Goal: Task Accomplishment & Management: Use online tool/utility

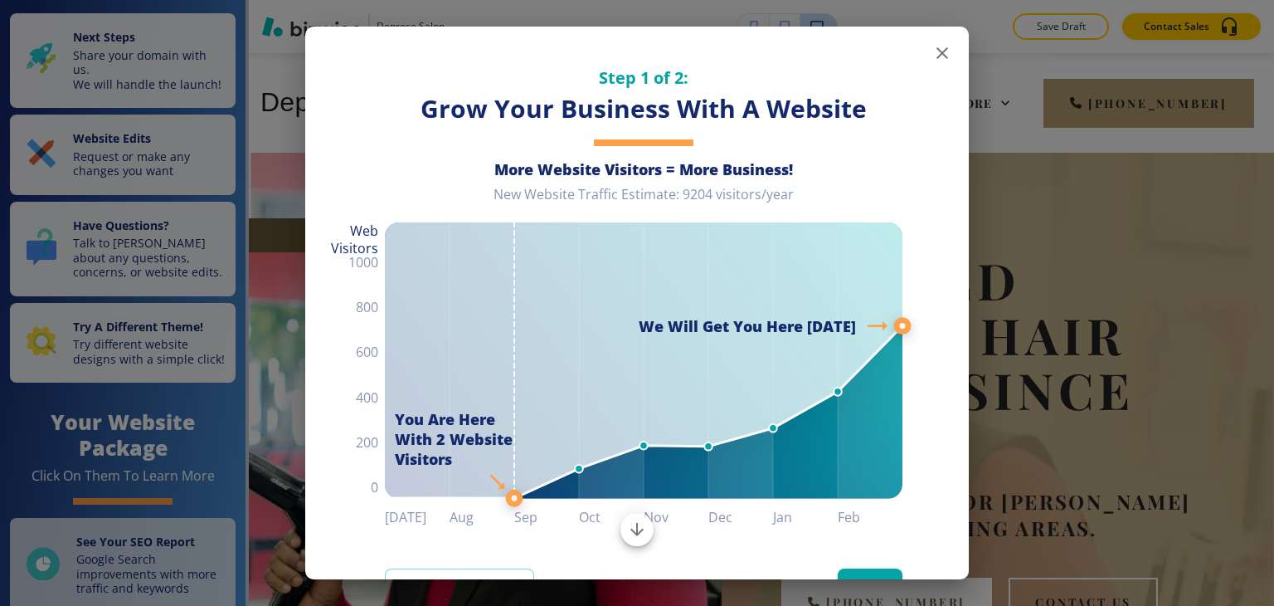
click at [936, 51] on icon "button" at bounding box center [942, 53] width 12 height 12
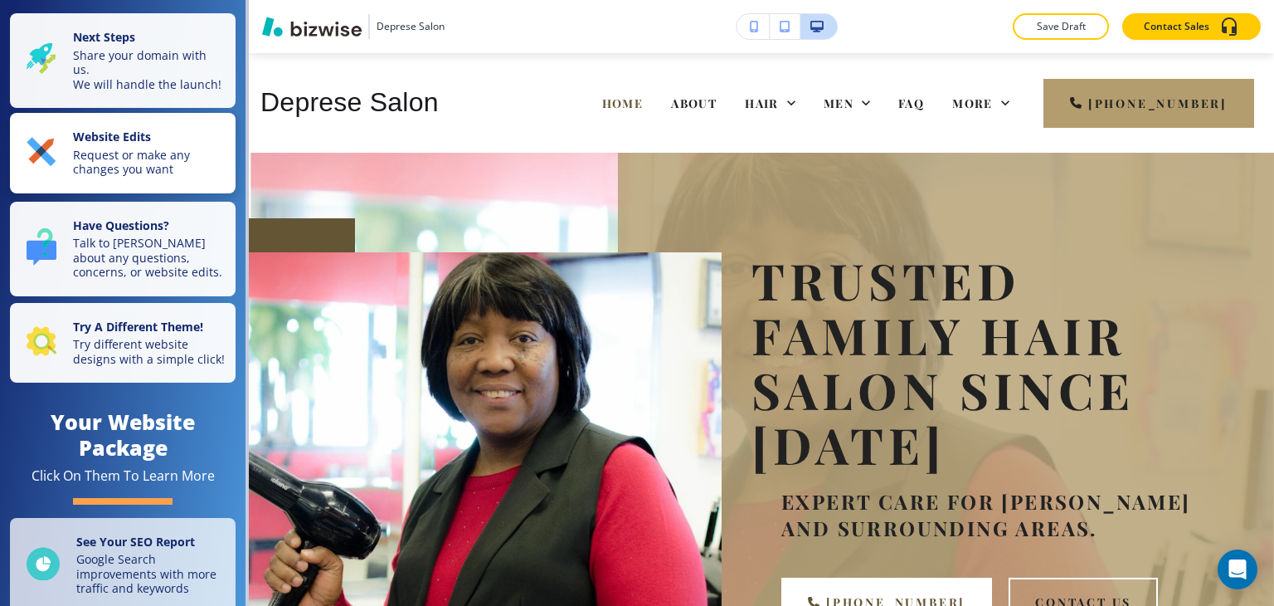
click at [162, 147] on p "Website Edits" at bounding box center [149, 138] width 153 height 18
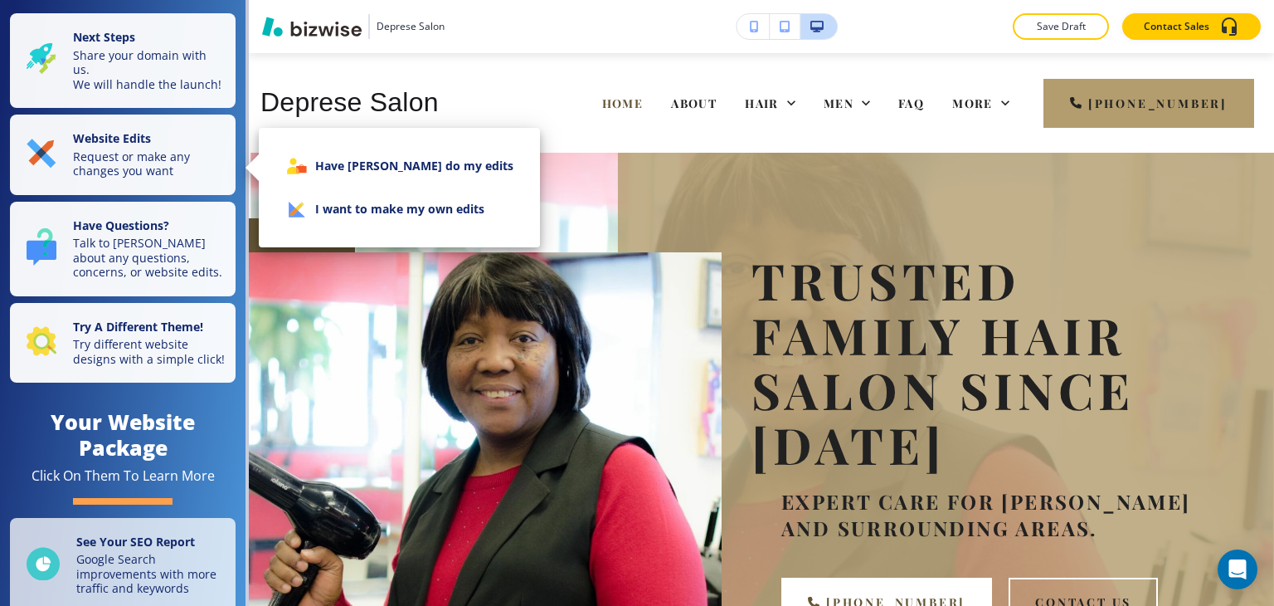
click at [331, 210] on li "I want to make my own edits" at bounding box center [399, 208] width 255 height 43
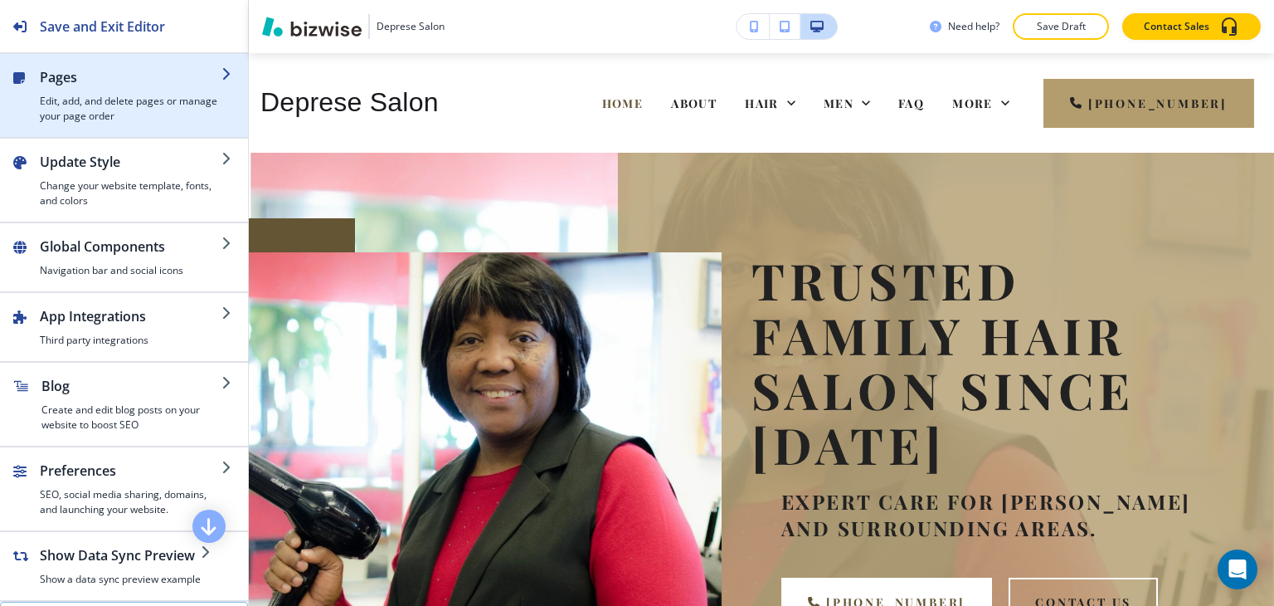
click at [221, 119] on div "button" at bounding box center [234, 95] width 27 height 56
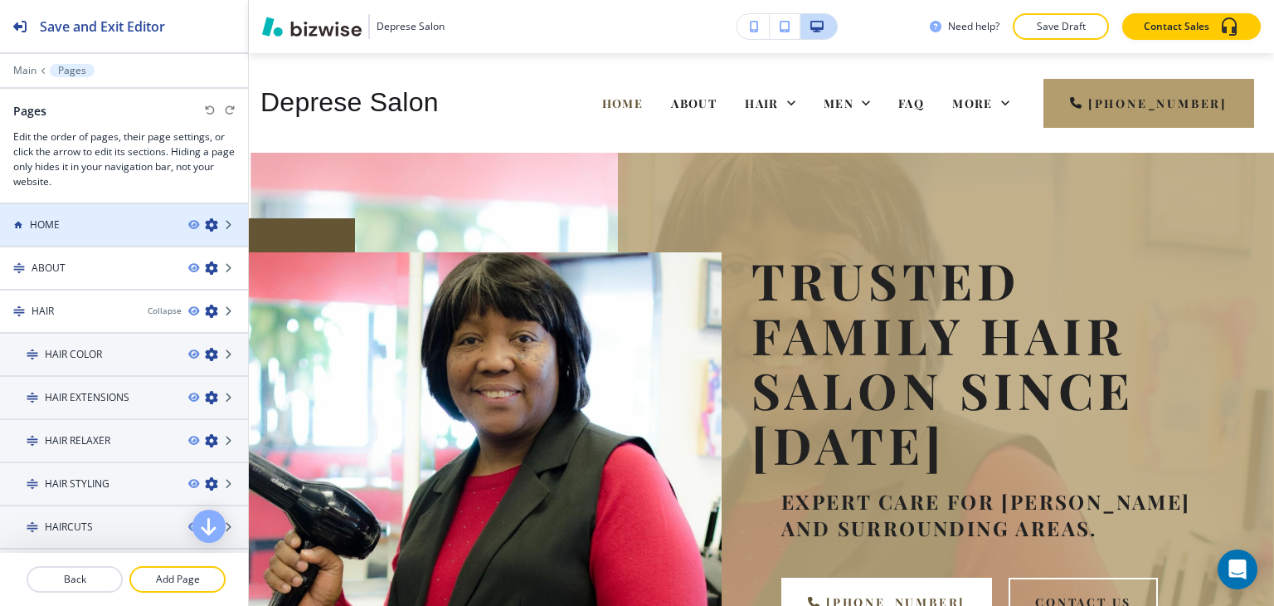
click at [119, 221] on div "HOME" at bounding box center [87, 224] width 175 height 15
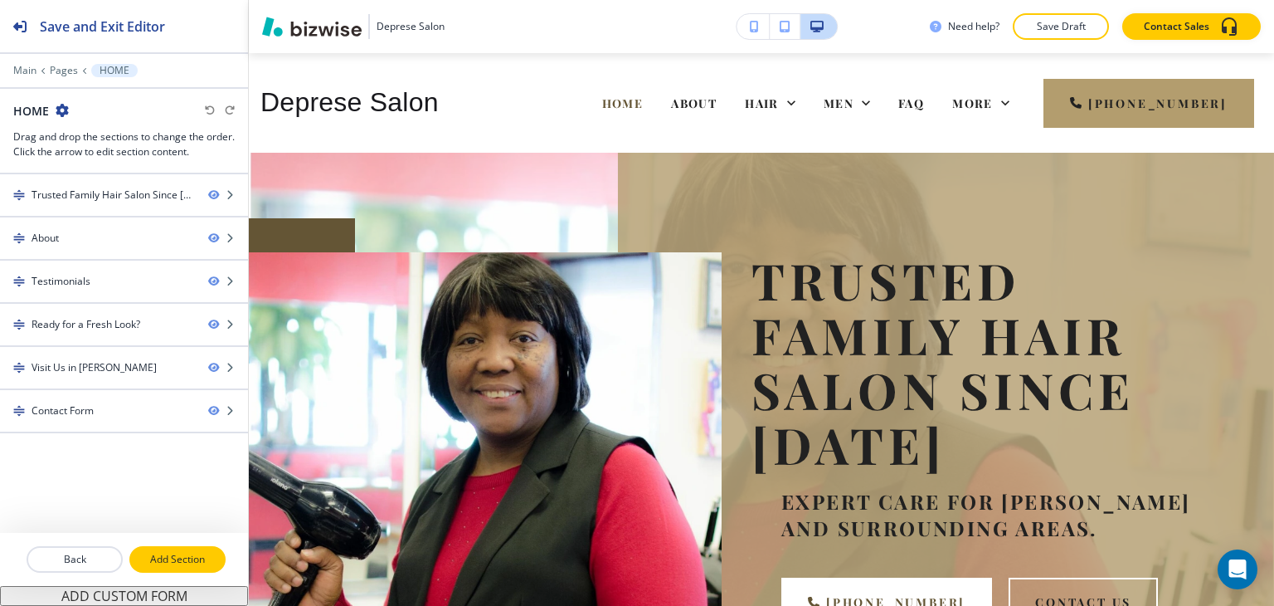
click at [179, 560] on p "Add Section" at bounding box center [177, 559] width 93 height 15
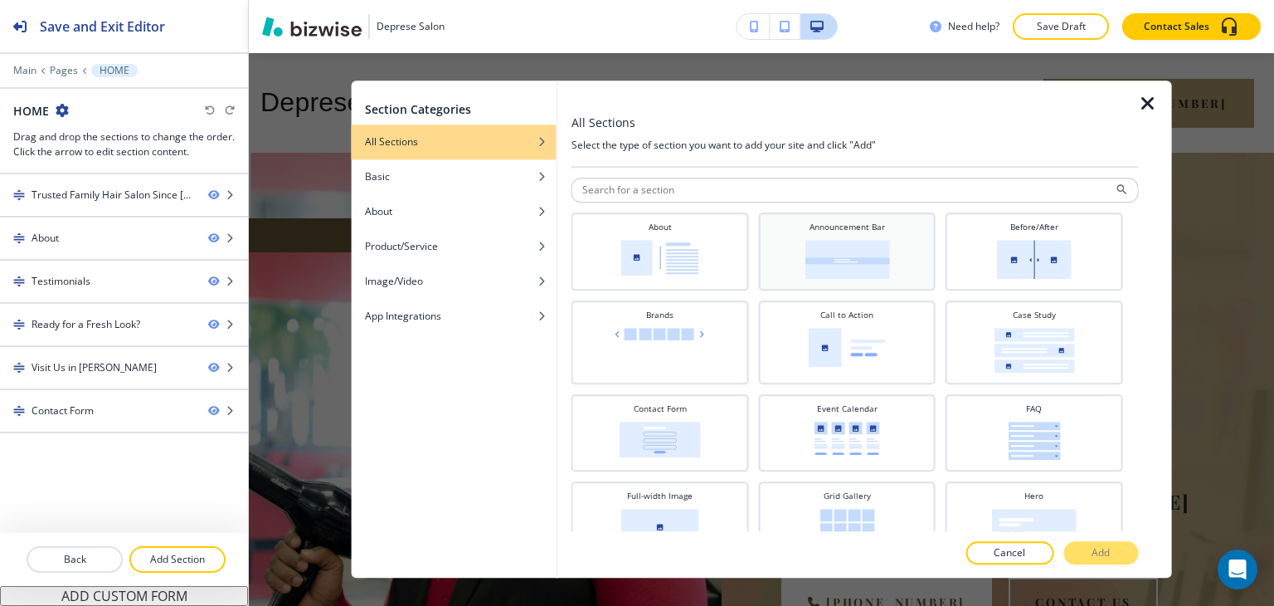
click at [863, 275] on img at bounding box center [847, 259] width 85 height 39
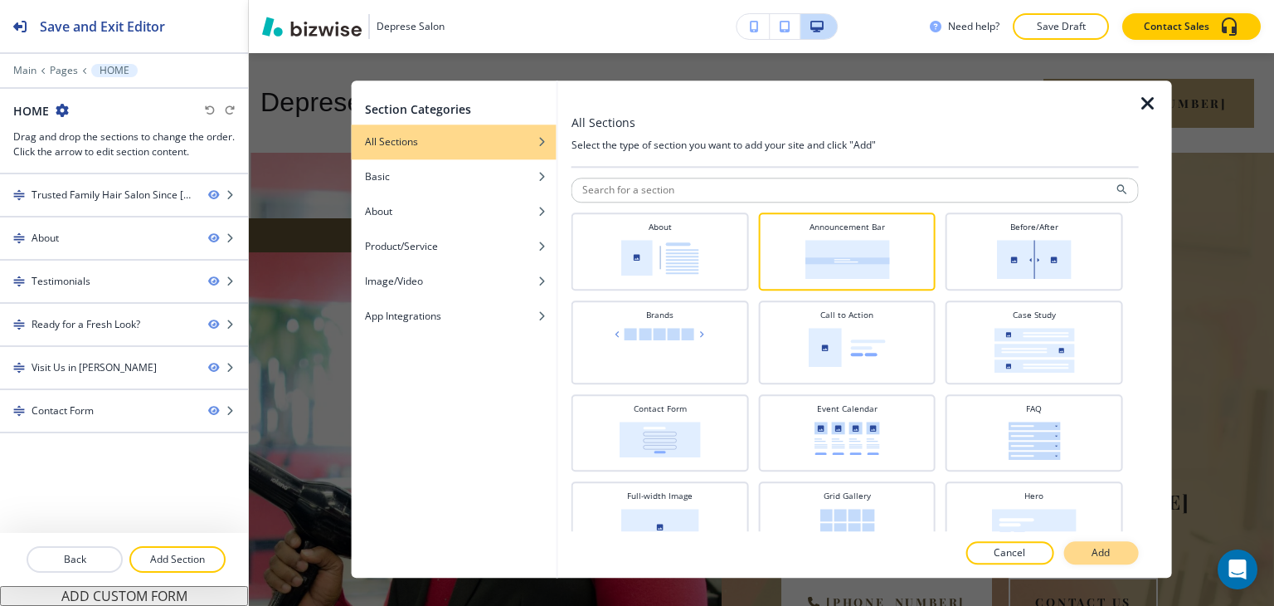
click at [1089, 542] on button "Add" at bounding box center [1100, 553] width 75 height 23
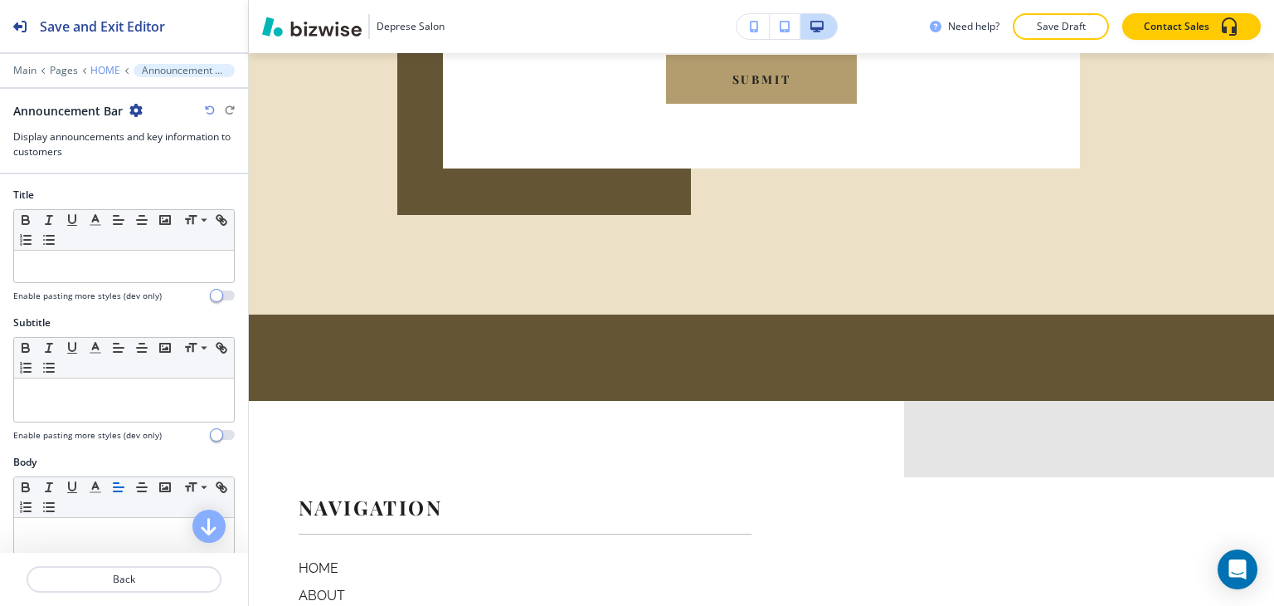
scroll to position [3719, 0]
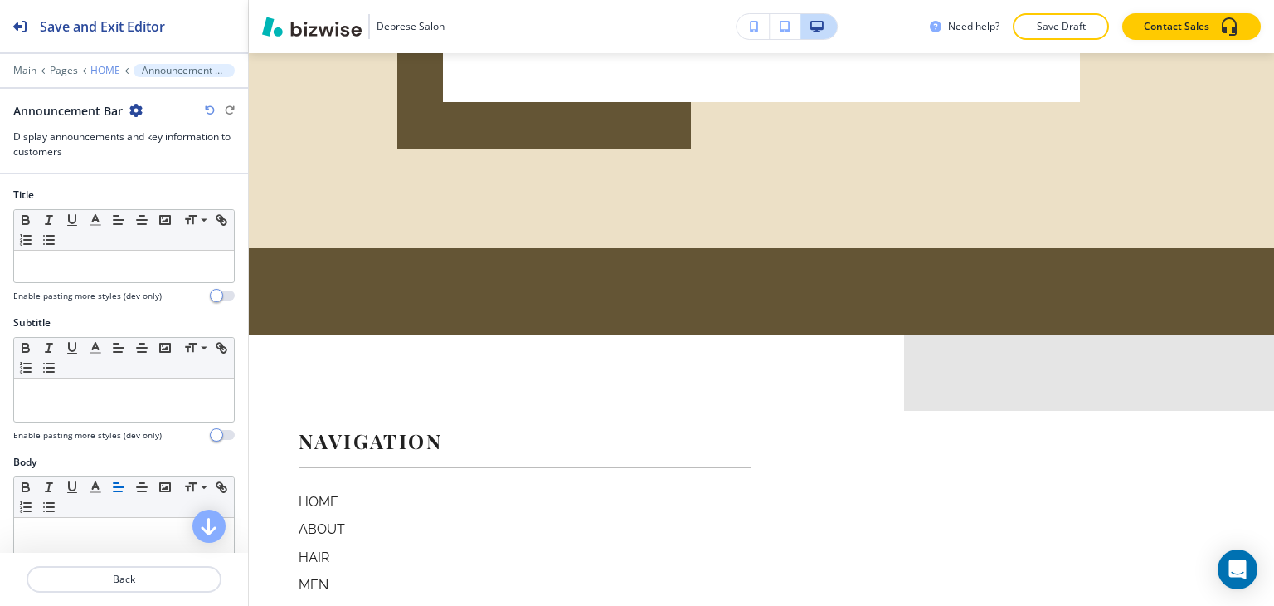
click at [108, 68] on p "HOME" at bounding box center [105, 71] width 30 height 12
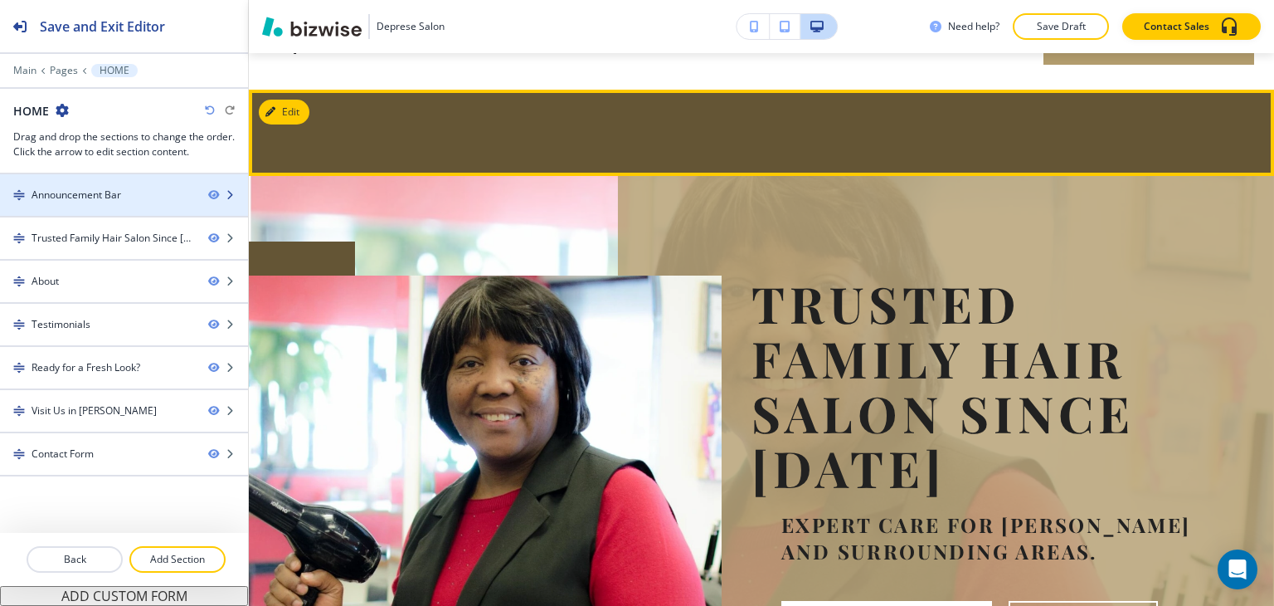
scroll to position [100, 0]
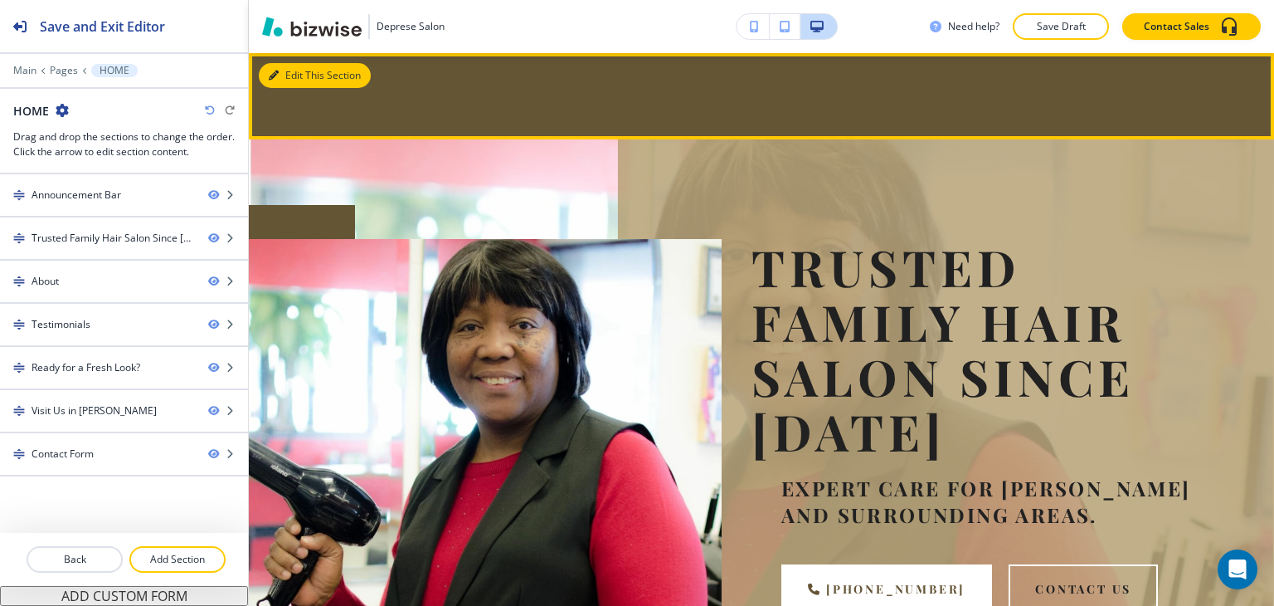
click at [287, 69] on button "Edit This Section" at bounding box center [315, 75] width 112 height 25
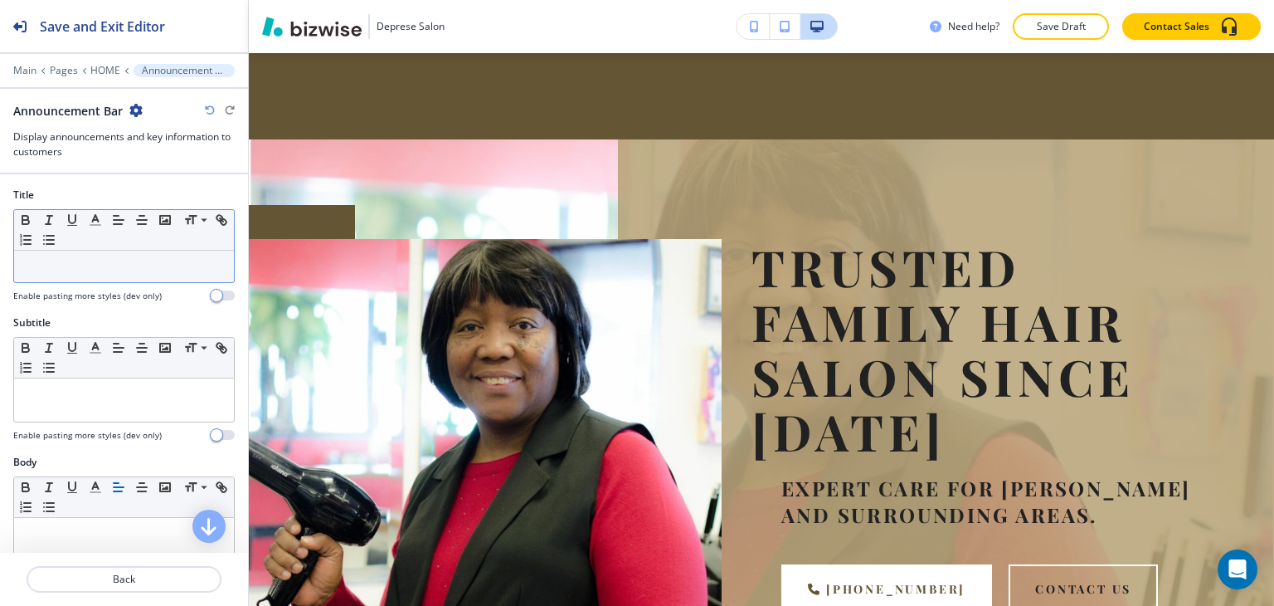
click at [90, 270] on p at bounding box center [123, 266] width 203 height 15
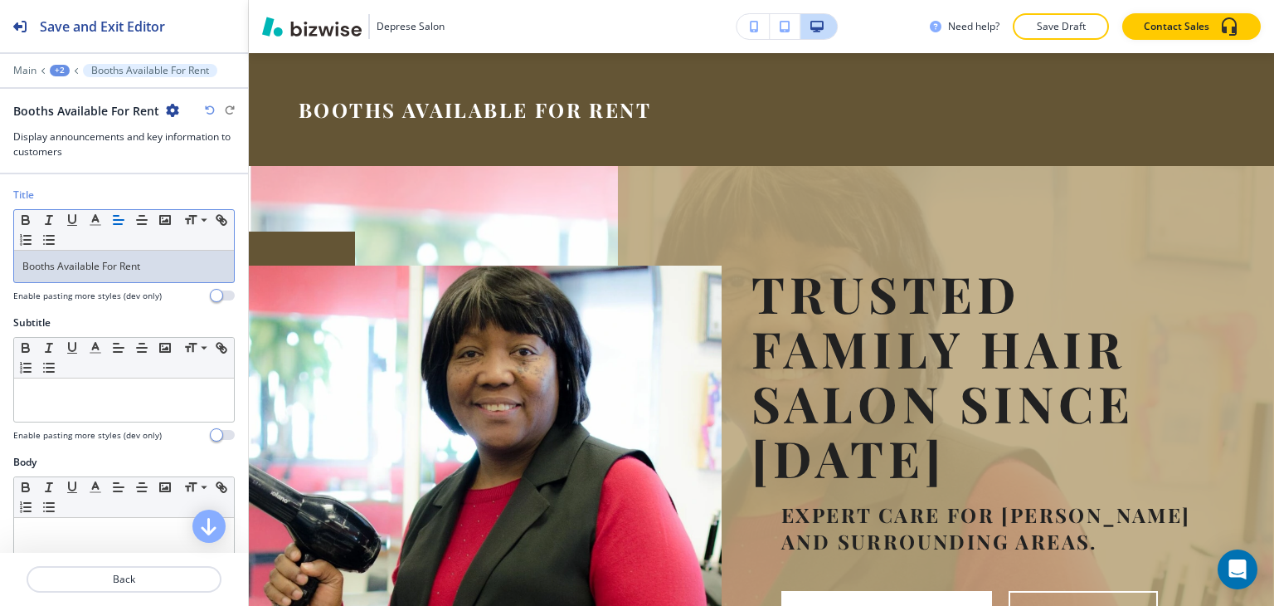
click at [90, 253] on div "Booths Available For Rent" at bounding box center [124, 266] width 220 height 32
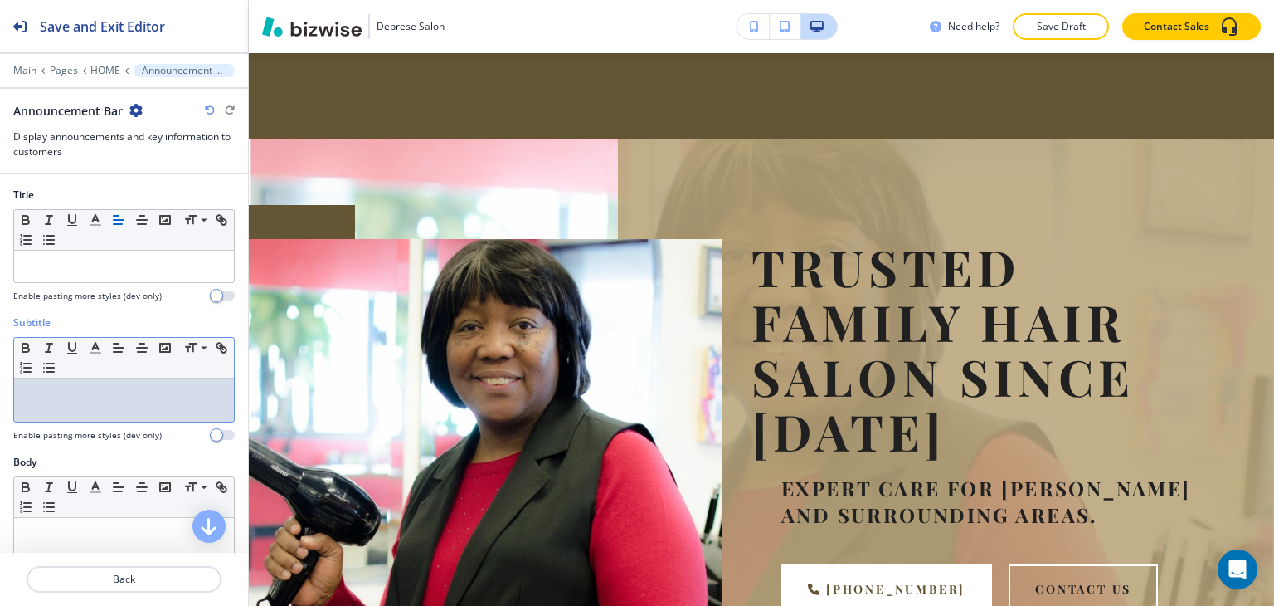
click at [104, 387] on p at bounding box center [123, 394] width 203 height 15
paste div
click at [105, 380] on div "Booths Available For Rent" at bounding box center [124, 399] width 220 height 43
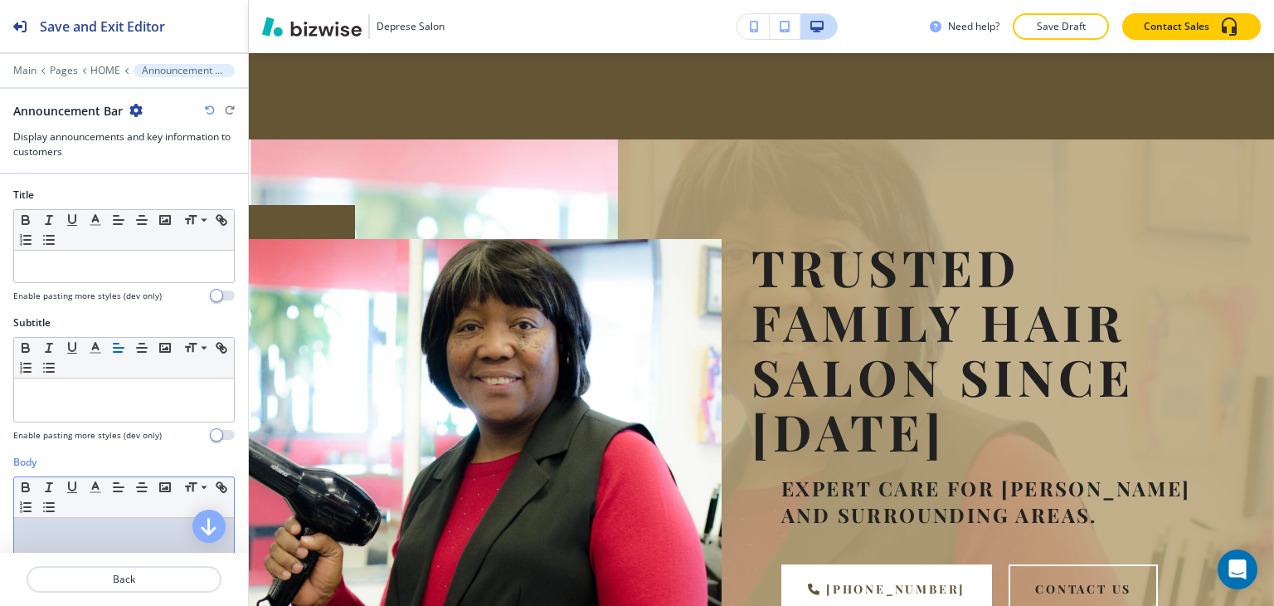
click at [36, 526] on p at bounding box center [123, 533] width 203 height 15
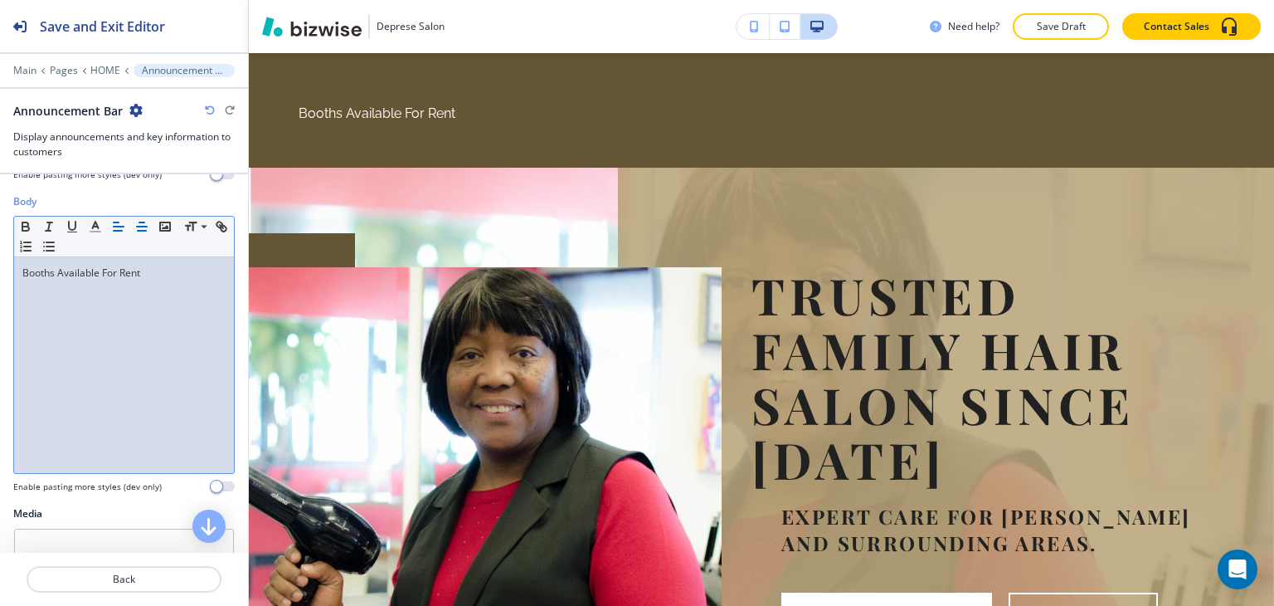
click at [131, 216] on button "button" at bounding box center [141, 226] width 23 height 20
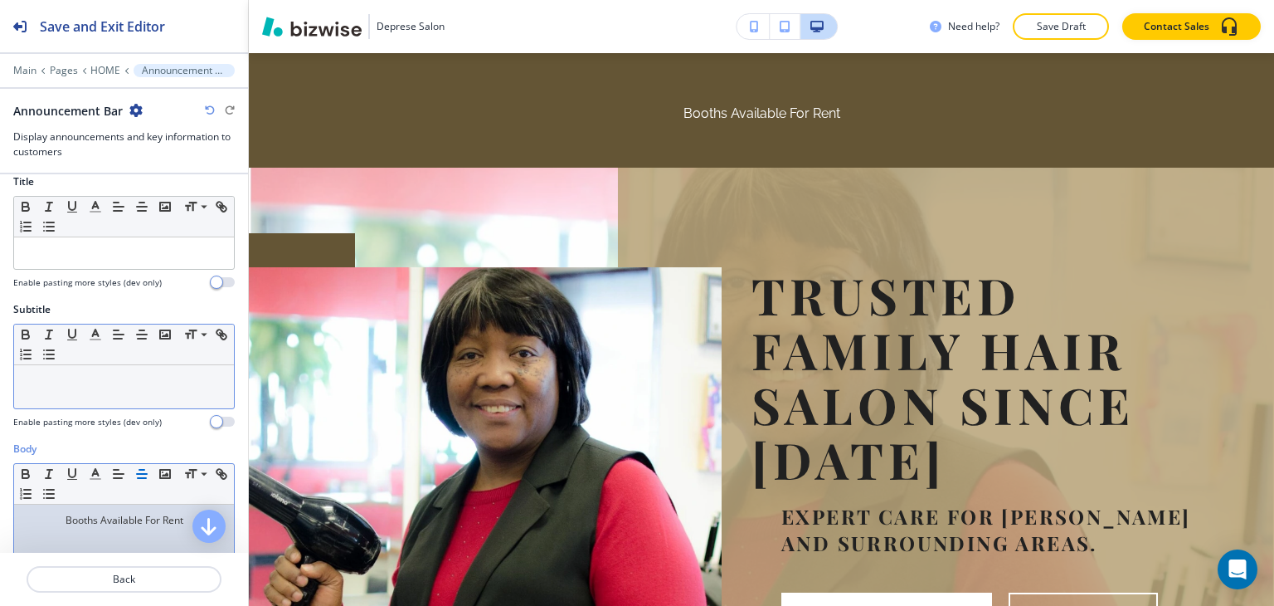
scroll to position [12, 0]
click at [97, 532] on div "Booths Available For Rent" at bounding box center [124, 614] width 220 height 216
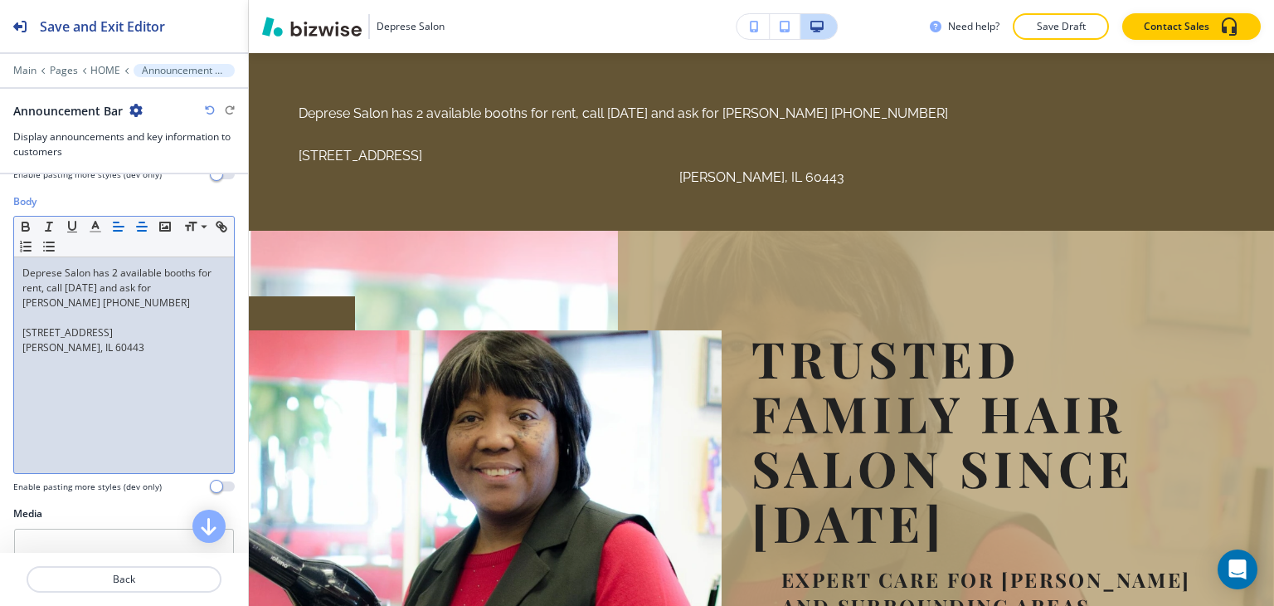
click at [138, 221] on icon "button" at bounding box center [141, 226] width 15 height 15
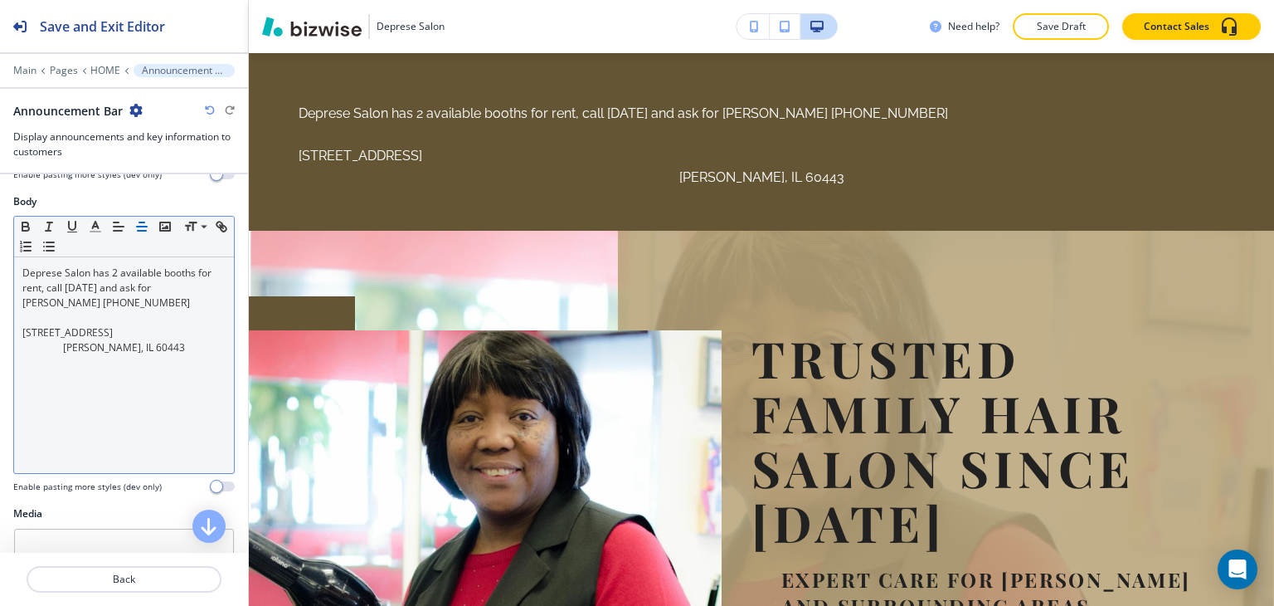
click at [138, 226] on line "button" at bounding box center [142, 226] width 10 height 0
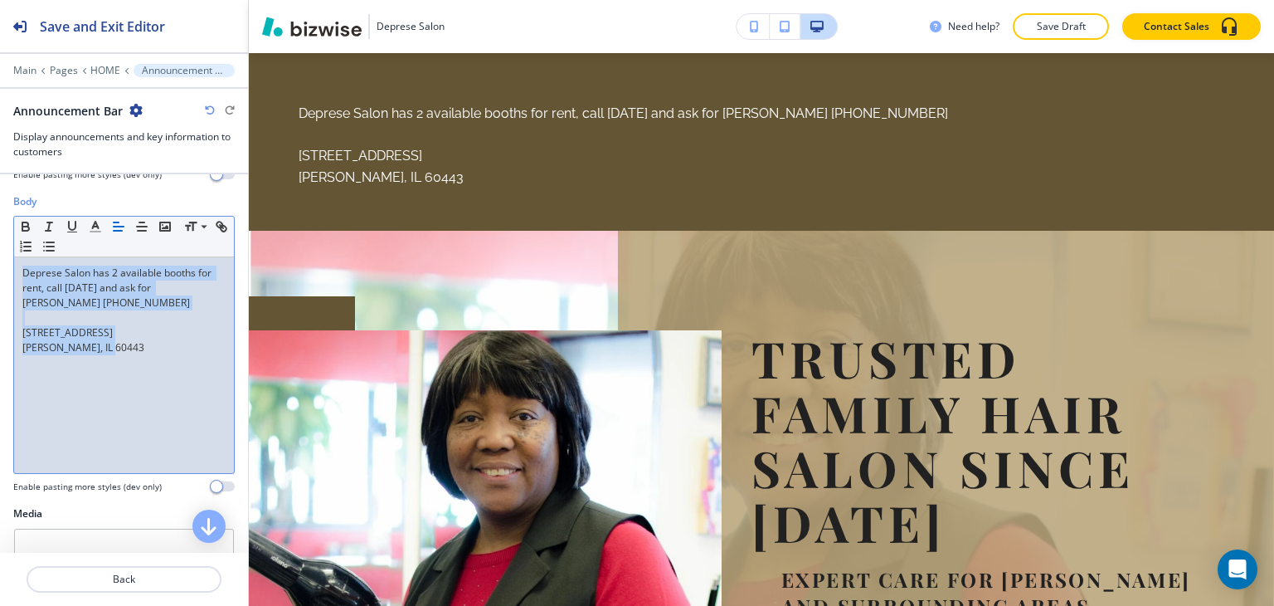
drag, startPoint x: 121, startPoint y: 353, endPoint x: 17, endPoint y: 270, distance: 132.8
click at [17, 270] on div "Deprese Salon has 2 available booths for rent, call [DATE] and ask for [PERSON_…" at bounding box center [124, 365] width 220 height 216
click at [142, 230] on icon "button" at bounding box center [141, 226] width 15 height 15
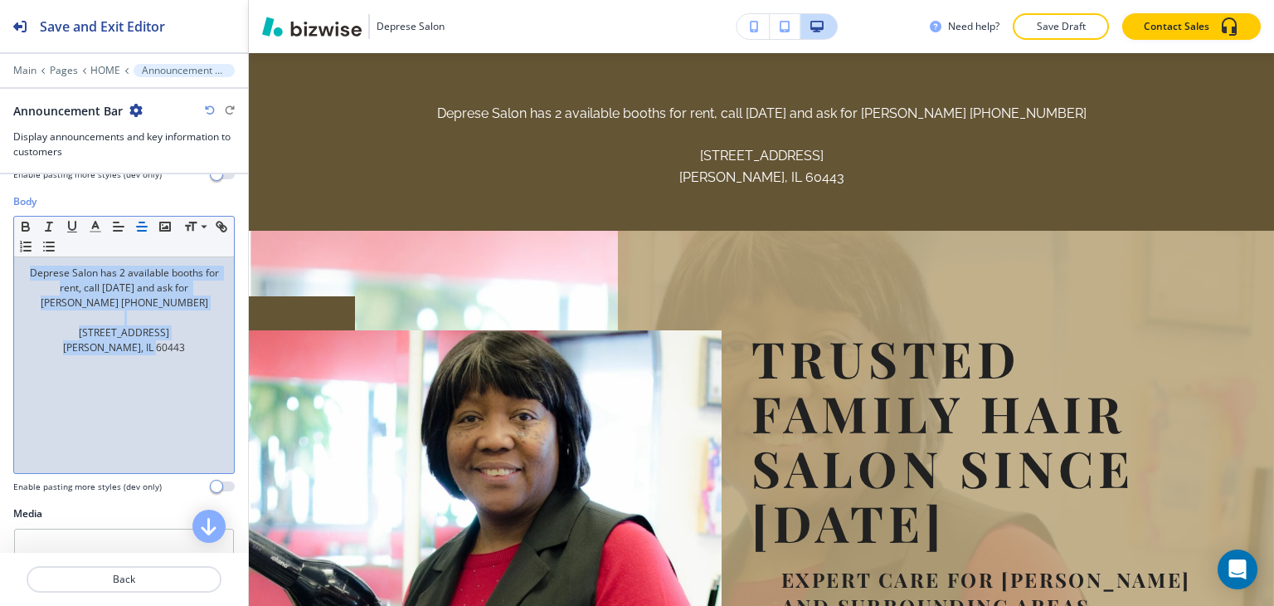
click at [73, 325] on p "[STREET_ADDRESS]" at bounding box center [123, 332] width 203 height 15
click at [87, 311] on p at bounding box center [123, 317] width 203 height 15
click at [100, 314] on p at bounding box center [123, 317] width 203 height 15
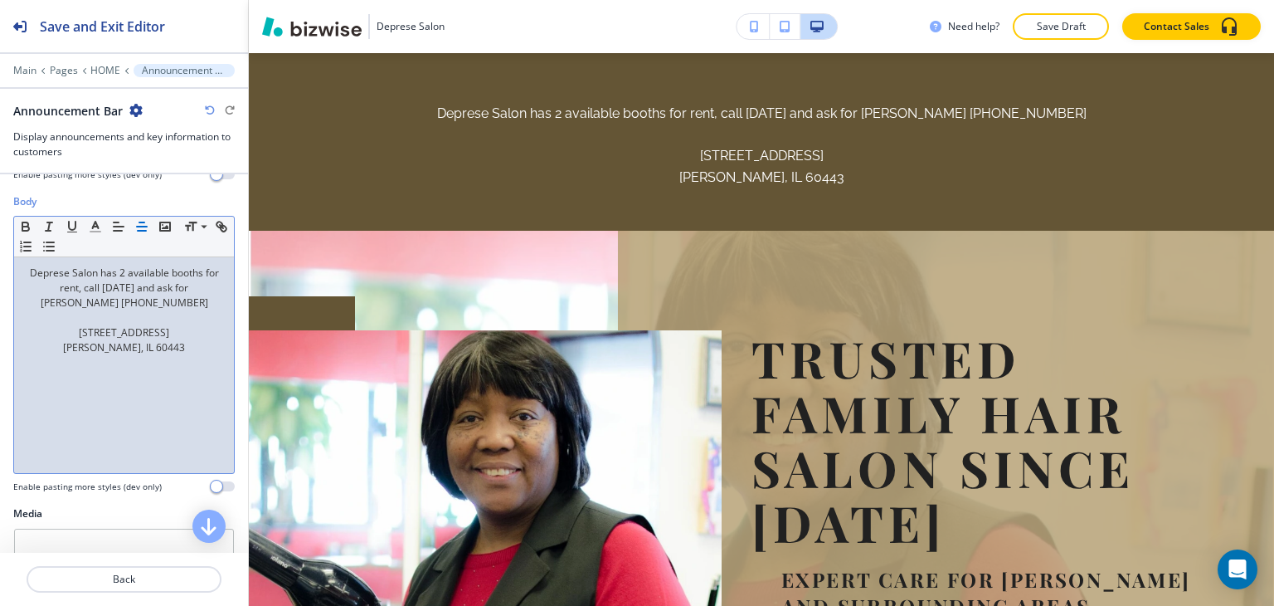
click at [71, 325] on p "[STREET_ADDRESS]" at bounding box center [123, 332] width 203 height 15
click at [101, 319] on p at bounding box center [123, 317] width 203 height 15
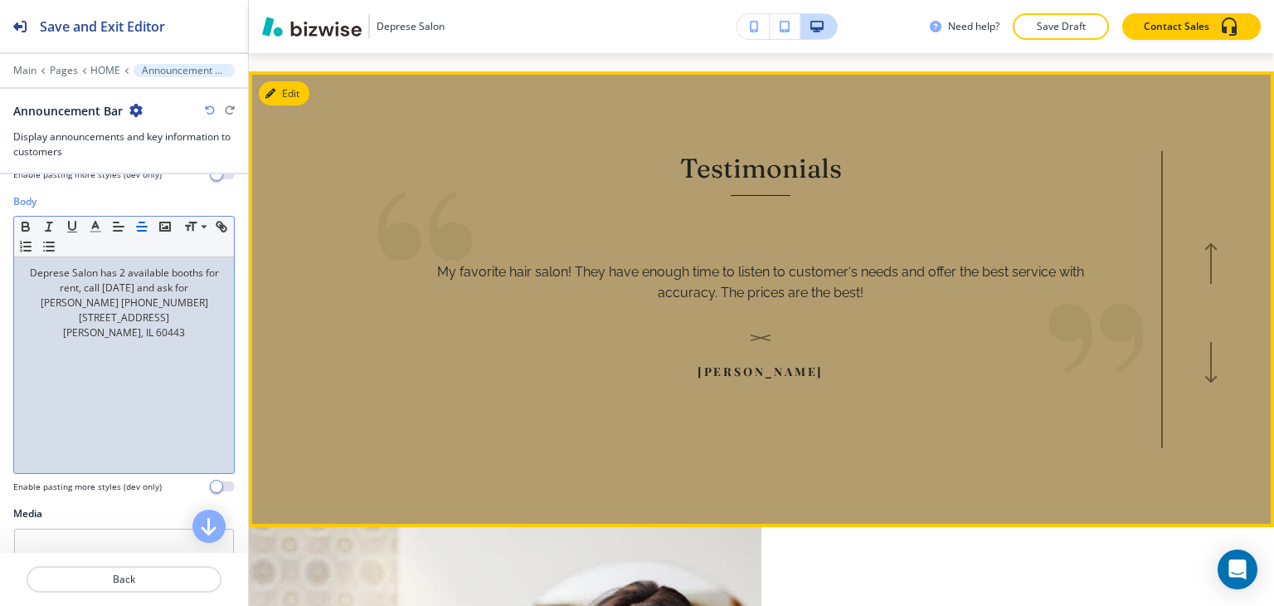
scroll to position [1473, 0]
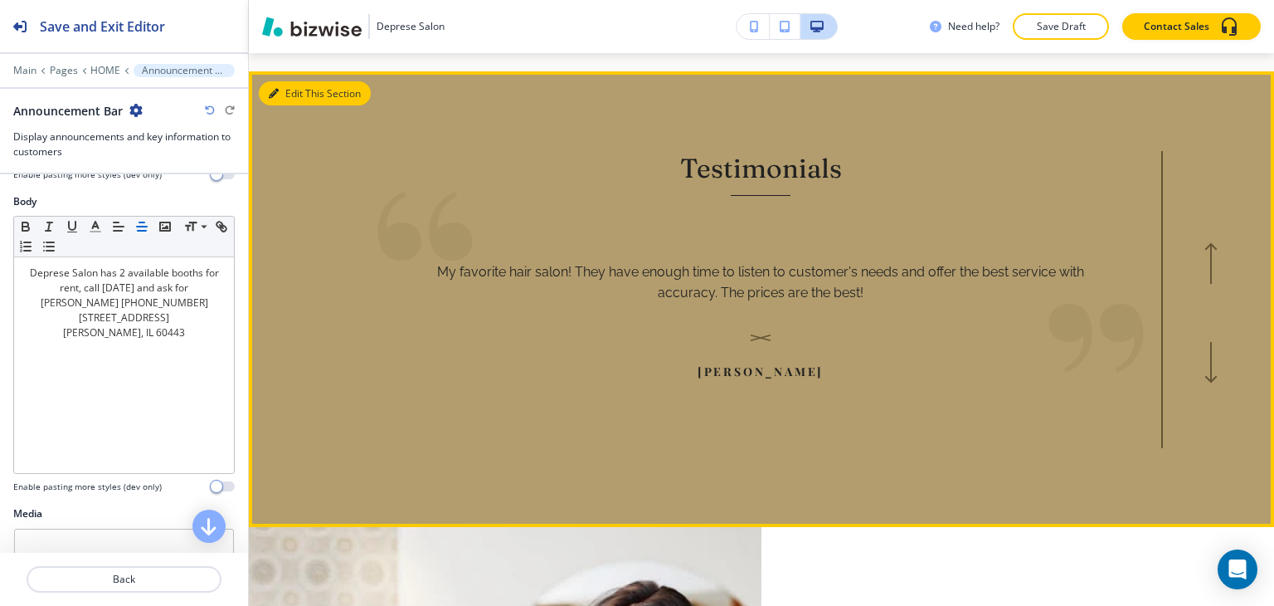
click at [285, 93] on button "Edit This Section" at bounding box center [315, 93] width 112 height 25
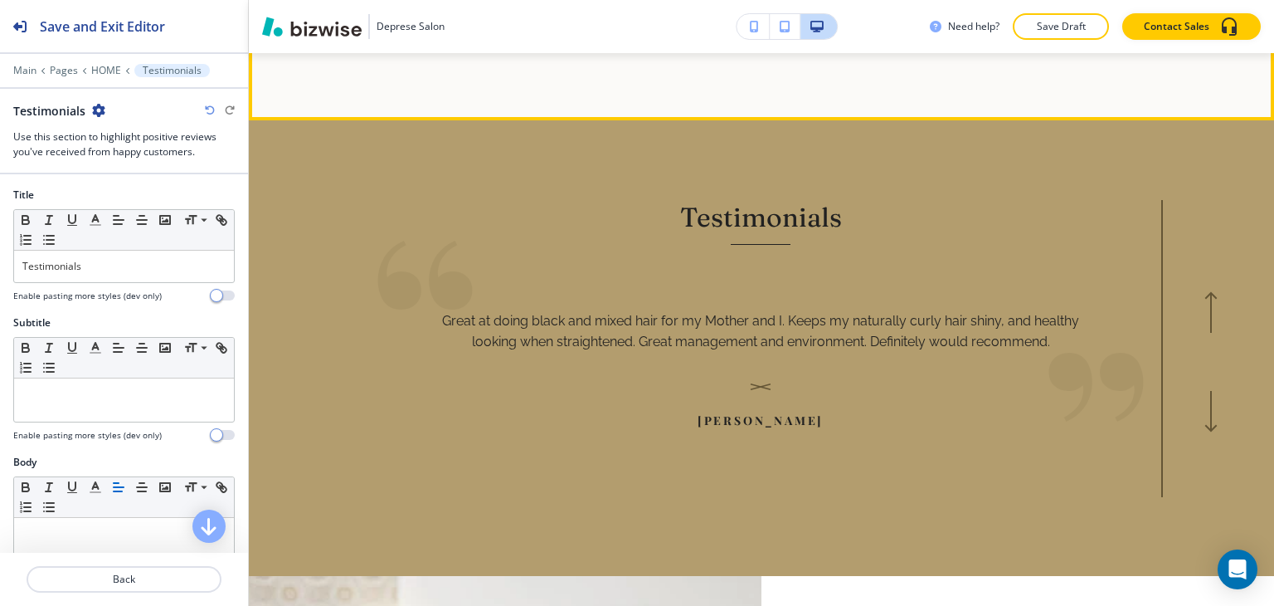
scroll to position [1427, 0]
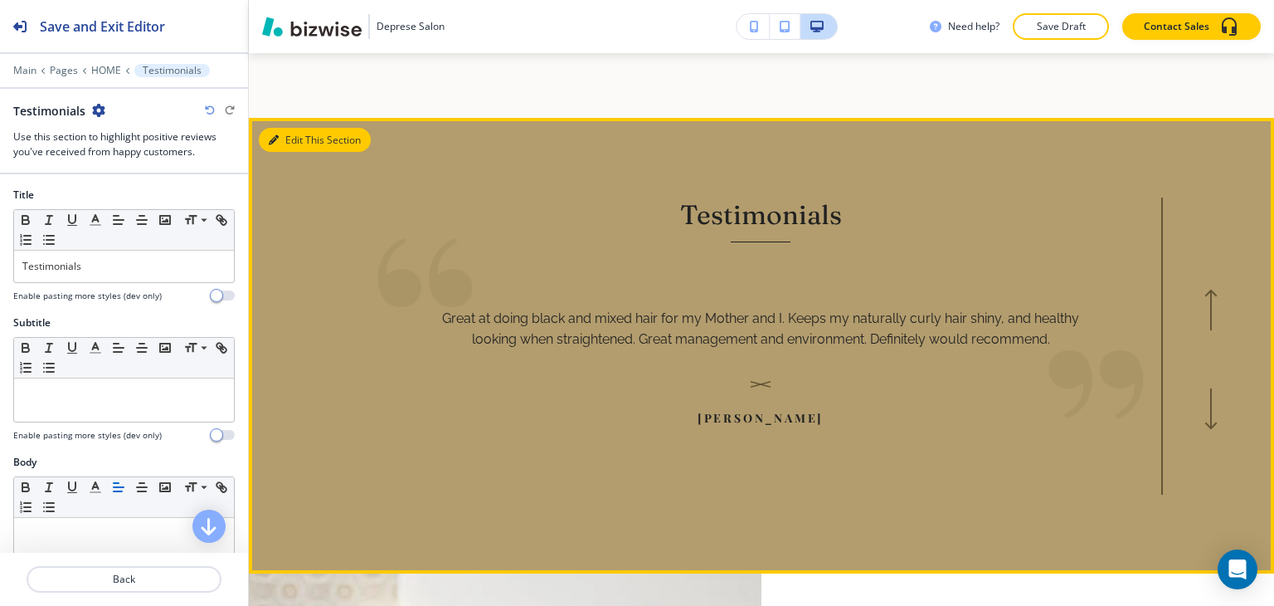
click at [282, 138] on button "Edit This Section" at bounding box center [315, 140] width 112 height 25
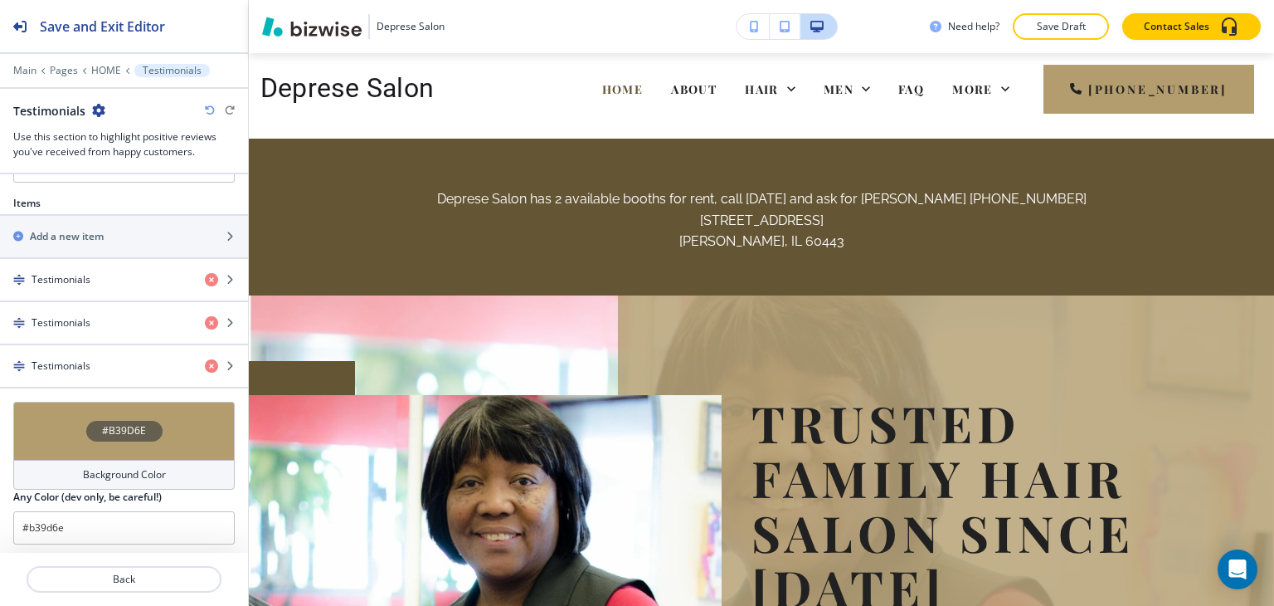
scroll to position [0, 0]
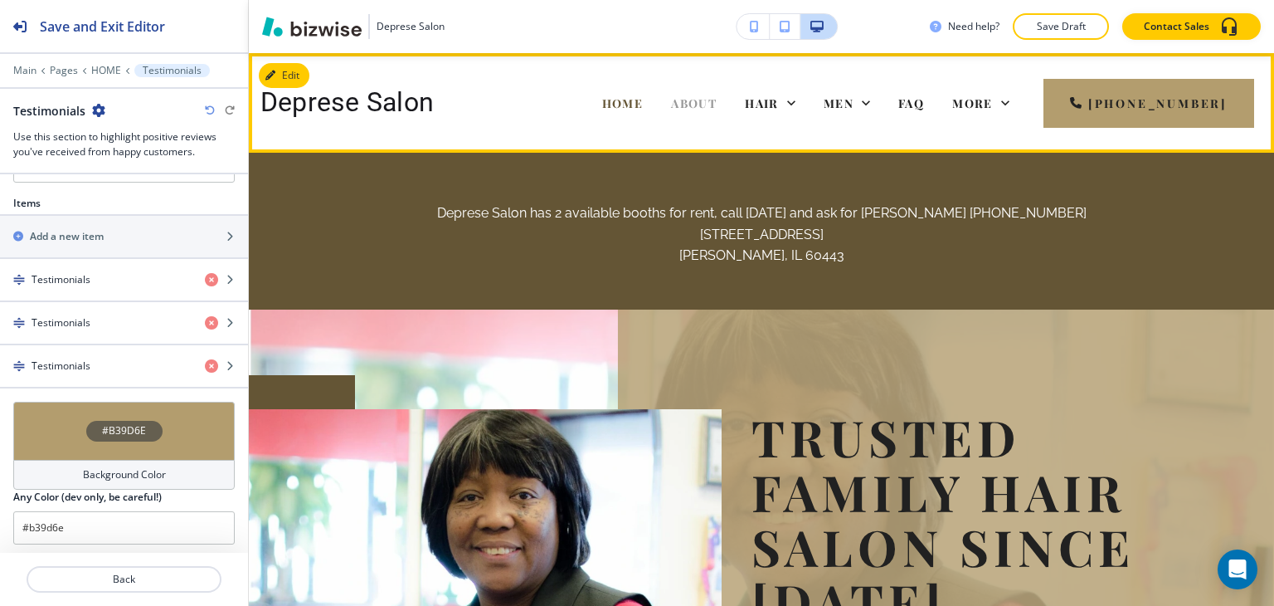
click at [697, 100] on div "ABOUT" at bounding box center [694, 103] width 74 height 66
click at [697, 100] on span "ABOUT" at bounding box center [694, 103] width 46 height 16
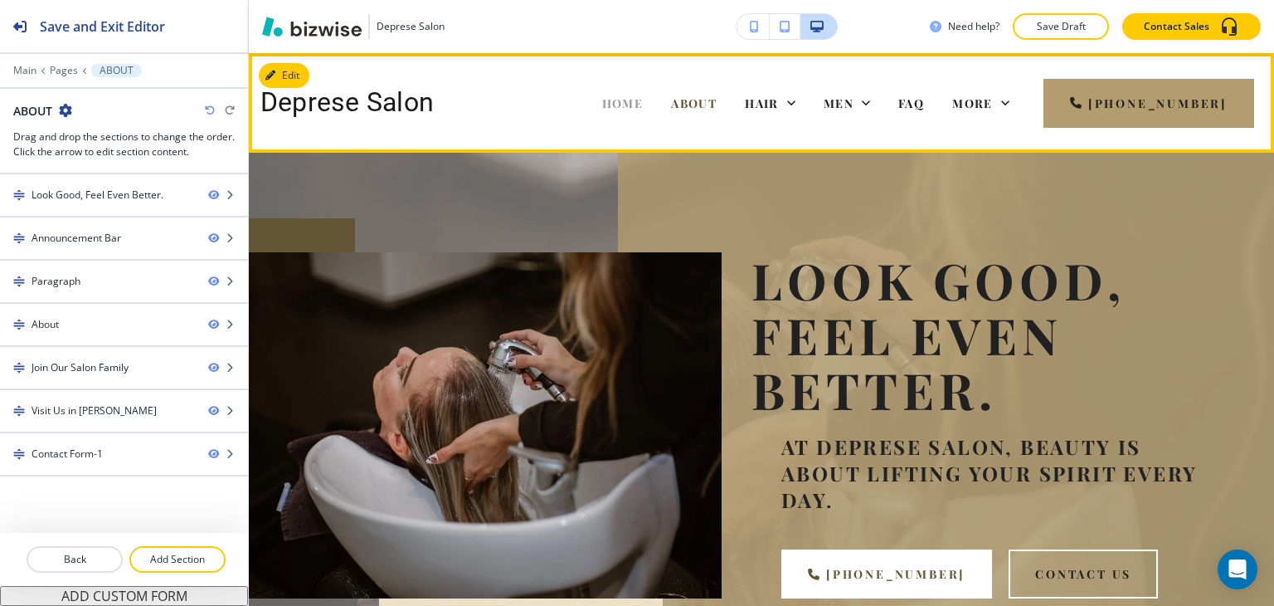
click at [644, 104] on span "HOME" at bounding box center [622, 103] width 41 height 16
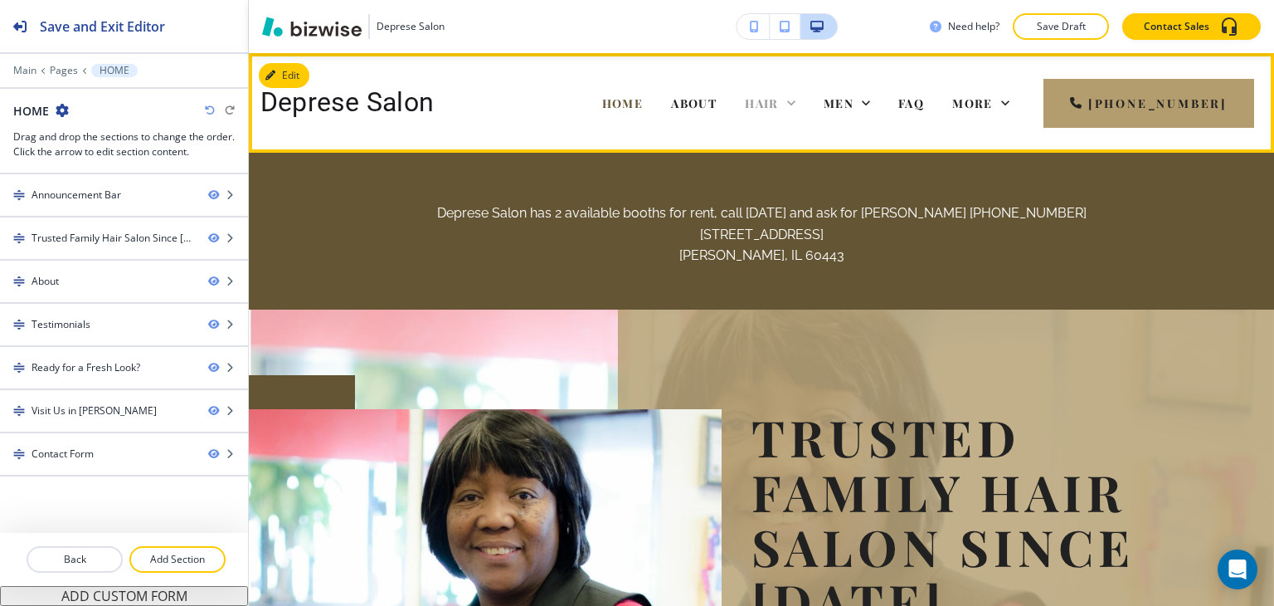
click at [795, 96] on div "HAIR" at bounding box center [770, 103] width 51 height 17
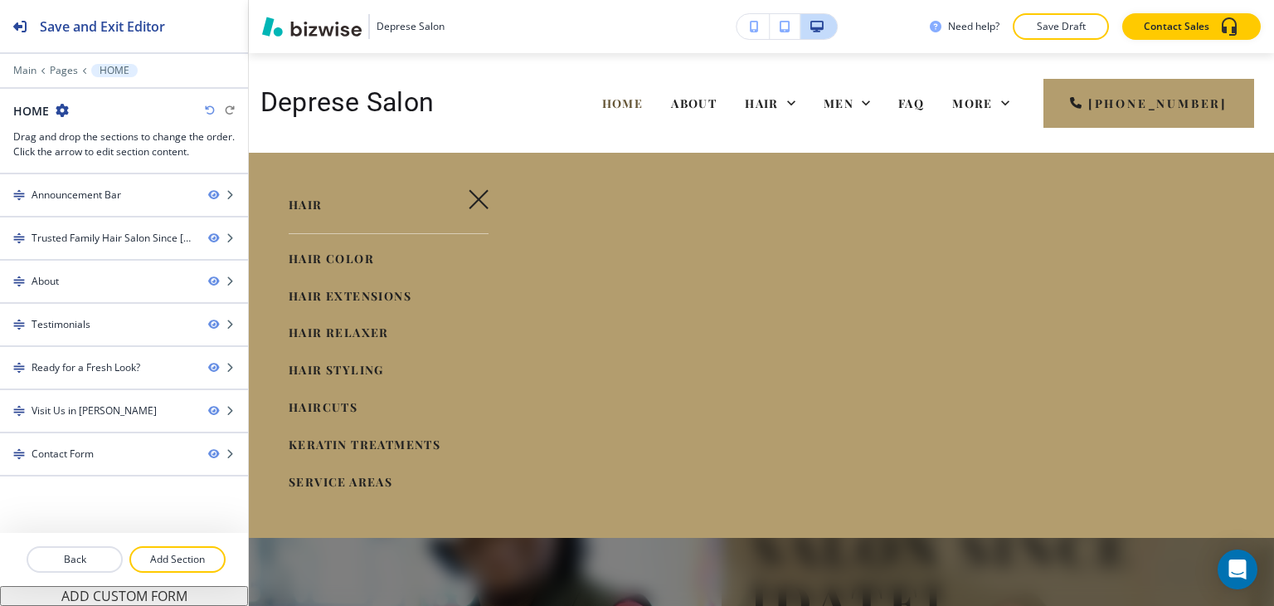
click at [309, 254] on span "HAIR COLOR" at bounding box center [331, 258] width 85 height 16
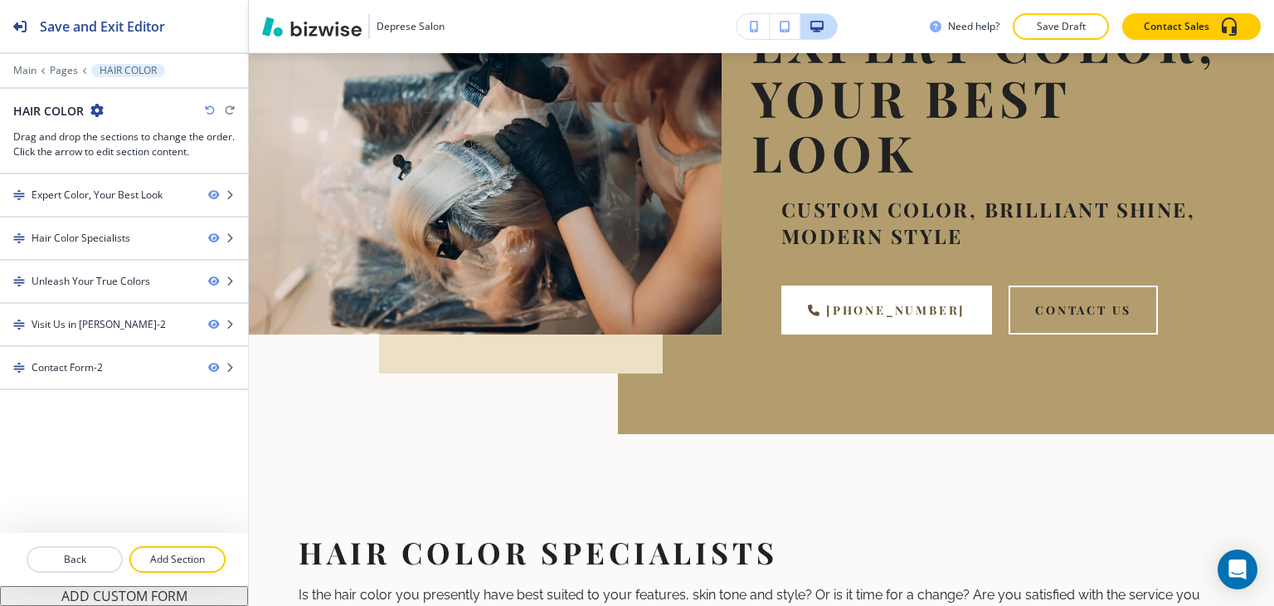
scroll to position [232, 0]
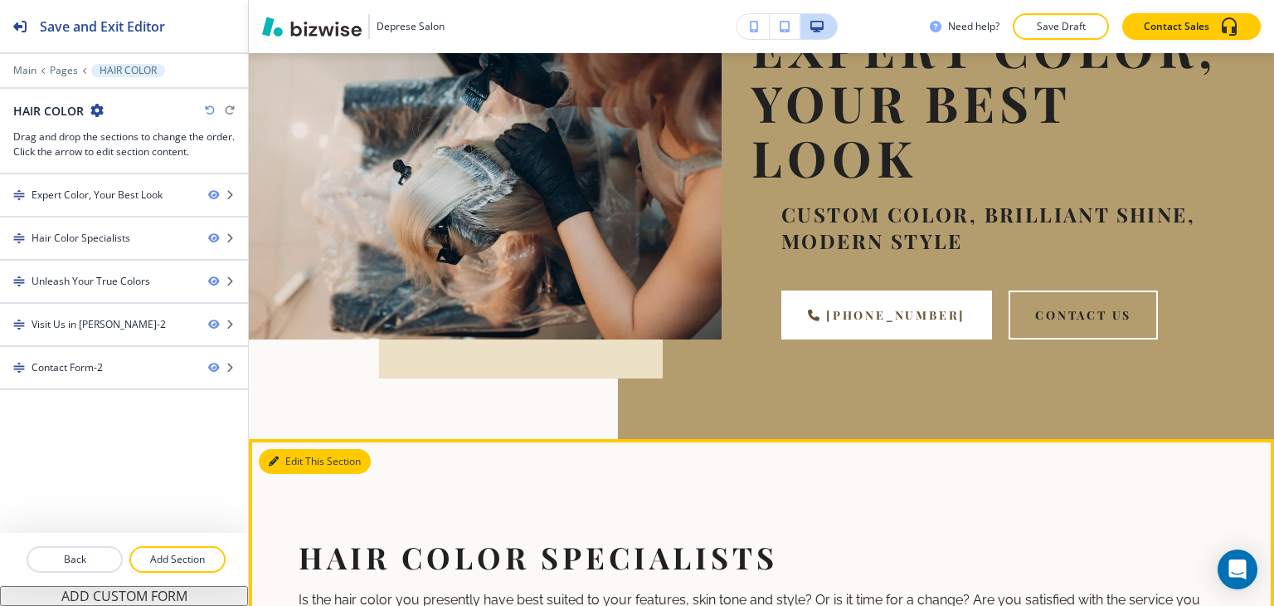
click at [282, 462] on button "Edit This Section" at bounding box center [315, 461] width 112 height 25
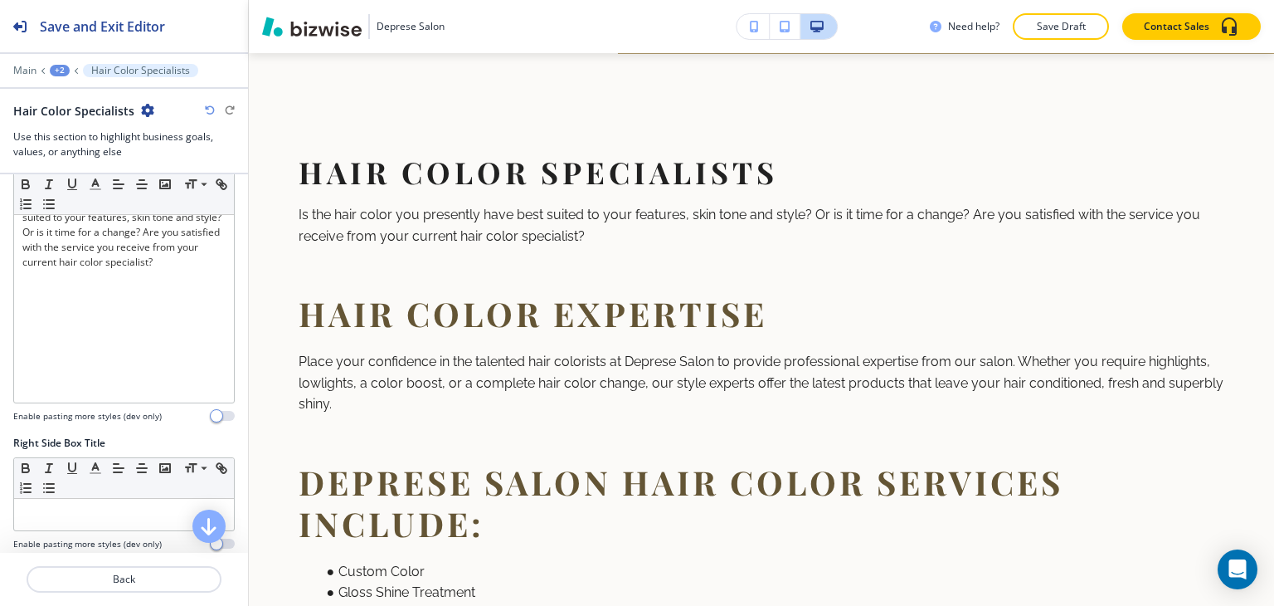
scroll to position [330, 0]
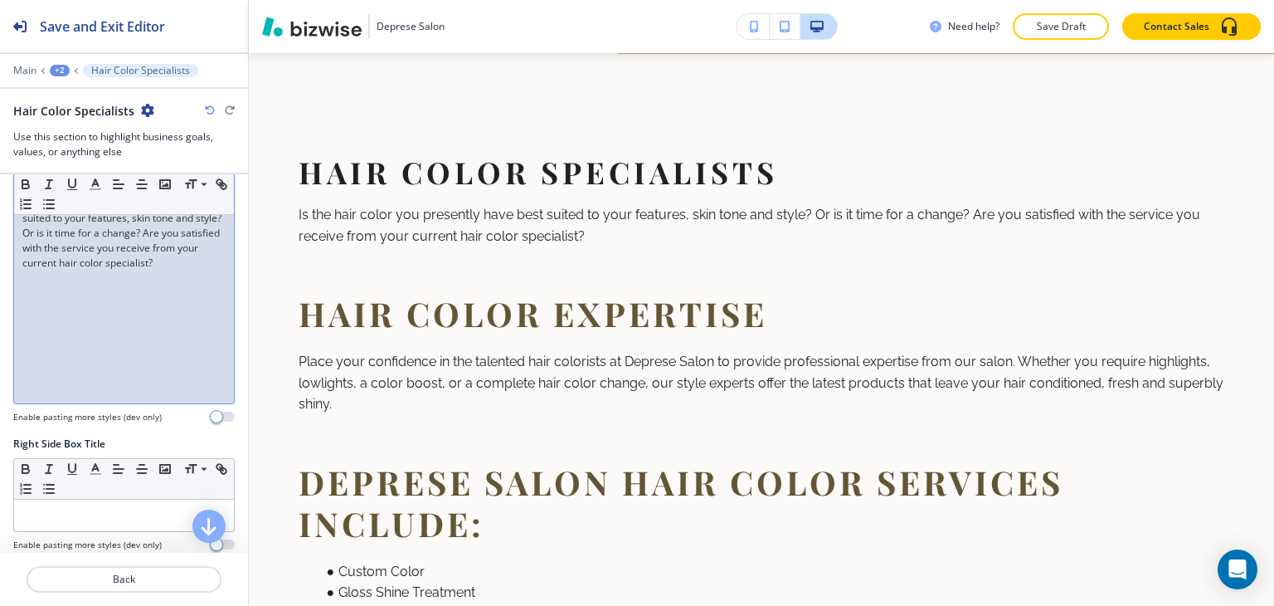
click at [235, 355] on div "Body Small Normal Large Huge Is the hair color you presently have best suited t…" at bounding box center [124, 280] width 248 height 312
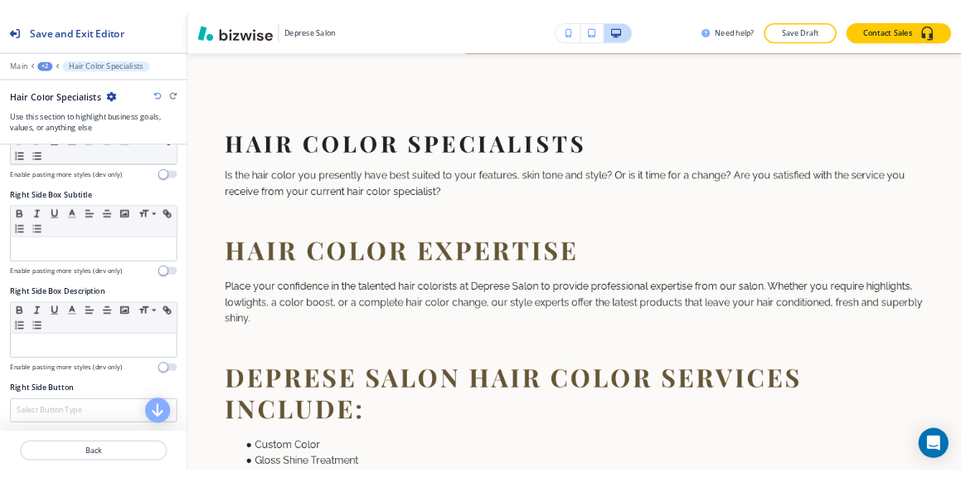
scroll to position [992, 0]
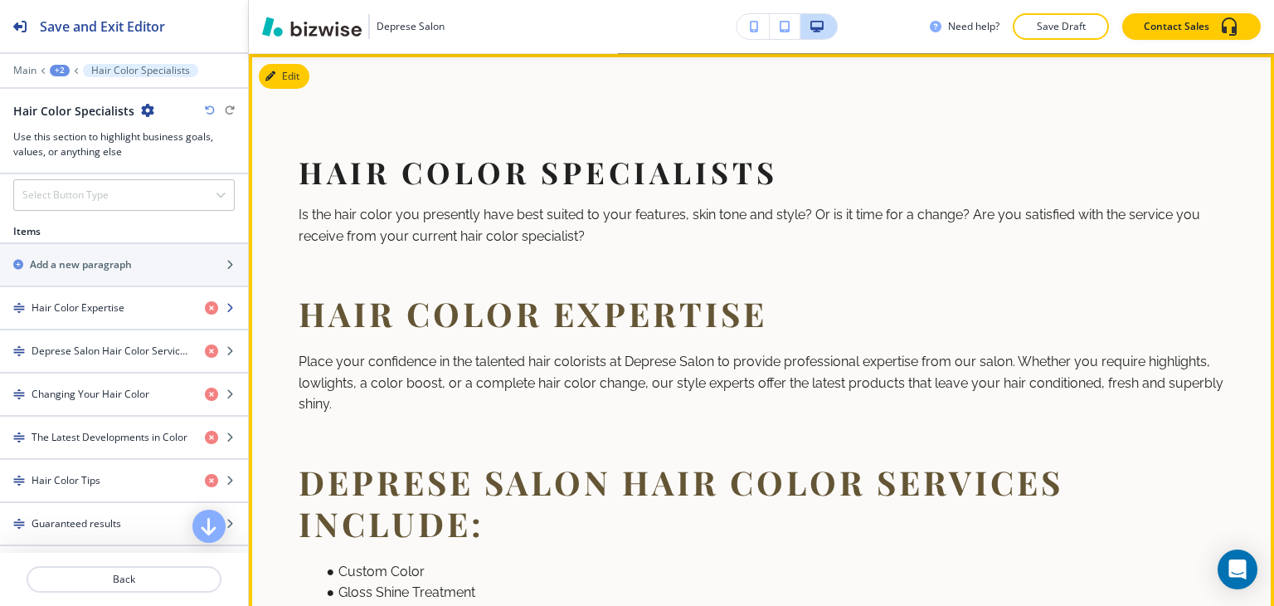
drag, startPoint x: 295, startPoint y: 79, endPoint x: 174, endPoint y: 313, distance: 263.4
click at [174, 313] on div "Save and Exit Editor Main +2 Hair Color Specialists Hair Color Specialists Use …" at bounding box center [637, 303] width 1274 height 606
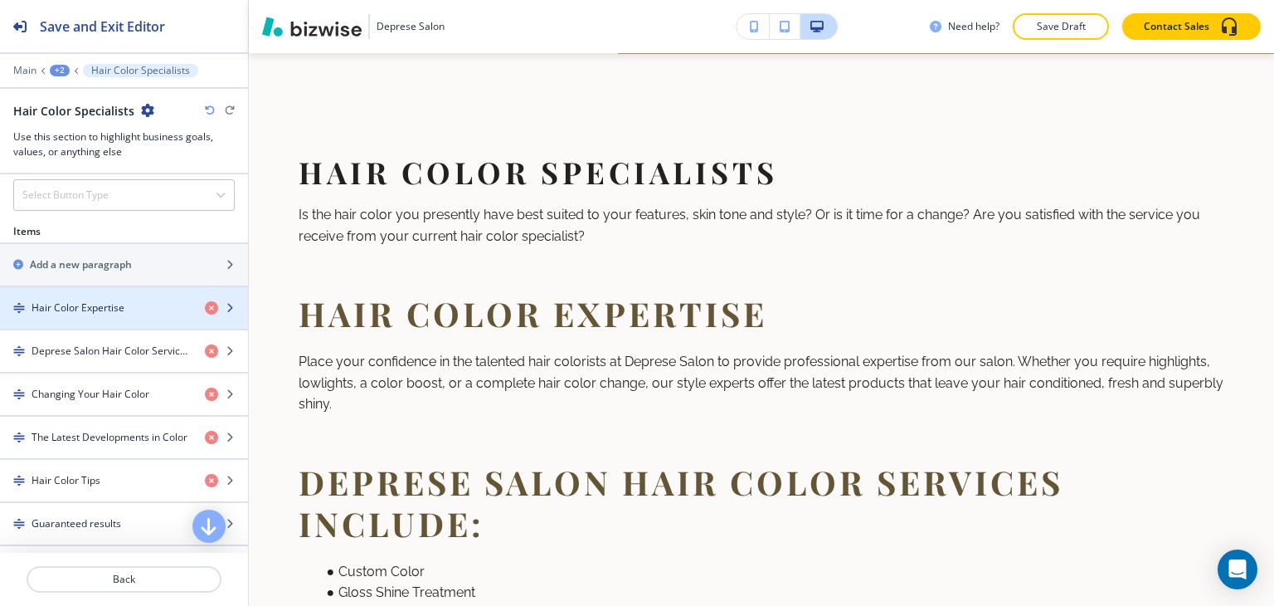
click at [158, 315] on div "button" at bounding box center [124, 321] width 248 height 13
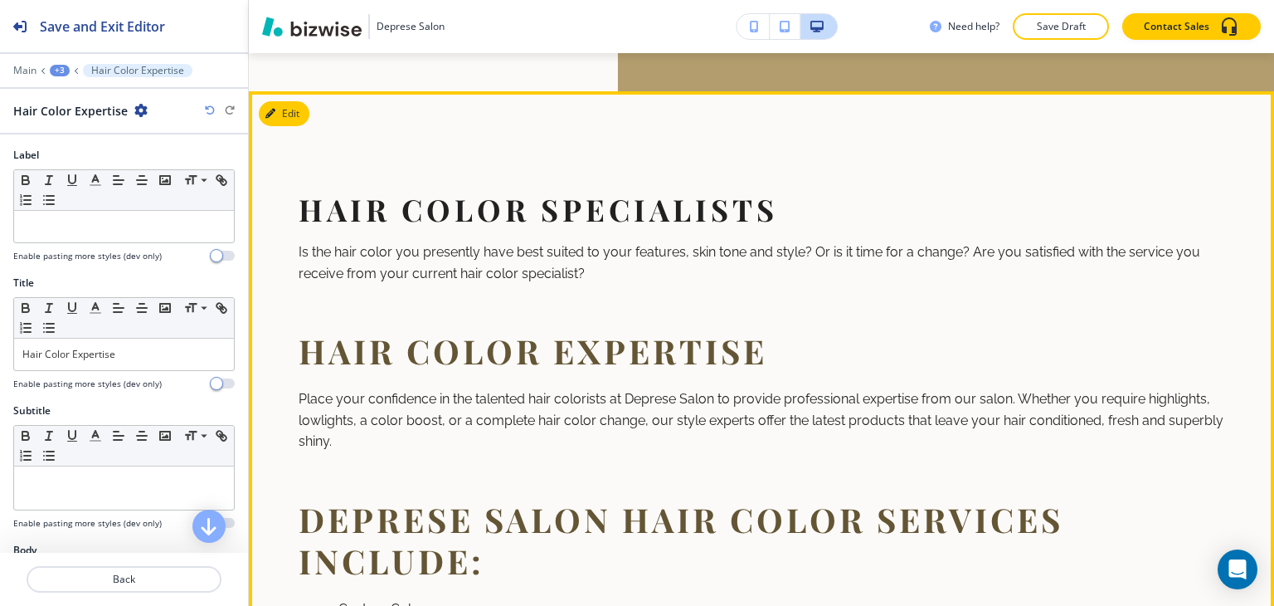
scroll to position [0, 0]
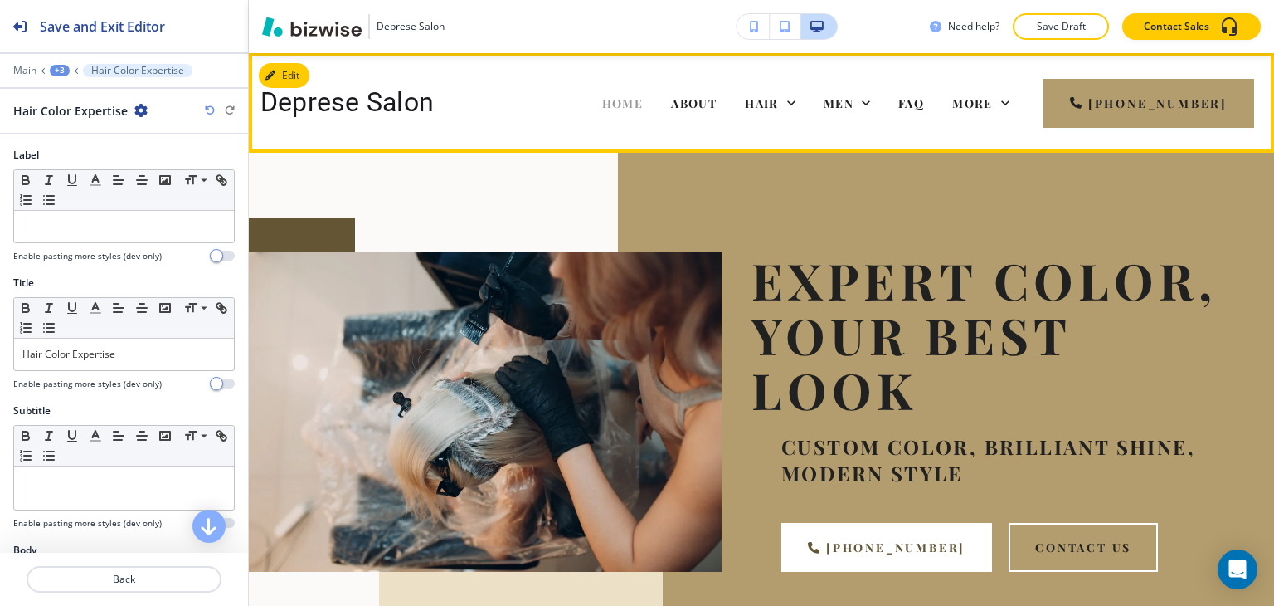
click at [644, 105] on span "HOME" at bounding box center [622, 103] width 41 height 16
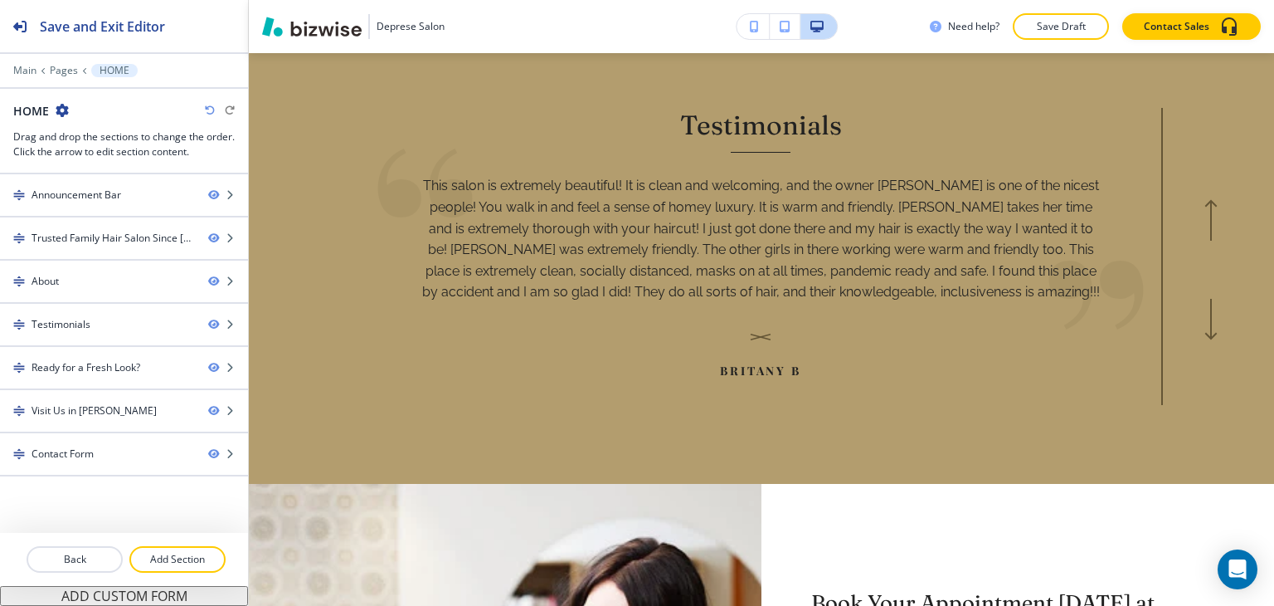
scroll to position [1522, 0]
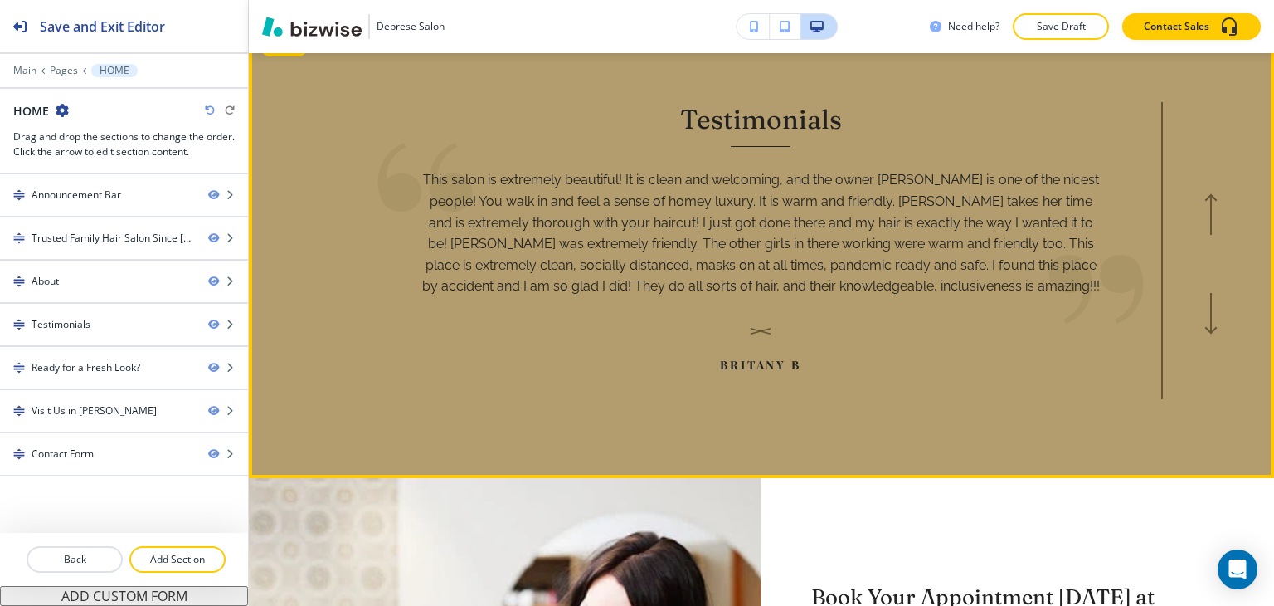
click at [644, 412] on section "Testimonials My favorite hair salon! They have enough time to listen to custome…" at bounding box center [761, 250] width 1025 height 456
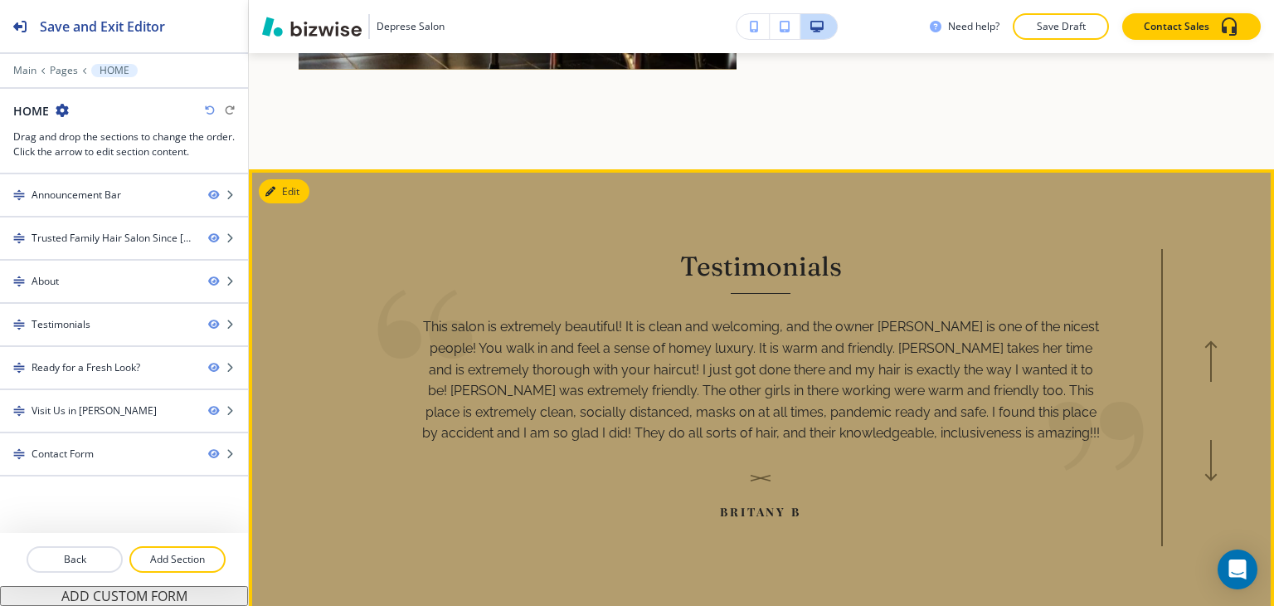
scroll to position [1376, 0]
click at [295, 191] on button "Edit This Section" at bounding box center [315, 190] width 112 height 25
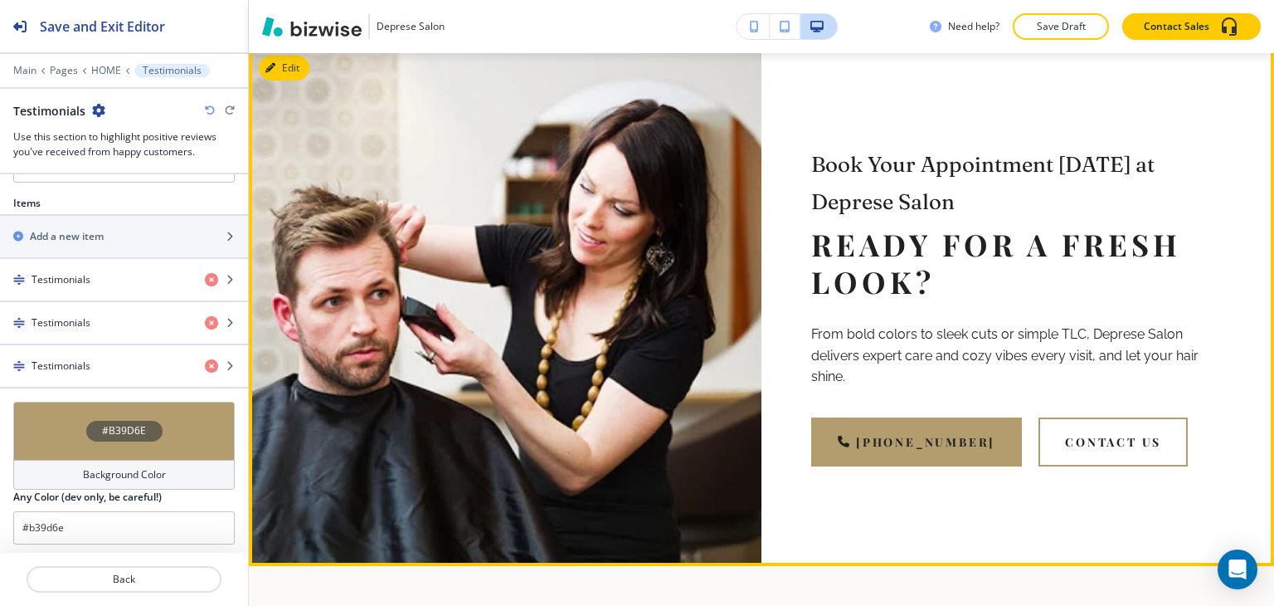
scroll to position [1954, 0]
drag, startPoint x: 447, startPoint y: 80, endPoint x: 168, endPoint y: 75, distance: 278.8
click at [168, 75] on div "Save and Exit Editor Main Pages HOME Testimonials Testimonials Use this section…" at bounding box center [637, 303] width 1274 height 606
click at [772, 148] on div "Book Your Appointment [DATE] at Deprese Salon Ready for a Fresh Look? From bold…" at bounding box center [1017, 306] width 513 height 520
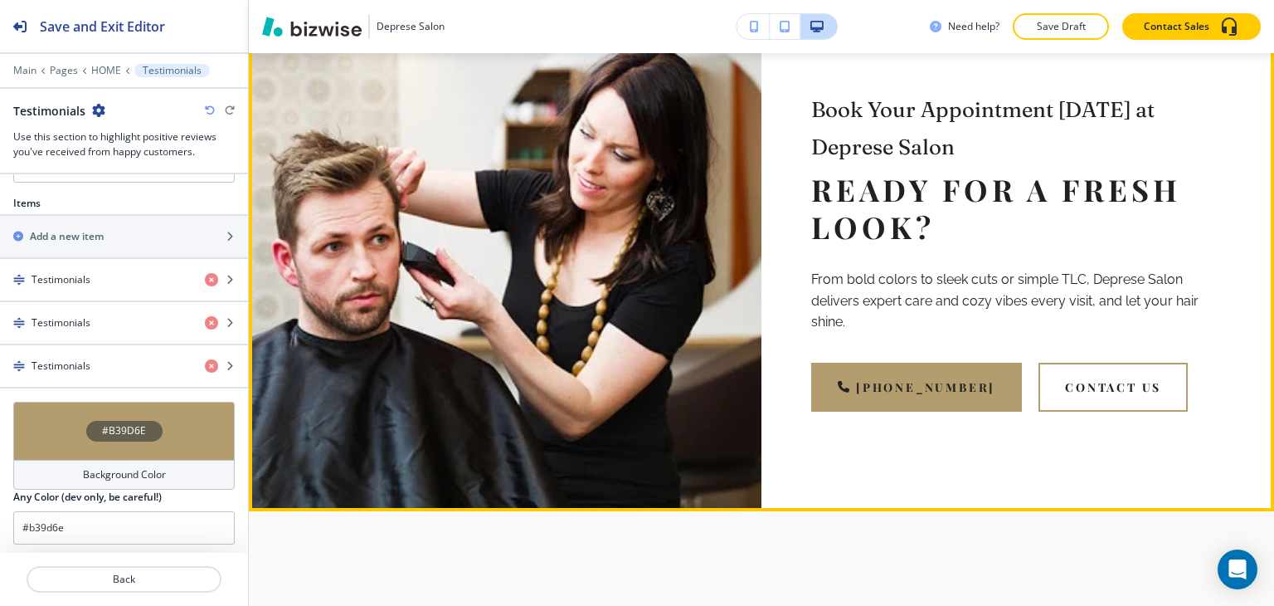
scroll to position [2010, 0]
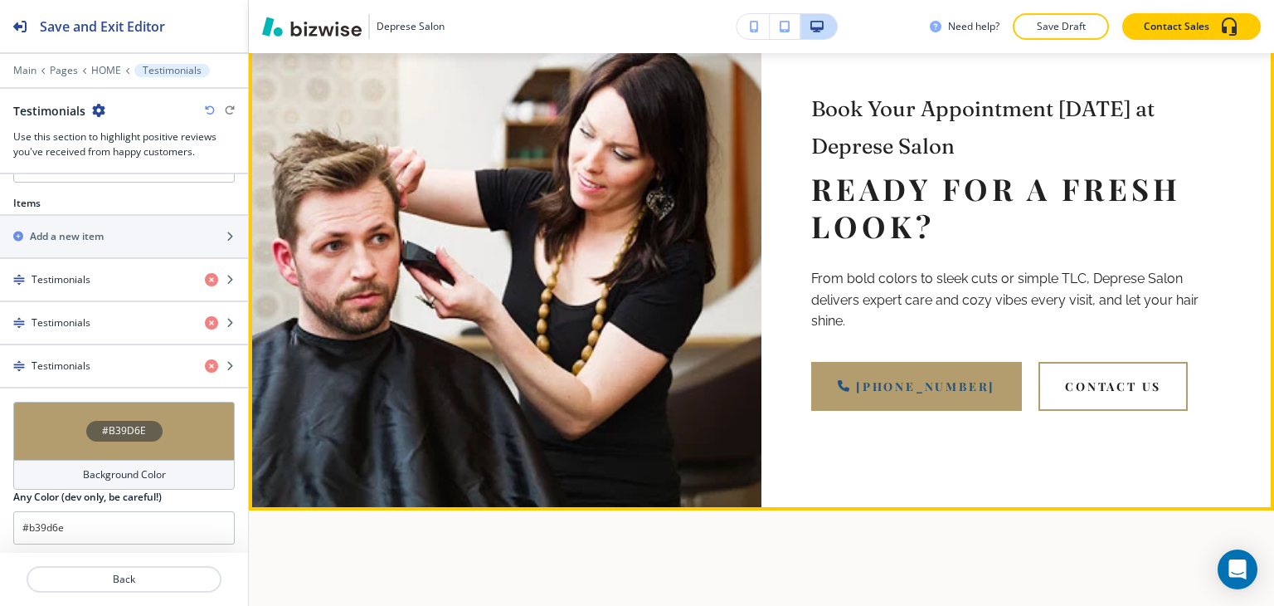
drag, startPoint x: 635, startPoint y: 216, endPoint x: 931, endPoint y: 435, distance: 367.8
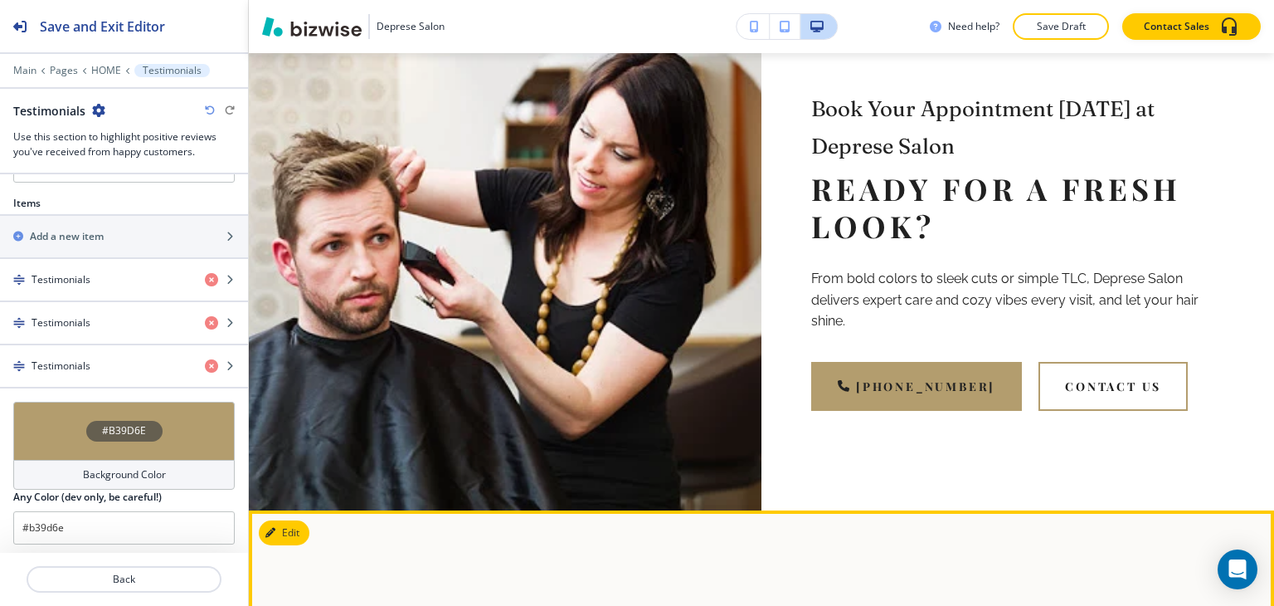
drag, startPoint x: 931, startPoint y: 435, endPoint x: 780, endPoint y: 523, distance: 175.1
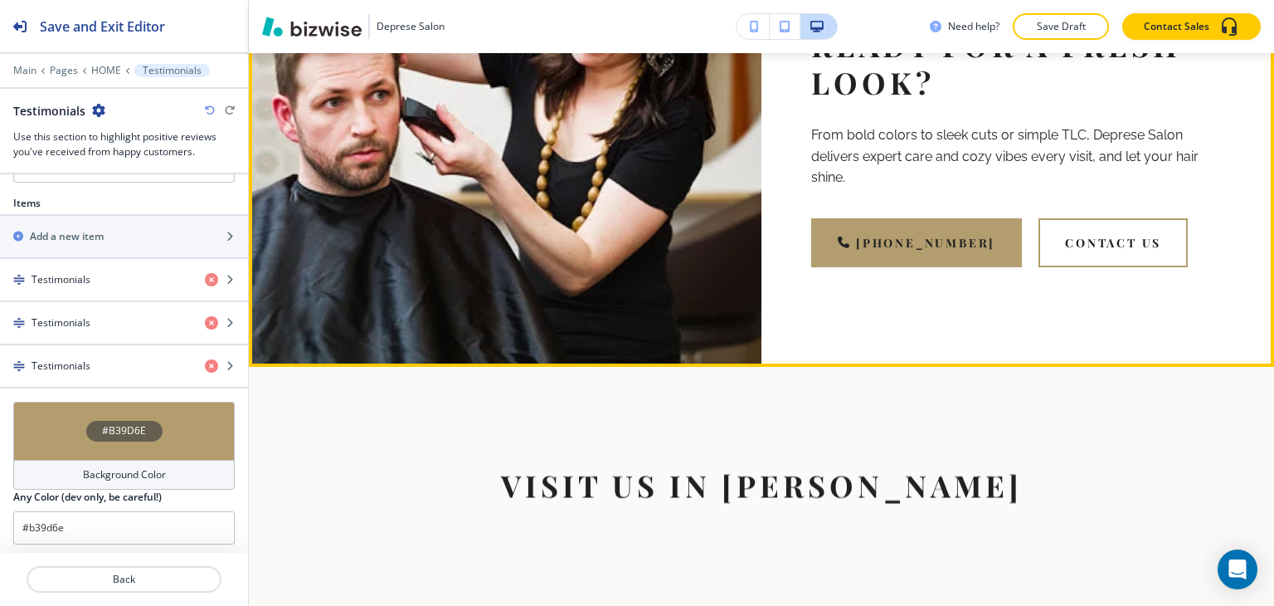
scroll to position [2152, 0]
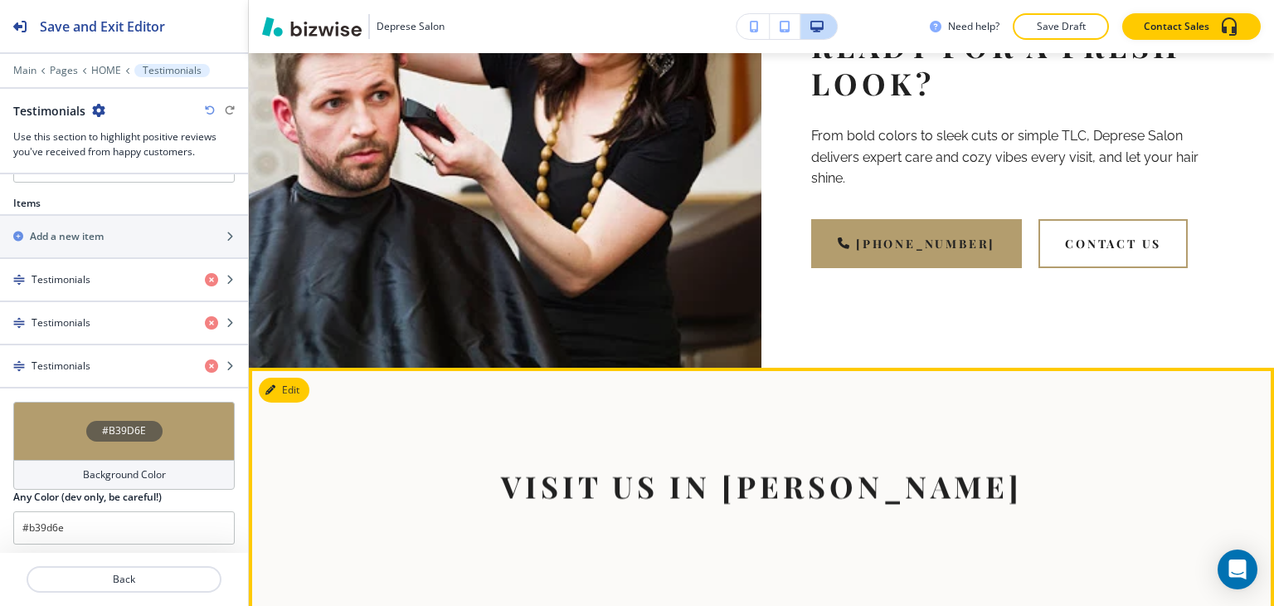
drag, startPoint x: 781, startPoint y: 518, endPoint x: 789, endPoint y: 516, distance: 8.5
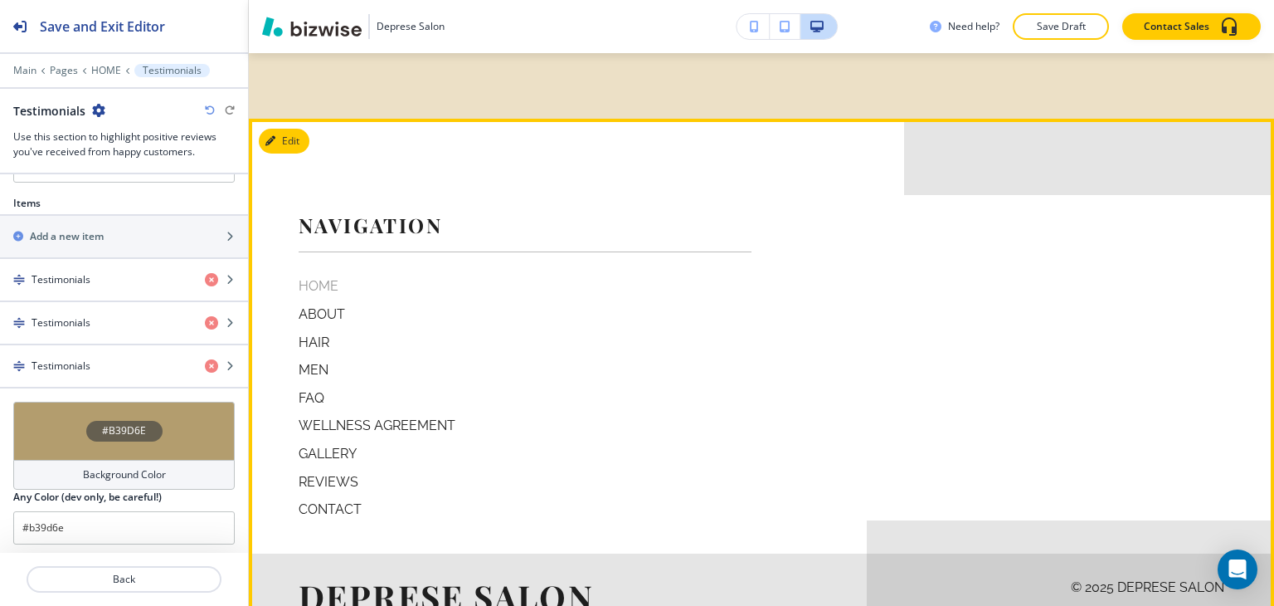
scroll to position [3976, 0]
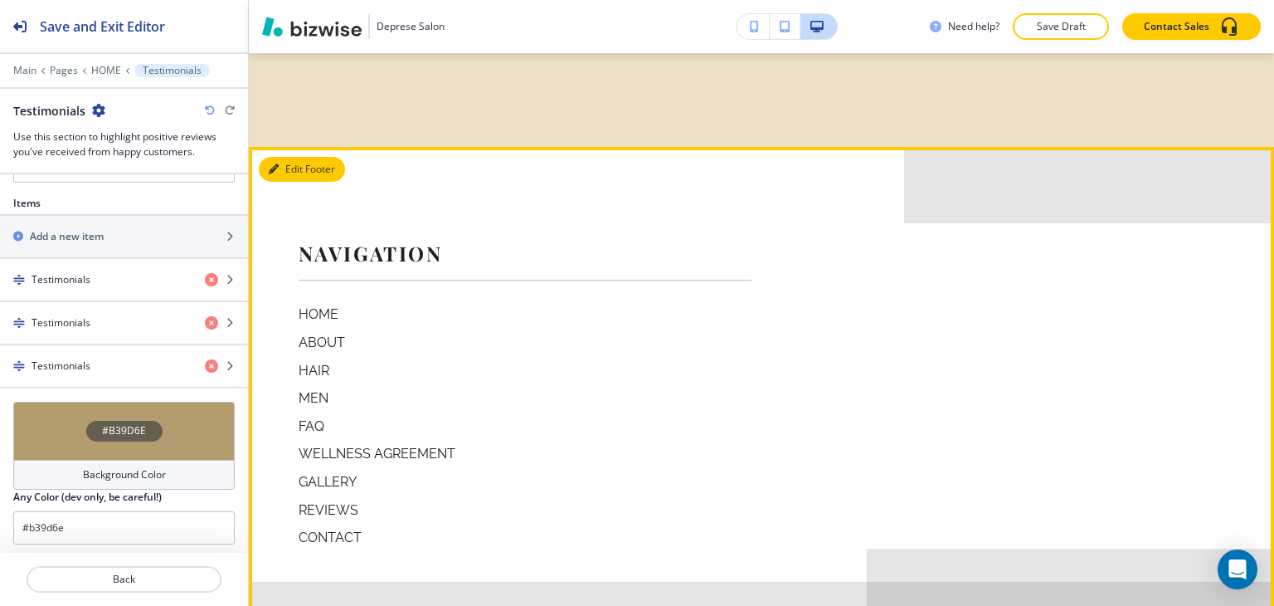
click at [298, 157] on button "Edit Footer" at bounding box center [302, 169] width 86 height 25
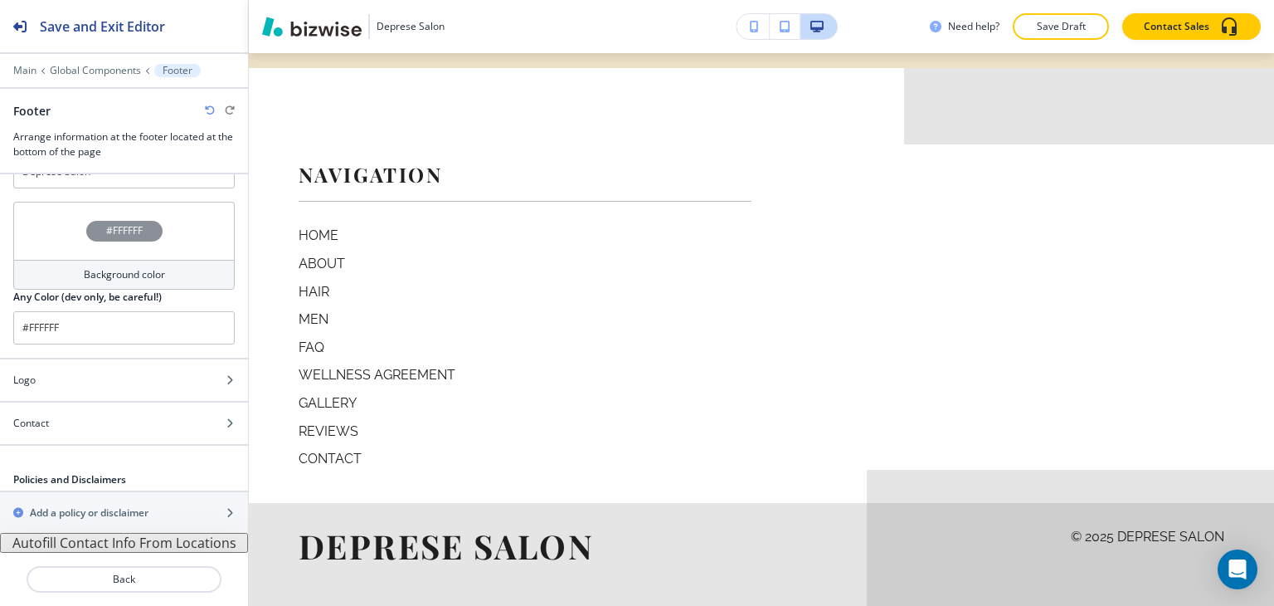
scroll to position [53, 0]
click at [93, 540] on button "Autofill Contact Info From Locations" at bounding box center [124, 543] width 248 height 20
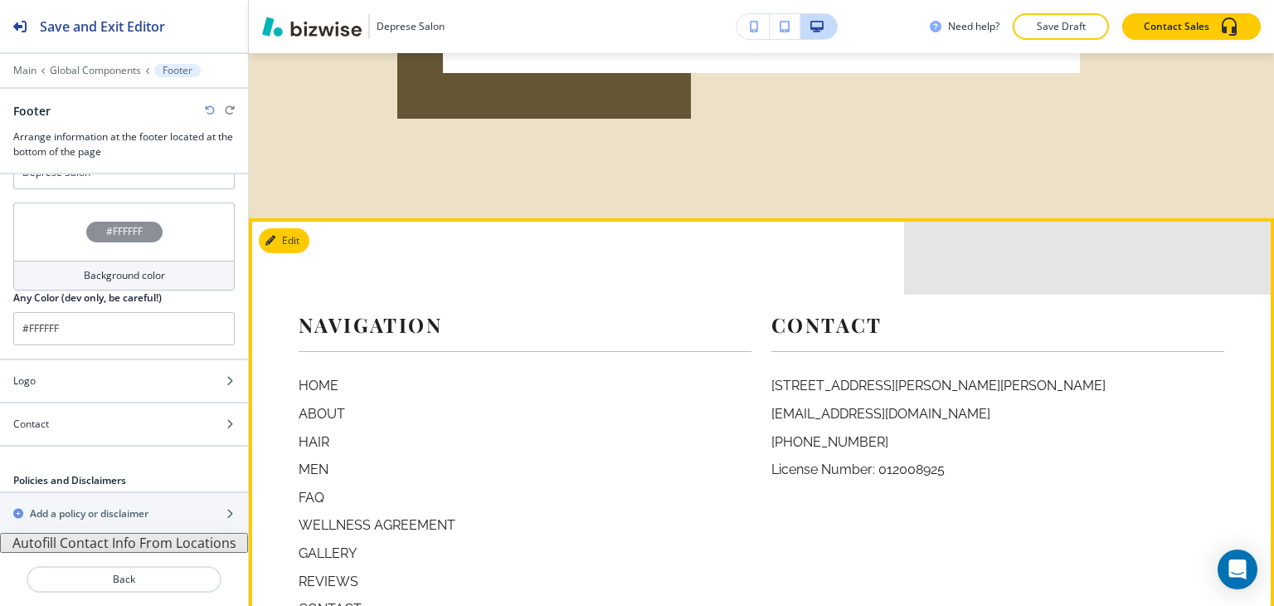
scroll to position [3723, 0]
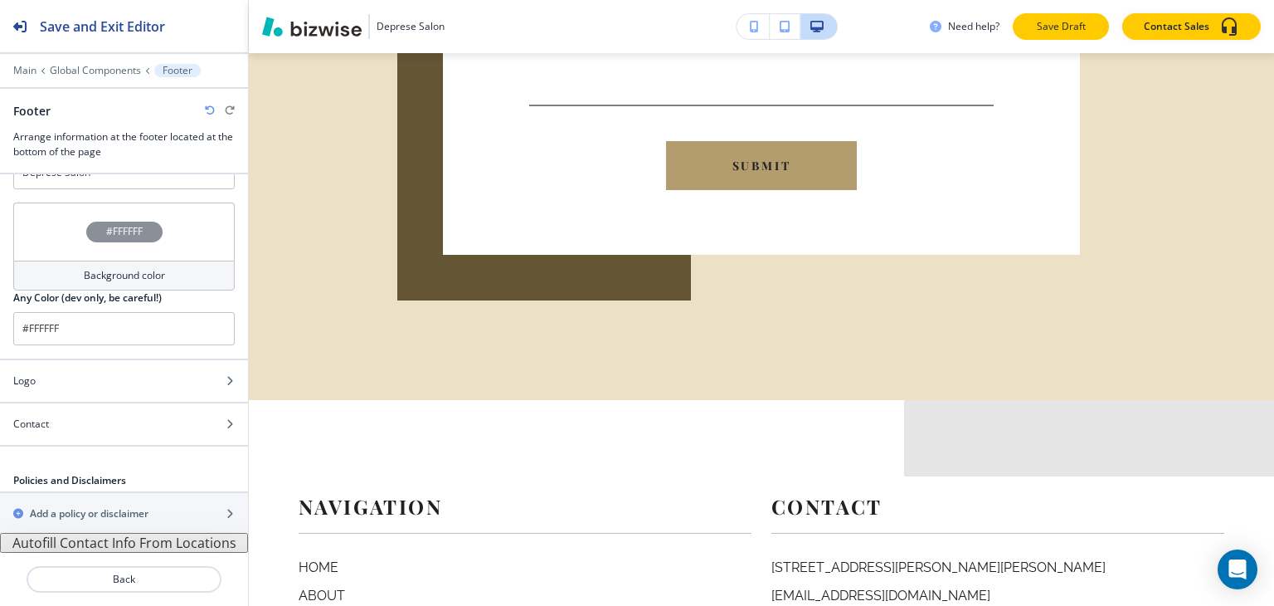
click at [1075, 30] on p "Save Draft" at bounding box center [1060, 26] width 53 height 15
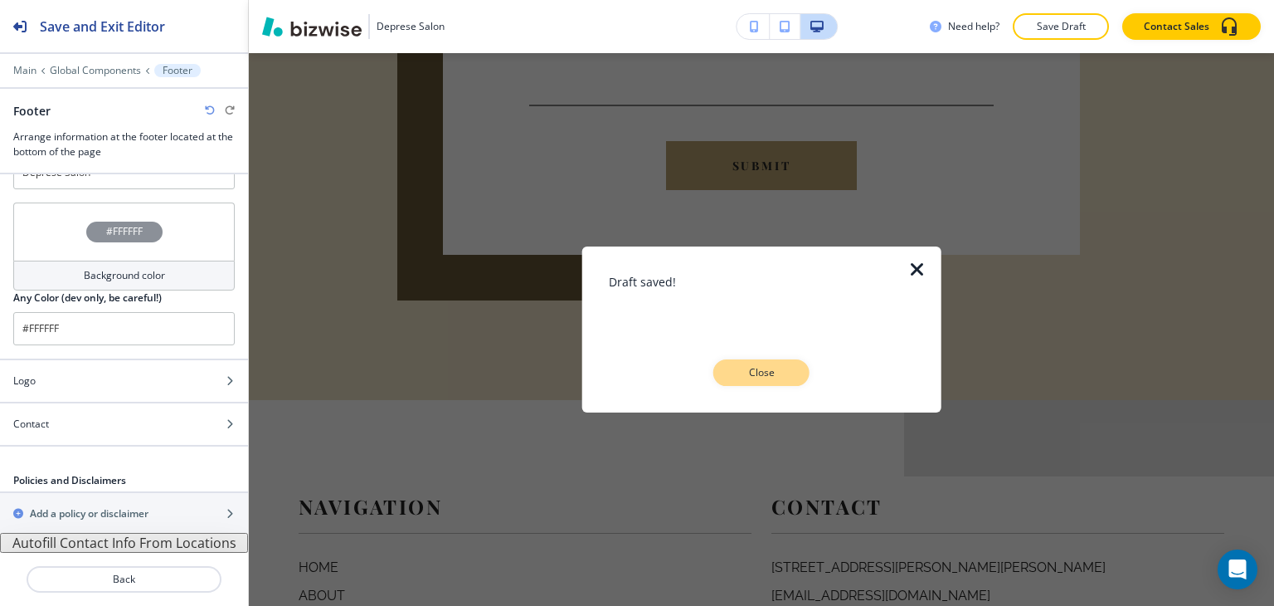
click at [760, 373] on p "Close" at bounding box center [761, 372] width 53 height 15
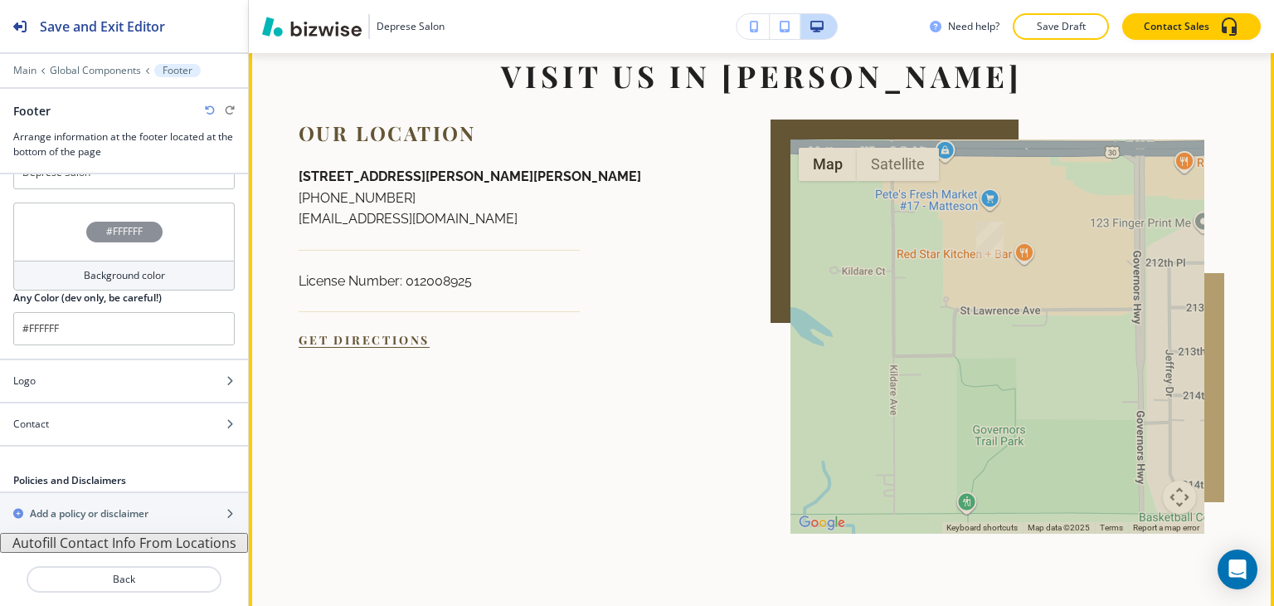
scroll to position [2479, 0]
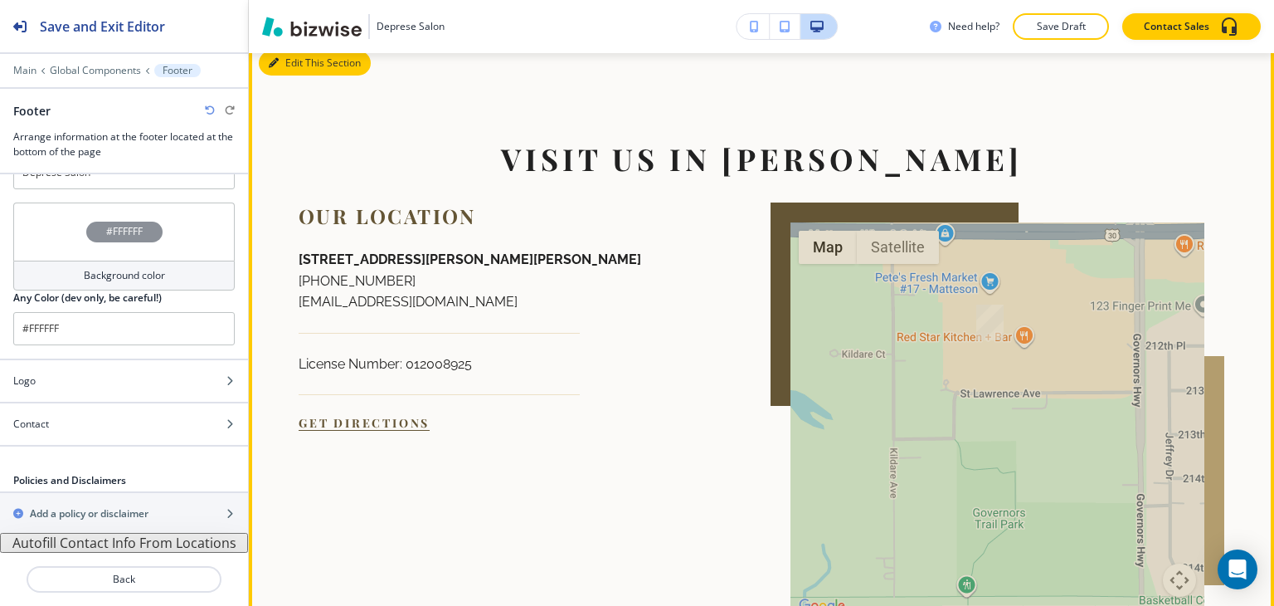
click at [282, 65] on button "Edit This Section" at bounding box center [315, 63] width 112 height 25
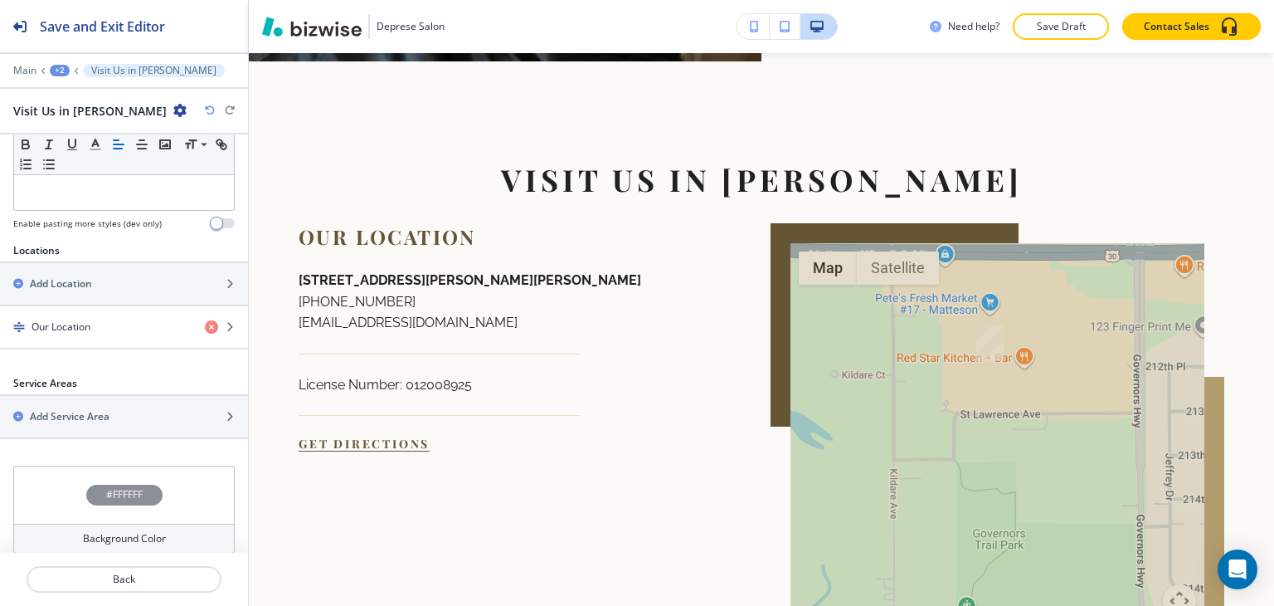
scroll to position [547, 0]
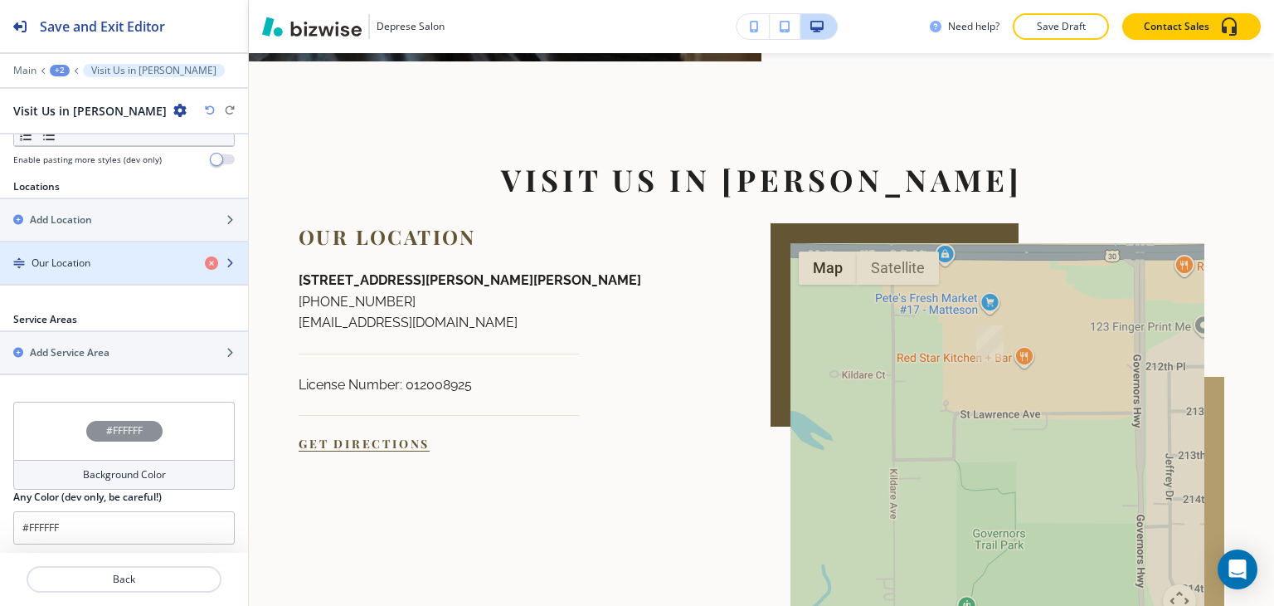
click at [139, 270] on div "button" at bounding box center [124, 276] width 248 height 13
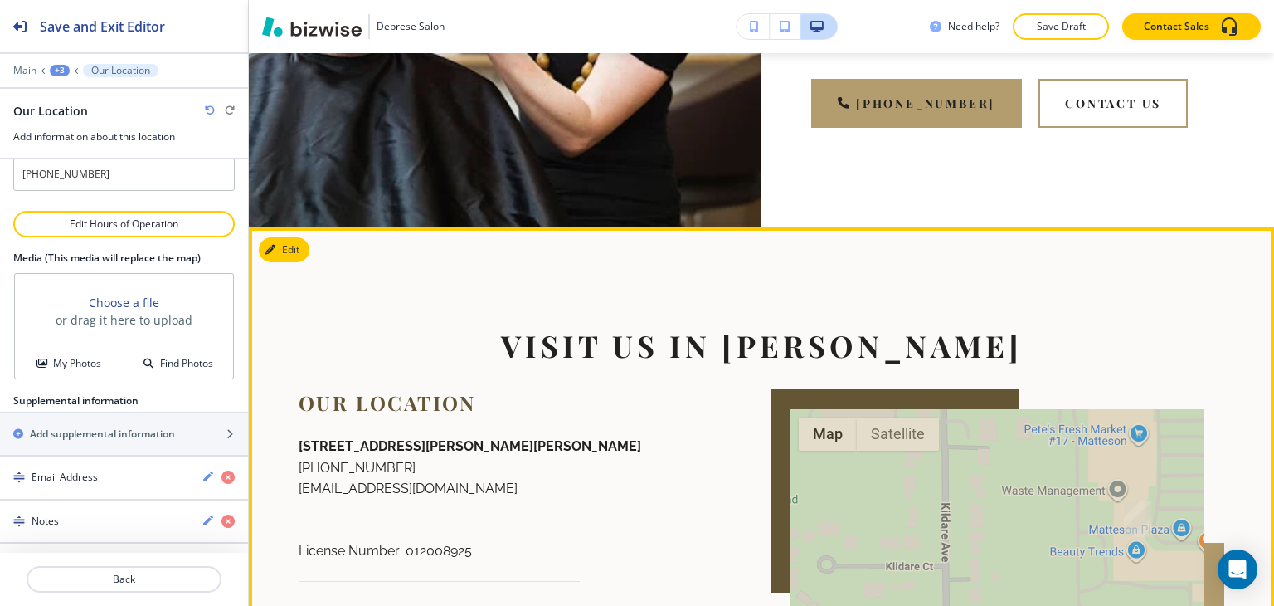
scroll to position [1878, 0]
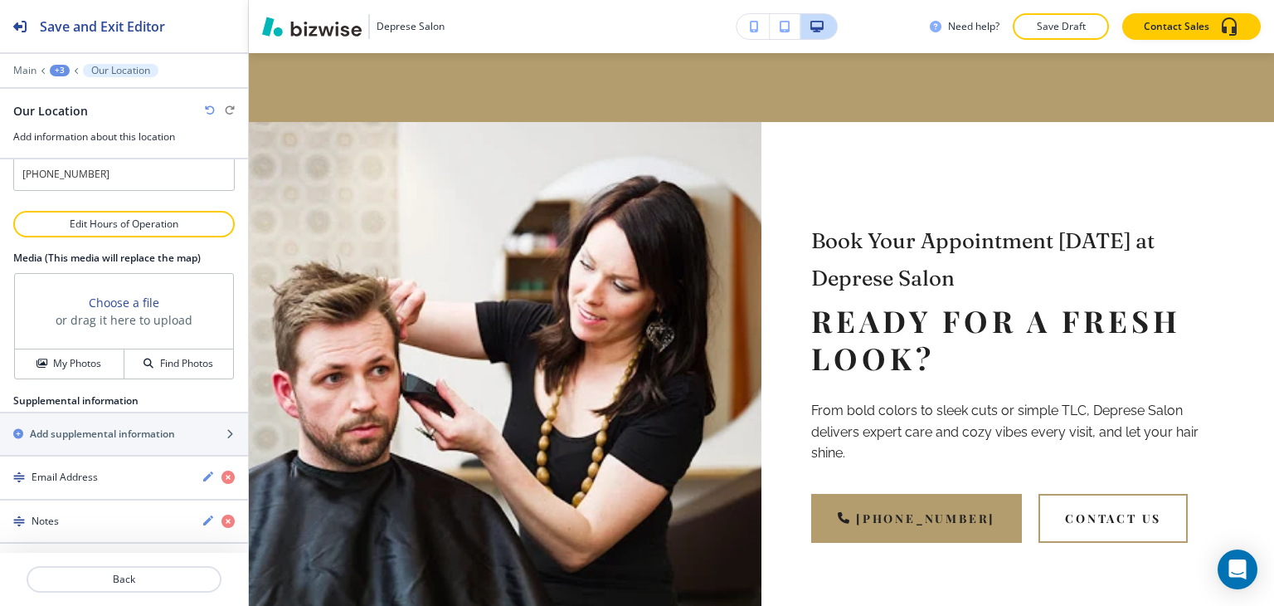
click at [1052, 41] on div "Deprese Salon Need help? Save Draft Contact Sales" at bounding box center [761, 26] width 1025 height 53
click at [1052, 35] on button "Save Draft" at bounding box center [1061, 26] width 96 height 27
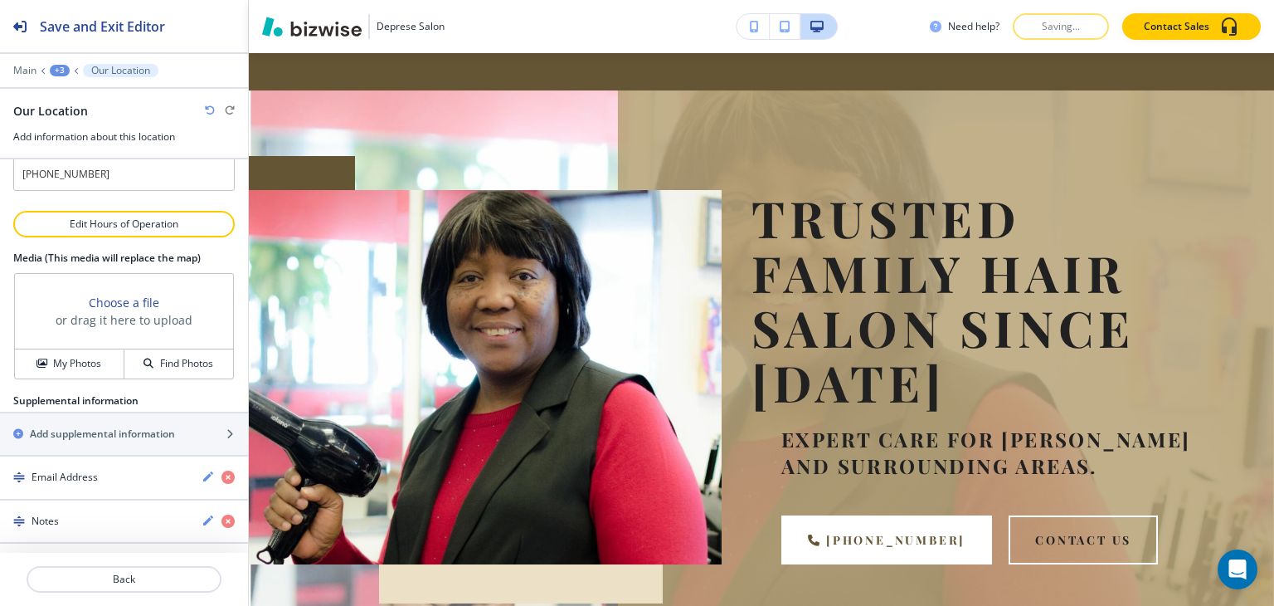
scroll to position [0, 0]
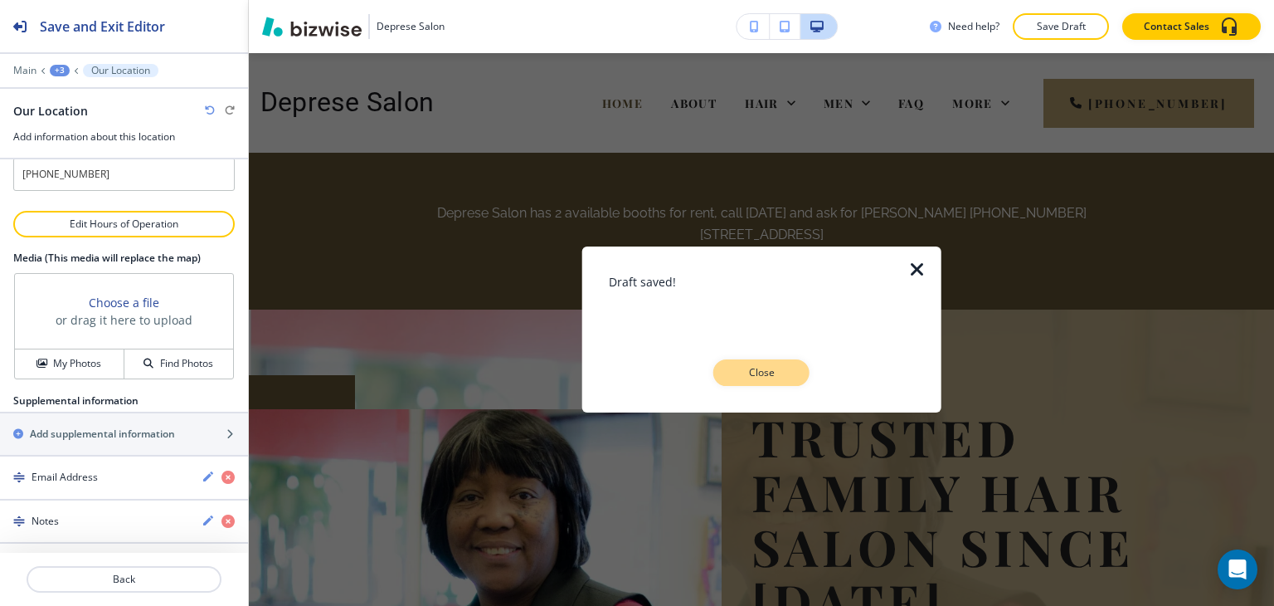
click at [775, 369] on p "Close" at bounding box center [761, 372] width 53 height 15
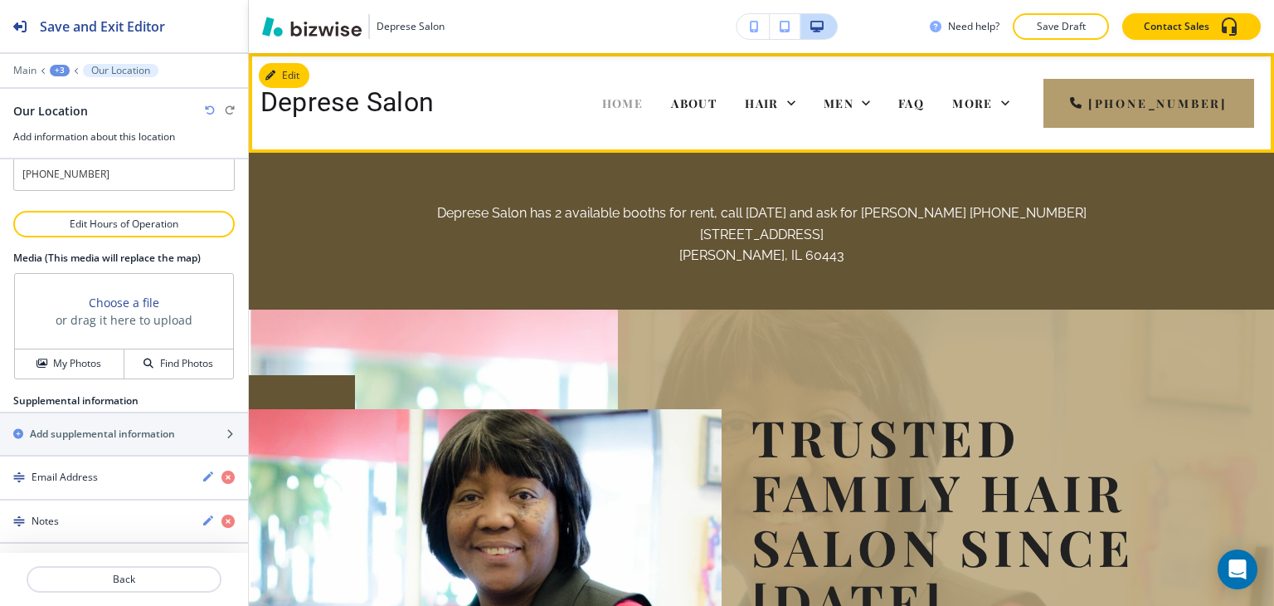
click at [640, 98] on span "HOME" at bounding box center [622, 103] width 41 height 16
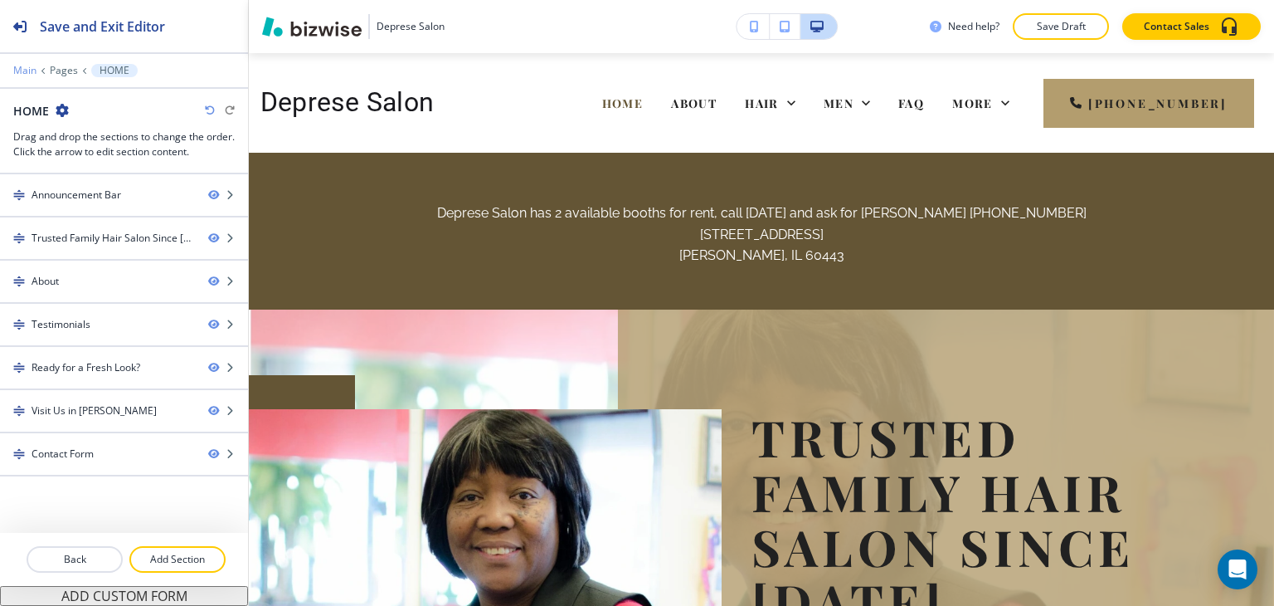
click at [28, 71] on p "Main" at bounding box center [24, 71] width 23 height 12
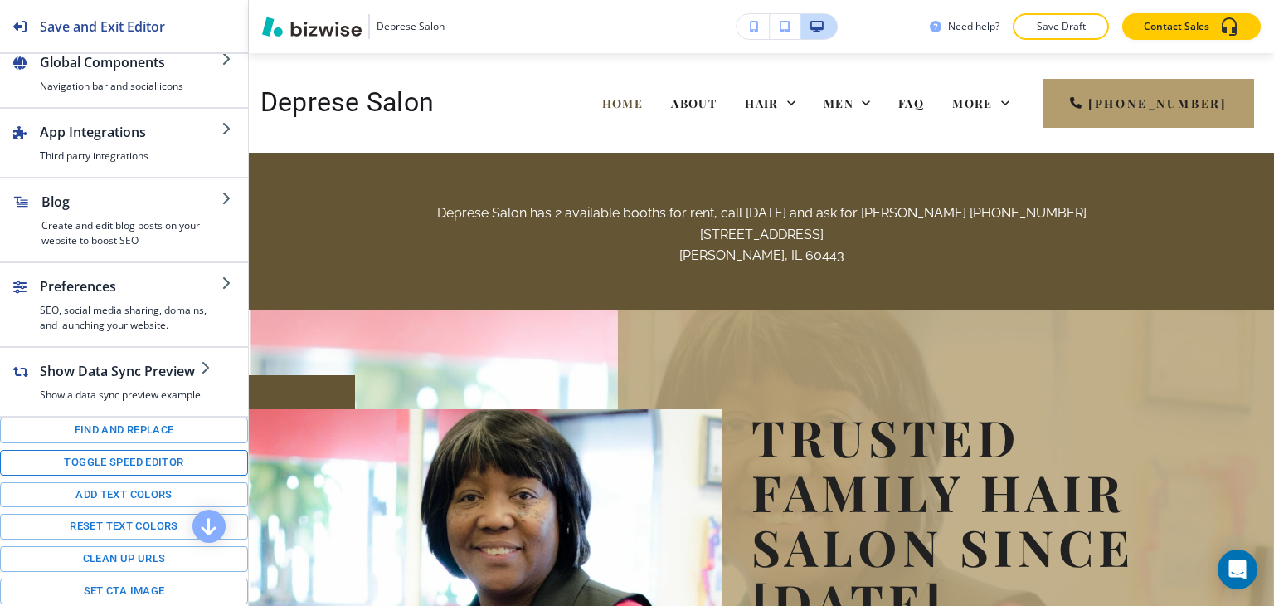
scroll to position [273, 0]
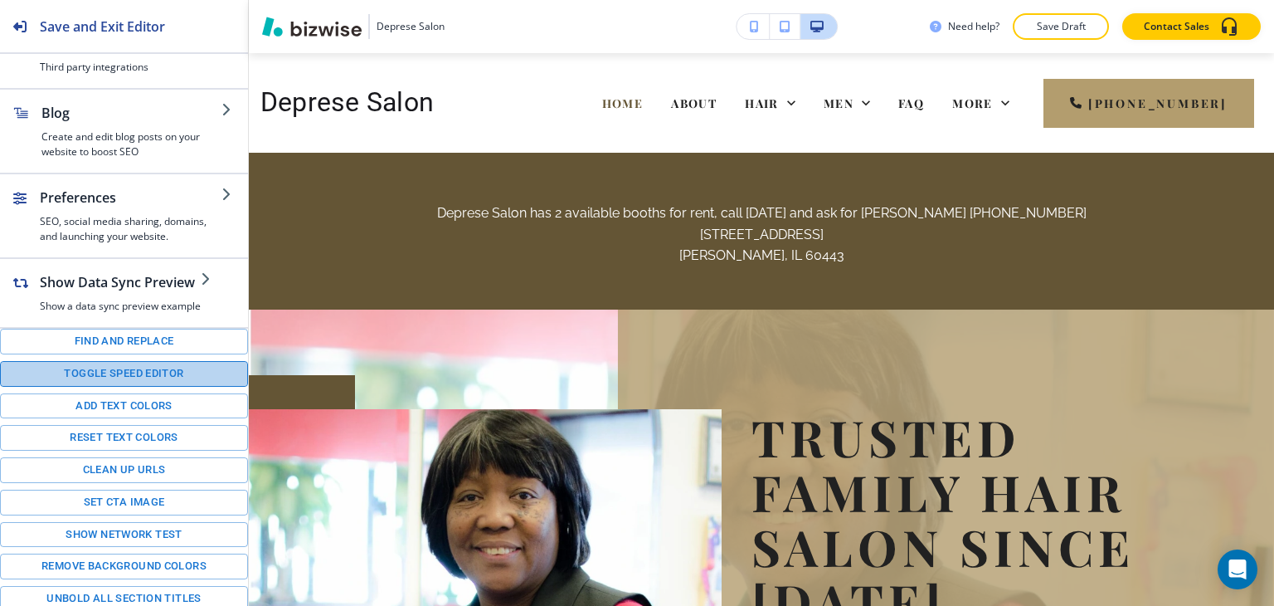
click at [124, 369] on button "Toggle speed editor" at bounding box center [124, 374] width 248 height 26
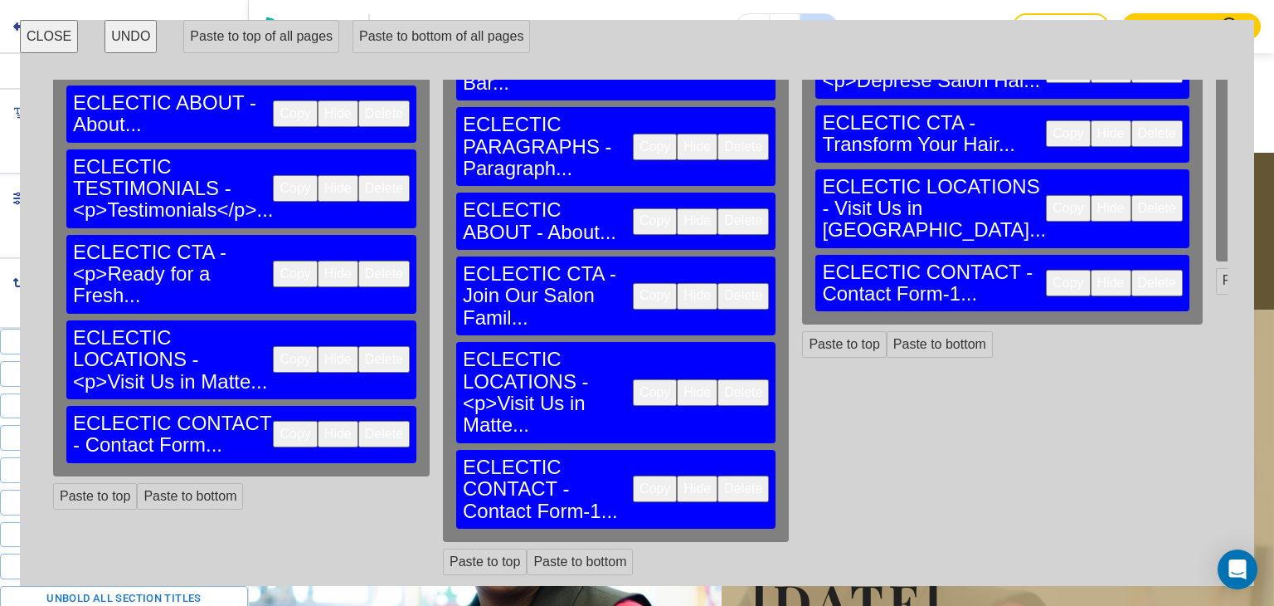
scroll to position [0, 0]
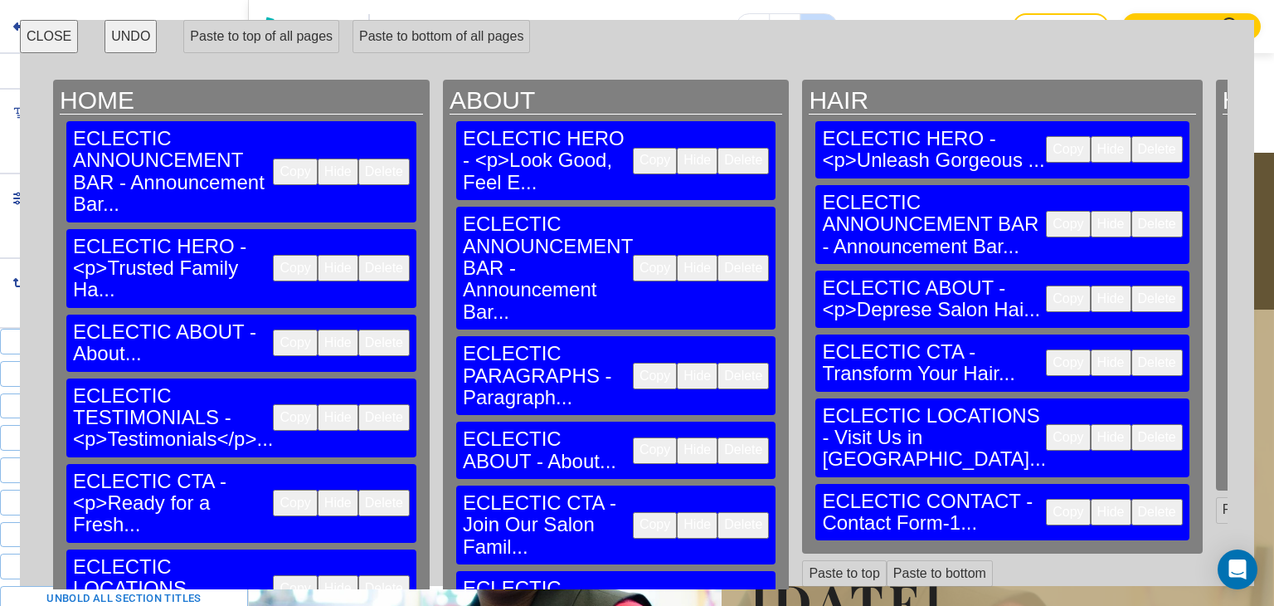
click at [273, 158] on button "Copy" at bounding box center [295, 171] width 44 height 27
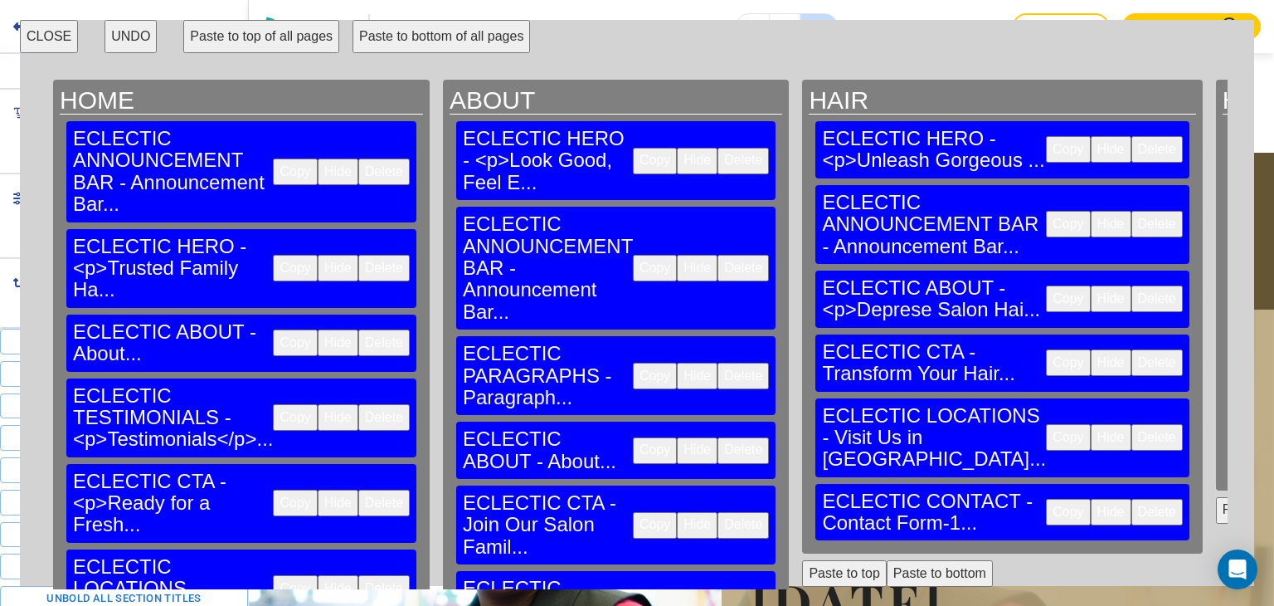
click at [281, 45] on button "Paste to top of all pages" at bounding box center [261, 36] width 156 height 33
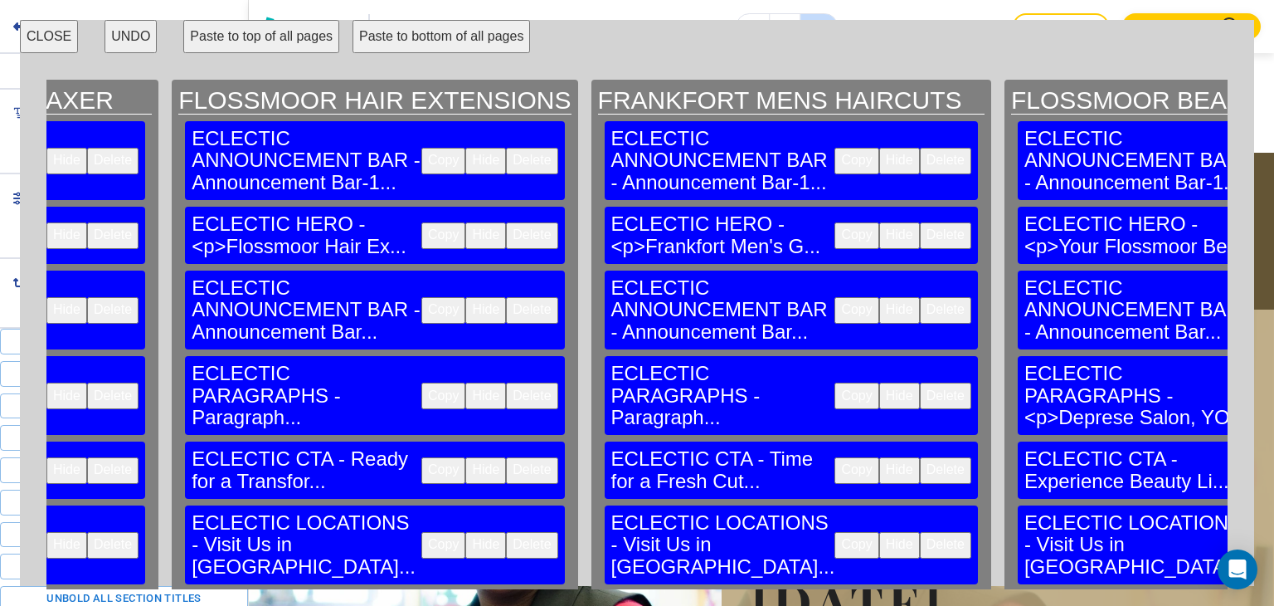
scroll to position [0, 12030]
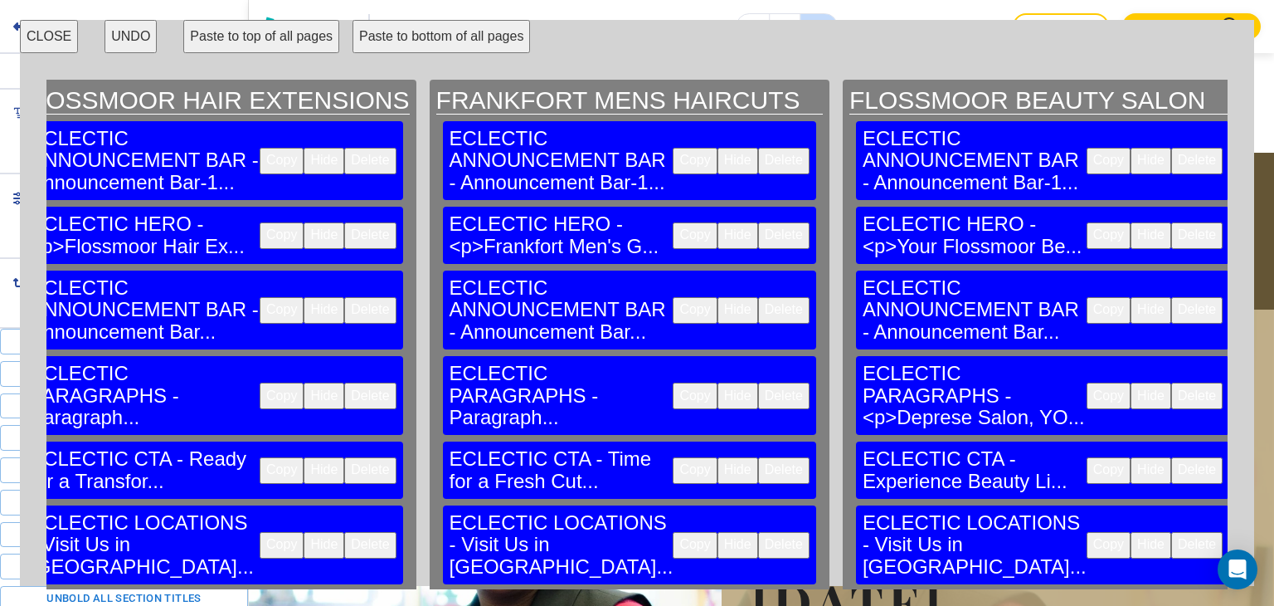
click at [60, 33] on button "CLOSE" at bounding box center [49, 36] width 58 height 33
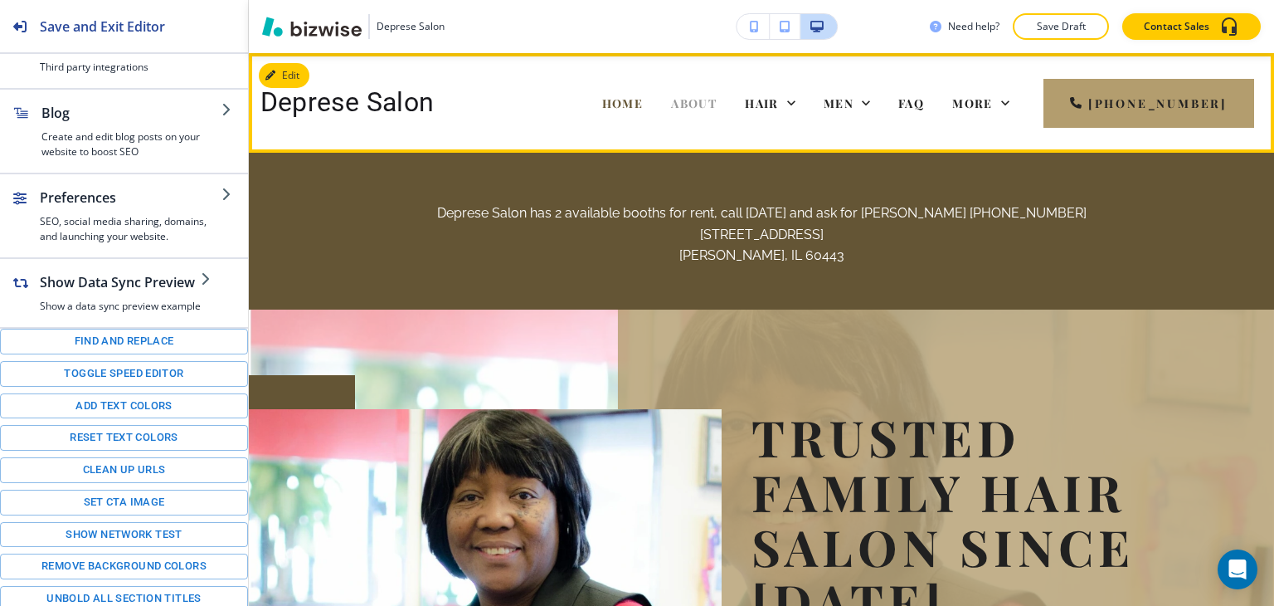
click at [705, 104] on span "ABOUT" at bounding box center [694, 103] width 46 height 16
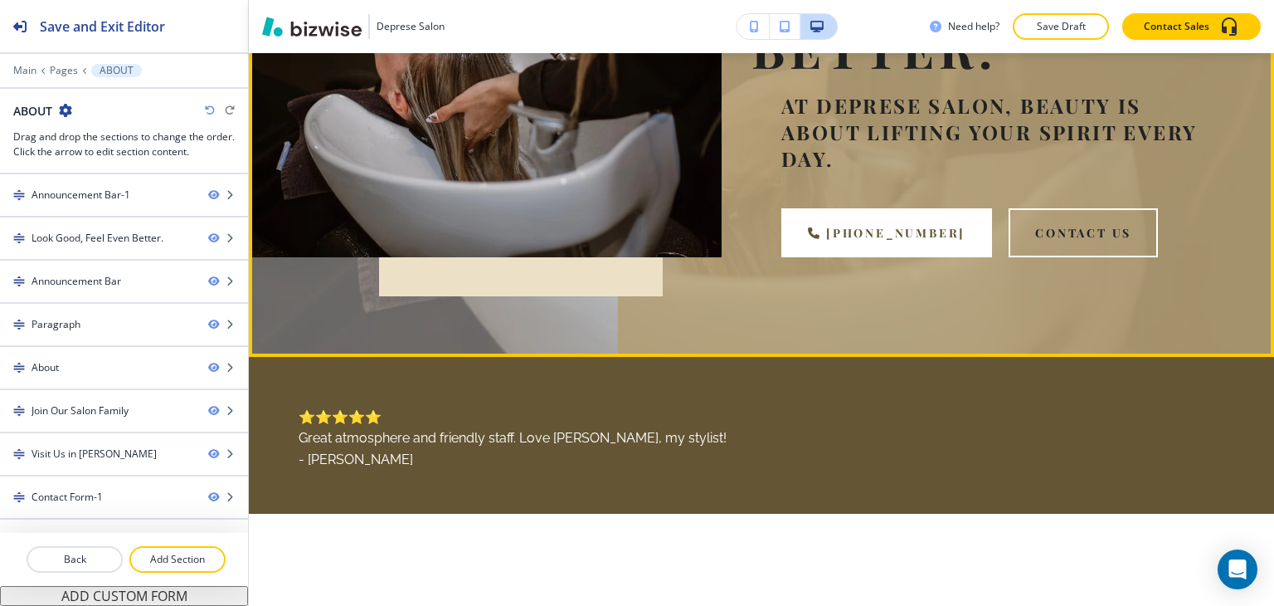
scroll to position [0, 0]
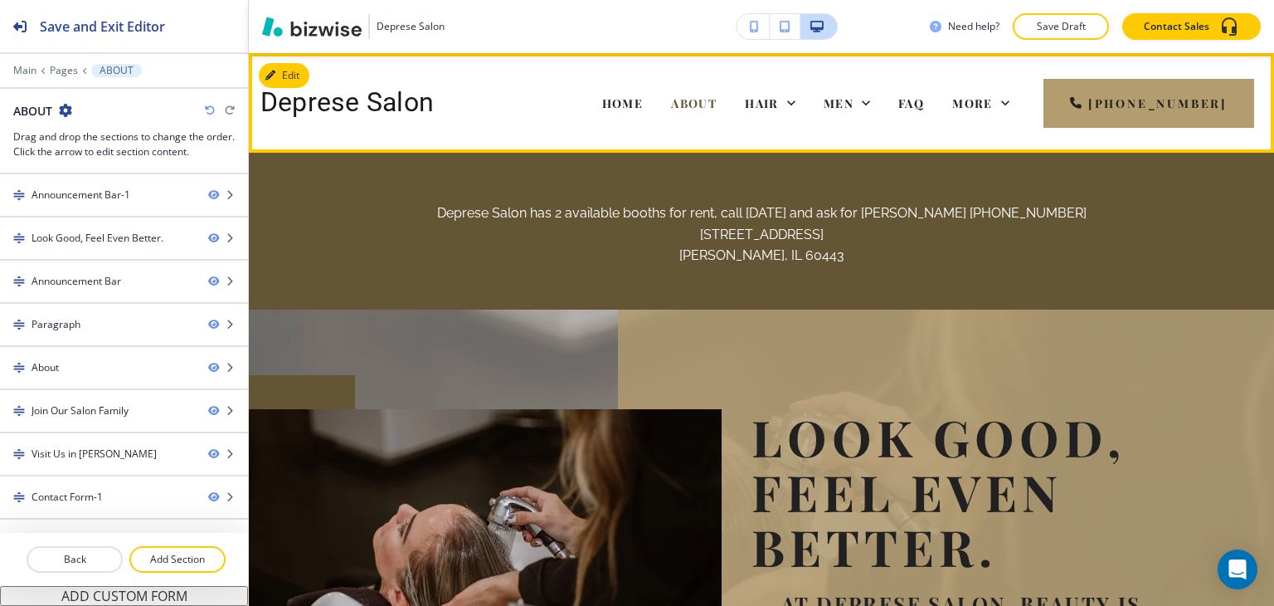
click at [635, 119] on div "HOME" at bounding box center [623, 103] width 70 height 66
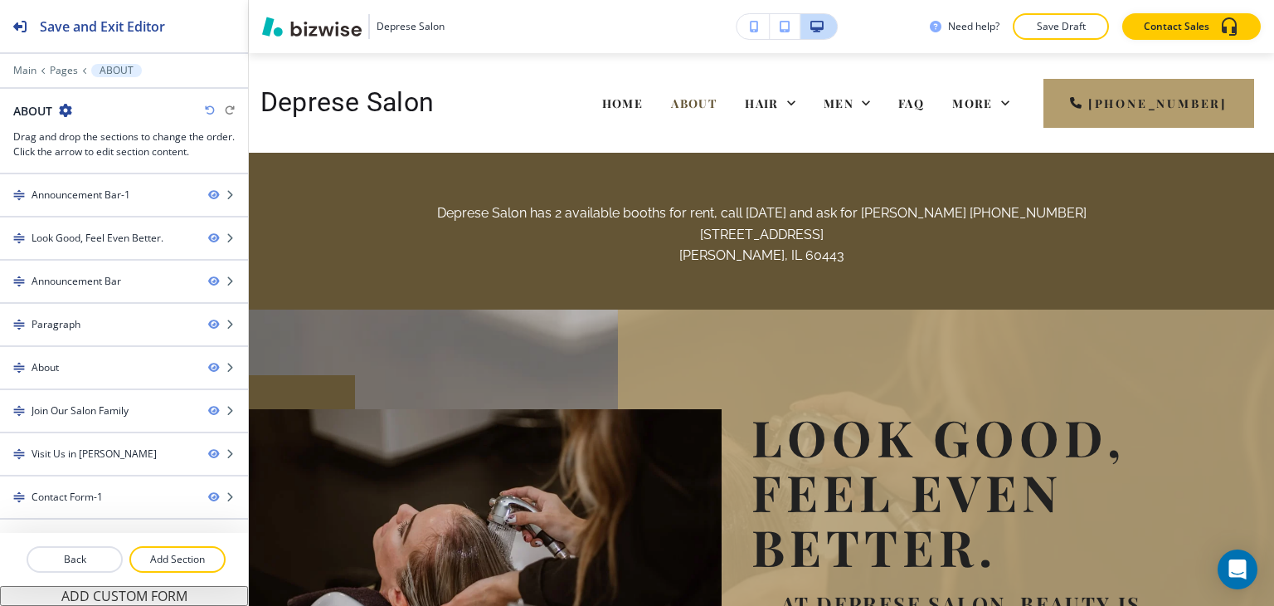
click at [637, 116] on div "HOME" at bounding box center [623, 103] width 70 height 66
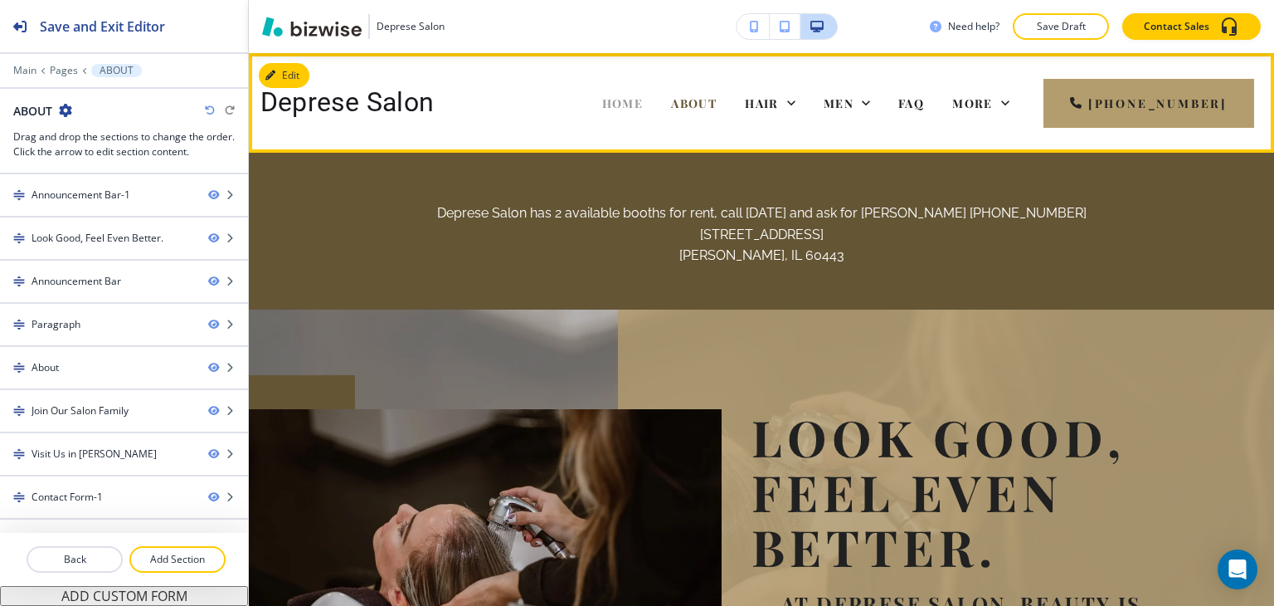
click at [643, 109] on span "HOME" at bounding box center [622, 103] width 41 height 16
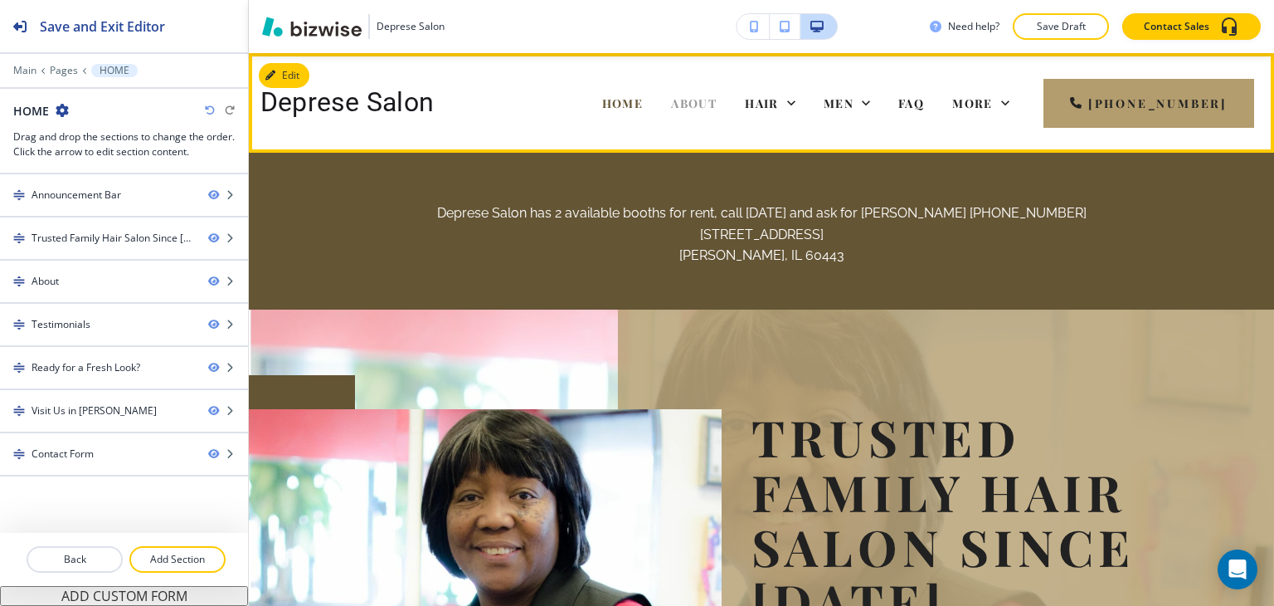
click at [708, 102] on span "ABOUT" at bounding box center [694, 103] width 46 height 16
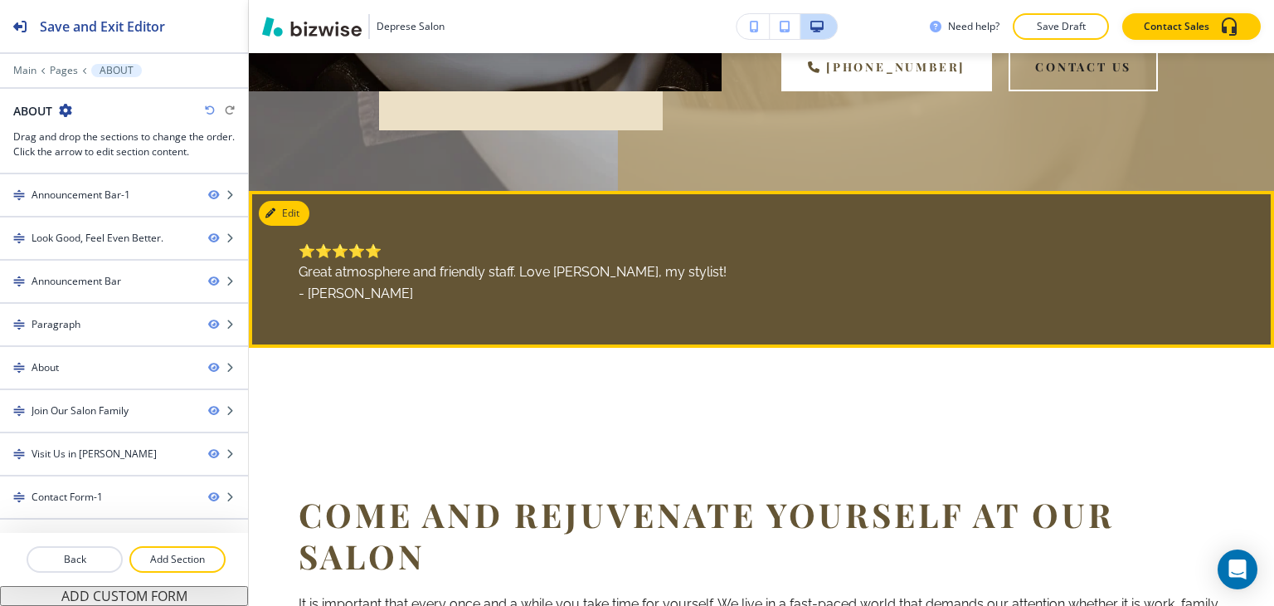
scroll to position [829, 0]
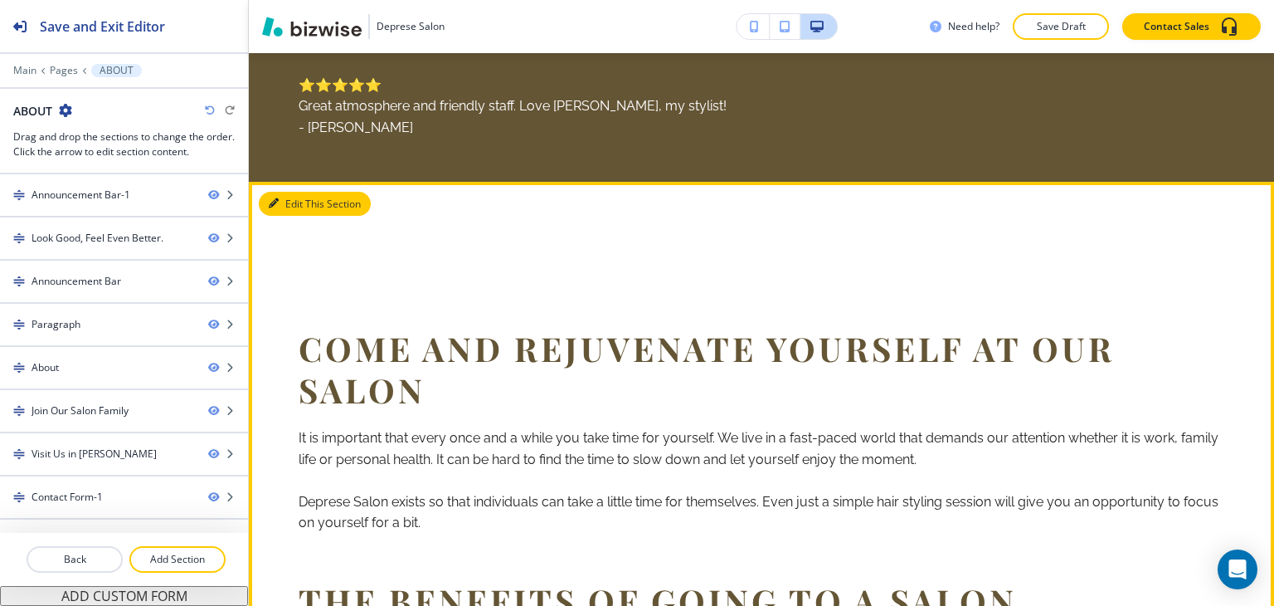
click at [297, 197] on button "Edit This Section" at bounding box center [315, 204] width 112 height 25
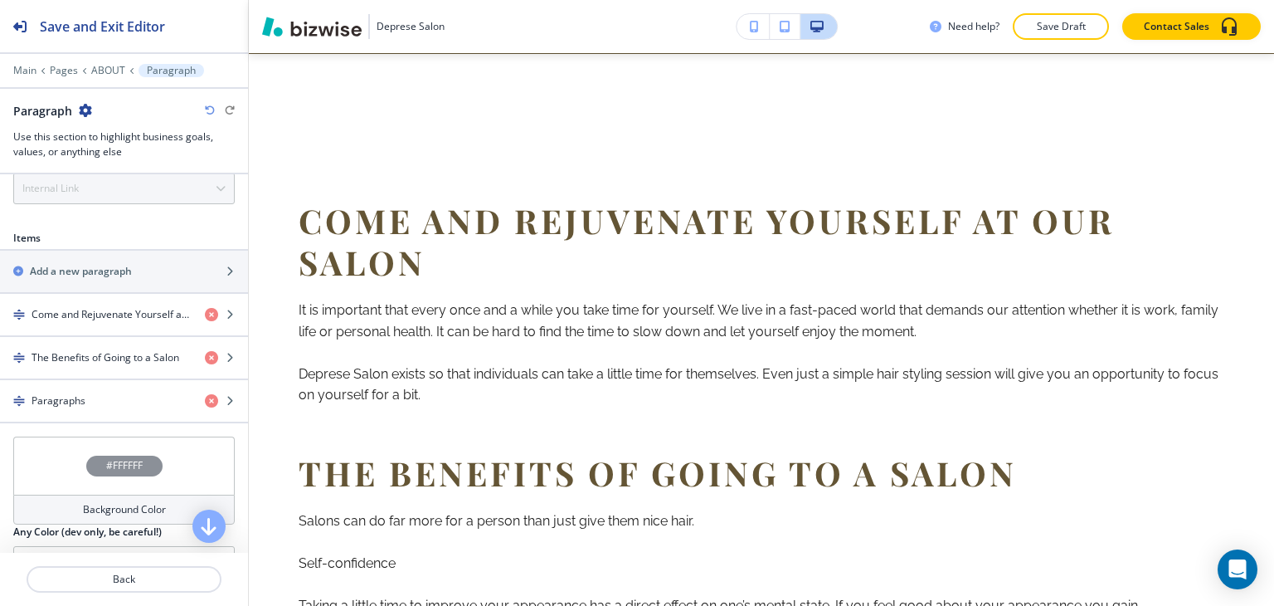
scroll to position [1138, 0]
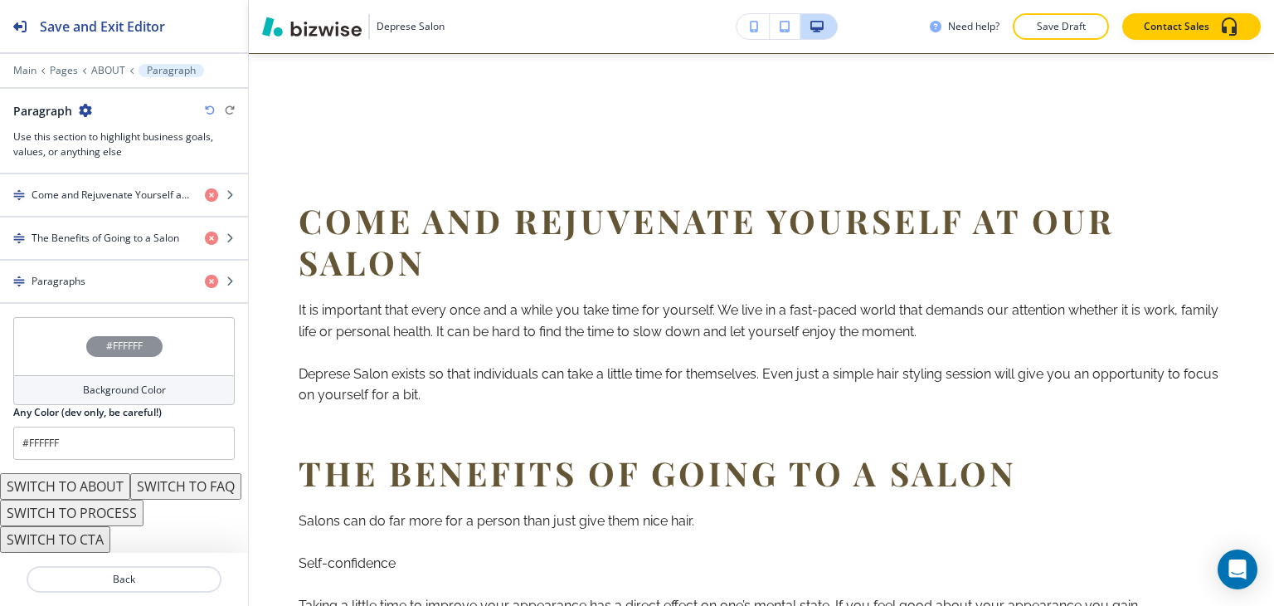
click at [115, 473] on button "SWITCH TO ABOUT" at bounding box center [65, 486] width 130 height 27
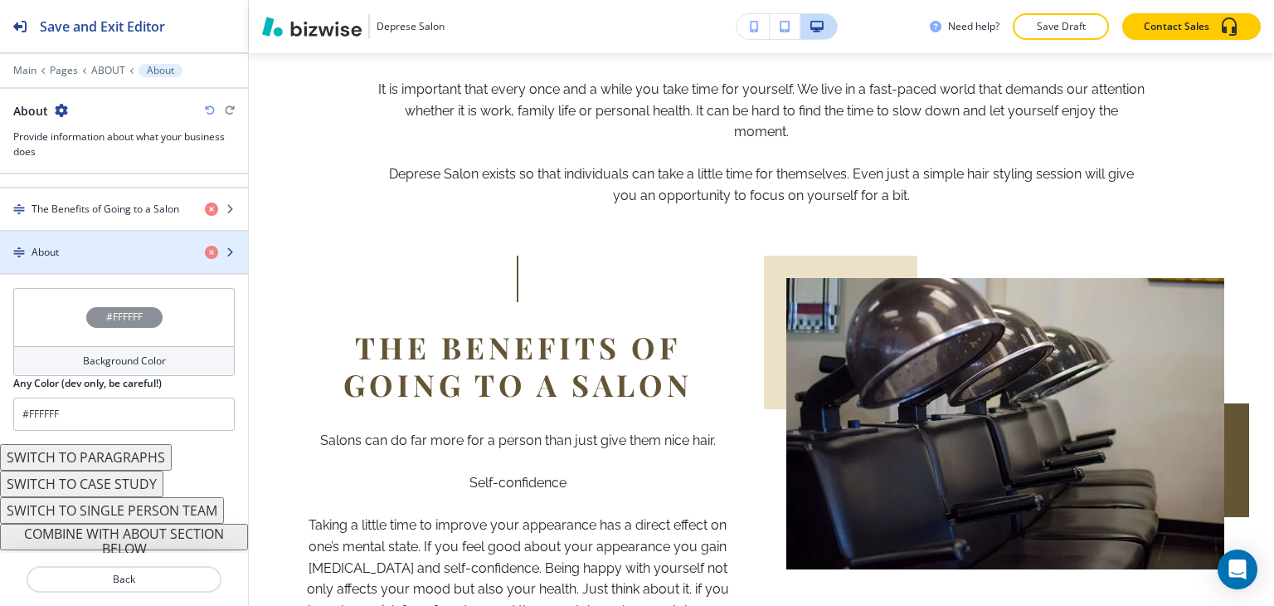
scroll to position [601, 0]
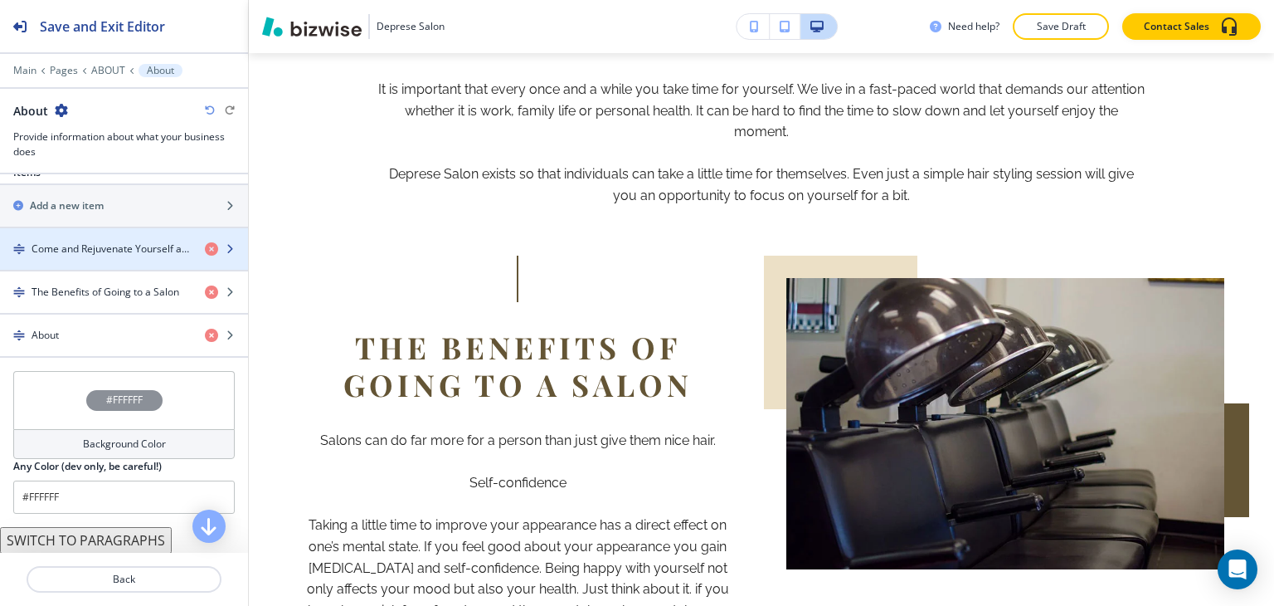
click at [100, 256] on div "button" at bounding box center [124, 262] width 248 height 13
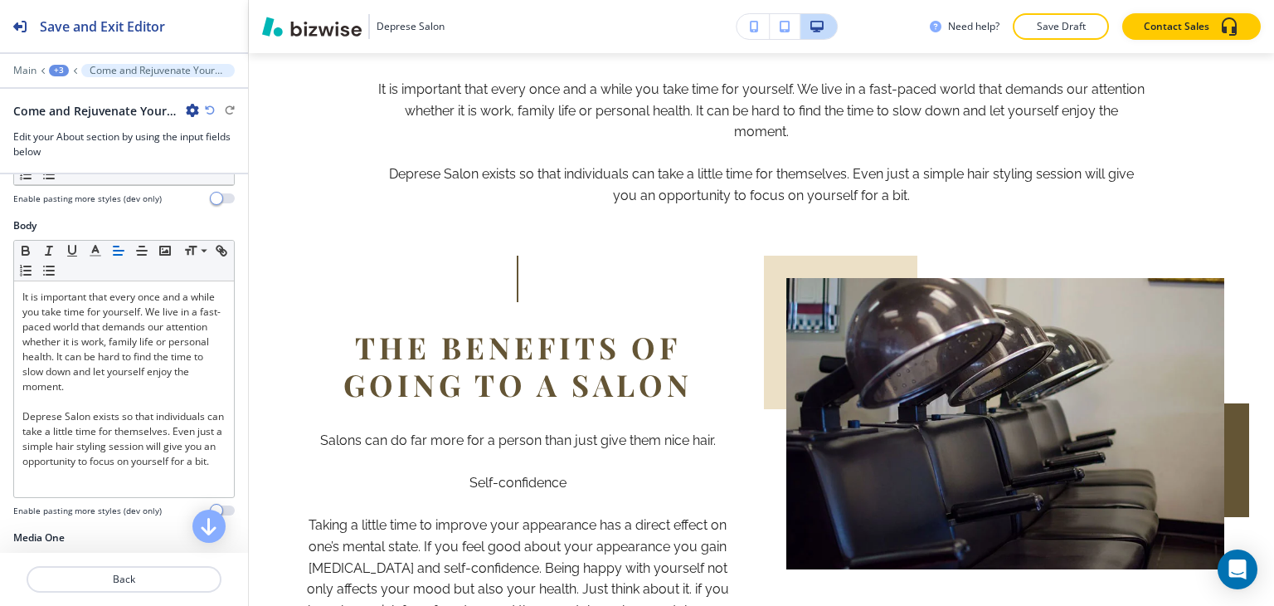
scroll to position [644, 0]
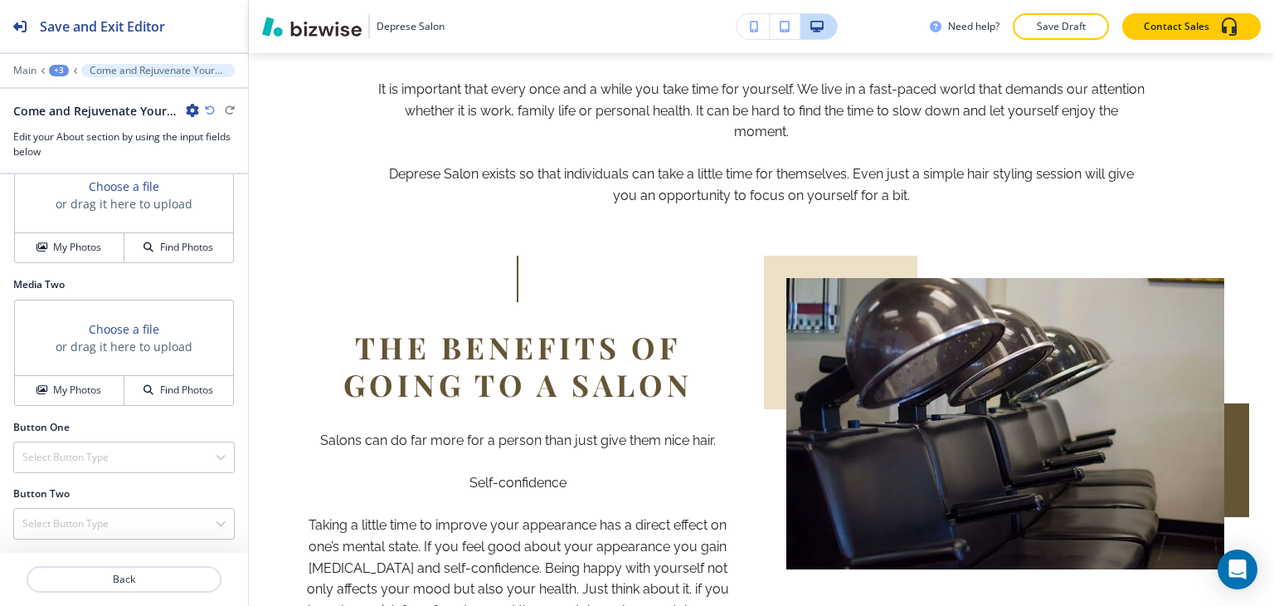
click at [54, 66] on div "+3" at bounding box center [59, 71] width 20 height 12
click at [62, 148] on p "About" at bounding box center [102, 155] width 85 height 15
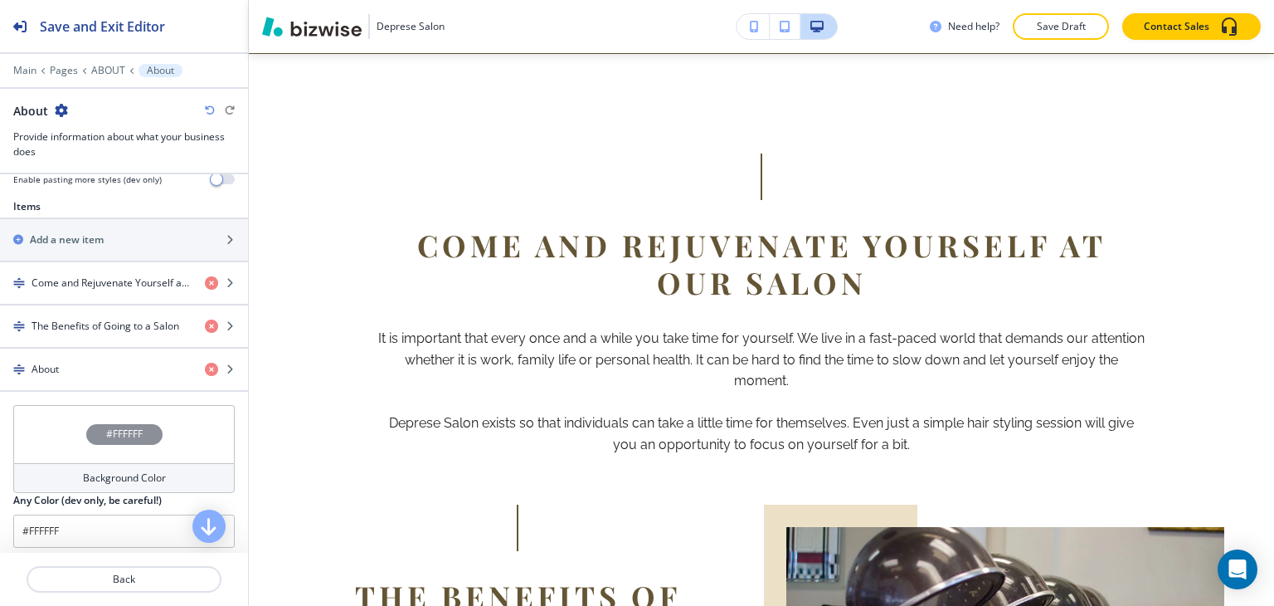
scroll to position [581, 0]
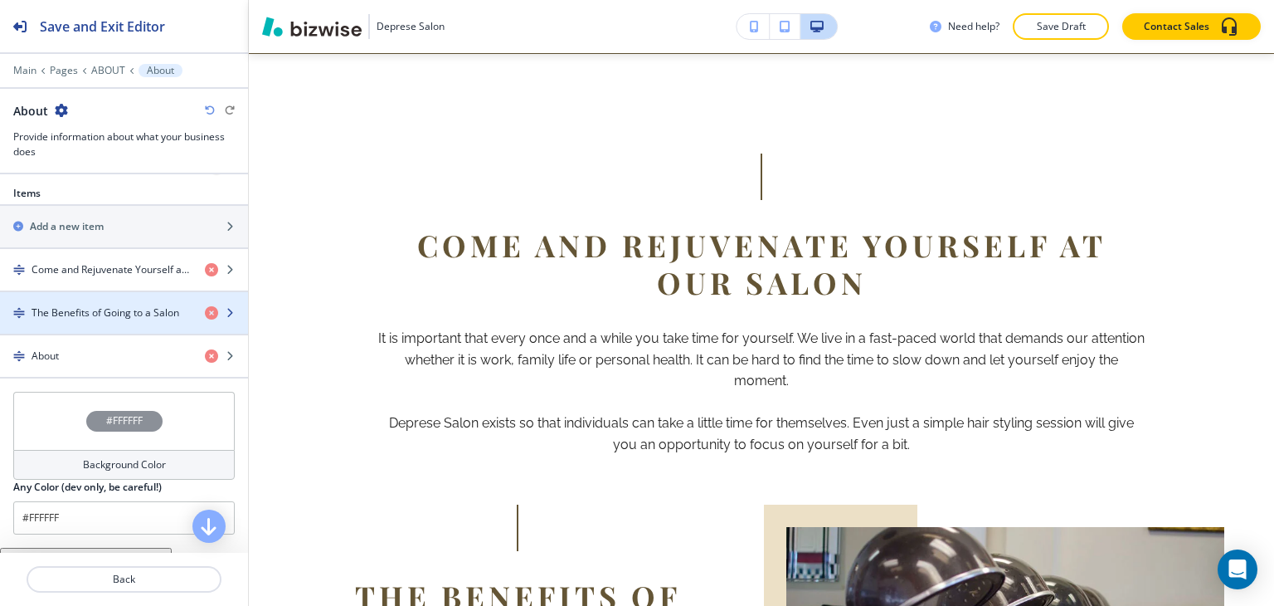
click at [106, 305] on h4 "The Benefits of Going to a Salon" at bounding box center [106, 312] width 148 height 15
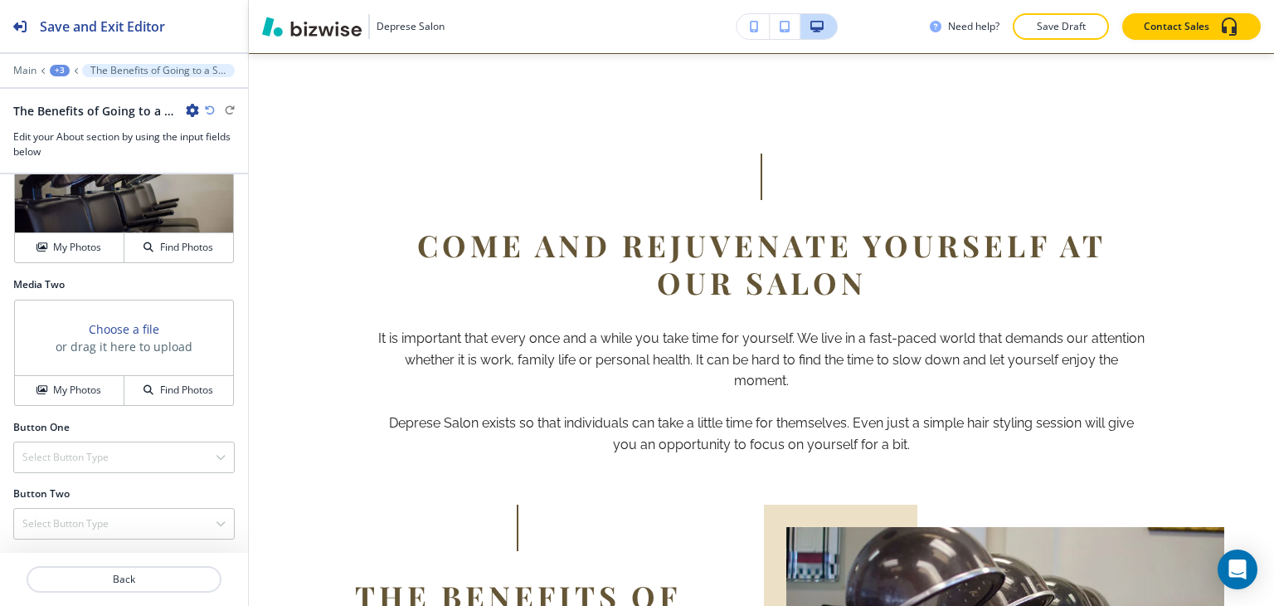
scroll to position [1195, 0]
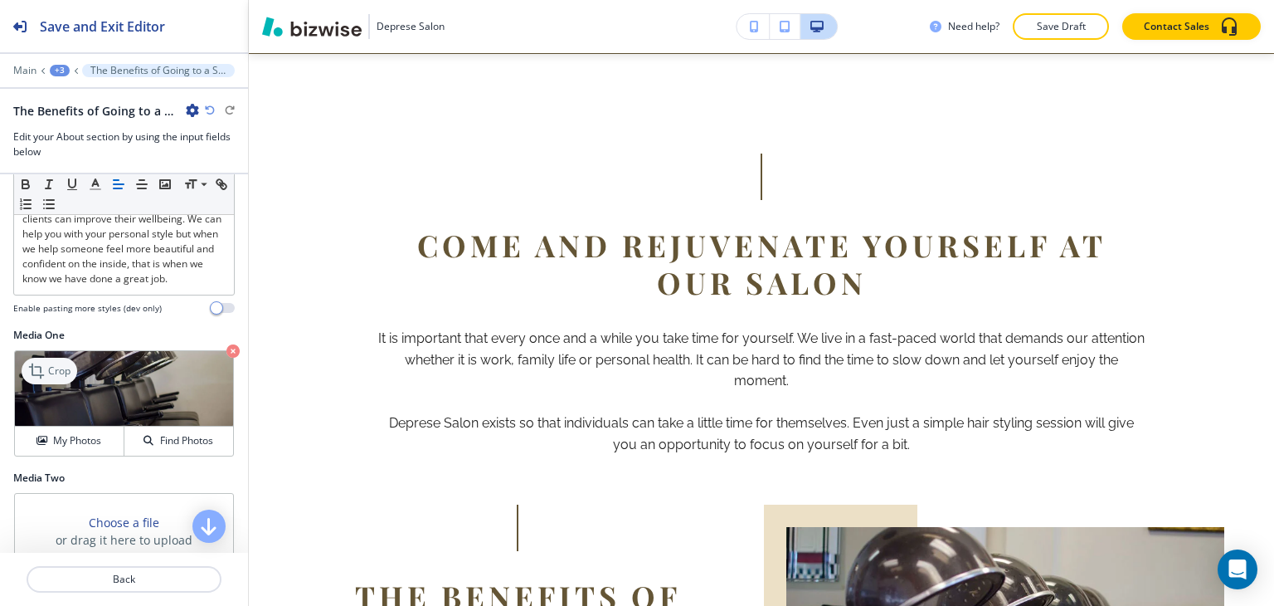
click at [47, 384] on div "Crop" at bounding box center [50, 371] width 56 height 27
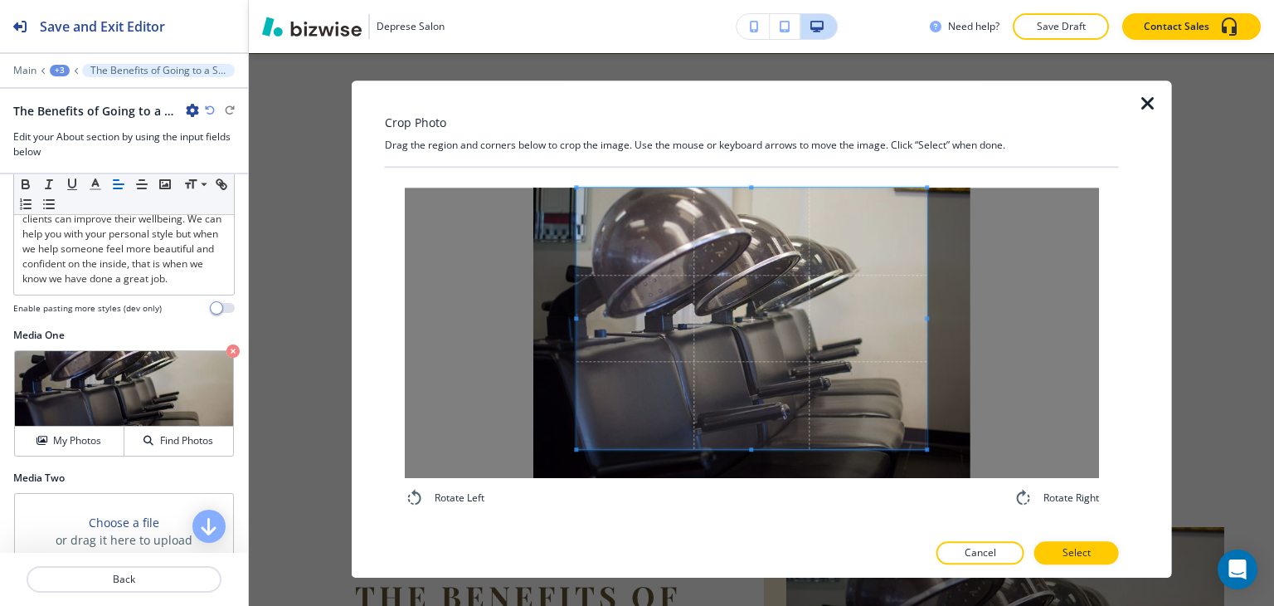
click at [753, 170] on div "Rotate Left Rotate Right" at bounding box center [752, 348] width 734 height 360
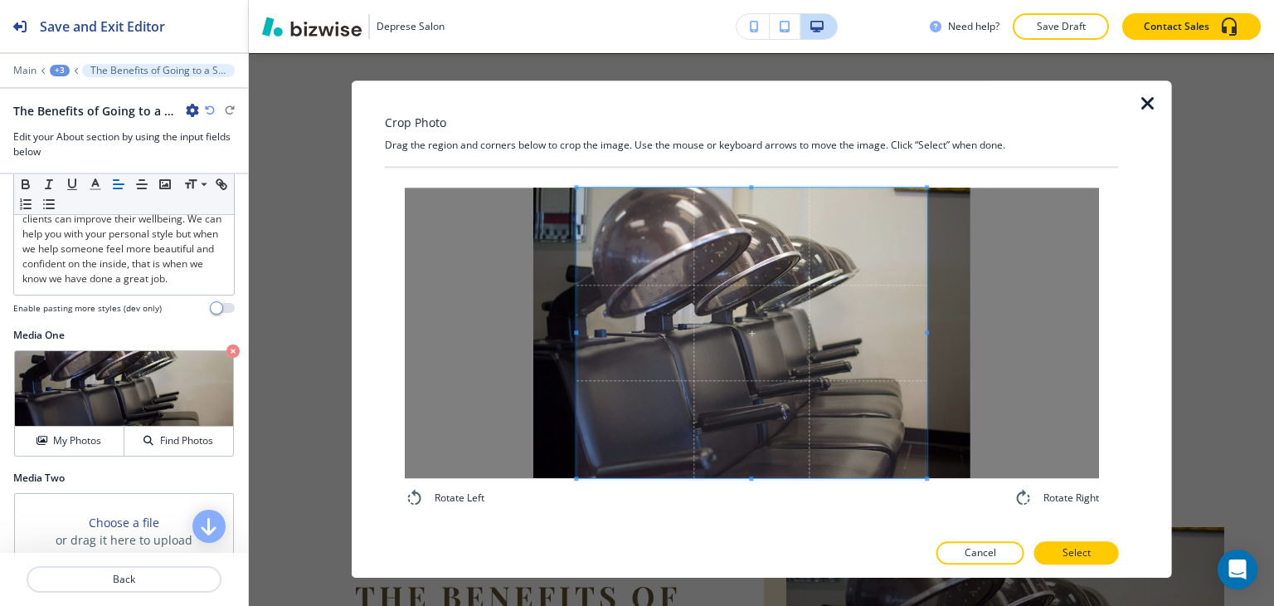
click at [743, 499] on div "Rotate Left Rotate Right" at bounding box center [752, 347] width 694 height 320
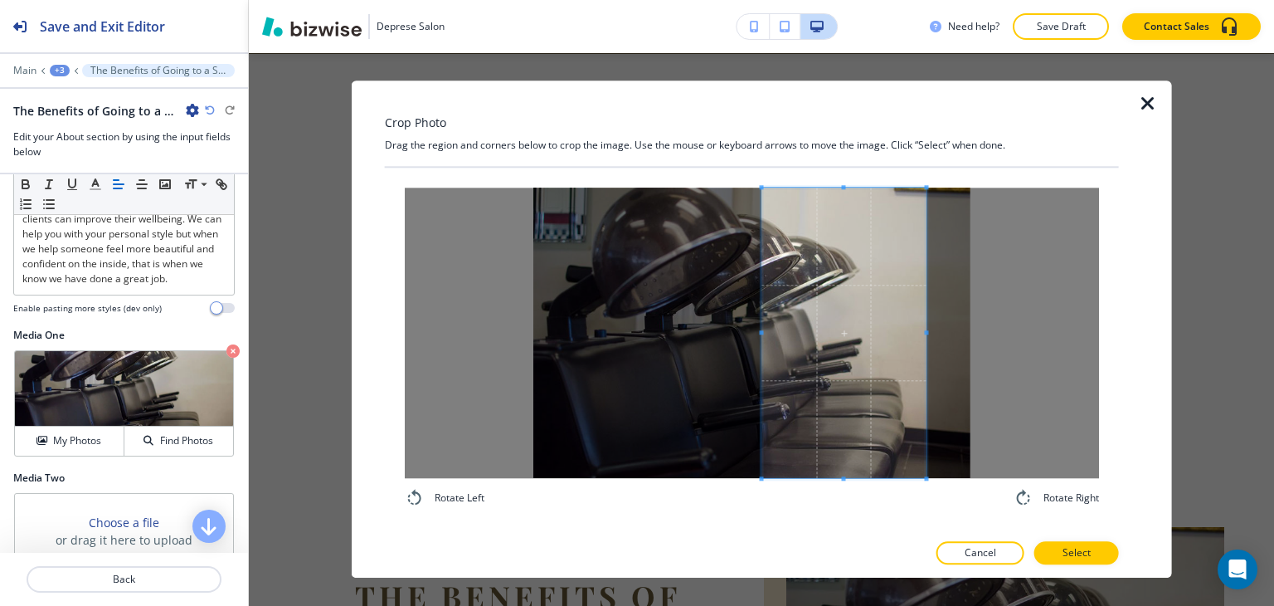
click at [762, 360] on div at bounding box center [844, 332] width 164 height 290
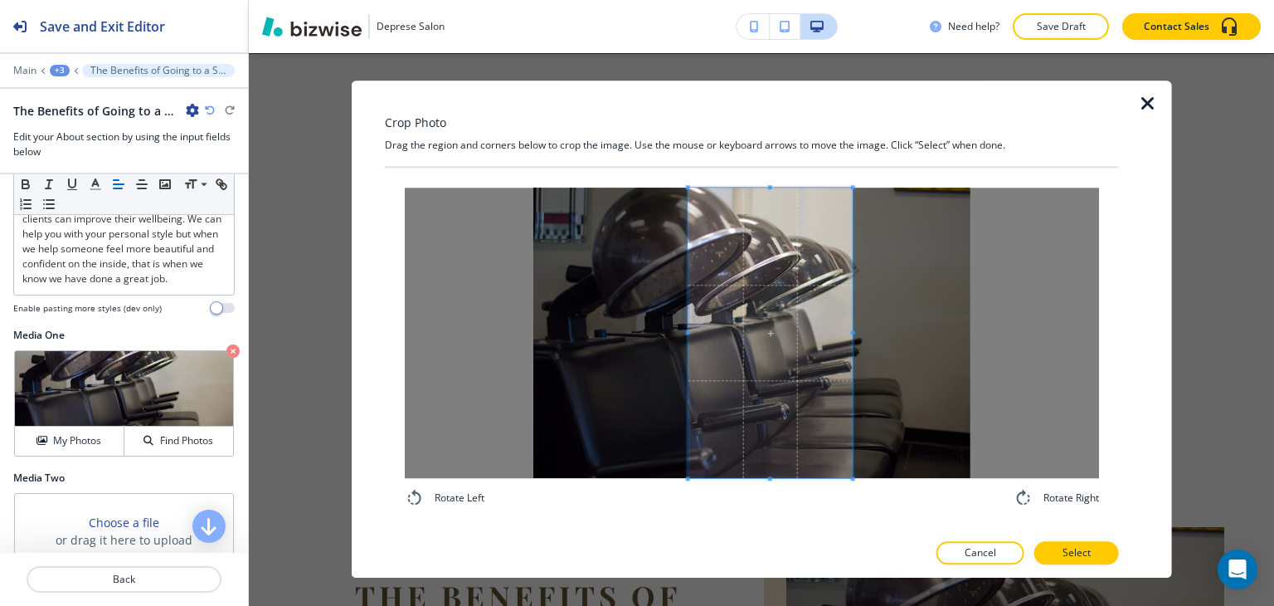
click at [737, 362] on span at bounding box center [770, 332] width 164 height 290
click at [1098, 552] on button "Select" at bounding box center [1076, 553] width 85 height 23
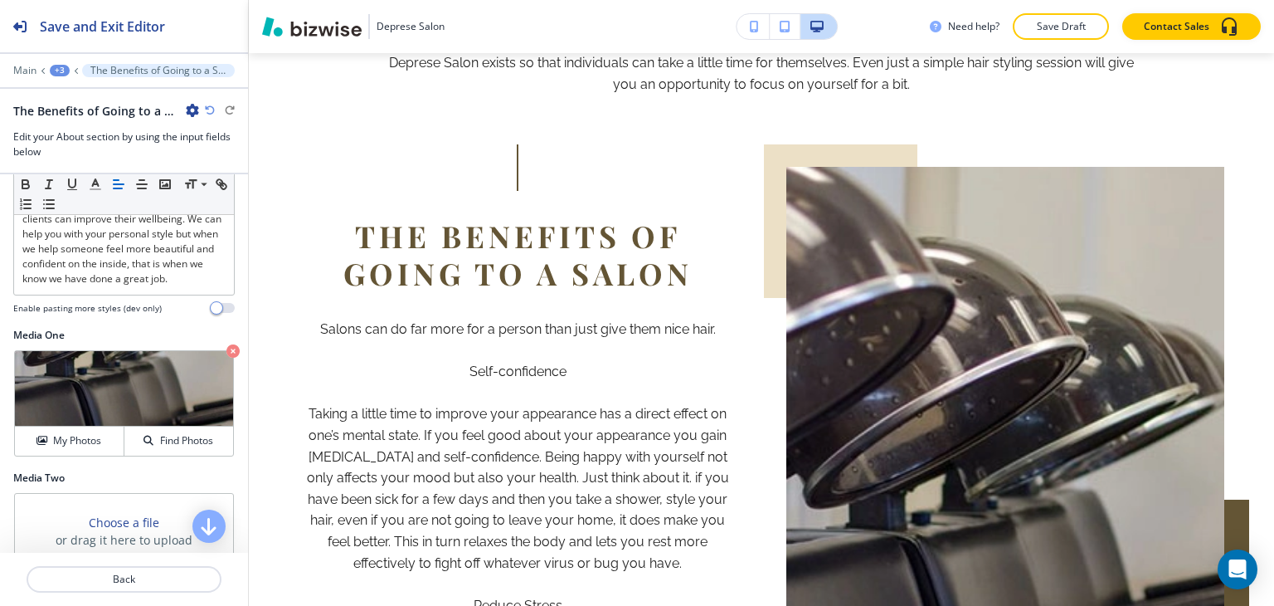
scroll to position [1289, 0]
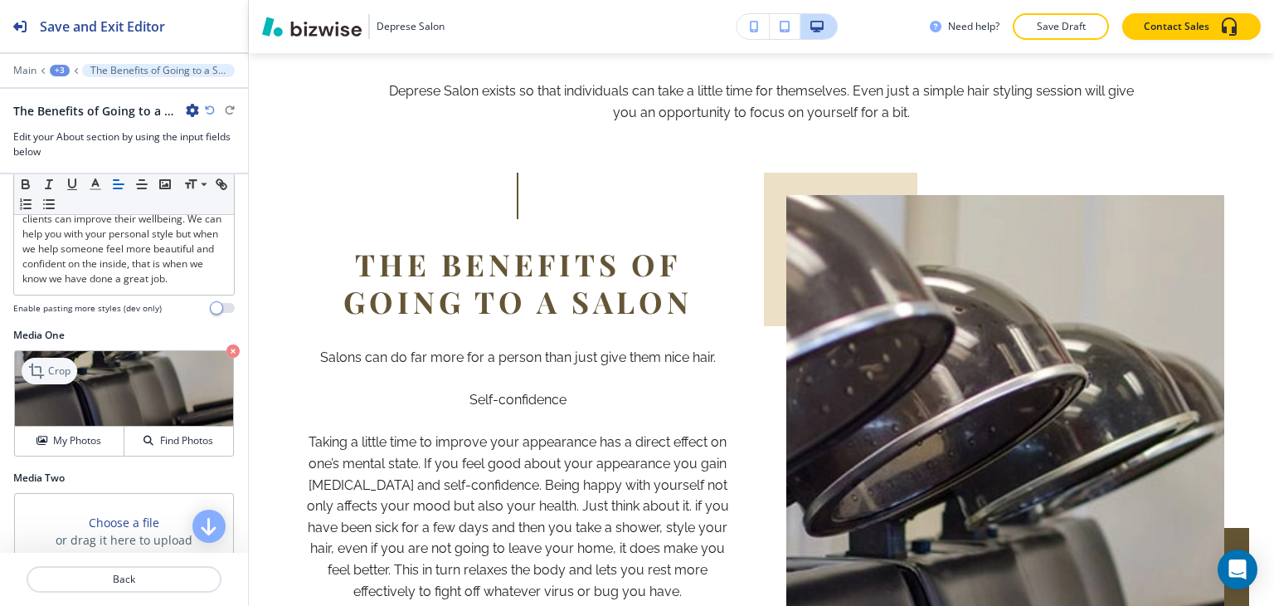
click at [61, 378] on p "Crop" at bounding box center [59, 370] width 22 height 15
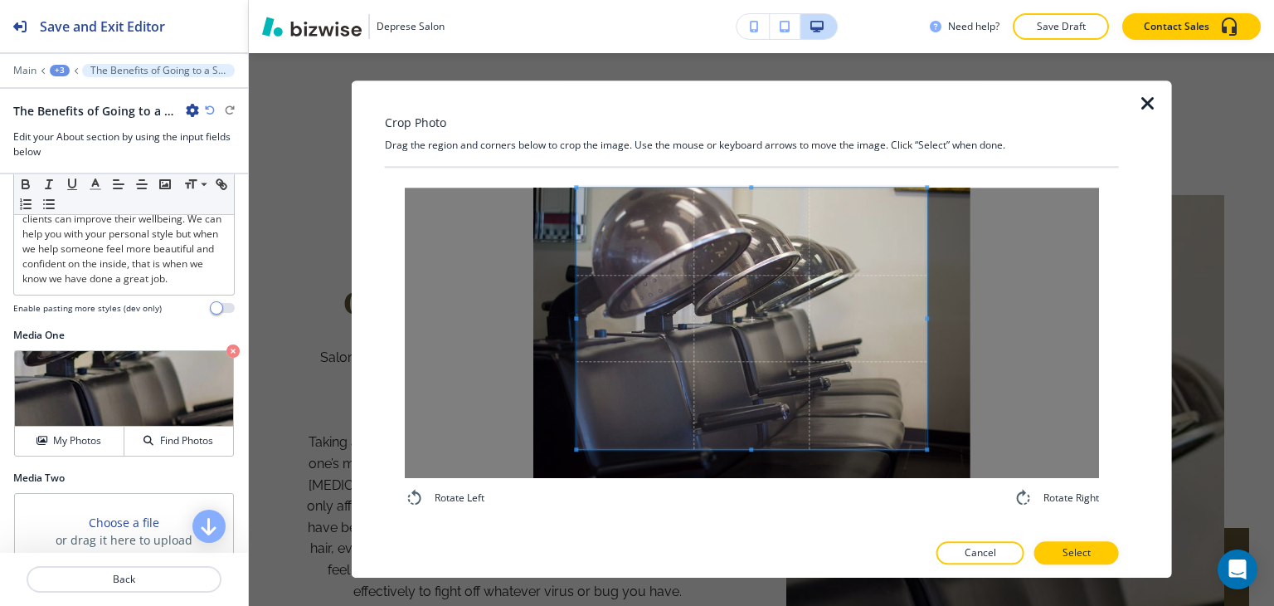
click at [753, 173] on div "Rotate Left Rotate Right" at bounding box center [752, 348] width 734 height 360
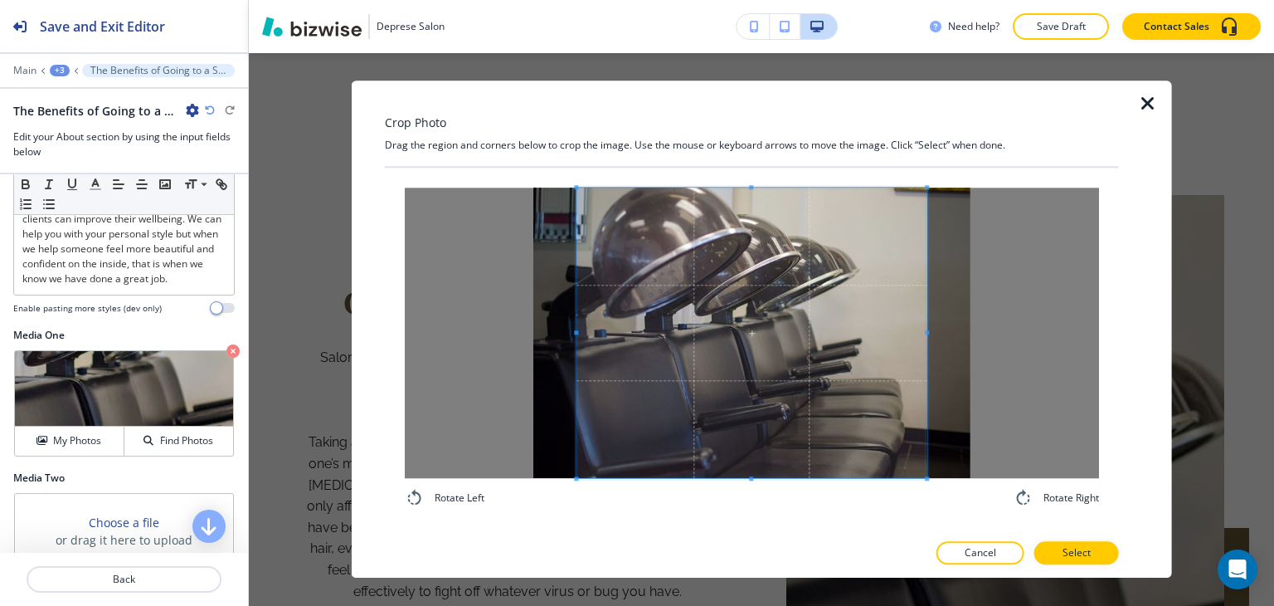
click at [727, 518] on div "Rotate Left Rotate Right" at bounding box center [752, 348] width 734 height 360
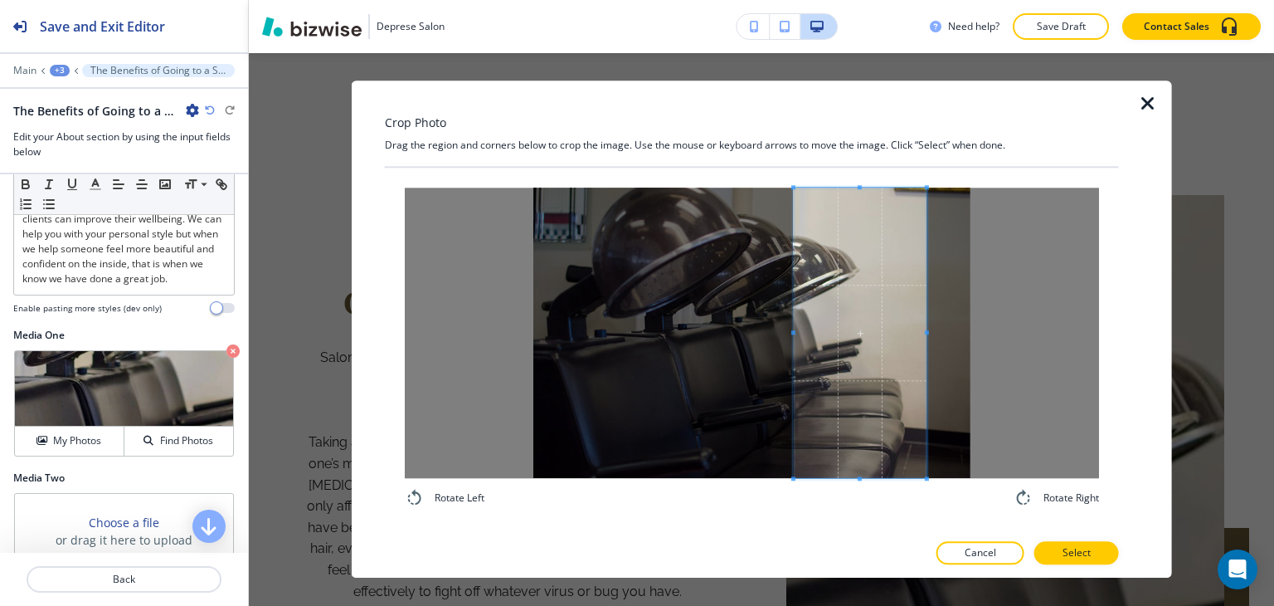
click at [794, 341] on div at bounding box center [860, 332] width 133 height 290
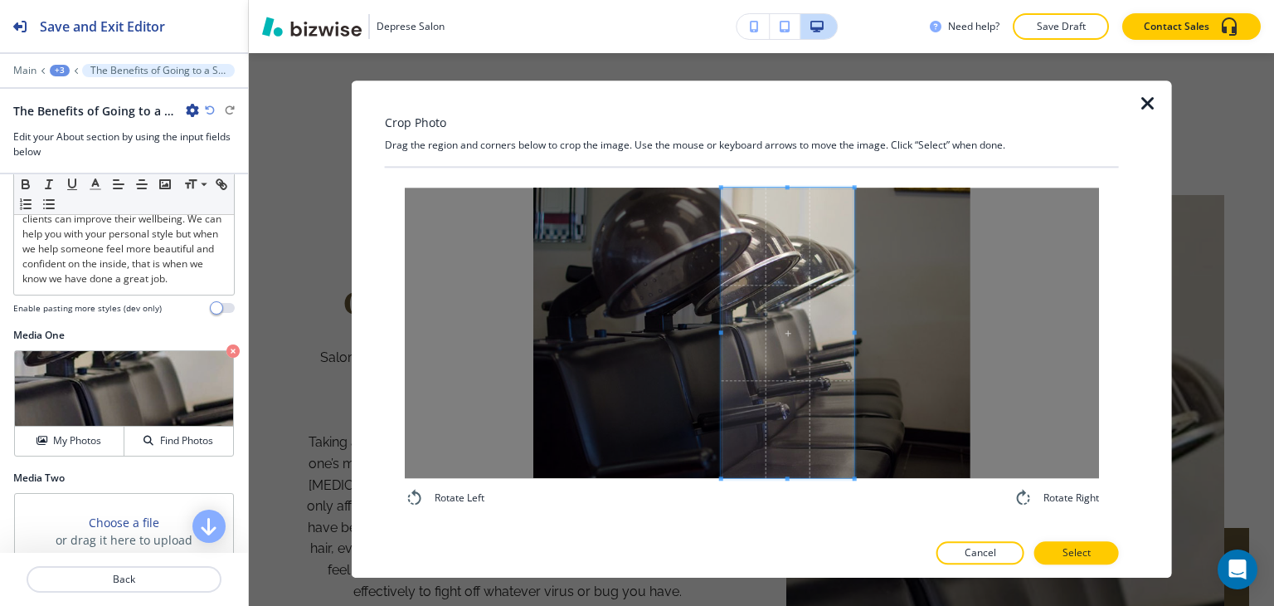
click at [764, 353] on span at bounding box center [788, 332] width 133 height 290
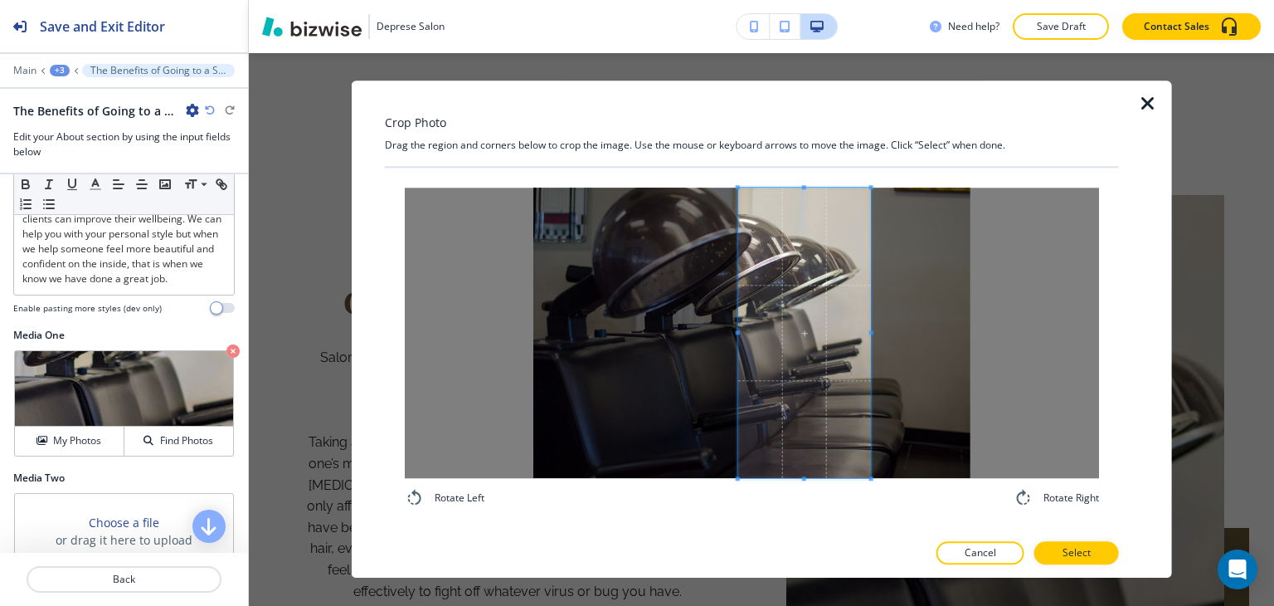
click at [779, 366] on span at bounding box center [804, 332] width 133 height 290
click at [1058, 553] on button "Select" at bounding box center [1076, 553] width 85 height 23
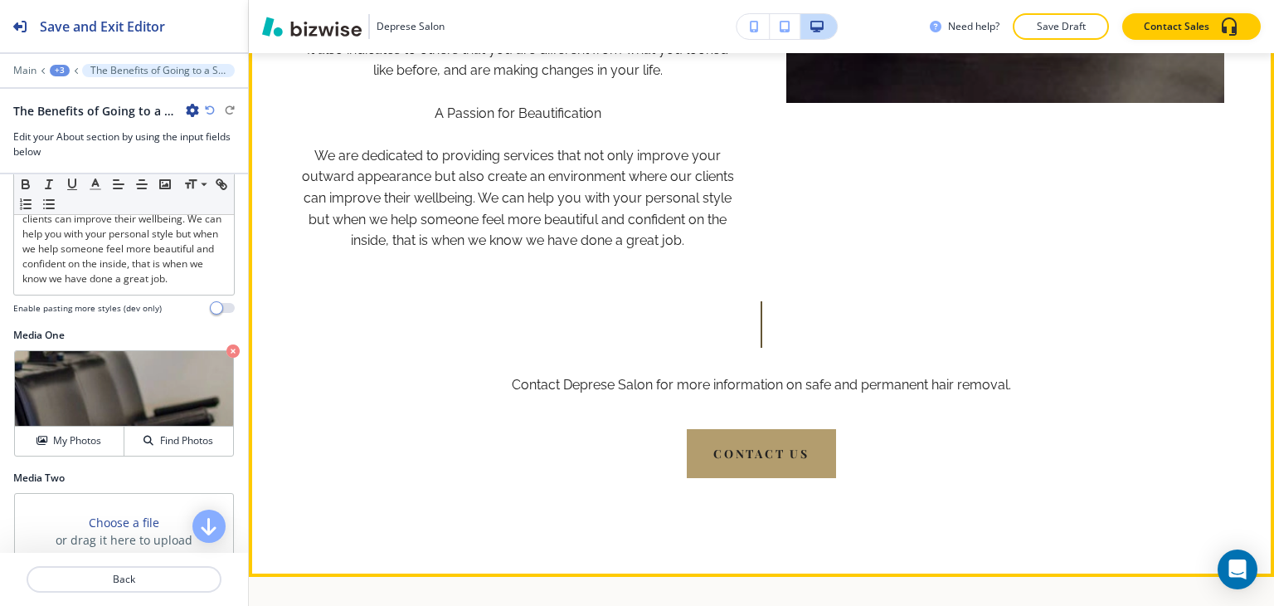
scroll to position [2367, 0]
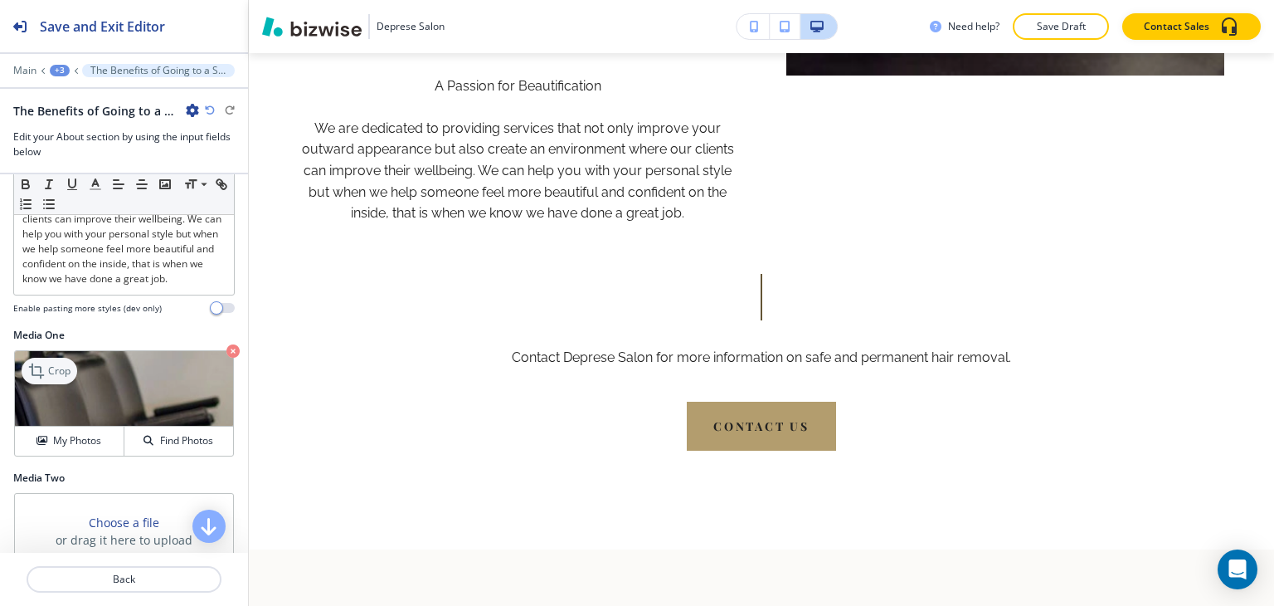
click at [40, 381] on icon at bounding box center [38, 371] width 20 height 20
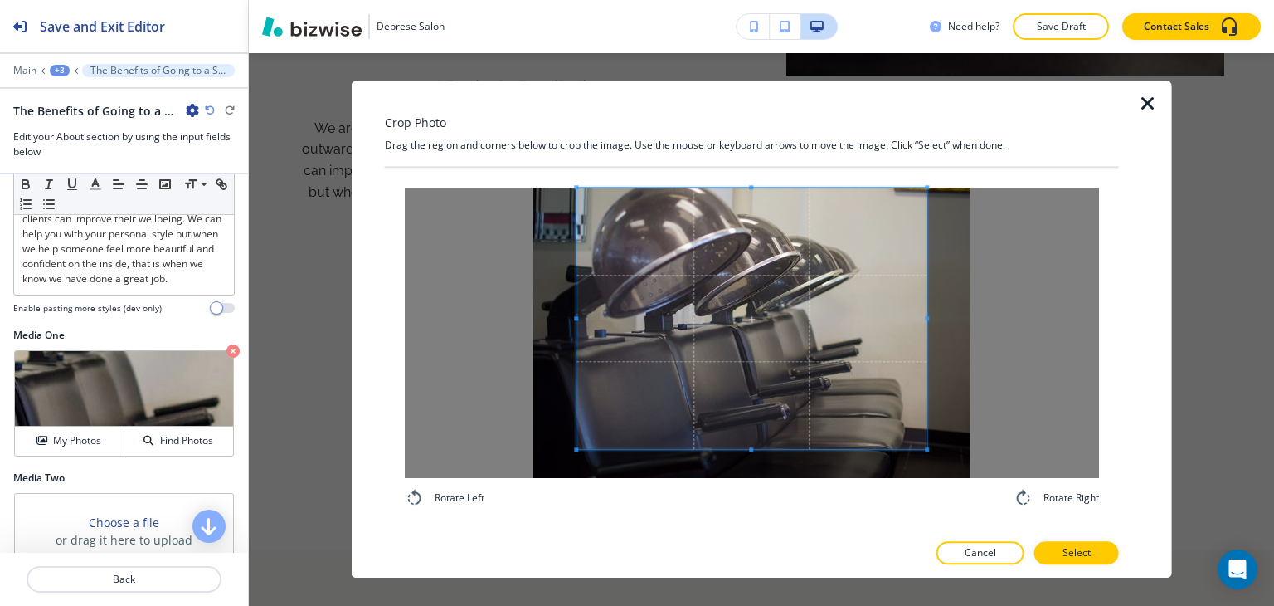
click at [751, 166] on div "Crop Photo Drag the region and corners below to crop the image. Use the mouse o…" at bounding box center [752, 328] width 734 height 497
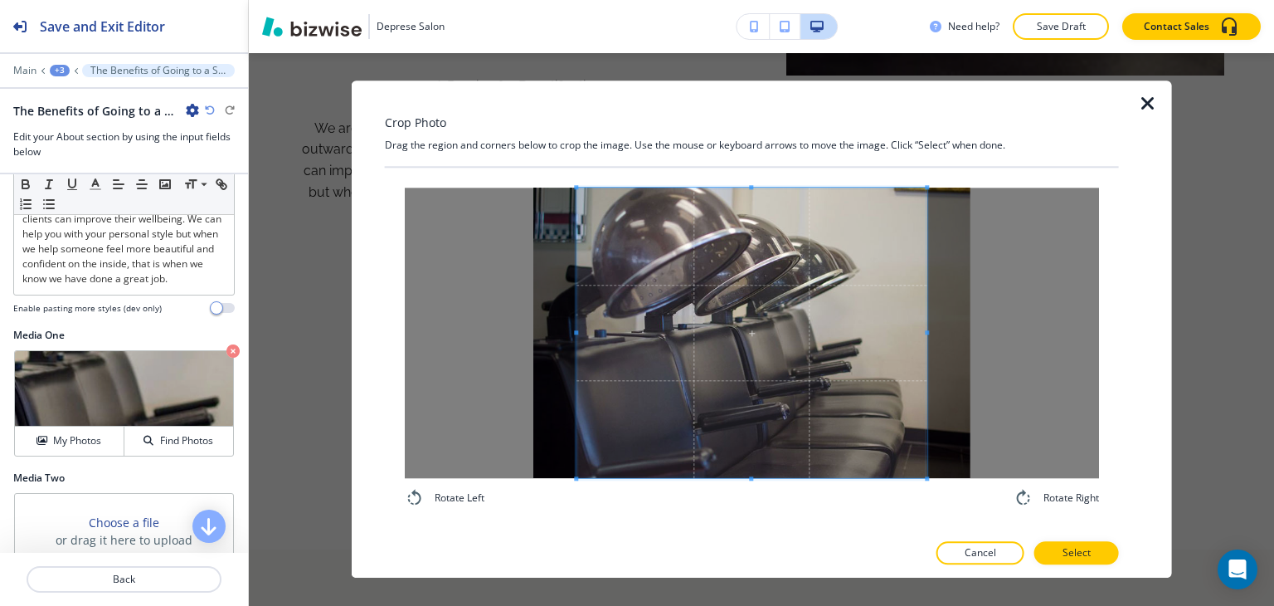
click at [716, 545] on div "Crop Photo Drag the region and corners below to crop the image. Use the mouse o…" at bounding box center [752, 328] width 734 height 497
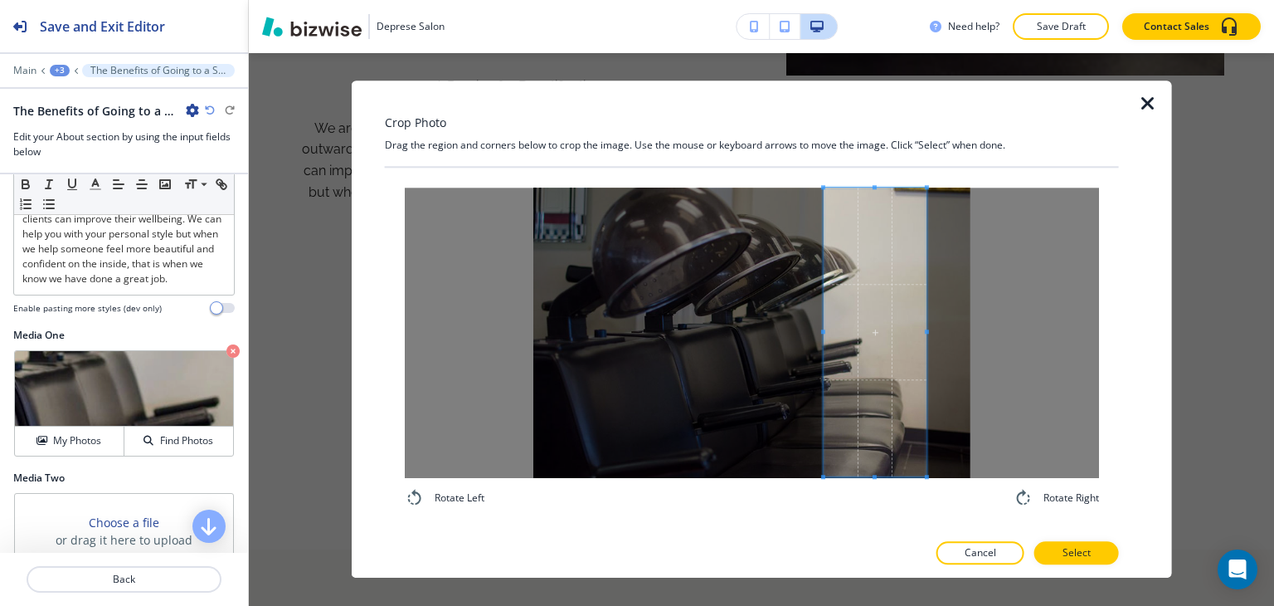
click at [824, 356] on div at bounding box center [875, 331] width 103 height 289
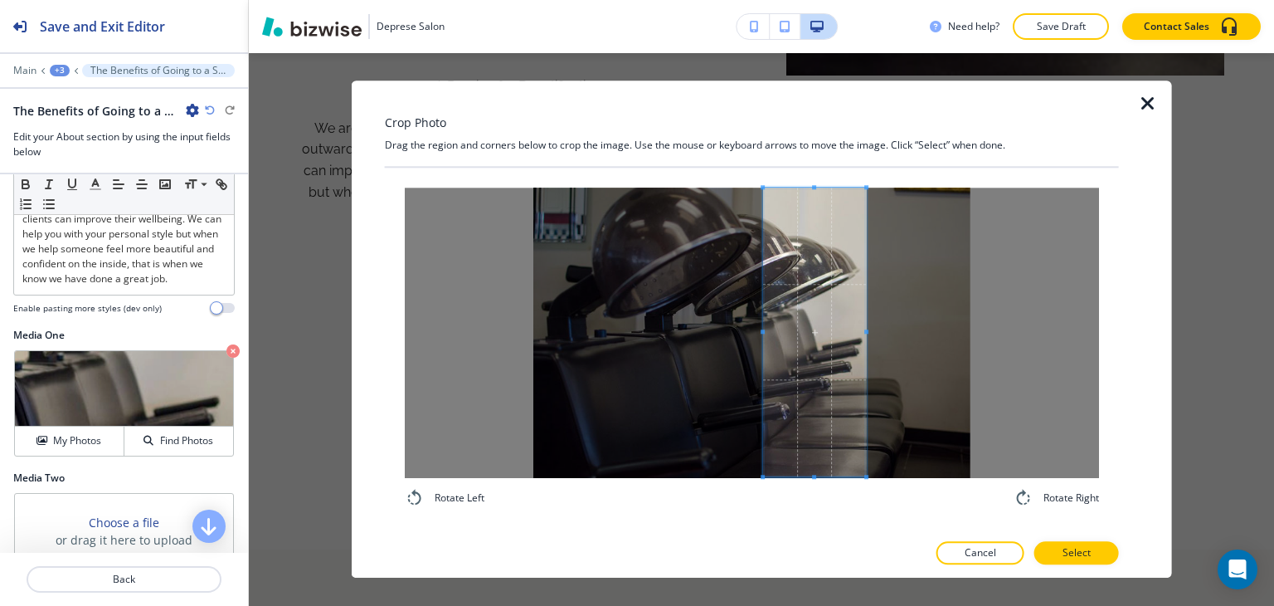
click at [796, 361] on span at bounding box center [814, 331] width 103 height 289
click at [1077, 557] on p "Select" at bounding box center [1077, 553] width 28 height 15
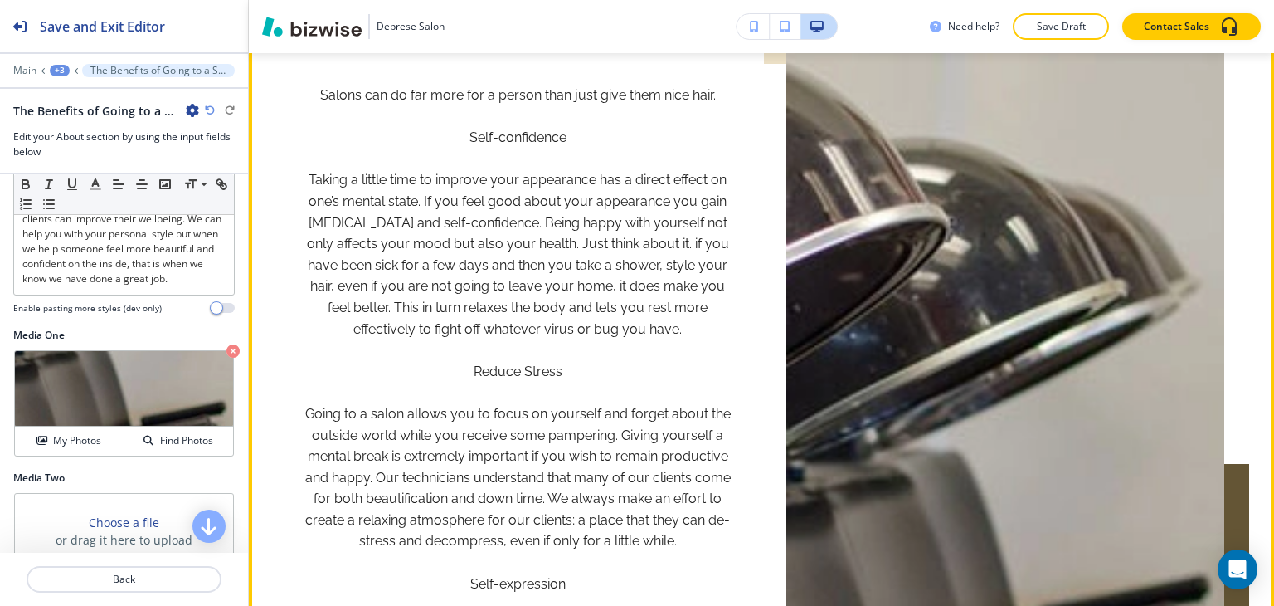
scroll to position [1538, 0]
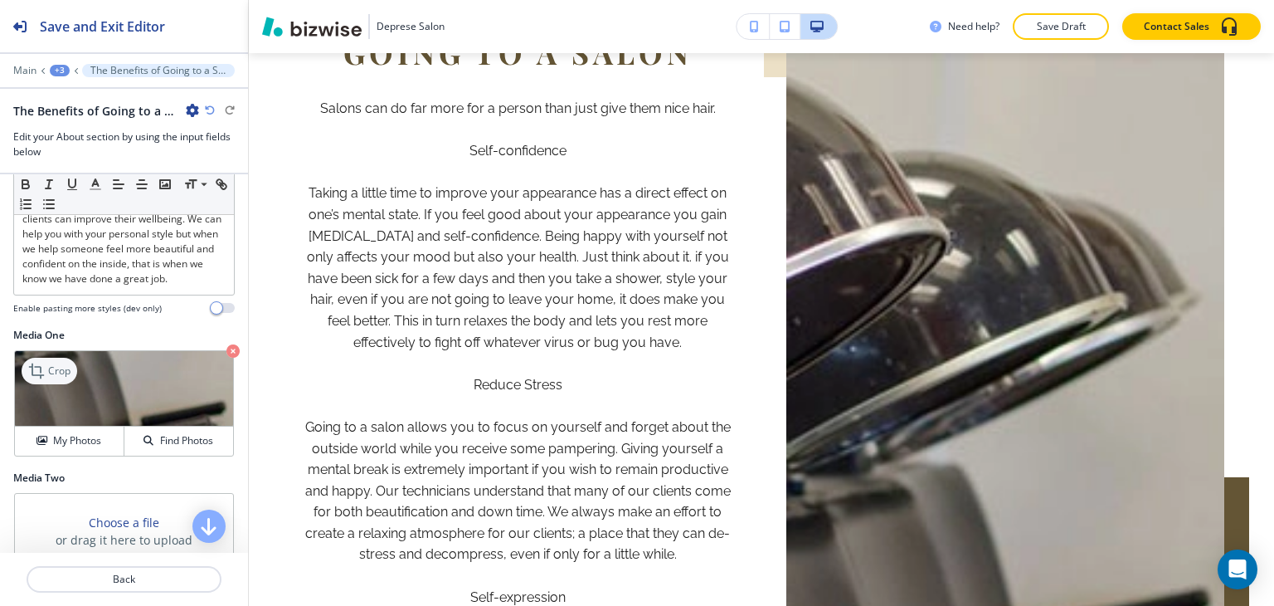
click at [38, 378] on icon at bounding box center [36, 370] width 15 height 15
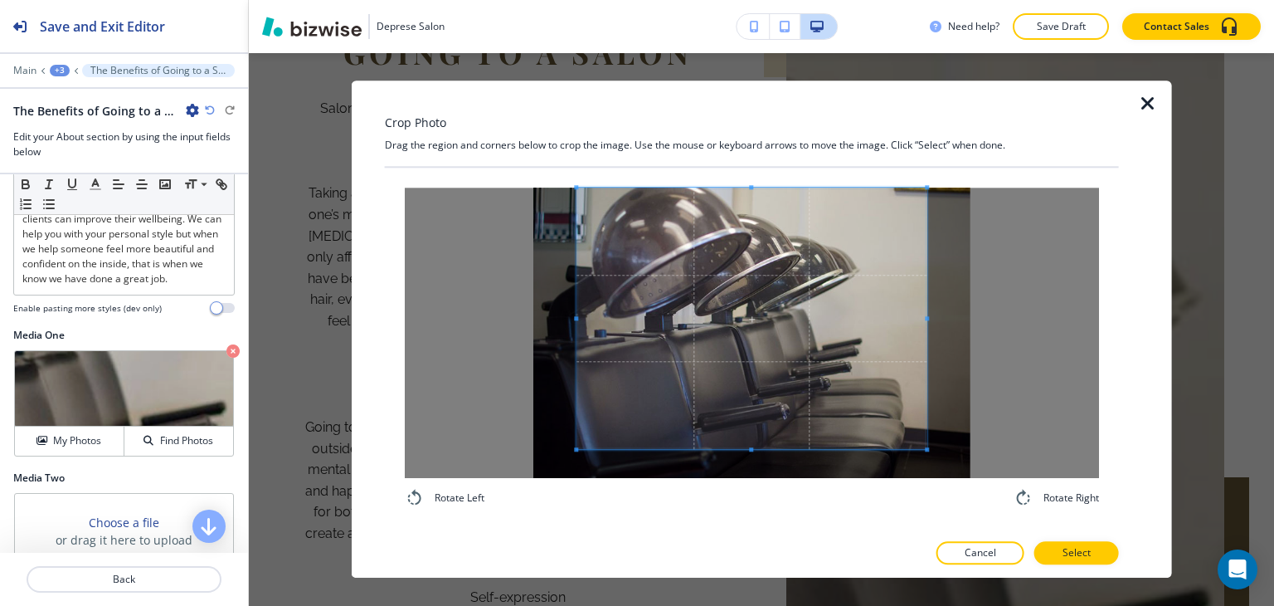
click at [737, 115] on div "Crop Photo Drag the region and corners below to crop the image. Use the mouse o…" at bounding box center [752, 328] width 734 height 497
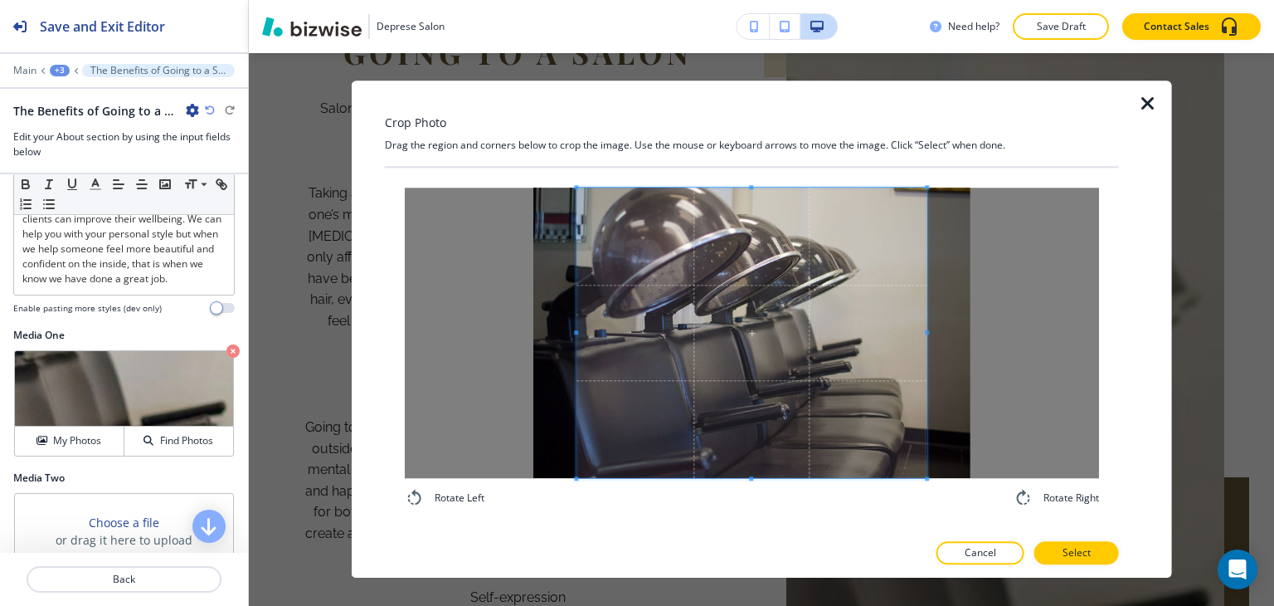
click at [740, 492] on div "Rotate Left Rotate Right" at bounding box center [752, 347] width 694 height 320
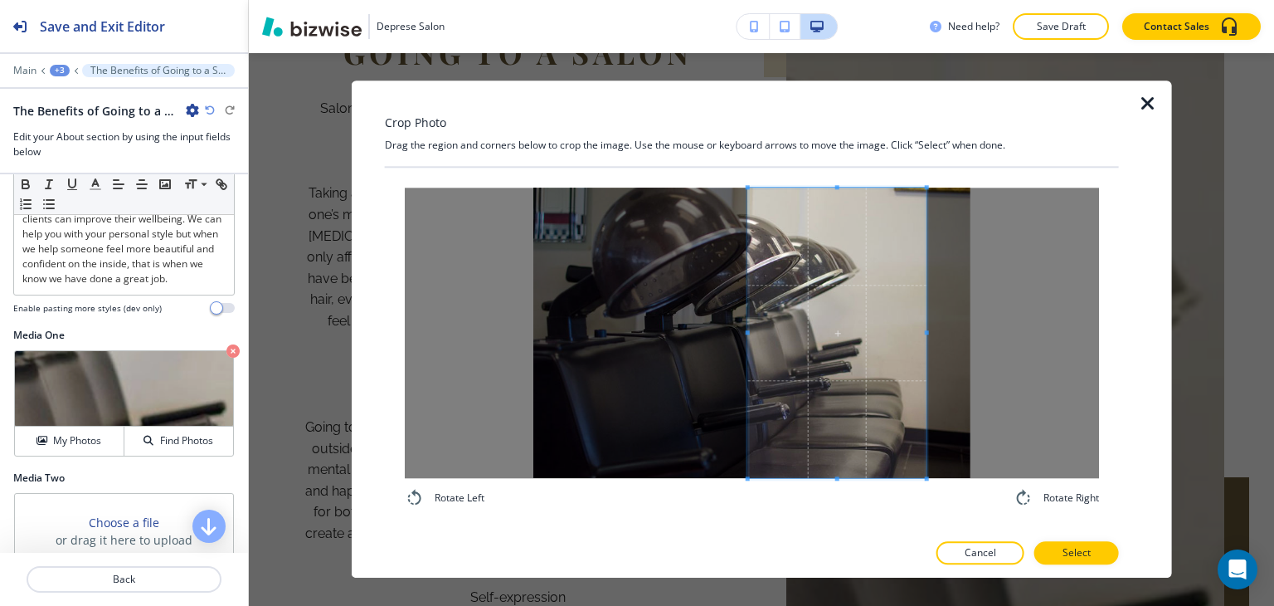
click at [748, 335] on div at bounding box center [837, 332] width 178 height 290
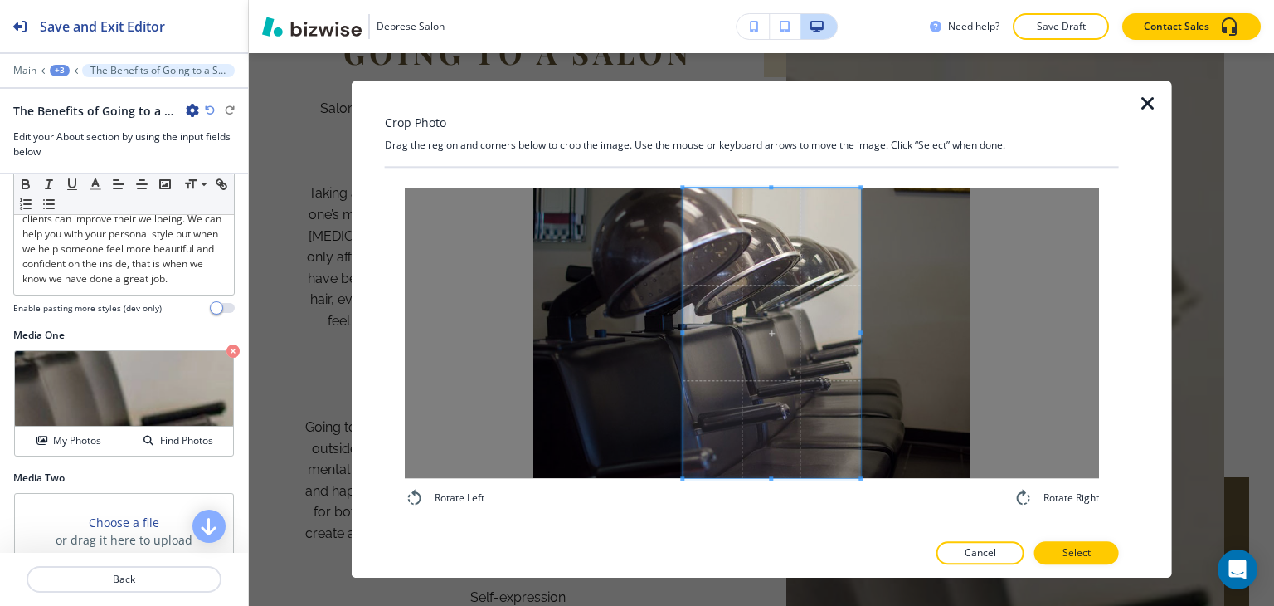
click at [763, 346] on span at bounding box center [772, 332] width 178 height 290
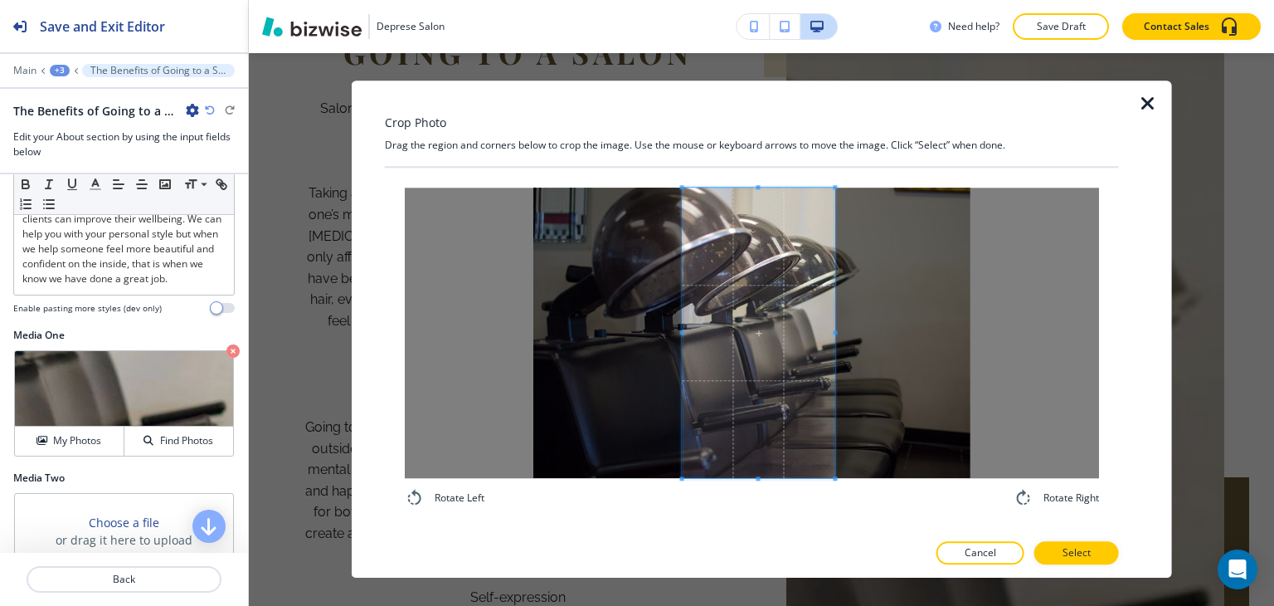
click at [833, 325] on span at bounding box center [835, 332] width 4 height 290
click at [814, 330] on span at bounding box center [816, 332] width 4 height 4
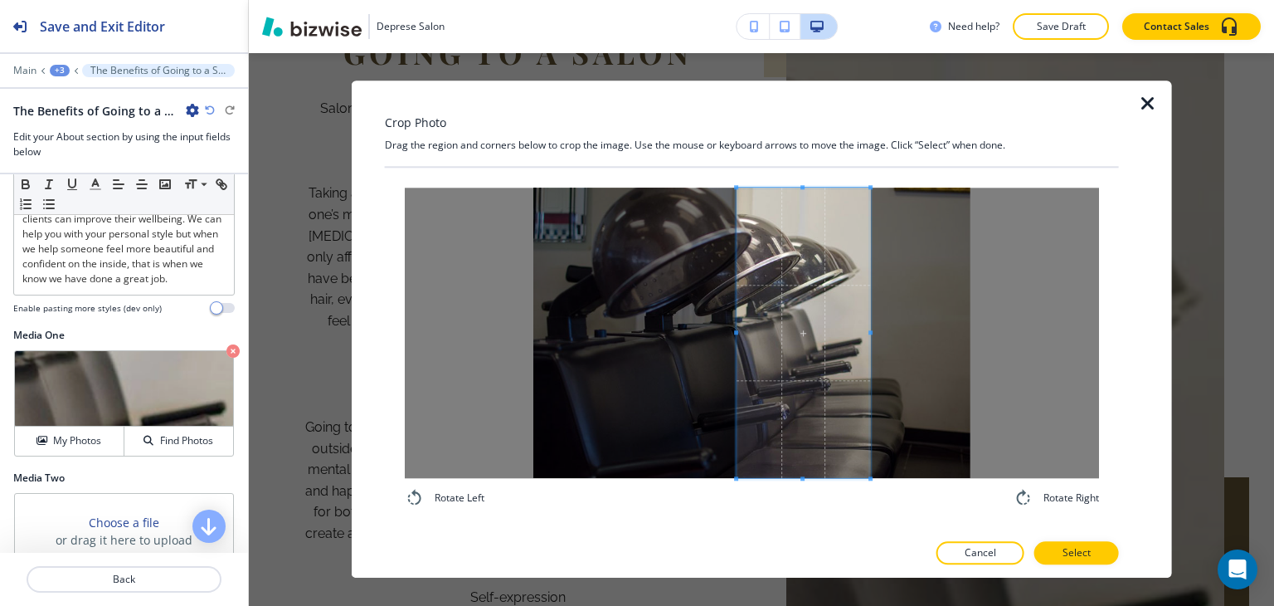
click at [776, 372] on span at bounding box center [804, 332] width 134 height 290
click at [719, 333] on span at bounding box center [719, 332] width 4 height 4
click at [765, 340] on span at bounding box center [794, 332] width 150 height 290
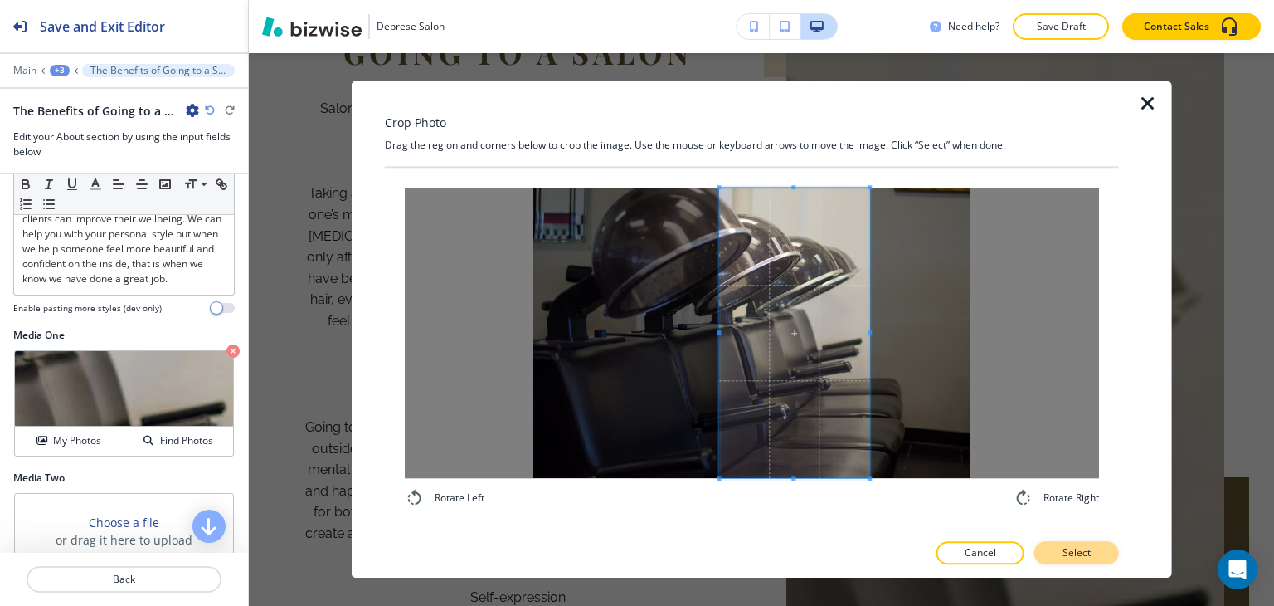
click at [1067, 552] on p "Select" at bounding box center [1077, 553] width 28 height 15
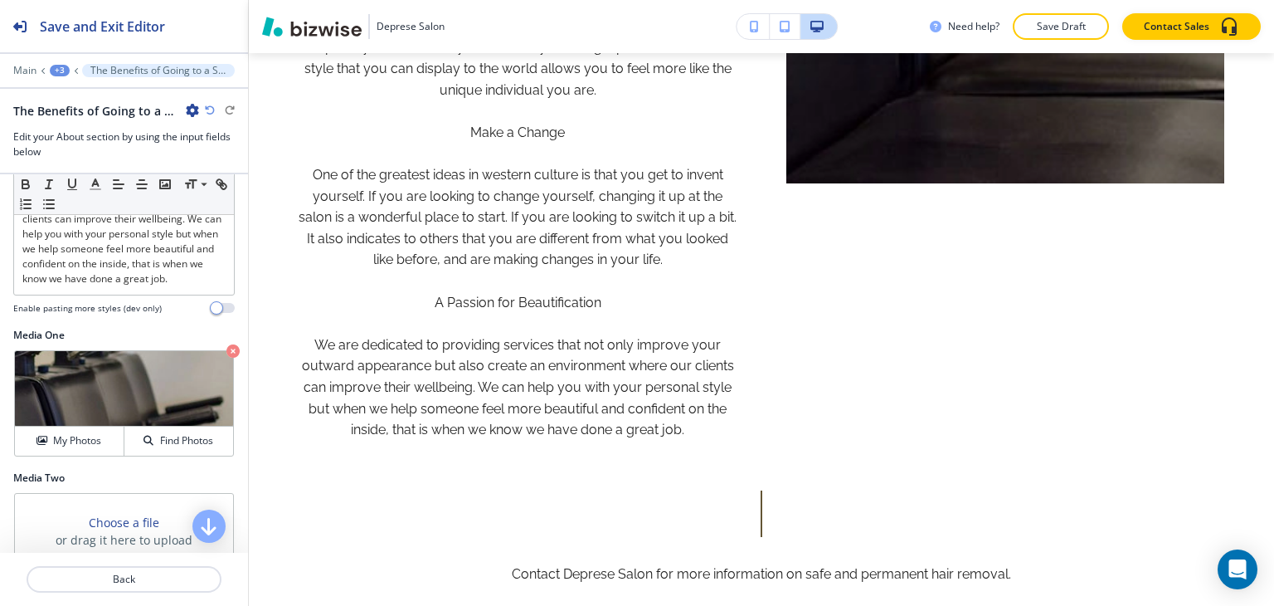
scroll to position [2201, 0]
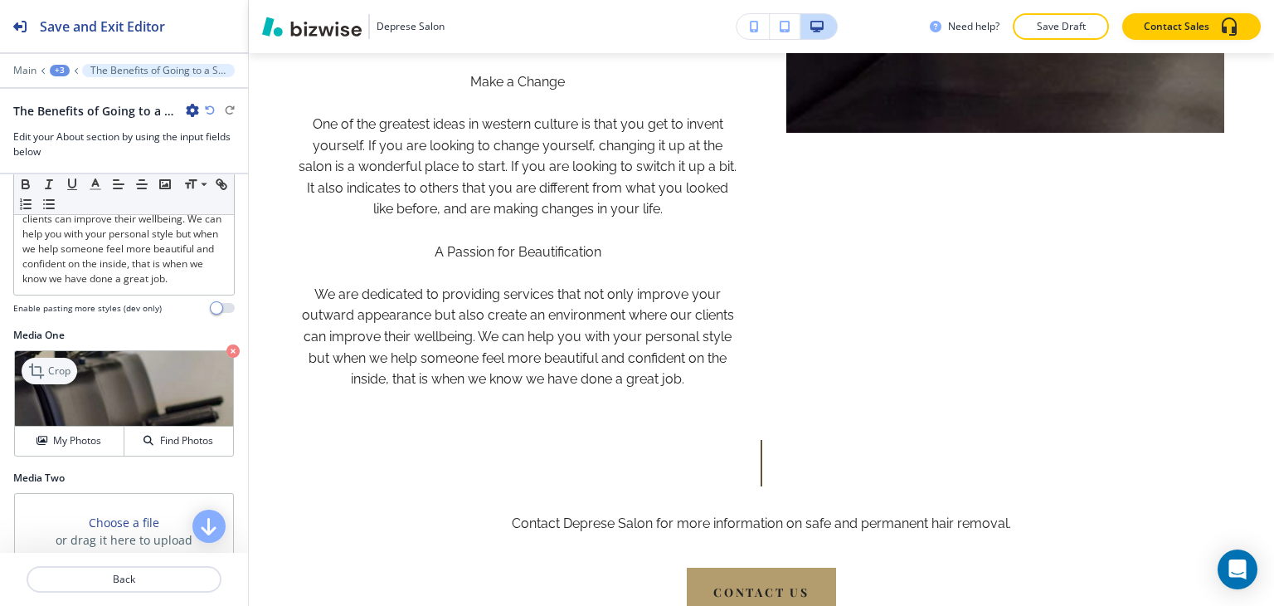
click at [64, 378] on p "Crop" at bounding box center [59, 370] width 22 height 15
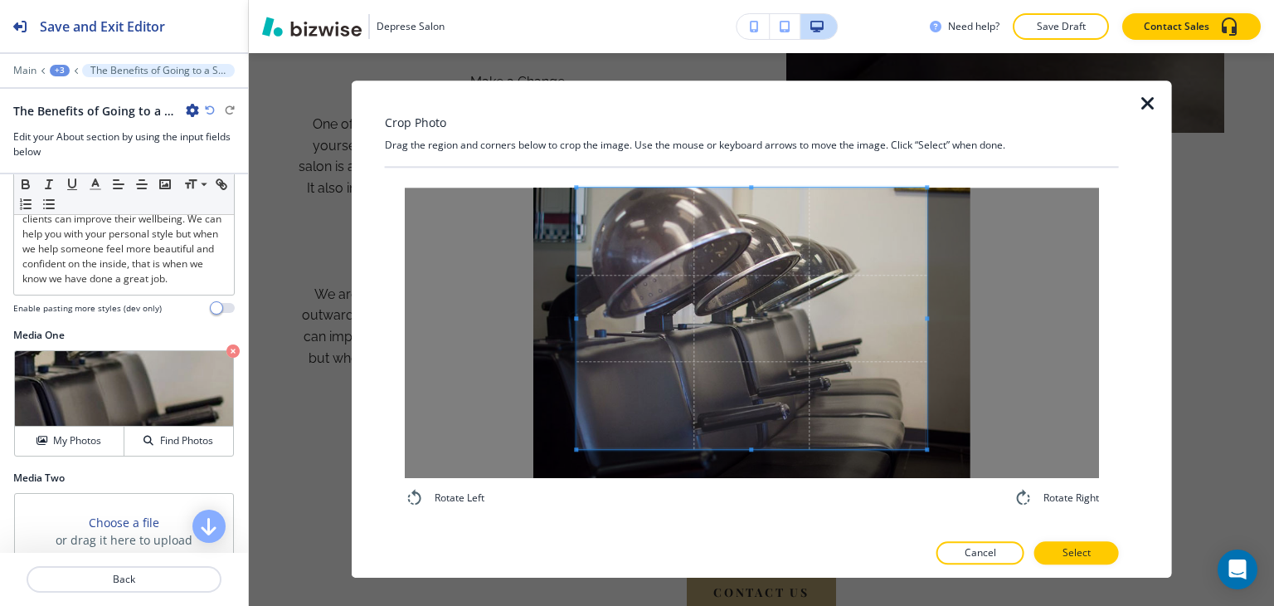
click at [757, 136] on div "Crop Photo Drag the region and corners below to crop the image. Use the mouse o…" at bounding box center [752, 328] width 734 height 497
click at [737, 532] on div "Crop Photo Drag the region and corners below to crop the image. Use the mouse o…" at bounding box center [752, 328] width 734 height 497
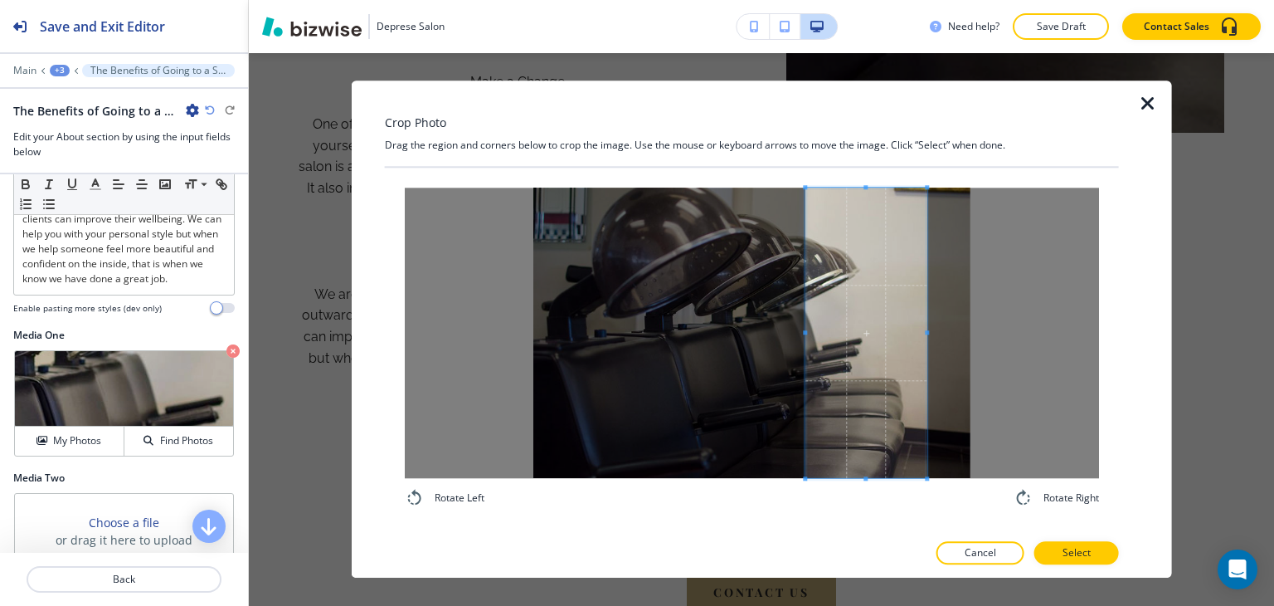
click at [806, 344] on div at bounding box center [865, 332] width 121 height 290
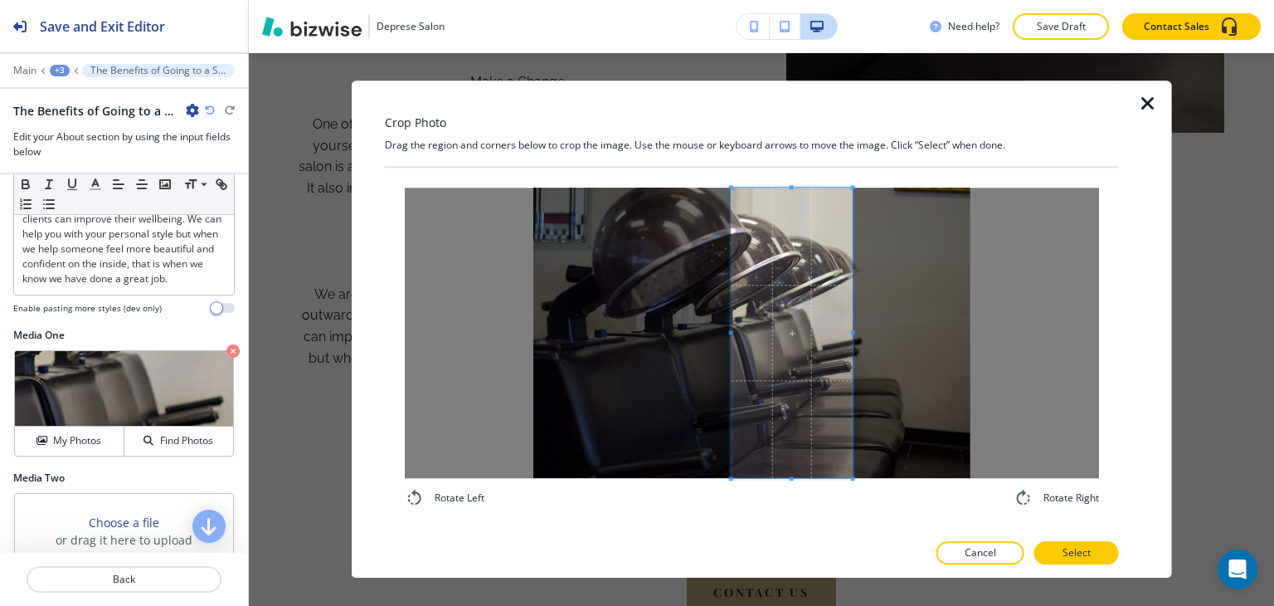
click at [797, 351] on span at bounding box center [792, 332] width 121 height 290
click at [856, 331] on span at bounding box center [856, 332] width 4 height 4
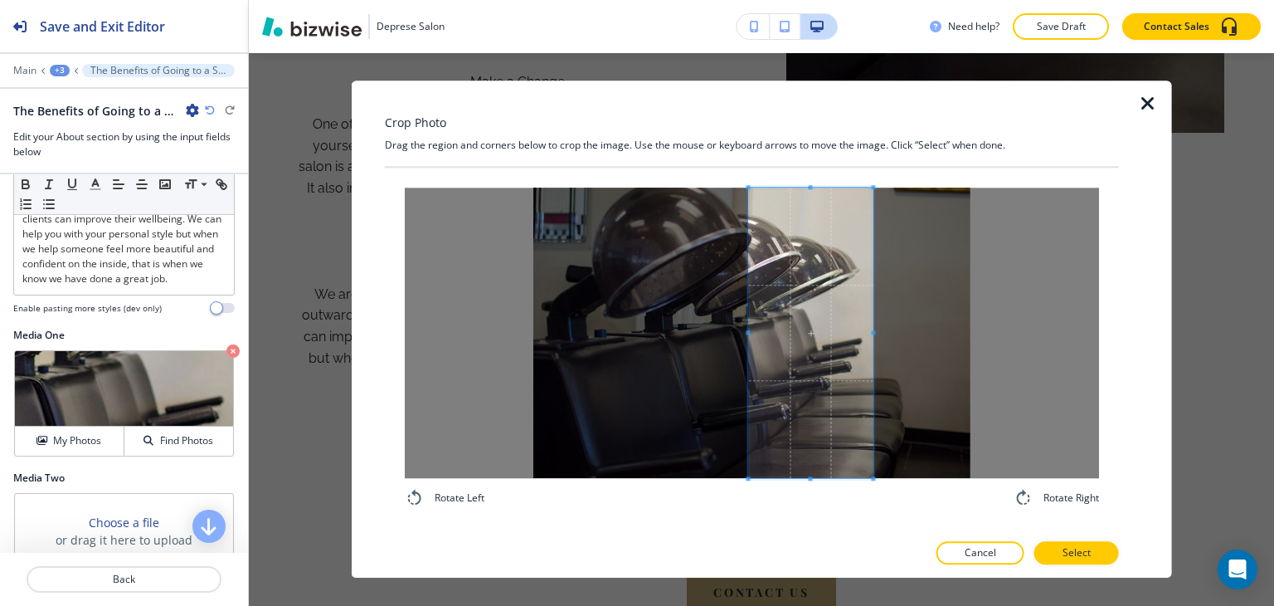
click at [801, 358] on span at bounding box center [811, 332] width 124 height 290
click at [1075, 558] on p "Select" at bounding box center [1077, 553] width 28 height 15
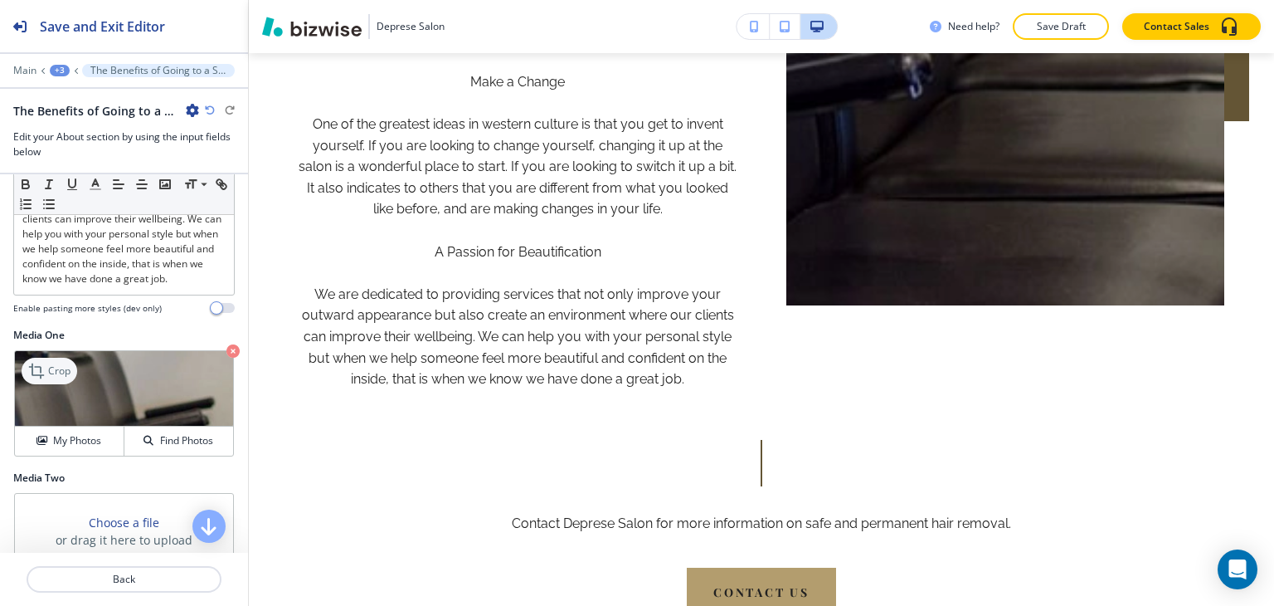
click at [57, 378] on p "Crop" at bounding box center [59, 370] width 22 height 15
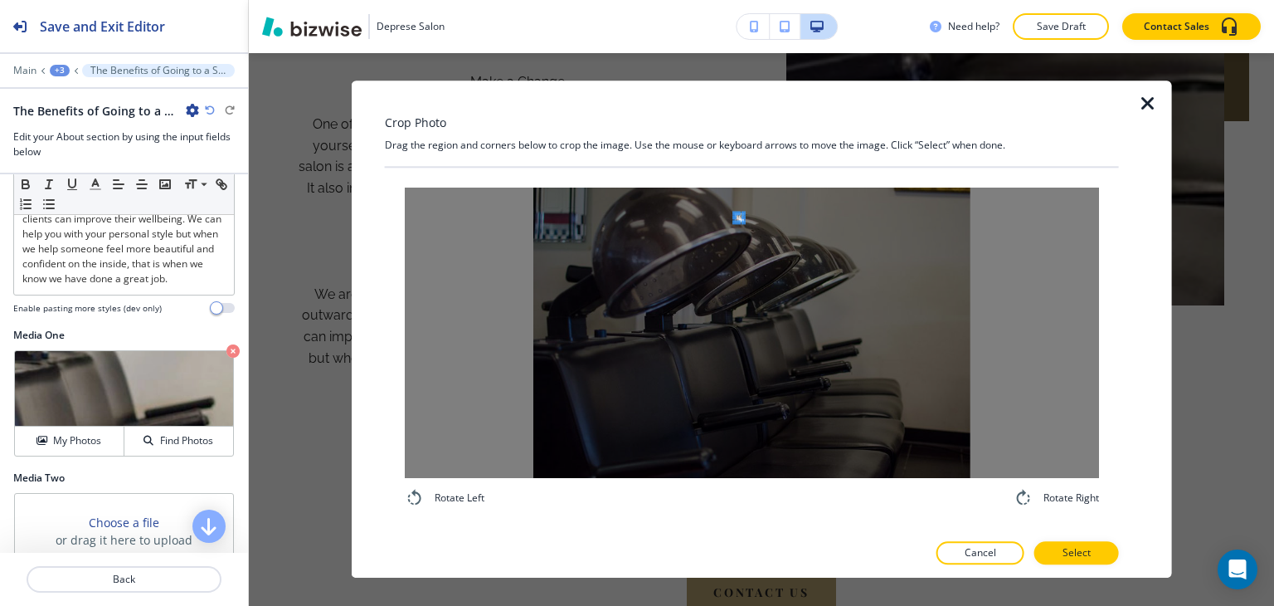
click at [742, 194] on div at bounding box center [752, 332] width 694 height 290
click at [812, 505] on div "Rotate Left Rotate Right" at bounding box center [752, 347] width 694 height 320
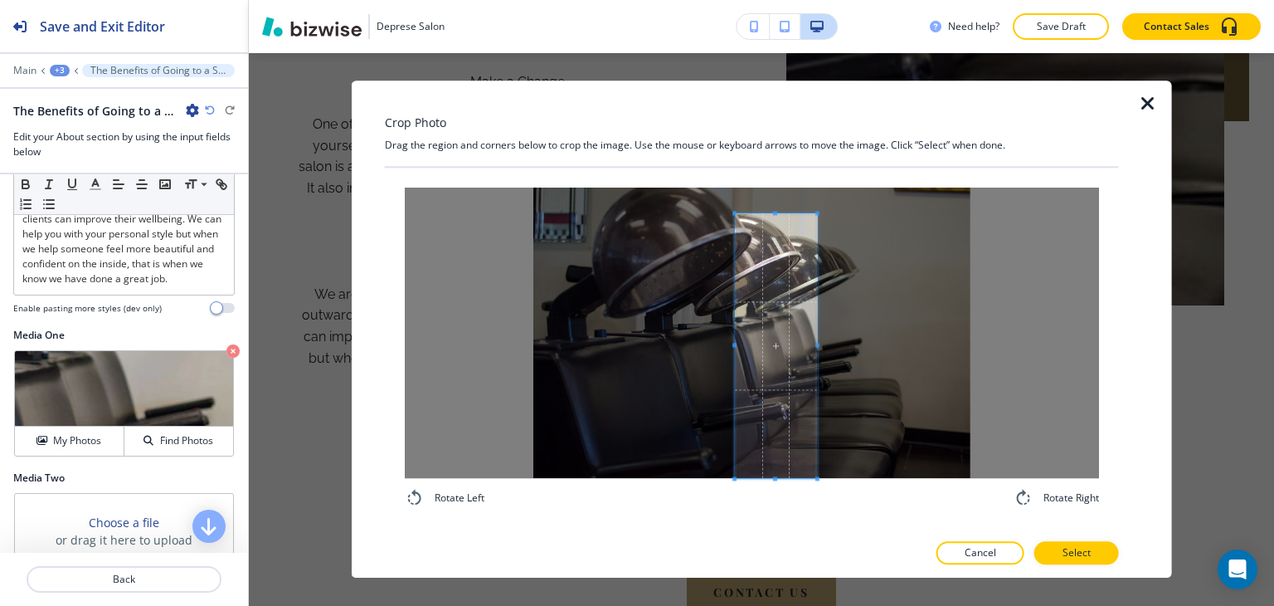
click at [727, 575] on div "Crop Photo Drag the region and corners below to crop the image. Use the mouse o…" at bounding box center [752, 328] width 734 height 497
click at [842, 343] on div at bounding box center [789, 345] width 109 height 265
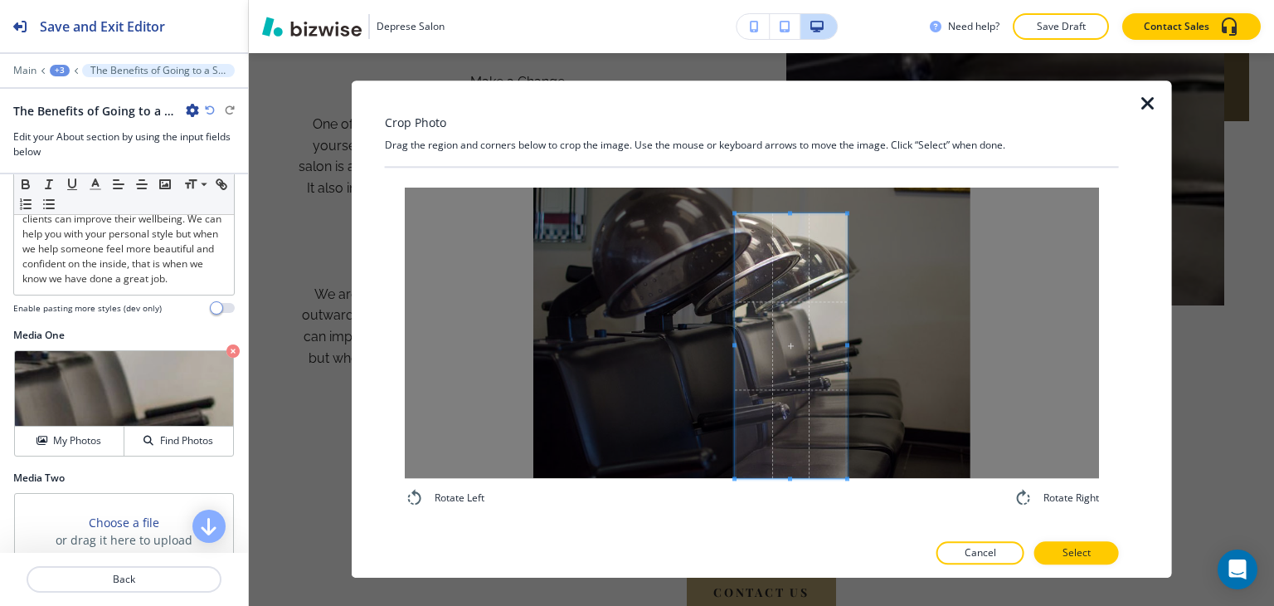
click at [845, 343] on span at bounding box center [847, 345] width 4 height 4
click at [788, 187] on span at bounding box center [790, 188] width 4 height 4
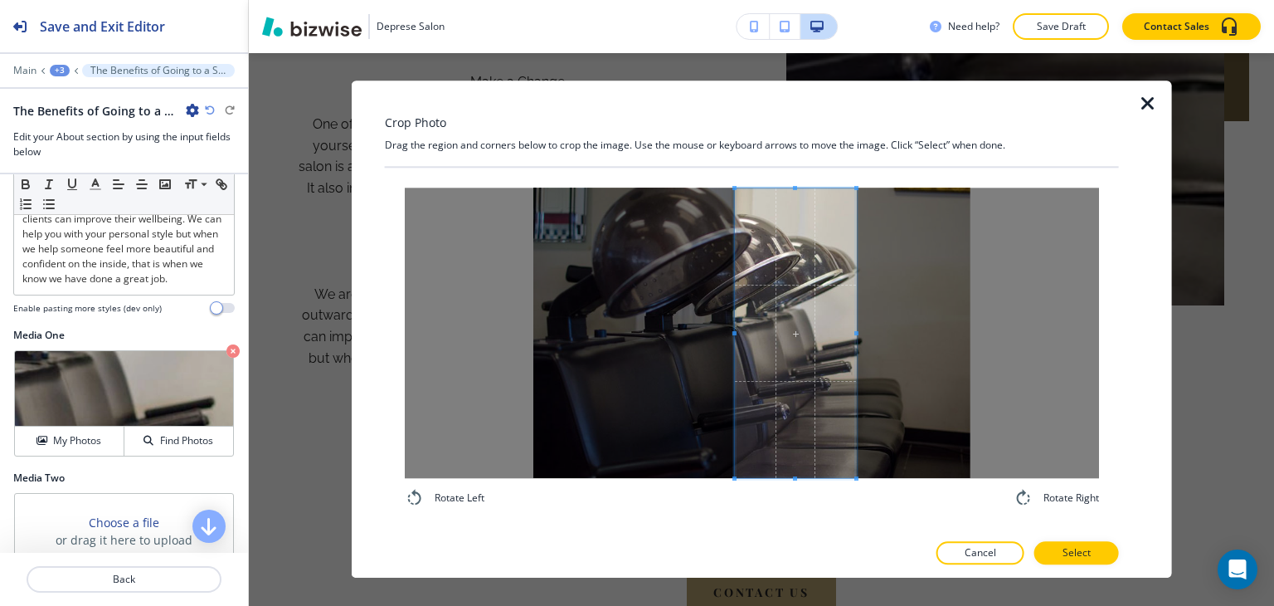
click at [854, 329] on span at bounding box center [856, 332] width 4 height 289
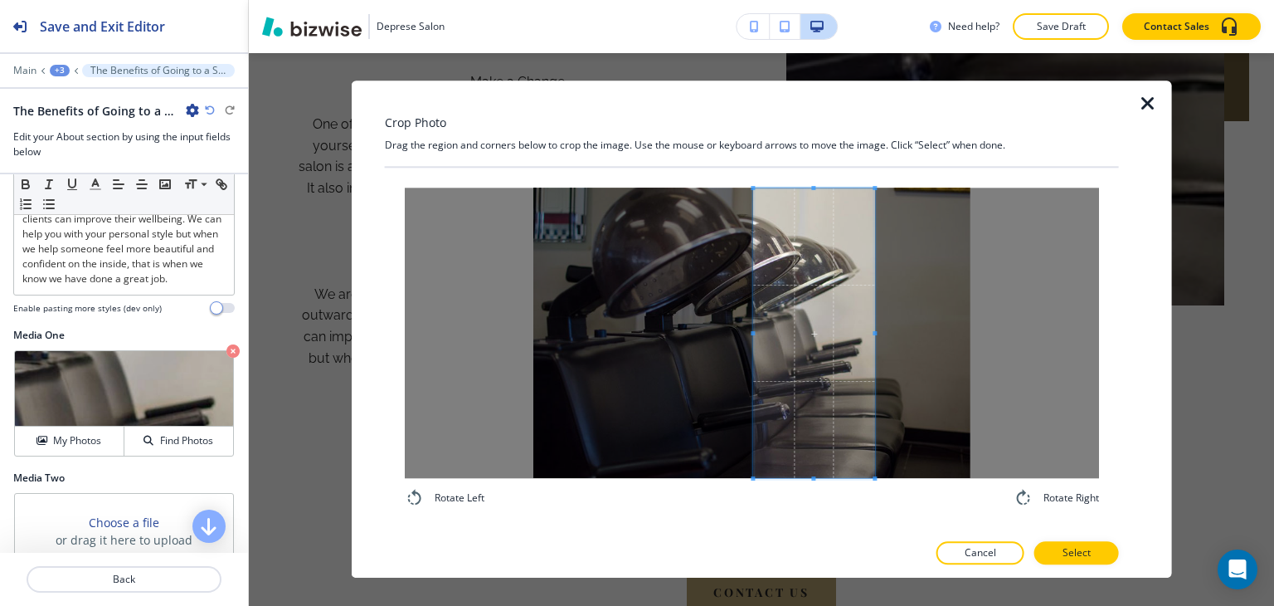
click at [833, 336] on span at bounding box center [813, 332] width 121 height 289
click at [1078, 550] on p "Select" at bounding box center [1077, 553] width 28 height 15
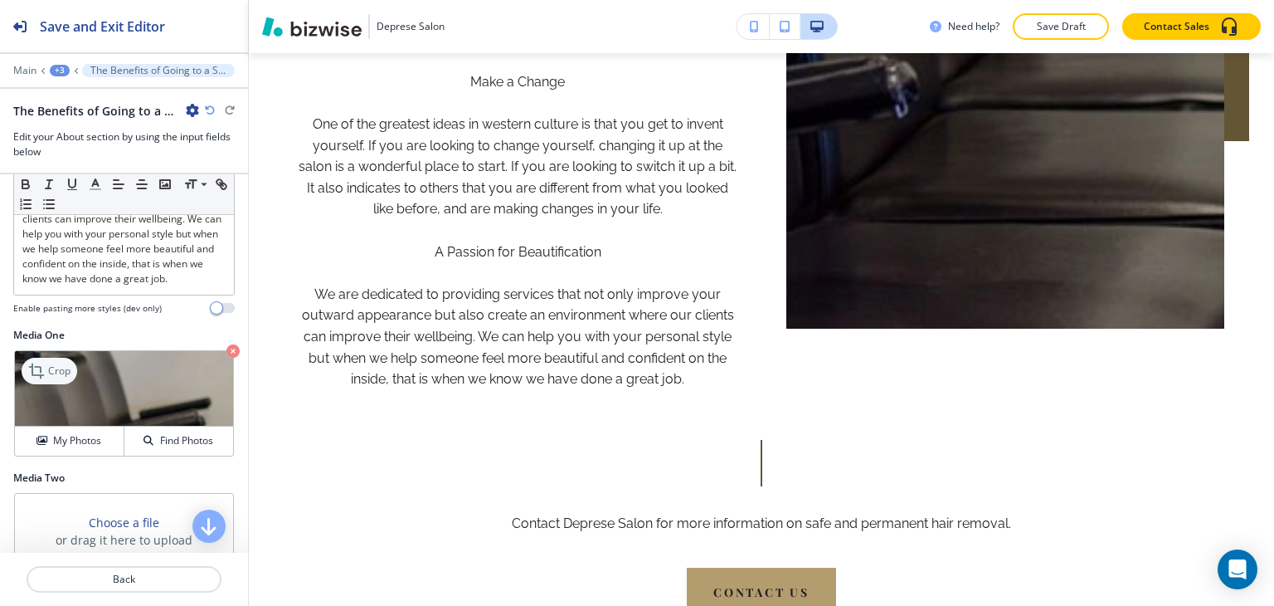
click at [46, 381] on icon at bounding box center [38, 371] width 20 height 20
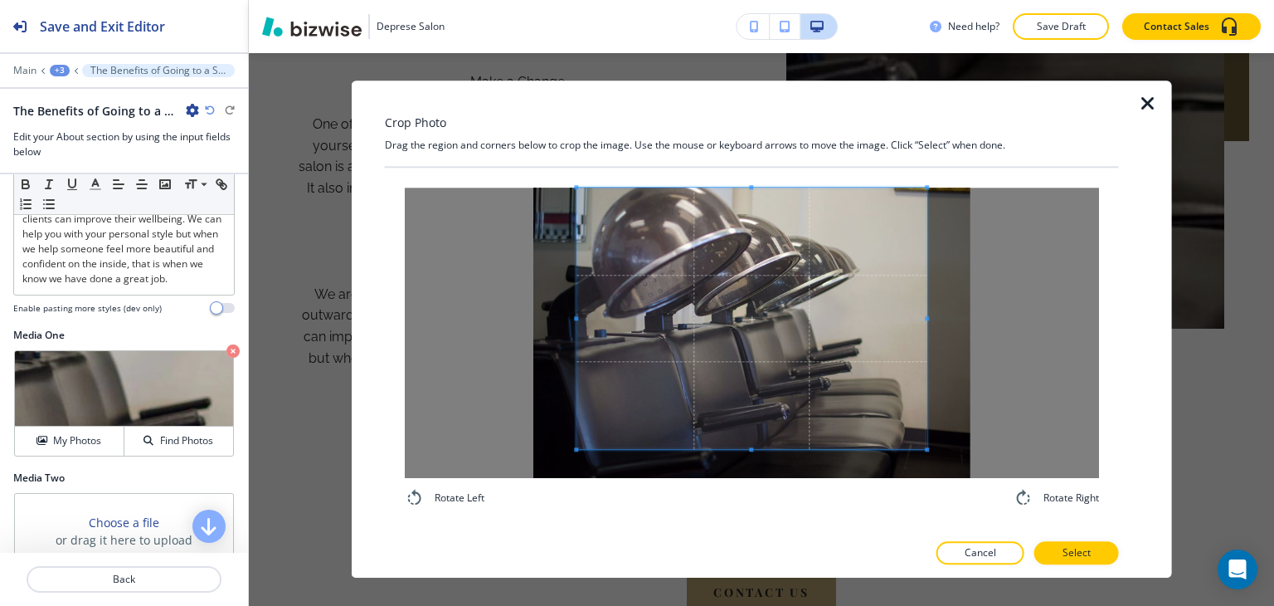
click at [763, 183] on div "Rotate Left Rotate Right" at bounding box center [752, 348] width 734 height 360
click at [751, 452] on div at bounding box center [752, 332] width 694 height 290
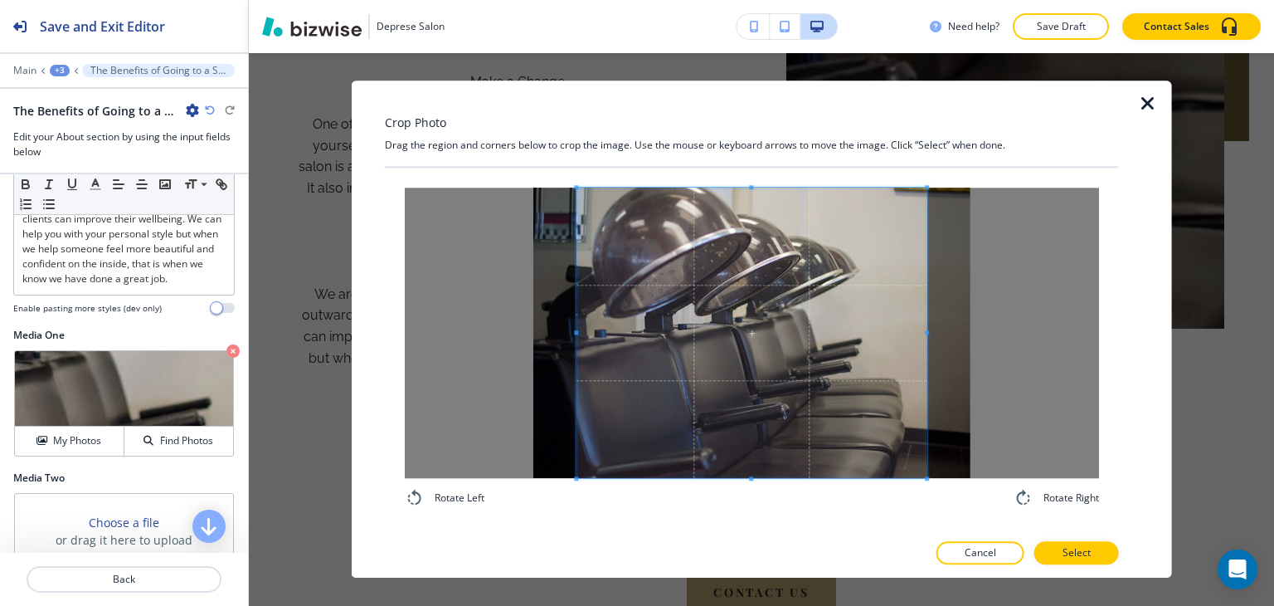
click at [742, 498] on div "Rotate Left Rotate Right" at bounding box center [752, 347] width 694 height 320
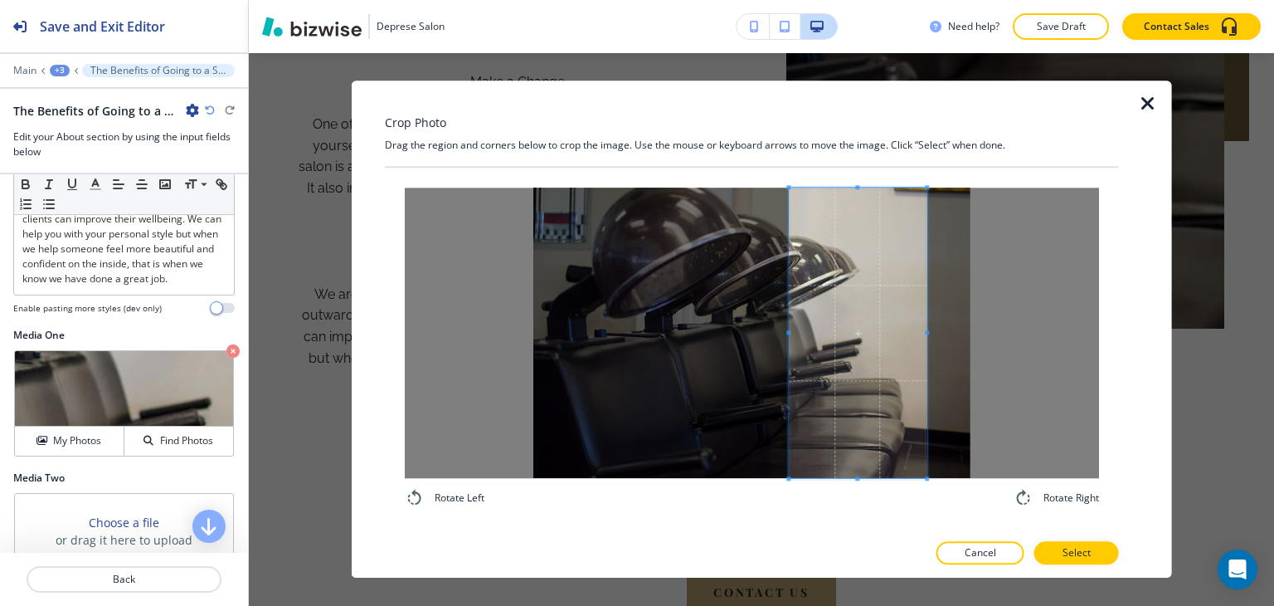
click at [790, 367] on div at bounding box center [858, 332] width 138 height 290
click at [924, 336] on span at bounding box center [924, 332] width 4 height 290
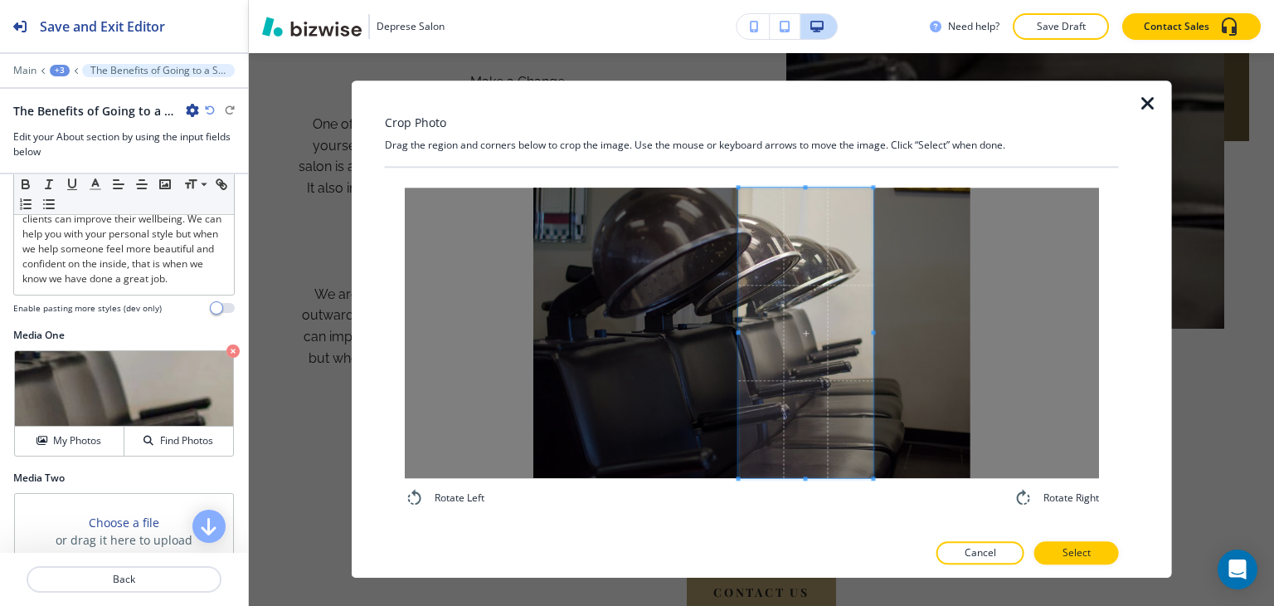
click at [796, 373] on span at bounding box center [806, 332] width 134 height 290
click at [859, 333] on span at bounding box center [861, 332] width 4 height 4
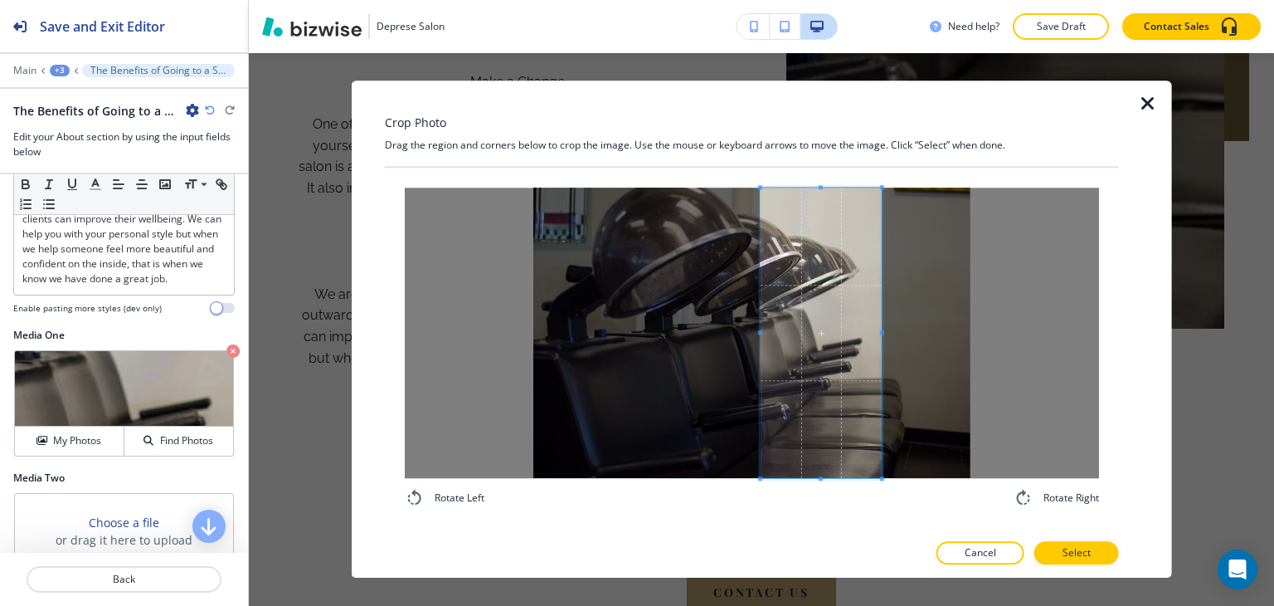
click at [836, 369] on span at bounding box center [821, 332] width 121 height 290
click at [890, 330] on span at bounding box center [891, 332] width 4 height 4
click at [859, 341] on span at bounding box center [824, 332] width 130 height 290
click at [887, 333] on span at bounding box center [886, 332] width 4 height 4
click at [883, 333] on span at bounding box center [881, 332] width 4 height 4
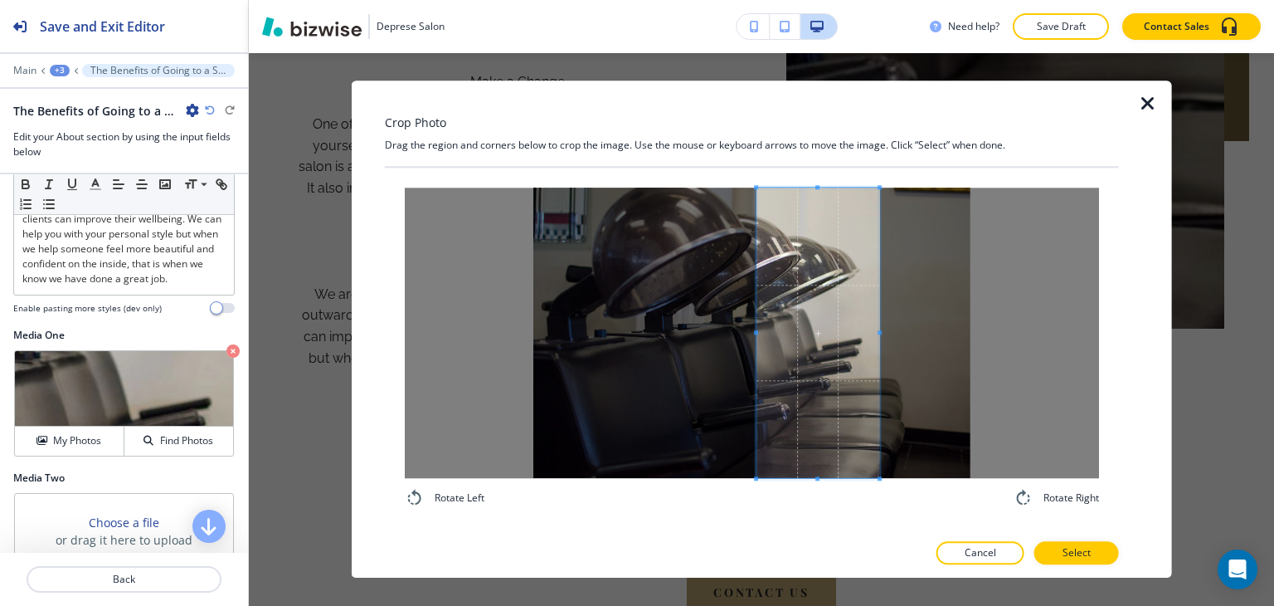
click at [843, 360] on span at bounding box center [817, 332] width 123 height 290
click at [1073, 552] on p "Select" at bounding box center [1077, 553] width 28 height 15
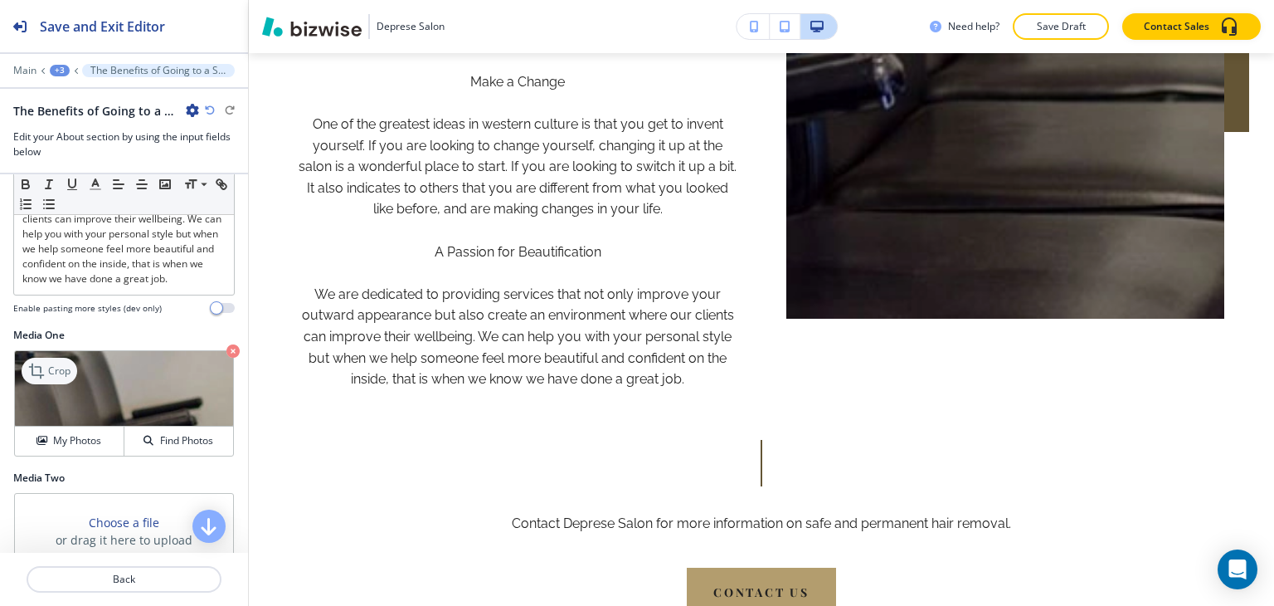
click at [63, 378] on p "Crop" at bounding box center [59, 370] width 22 height 15
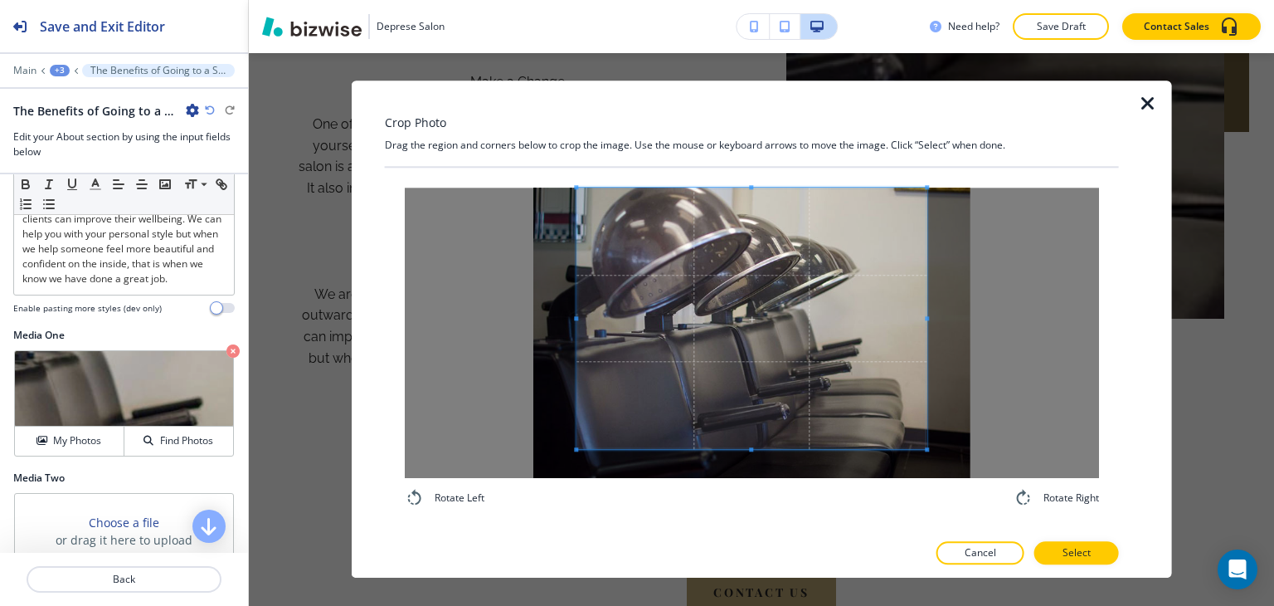
click at [748, 147] on div "Crop Photo Drag the region and corners below to crop the image. Use the mouse o…" at bounding box center [752, 328] width 734 height 497
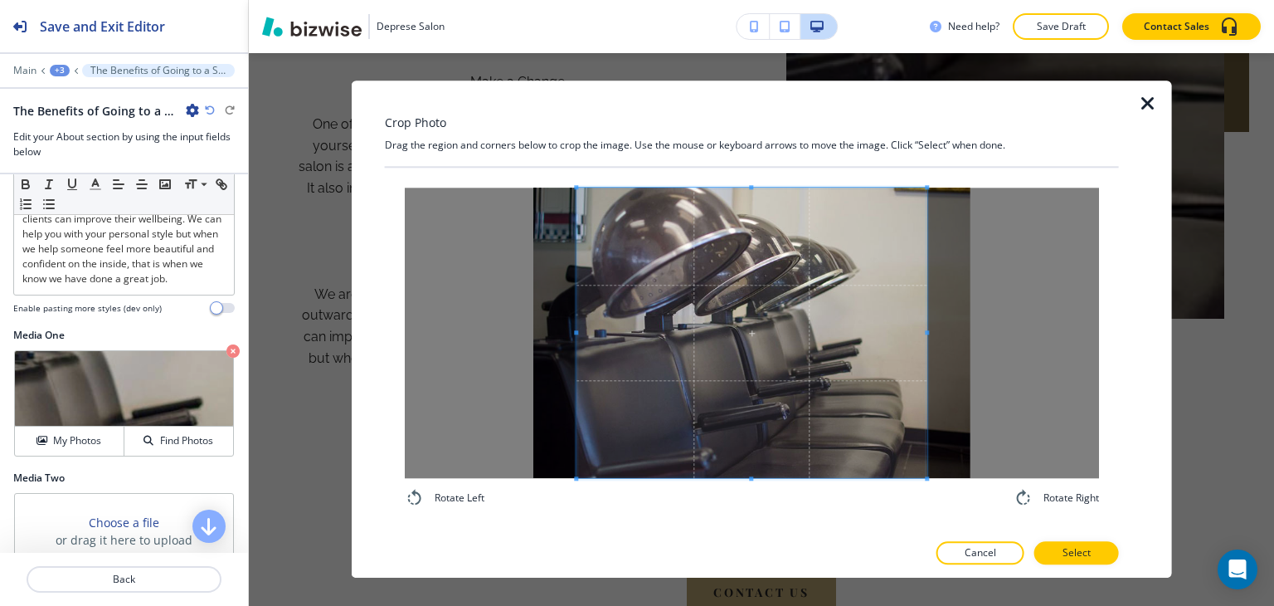
click at [745, 505] on div "Rotate Left Rotate Right" at bounding box center [752, 347] width 694 height 320
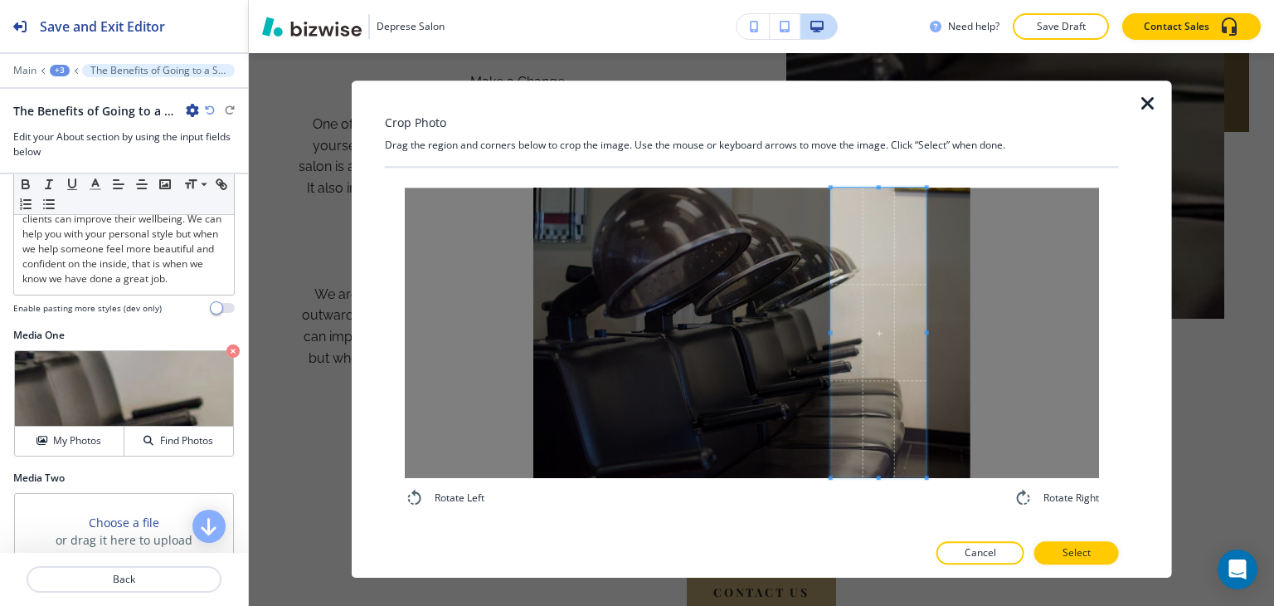
click at [831, 344] on div at bounding box center [878, 331] width 95 height 289
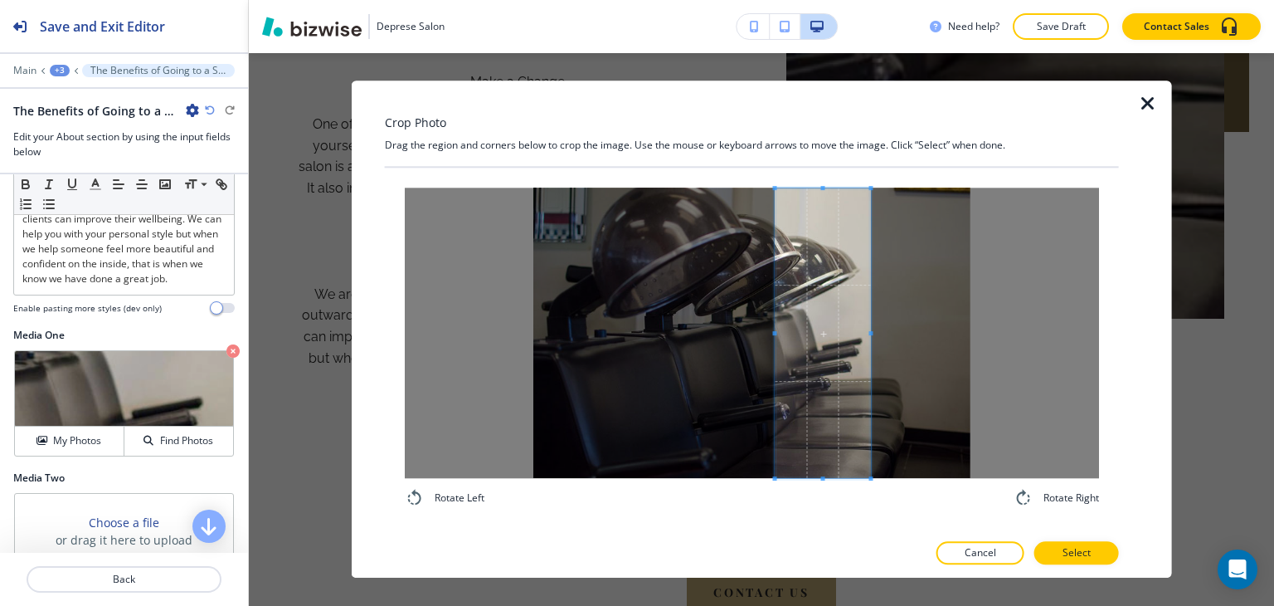
click at [817, 347] on span at bounding box center [823, 332] width 95 height 289
click at [874, 334] on span at bounding box center [875, 332] width 4 height 289
click at [1069, 557] on p "Select" at bounding box center [1077, 553] width 28 height 15
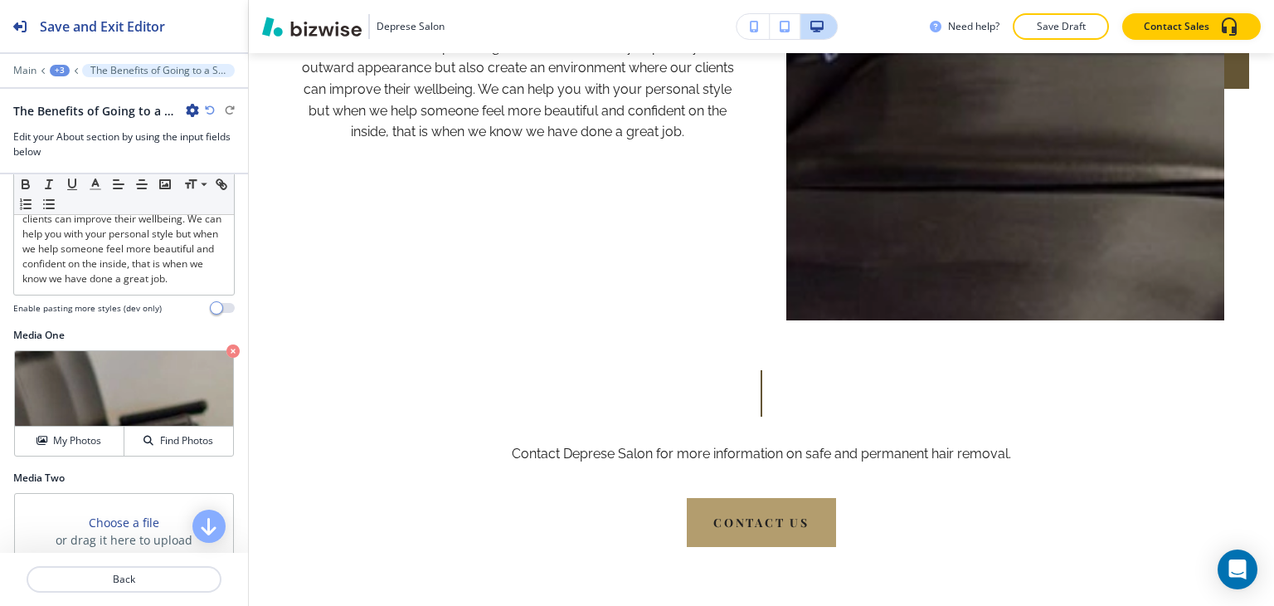
scroll to position [2450, 0]
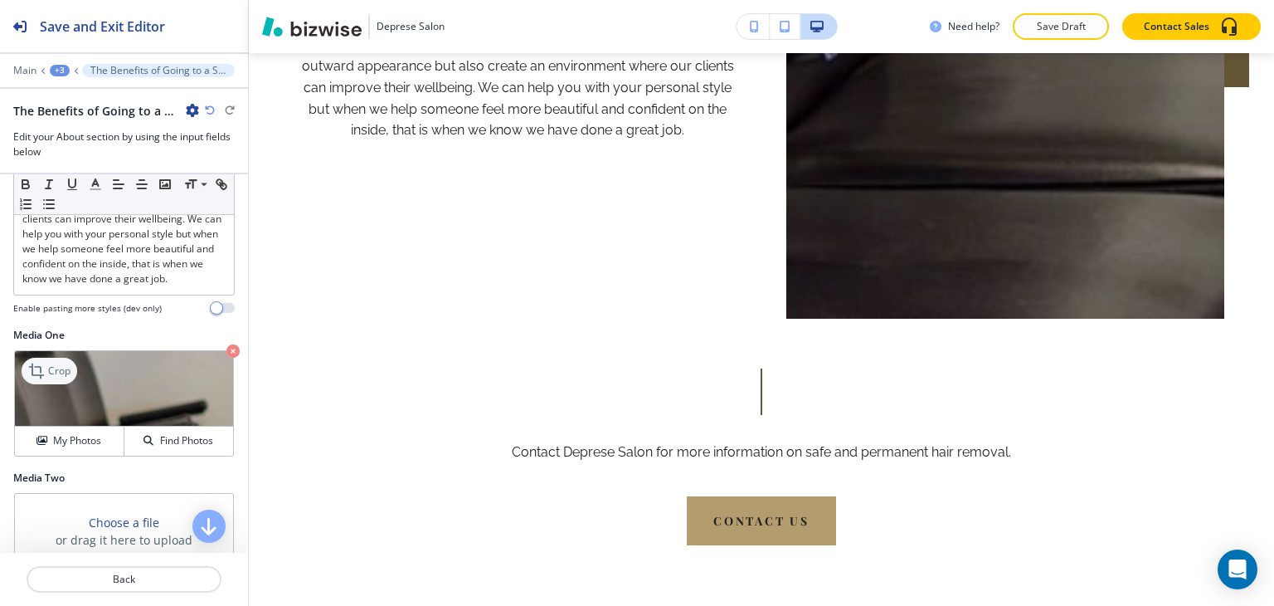
click at [50, 378] on p "Crop" at bounding box center [59, 370] width 22 height 15
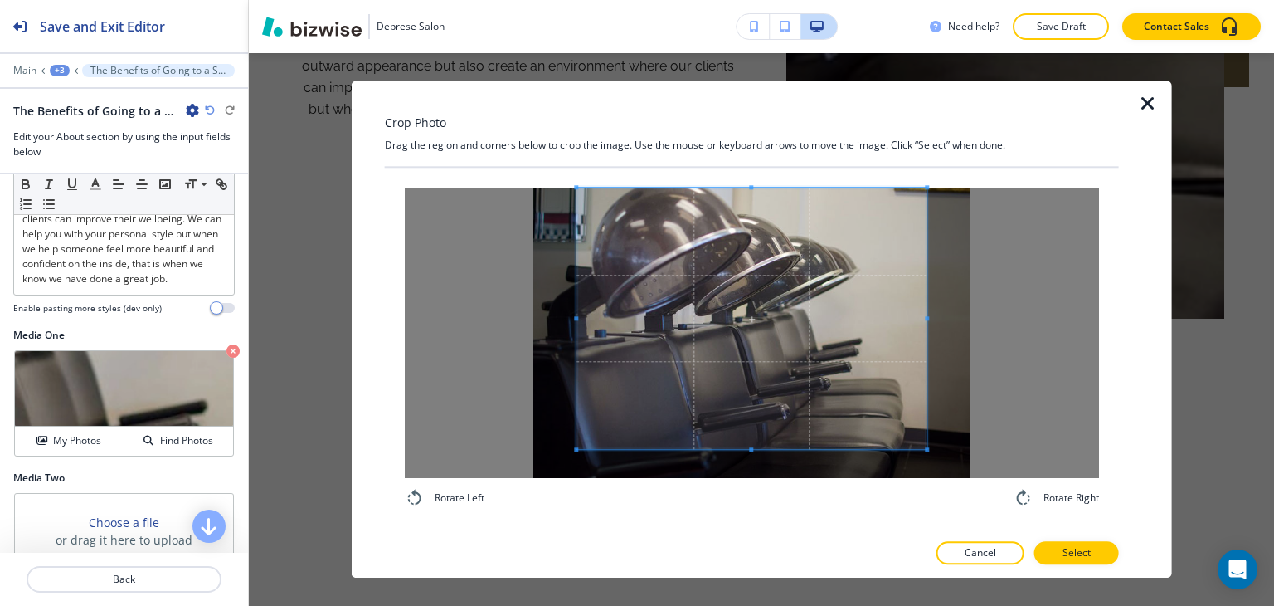
click at [752, 124] on div "Crop Photo Drag the region and corners below to crop the image. Use the mouse o…" at bounding box center [752, 328] width 734 height 497
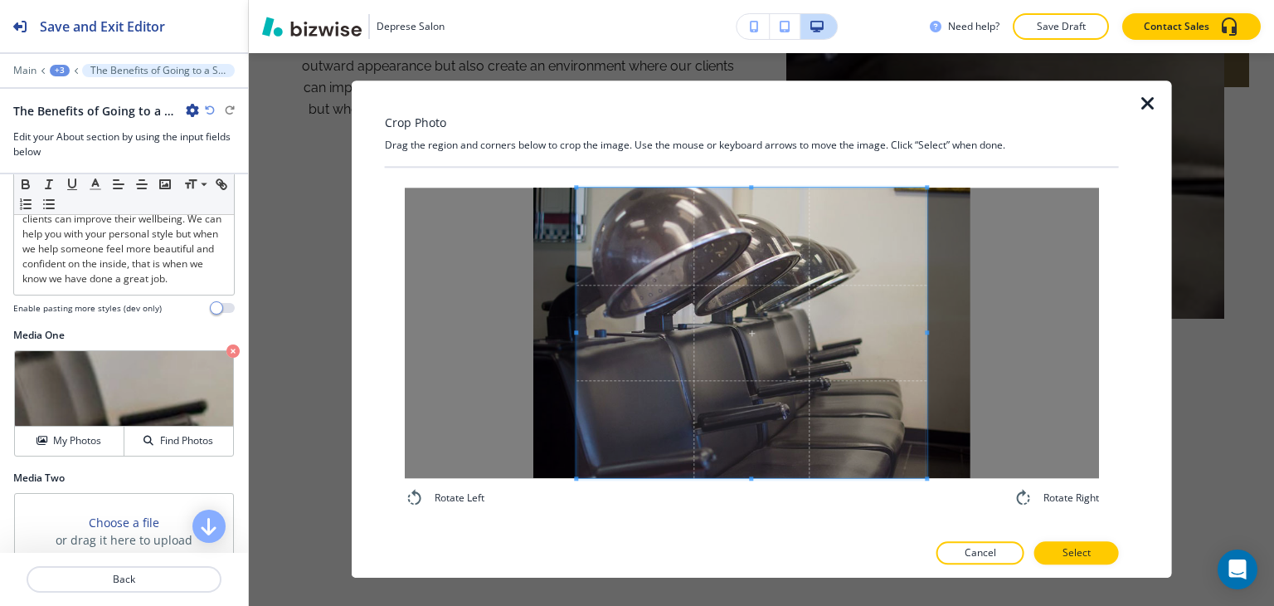
click at [747, 509] on div "Rotate Left Rotate Right" at bounding box center [752, 348] width 734 height 360
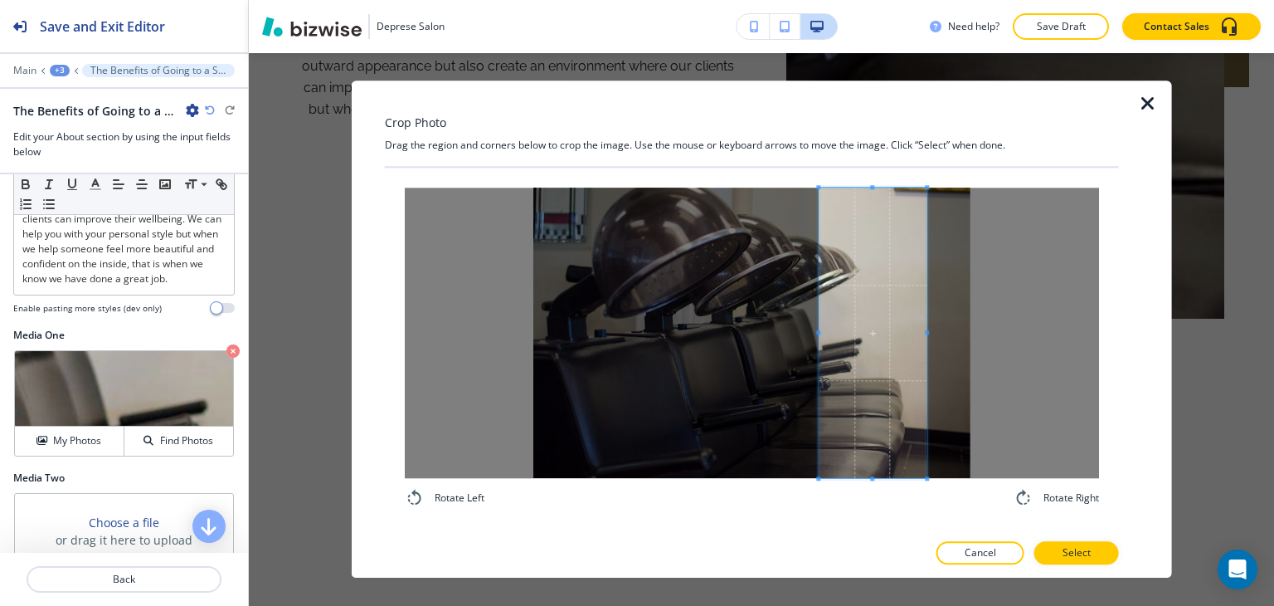
click at [817, 358] on span at bounding box center [818, 332] width 4 height 290
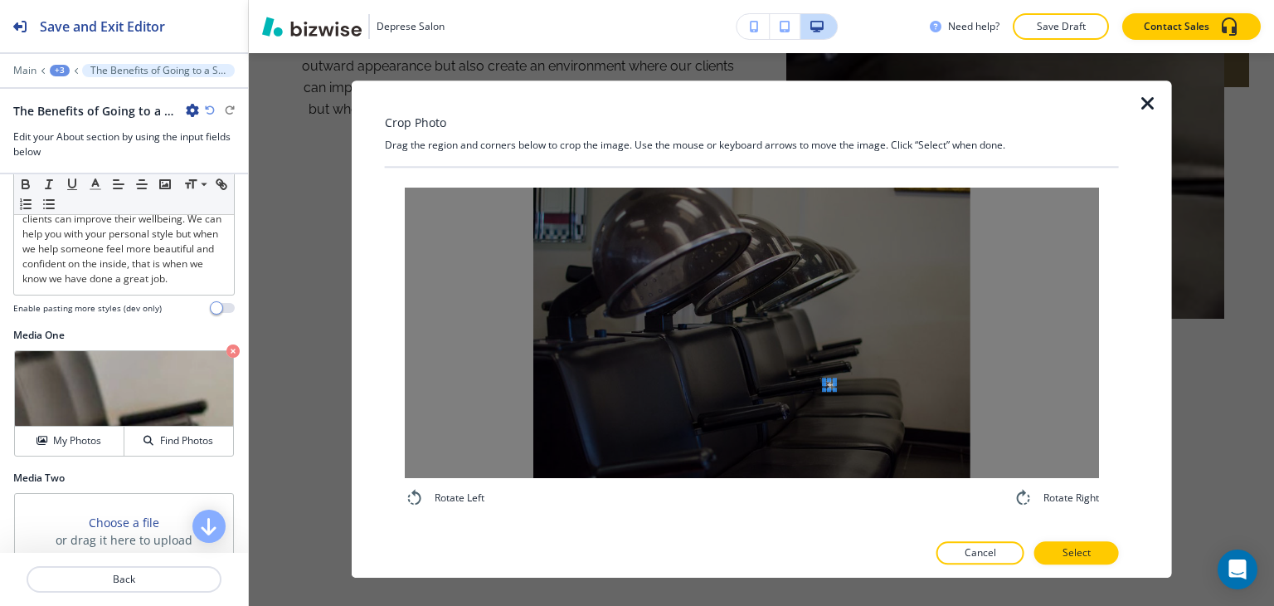
click at [828, 381] on div at bounding box center [752, 332] width 694 height 290
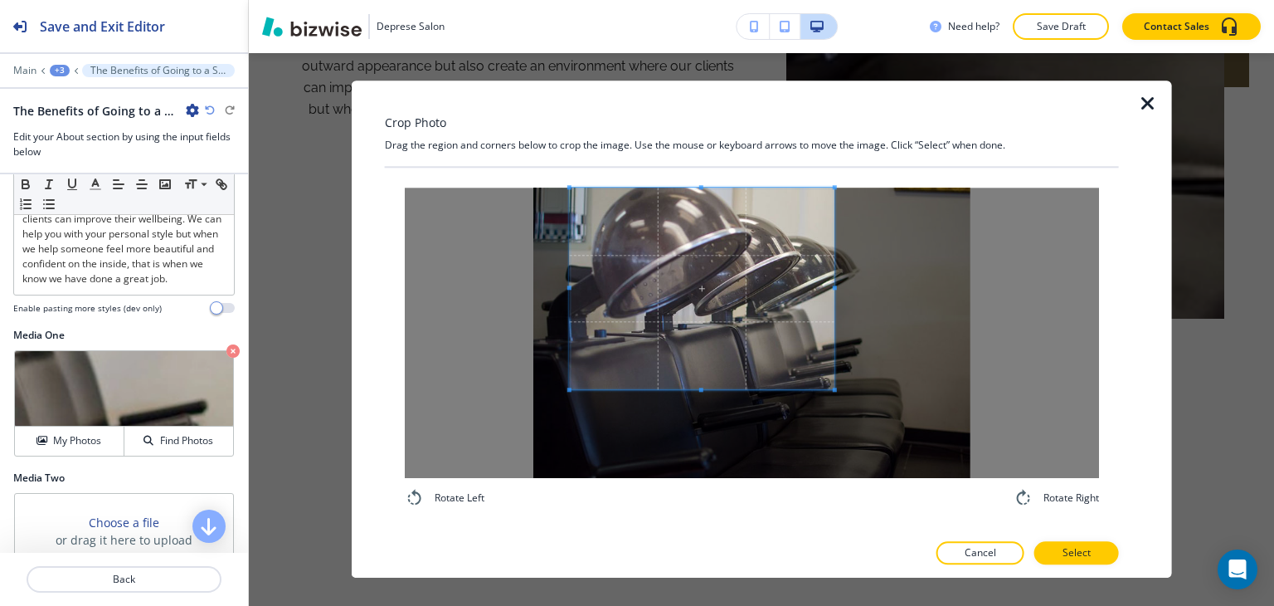
click at [531, 149] on div "Crop Photo Drag the region and corners below to crop the image. Use the mouse o…" at bounding box center [752, 328] width 734 height 497
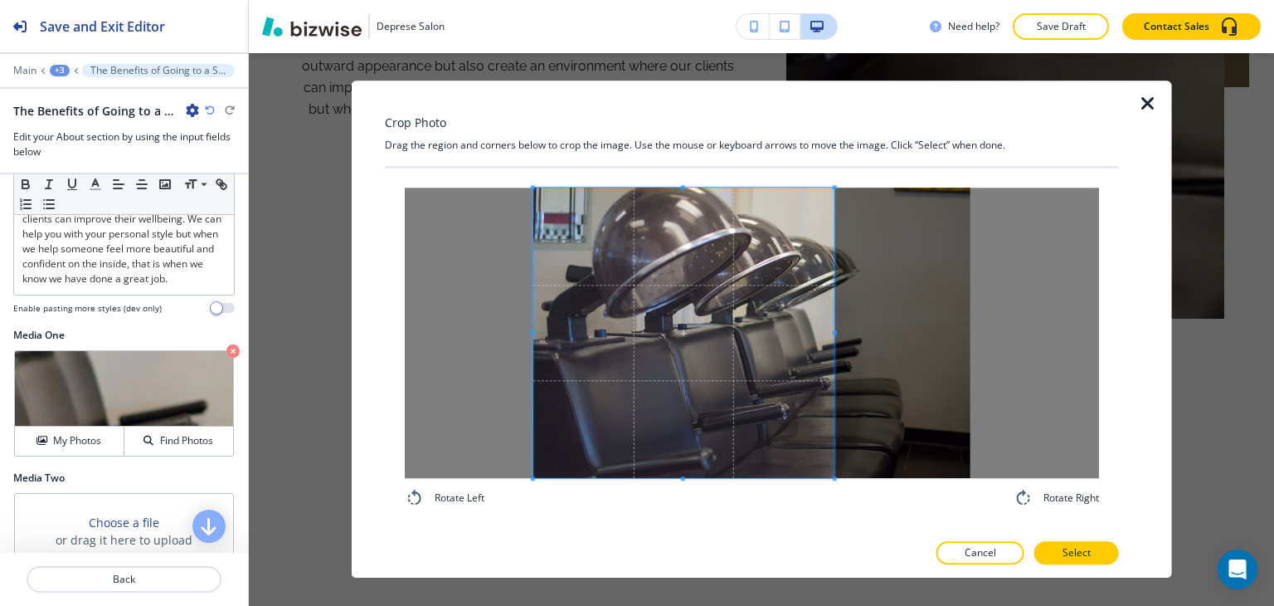
click at [682, 542] on div "Crop Photo Drag the region and corners below to crop the image. Use the mouse o…" at bounding box center [752, 328] width 734 height 497
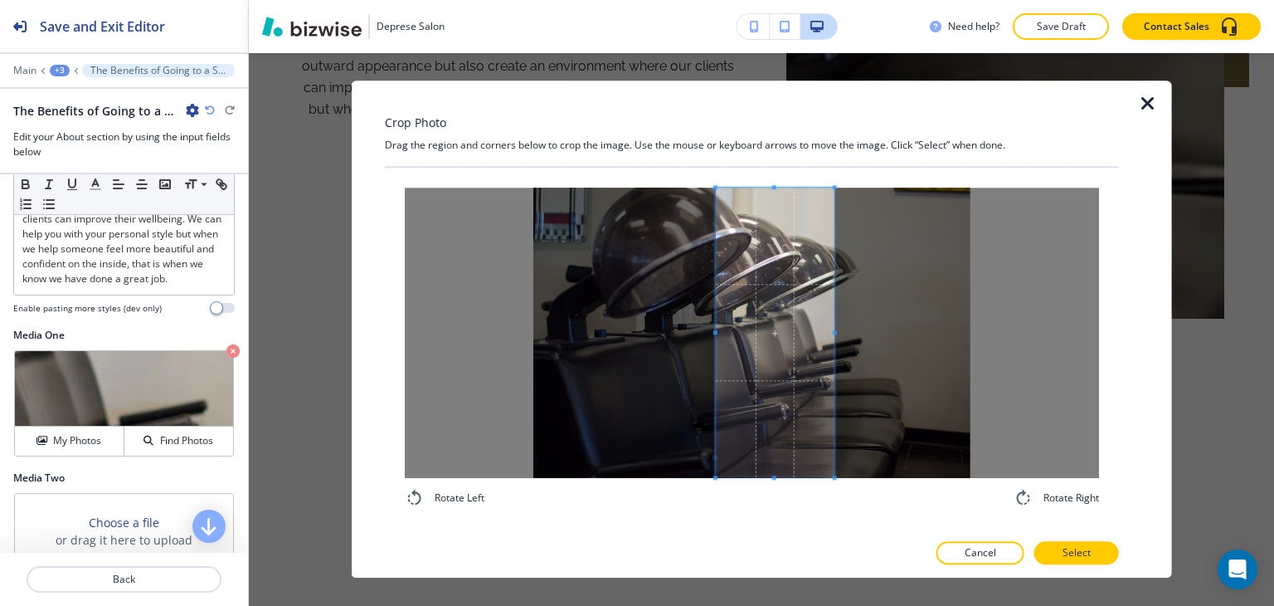
click at [716, 340] on div at bounding box center [775, 331] width 119 height 289
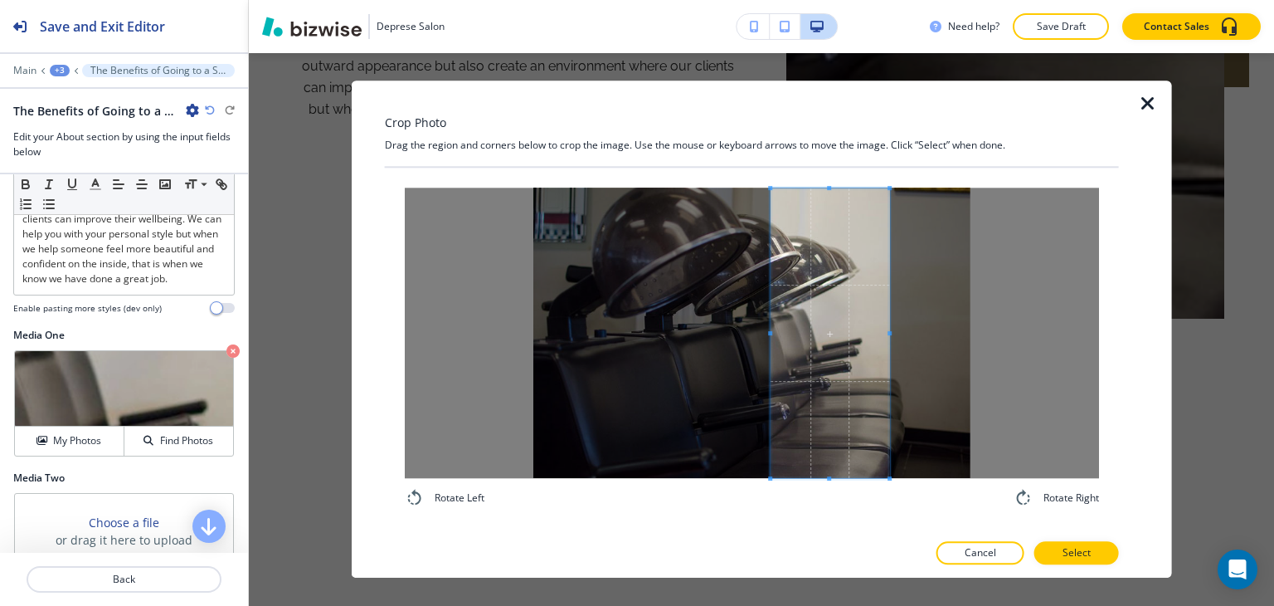
click at [844, 362] on span at bounding box center [830, 332] width 119 height 289
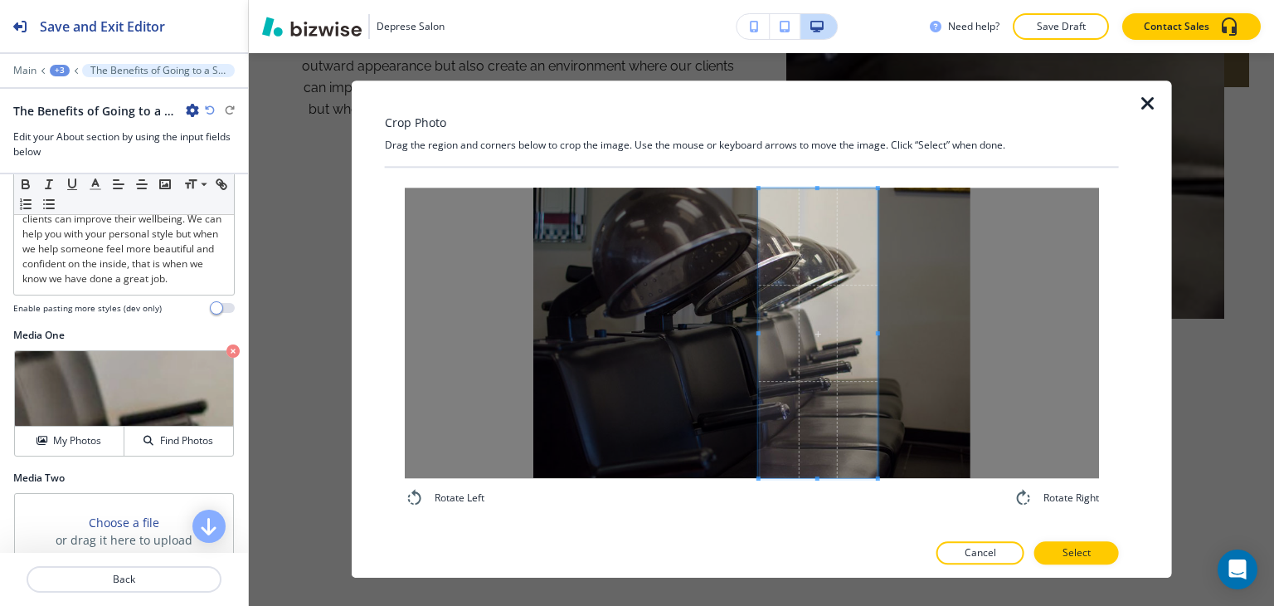
click at [832, 362] on span at bounding box center [818, 332] width 119 height 289
click at [1066, 548] on p "Select" at bounding box center [1077, 553] width 28 height 15
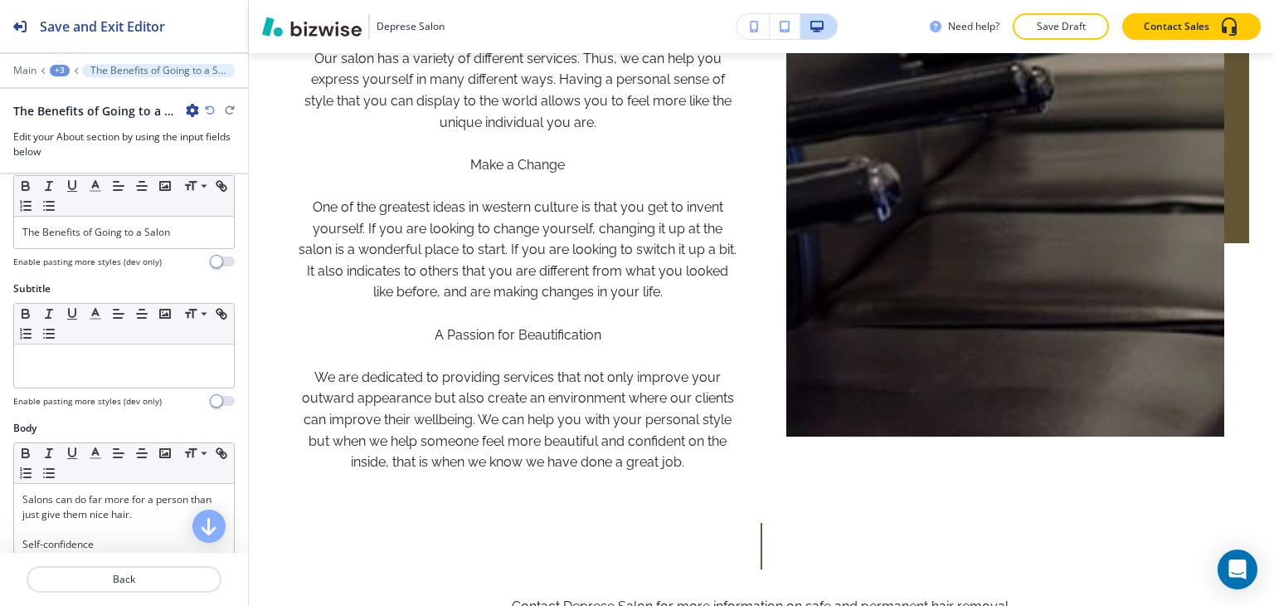
scroll to position [200, 0]
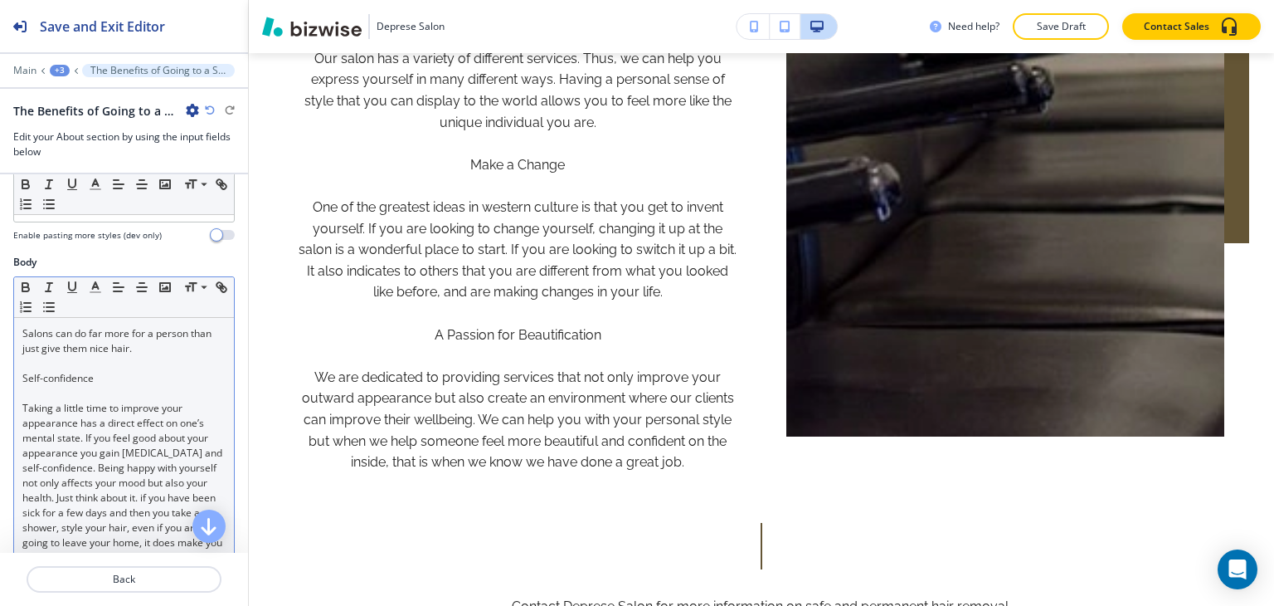
click at [75, 362] on p at bounding box center [123, 363] width 203 height 15
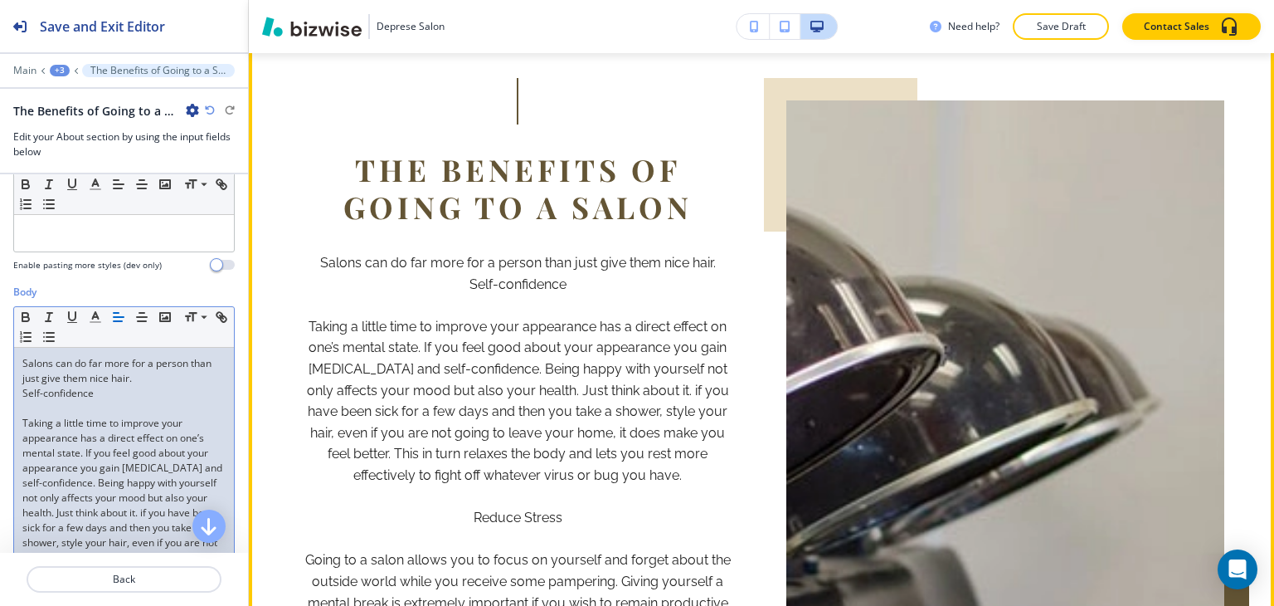
scroll to position [1455, 0]
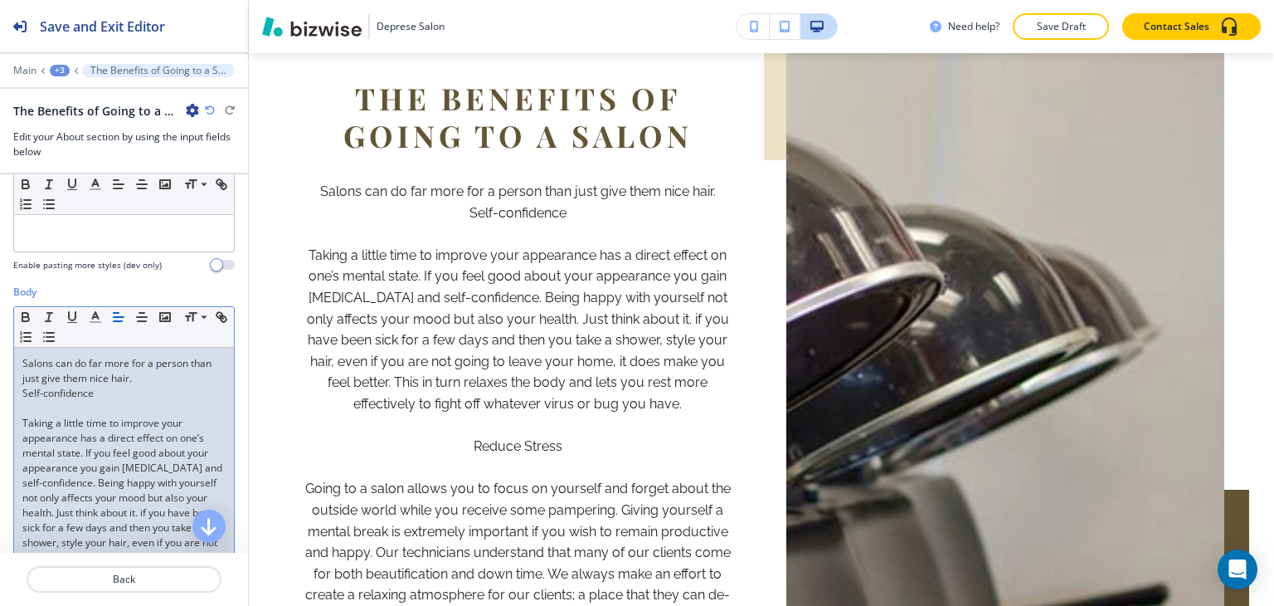
click at [153, 378] on p "Salons can do far more for a person than just give them nice hair." at bounding box center [123, 371] width 203 height 30
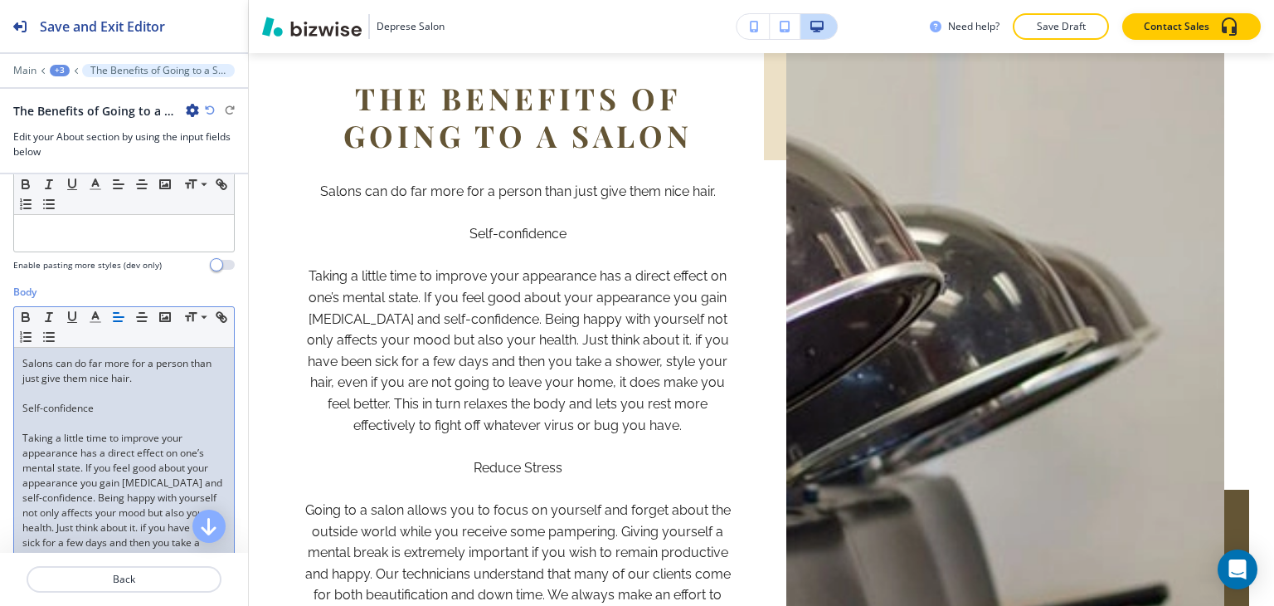
click at [74, 416] on p at bounding box center [123, 423] width 203 height 15
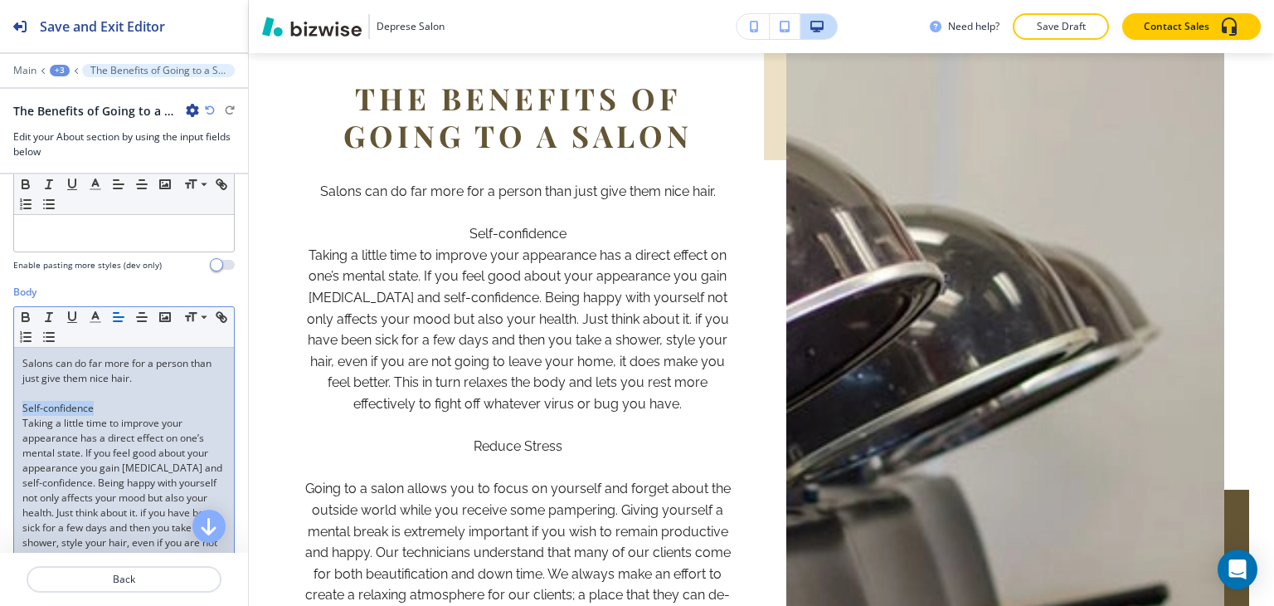
drag, startPoint x: 115, startPoint y: 402, endPoint x: 100, endPoint y: 353, distance: 51.2
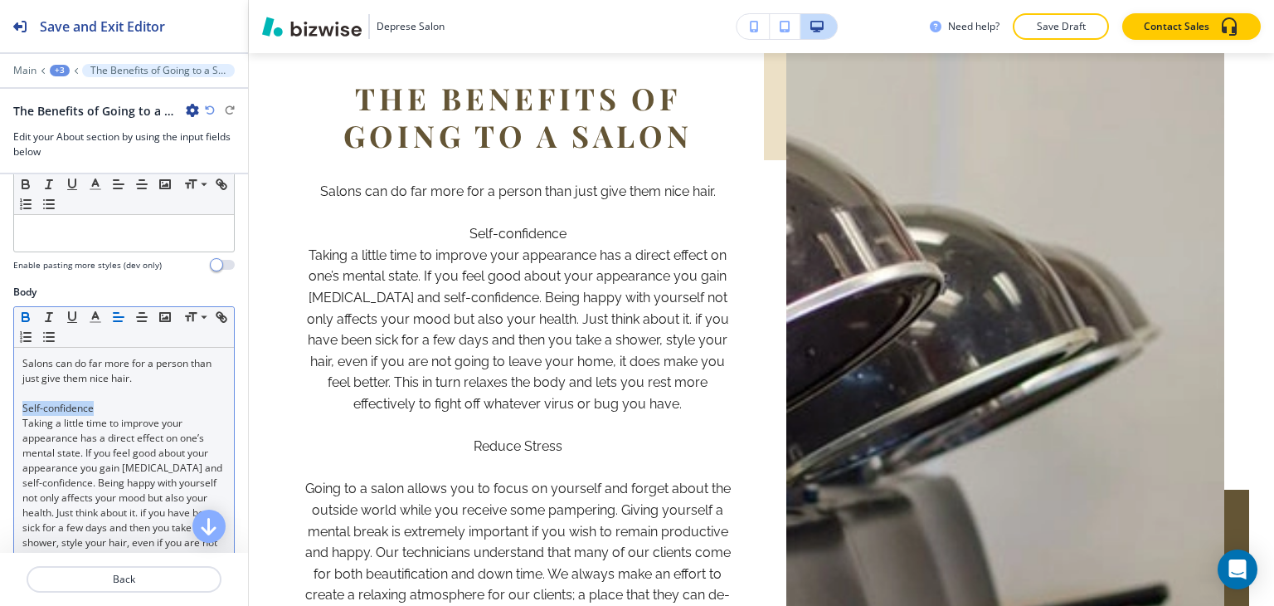
click at [25, 313] on icon "button" at bounding box center [25, 316] width 15 height 15
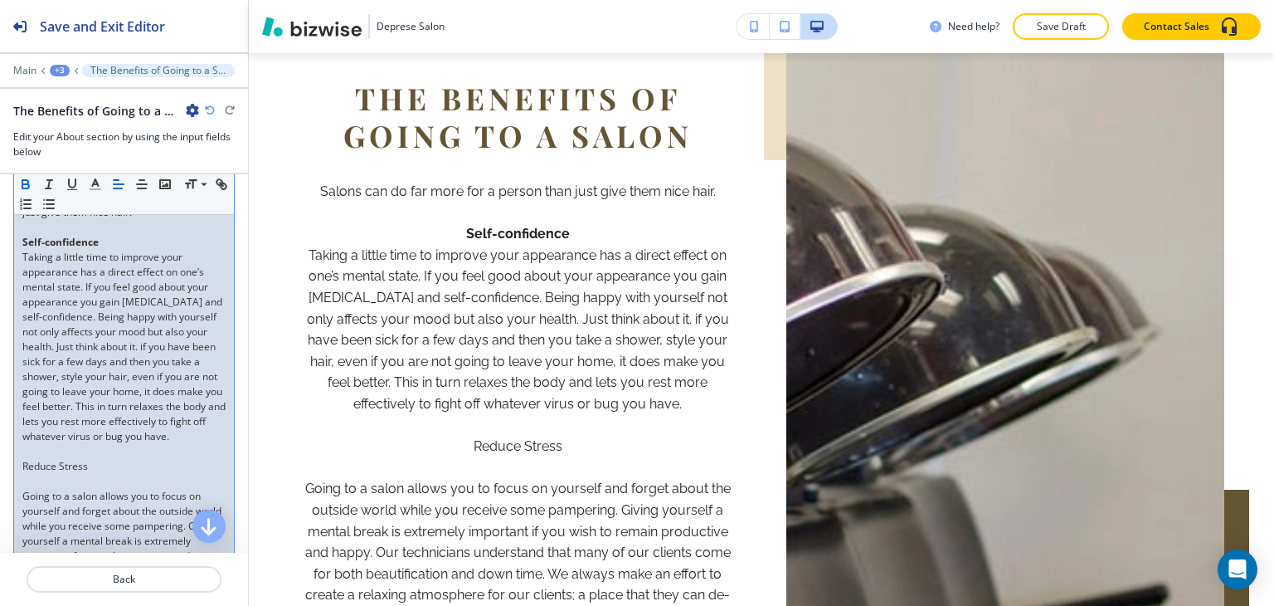
scroll to position [419, 0]
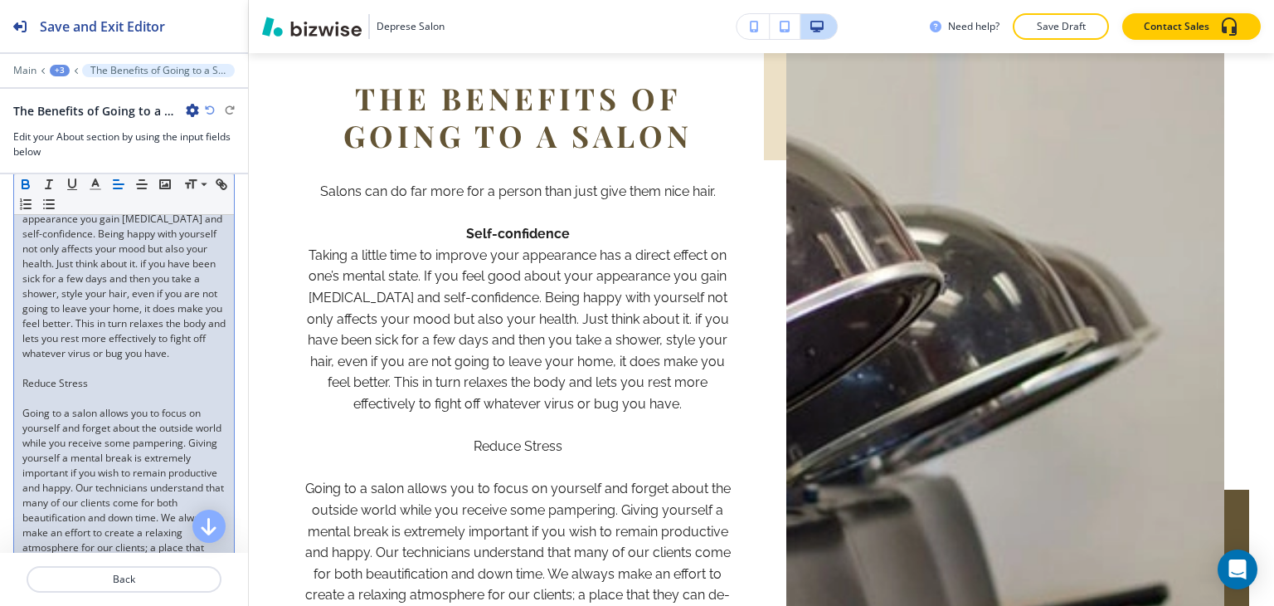
click at [62, 406] on p at bounding box center [123, 398] width 203 height 15
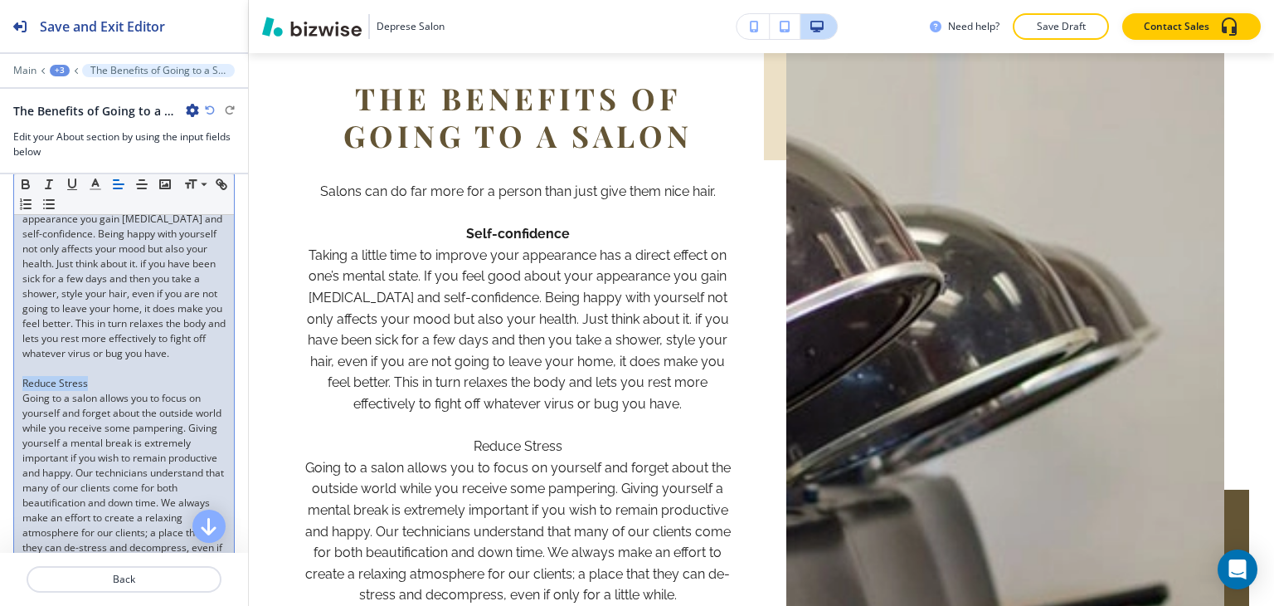
drag, startPoint x: 96, startPoint y: 392, endPoint x: 35, endPoint y: 372, distance: 64.8
click at [19, 392] on div "Salons can do far more for a person than just give them nice hair. Self-confide…" at bounding box center [124, 570] width 220 height 942
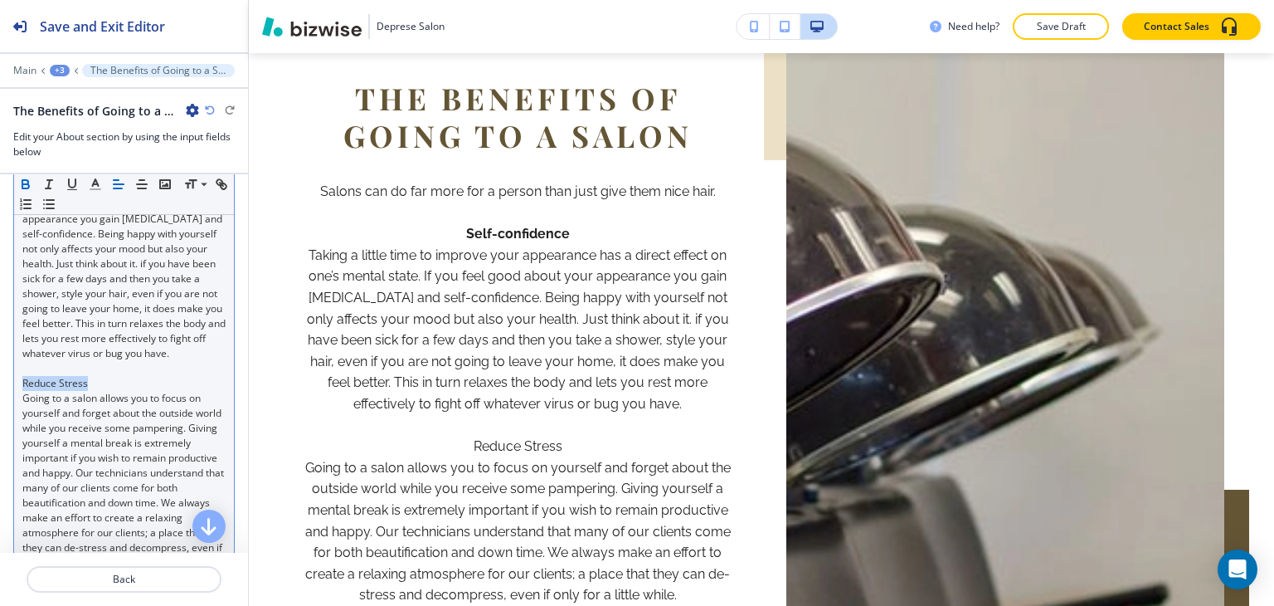
click at [24, 186] on icon "button" at bounding box center [25, 184] width 15 height 15
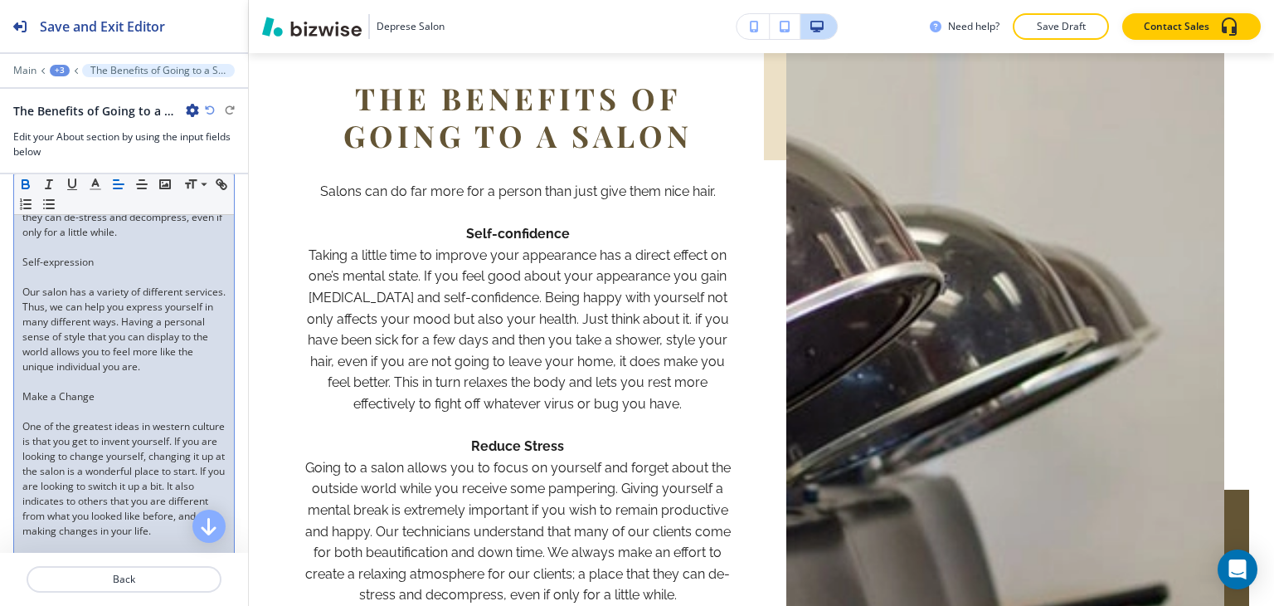
scroll to position [751, 0]
click at [56, 283] on p at bounding box center [123, 275] width 203 height 15
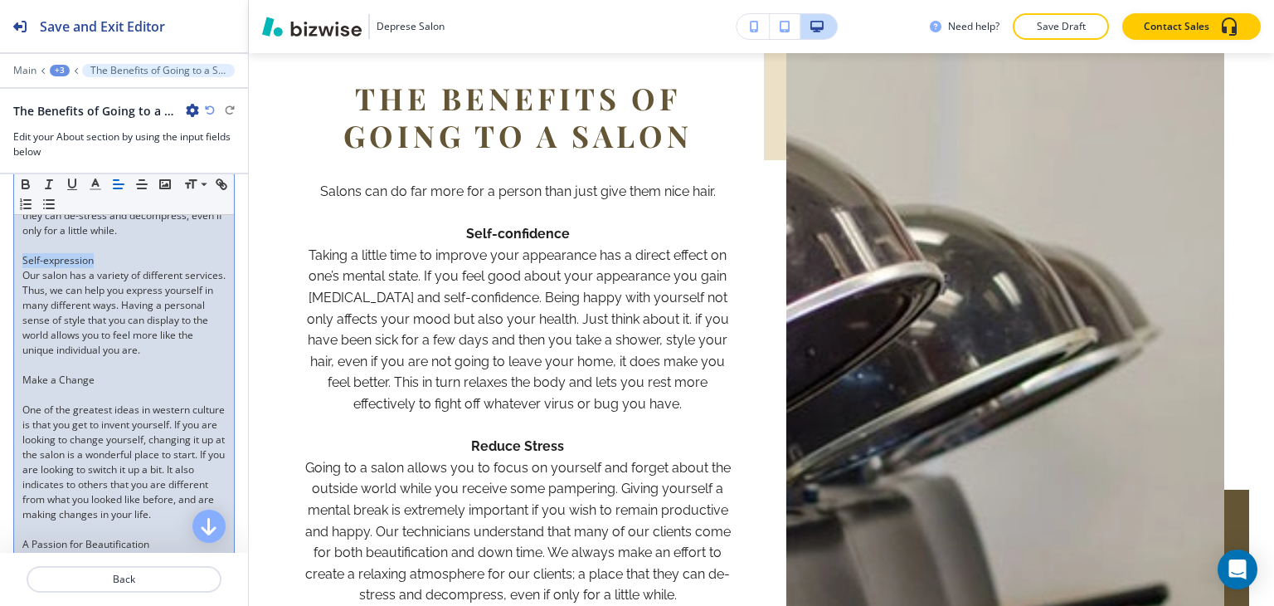
drag, startPoint x: 105, startPoint y: 289, endPoint x: 7, endPoint y: 287, distance: 98.7
click at [7, 287] on div "Body Small Normal Large Huge Salons can do far more for a person than just give…" at bounding box center [124, 216] width 248 height 1024
click at [23, 182] on icon "button" at bounding box center [25, 184] width 15 height 15
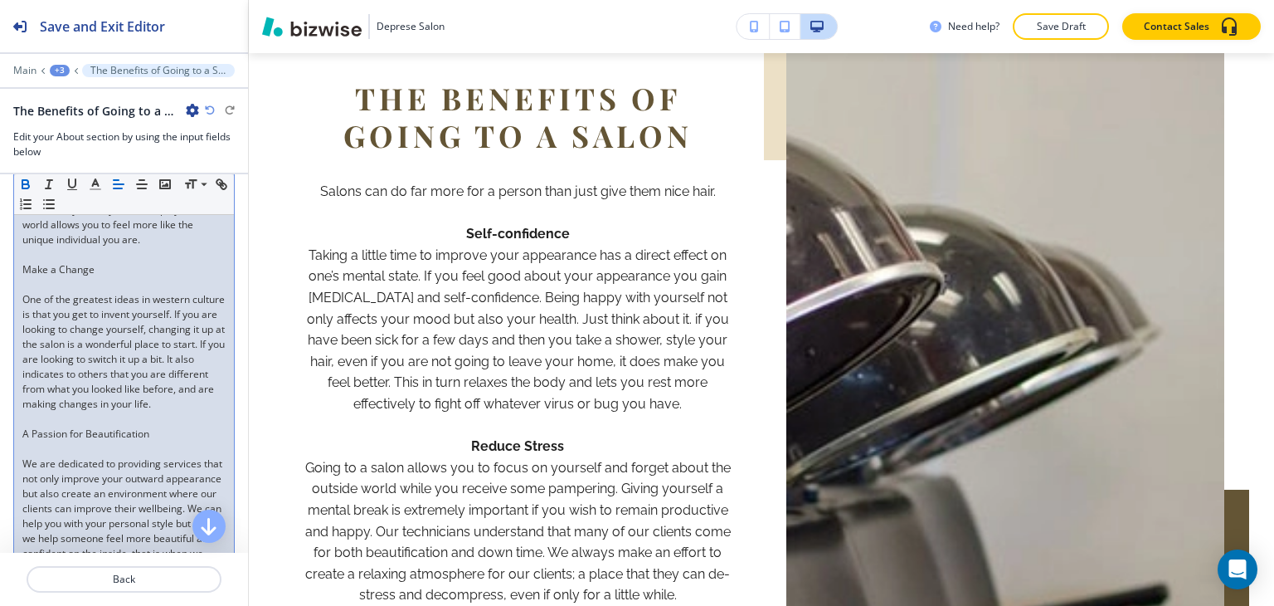
scroll to position [834, 0]
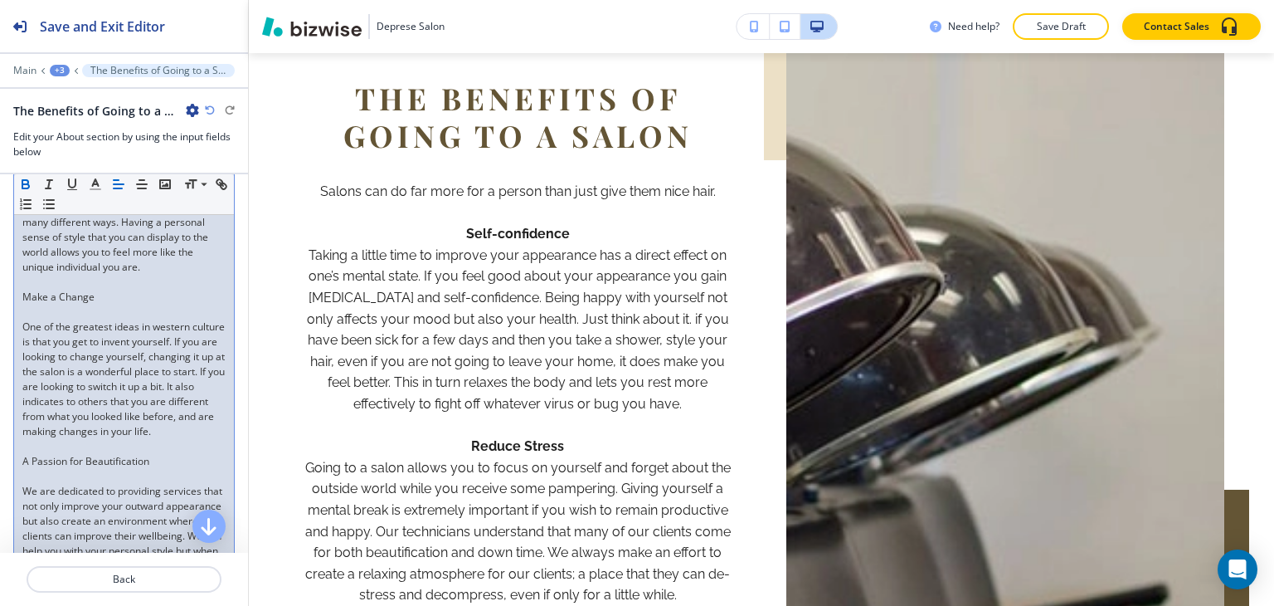
click at [50, 319] on p at bounding box center [123, 311] width 203 height 15
drag, startPoint x: 117, startPoint y: 323, endPoint x: 0, endPoint y: 316, distance: 117.1
click at [0, 316] on div "Body Small Normal Large Huge Salons can do far more for a person than just give…" at bounding box center [124, 125] width 248 height 1009
click at [26, 183] on icon "button" at bounding box center [25, 184] width 15 height 15
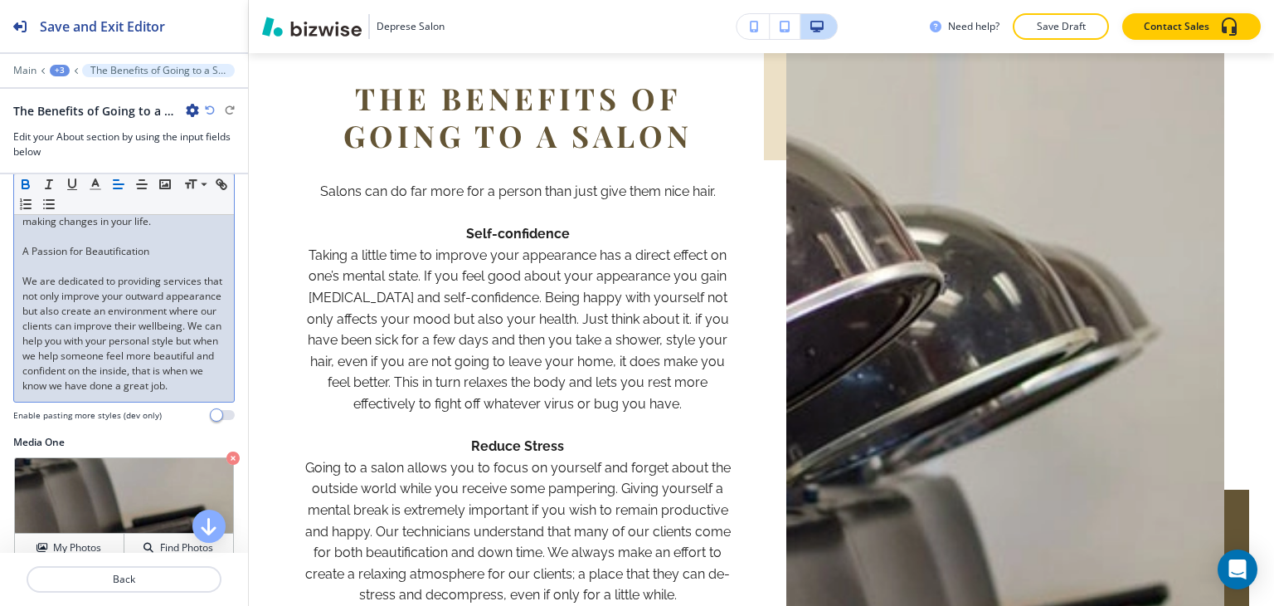
scroll to position [1000, 0]
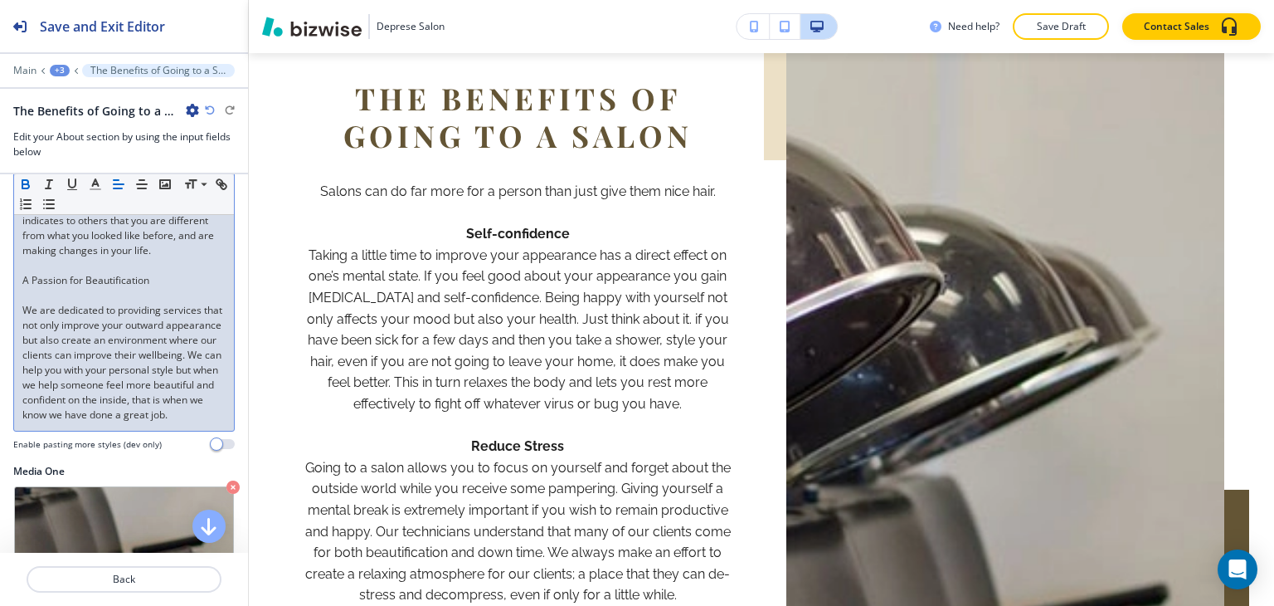
click at [49, 303] on p at bounding box center [123, 295] width 203 height 15
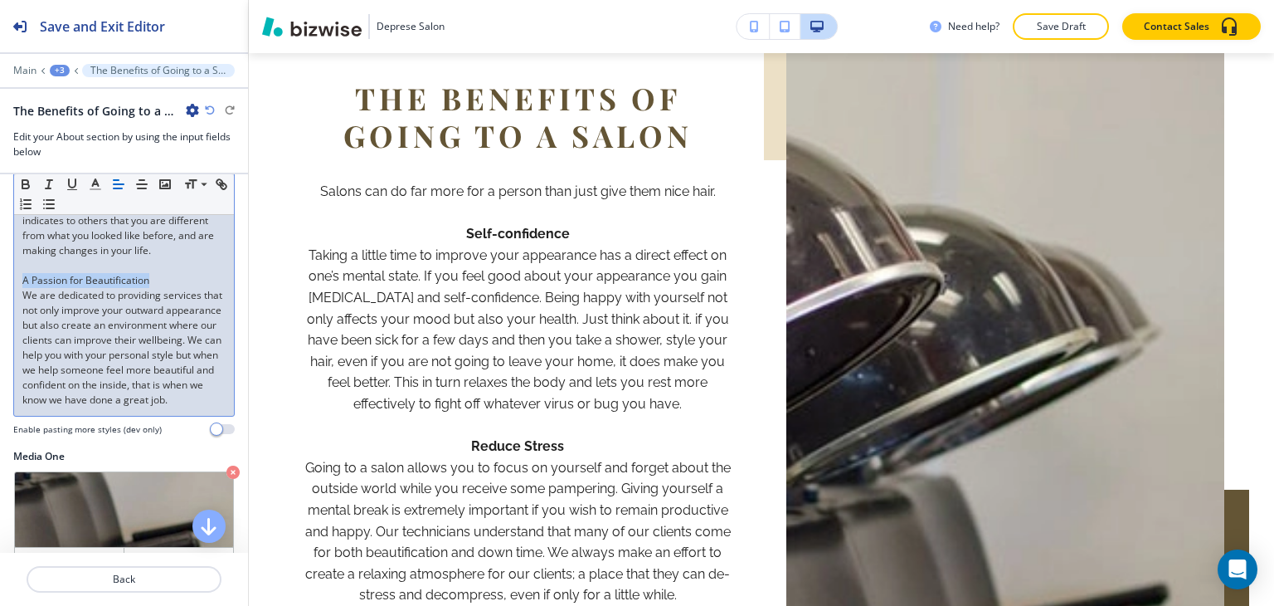
drag, startPoint x: 164, startPoint y: 318, endPoint x: 19, endPoint y: 236, distance: 166.4
click at [27, 187] on icon "button" at bounding box center [25, 186] width 7 height 4
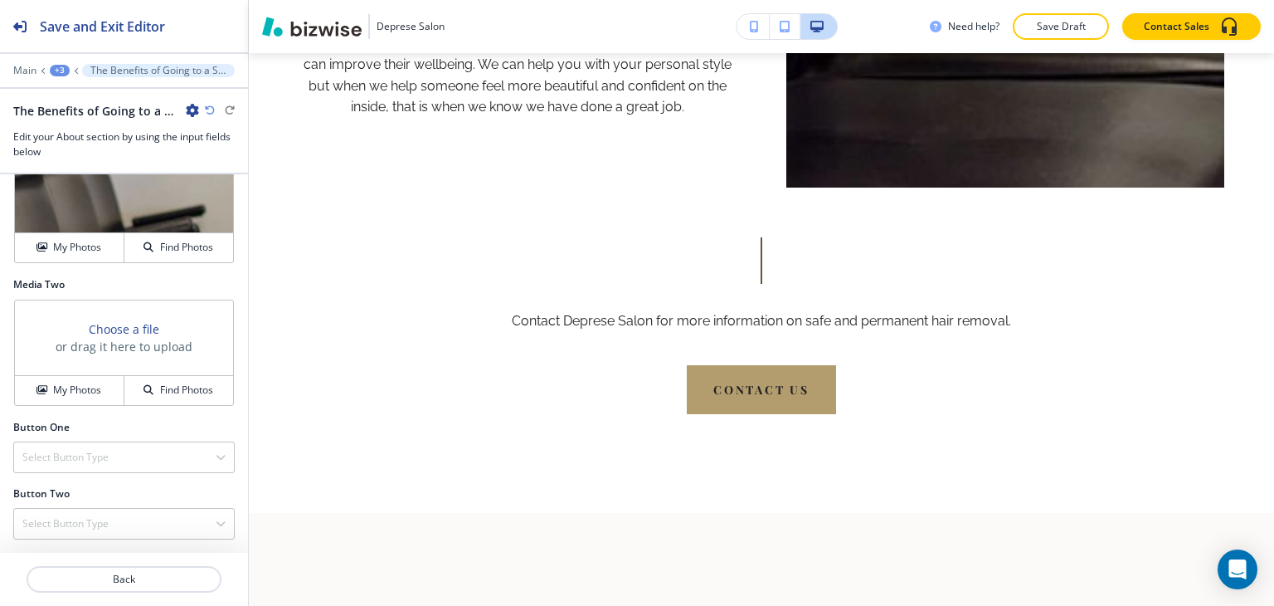
scroll to position [790, 0]
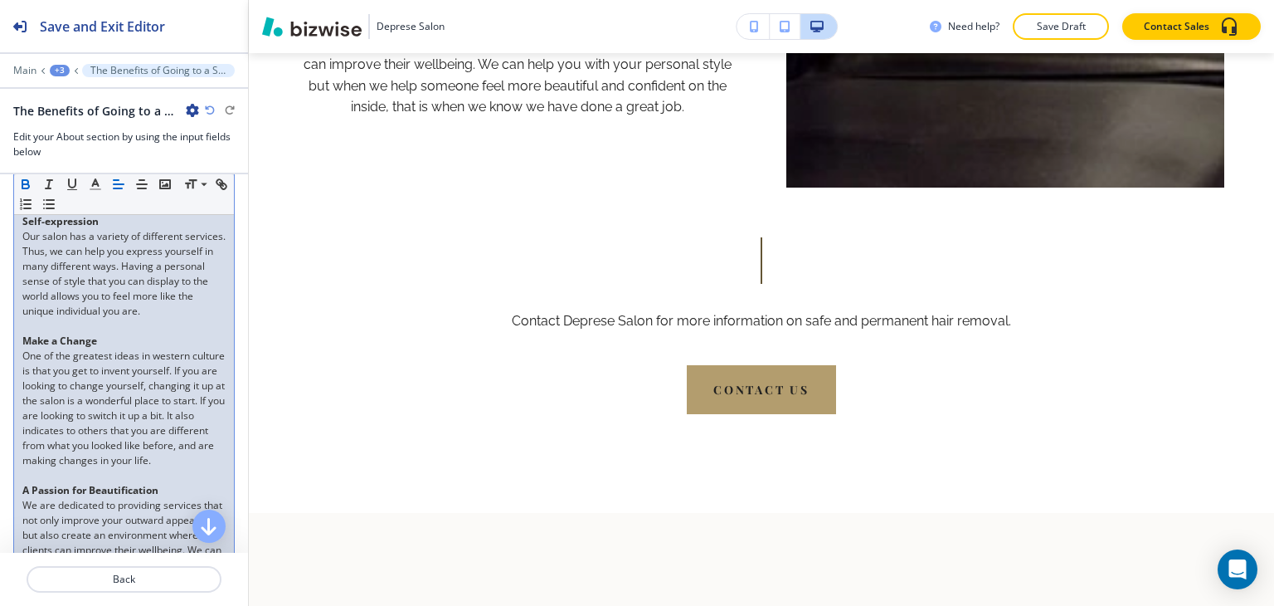
click at [60, 66] on div "+3" at bounding box center [60, 71] width 20 height 12
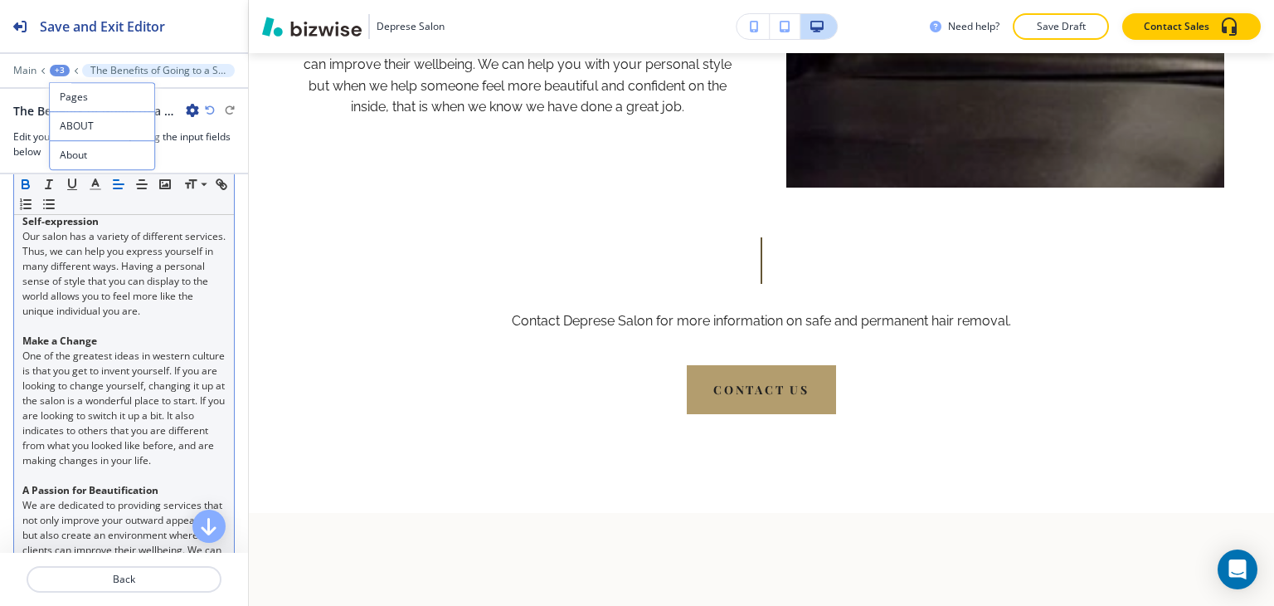
scroll to position [1038, 0]
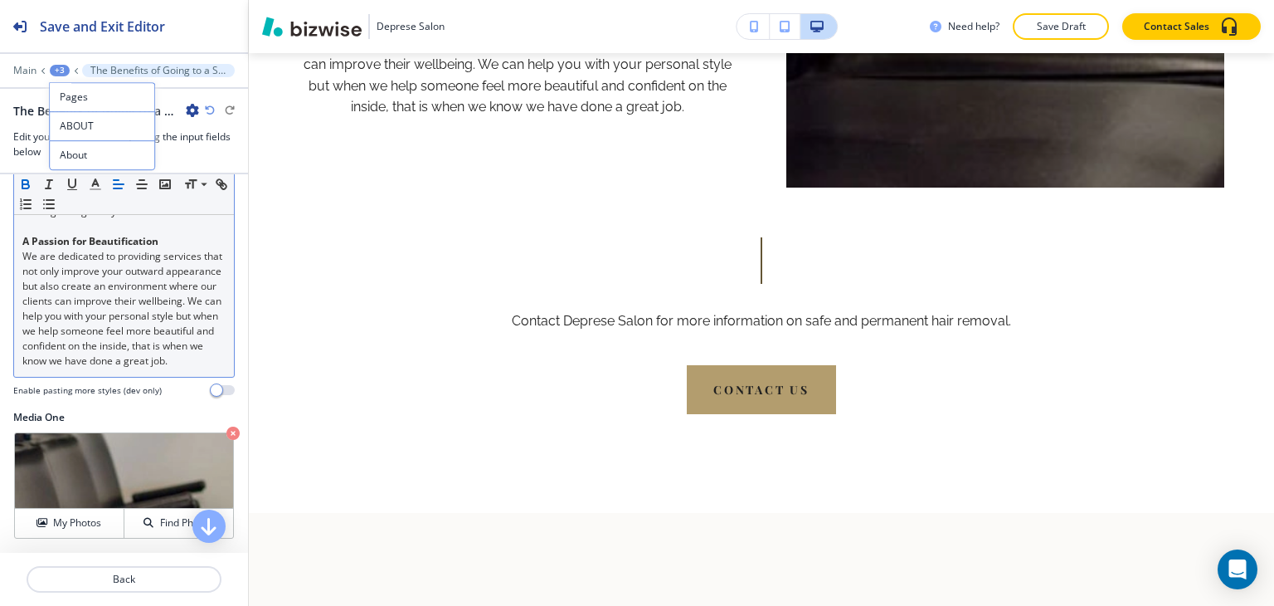
click at [196, 368] on p "We are dedicated to providing services that not only improve your outward appea…" at bounding box center [123, 308] width 203 height 119
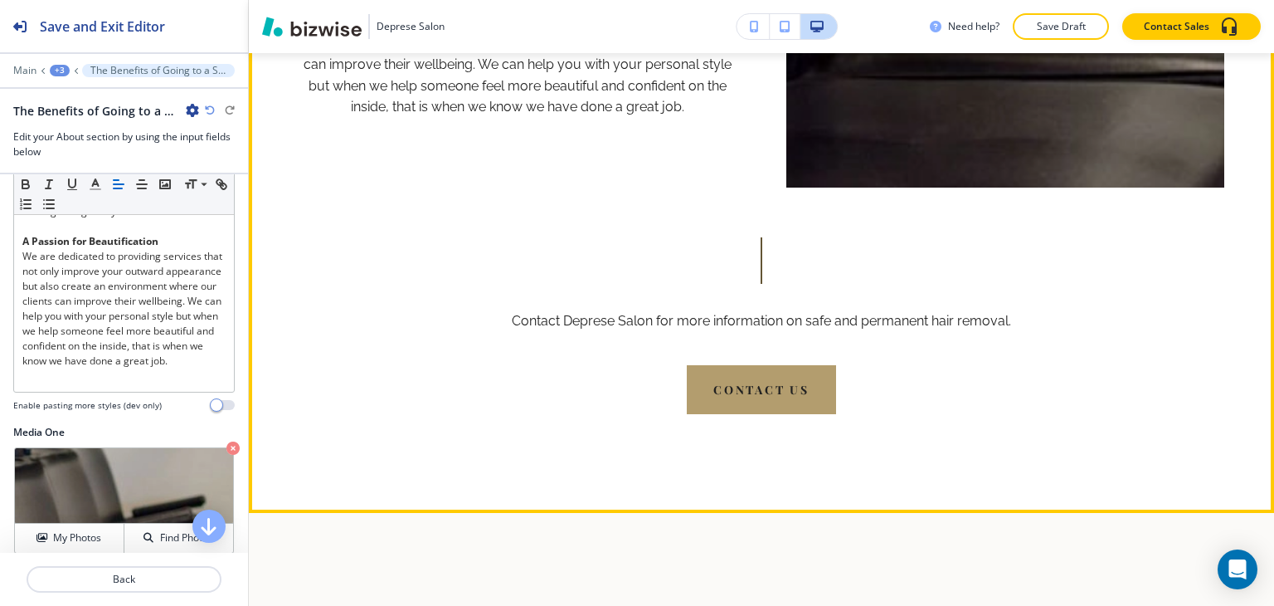
click at [512, 310] on p "Contact Deprese Salon for more information on safe and permanent hair removal." at bounding box center [761, 321] width 499 height 22
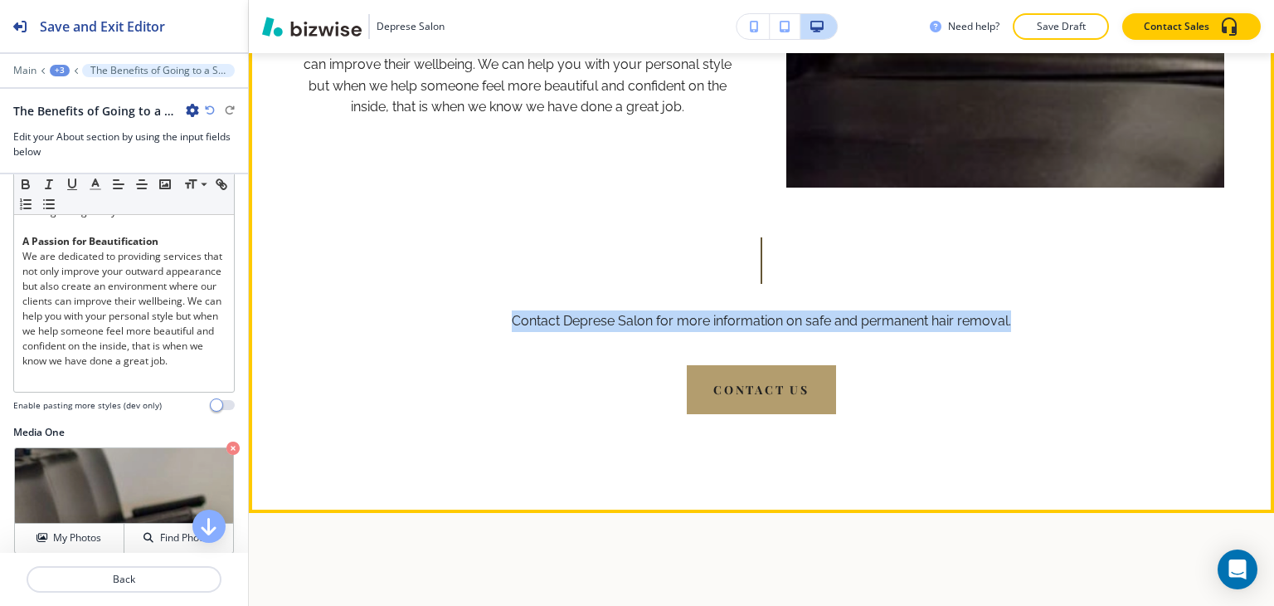
drag, startPoint x: 505, startPoint y: 306, endPoint x: 1019, endPoint y: 320, distance: 513.6
click at [1019, 320] on div "Contact Deprese Salon for more information on safe and permanent hair removal. …" at bounding box center [761, 325] width 766 height 177
copy p "Contact Deprese Salon for more information on safe and permanent hair removal."
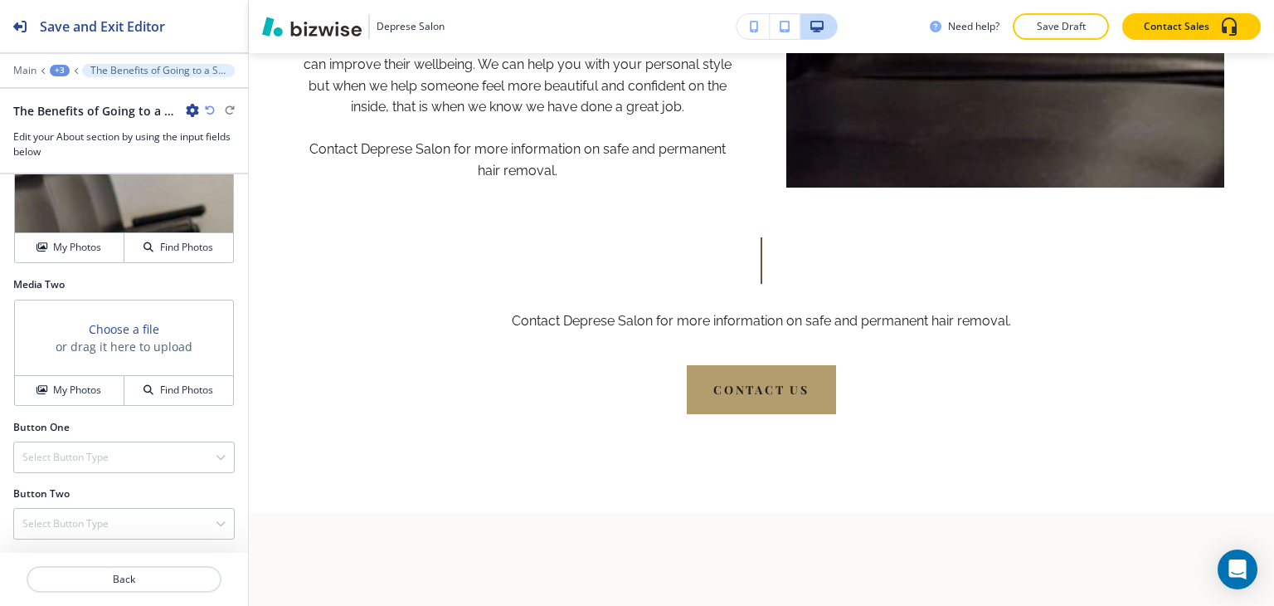
scroll to position [1430, 0]
click at [112, 448] on div "Select Button Type" at bounding box center [124, 457] width 220 height 30
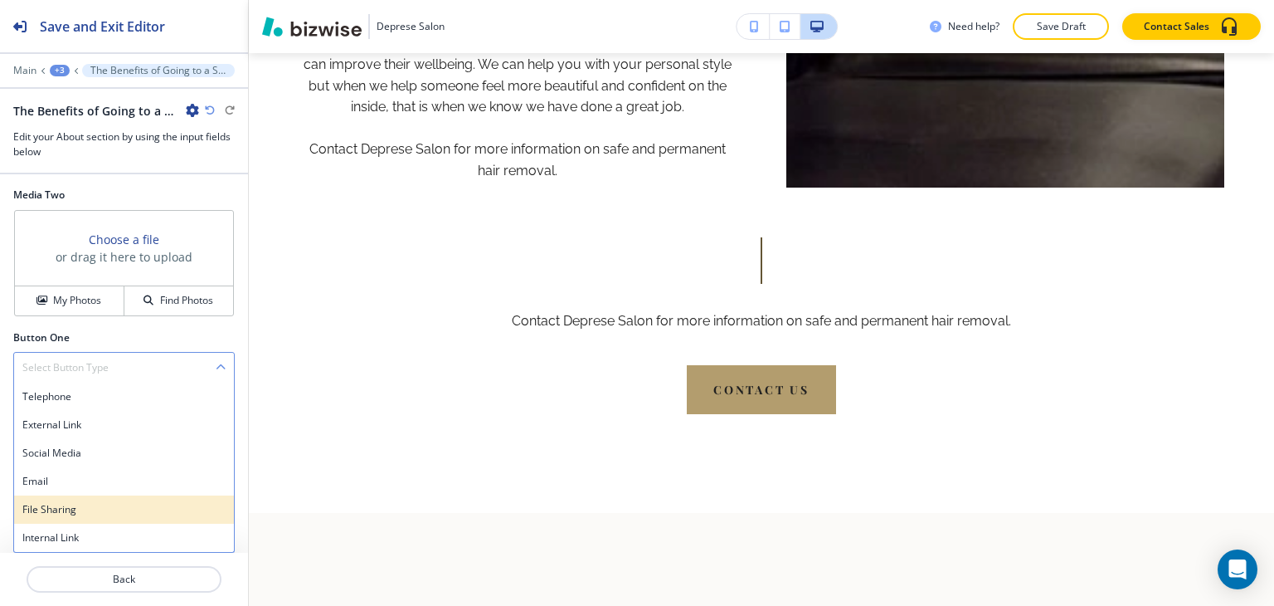
scroll to position [1520, 0]
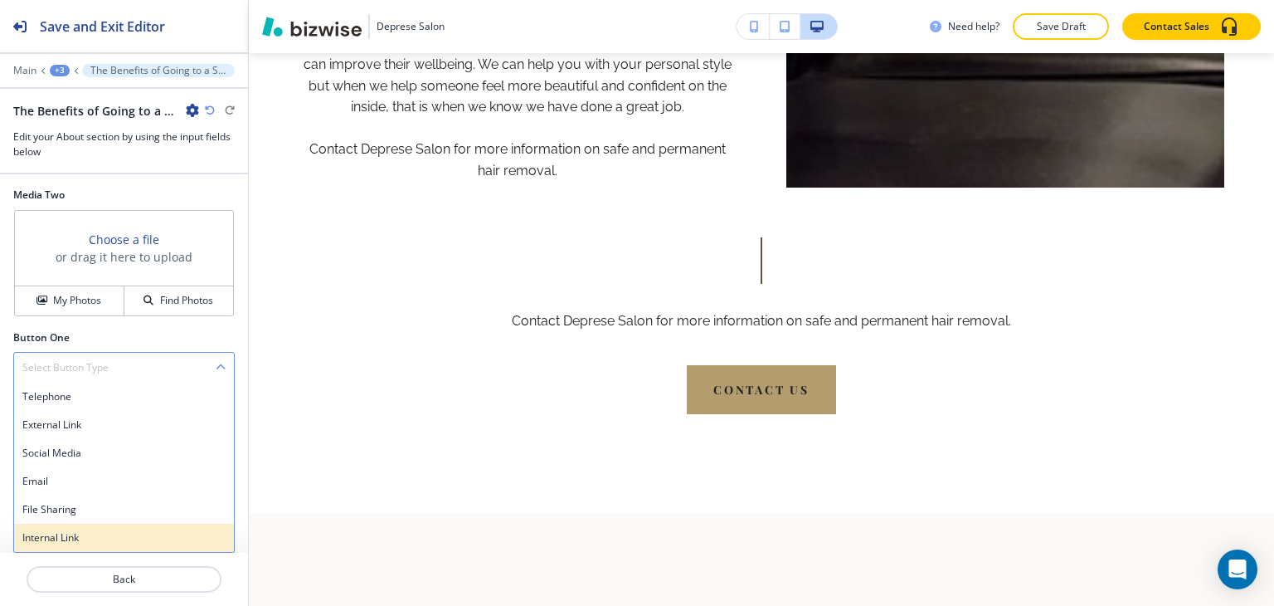
click at [96, 528] on div "Internal Link" at bounding box center [124, 537] width 220 height 28
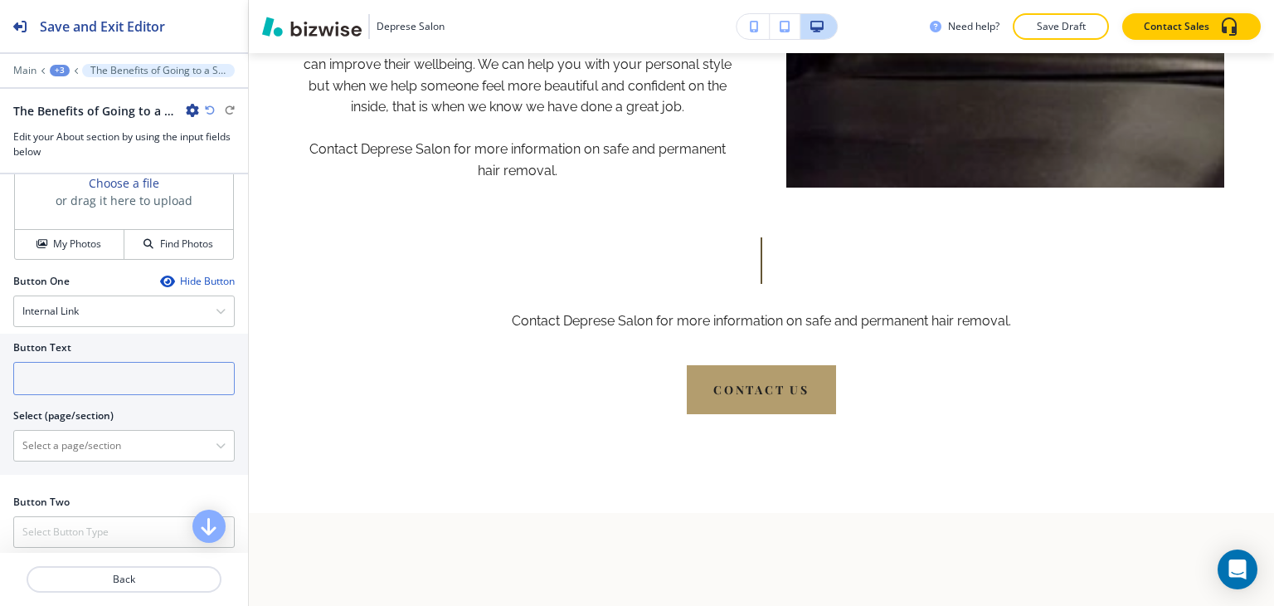
click at [109, 395] on input "text" at bounding box center [123, 378] width 221 height 33
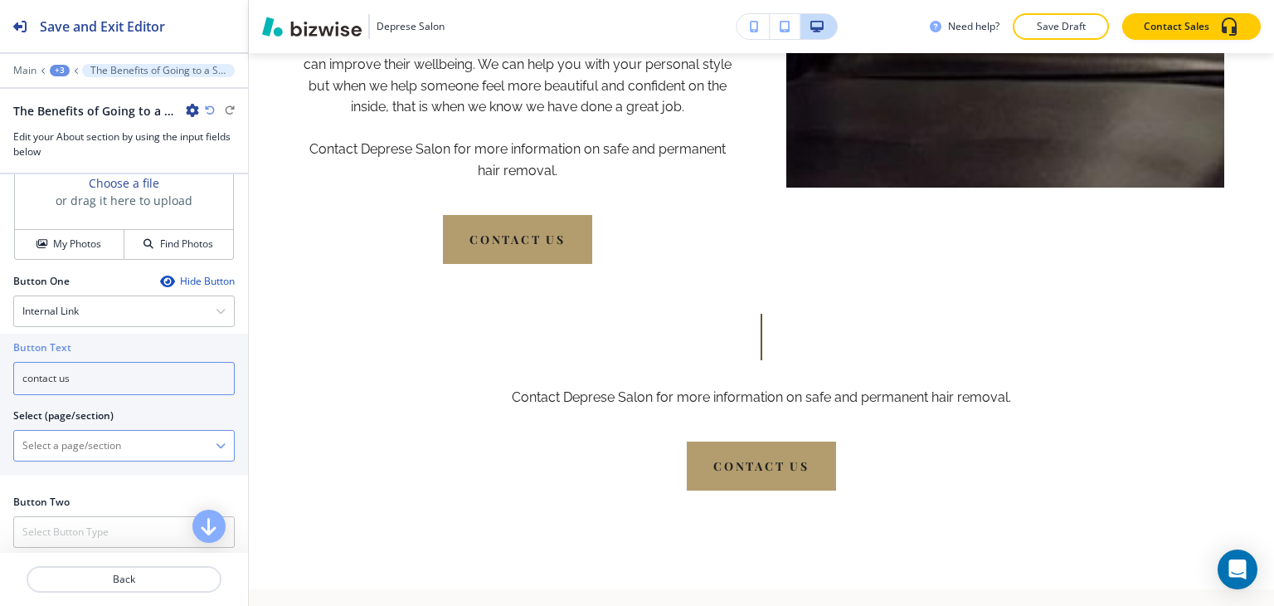
type input "contact us"
click at [106, 460] on \(page\/section\) "Manual Input" at bounding box center [115, 445] width 202 height 28
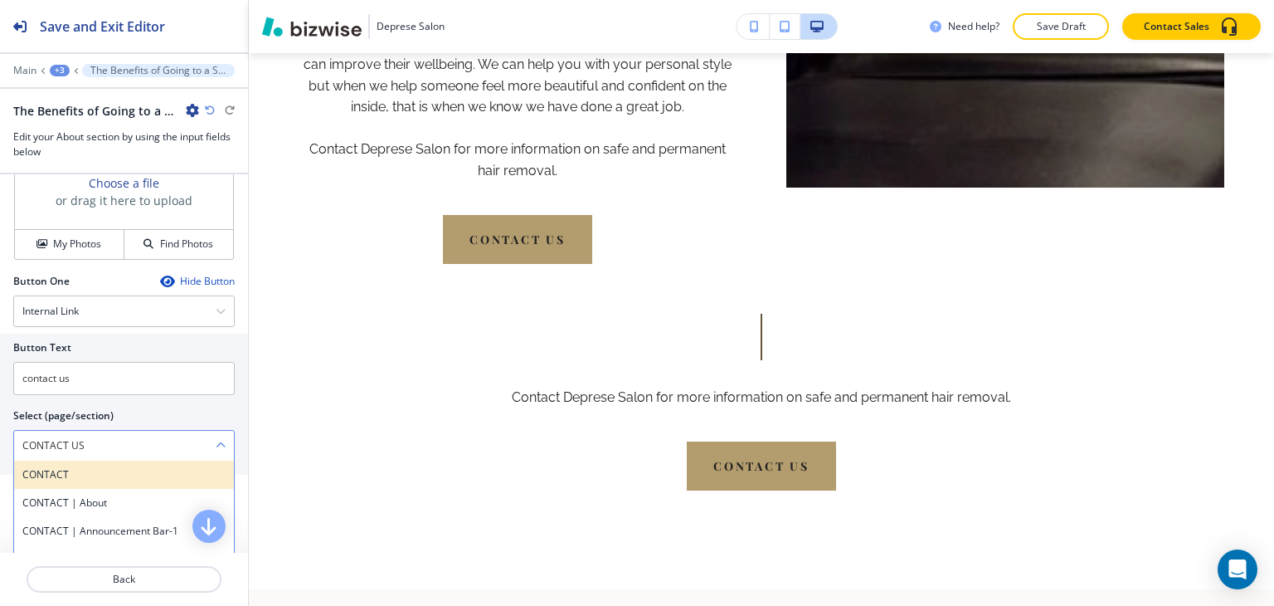
click at [104, 482] on h4 "CONTACT" at bounding box center [123, 474] width 203 height 15
type \(page\/section\) "CONTACT"
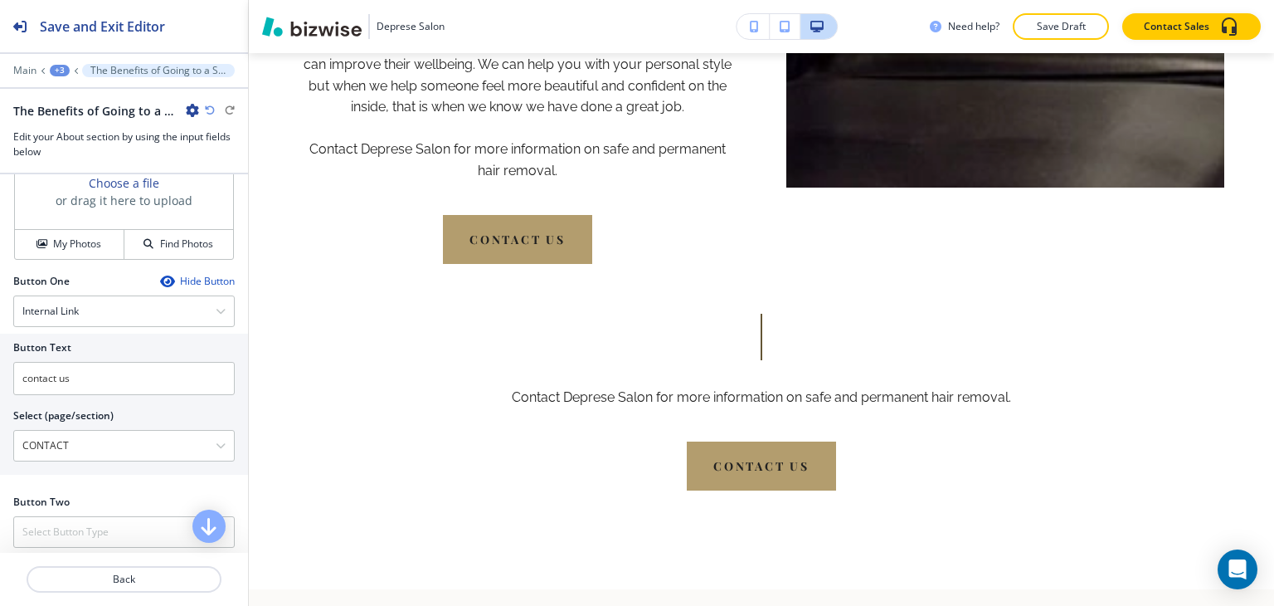
click at [63, 64] on div "Main +3 The Benefits of Going to a Salon" at bounding box center [123, 70] width 221 height 13
click at [63, 71] on div "+3" at bounding box center [60, 71] width 20 height 12
click at [75, 151] on p "About" at bounding box center [102, 155] width 85 height 15
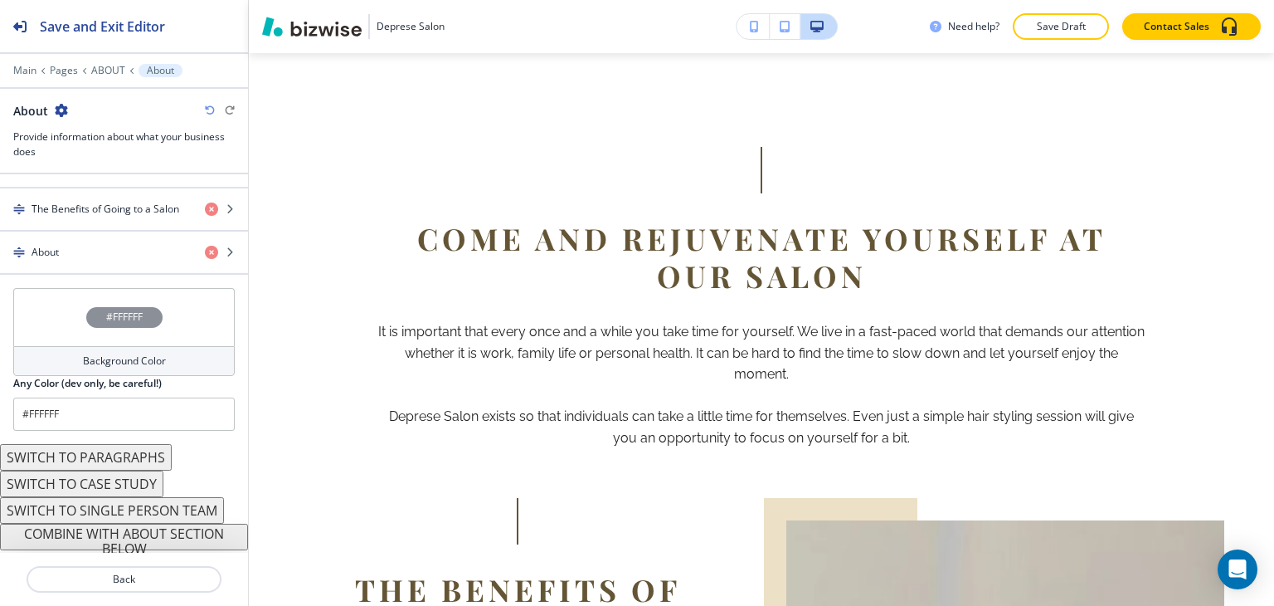
scroll to position [957, 0]
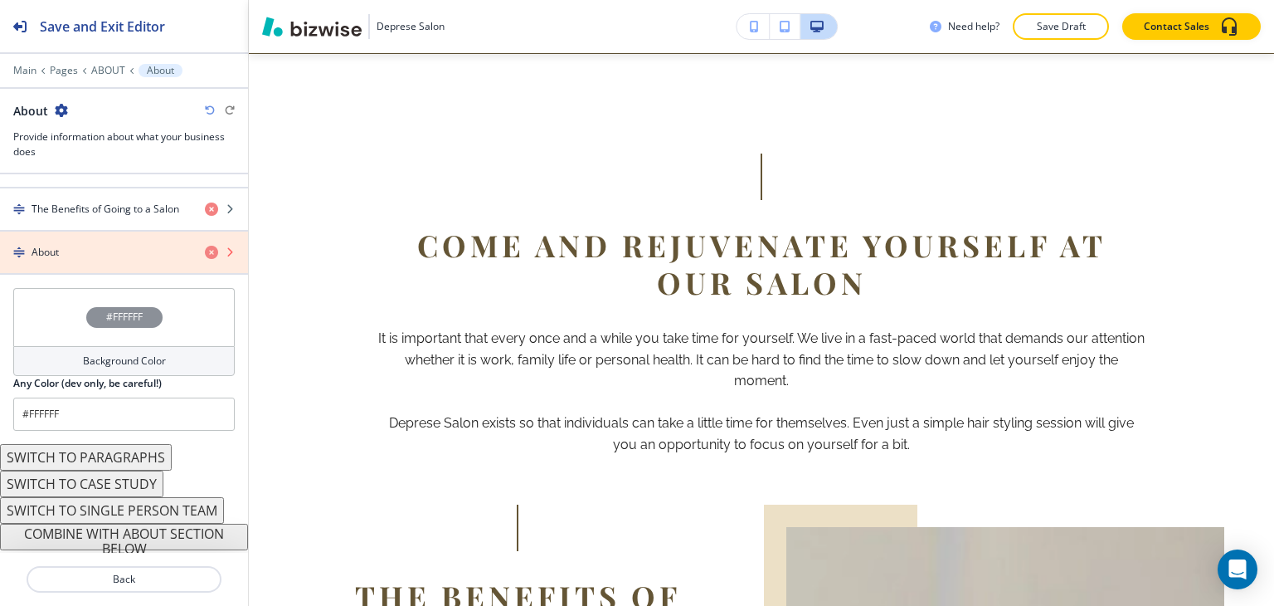
click at [205, 246] on icon "button" at bounding box center [211, 252] width 13 height 13
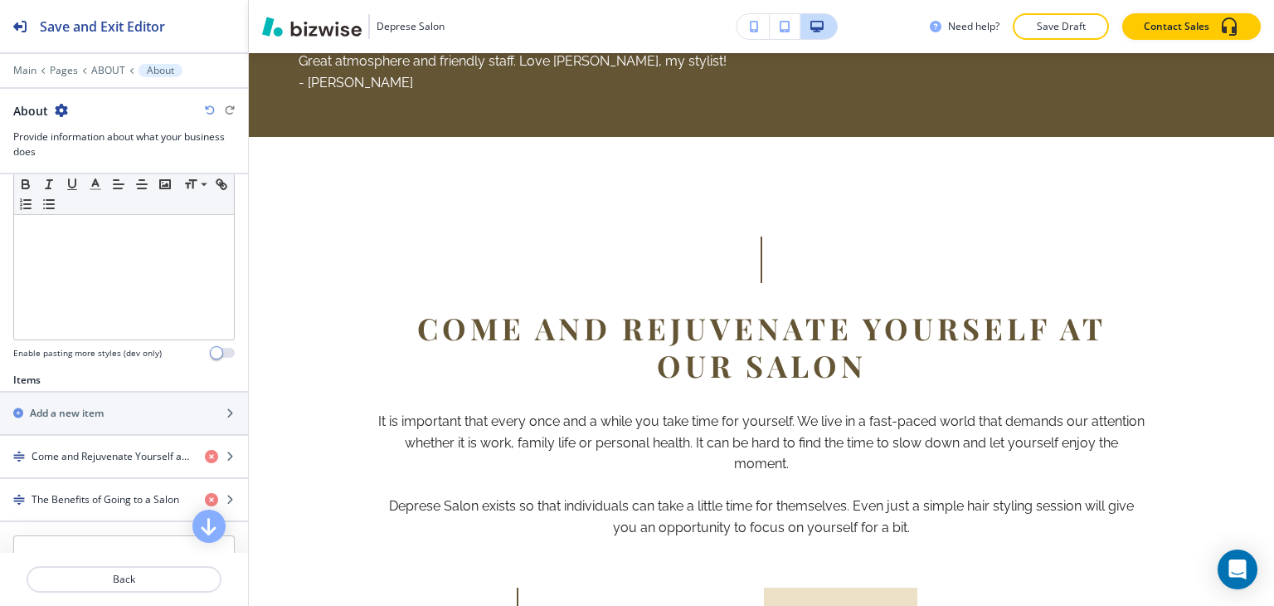
scroll to position [581, 0]
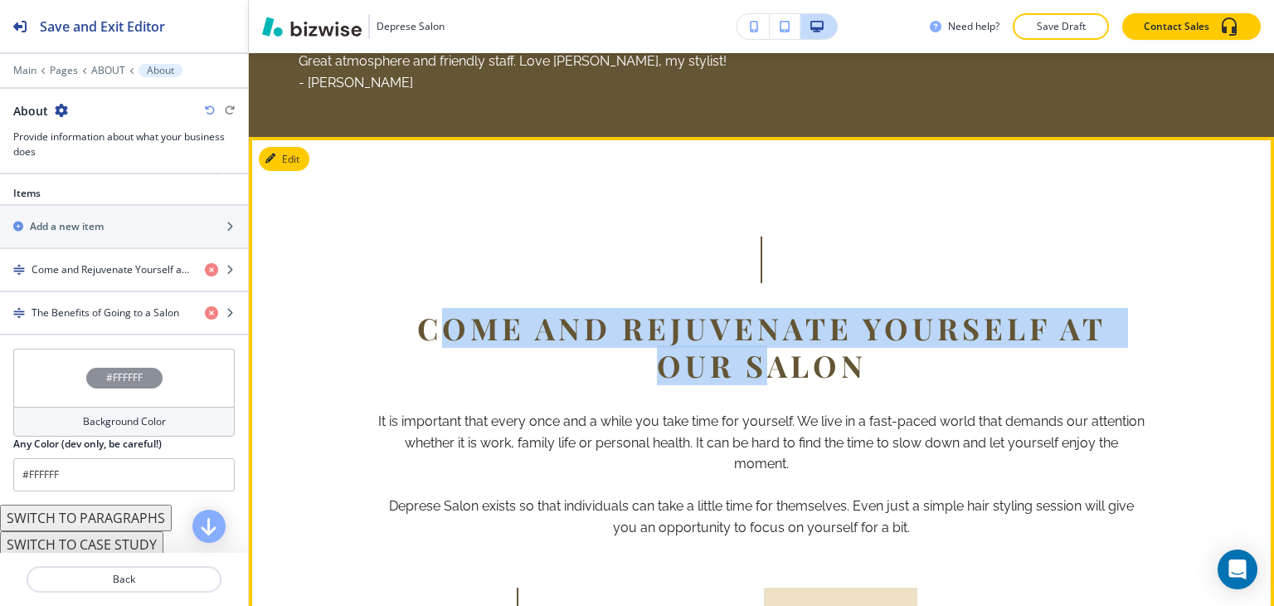
drag, startPoint x: 425, startPoint y: 323, endPoint x: 760, endPoint y: 376, distance: 339.3
click at [760, 376] on p "Come and Rejuvenate Yourself at our Salon" at bounding box center [761, 346] width 766 height 75
click at [465, 336] on p "Come and Rejuvenate Yourself at our Salon" at bounding box center [761, 346] width 766 height 75
drag, startPoint x: 408, startPoint y: 328, endPoint x: 896, endPoint y: 375, distance: 490.0
click at [896, 375] on p "Come and Rejuvenate Yourself at our Salon" at bounding box center [761, 346] width 766 height 75
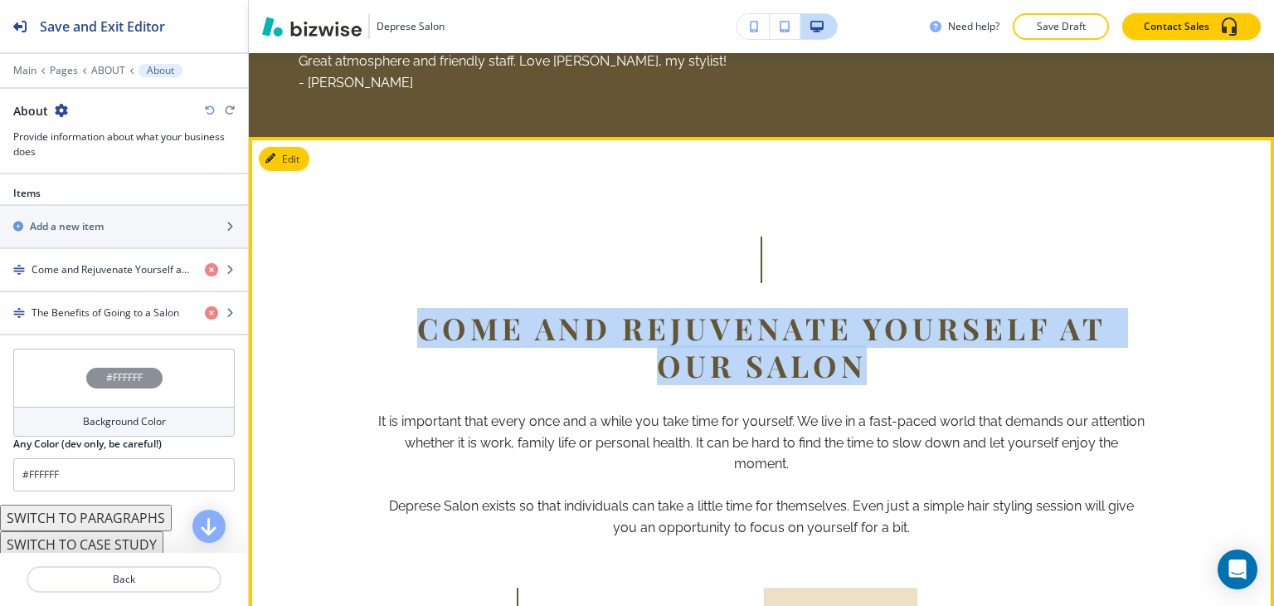
copy p "Come and Rejuvenate Yourself at our Salon"
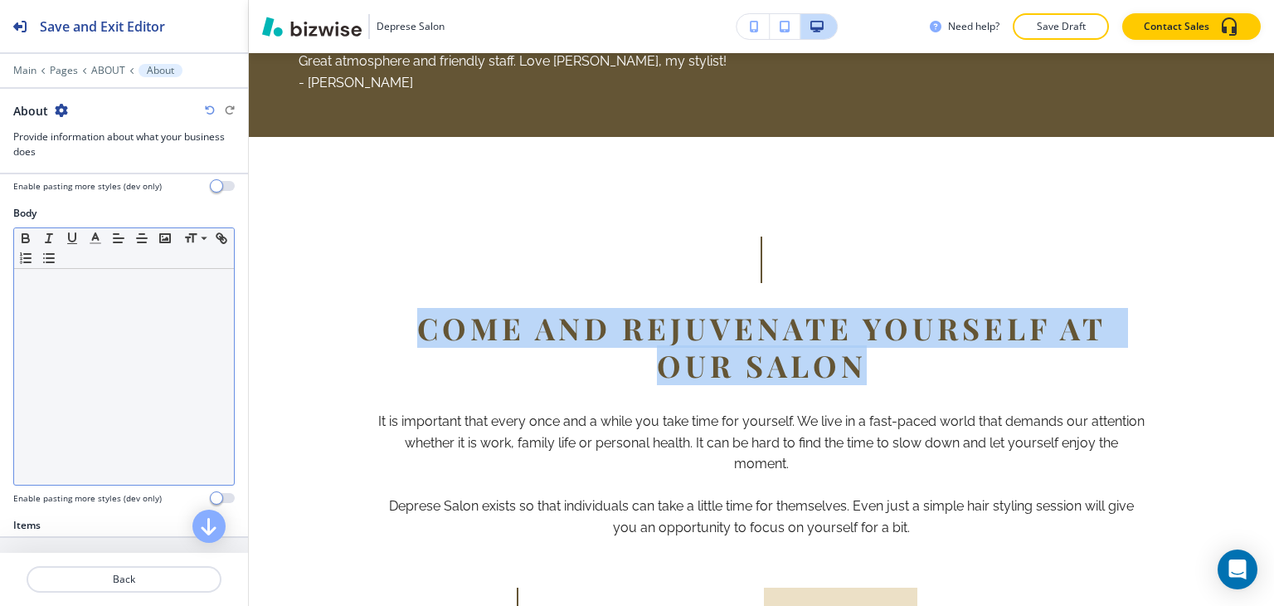
scroll to position [0, 0]
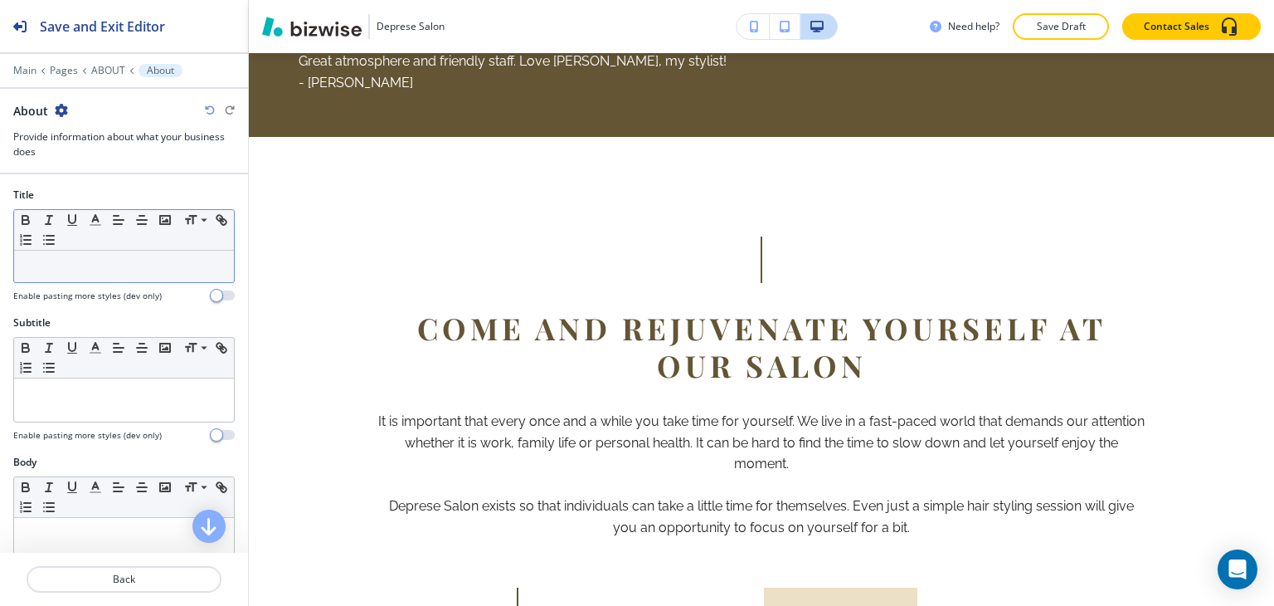
click at [149, 261] on p at bounding box center [123, 266] width 203 height 15
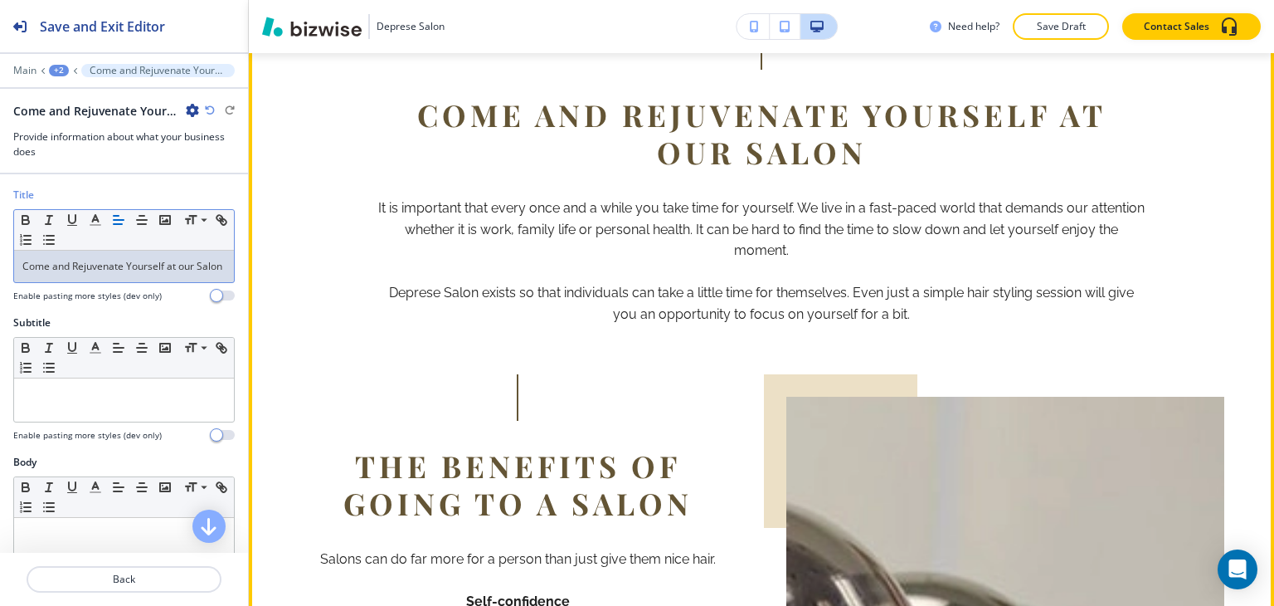
scroll to position [1206, 0]
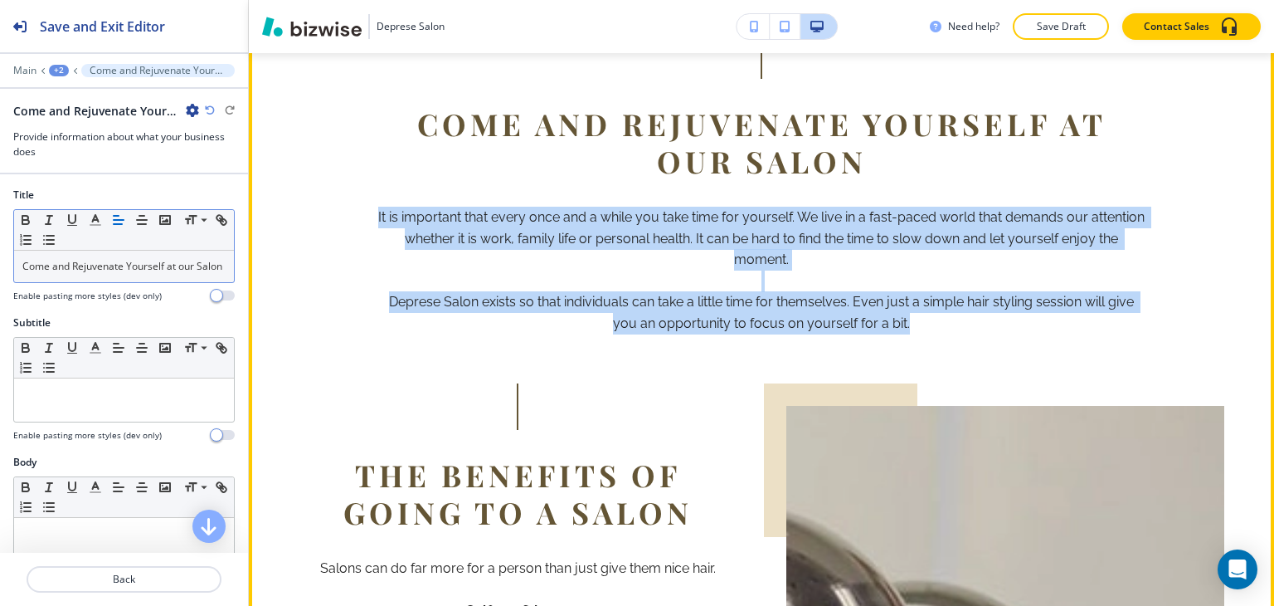
drag, startPoint x: 365, startPoint y: 216, endPoint x: 922, endPoint y: 321, distance: 566.3
click at [922, 321] on div "Come and Rejuvenate Yourself at our Salon It is important that every once and a…" at bounding box center [762, 183] width 926 height 302
copy p "It is important that every once and a while you take time for yourself. We live…"
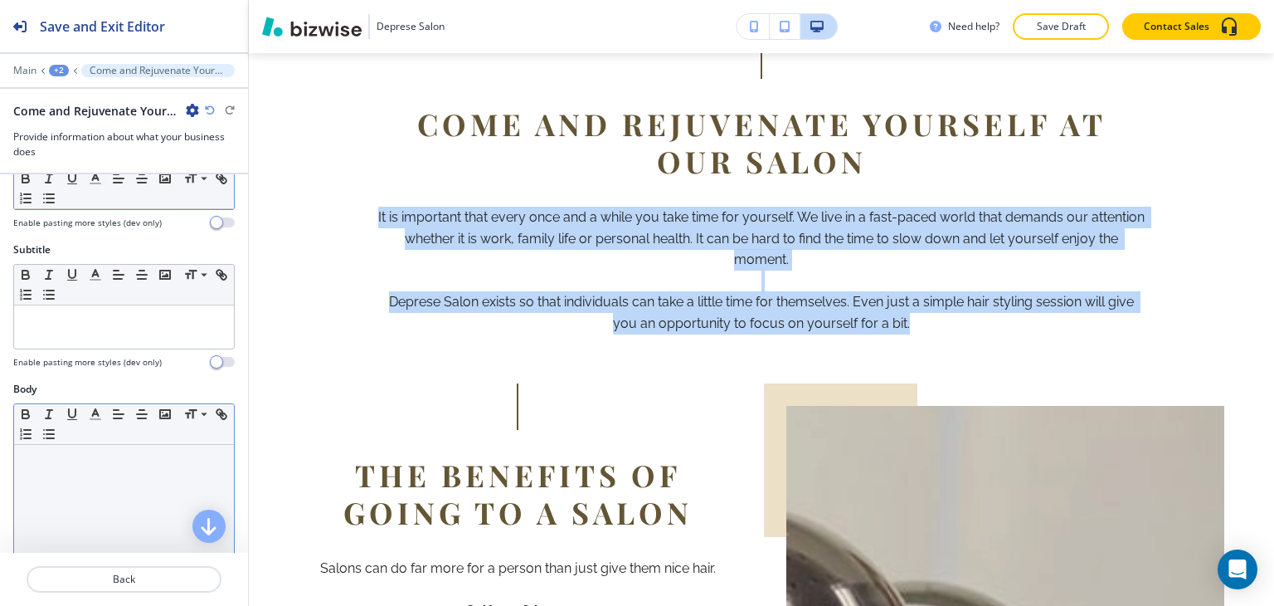
scroll to position [166, 0]
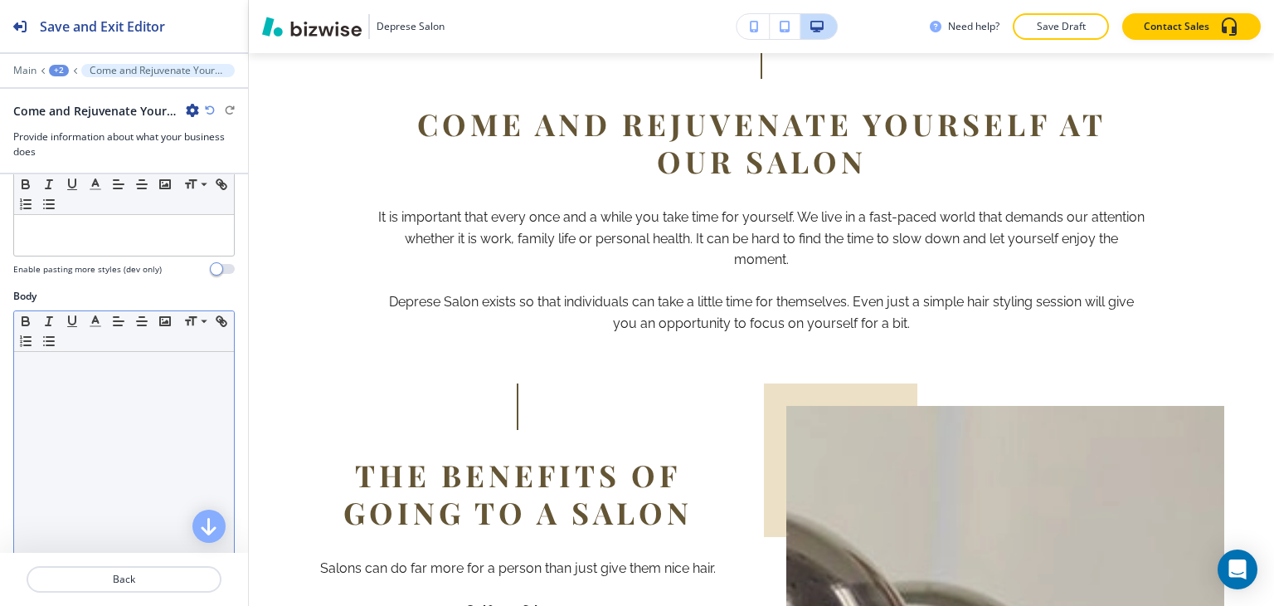
click at [96, 435] on div at bounding box center [124, 460] width 220 height 216
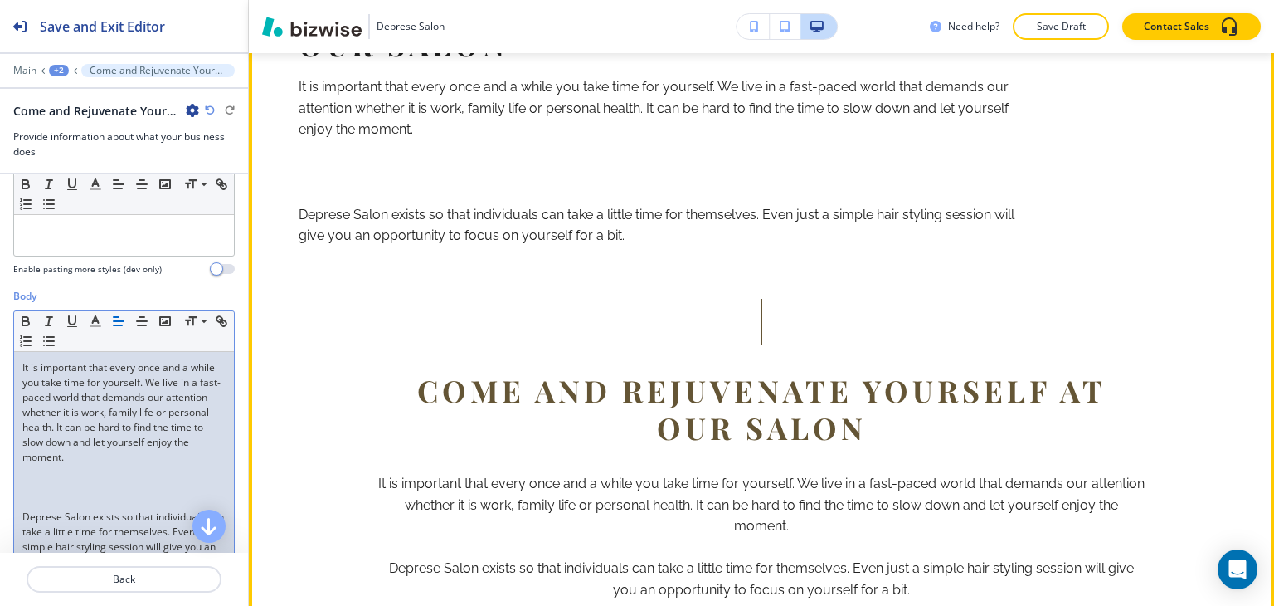
scroll to position [1123, 0]
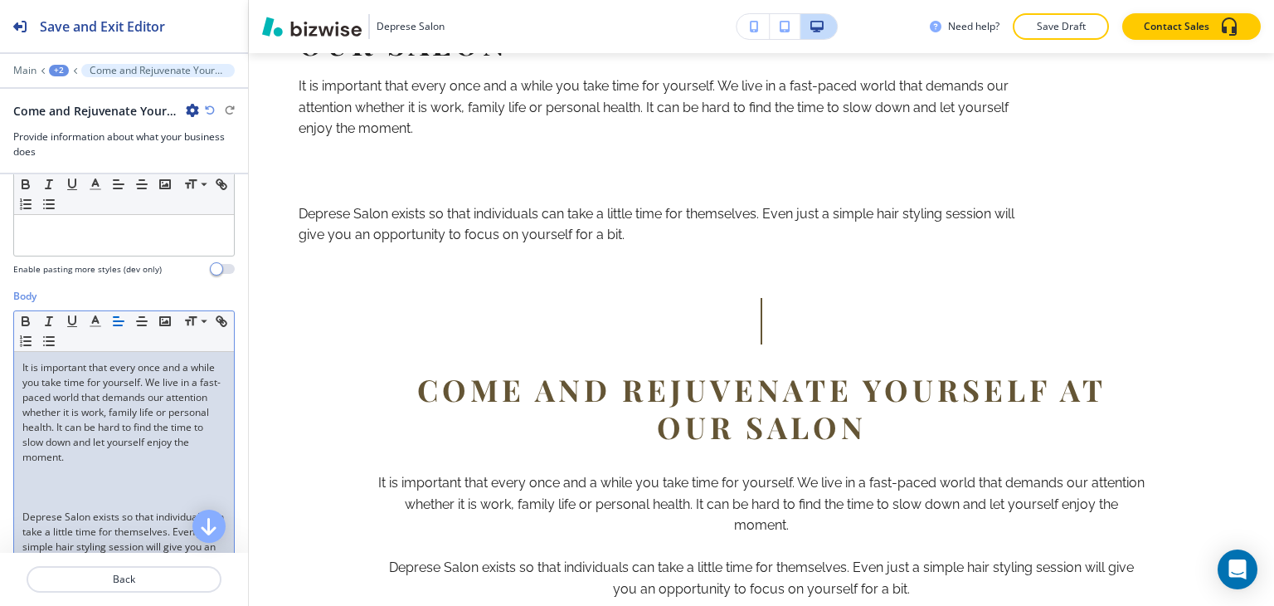
click at [80, 509] on p at bounding box center [123, 501] width 203 height 15
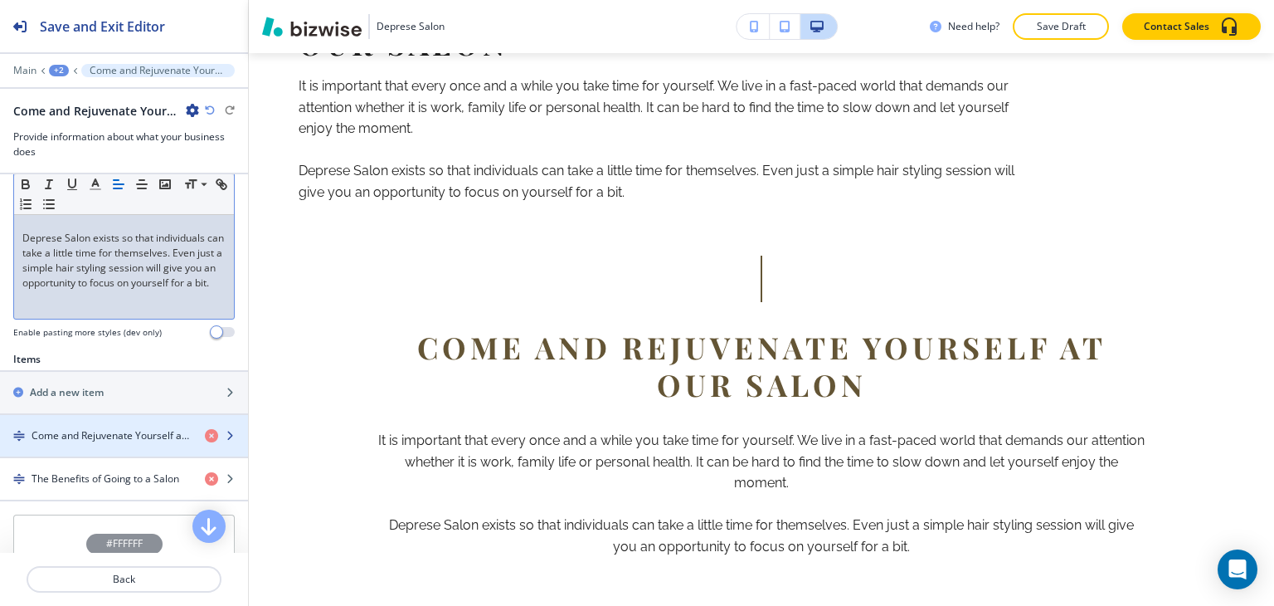
scroll to position [498, 0]
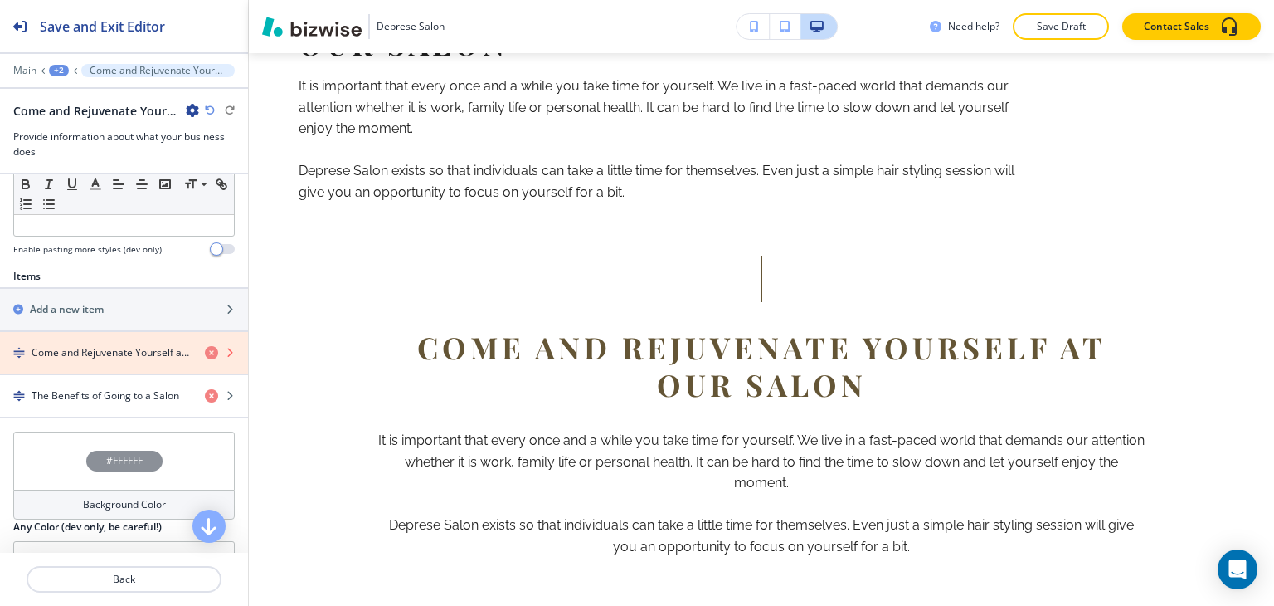
click at [205, 359] on icon "button" at bounding box center [211, 352] width 13 height 13
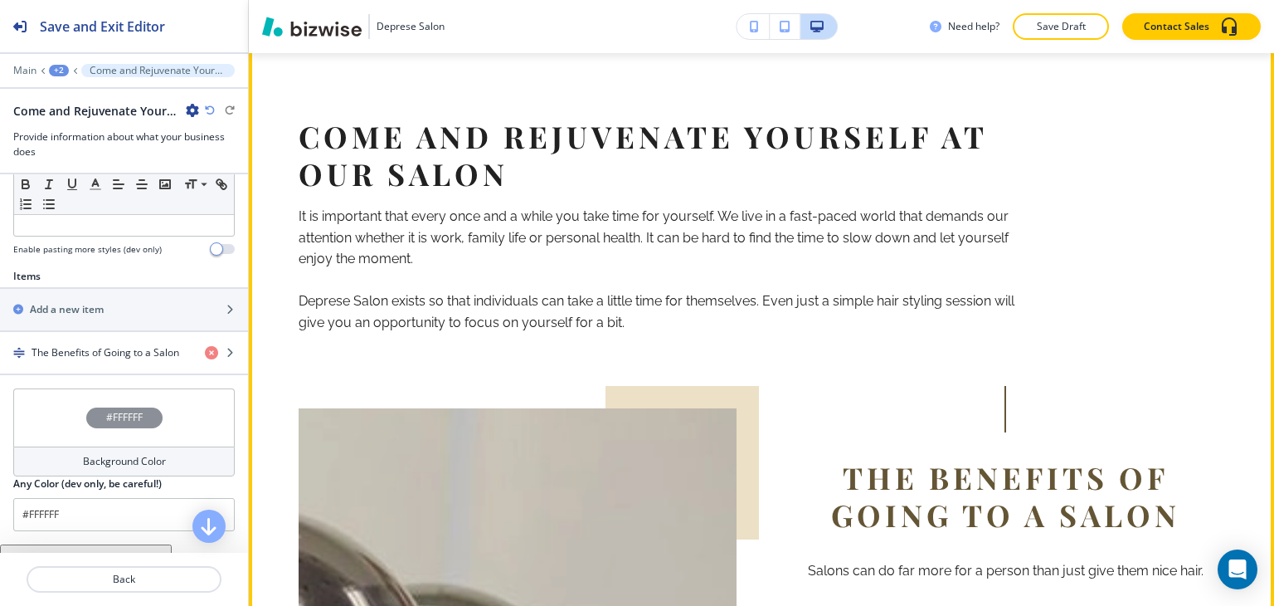
scroll to position [957, 0]
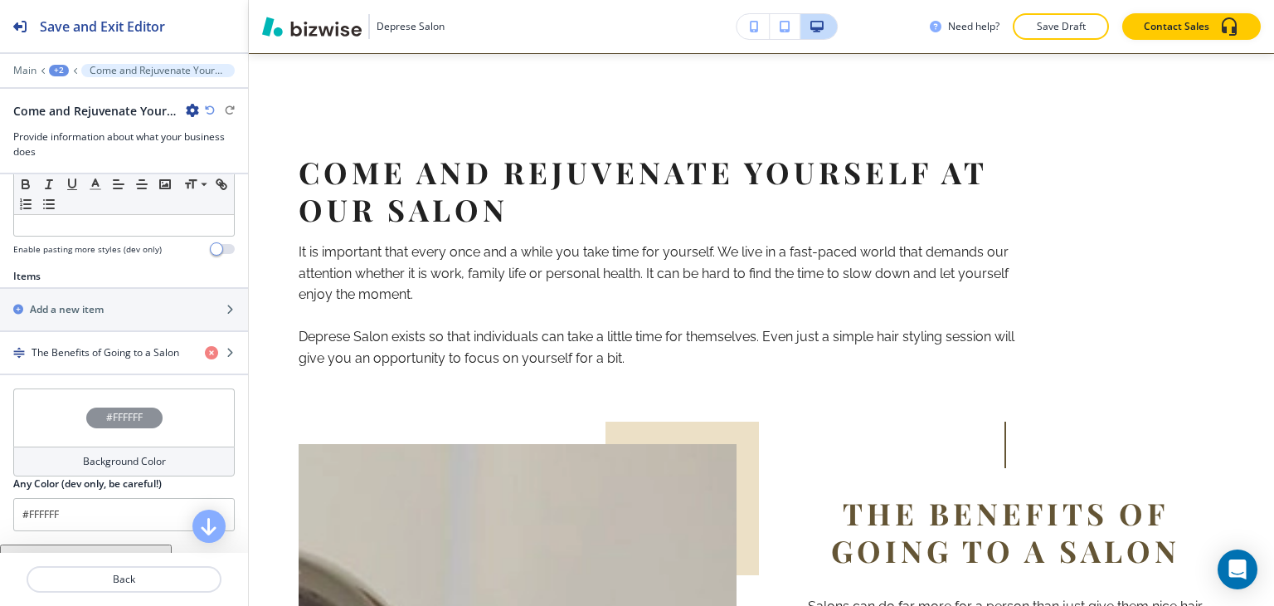
click at [206, 114] on icon "button" at bounding box center [210, 110] width 10 height 10
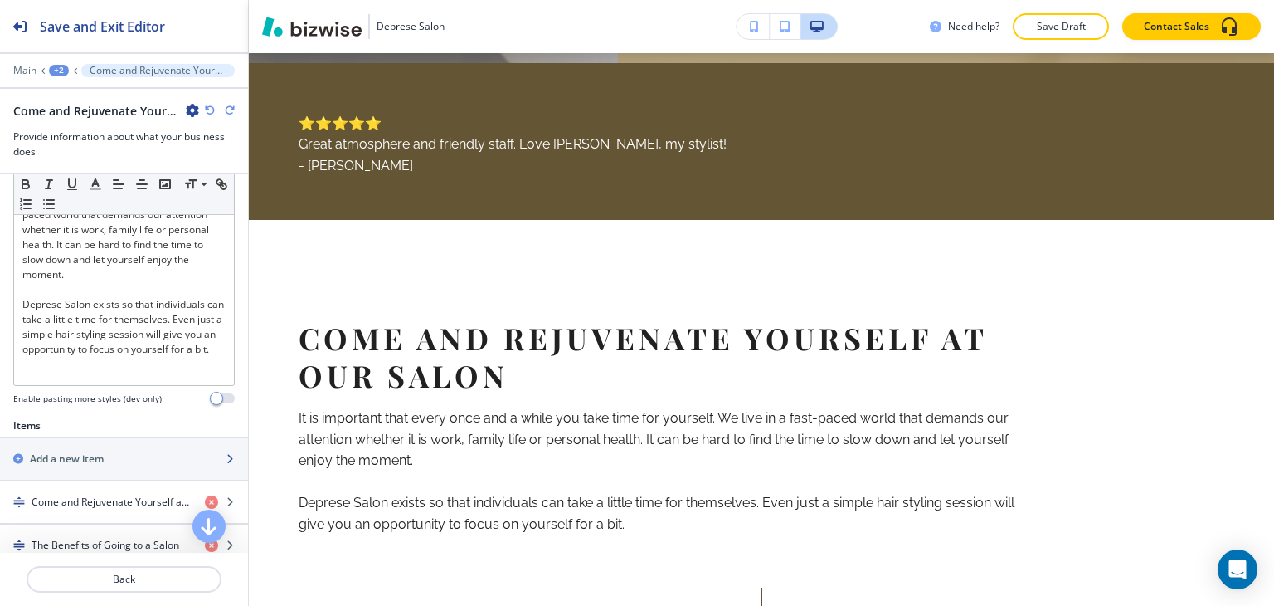
scroll to position [166, 0]
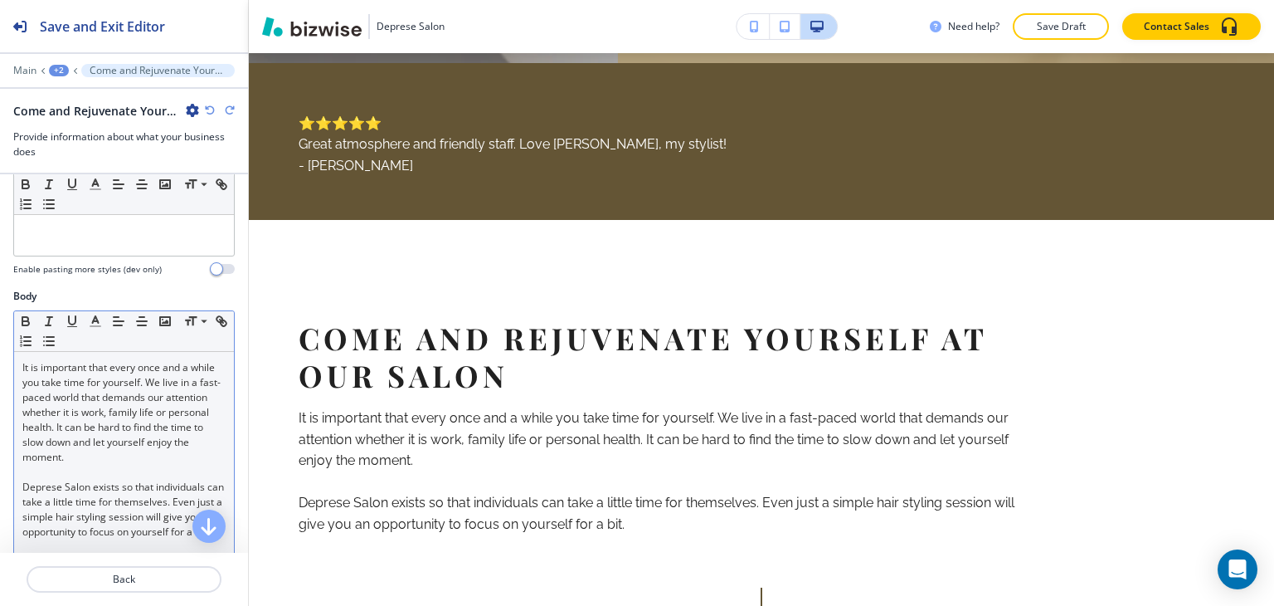
click at [100, 473] on div "It is important that every once and a while you take time for yourself. We live…" at bounding box center [124, 460] width 220 height 216
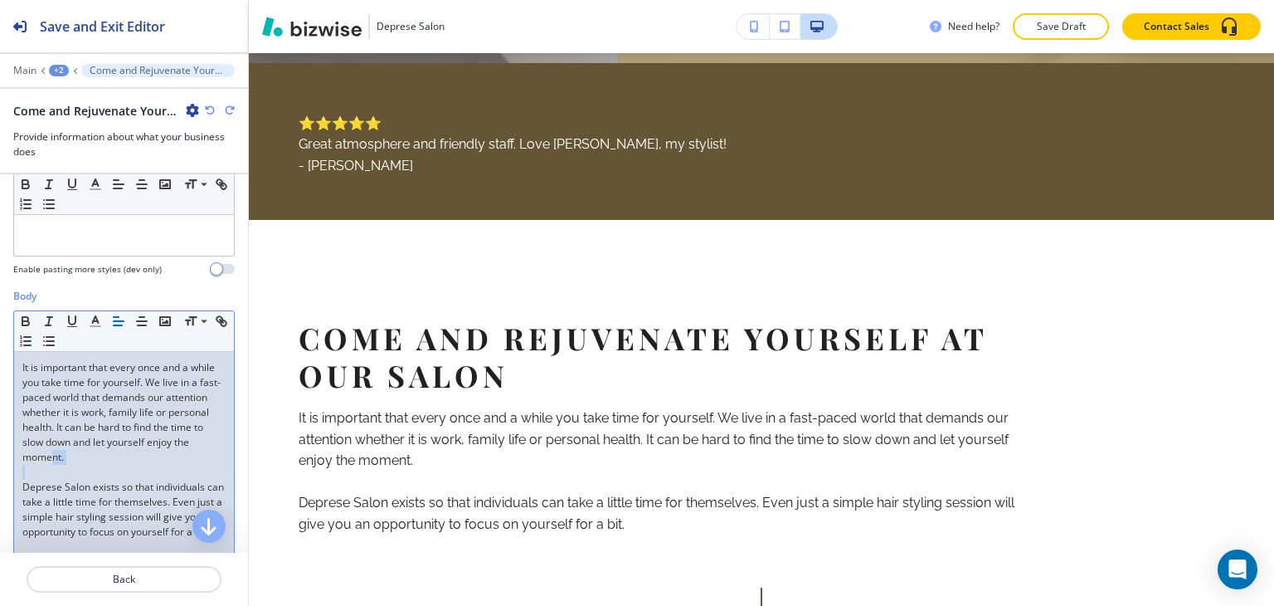
click at [100, 465] on p "It is important that every once and a while you take time for yourself. We live…" at bounding box center [123, 412] width 203 height 105
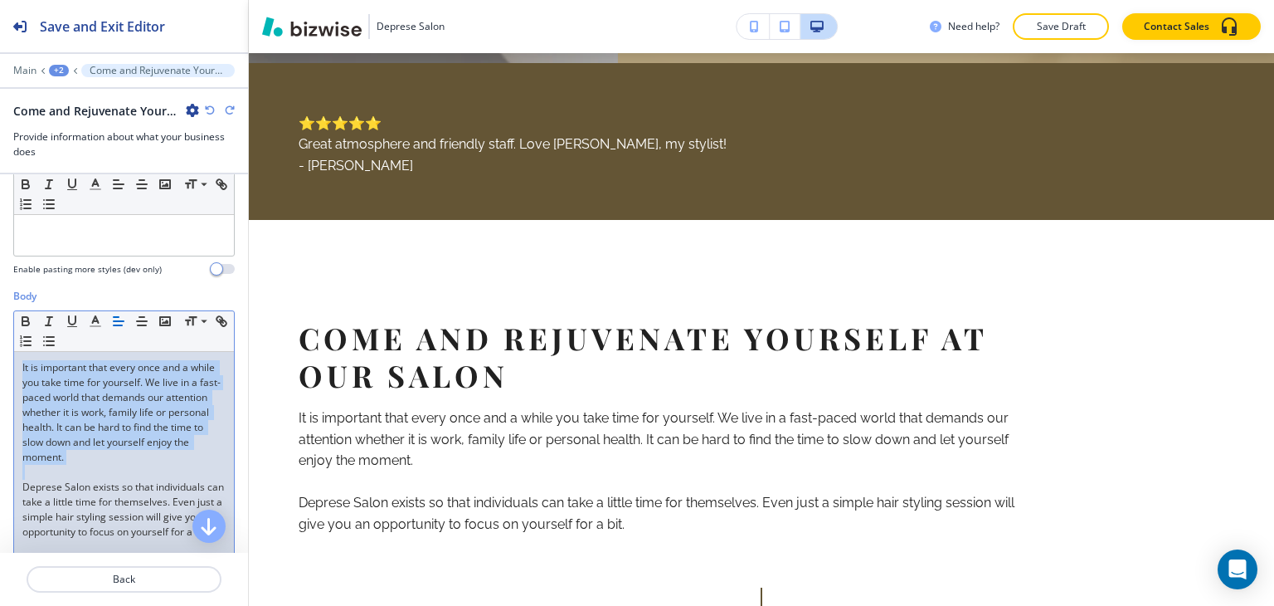
click at [100, 465] on p "It is important that every once and a while you take time for yourself. We live…" at bounding box center [123, 412] width 203 height 105
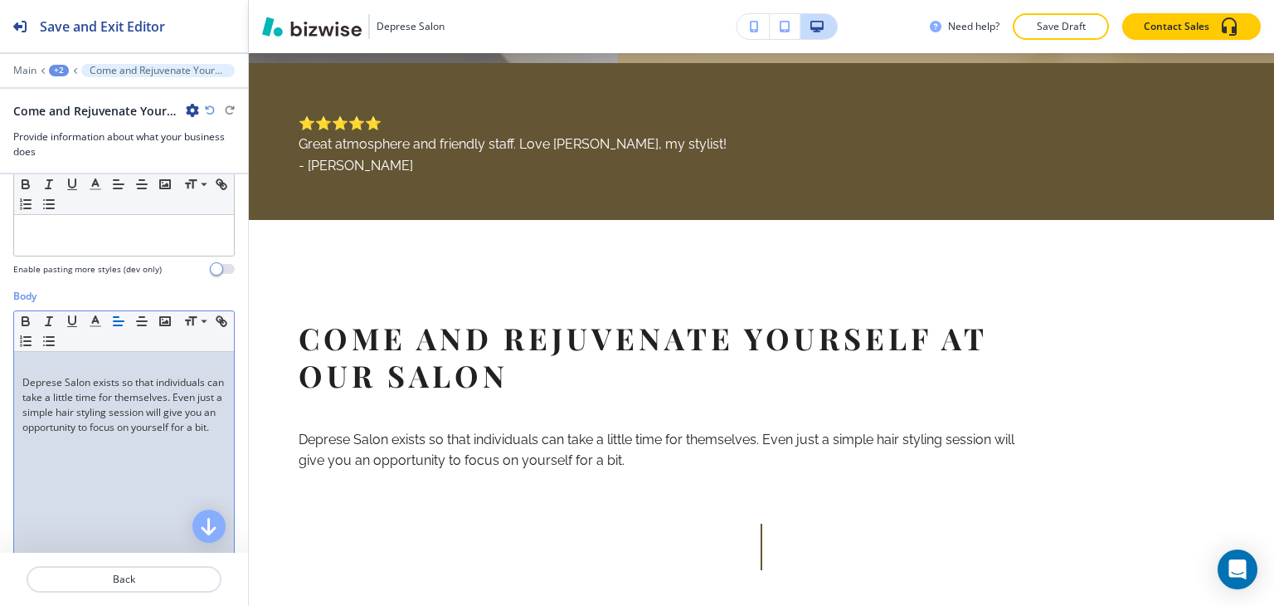
scroll to position [61, 0]
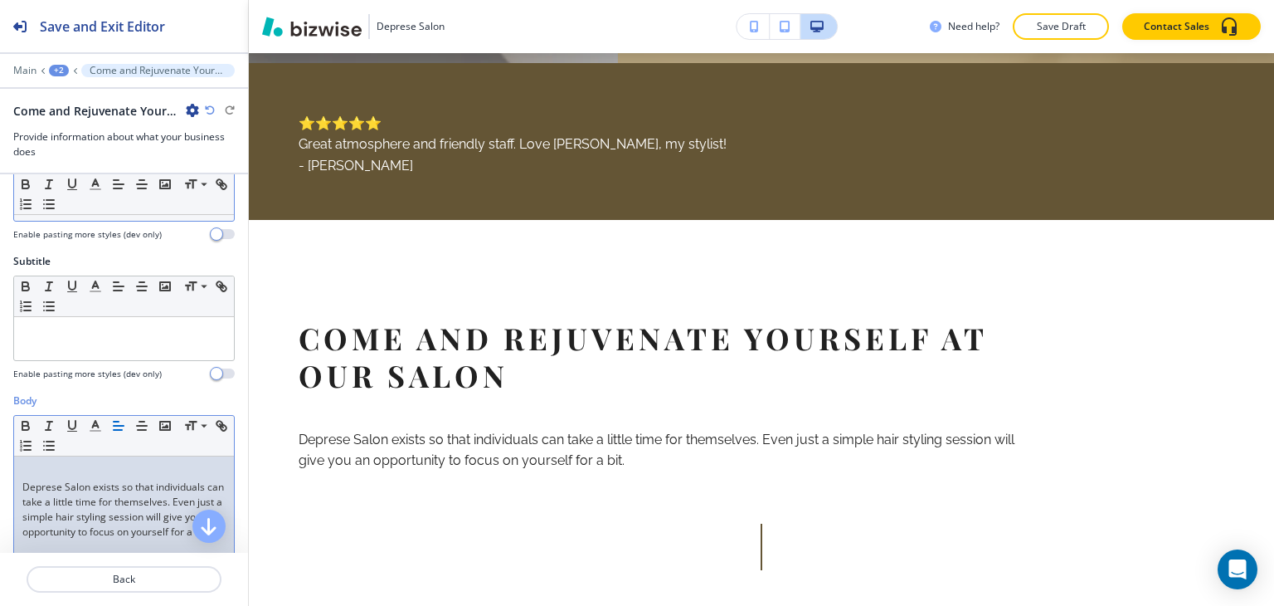
click at [104, 514] on p "Deprese Salon exists so that individuals can take a little time for themselves.…" at bounding box center [123, 509] width 203 height 60
click at [104, 513] on p "Deprese Salon exists so that individuals can take a little time for themselves.…" at bounding box center [123, 509] width 203 height 60
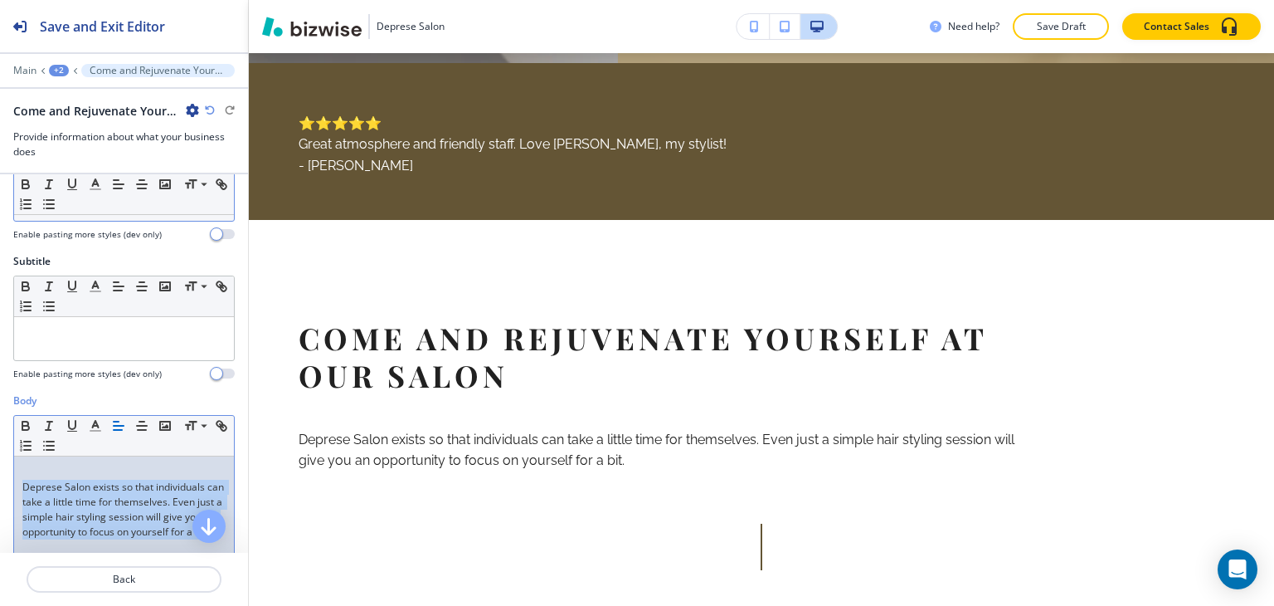
click at [104, 513] on p "Deprese Salon exists so that individuals can take a little time for themselves.…" at bounding box center [123, 509] width 203 height 60
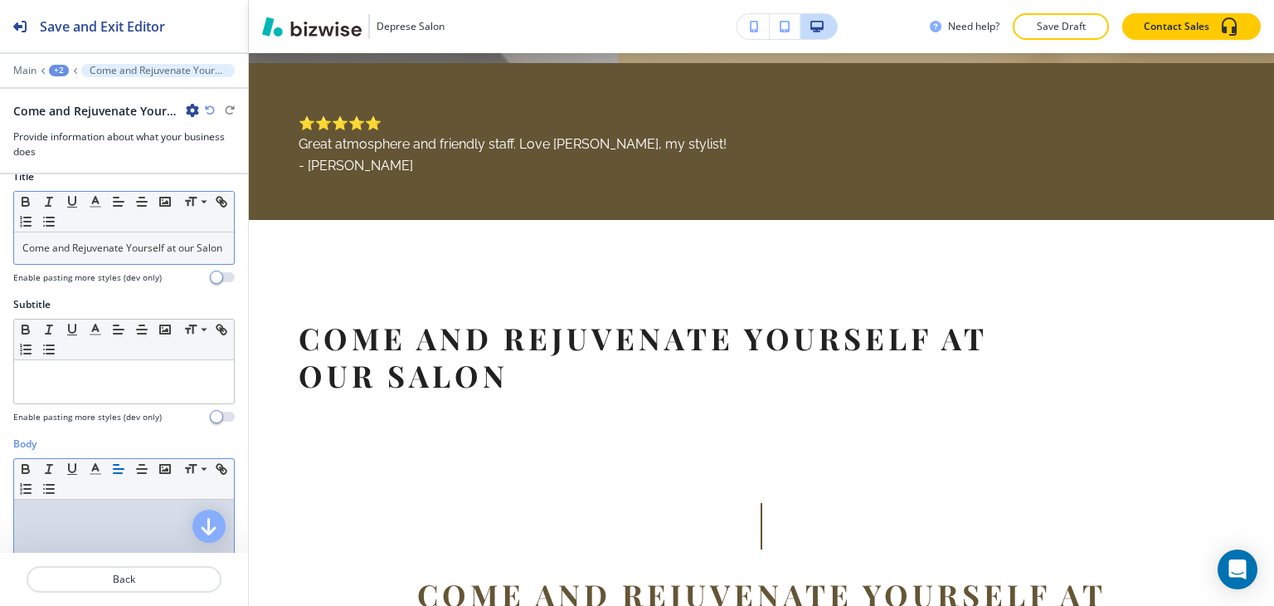
scroll to position [0, 0]
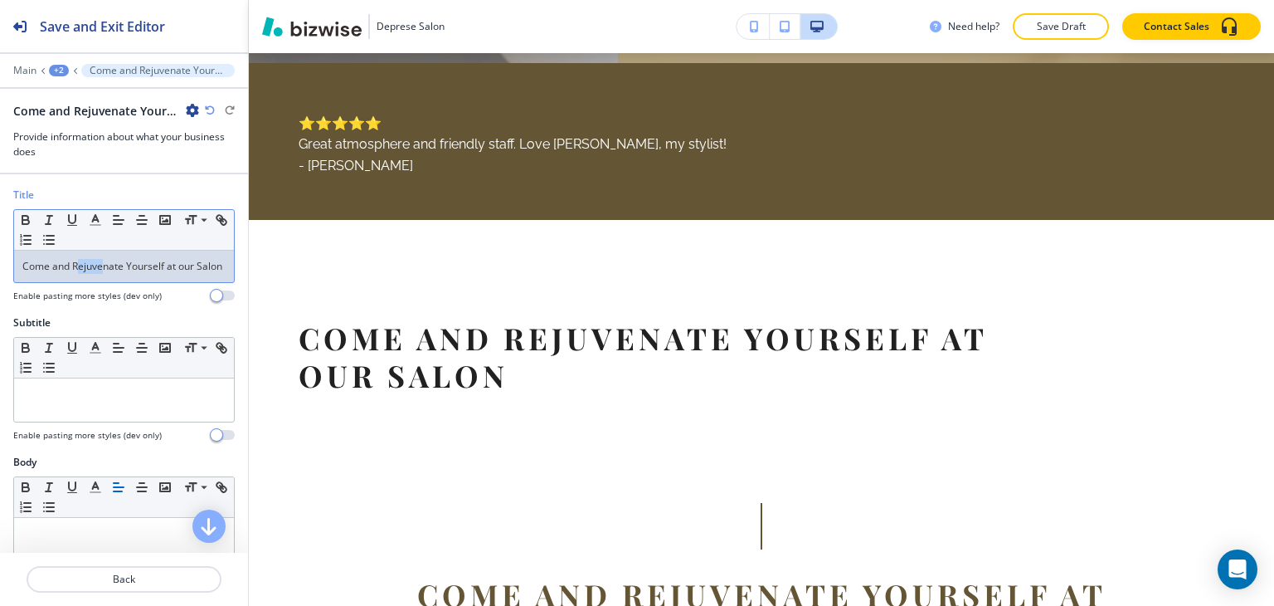
drag, startPoint x: 105, startPoint y: 270, endPoint x: 76, endPoint y: 267, distance: 28.3
click at [76, 267] on p "Come and Rejuvenate Yourself at our Salon" at bounding box center [123, 266] width 203 height 15
drag, startPoint x: 51, startPoint y: 284, endPoint x: 20, endPoint y: 253, distance: 44.0
click at [20, 253] on div "Come and Rejuvenate Yourself at our Salon" at bounding box center [124, 266] width 220 height 32
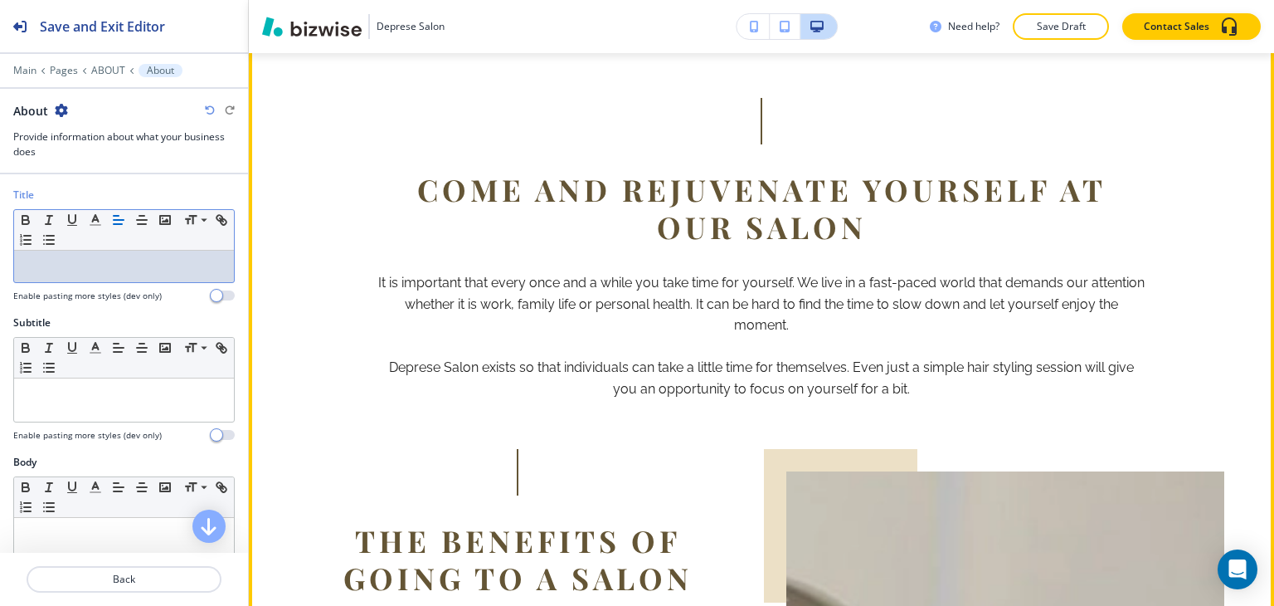
scroll to position [1123, 0]
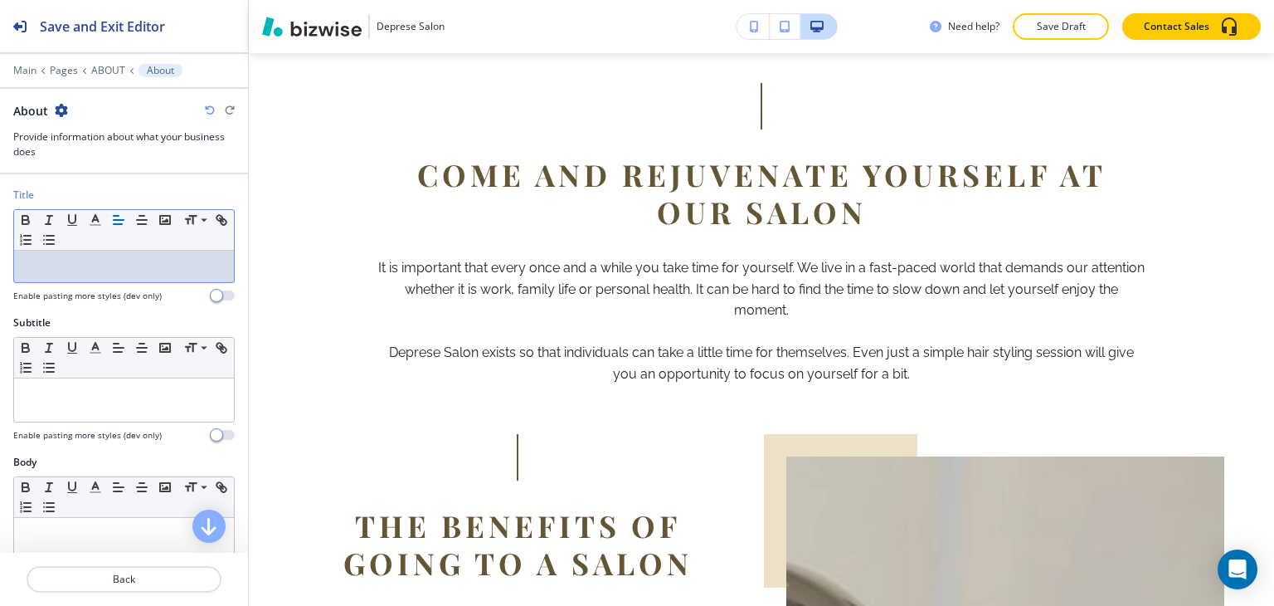
click at [134, 190] on div "Title" at bounding box center [123, 194] width 221 height 15
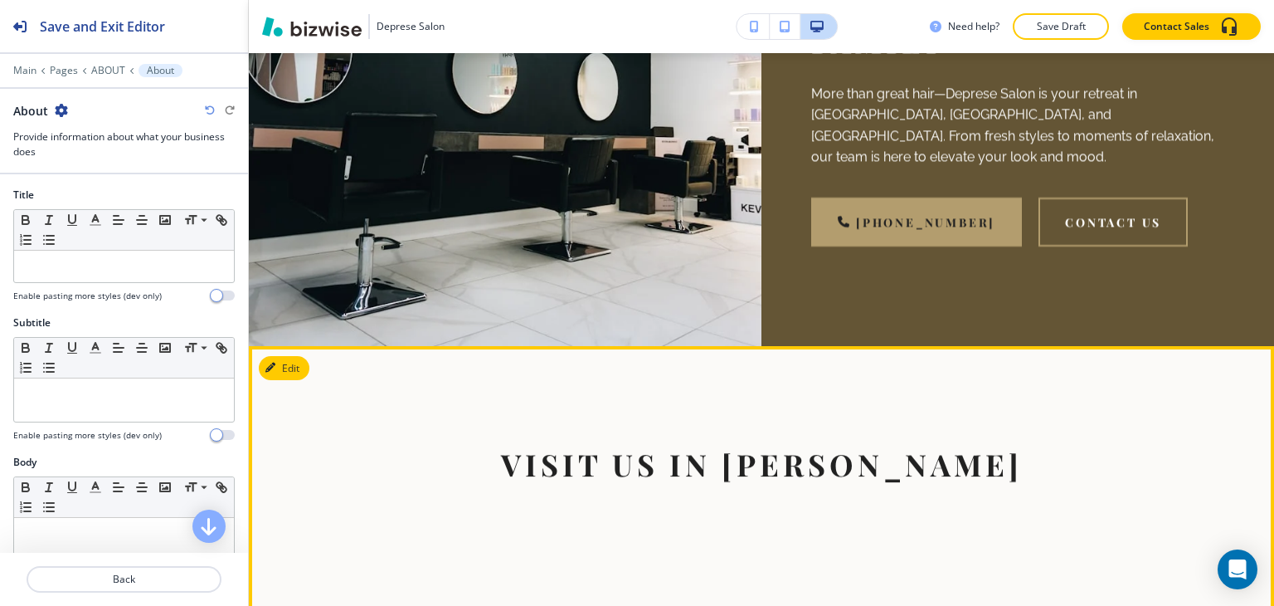
scroll to position [3777, 0]
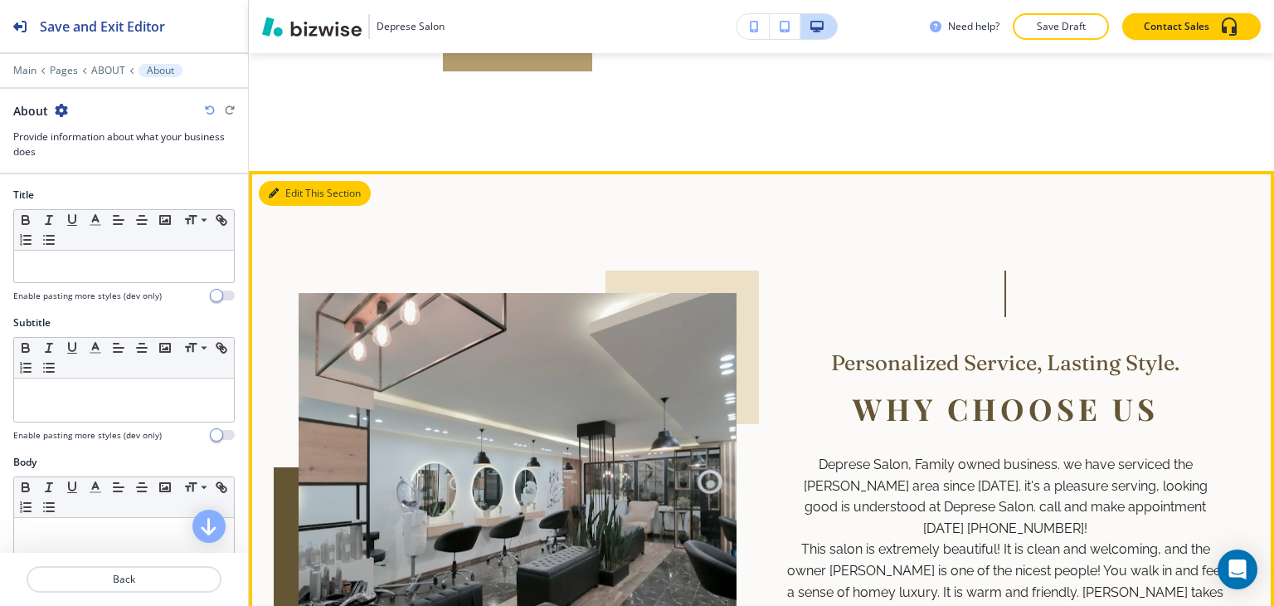
click at [277, 193] on icon "button" at bounding box center [274, 193] width 10 height 10
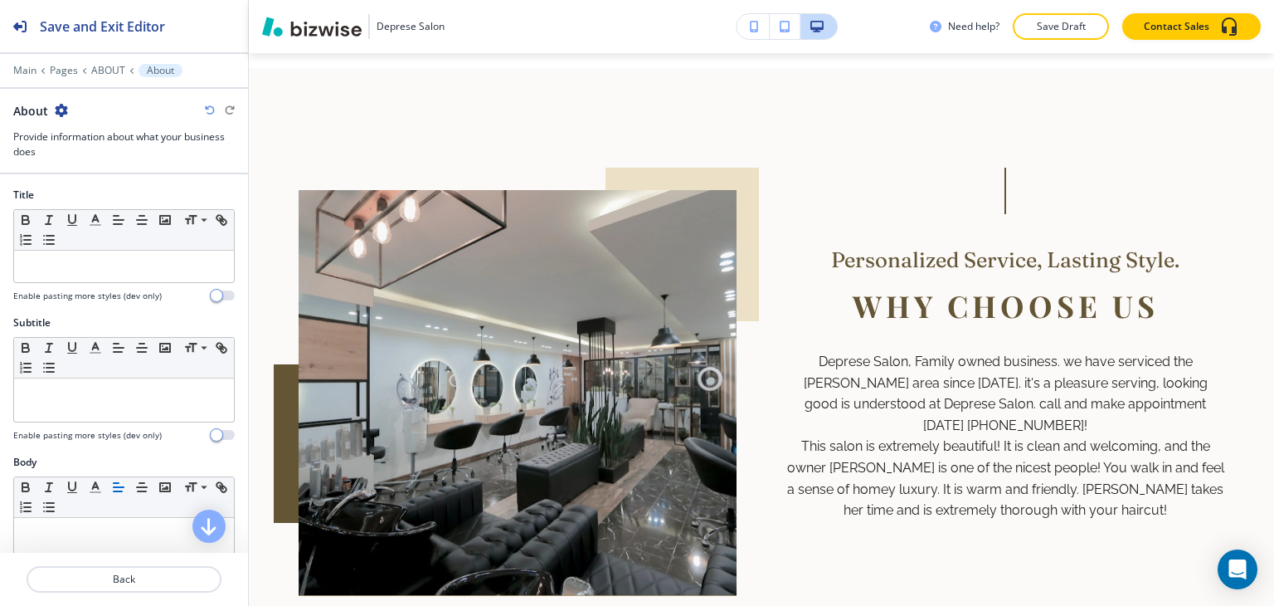
scroll to position [2772, 0]
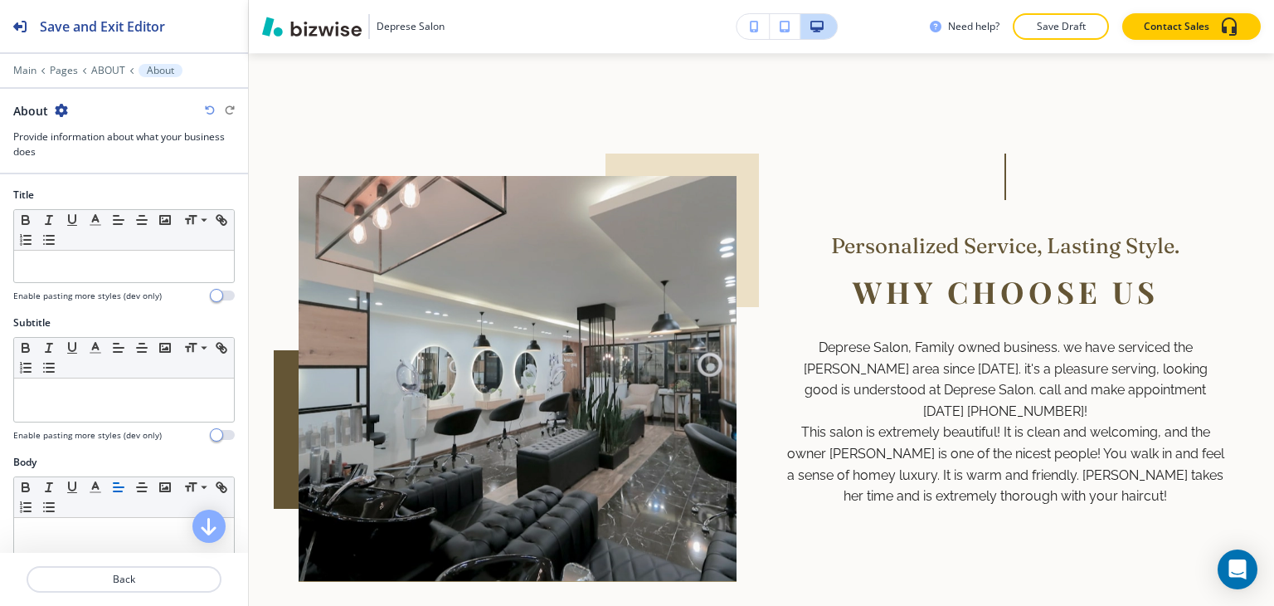
click at [110, 62] on div at bounding box center [124, 59] width 248 height 10
click at [110, 71] on p "ABOUT" at bounding box center [108, 71] width 34 height 12
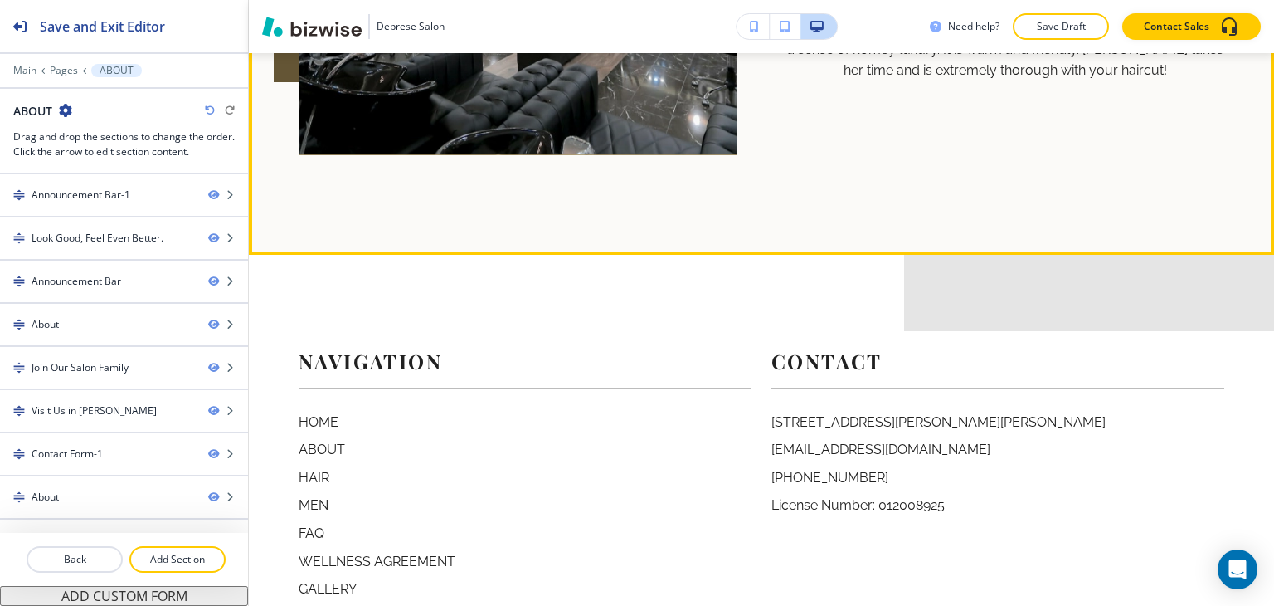
scroll to position [5475, 0]
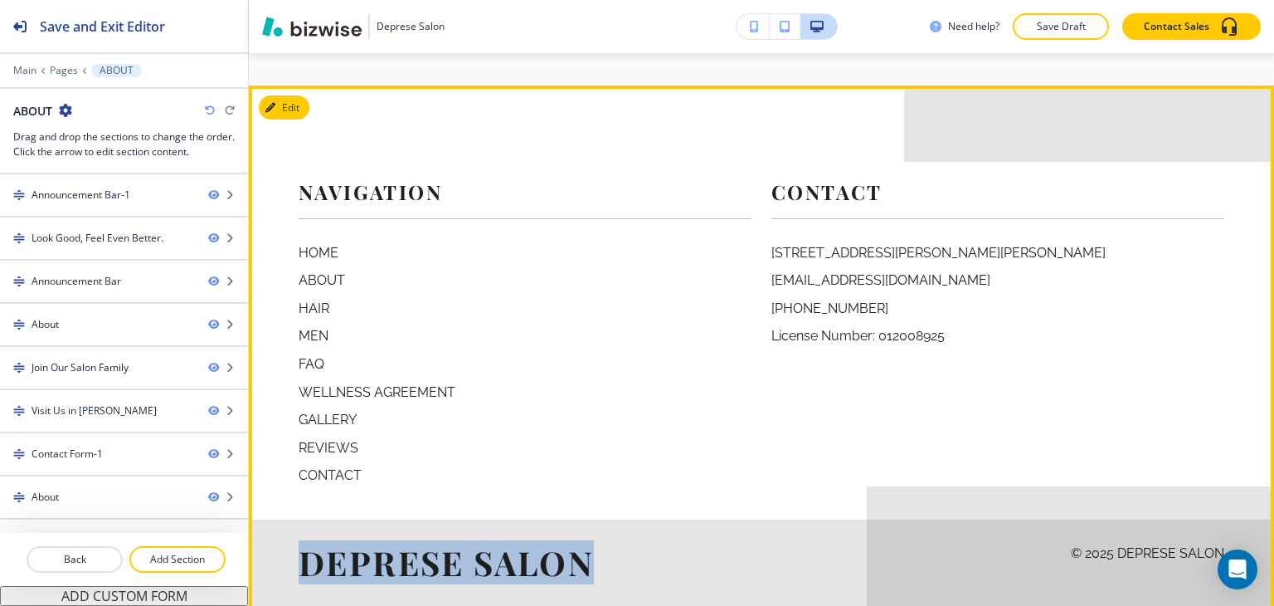
drag, startPoint x: 614, startPoint y: 528, endPoint x: 266, endPoint y: 523, distance: 347.6
click at [266, 523] on footer "Navigation HOME ABOUT HAIR MEN FAQ WELLNESS AGREEMENT GALLERY REVIEWS CONTACT C…" at bounding box center [761, 363] width 1025 height 556
copy h5 "Deprese Salon"
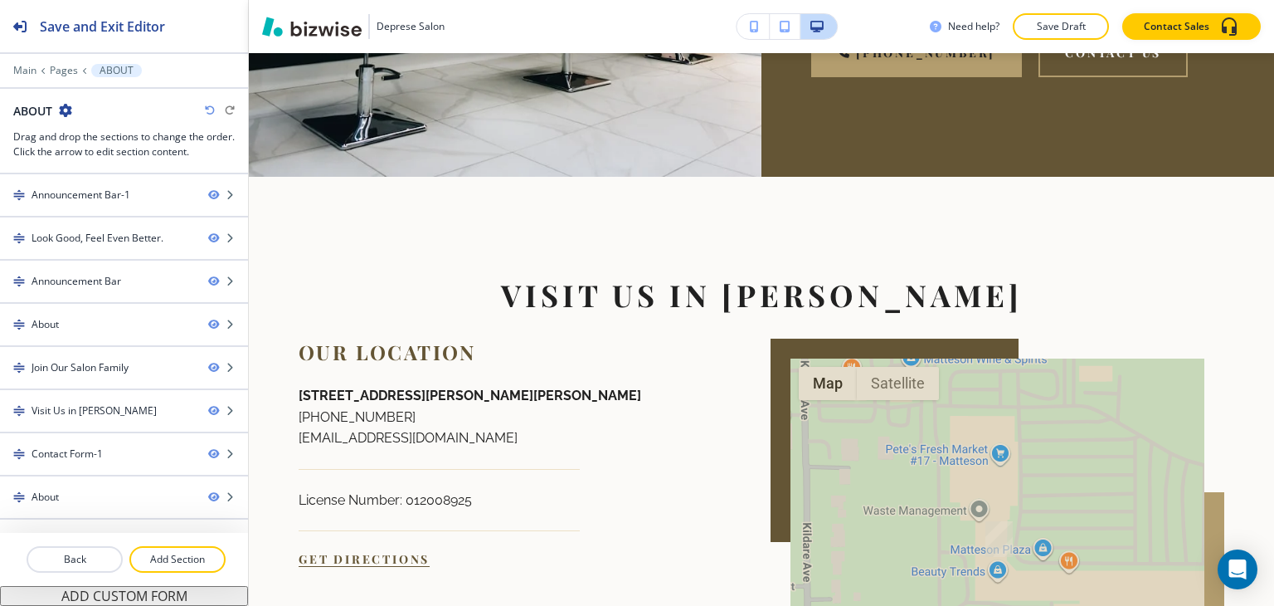
scroll to position [3153, 0]
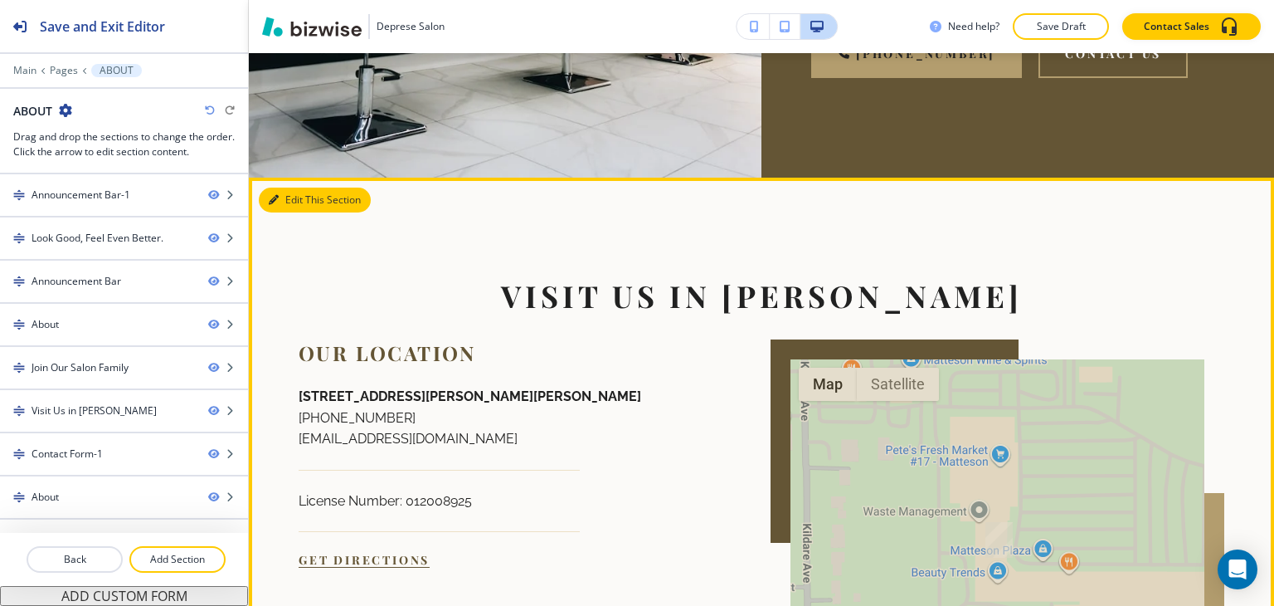
click at [292, 187] on button "Edit This Section" at bounding box center [315, 199] width 112 height 25
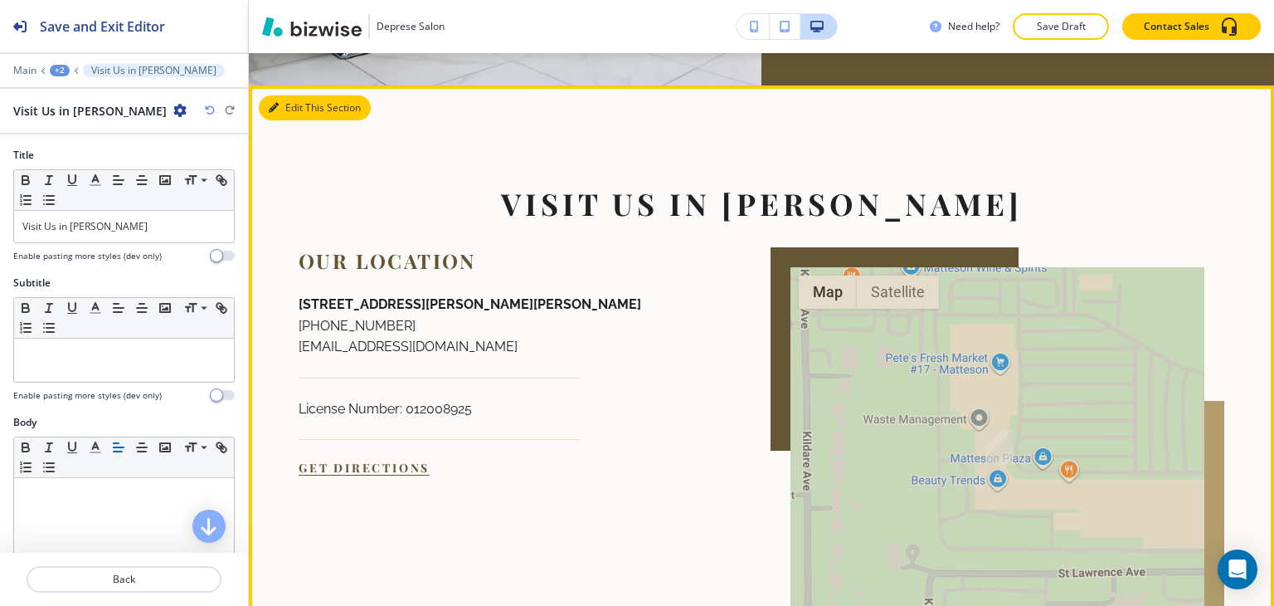
scroll to position [3254, 0]
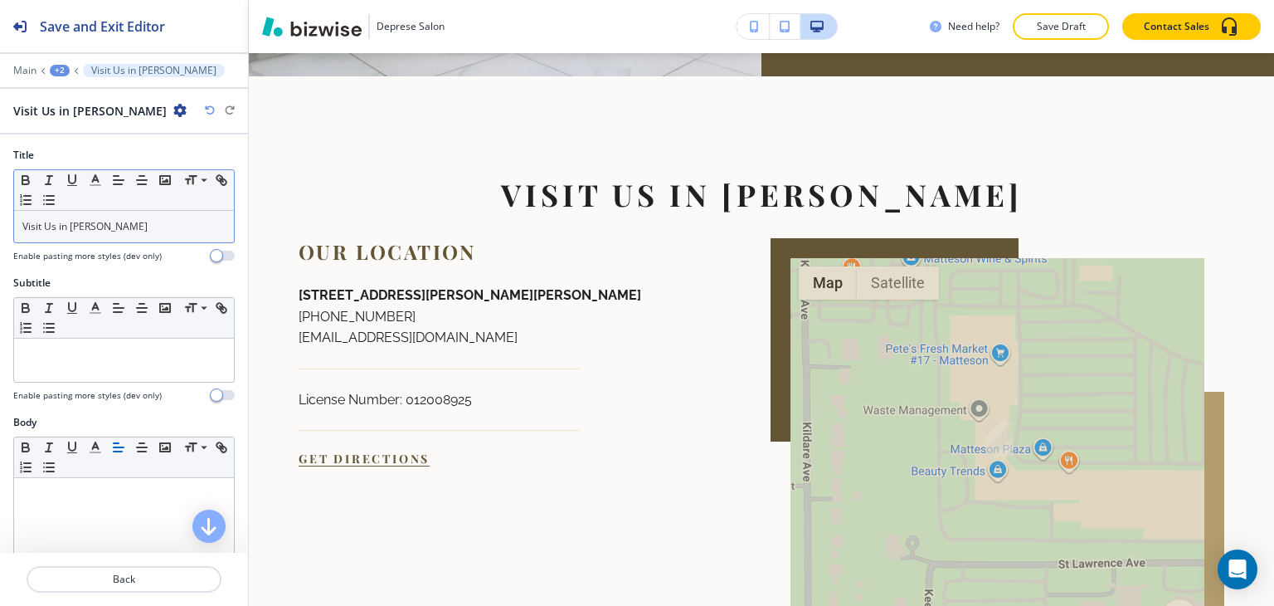
click at [151, 222] on p "Visit Us in [PERSON_NAME]" at bounding box center [123, 226] width 203 height 15
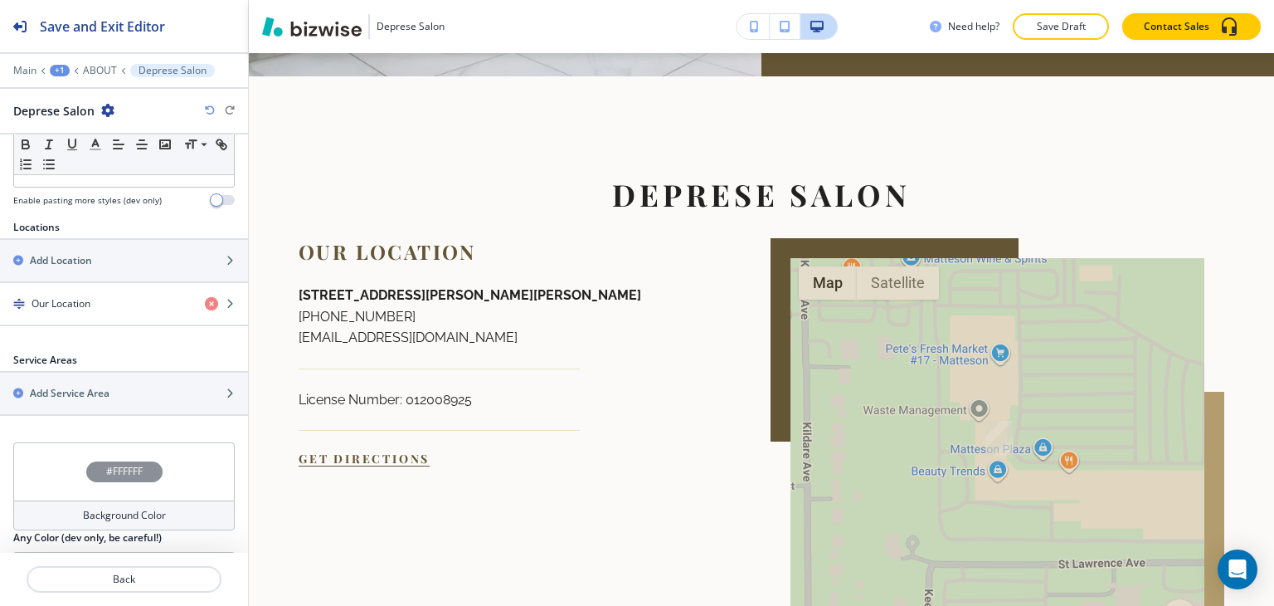
scroll to position [547, 0]
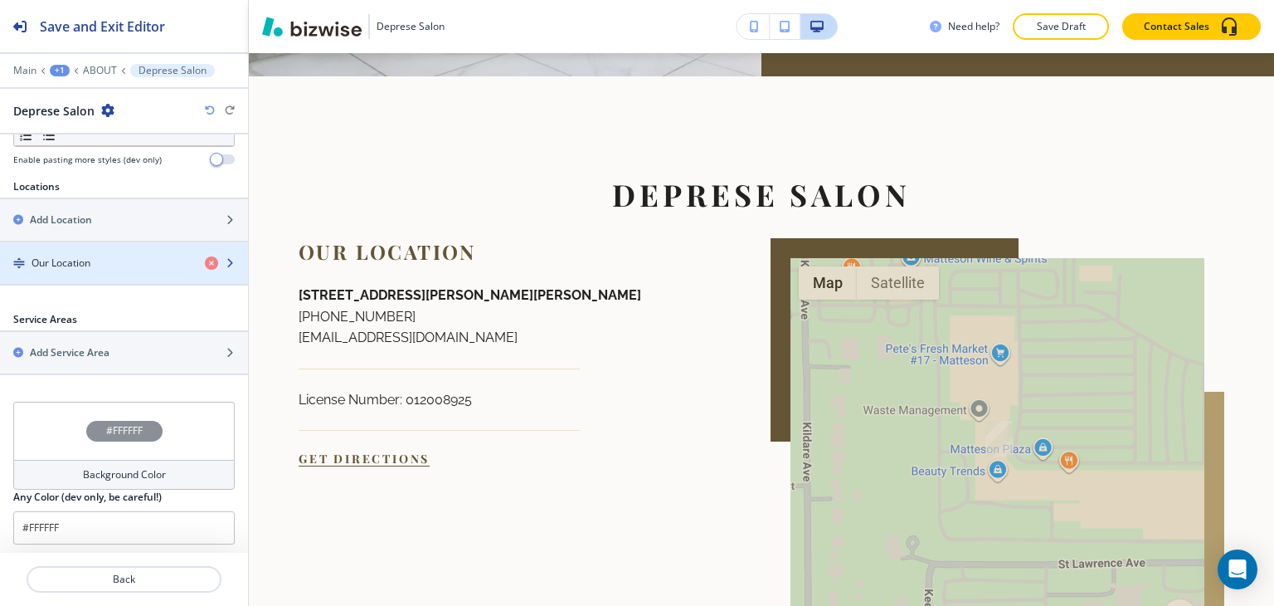
click at [138, 264] on div "Our Location" at bounding box center [96, 262] width 192 height 15
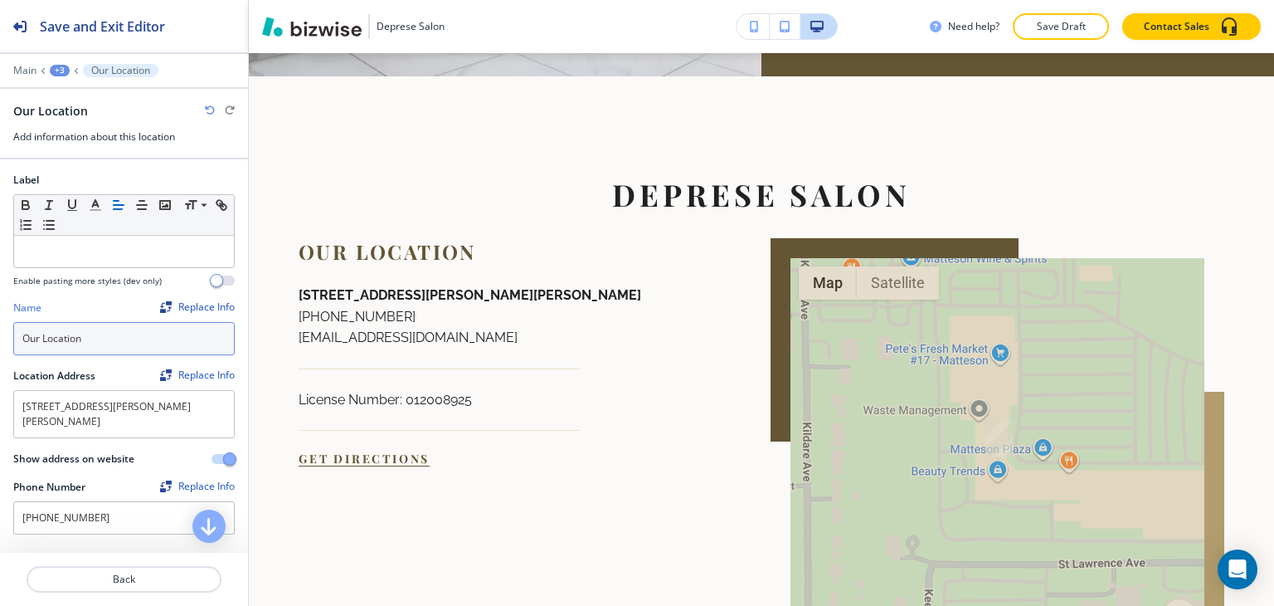
click at [121, 328] on input "Our Location" at bounding box center [123, 338] width 221 height 33
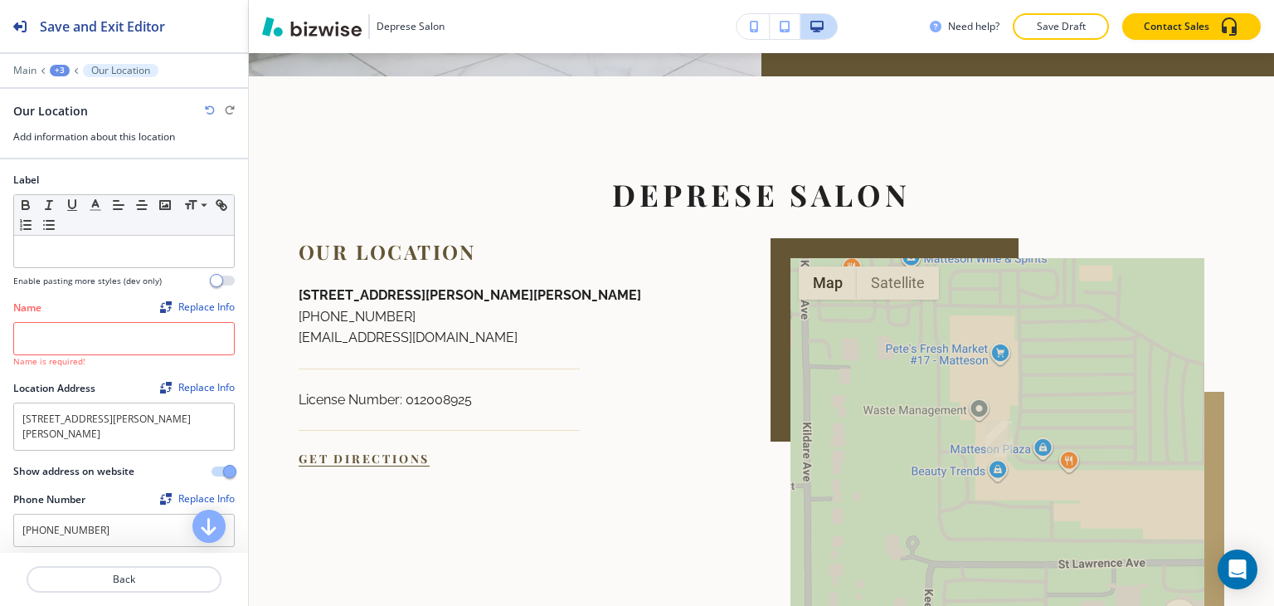
click at [214, 113] on icon "button" at bounding box center [210, 110] width 10 height 10
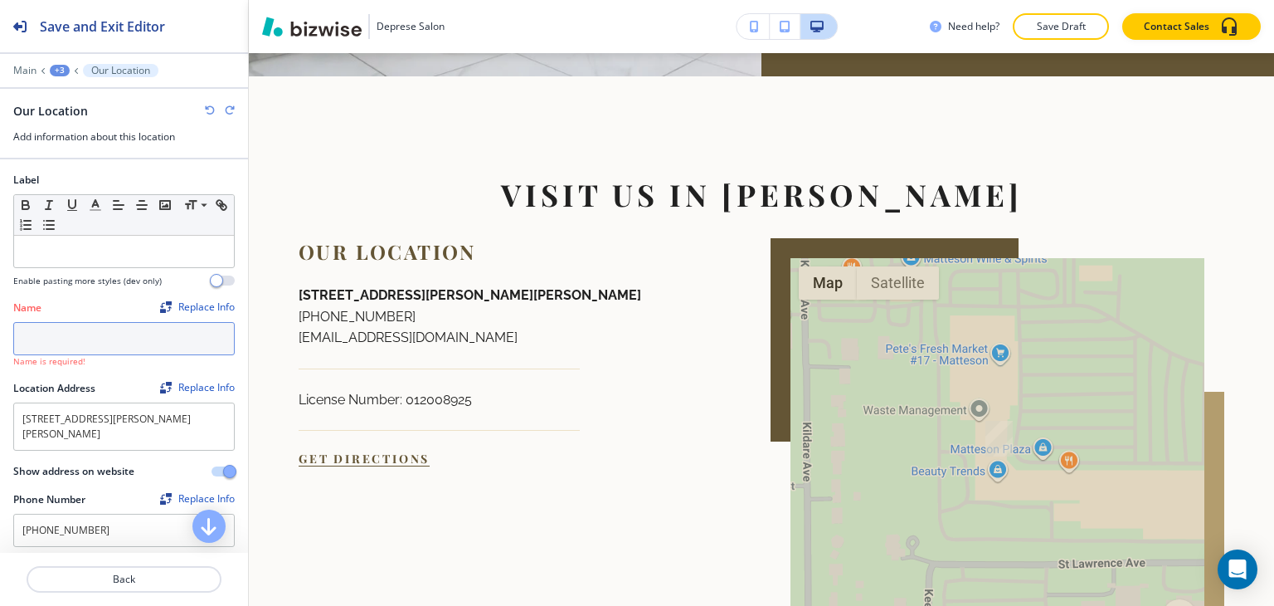
click at [56, 340] on input "text" at bounding box center [123, 338] width 221 height 33
paste input "Deprese Salon"
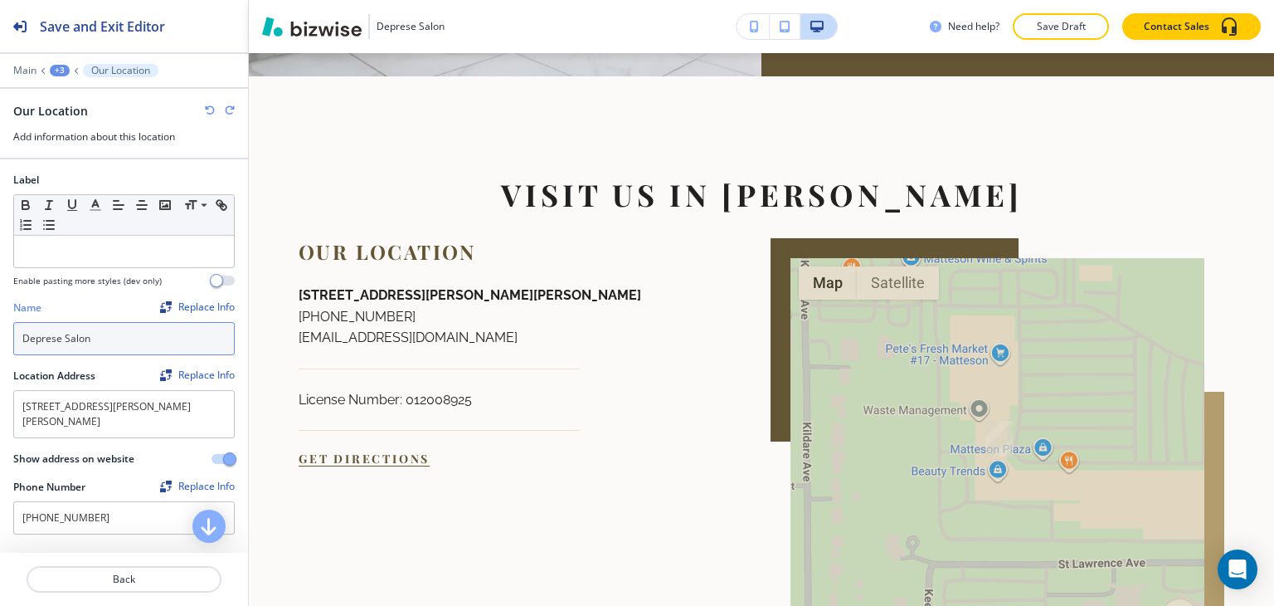
type input "Deprese Salon"
click at [97, 294] on div at bounding box center [123, 293] width 221 height 13
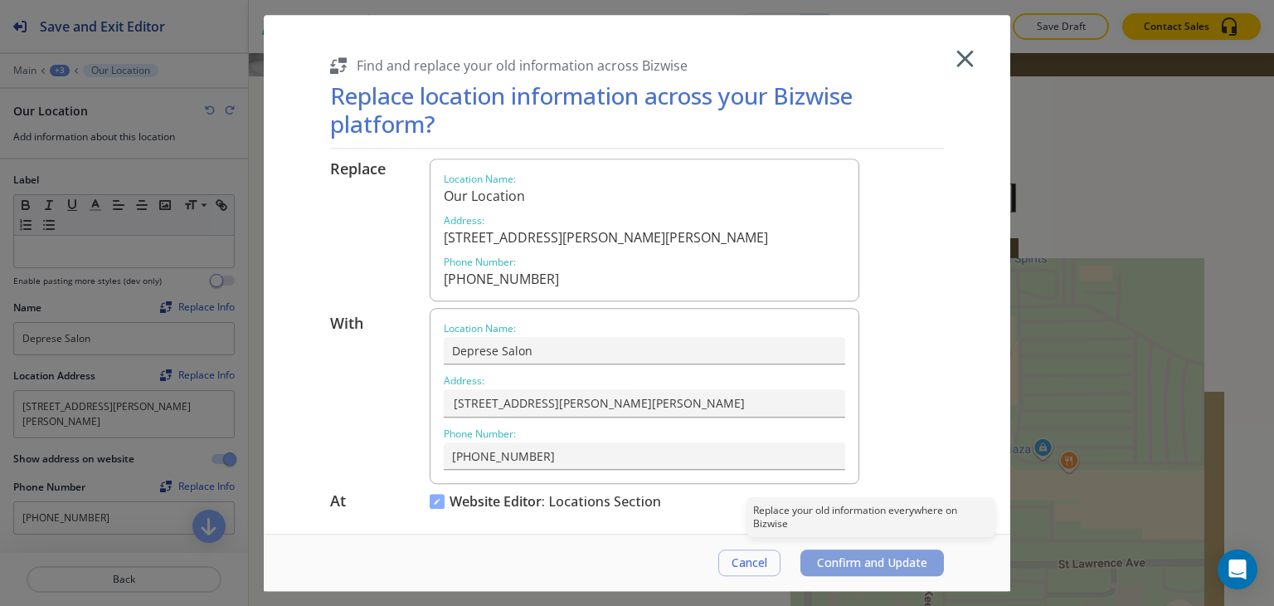
click at [838, 558] on span "Confirm and Update" at bounding box center [872, 562] width 110 height 13
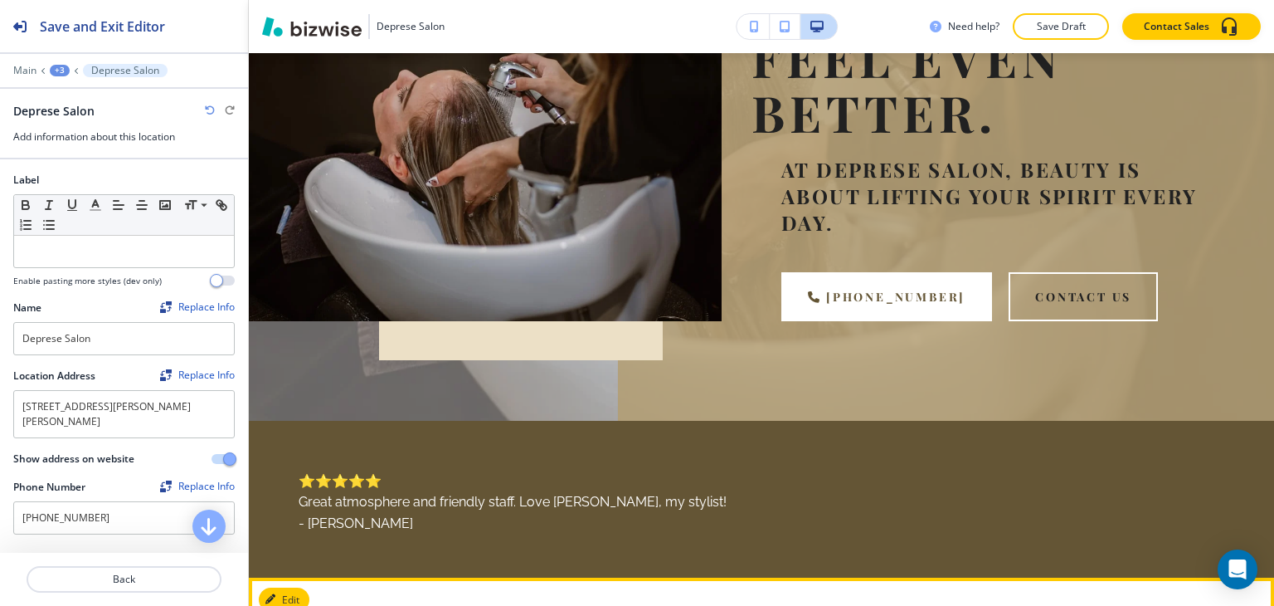
scroll to position [0, 0]
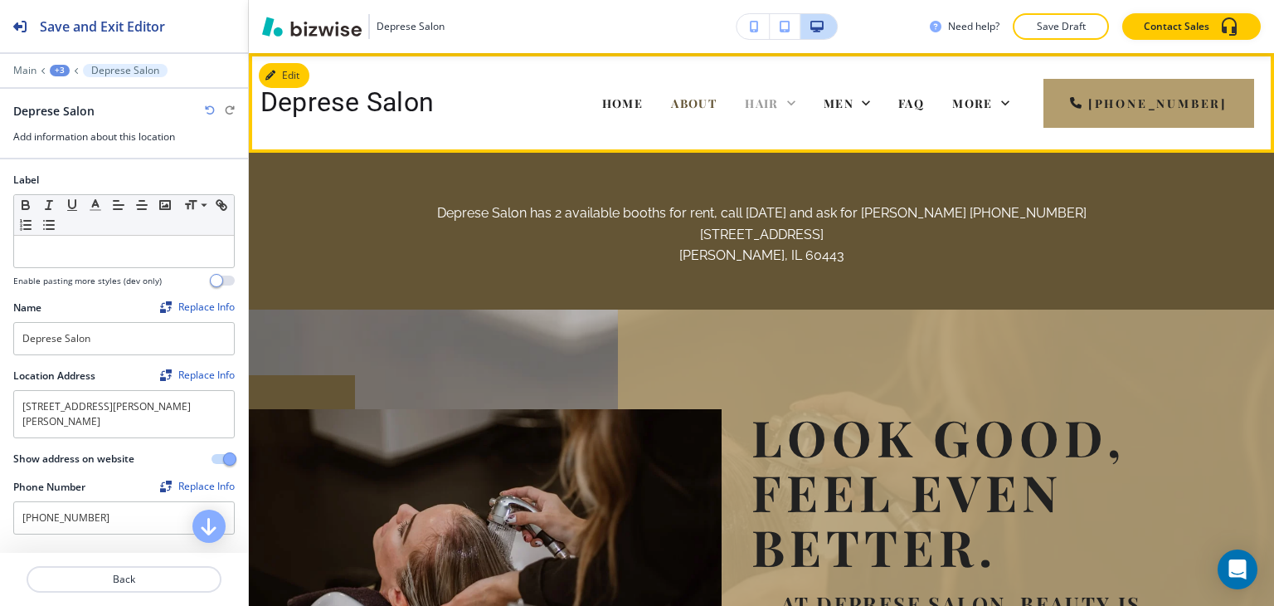
click at [773, 100] on span "HAIR" at bounding box center [762, 103] width 34 height 16
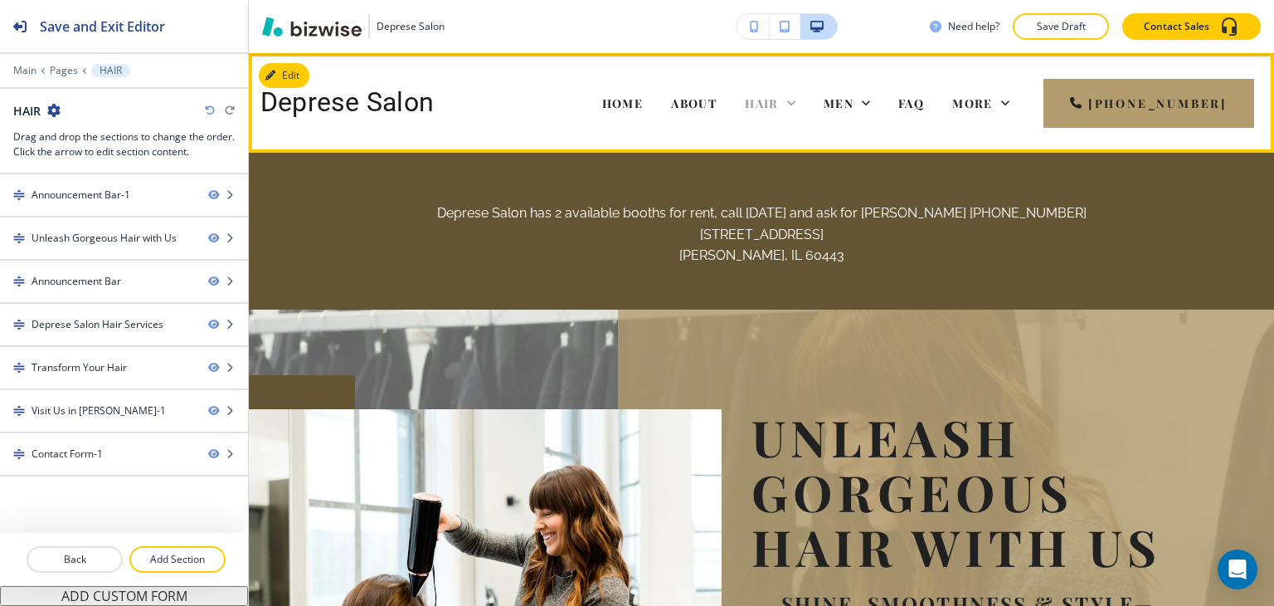
click at [795, 101] on div "HAIR" at bounding box center [770, 103] width 51 height 17
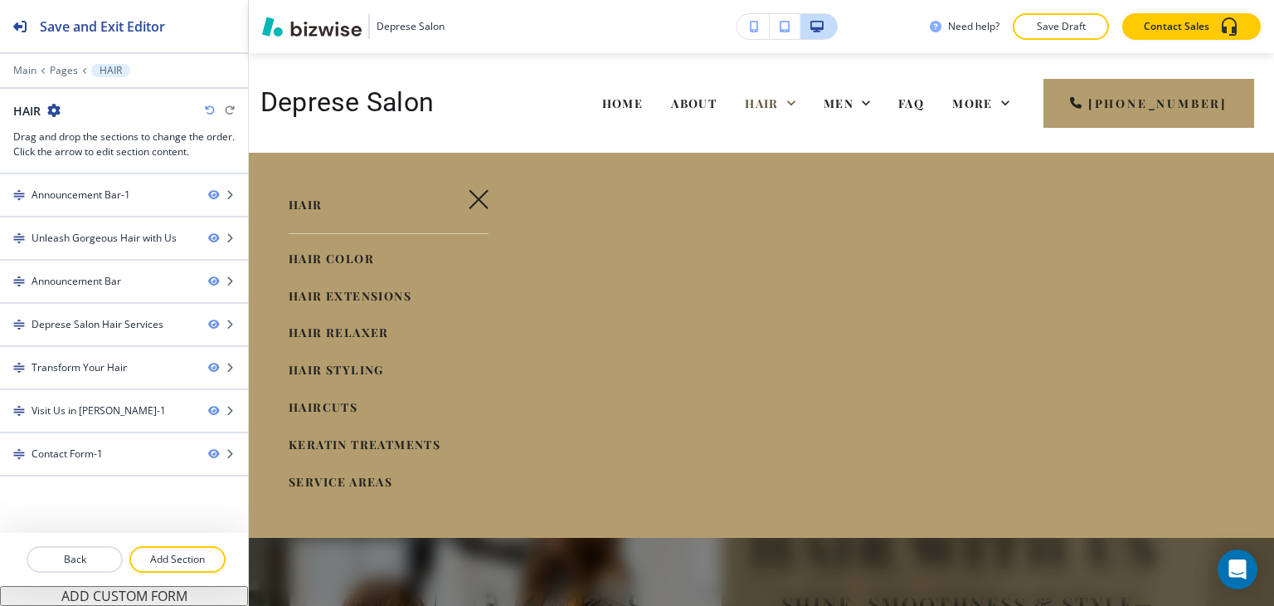
click at [348, 258] on span "HAIR COLOR" at bounding box center [331, 258] width 85 height 16
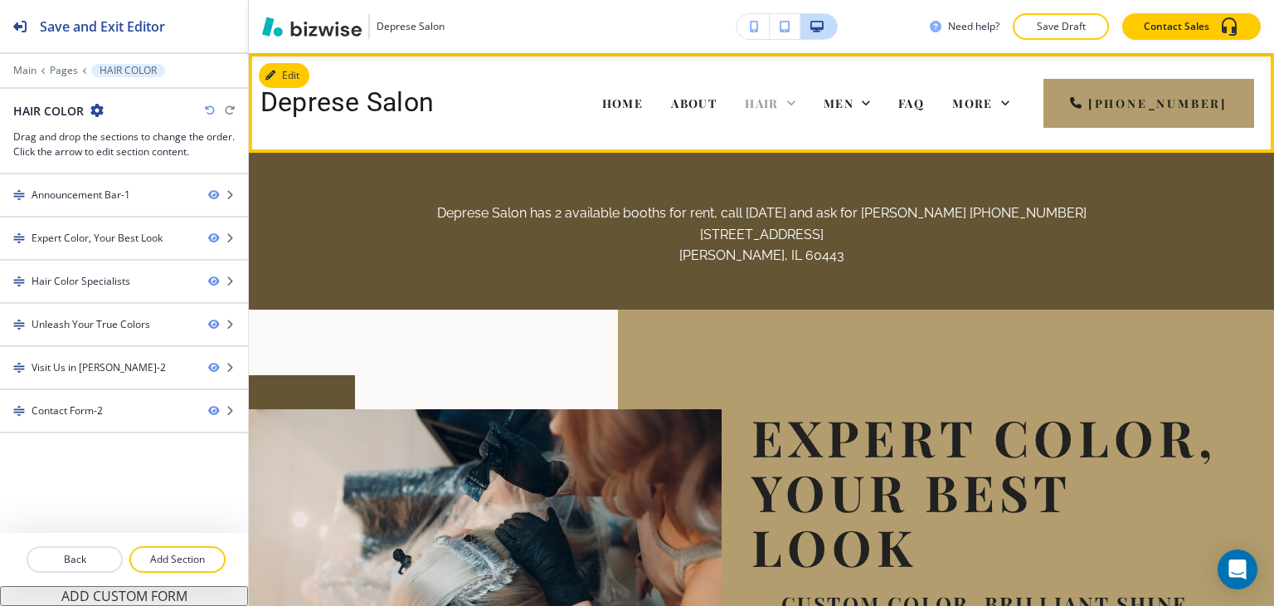
click at [776, 106] on span "HAIR" at bounding box center [762, 103] width 34 height 16
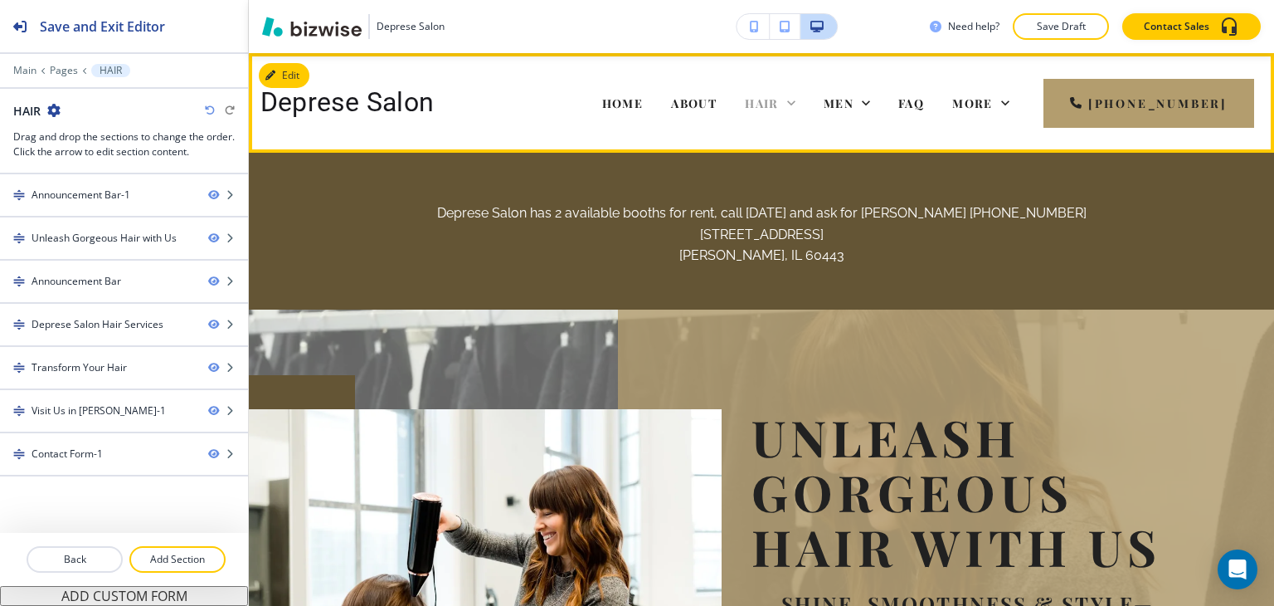
click at [800, 108] on icon at bounding box center [791, 103] width 17 height 17
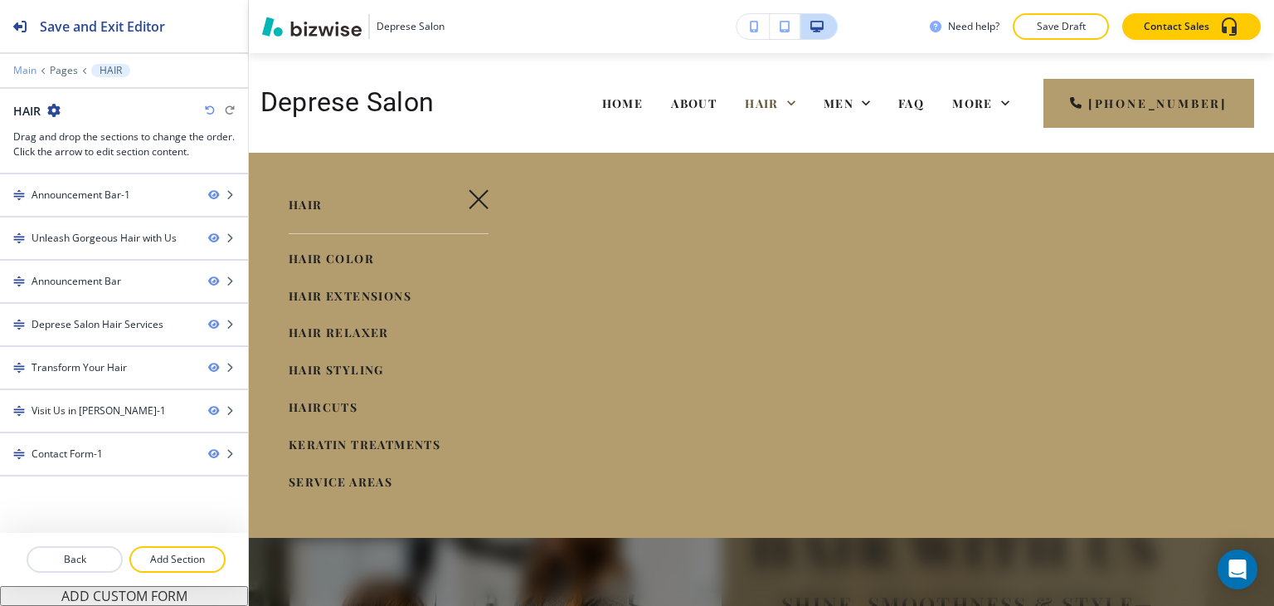
click at [22, 65] on p "Main" at bounding box center [24, 71] width 23 height 12
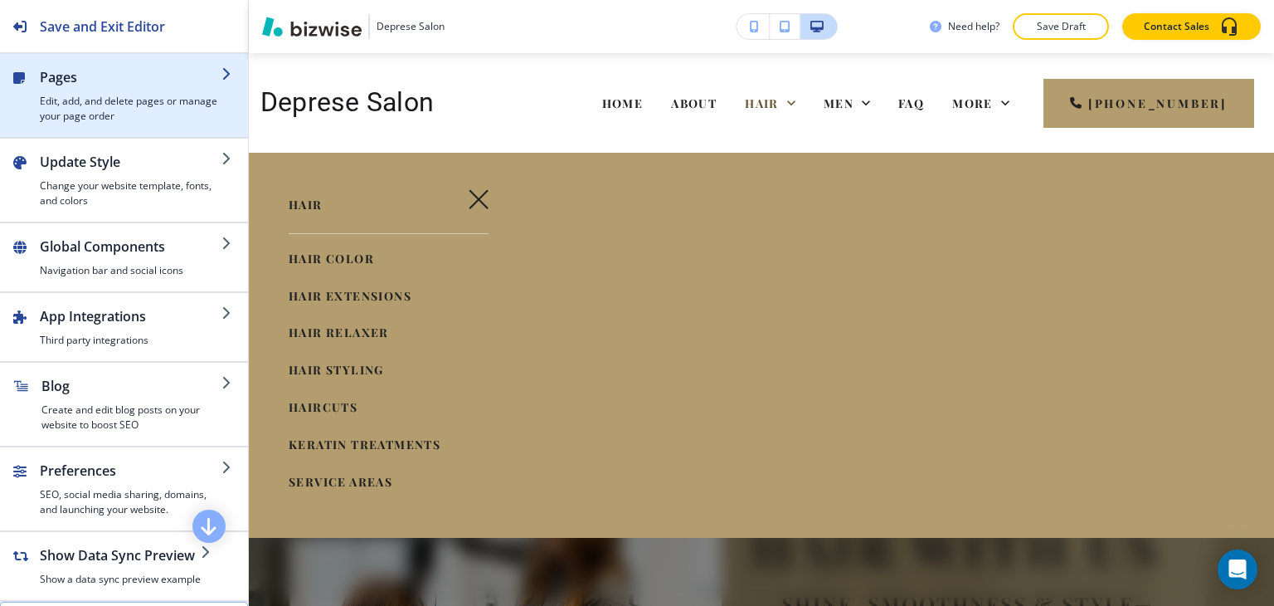
click at [132, 109] on h4 "Edit, add, and delete pages or manage your page order" at bounding box center [131, 109] width 182 height 30
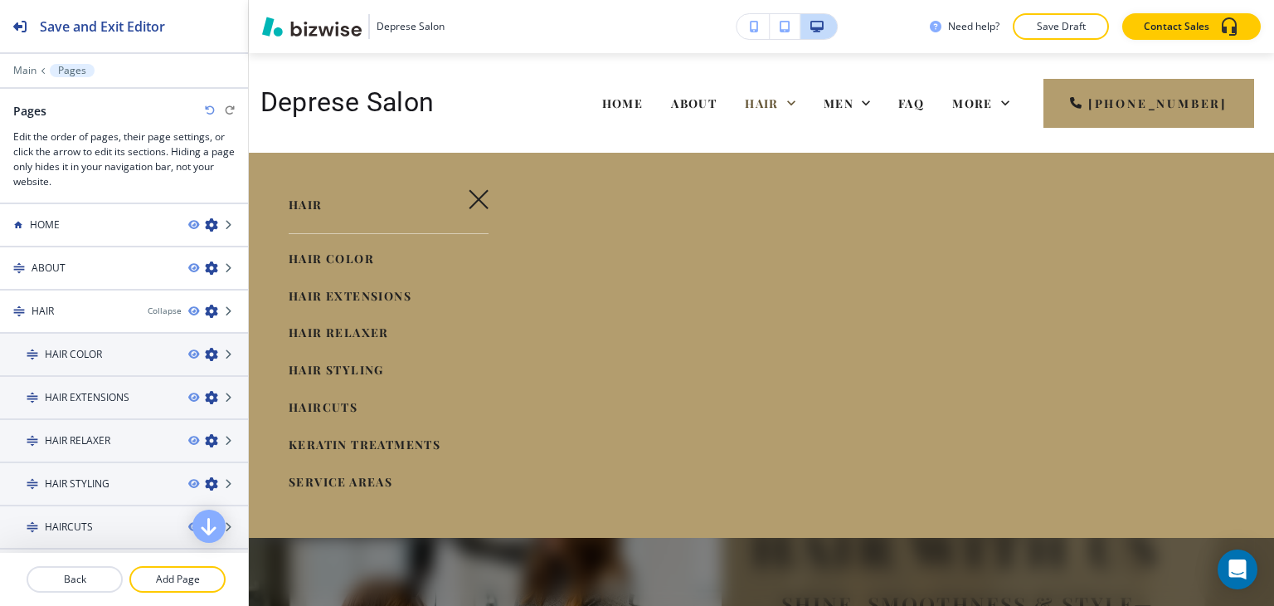
click at [477, 196] on icon "button" at bounding box center [479, 199] width 20 height 20
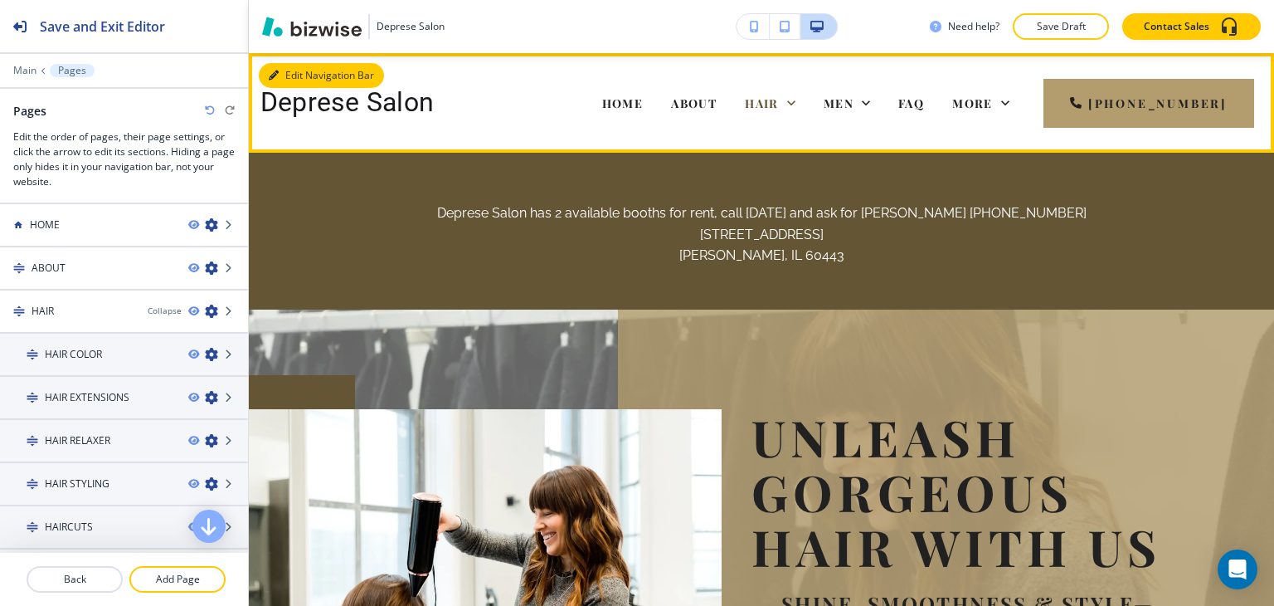
click at [296, 69] on button "Edit Navigation Bar" at bounding box center [321, 75] width 125 height 25
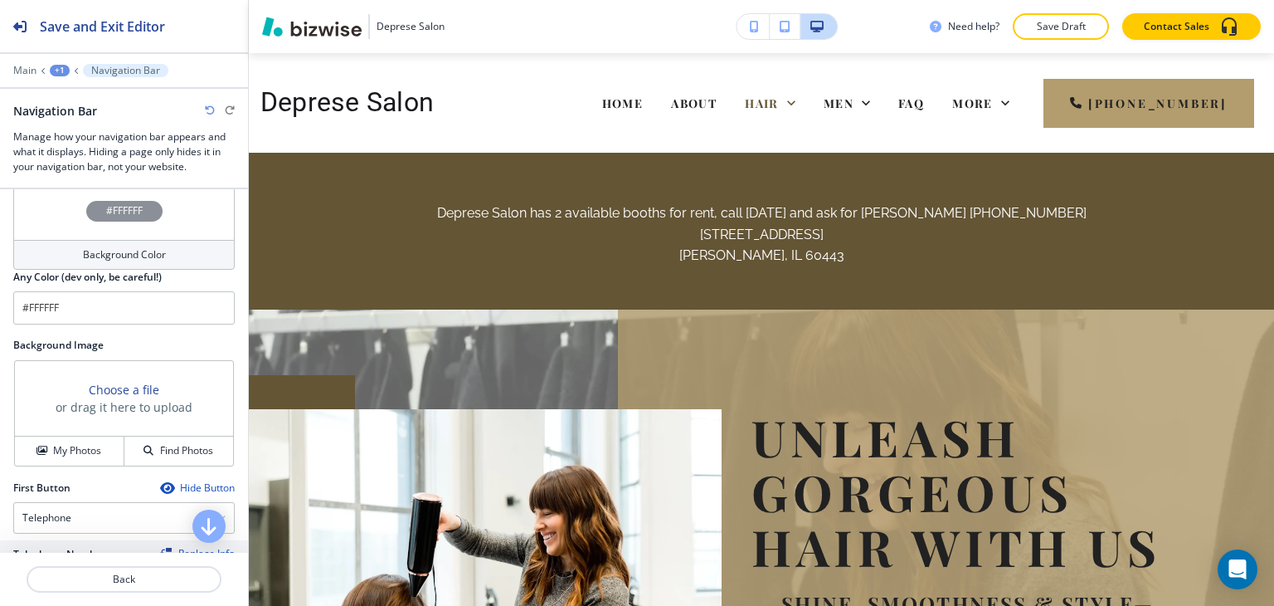
scroll to position [332, 0]
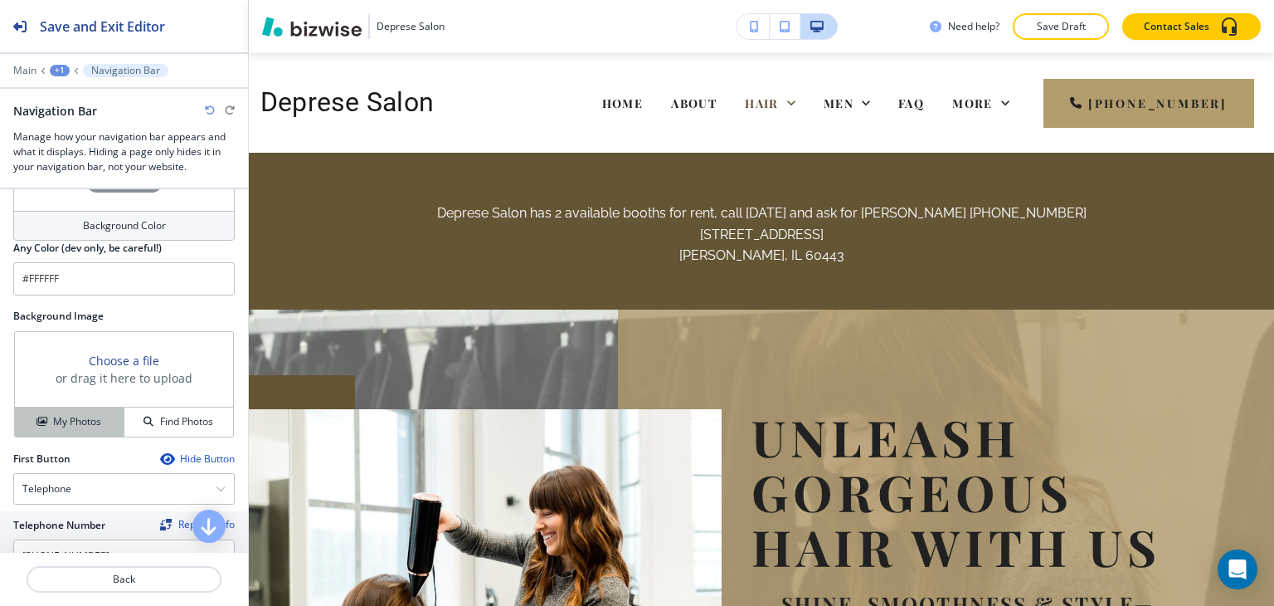
click at [67, 426] on h4 "My Photos" at bounding box center [77, 421] width 48 height 15
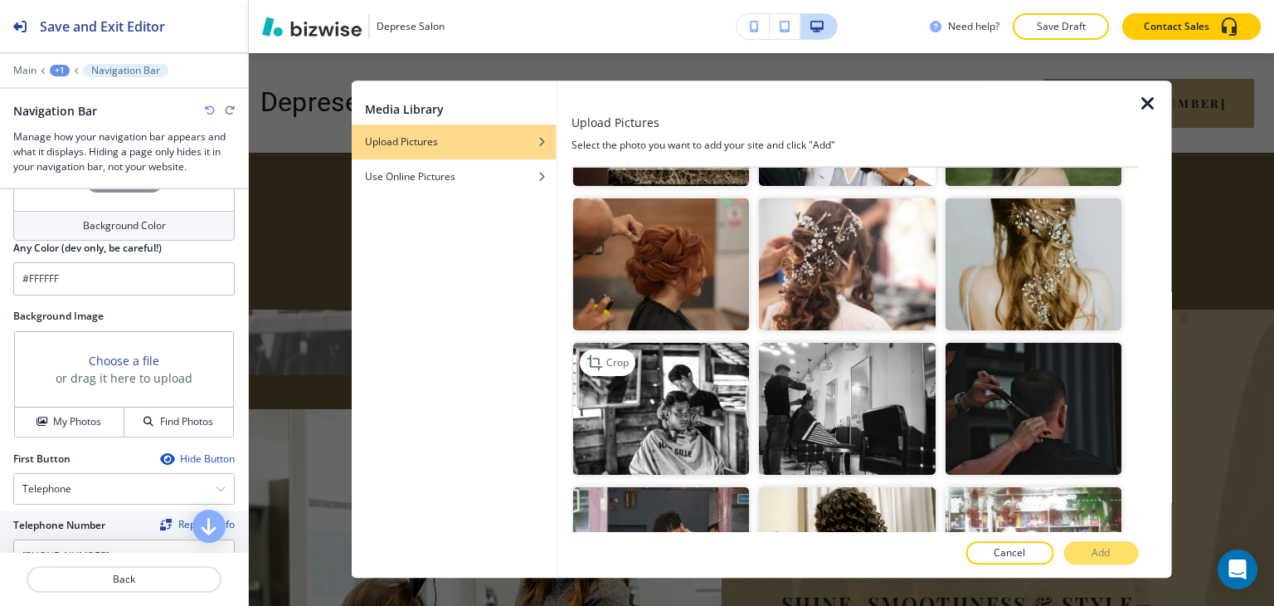
scroll to position [166, 0]
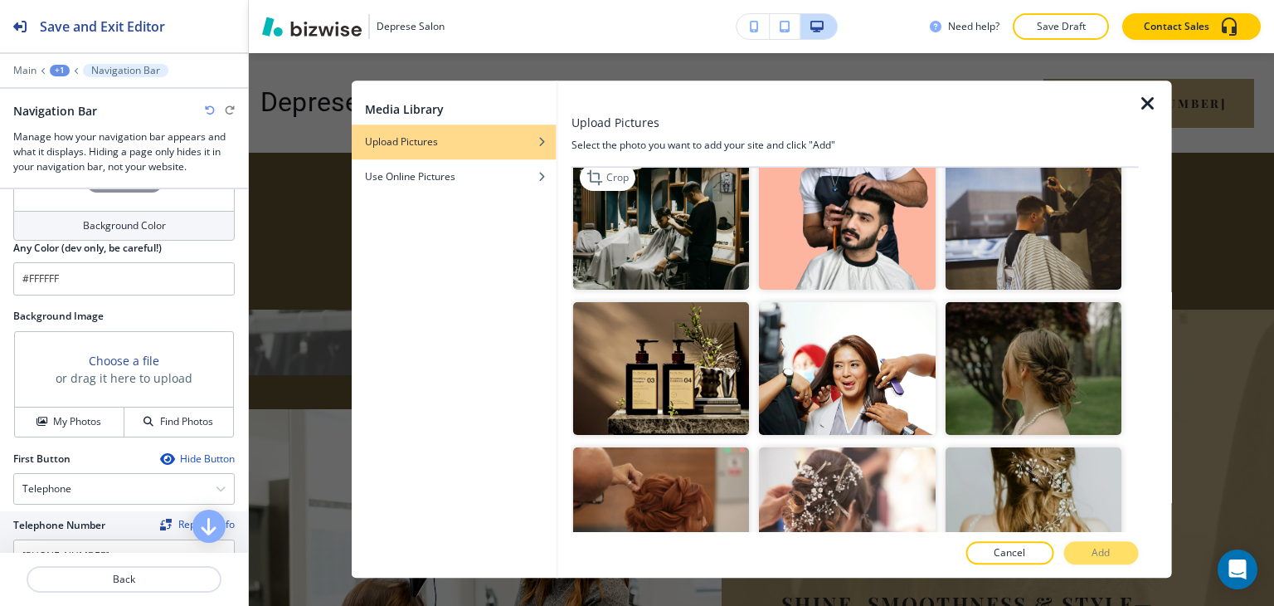
click at [701, 255] on img "button" at bounding box center [661, 224] width 176 height 132
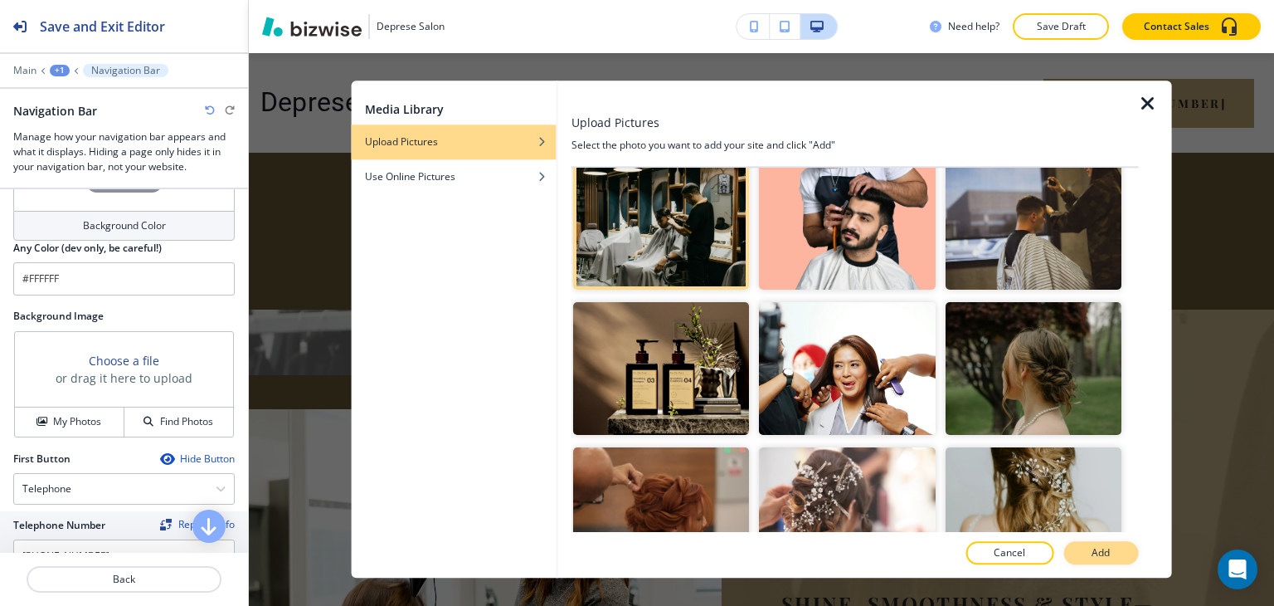
click at [1112, 558] on button "Add" at bounding box center [1100, 553] width 75 height 23
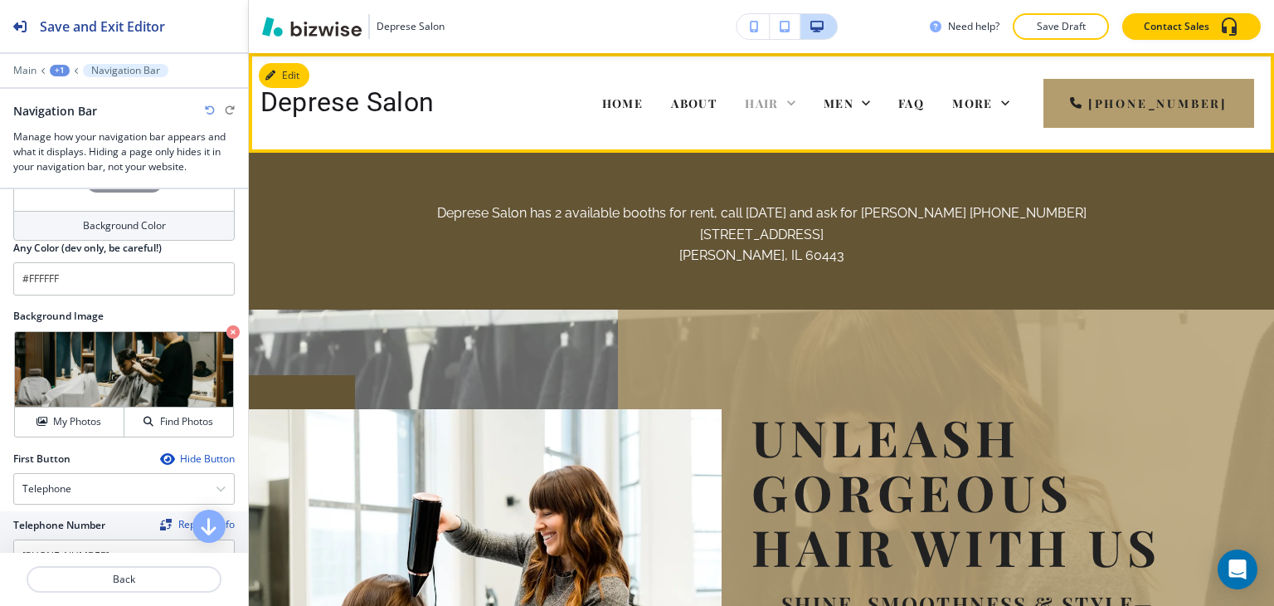
click at [779, 105] on span "HAIR" at bounding box center [762, 103] width 34 height 16
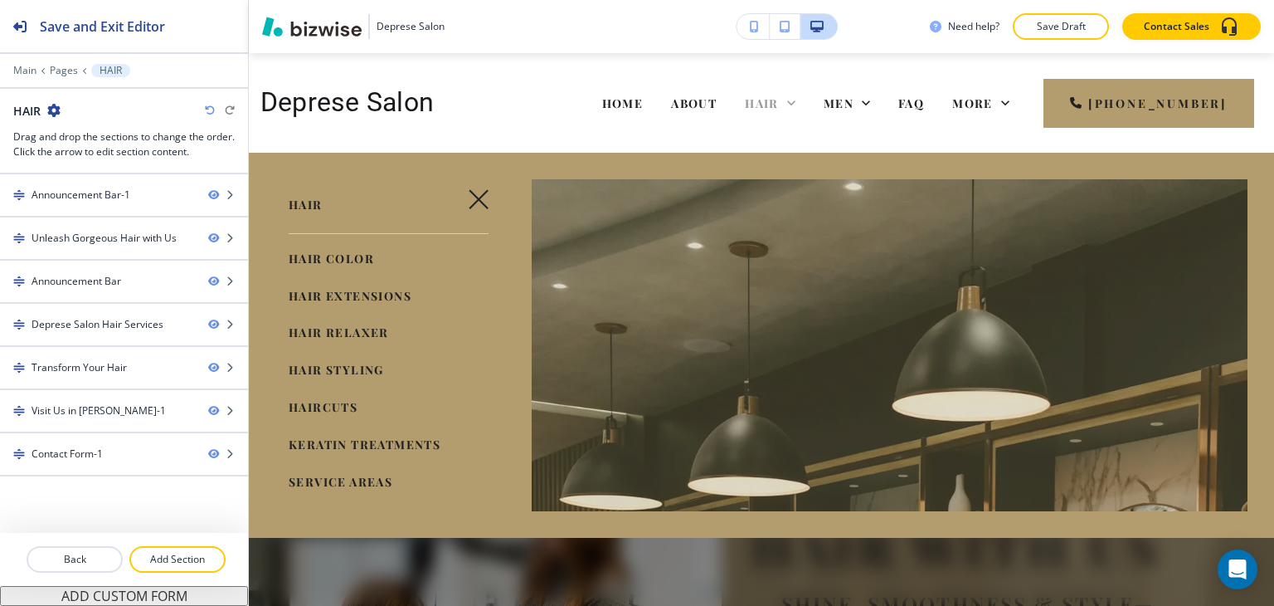
click at [779, 105] on span "HAIR" at bounding box center [762, 103] width 34 height 16
click at [476, 196] on icon "button" at bounding box center [479, 199] width 20 height 20
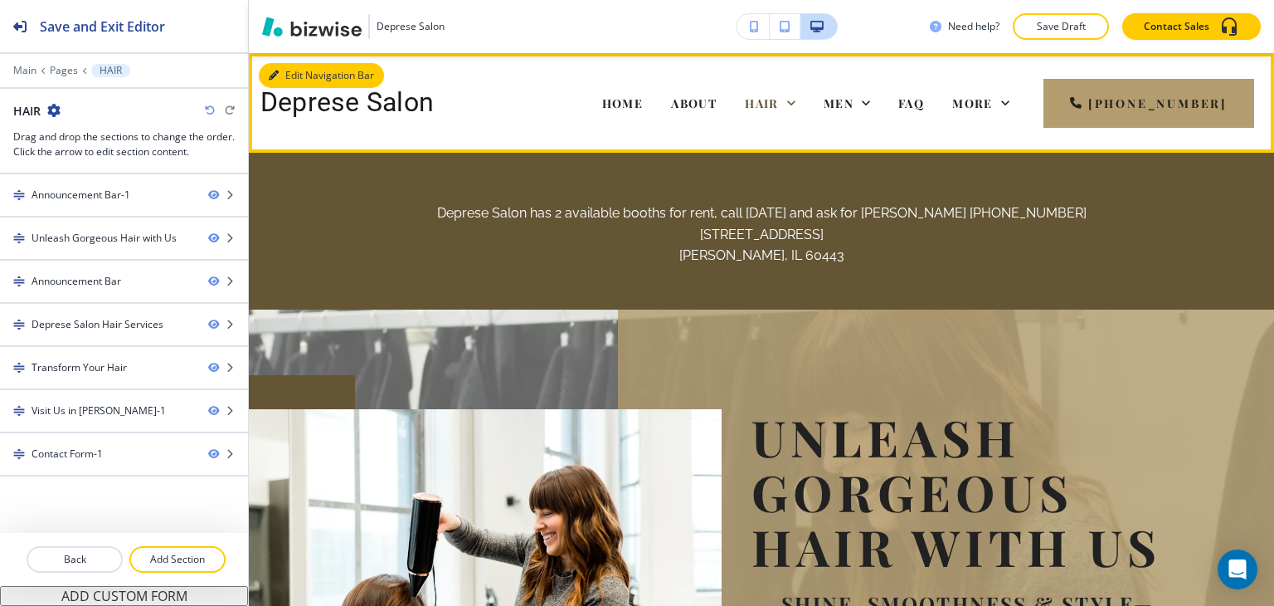
click at [302, 72] on button "Edit Navigation Bar" at bounding box center [321, 75] width 125 height 25
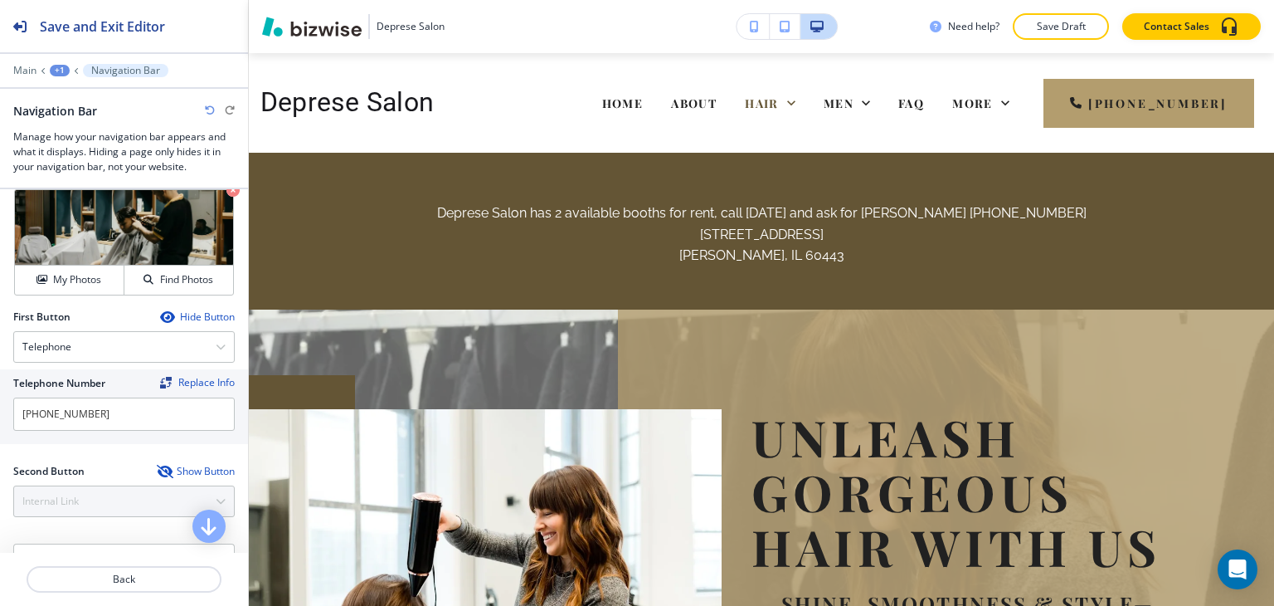
scroll to position [498, 0]
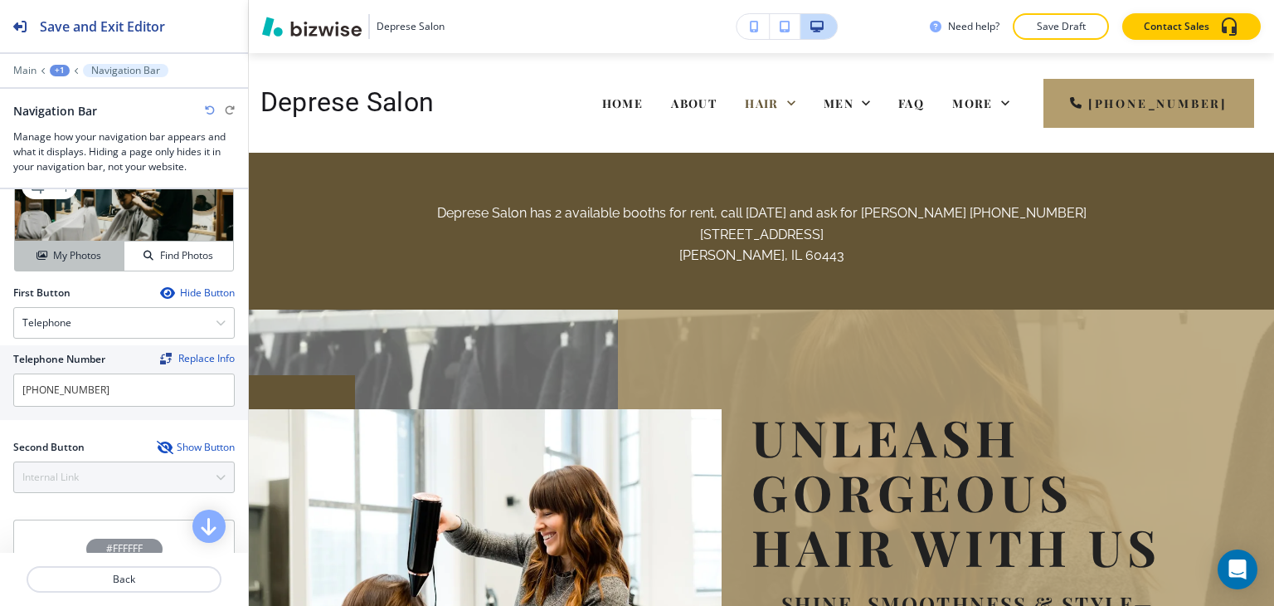
click at [91, 245] on button "My Photos" at bounding box center [69, 255] width 109 height 29
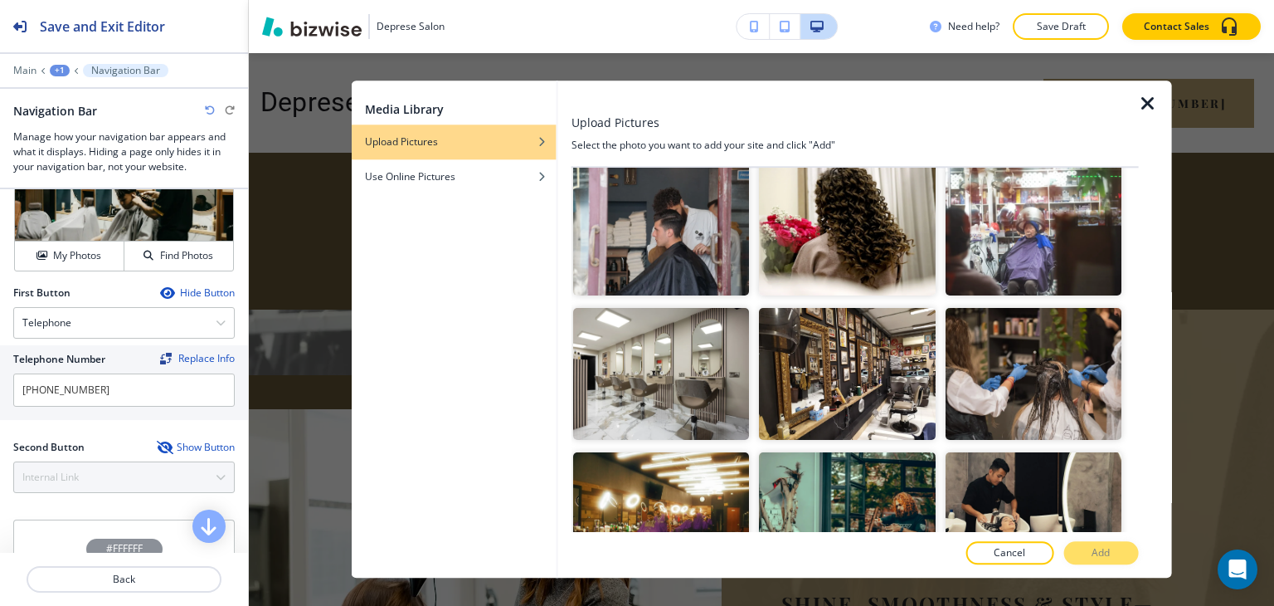
scroll to position [747, 0]
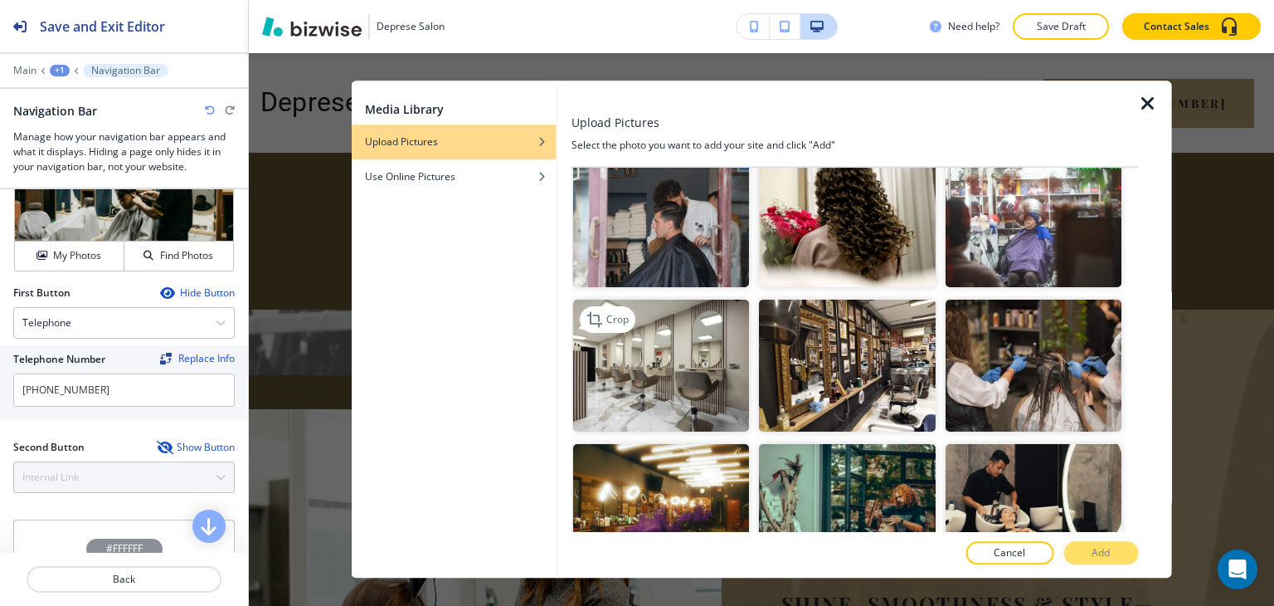
click at [616, 329] on img "button" at bounding box center [661, 365] width 176 height 132
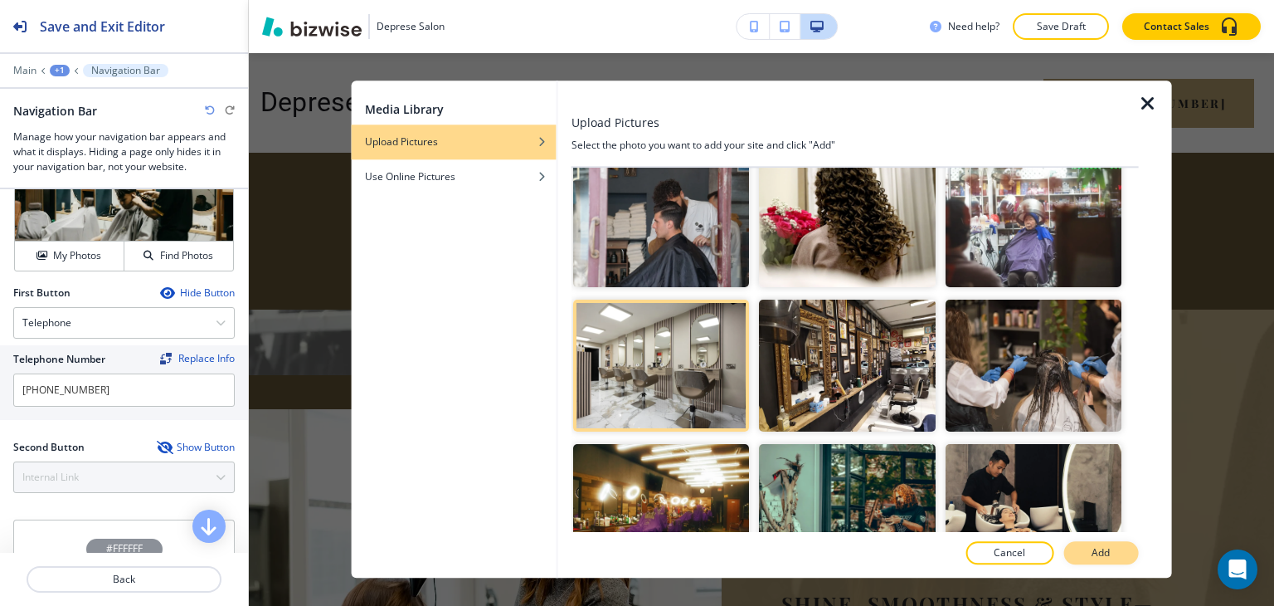
click at [1121, 552] on button "Add" at bounding box center [1100, 553] width 75 height 23
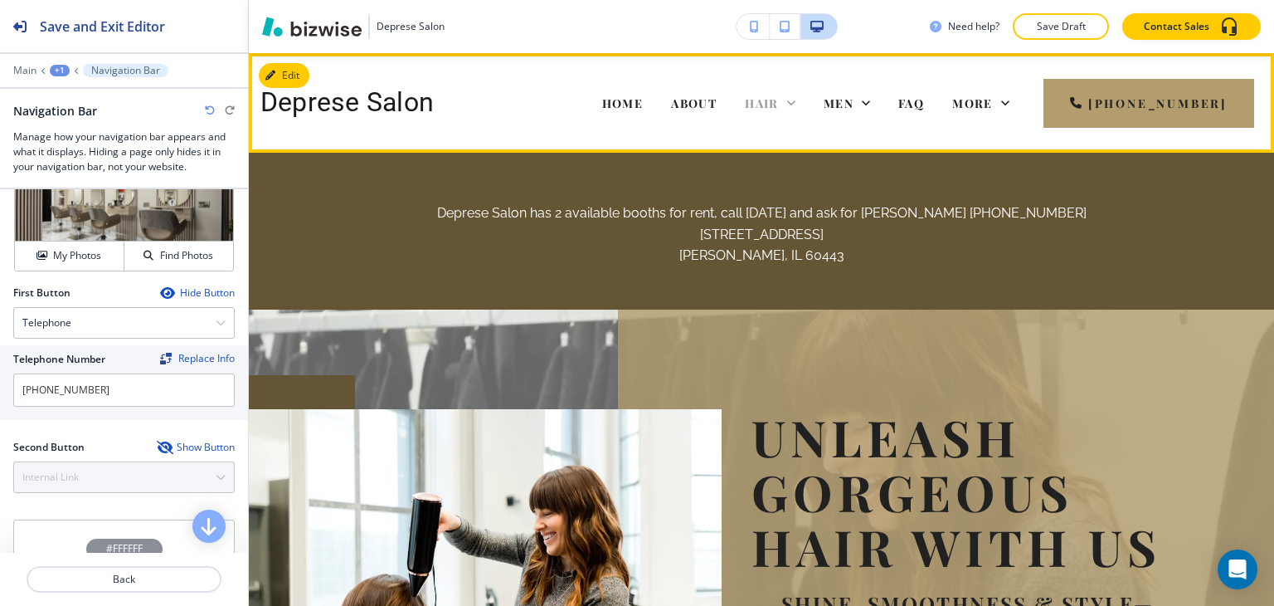
click at [800, 104] on icon at bounding box center [791, 103] width 17 height 17
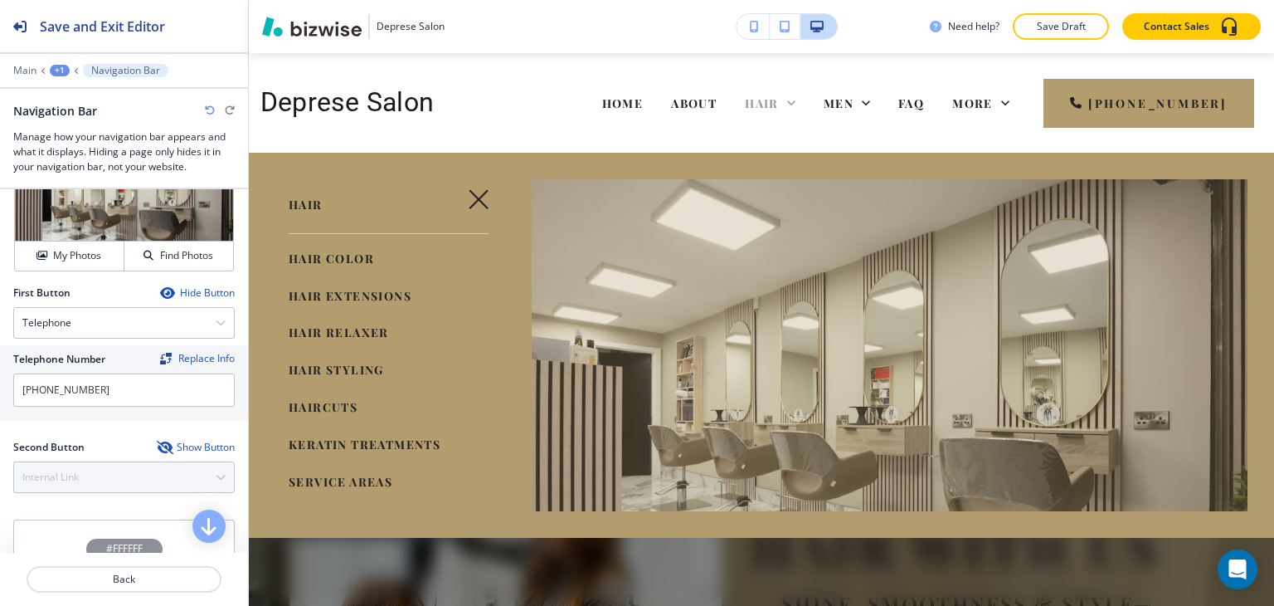
click at [800, 104] on icon at bounding box center [791, 103] width 17 height 17
click at [474, 185] on button "button" at bounding box center [479, 199] width 40 height 40
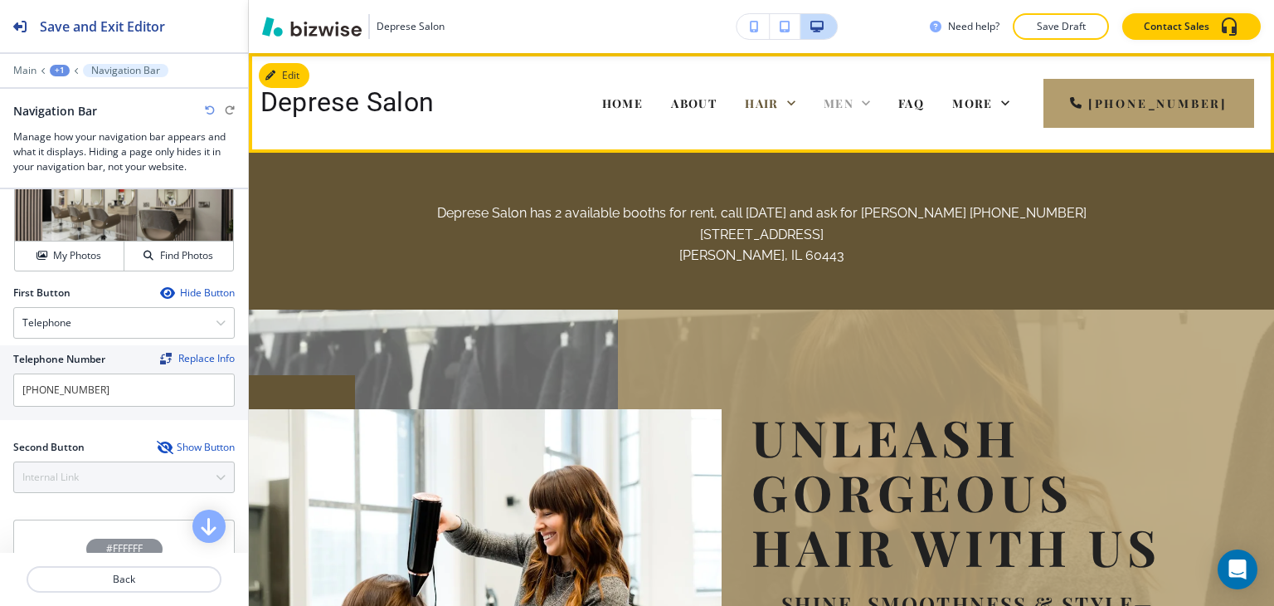
click at [854, 102] on span "MEN" at bounding box center [839, 103] width 30 height 16
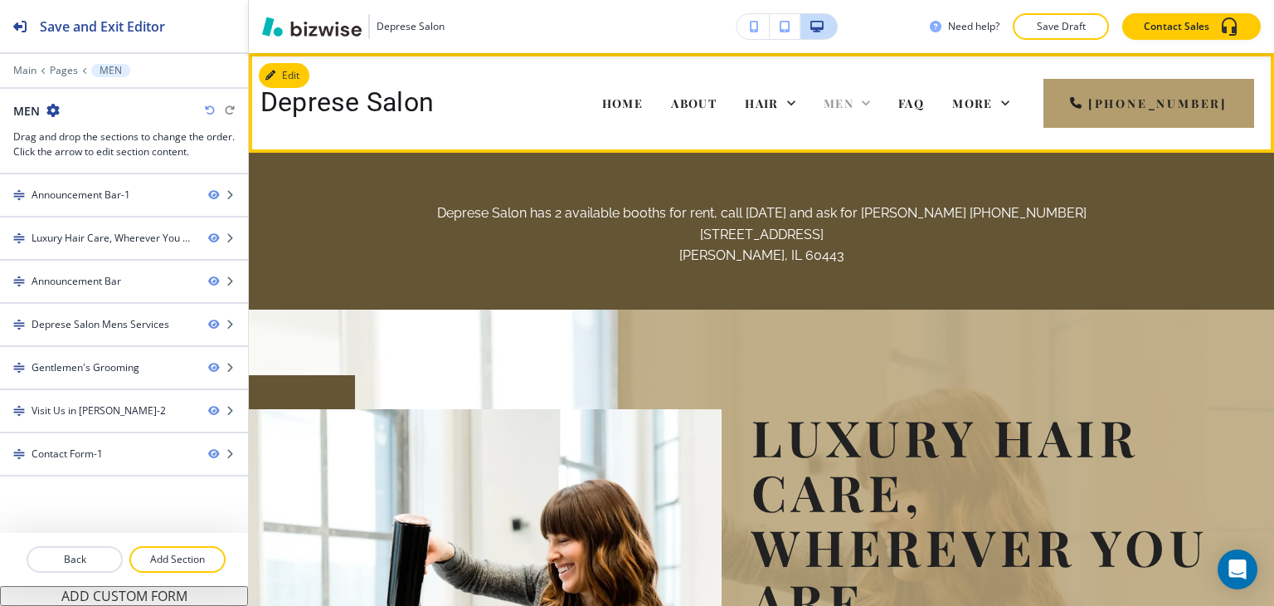
click at [870, 101] on icon at bounding box center [866, 102] width 8 height 5
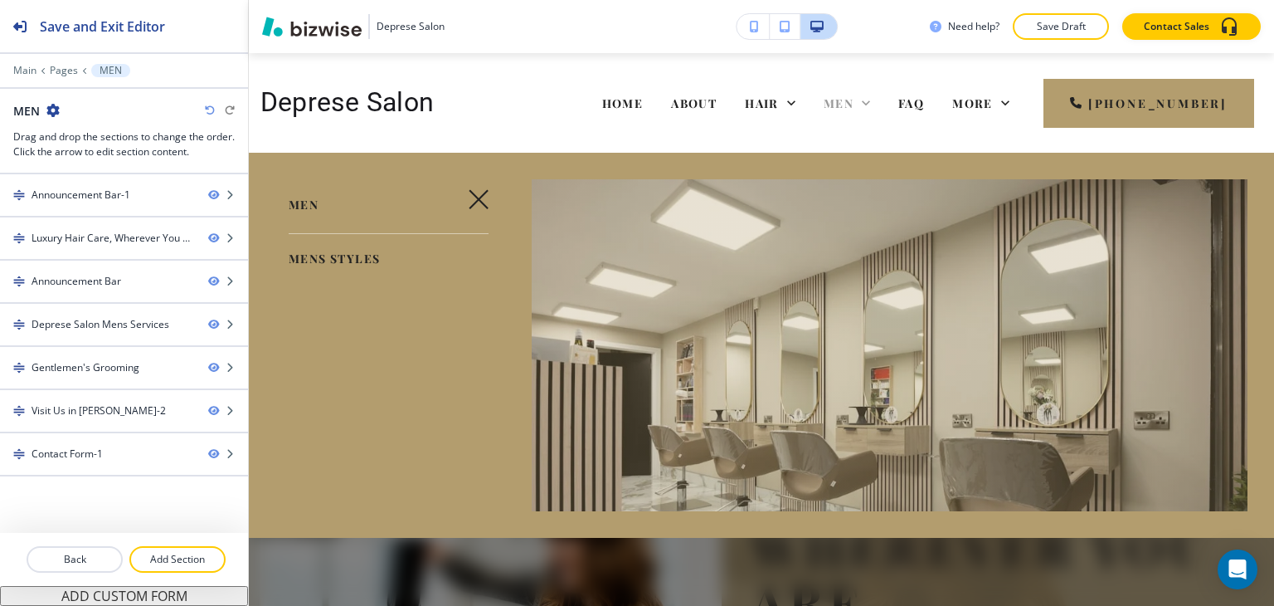
click at [870, 101] on icon at bounding box center [866, 102] width 8 height 5
click at [779, 100] on span "HAIR" at bounding box center [762, 103] width 34 height 16
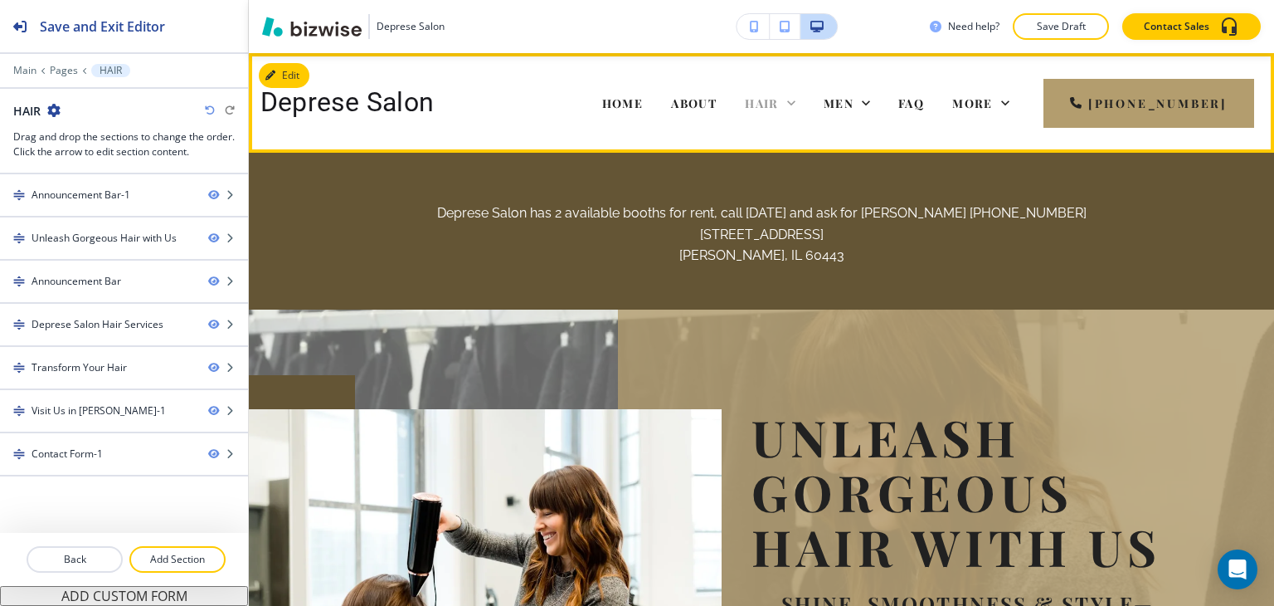
click at [800, 105] on icon at bounding box center [791, 103] width 17 height 17
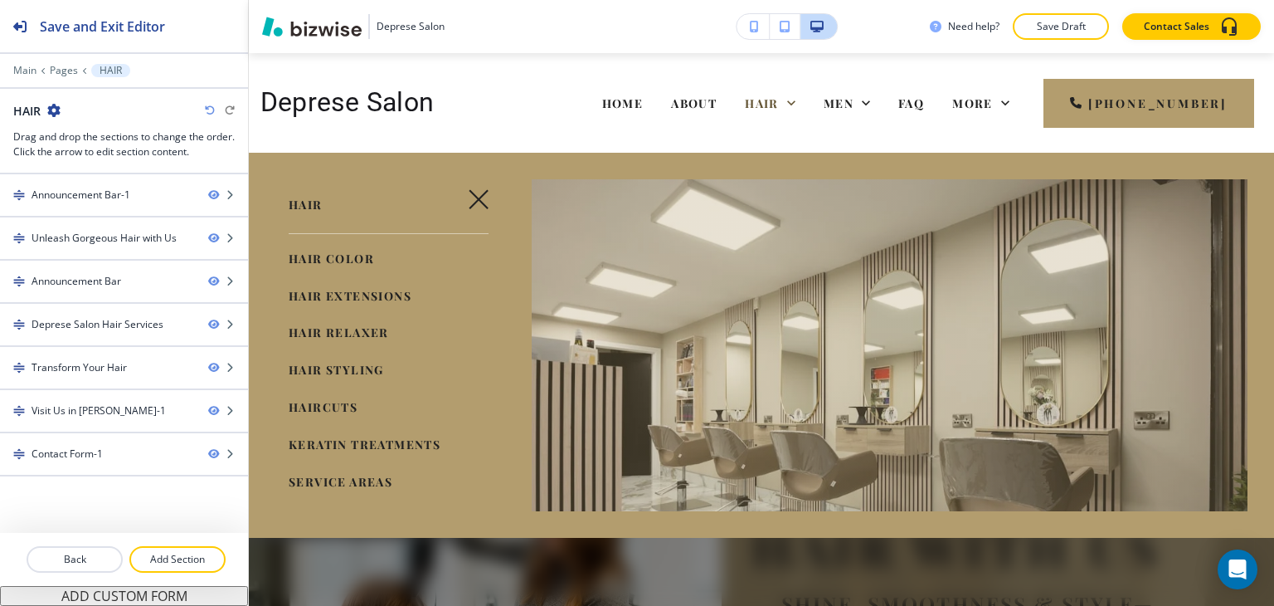
click at [352, 260] on span "HAIR COLOR" at bounding box center [331, 258] width 85 height 16
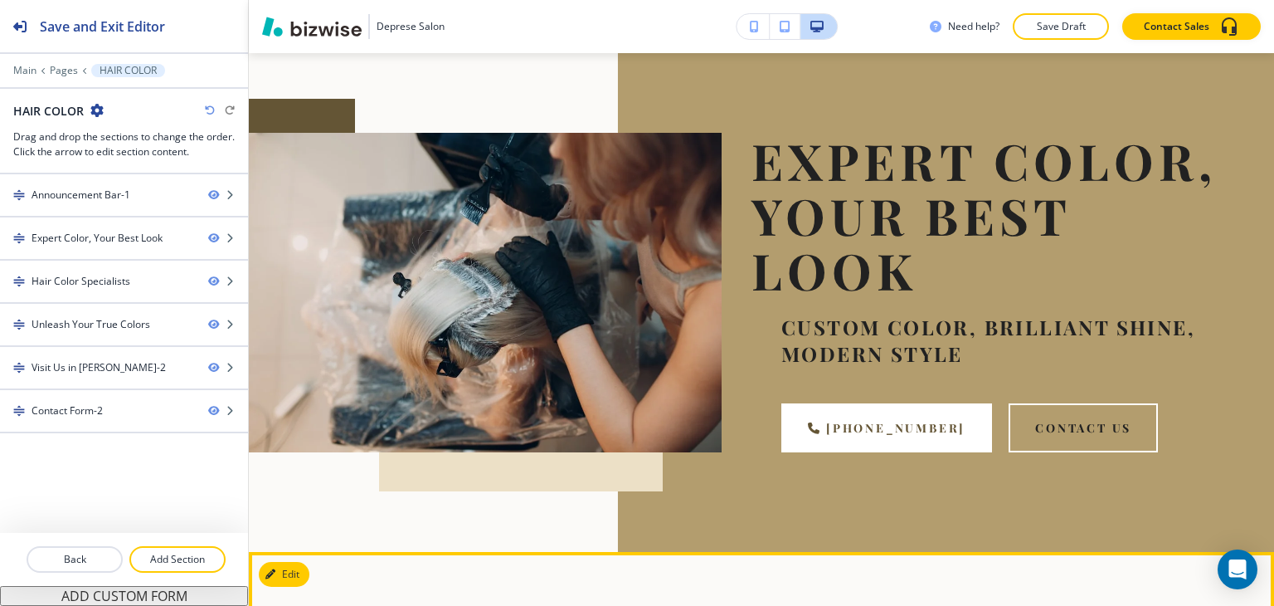
scroll to position [166, 0]
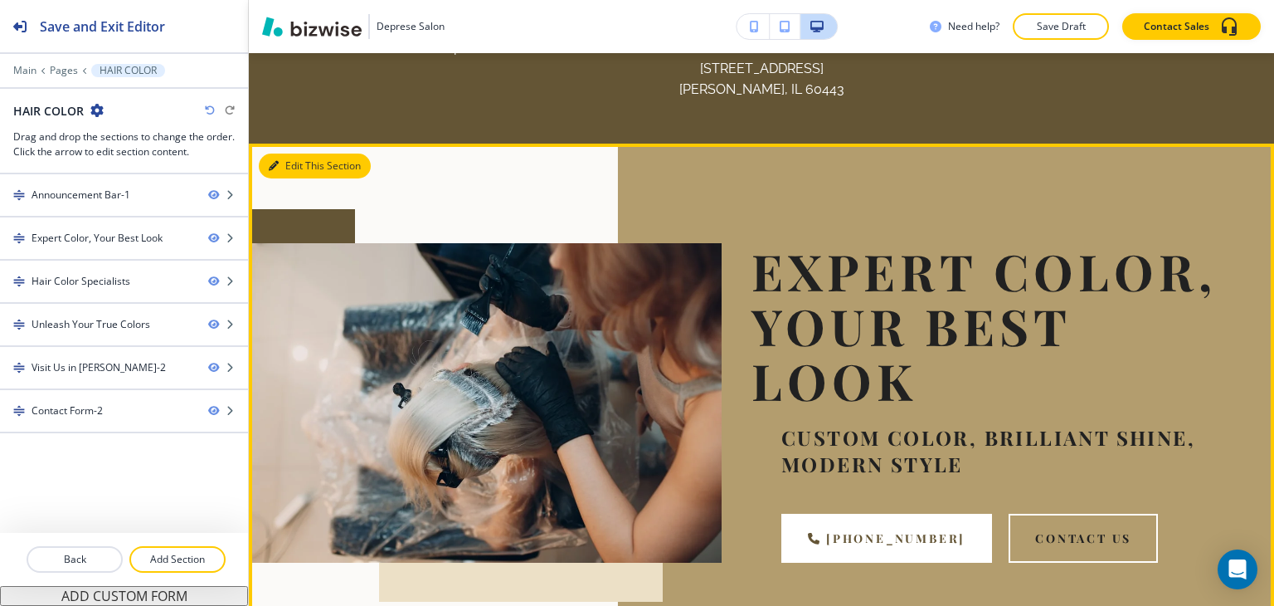
click at [294, 169] on button "Edit This Section" at bounding box center [315, 165] width 112 height 25
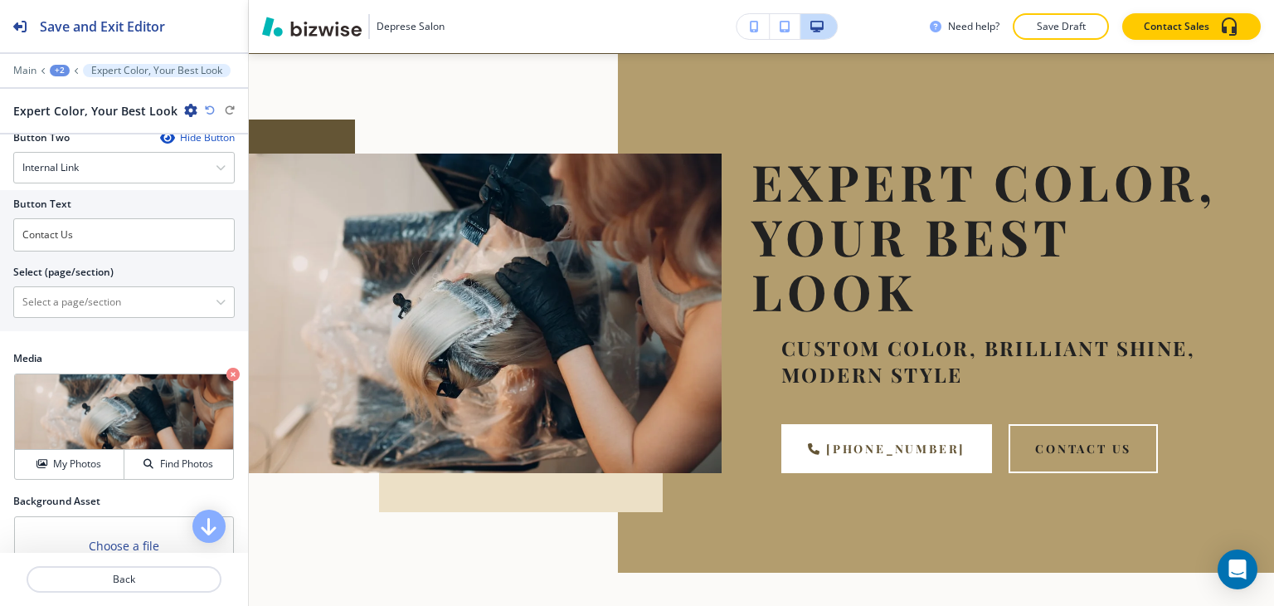
scroll to position [989, 0]
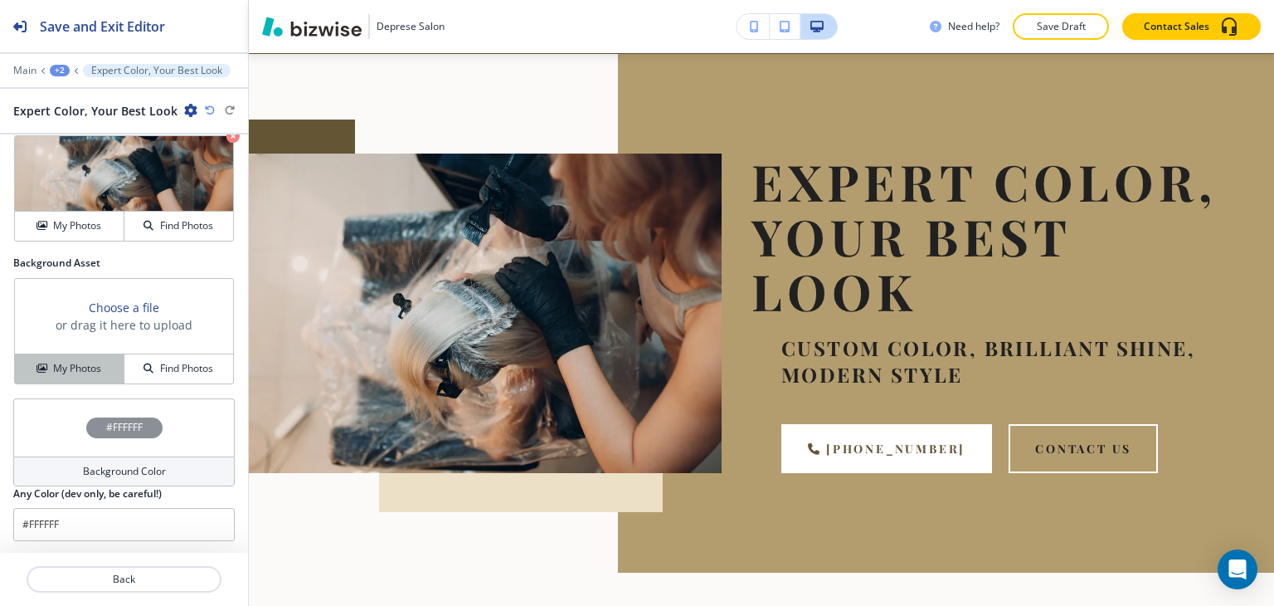
click at [71, 366] on h4 "My Photos" at bounding box center [77, 368] width 48 height 15
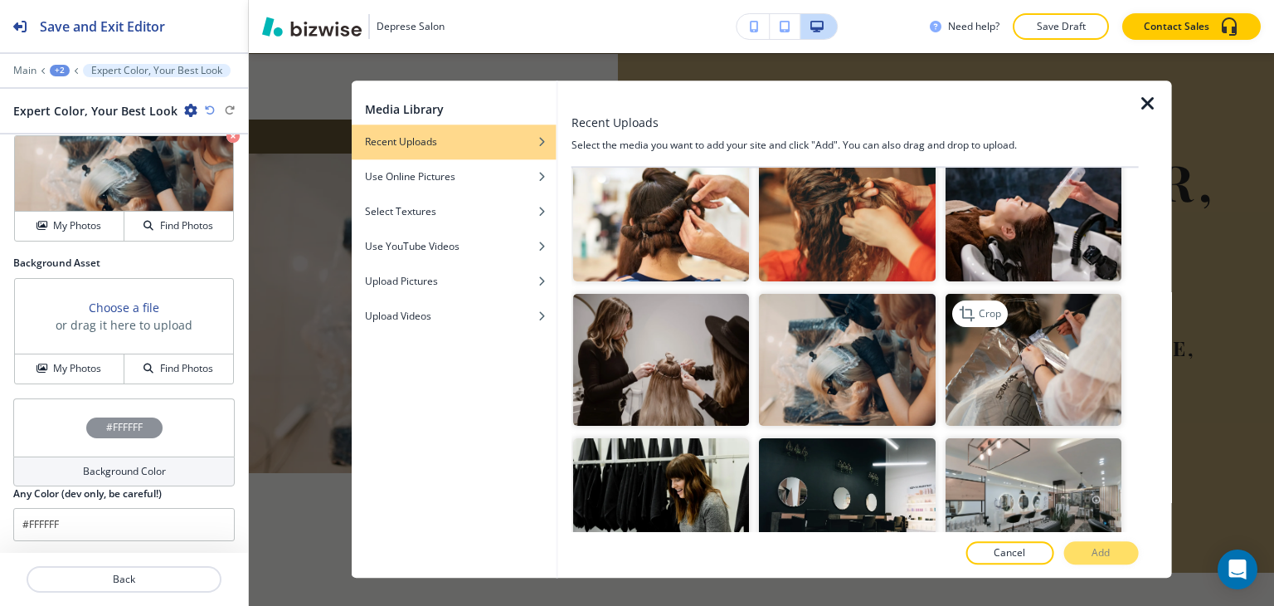
scroll to position [2240, 0]
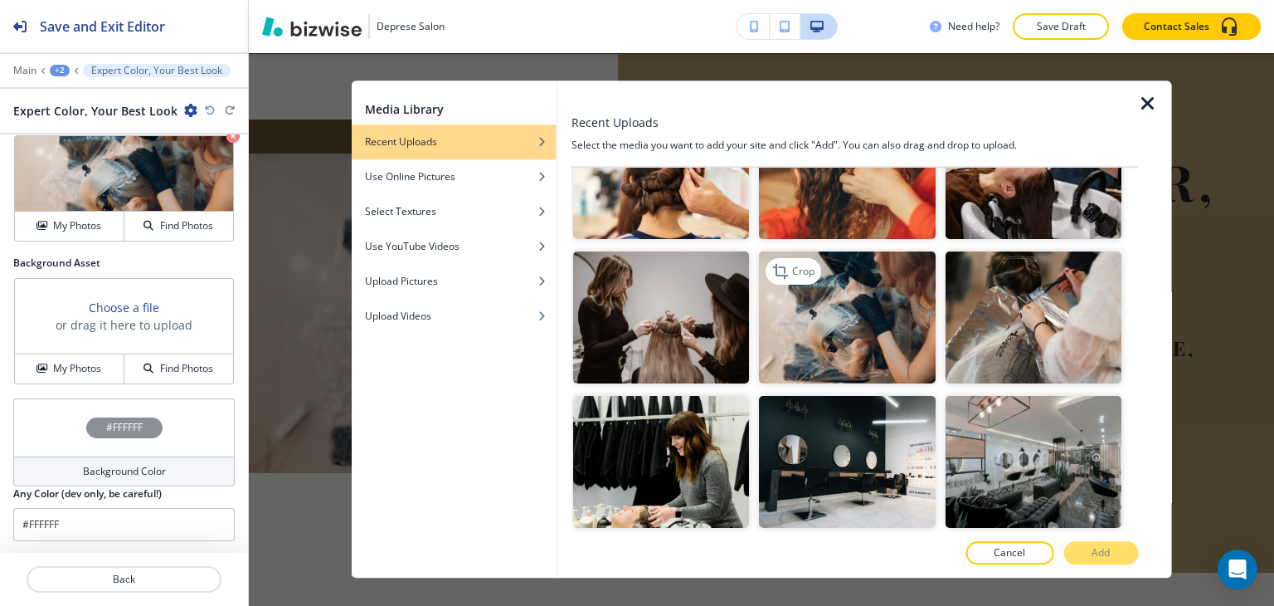
click at [881, 280] on img "button" at bounding box center [847, 317] width 176 height 132
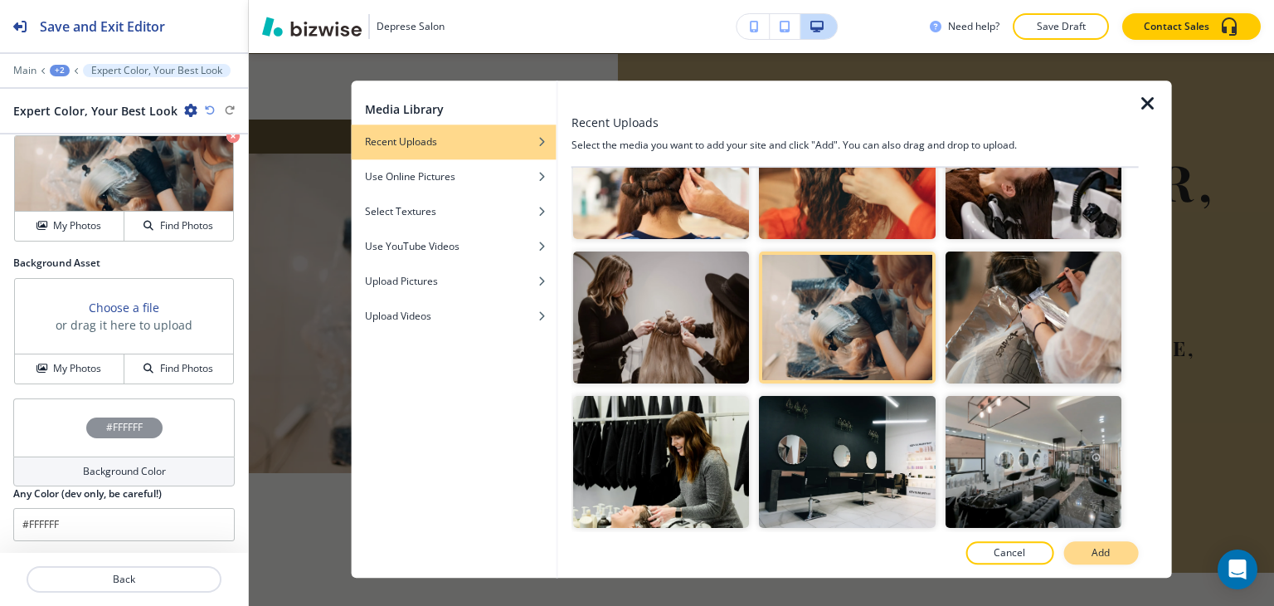
click at [1131, 550] on button "Add" at bounding box center [1100, 553] width 75 height 23
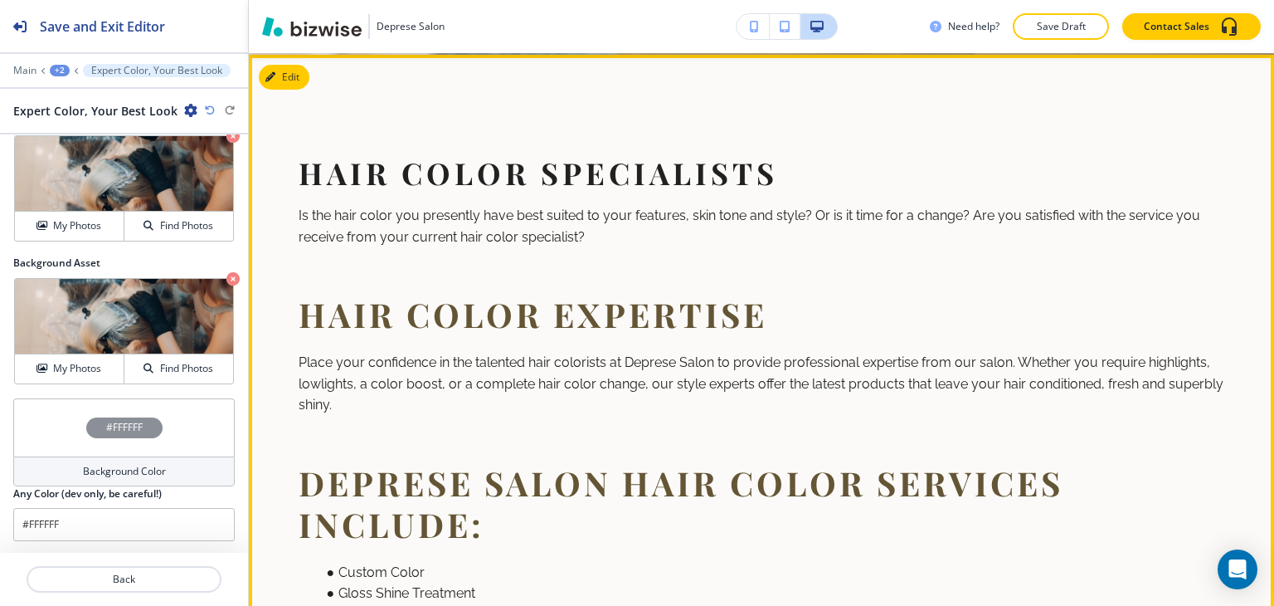
scroll to position [747, 0]
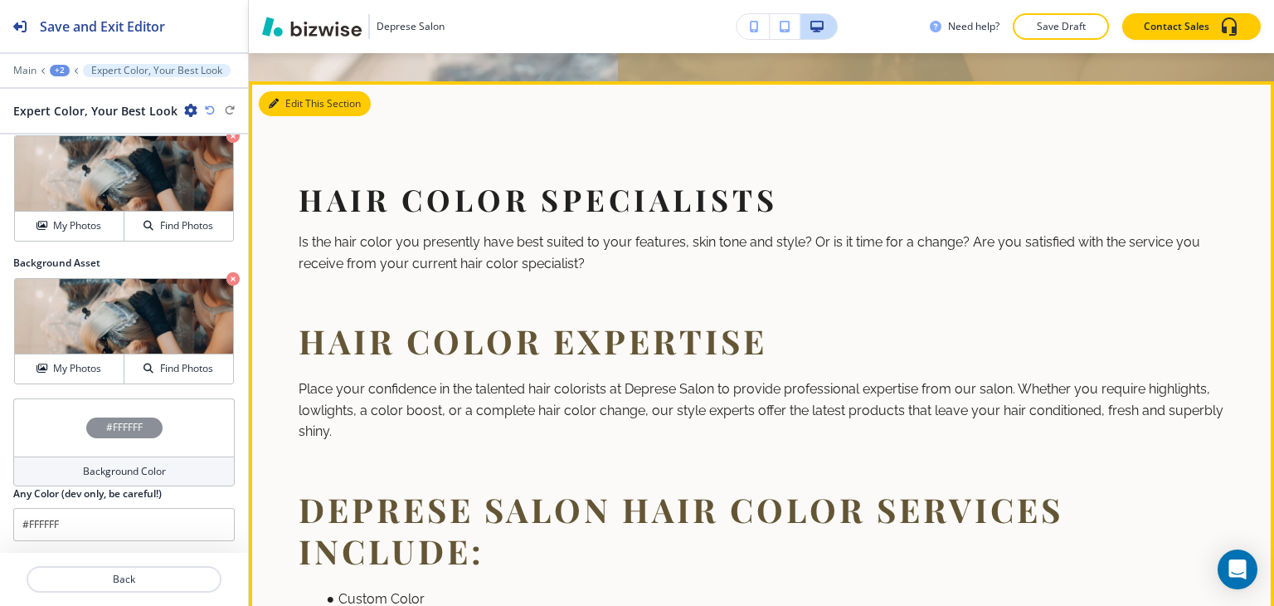
click at [293, 104] on button "Edit This Section" at bounding box center [315, 103] width 112 height 25
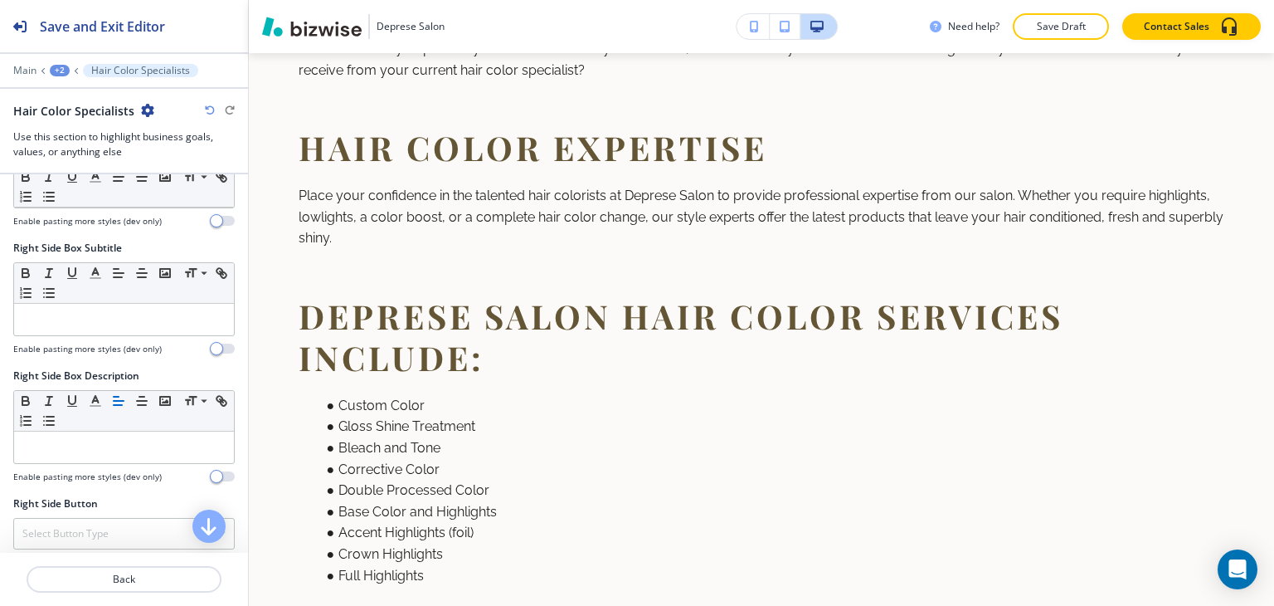
scroll to position [801, 0]
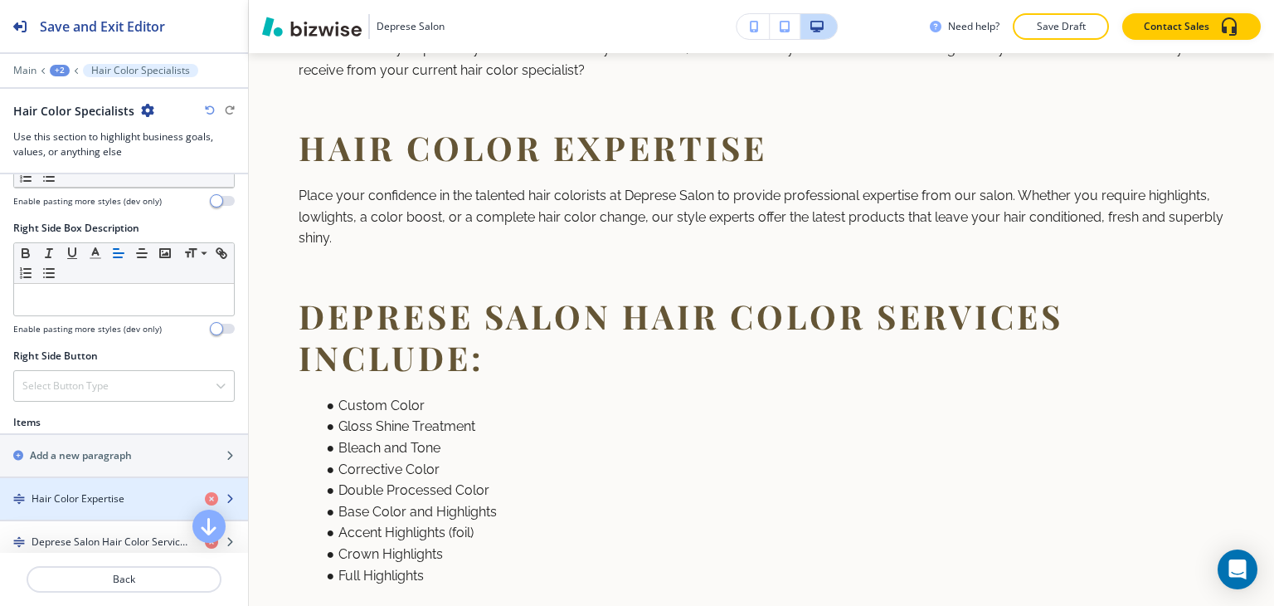
click at [119, 491] on h4 "Hair Color Expertise" at bounding box center [78, 498] width 93 height 15
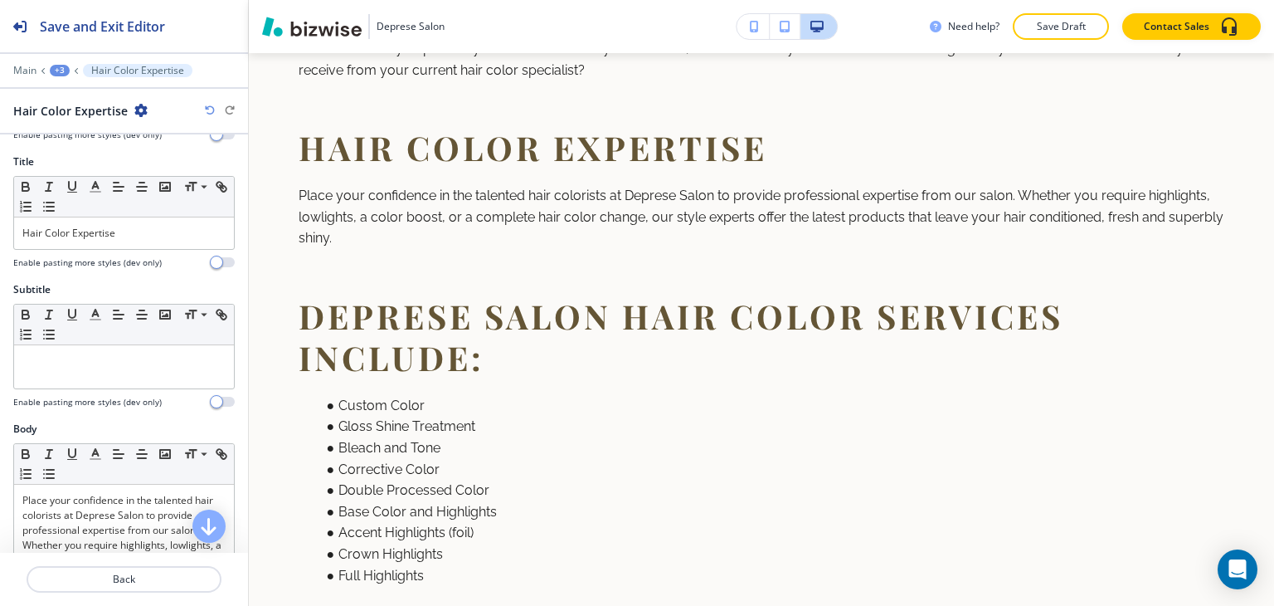
scroll to position [83, 0]
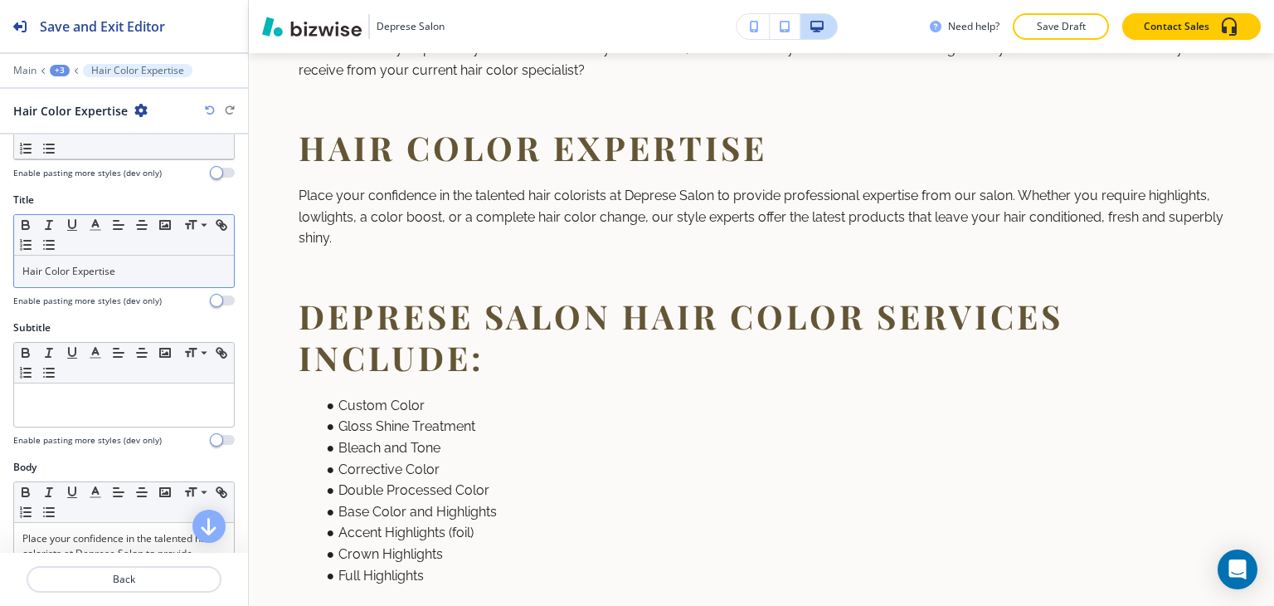
click at [167, 260] on div "Hair Color Expertise" at bounding box center [124, 271] width 220 height 32
click at [202, 250] on span at bounding box center [202, 248] width 37 height 20
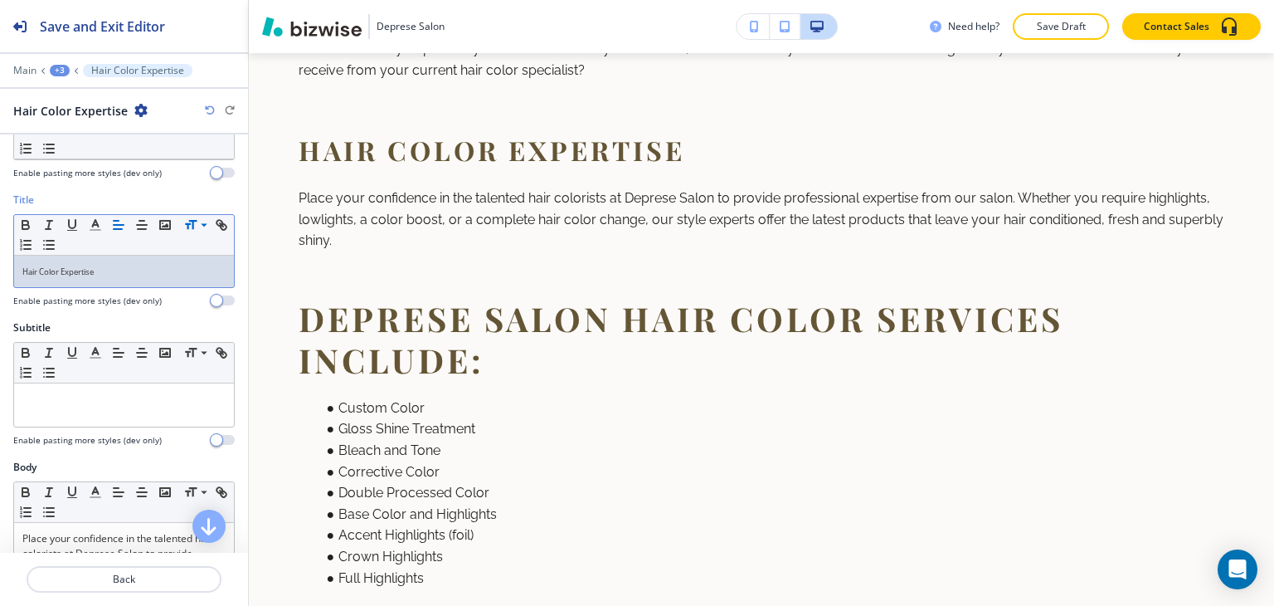
click at [163, 260] on div "Hair Color Expertise" at bounding box center [124, 271] width 220 height 32
click at [167, 270] on p "Hair Color Expertise" at bounding box center [123, 271] width 203 height 15
click at [58, 65] on div "+3" at bounding box center [60, 71] width 20 height 12
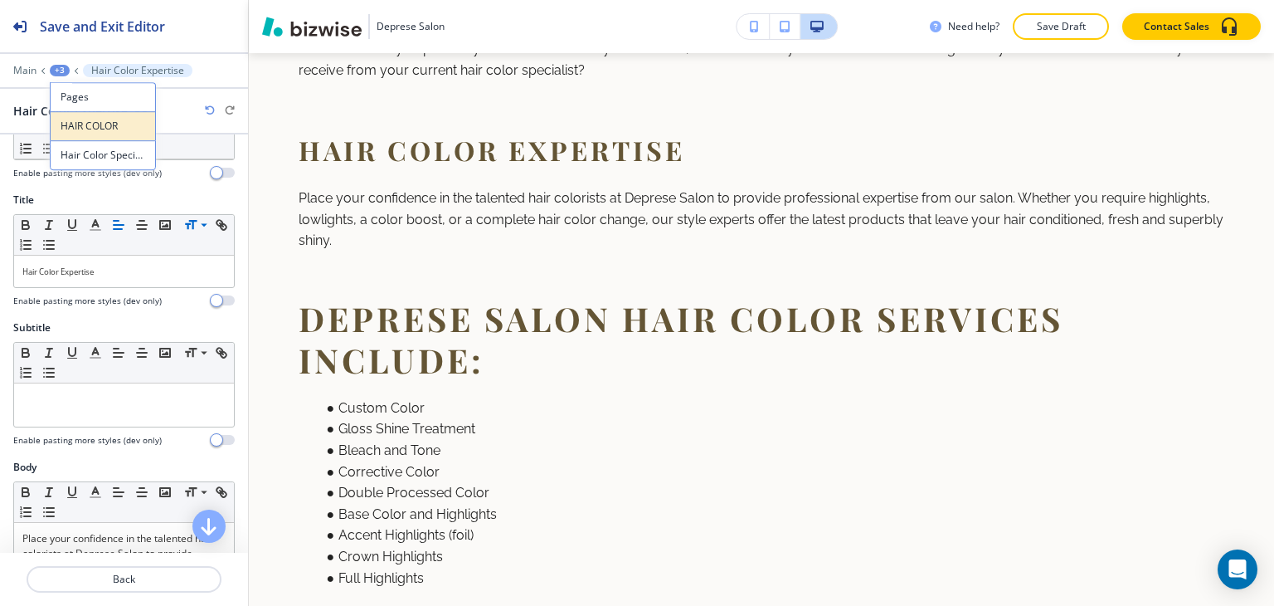
click at [95, 128] on p "HAIR COLOR" at bounding box center [103, 126] width 85 height 15
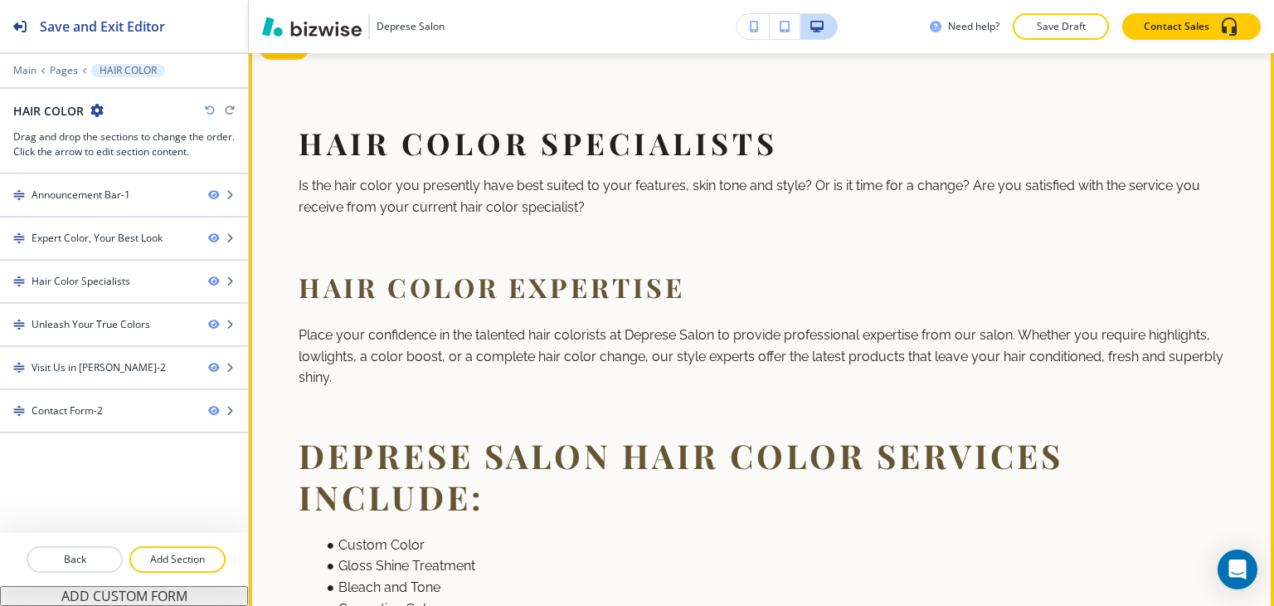
scroll to position [691, 0]
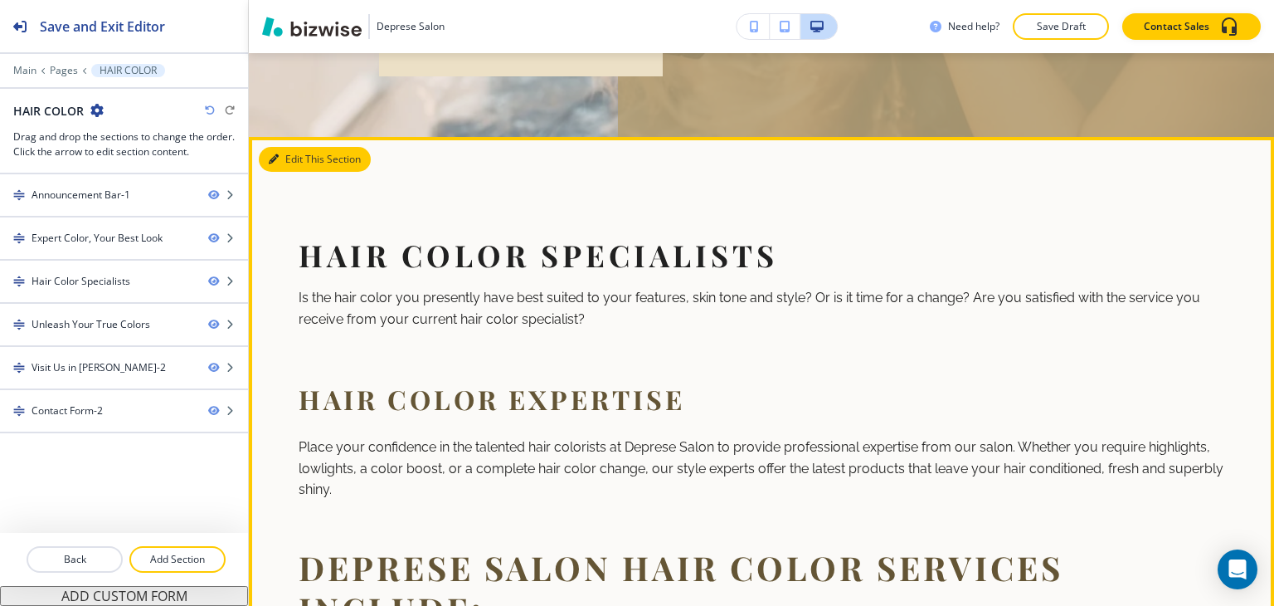
click at [284, 157] on button "Edit This Section" at bounding box center [315, 159] width 112 height 25
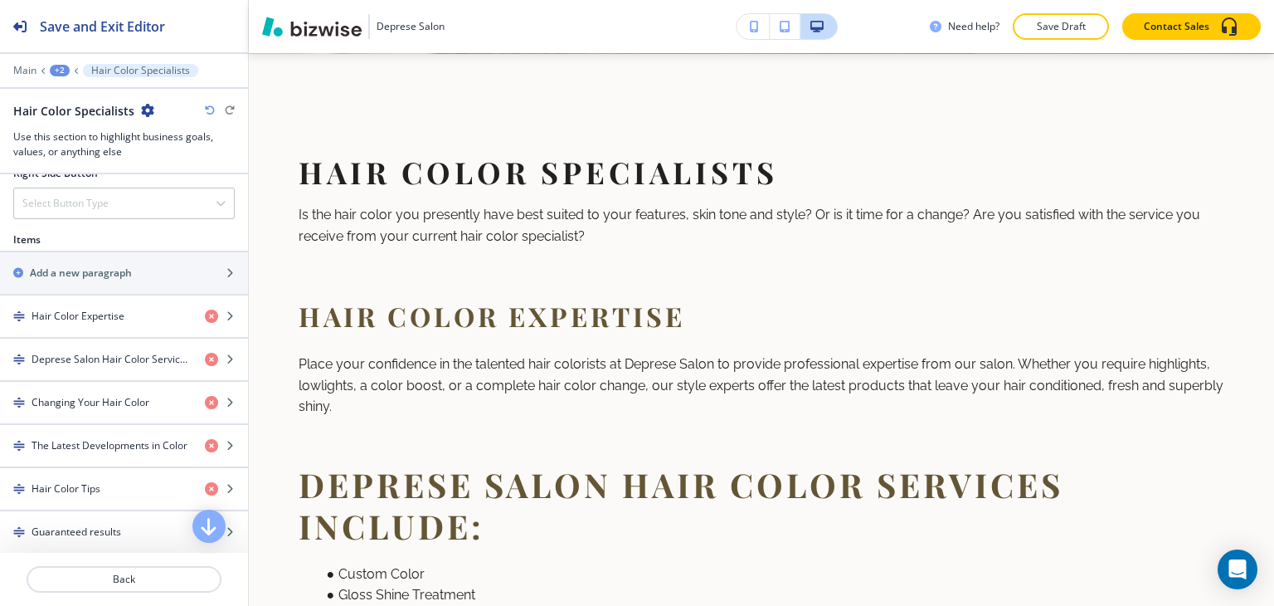
scroll to position [1078, 0]
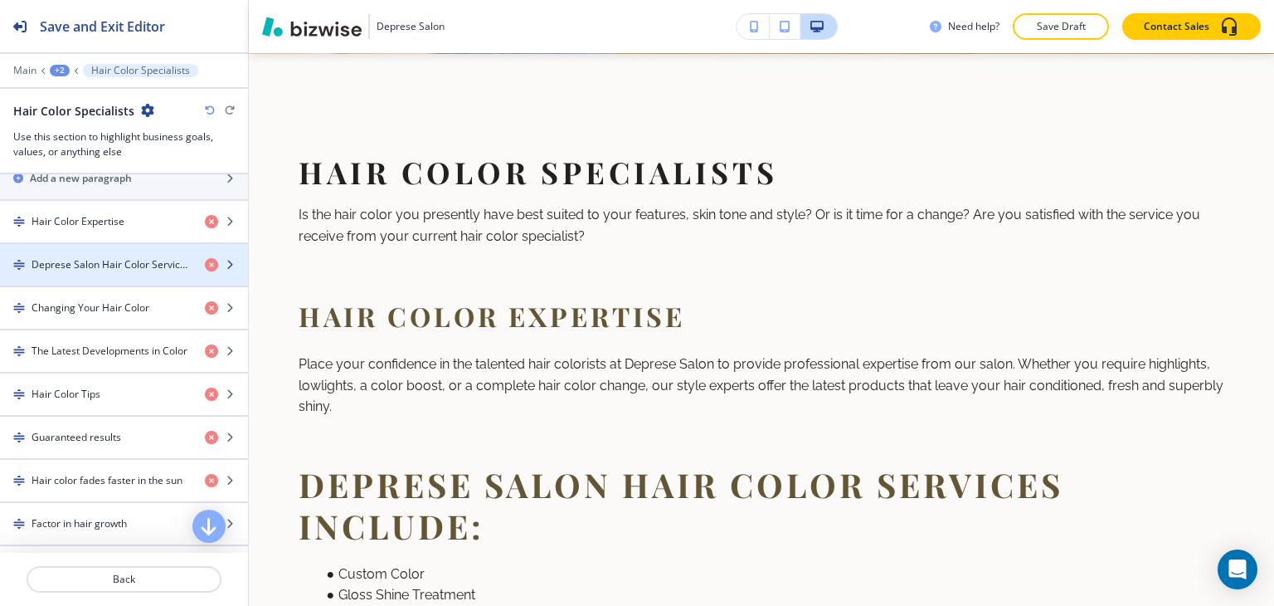
click at [70, 272] on div "button" at bounding box center [124, 278] width 248 height 13
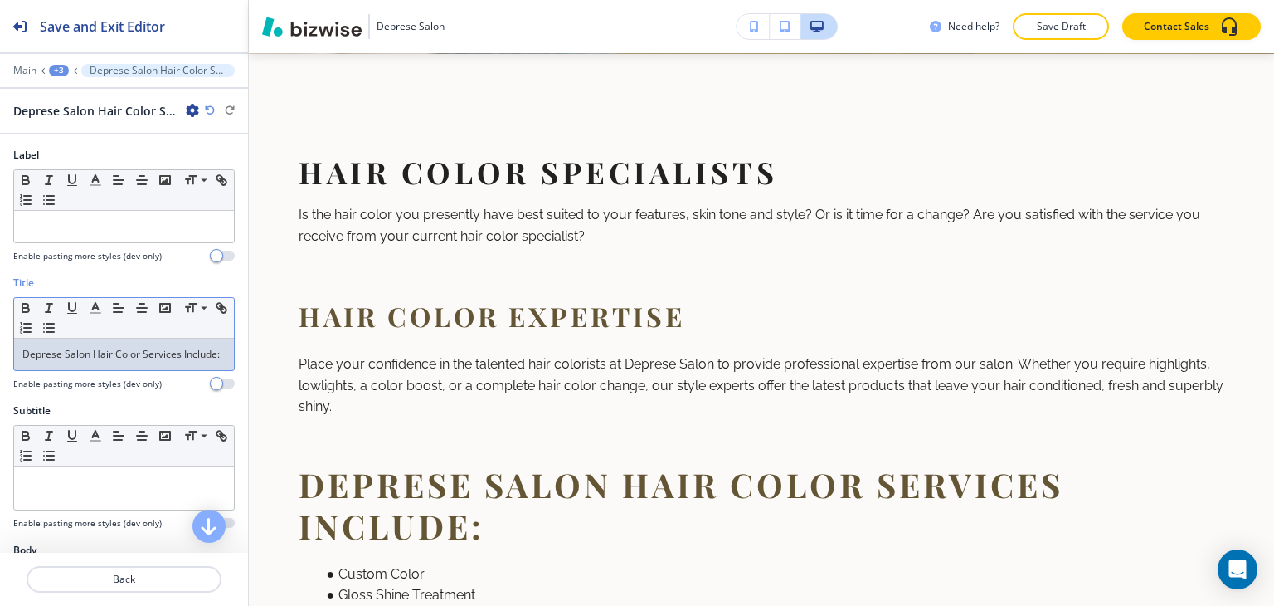
click at [108, 370] on div "Deprese Salon Hair Color Services Include:" at bounding box center [124, 354] width 220 height 32
click at [188, 326] on span at bounding box center [202, 331] width 37 height 20
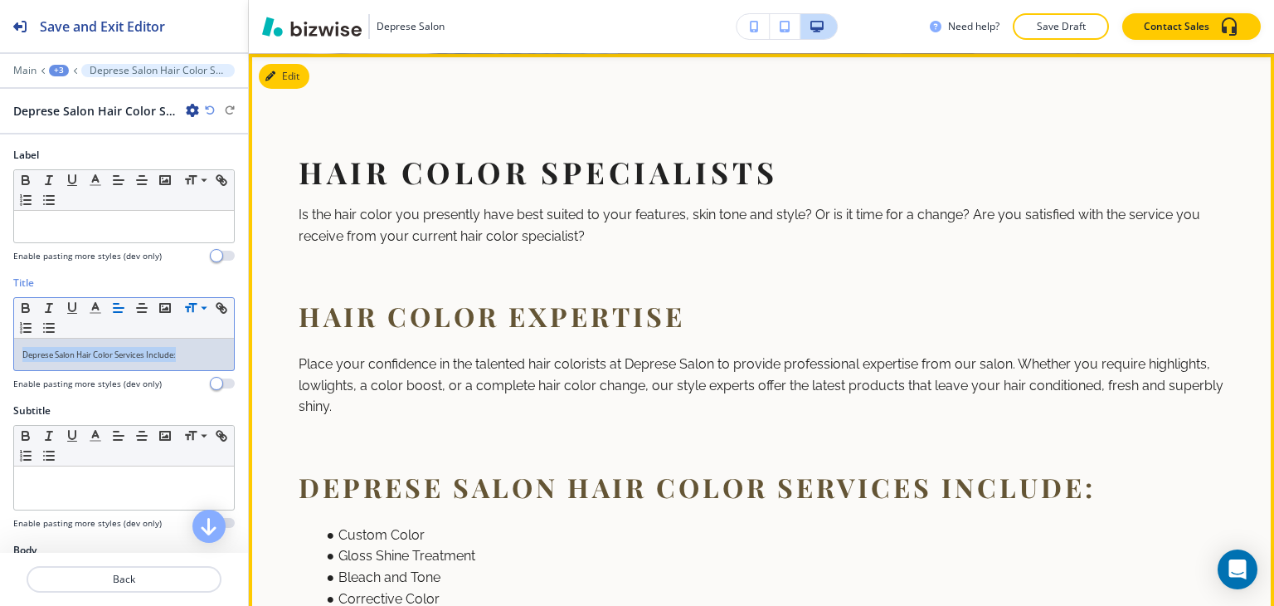
scroll to position [940, 0]
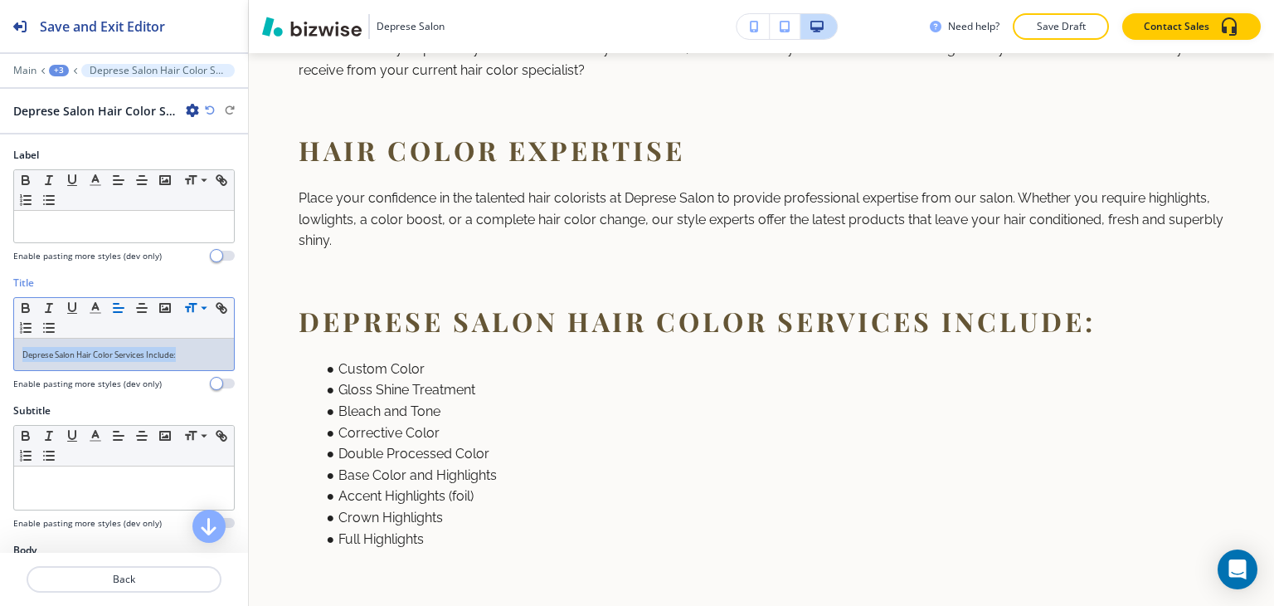
click at [63, 68] on div "+3" at bounding box center [59, 71] width 20 height 12
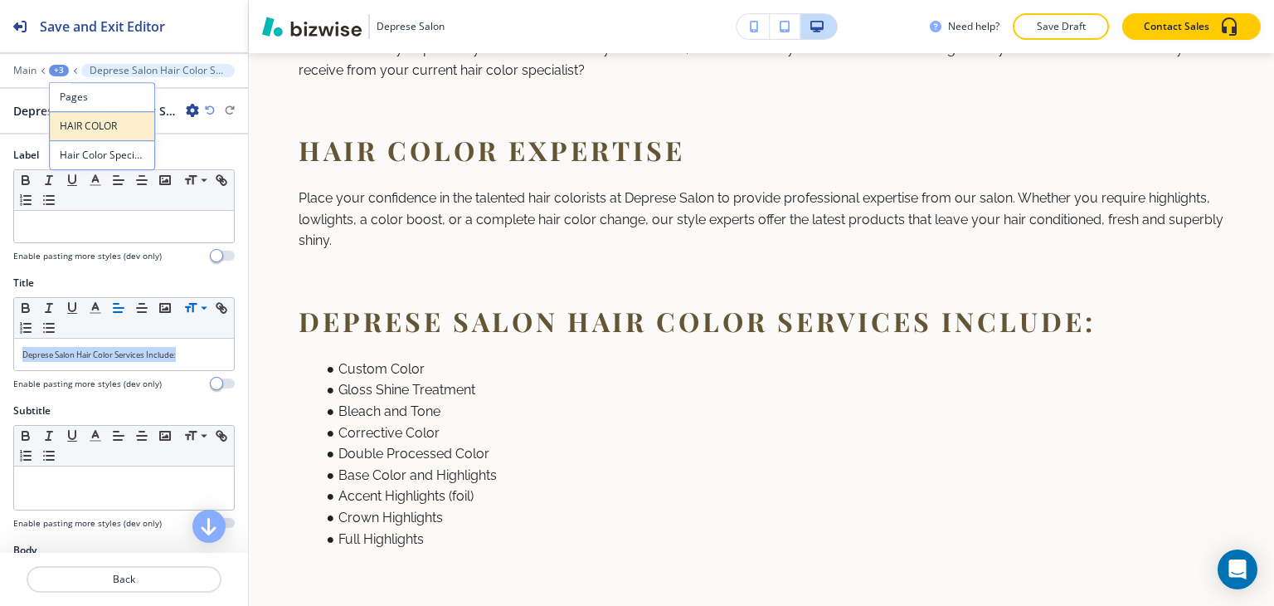
click at [67, 121] on p "HAIR COLOR" at bounding box center [102, 126] width 85 height 15
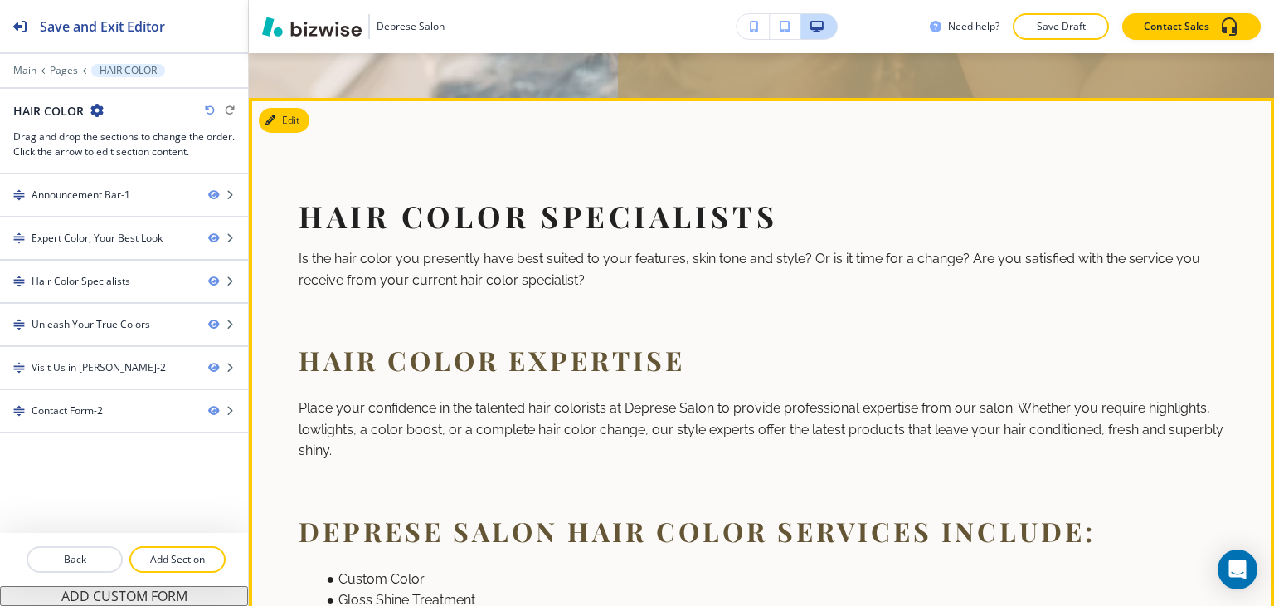
scroll to position [691, 0]
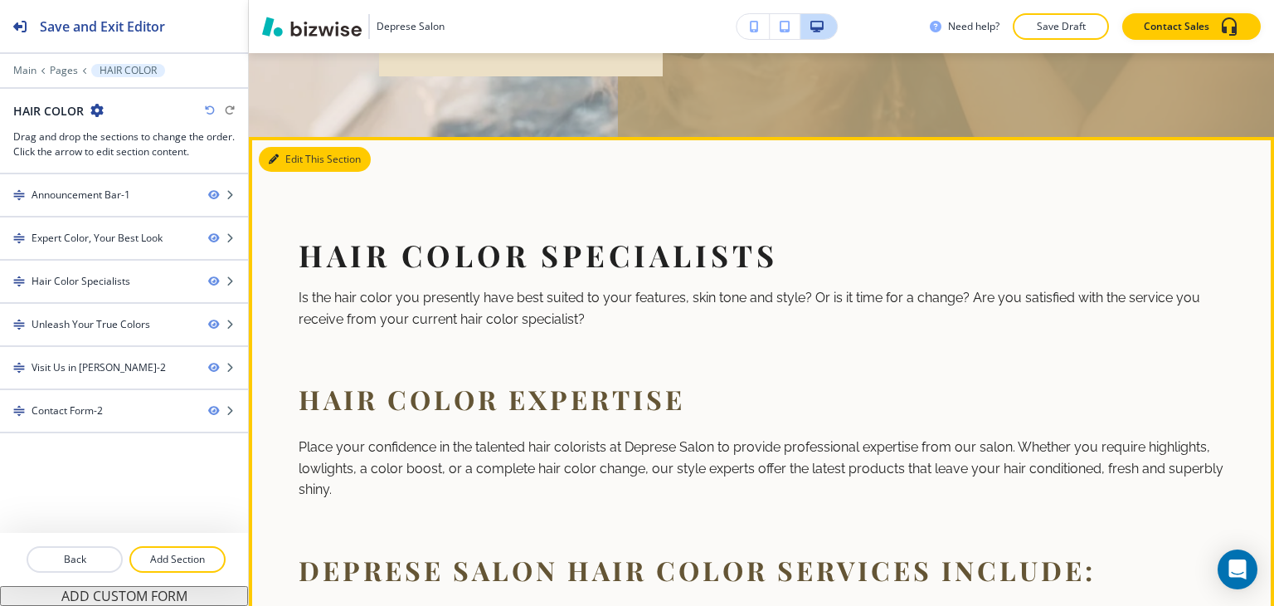
click at [283, 159] on button "Edit This Section" at bounding box center [315, 159] width 112 height 25
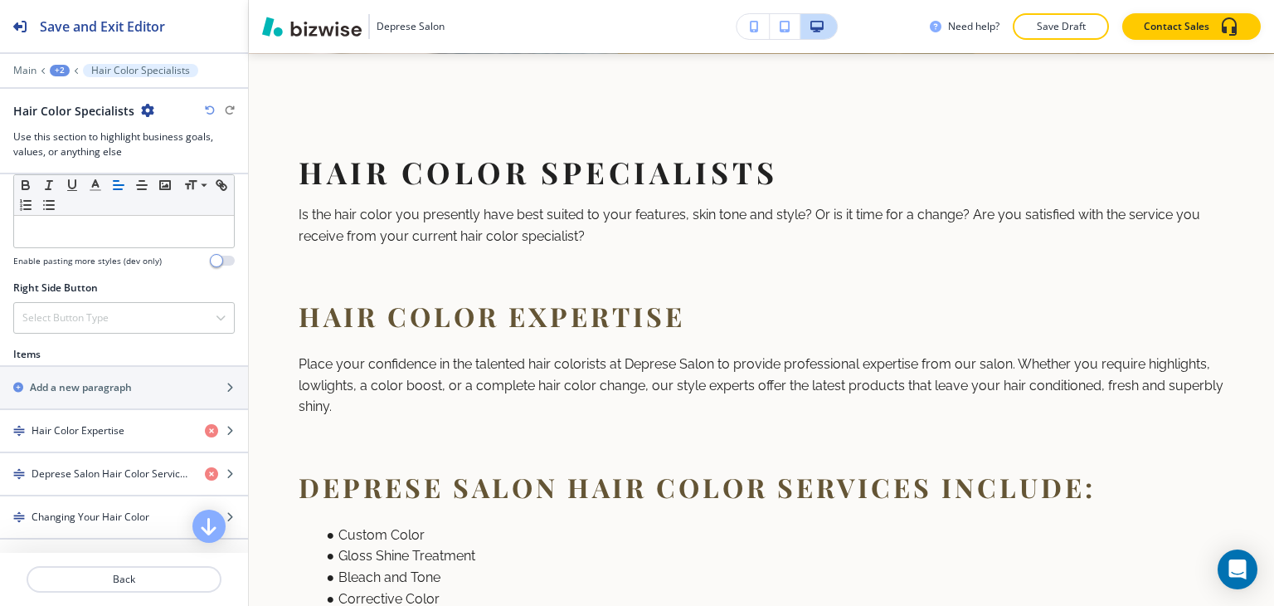
scroll to position [1078, 0]
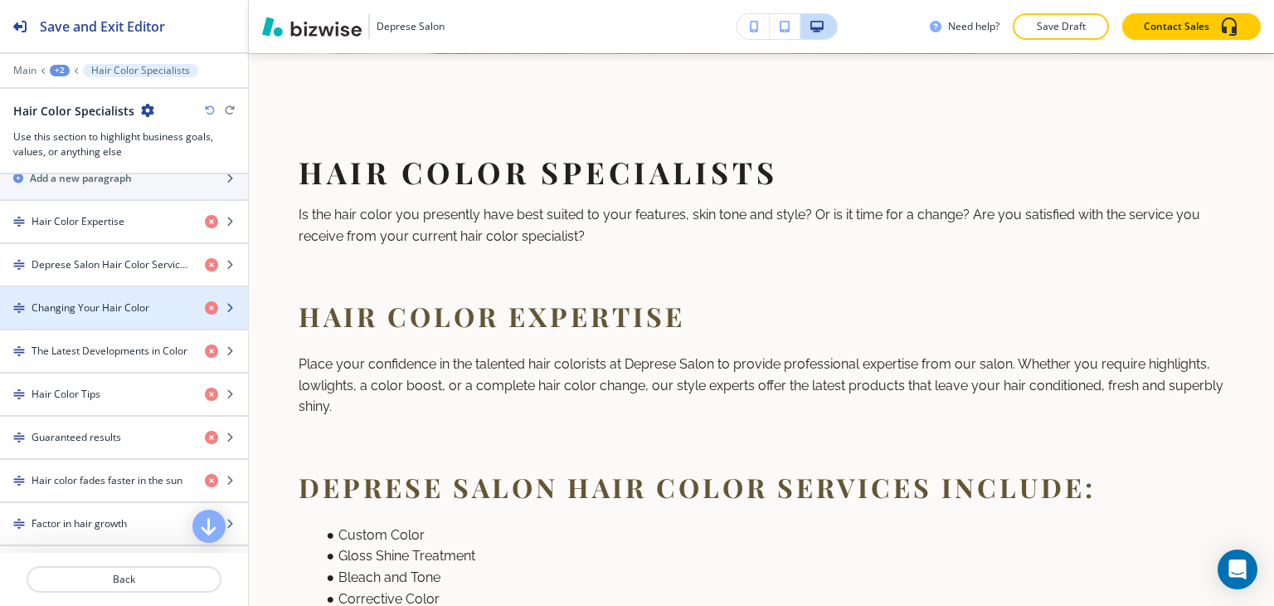
click at [96, 293] on div "button" at bounding box center [124, 293] width 248 height 13
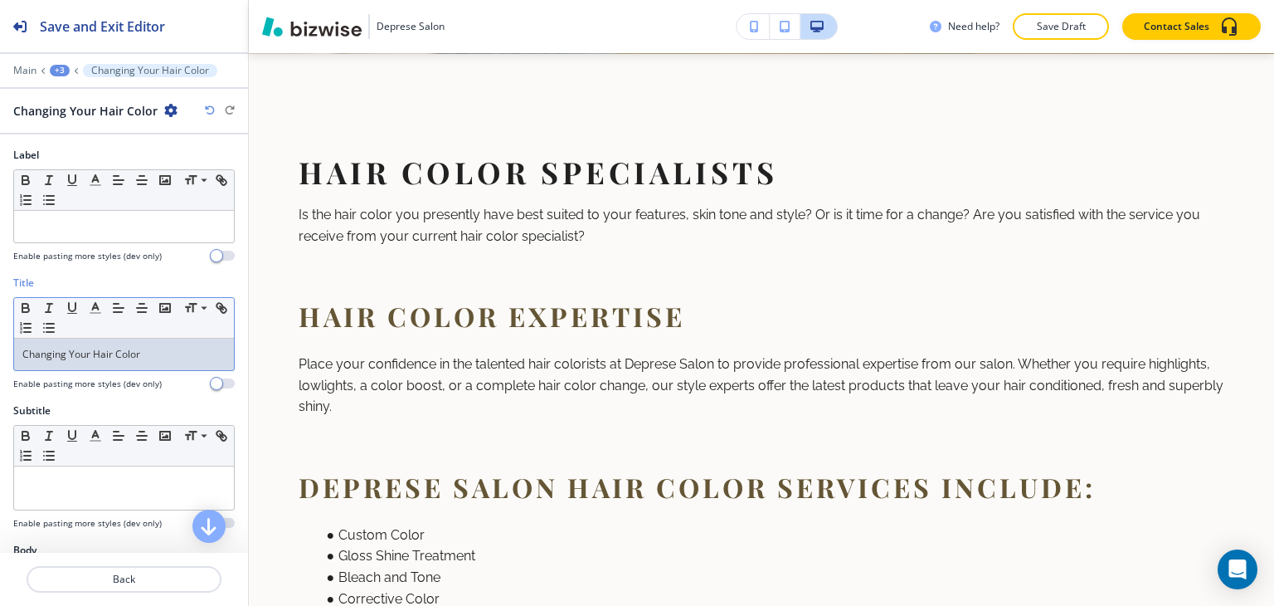
click at [133, 363] on div "Changing Your Hair Color" at bounding box center [124, 354] width 220 height 32
click at [192, 326] on span at bounding box center [202, 331] width 37 height 20
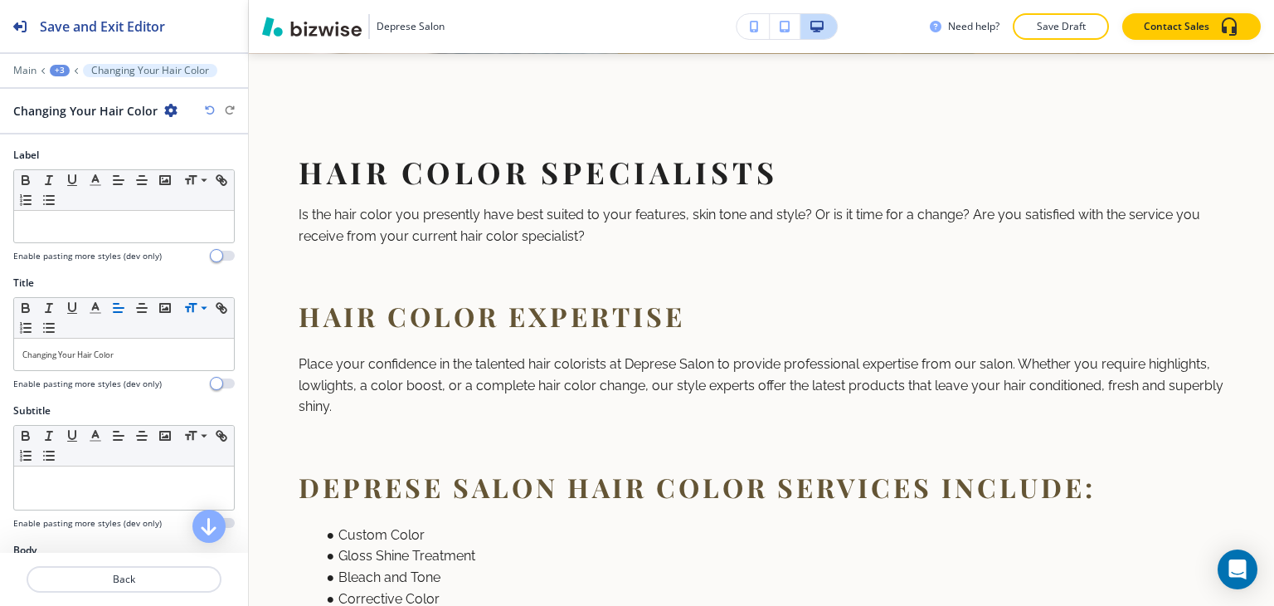
click at [58, 64] on div "Main +3 Changing Your Hair Color" at bounding box center [123, 70] width 221 height 13
click at [58, 65] on div "+3" at bounding box center [60, 71] width 20 height 12
click at [77, 160] on p "Hair Color Specialists" at bounding box center [103, 155] width 85 height 15
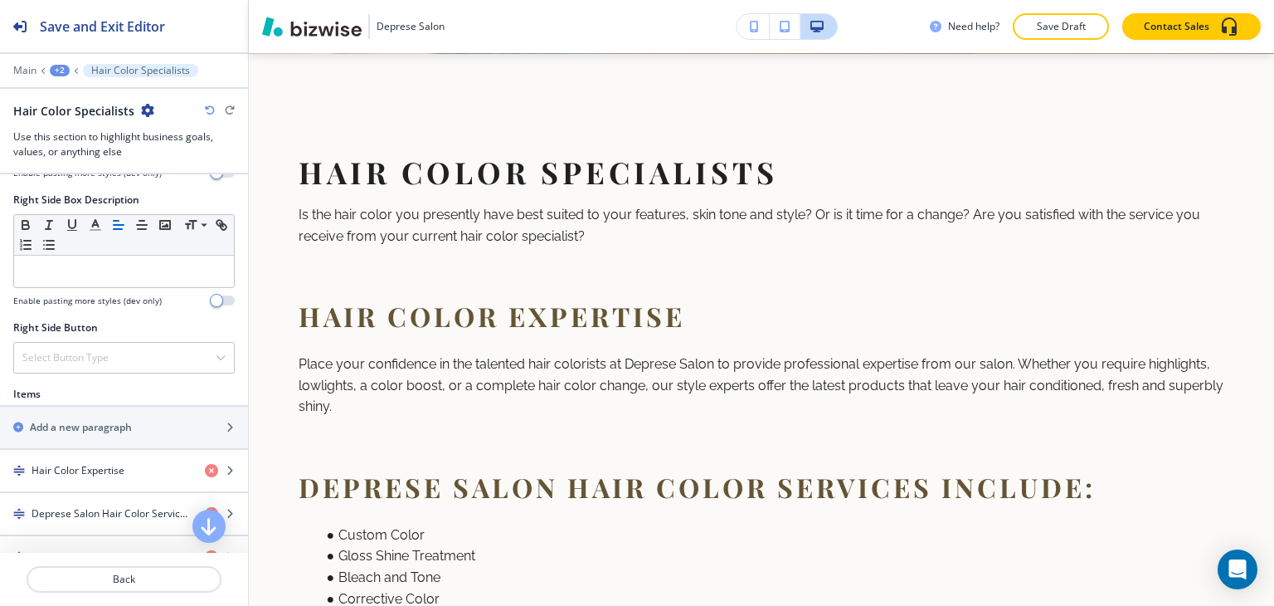
scroll to position [995, 0]
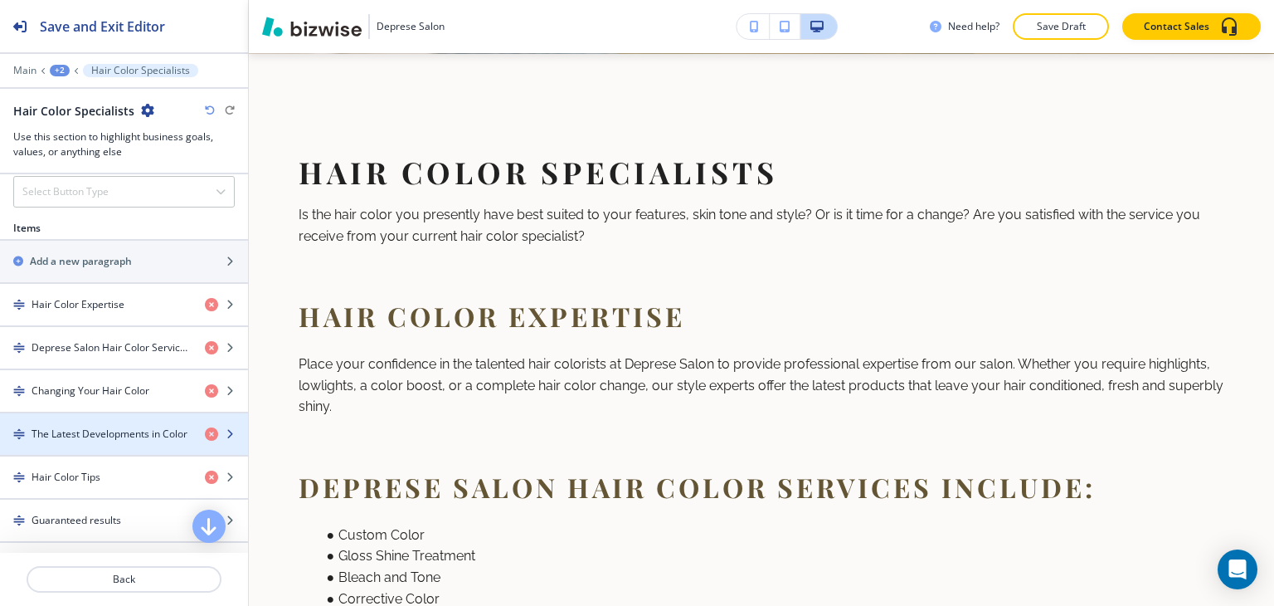
click at [77, 426] on h4 "The Latest Developments in Color" at bounding box center [110, 433] width 156 height 15
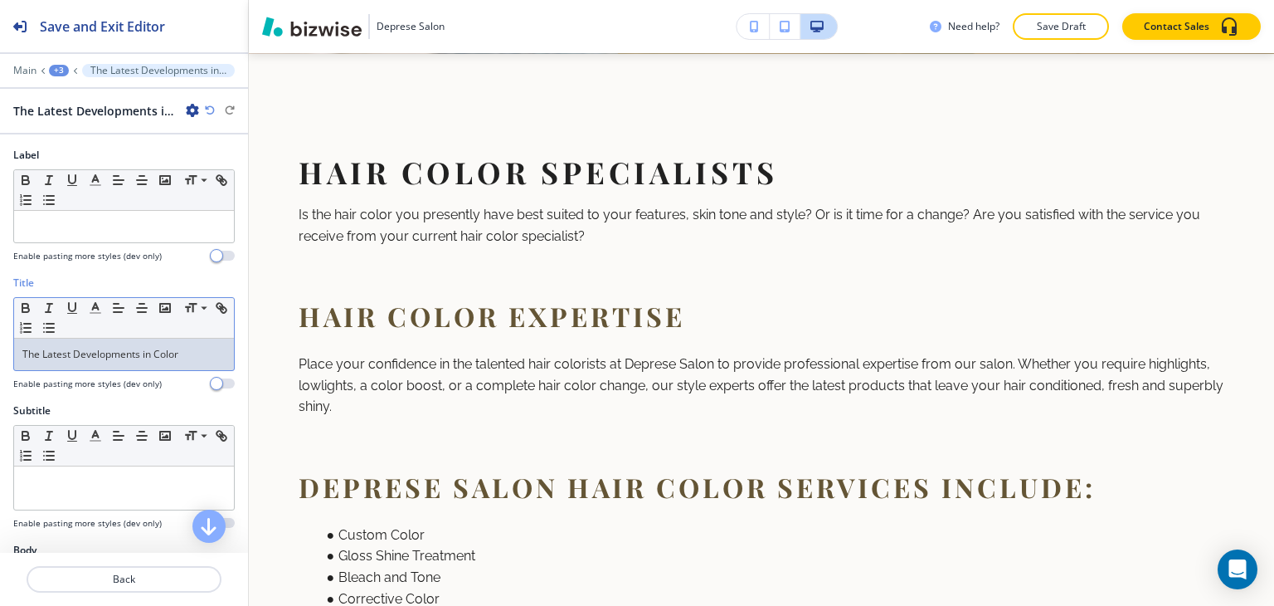
click at [110, 362] on div "The Latest Developments in Color" at bounding box center [124, 354] width 220 height 32
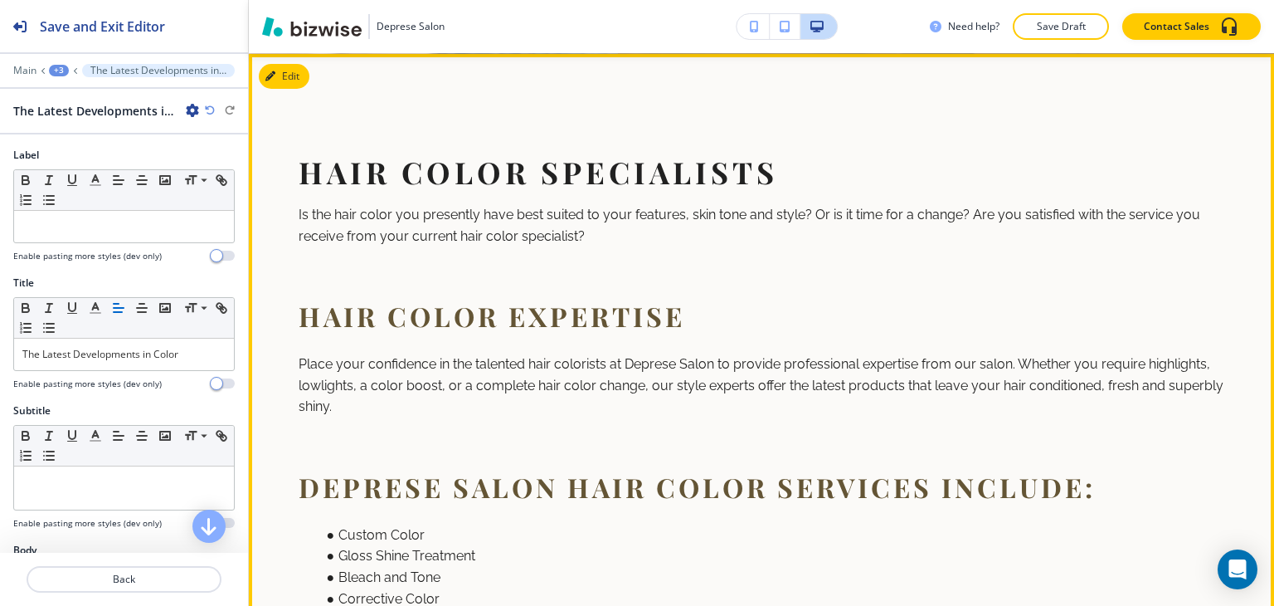
click at [463, 405] on p "Place your confidence in the talented hair colorists at Deprese Salon to provid…" at bounding box center [762, 385] width 926 height 64
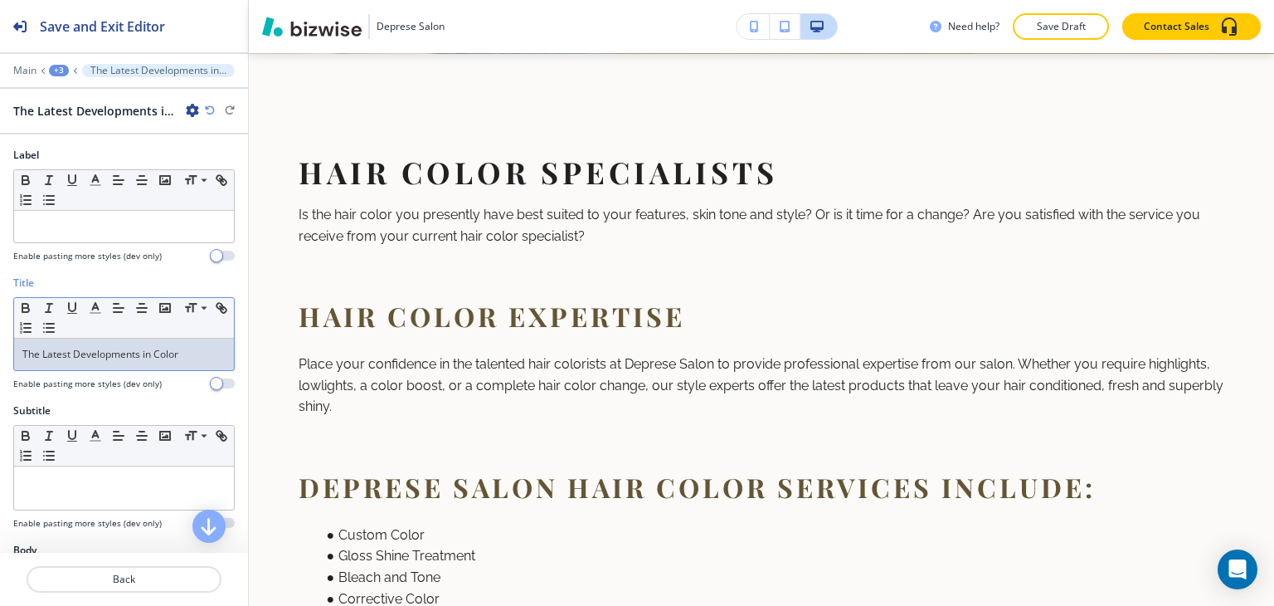
click at [90, 352] on p "The Latest Developments in Color" at bounding box center [123, 354] width 203 height 15
click at [192, 323] on span at bounding box center [202, 331] width 37 height 20
click at [53, 71] on div "+3" at bounding box center [59, 71] width 20 height 12
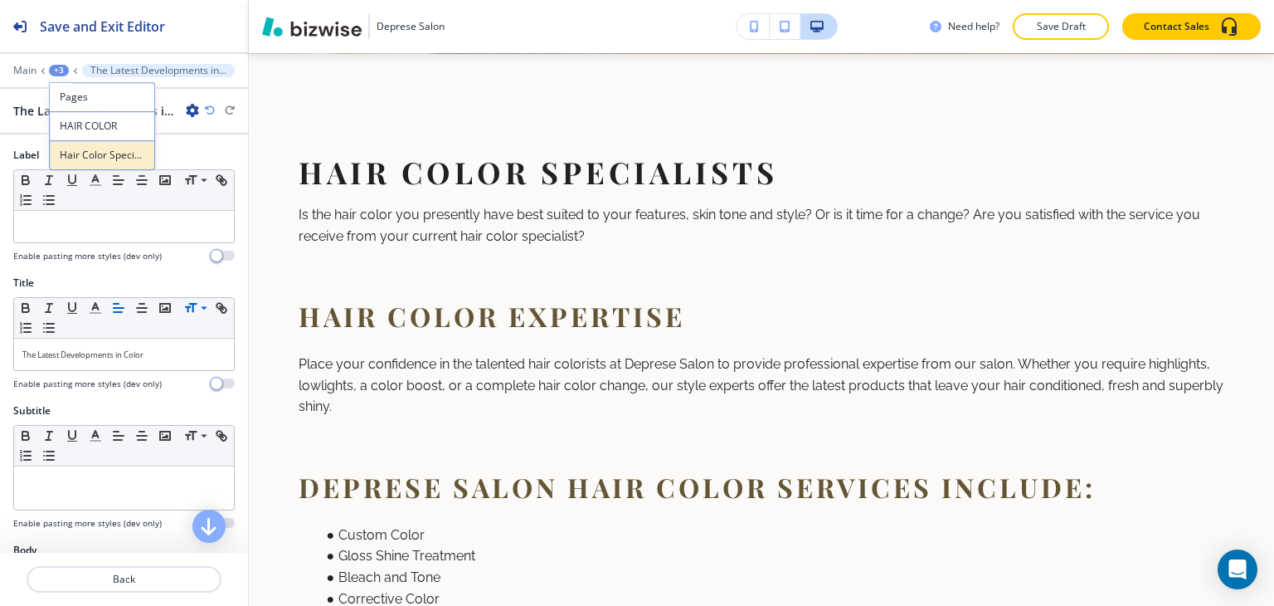
click at [60, 151] on p "Hair Color Specialists" at bounding box center [102, 155] width 85 height 15
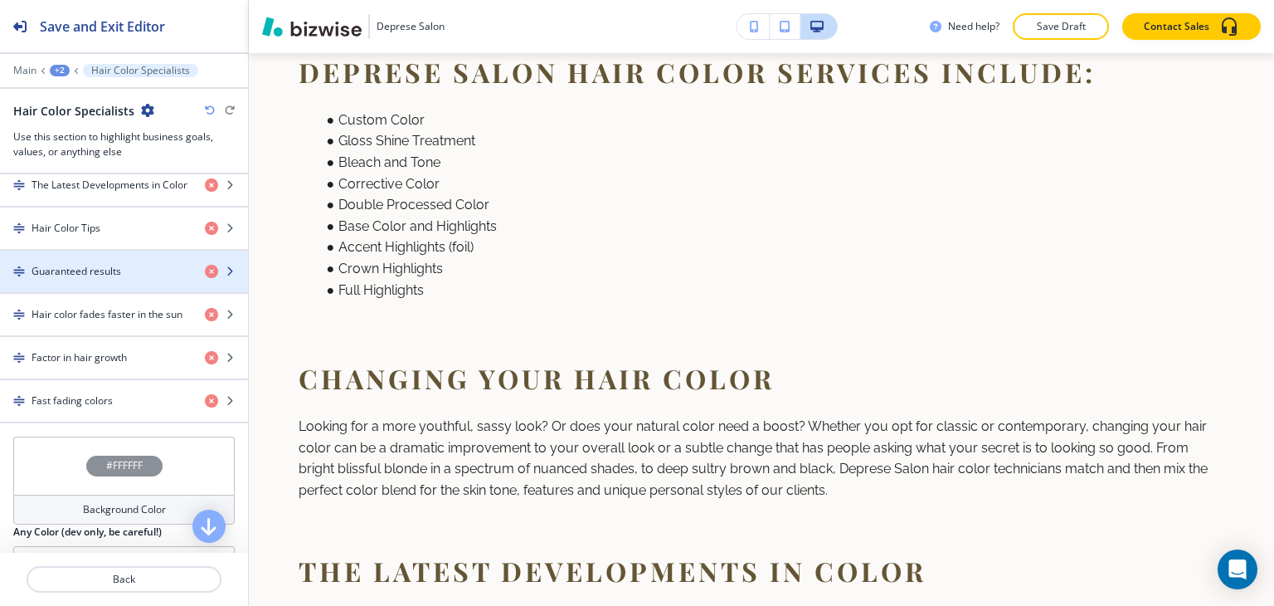
scroll to position [1161, 0]
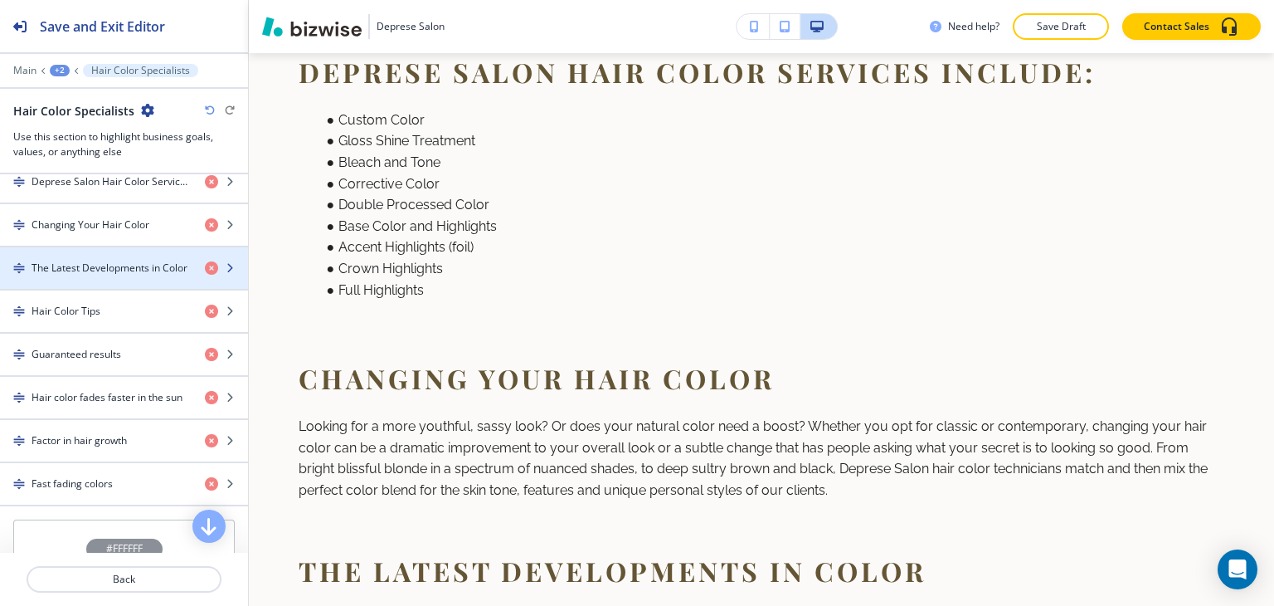
click at [143, 267] on h4 "The Latest Developments in Color" at bounding box center [110, 267] width 156 height 15
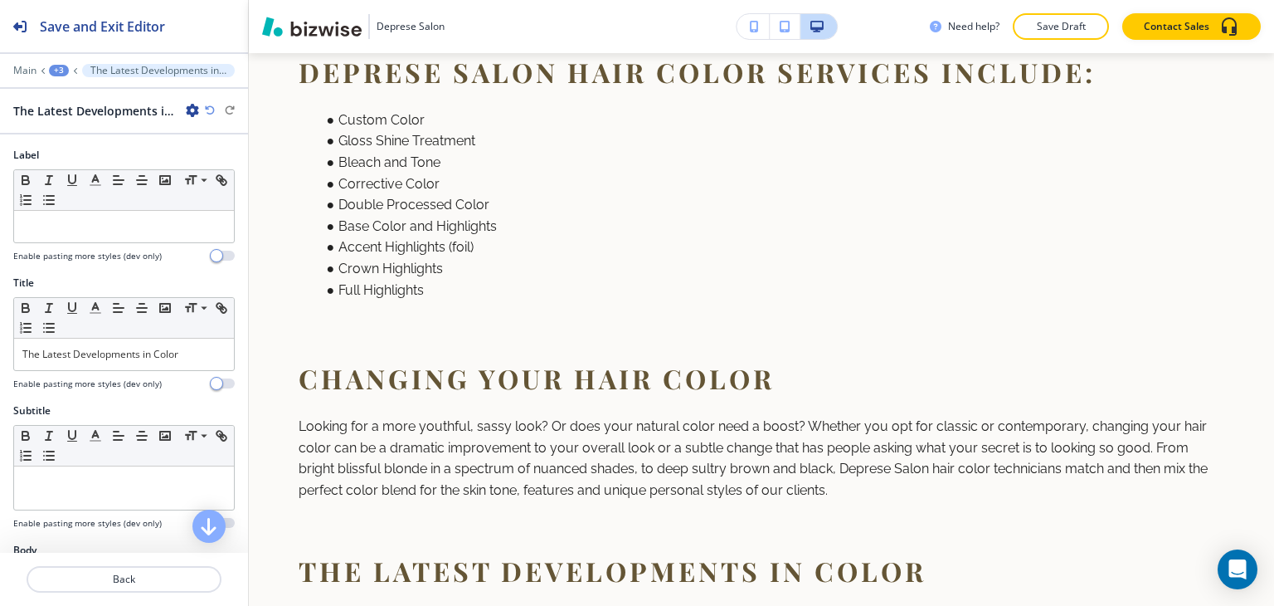
click at [56, 70] on div "+3" at bounding box center [59, 71] width 20 height 12
click at [75, 161] on p "Hair Color Specialists" at bounding box center [102, 155] width 85 height 15
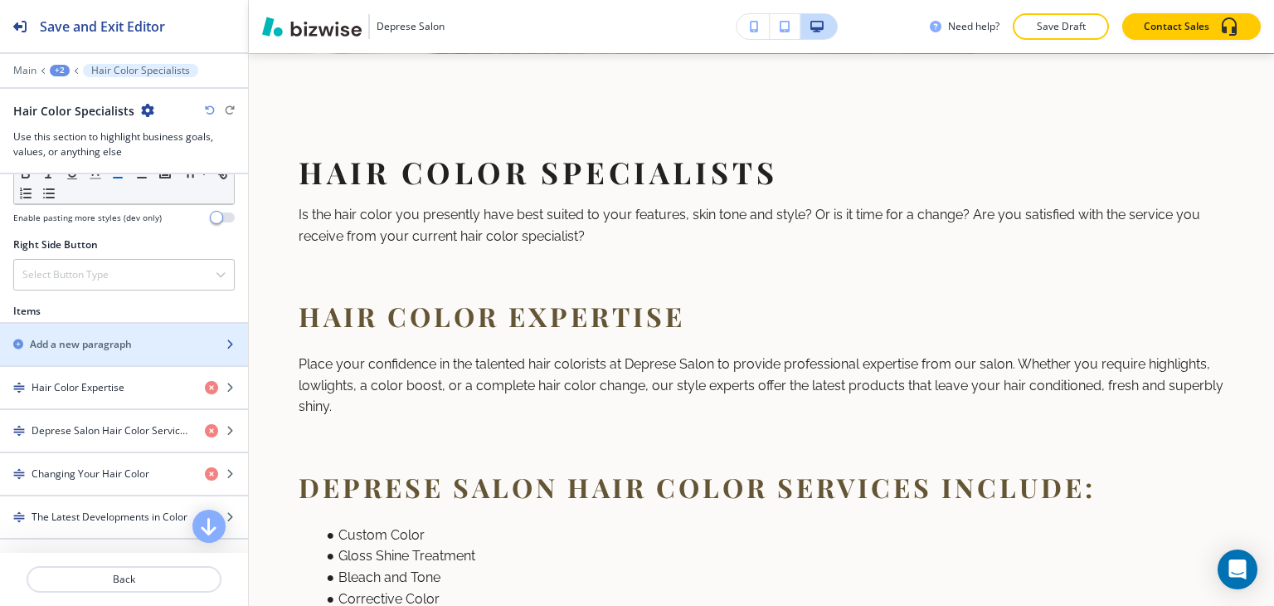
scroll to position [995, 0]
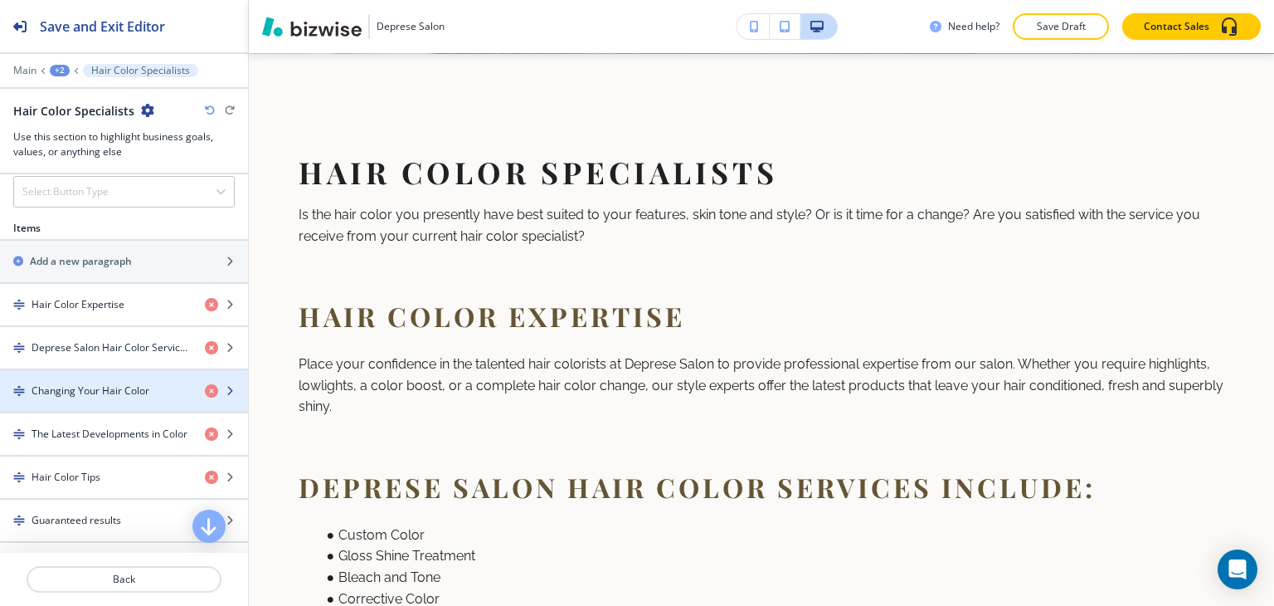
click at [41, 389] on h4 "Changing Your Hair Color" at bounding box center [91, 390] width 118 height 15
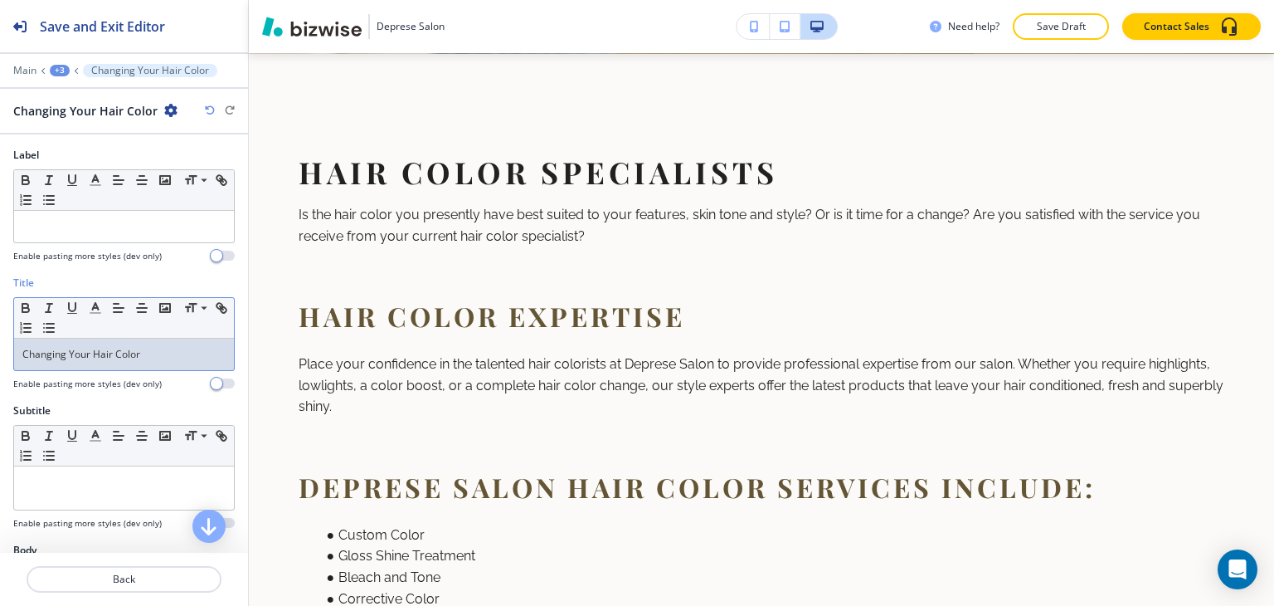
click at [83, 358] on p "Changing Your Hair Color" at bounding box center [123, 354] width 203 height 15
click at [189, 331] on span at bounding box center [202, 331] width 37 height 20
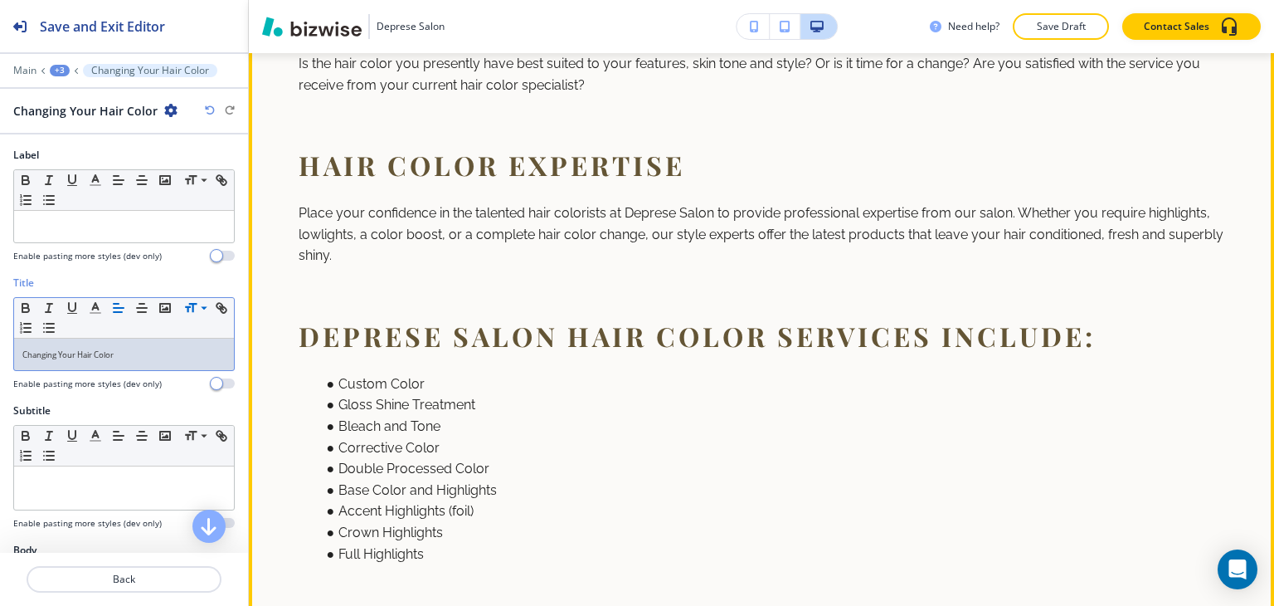
scroll to position [1023, 0]
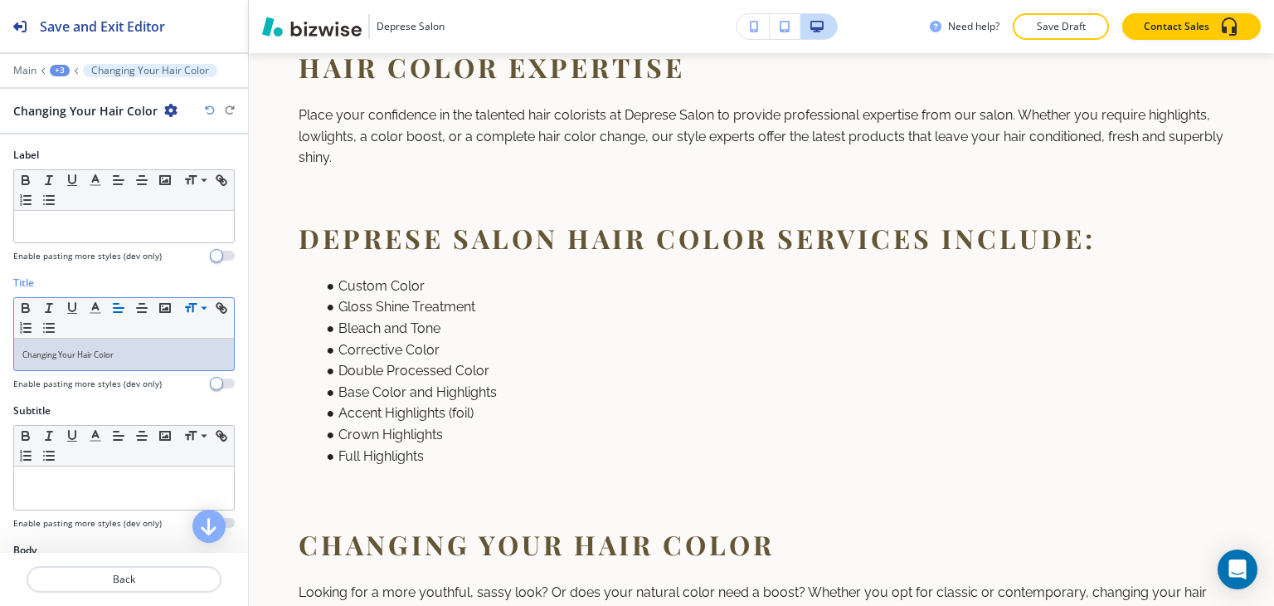
click at [62, 64] on div "Main +3 Changing Your Hair Color" at bounding box center [123, 70] width 221 height 13
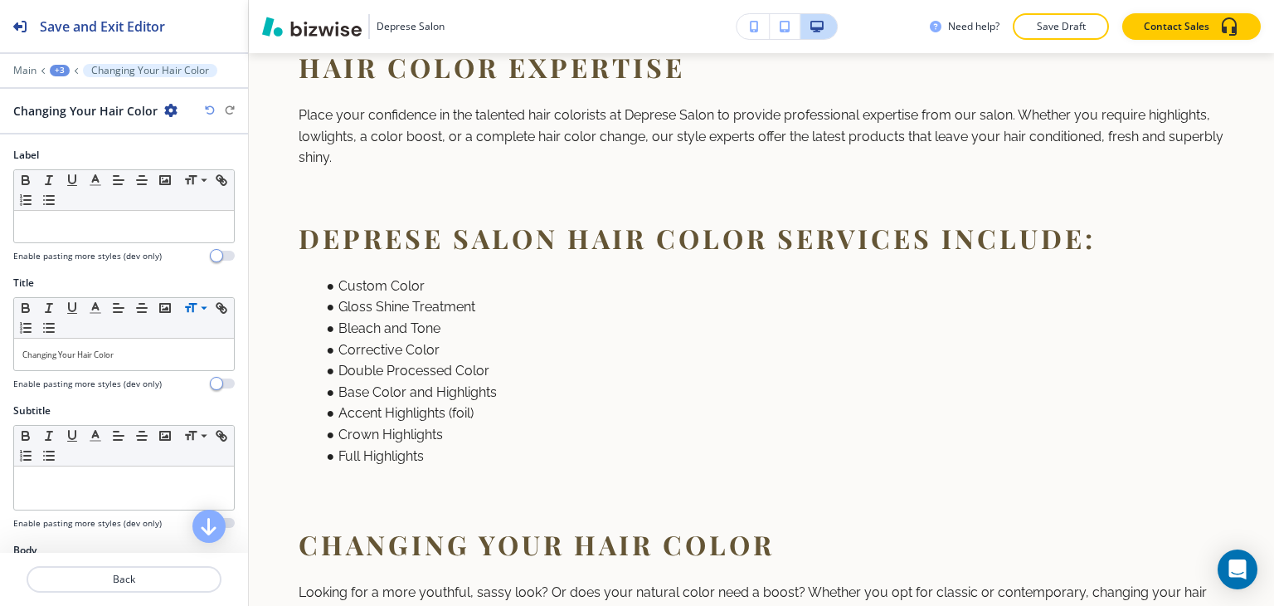
click at [58, 67] on div "+3" at bounding box center [60, 71] width 20 height 12
click at [114, 164] on button "Hair Color Specialists" at bounding box center [103, 155] width 106 height 30
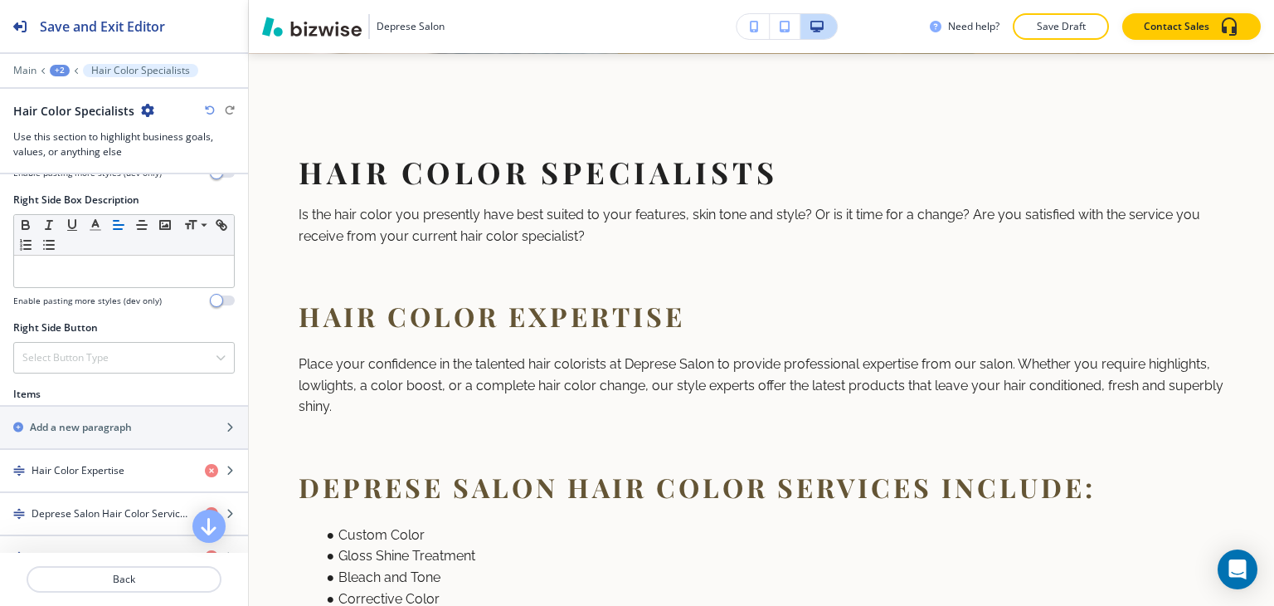
scroll to position [1078, 0]
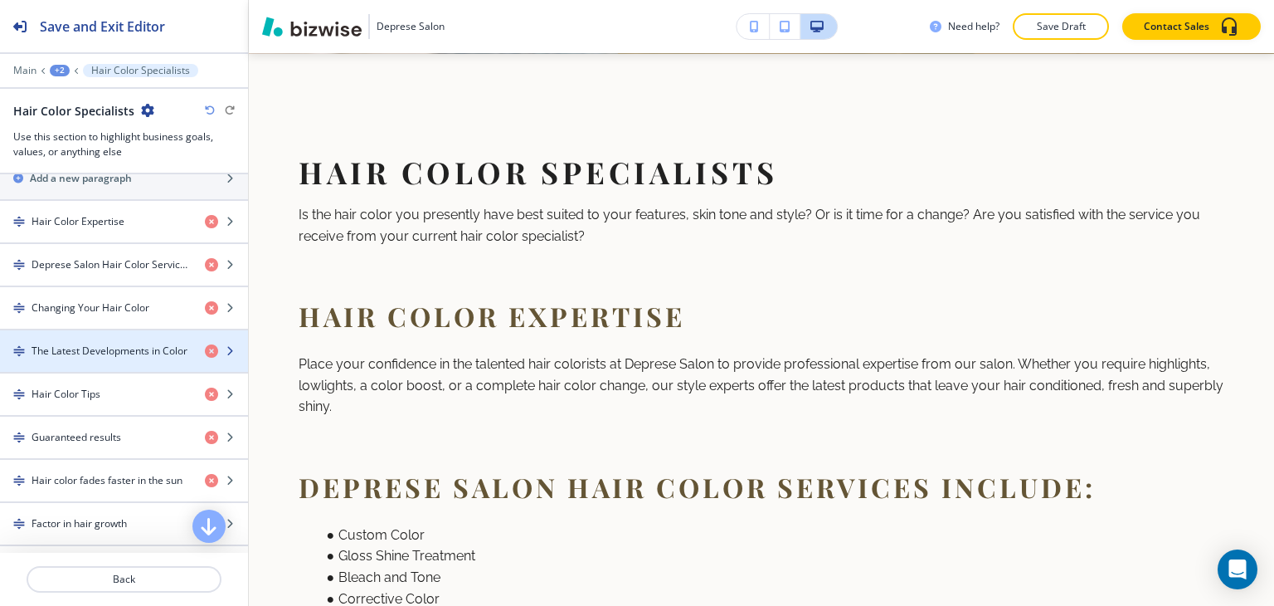
click at [84, 333] on div "button" at bounding box center [124, 336] width 248 height 13
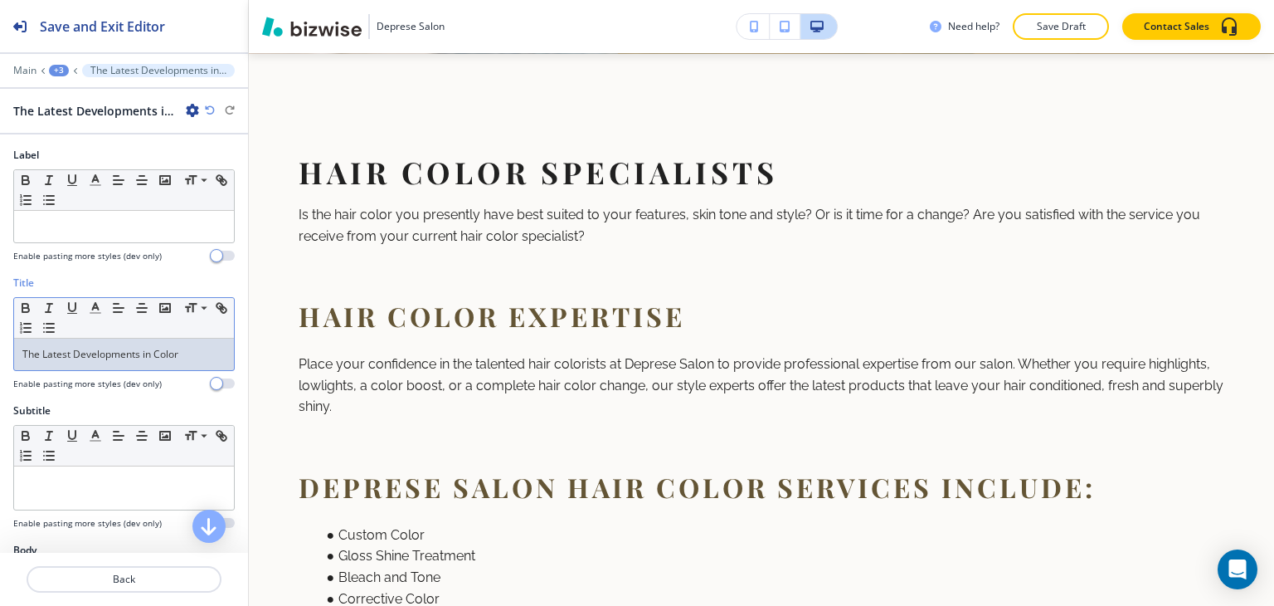
click at [103, 363] on div "The Latest Developments in Color" at bounding box center [124, 354] width 220 height 32
click at [193, 325] on span at bounding box center [202, 331] width 37 height 20
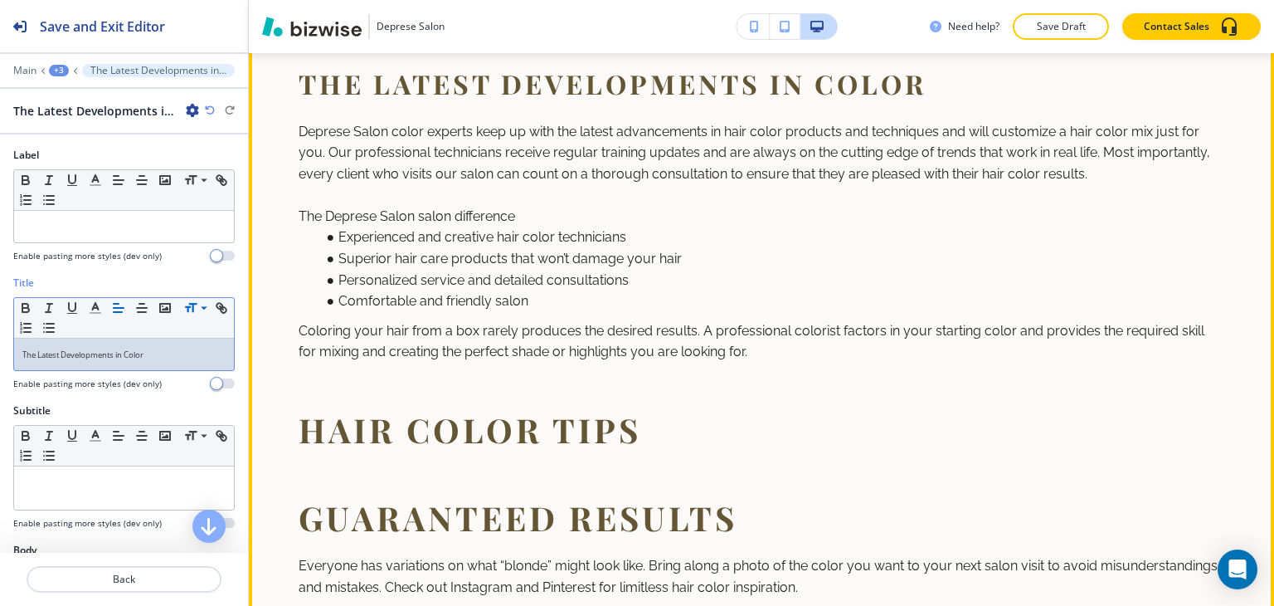
scroll to position [1852, 0]
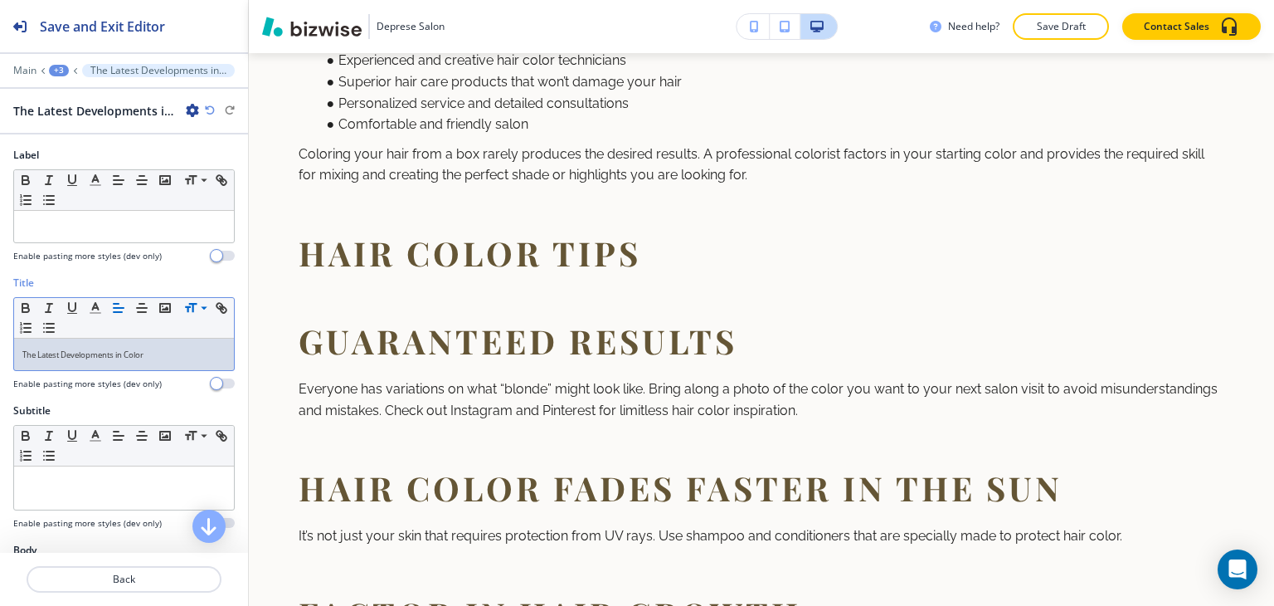
click at [61, 65] on div "+3" at bounding box center [59, 71] width 20 height 12
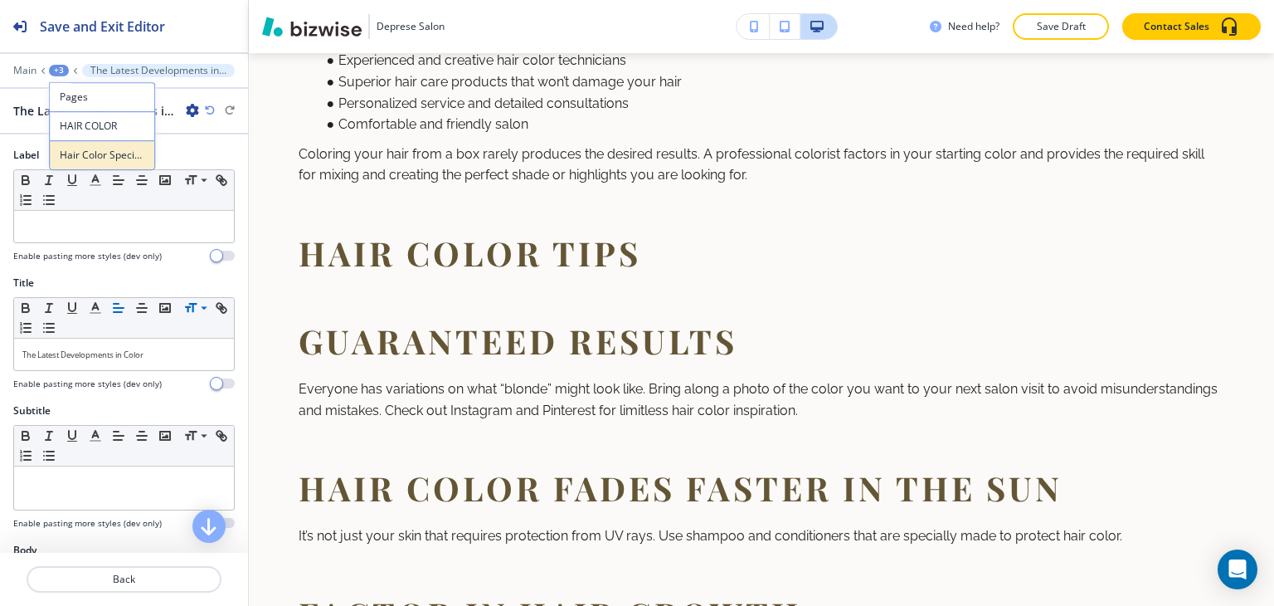
click at [78, 164] on button "Hair Color Specialists" at bounding box center [102, 155] width 106 height 30
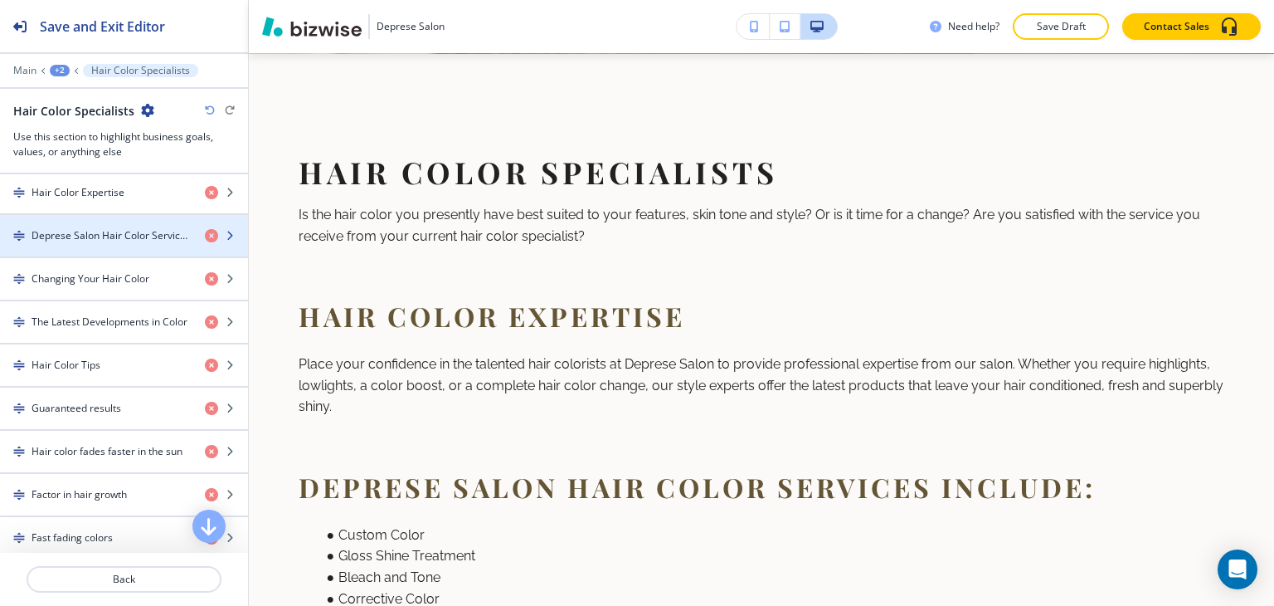
scroll to position [1133, 0]
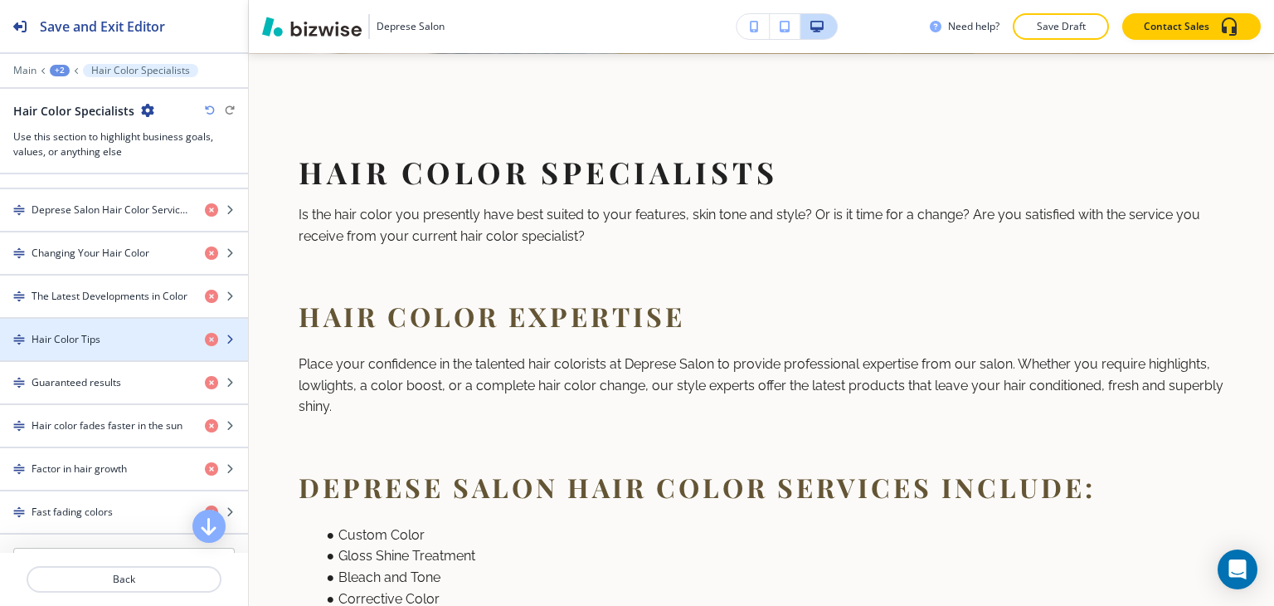
click at [86, 338] on h4 "Hair Color Tips" at bounding box center [66, 339] width 69 height 15
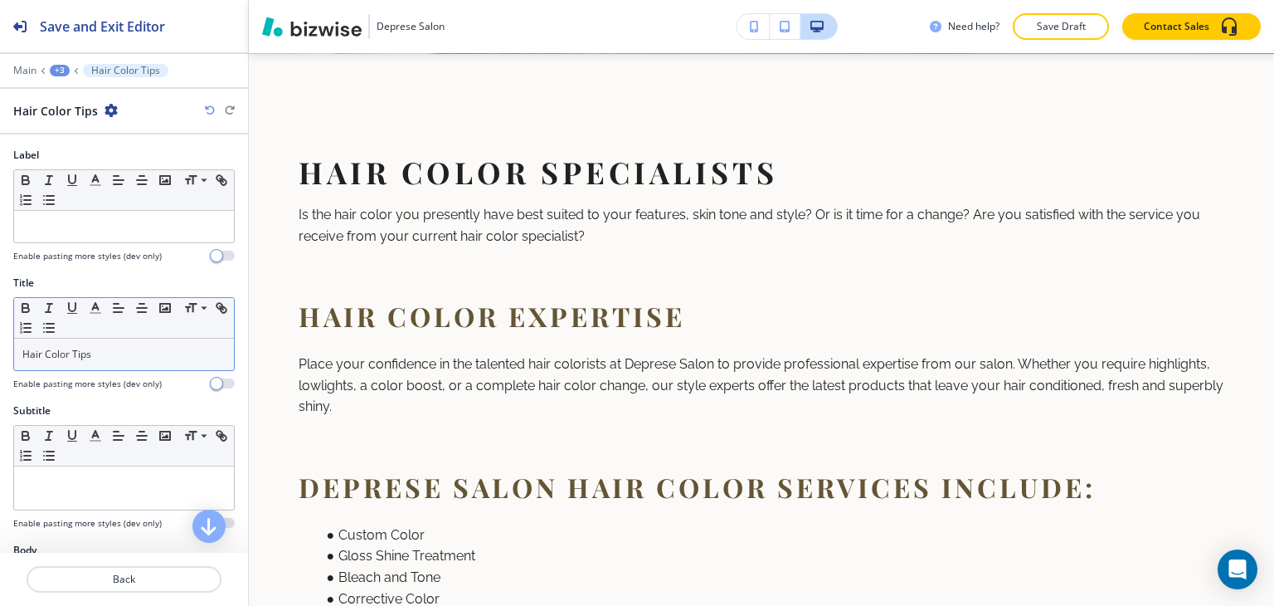
click at [103, 354] on p "Hair Color Tips" at bounding box center [123, 354] width 203 height 15
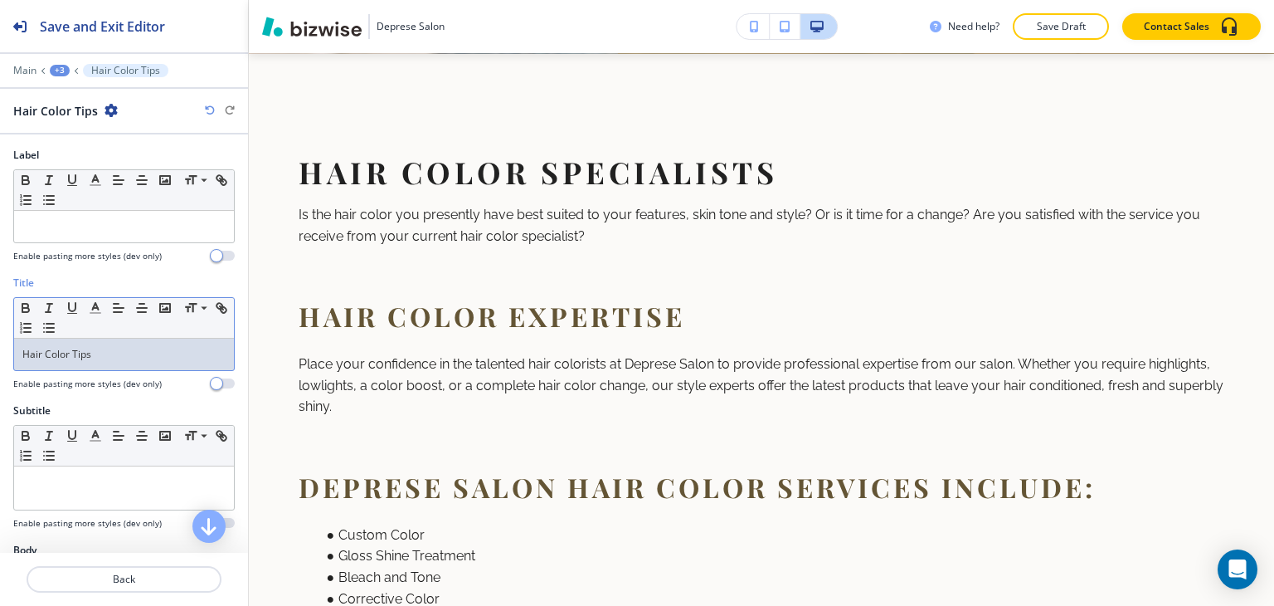
click at [143, 362] on div "Hair Color Tips" at bounding box center [124, 354] width 220 height 32
click at [197, 321] on span at bounding box center [202, 331] width 37 height 20
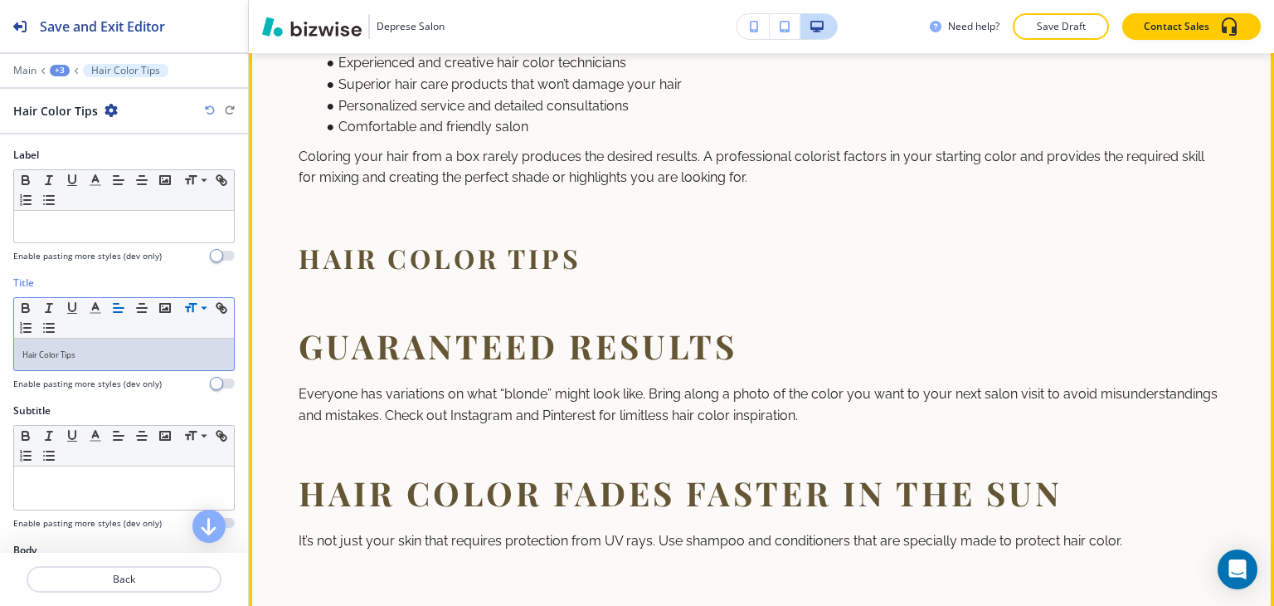
scroll to position [1852, 0]
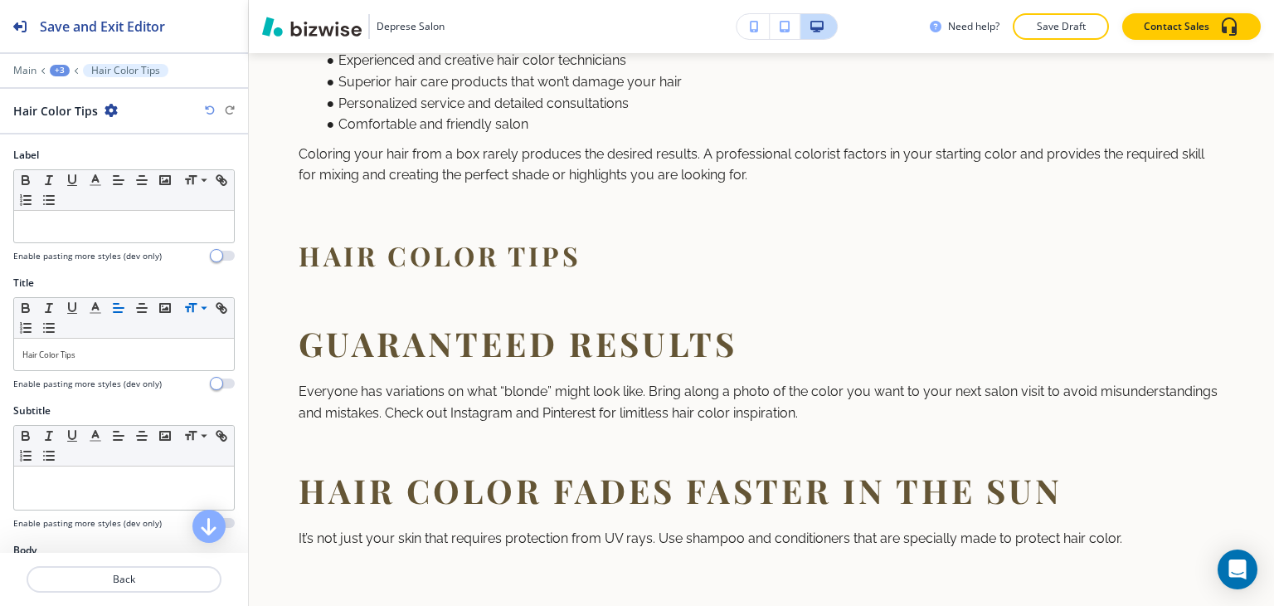
click at [61, 73] on div "+3" at bounding box center [60, 71] width 20 height 12
click at [96, 158] on p "Hair Color Specialists" at bounding box center [103, 155] width 85 height 15
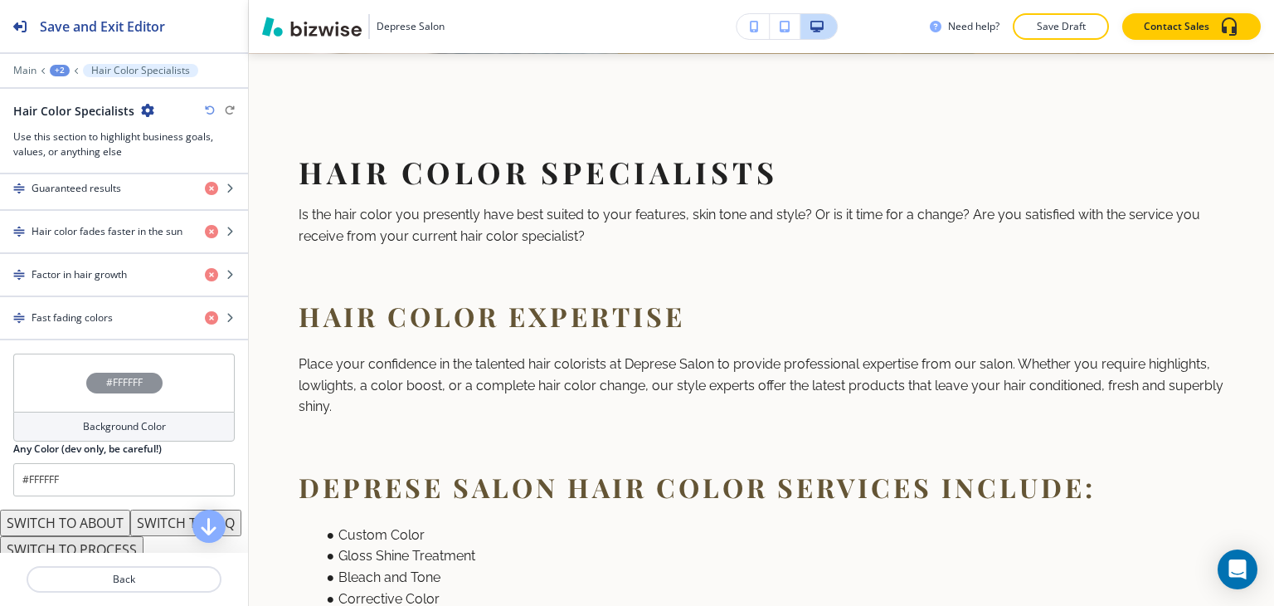
scroll to position [1244, 0]
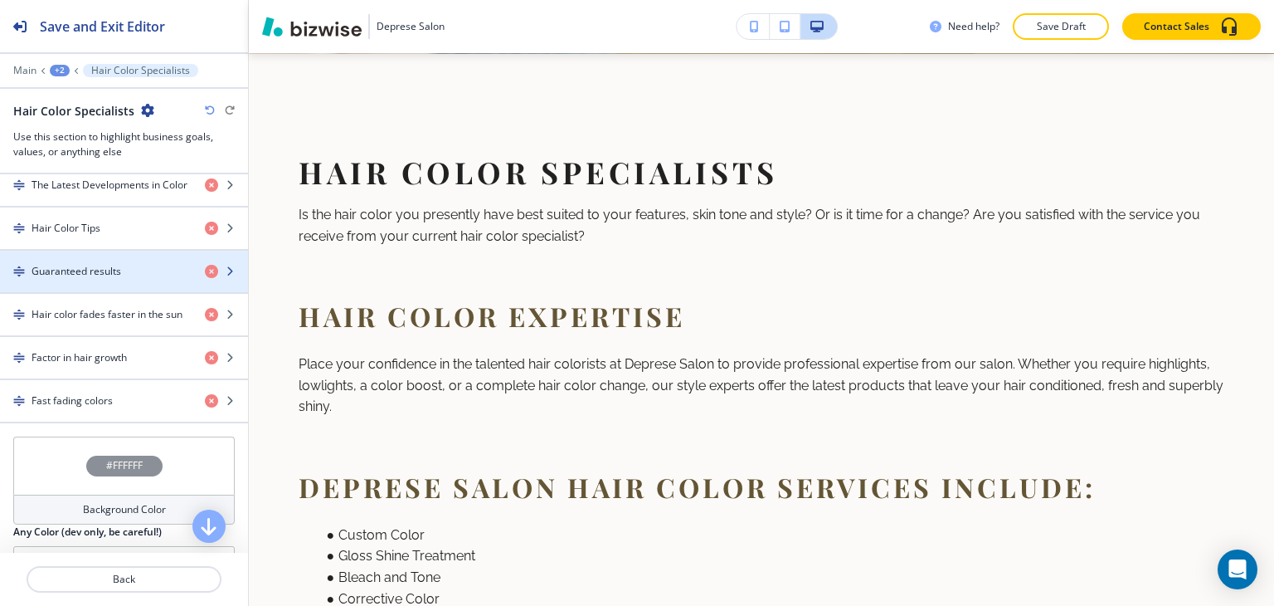
click at [73, 264] on h4 "Guaranteed results" at bounding box center [77, 271] width 90 height 15
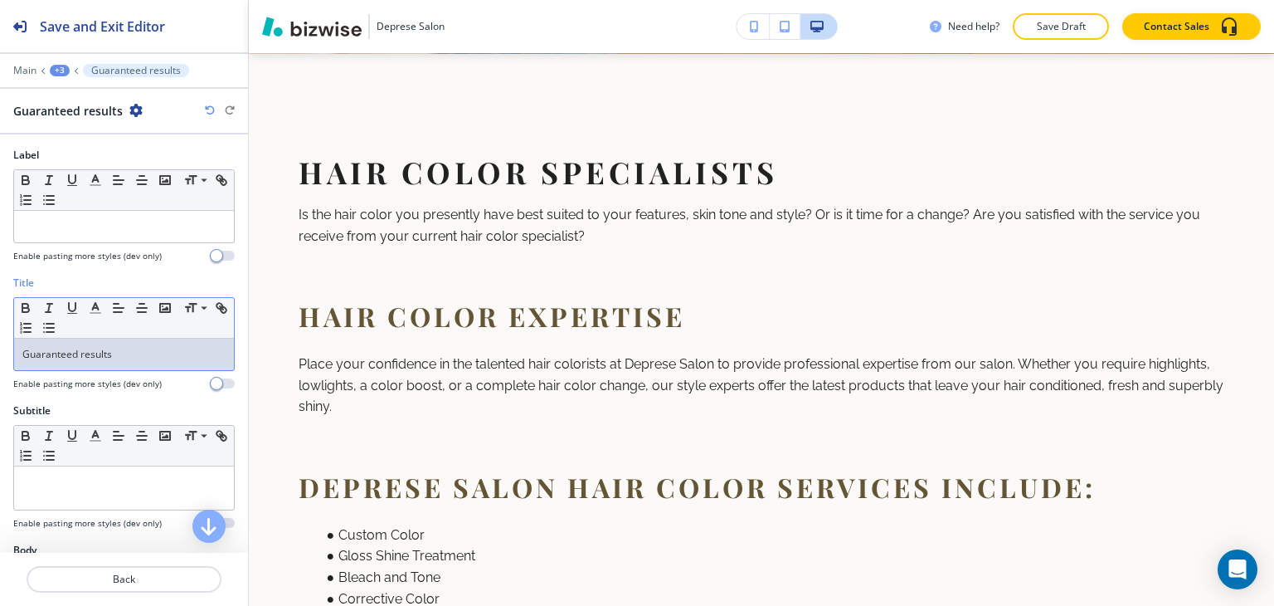
click at [149, 339] on div "Guaranteed results" at bounding box center [124, 354] width 220 height 32
click at [196, 324] on span at bounding box center [202, 331] width 37 height 20
click at [56, 70] on div "+3" at bounding box center [60, 71] width 20 height 12
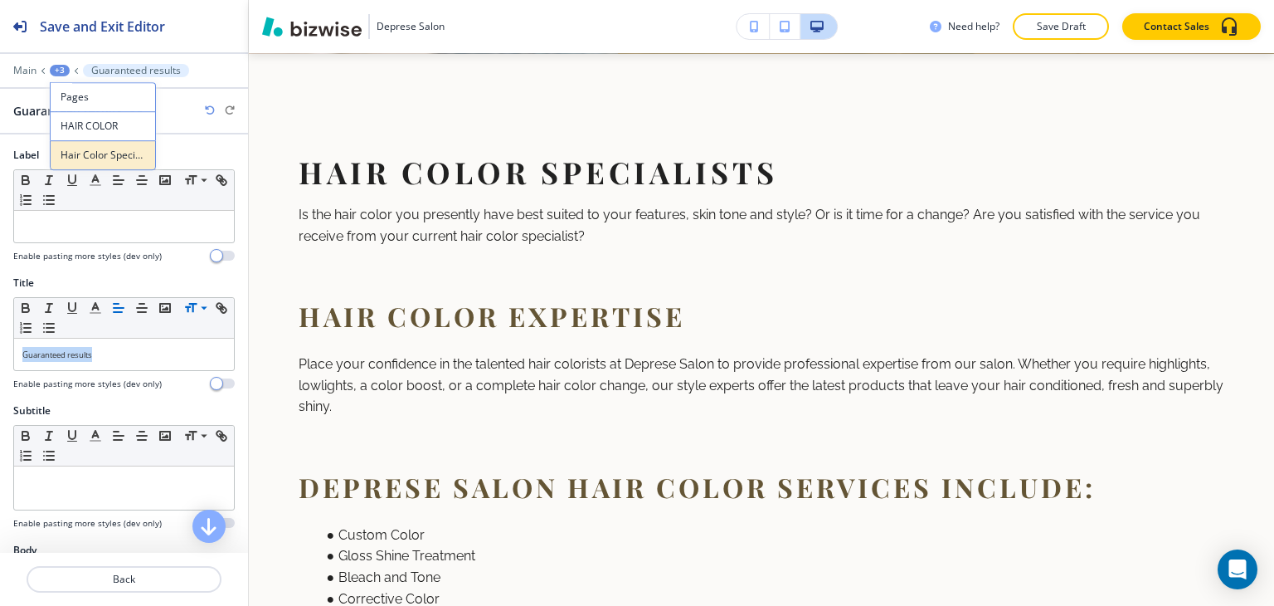
click at [78, 151] on p "Hair Color Specialists" at bounding box center [103, 155] width 85 height 15
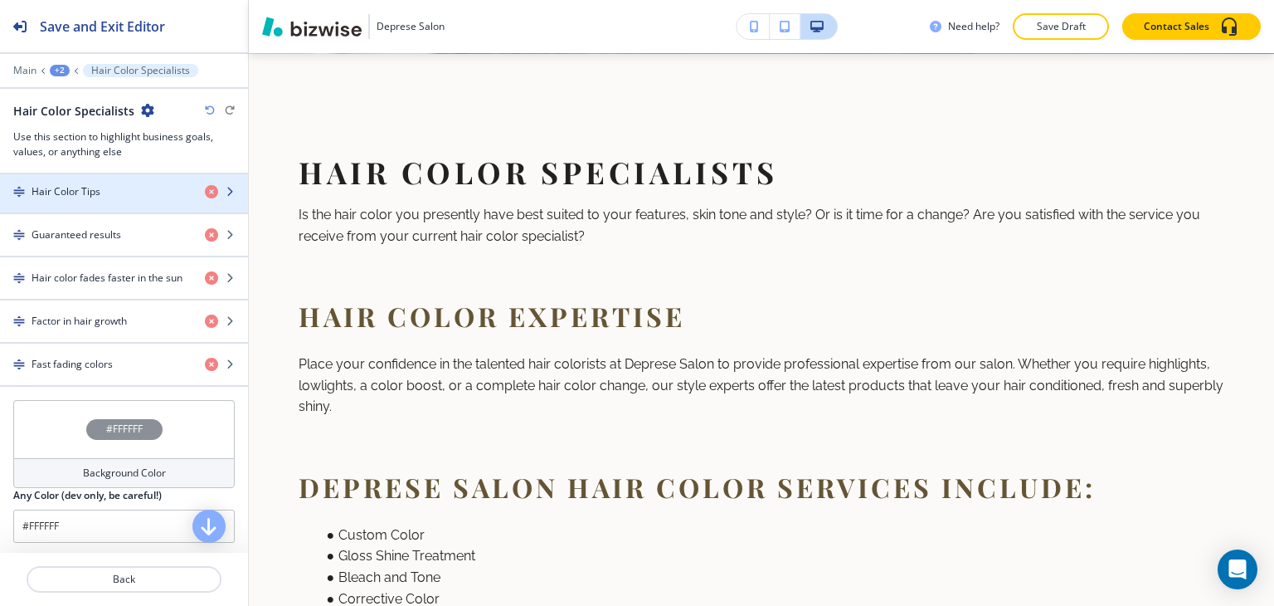
scroll to position [1216, 0]
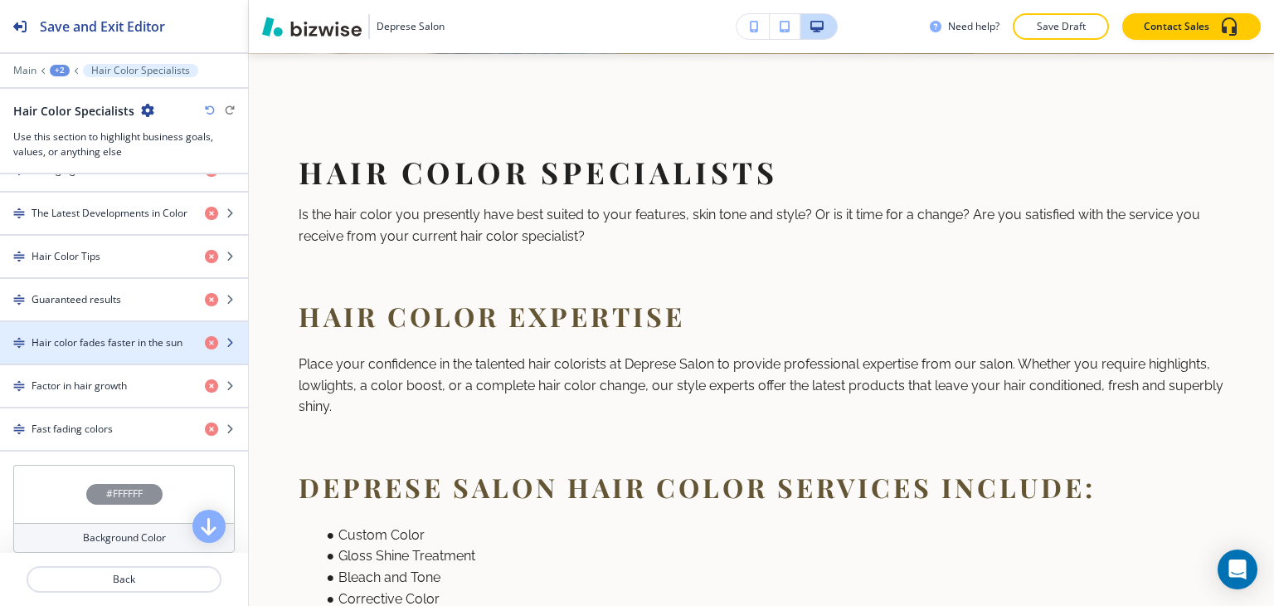
click at [92, 340] on h4 "Hair color fades faster in the sun" at bounding box center [107, 342] width 151 height 15
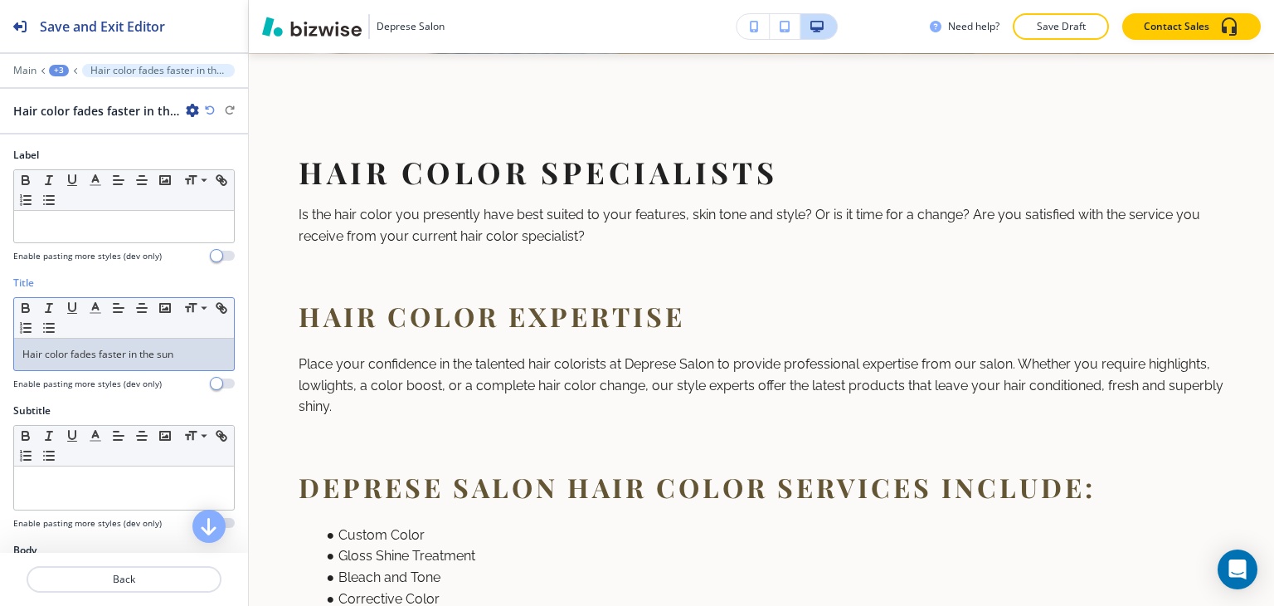
click at [134, 353] on p "Hair color fades faster in the sun" at bounding box center [123, 354] width 203 height 15
click at [193, 326] on span at bounding box center [202, 331] width 37 height 20
click at [58, 66] on div "+3" at bounding box center [59, 71] width 20 height 12
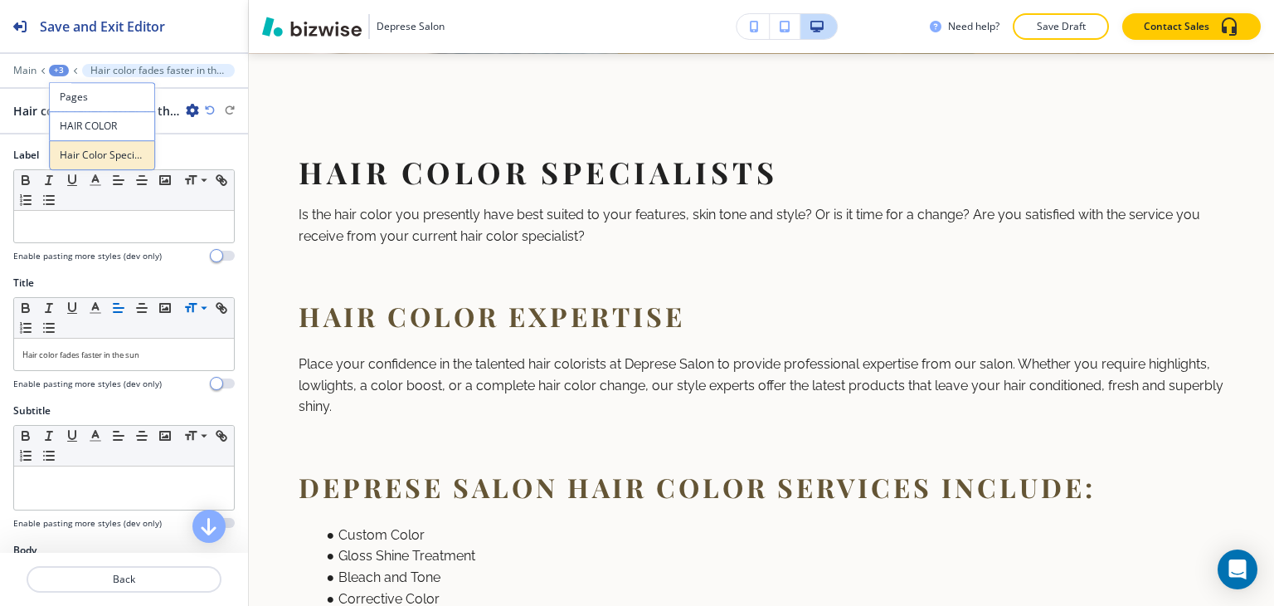
click at [105, 146] on button "Hair Color Specialists" at bounding box center [102, 155] width 106 height 30
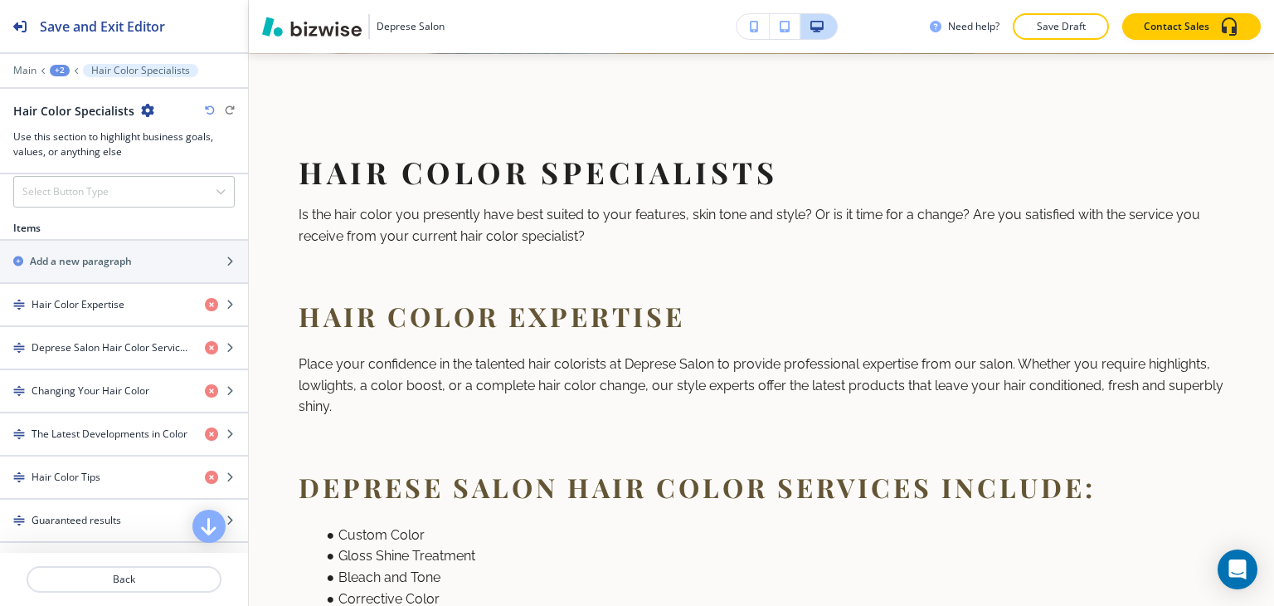
scroll to position [1327, 0]
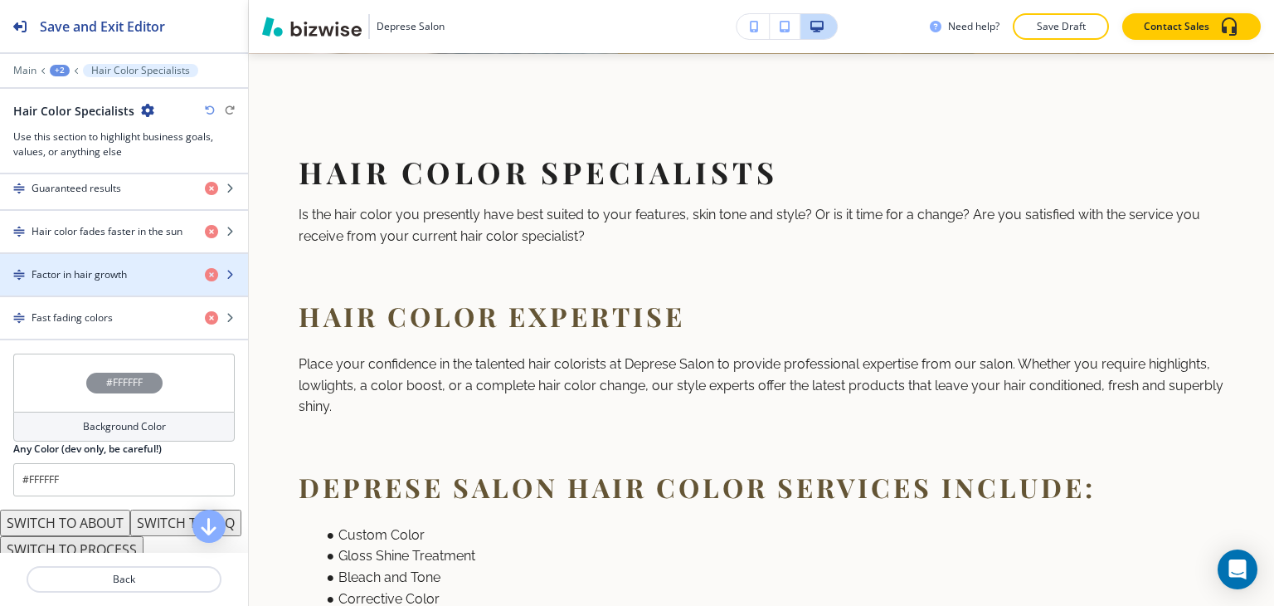
click at [78, 267] on h4 "Factor in hair growth" at bounding box center [79, 274] width 95 height 15
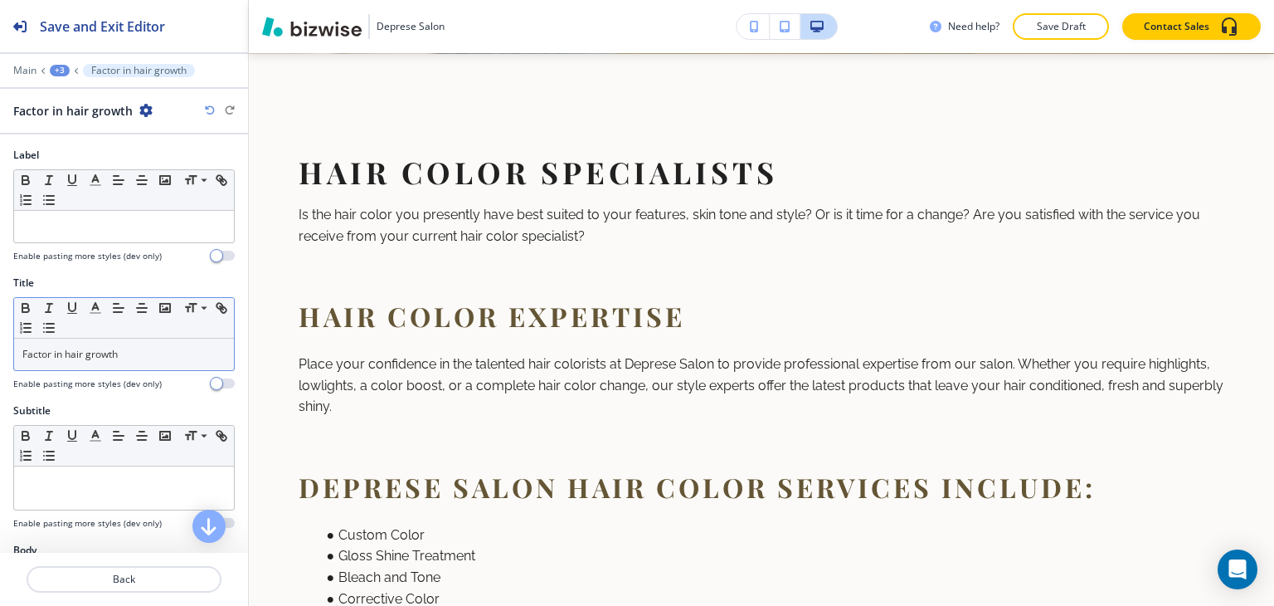
click at [109, 358] on p "Factor in hair growth" at bounding box center [123, 354] width 203 height 15
click at [197, 329] on span at bounding box center [202, 331] width 37 height 20
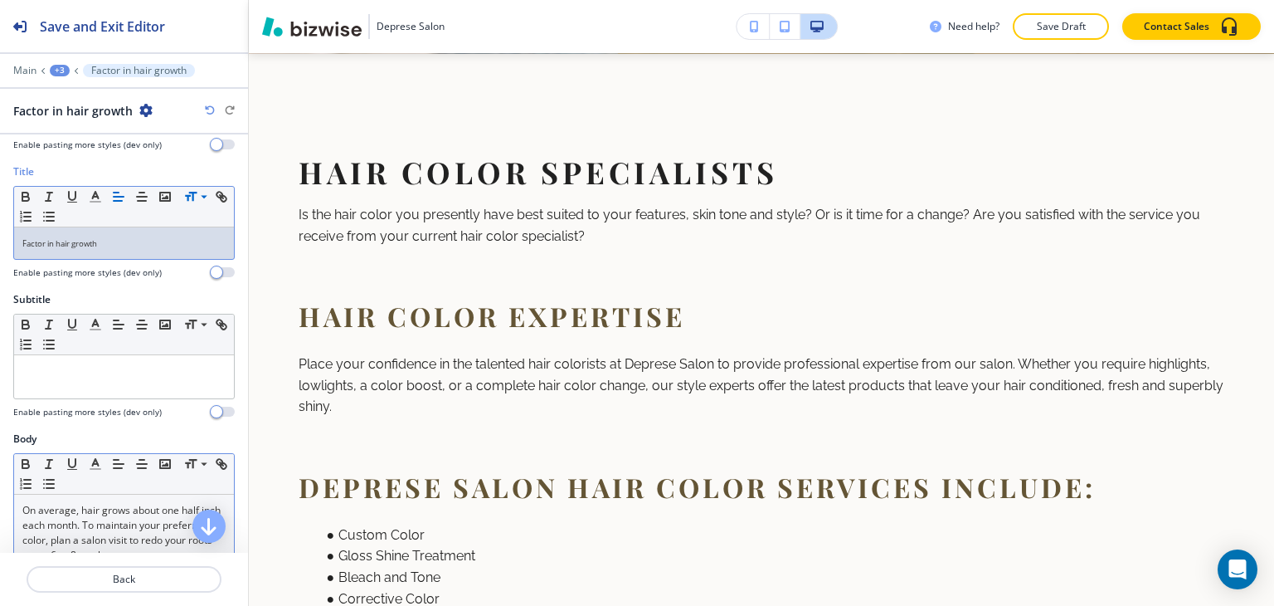
scroll to position [332, 0]
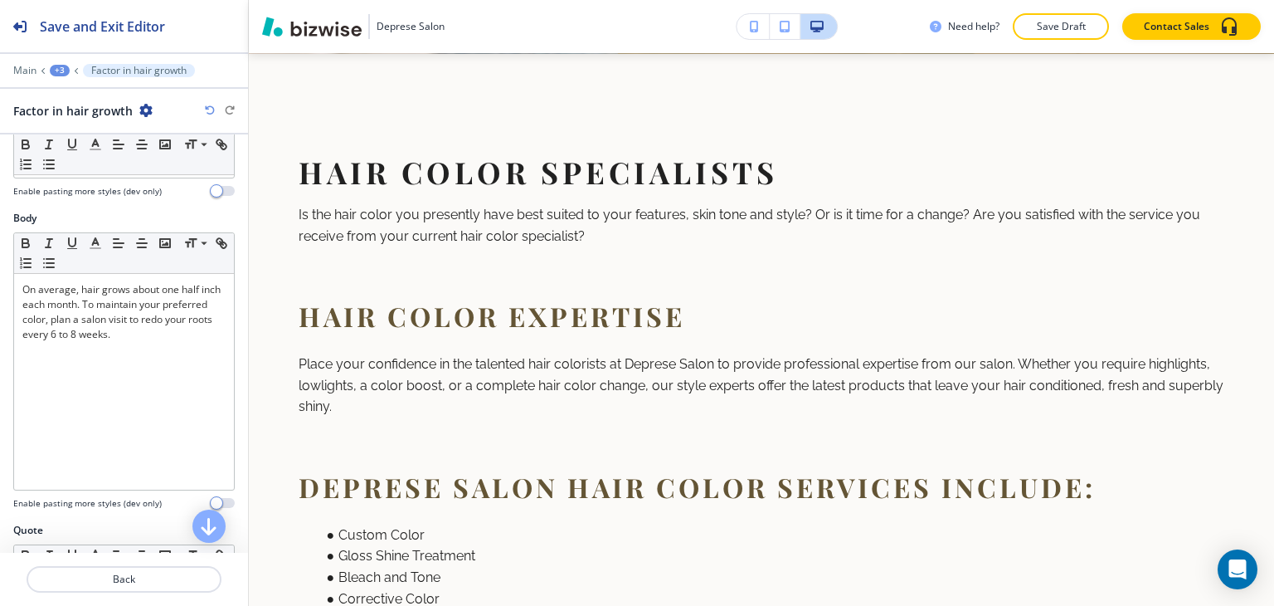
click at [63, 70] on div "+3" at bounding box center [60, 71] width 20 height 12
click at [76, 160] on p "Hair Color Specialists" at bounding box center [103, 155] width 85 height 15
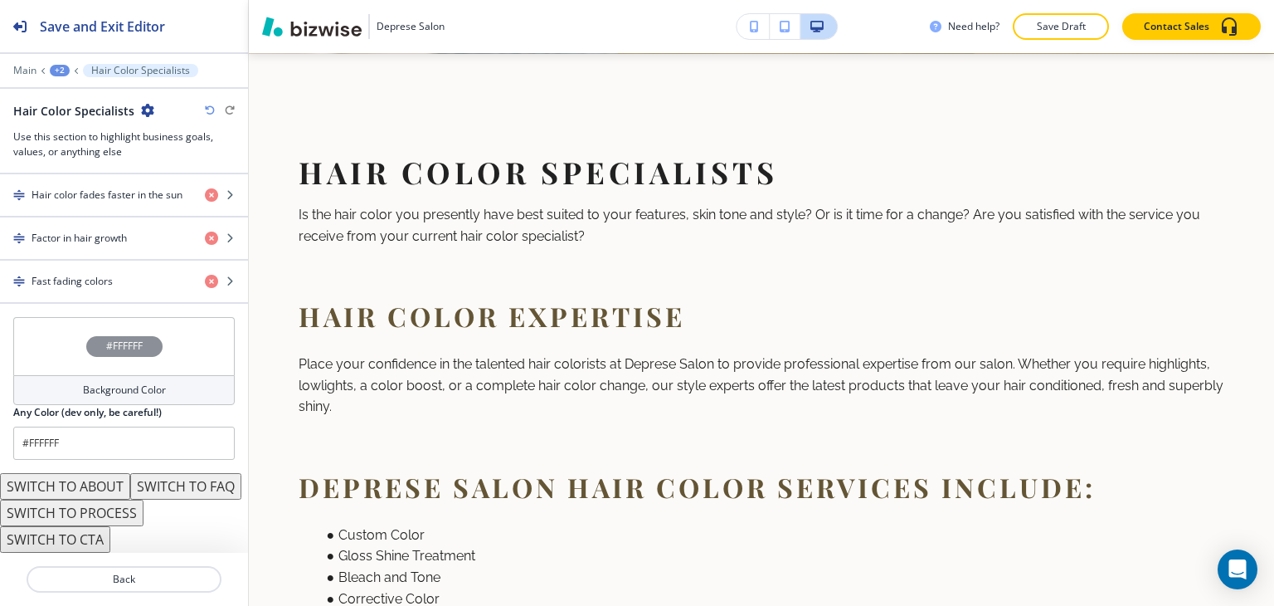
scroll to position [1216, 0]
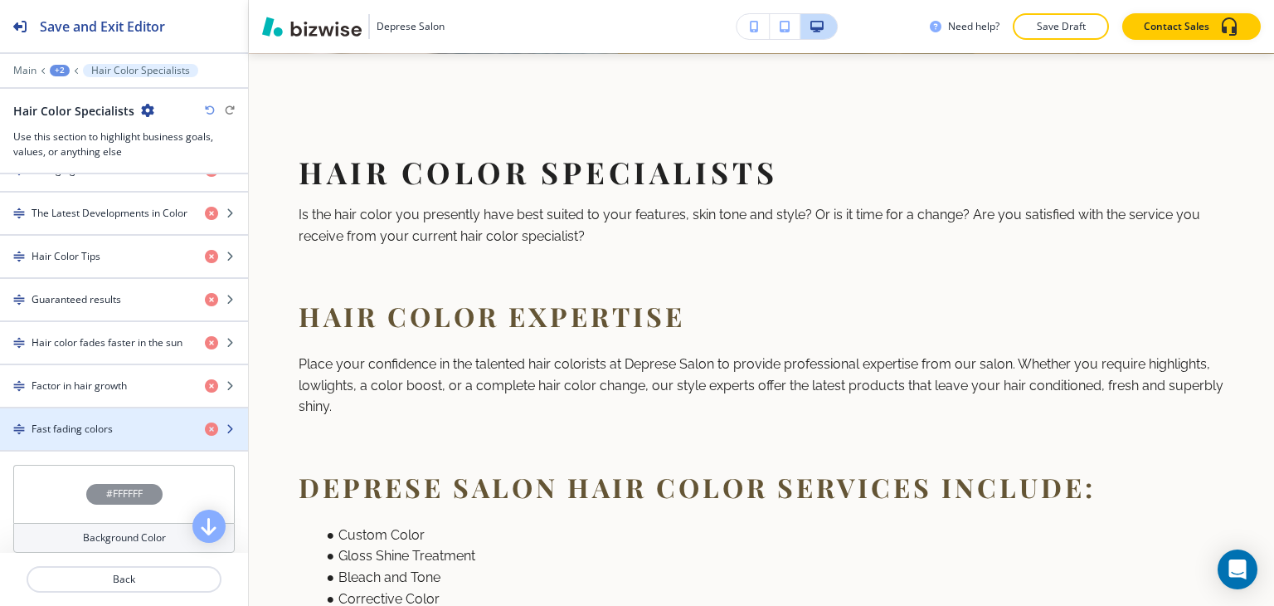
click at [75, 427] on h4 "Fast fading colors" at bounding box center [72, 428] width 81 height 15
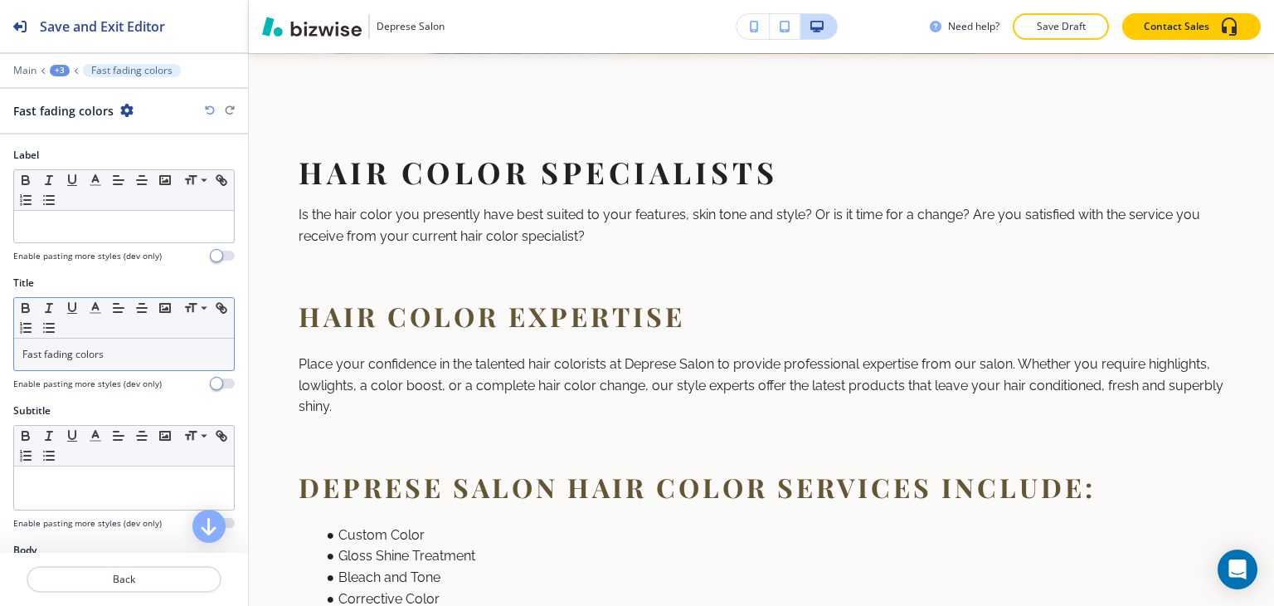
click at [149, 336] on div "Small Normal Large Huge" at bounding box center [124, 318] width 220 height 41
click at [149, 347] on p "Fast fading colors" at bounding box center [123, 354] width 203 height 15
click at [197, 326] on span at bounding box center [202, 331] width 37 height 20
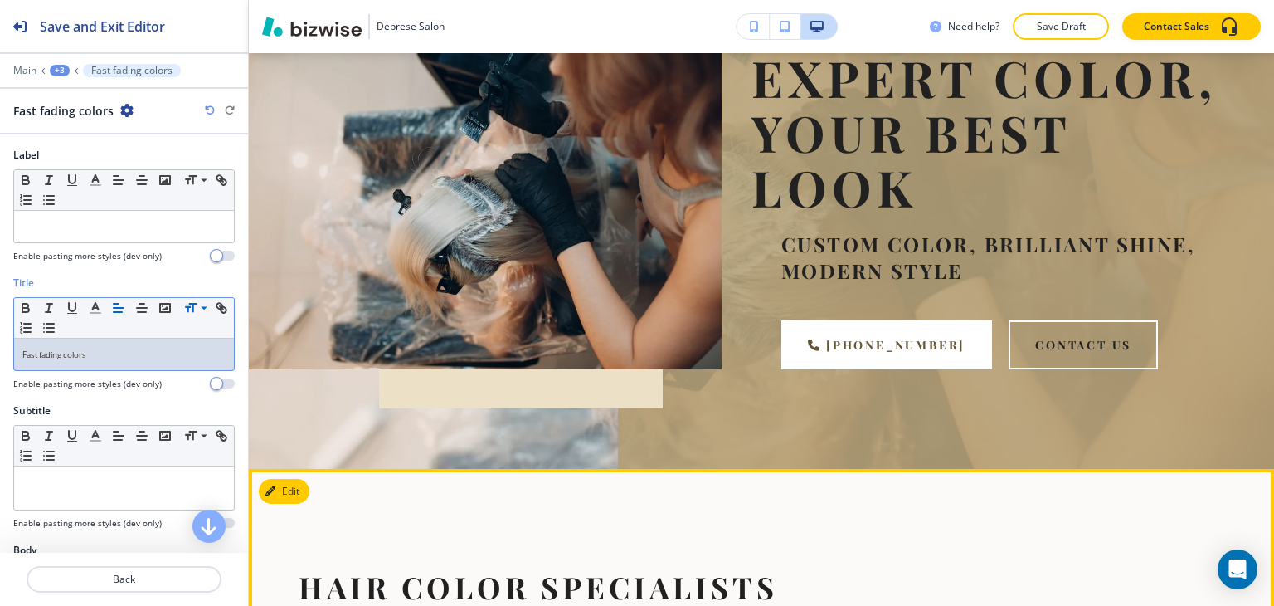
scroll to position [0, 0]
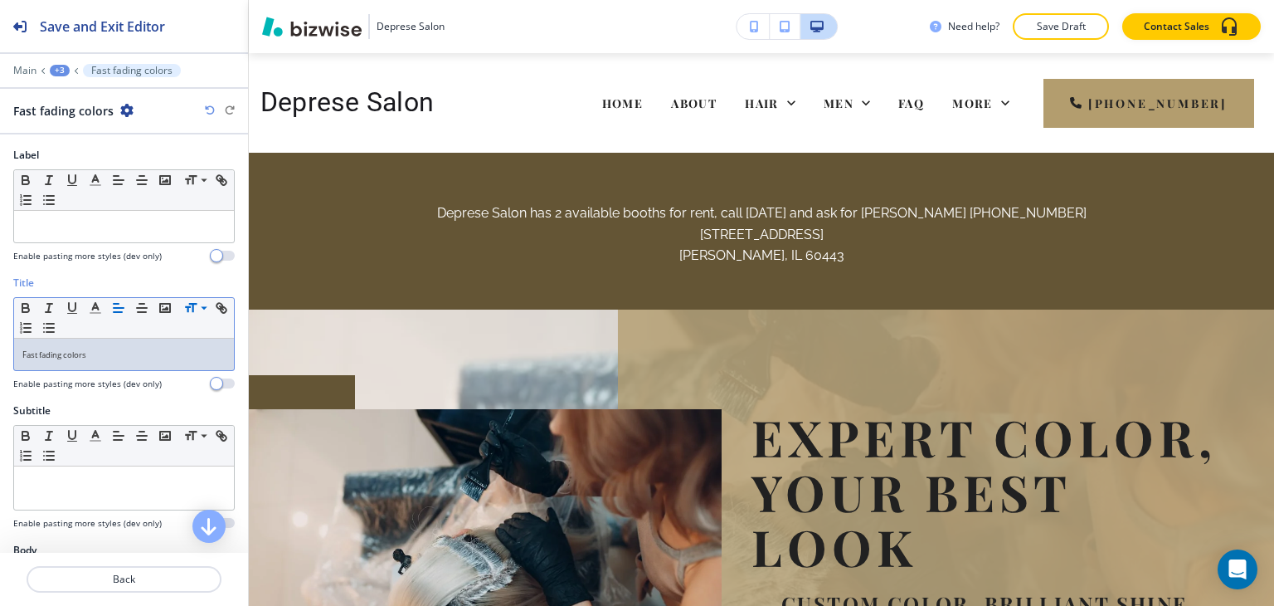
click at [51, 65] on button "+3" at bounding box center [60, 71] width 20 height 12
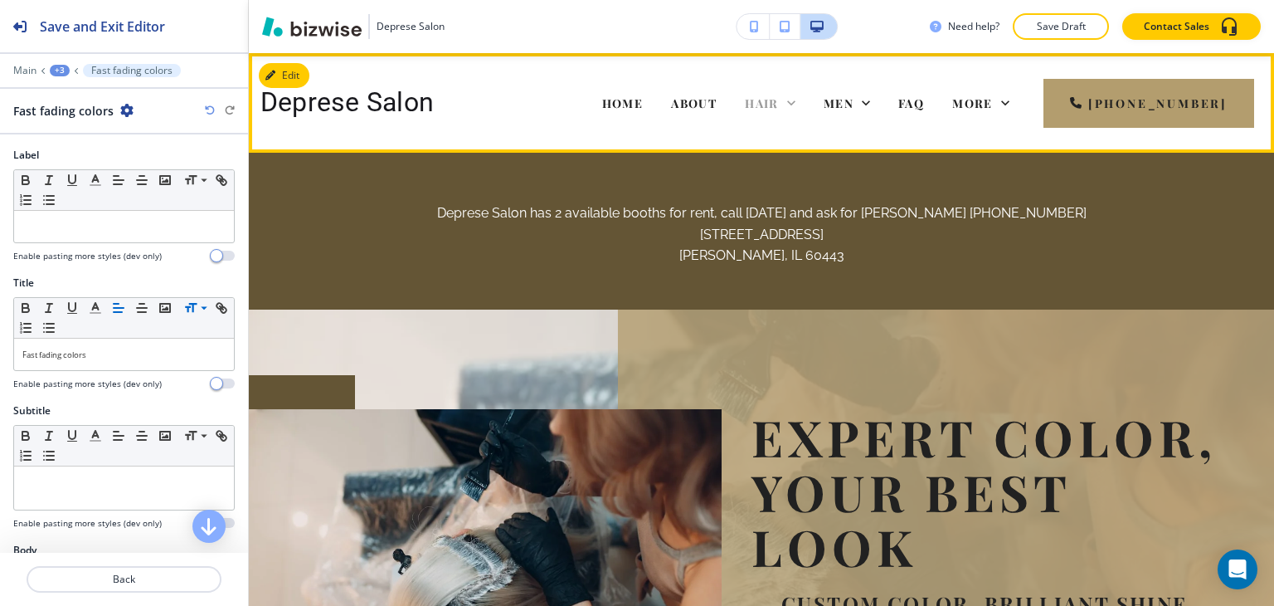
click at [773, 105] on span "HAIR" at bounding box center [762, 103] width 34 height 16
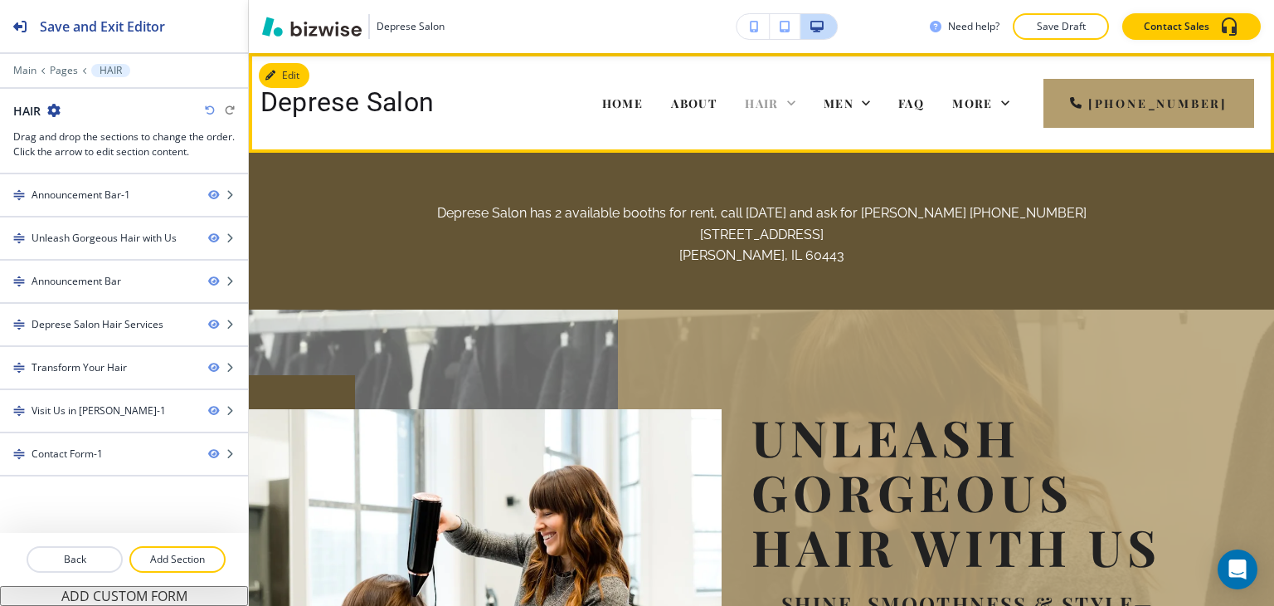
click at [779, 96] on span "HAIR" at bounding box center [762, 103] width 34 height 16
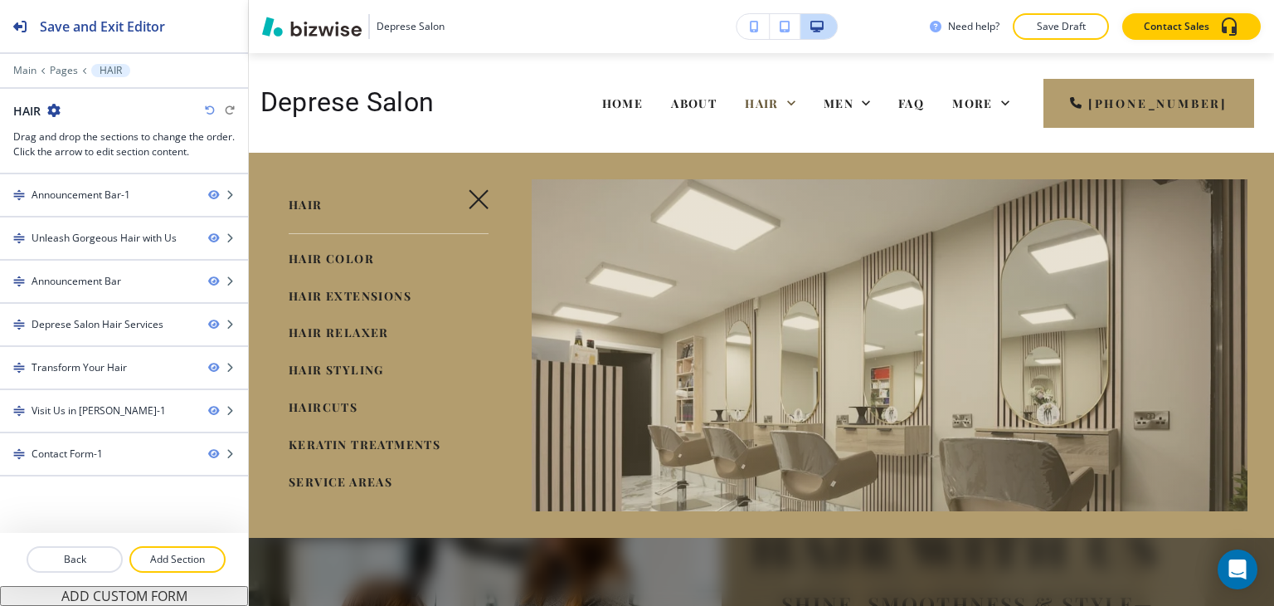
click at [319, 294] on span "HAIR EXTENSIONS" at bounding box center [350, 296] width 123 height 16
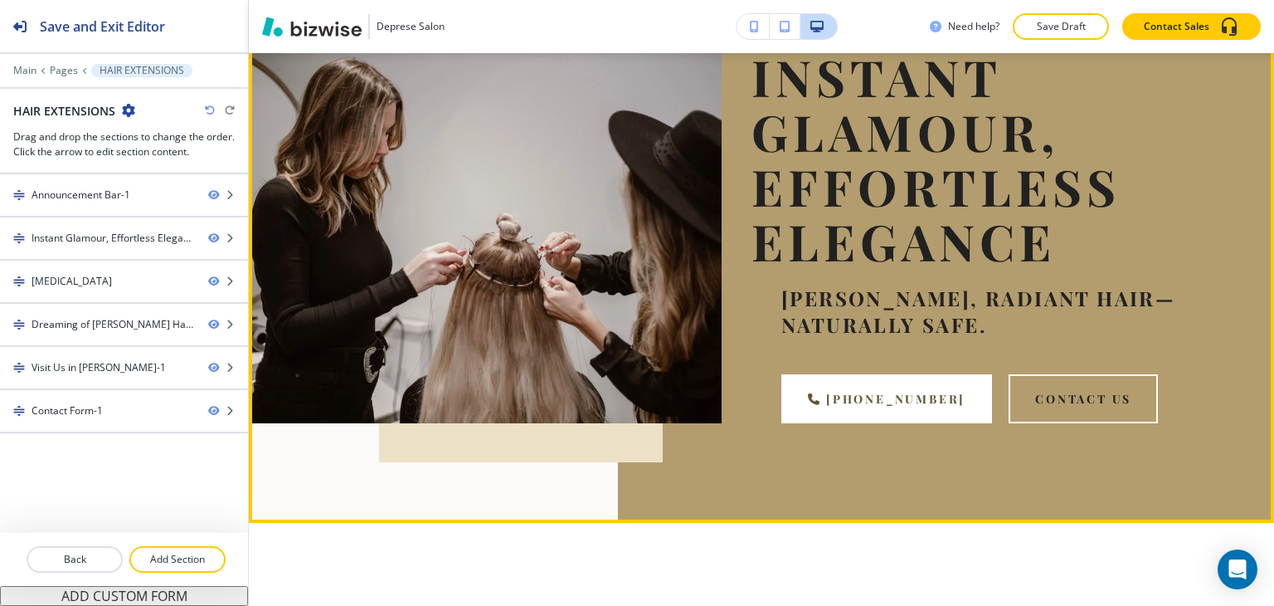
scroll to position [166, 0]
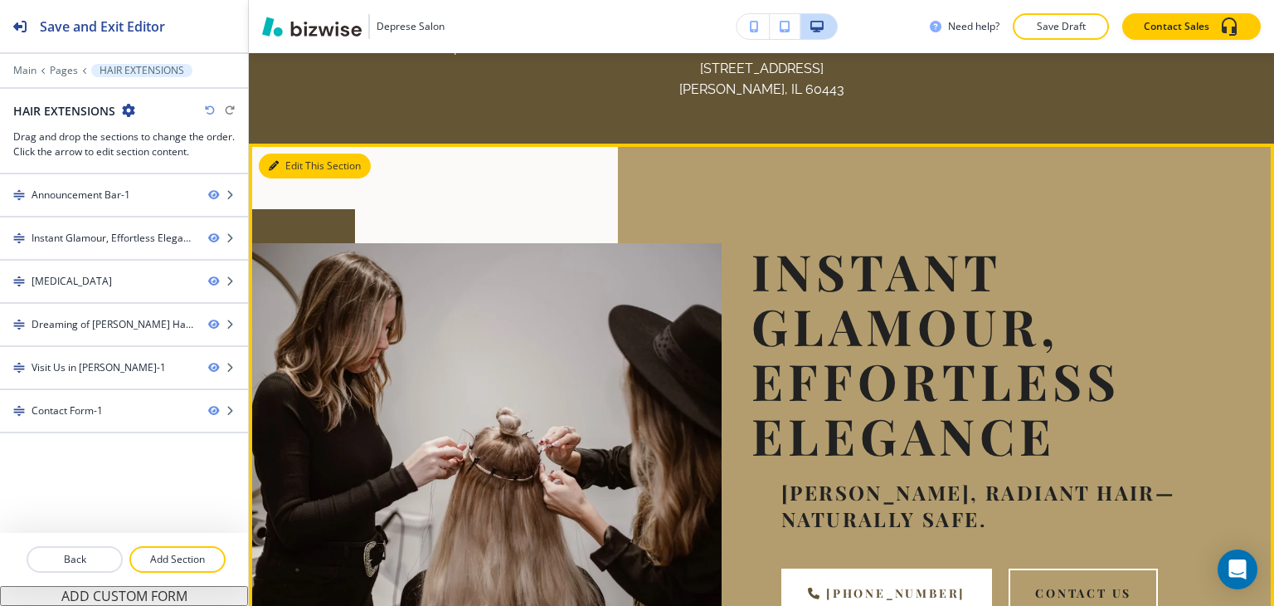
click at [305, 170] on button "Edit This Section" at bounding box center [315, 165] width 112 height 25
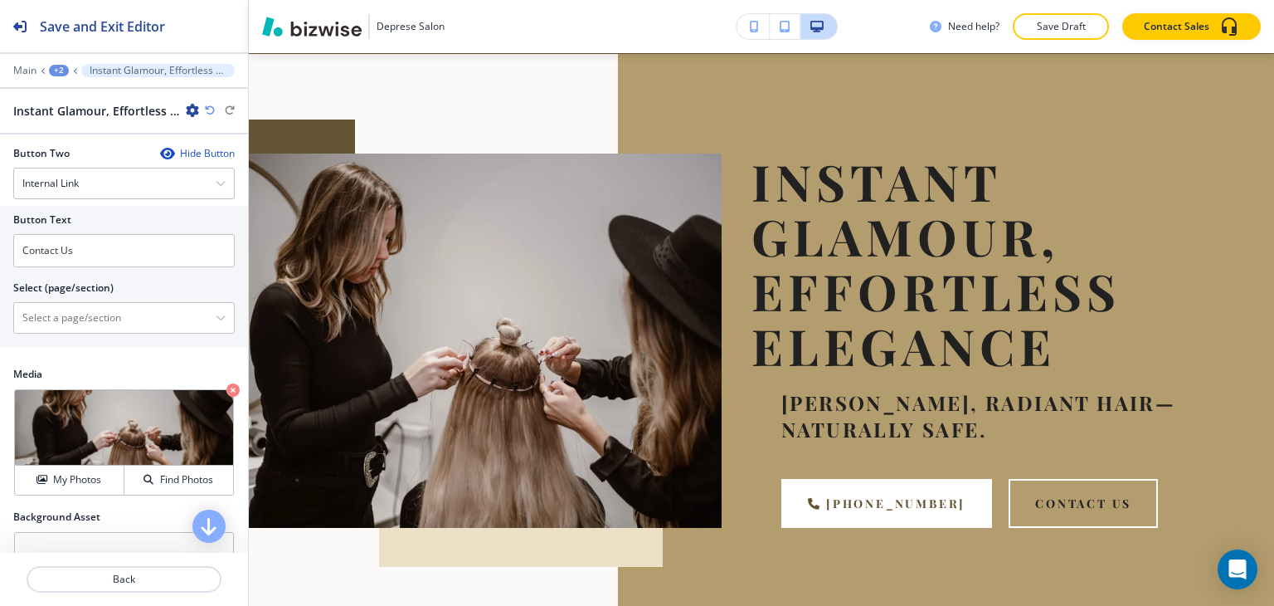
scroll to position [912, 0]
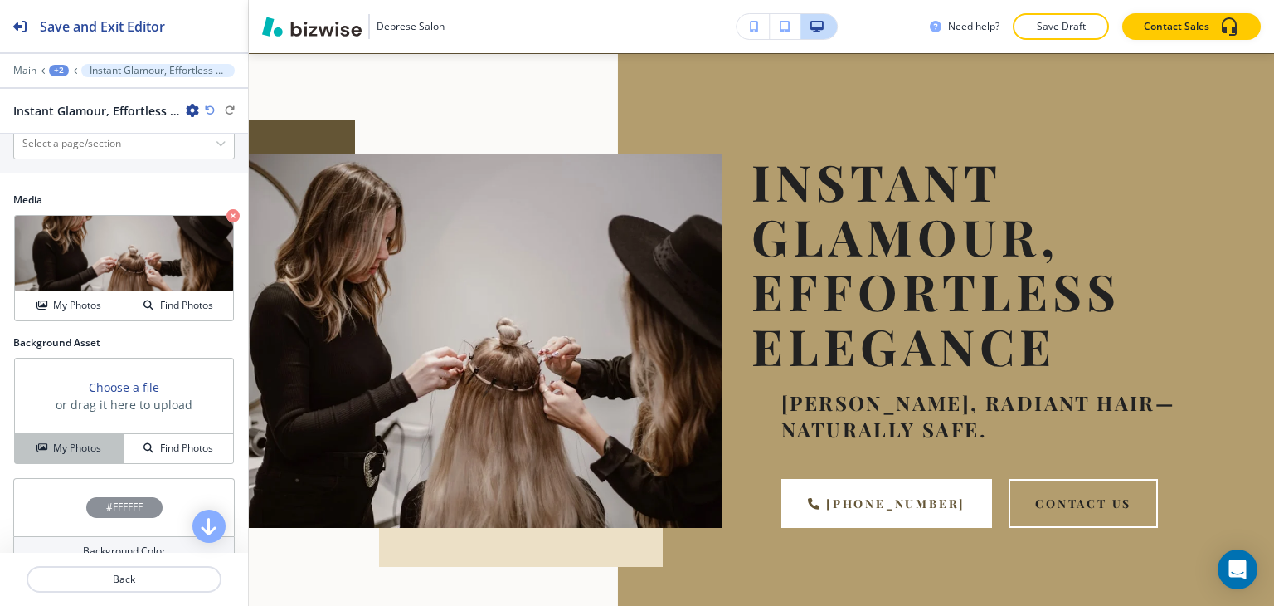
click at [69, 440] on h4 "My Photos" at bounding box center [77, 447] width 48 height 15
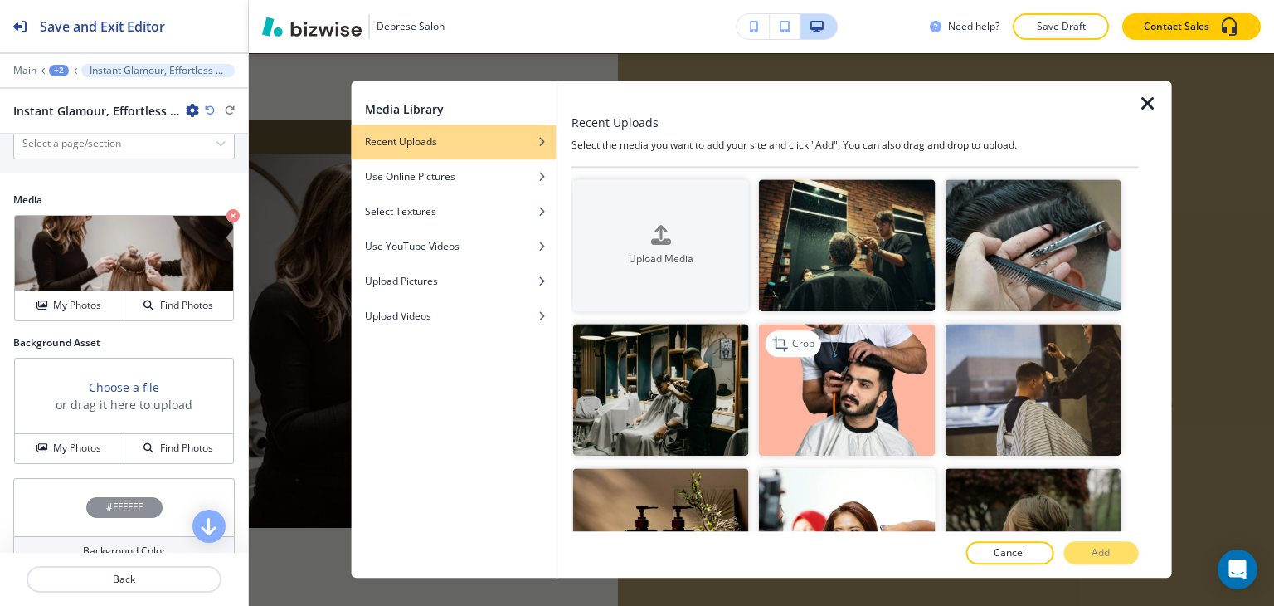
scroll to position [0, 0]
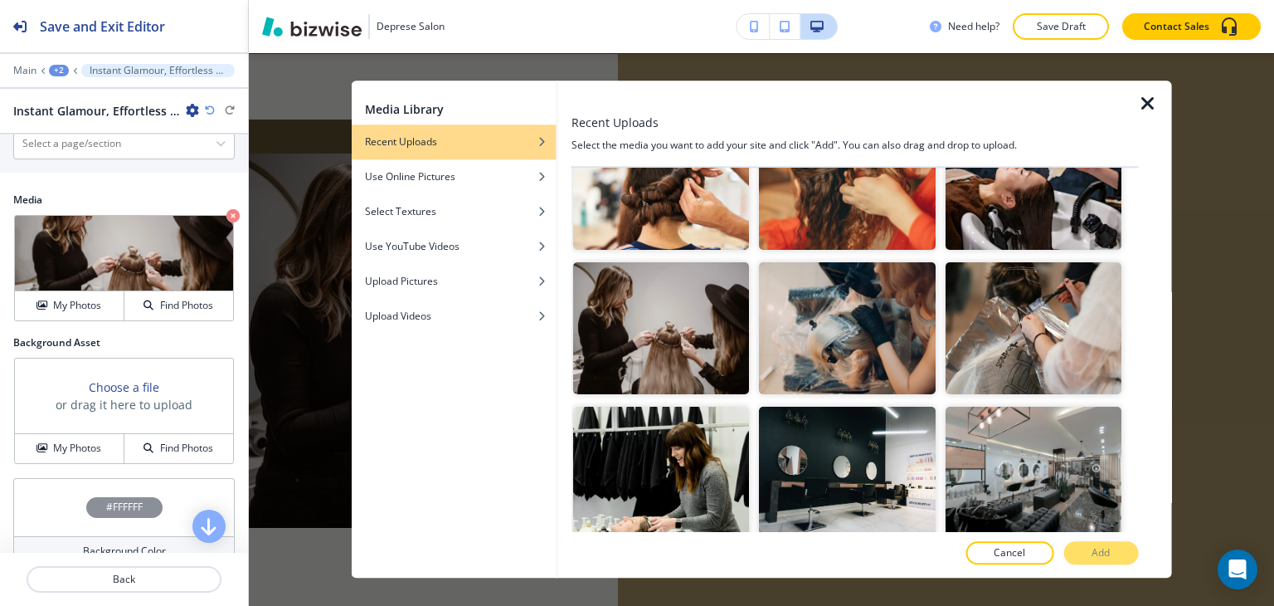
scroll to position [2240, 0]
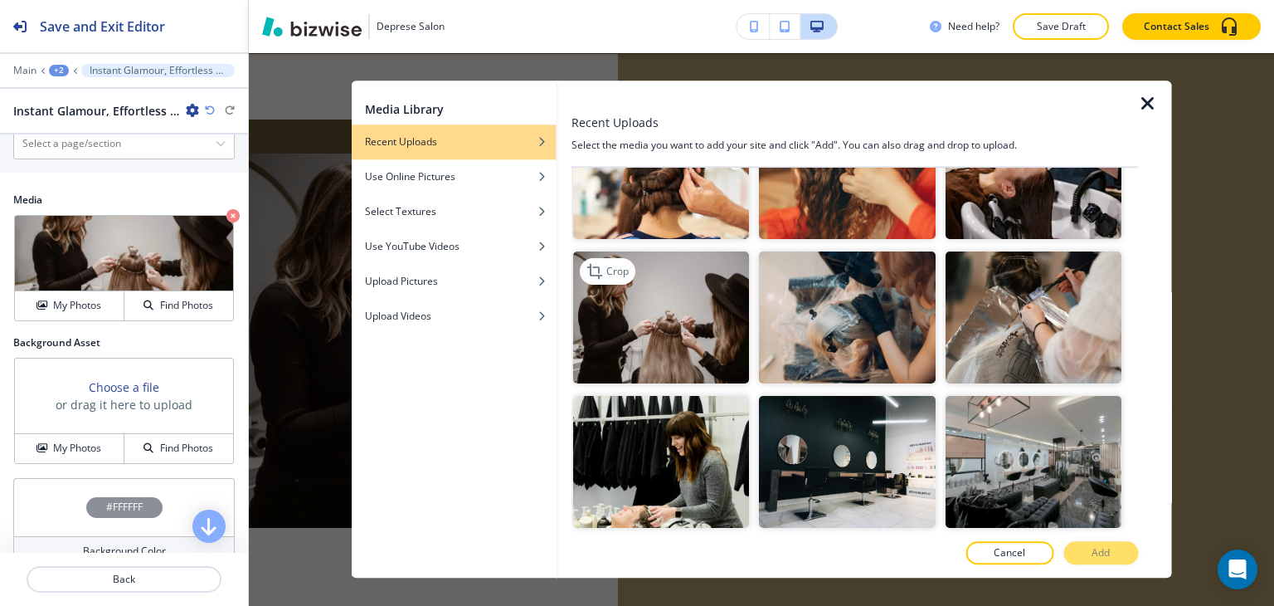
click at [665, 262] on img "button" at bounding box center [661, 317] width 176 height 132
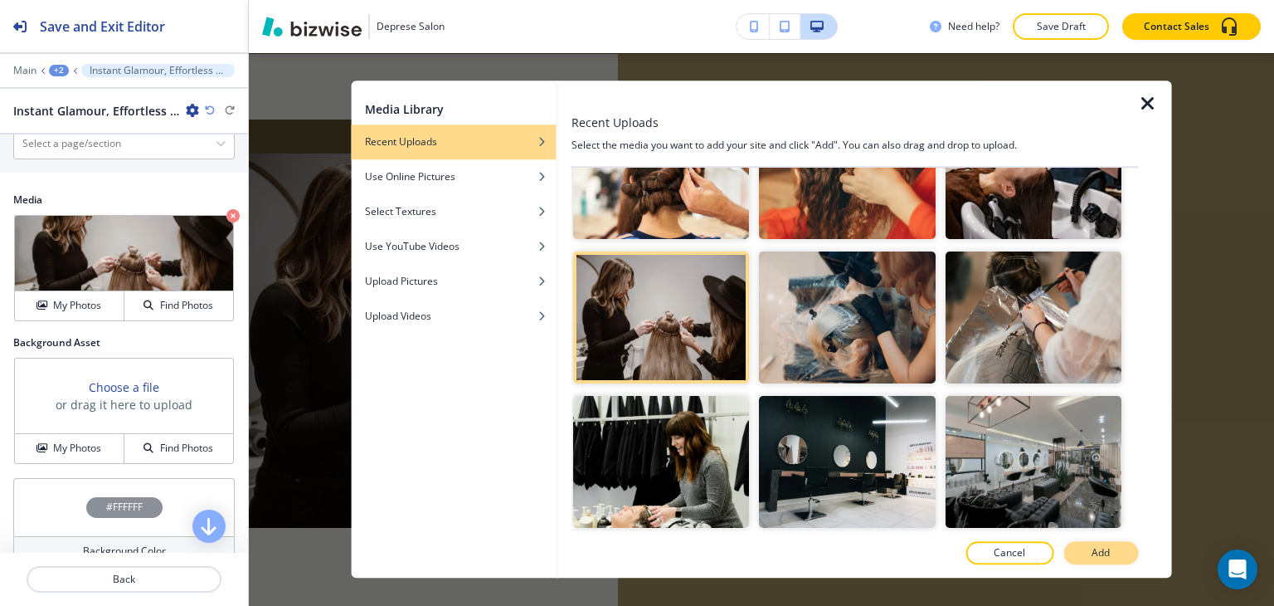
click at [1118, 556] on button "Add" at bounding box center [1100, 553] width 75 height 23
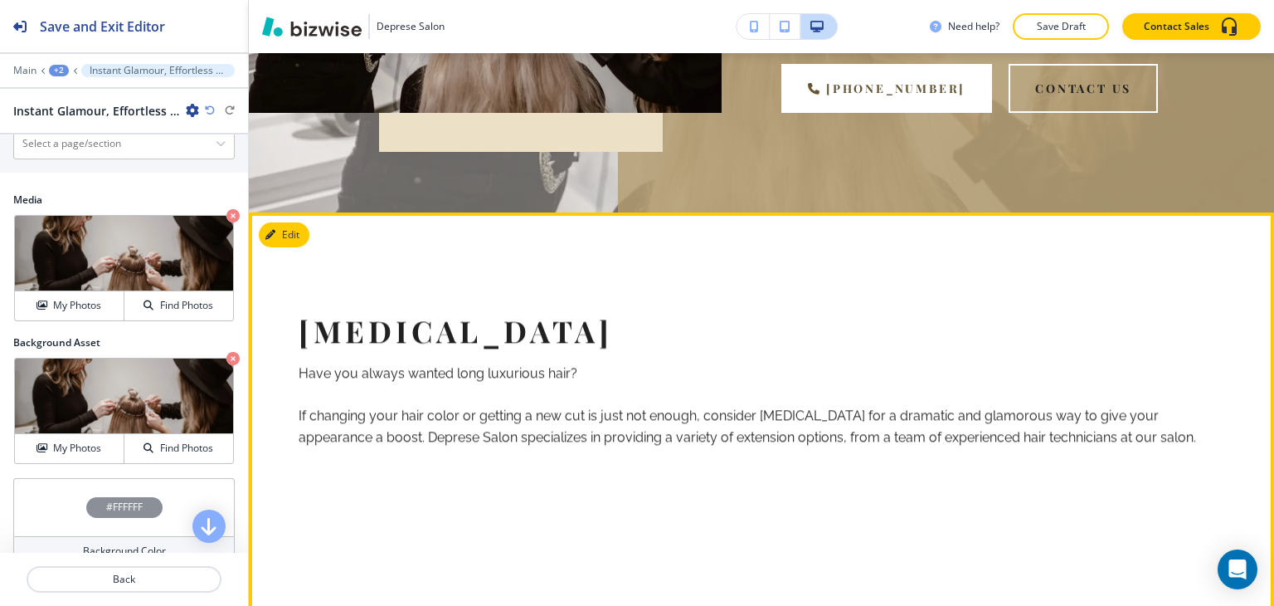
scroll to position [670, 0]
click at [285, 235] on button "Edit This Section" at bounding box center [315, 234] width 112 height 25
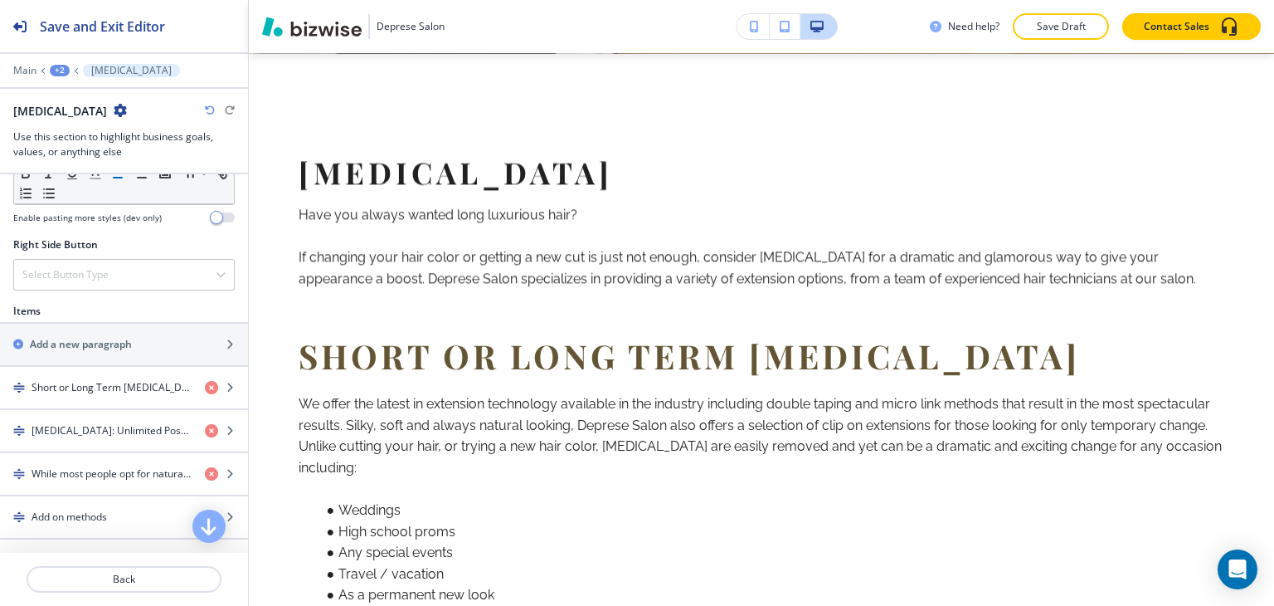
scroll to position [1078, 0]
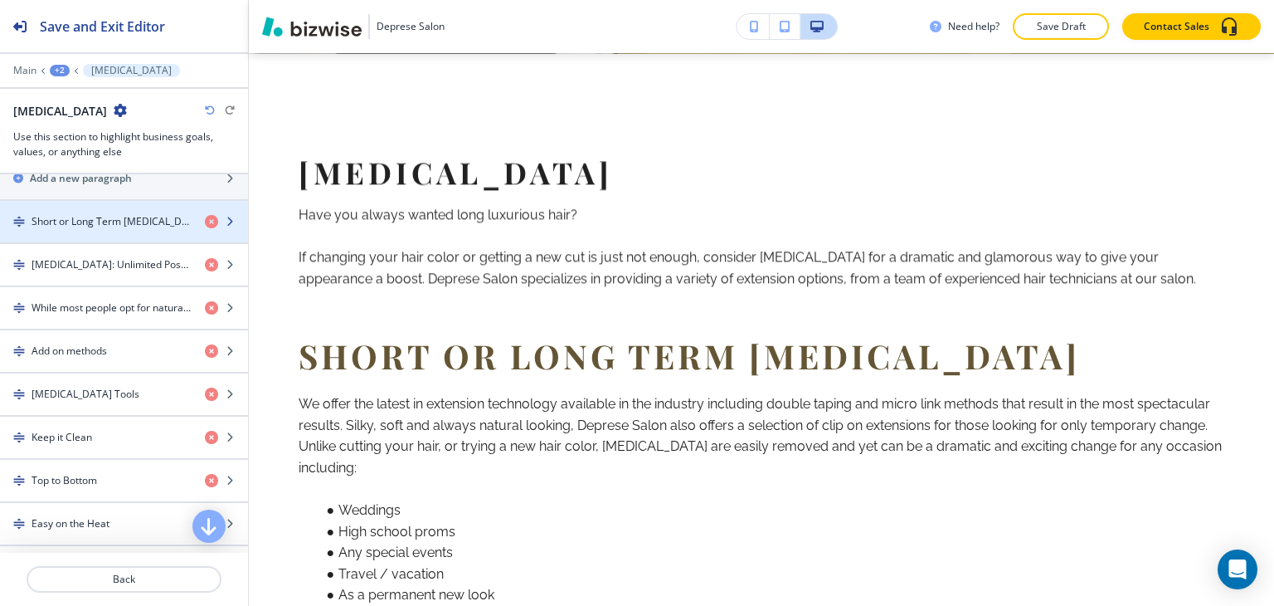
click at [71, 215] on h4 "Short or Long Term [MEDICAL_DATA]" at bounding box center [112, 221] width 160 height 15
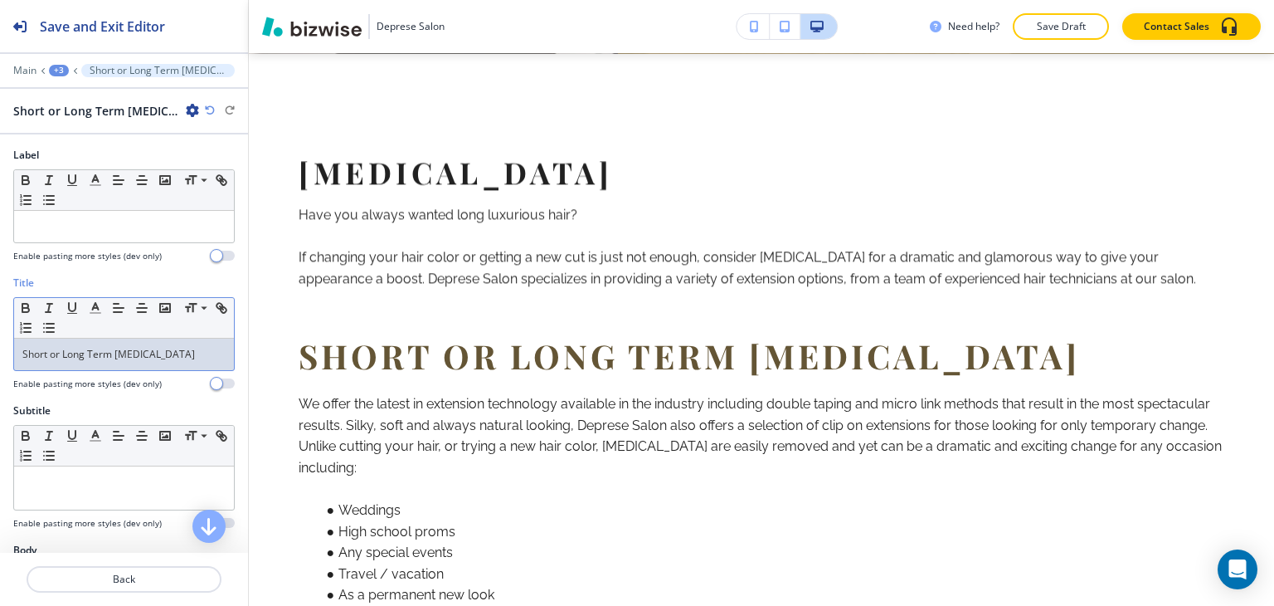
click at [141, 349] on p "Short or Long Term [MEDICAL_DATA]" at bounding box center [123, 354] width 203 height 15
click at [200, 328] on span at bounding box center [202, 331] width 37 height 20
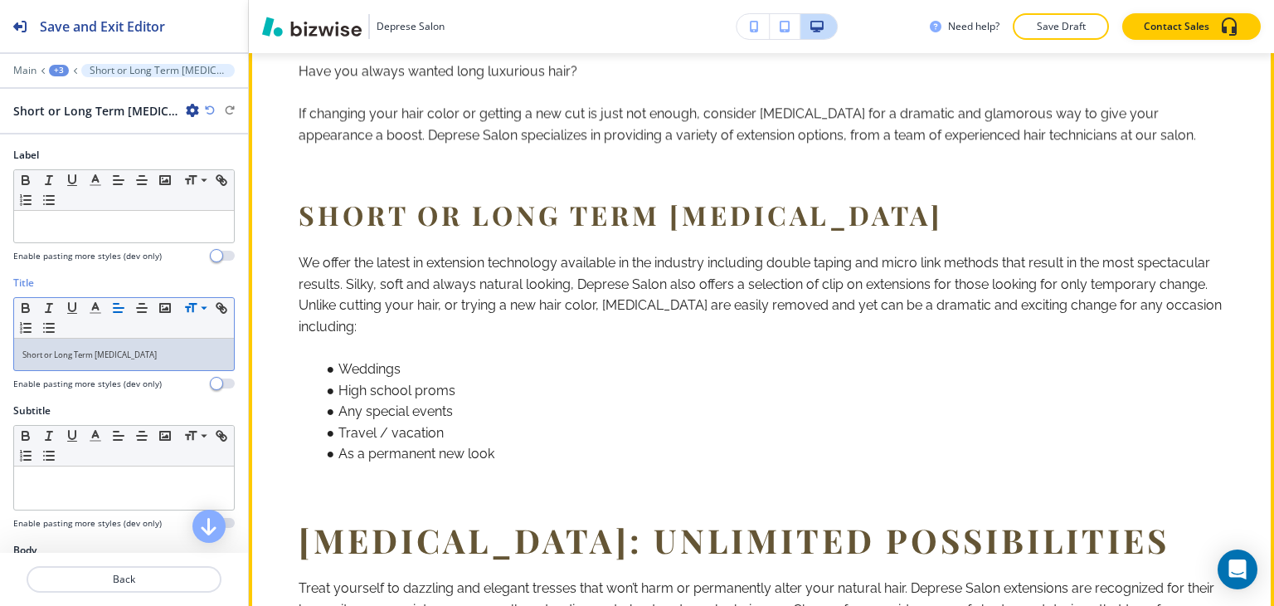
scroll to position [995, 0]
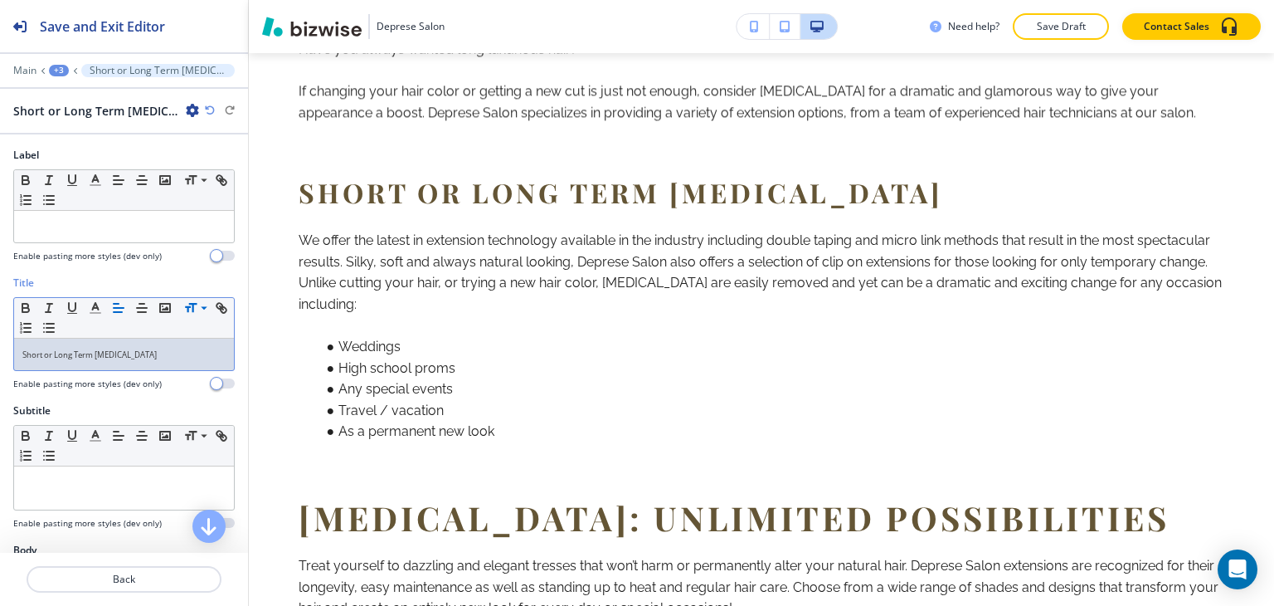
click at [53, 65] on div "+3" at bounding box center [59, 71] width 20 height 12
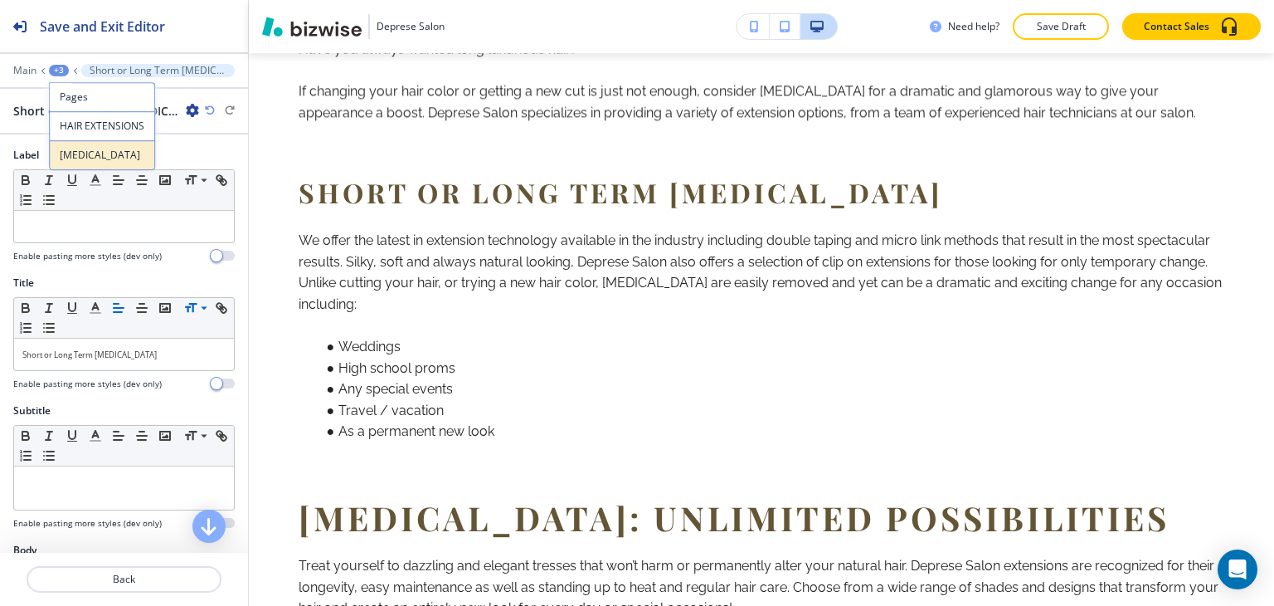
click at [75, 148] on p "[MEDICAL_DATA]" at bounding box center [102, 155] width 85 height 15
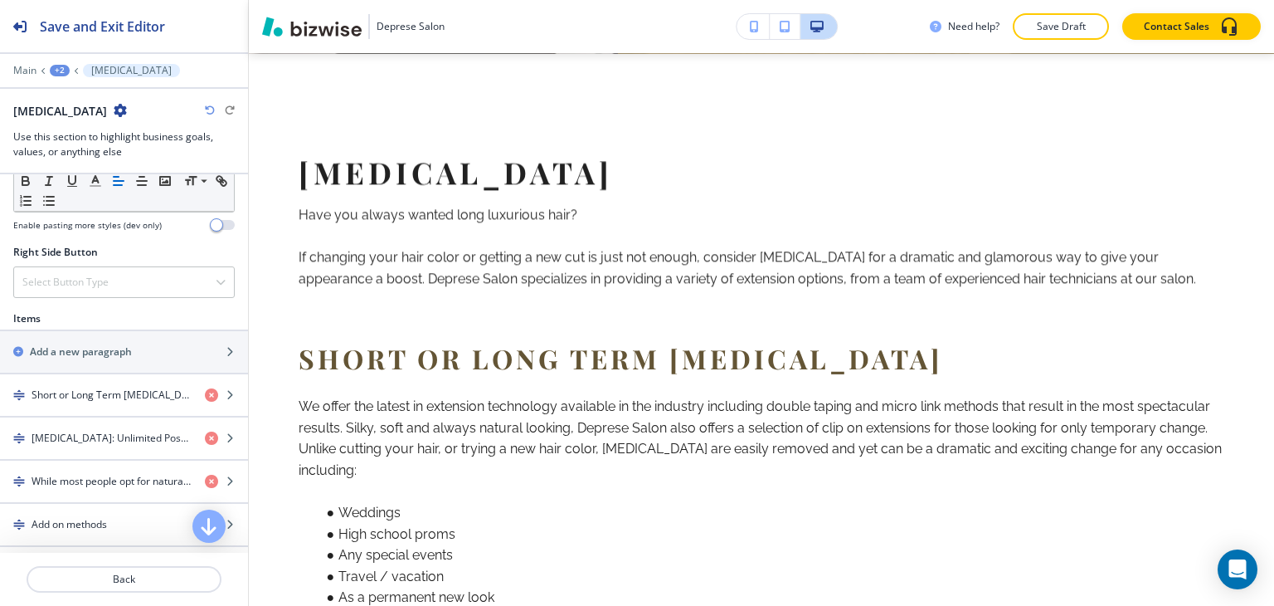
scroll to position [995, 0]
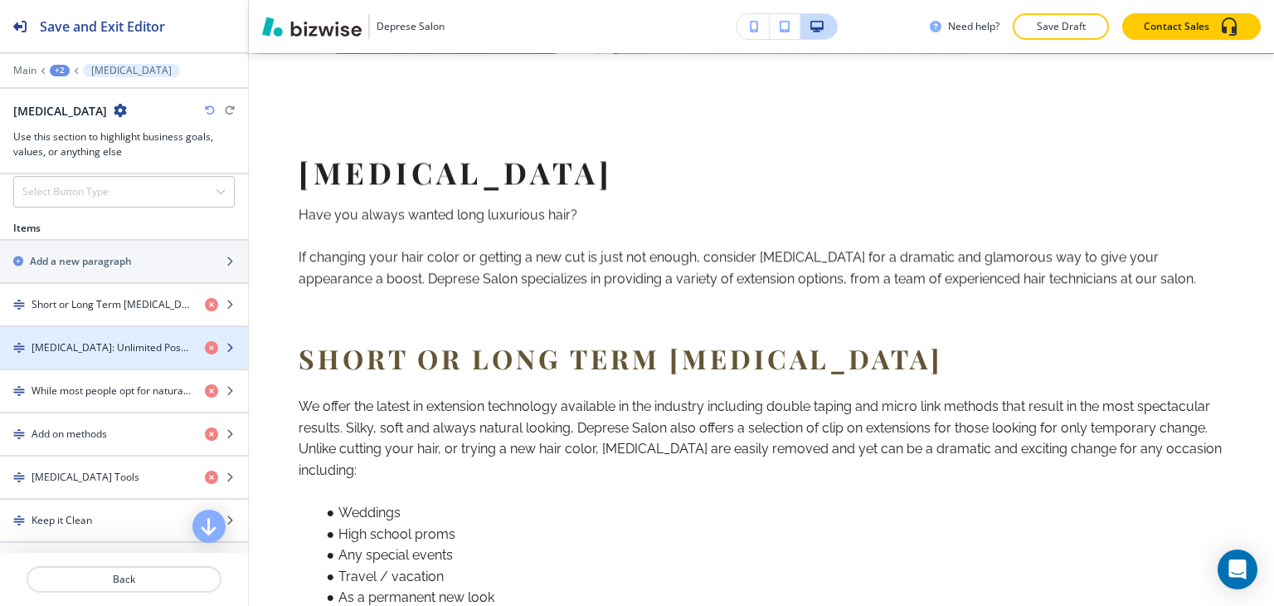
click at [75, 328] on div "button" at bounding box center [124, 333] width 248 height 13
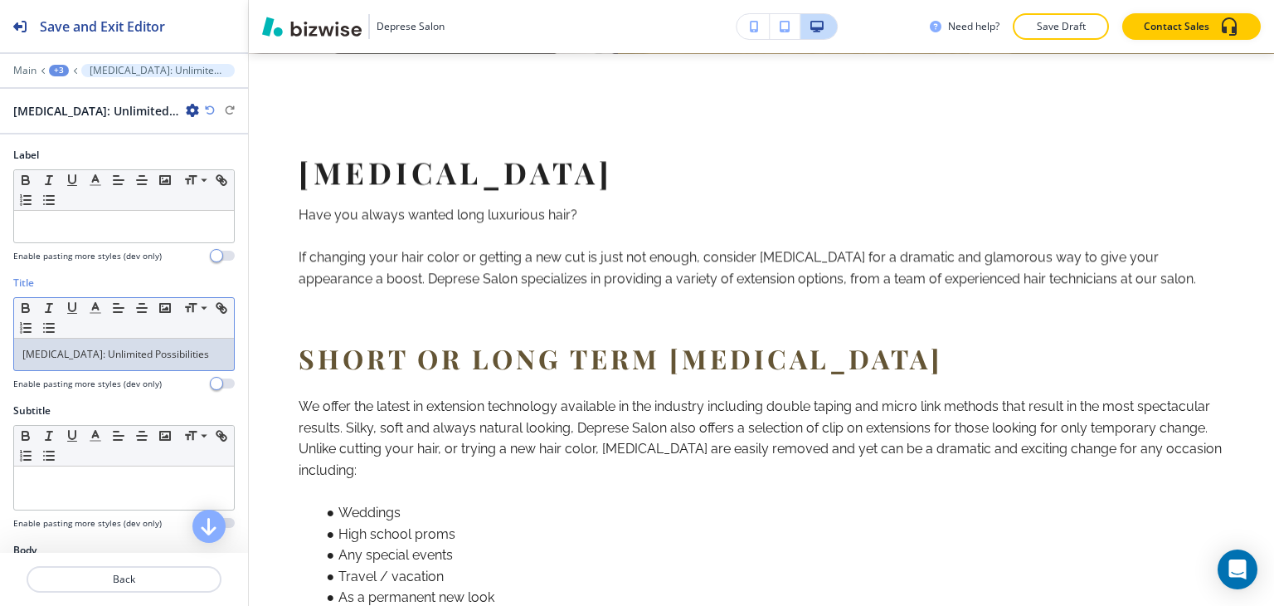
click at [70, 356] on p "[MEDICAL_DATA]: Unlimited Possibilities" at bounding box center [123, 354] width 203 height 15
click at [199, 328] on span at bounding box center [202, 331] width 37 height 20
click at [60, 72] on div "+3" at bounding box center [59, 71] width 20 height 12
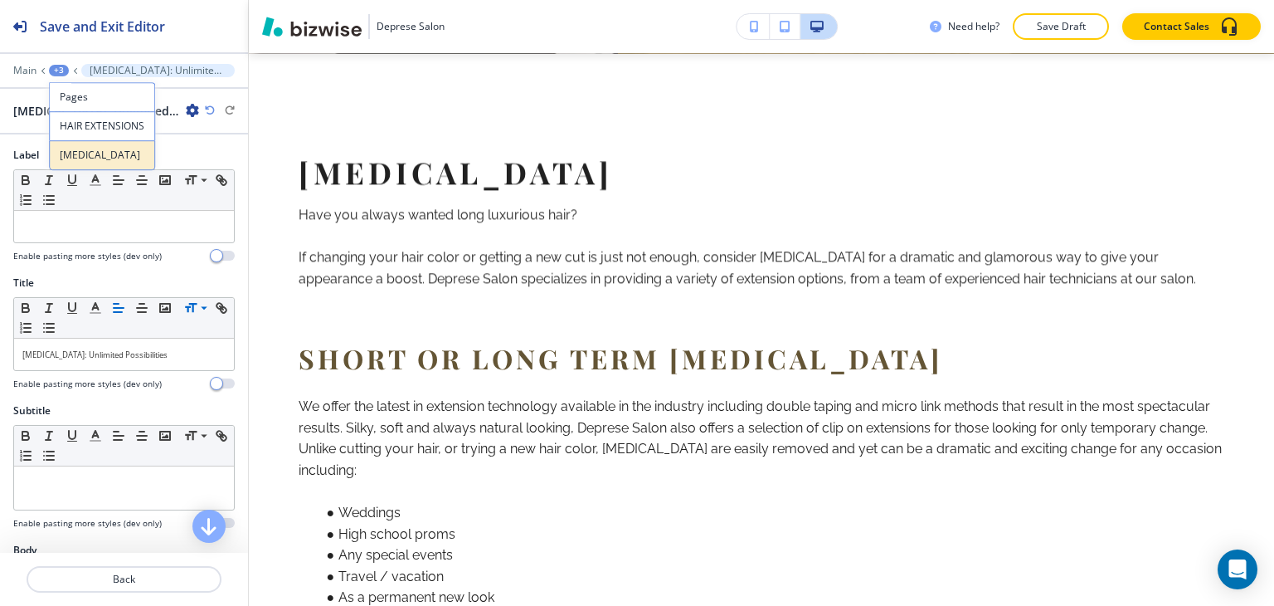
click at [70, 140] on button "[MEDICAL_DATA]" at bounding box center [102, 155] width 106 height 30
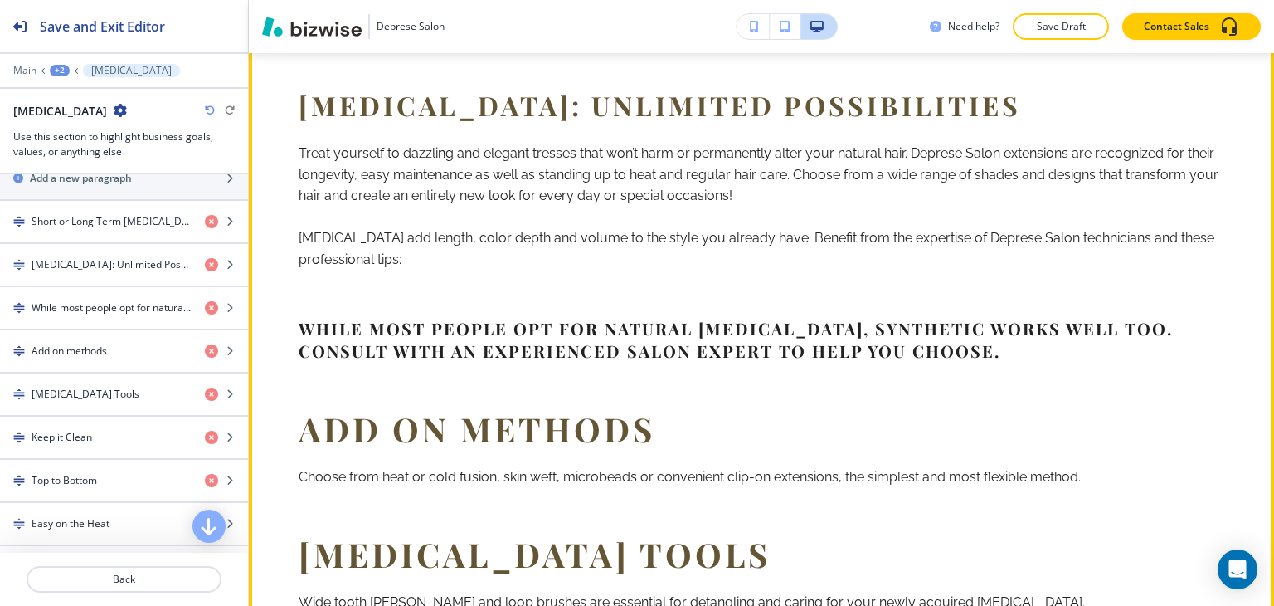
scroll to position [1160, 0]
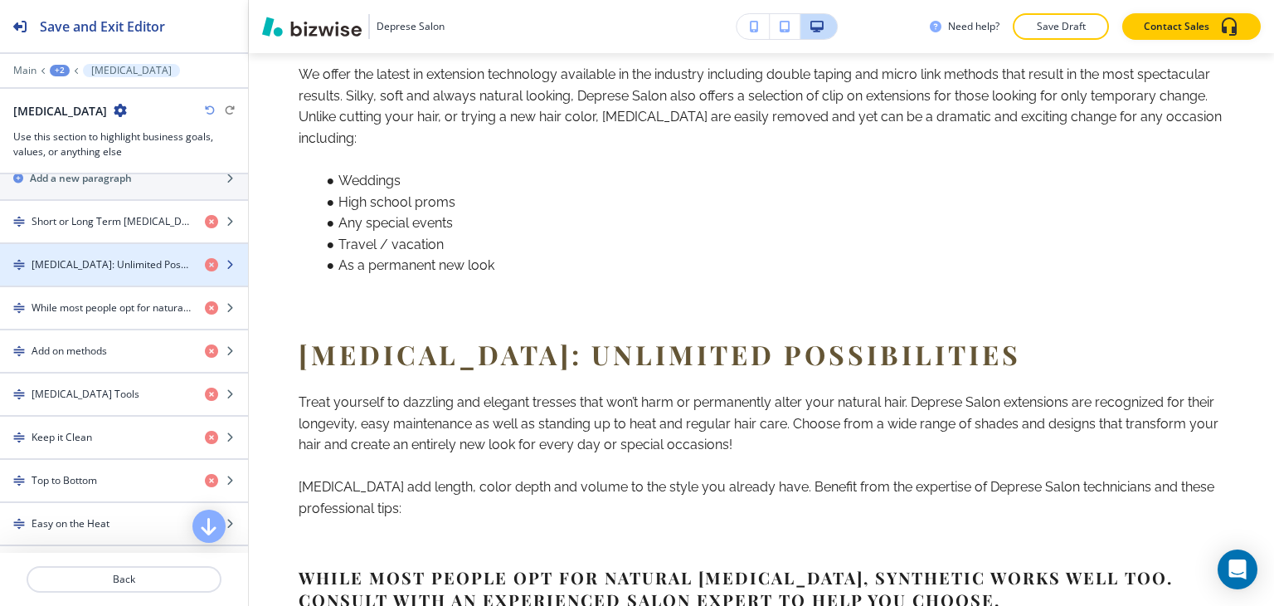
click at [33, 263] on h4 "[MEDICAL_DATA]: Unlimited Possibilities" at bounding box center [112, 264] width 160 height 15
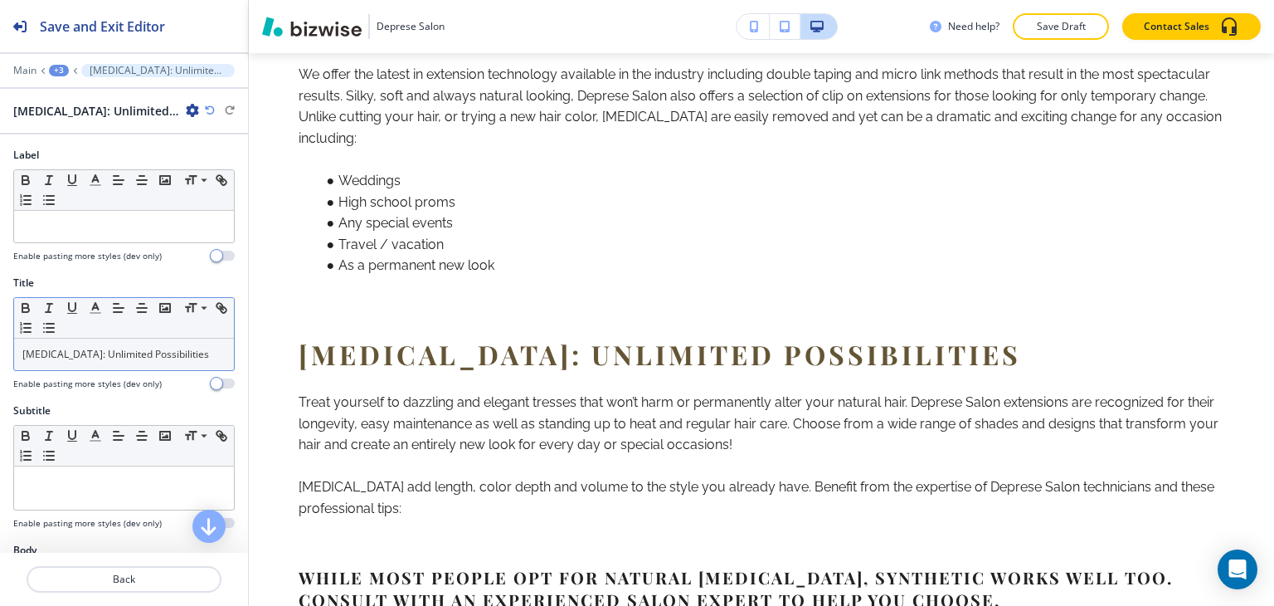
click at [154, 353] on p "[MEDICAL_DATA]: Unlimited Possibilities" at bounding box center [123, 354] width 203 height 15
click at [199, 329] on span at bounding box center [202, 331] width 37 height 20
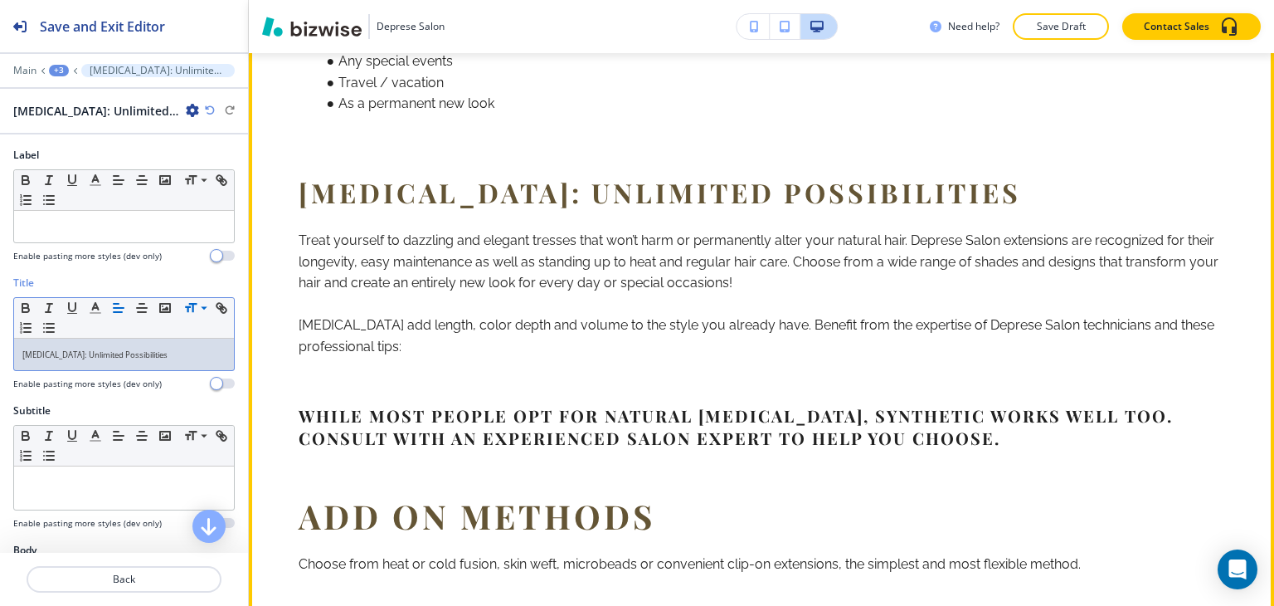
scroll to position [1326, 0]
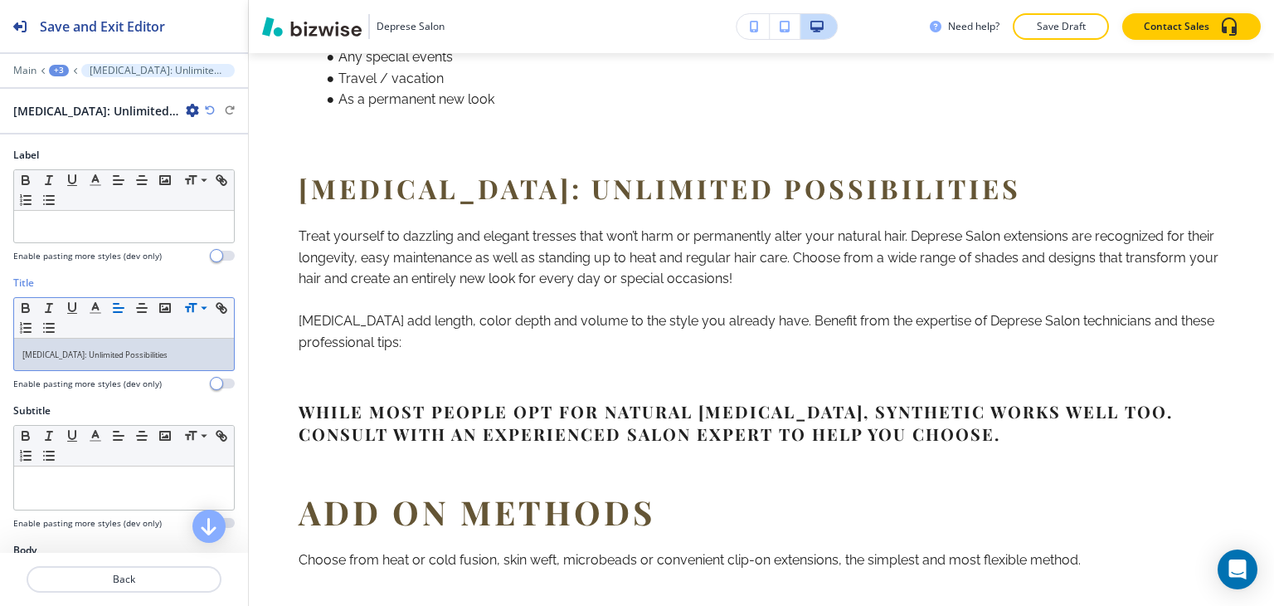
click at [65, 67] on div "+3" at bounding box center [59, 71] width 20 height 12
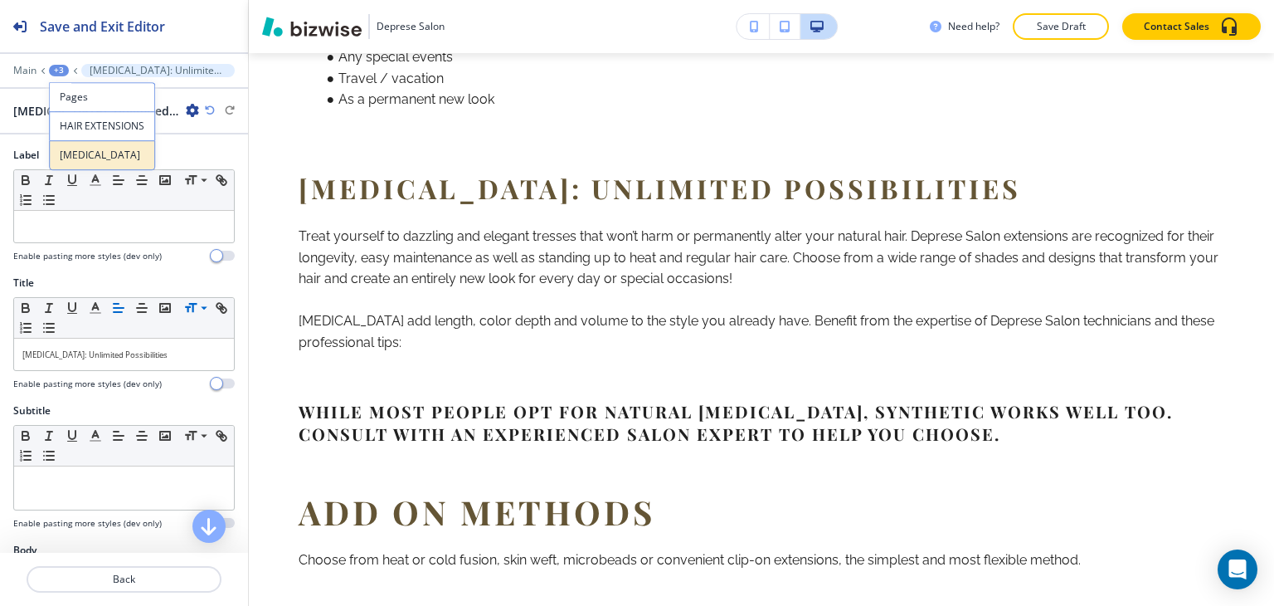
click at [80, 155] on p "[MEDICAL_DATA]" at bounding box center [102, 155] width 85 height 15
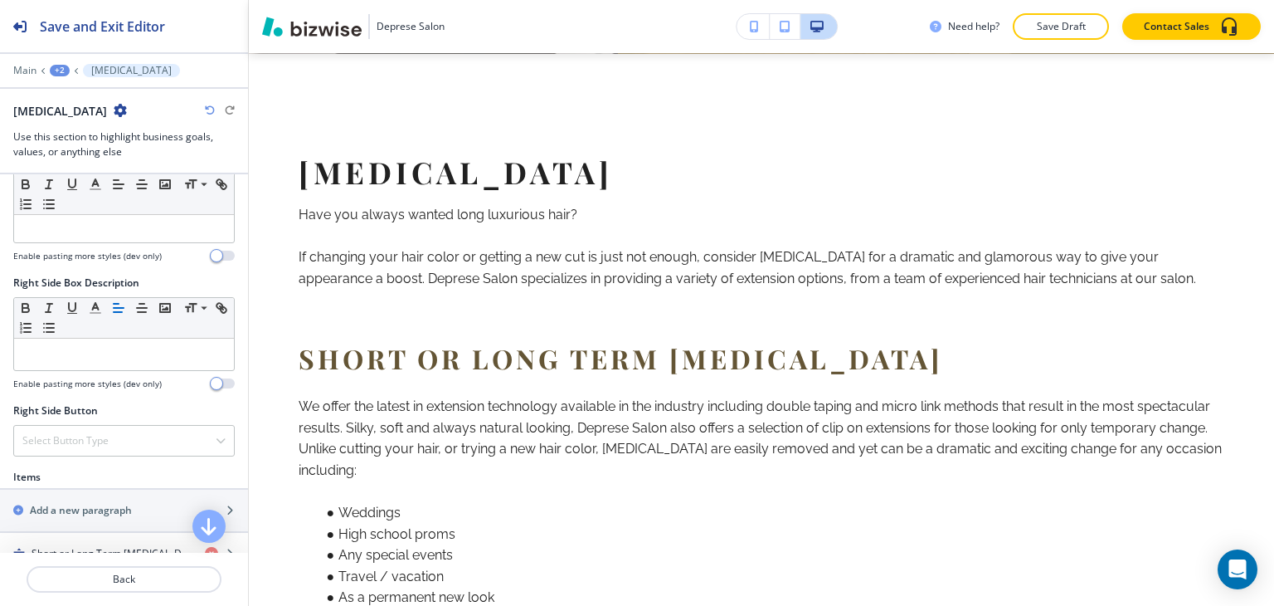
scroll to position [1078, 0]
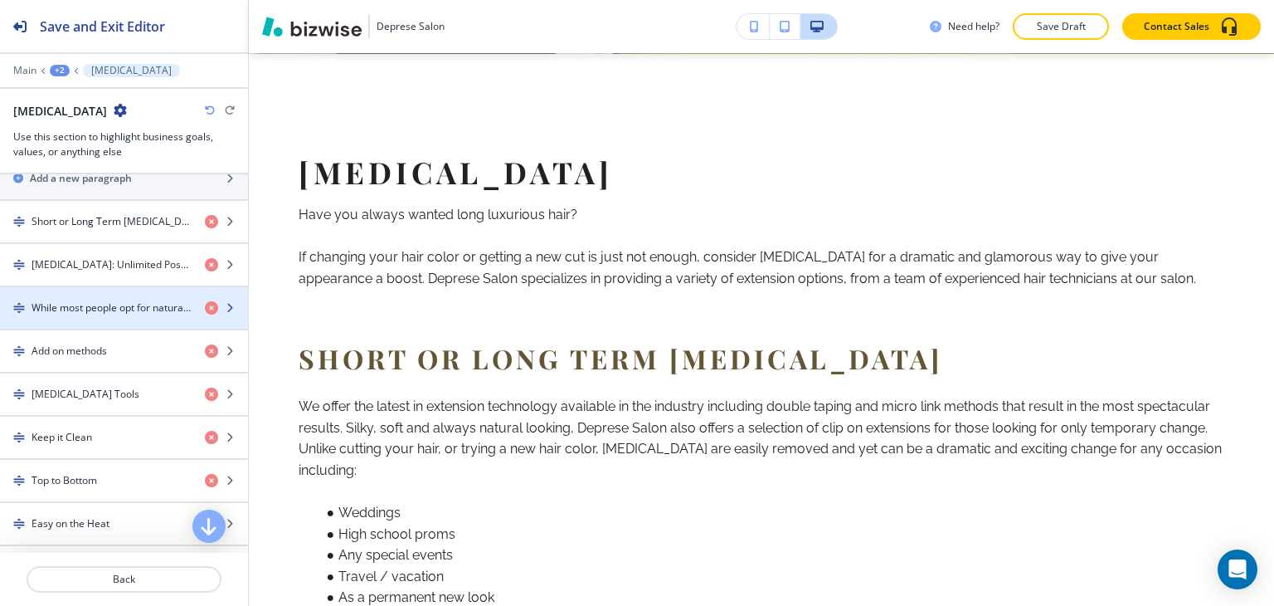
click at [112, 315] on div "button" at bounding box center [124, 321] width 248 height 13
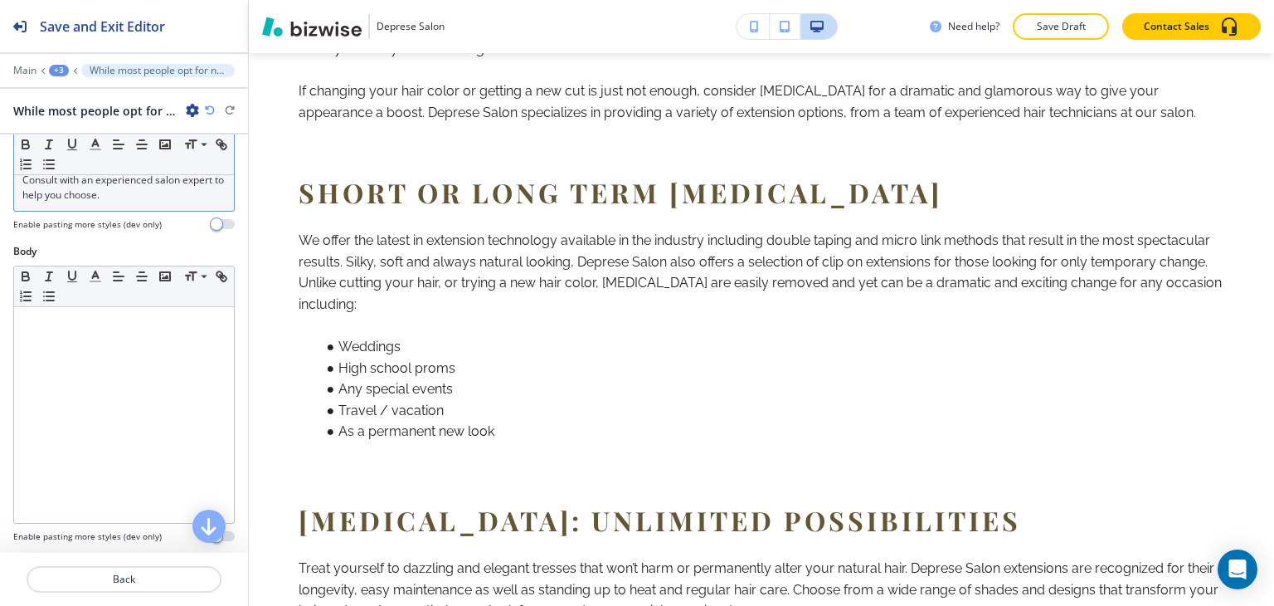
scroll to position [249, 0]
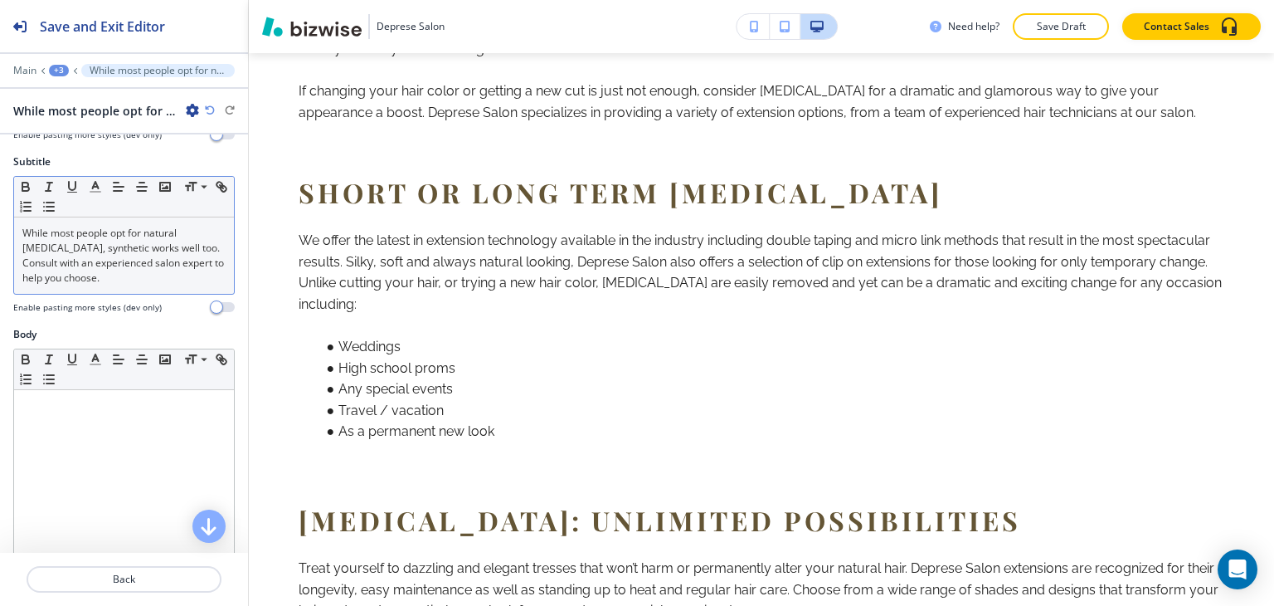
click at [146, 266] on p "While most people opt for natural [MEDICAL_DATA], synthetic works well too. Con…" at bounding box center [123, 256] width 203 height 60
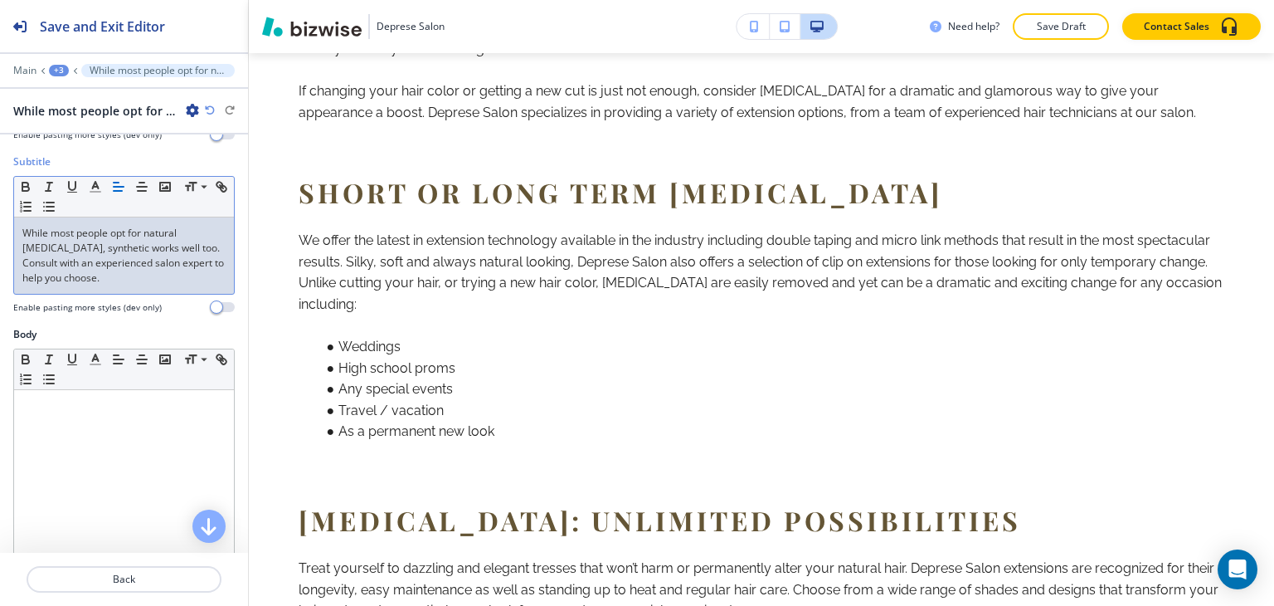
copy p "While most people opt for natural [MEDICAL_DATA], synthetic works well too. Con…"
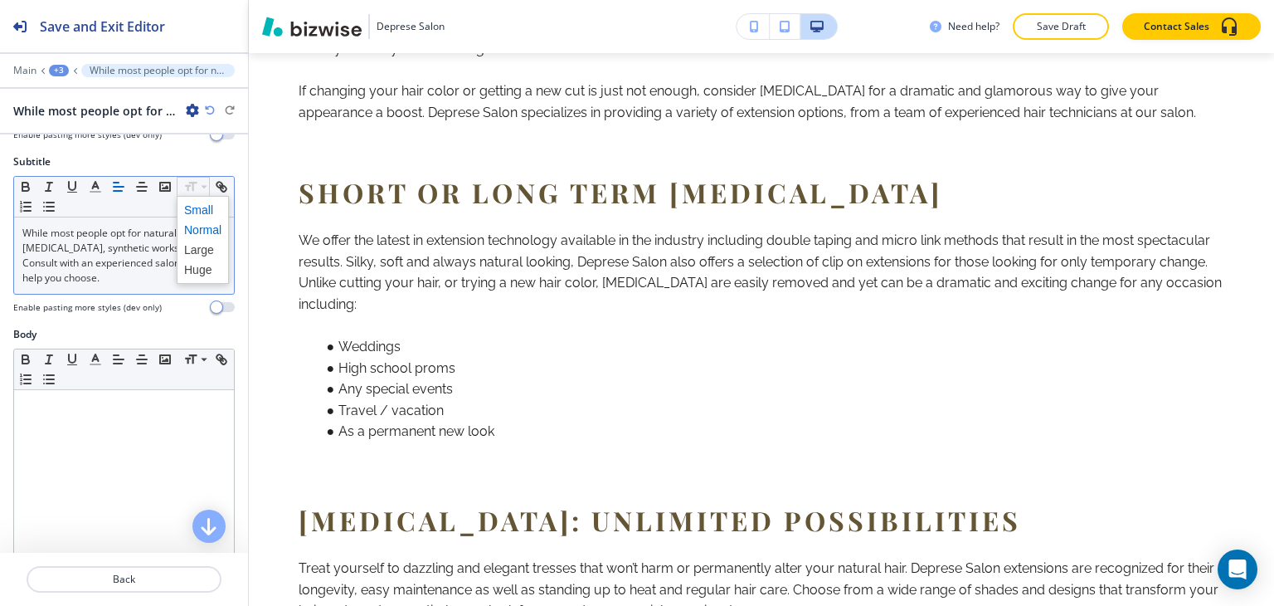
click at [201, 208] on span at bounding box center [202, 210] width 37 height 20
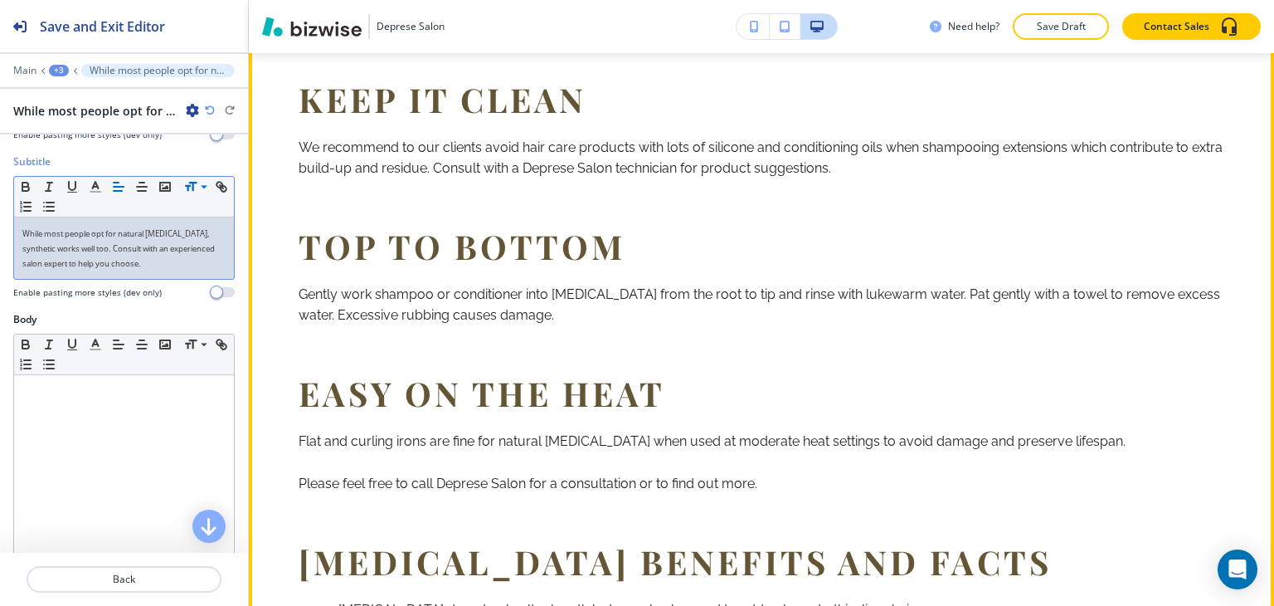
scroll to position [1575, 0]
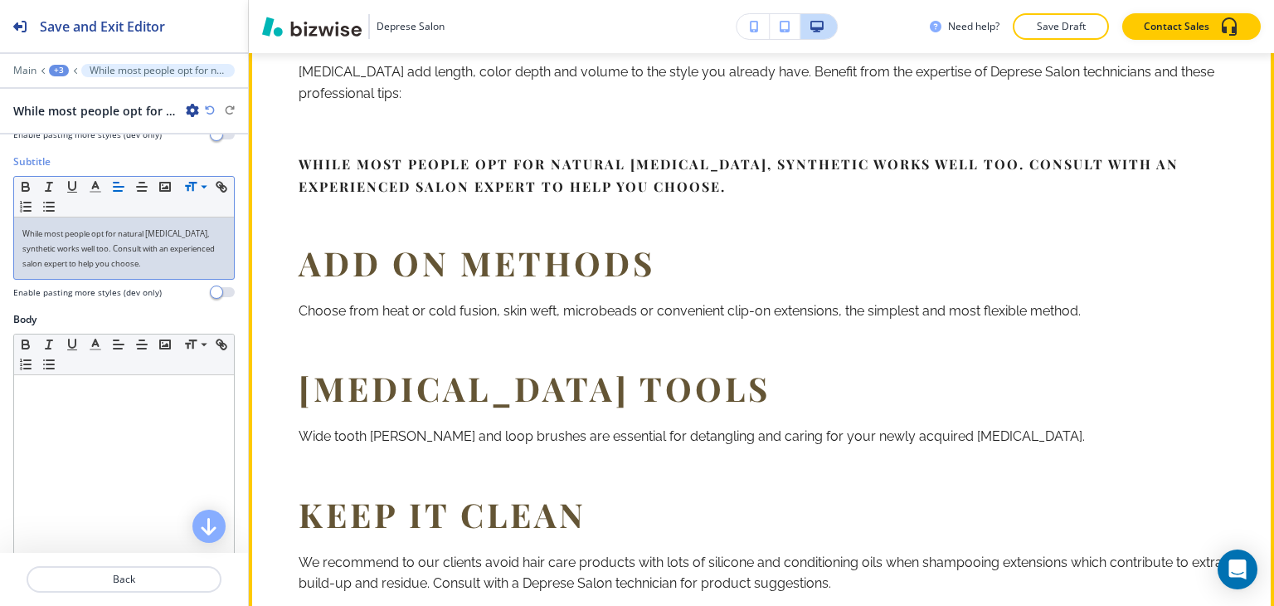
copy span "While most people opt for natural [MEDICAL_DATA], synthetic works well too. Con…"
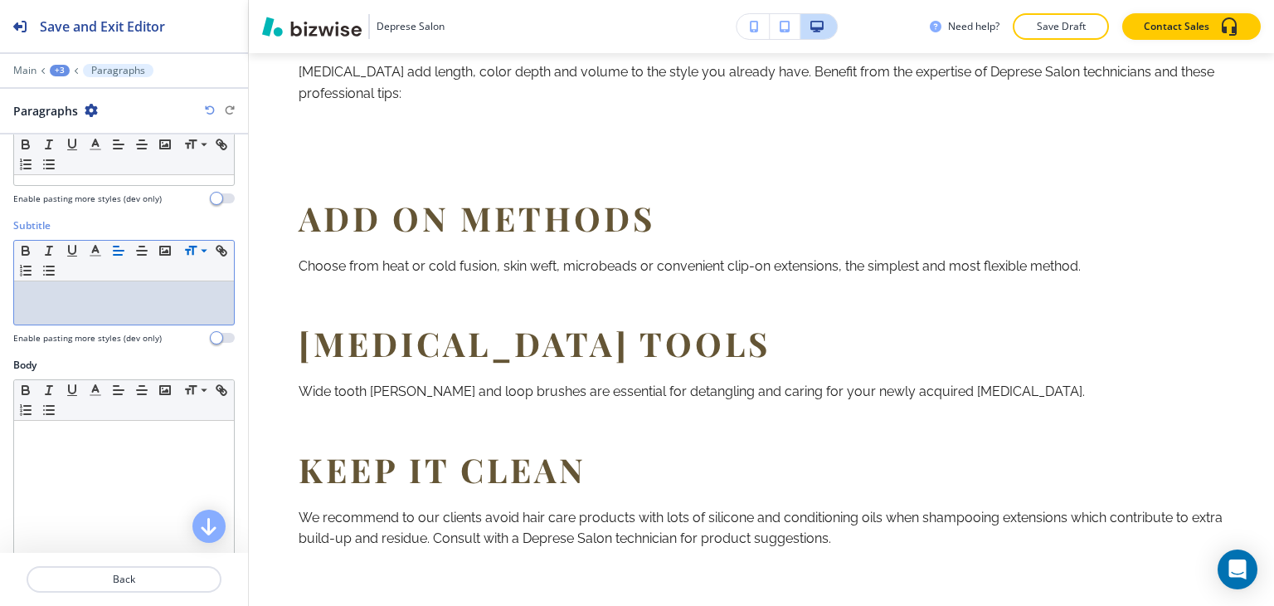
scroll to position [83, 0]
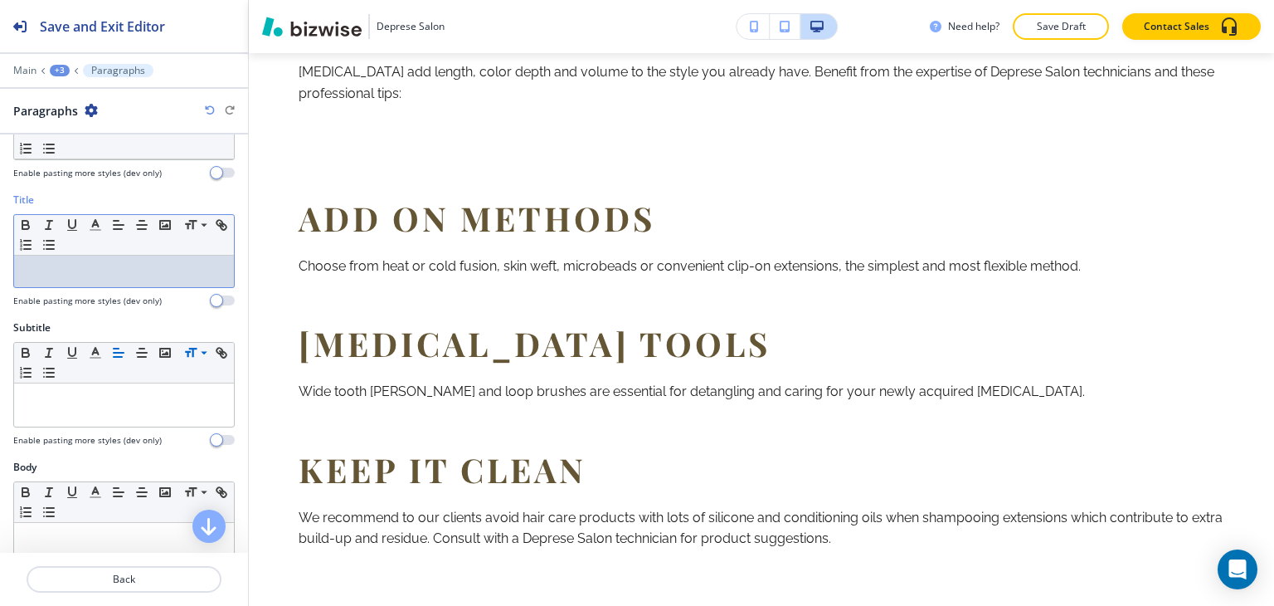
click at [96, 267] on p at bounding box center [123, 271] width 203 height 15
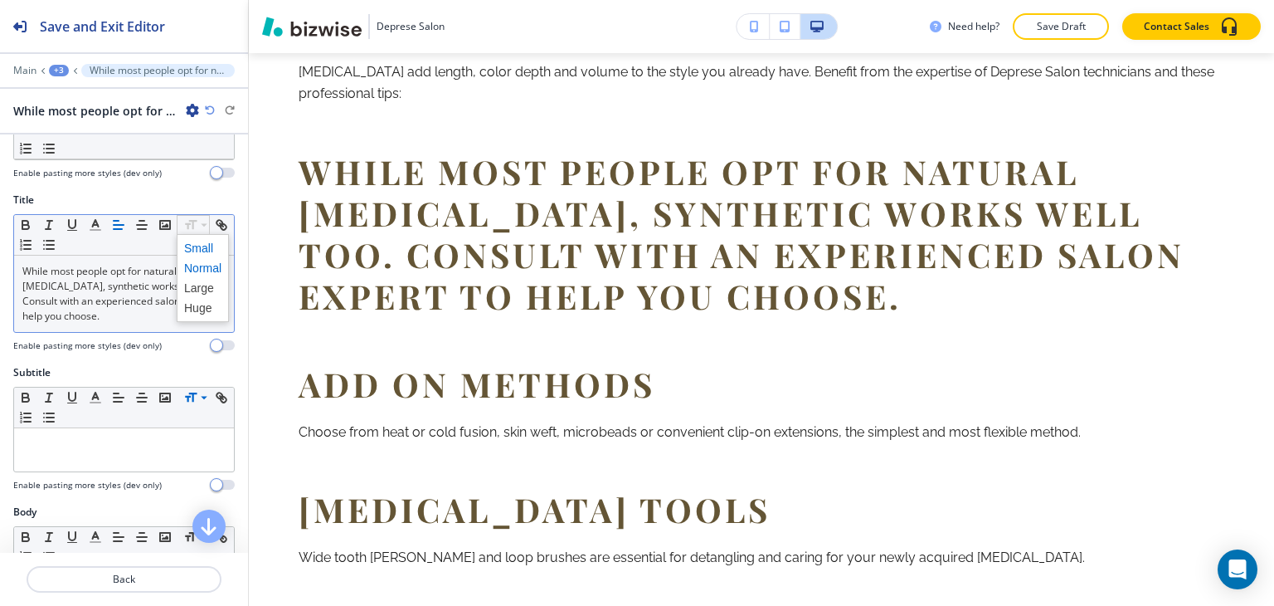
click at [200, 238] on span at bounding box center [202, 248] width 37 height 20
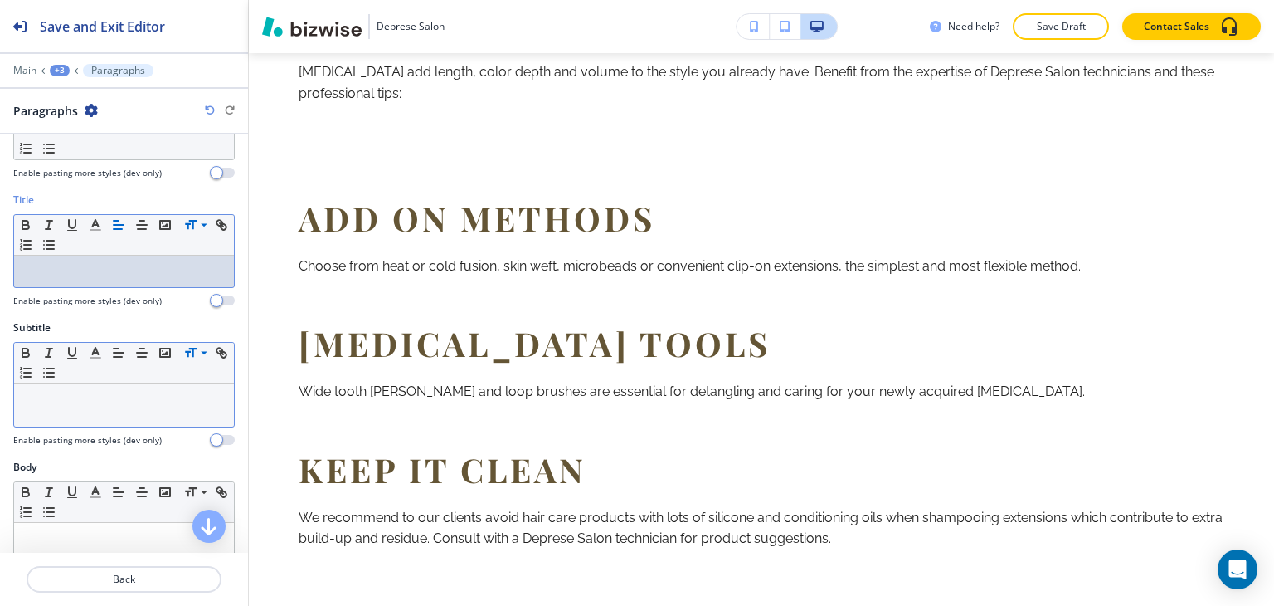
click at [120, 422] on div at bounding box center [124, 404] width 220 height 43
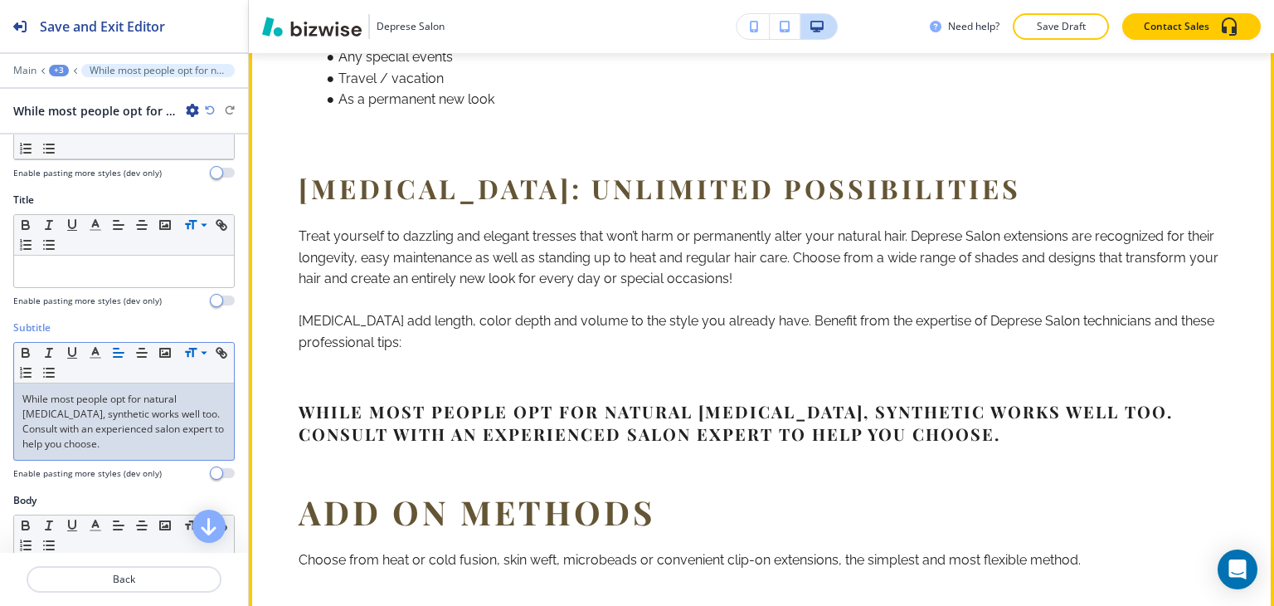
scroll to position [1409, 0]
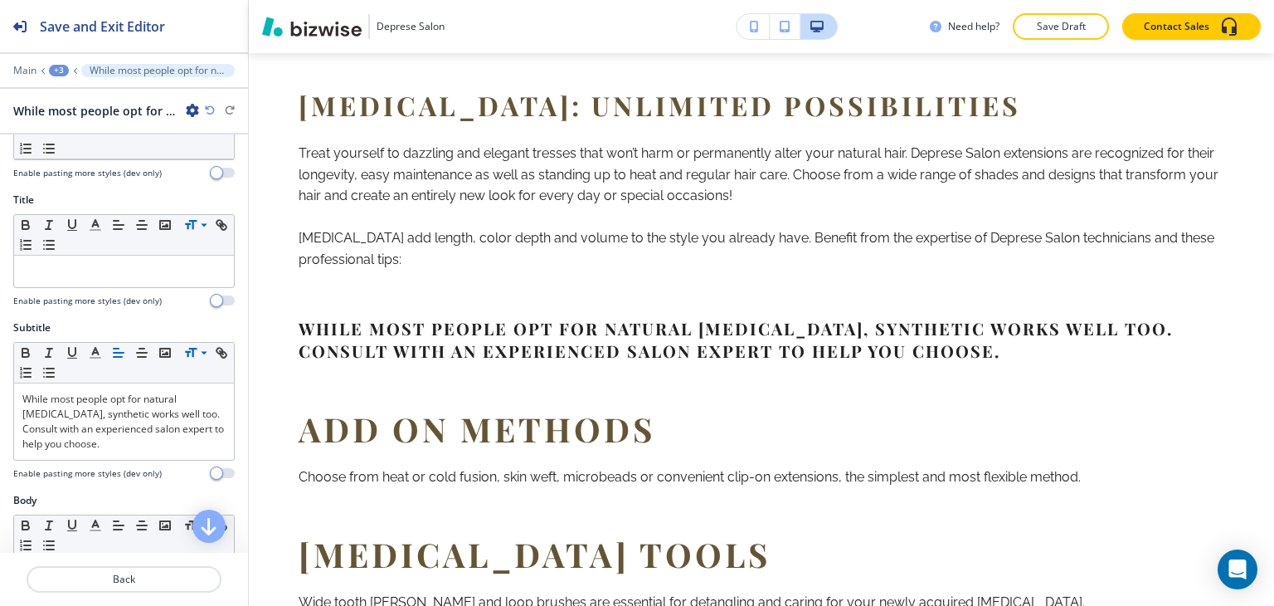
click at [53, 65] on div "+3" at bounding box center [59, 71] width 20 height 12
click at [84, 160] on p "[MEDICAL_DATA]" at bounding box center [102, 155] width 85 height 15
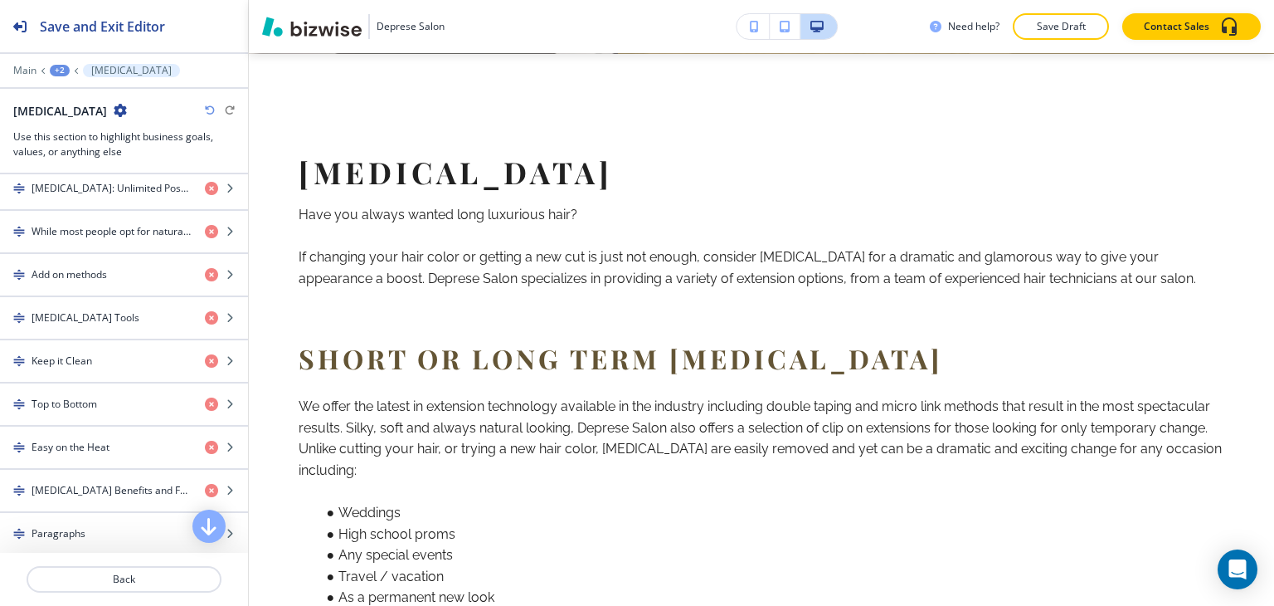
scroll to position [1161, 0]
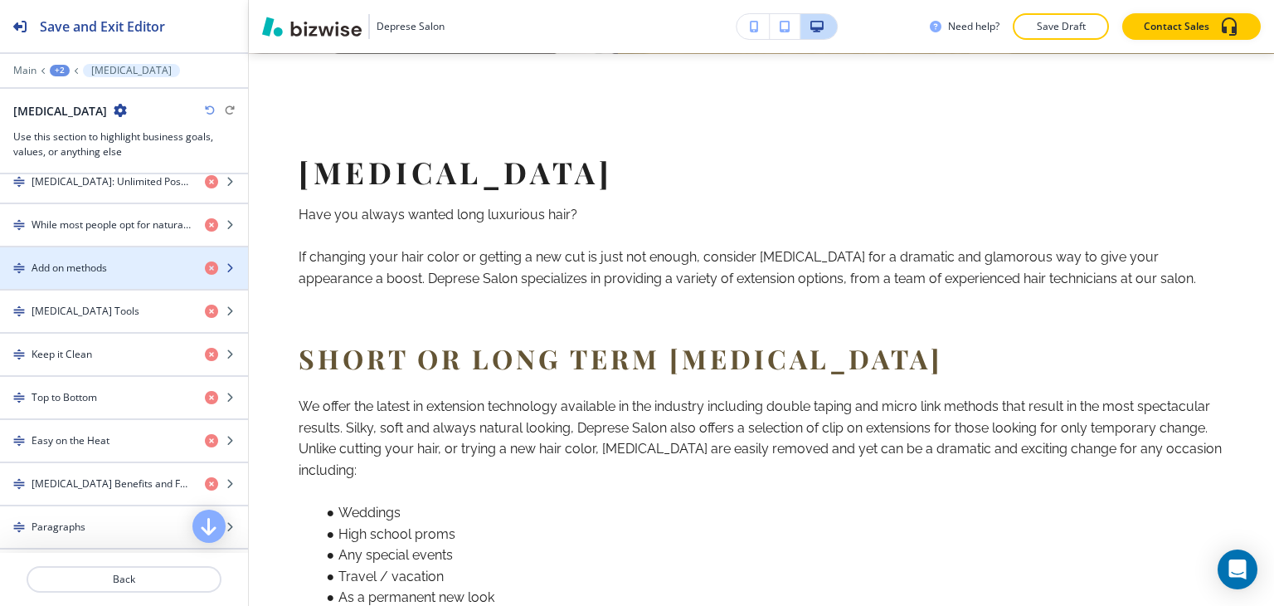
click at [116, 250] on div "button" at bounding box center [124, 253] width 248 height 13
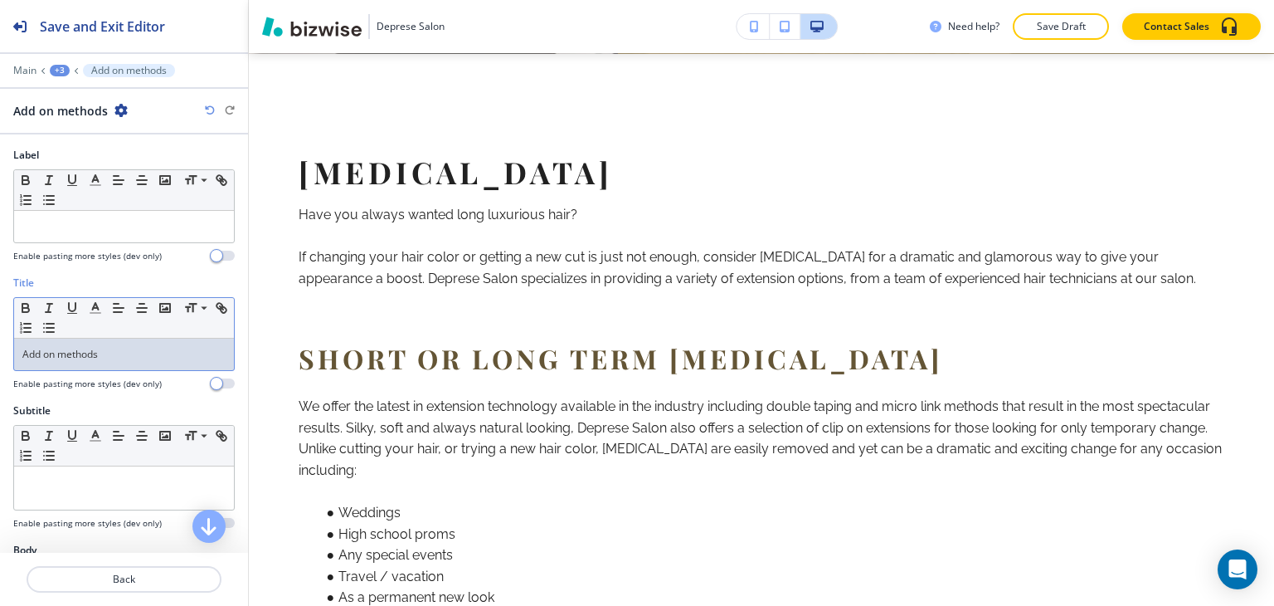
click at [105, 349] on p "Add on methods" at bounding box center [123, 354] width 203 height 15
click at [192, 333] on span at bounding box center [202, 331] width 37 height 20
click at [53, 64] on div "Main +3 Add on methods" at bounding box center [123, 70] width 221 height 13
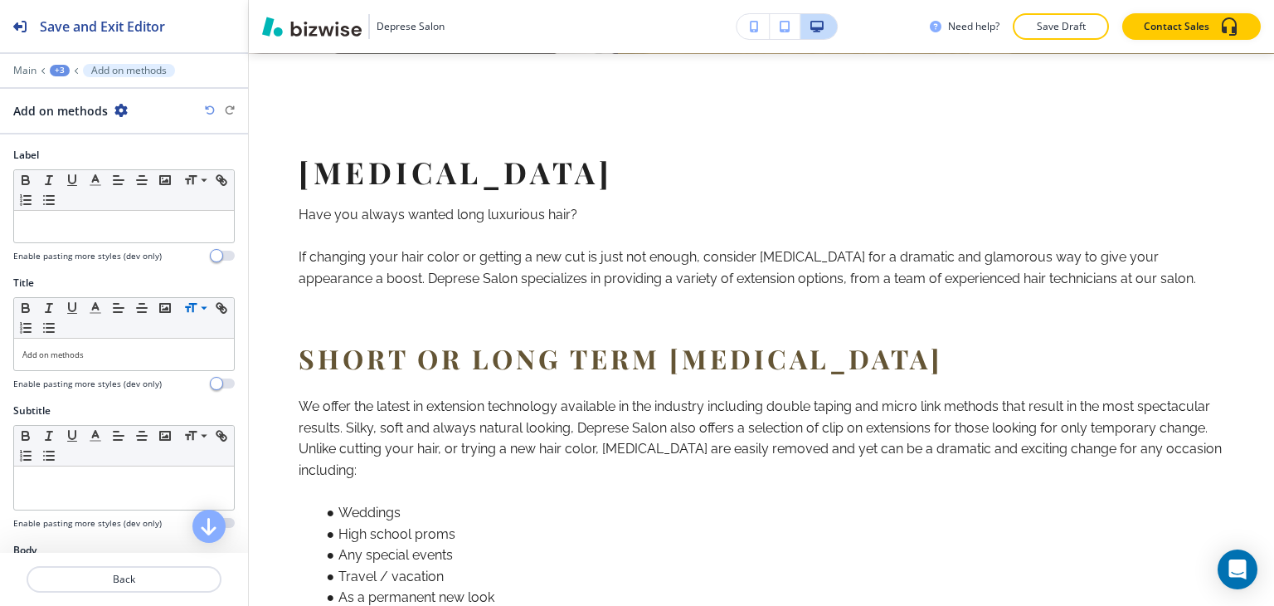
click at [56, 67] on div "+3" at bounding box center [60, 71] width 20 height 12
click at [95, 158] on p "[MEDICAL_DATA]" at bounding box center [103, 155] width 85 height 15
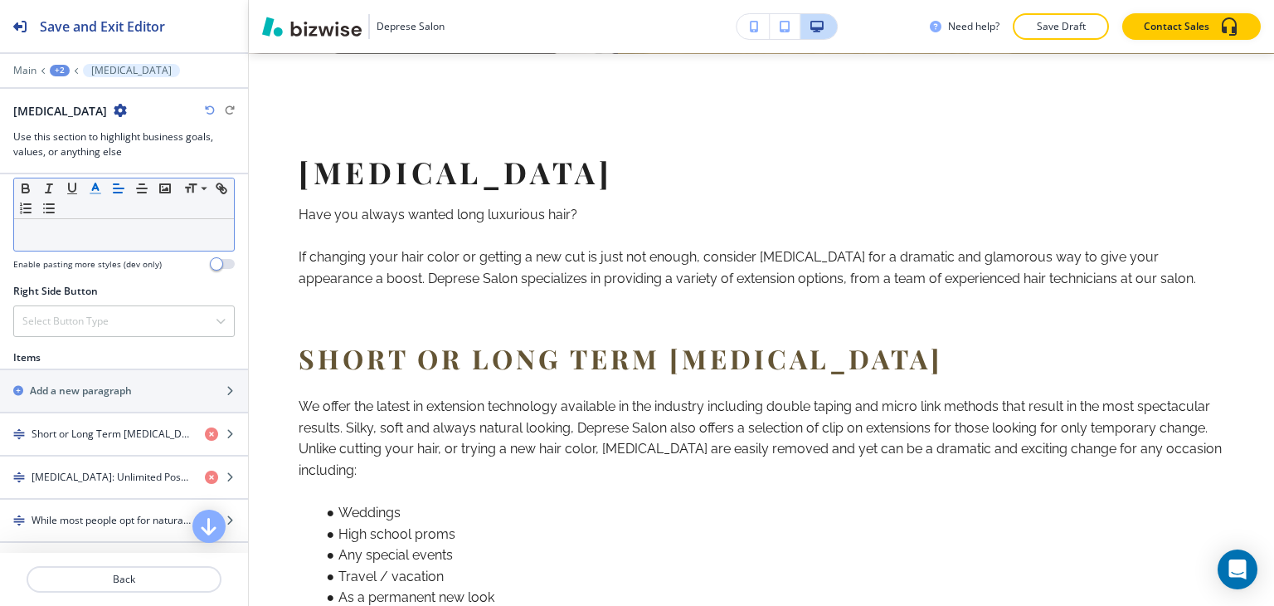
scroll to position [1078, 0]
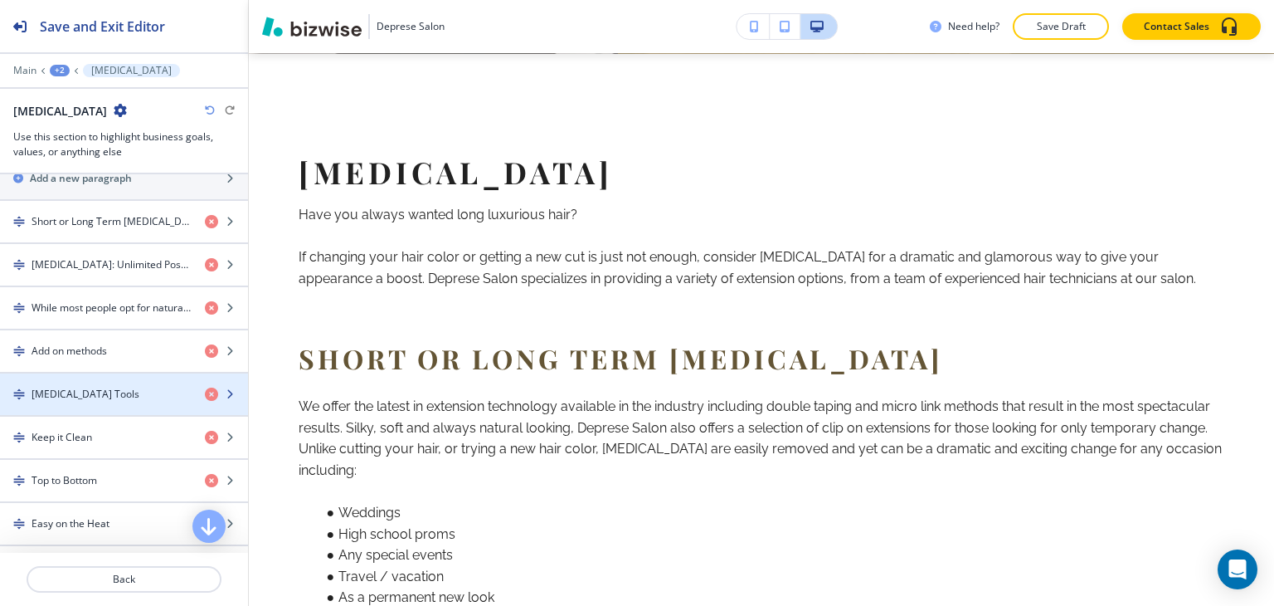
click at [90, 387] on h4 "[MEDICAL_DATA] Tools" at bounding box center [86, 394] width 108 height 15
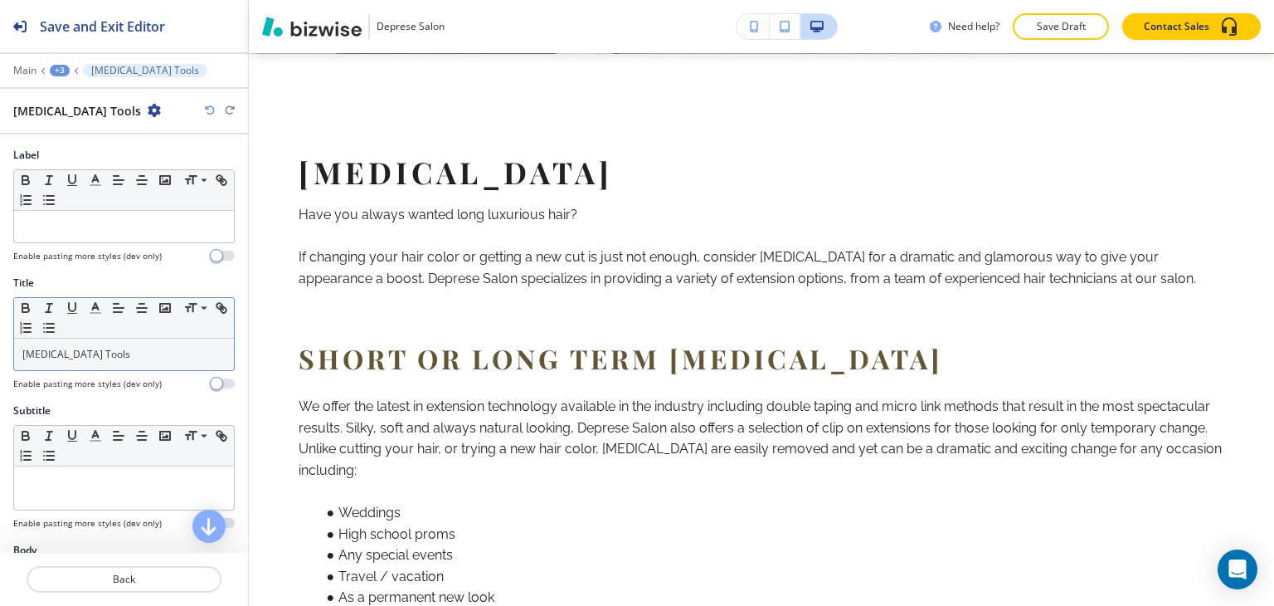
click at [105, 361] on div "[MEDICAL_DATA] Tools" at bounding box center [124, 354] width 220 height 32
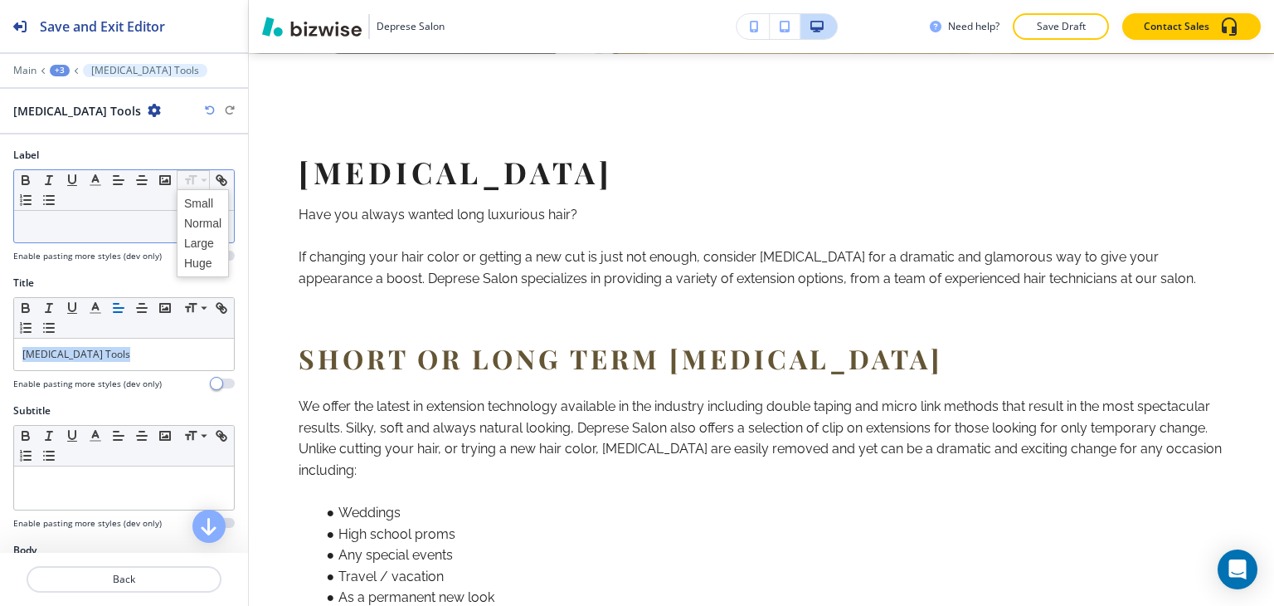
click at [192, 180] on icon at bounding box center [191, 179] width 12 height 9
click at [205, 202] on span at bounding box center [202, 203] width 37 height 20
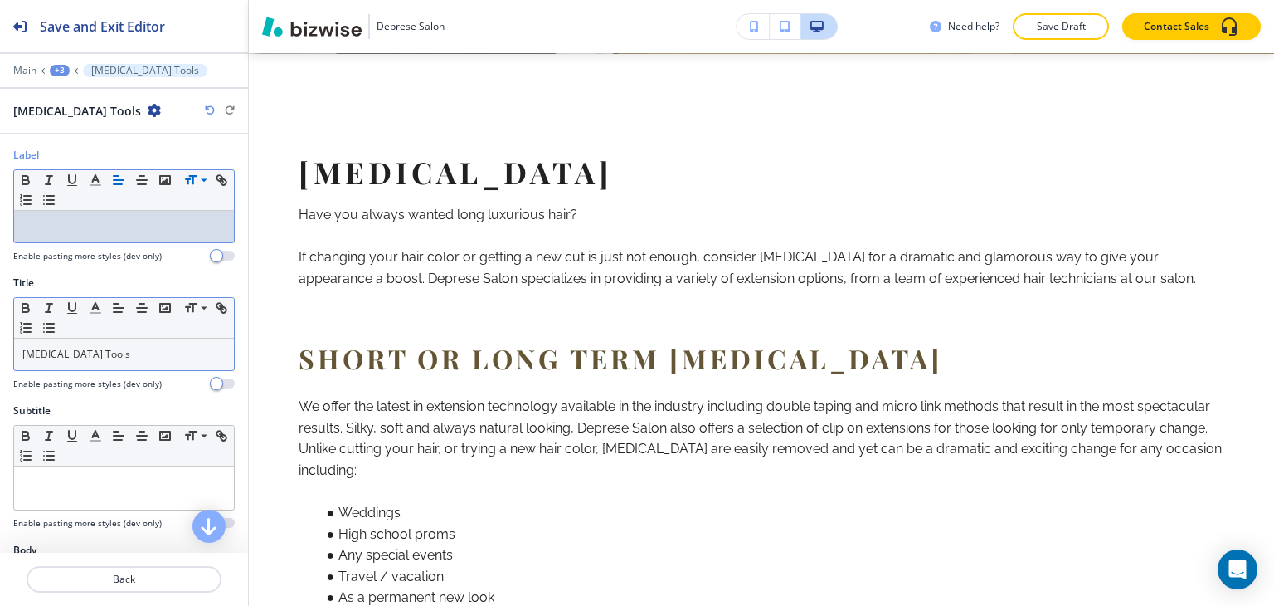
click at [139, 359] on div "[MEDICAL_DATA] Tools" at bounding box center [124, 354] width 220 height 32
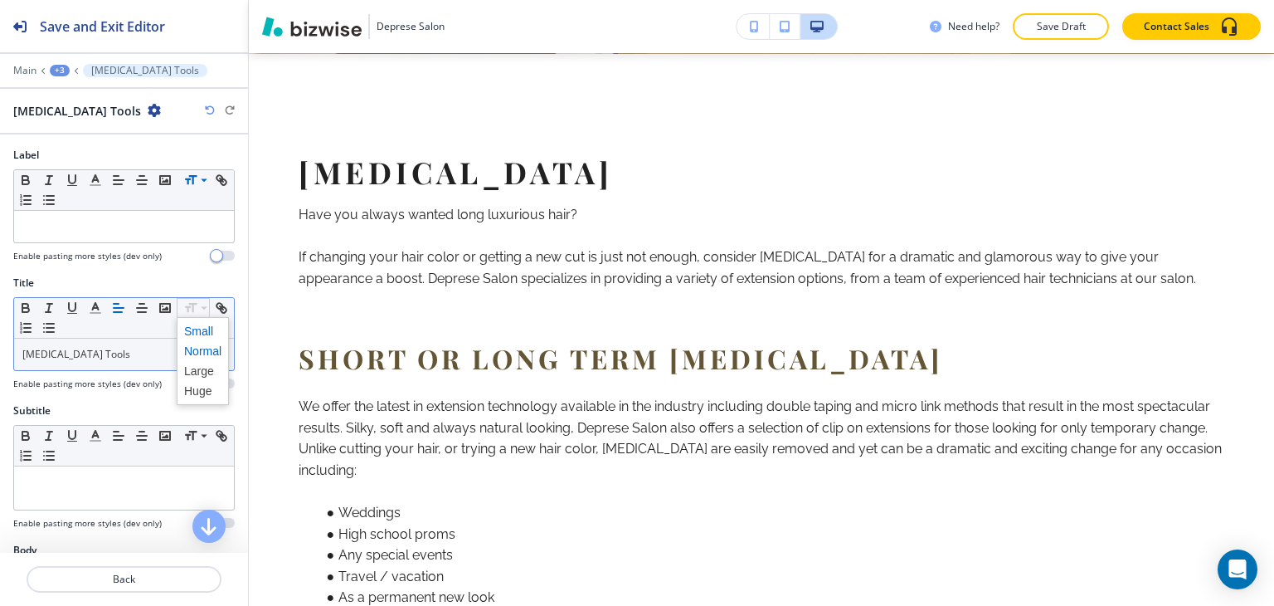
click at [192, 331] on span at bounding box center [202, 331] width 37 height 20
click at [56, 70] on div "+3" at bounding box center [60, 71] width 20 height 12
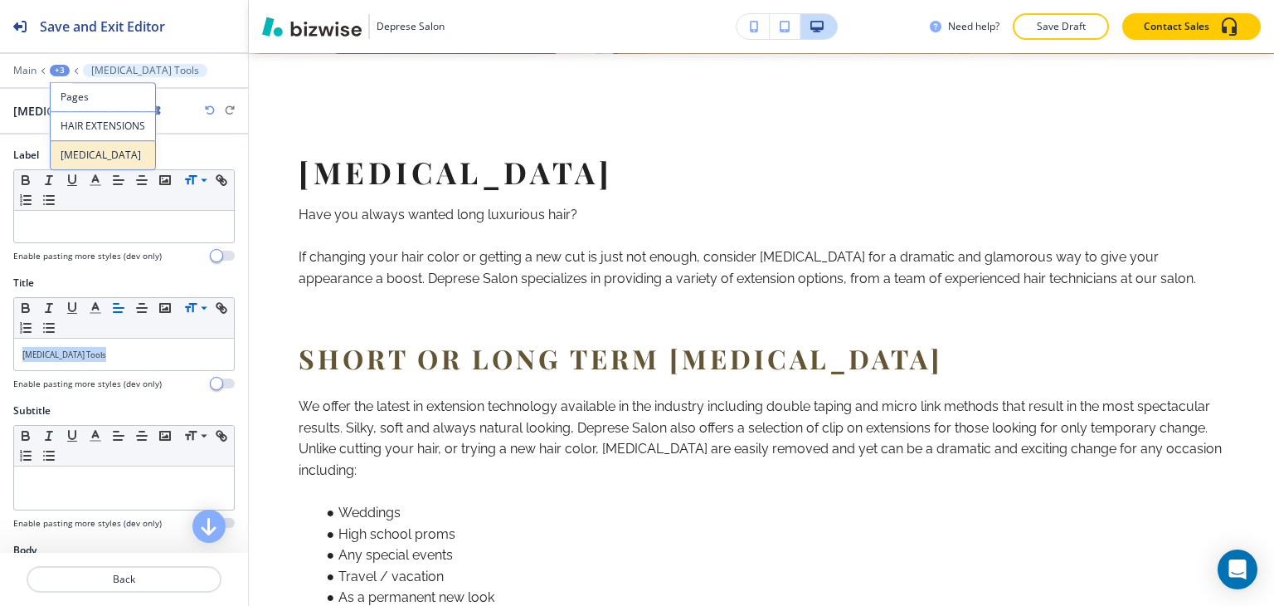
click at [82, 154] on p "[MEDICAL_DATA]" at bounding box center [103, 155] width 85 height 15
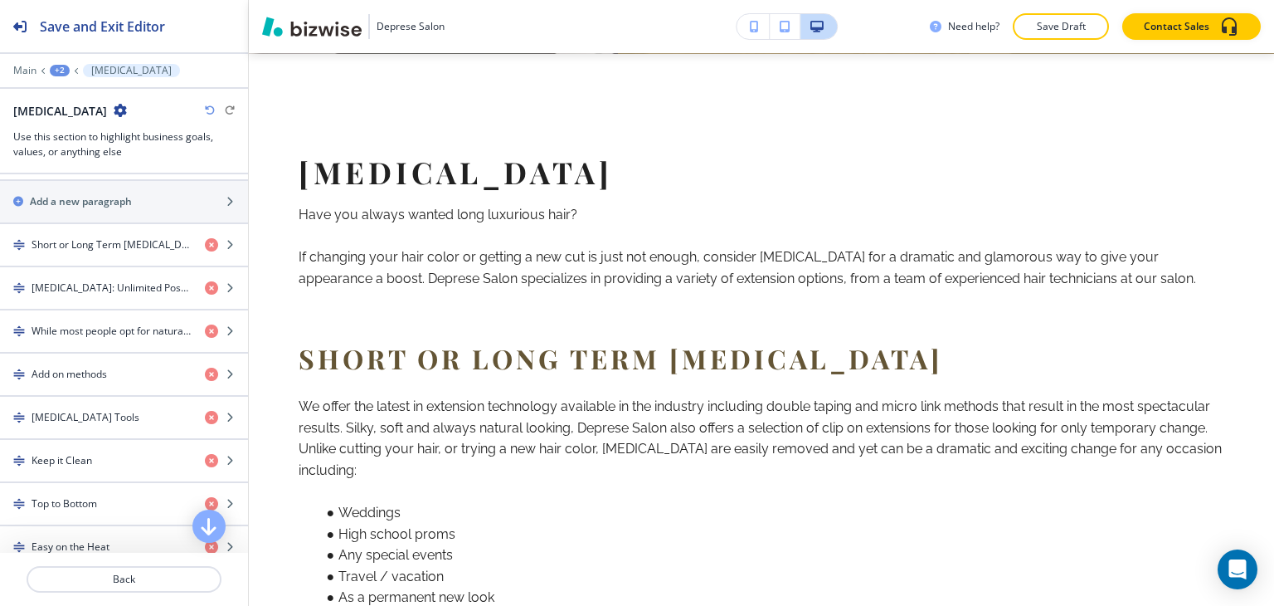
scroll to position [1244, 0]
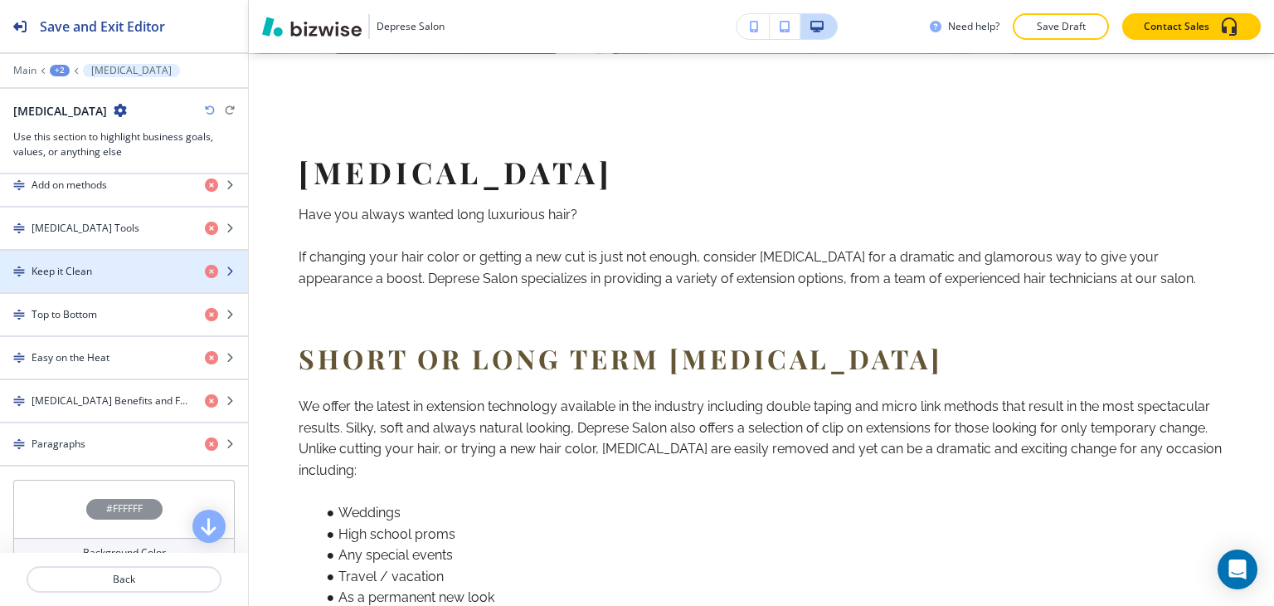
click at [109, 264] on div "Keep it Clean" at bounding box center [96, 271] width 192 height 15
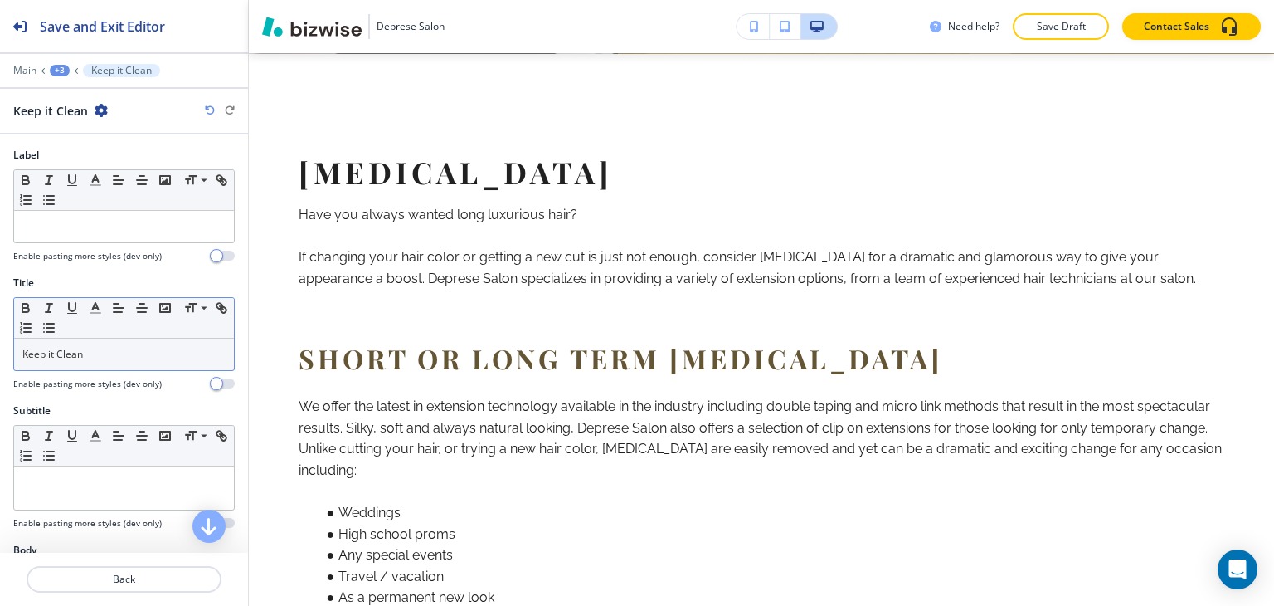
click at [131, 342] on div "Keep it Clean" at bounding box center [124, 354] width 220 height 32
click at [199, 323] on span at bounding box center [202, 331] width 37 height 20
click at [63, 65] on div "+3" at bounding box center [60, 71] width 20 height 12
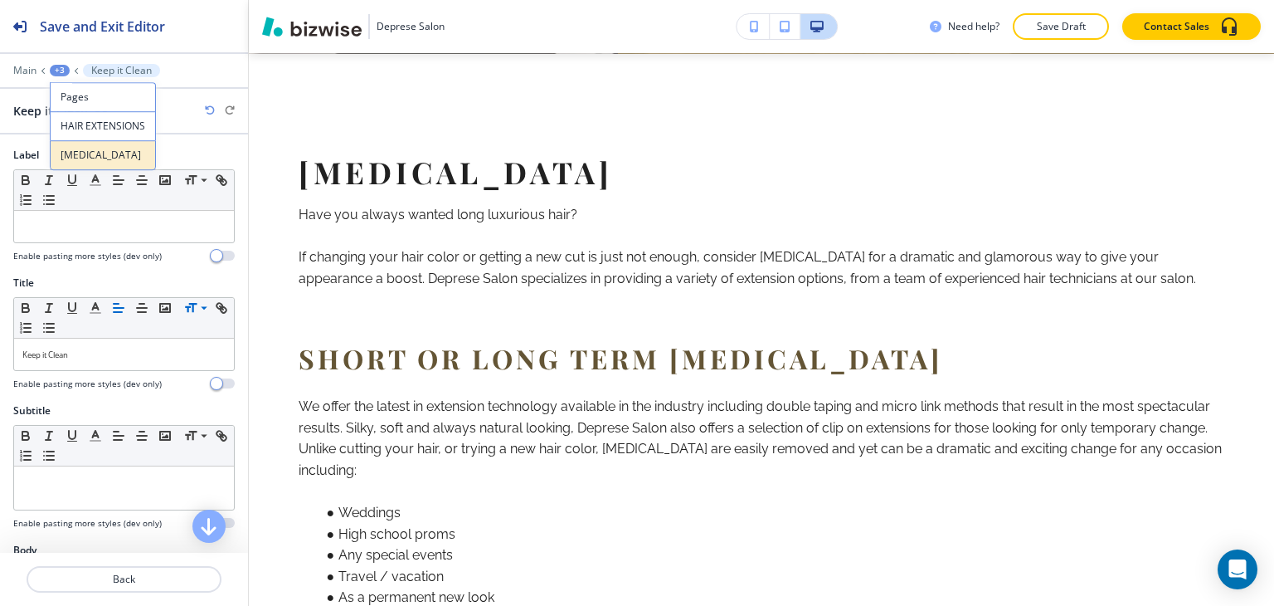
click at [63, 148] on p "[MEDICAL_DATA]" at bounding box center [103, 155] width 85 height 15
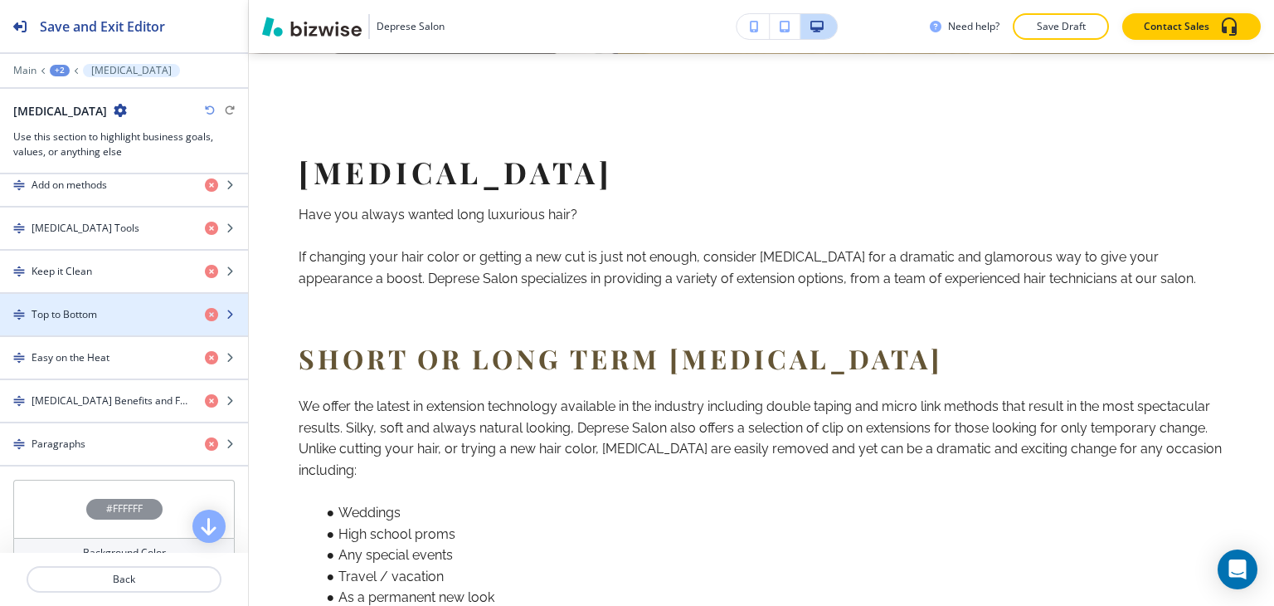
click at [81, 309] on h4 "Top to Bottom" at bounding box center [65, 314] width 66 height 15
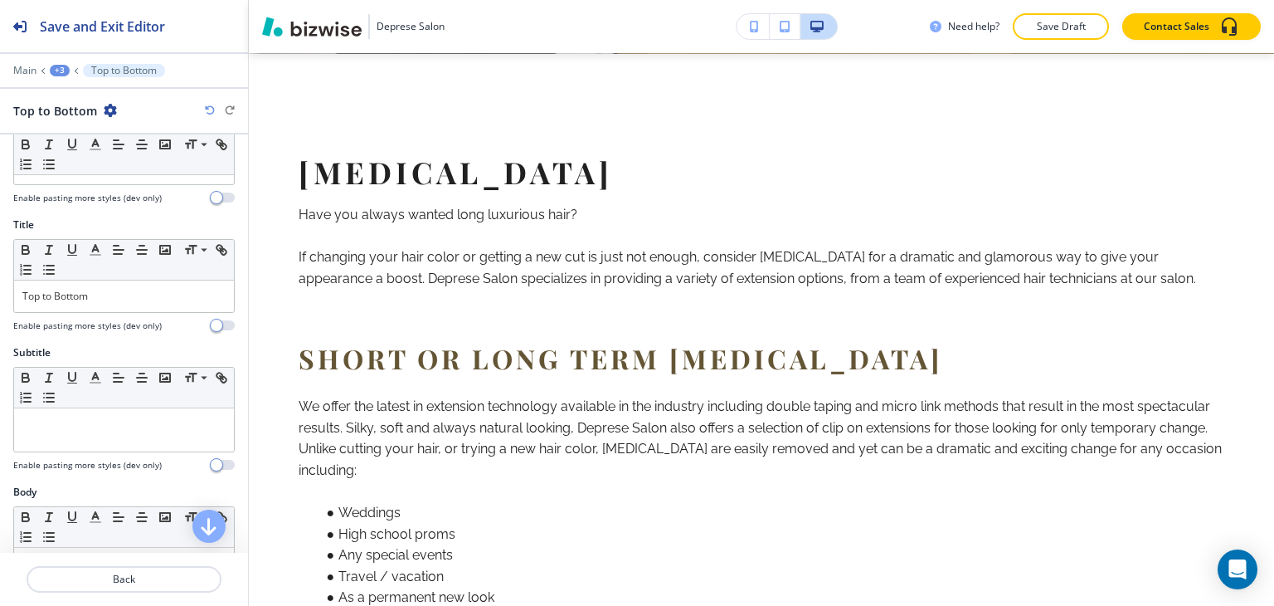
scroll to position [83, 0]
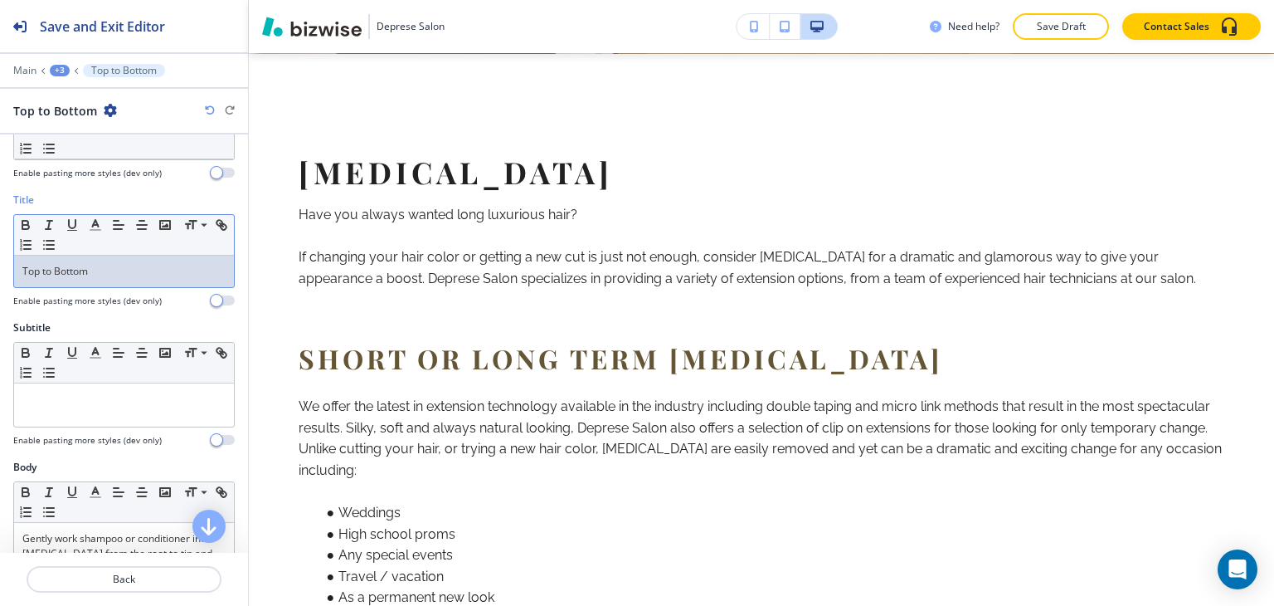
click at [100, 264] on p "Top to Bottom" at bounding box center [123, 271] width 203 height 15
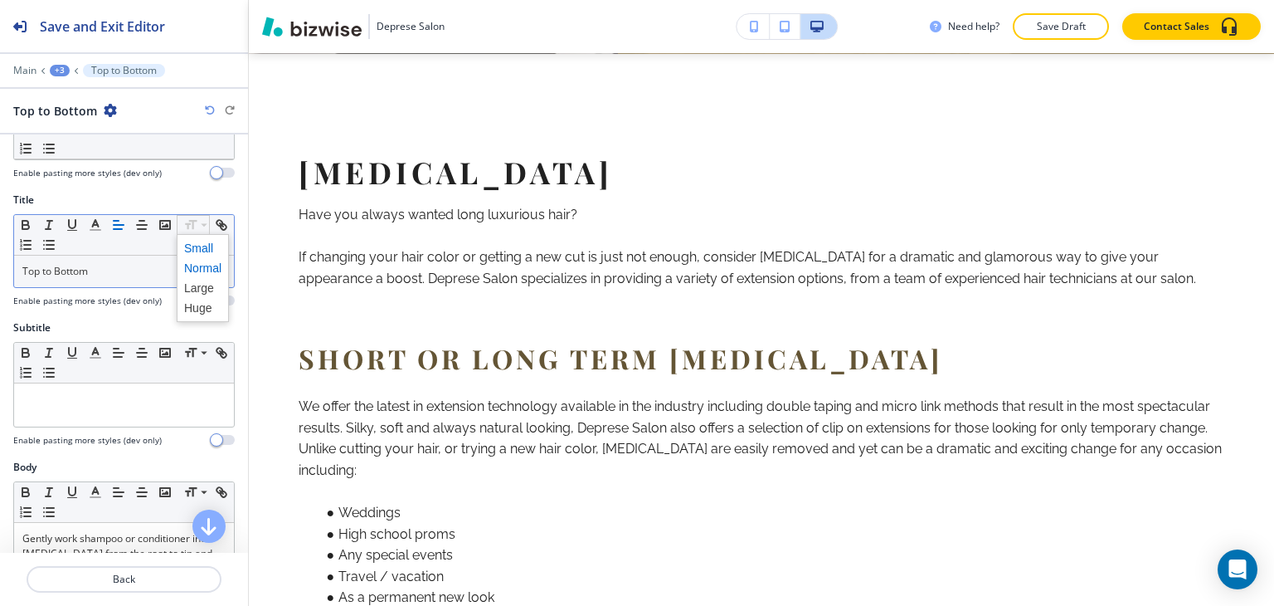
click at [193, 246] on span at bounding box center [202, 248] width 37 height 20
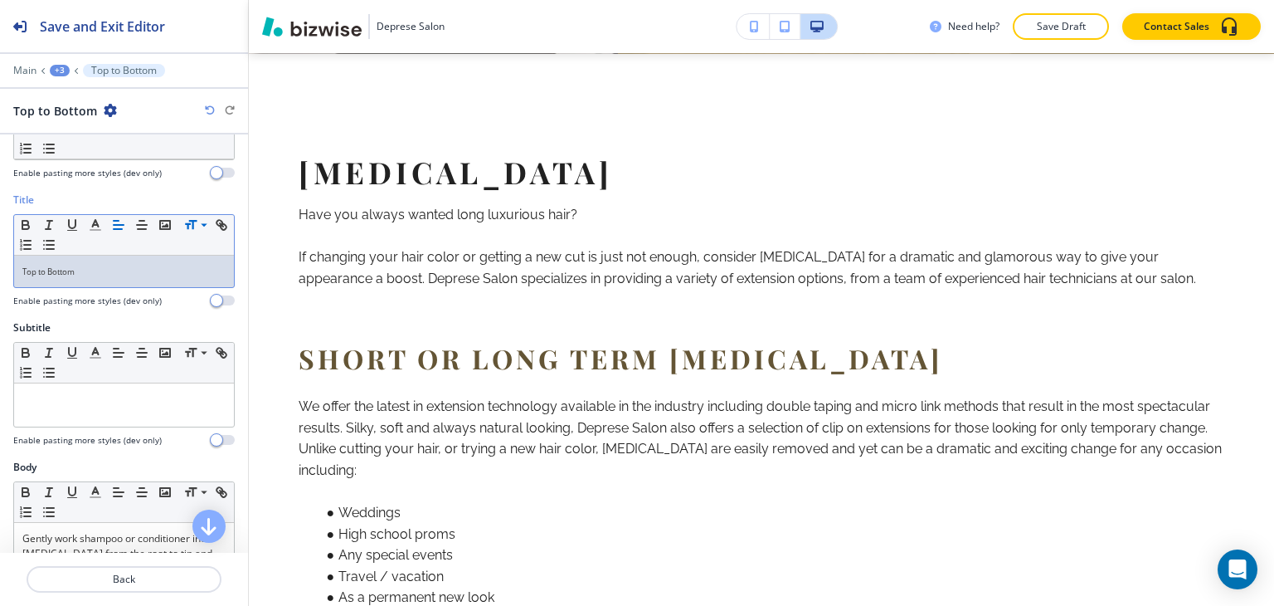
click at [193, 246] on div "Small Normal Large Huge" at bounding box center [124, 235] width 220 height 41
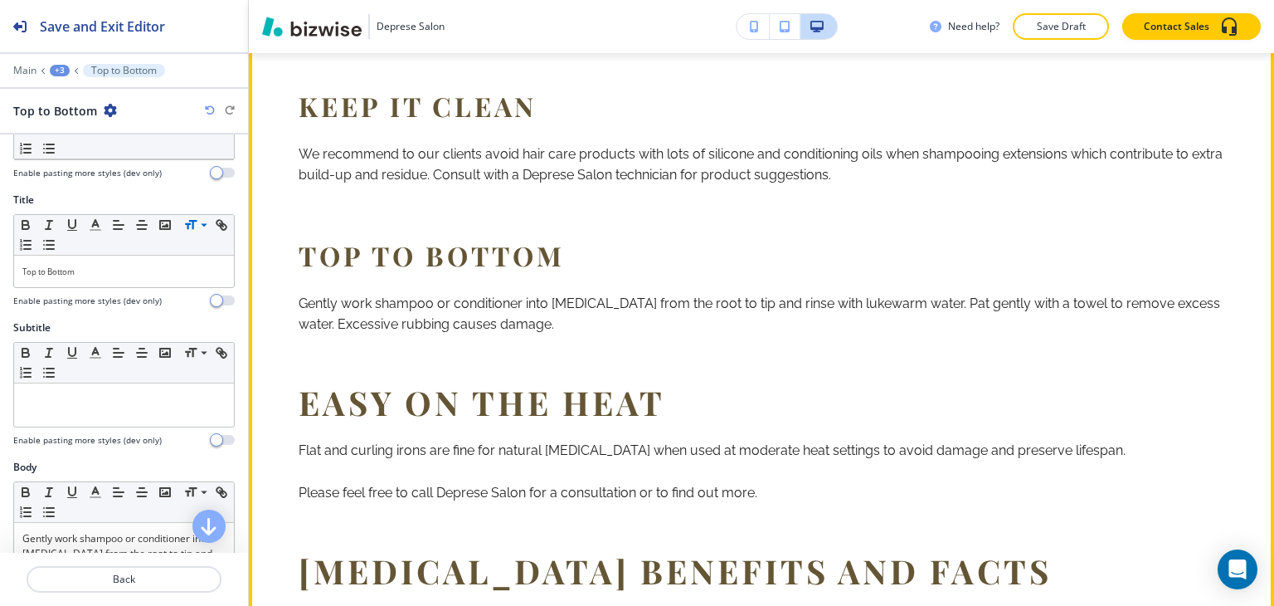
scroll to position [2073, 0]
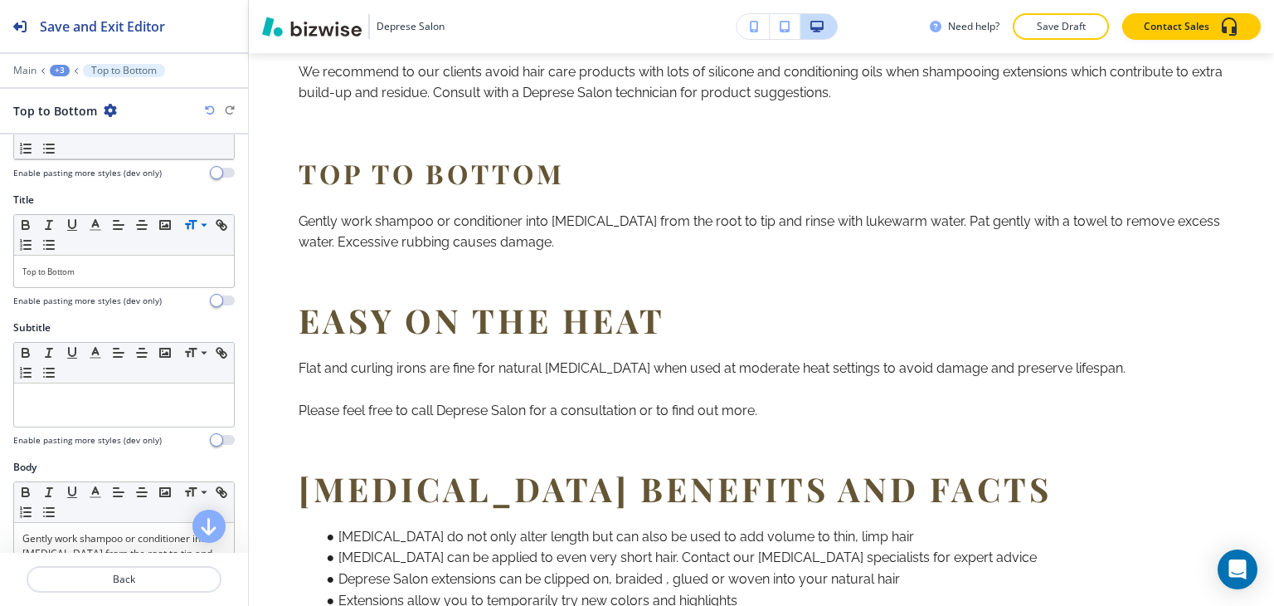
click at [47, 68] on div "Main +3 Top to Bottom" at bounding box center [123, 70] width 221 height 13
click at [53, 71] on div "+3" at bounding box center [60, 71] width 20 height 12
click at [62, 151] on p "[MEDICAL_DATA]" at bounding box center [103, 155] width 85 height 15
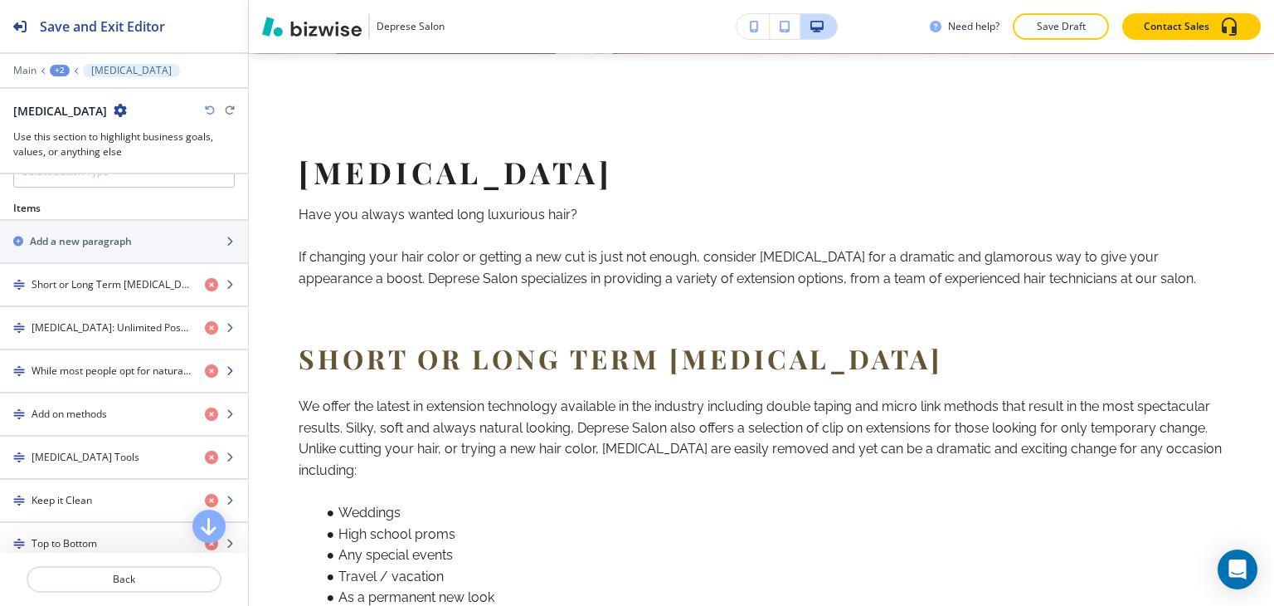
scroll to position [1327, 0]
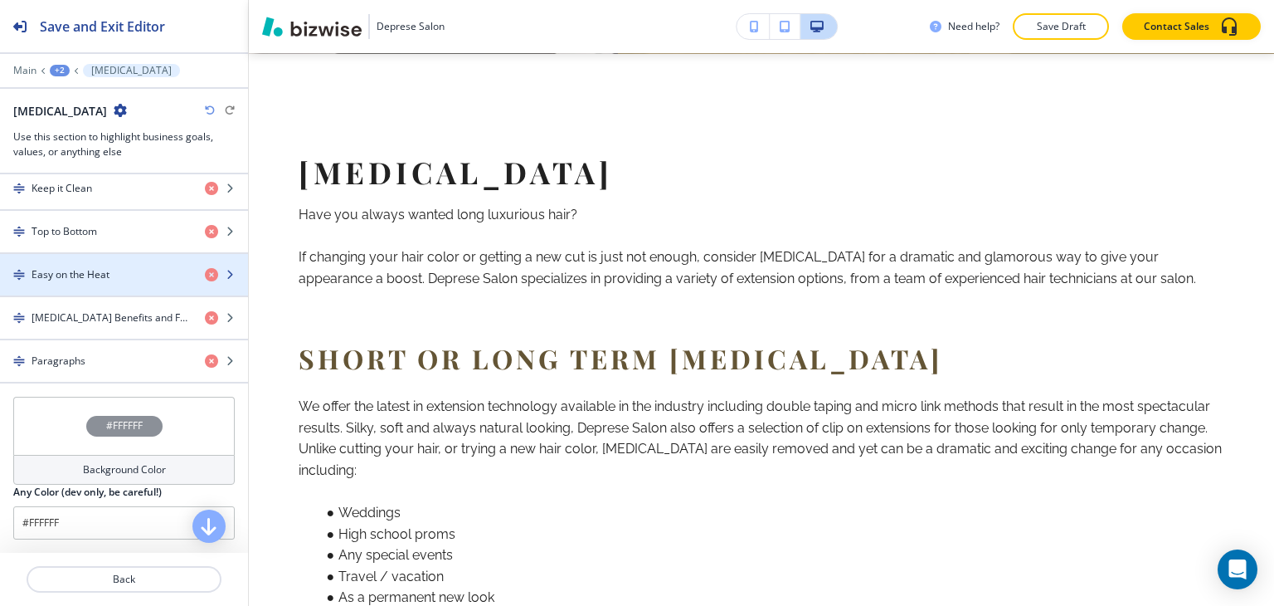
click at [50, 282] on div "button" at bounding box center [124, 288] width 248 height 13
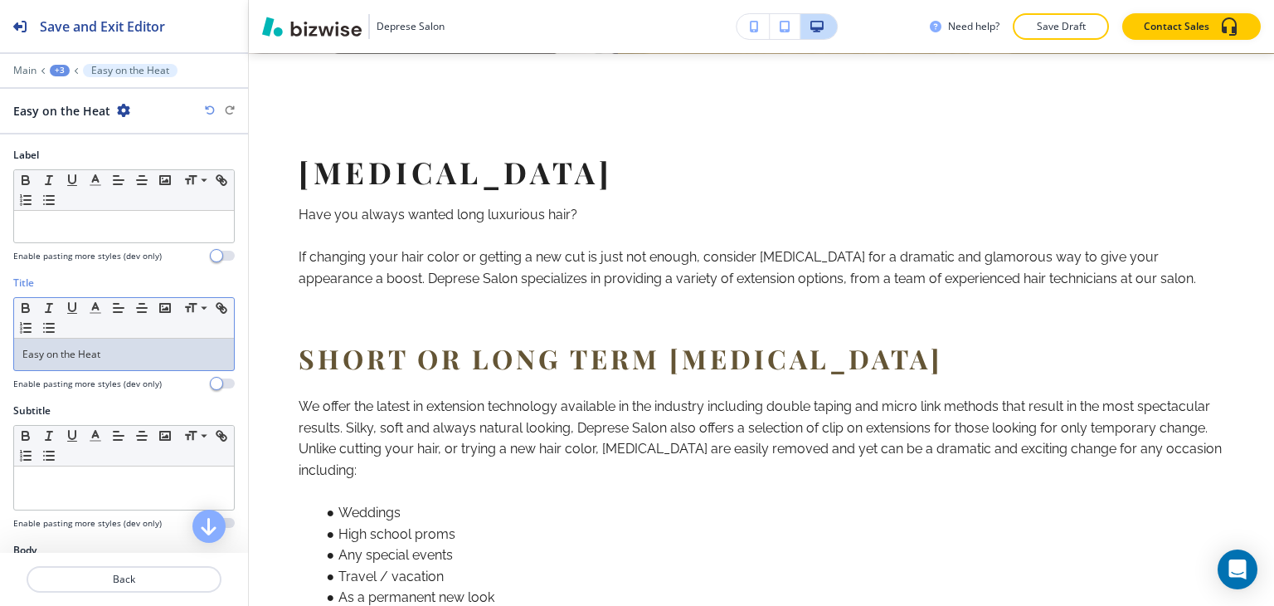
click at [105, 358] on p "Easy on the Heat" at bounding box center [123, 354] width 203 height 15
click at [113, 358] on p "Easy on the Heat" at bounding box center [123, 354] width 203 height 15
click at [202, 329] on span at bounding box center [202, 331] width 37 height 20
click at [61, 74] on div "+3" at bounding box center [60, 71] width 20 height 12
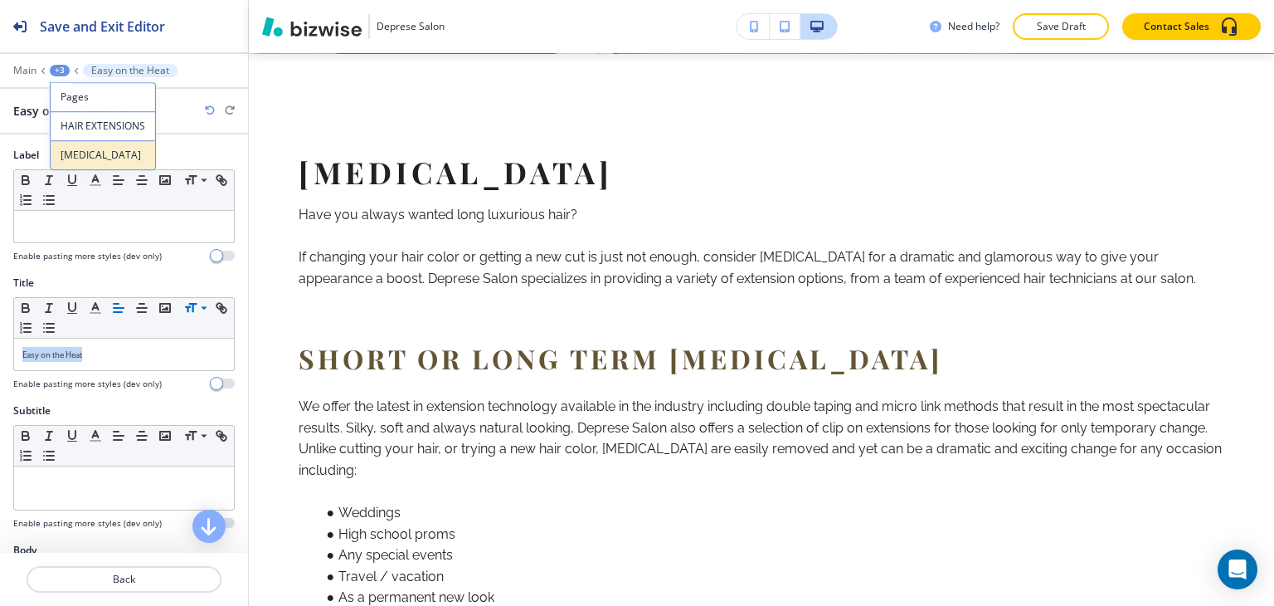
click at [85, 163] on button "[MEDICAL_DATA]" at bounding box center [103, 155] width 106 height 30
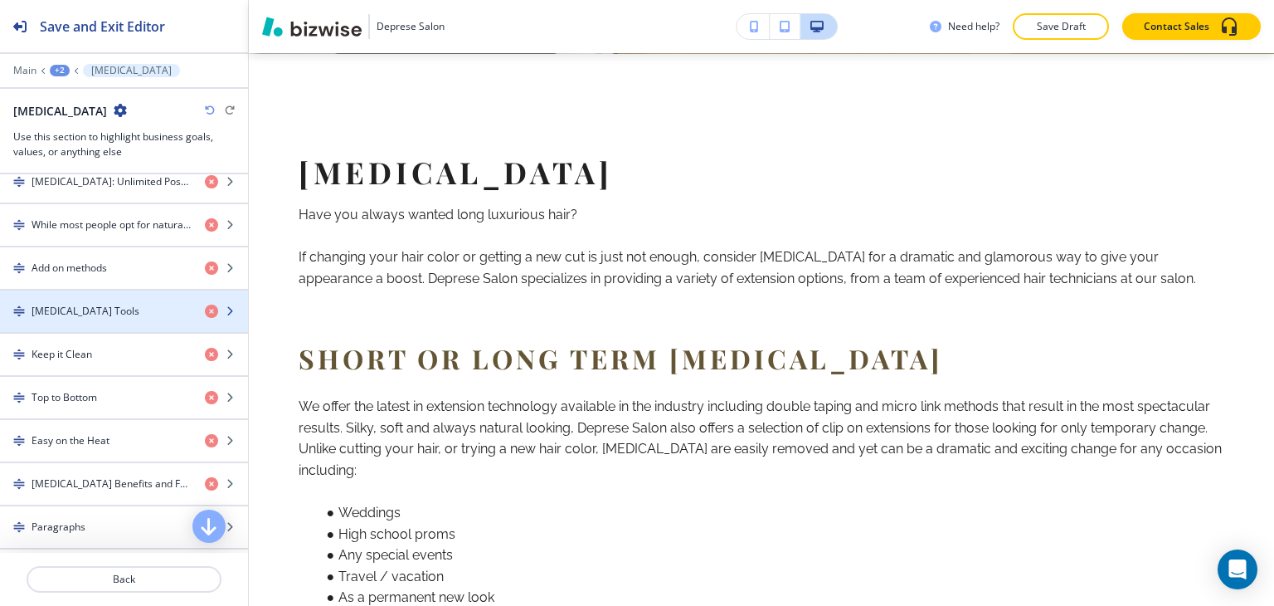
scroll to position [1244, 0]
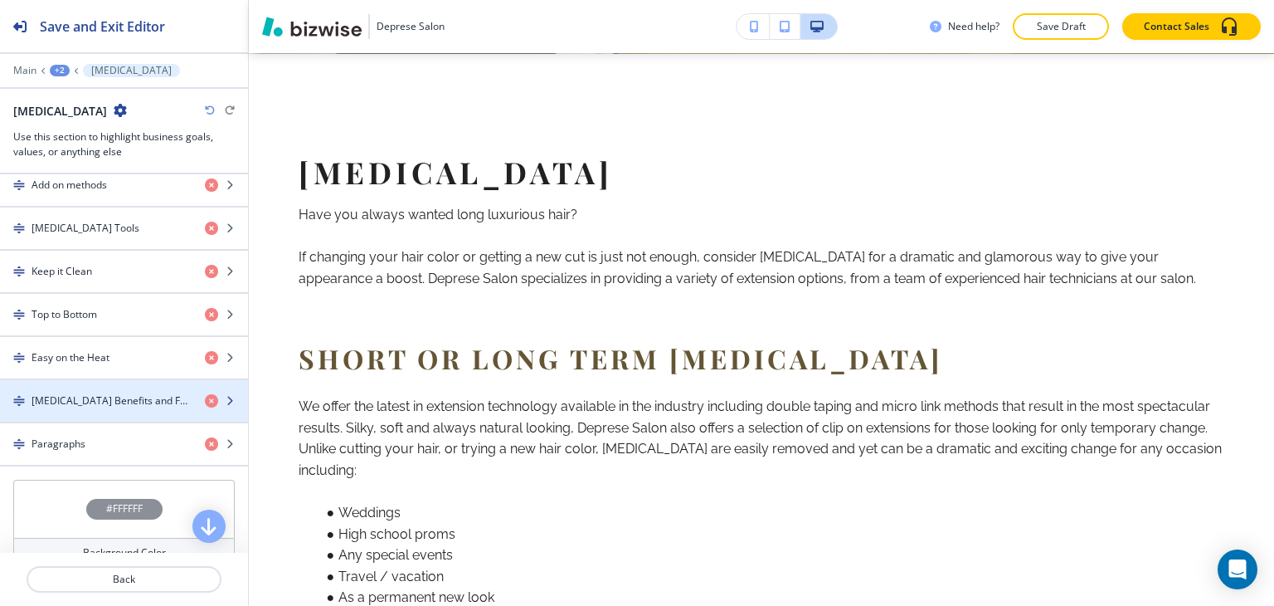
click at [85, 394] on h4 "[MEDICAL_DATA] Benefits and Facts" at bounding box center [112, 400] width 160 height 15
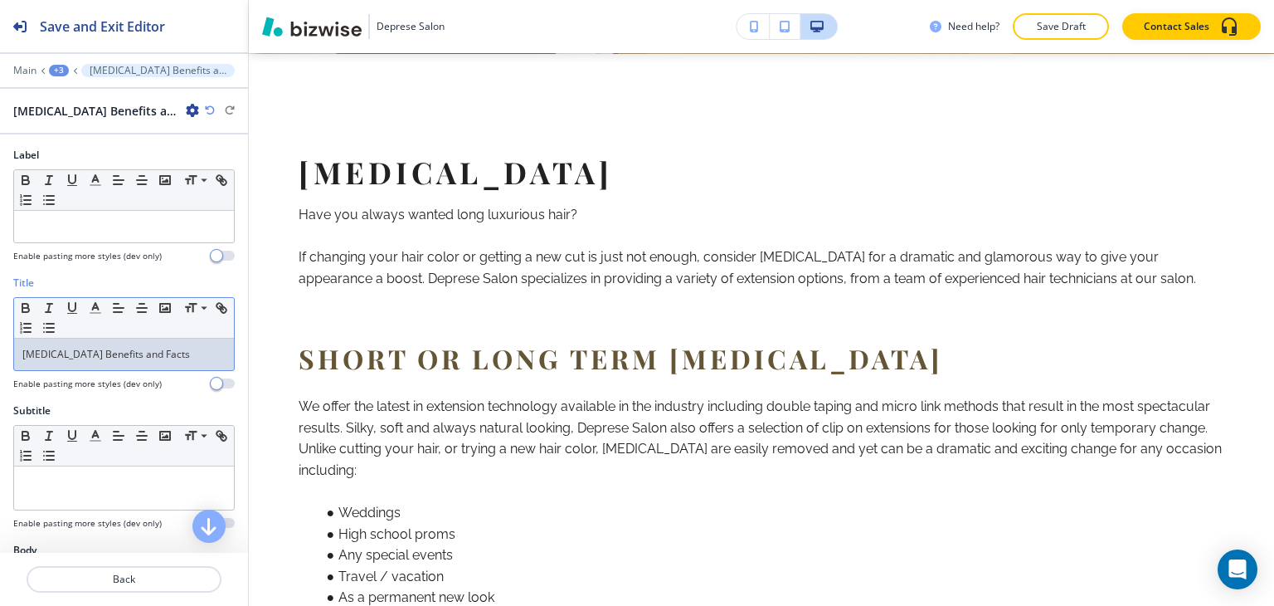
click at [90, 353] on p "[MEDICAL_DATA] Benefits and Facts" at bounding box center [123, 354] width 203 height 15
click at [197, 323] on span at bounding box center [202, 331] width 37 height 20
click at [63, 68] on div "+3" at bounding box center [59, 71] width 20 height 12
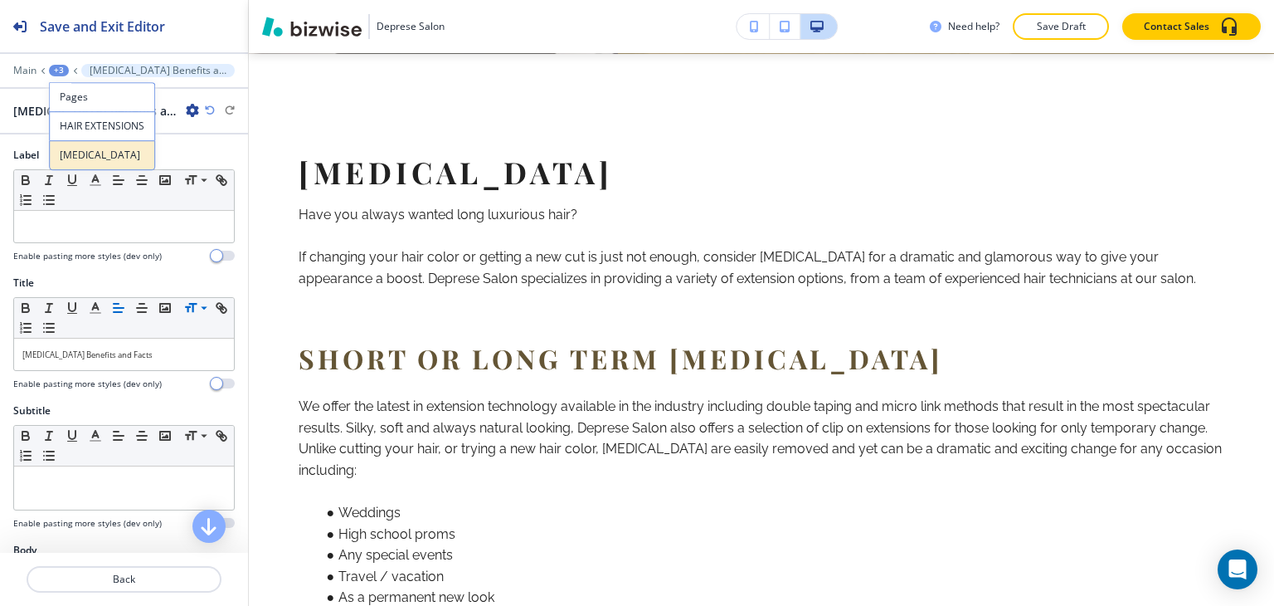
click at [93, 163] on button "[MEDICAL_DATA]" at bounding box center [102, 155] width 106 height 30
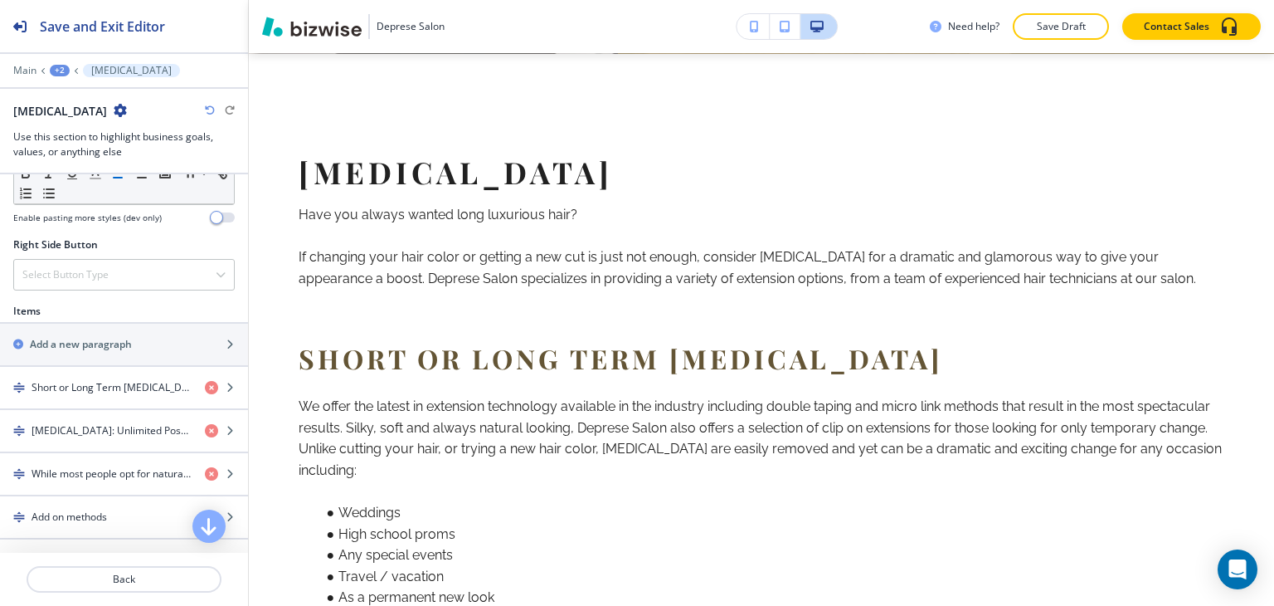
scroll to position [1410, 0]
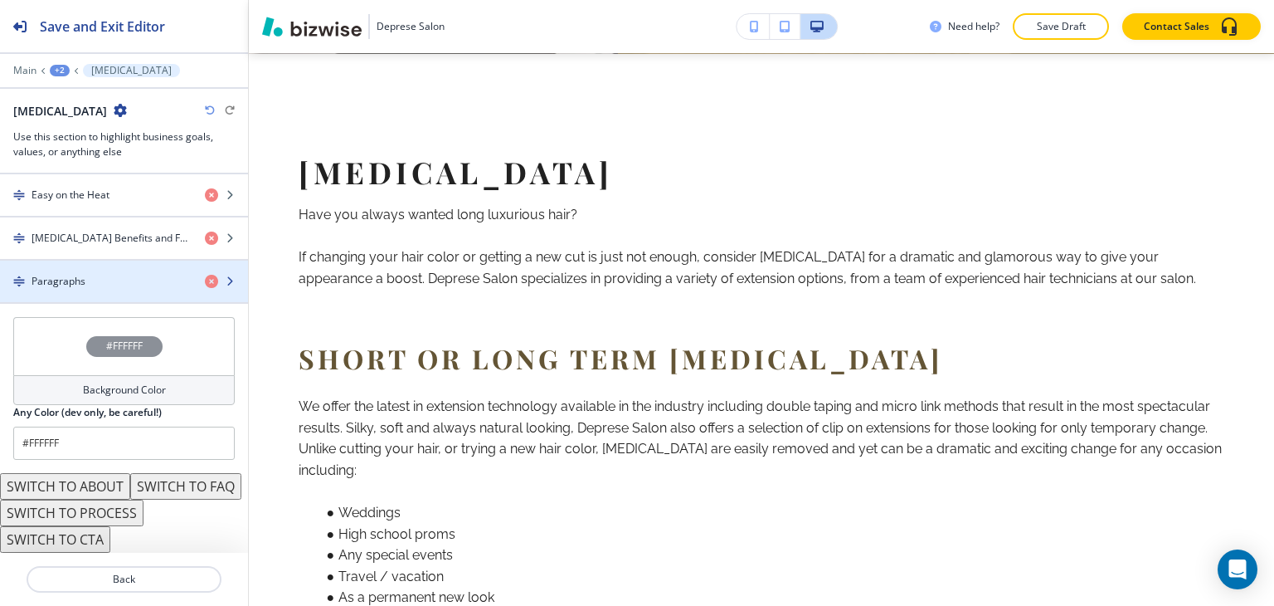
click at [104, 274] on div "Paragraphs" at bounding box center [96, 281] width 192 height 15
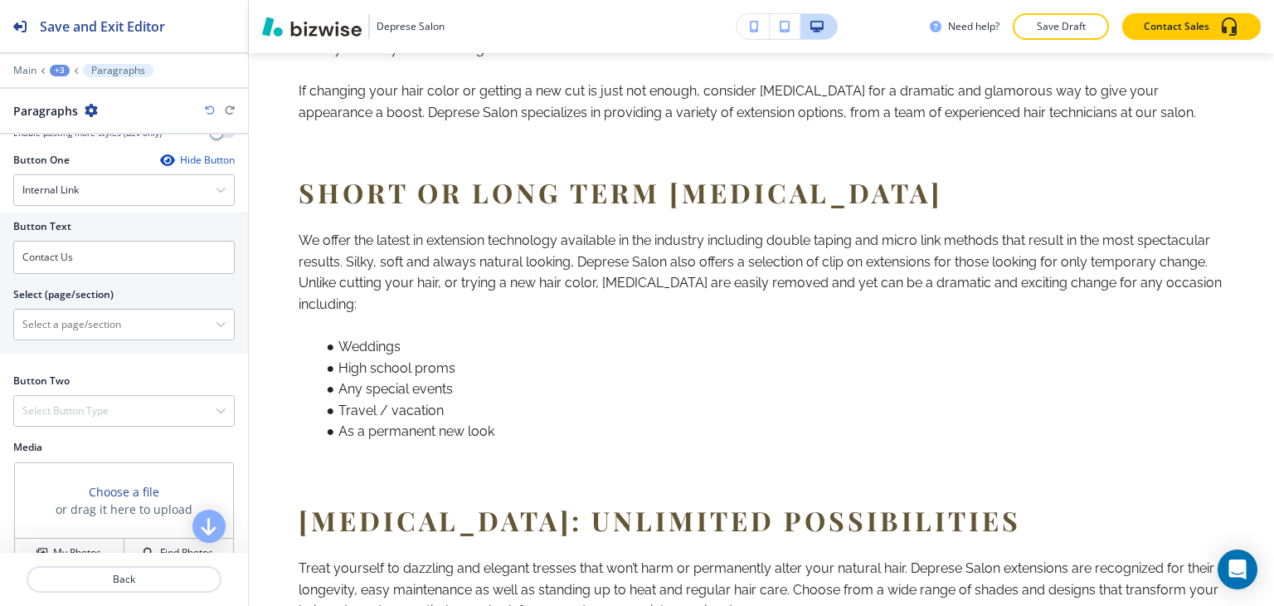
scroll to position [854, 0]
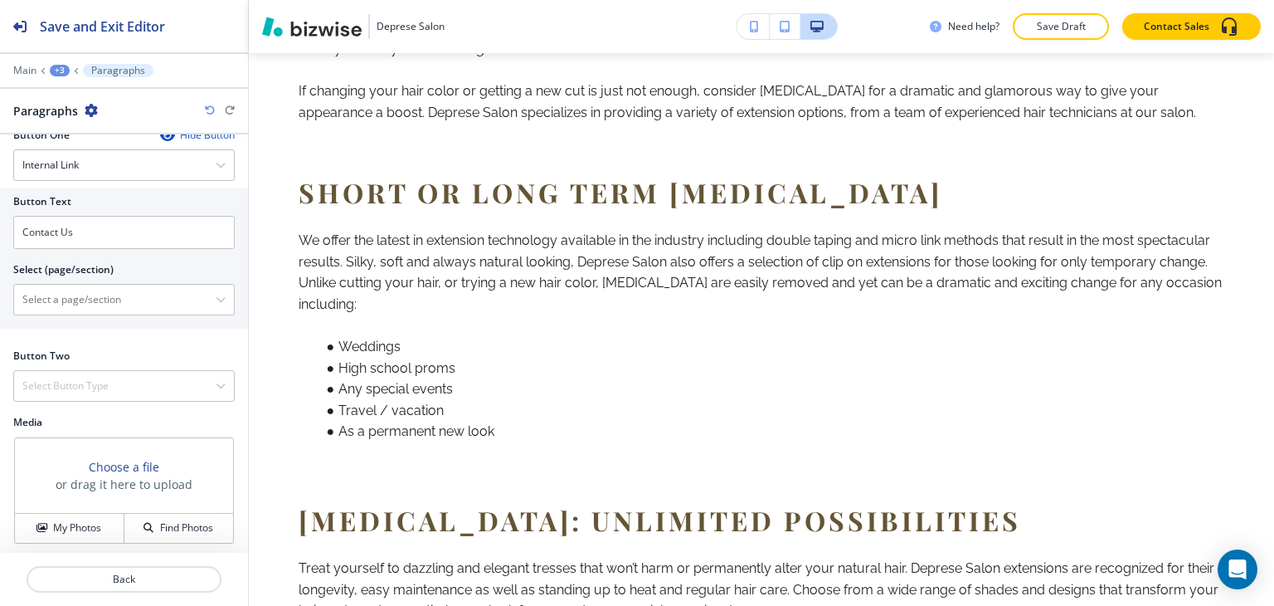
click at [51, 69] on div "+3" at bounding box center [60, 71] width 20 height 12
click at [80, 158] on p "[MEDICAL_DATA]" at bounding box center [103, 155] width 85 height 15
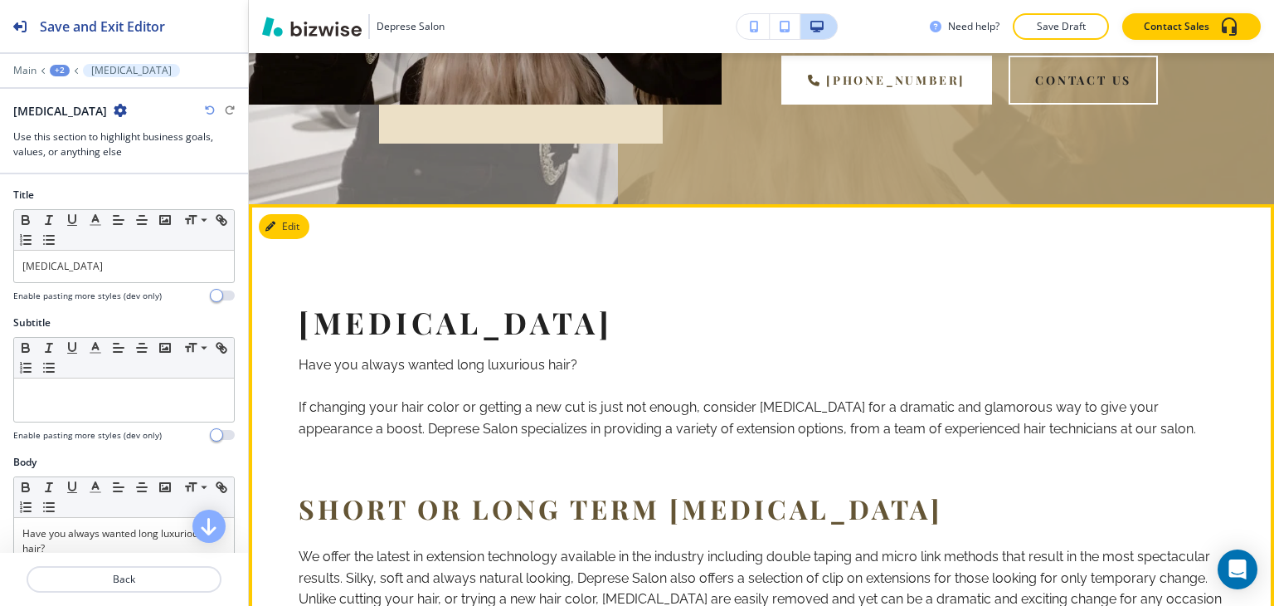
scroll to position [746, 0]
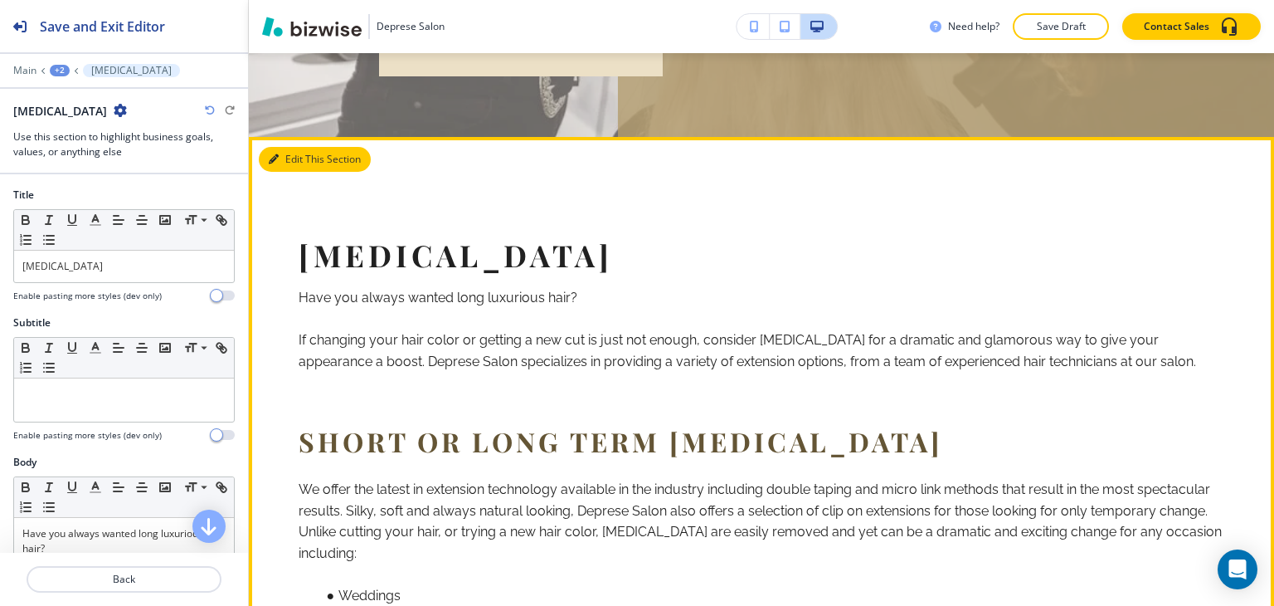
click at [289, 158] on button "Edit This Section" at bounding box center [315, 159] width 112 height 25
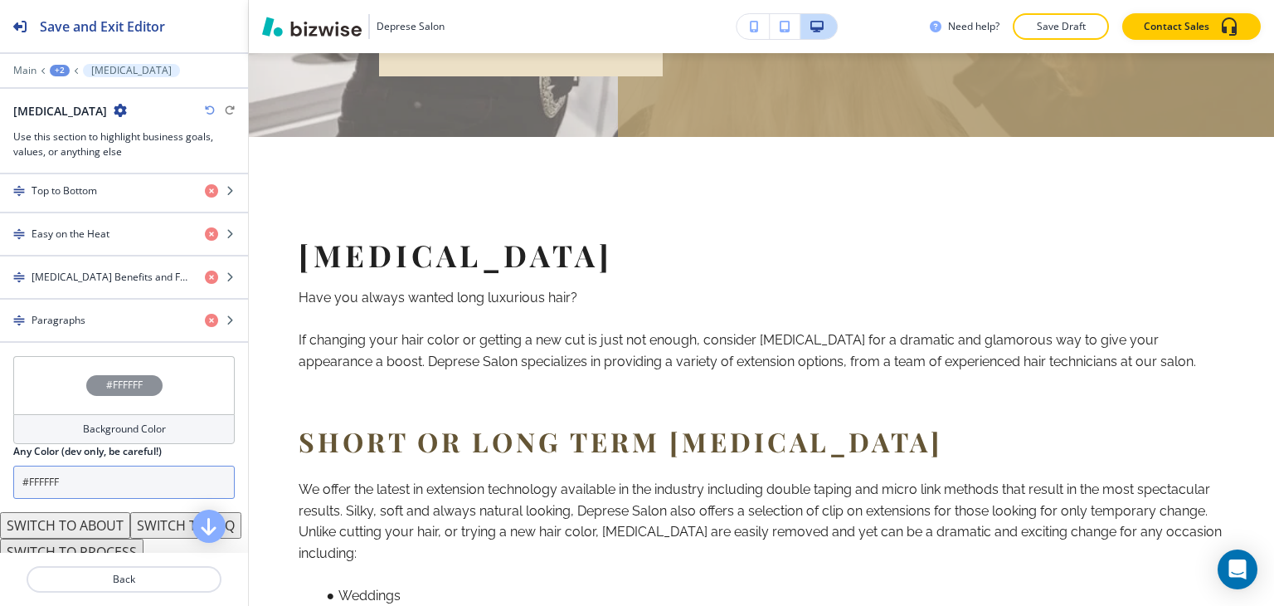
scroll to position [1424, 0]
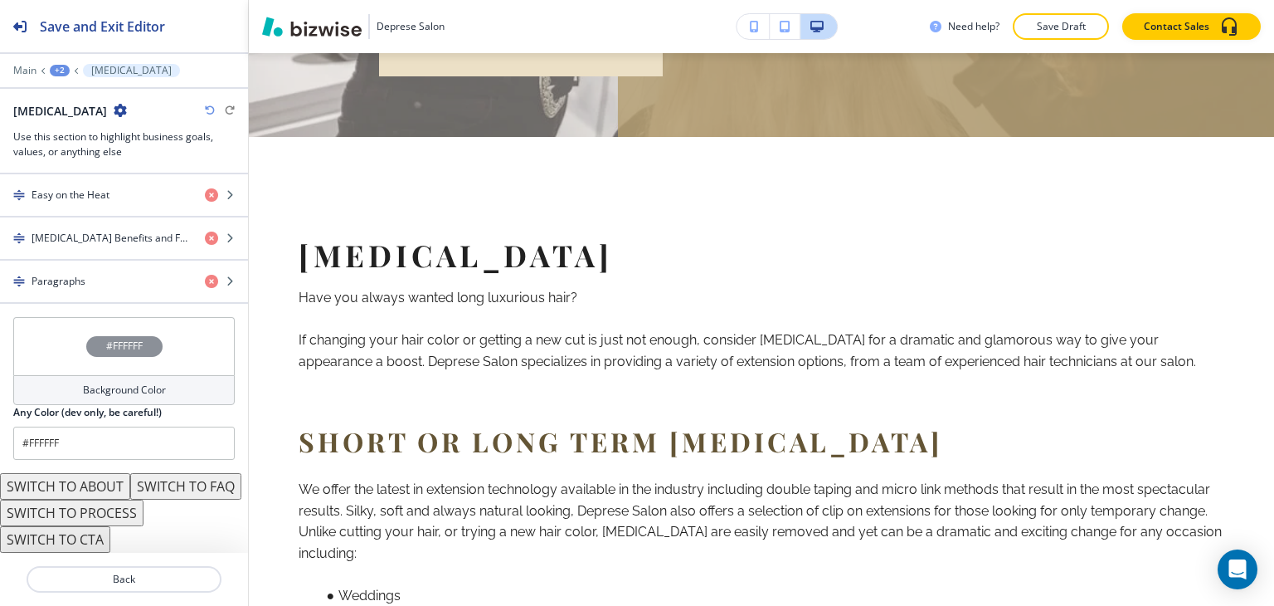
click at [61, 473] on button "SWITCH TO ABOUT" at bounding box center [65, 486] width 130 height 27
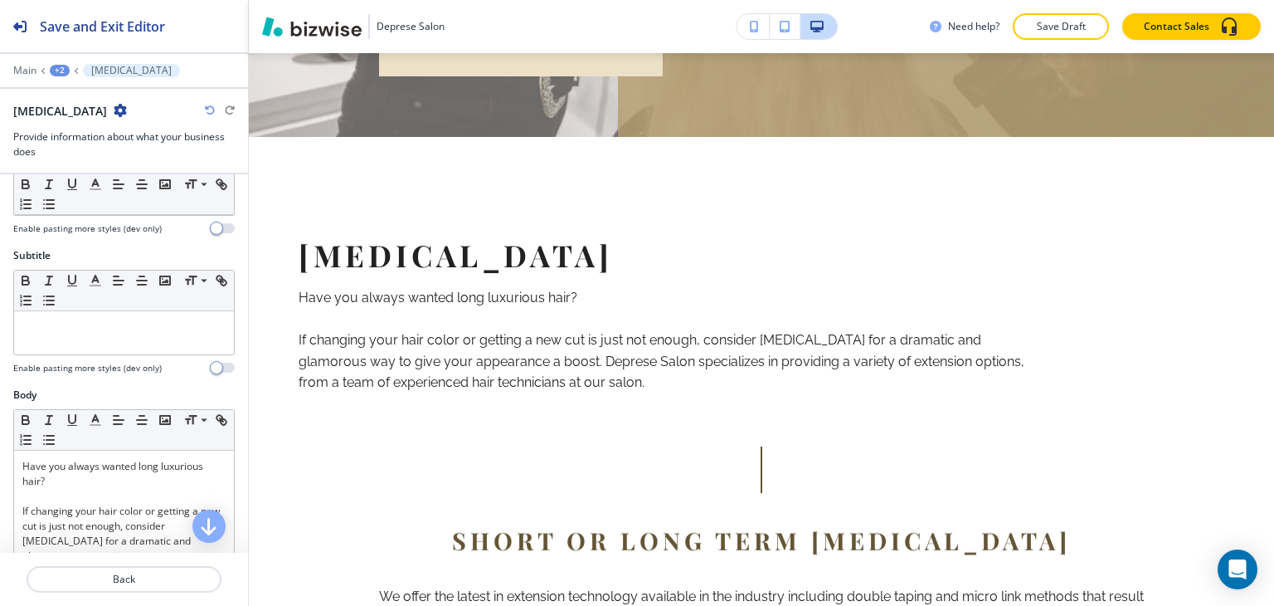
scroll to position [0, 0]
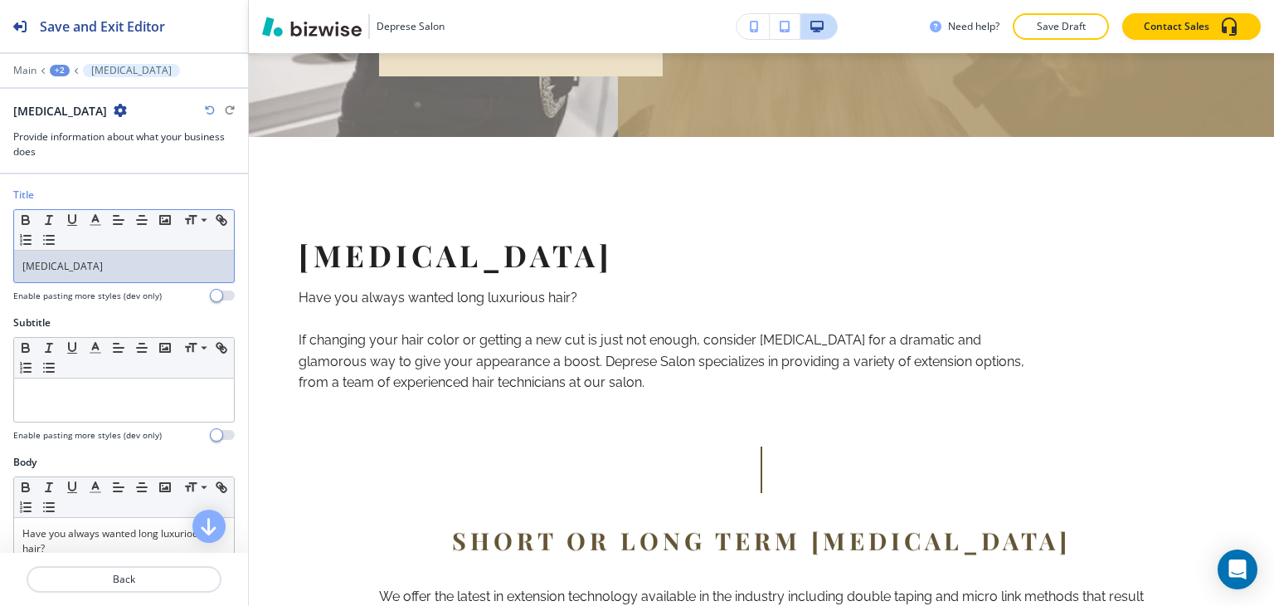
click at [116, 267] on p "[MEDICAL_DATA]" at bounding box center [123, 266] width 203 height 15
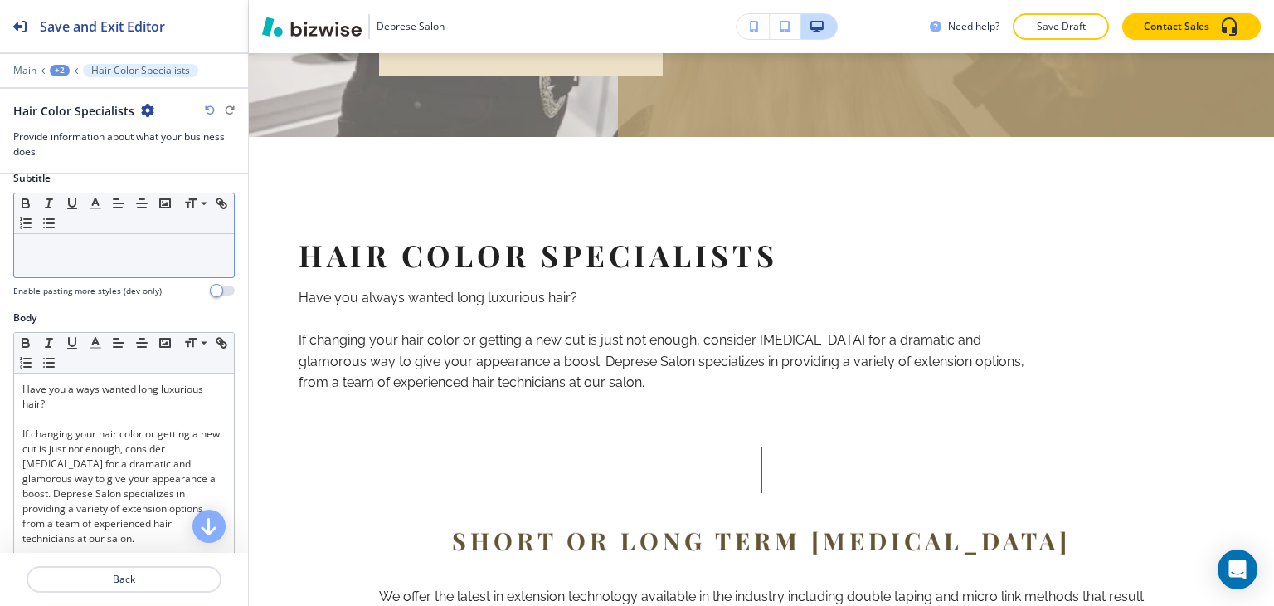
scroll to position [249, 0]
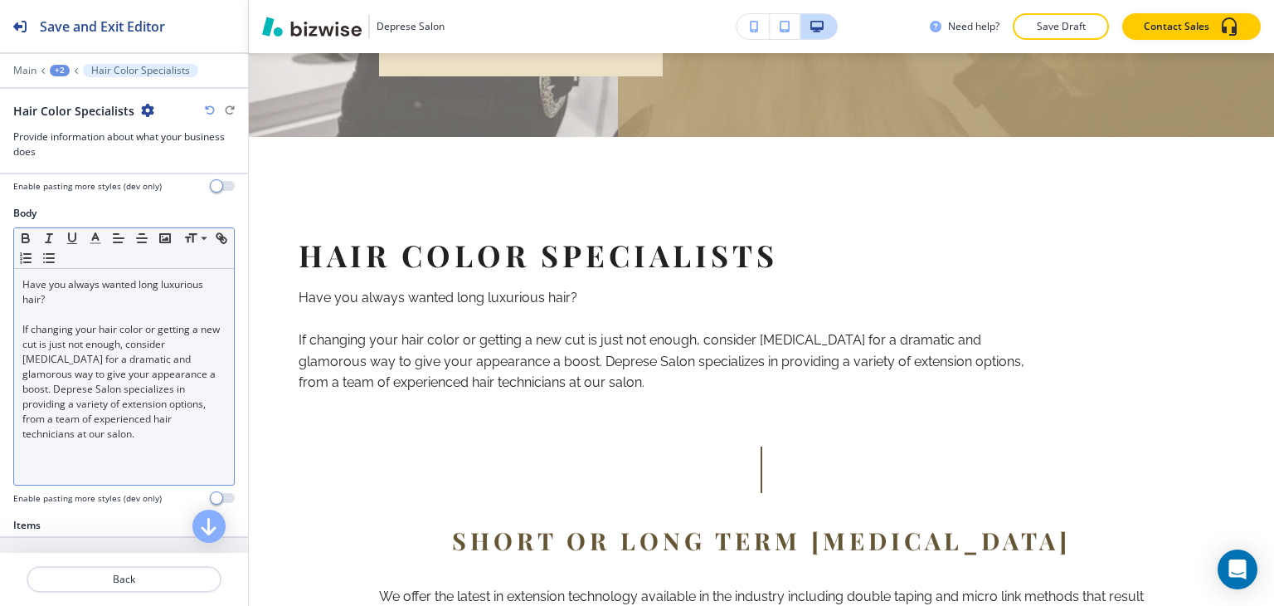
click at [124, 333] on p "If changing your hair color or getting a new cut is just not enough, consider […" at bounding box center [123, 381] width 203 height 119
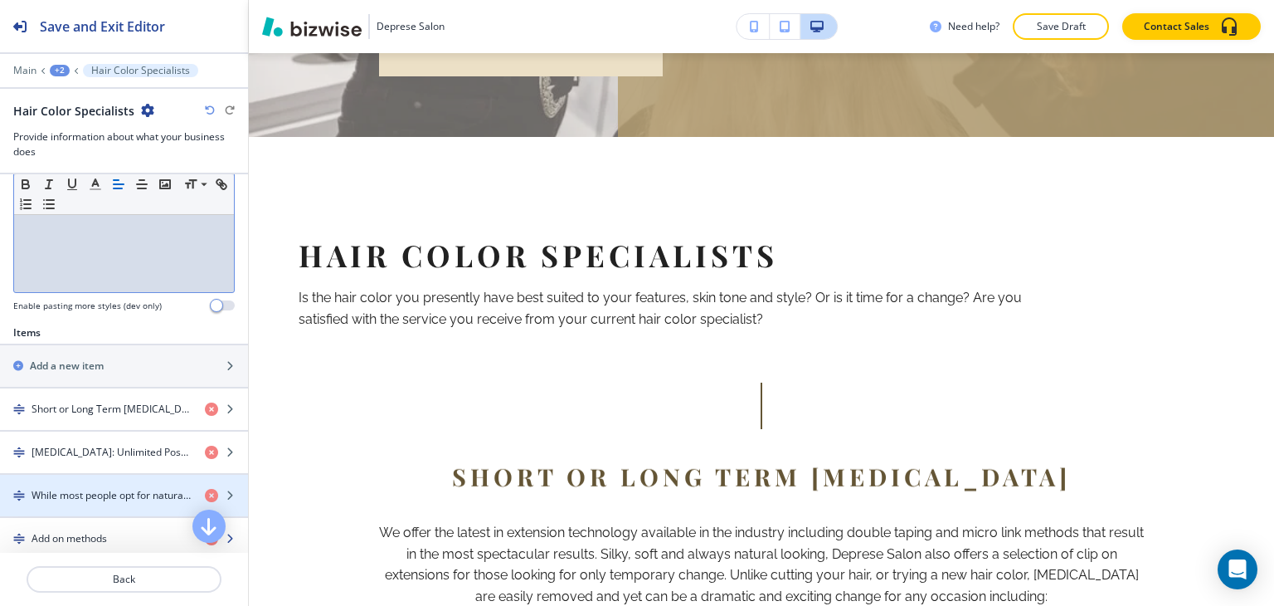
scroll to position [581, 0]
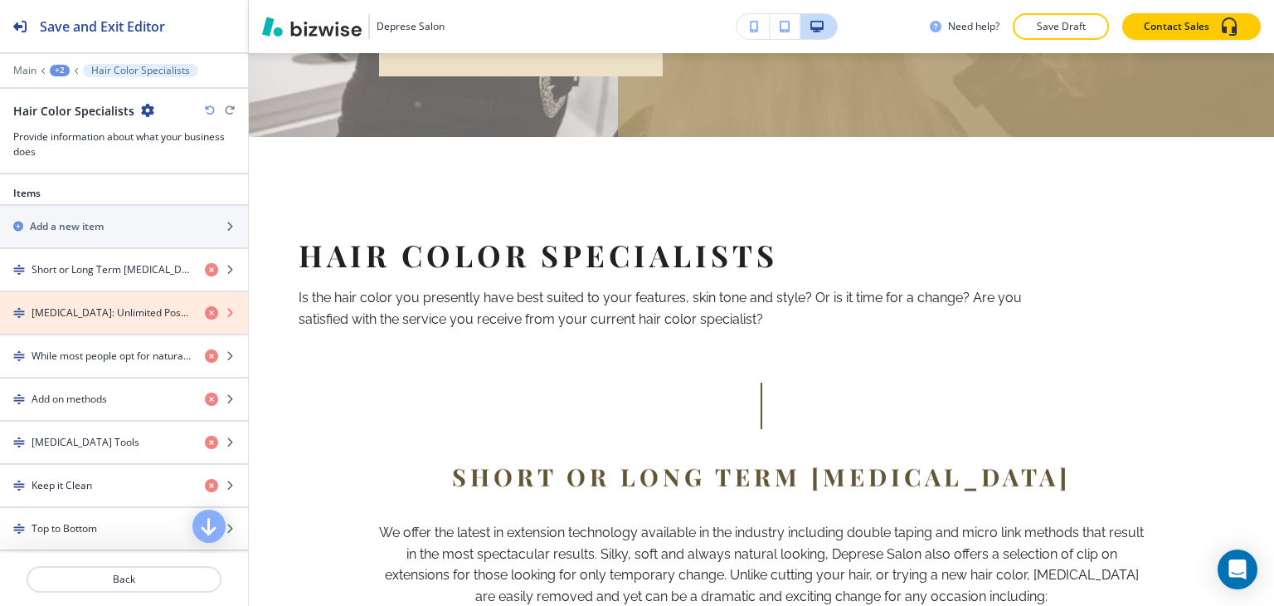
click at [205, 313] on icon "button" at bounding box center [211, 312] width 13 height 13
click at [205, 349] on icon "button" at bounding box center [211, 355] width 13 height 13
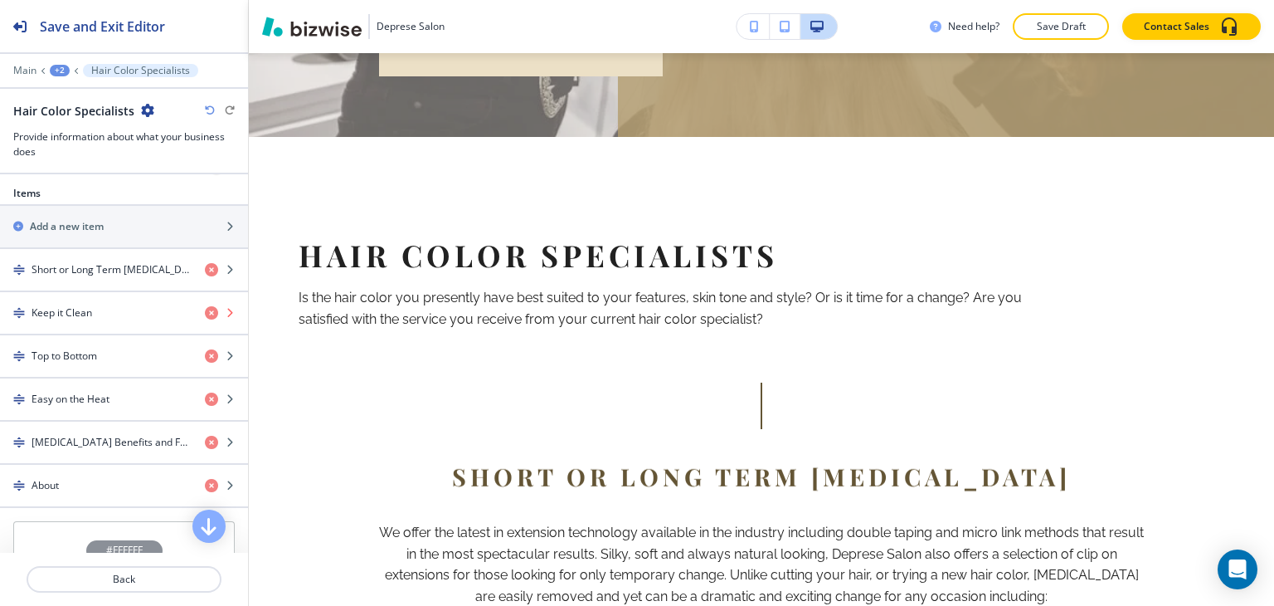
click at [205, 313] on icon "button" at bounding box center [211, 312] width 13 height 13
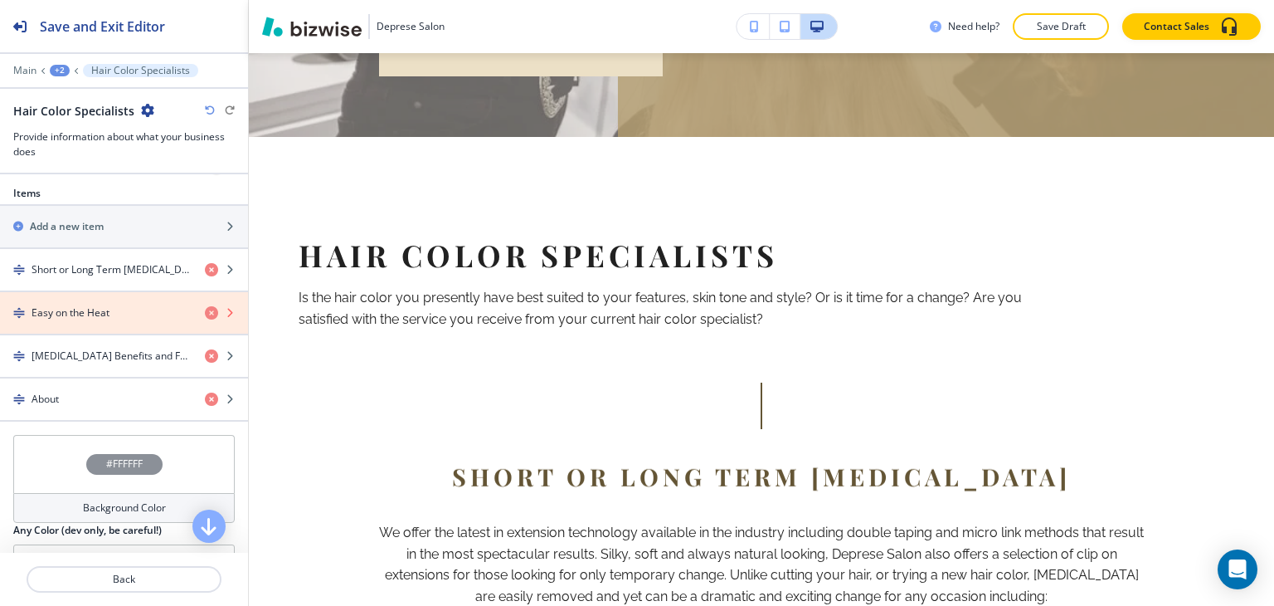
click at [205, 313] on icon "button" at bounding box center [211, 312] width 13 height 13
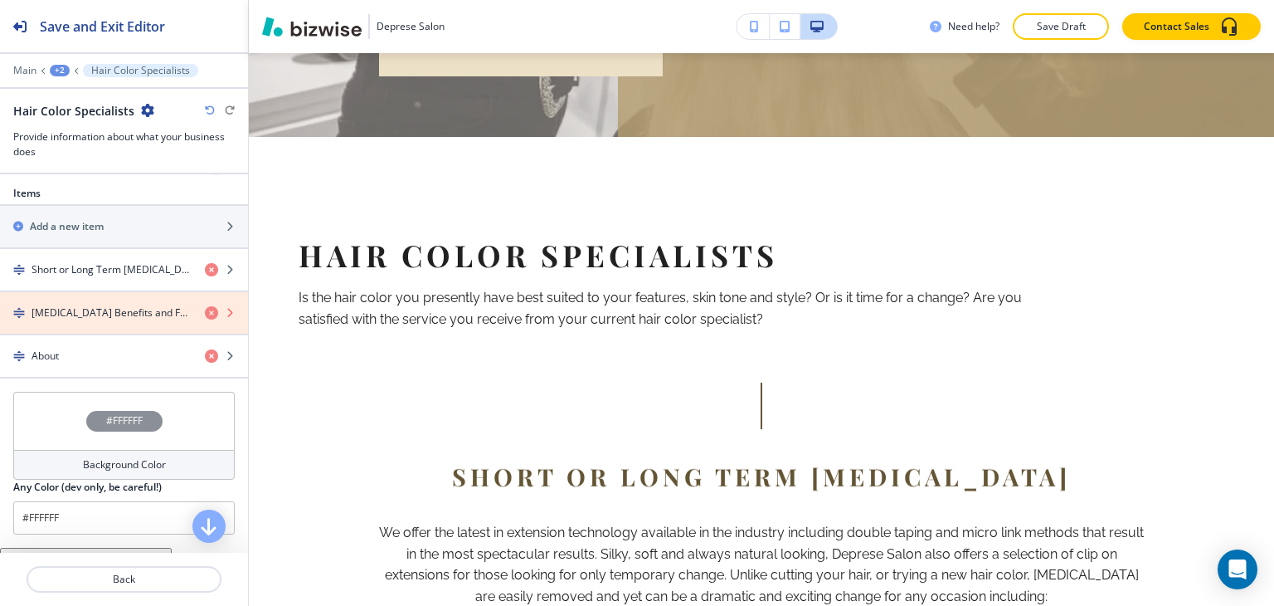
click at [205, 313] on icon "button" at bounding box center [211, 312] width 13 height 13
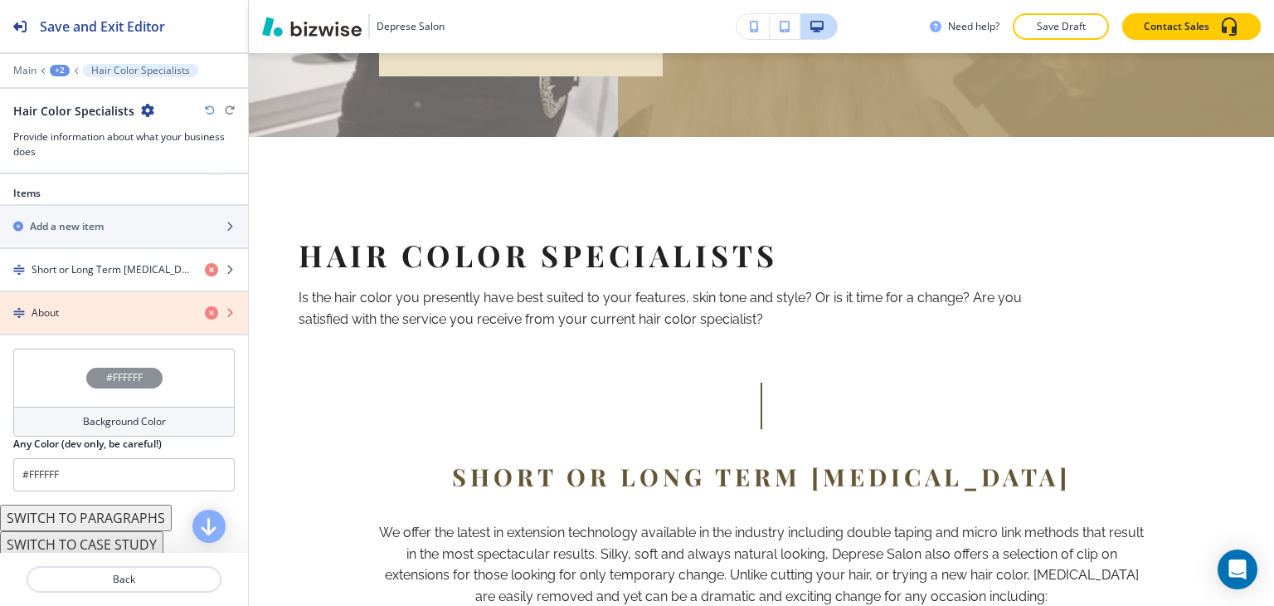
click at [205, 313] on icon "button" at bounding box center [211, 312] width 13 height 13
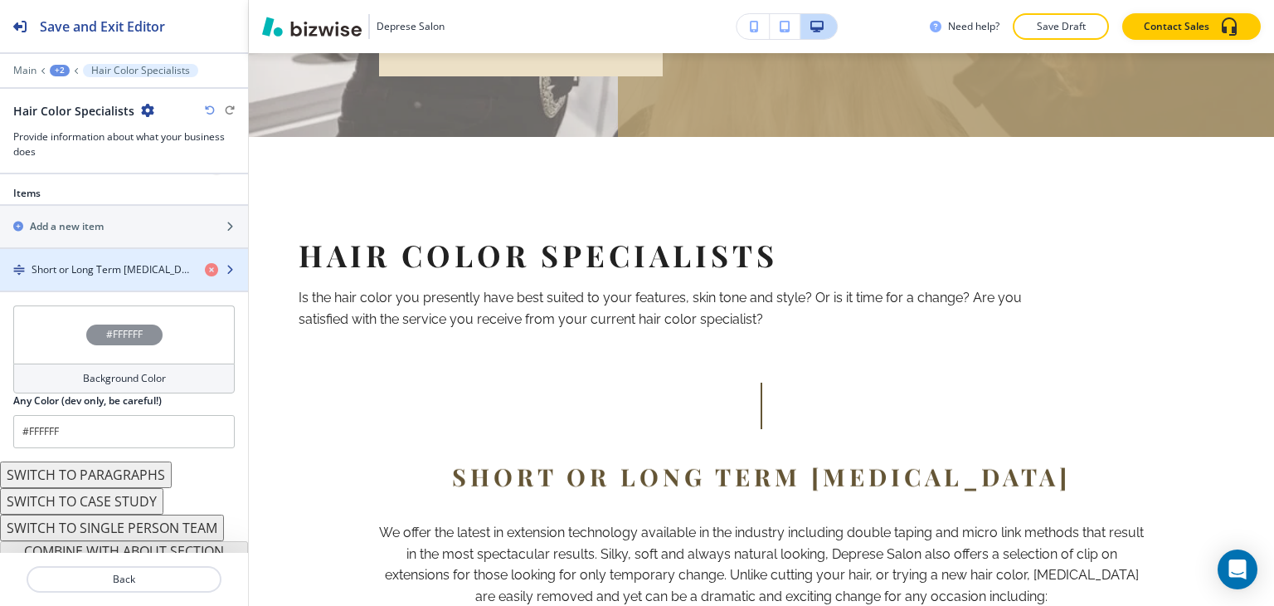
click at [118, 268] on h4 "Short or Long Term [MEDICAL_DATA]" at bounding box center [112, 269] width 160 height 15
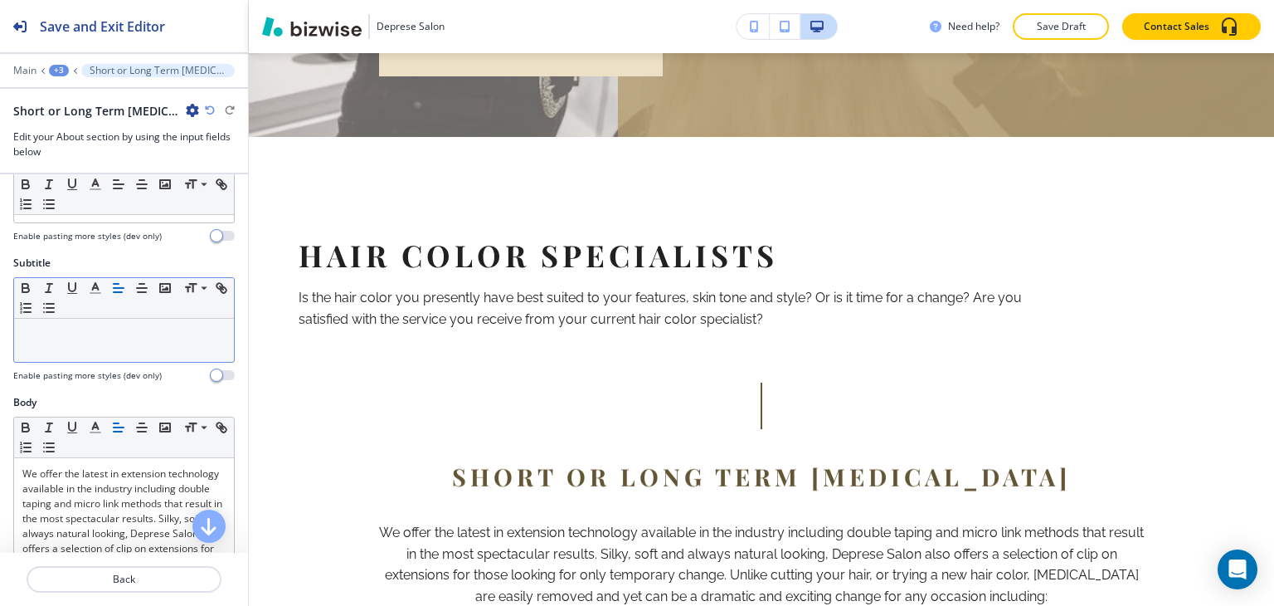
scroll to position [0, 0]
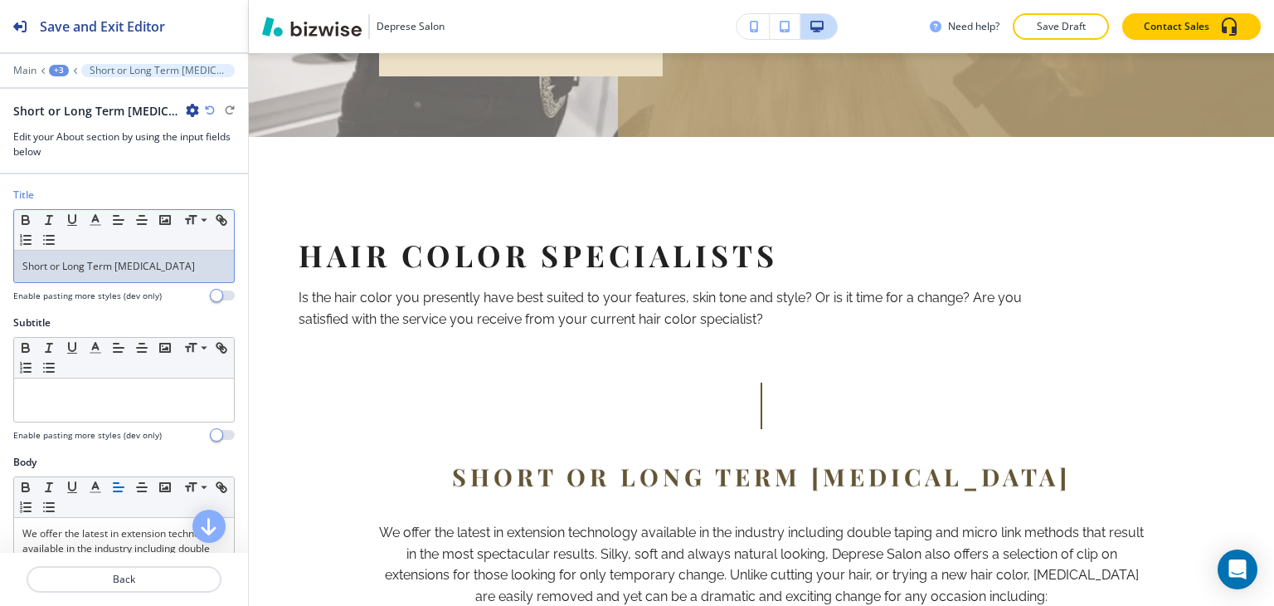
click at [146, 260] on p "Short or Long Term [MEDICAL_DATA]" at bounding box center [123, 266] width 203 height 15
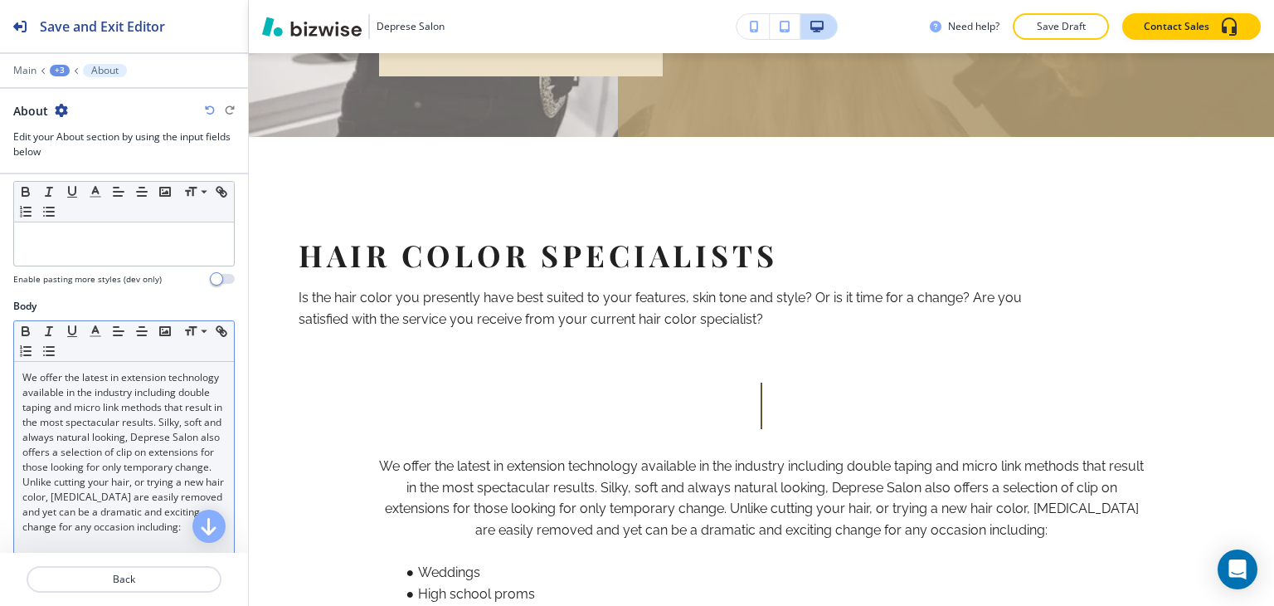
scroll to position [166, 0]
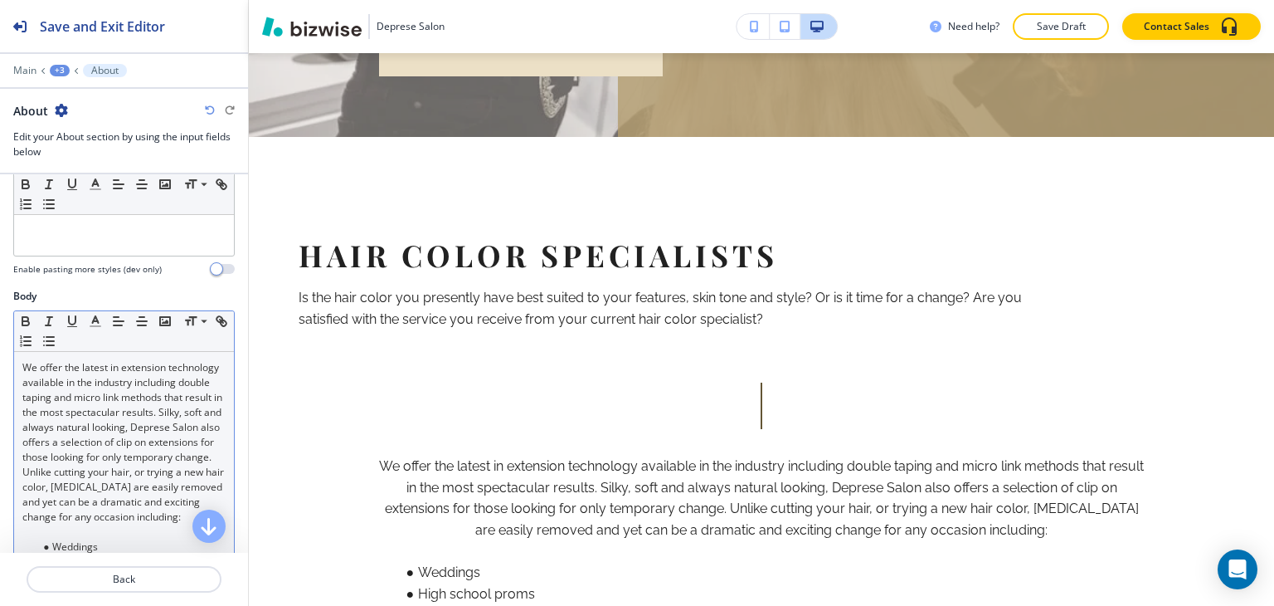
click at [78, 458] on p "We offer the latest in extension technology available in the industry including…" at bounding box center [123, 442] width 203 height 164
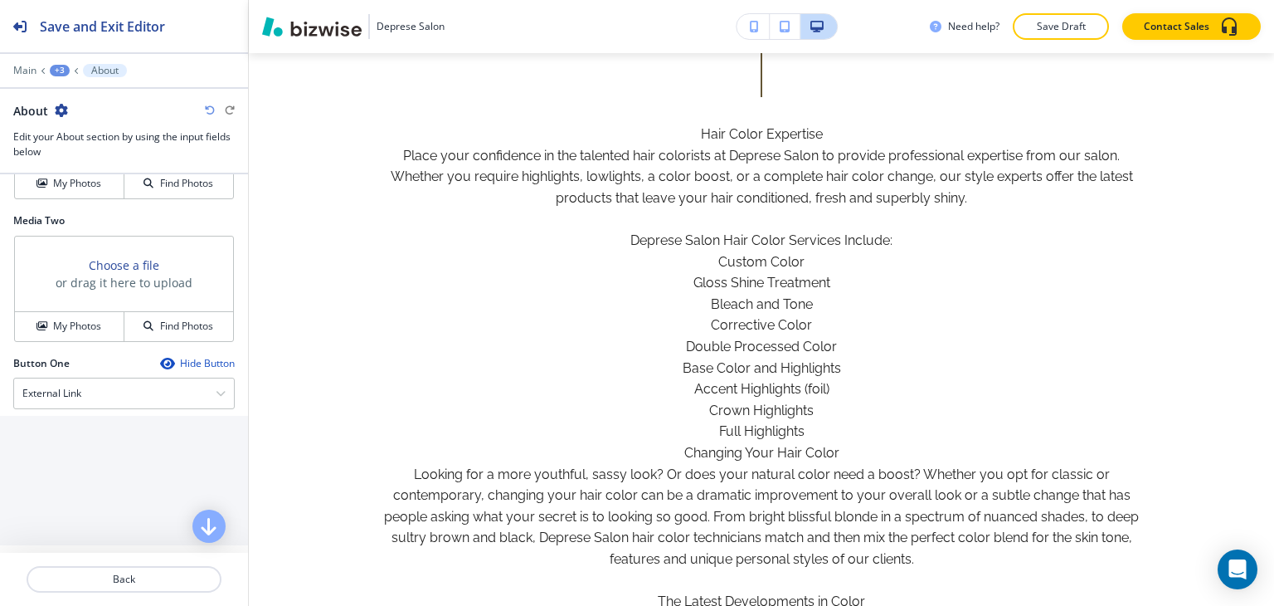
scroll to position [1742, 0]
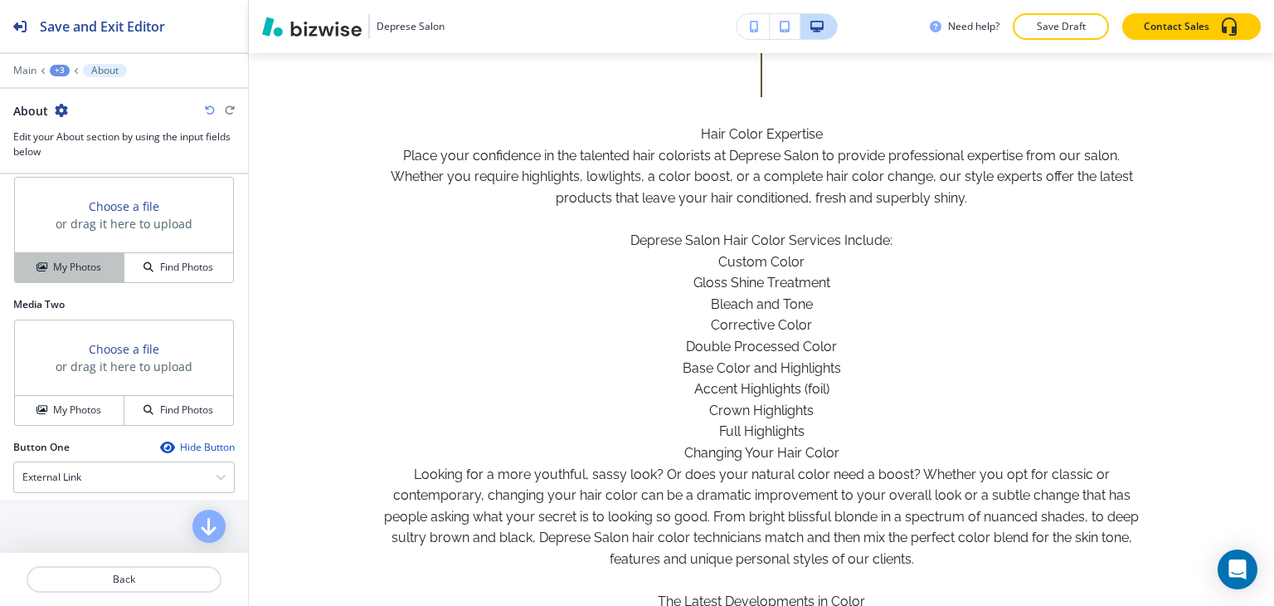
click at [64, 275] on h4 "My Photos" at bounding box center [77, 267] width 48 height 15
click at [209, 110] on icon "button" at bounding box center [210, 110] width 10 height 10
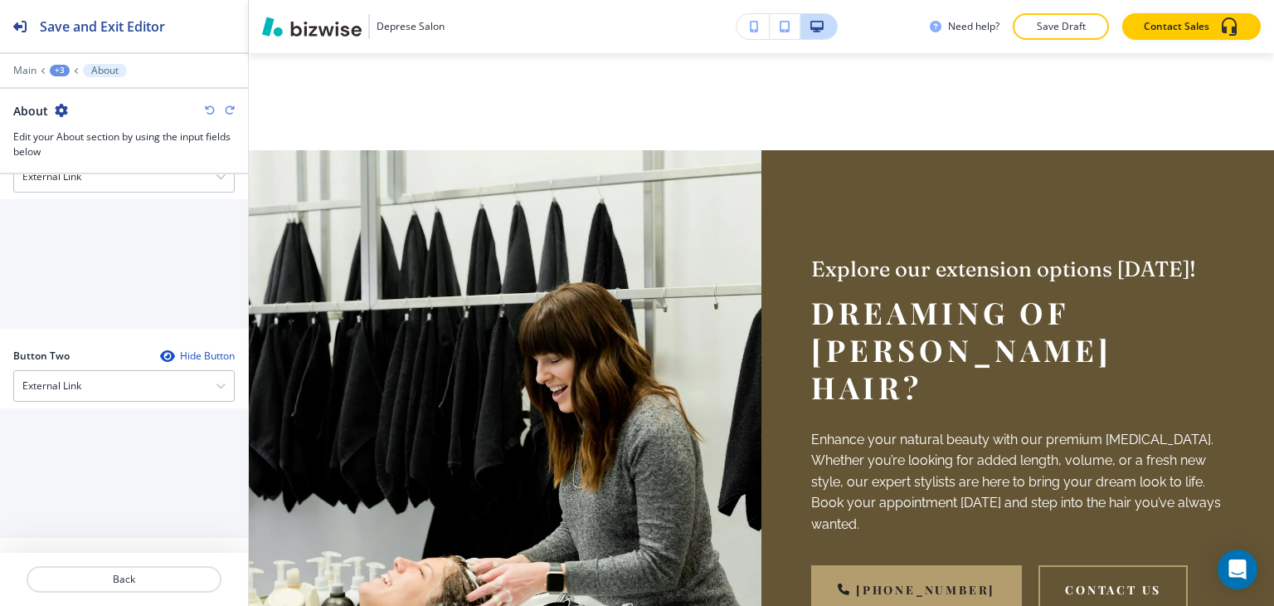
click at [209, 110] on icon "button" at bounding box center [210, 110] width 10 height 10
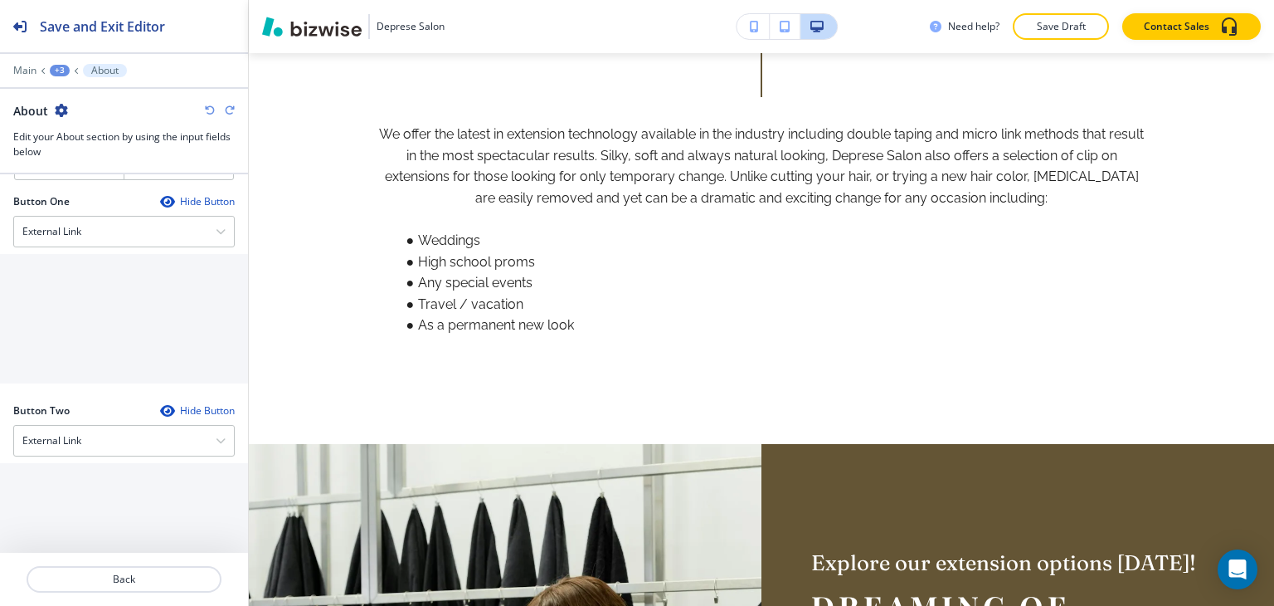
scroll to position [997, 0]
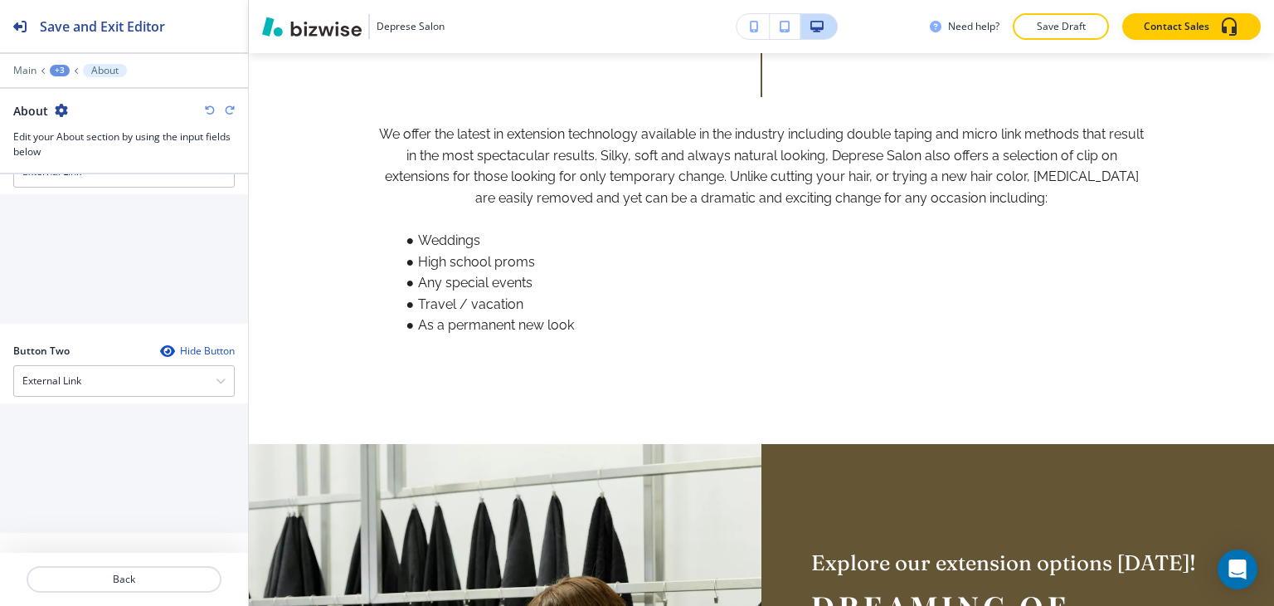
click at [209, 110] on icon "button" at bounding box center [210, 110] width 10 height 10
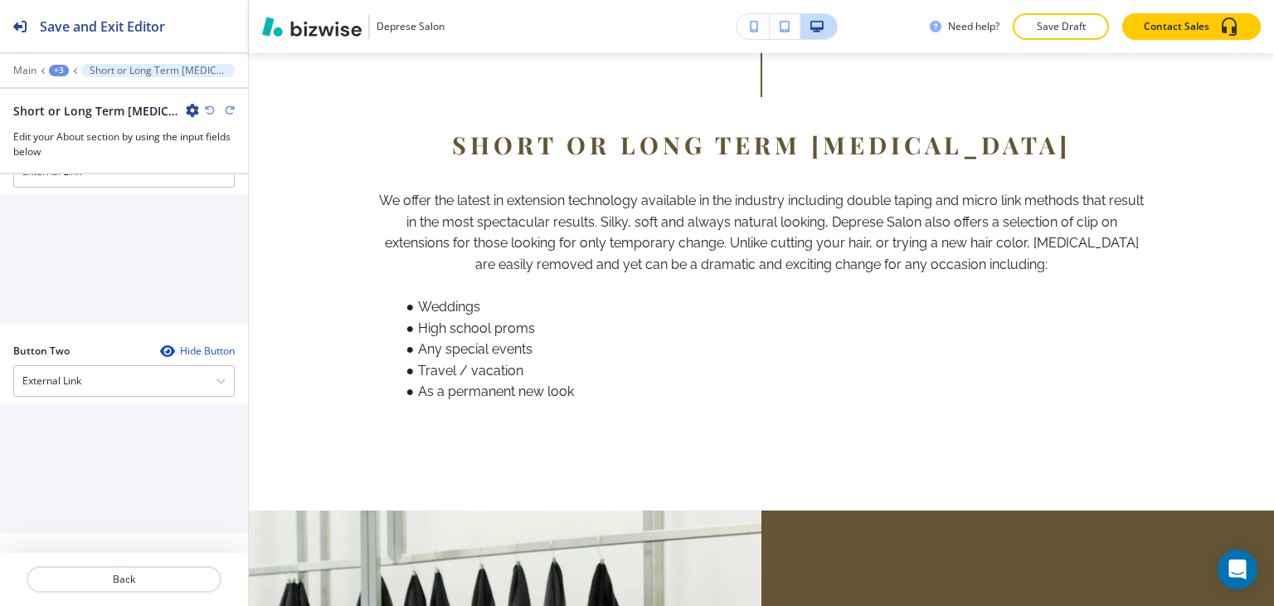
click at [209, 110] on icon "button" at bounding box center [210, 110] width 10 height 10
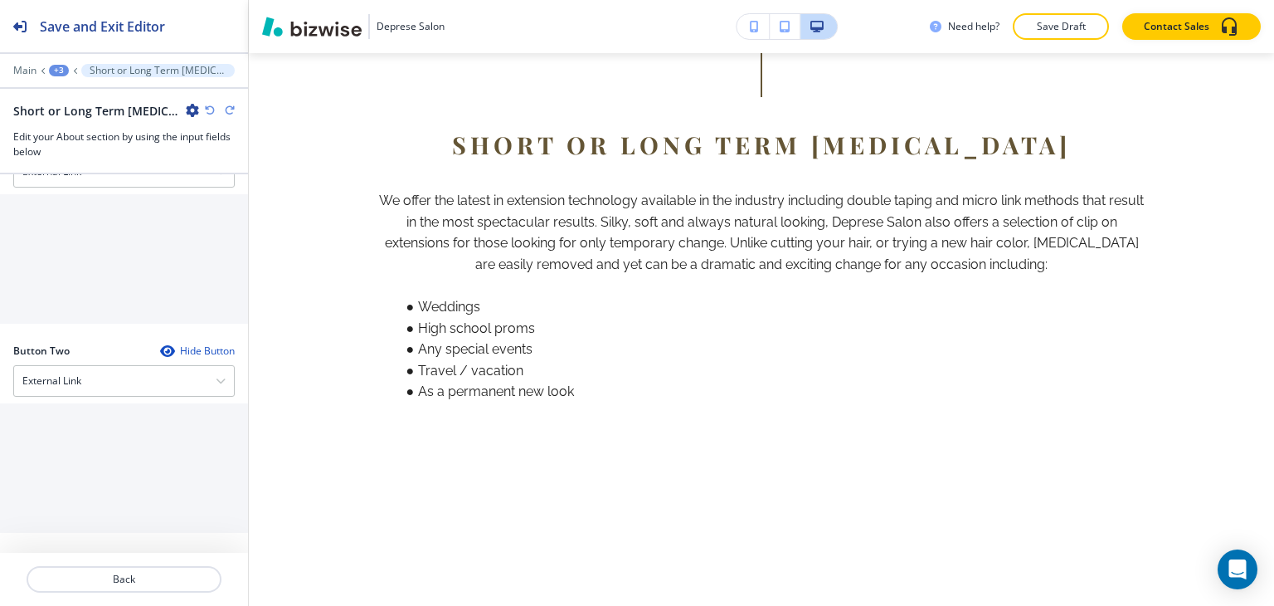
click at [209, 110] on icon "button" at bounding box center [210, 110] width 10 height 10
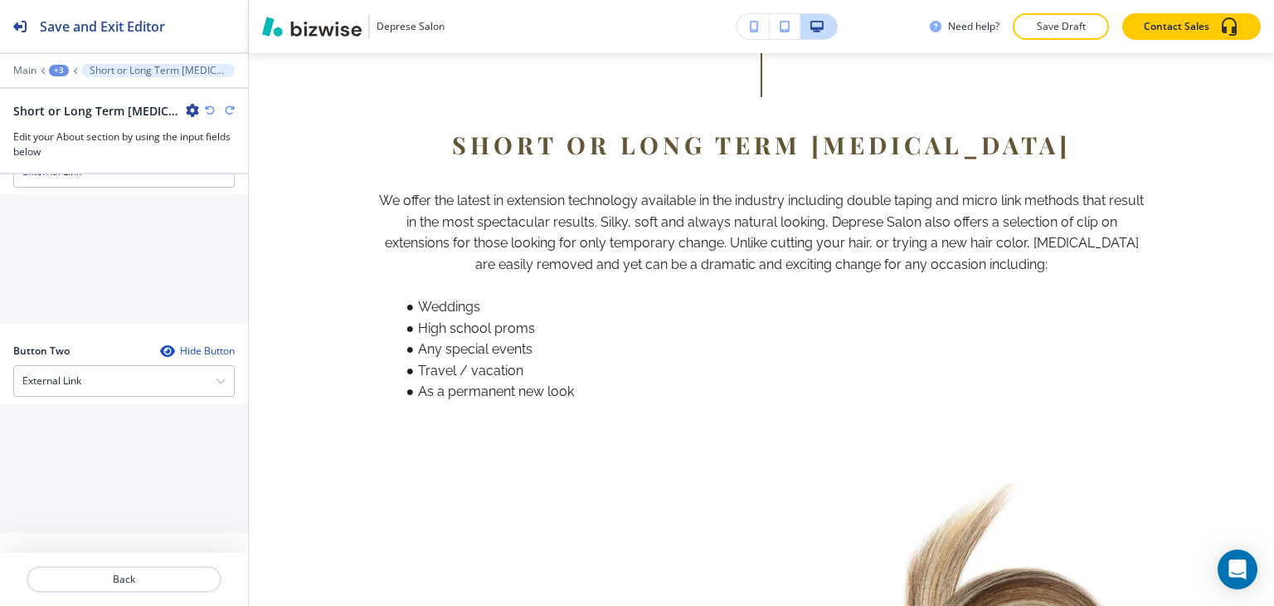
click at [209, 110] on icon "button" at bounding box center [210, 110] width 10 height 10
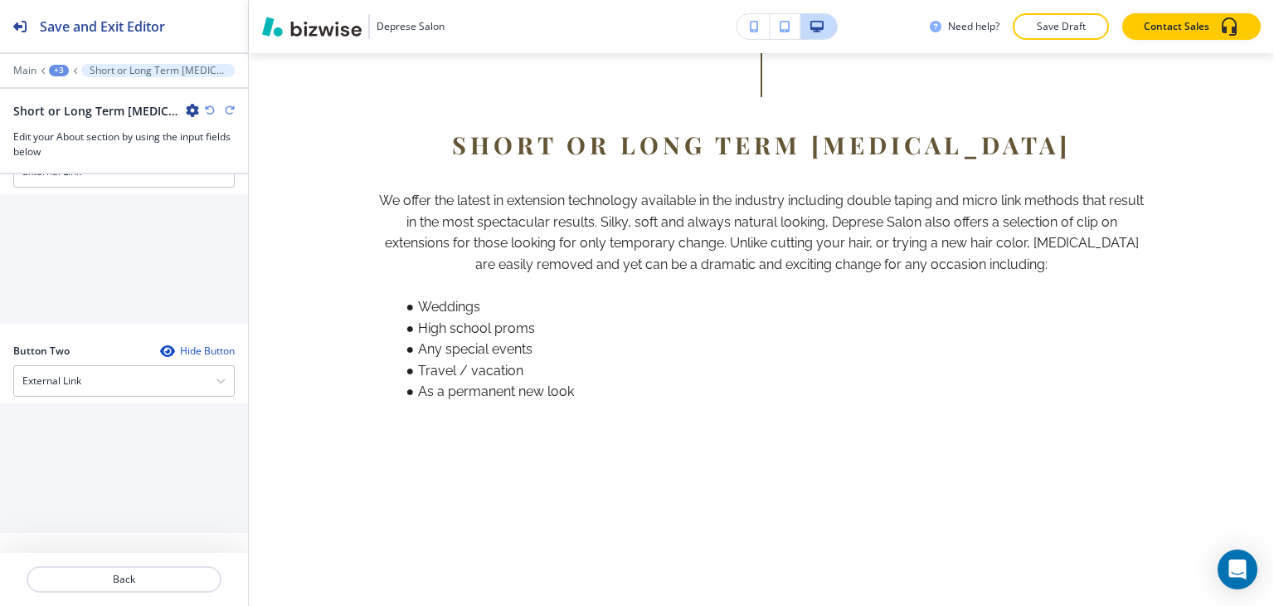
click at [212, 110] on icon "button" at bounding box center [210, 110] width 10 height 10
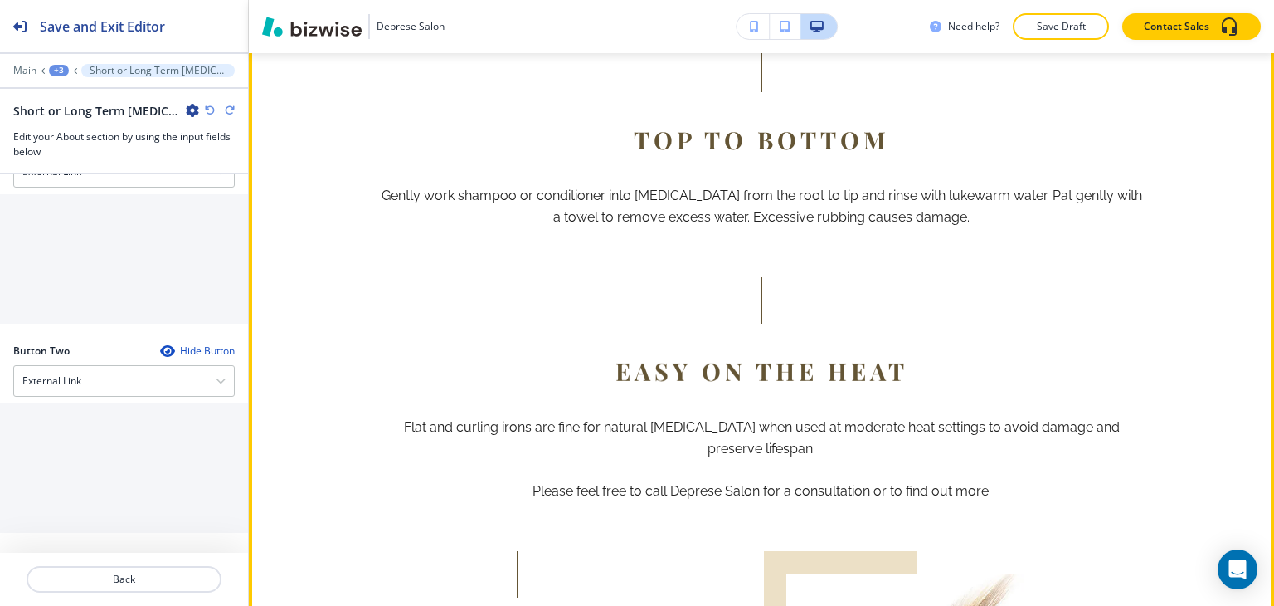
scroll to position [1990, 0]
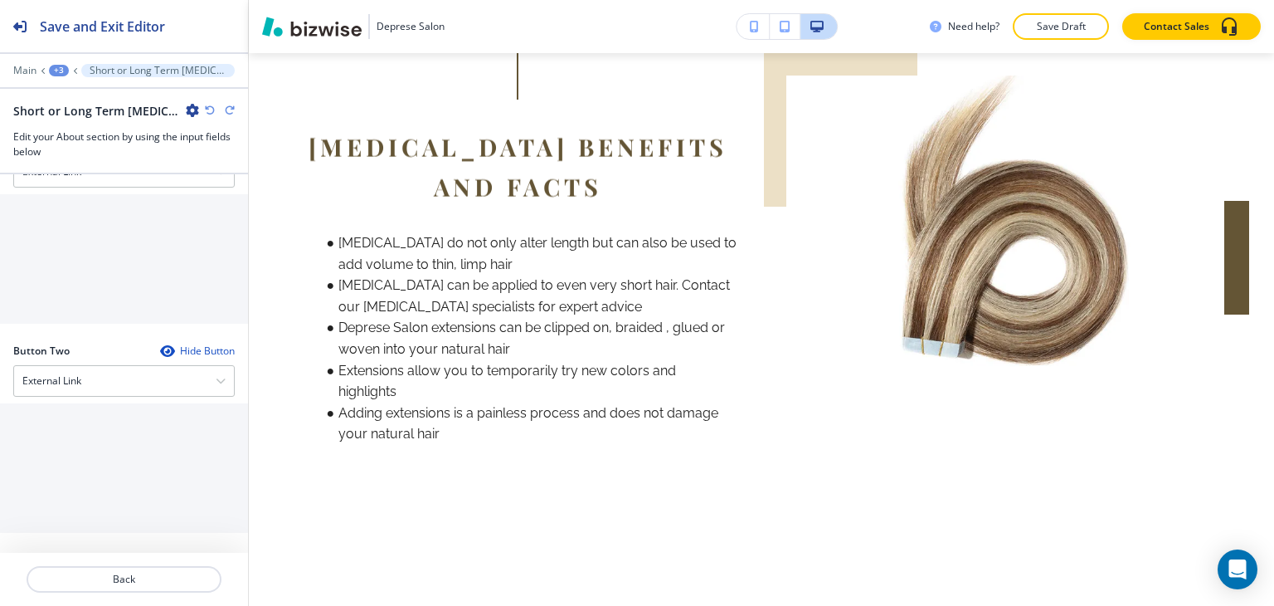
click at [207, 110] on icon "button" at bounding box center [210, 110] width 10 height 10
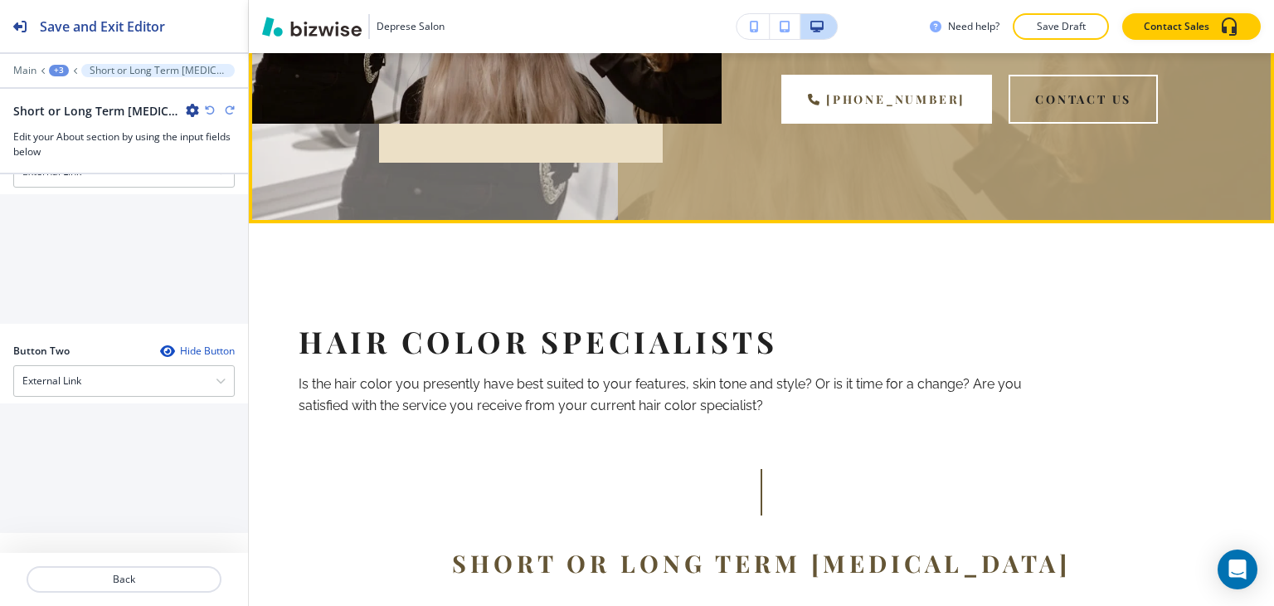
scroll to position [663, 0]
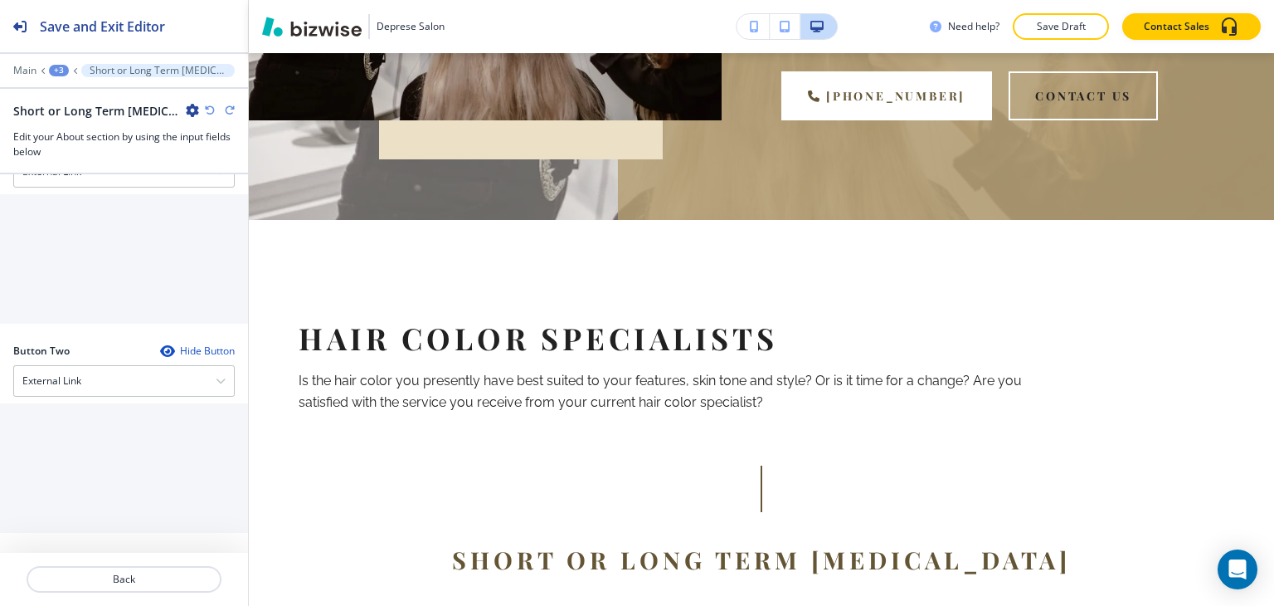
click at [212, 108] on icon "button" at bounding box center [210, 110] width 10 height 10
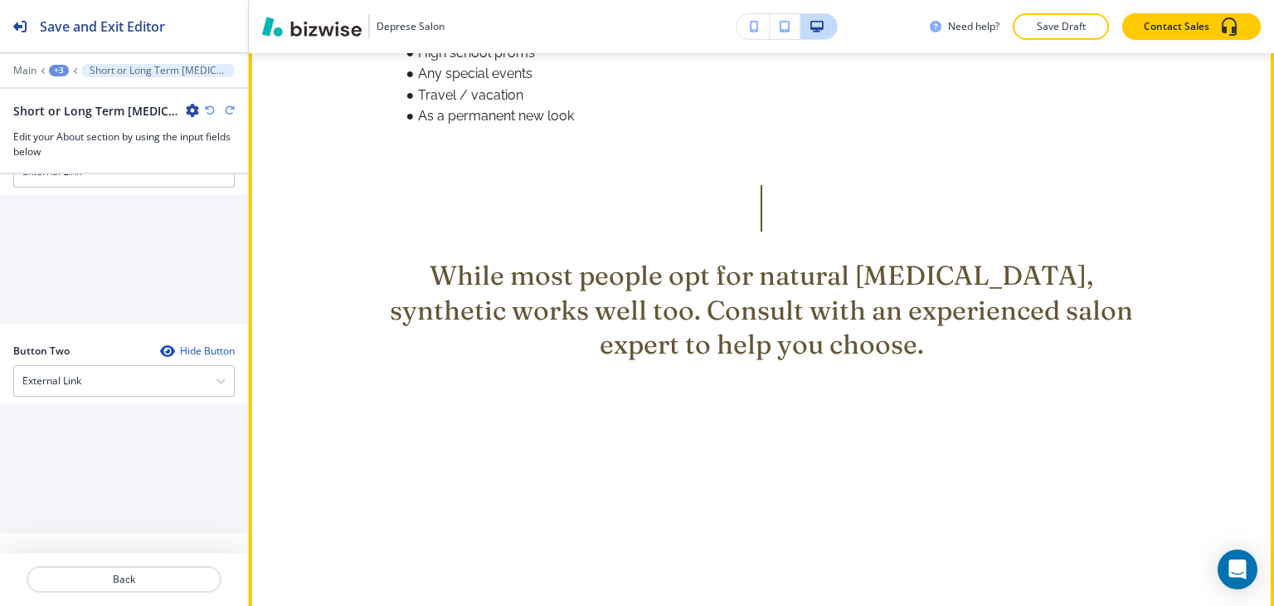
scroll to position [1492, 0]
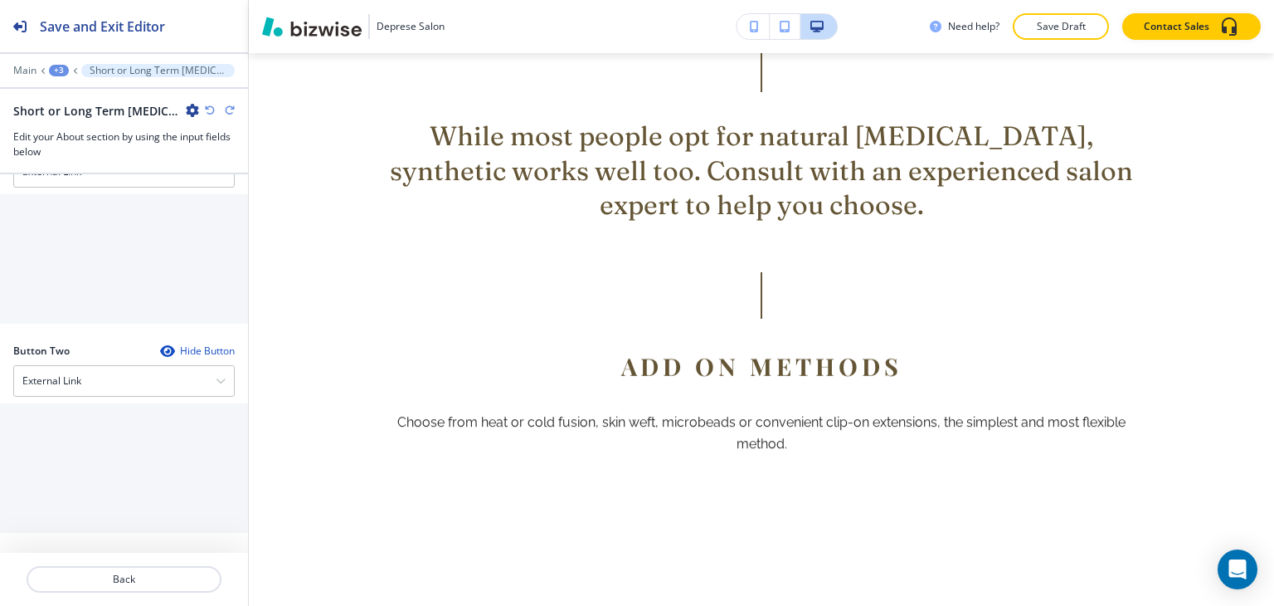
click at [209, 114] on icon "button" at bounding box center [210, 110] width 10 height 10
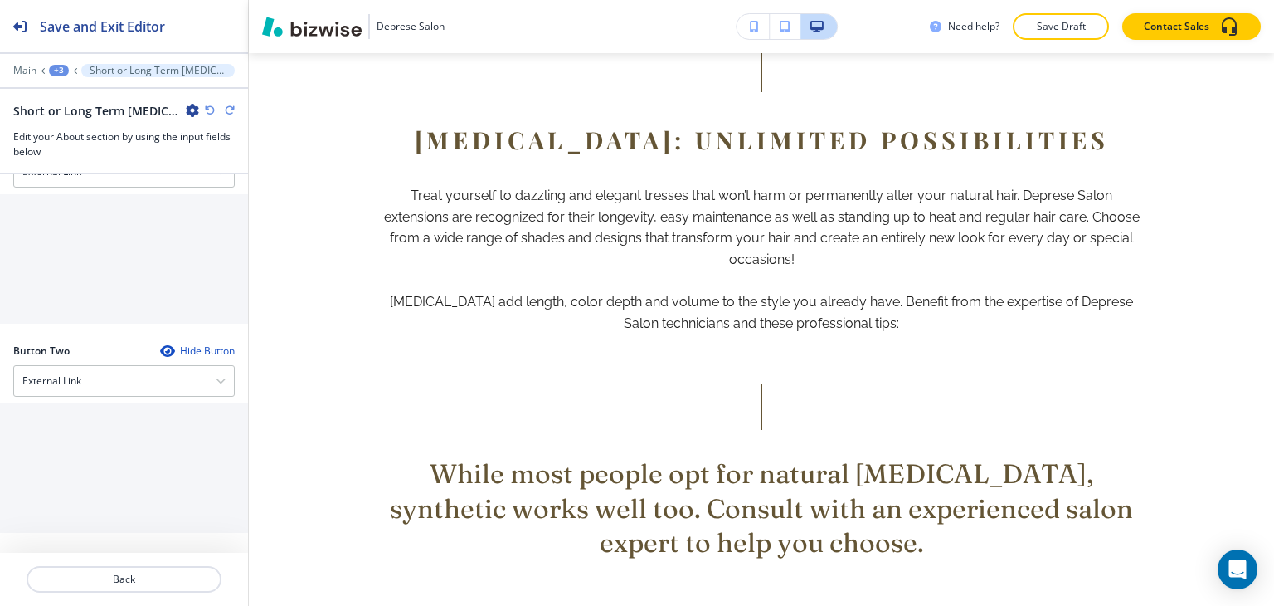
click at [209, 114] on icon "button" at bounding box center [210, 110] width 10 height 10
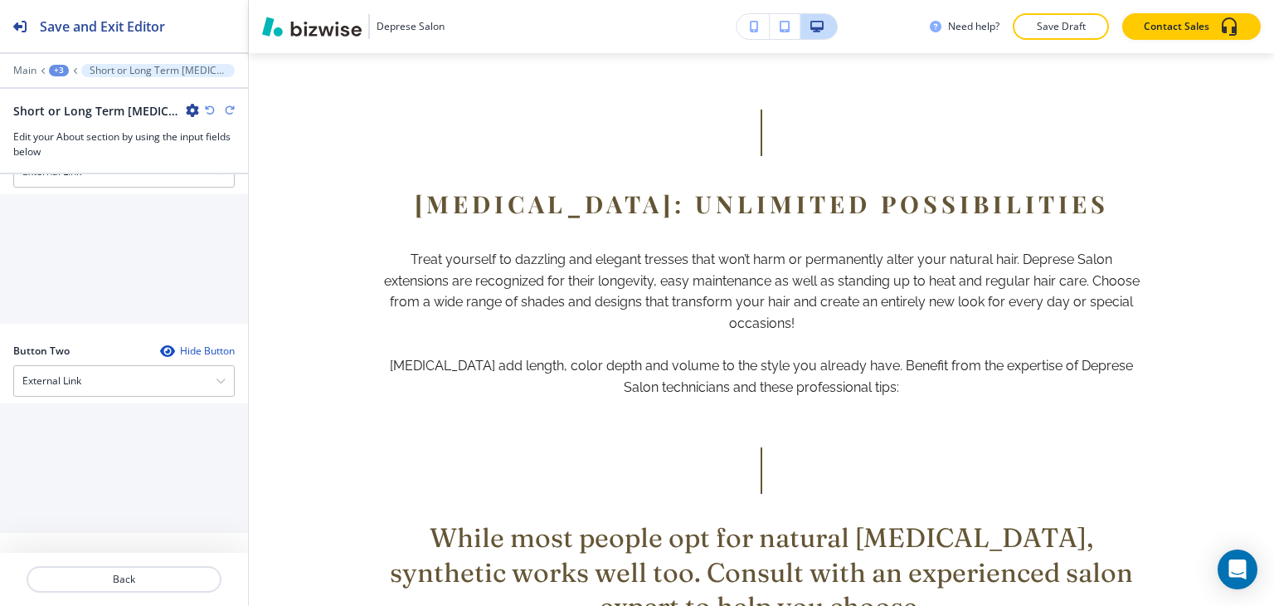
click at [209, 114] on icon "button" at bounding box center [210, 110] width 10 height 10
click at [209, 109] on icon "button" at bounding box center [210, 110] width 10 height 10
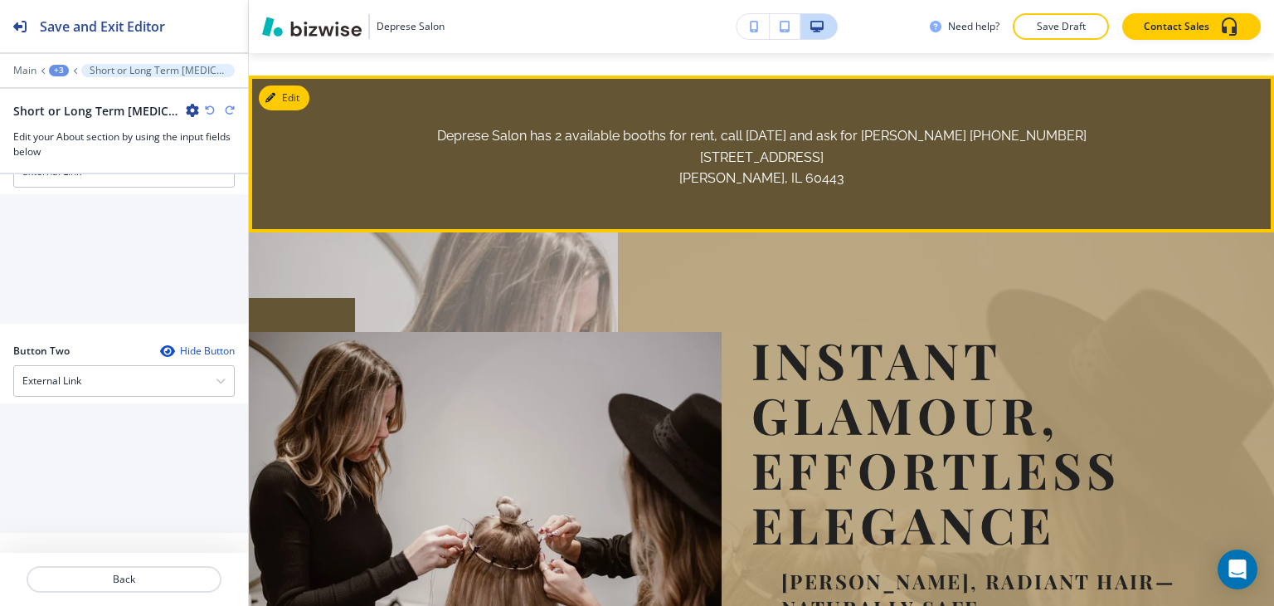
scroll to position [0, 0]
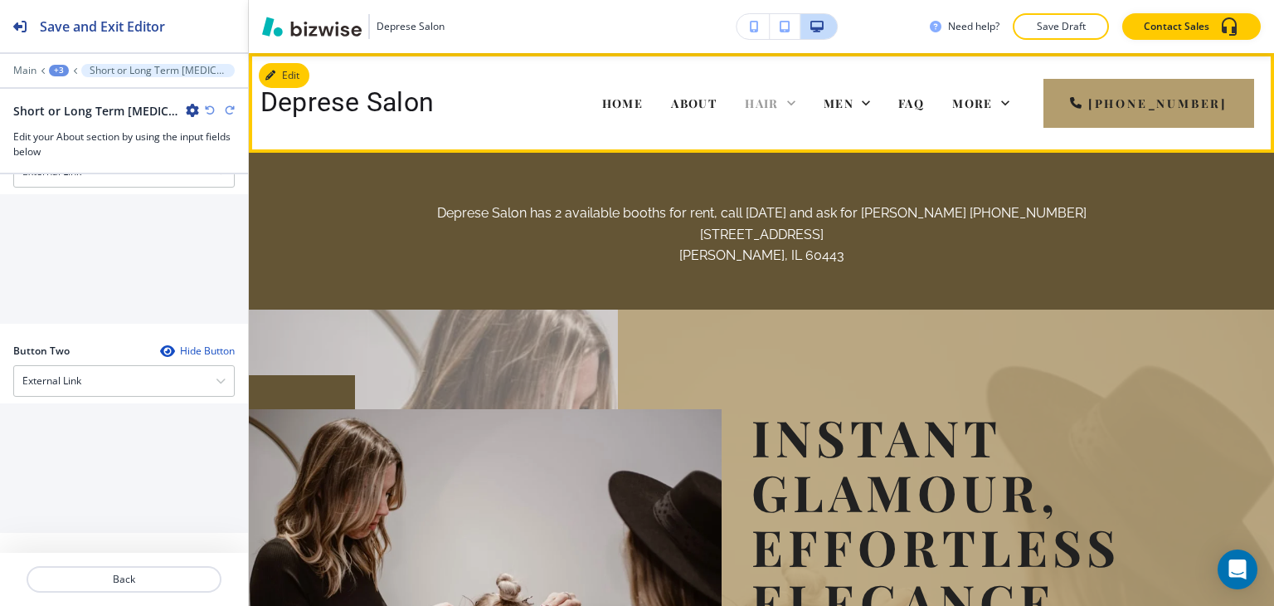
click at [779, 104] on span "HAIR" at bounding box center [762, 103] width 34 height 16
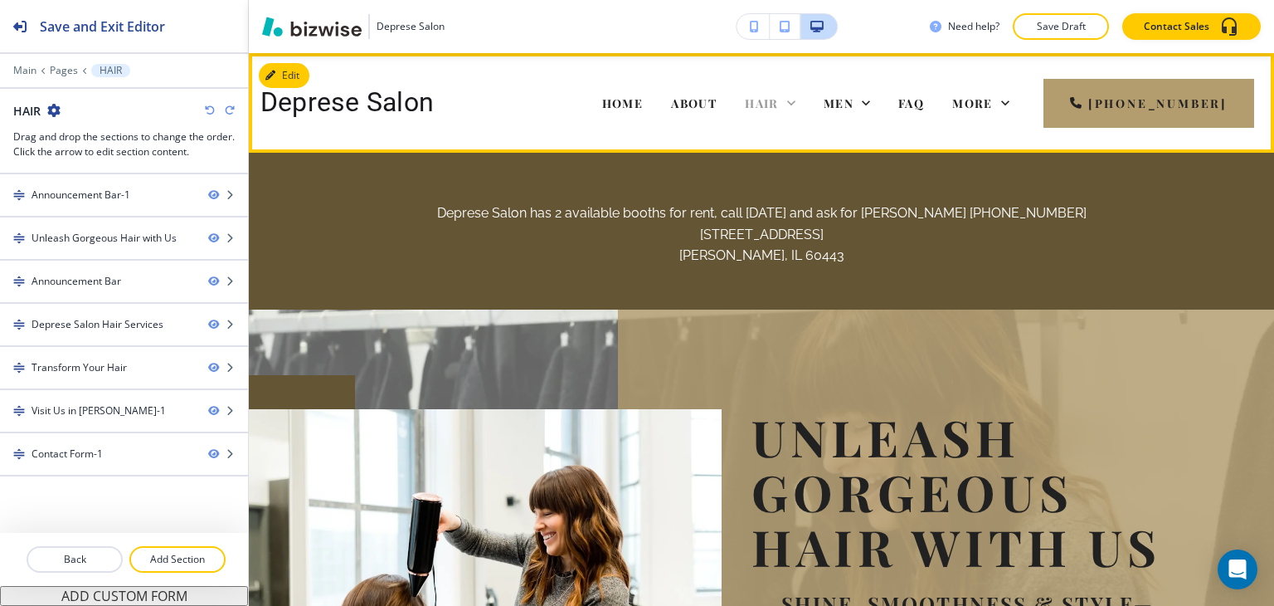
click at [800, 105] on icon at bounding box center [791, 103] width 17 height 17
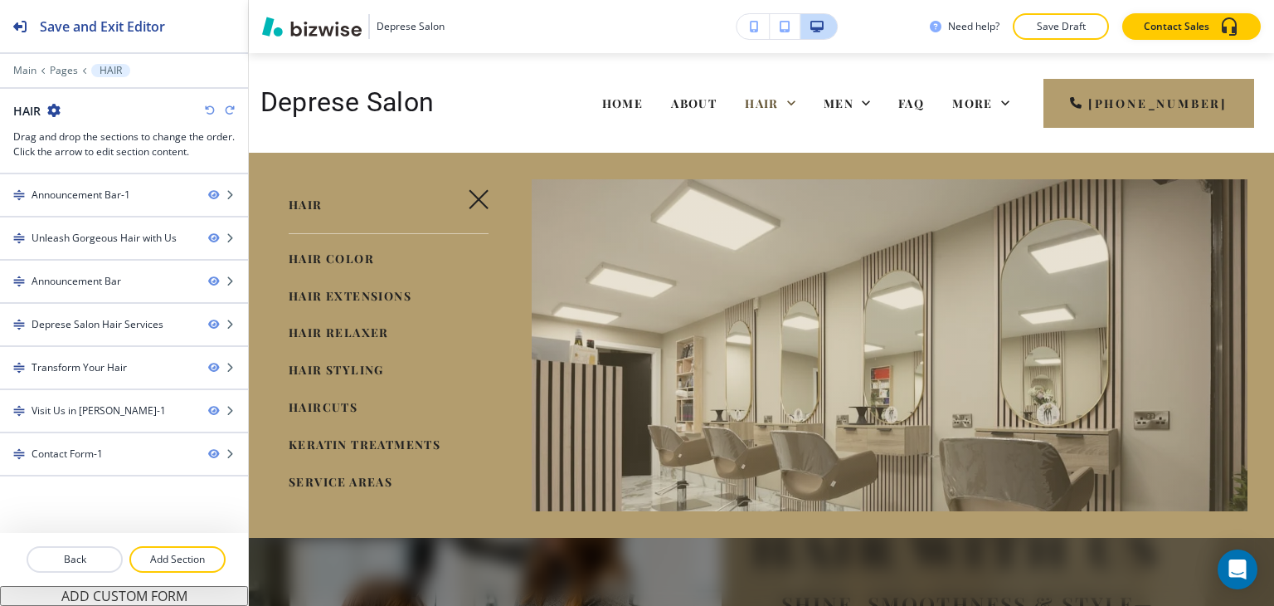
click at [348, 289] on span "HAIR EXTENSIONS" at bounding box center [350, 296] width 123 height 16
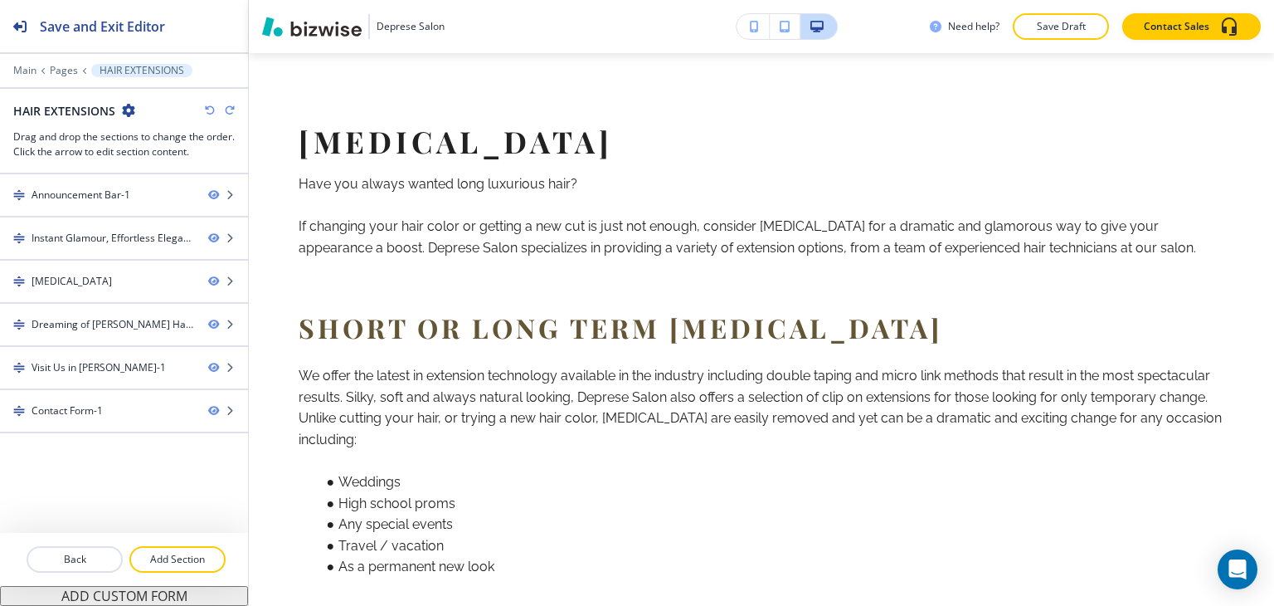
scroll to position [581, 0]
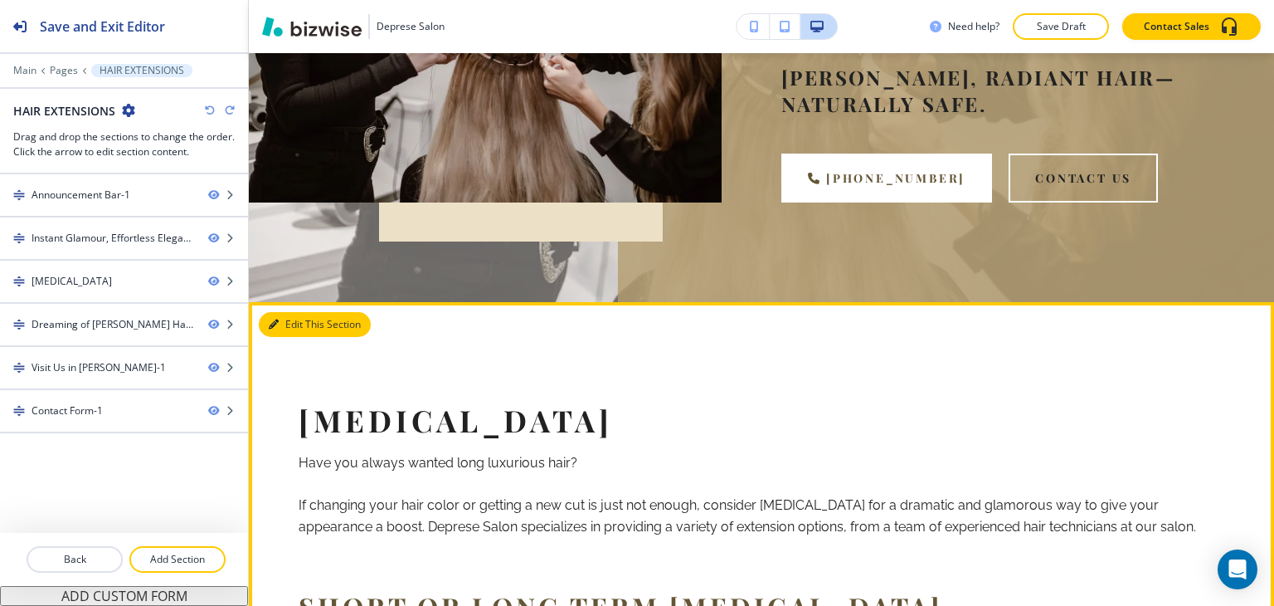
click at [302, 325] on button "Edit This Section" at bounding box center [315, 324] width 112 height 25
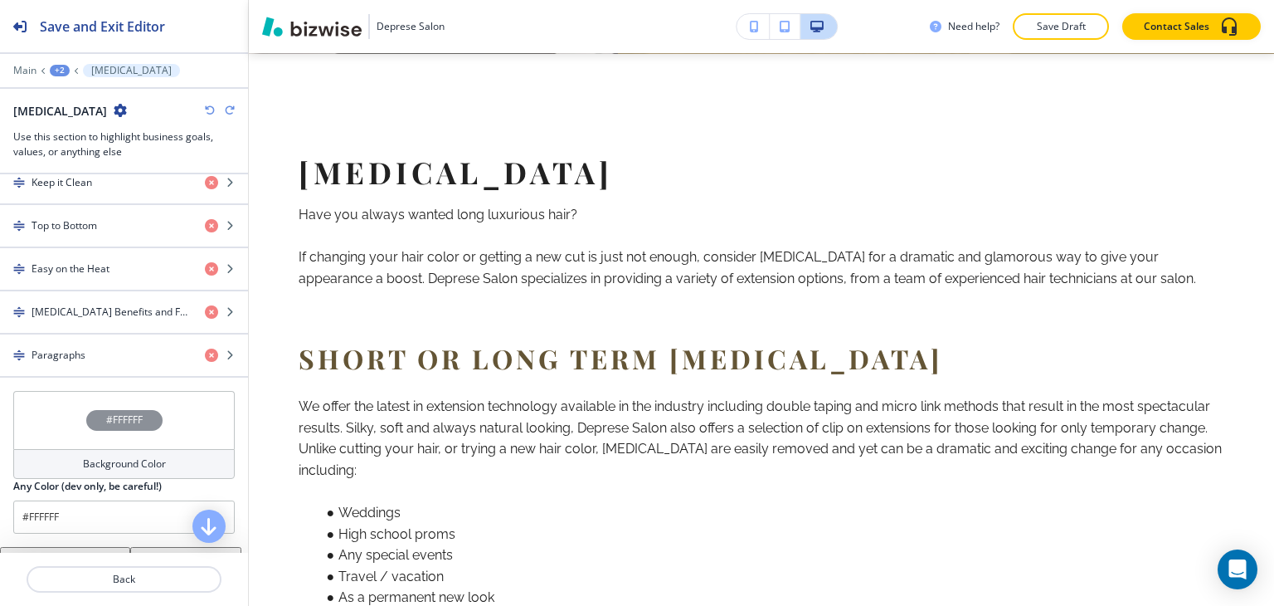
scroll to position [1424, 0]
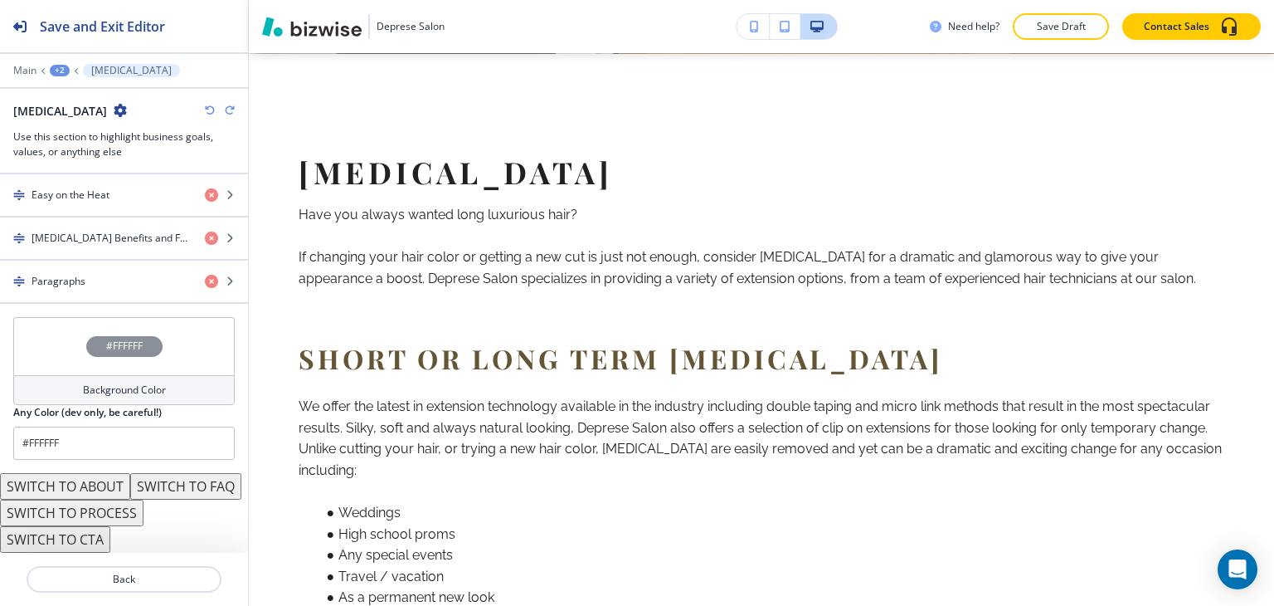
click at [91, 473] on button "SWITCH TO ABOUT" at bounding box center [65, 486] width 130 height 27
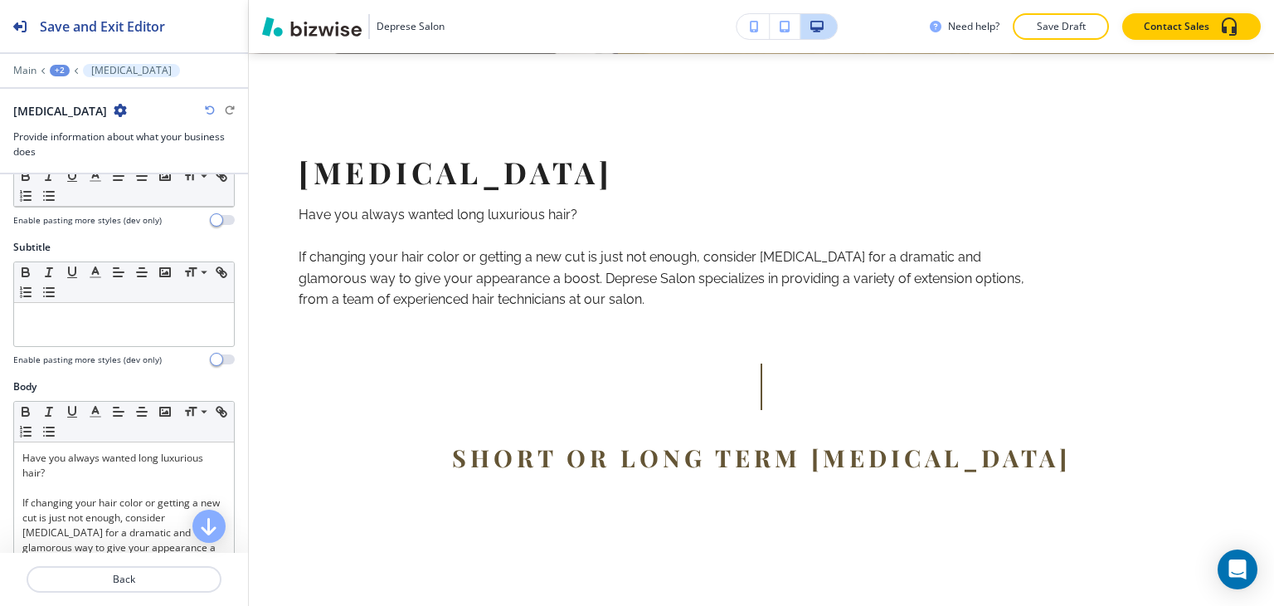
scroll to position [0, 0]
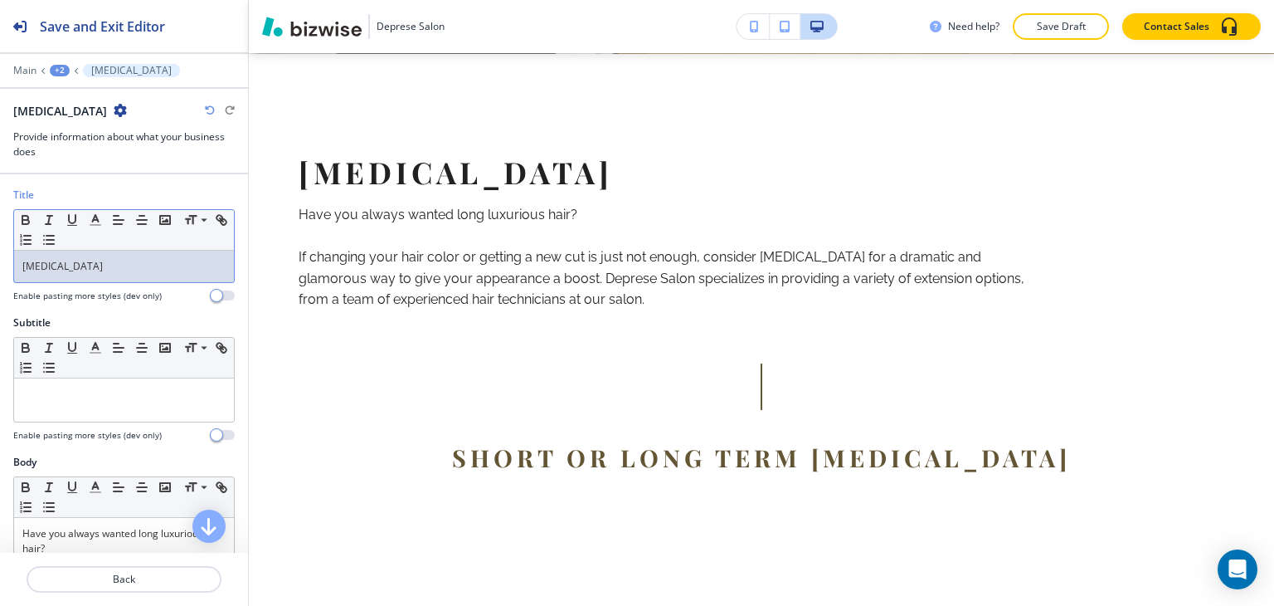
click at [110, 263] on p "[MEDICAL_DATA]" at bounding box center [123, 266] width 203 height 15
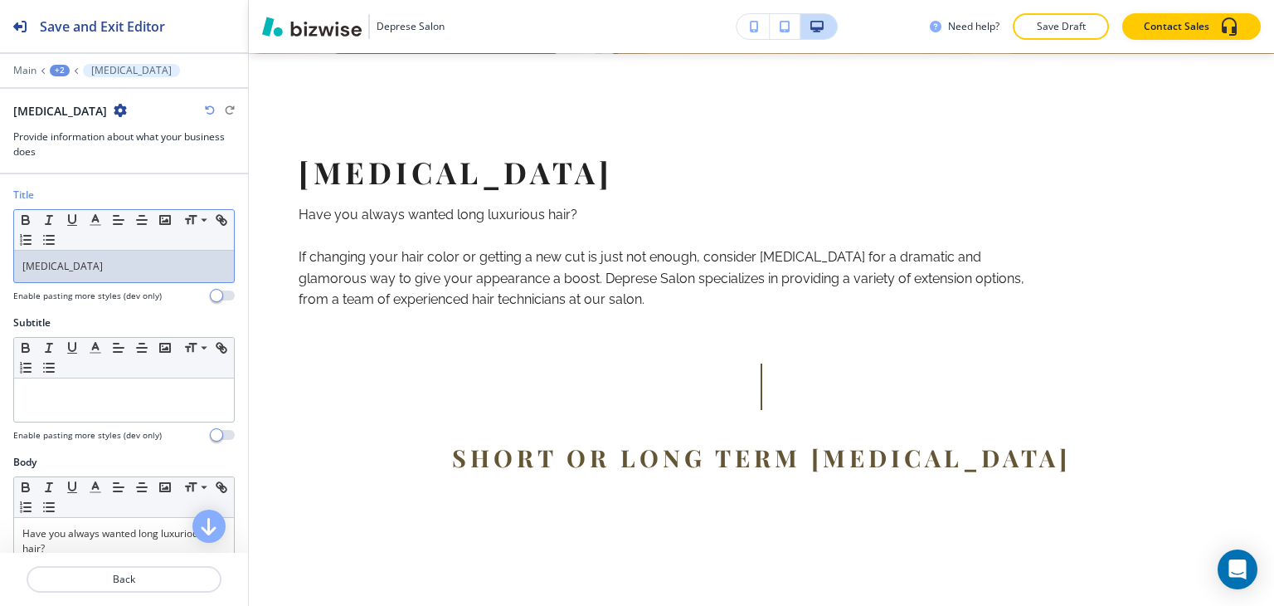
click at [118, 265] on p "[MEDICAL_DATA]" at bounding box center [123, 266] width 203 height 15
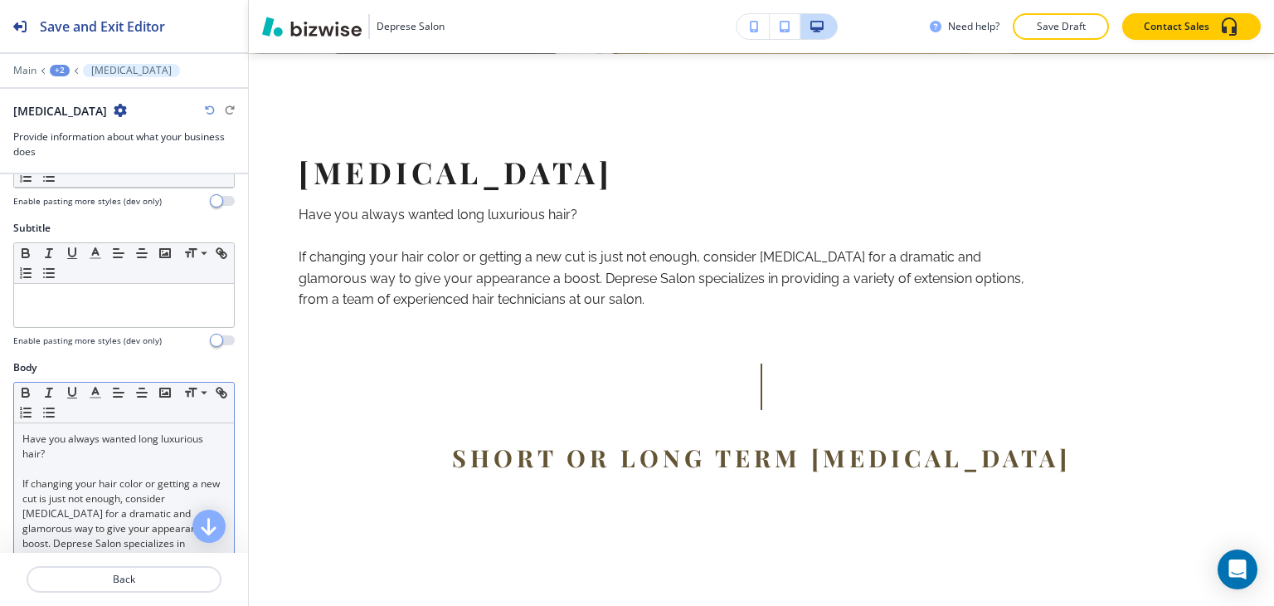
scroll to position [166, 0]
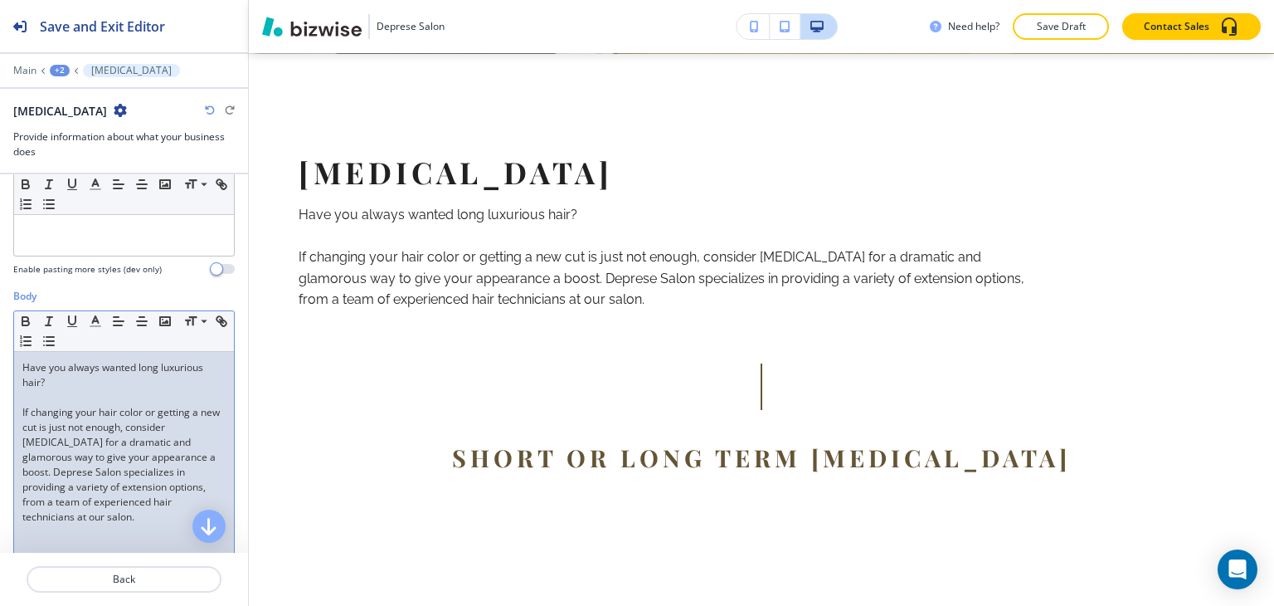
click at [83, 411] on p "If changing your hair color or getting a new cut is just not enough, consider […" at bounding box center [123, 464] width 203 height 119
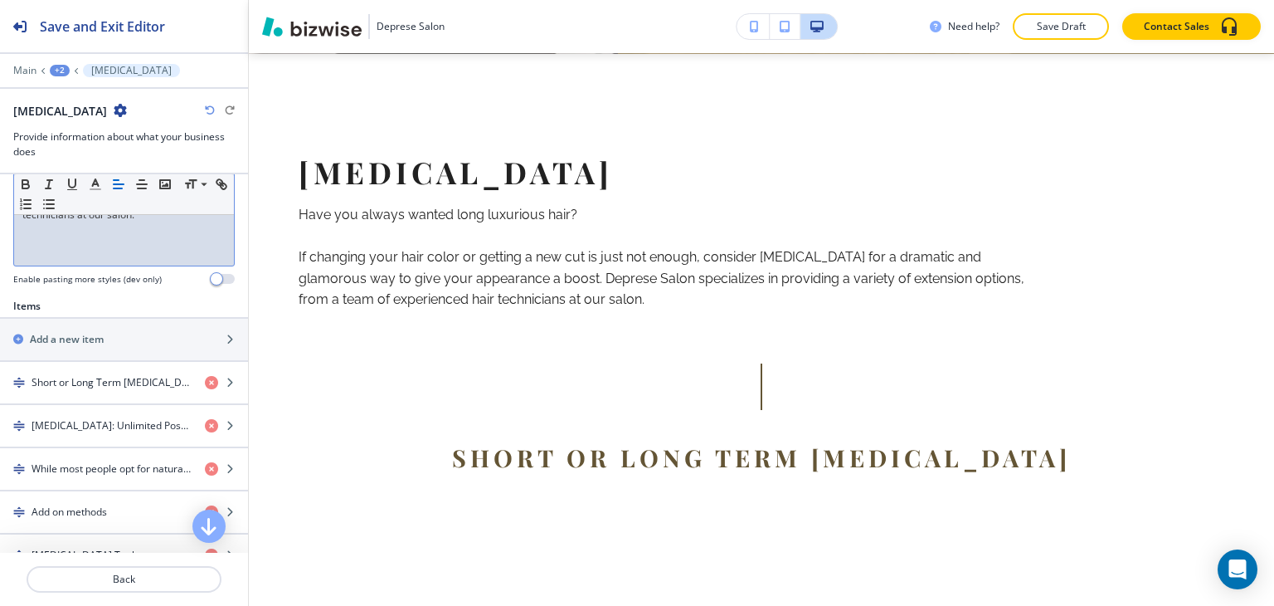
scroll to position [498, 0]
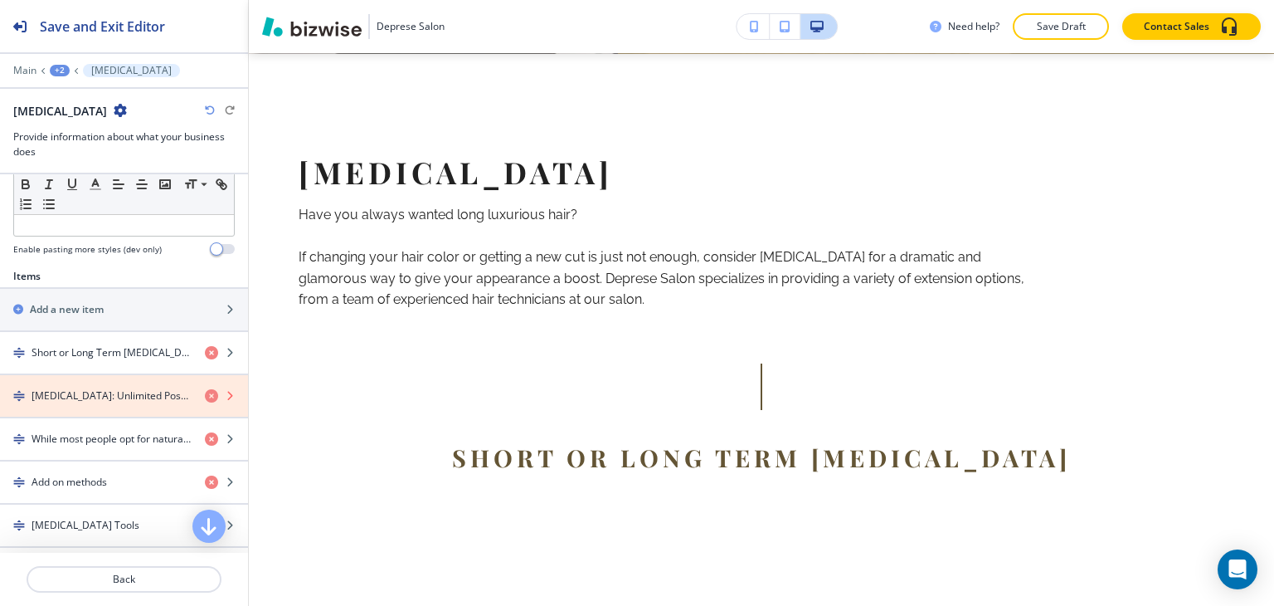
click at [205, 389] on icon "button" at bounding box center [211, 395] width 13 height 13
click at [205, 432] on icon "button" at bounding box center [211, 438] width 13 height 13
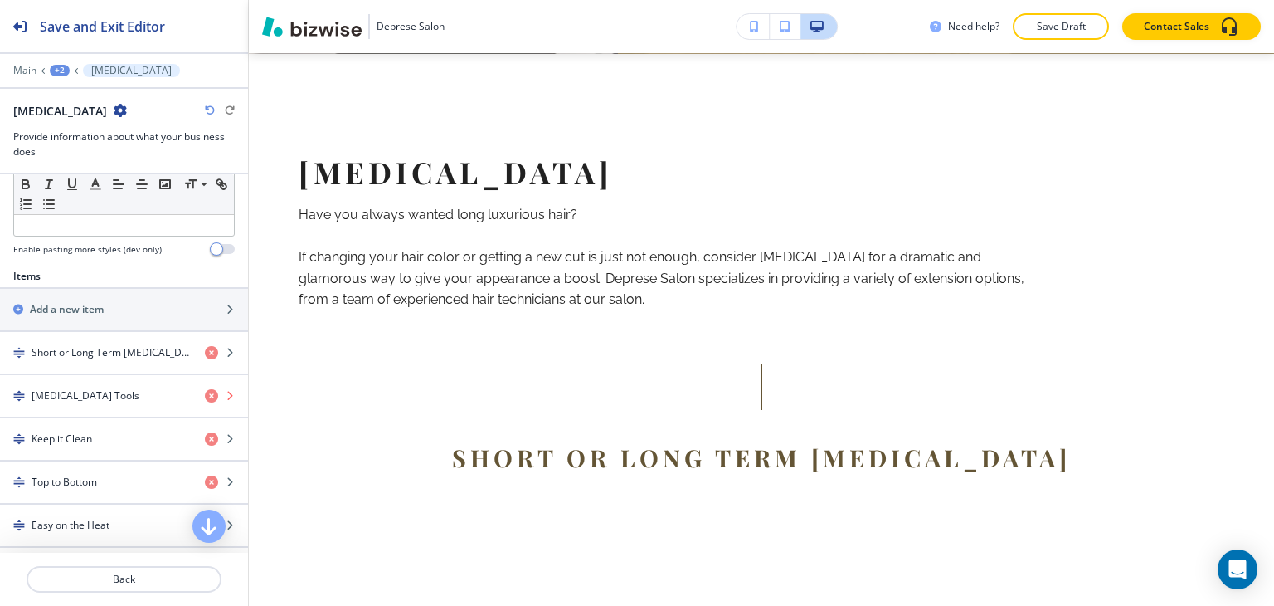
click at [205, 389] on icon "button" at bounding box center [211, 395] width 13 height 13
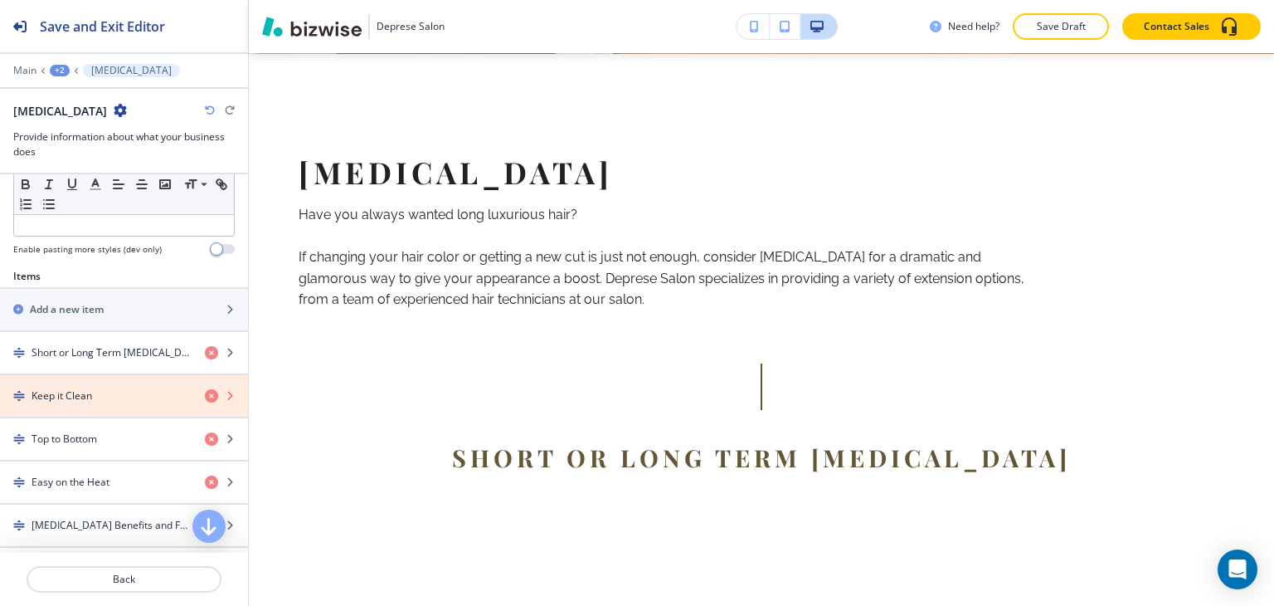
click at [205, 389] on icon "button" at bounding box center [211, 395] width 13 height 13
click at [205, 432] on icon "button" at bounding box center [211, 438] width 13 height 13
click at [205, 389] on icon "button" at bounding box center [211, 395] width 13 height 13
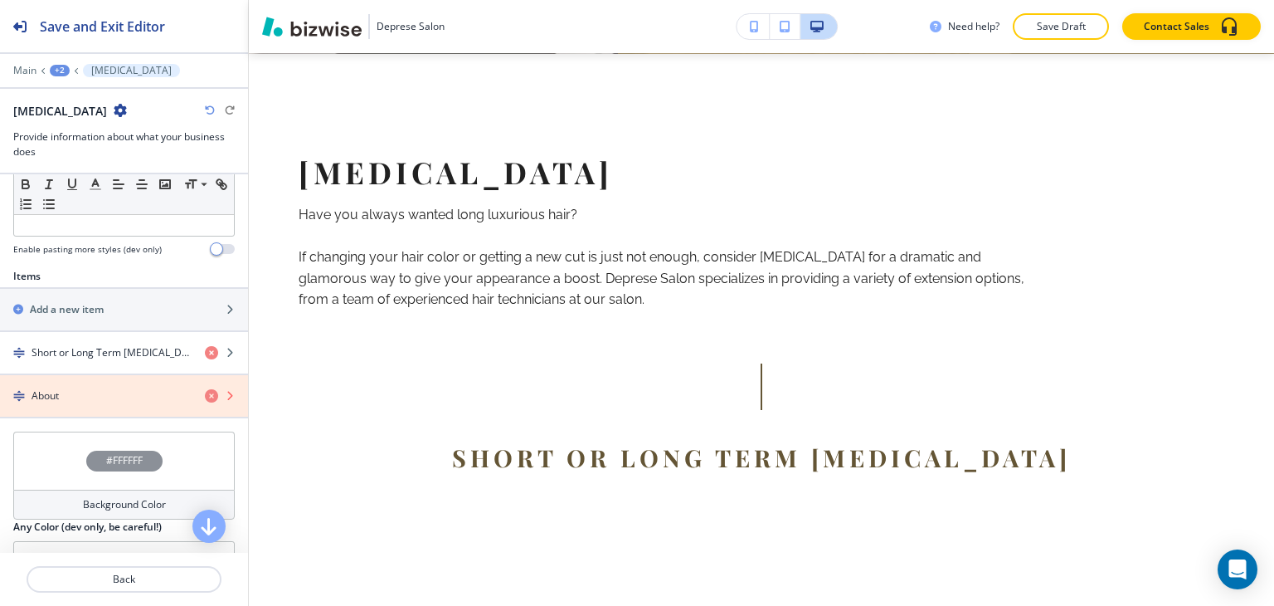
click at [205, 389] on icon "button" at bounding box center [211, 395] width 13 height 13
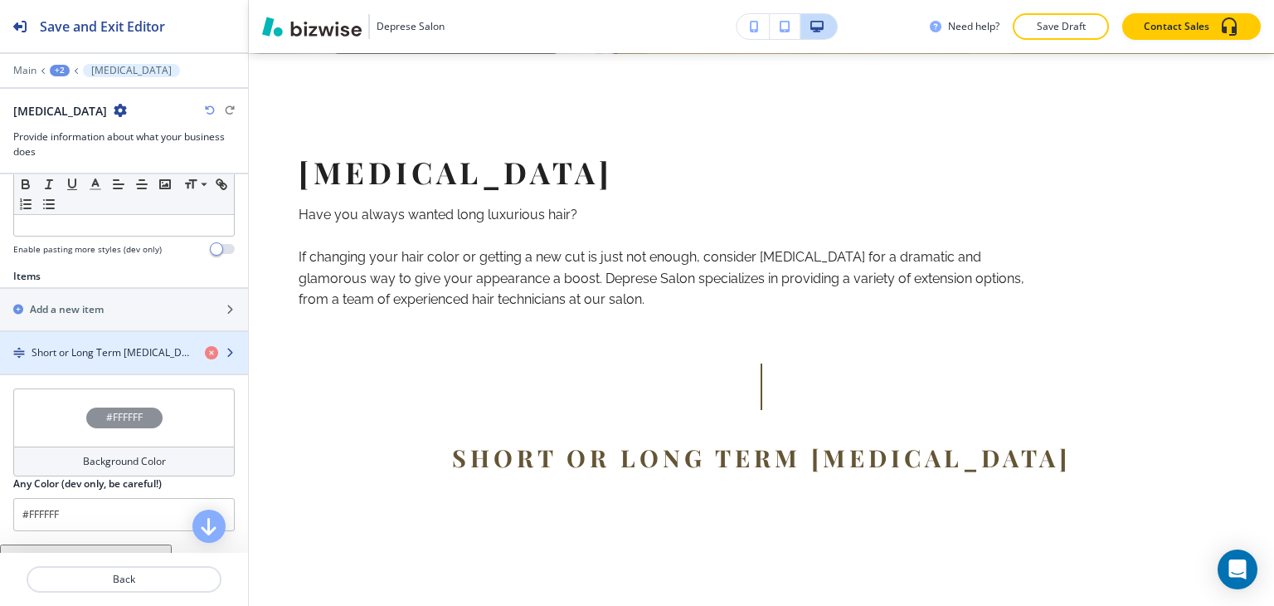
click at [117, 354] on h4 "Short or Long Term [MEDICAL_DATA]" at bounding box center [112, 352] width 160 height 15
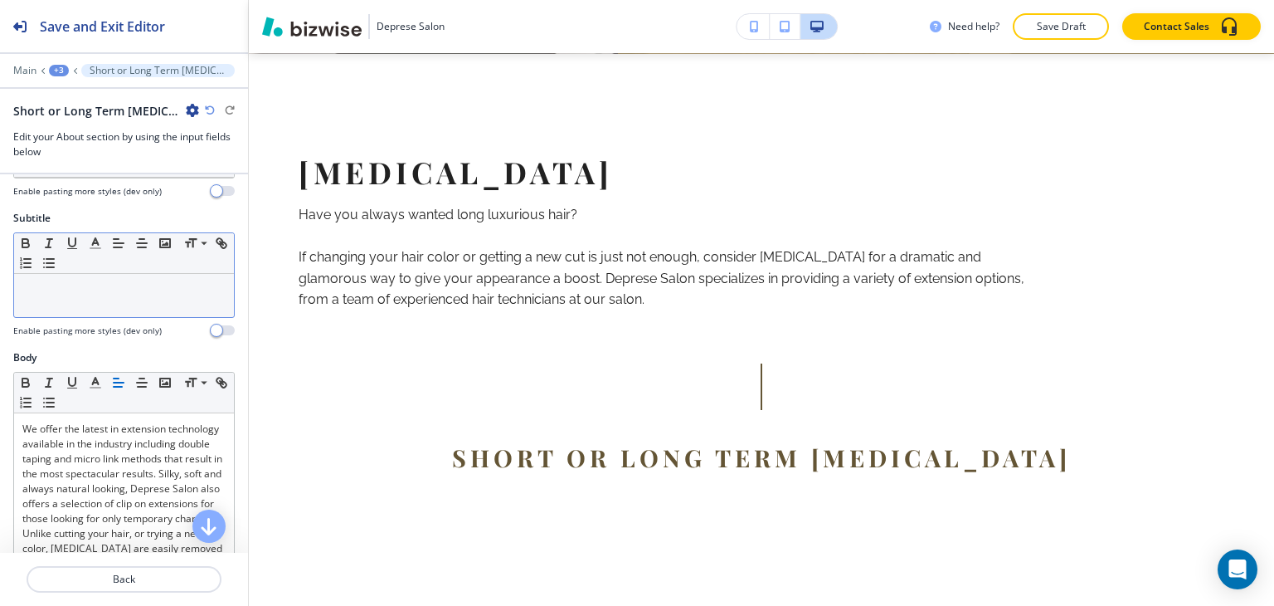
scroll to position [0, 0]
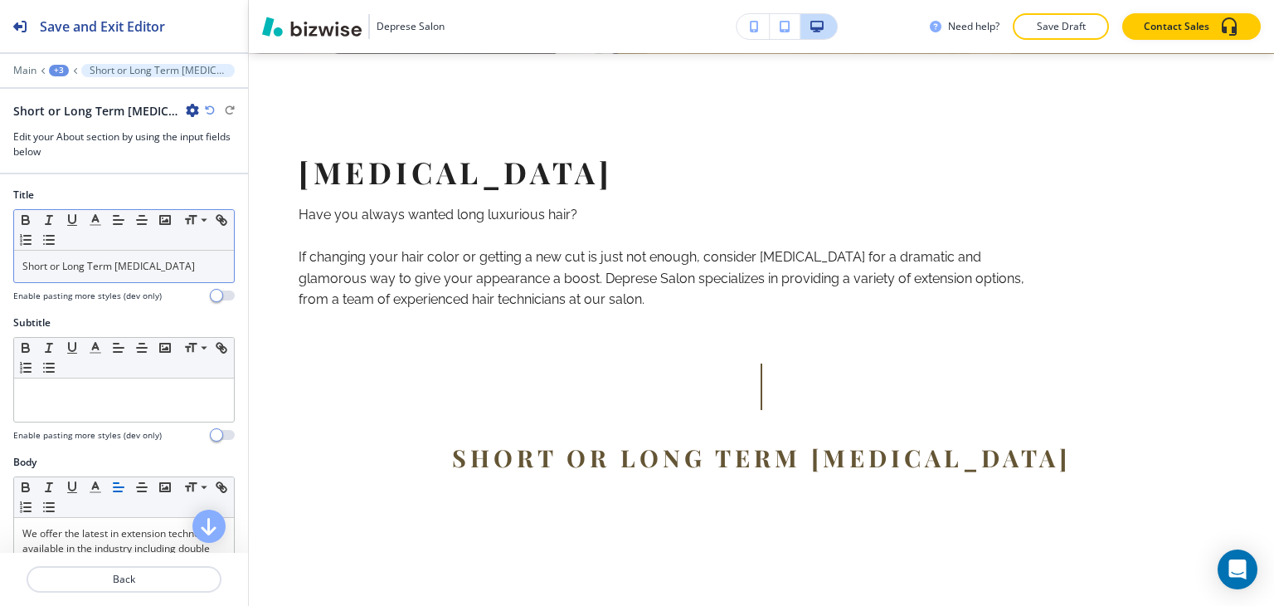
click at [161, 260] on p "Short or Long Term [MEDICAL_DATA]" at bounding box center [123, 266] width 203 height 15
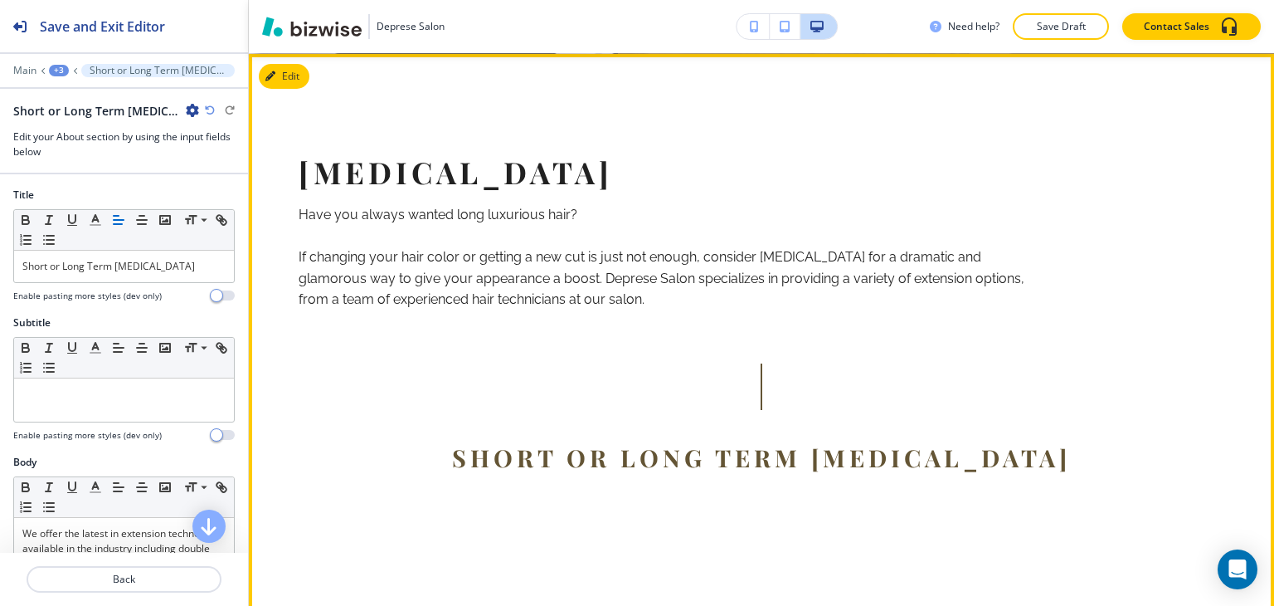
click at [450, 366] on div "Short or Long Term Hair Extensions We offer the latest in extension technology …" at bounding box center [761, 543] width 766 height 360
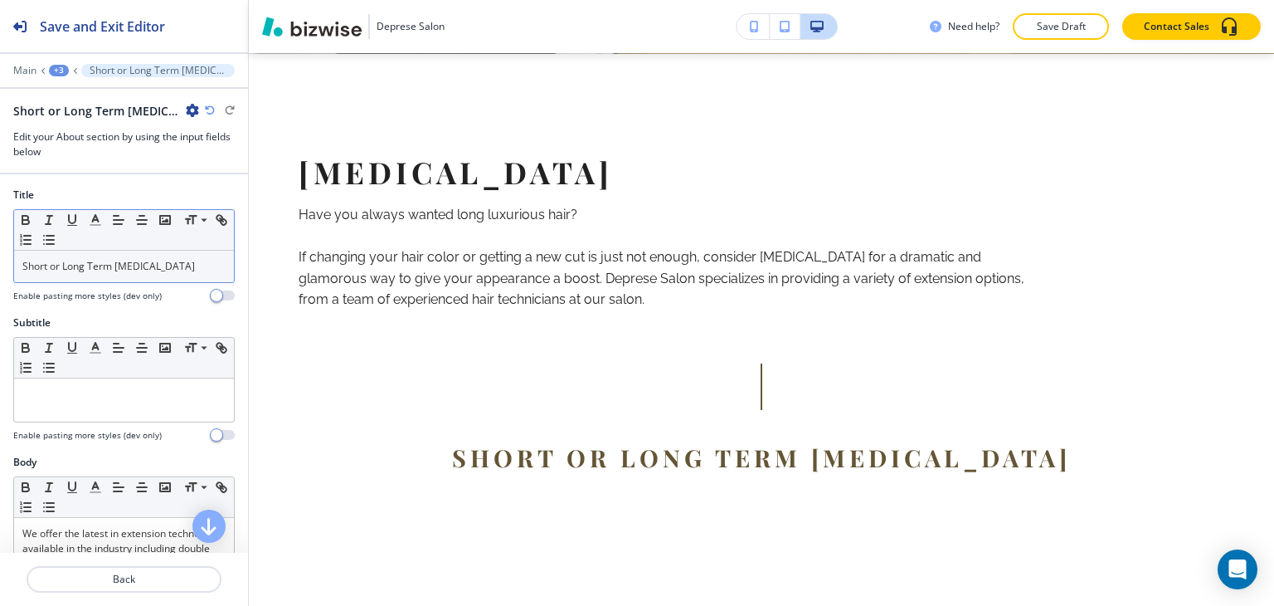
click at [102, 255] on div "Short or Long Term [MEDICAL_DATA]" at bounding box center [124, 266] width 220 height 32
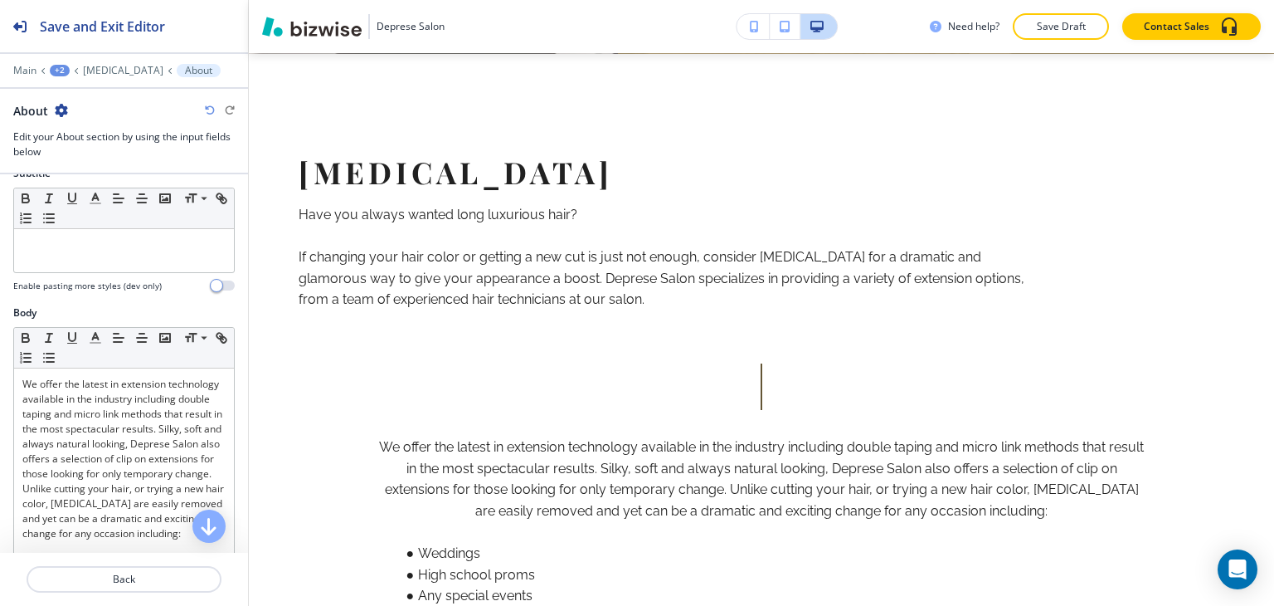
scroll to position [166, 0]
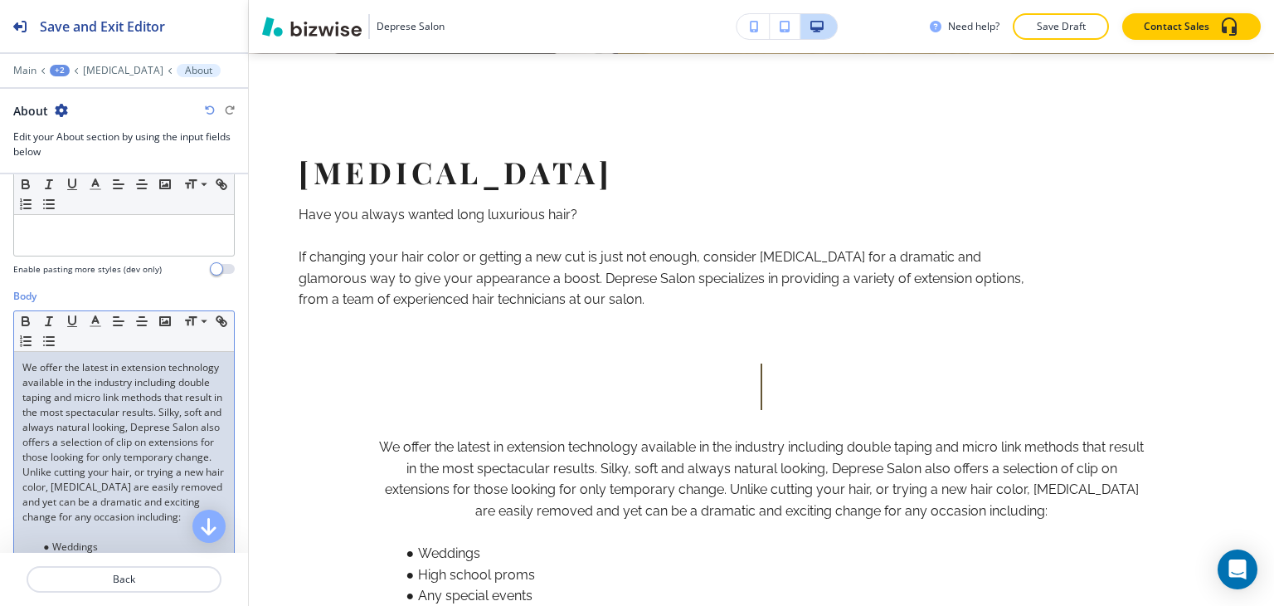
click at [113, 474] on p "We offer the latest in extension technology available in the industry including…" at bounding box center [123, 442] width 203 height 164
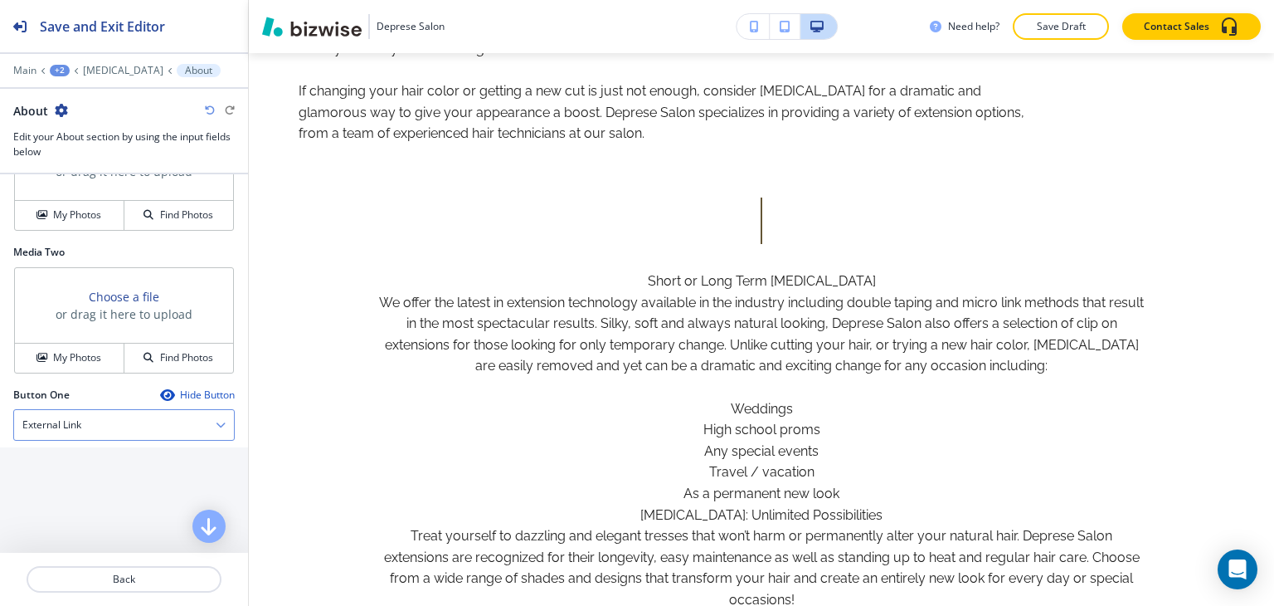
scroll to position [1742, 0]
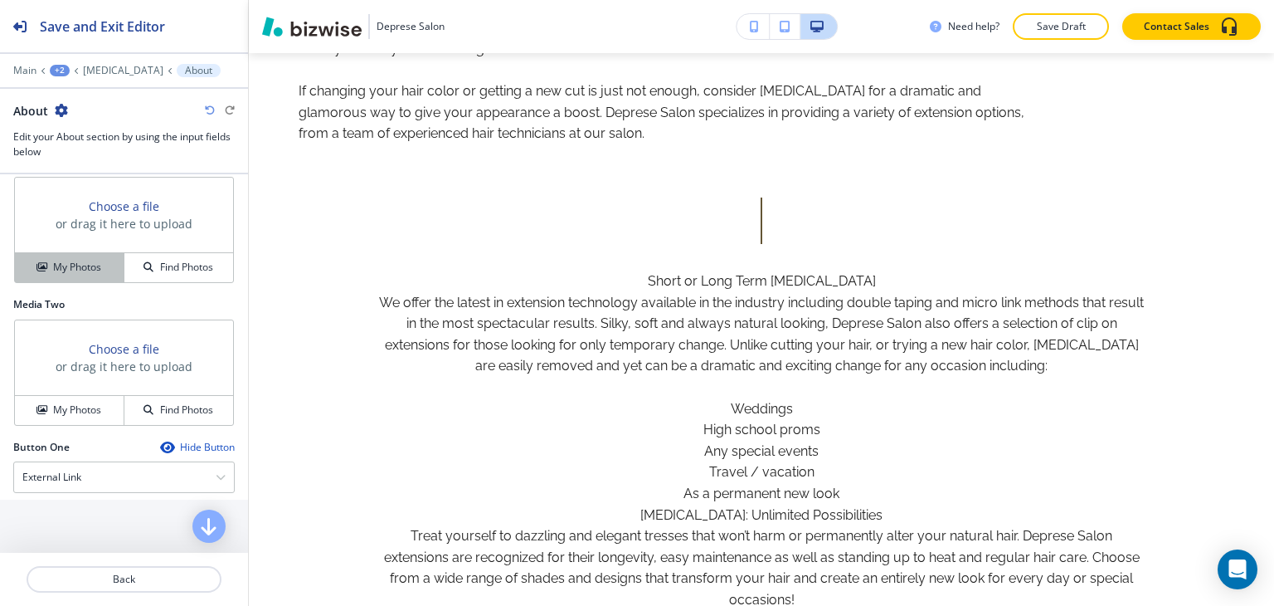
click at [94, 282] on button "My Photos" at bounding box center [69, 267] width 109 height 29
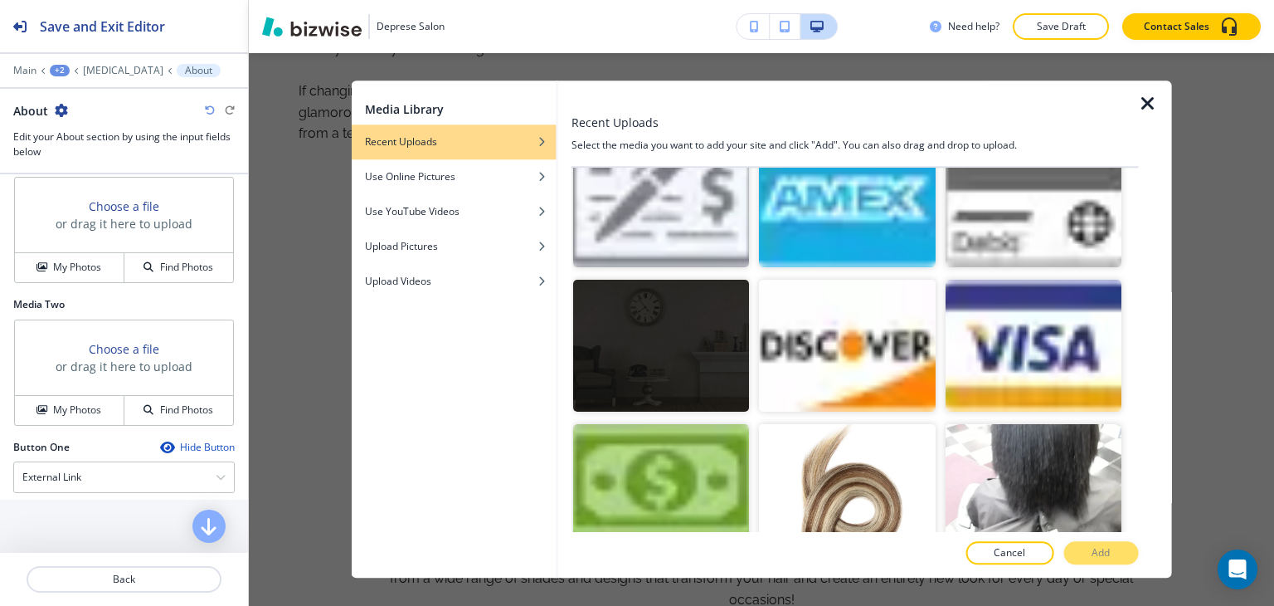
scroll to position [3359, 0]
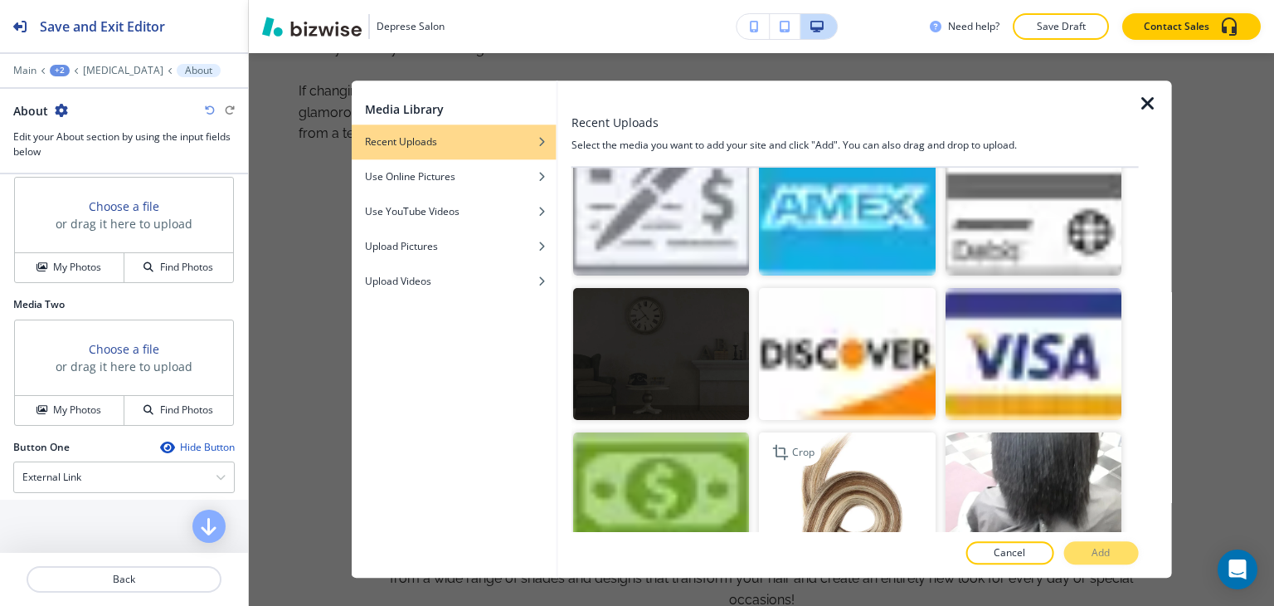
click at [830, 432] on img "button" at bounding box center [847, 498] width 176 height 132
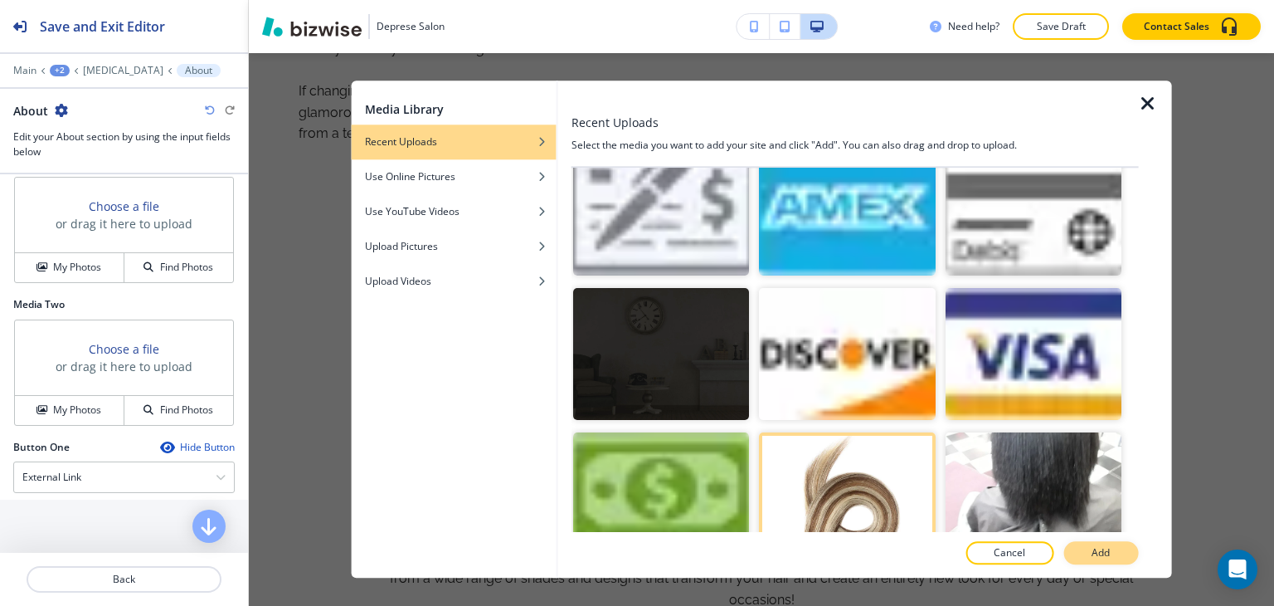
click at [1117, 555] on button "Add" at bounding box center [1100, 553] width 75 height 23
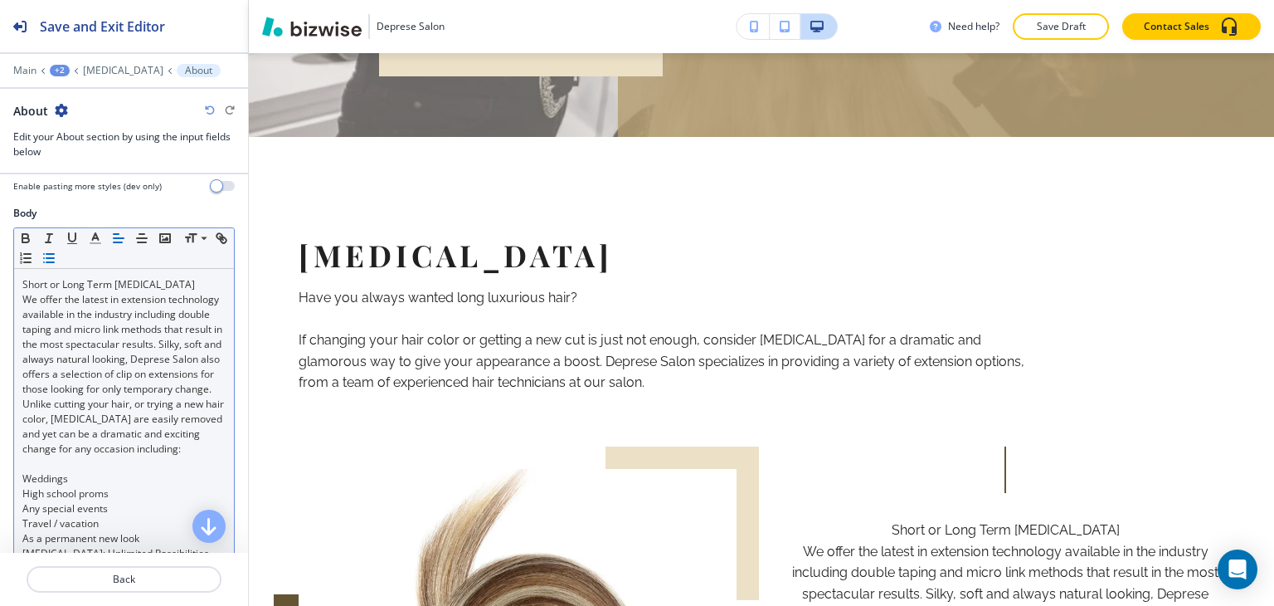
scroll to position [166, 0]
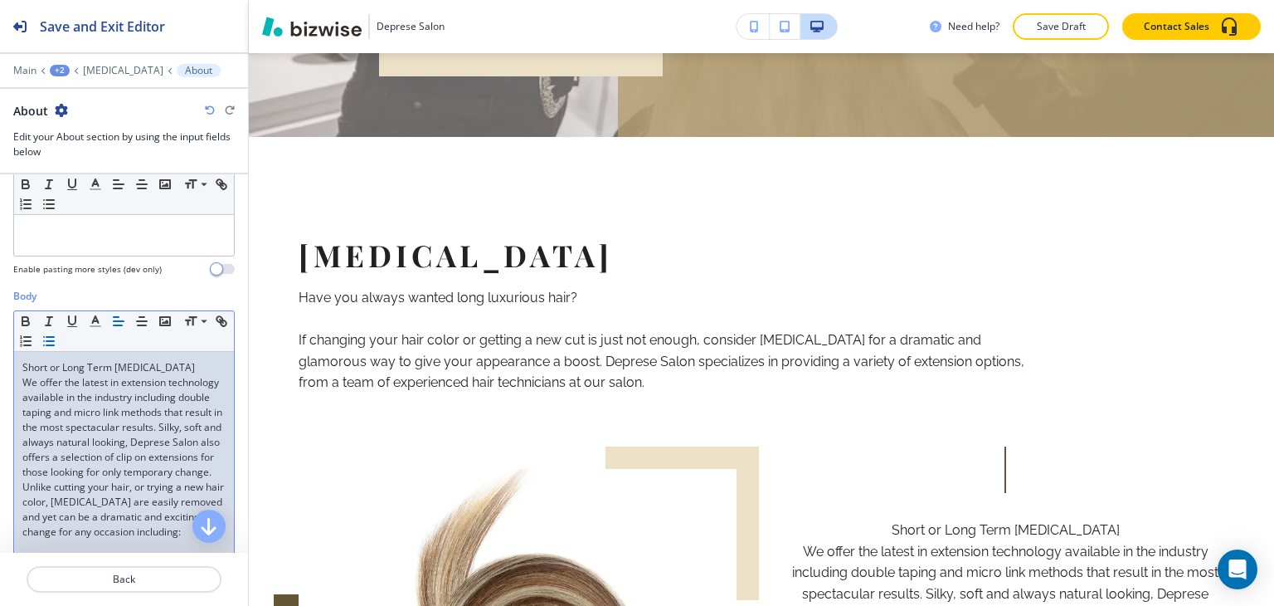
drag, startPoint x: 197, startPoint y: 365, endPoint x: 0, endPoint y: 352, distance: 197.0
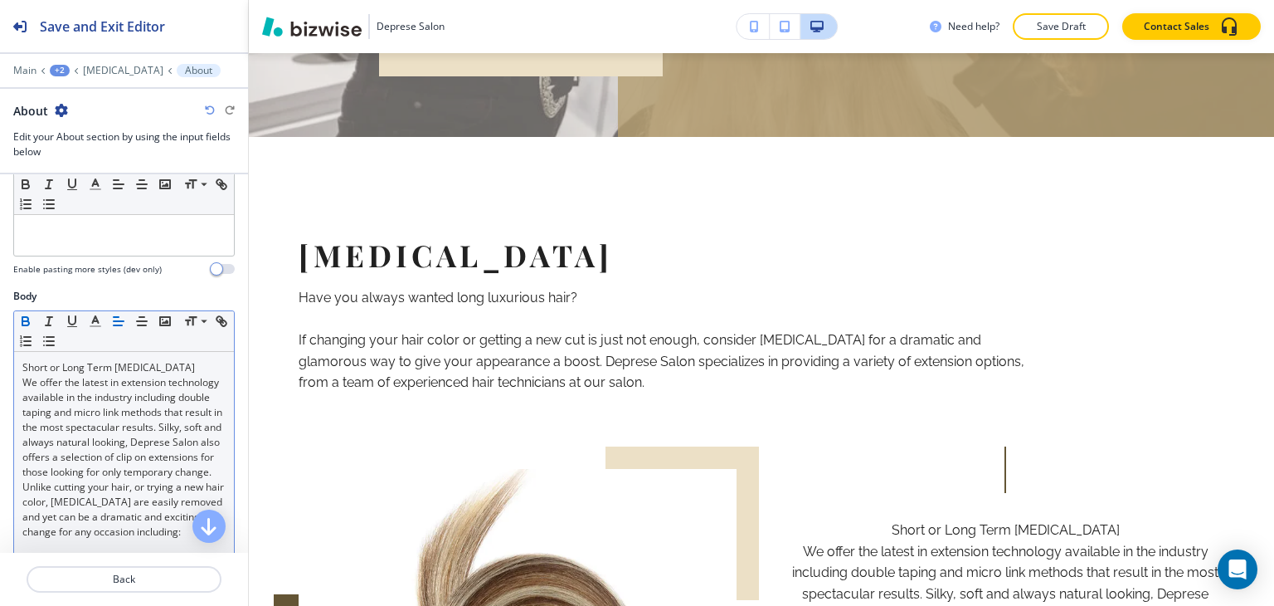
click at [18, 318] on icon "button" at bounding box center [25, 321] width 15 height 15
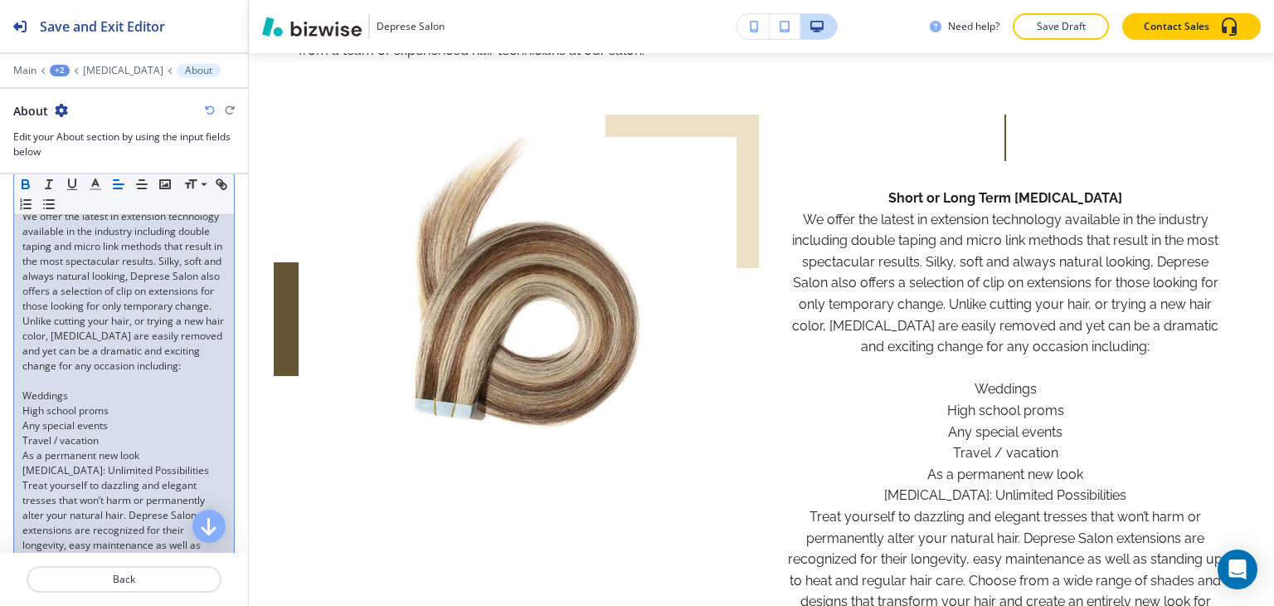
scroll to position [415, 0]
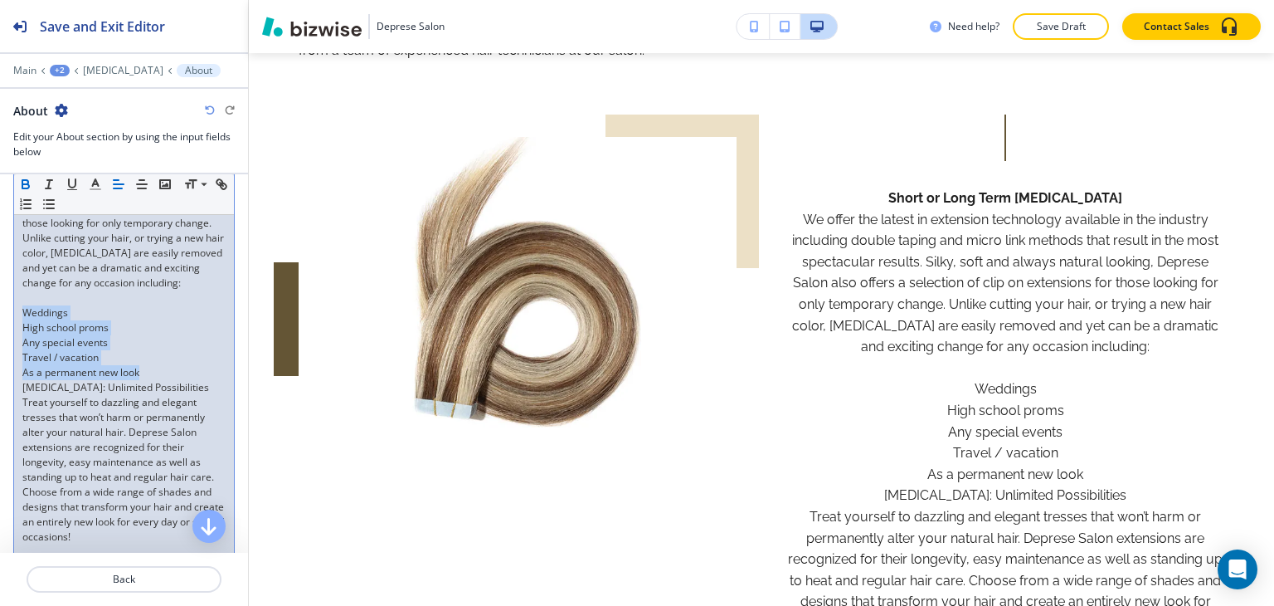
drag, startPoint x: 23, startPoint y: 341, endPoint x: 165, endPoint y: 398, distance: 153.0
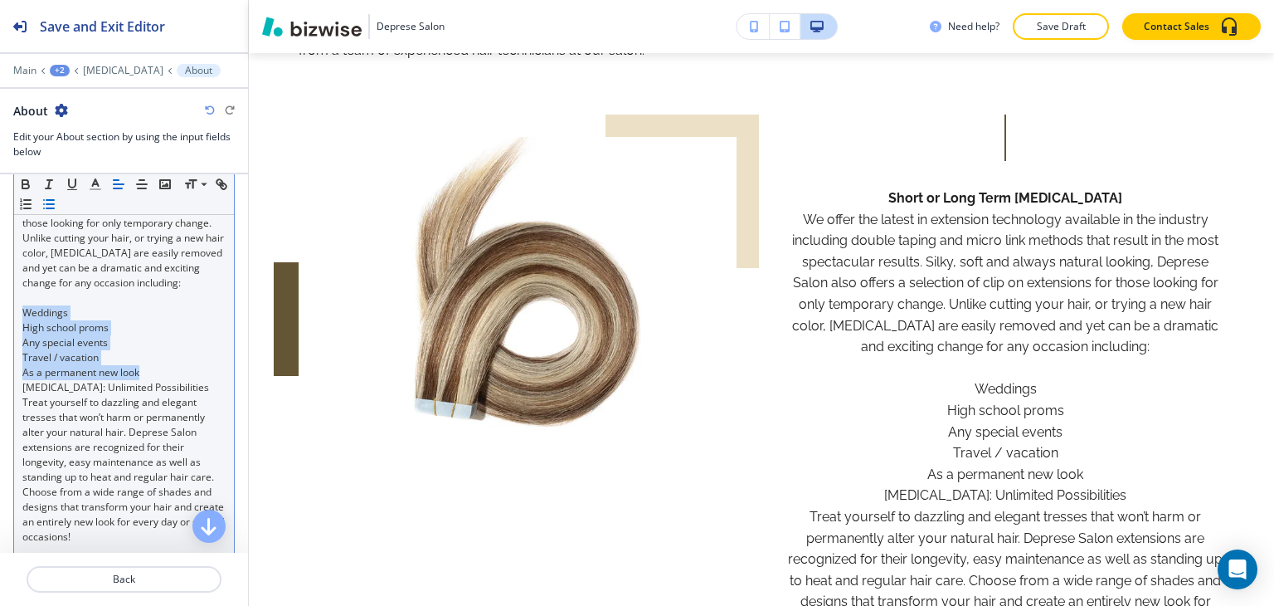
click at [56, 201] on icon "button" at bounding box center [48, 204] width 15 height 15
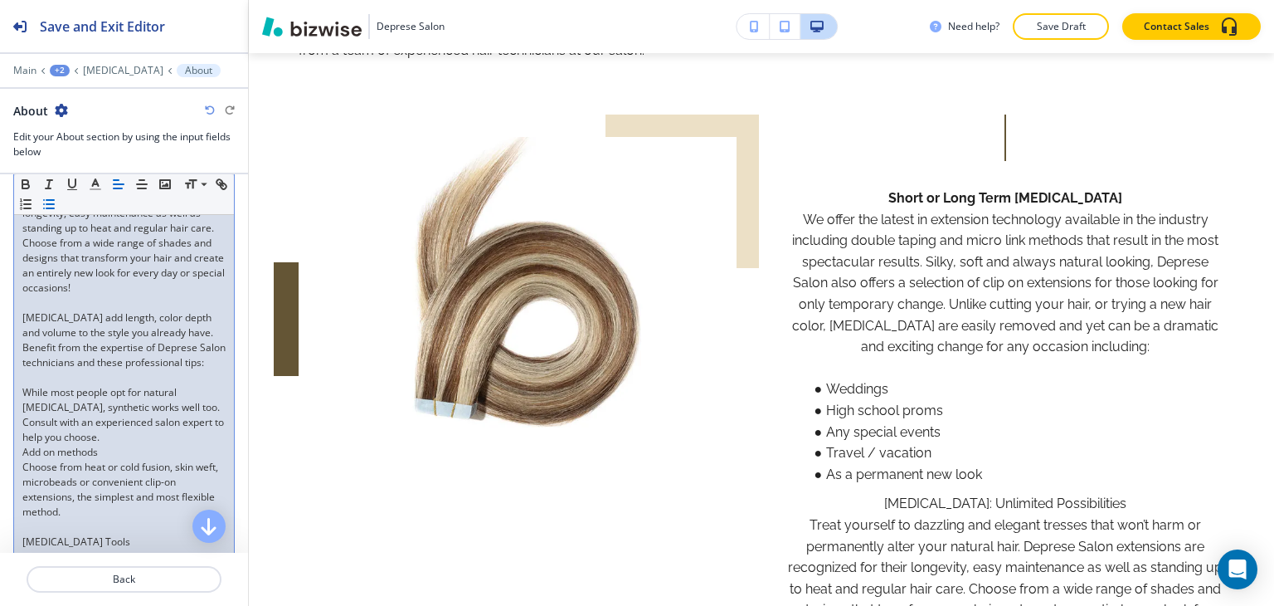
scroll to position [581, 0]
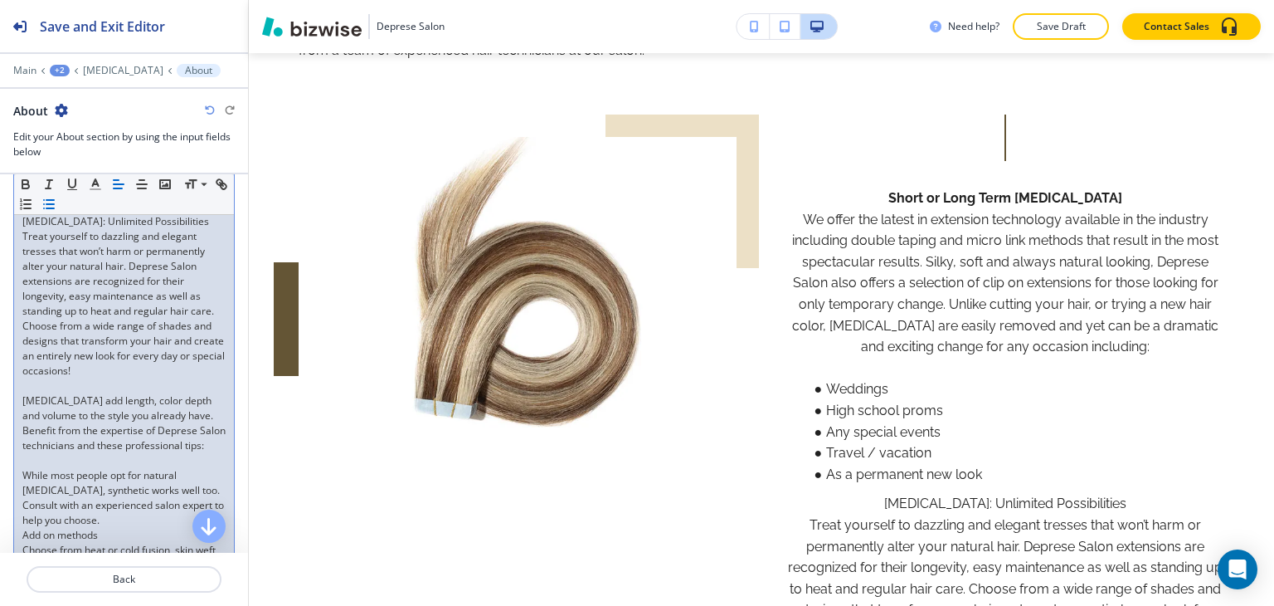
drag, startPoint x: 209, startPoint y: 248, endPoint x: 0, endPoint y: 233, distance: 209.6
click at [0, 233] on div "Body Small Normal Large Huge Short or Long Term Hair Extensions We offer the la…" at bounding box center [124, 595] width 248 height 1442
click at [164, 266] on p "Treat yourself to dazzling and elegant tresses that won’t harm or permanently a…" at bounding box center [123, 303] width 203 height 149
drag, startPoint x: 207, startPoint y: 253, endPoint x: 26, endPoint y: 246, distance: 181.8
click at [26, 229] on p "[MEDICAL_DATA]: Unlimited Possibilities" at bounding box center [123, 221] width 203 height 15
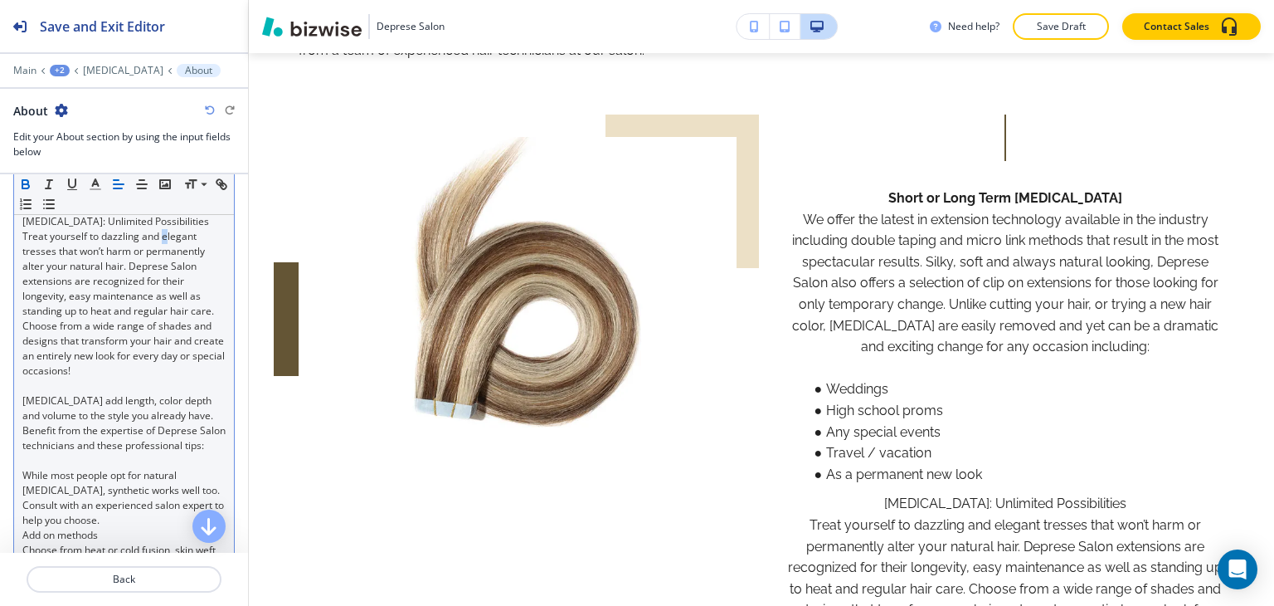
click at [25, 184] on icon "button" at bounding box center [25, 184] width 15 height 15
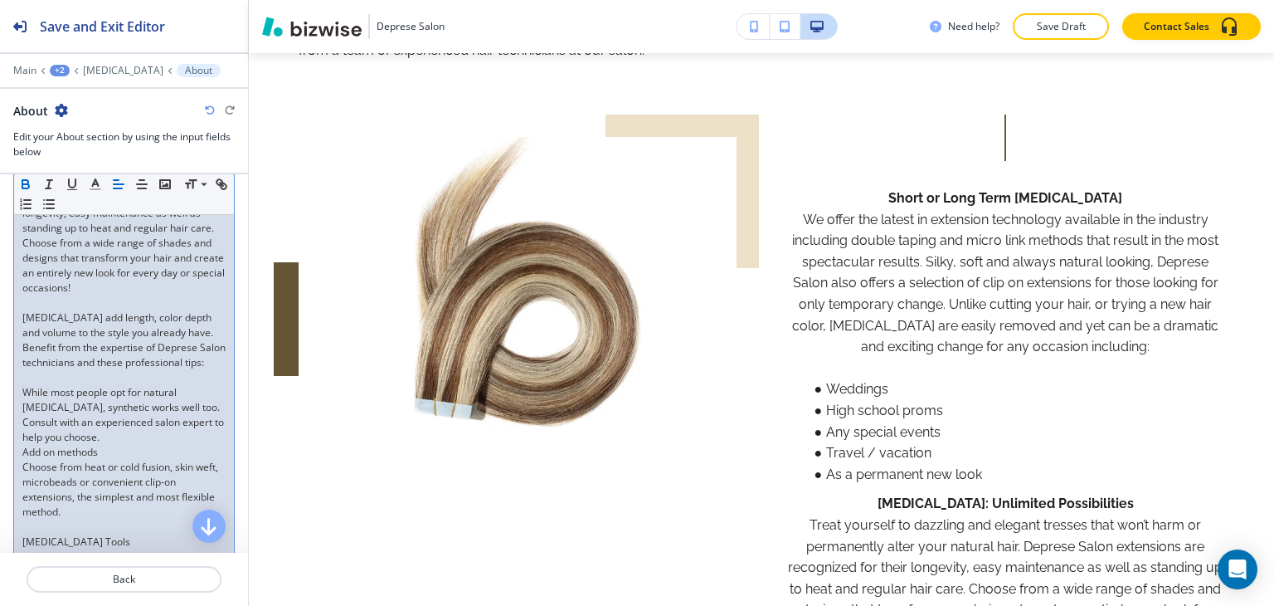
scroll to position [747, 0]
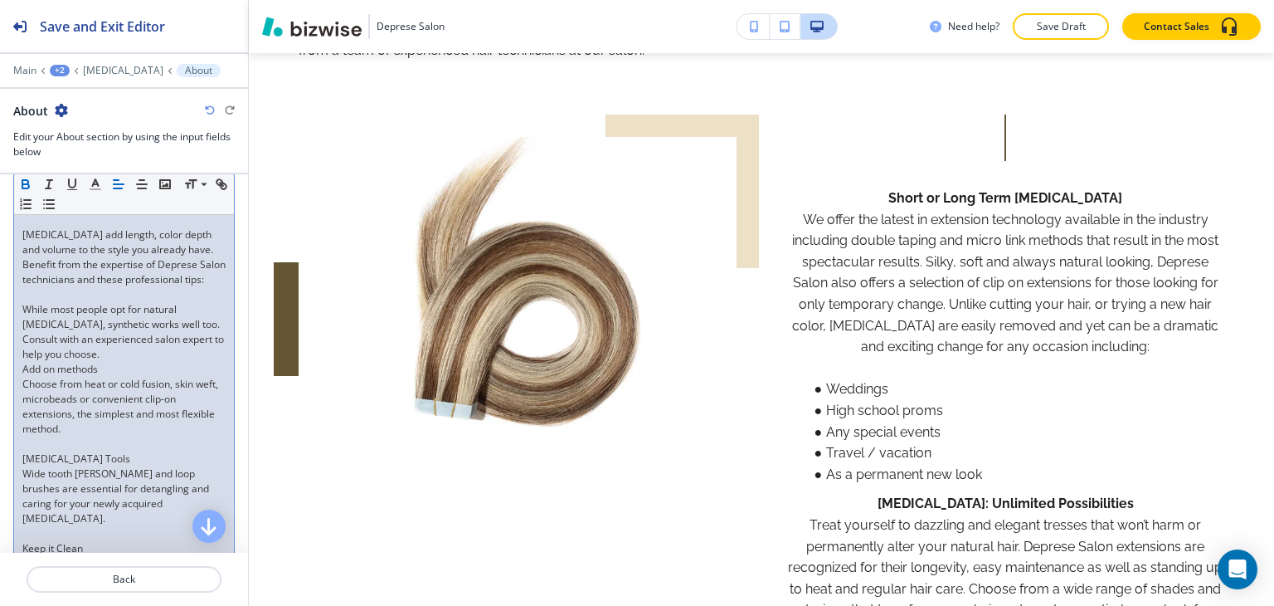
drag, startPoint x: 159, startPoint y: 412, endPoint x: 21, endPoint y: 368, distance: 145.3
click at [21, 368] on div "Short or Long Term Hair Extensions We offer the latest in extension technology …" at bounding box center [124, 443] width 220 height 1345
click at [24, 180] on icon "button" at bounding box center [25, 184] width 15 height 15
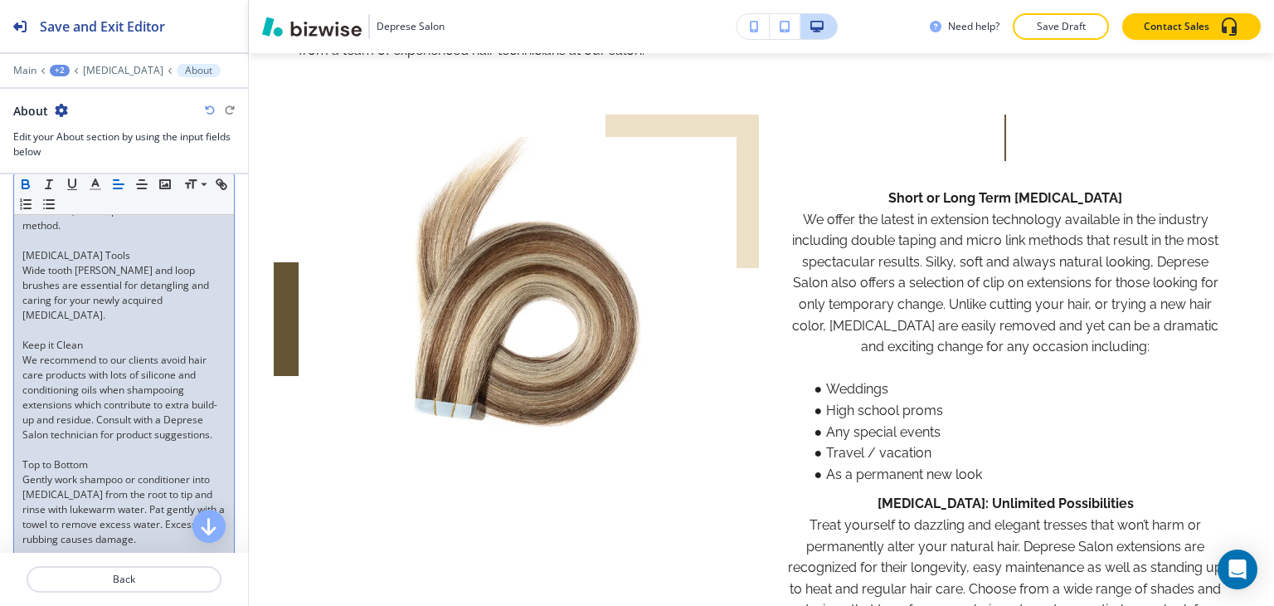
scroll to position [912, 0]
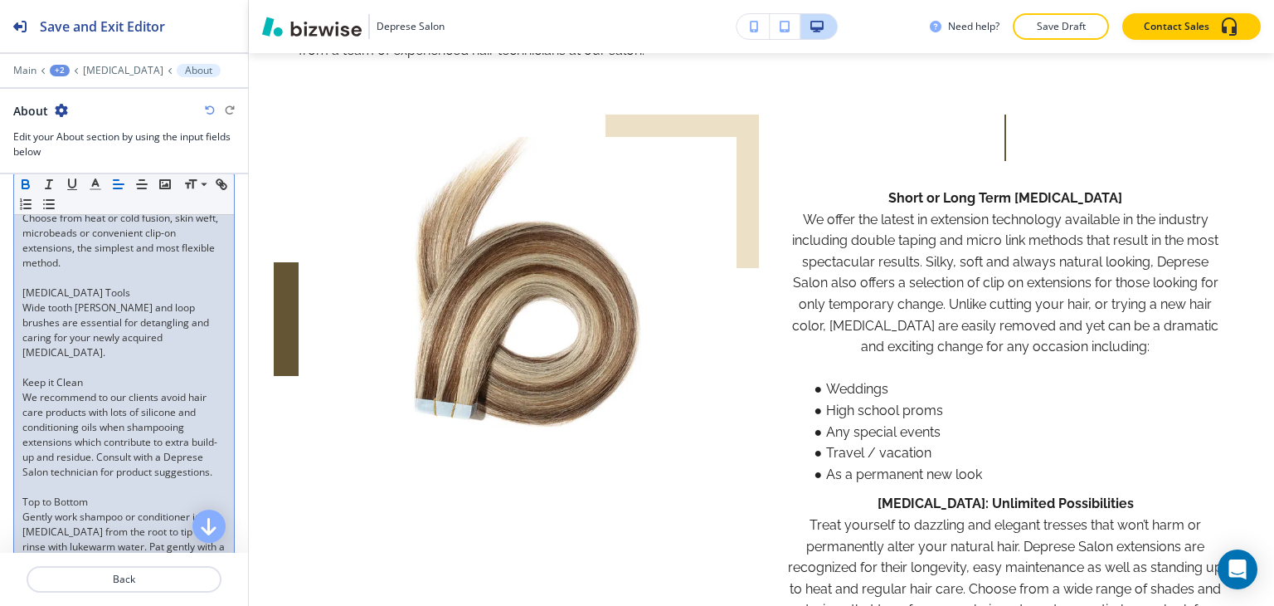
click at [121, 211] on p "Add on methods" at bounding box center [123, 203] width 203 height 15
click at [168, 196] on p "While most people opt for natural [MEDICAL_DATA], synthetic works well too. Con…" at bounding box center [123, 166] width 203 height 60
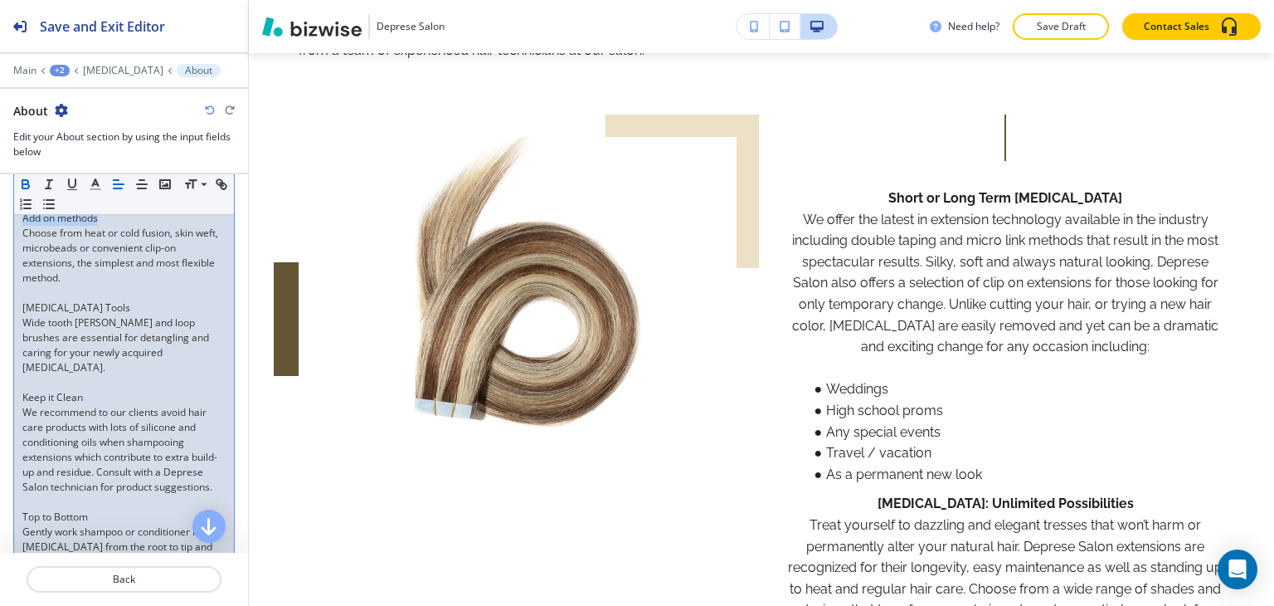
drag, startPoint x: 112, startPoint y: 281, endPoint x: 0, endPoint y: 266, distance: 113.0
click at [0, 266] on div "Body Small Normal Large Huge Short or Long Term Hair Extensions We offer the la…" at bounding box center [124, 270] width 248 height 1457
click at [108, 285] on p "Choose from heat or cold fusion, skin weft, microbeads or convenient clip-on ex…" at bounding box center [123, 256] width 203 height 60
drag, startPoint x: 120, startPoint y: 267, endPoint x: 7, endPoint y: 267, distance: 113.6
click at [7, 267] on div "Body Small Normal Large Huge Short or Long Term Hair Extensions We offer the la…" at bounding box center [124, 270] width 248 height 1457
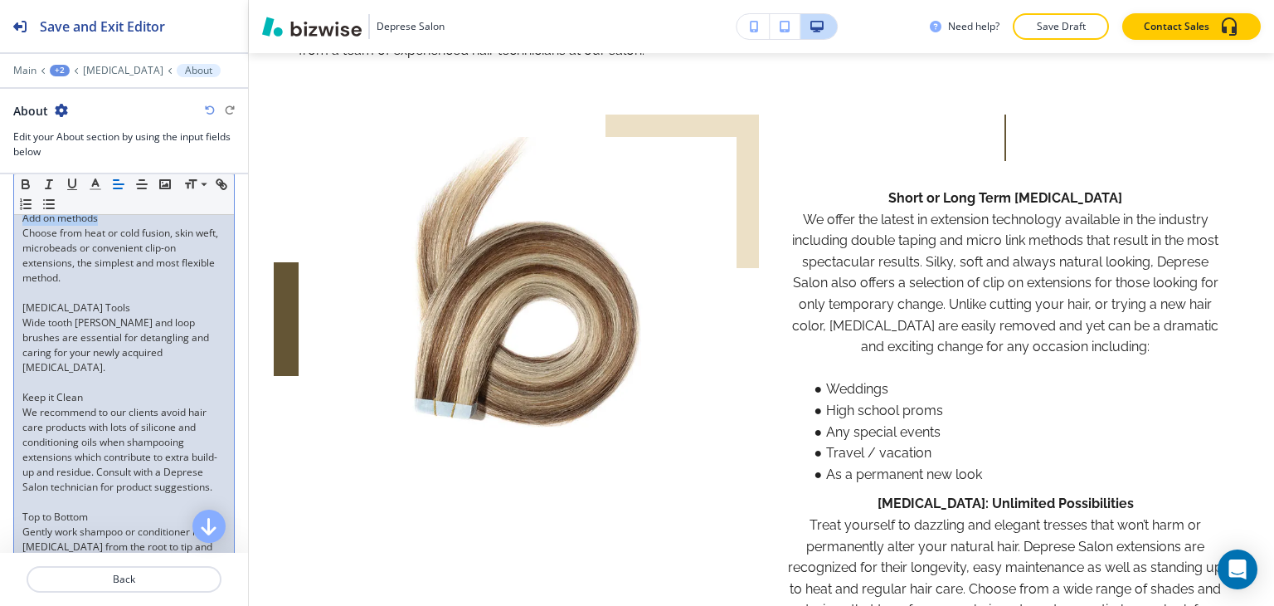
click at [64, 211] on p at bounding box center [123, 203] width 203 height 15
drag, startPoint x: 109, startPoint y: 276, endPoint x: 14, endPoint y: 276, distance: 95.4
click at [14, 276] on div "Short or Long Term Hair Extensions We offer the latest in extension technology …" at bounding box center [124, 285] width 220 height 1360
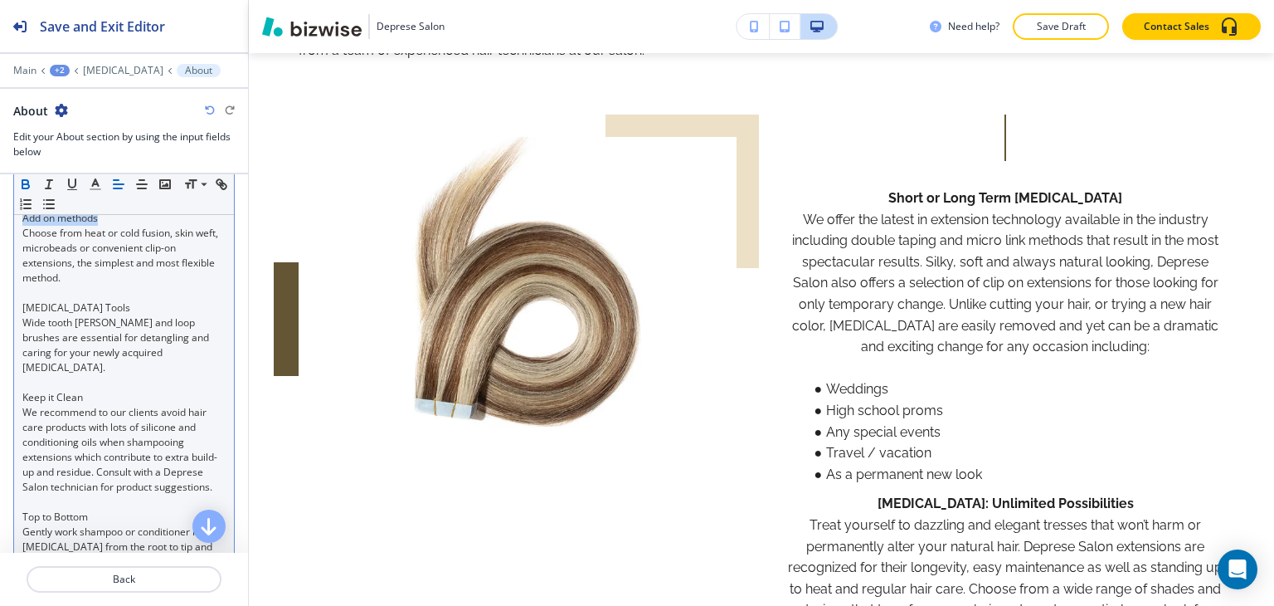
click at [27, 182] on icon "button" at bounding box center [25, 182] width 6 height 4
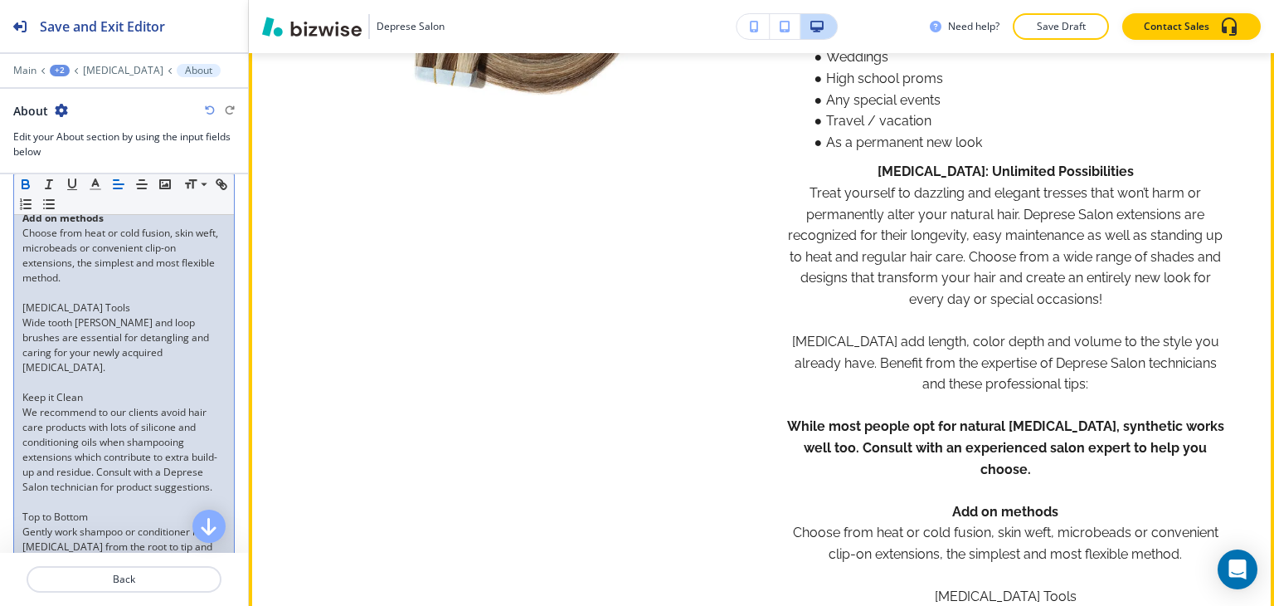
scroll to position [1492, 0]
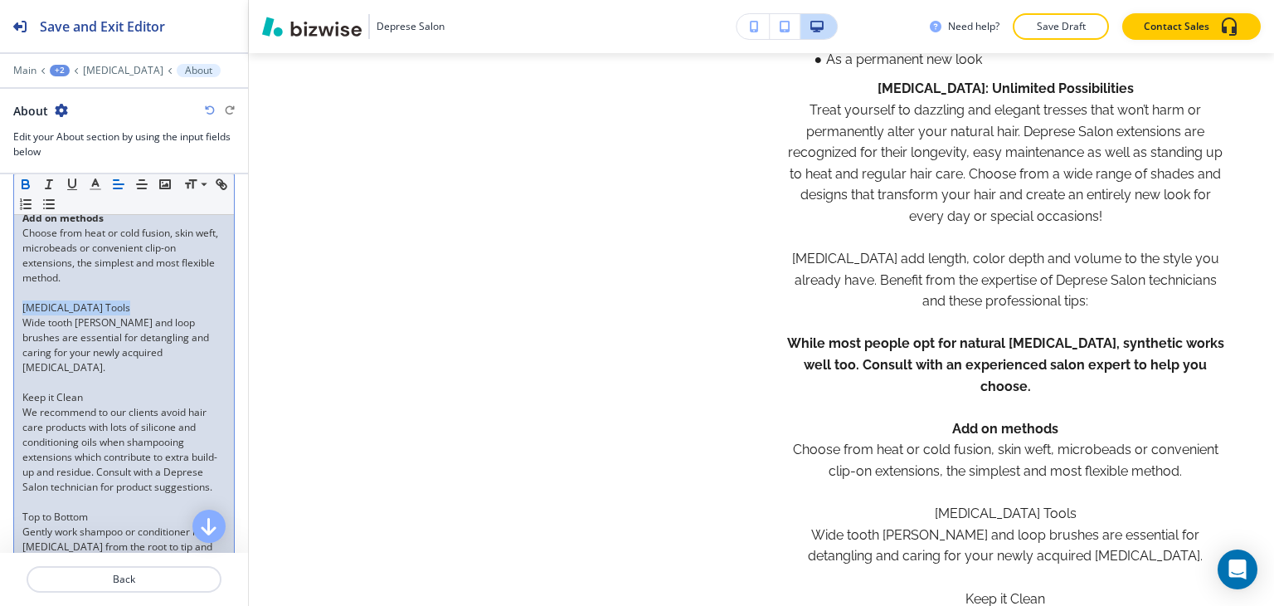
drag, startPoint x: 124, startPoint y: 364, endPoint x: 20, endPoint y: 364, distance: 104.5
click at [20, 364] on div "Short or Long Term Hair Extensions We offer the latest in extension technology …" at bounding box center [124, 285] width 220 height 1360
click at [27, 180] on icon "button" at bounding box center [25, 182] width 6 height 4
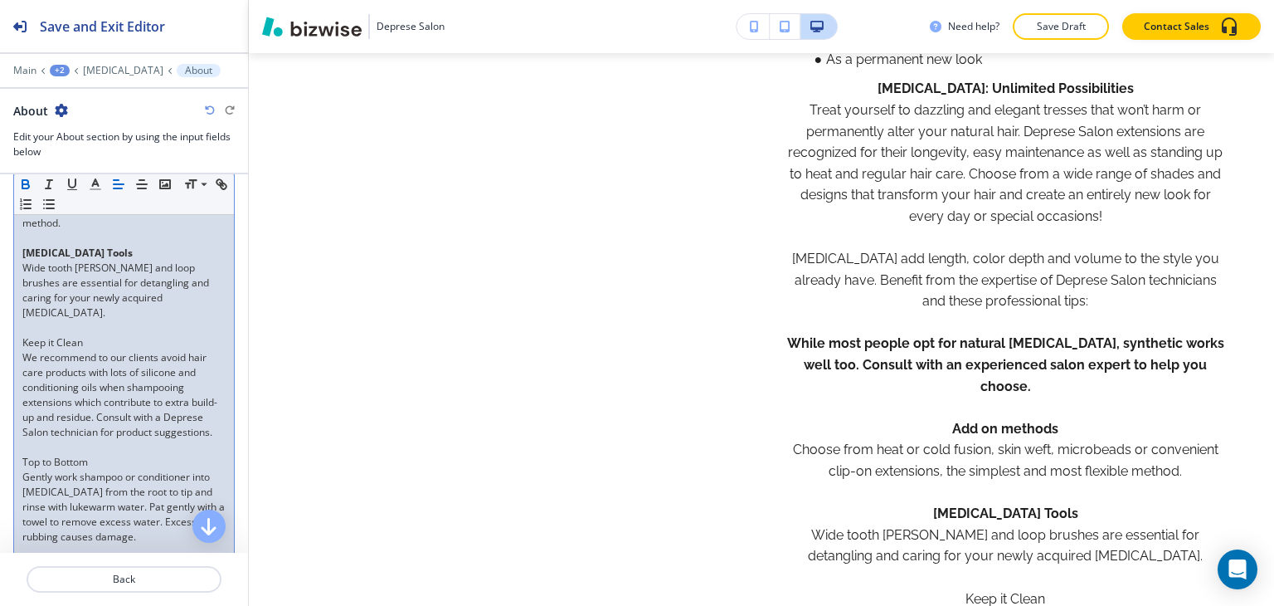
scroll to position [995, 0]
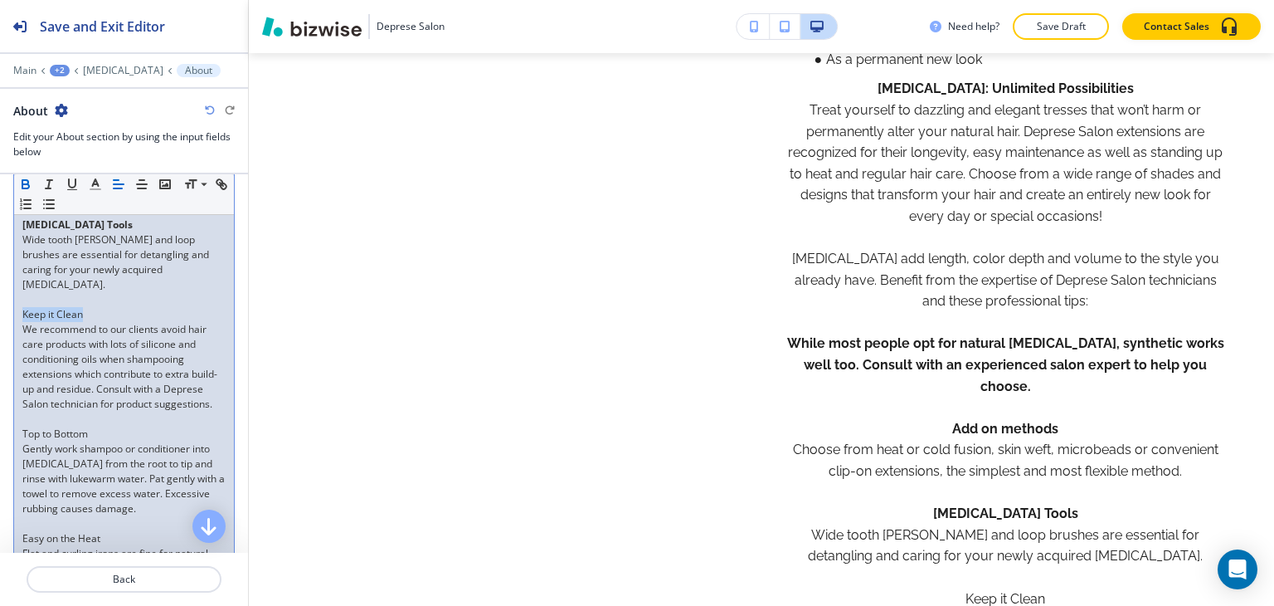
drag, startPoint x: 90, startPoint y: 358, endPoint x: 8, endPoint y: 353, distance: 81.5
click at [8, 353] on div "Body Small Normal Large Huge Short or Long Term Hair Extensions We offer the la…" at bounding box center [124, 187] width 248 height 1457
click at [22, 180] on icon "button" at bounding box center [25, 182] width 6 height 4
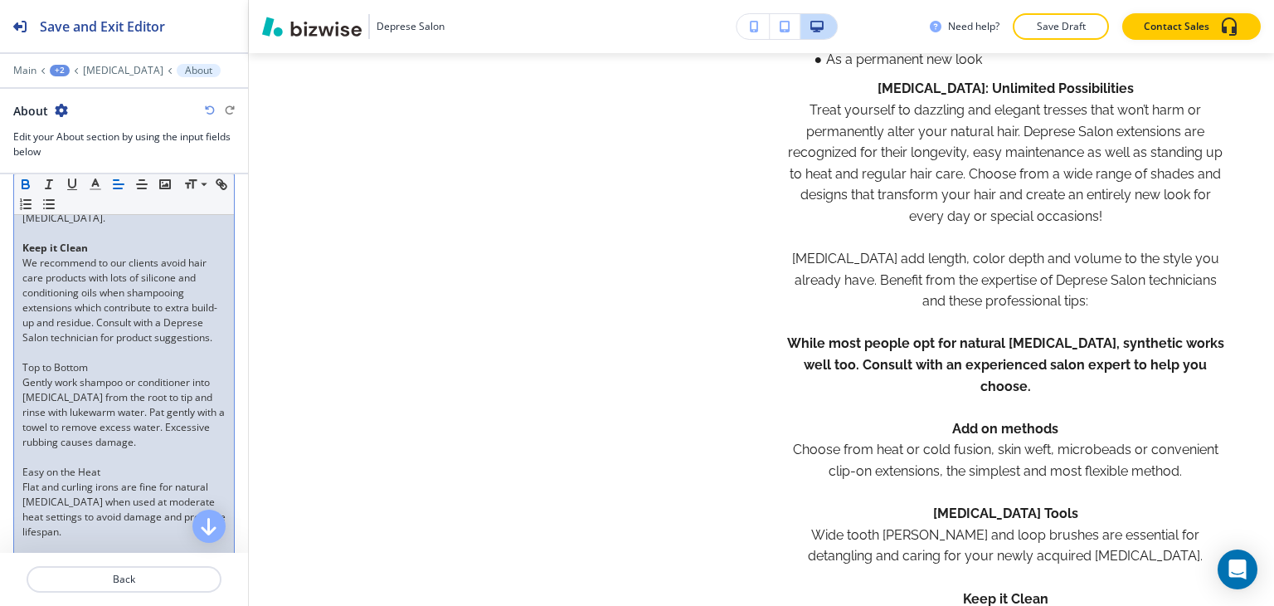
scroll to position [1161, 0]
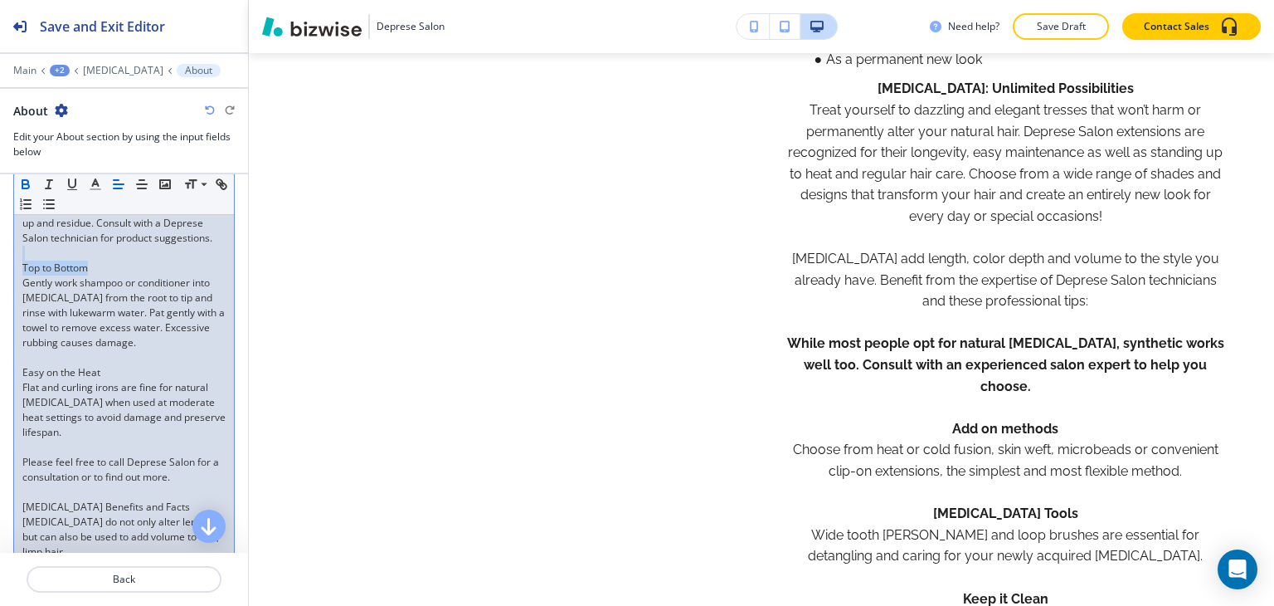
drag, startPoint x: 96, startPoint y: 323, endPoint x: 9, endPoint y: 316, distance: 87.3
click at [9, 316] on div "Body Small Normal Large Huge Short or Long Term Hair Extensions We offer the la…" at bounding box center [124, 21] width 248 height 1457
click at [136, 275] on p "Top to Bottom" at bounding box center [123, 267] width 203 height 15
drag, startPoint x: 100, startPoint y: 329, endPoint x: 13, endPoint y: 325, distance: 87.2
click at [14, 325] on div "Short or Long Term Hair Extensions We offer the latest in extension technology …" at bounding box center [124, 36] width 220 height 1360
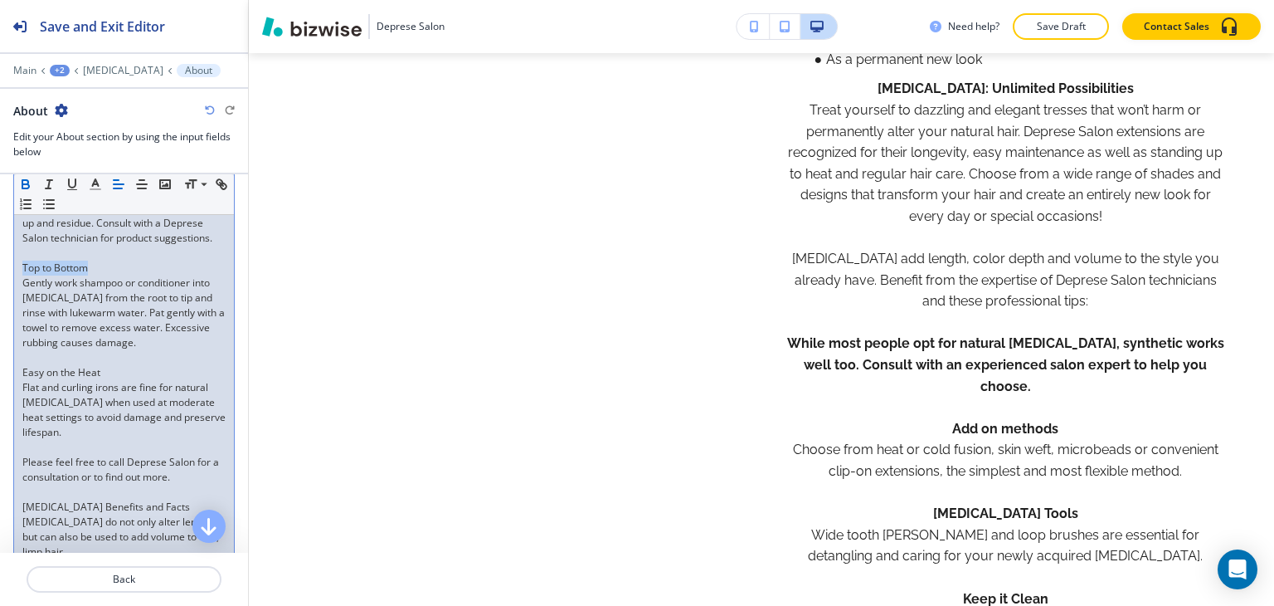
click at [21, 186] on icon "button" at bounding box center [25, 184] width 15 height 15
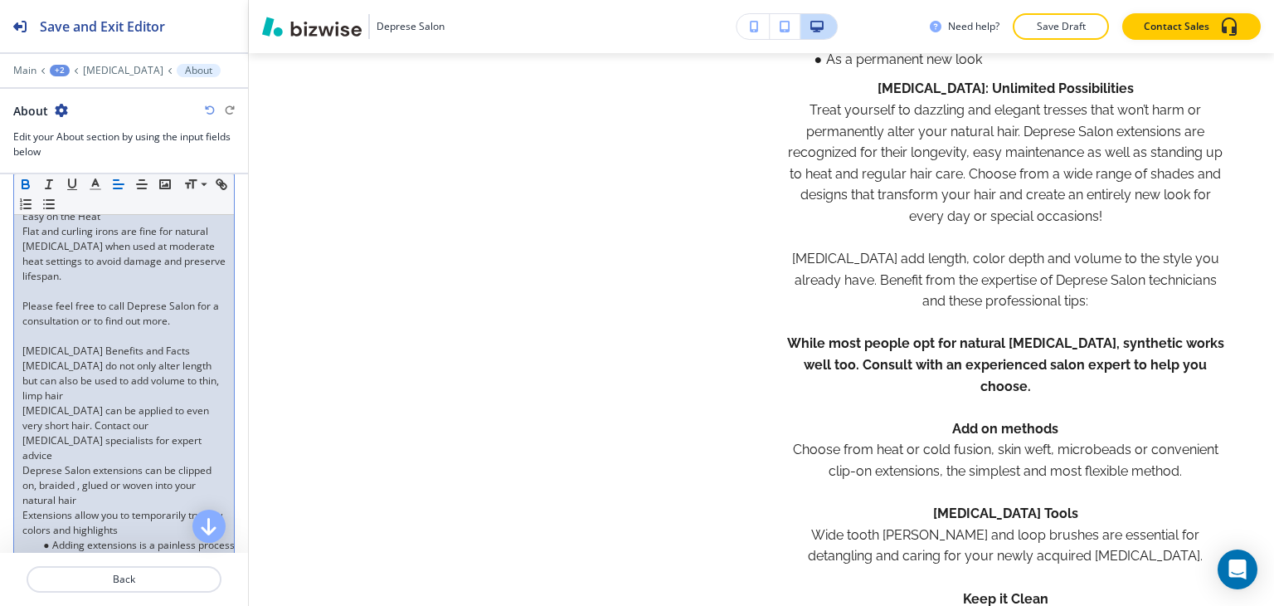
scroll to position [1327, 0]
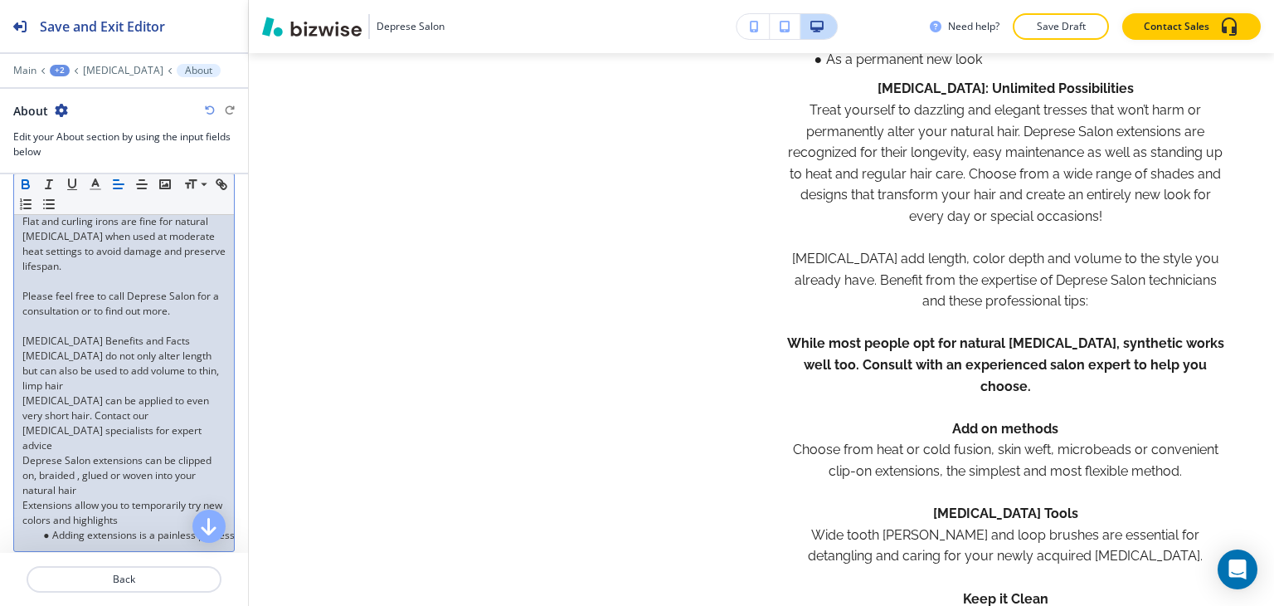
drag, startPoint x: 100, startPoint y: 260, endPoint x: 3, endPoint y: 260, distance: 97.0
click at [30, 185] on icon "button" at bounding box center [25, 184] width 15 height 15
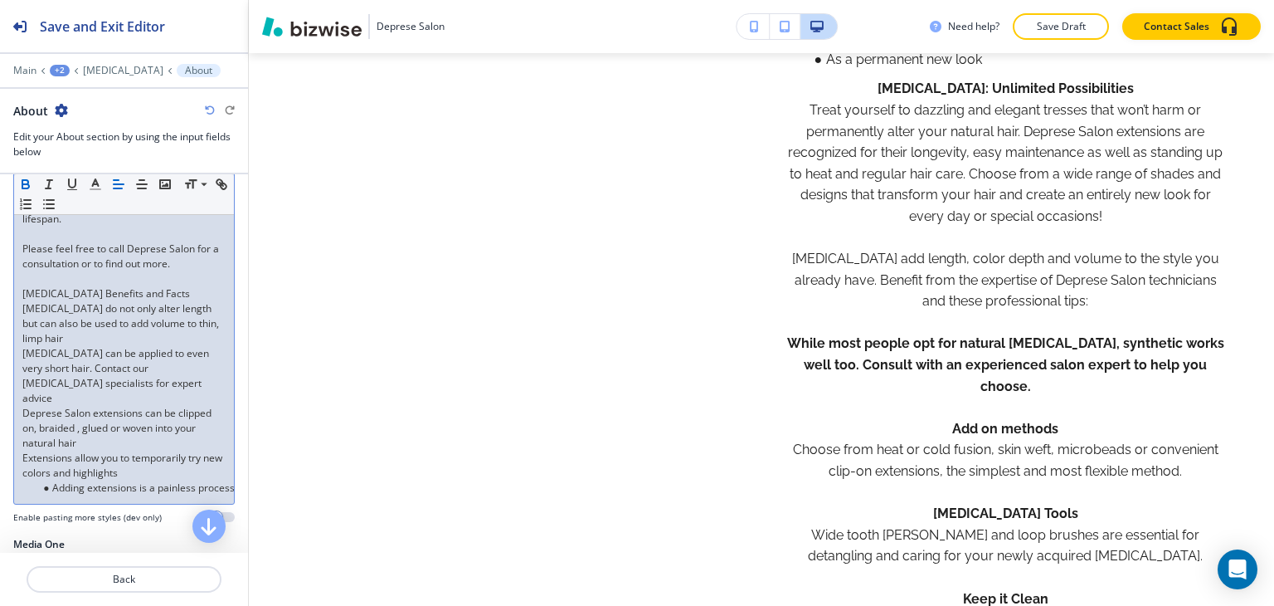
scroll to position [1410, 0]
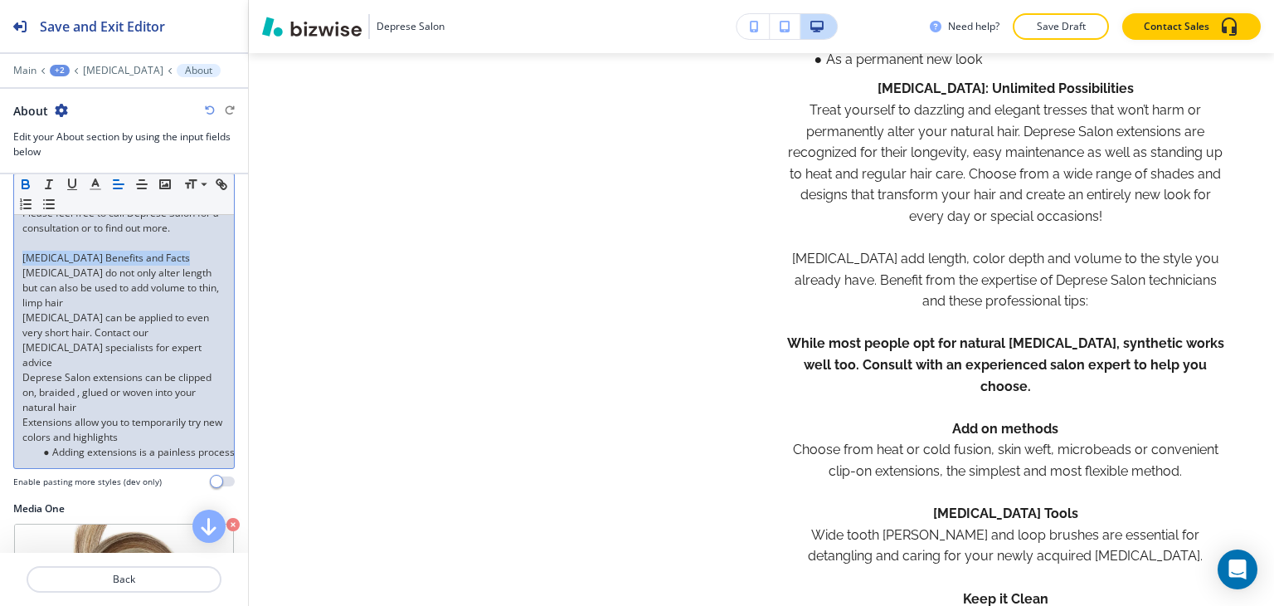
drag, startPoint x: 183, startPoint y: 318, endPoint x: 13, endPoint y: 310, distance: 170.2
click at [27, 180] on icon "button" at bounding box center [25, 184] width 15 height 15
click at [185, 265] on strong "[MEDICAL_DATA] Benefits and Facts" at bounding box center [109, 257] width 175 height 14
click at [192, 265] on p "[MEDICAL_DATA] Benefits and Facts" at bounding box center [123, 257] width 203 height 15
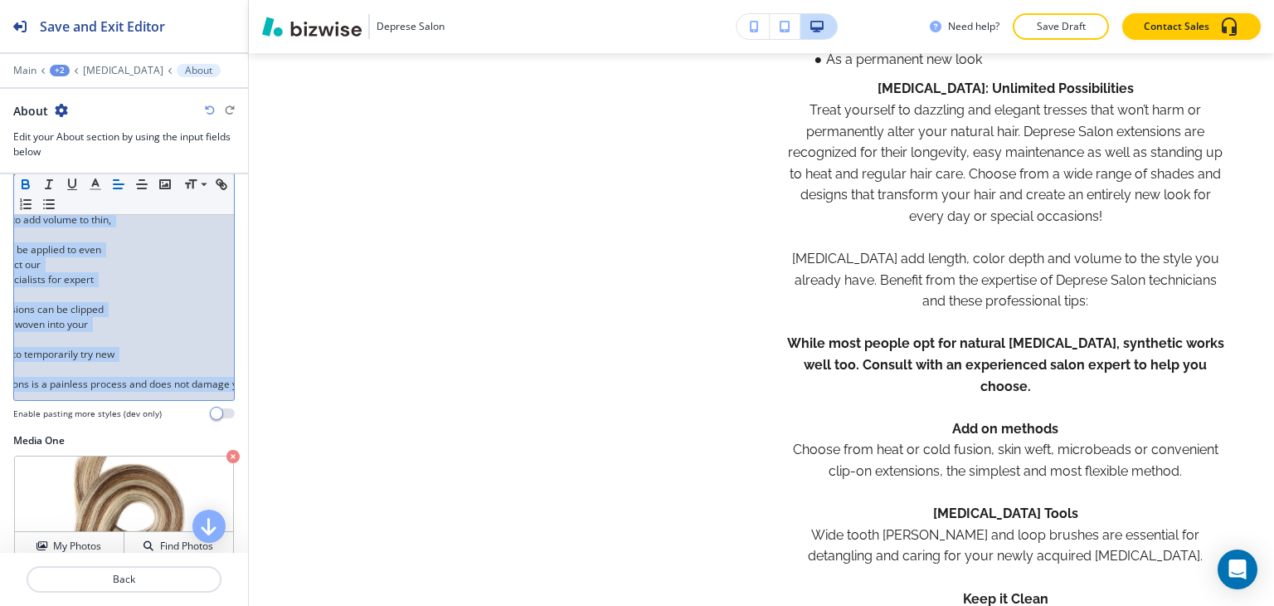
scroll to position [0, 196]
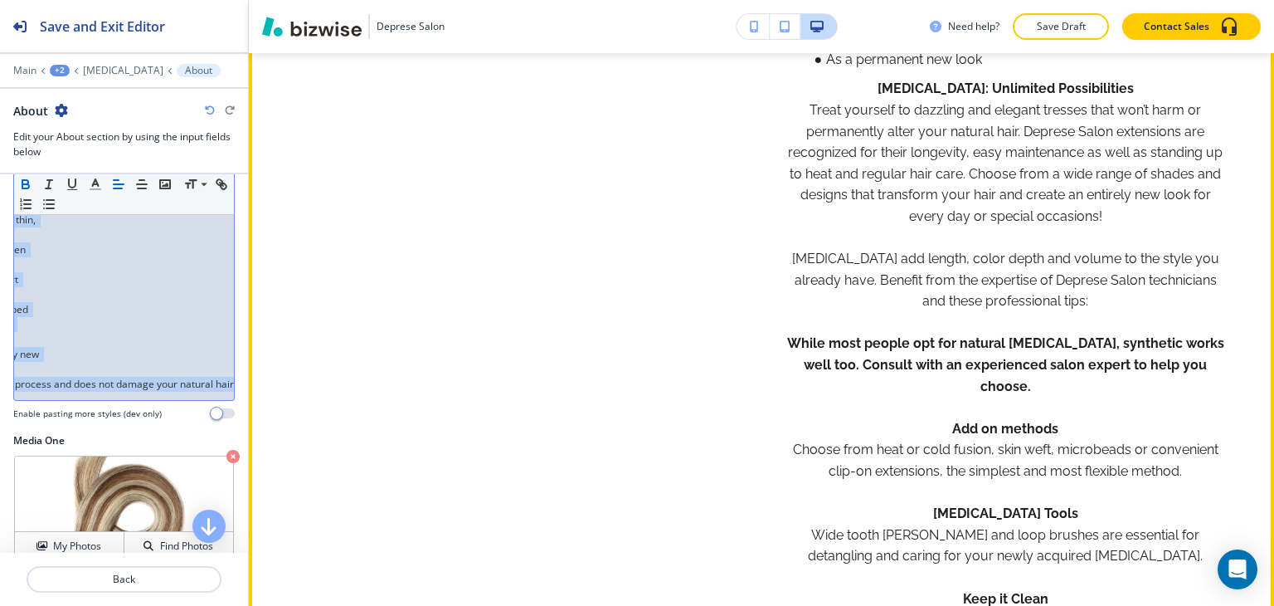
drag, startPoint x: 23, startPoint y: 265, endPoint x: 270, endPoint y: 464, distance: 316.2
click at [270, 464] on div "Save and Exit Editor Main +2 Hair Extensions About About Edit your About sectio…" at bounding box center [637, 303] width 1274 height 606
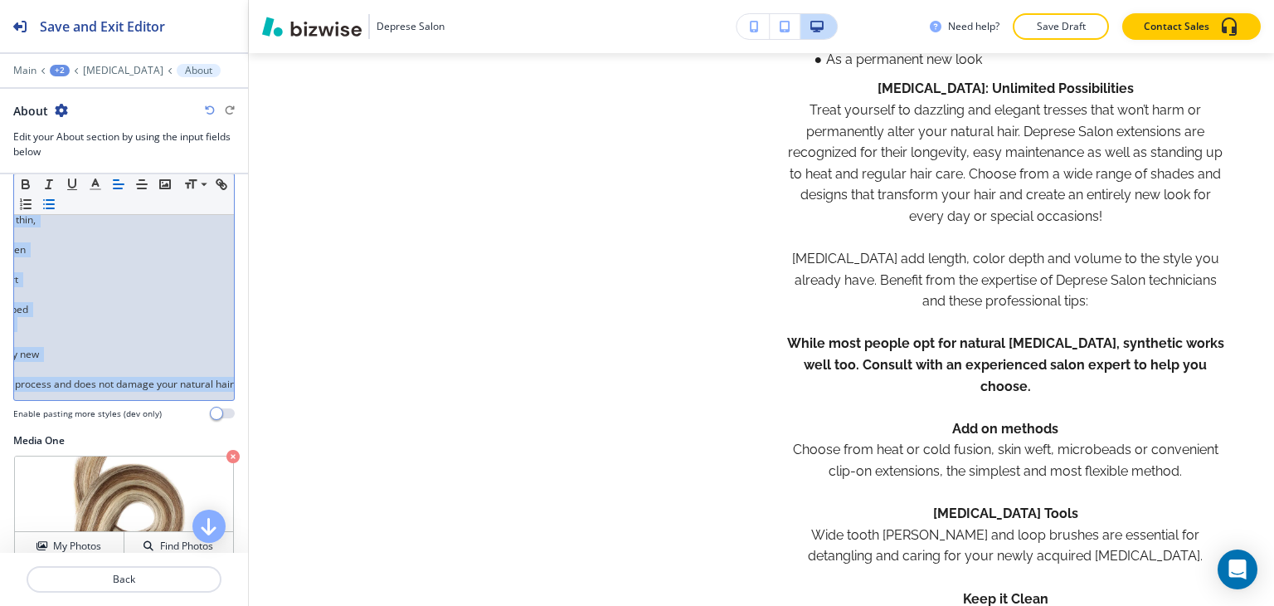
click at [56, 202] on icon "button" at bounding box center [48, 204] width 15 height 15
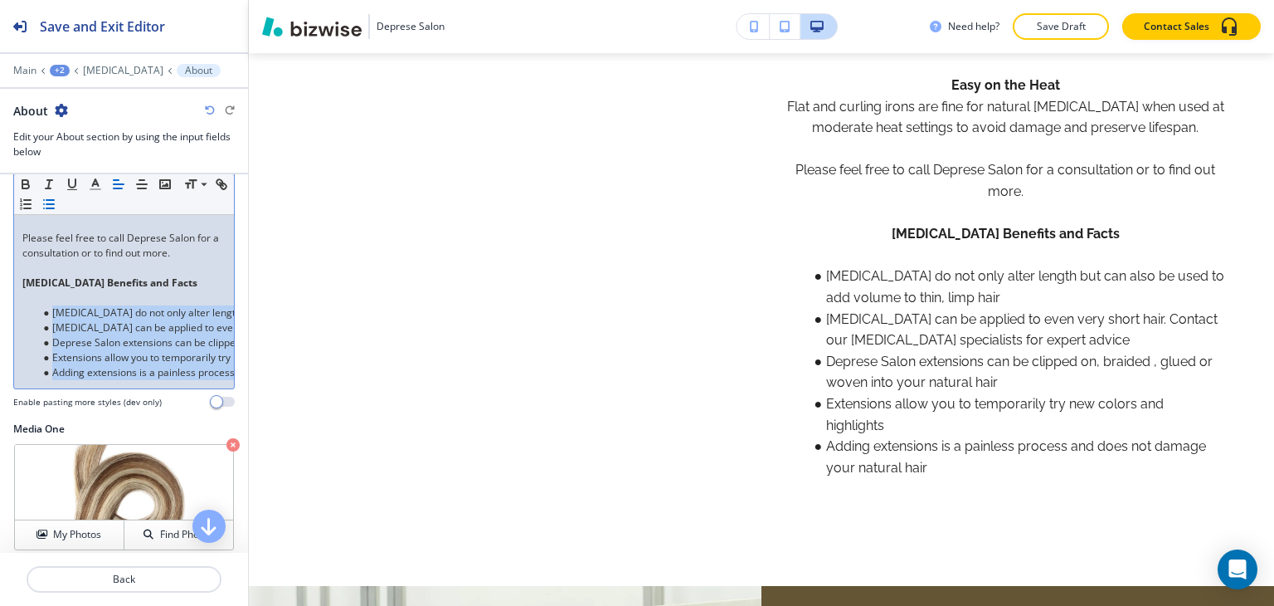
scroll to position [1410, 0]
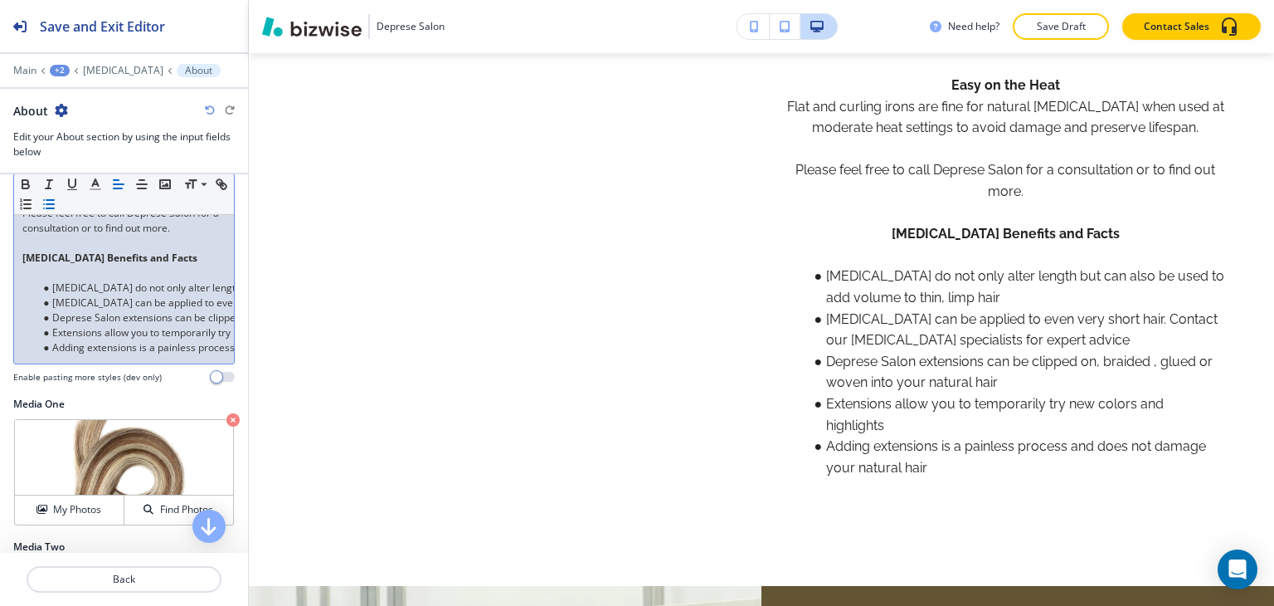
click at [199, 280] on p at bounding box center [123, 272] width 203 height 15
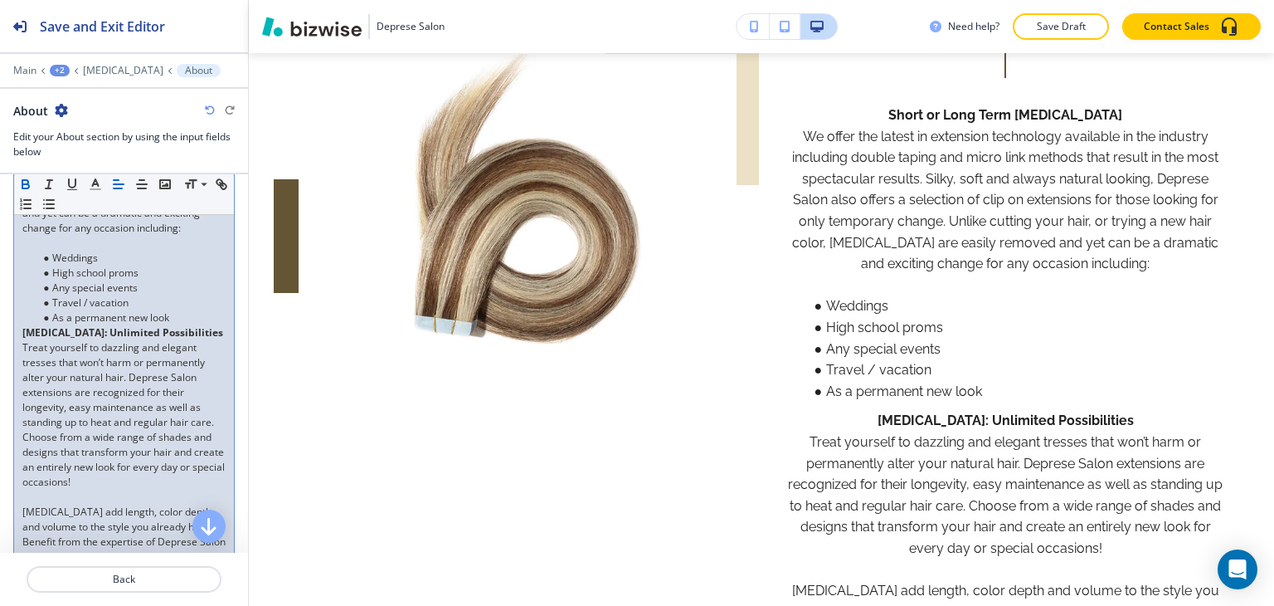
scroll to position [498, 0]
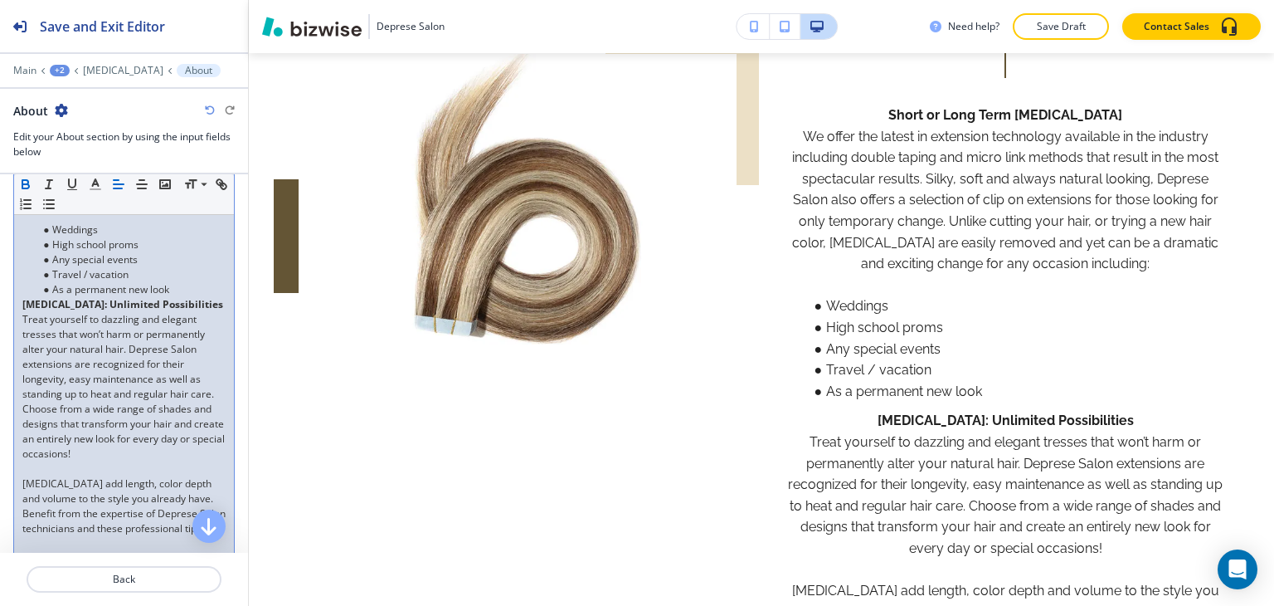
click at [133, 312] on p "[MEDICAL_DATA]: Unlimited Possibilities" at bounding box center [123, 304] width 203 height 15
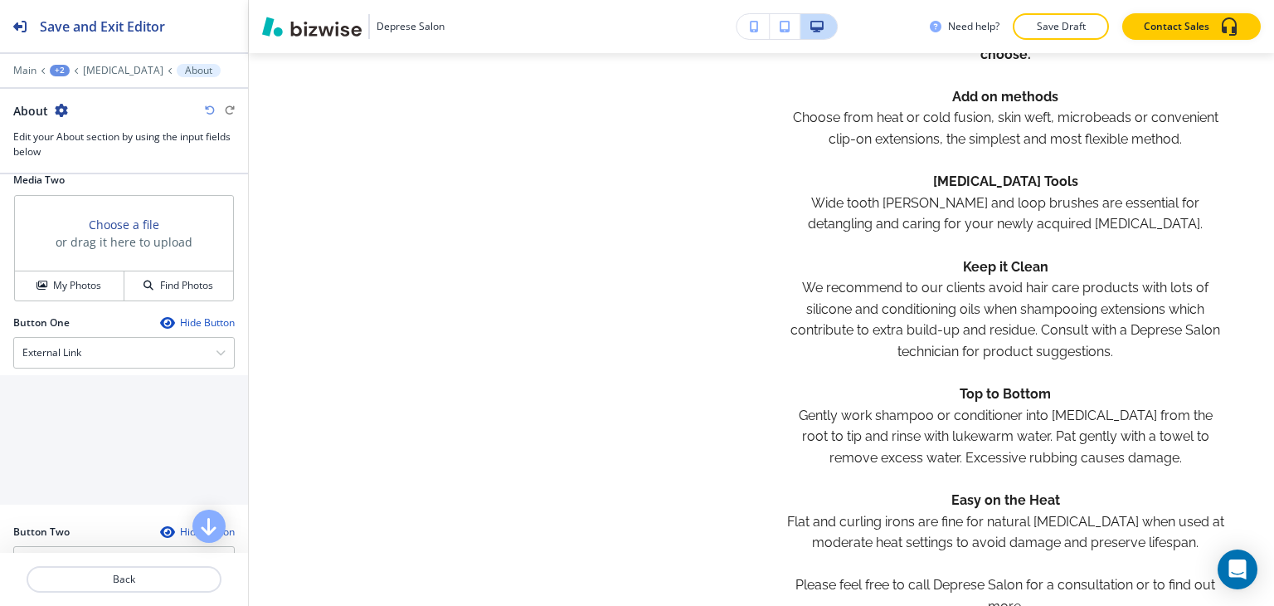
scroll to position [1659, 0]
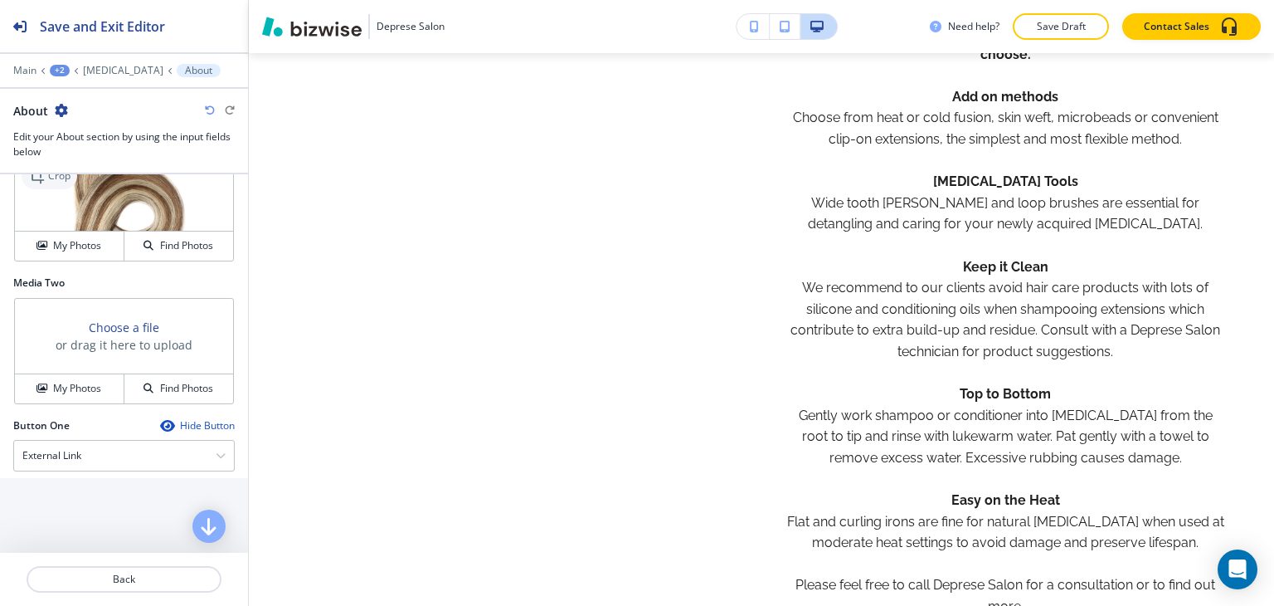
click at [60, 183] on p "Crop" at bounding box center [59, 175] width 22 height 15
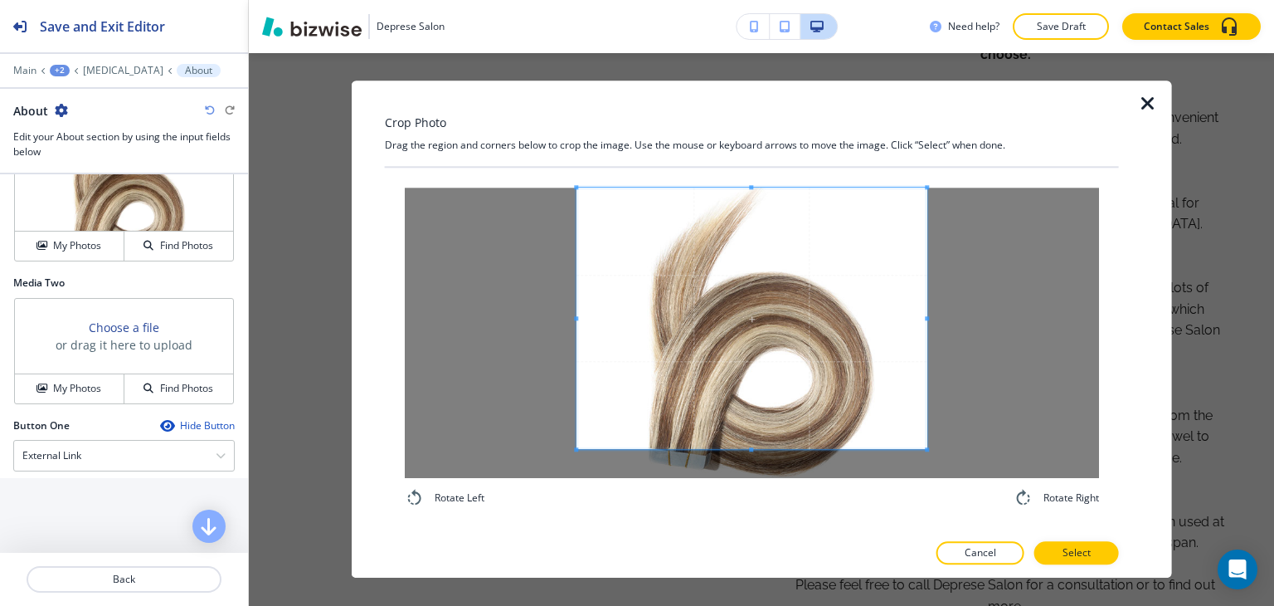
click at [759, 120] on div "Crop Photo Drag the region and corners below to crop the image. Use the mouse o…" at bounding box center [752, 328] width 734 height 497
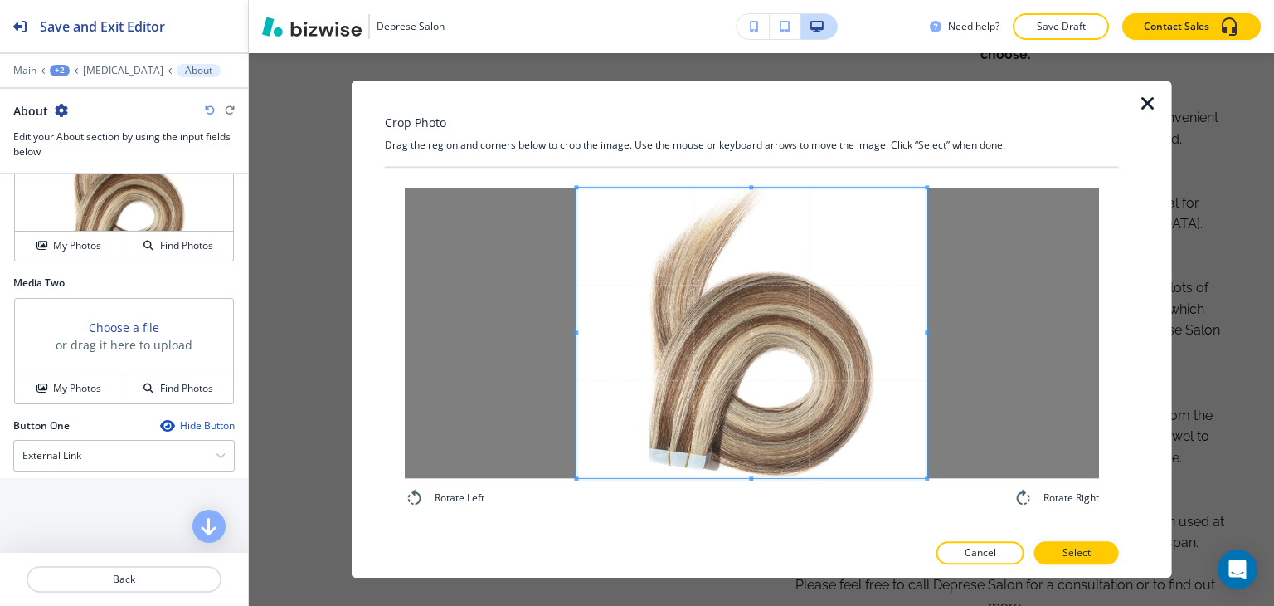
click at [777, 564] on div "Crop Photo Drag the region and corners below to crop the image. Use the mouse o…" at bounding box center [752, 328] width 734 height 497
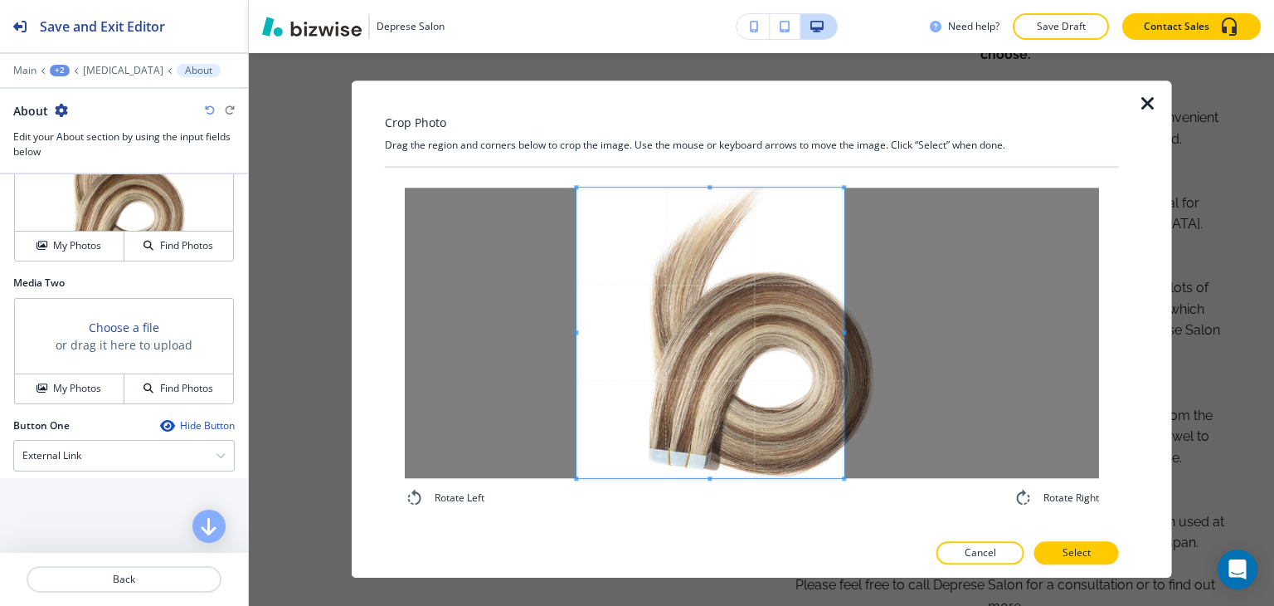
click at [844, 341] on div at bounding box center [709, 332] width 267 height 290
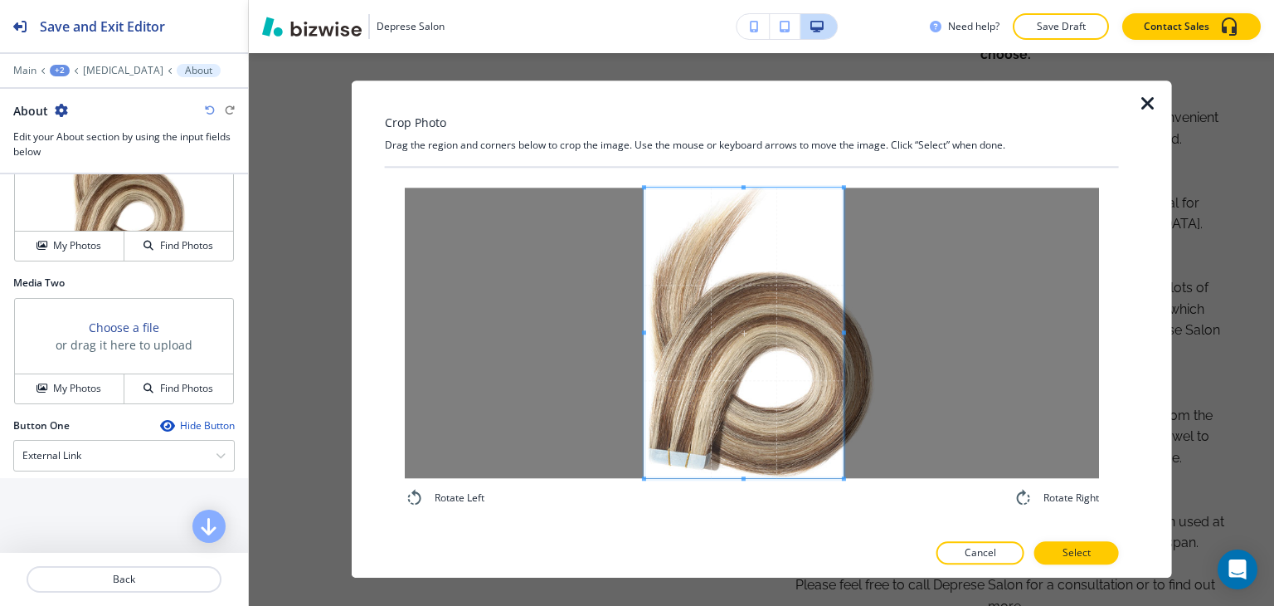
click at [644, 336] on div at bounding box center [743, 332] width 199 height 290
click at [1052, 553] on button "Select" at bounding box center [1076, 553] width 85 height 23
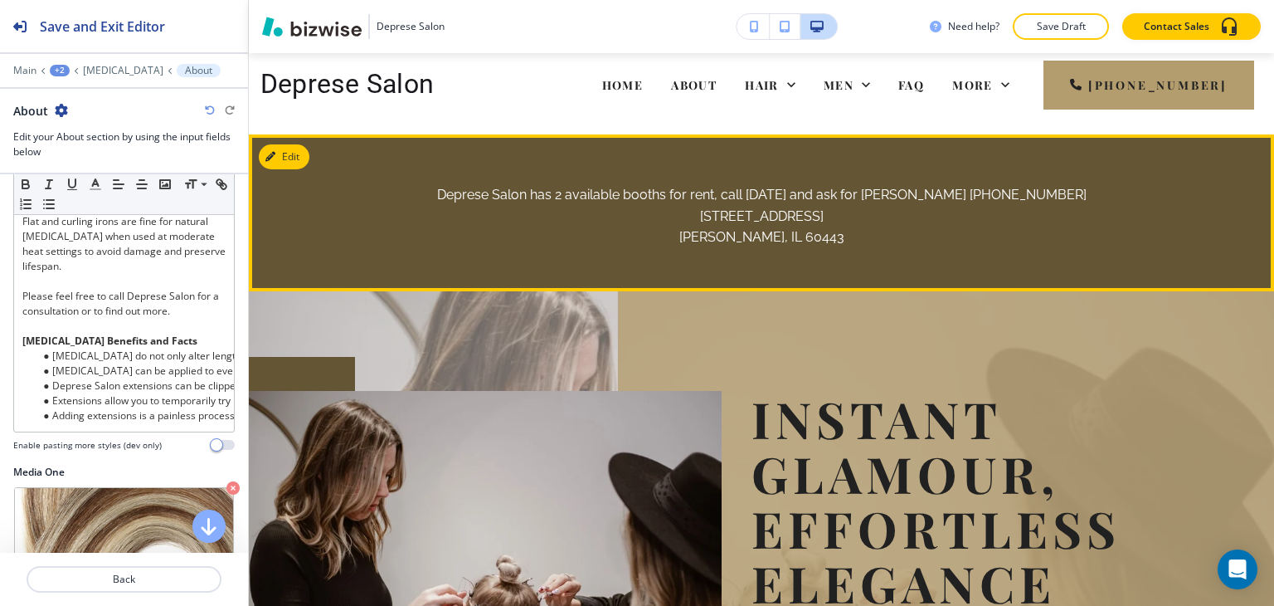
scroll to position [0, 0]
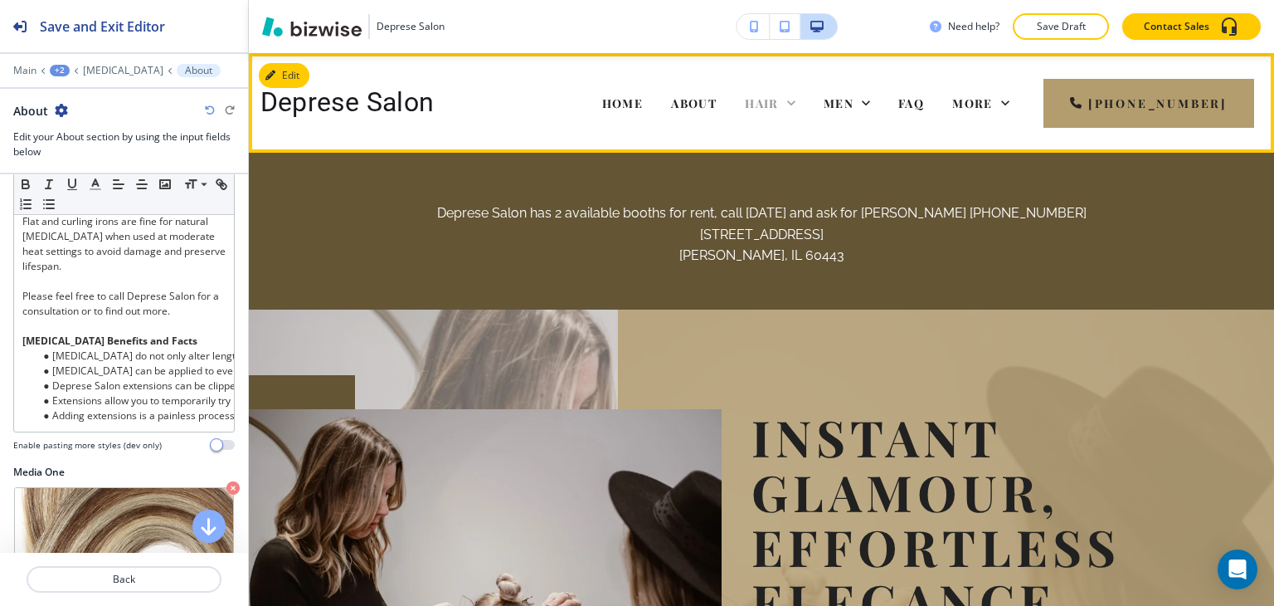
click at [773, 102] on span "HAIR" at bounding box center [762, 103] width 34 height 16
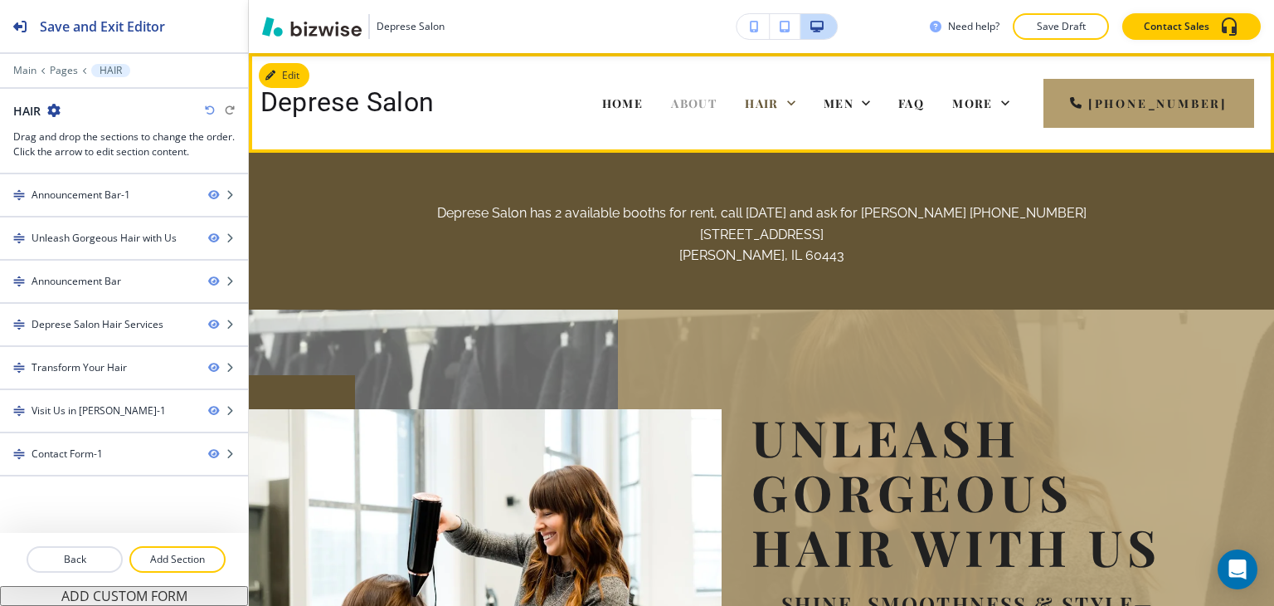
click at [717, 104] on span "ABOUT" at bounding box center [694, 103] width 46 height 16
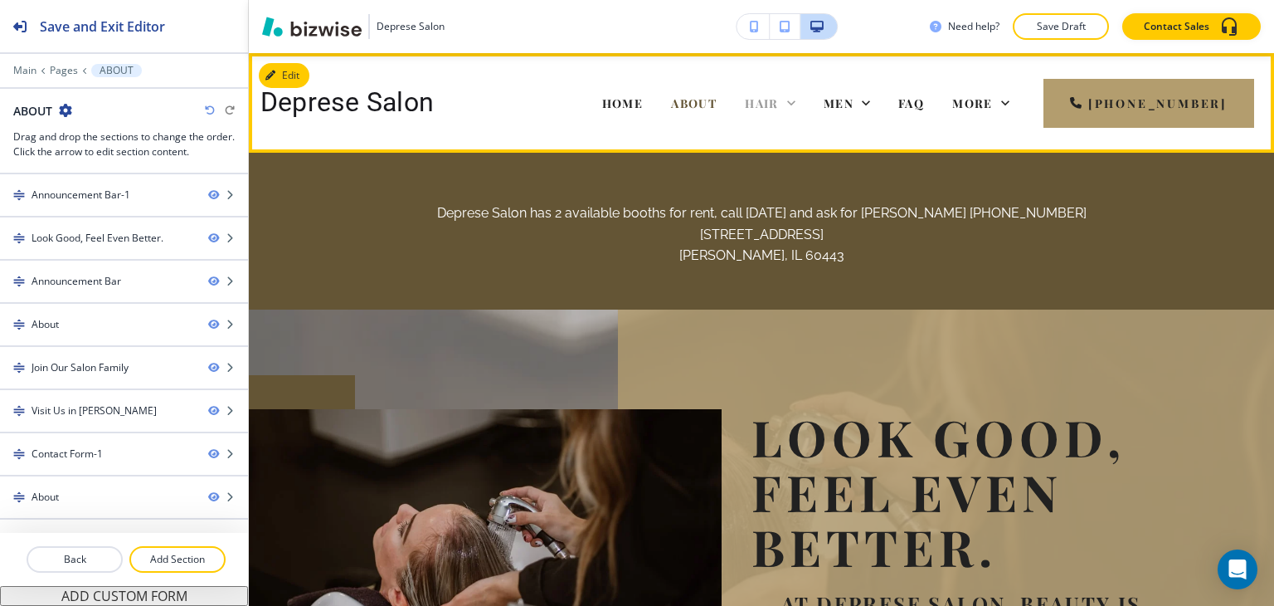
click at [779, 100] on span "HAIR" at bounding box center [762, 103] width 34 height 16
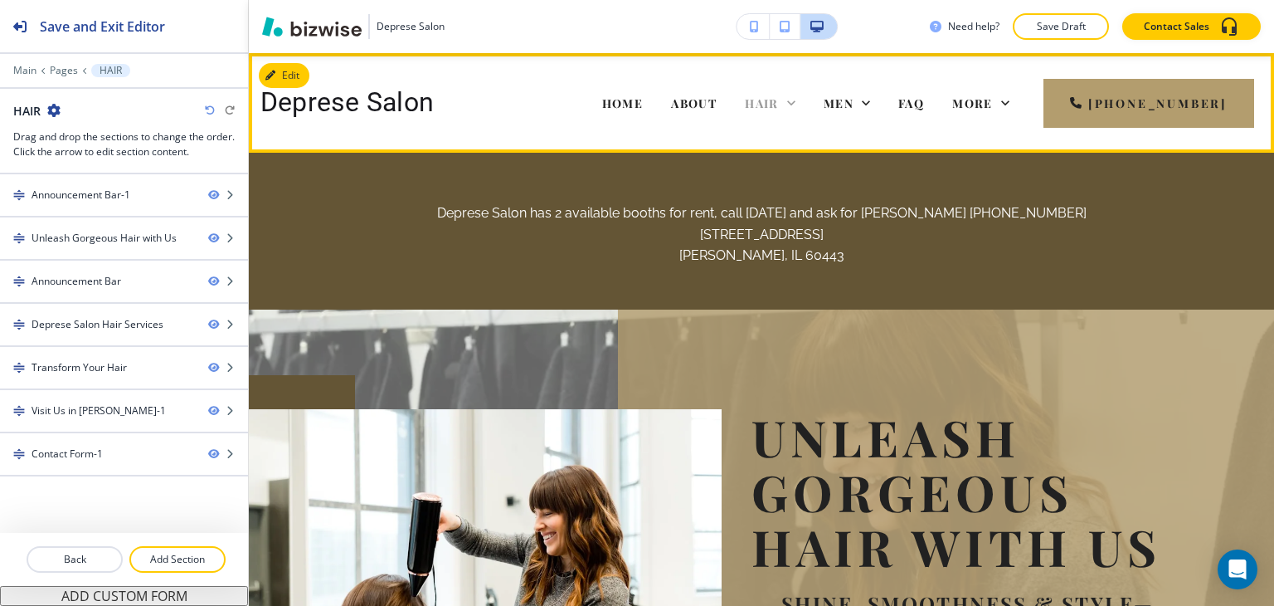
click at [800, 105] on icon at bounding box center [791, 103] width 17 height 17
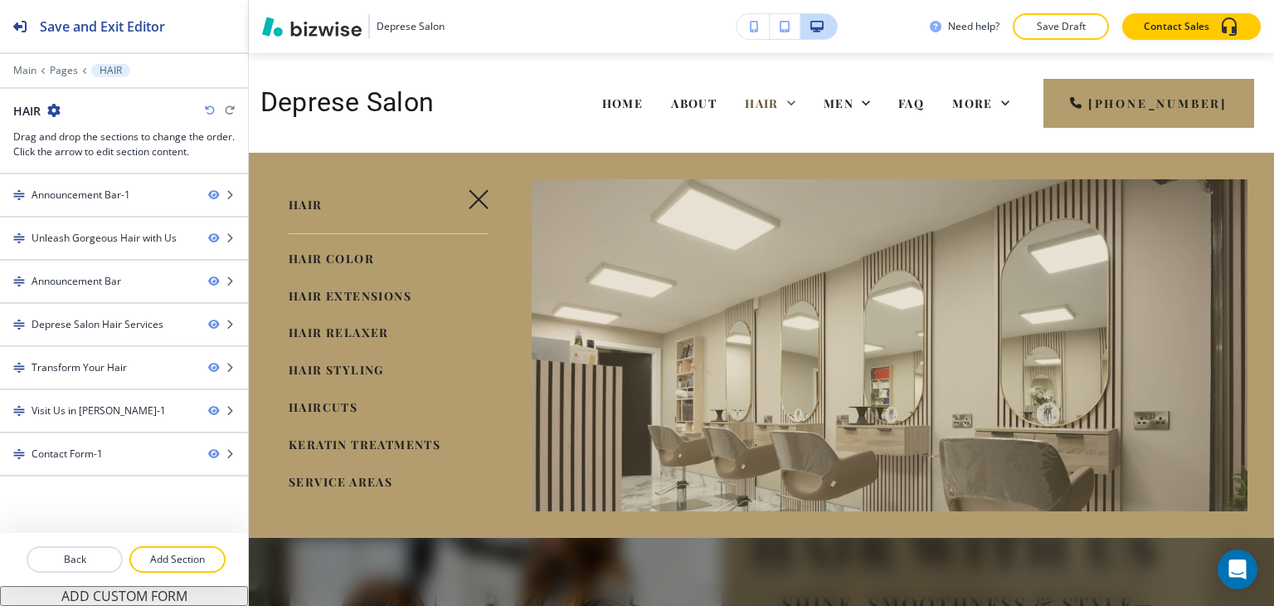
click at [307, 294] on span "HAIR EXTENSIONS" at bounding box center [350, 296] width 123 height 16
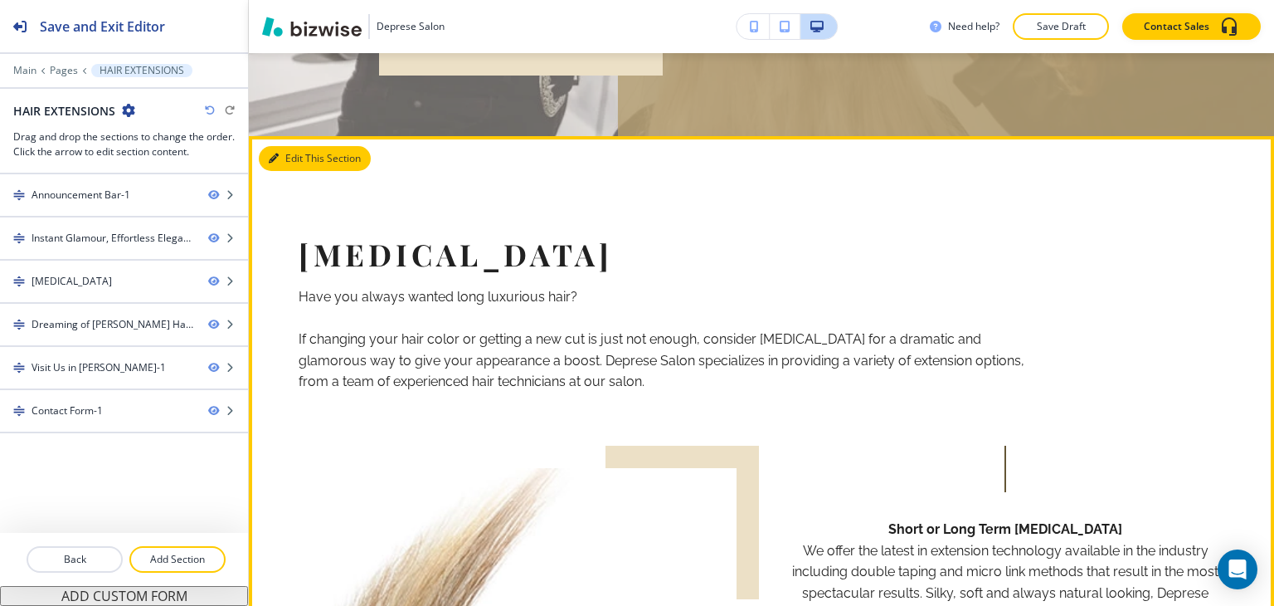
click at [280, 158] on button "Edit This Section" at bounding box center [315, 158] width 112 height 25
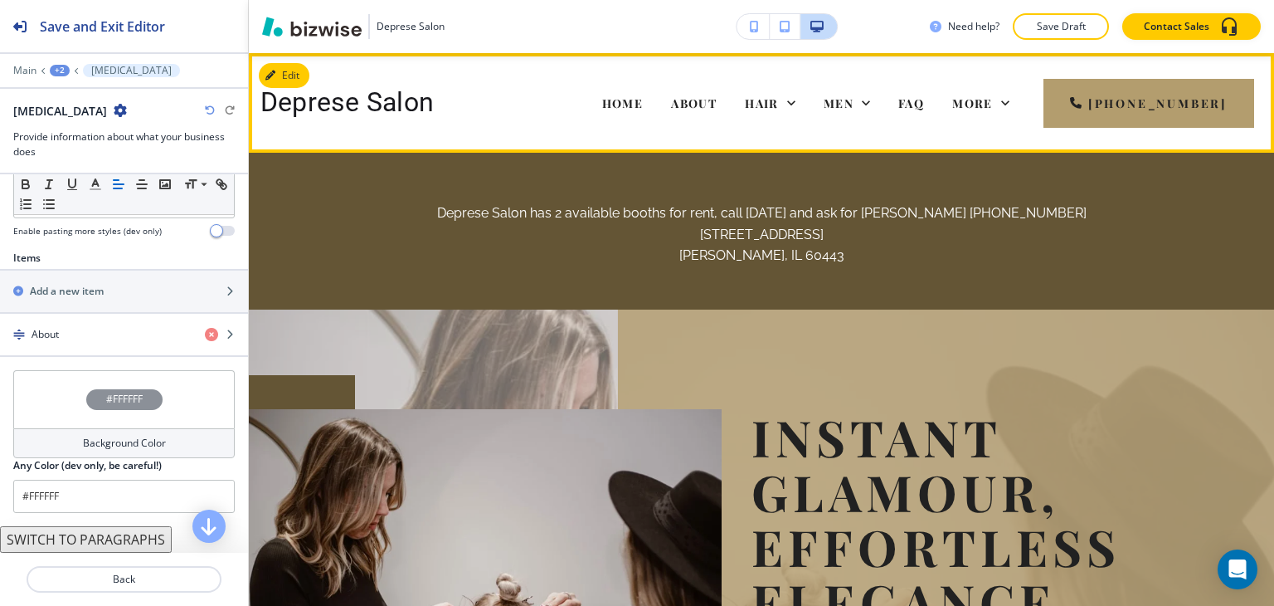
click at [709, 93] on div "ABOUT" at bounding box center [694, 103] width 74 height 66
click at [690, 103] on span "ABOUT" at bounding box center [694, 103] width 46 height 16
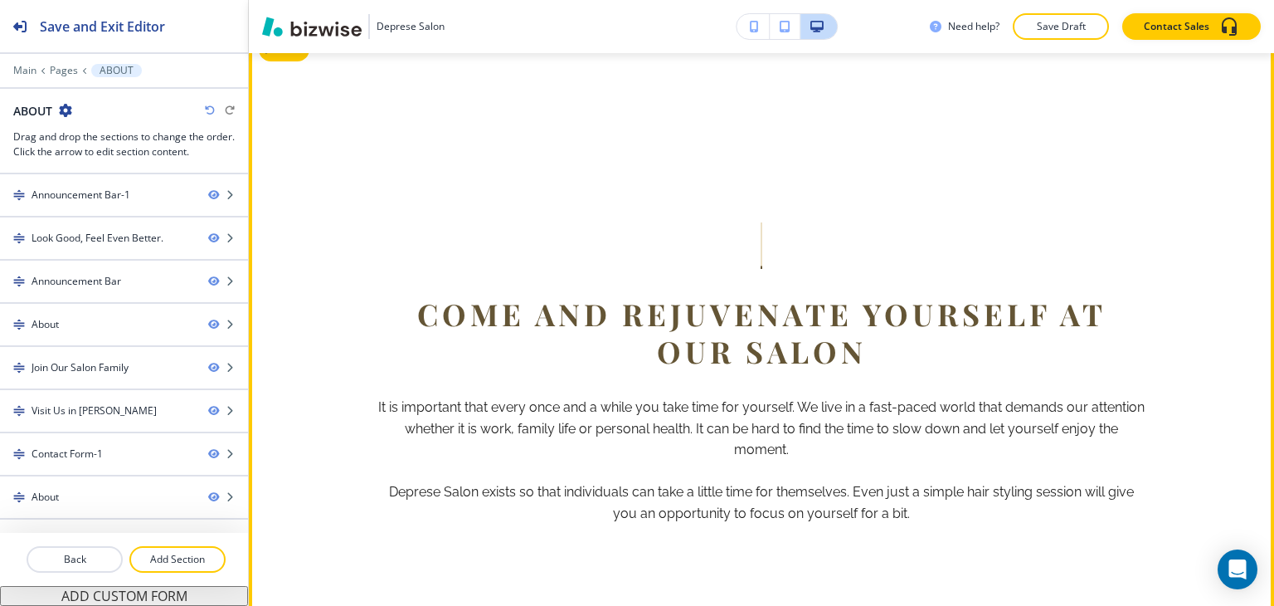
scroll to position [912, 0]
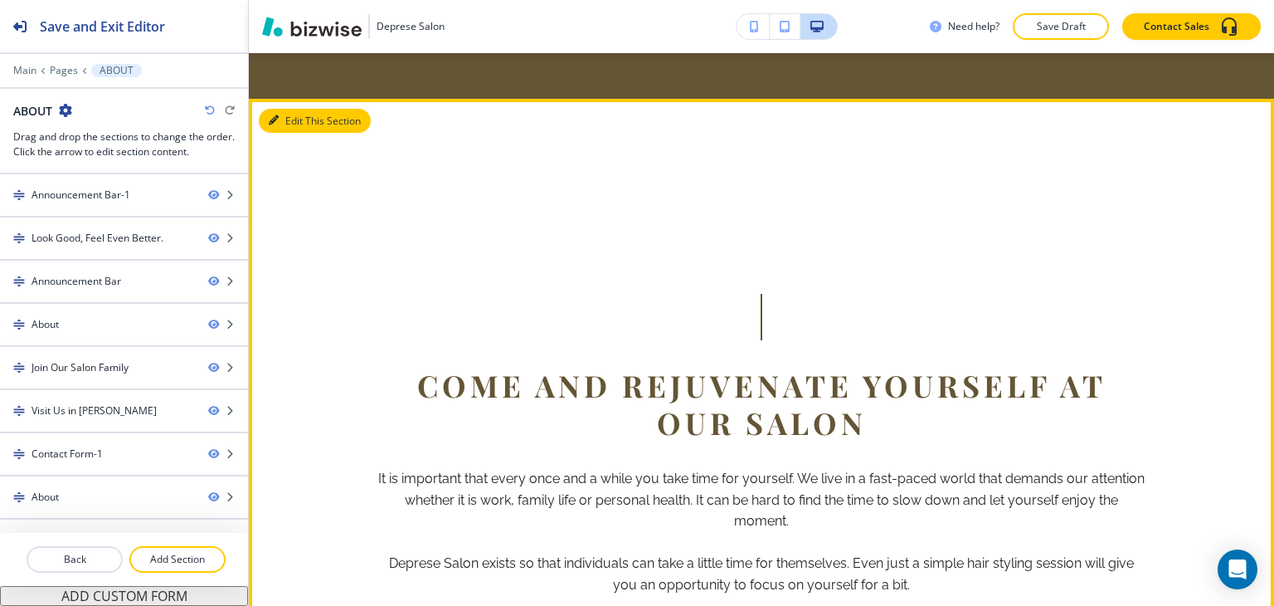
click at [293, 114] on button "Edit This Section" at bounding box center [315, 121] width 112 height 25
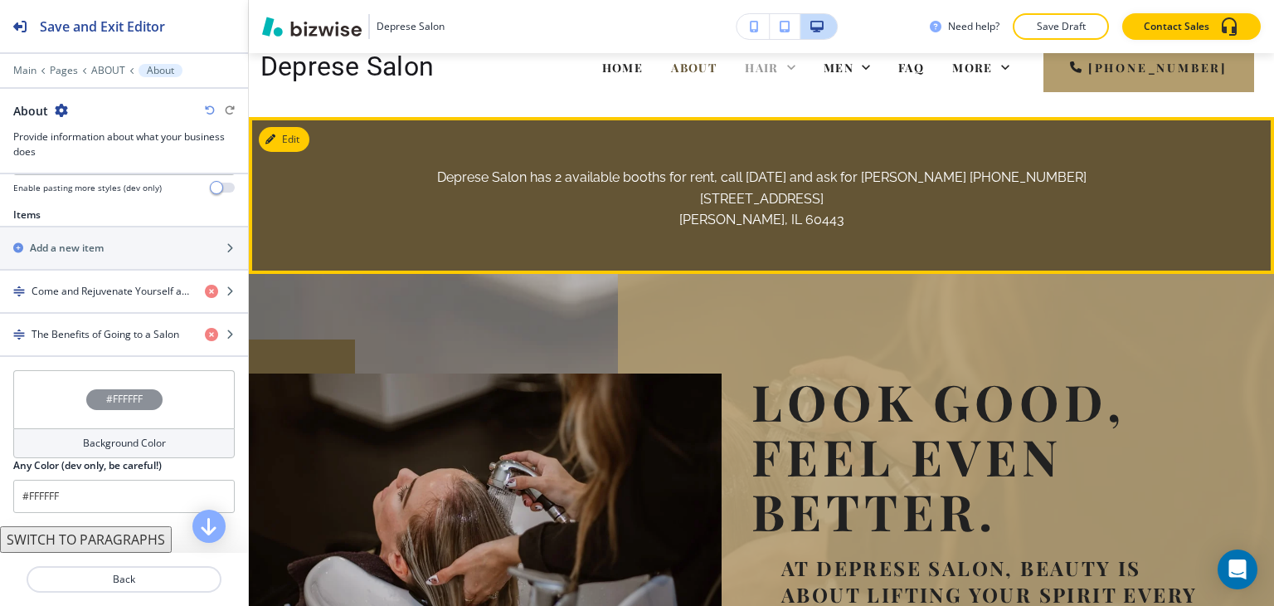
scroll to position [0, 0]
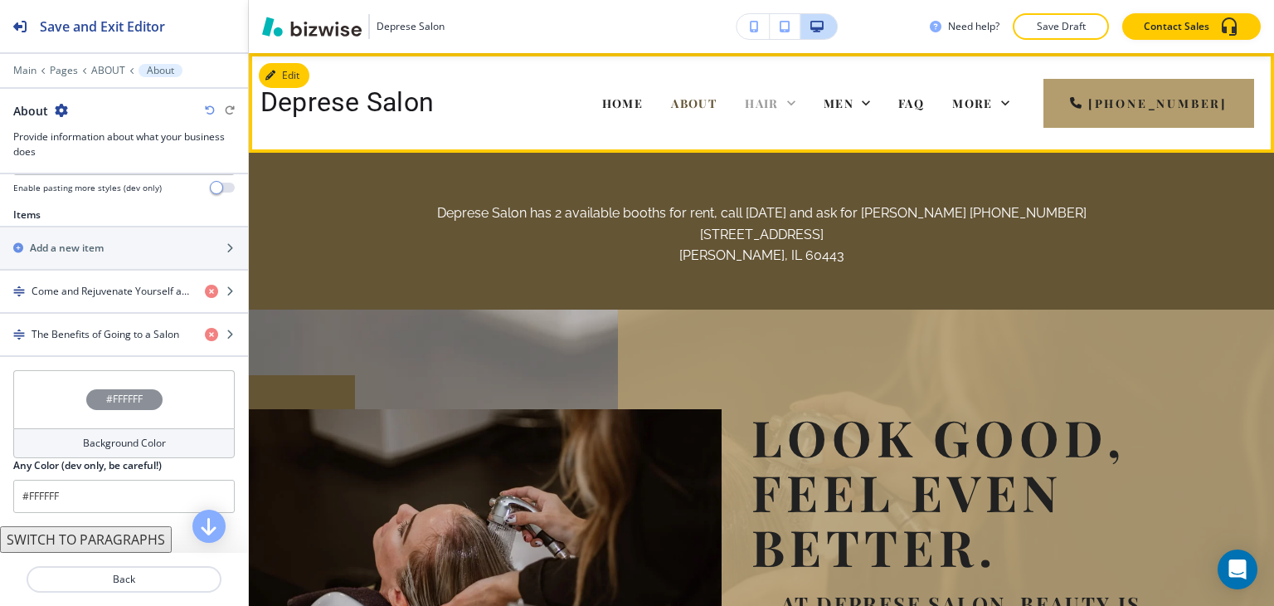
click at [795, 102] on icon at bounding box center [791, 102] width 8 height 5
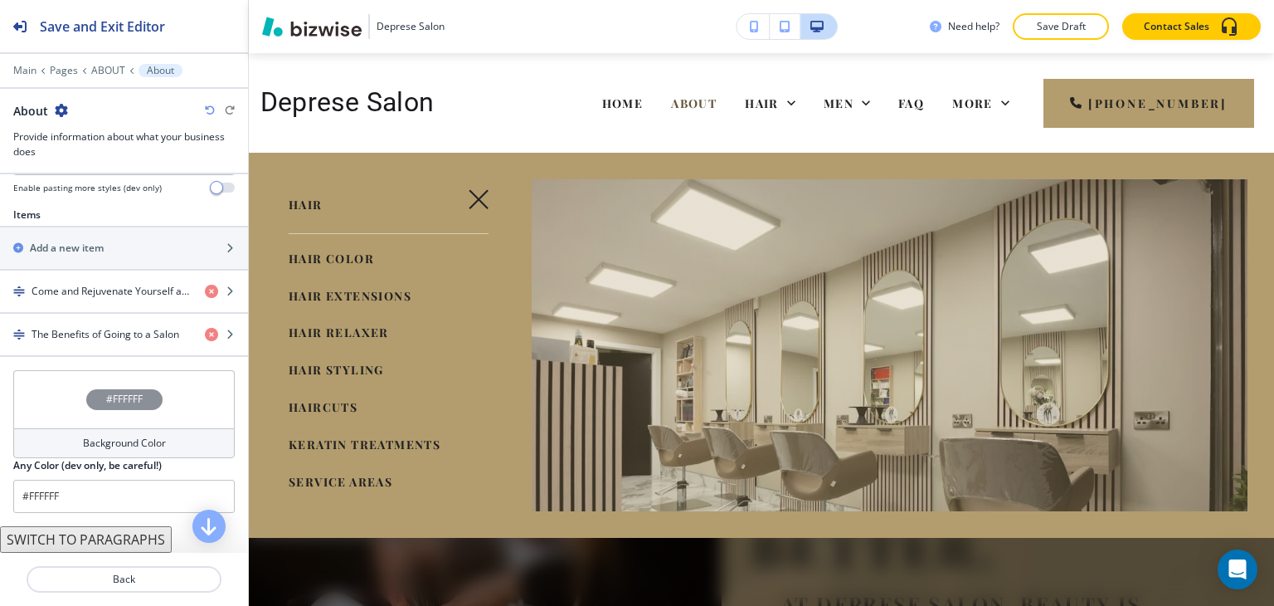
click at [318, 299] on span "HAIR EXTENSIONS" at bounding box center [350, 296] width 123 height 16
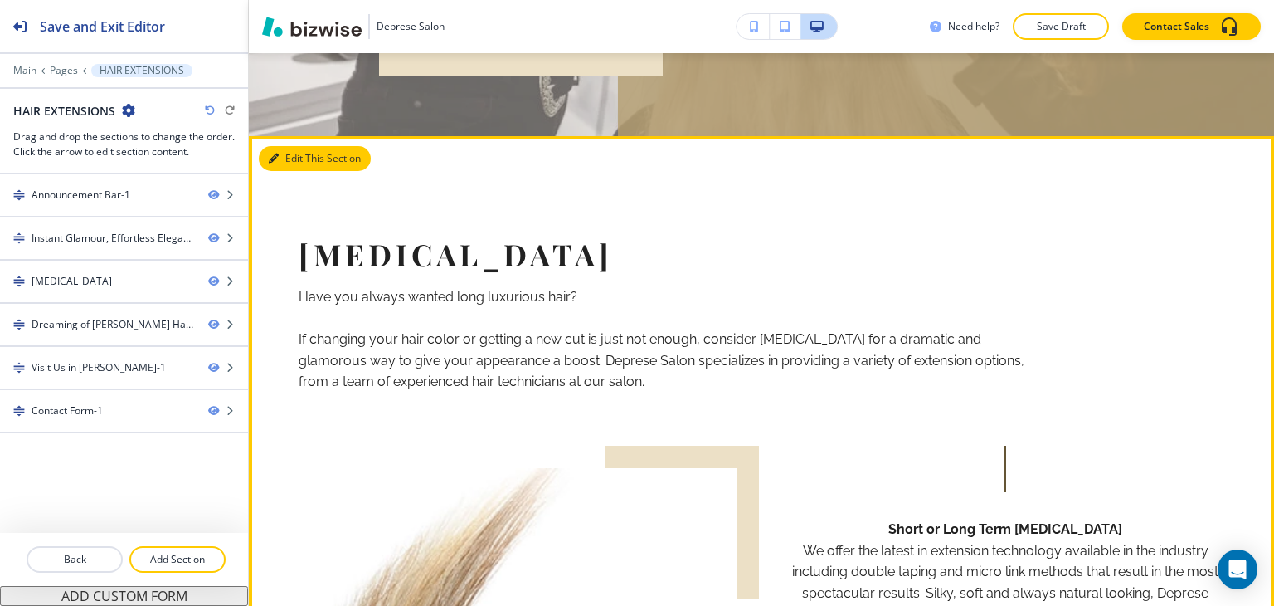
click at [284, 152] on button "Edit This Section" at bounding box center [315, 158] width 112 height 25
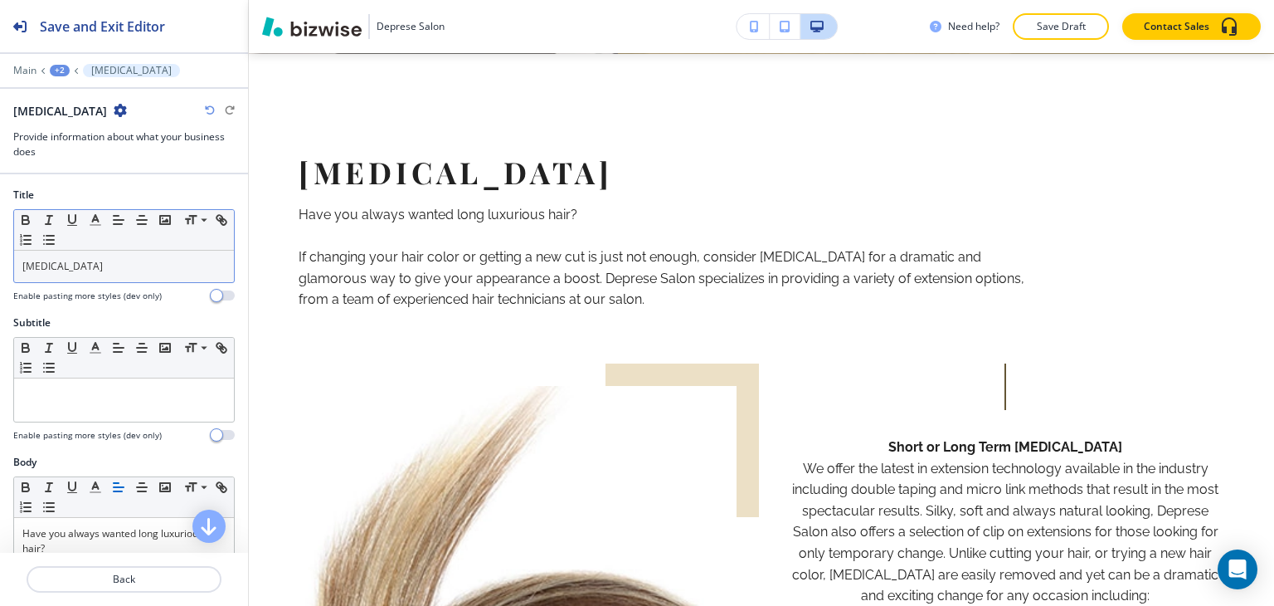
click at [122, 250] on div "[MEDICAL_DATA]" at bounding box center [124, 266] width 220 height 32
copy p "[MEDICAL_DATA]"
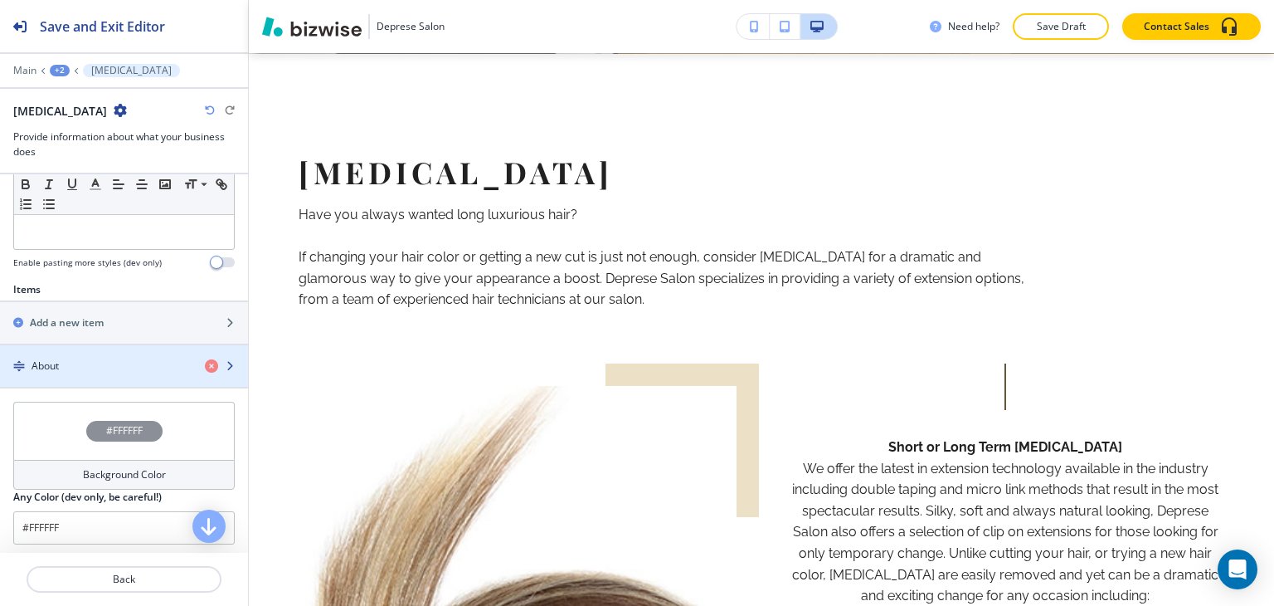
scroll to position [599, 0]
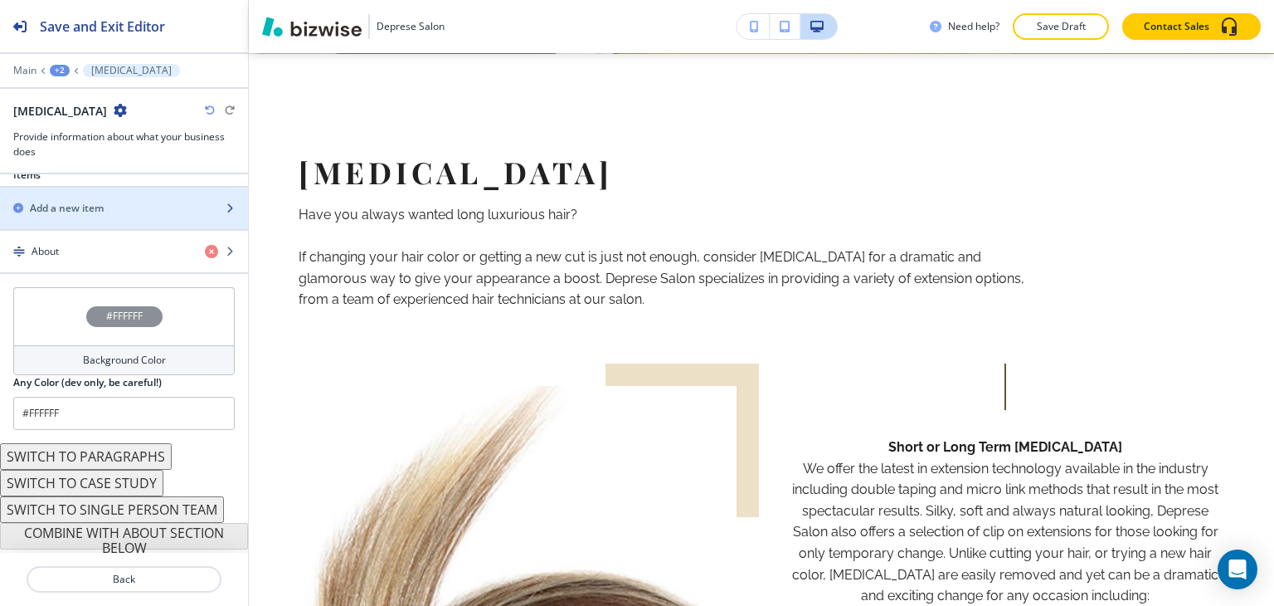
click at [134, 208] on div "Add a new item" at bounding box center [106, 208] width 212 height 15
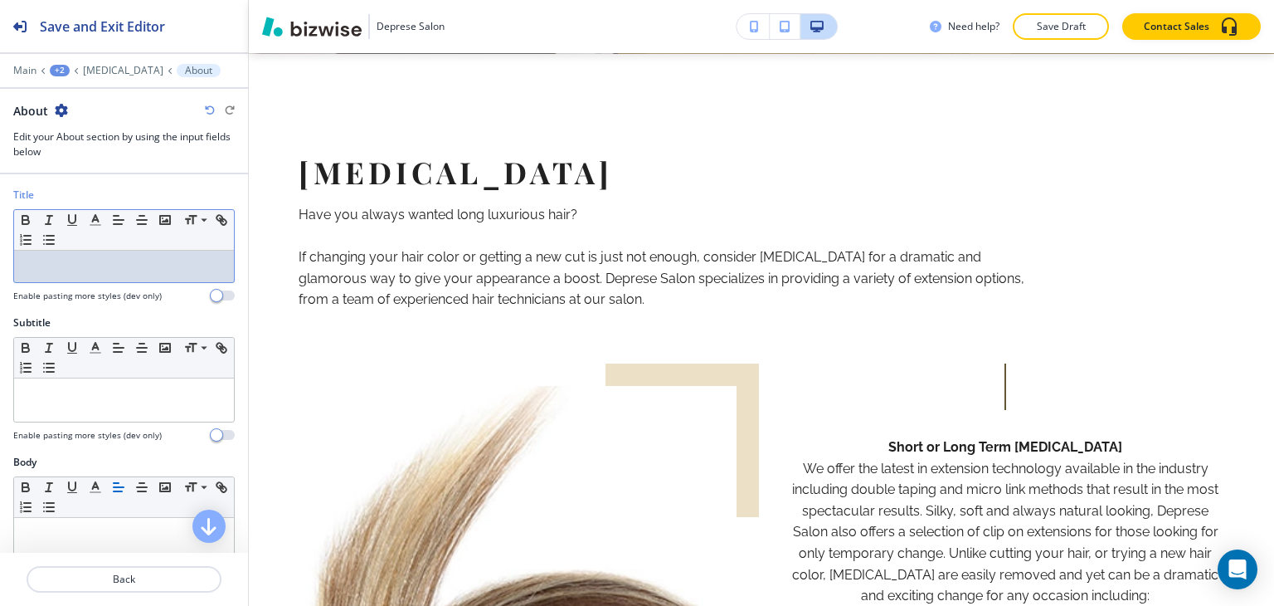
click at [146, 267] on p at bounding box center [123, 266] width 203 height 15
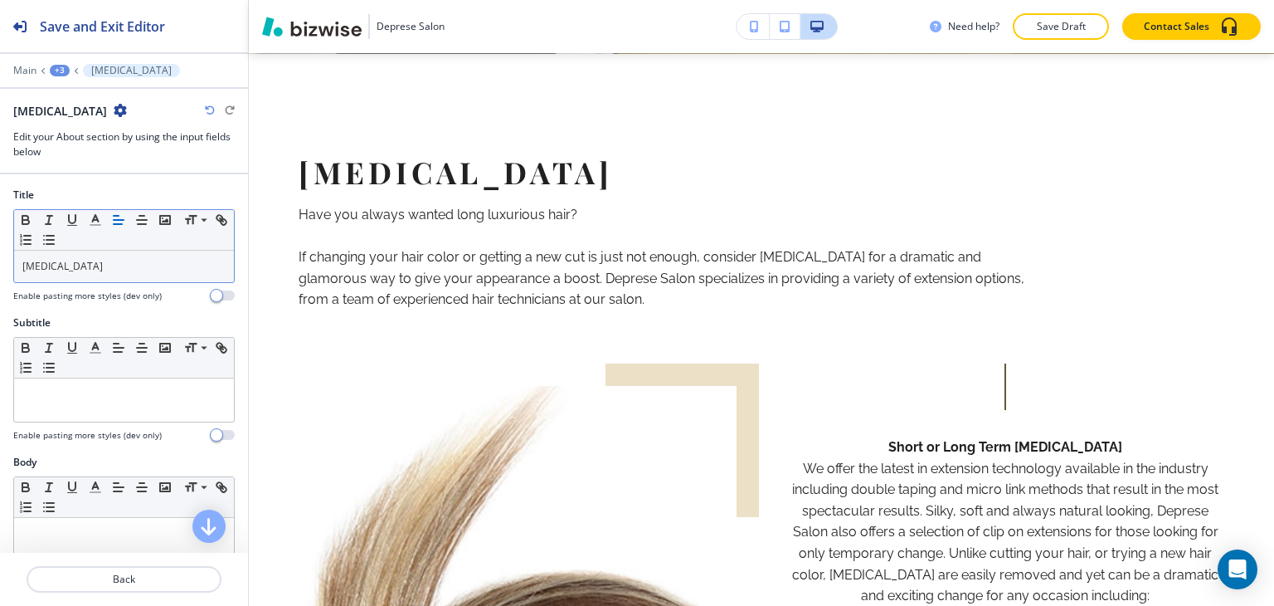
click at [58, 71] on div "+3" at bounding box center [60, 71] width 20 height 12
click at [64, 143] on button "[MEDICAL_DATA]" at bounding box center [103, 155] width 106 height 30
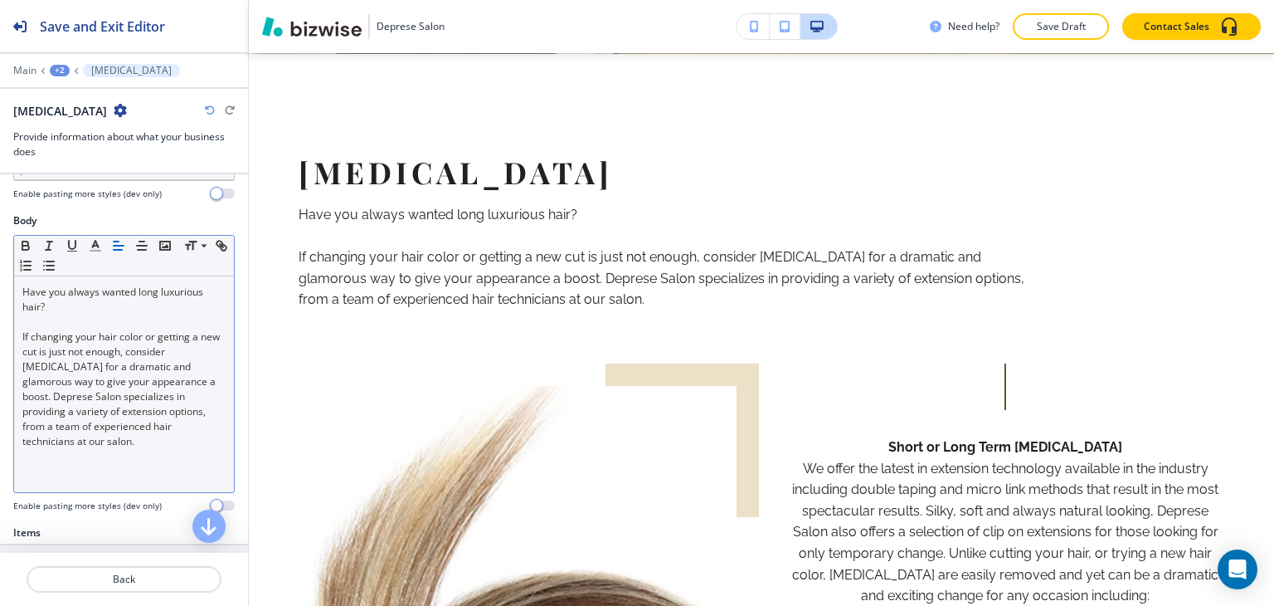
scroll to position [332, 0]
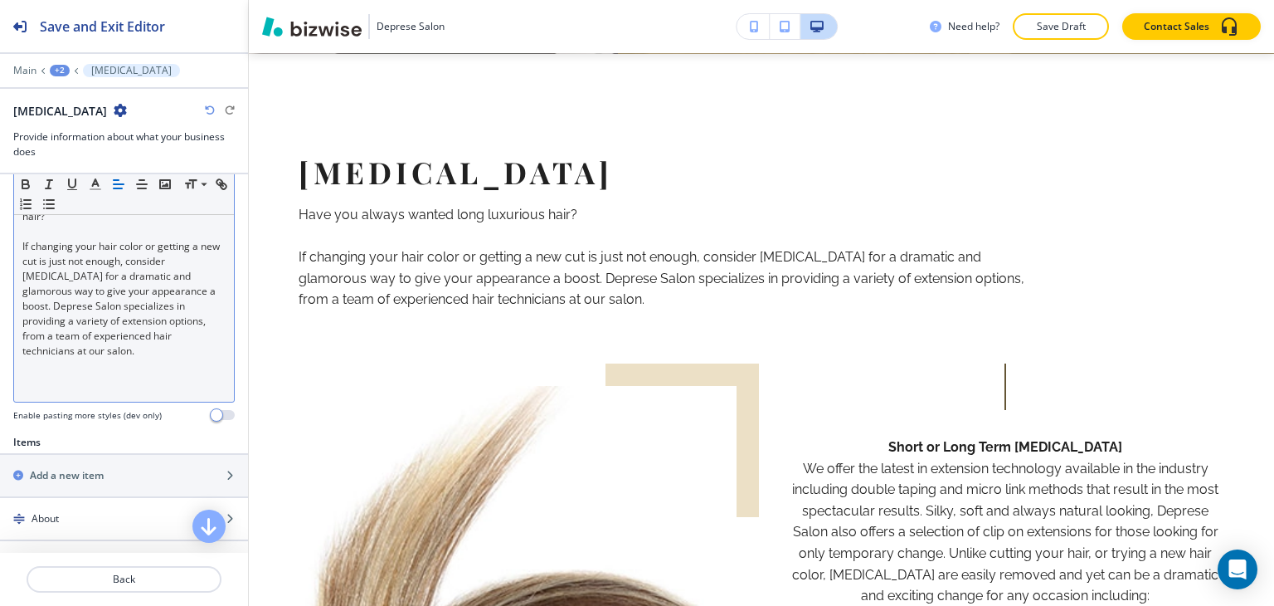
click at [85, 336] on p "If changing your hair color or getting a new cut is just not enough, consider […" at bounding box center [123, 298] width 203 height 119
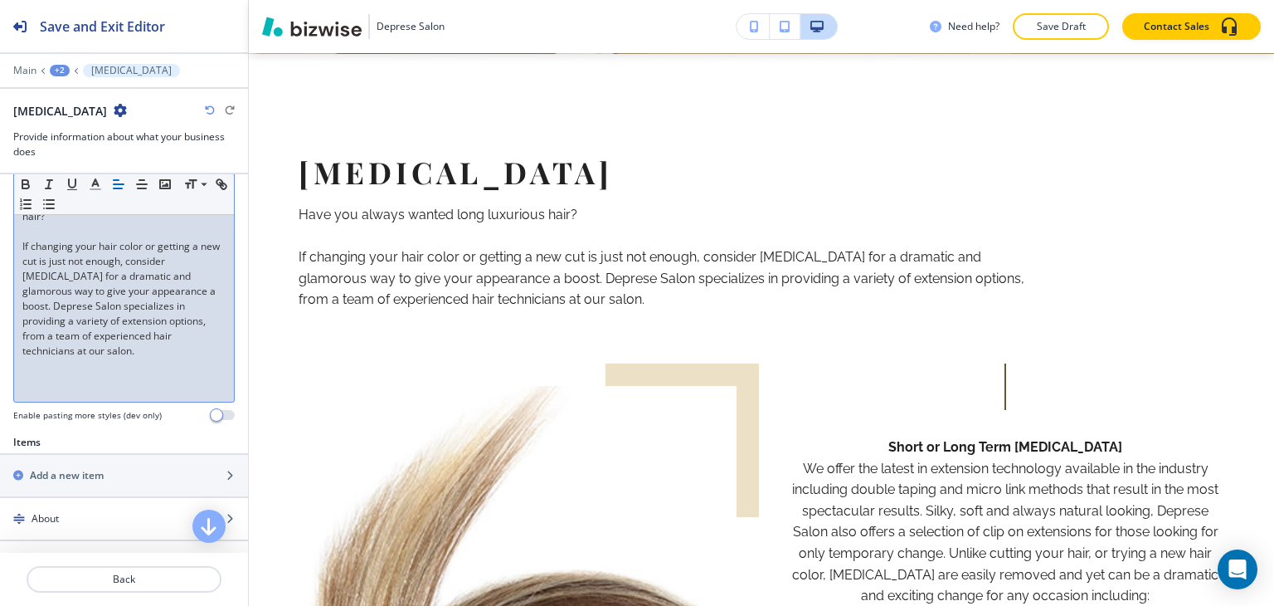
copy div "Have you always wanted long luxurious hair? If changing your hair color or gett…"
click at [63, 73] on div "+2" at bounding box center [60, 71] width 20 height 12
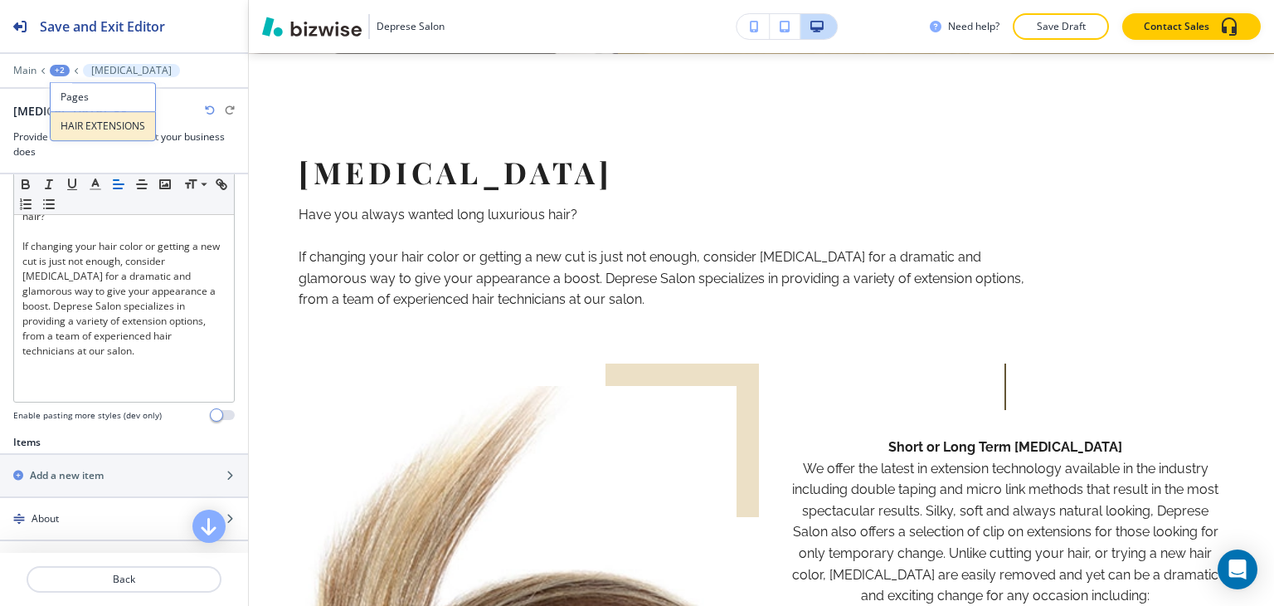
click at [70, 129] on p "HAIR EXTENSIONS" at bounding box center [103, 126] width 85 height 15
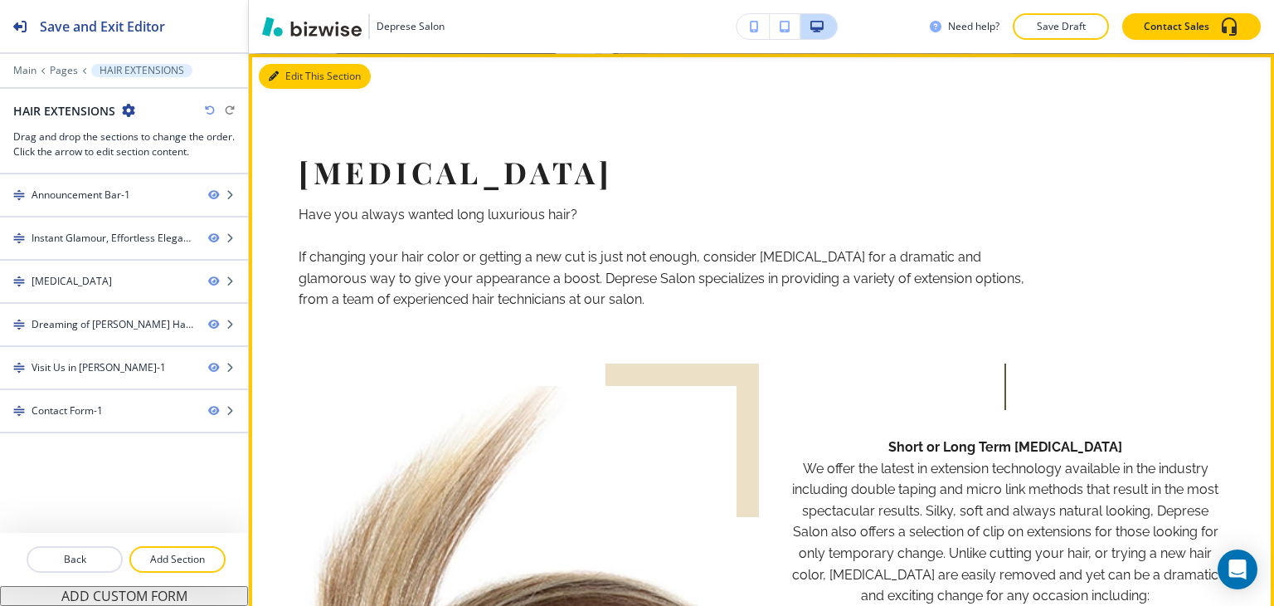
click at [273, 74] on icon "button" at bounding box center [274, 76] width 10 height 10
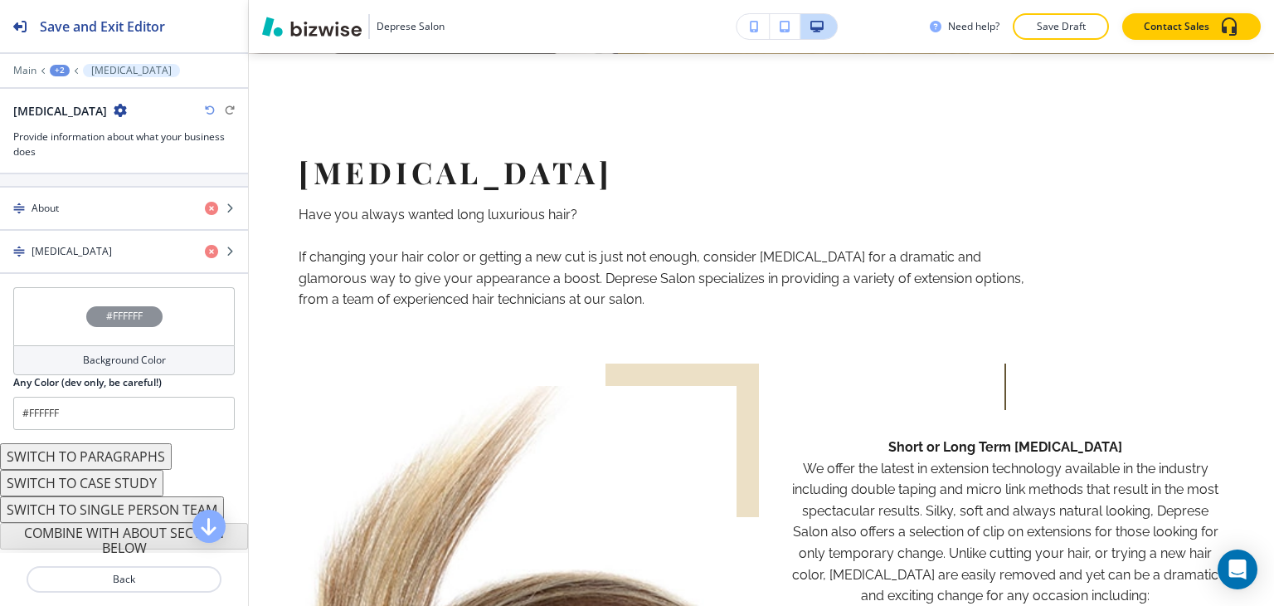
scroll to position [310, 0]
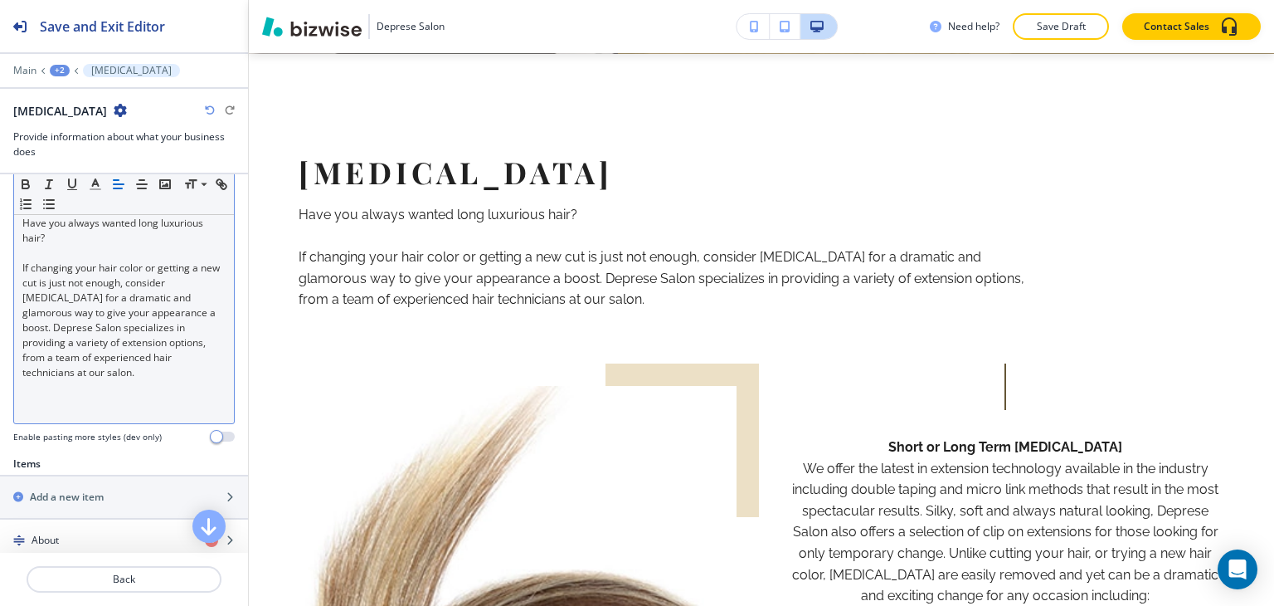
click at [76, 286] on p "If changing your hair color or getting a new cut is just not enough, consider […" at bounding box center [123, 319] width 203 height 119
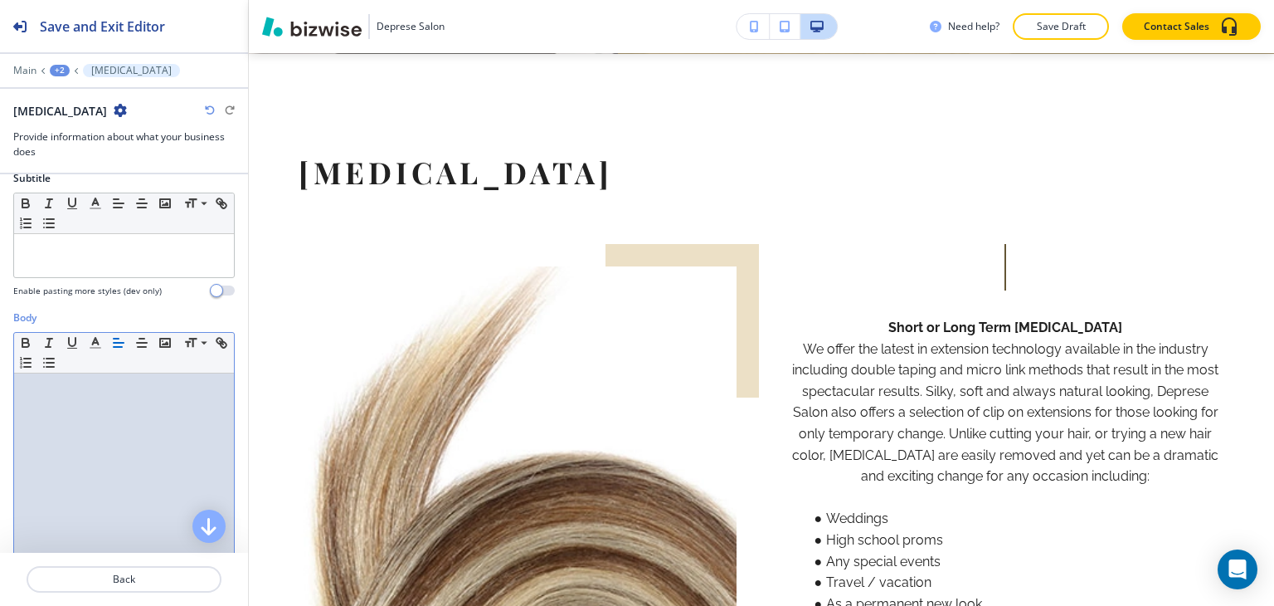
scroll to position [0, 0]
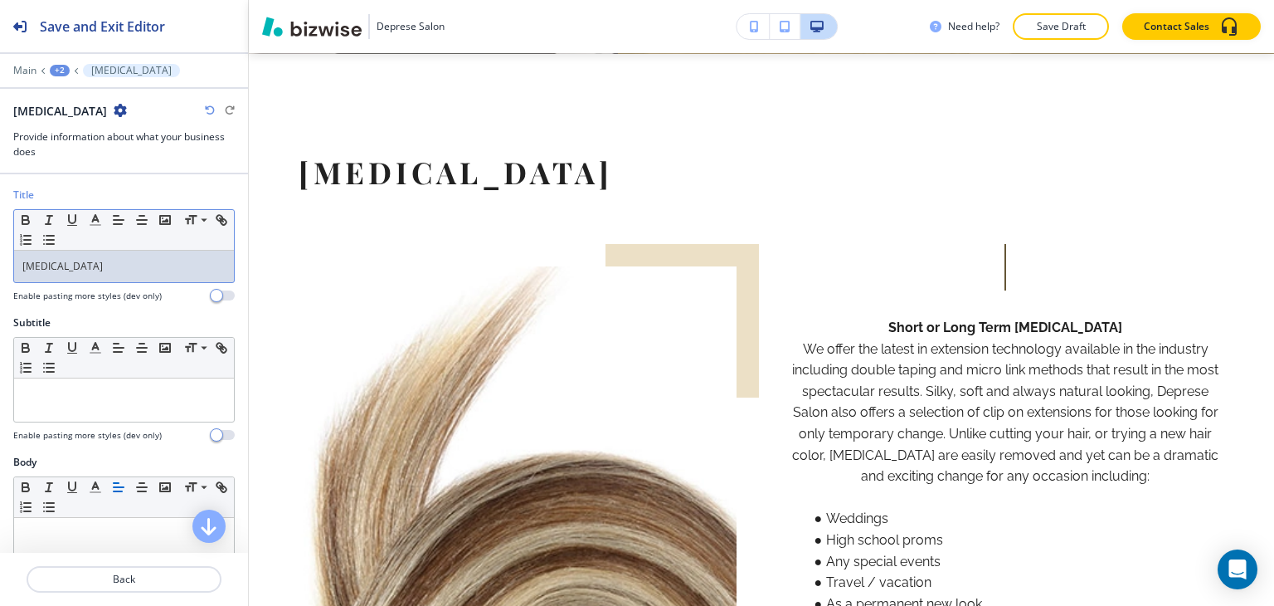
click at [110, 255] on div "[MEDICAL_DATA]" at bounding box center [124, 266] width 220 height 32
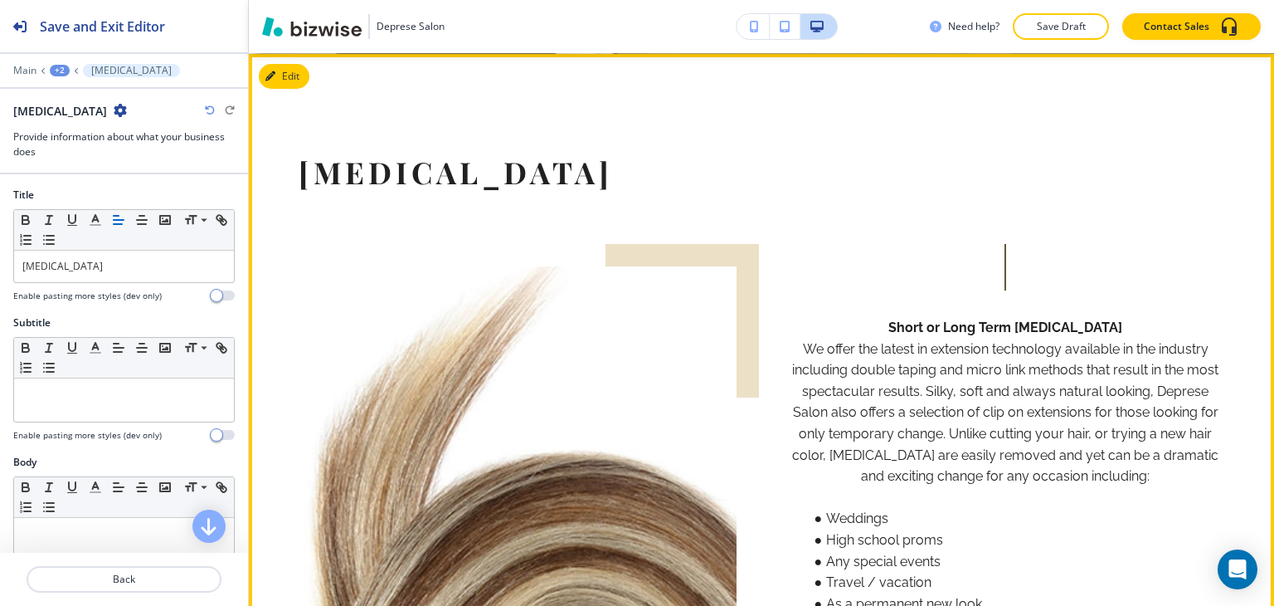
drag, startPoint x: 388, startPoint y: 401, endPoint x: 368, endPoint y: 398, distance: 20.2
click at [388, 401] on img at bounding box center [518, 586] width 438 height 640
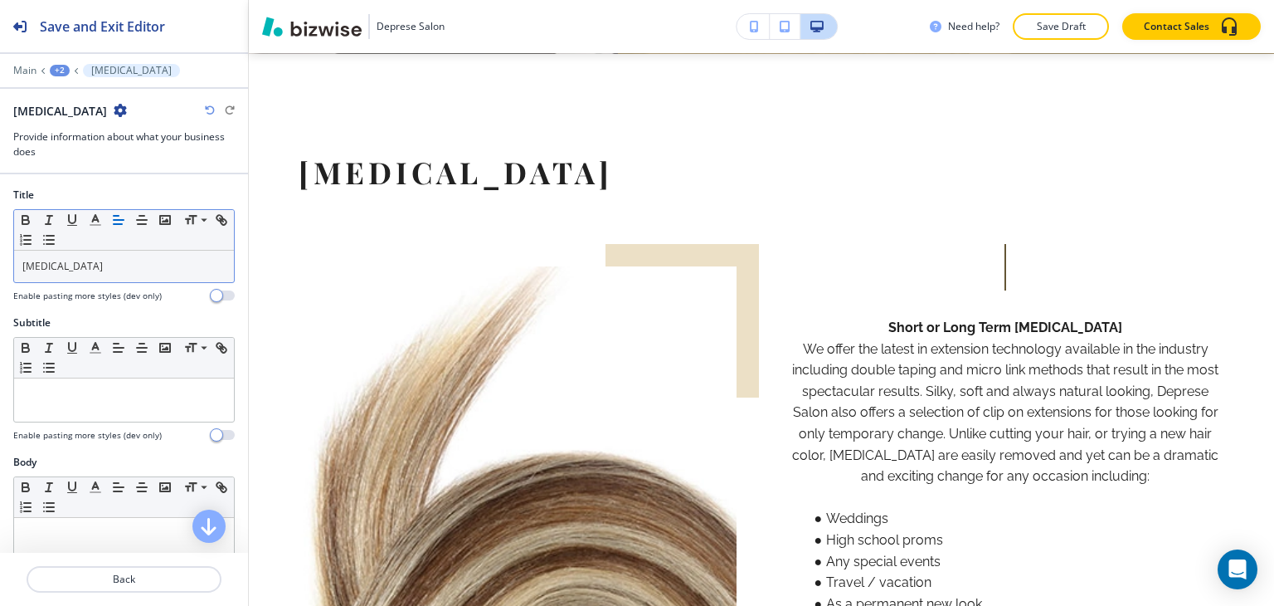
click at [106, 275] on div "[MEDICAL_DATA]" at bounding box center [124, 266] width 220 height 32
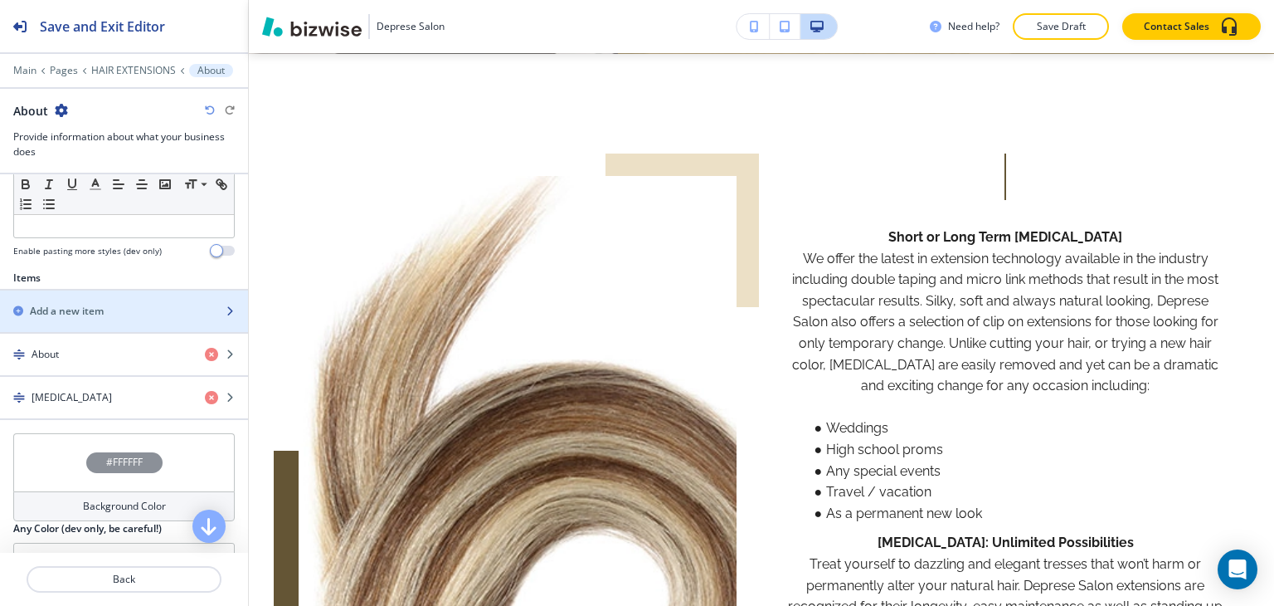
scroll to position [498, 0]
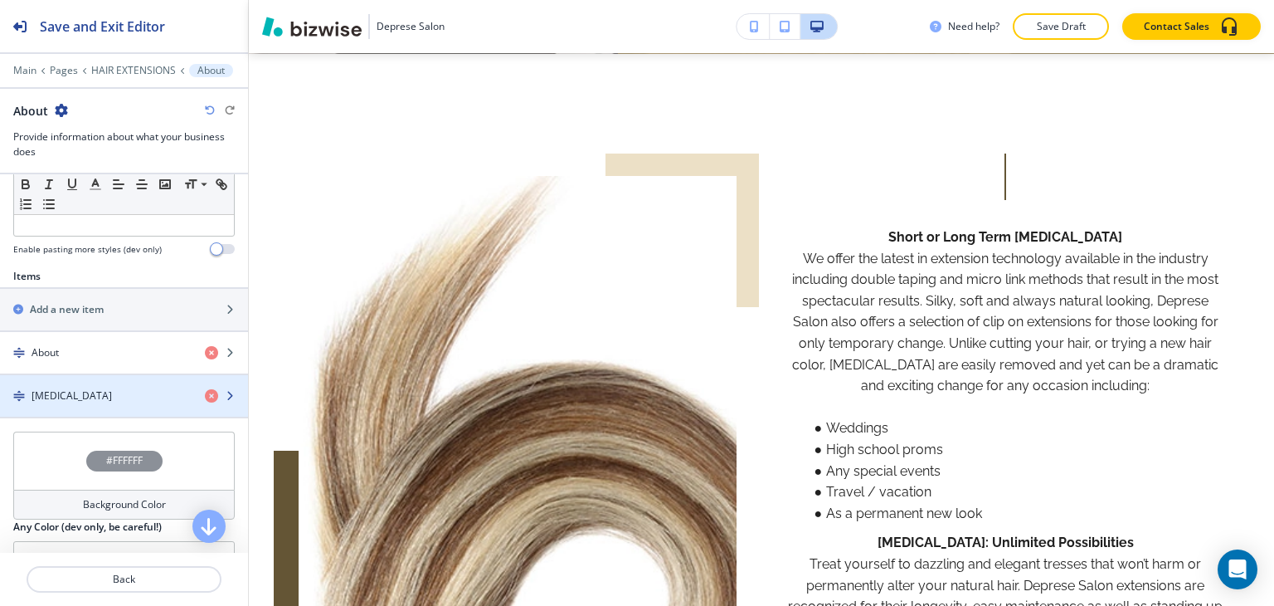
click at [69, 403] on div "button" at bounding box center [124, 409] width 248 height 13
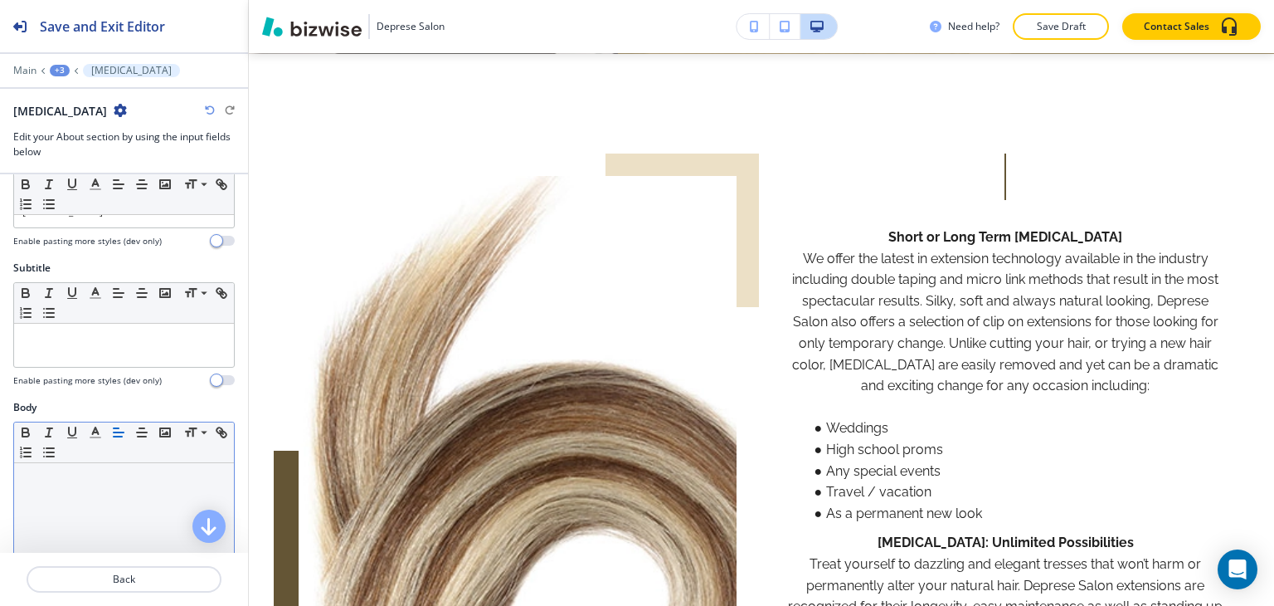
scroll to position [83, 0]
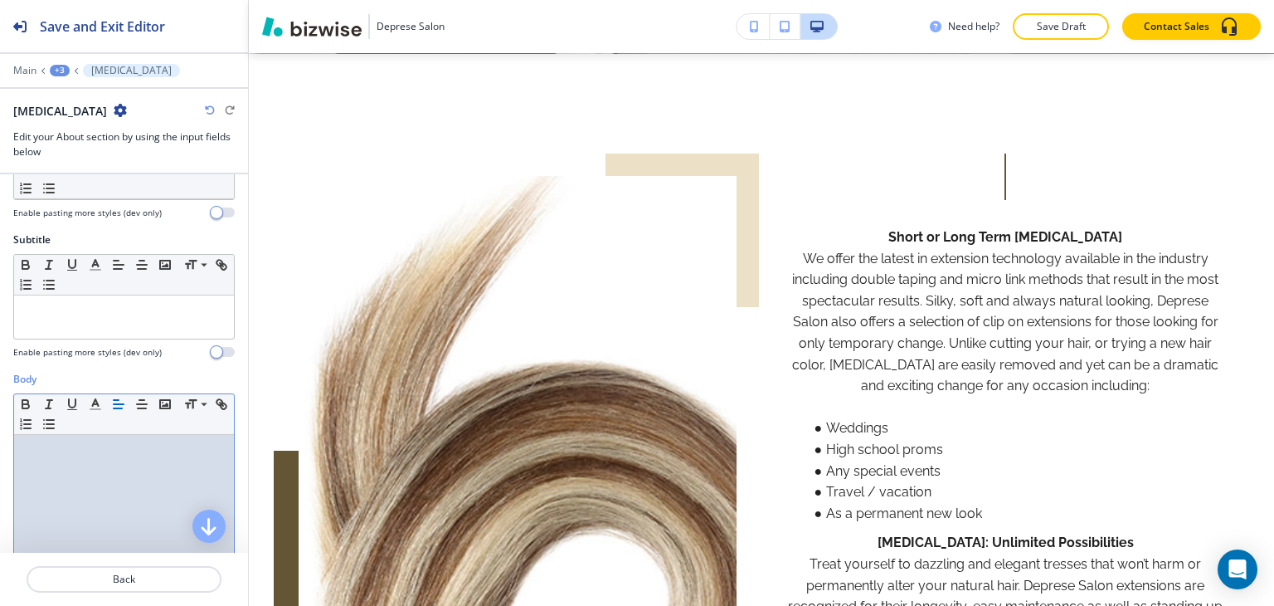
click at [59, 462] on div at bounding box center [124, 543] width 220 height 216
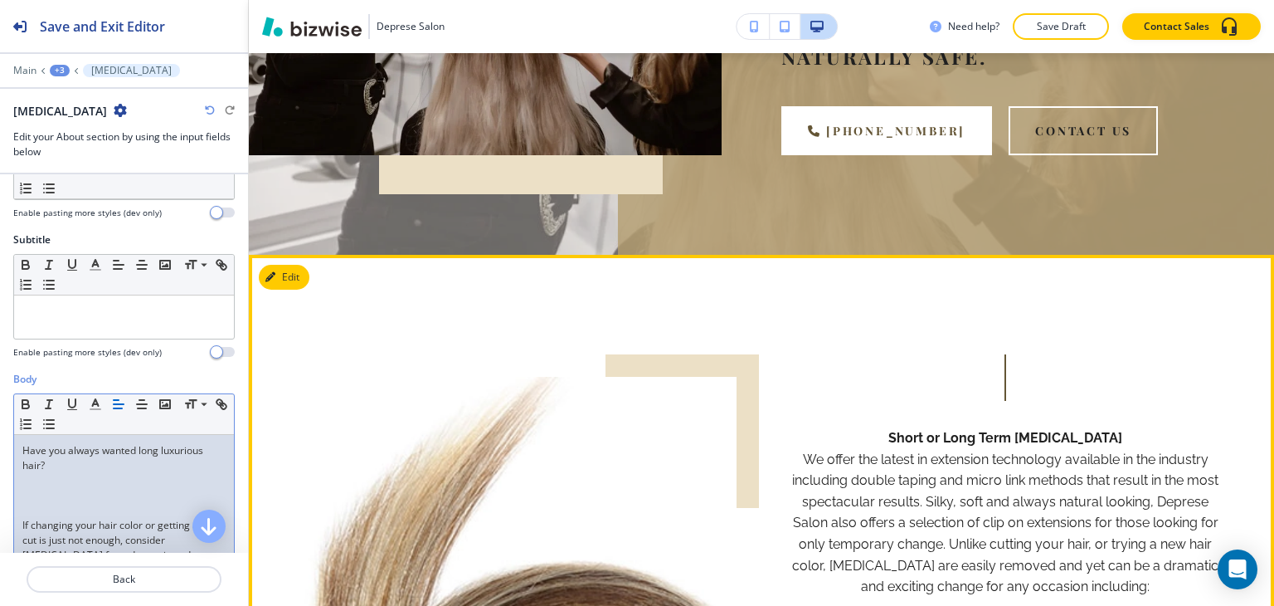
scroll to position [746, 0]
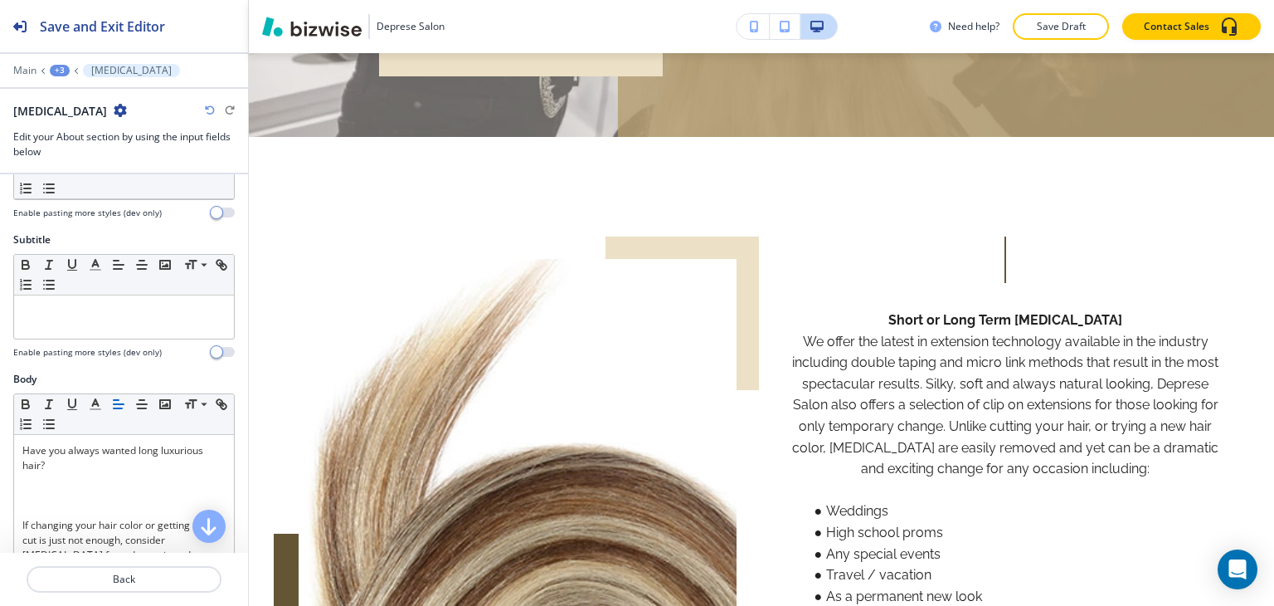
click at [63, 71] on div "+3" at bounding box center [60, 71] width 20 height 12
click at [79, 155] on p "About" at bounding box center [103, 155] width 85 height 15
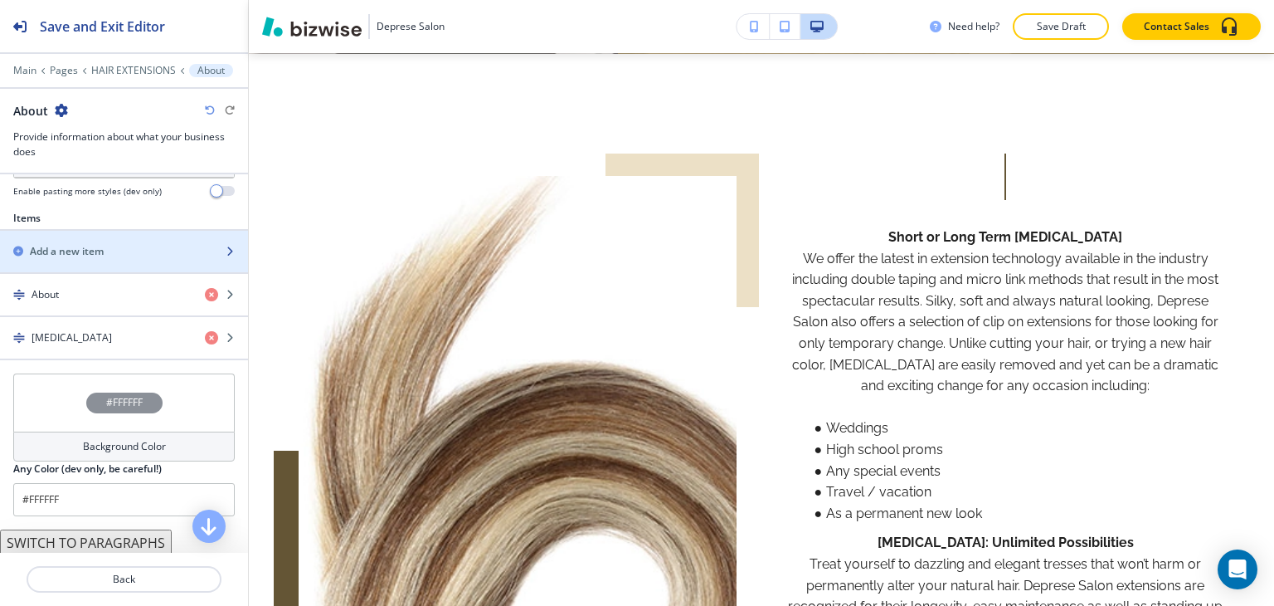
scroll to position [476, 0]
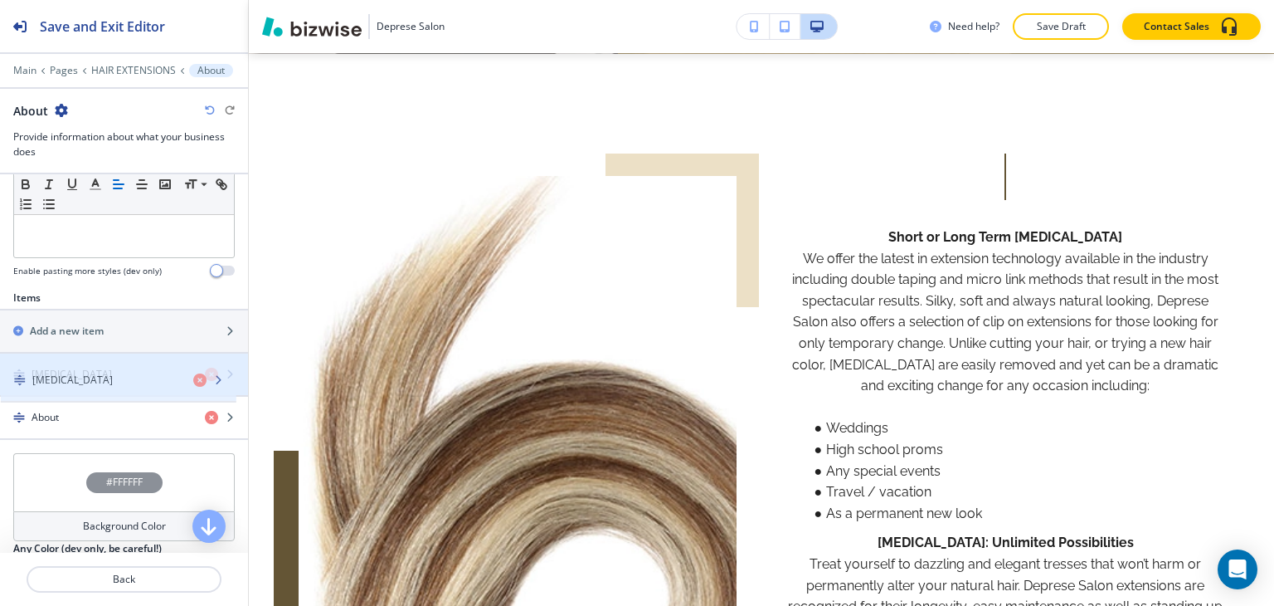
drag, startPoint x: 73, startPoint y: 401, endPoint x: 74, endPoint y: 368, distance: 33.2
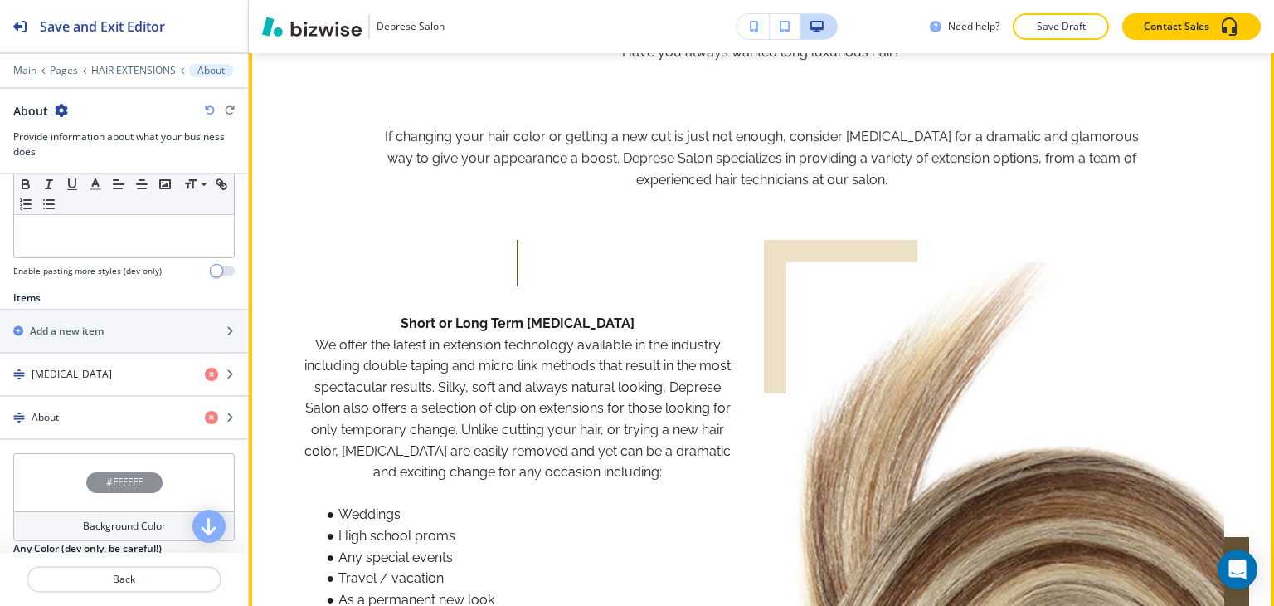
scroll to position [1160, 0]
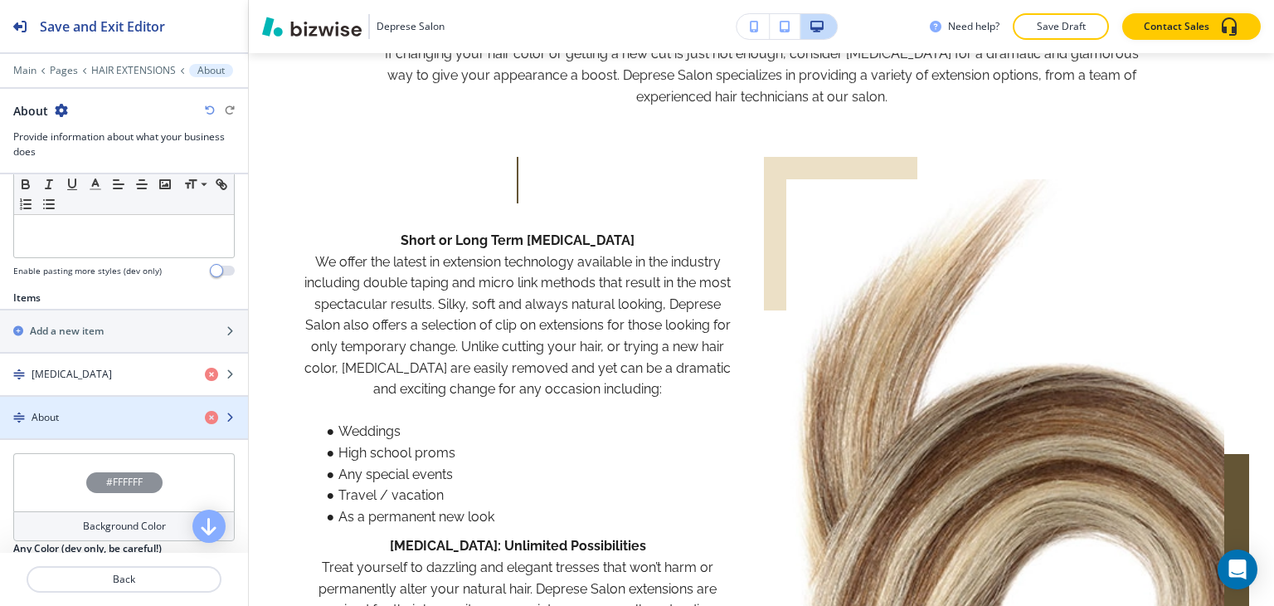
click at [76, 410] on div "About" at bounding box center [96, 417] width 192 height 15
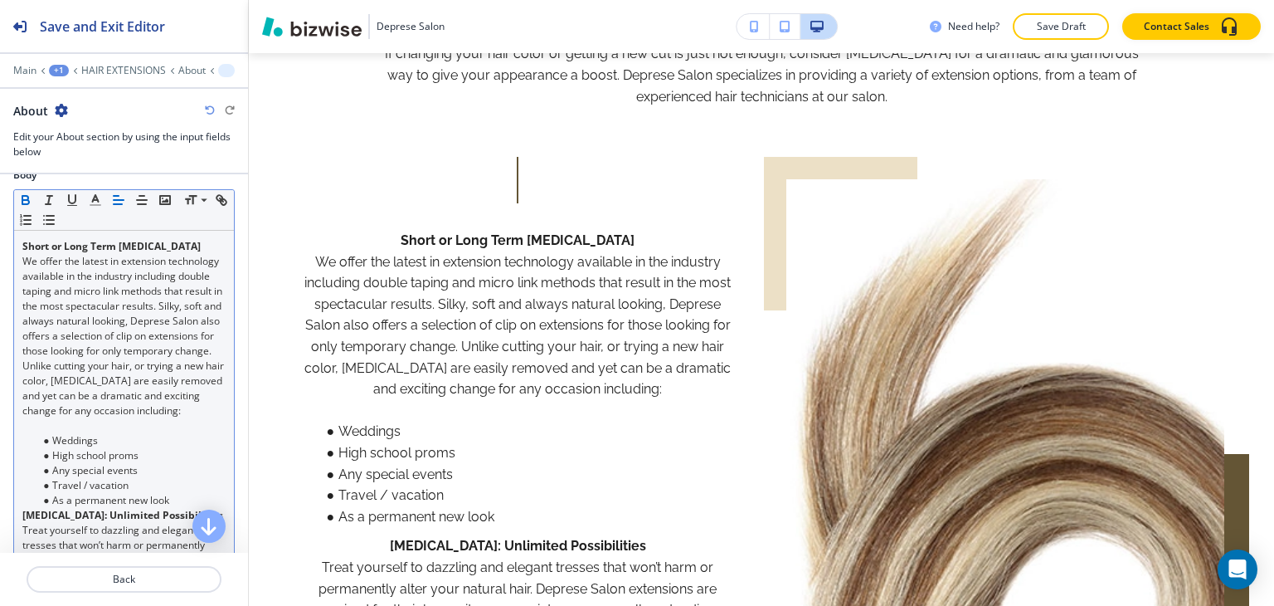
scroll to position [249, 0]
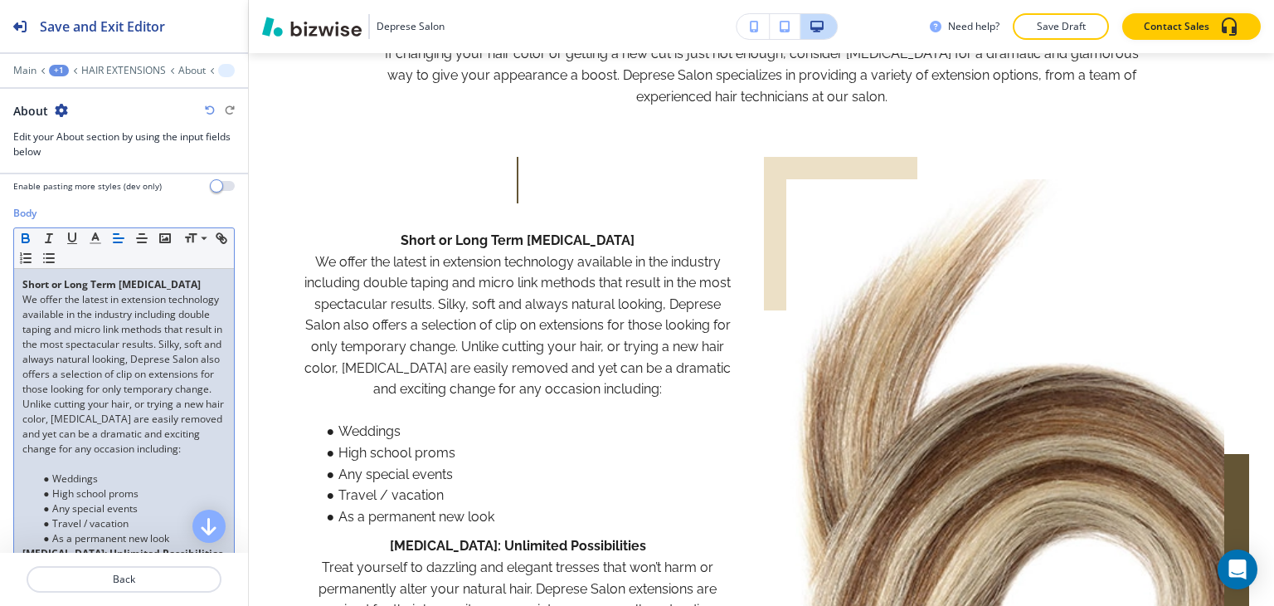
drag, startPoint x: 205, startPoint y: 286, endPoint x: 0, endPoint y: 268, distance: 205.7
copy strong "Short or Long Term [MEDICAL_DATA]"
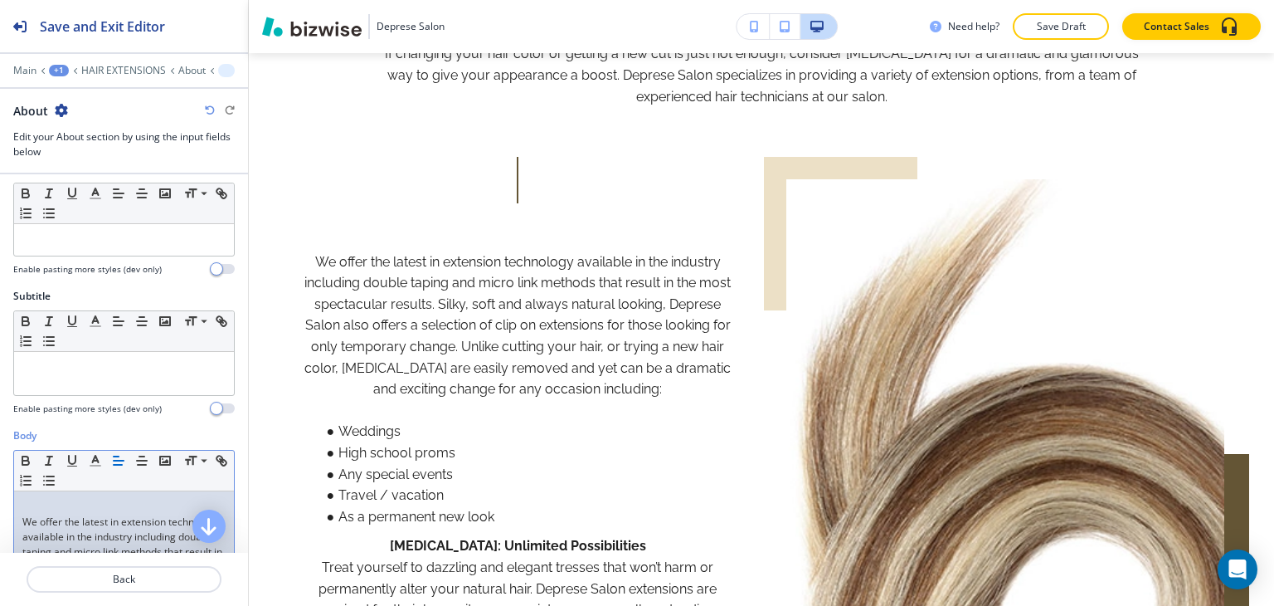
scroll to position [0, 0]
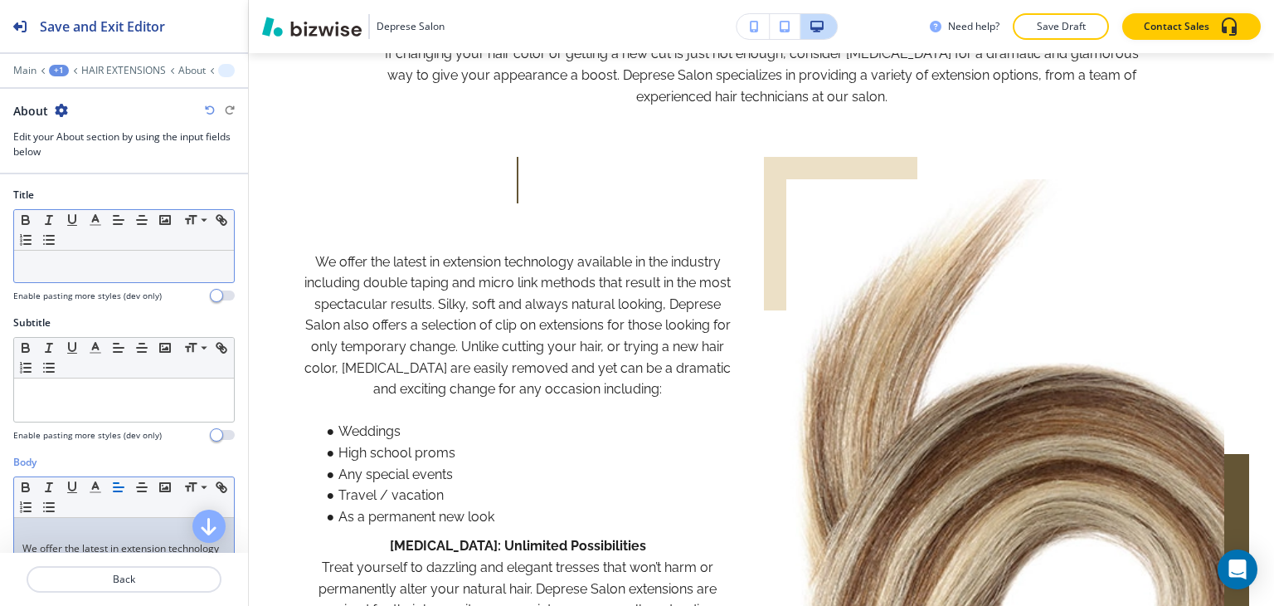
click at [106, 262] on p at bounding box center [123, 266] width 203 height 15
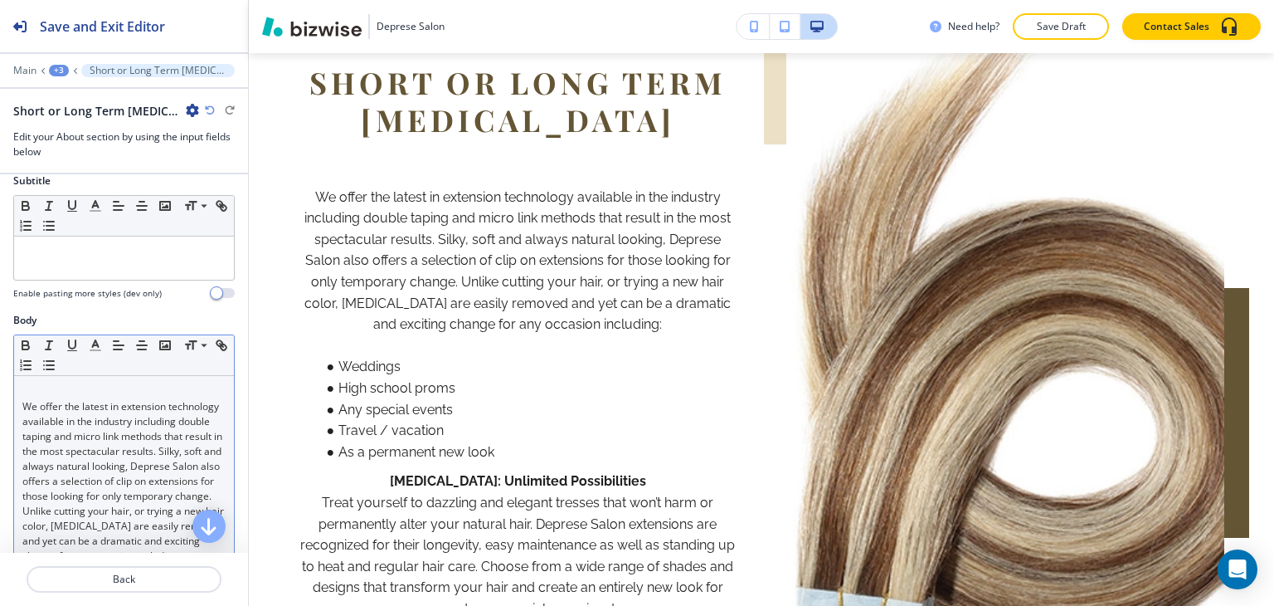
scroll to position [249, 0]
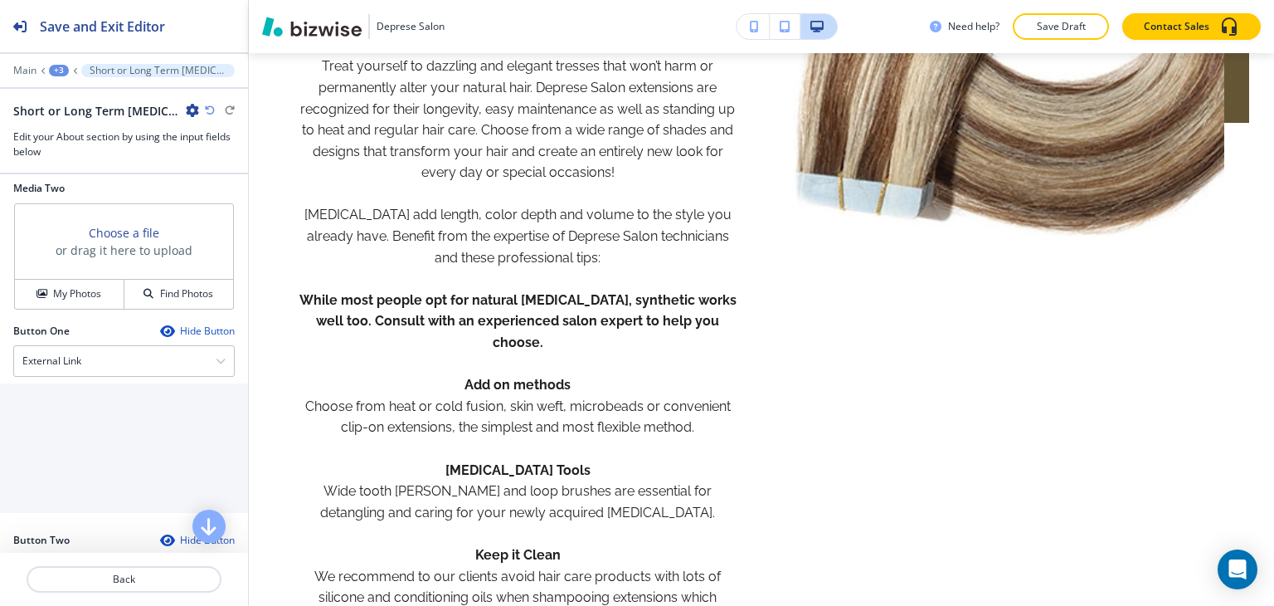
scroll to position [1643, 0]
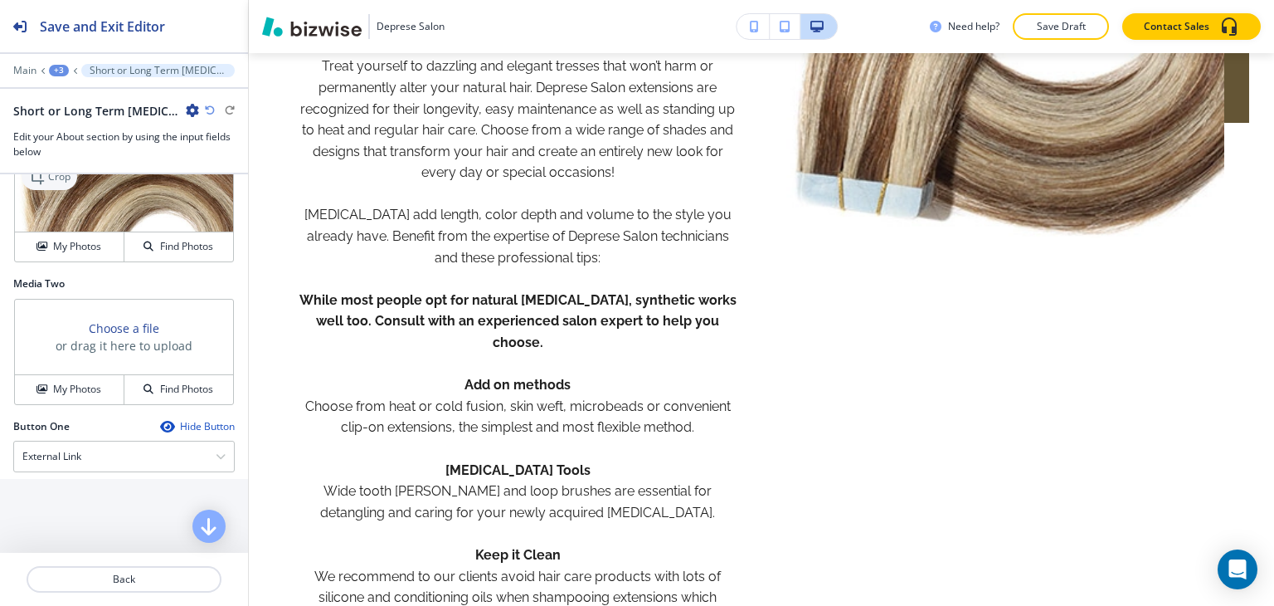
click at [53, 184] on p "Crop" at bounding box center [59, 176] width 22 height 15
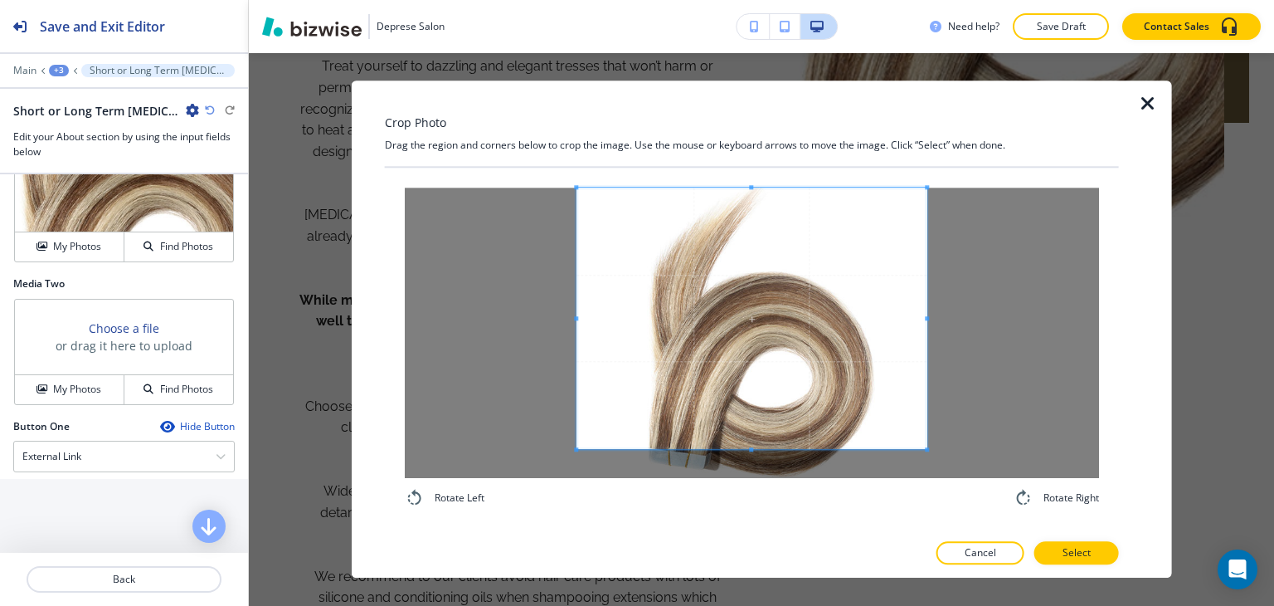
click at [760, 94] on div "Crop Photo Drag the region and corners below to crop the image. Use the mouse o…" at bounding box center [752, 328] width 734 height 497
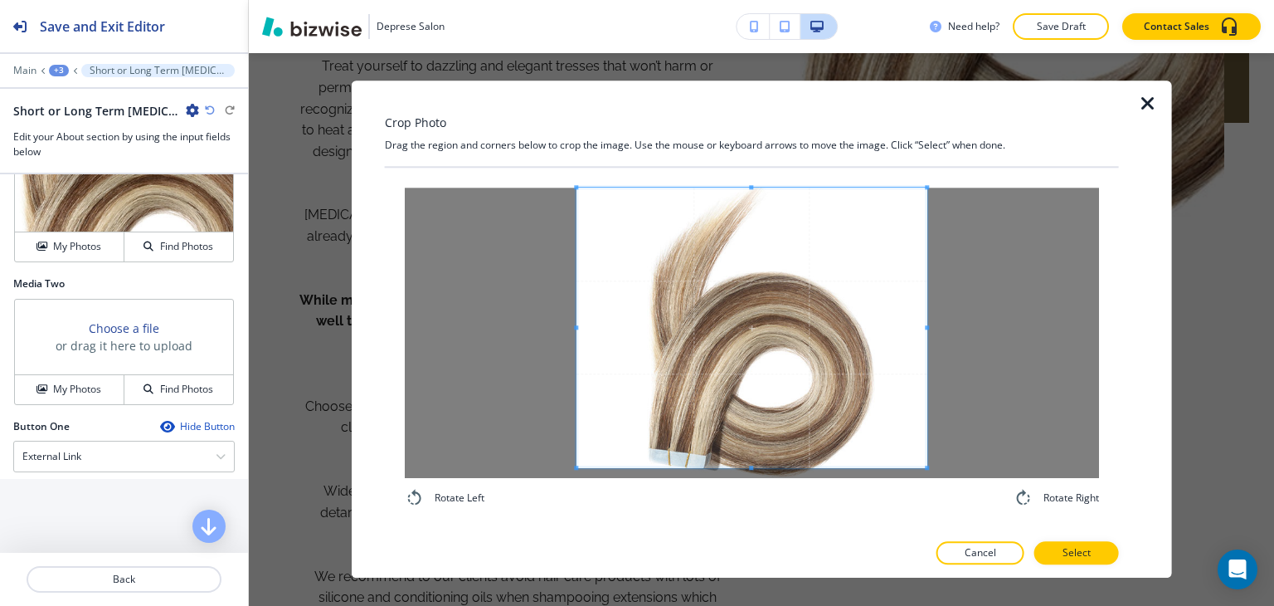
click at [761, 576] on div "Crop Photo Drag the region and corners below to crop the image. Use the mouse o…" at bounding box center [752, 328] width 734 height 497
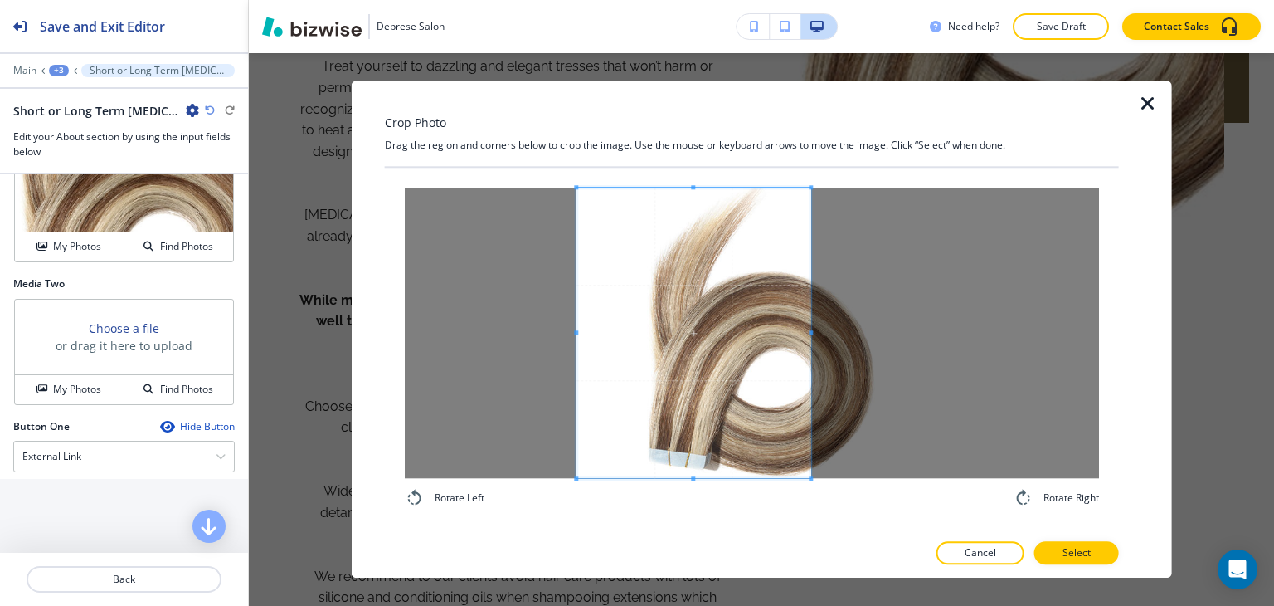
click at [810, 329] on div at bounding box center [693, 332] width 234 height 290
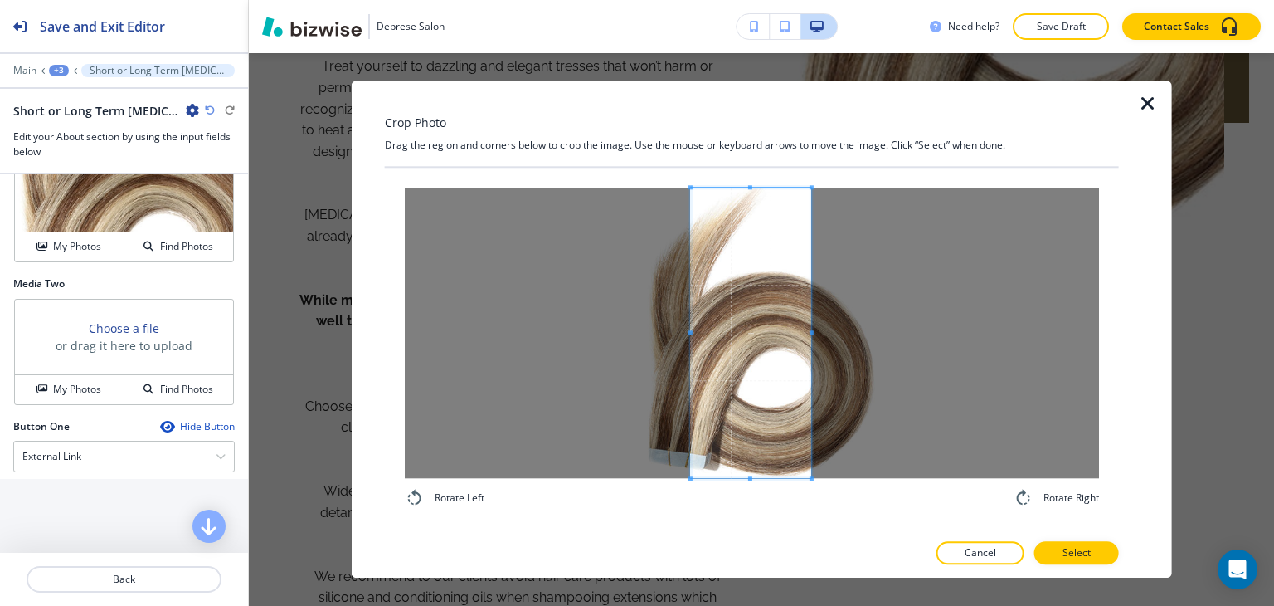
click at [691, 340] on div at bounding box center [751, 332] width 120 height 290
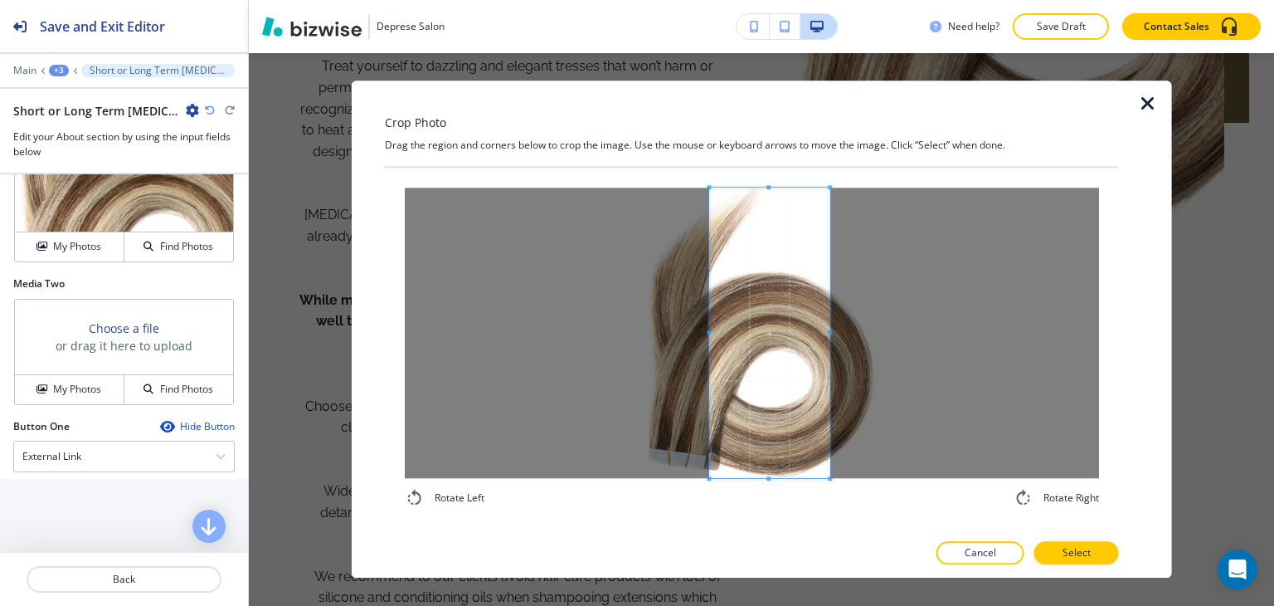
click at [779, 377] on span at bounding box center [769, 332] width 120 height 290
click at [1107, 552] on button "Select" at bounding box center [1076, 553] width 85 height 23
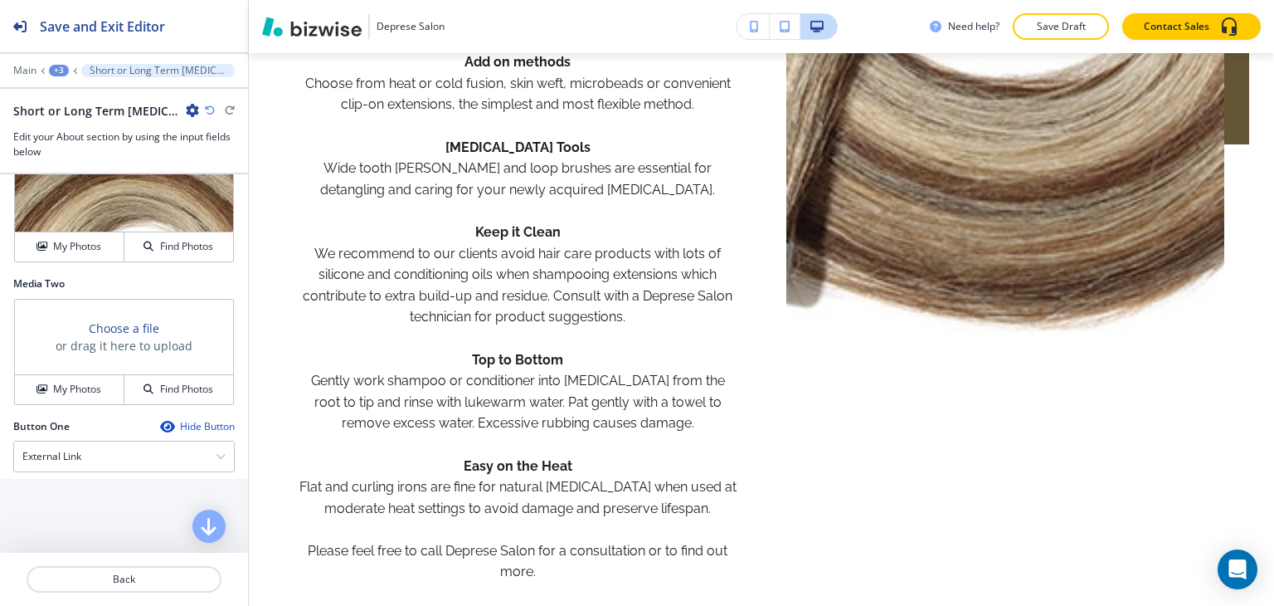
scroll to position [2073, 0]
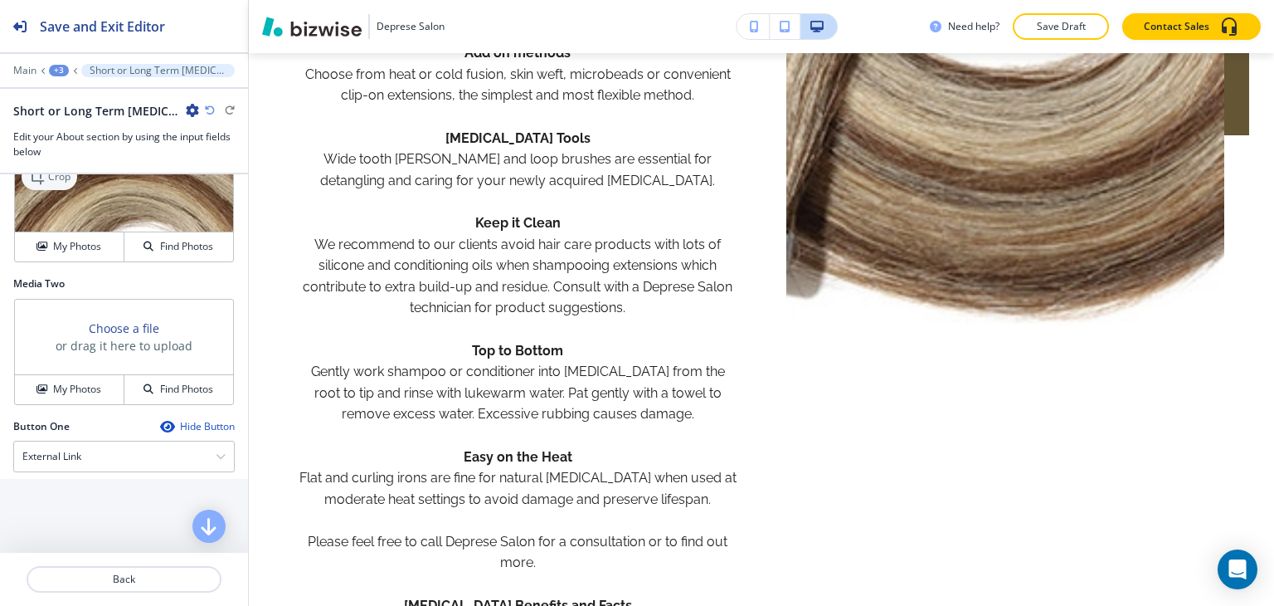
click at [61, 184] on p "Crop" at bounding box center [59, 176] width 22 height 15
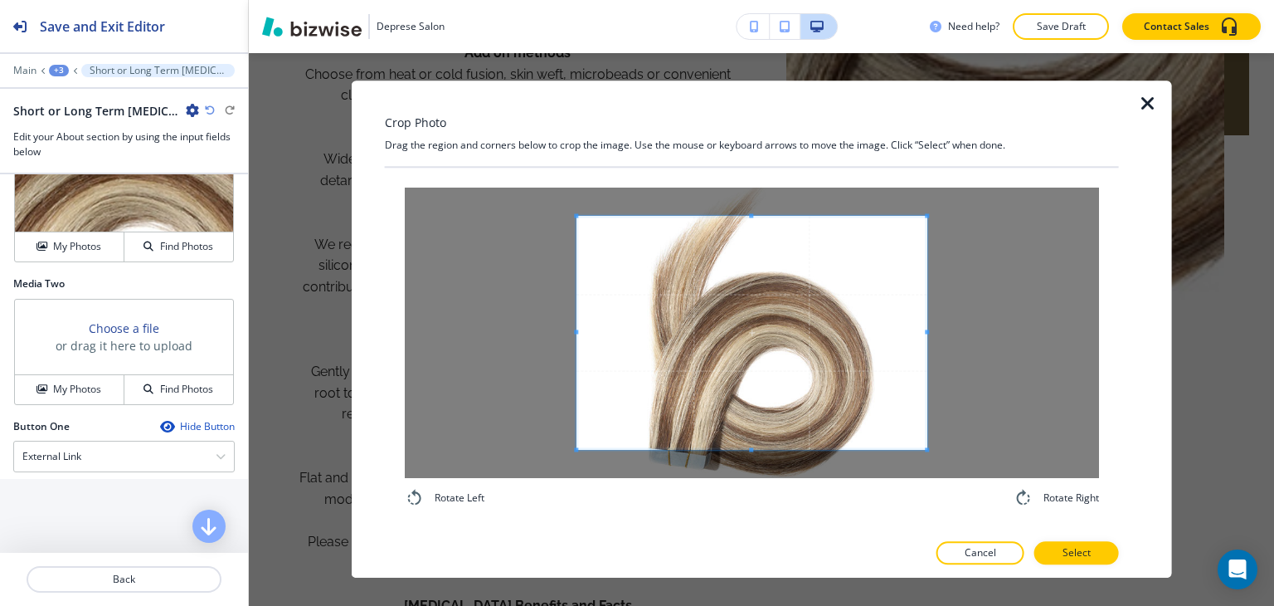
click at [776, 95] on div "Crop Photo Drag the region and corners below to crop the image. Use the mouse o…" at bounding box center [752, 328] width 734 height 497
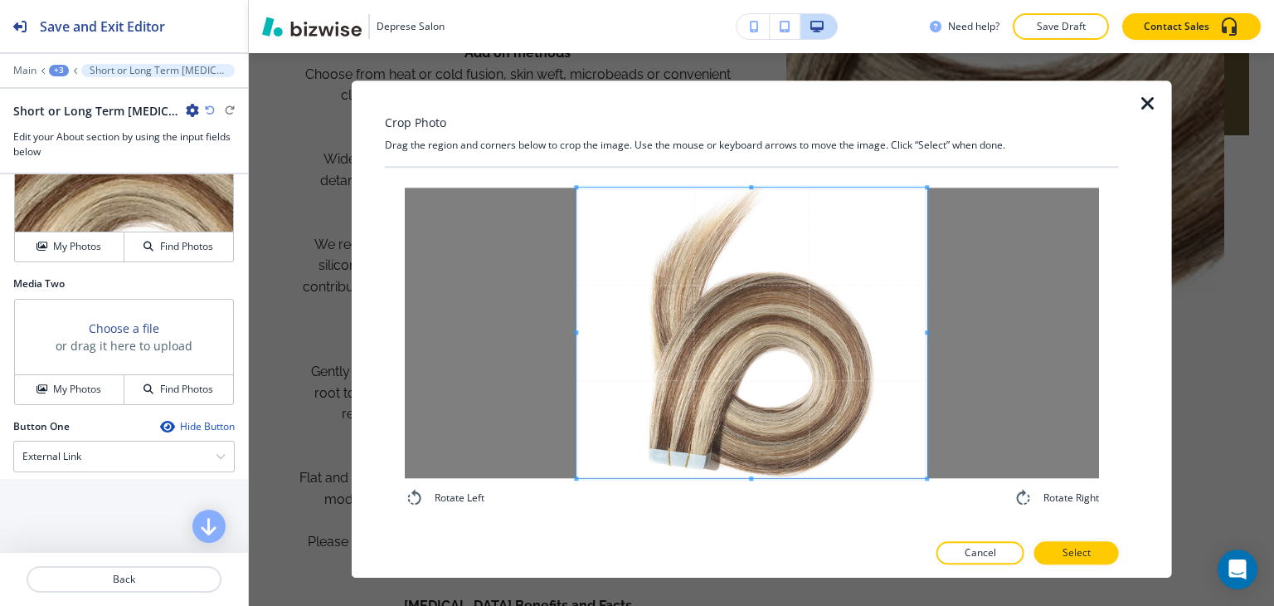
click at [758, 537] on div "Crop Photo Drag the region and corners below to crop the image. Use the mouse o…" at bounding box center [752, 328] width 734 height 497
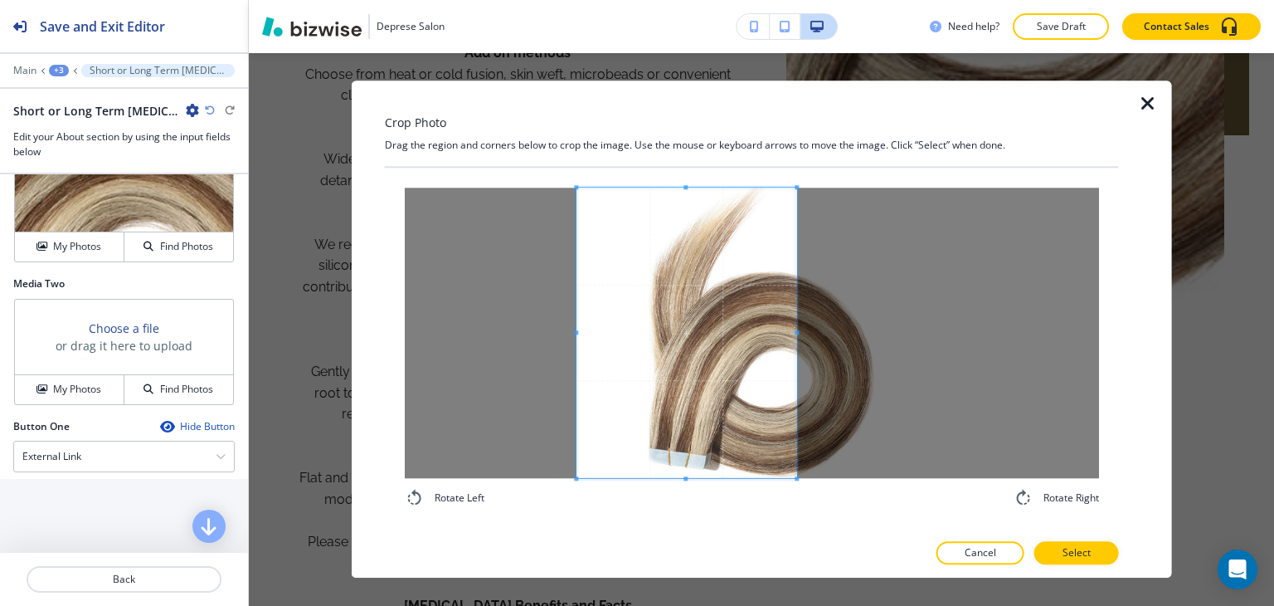
click at [797, 331] on span at bounding box center [797, 332] width 4 height 4
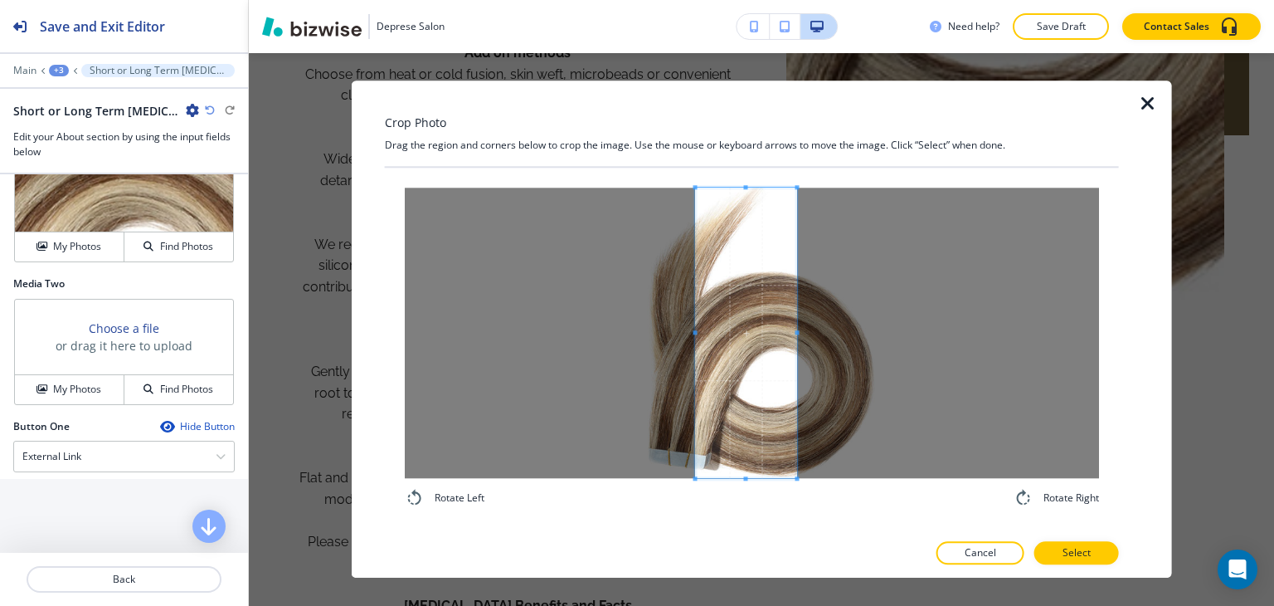
click at [696, 336] on div at bounding box center [746, 332] width 101 height 290
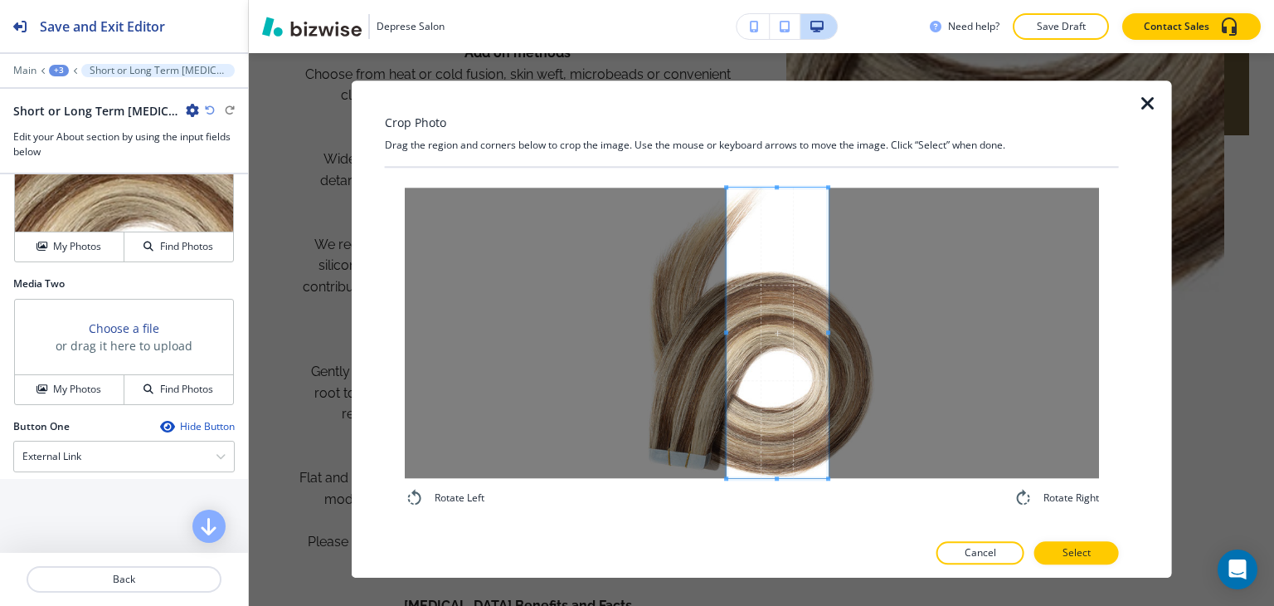
click at [777, 359] on span at bounding box center [777, 332] width 101 height 290
click at [1092, 557] on button "Select" at bounding box center [1076, 553] width 85 height 23
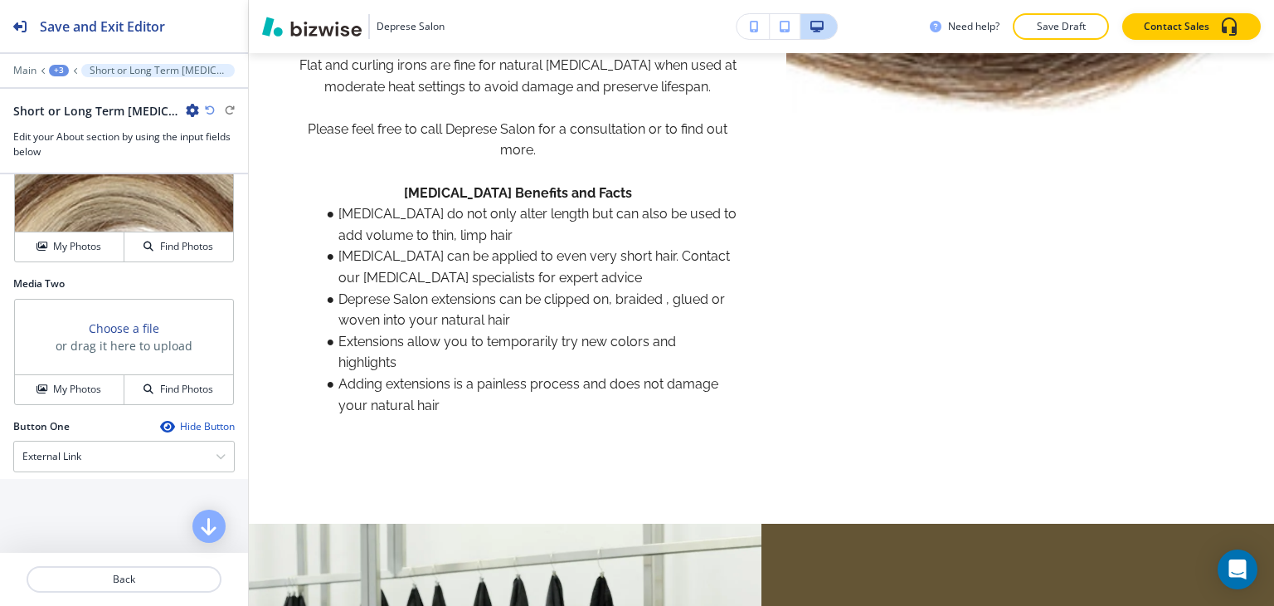
scroll to position [2488, 0]
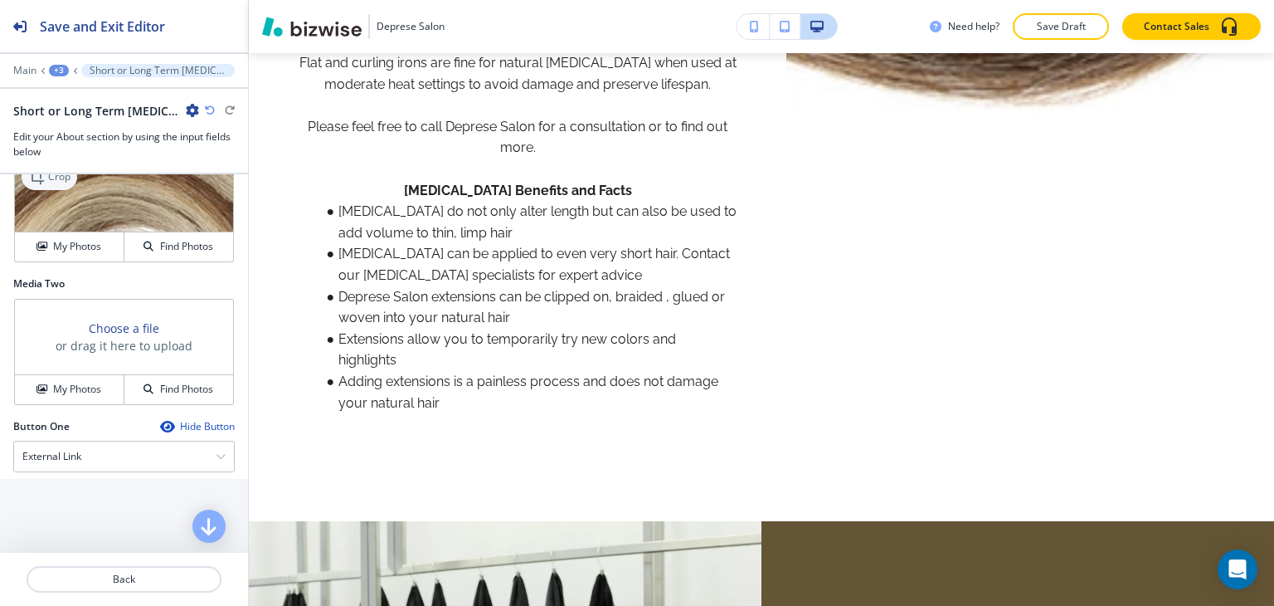
click at [62, 184] on p "Crop" at bounding box center [59, 176] width 22 height 15
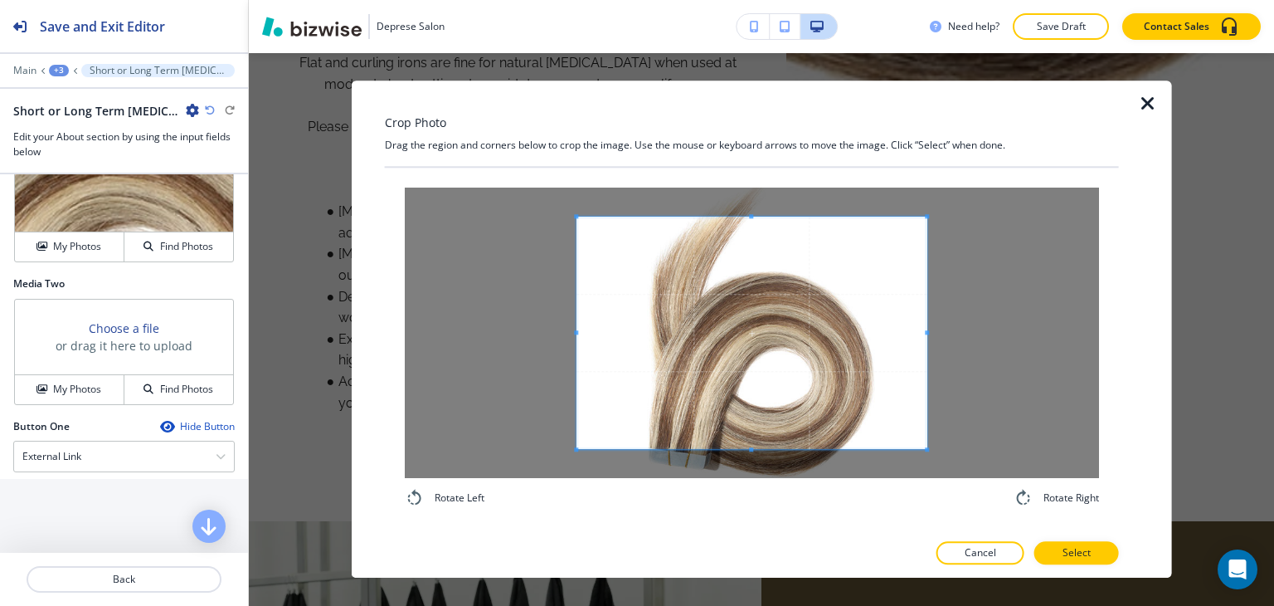
click at [753, 109] on div "Crop Photo Drag the region and corners below to crop the image. Use the mouse o…" at bounding box center [752, 328] width 734 height 497
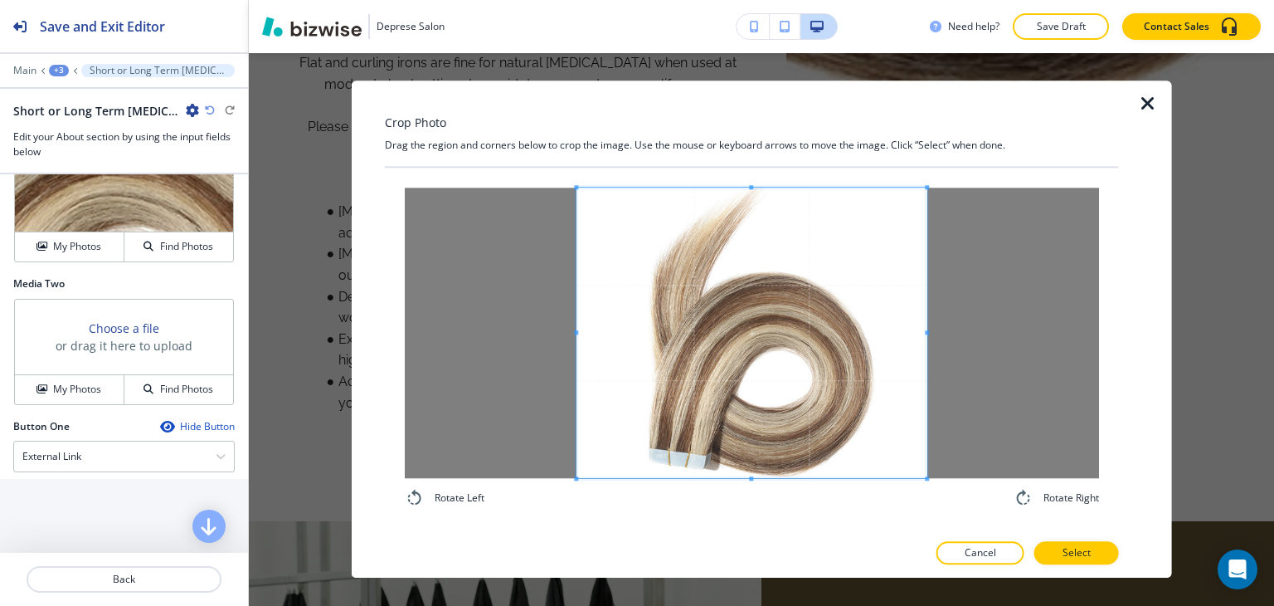
click at [752, 560] on div "Crop Photo Drag the region and corners below to crop the image. Use the mouse o…" at bounding box center [752, 328] width 734 height 497
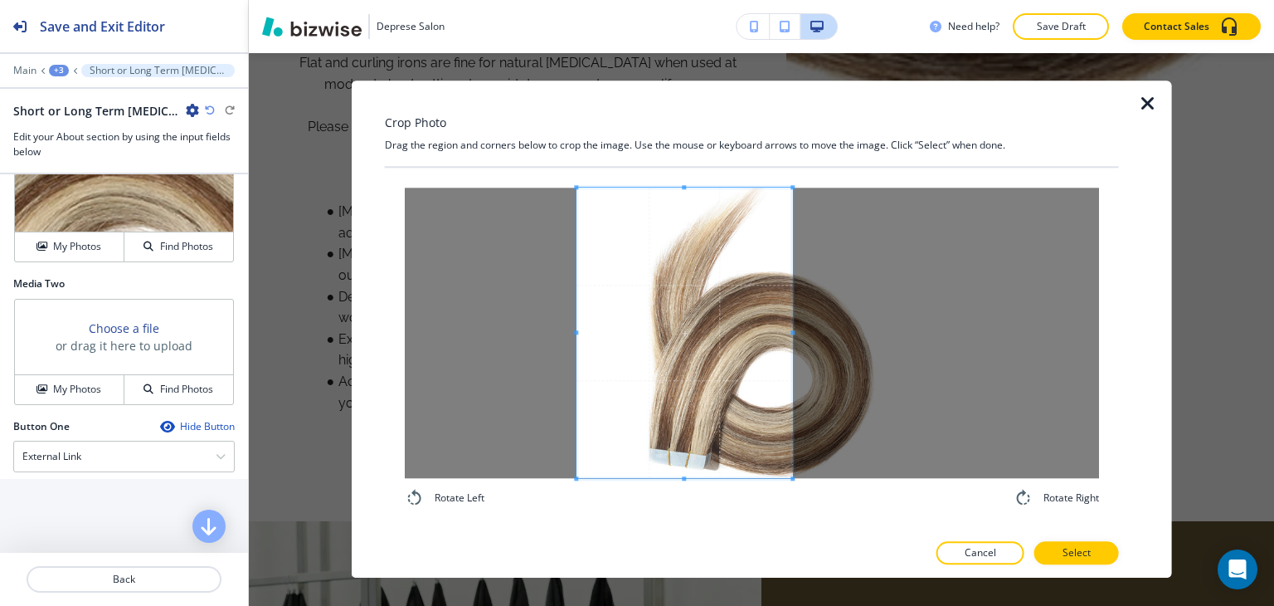
click at [792, 328] on span at bounding box center [792, 332] width 4 height 290
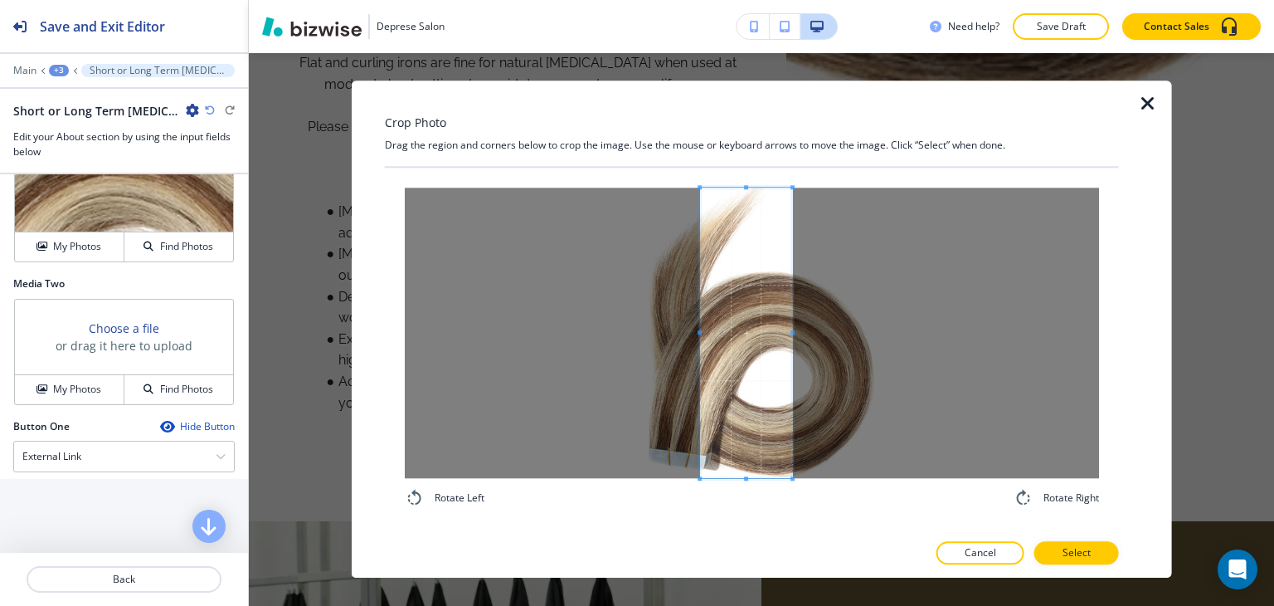
click at [700, 346] on div at bounding box center [746, 332] width 92 height 290
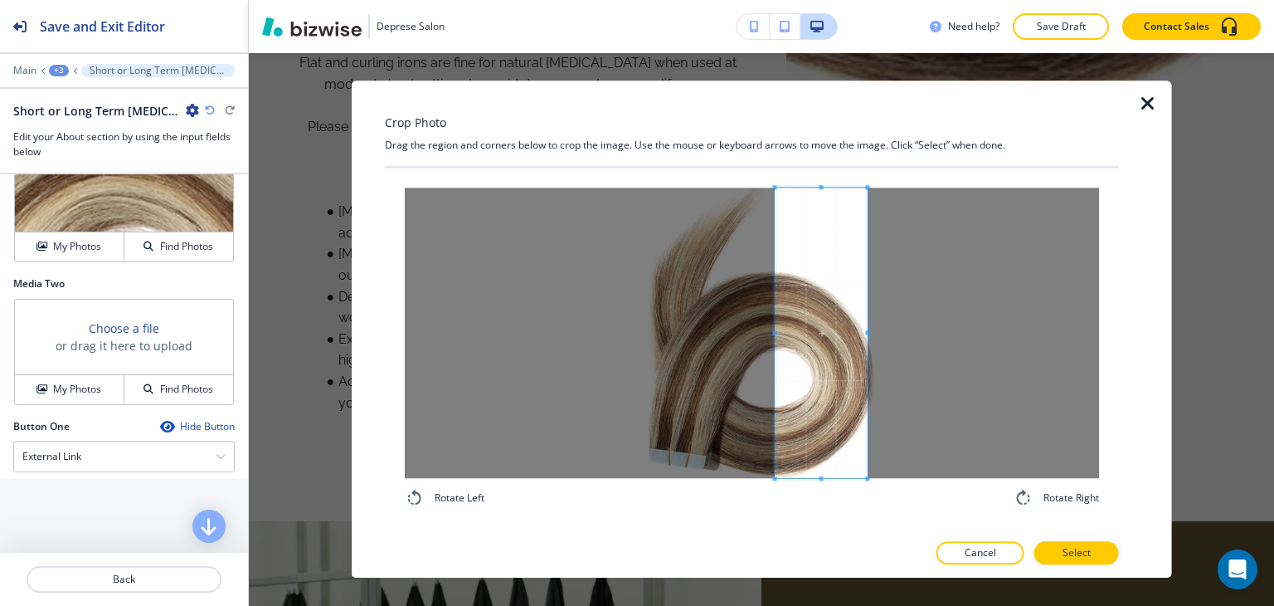
click at [781, 419] on span at bounding box center [822, 332] width 92 height 290
click at [1086, 555] on p "Select" at bounding box center [1077, 553] width 28 height 15
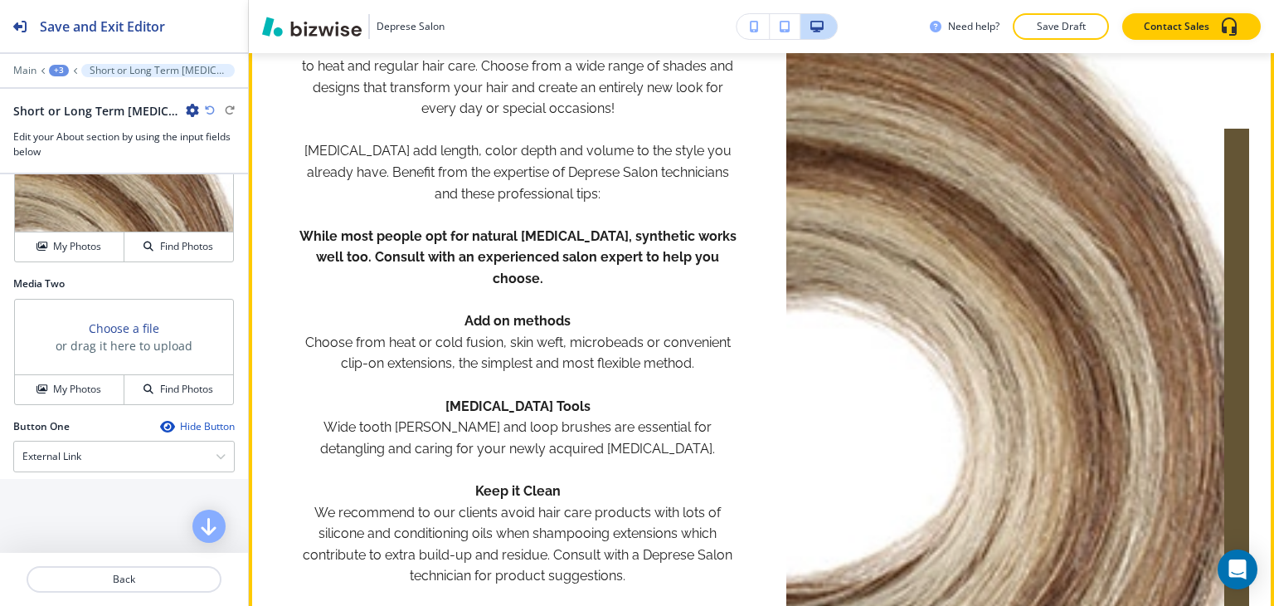
scroll to position [1658, 0]
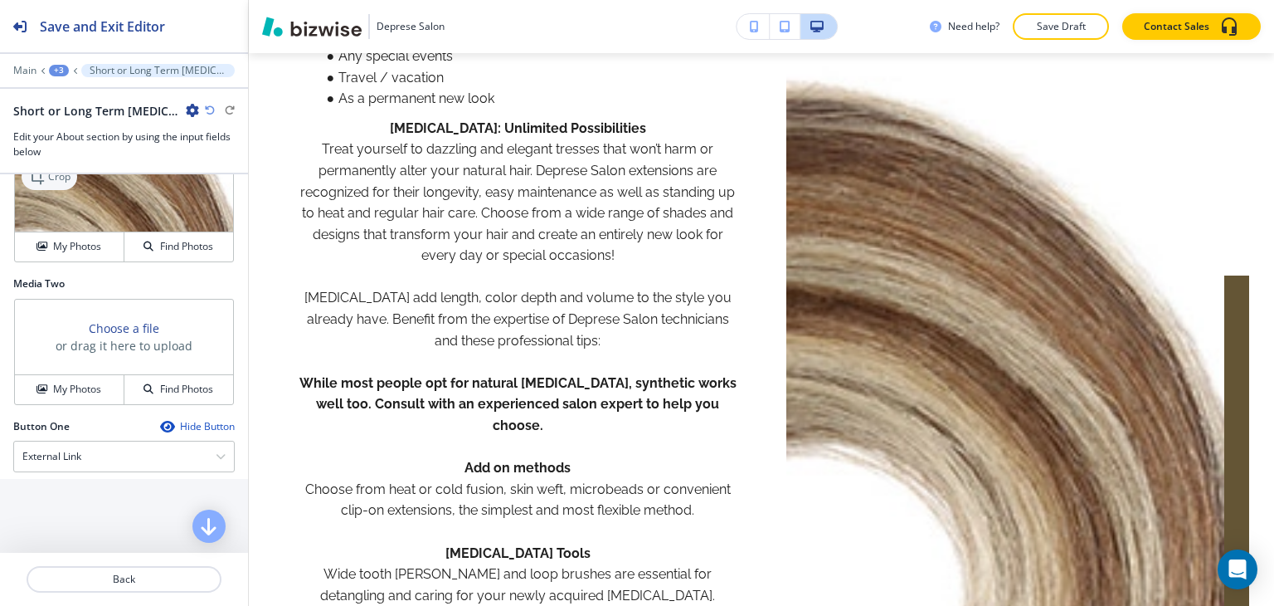
click at [40, 187] on icon at bounding box center [38, 177] width 20 height 20
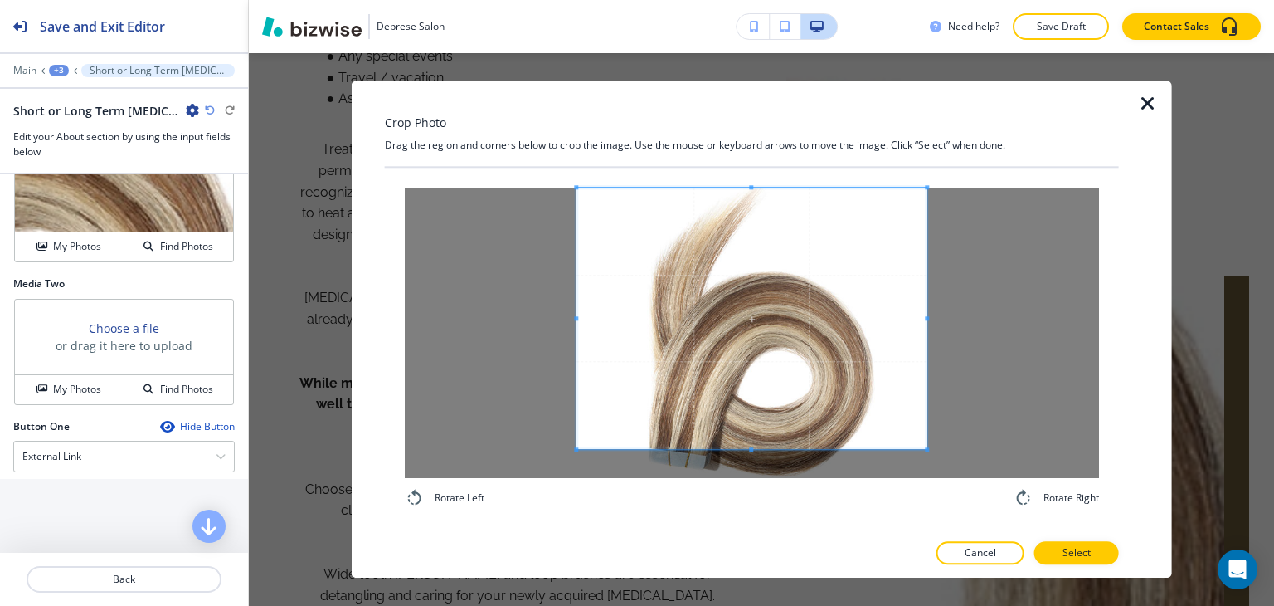
click at [765, 80] on div "Crop Photo Drag the region and corners below to crop the image. Use the mouse o…" at bounding box center [761, 329] width 1025 height 552
click at [750, 451] on div at bounding box center [752, 332] width 694 height 290
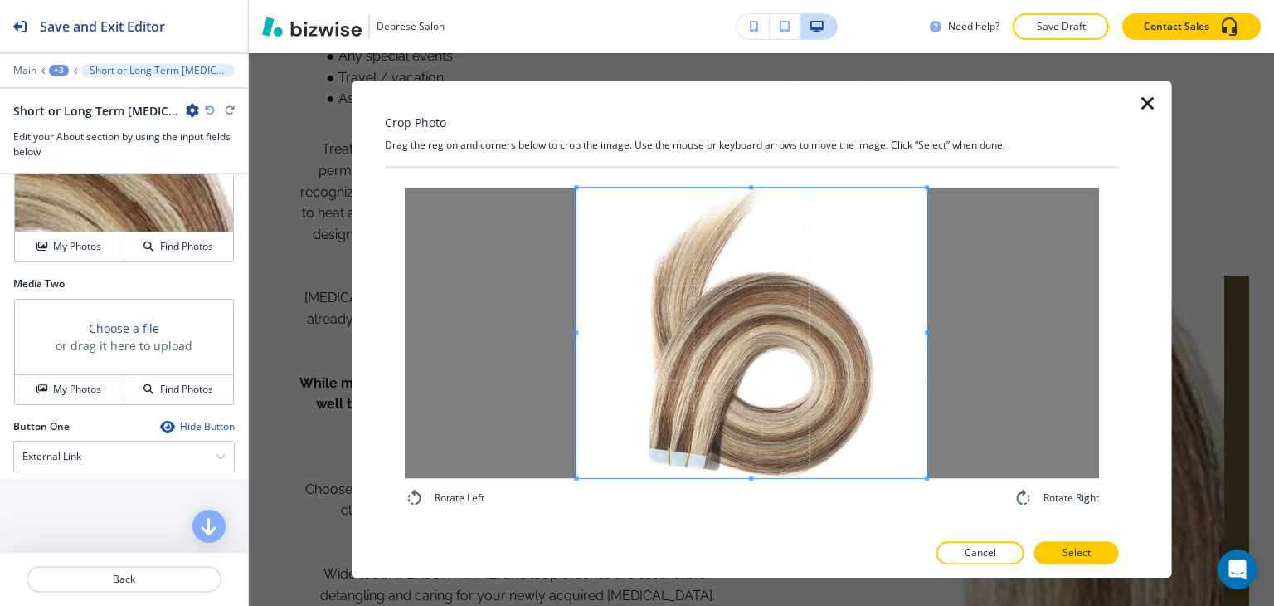
click at [748, 528] on div "Rotate Left Rotate Right" at bounding box center [752, 349] width 734 height 363
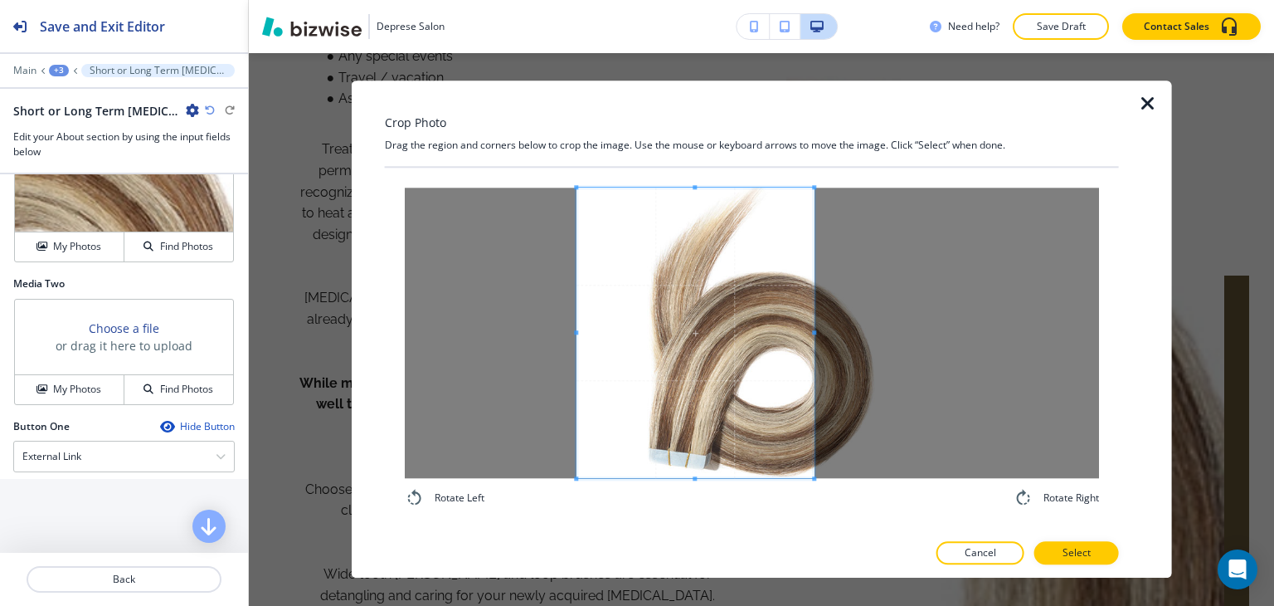
click at [813, 327] on div at bounding box center [694, 332] width 237 height 290
click at [572, 336] on div at bounding box center [752, 332] width 694 height 290
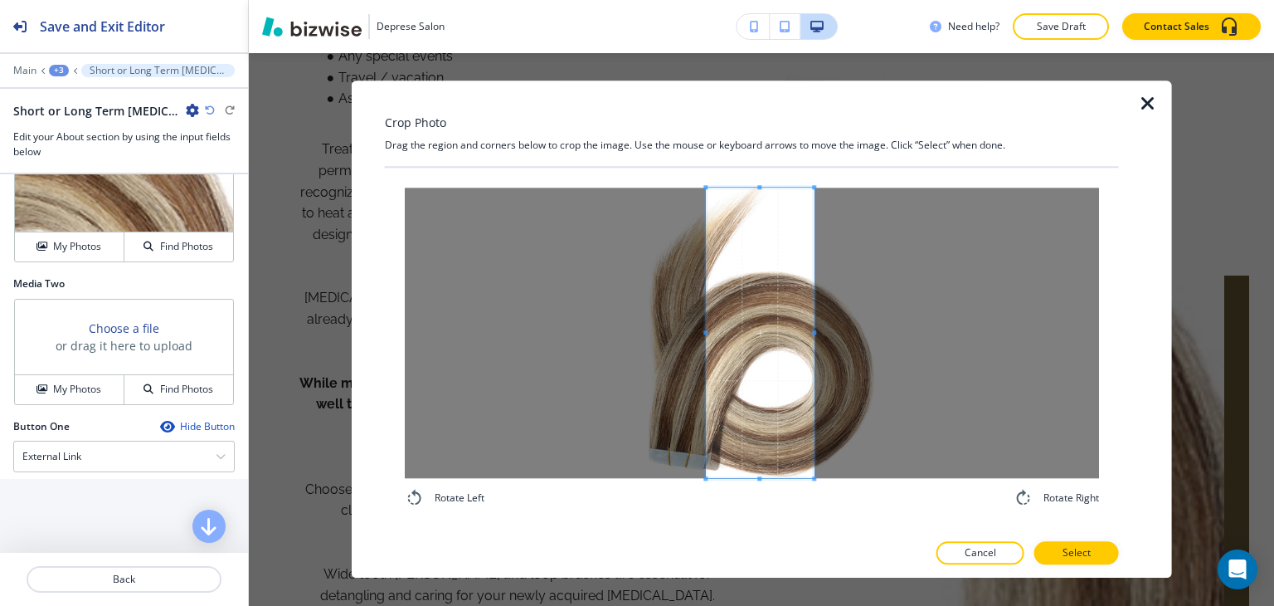
click at [706, 343] on div at bounding box center [760, 332] width 108 height 290
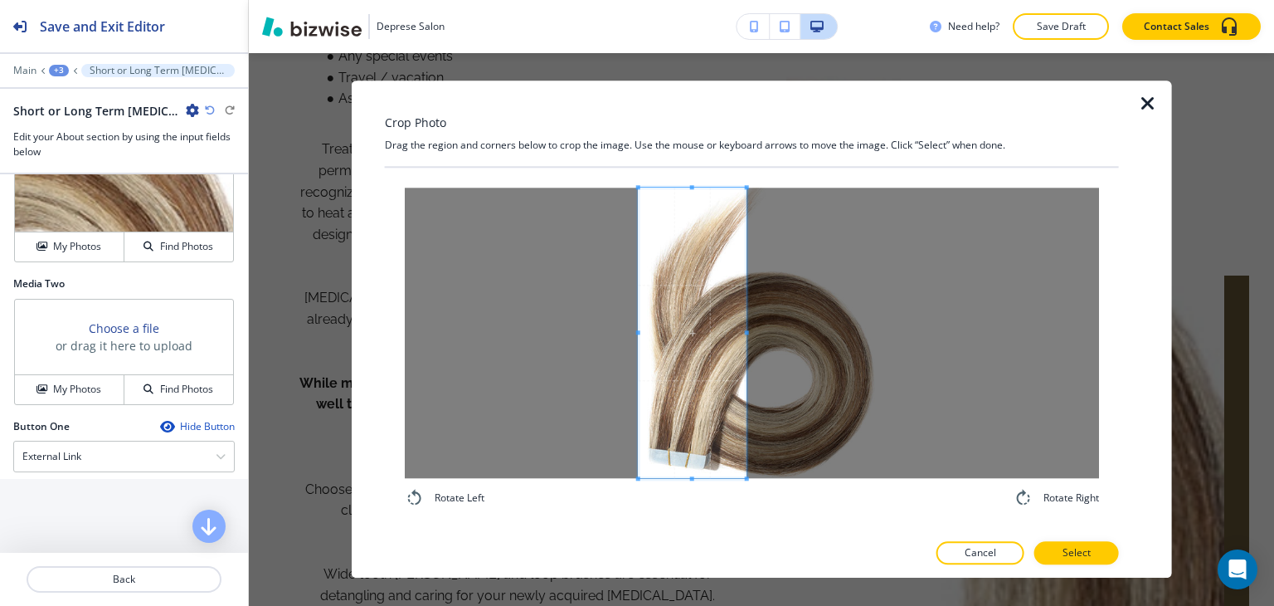
click at [699, 358] on span at bounding box center [693, 332] width 108 height 290
click at [645, 332] on span at bounding box center [646, 332] width 4 height 4
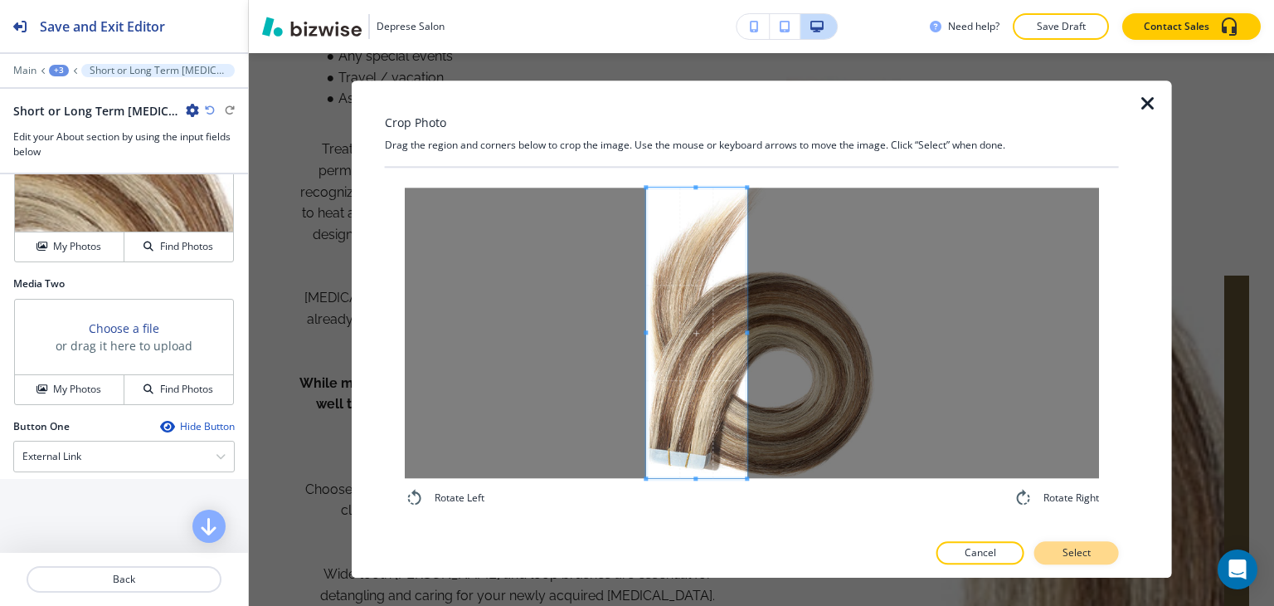
click at [1087, 557] on p "Select" at bounding box center [1077, 553] width 28 height 15
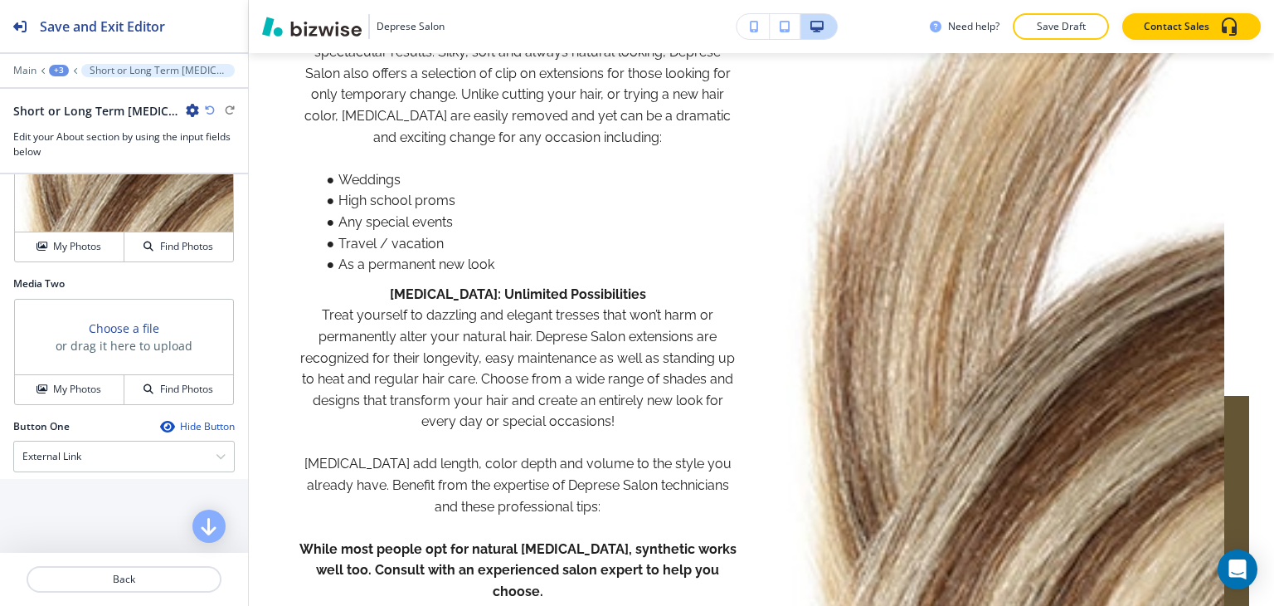
scroll to position [1907, 0]
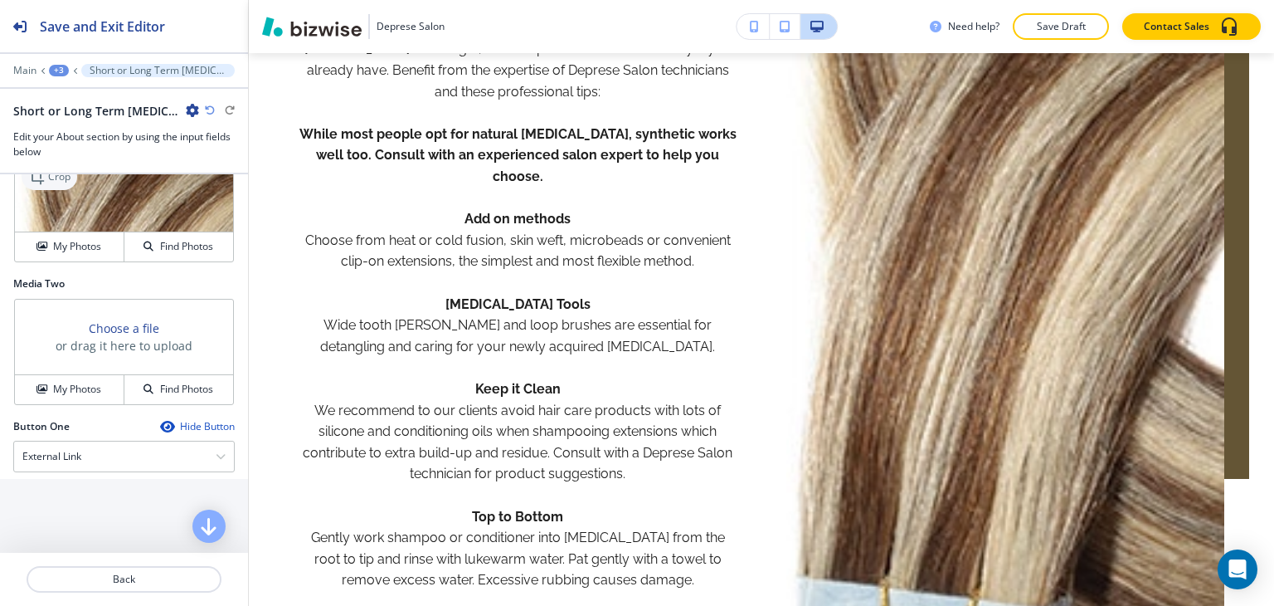
click at [49, 184] on p "Crop" at bounding box center [59, 176] width 22 height 15
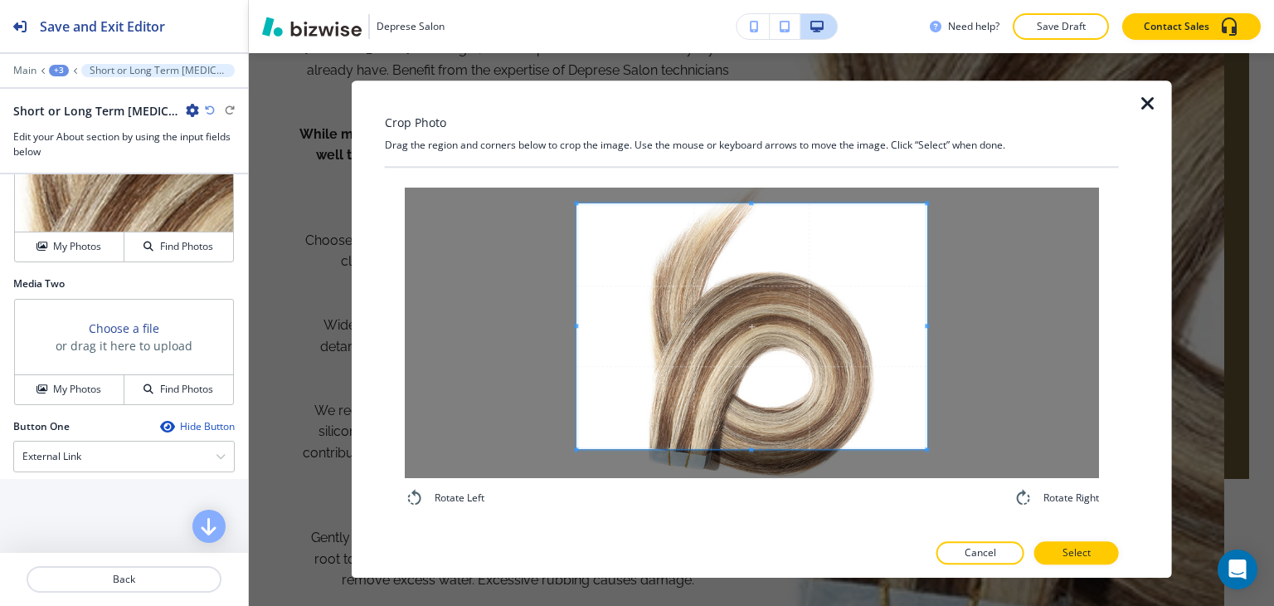
click at [742, 86] on div "Crop Photo Drag the region and corners below to crop the image. Use the mouse o…" at bounding box center [752, 328] width 734 height 497
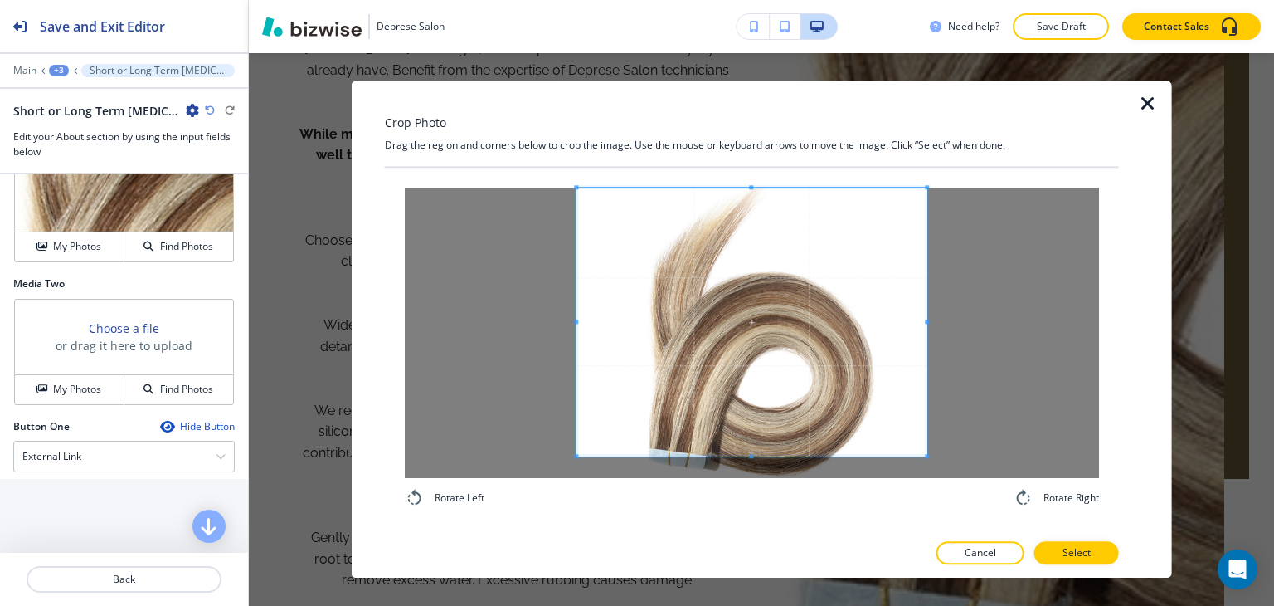
click at [751, 538] on div "Crop Photo Drag the region and corners below to crop the image. Use the mouse o…" at bounding box center [752, 328] width 734 height 497
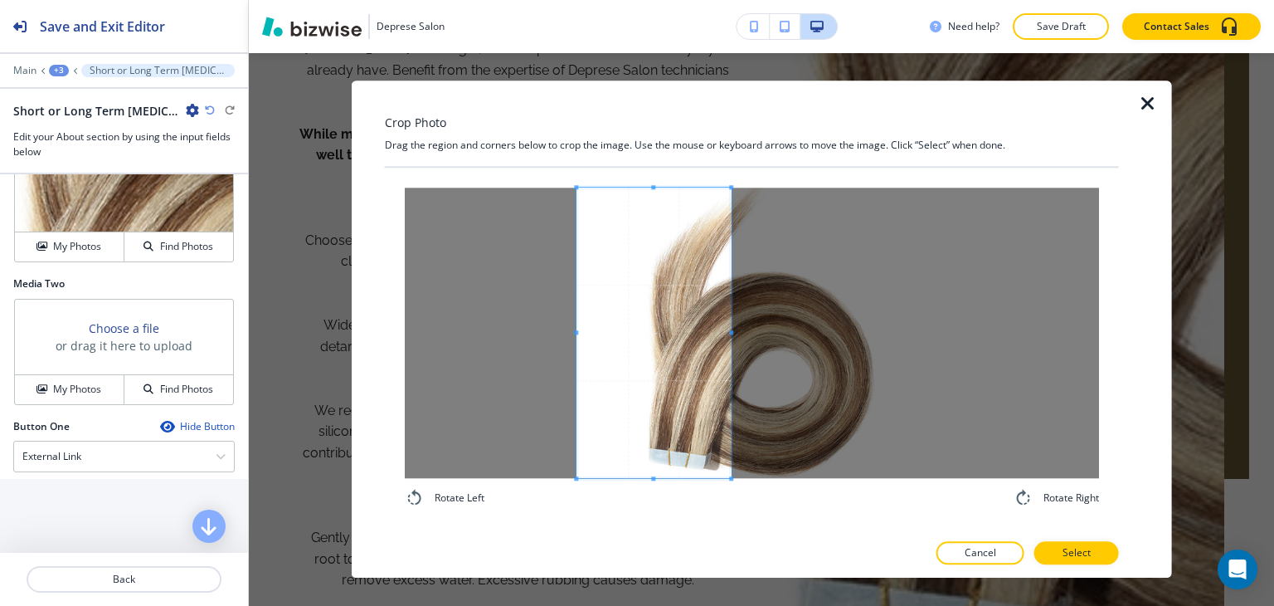
click at [732, 332] on span at bounding box center [732, 332] width 4 height 4
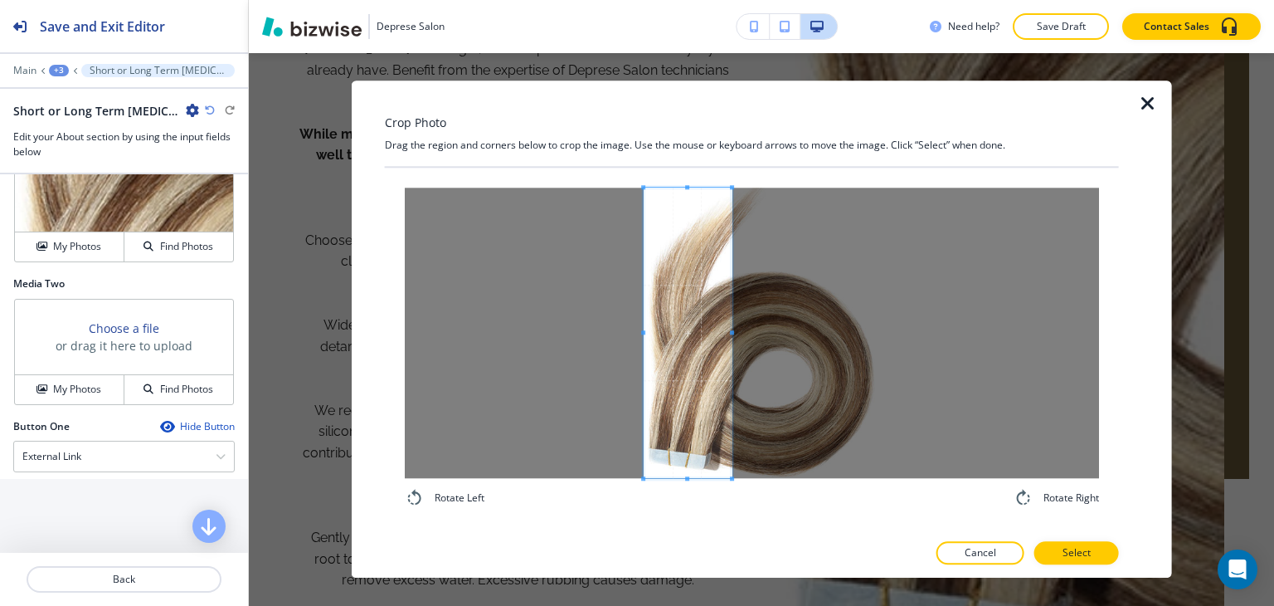
click at [644, 339] on div at bounding box center [688, 332] width 88 height 290
click at [1051, 561] on button "Select" at bounding box center [1076, 553] width 85 height 23
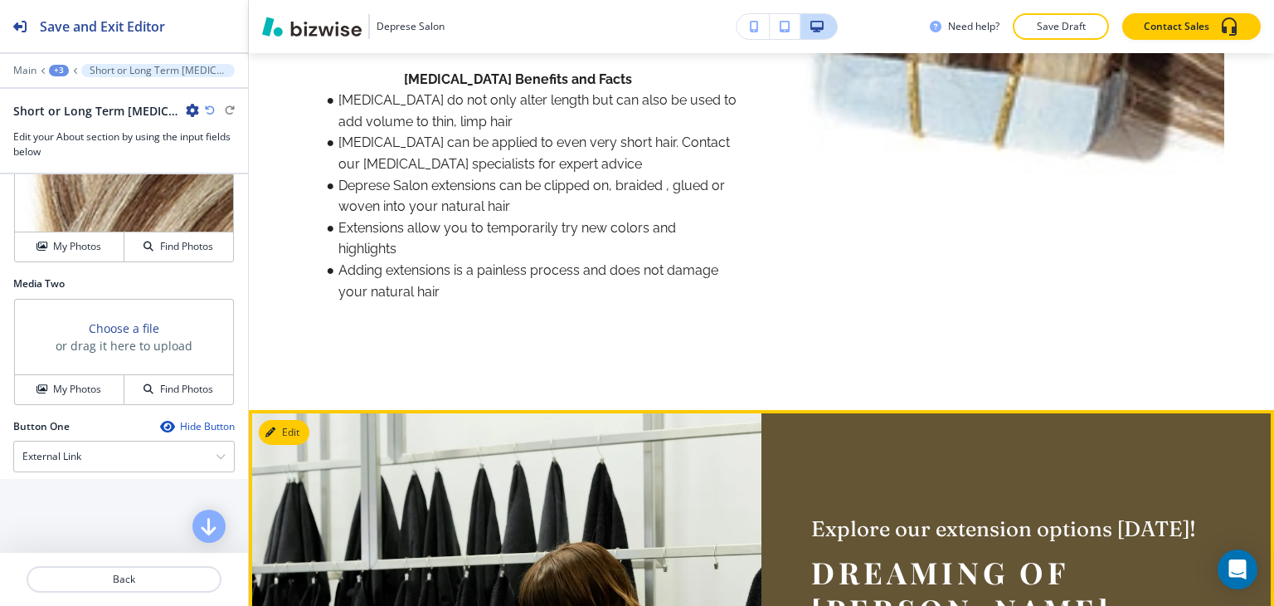
scroll to position [2571, 0]
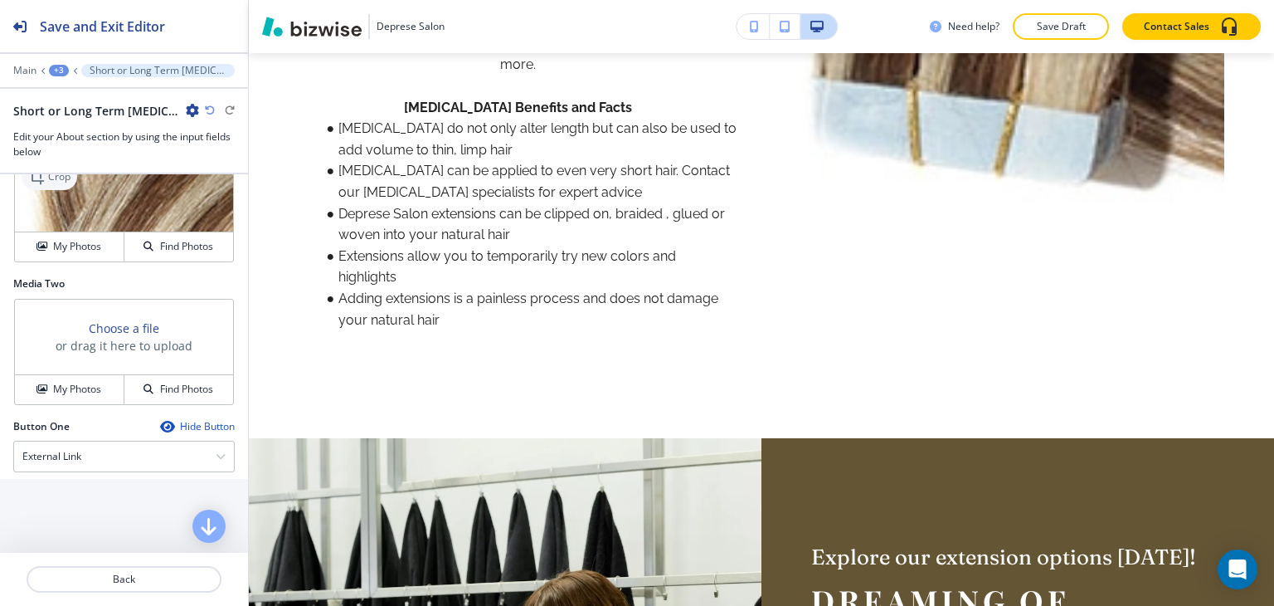
click at [50, 184] on p "Crop" at bounding box center [59, 176] width 22 height 15
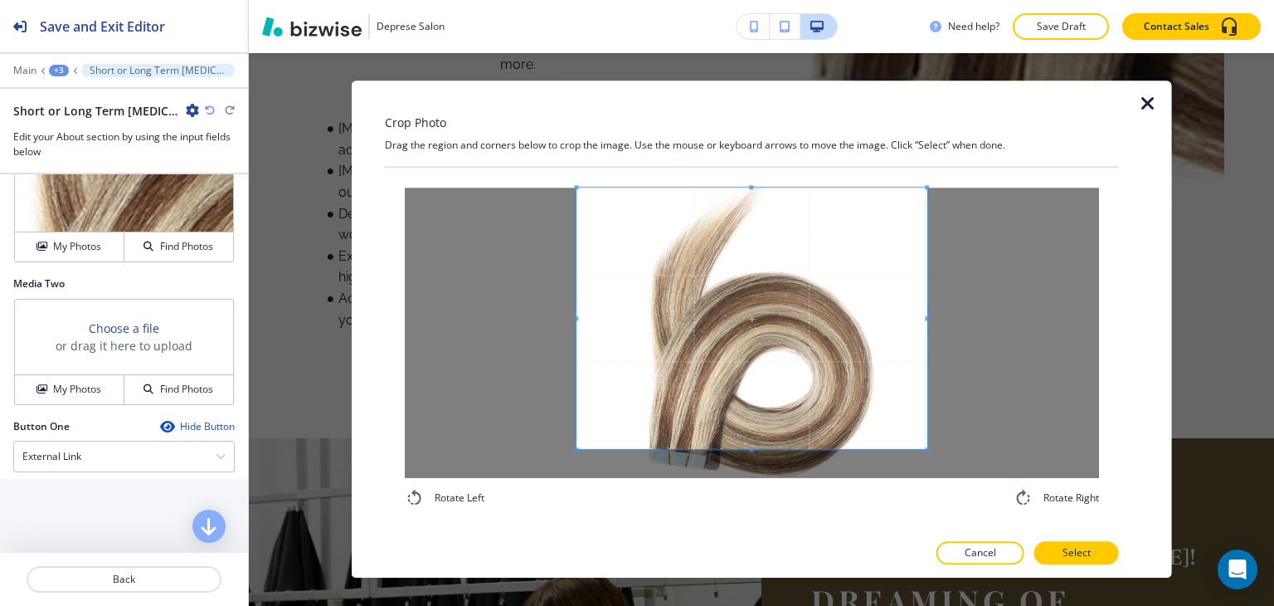
click at [750, 80] on div "Crop Photo Drag the region and corners below to crop the image. Use the mouse o…" at bounding box center [752, 328] width 734 height 497
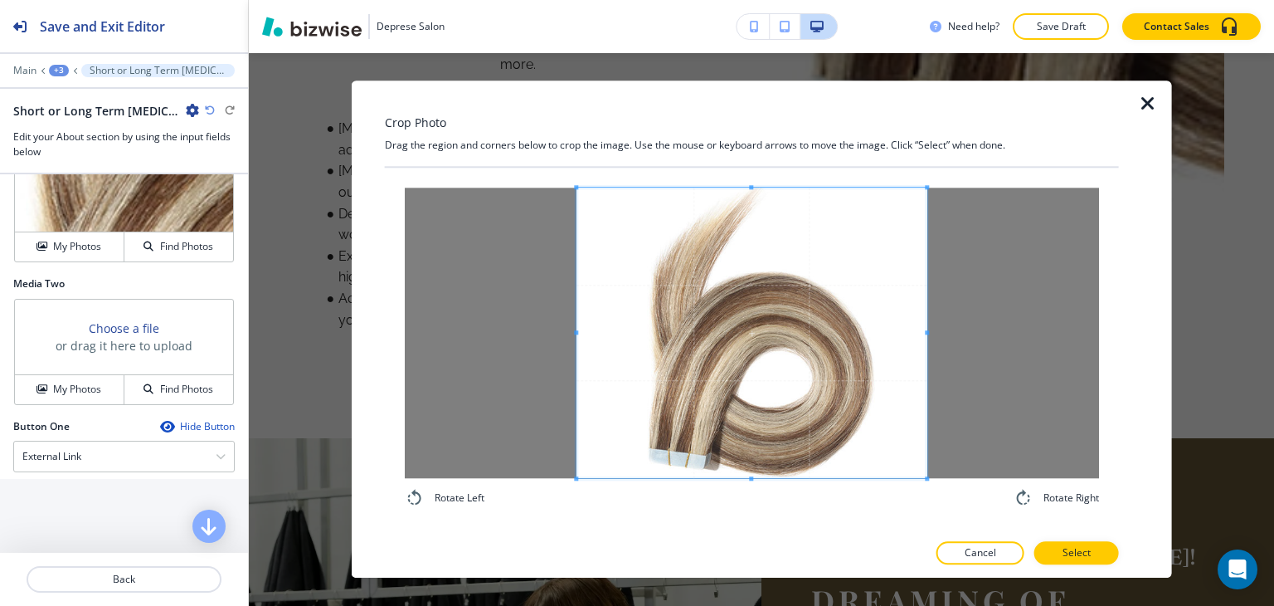
click at [775, 0] on html "Save and Exit Editor Main +3 Short or Long Term Hair Extensions Short or Long T…" at bounding box center [637, 0] width 1274 height 0
click at [748, 546] on div "Crop Photo Drag the region and corners below to crop the image. Use the mouse o…" at bounding box center [752, 328] width 734 height 497
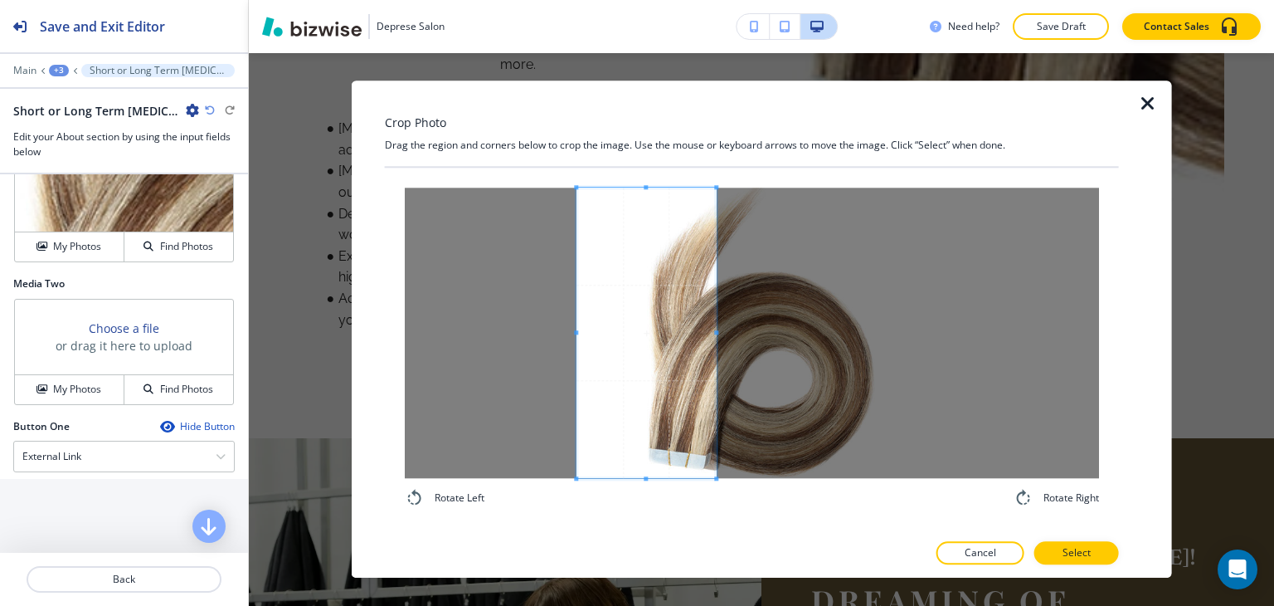
click at [714, 324] on div at bounding box center [645, 332] width 139 height 290
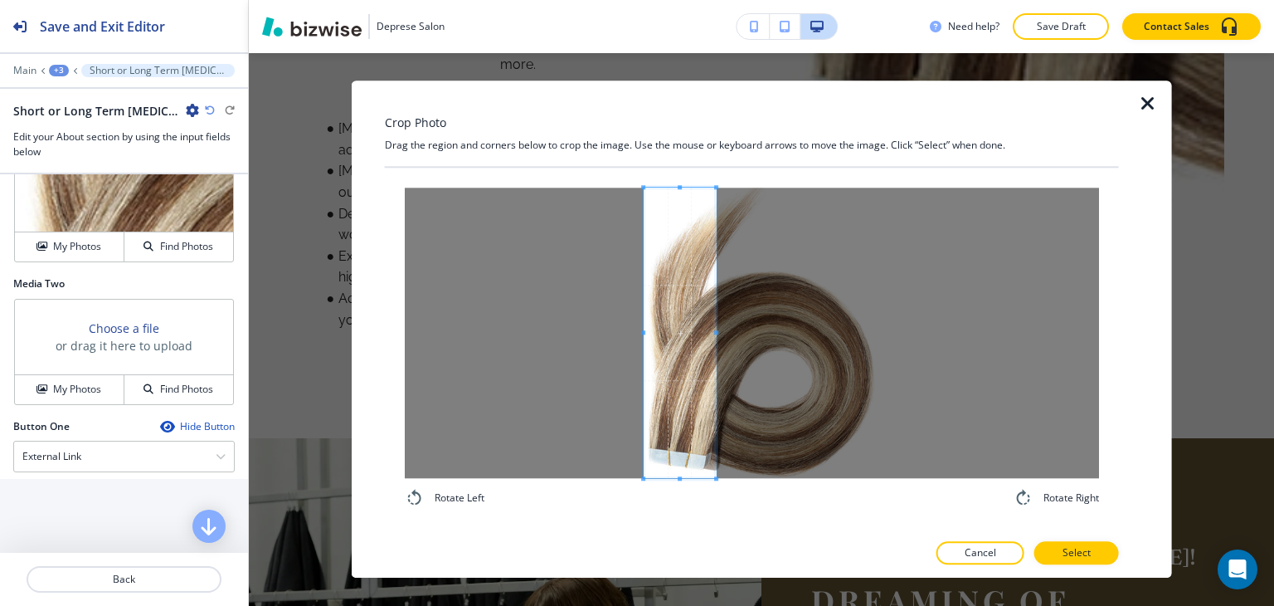
click at [644, 344] on div at bounding box center [680, 332] width 72 height 290
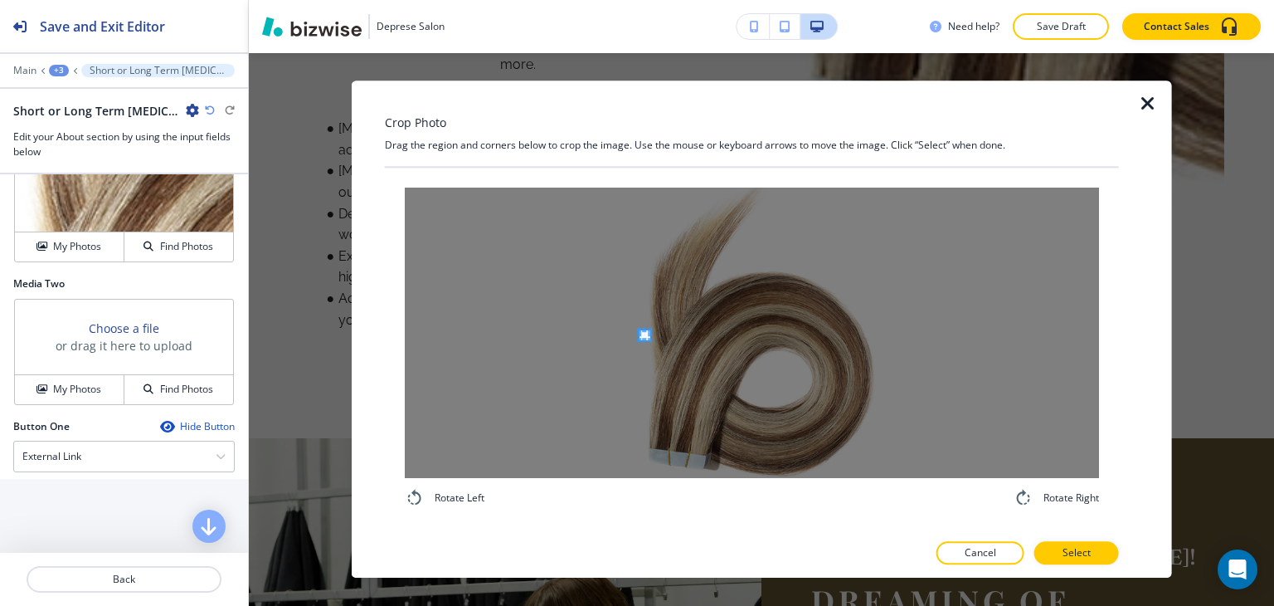
click at [643, 331] on div at bounding box center [752, 332] width 694 height 290
click at [659, 131] on div "Crop Photo Drag the region and corners below to crop the image. Use the mouse o…" at bounding box center [752, 328] width 734 height 497
click at [622, 0] on html "Save and Exit Editor Main +3 Short or Long Term Hair Extensions Short or Long T…" at bounding box center [637, 0] width 1274 height 0
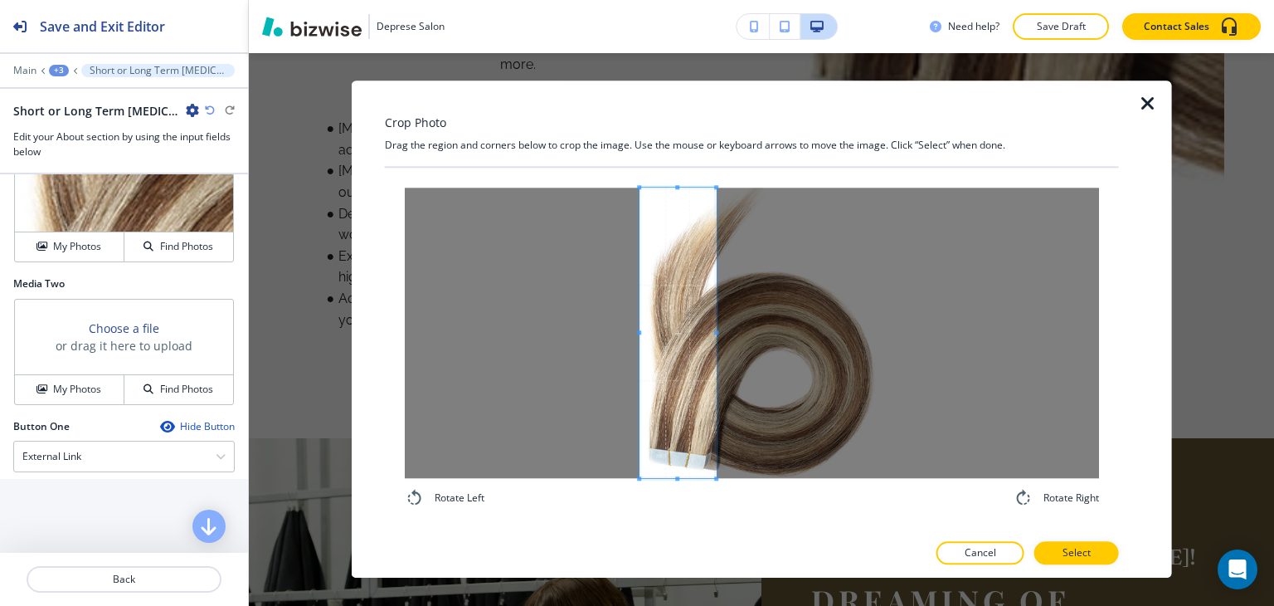
click at [716, 349] on div at bounding box center [678, 332] width 76 height 290
click at [644, 337] on div at bounding box center [680, 332] width 72 height 290
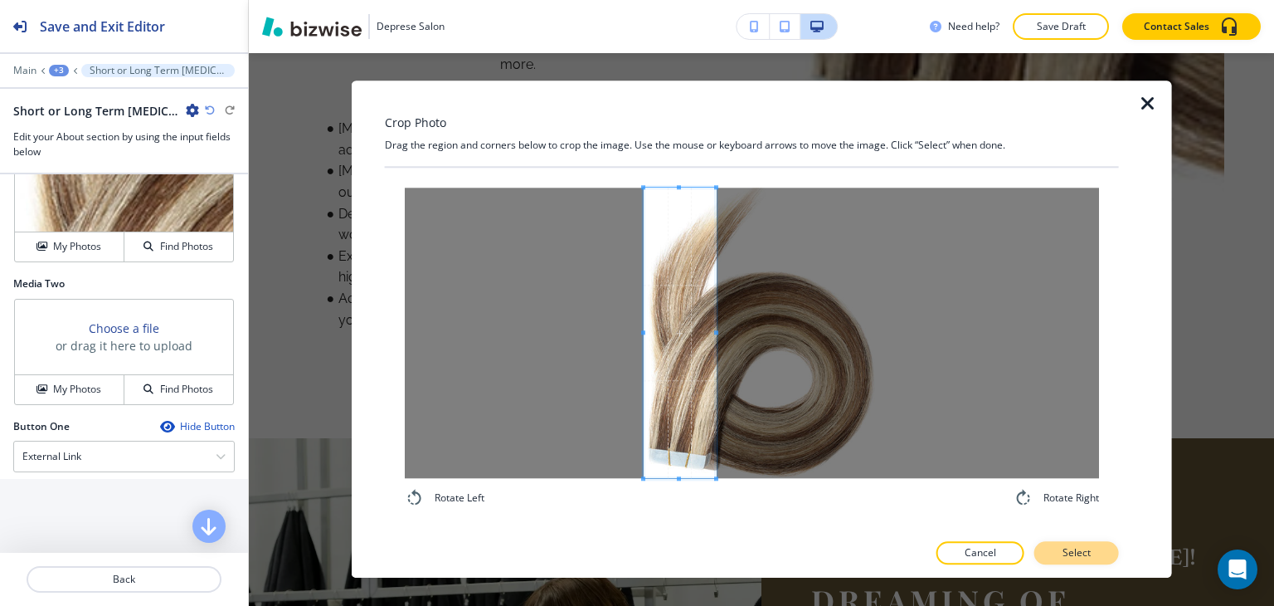
click at [1085, 562] on button "Select" at bounding box center [1076, 553] width 85 height 23
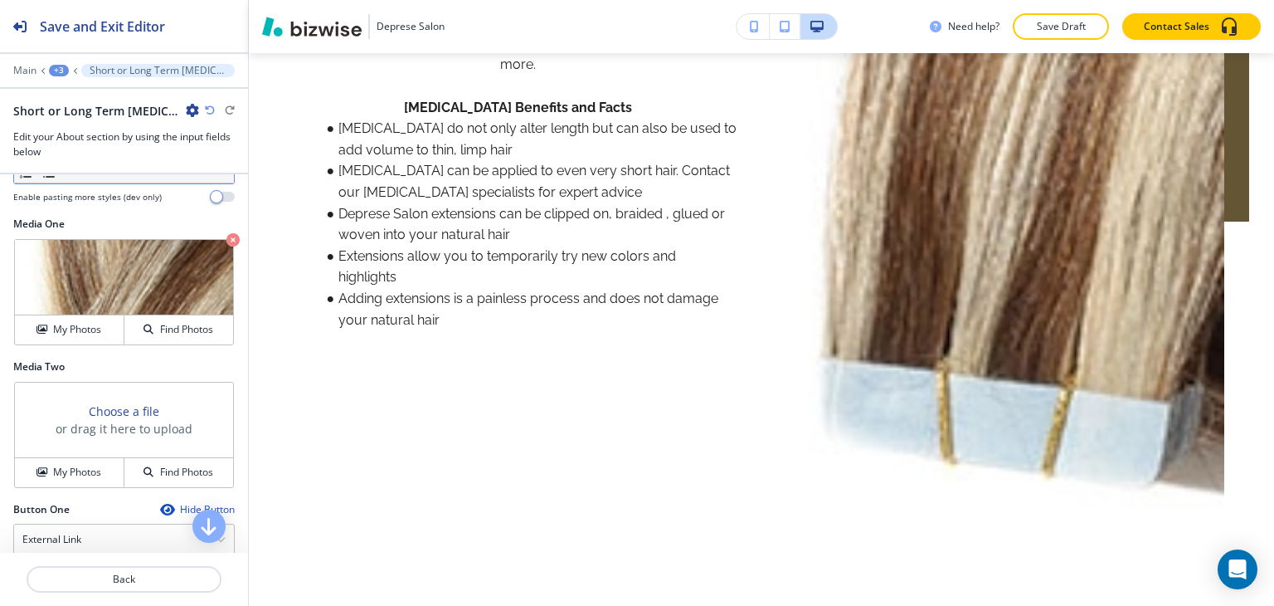
scroll to position [0, 338]
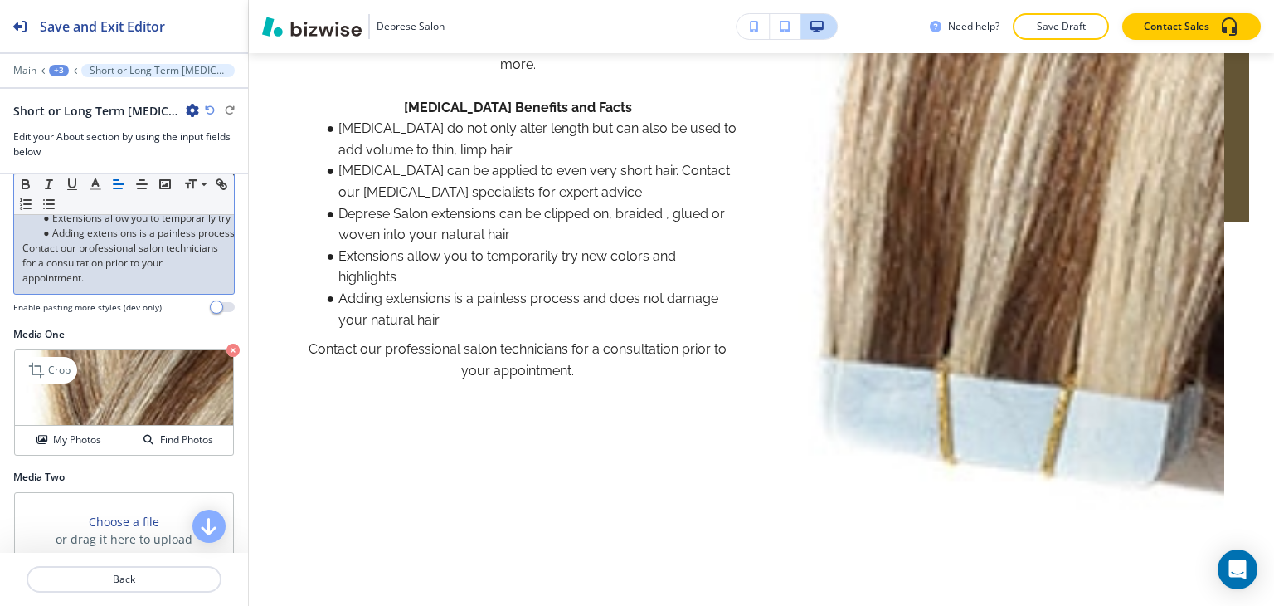
scroll to position [1992, 0]
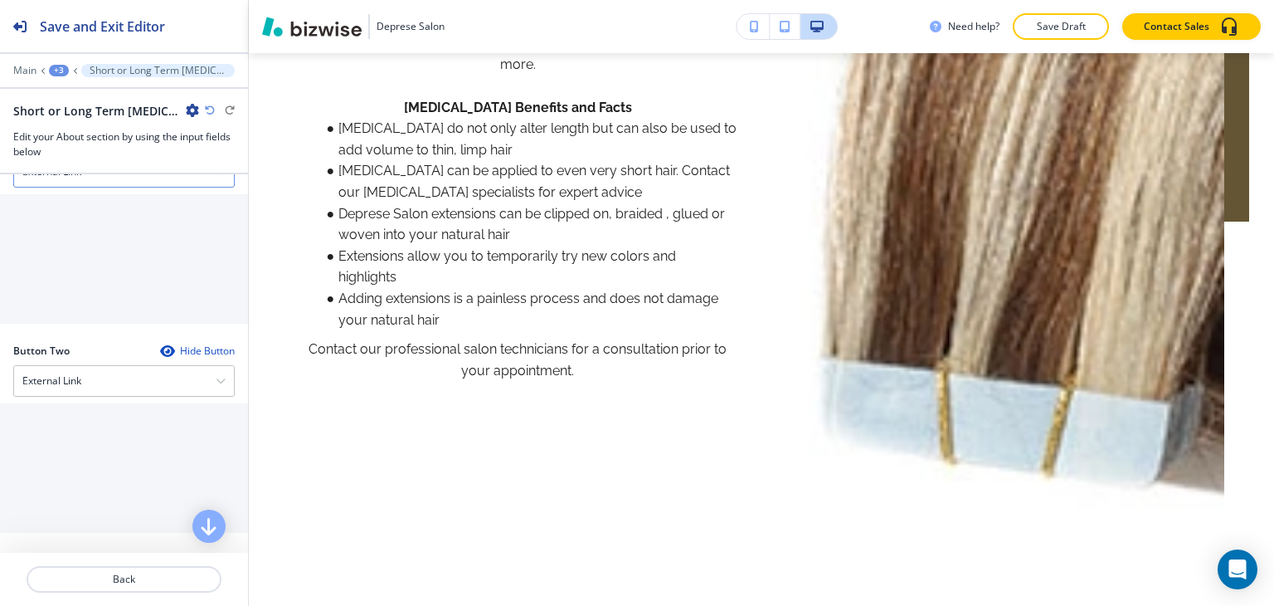
click at [86, 187] on div "External Link" at bounding box center [124, 172] width 220 height 30
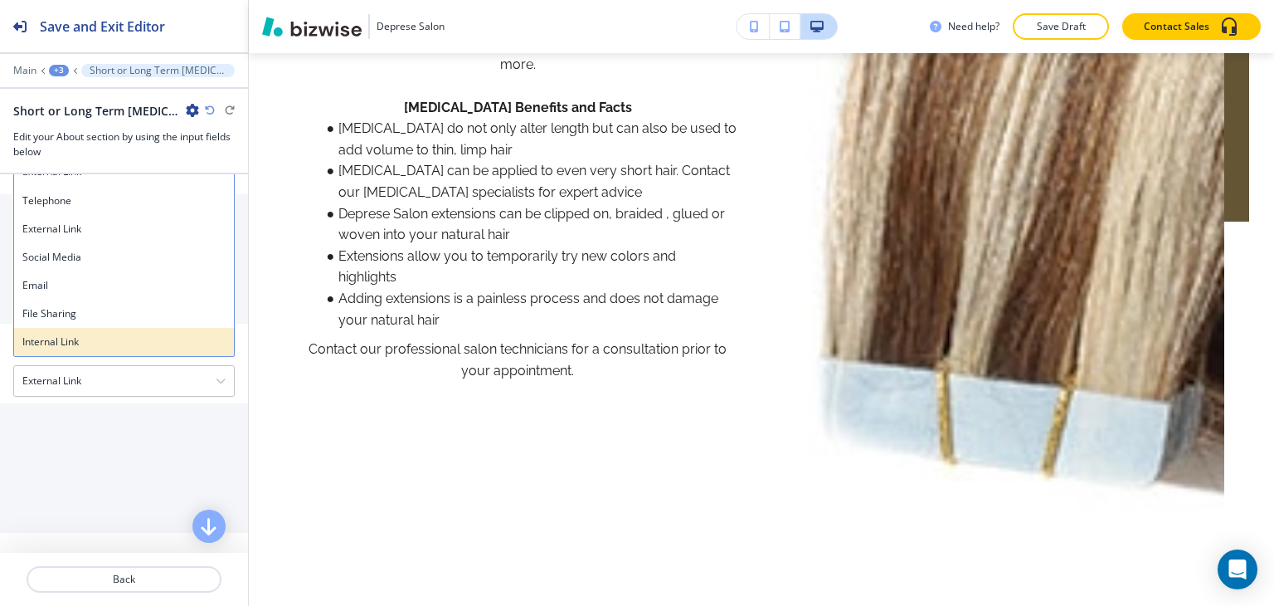
click at [61, 349] on h4 "Internal Link" at bounding box center [123, 341] width 203 height 15
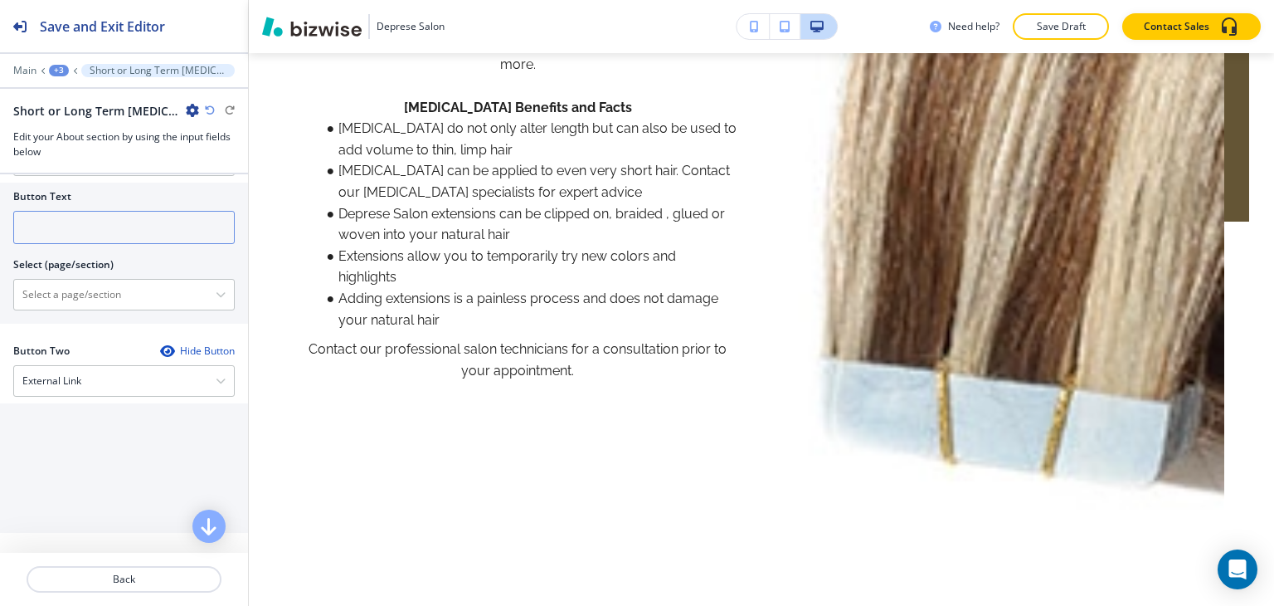
click at [119, 244] on input "text" at bounding box center [123, 227] width 221 height 33
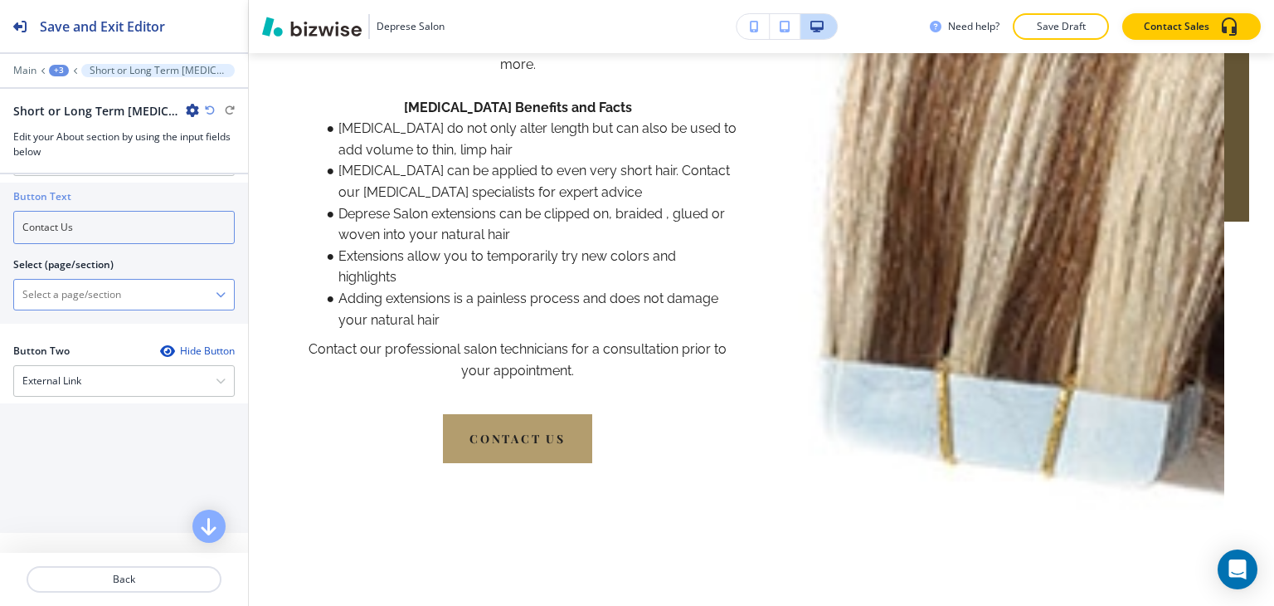
type input "Contact Us"
click at [86, 309] on \(page\/section\) "Manual Input" at bounding box center [115, 294] width 202 height 28
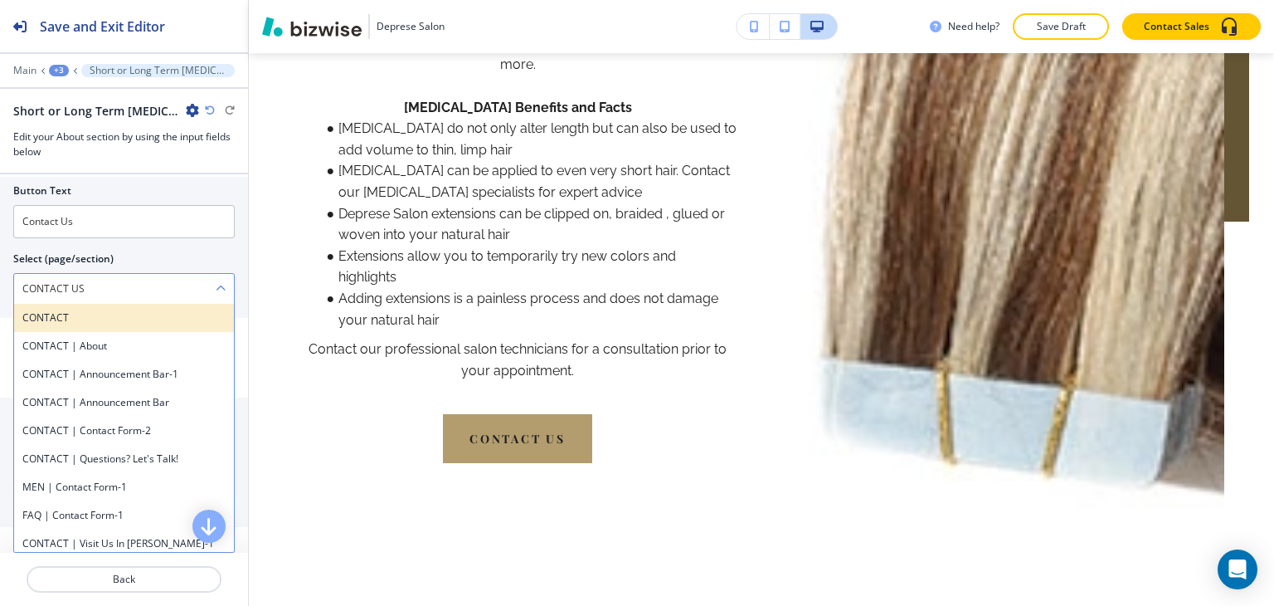
click at [84, 325] on h4 "CONTACT" at bounding box center [123, 317] width 203 height 15
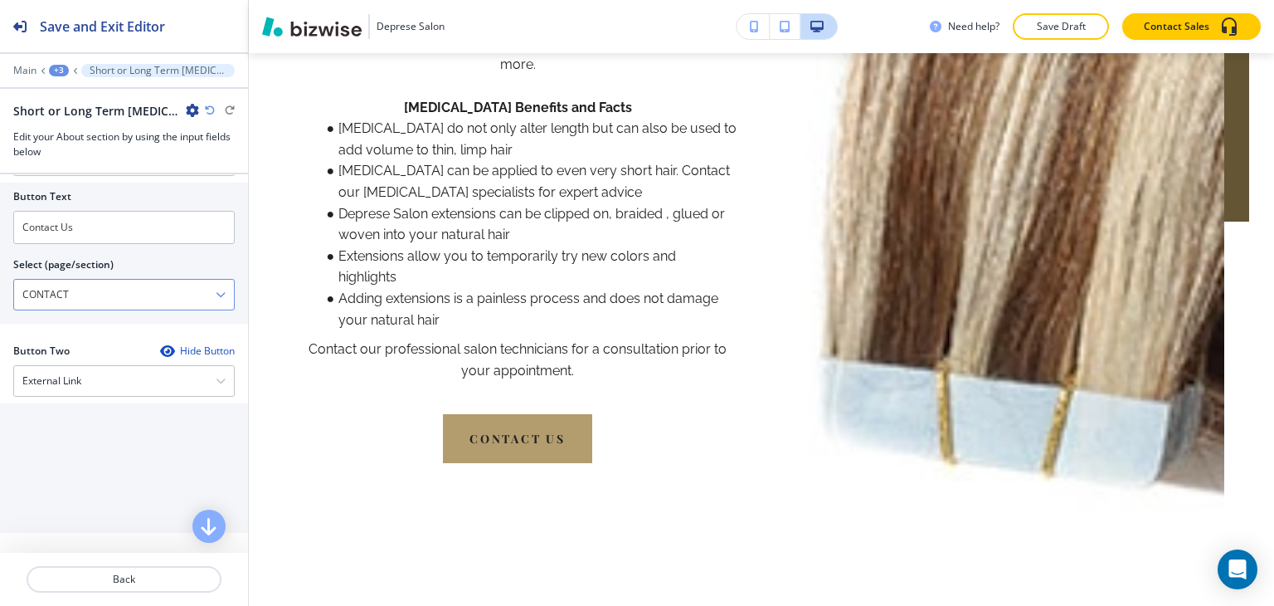
click at [118, 309] on div "CONTACT" at bounding box center [124, 295] width 220 height 30
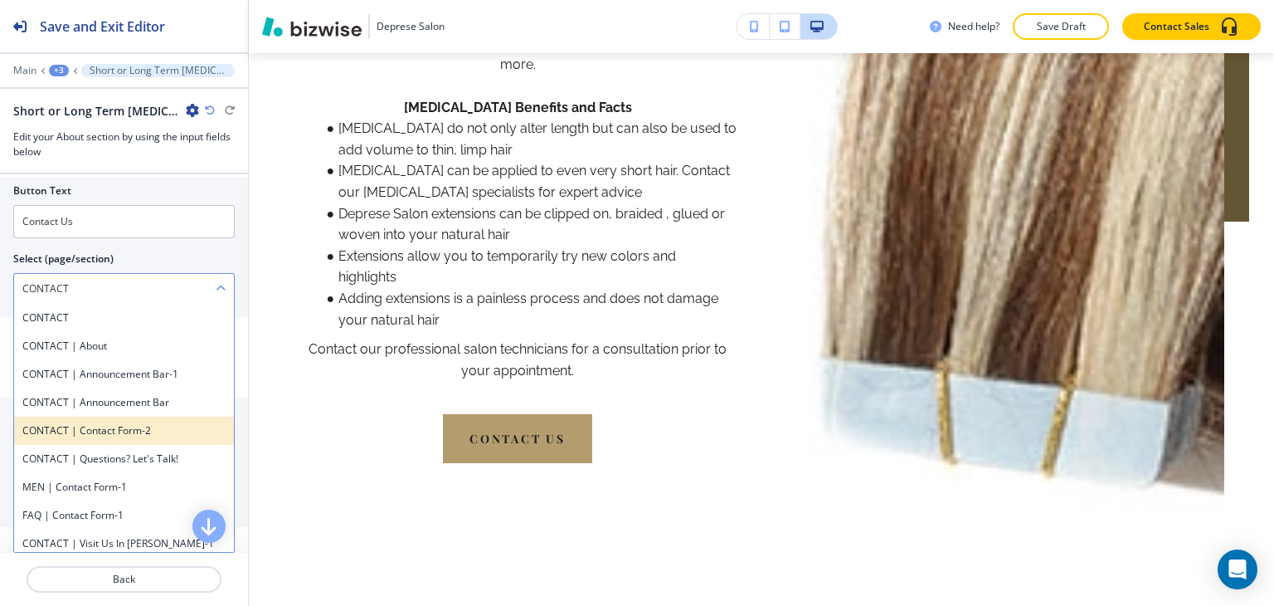
click at [117, 438] on h4 "CONTACT | Contact Form-2" at bounding box center [123, 430] width 203 height 15
type \(page\/section\) "CONTACT | Contact Form-2"
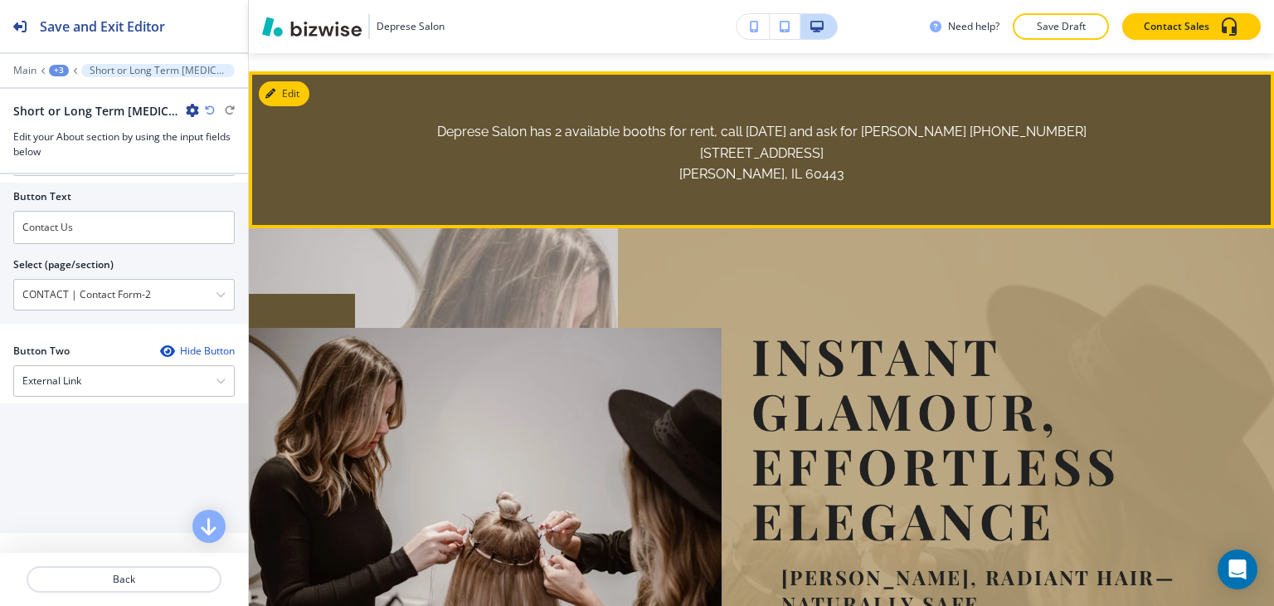
scroll to position [0, 0]
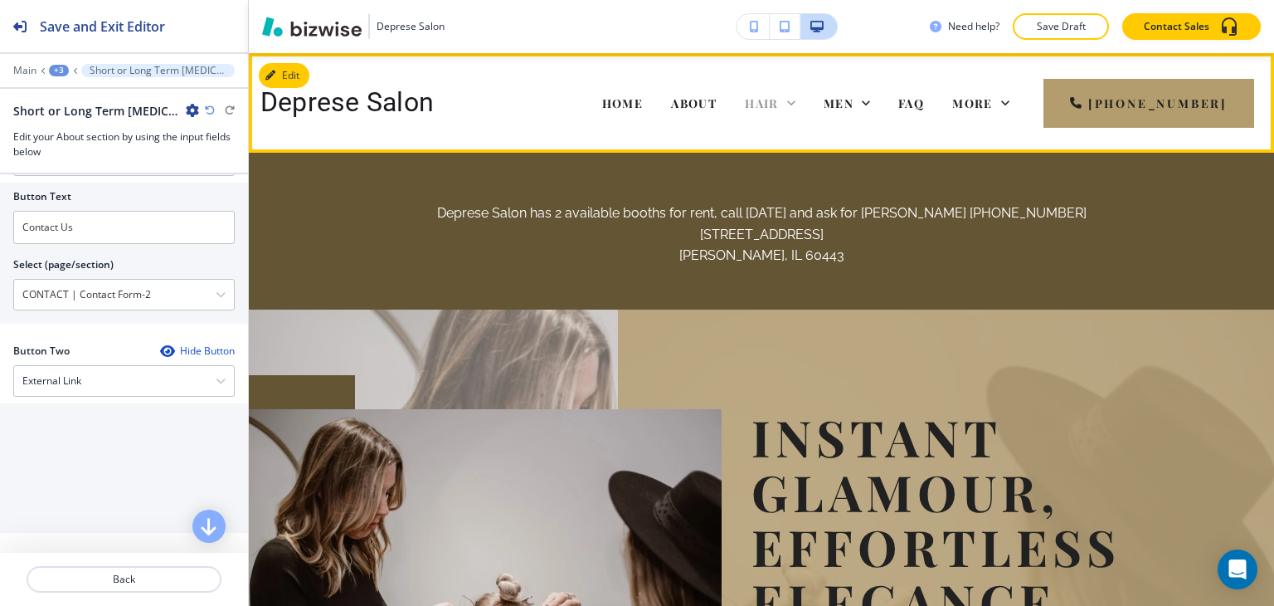
click at [795, 105] on icon at bounding box center [791, 102] width 8 height 5
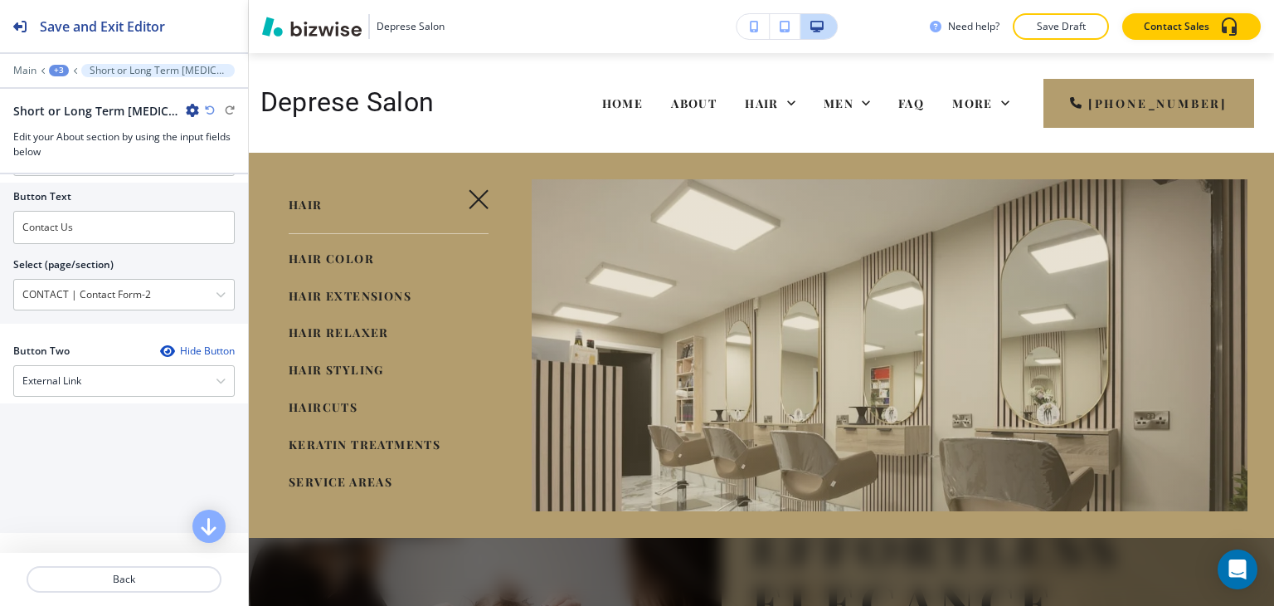
click at [316, 335] on span "HAIR RELAXER" at bounding box center [339, 332] width 100 height 16
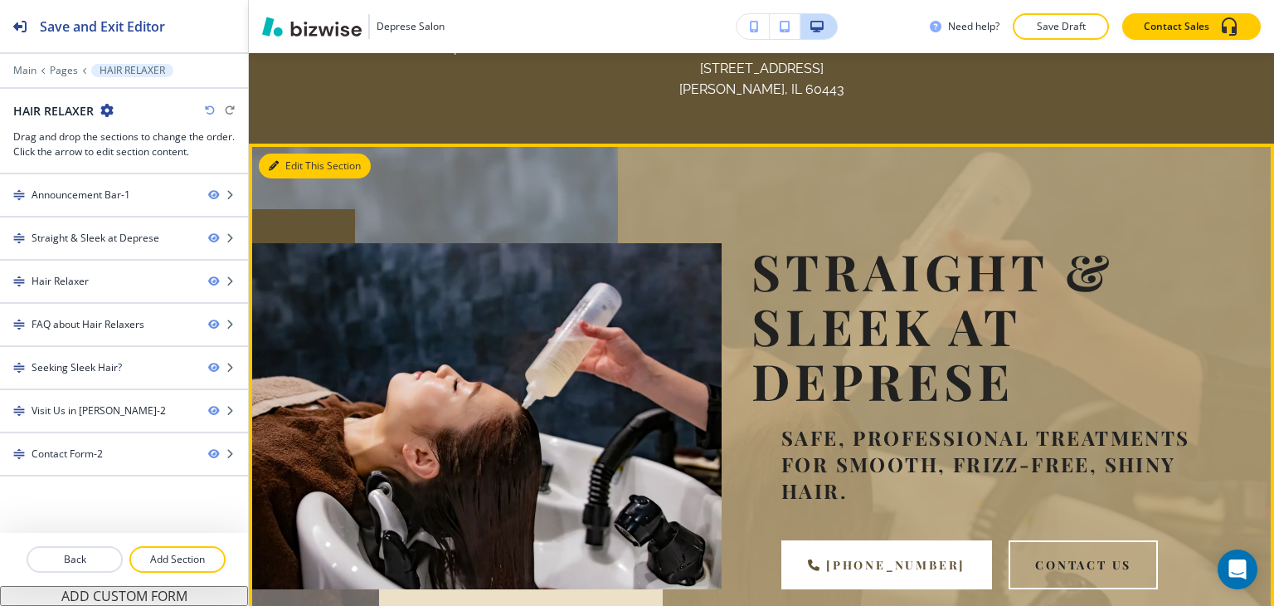
click at [279, 158] on button "Edit This Section" at bounding box center [315, 165] width 112 height 25
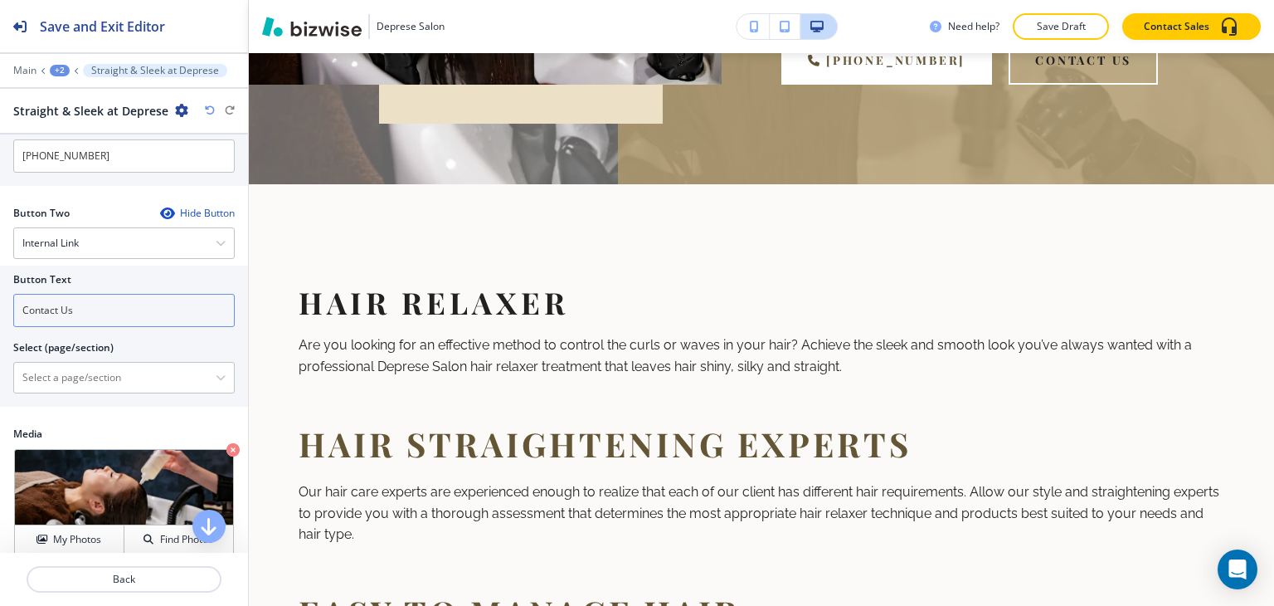
scroll to position [747, 0]
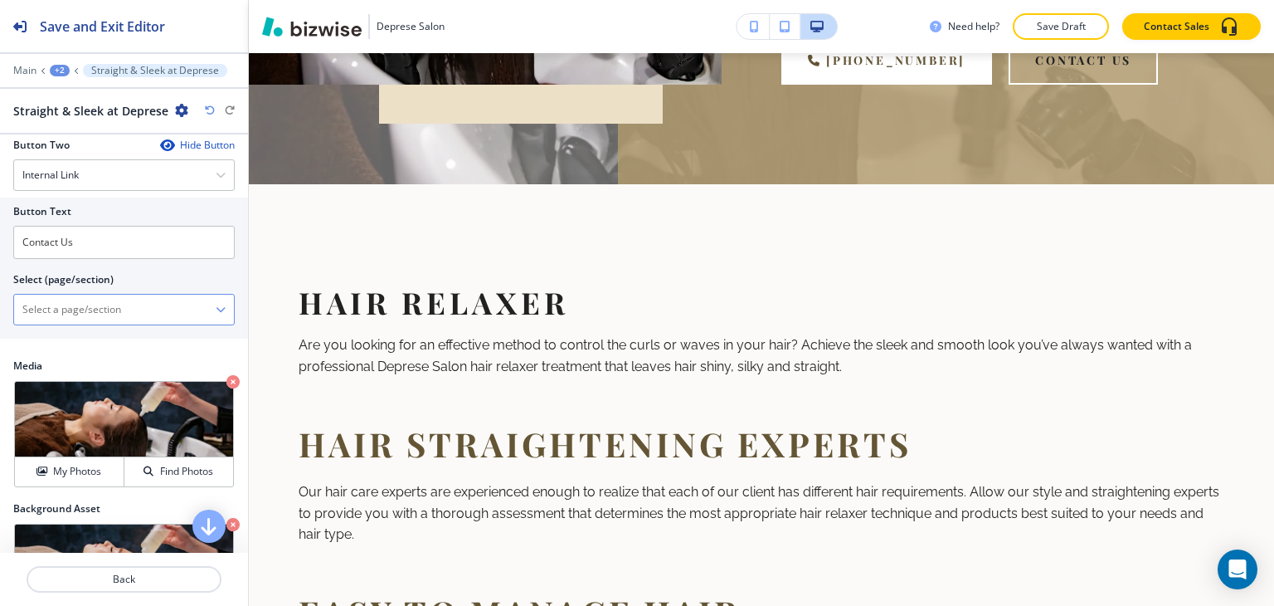
click at [86, 305] on \(page\/section\) "Manual Input" at bounding box center [115, 309] width 202 height 28
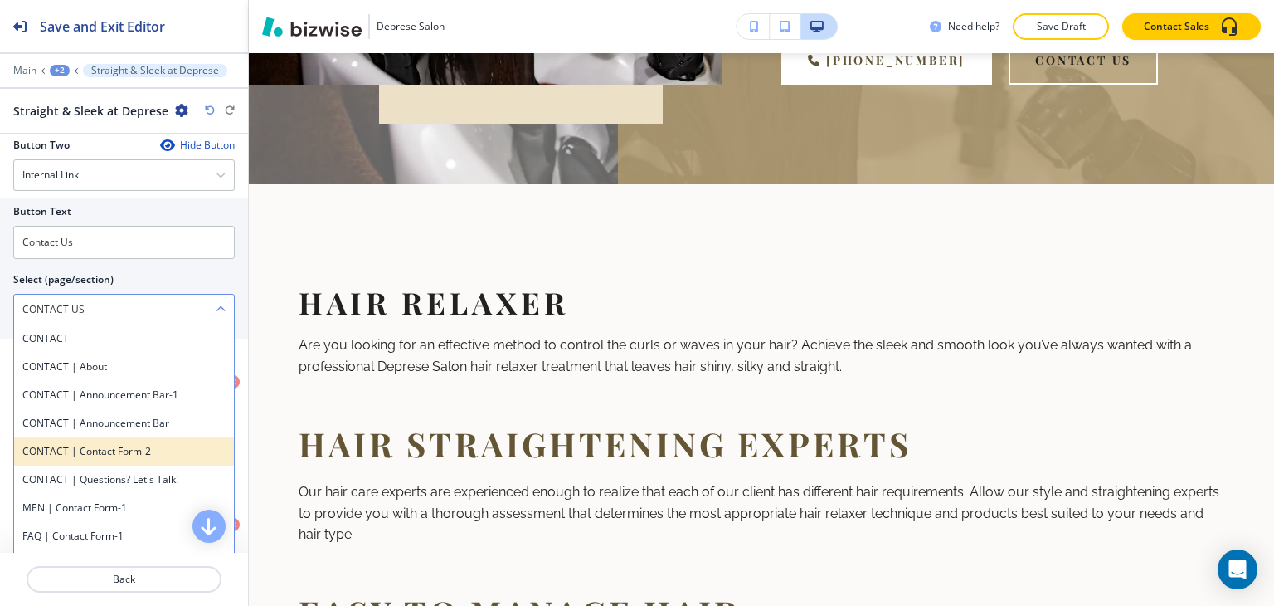
click at [113, 446] on h4 "CONTACT | Contact Form-2" at bounding box center [123, 451] width 203 height 15
type \(page\/section\) "CONTACT | Contact Form-2"
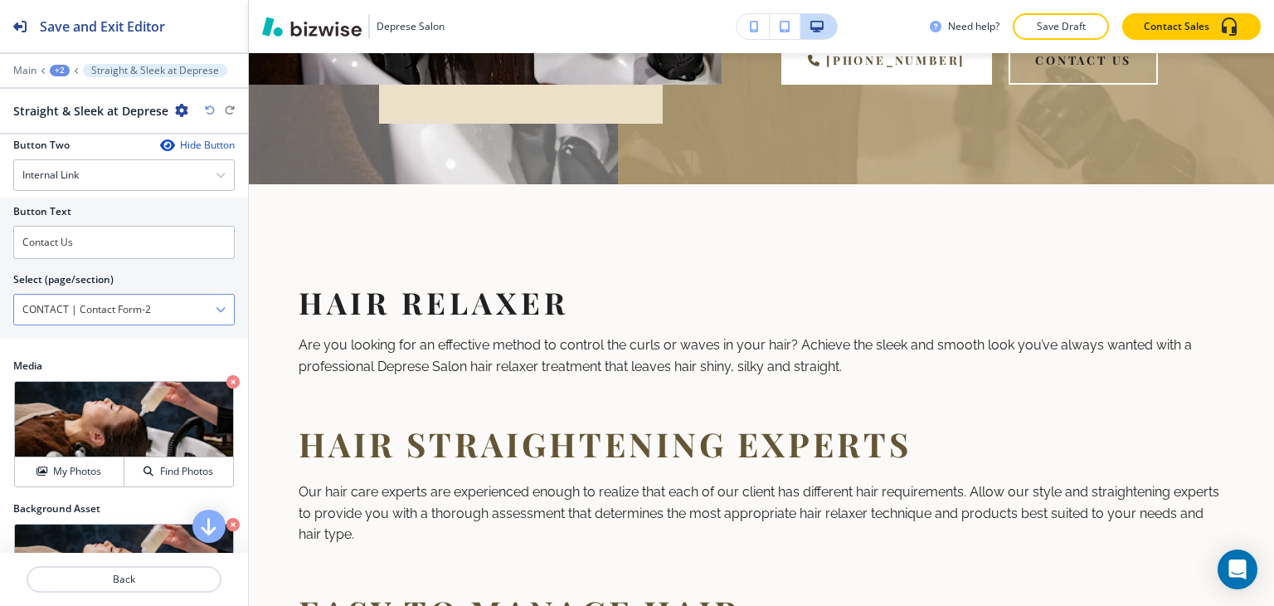
click at [148, 309] on \(page\/section\) "CONTACT | Contact Form-2" at bounding box center [115, 309] width 202 height 28
drag, startPoint x: 186, startPoint y: 309, endPoint x: 0, endPoint y: 259, distance: 192.6
click at [0, 259] on div "Button Text Contact Us Select (page/section) CONTACT | Contact Form-2 CONTACT C…" at bounding box center [124, 267] width 248 height 141
click at [62, 303] on \(page\/section\) "Manual Input" at bounding box center [115, 309] width 202 height 28
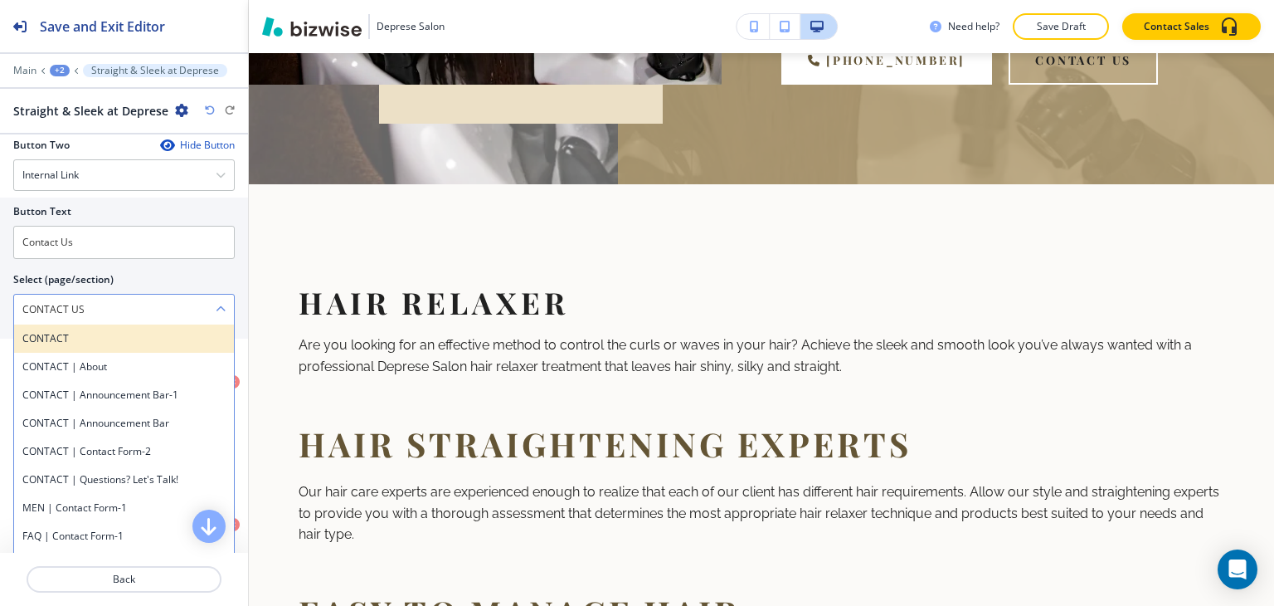
click at [122, 333] on h4 "CONTACT" at bounding box center [123, 338] width 203 height 15
type \(page\/section\) "CONTACT"
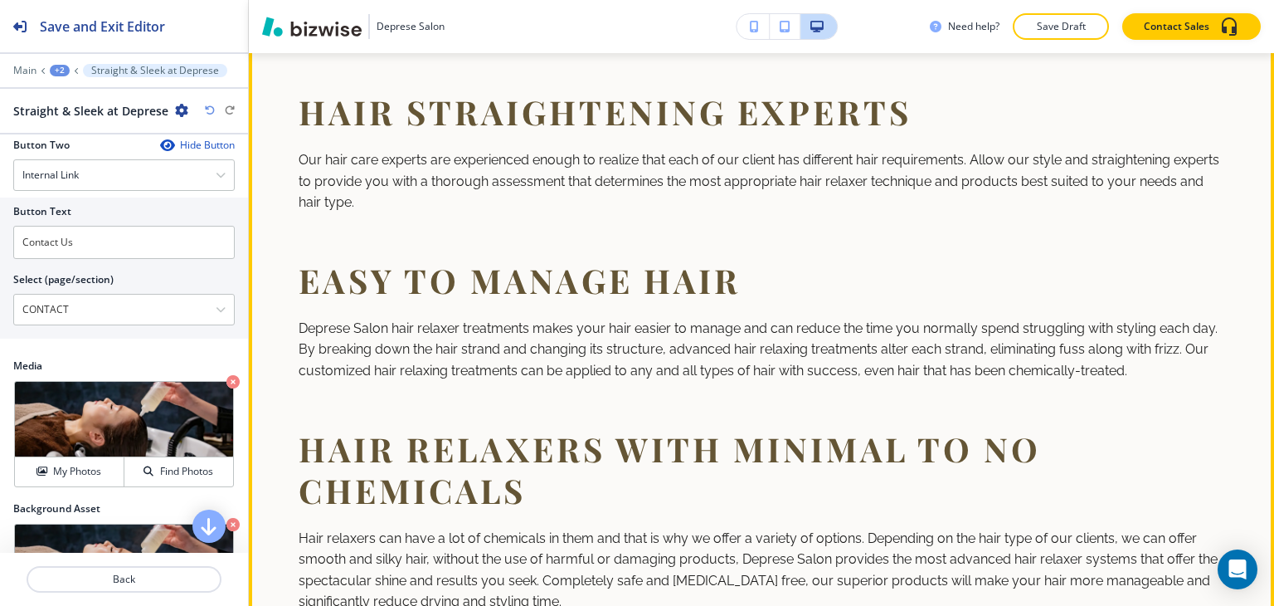
scroll to position [670, 0]
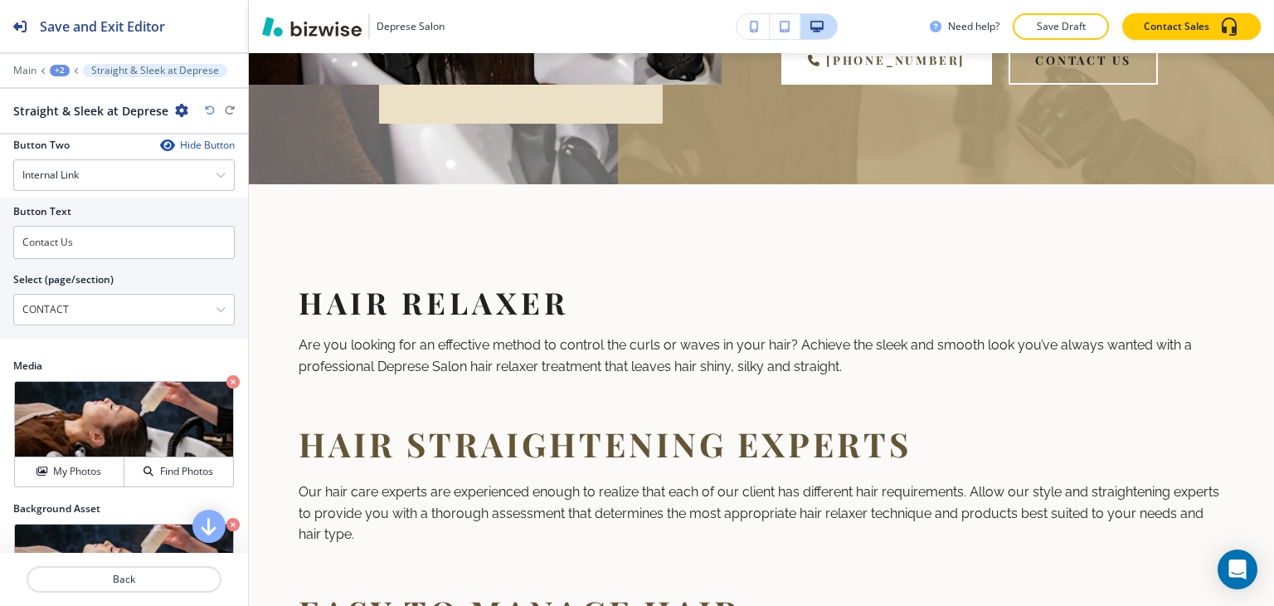
click at [59, 74] on div "+2" at bounding box center [60, 71] width 20 height 12
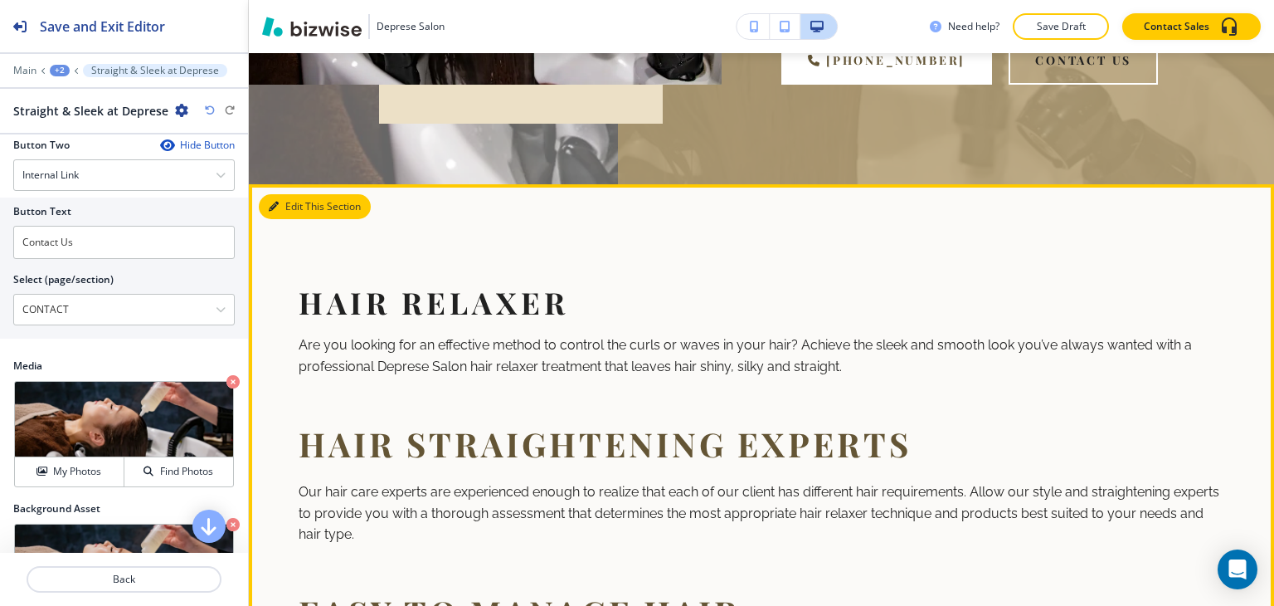
click at [302, 207] on button "Edit This Section" at bounding box center [315, 206] width 112 height 25
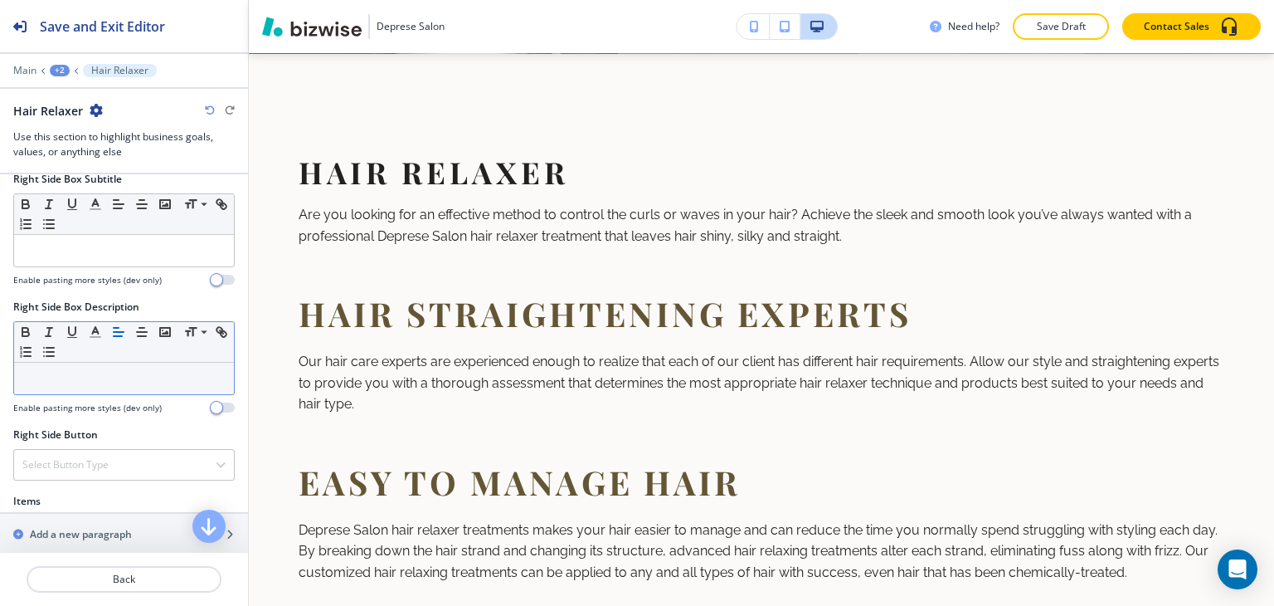
scroll to position [829, 0]
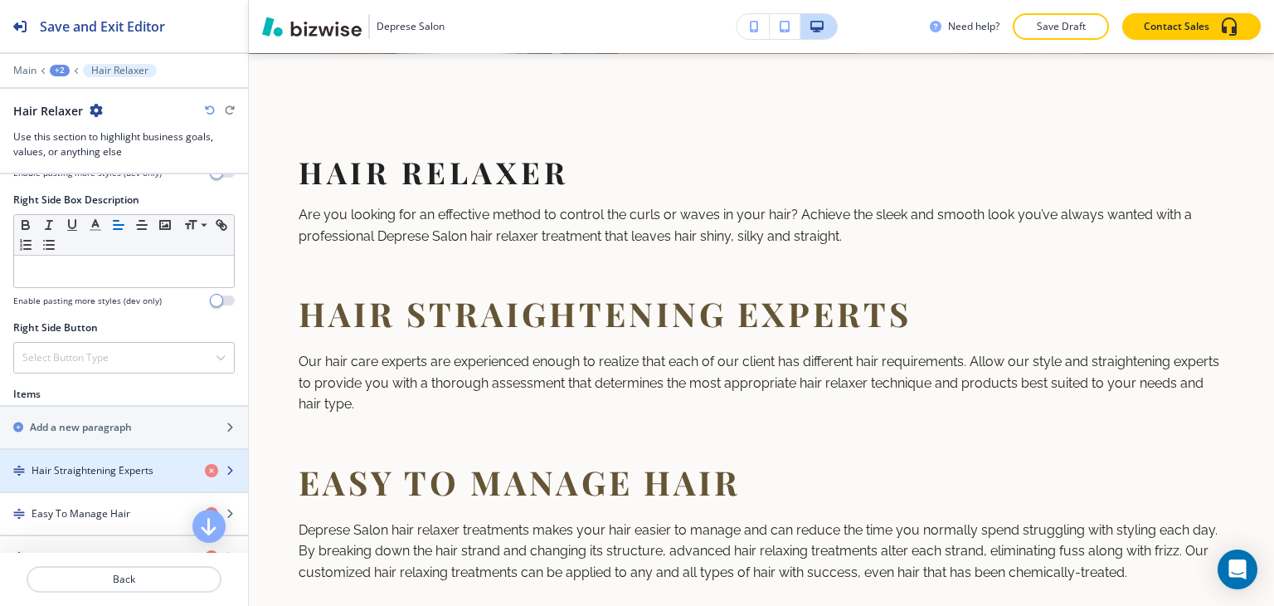
click at [106, 469] on h4 "Hair Straightening Experts" at bounding box center [93, 470] width 122 height 15
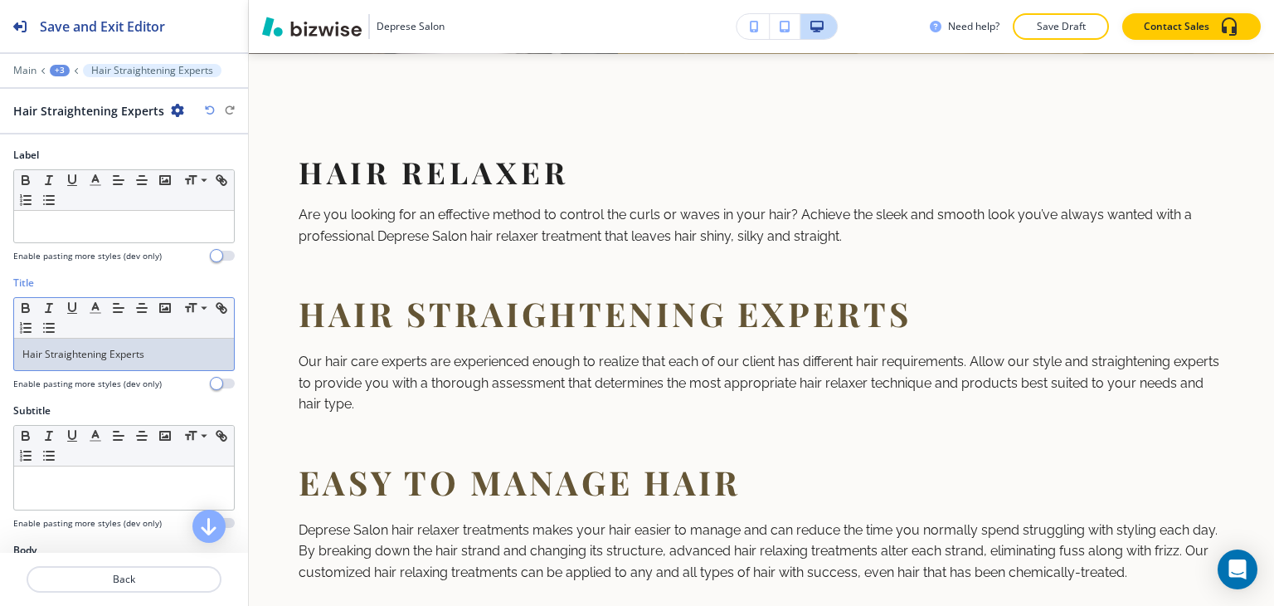
click at [129, 347] on p "Hair Straightening Experts" at bounding box center [123, 354] width 203 height 15
click at [203, 329] on span at bounding box center [202, 331] width 37 height 20
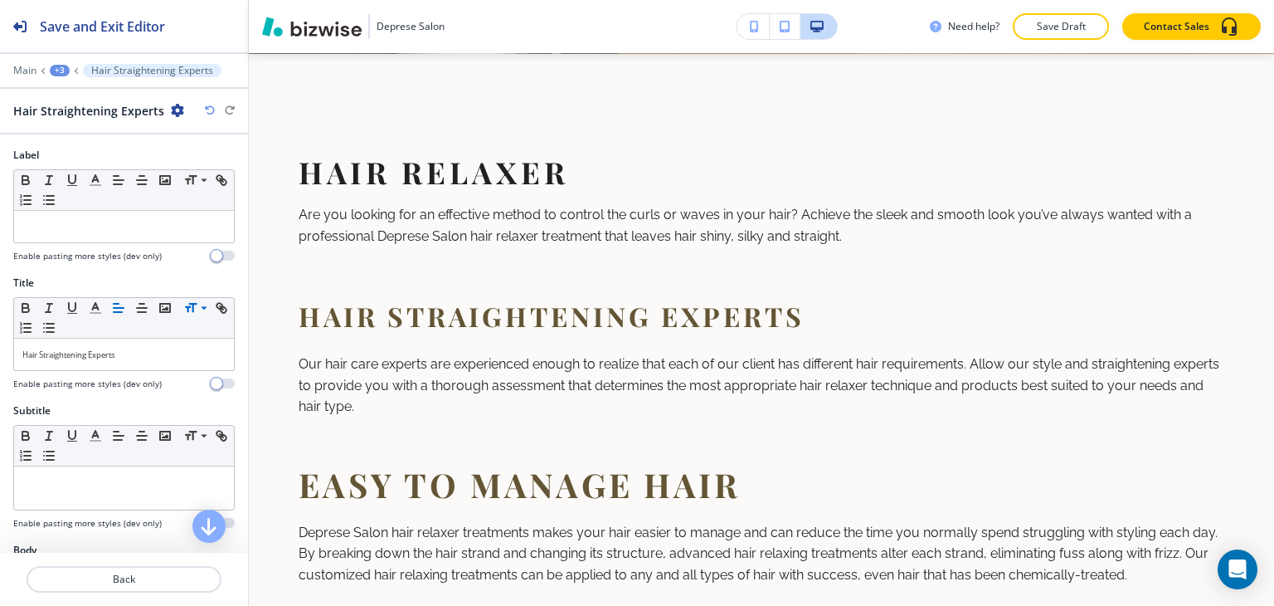
click at [66, 73] on div "+3" at bounding box center [60, 71] width 20 height 12
click at [66, 148] on p "Hair Relaxer" at bounding box center [103, 155] width 85 height 15
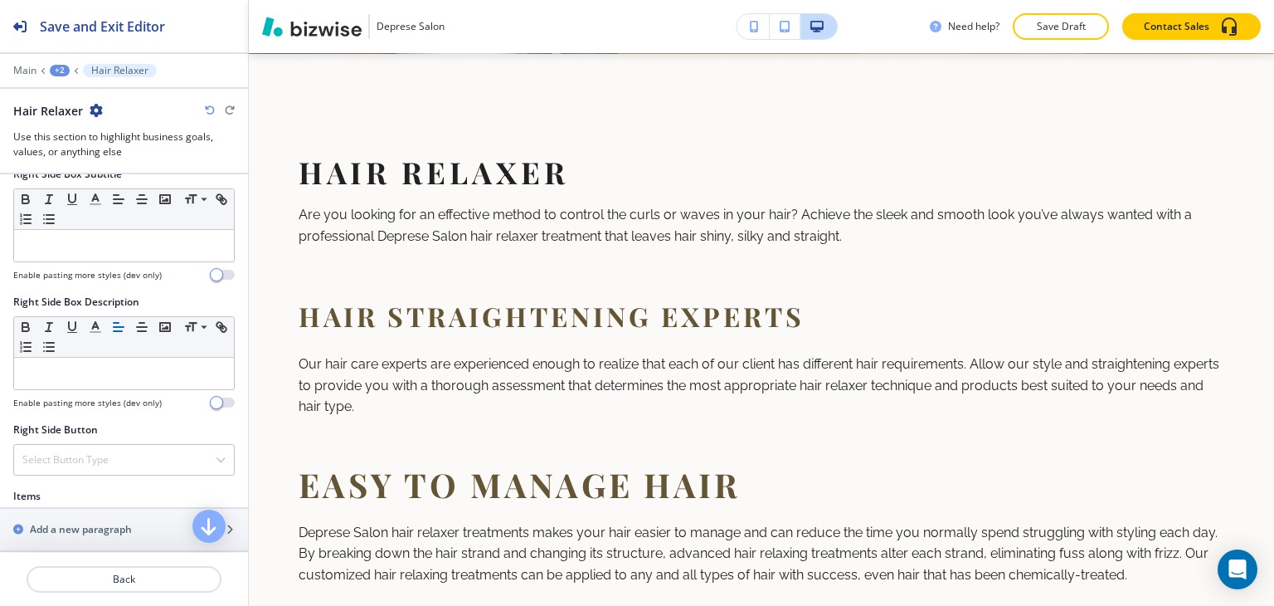
scroll to position [912, 0]
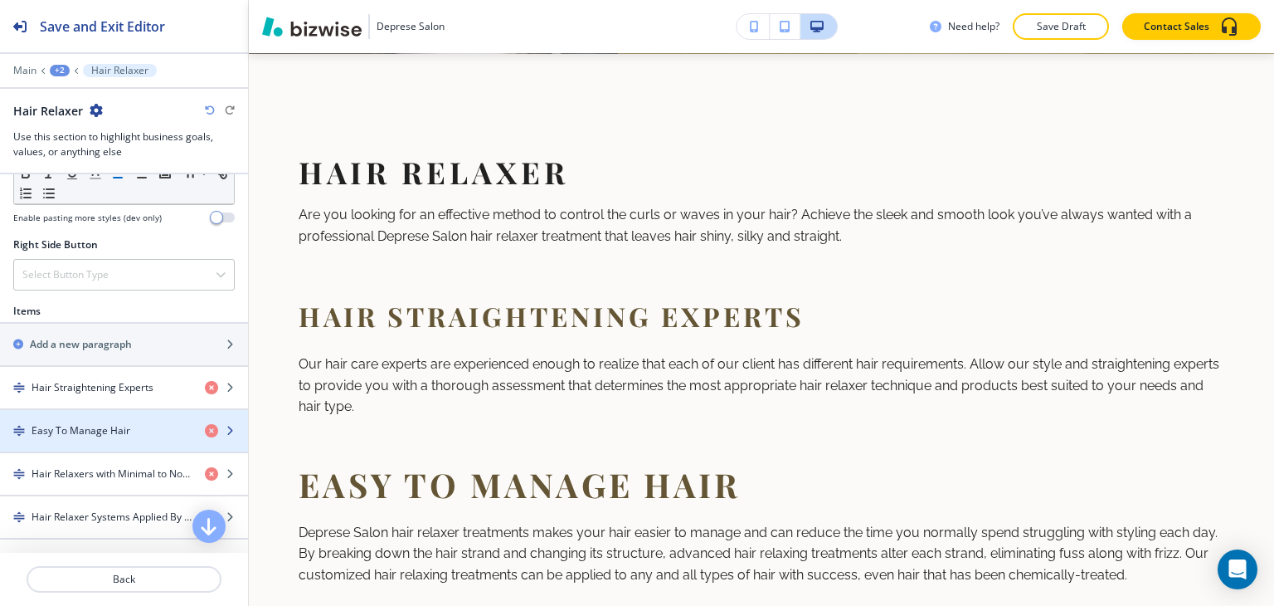
click at [66, 426] on h4 "Easy To Manage Hair" at bounding box center [81, 430] width 99 height 15
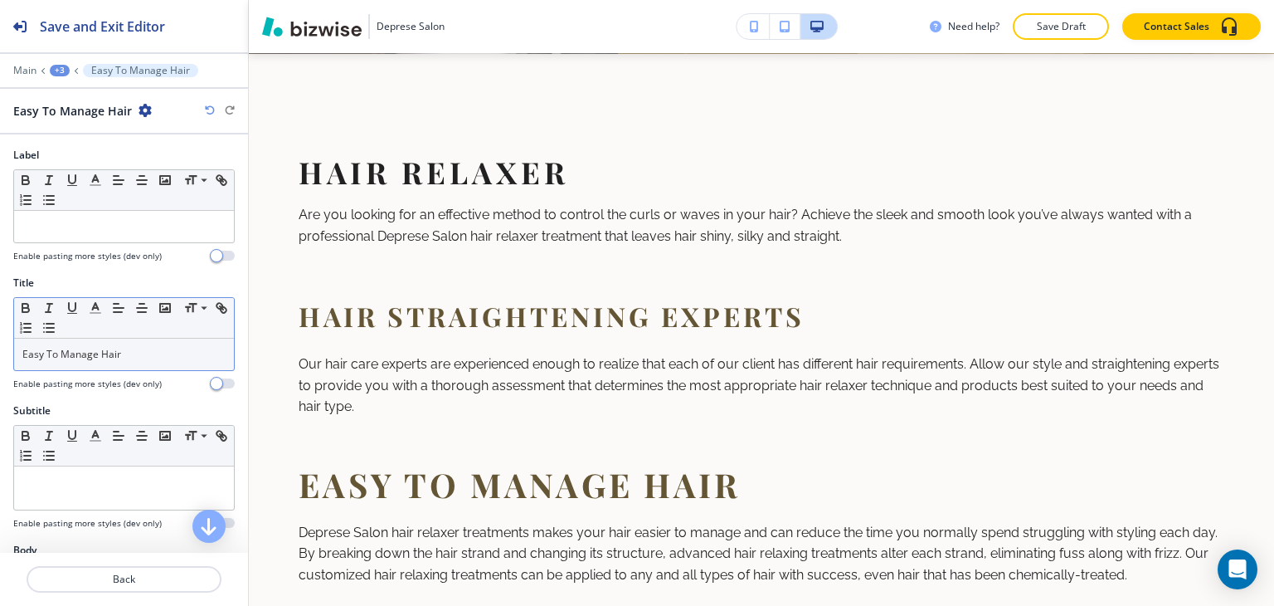
click at [69, 353] on p "Easy To Manage Hair" at bounding box center [123, 354] width 203 height 15
click at [196, 321] on span at bounding box center [202, 331] width 37 height 20
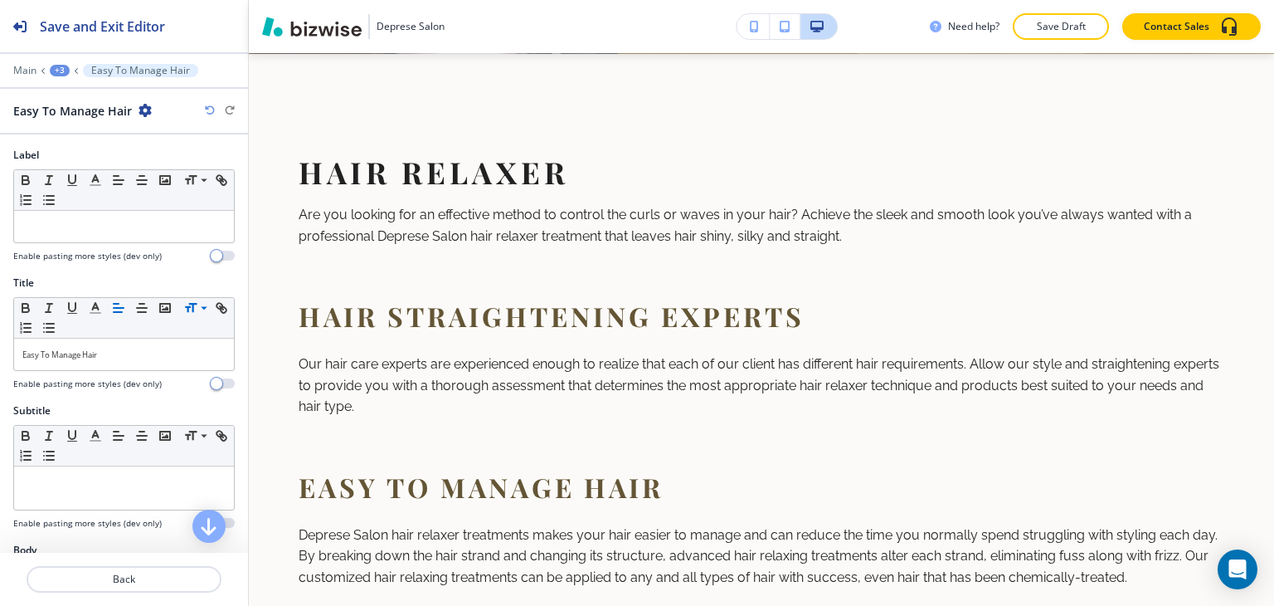
click at [57, 66] on div "+3" at bounding box center [60, 71] width 20 height 12
click at [58, 148] on button "Hair Relaxer" at bounding box center [103, 155] width 106 height 30
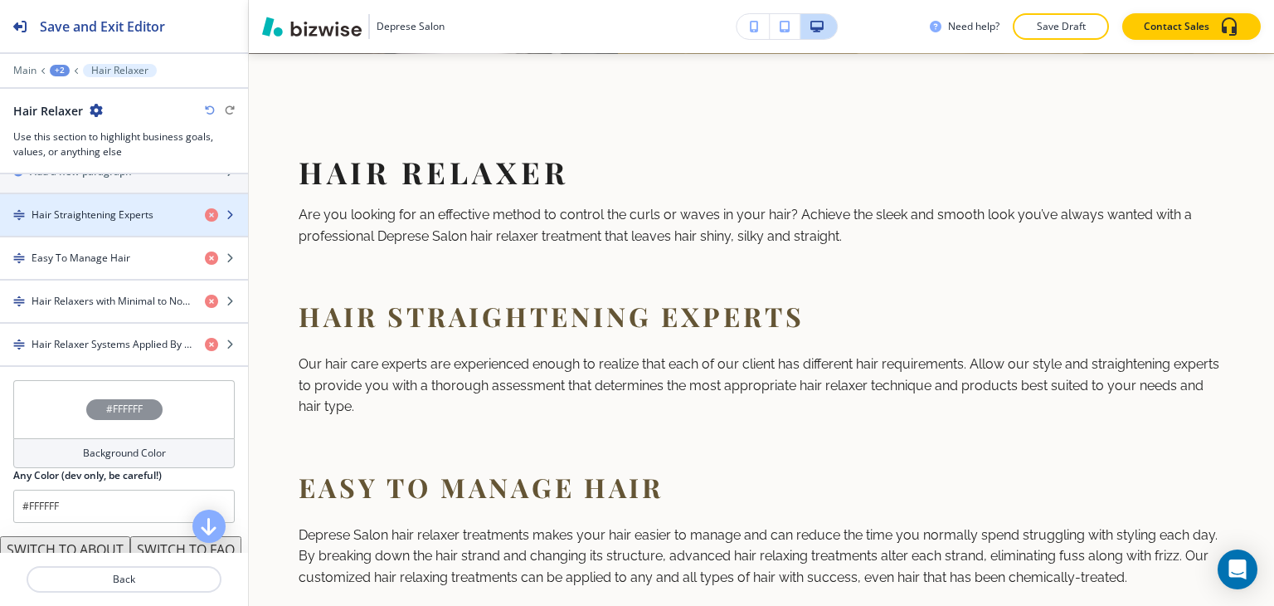
scroll to position [995, 0]
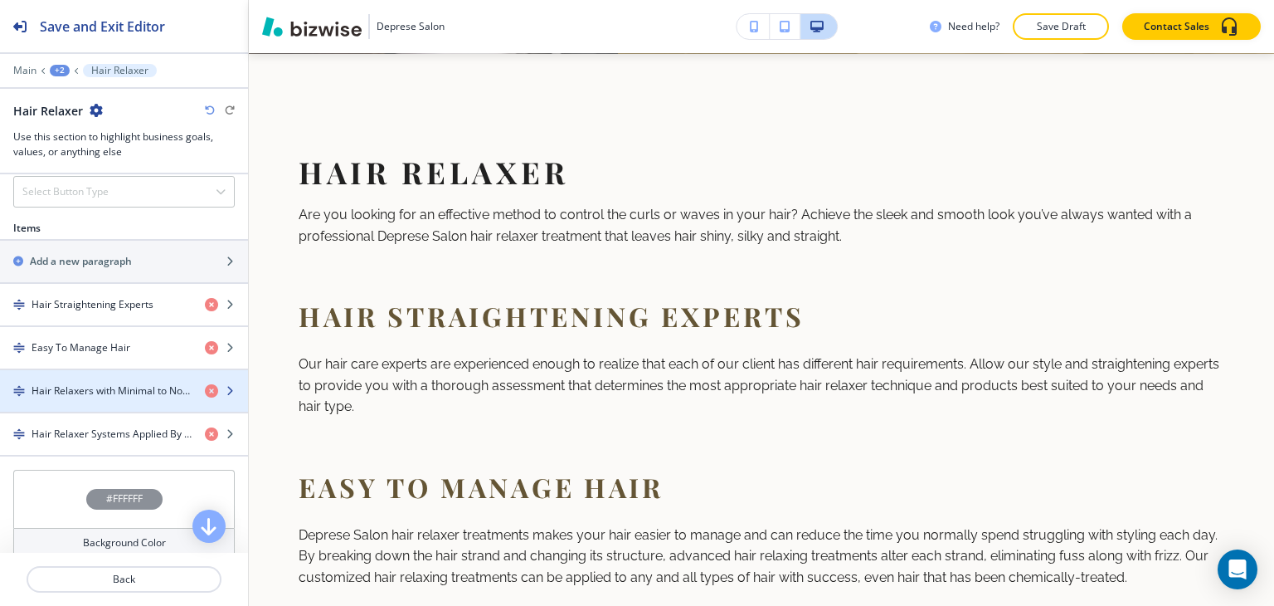
click at [124, 383] on h4 "Hair Relaxers with Minimal to No Chemicals" at bounding box center [112, 390] width 160 height 15
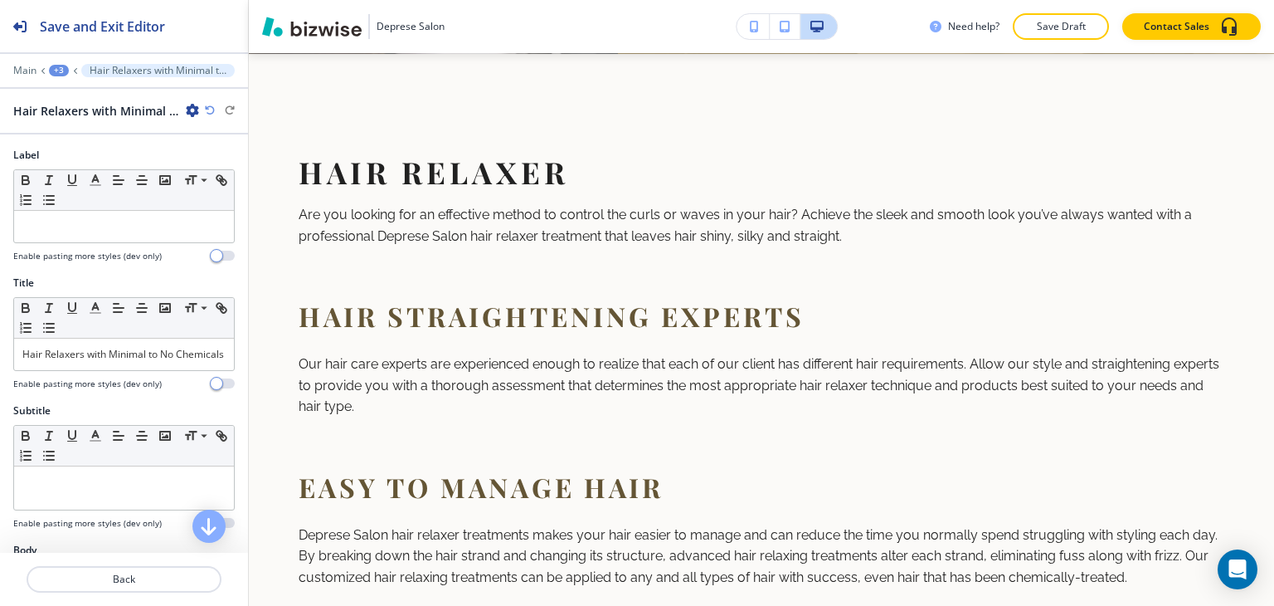
click at [124, 370] on div "Hair Relaxers with Minimal to No Chemicals" at bounding box center [124, 354] width 220 height 32
click at [198, 331] on span at bounding box center [202, 331] width 37 height 20
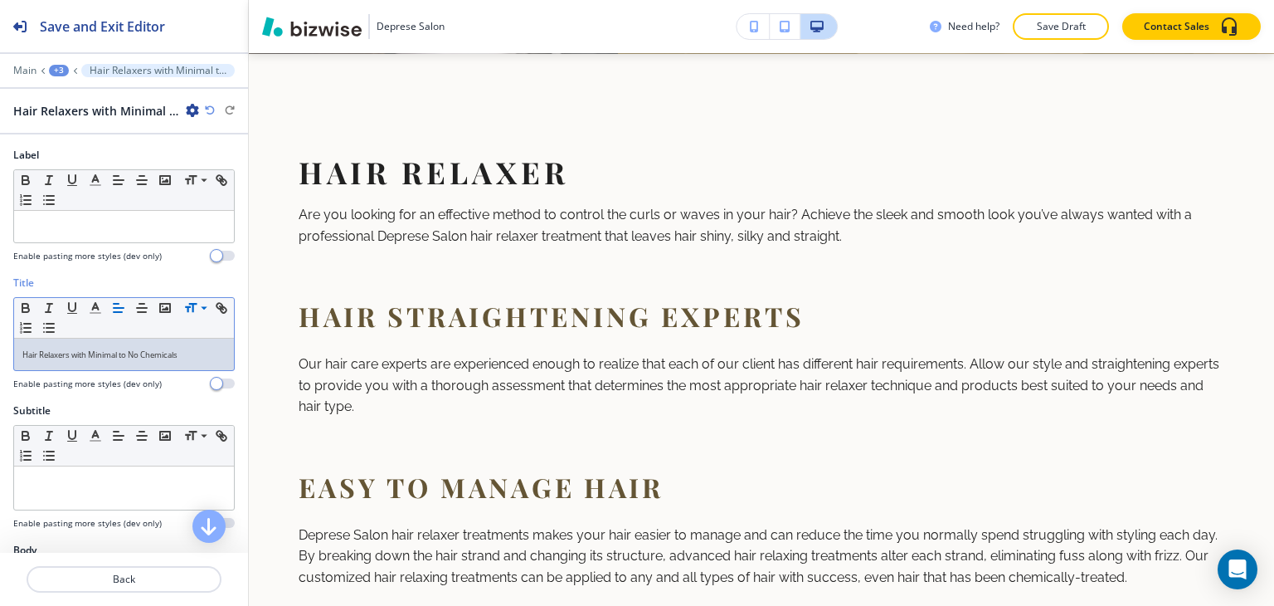
click at [61, 67] on div "+3" at bounding box center [59, 71] width 20 height 12
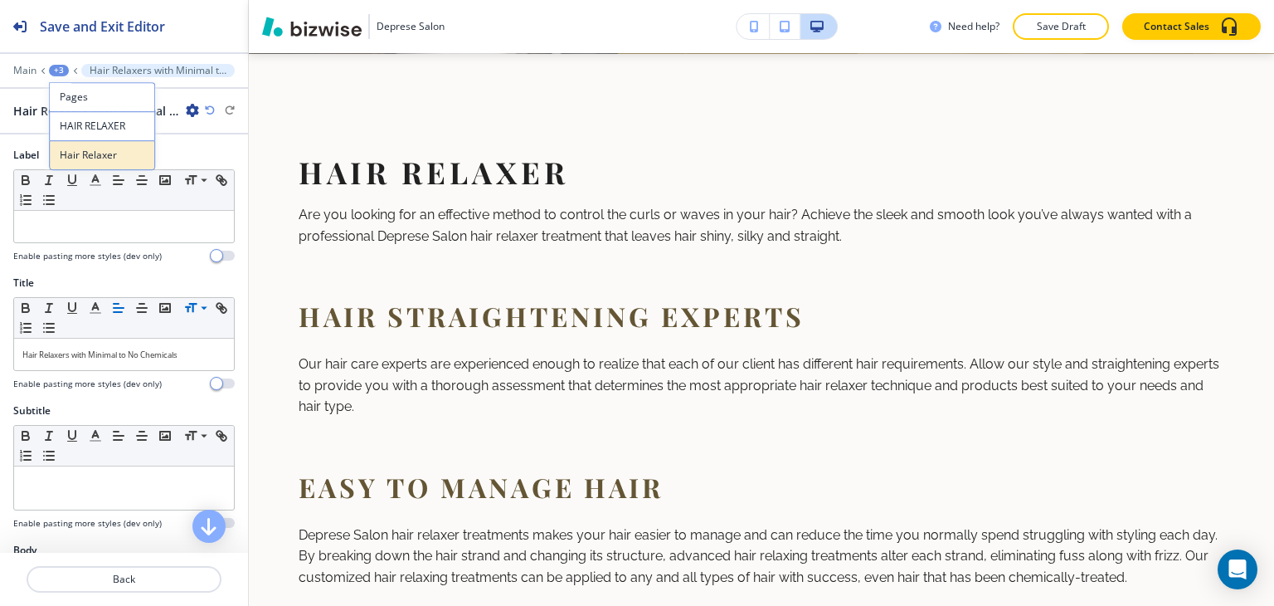
click at [76, 151] on p "Hair Relaxer" at bounding box center [102, 155] width 85 height 15
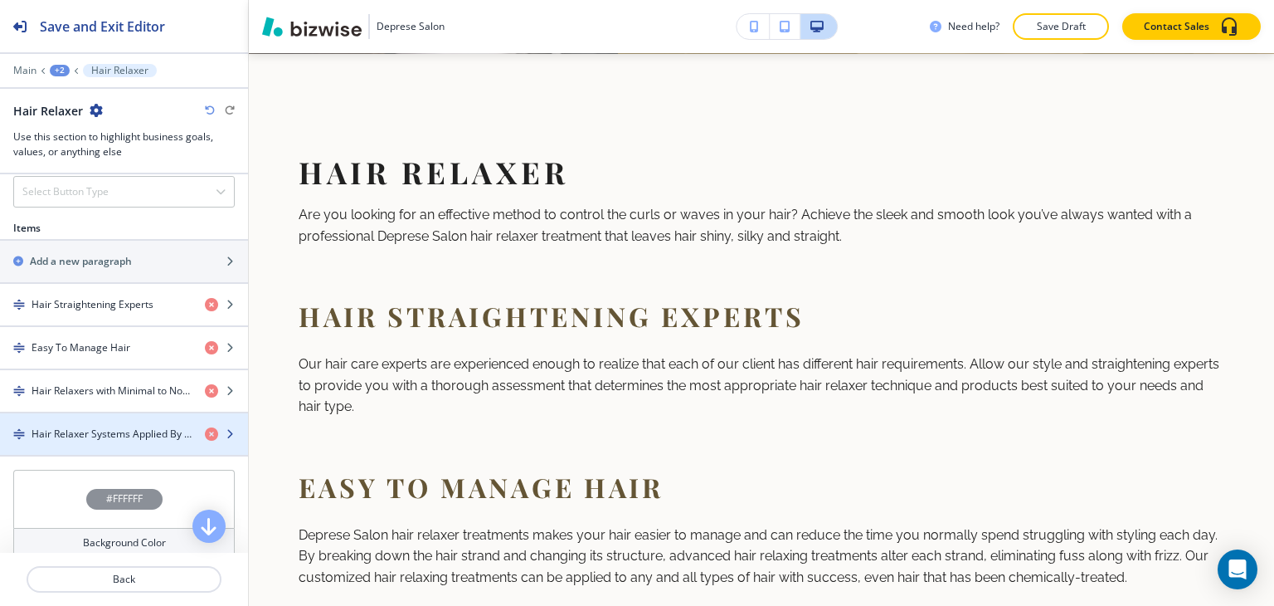
click at [139, 441] on div "button" at bounding box center [124, 447] width 248 height 13
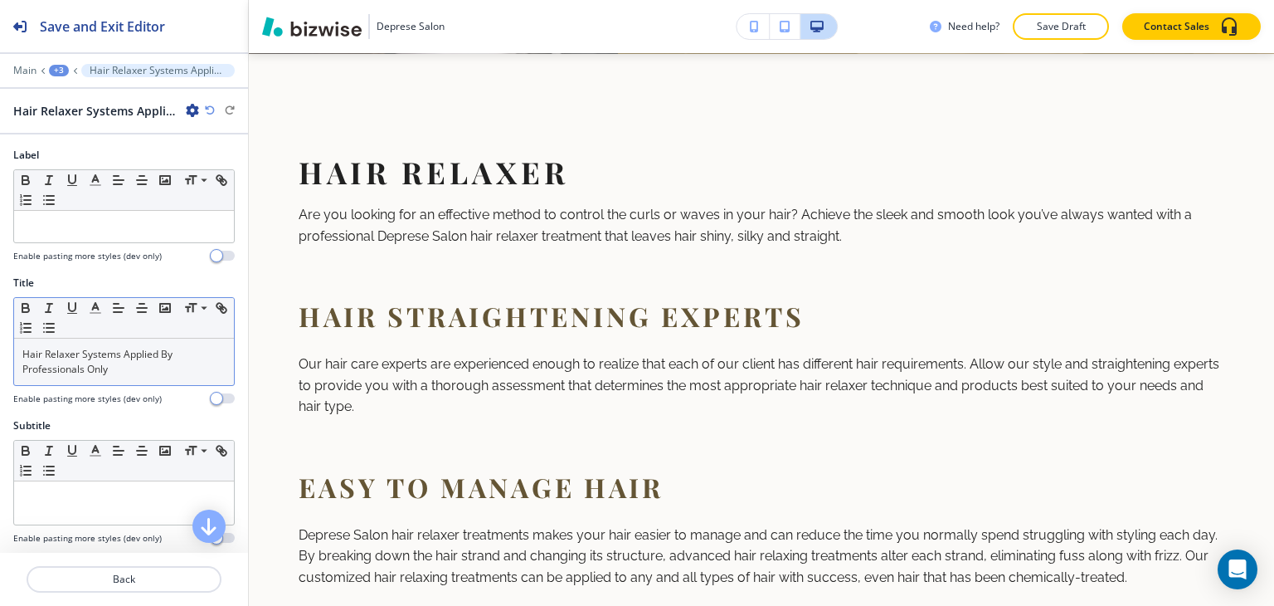
click at [110, 362] on p "Hair Relaxer Systems Applied By Professionals Only" at bounding box center [123, 362] width 203 height 30
click at [197, 322] on span at bounding box center [202, 331] width 37 height 20
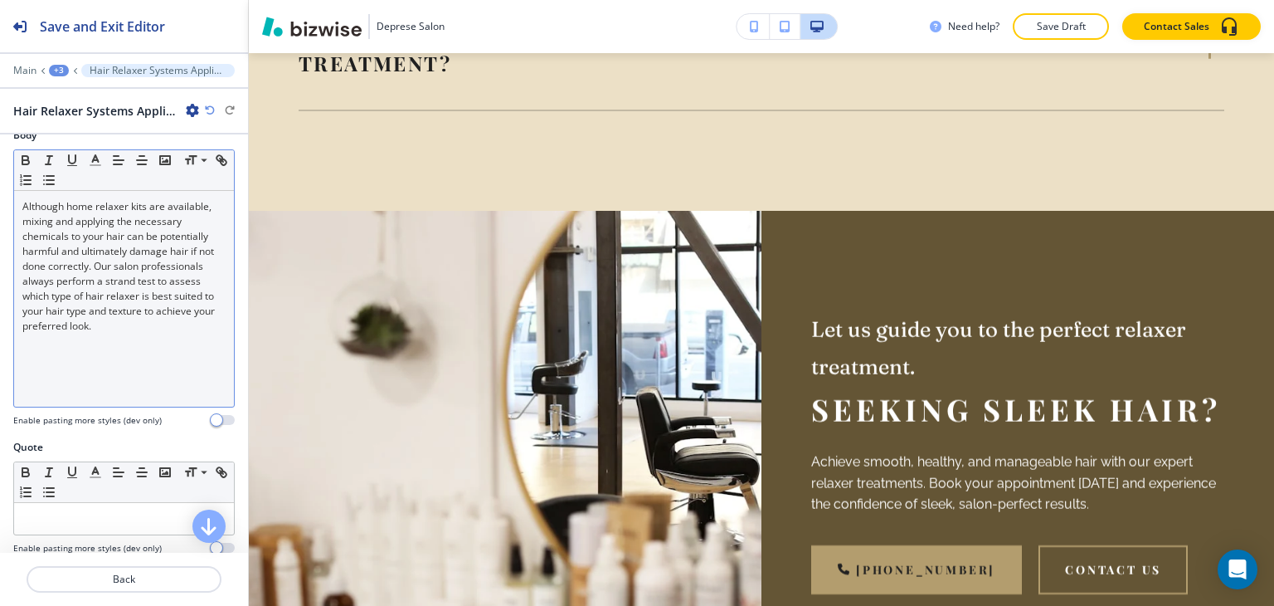
scroll to position [829, 0]
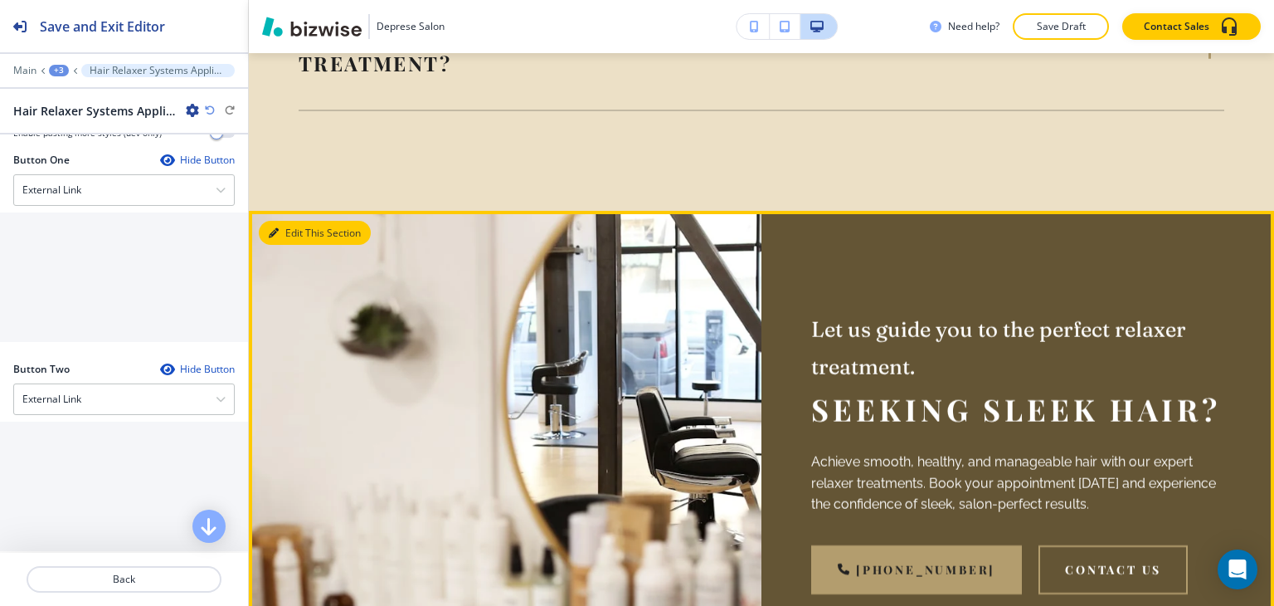
click at [297, 228] on button "Edit This Section" at bounding box center [315, 233] width 112 height 25
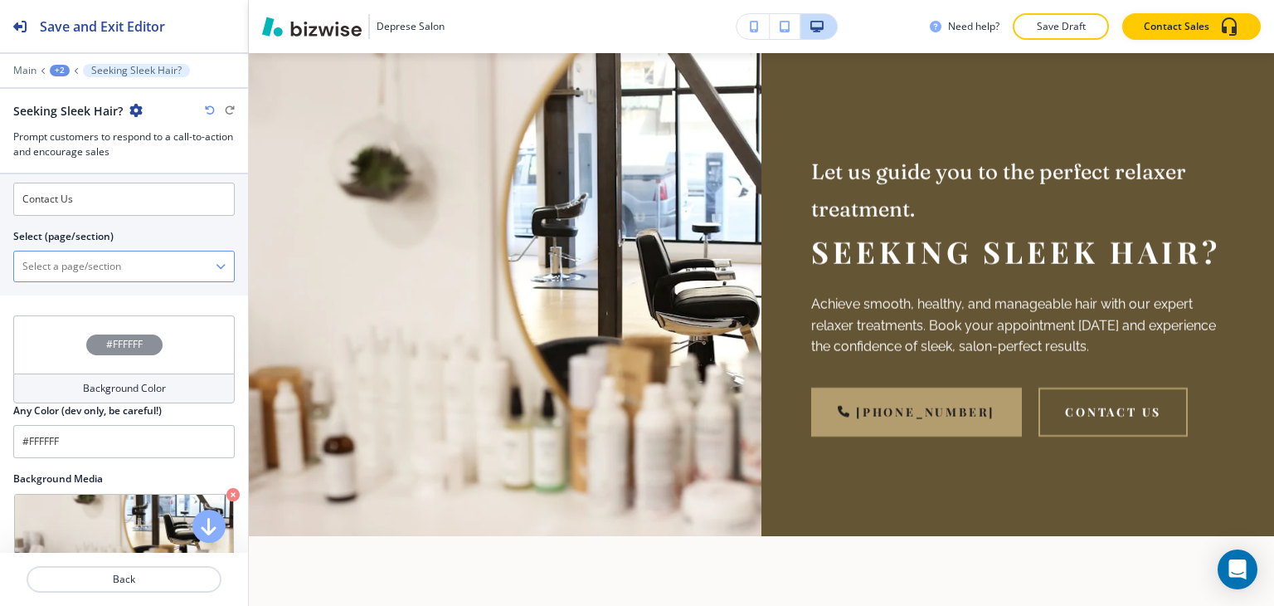
click at [128, 251] on div at bounding box center [124, 266] width 220 height 30
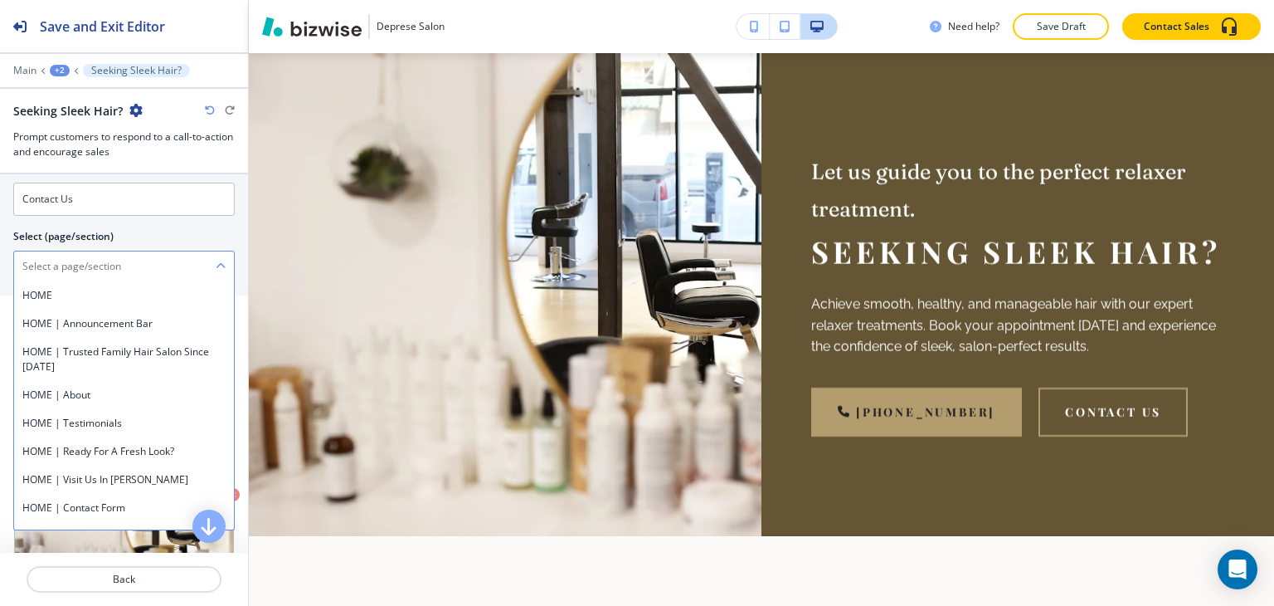
click at [114, 259] on \(page\/section\) "Manual Input" at bounding box center [115, 266] width 202 height 28
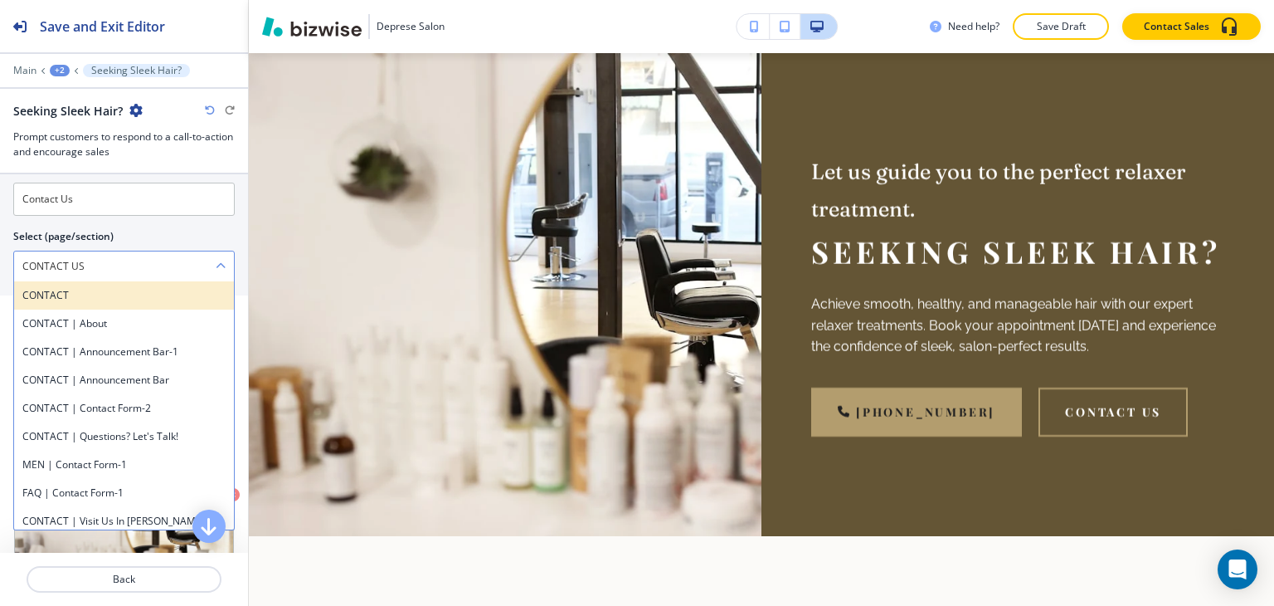
click at [72, 288] on h4 "CONTACT" at bounding box center [123, 295] width 203 height 15
type \(page\/section\) "CONTACT"
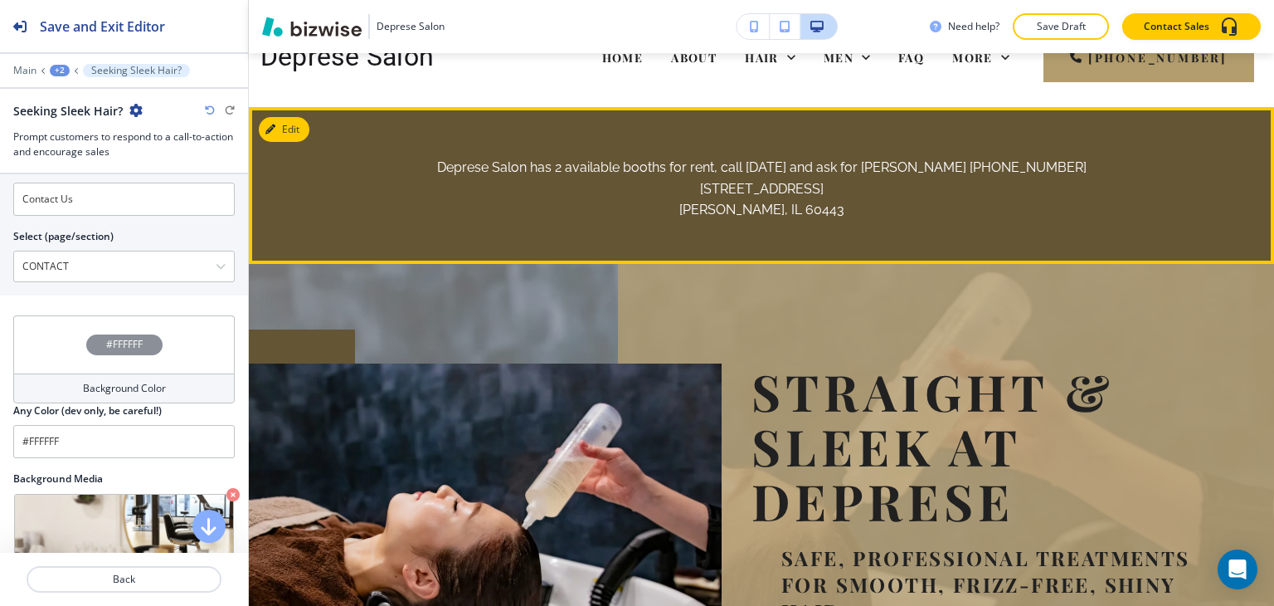
scroll to position [0, 0]
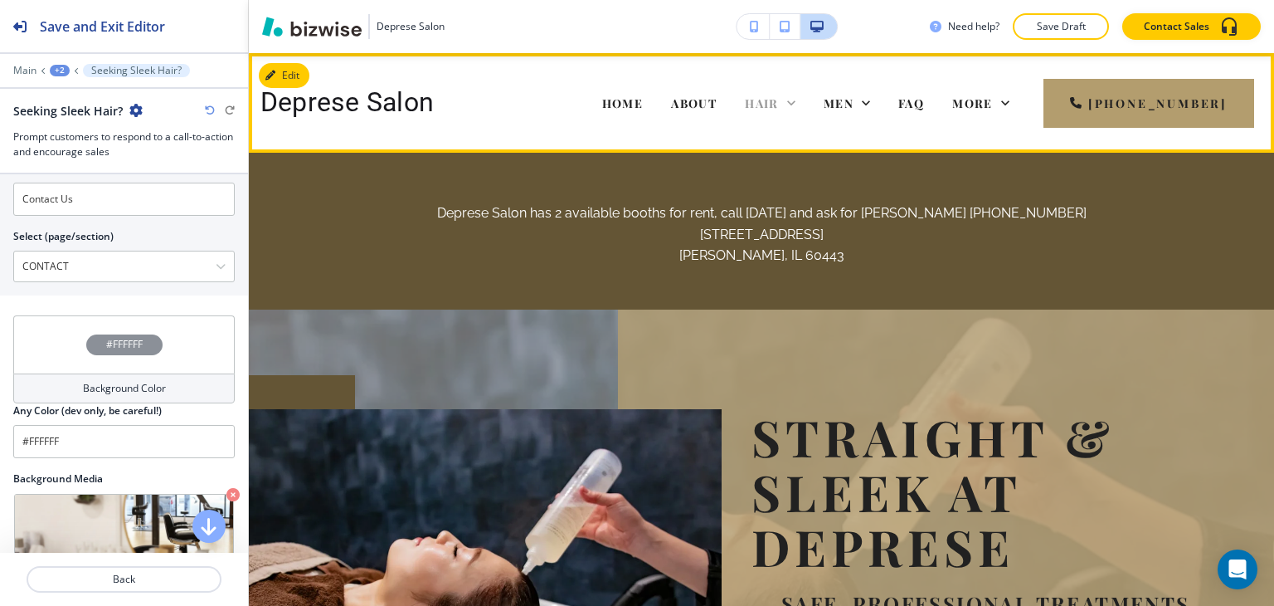
click at [800, 104] on icon at bounding box center [791, 103] width 17 height 17
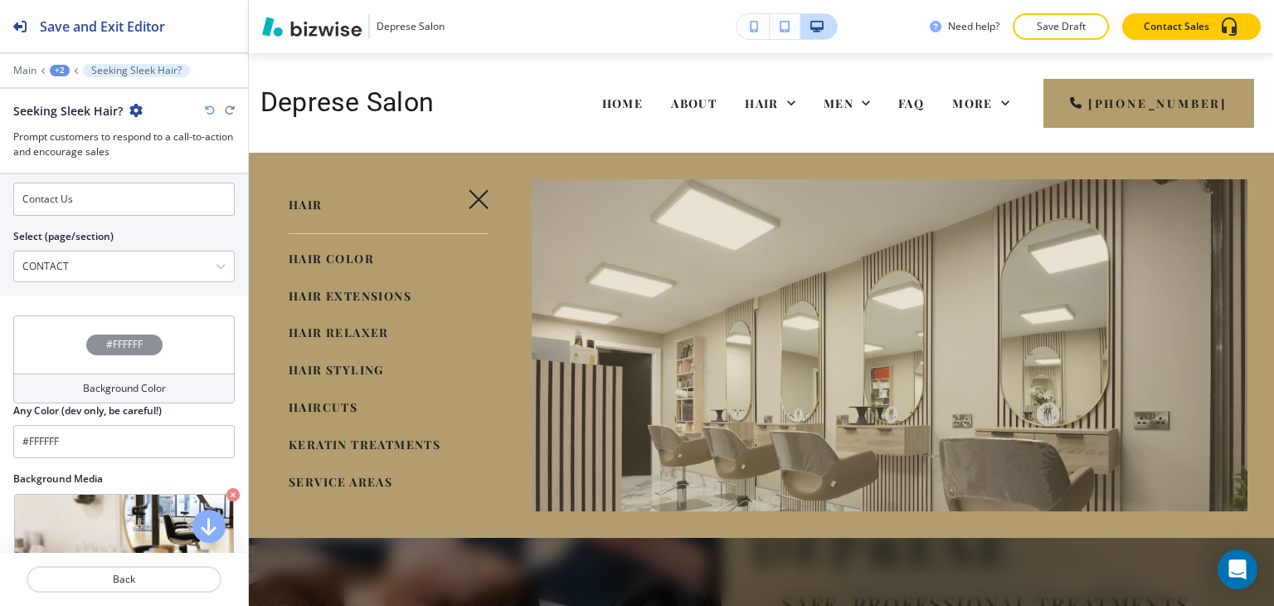
click at [345, 368] on span "HAIR STYLING" at bounding box center [336, 370] width 95 height 16
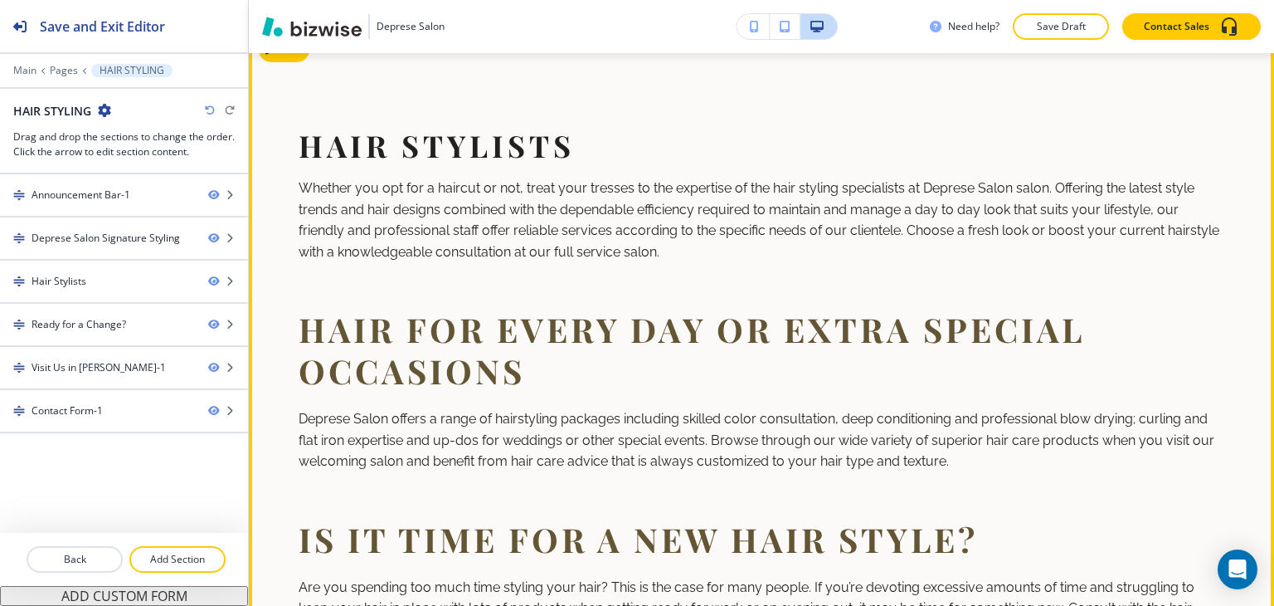
scroll to position [664, 0]
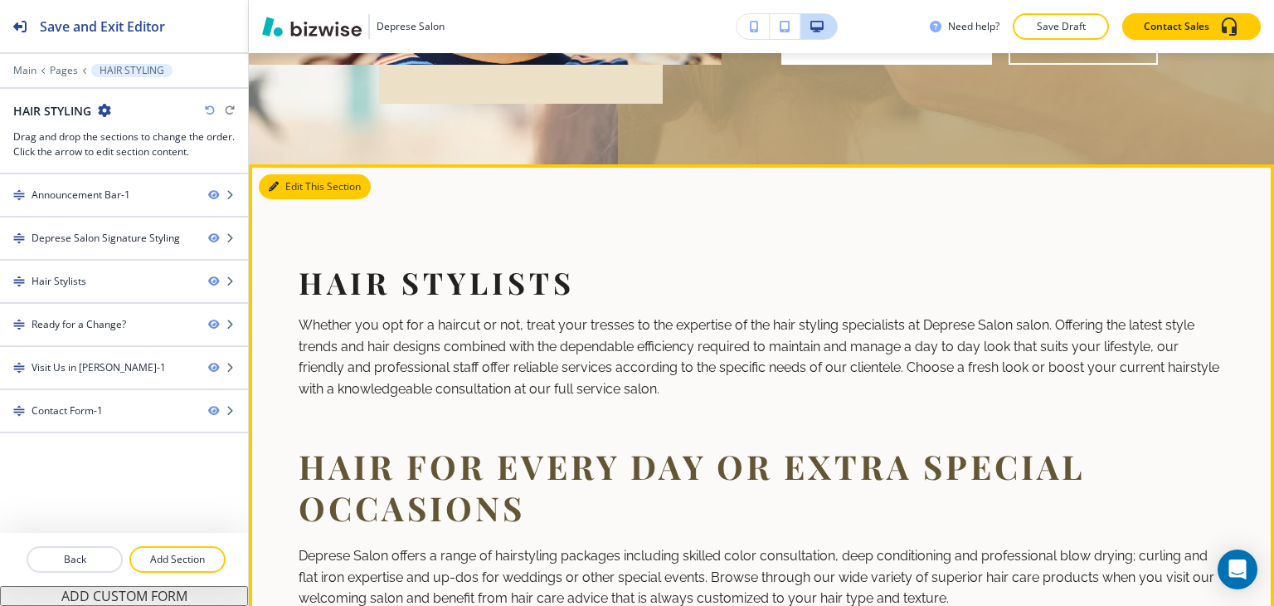
click at [281, 199] on button "Edit This Section" at bounding box center [315, 186] width 112 height 25
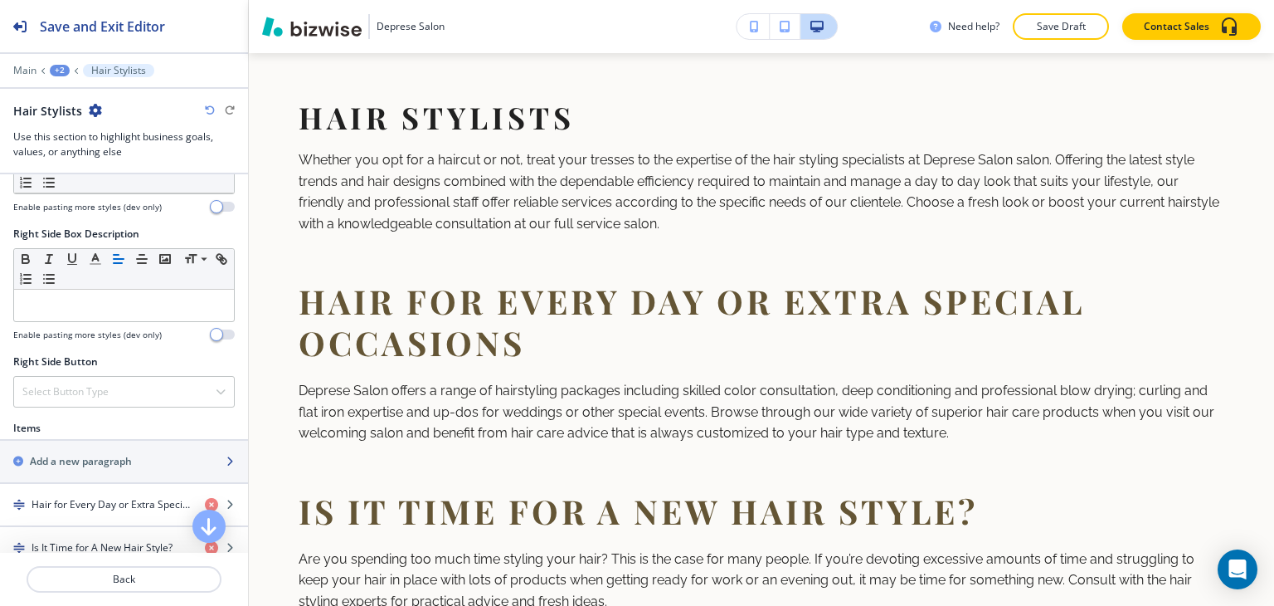
scroll to position [912, 0]
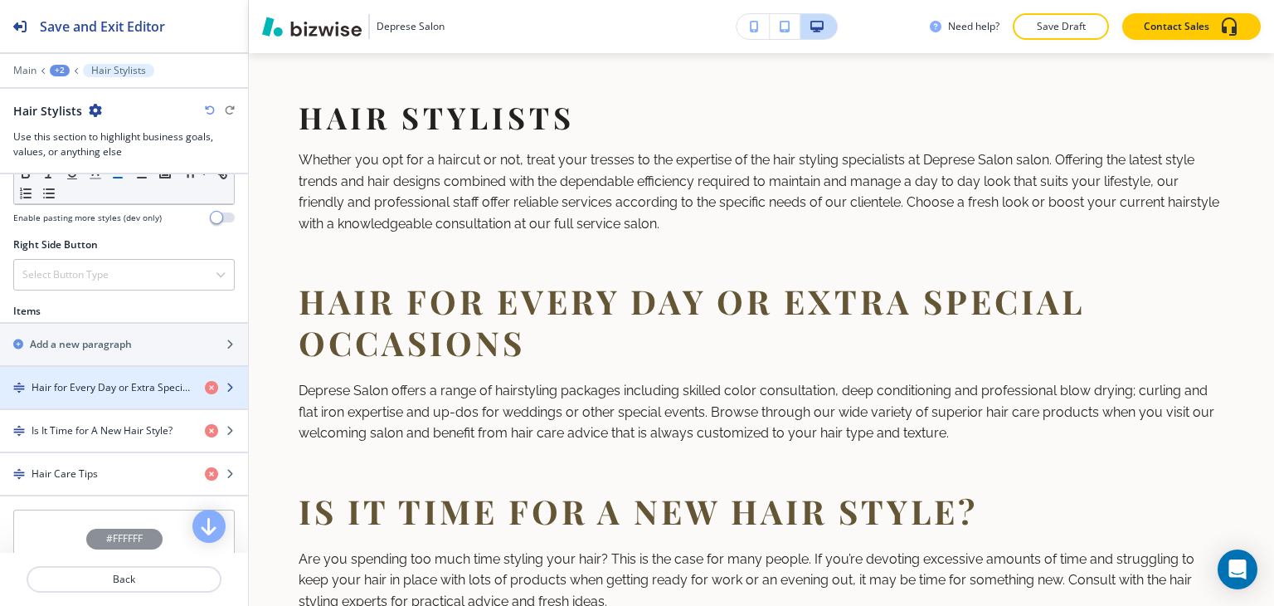
click at [54, 389] on h4 "Hair for Every Day or Extra Special Occasions" at bounding box center [112, 387] width 160 height 15
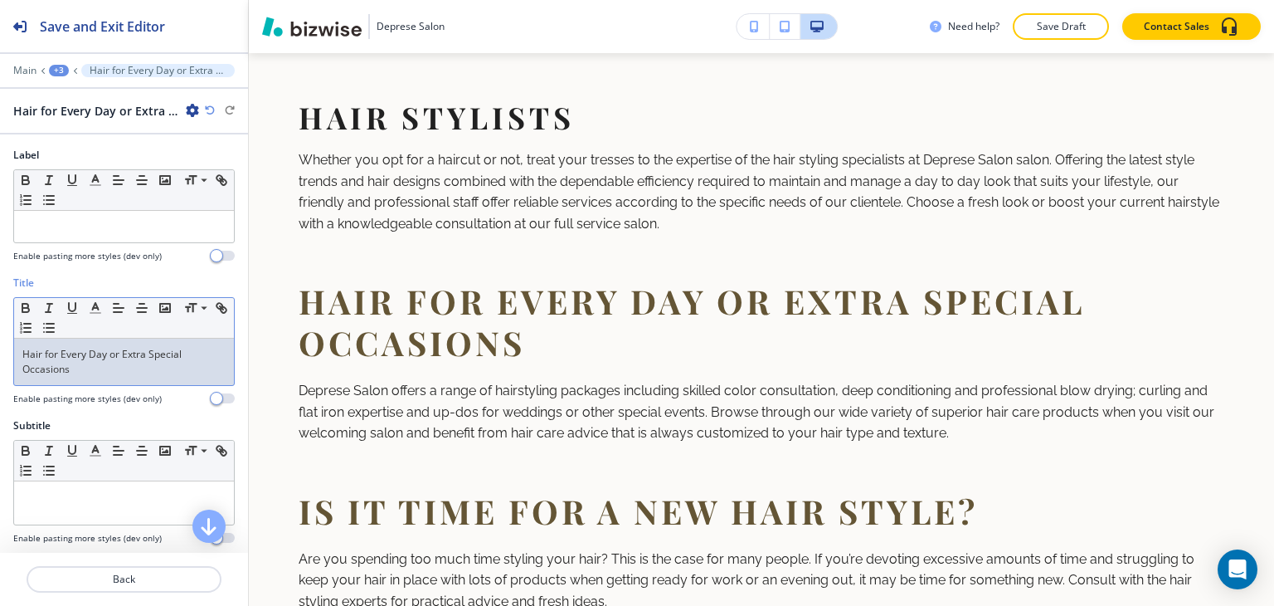
click at [106, 376] on div "Hair for Every Day or Extra Special Occasions" at bounding box center [124, 361] width 220 height 46
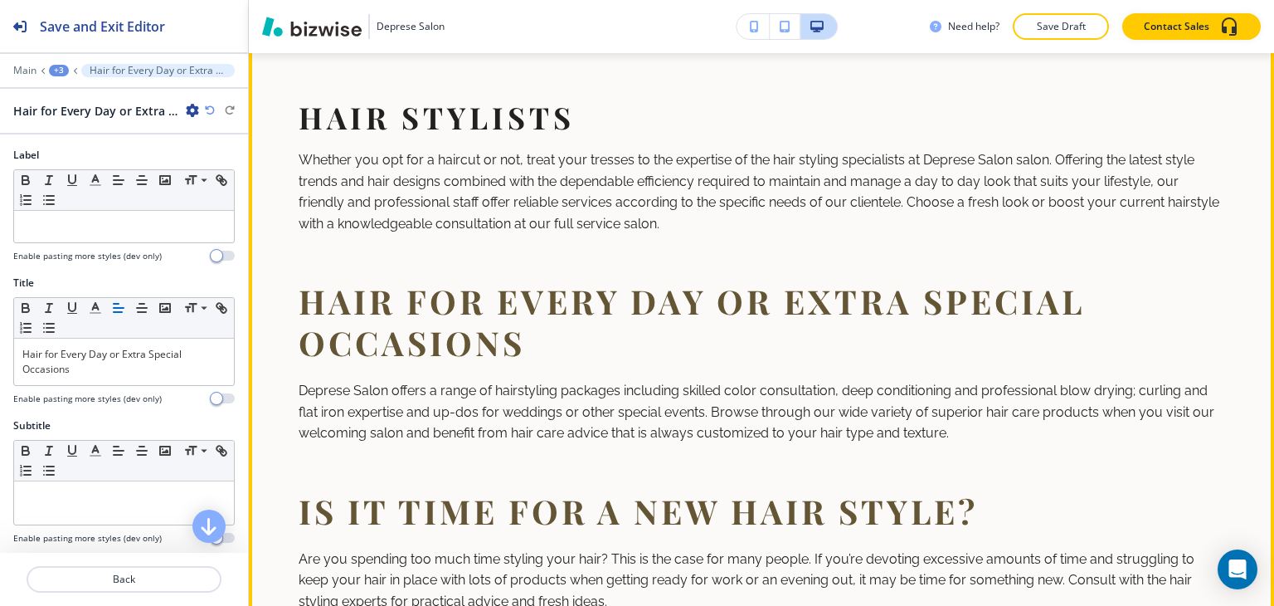
click at [455, 363] on p "Hair for Every Day or Extra Special Occasions" at bounding box center [762, 321] width 926 height 83
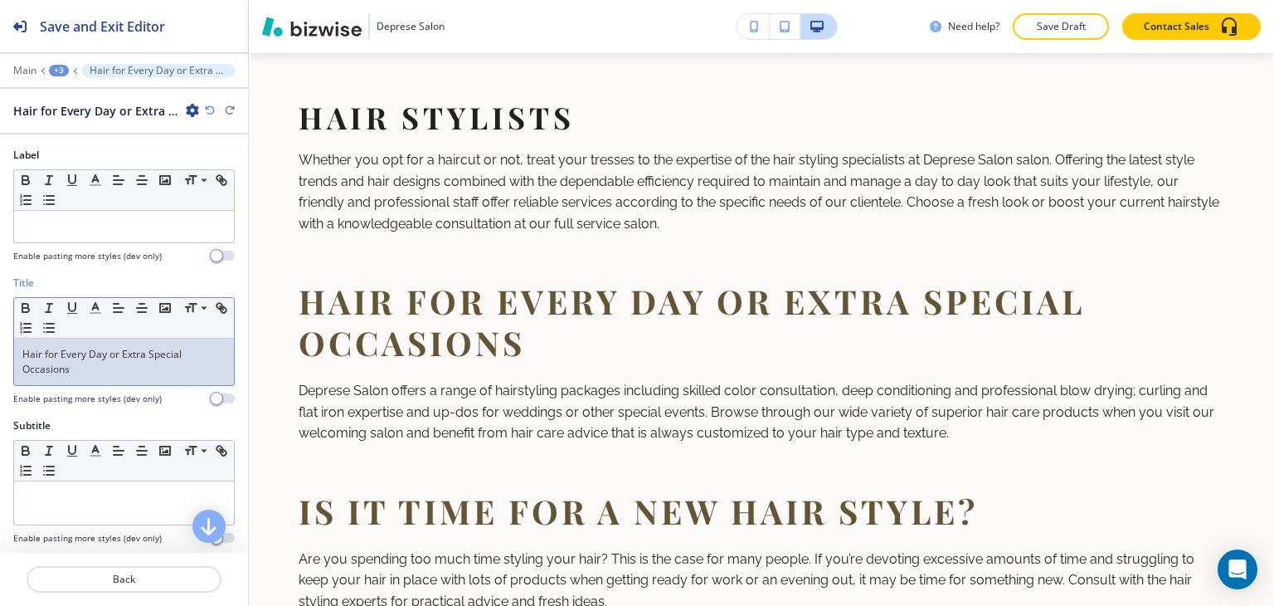
click at [132, 373] on p "Hair for Every Day or Extra Special Occasions" at bounding box center [123, 362] width 203 height 30
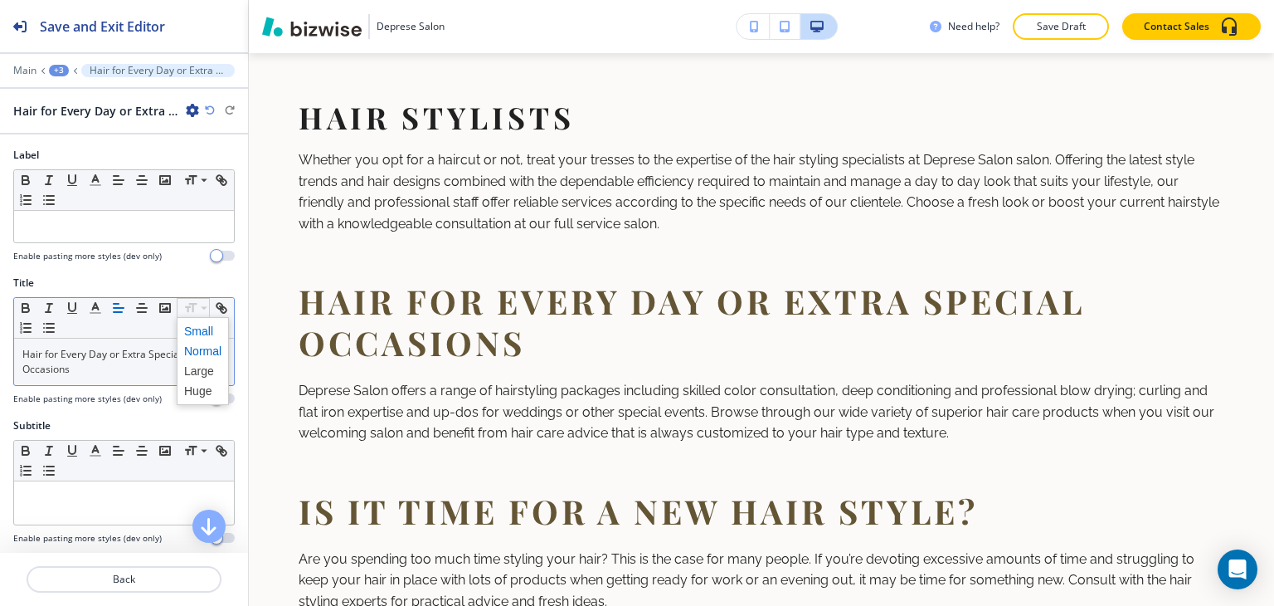
click at [200, 323] on span at bounding box center [202, 331] width 37 height 20
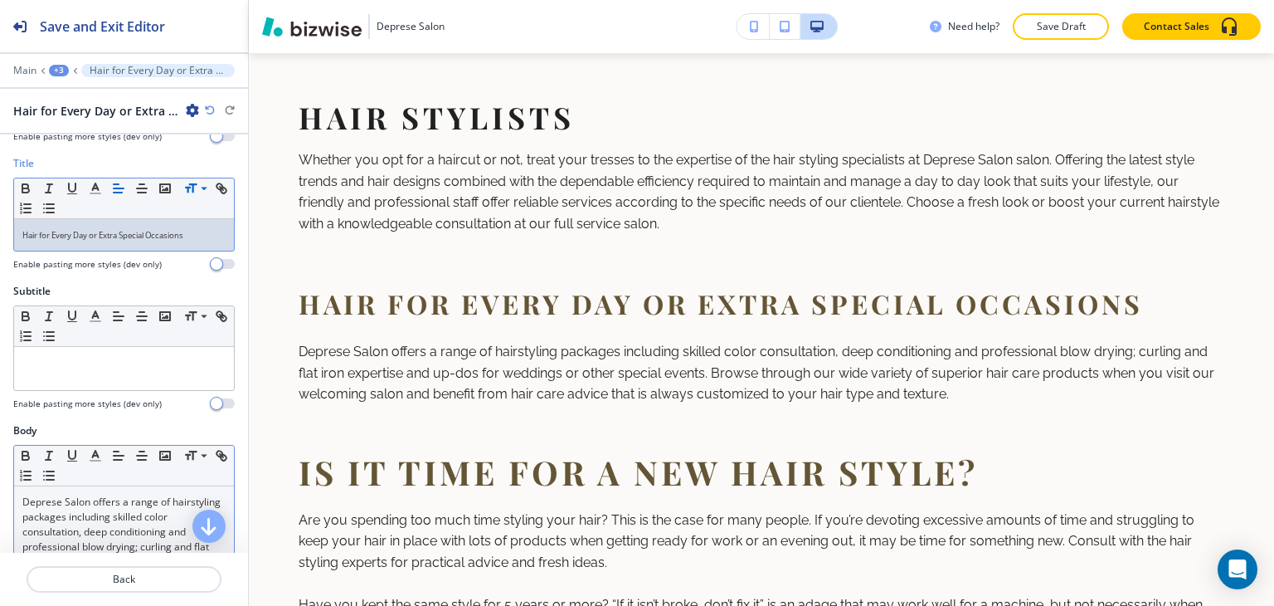
scroll to position [249, 0]
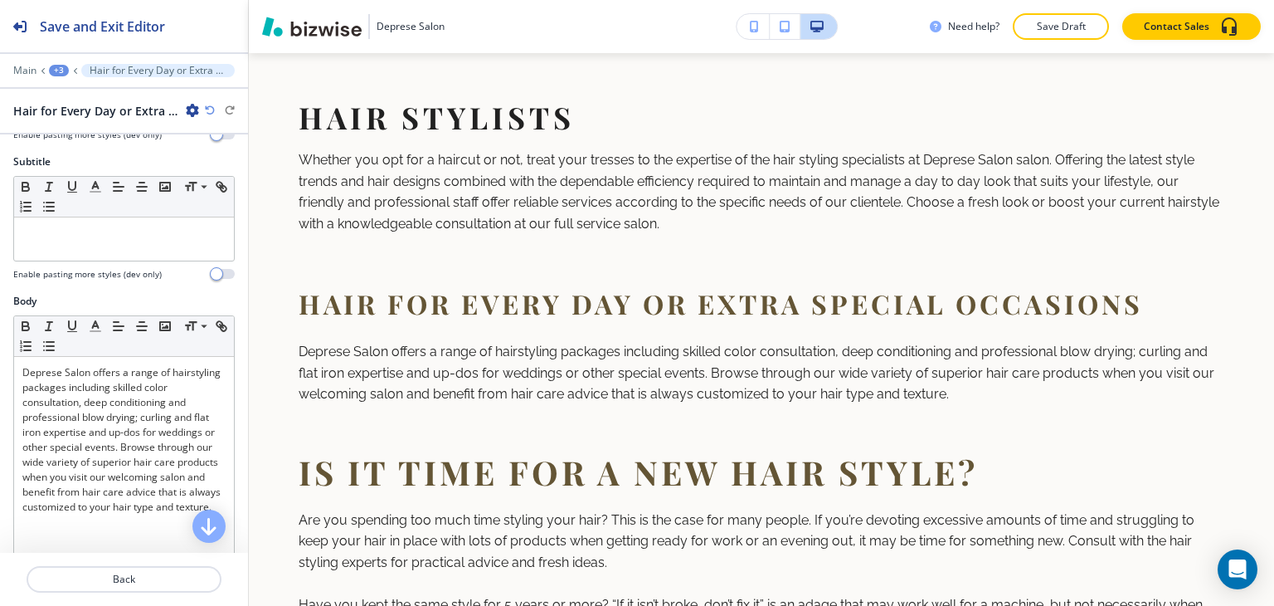
click at [58, 64] on div "Main +3 Hair for Every Day or Extra Special Occasions" at bounding box center [123, 70] width 221 height 13
click at [60, 74] on div "+3" at bounding box center [59, 71] width 20 height 12
click at [107, 150] on p "Hair Stylists" at bounding box center [102, 155] width 85 height 15
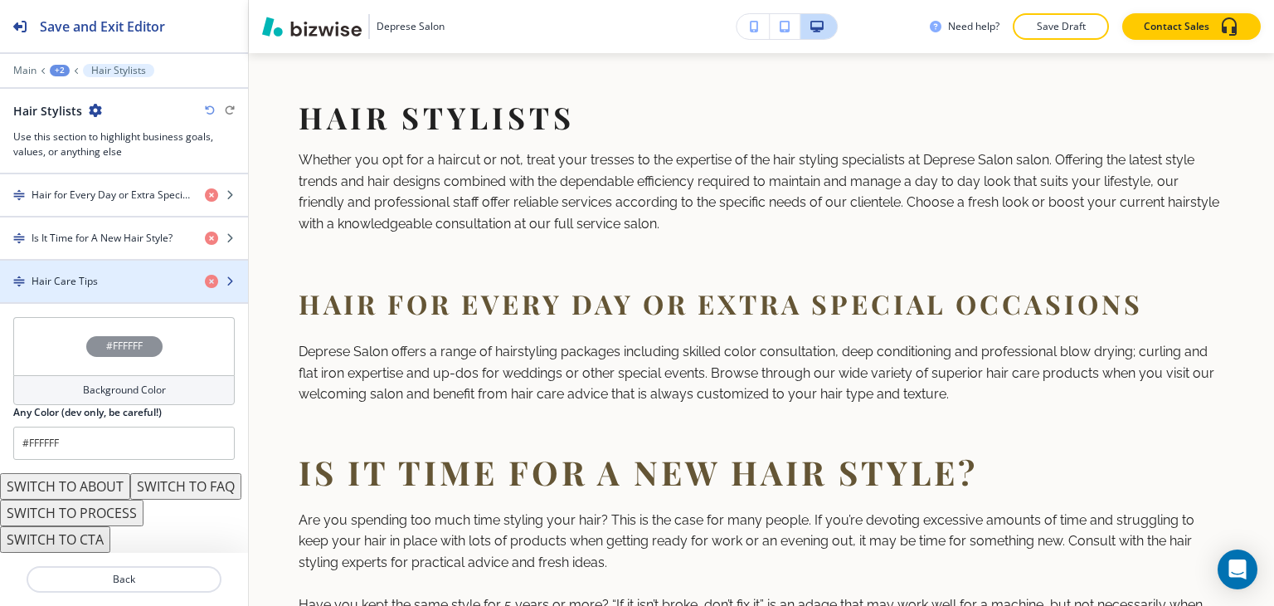
scroll to position [1052, 0]
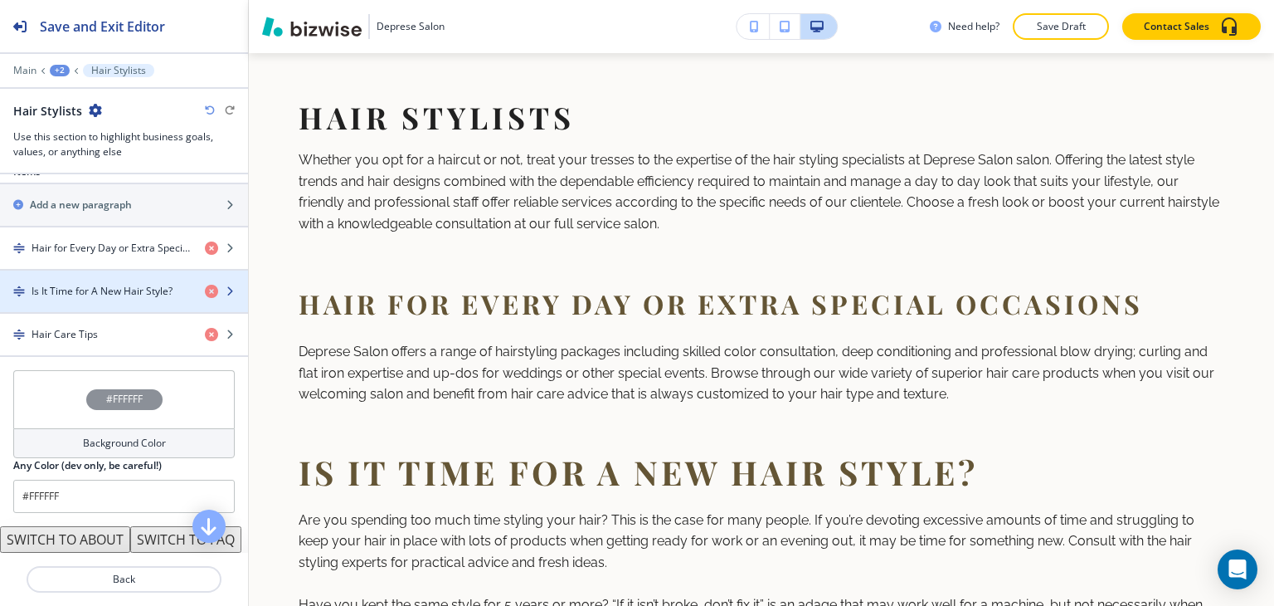
click at [138, 305] on div "button" at bounding box center [124, 305] width 248 height 13
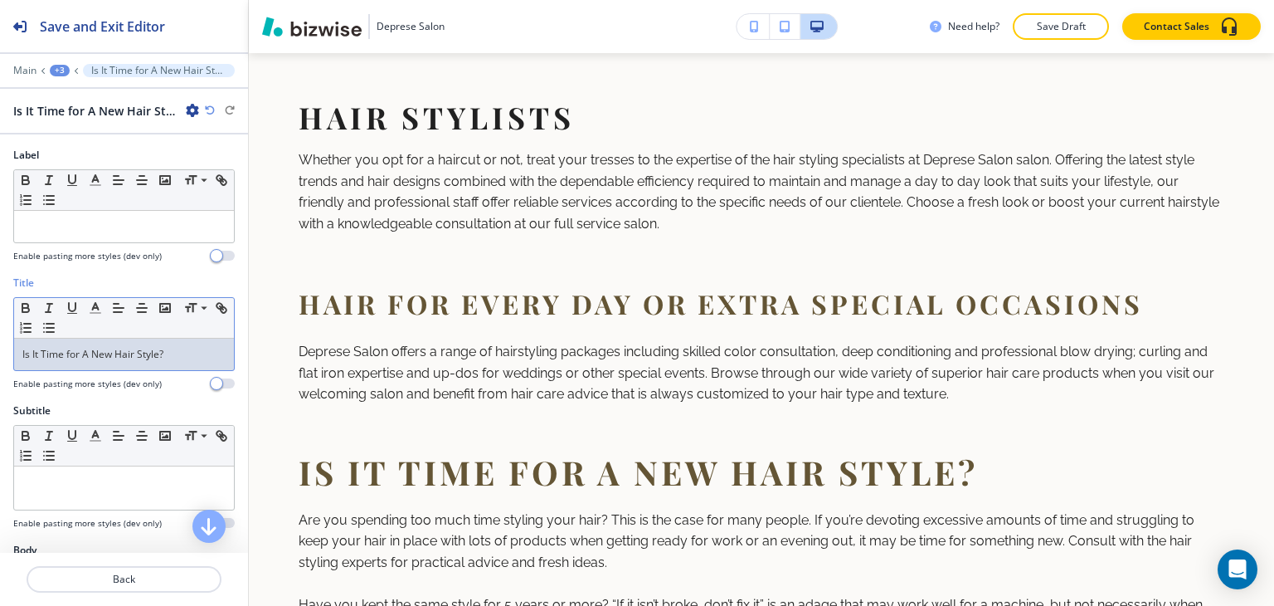
click at [122, 356] on p "Is It Time for A New Hair Style?" at bounding box center [123, 354] width 203 height 15
click at [193, 333] on span at bounding box center [202, 331] width 37 height 20
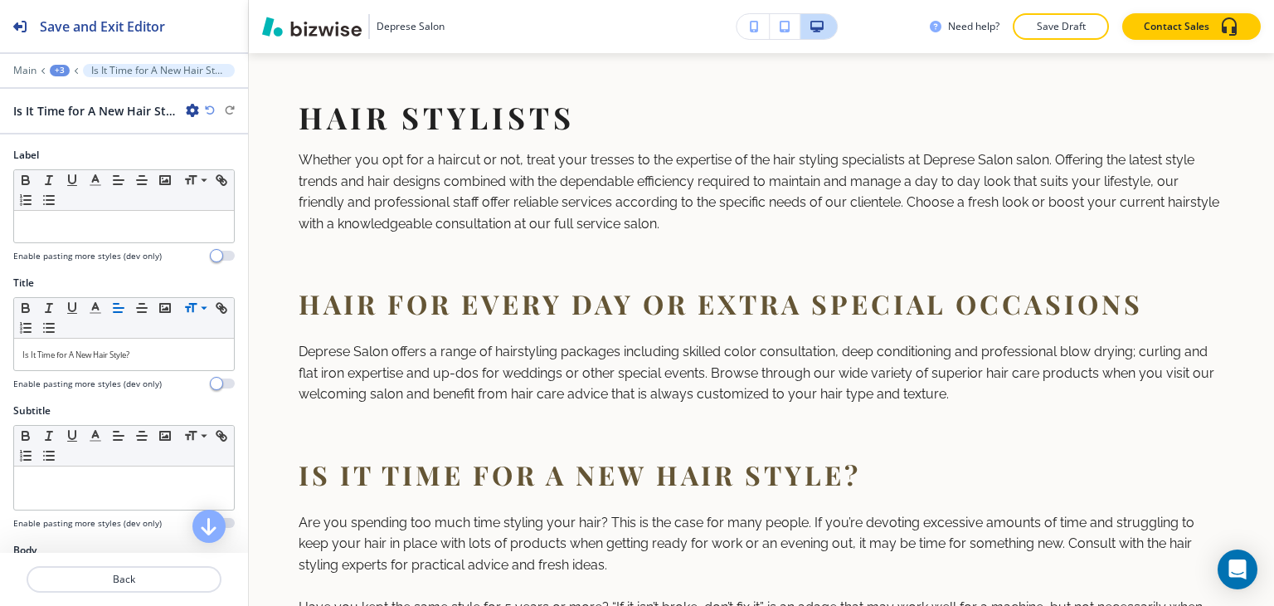
click at [55, 66] on div "+3" at bounding box center [60, 71] width 20 height 12
click at [85, 168] on button "Hair Stylists" at bounding box center [103, 155] width 106 height 30
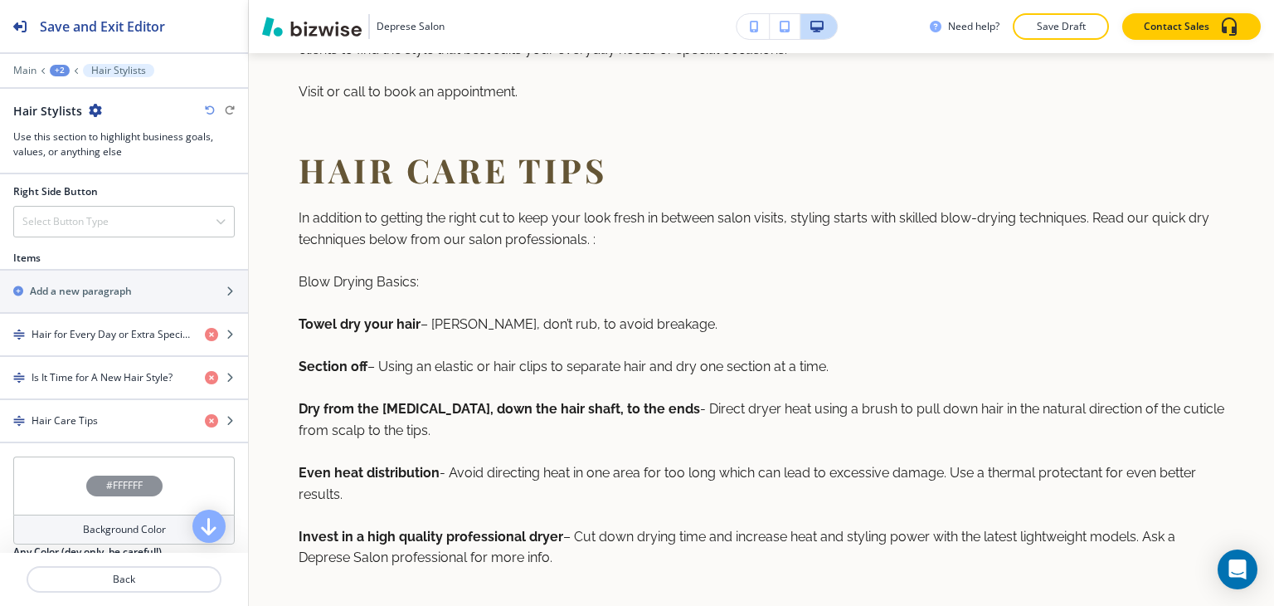
scroll to position [995, 0]
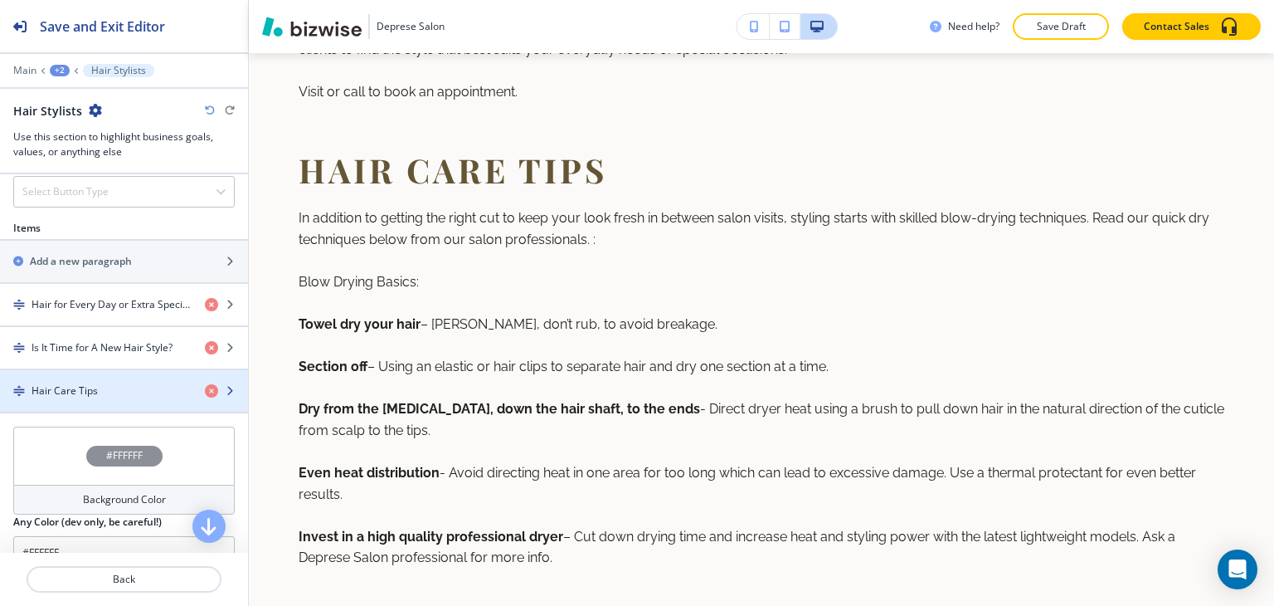
click at [101, 402] on div "button" at bounding box center [124, 404] width 248 height 13
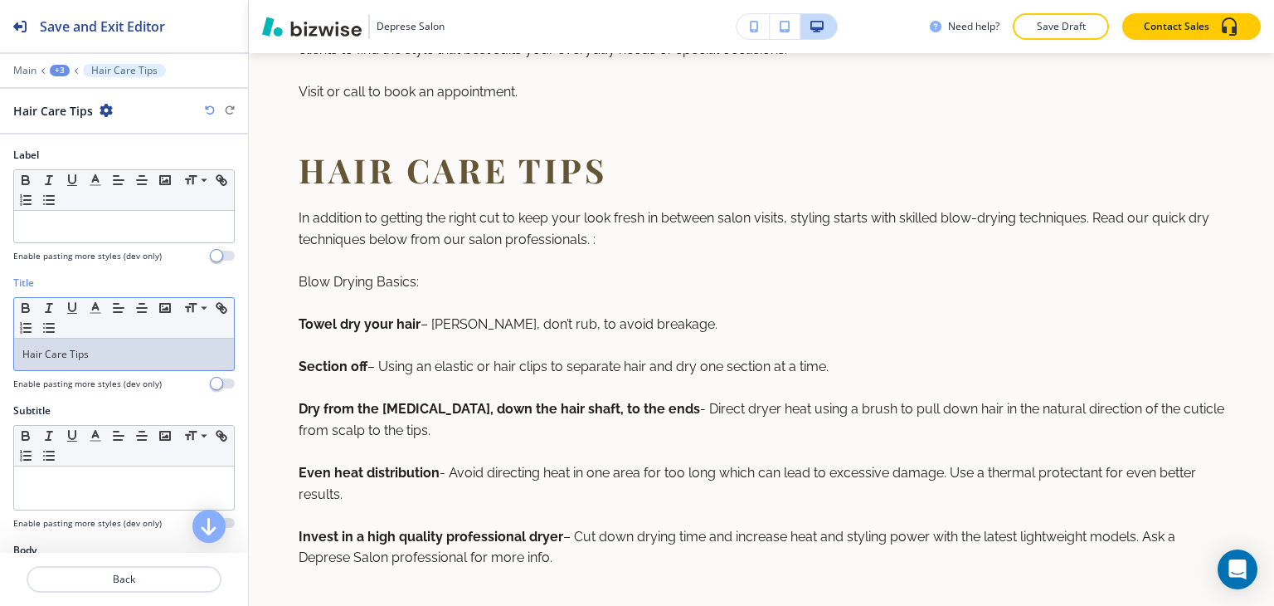
click at [124, 356] on p "Hair Care Tips" at bounding box center [123, 354] width 203 height 15
click at [202, 326] on span at bounding box center [202, 331] width 37 height 20
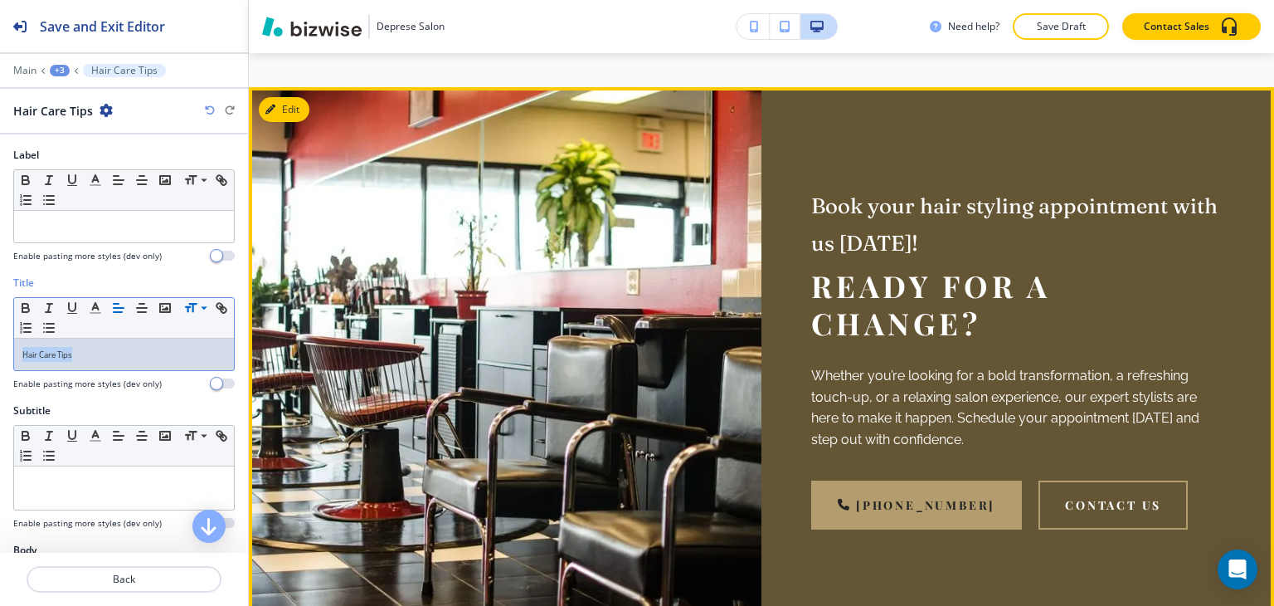
scroll to position [2073, 0]
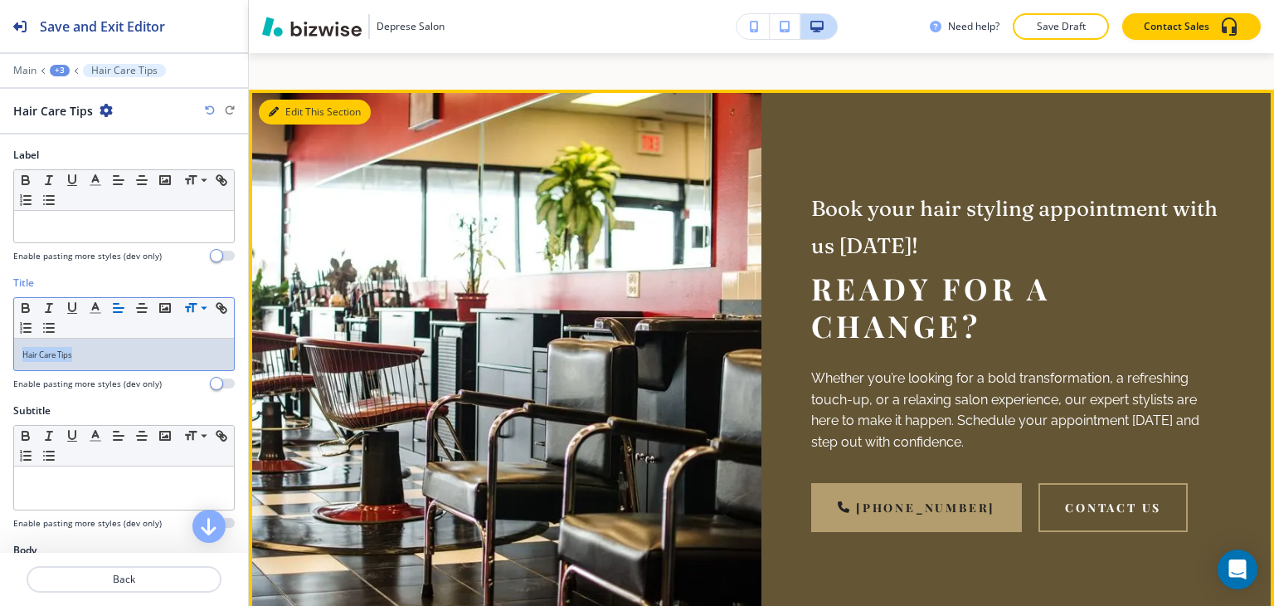
click at [280, 124] on button "Edit This Section" at bounding box center [315, 112] width 112 height 25
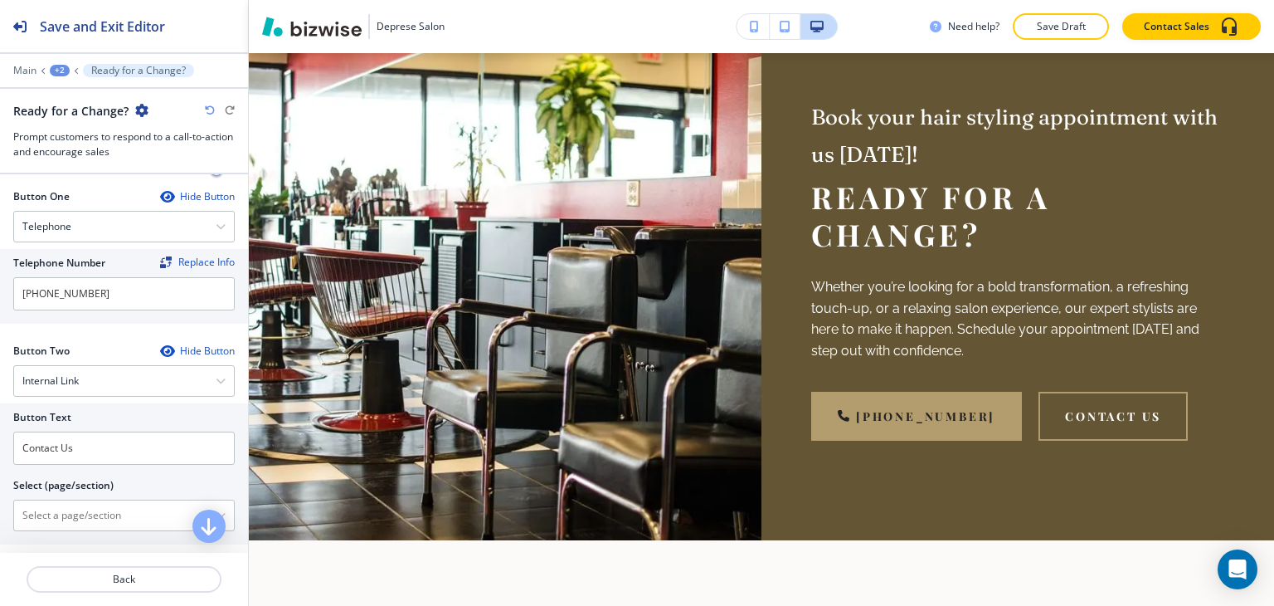
scroll to position [747, 0]
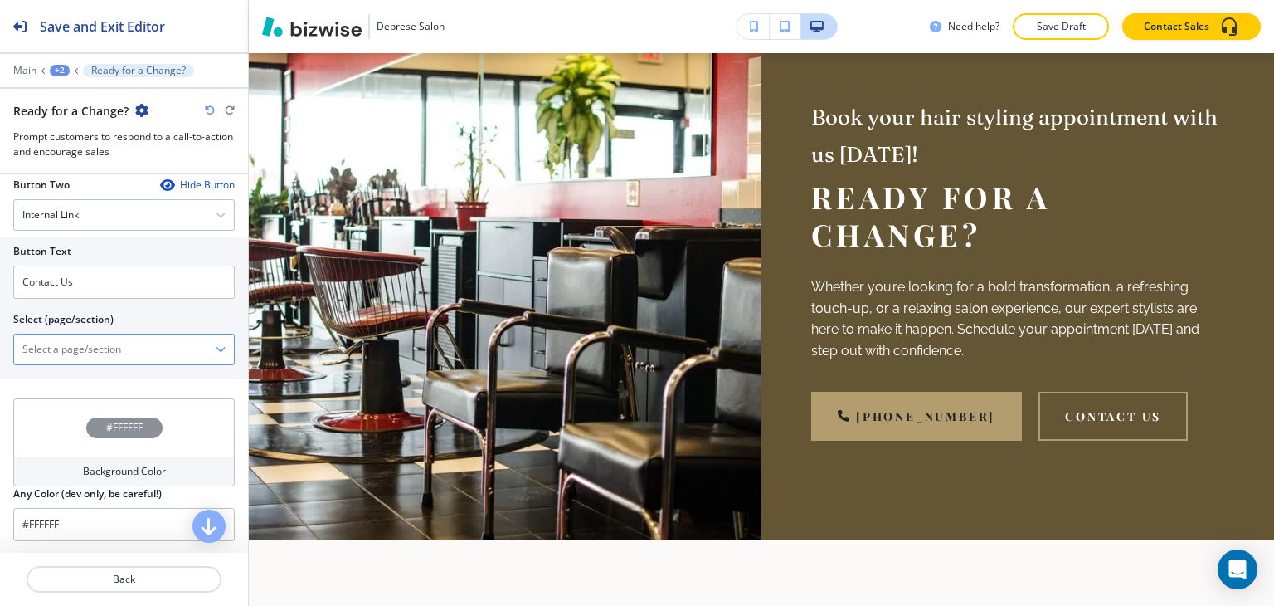
click at [109, 336] on \(page\/section\) "Manual Input" at bounding box center [115, 349] width 202 height 28
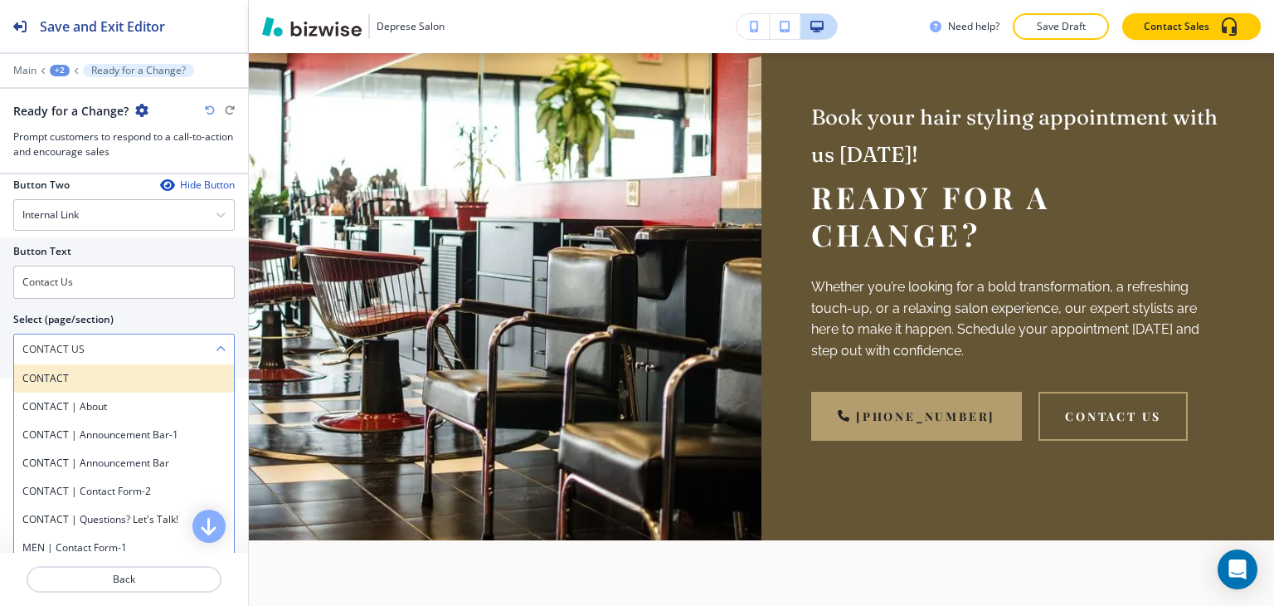
click at [89, 382] on div "CONTACT" at bounding box center [124, 378] width 220 height 28
type \(page\/section\) "CONTACT"
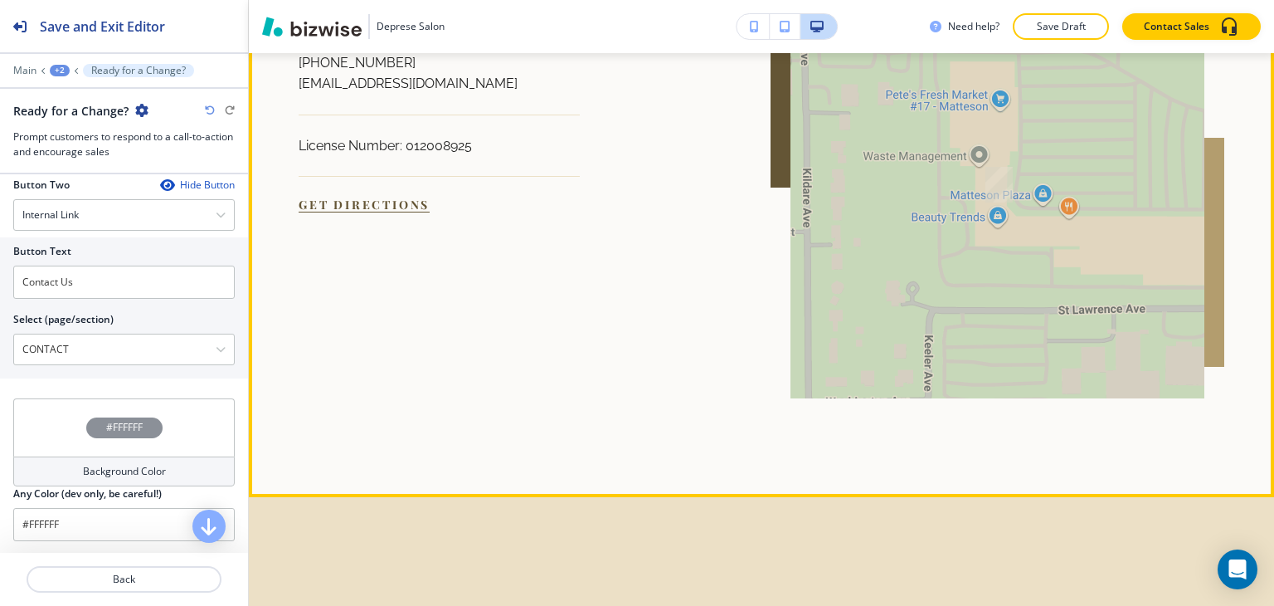
scroll to position [2994, 0]
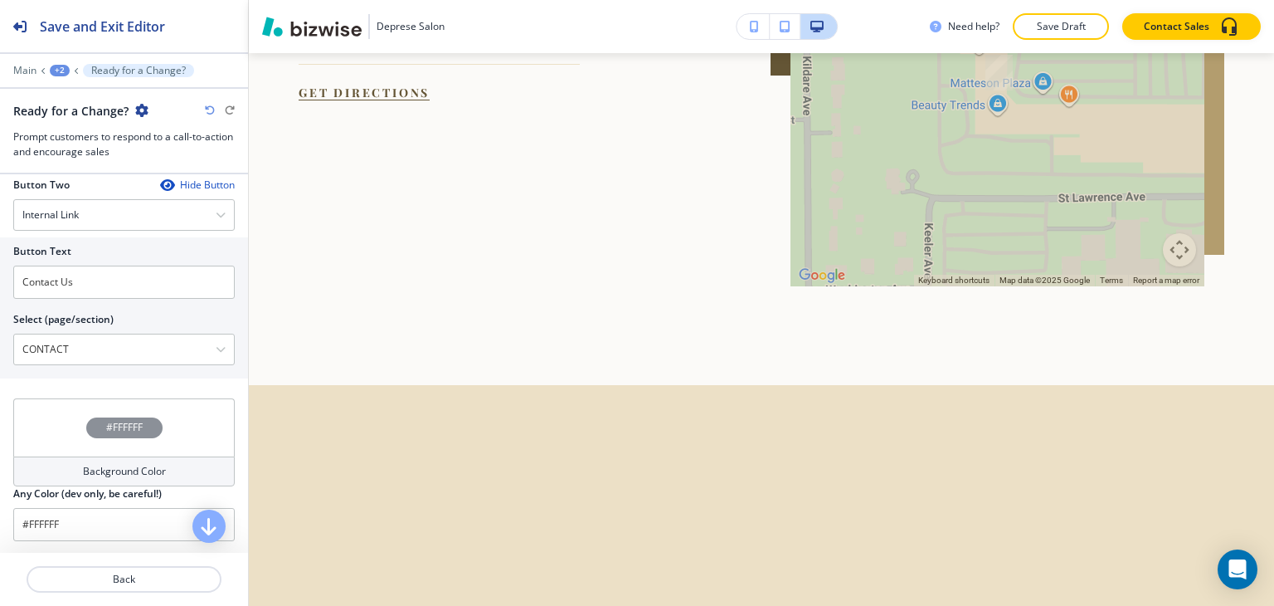
click at [61, 66] on div "+2" at bounding box center [60, 71] width 20 height 12
click at [73, 100] on p "Pages" at bounding box center [103, 97] width 85 height 15
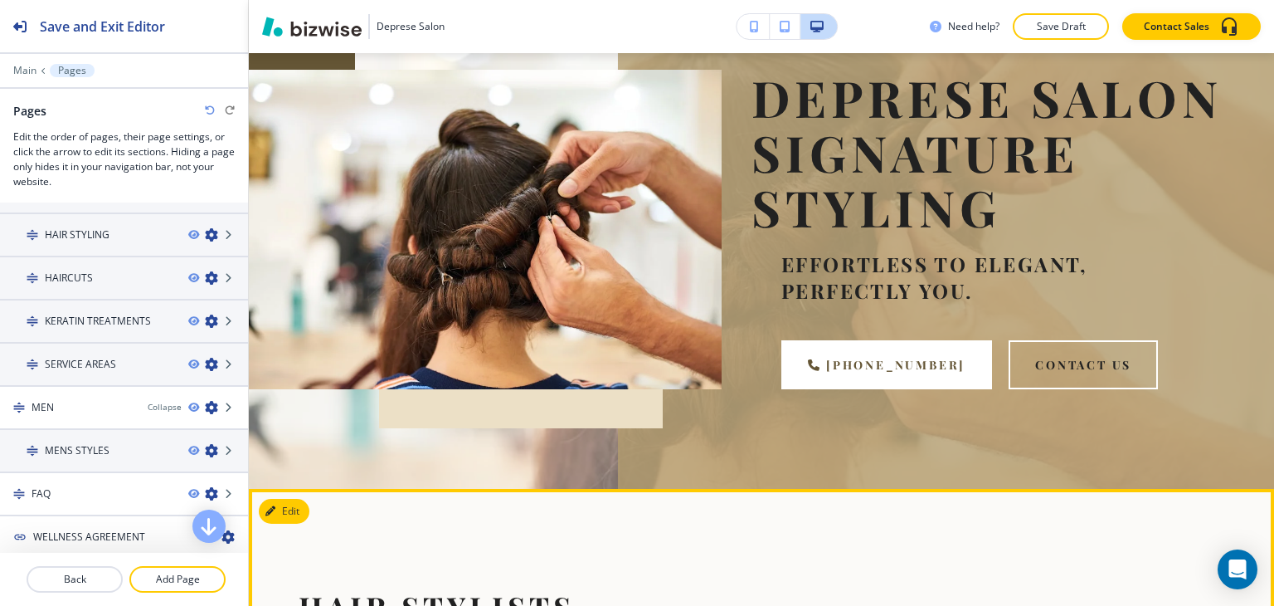
scroll to position [0, 0]
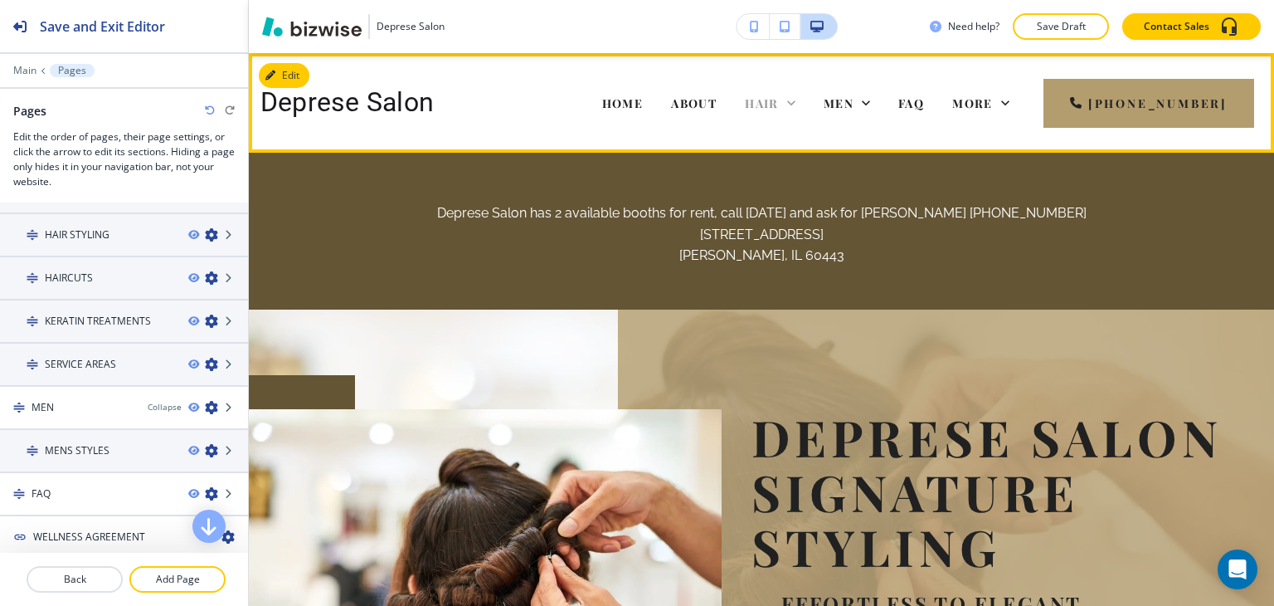
click at [800, 105] on icon at bounding box center [791, 103] width 17 height 17
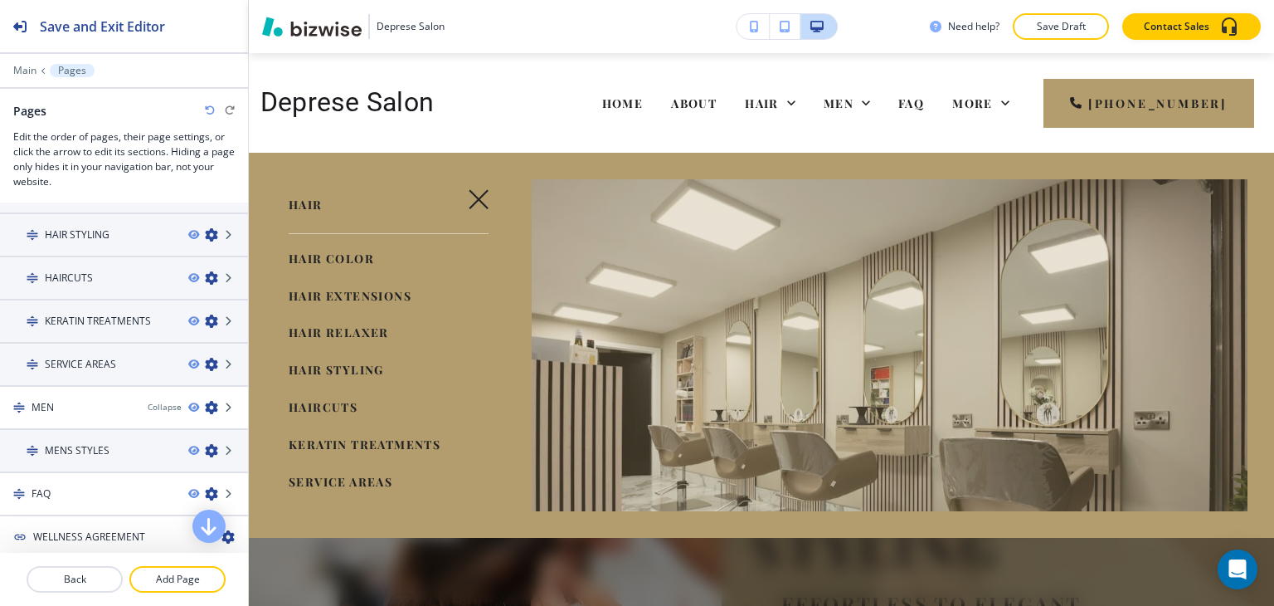
click at [344, 405] on span "HAIRCUTS" at bounding box center [323, 407] width 69 height 16
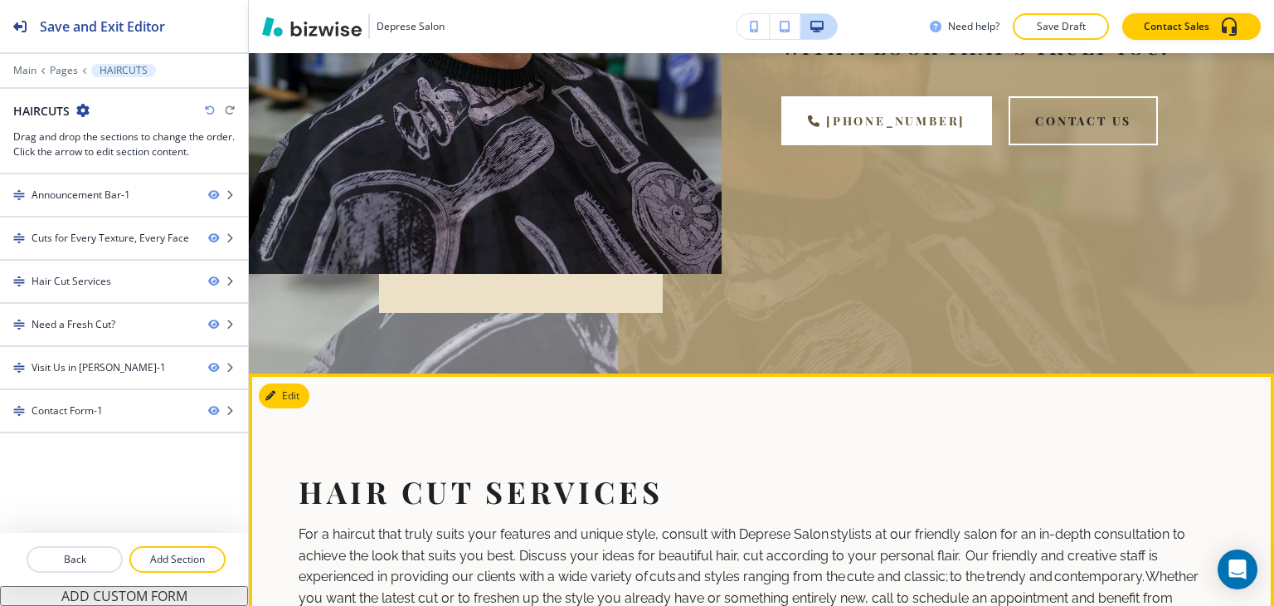
scroll to position [1078, 0]
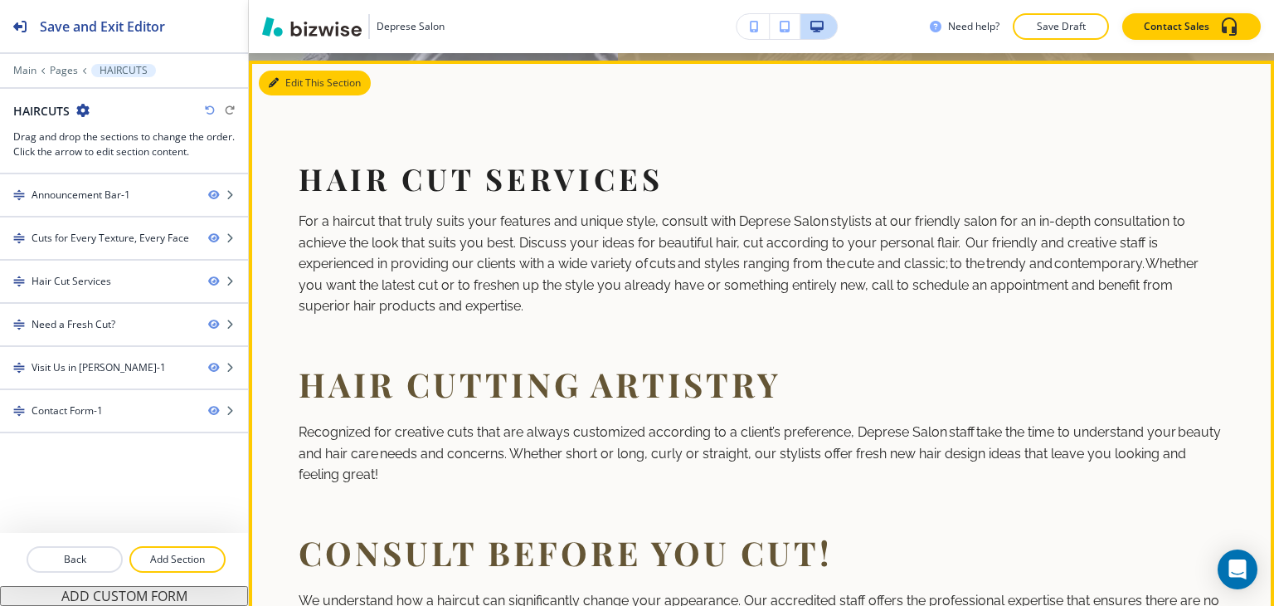
click at [285, 78] on button "Edit This Section" at bounding box center [315, 83] width 112 height 25
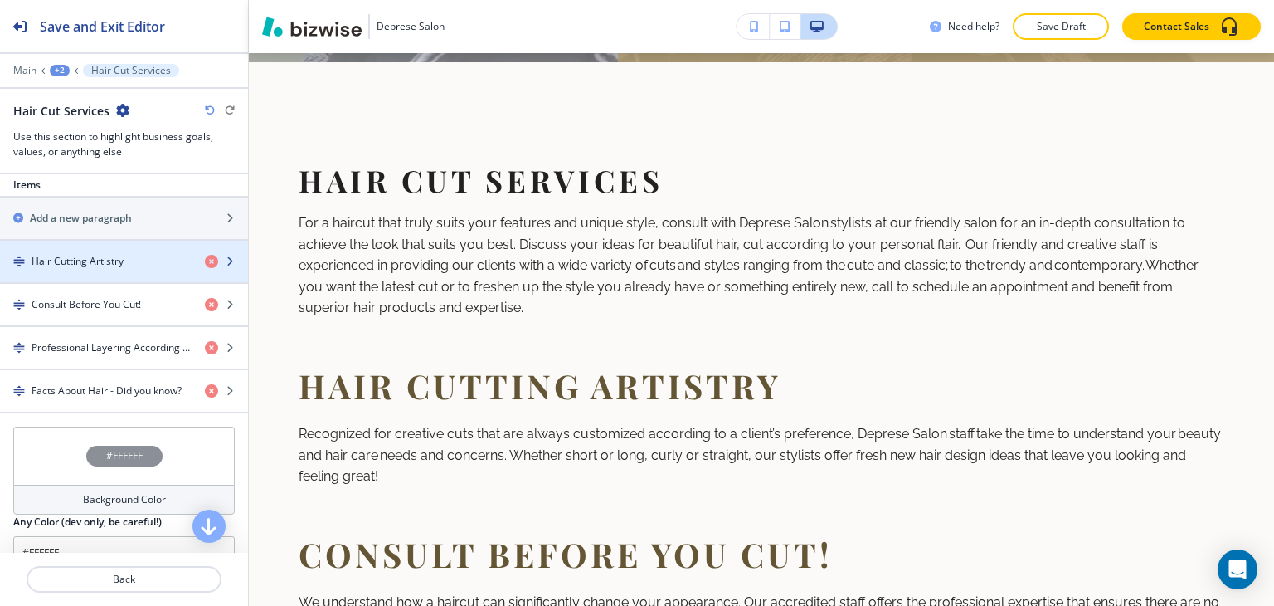
click at [115, 269] on h4 "Hair Cutting Artistry" at bounding box center [78, 261] width 92 height 15
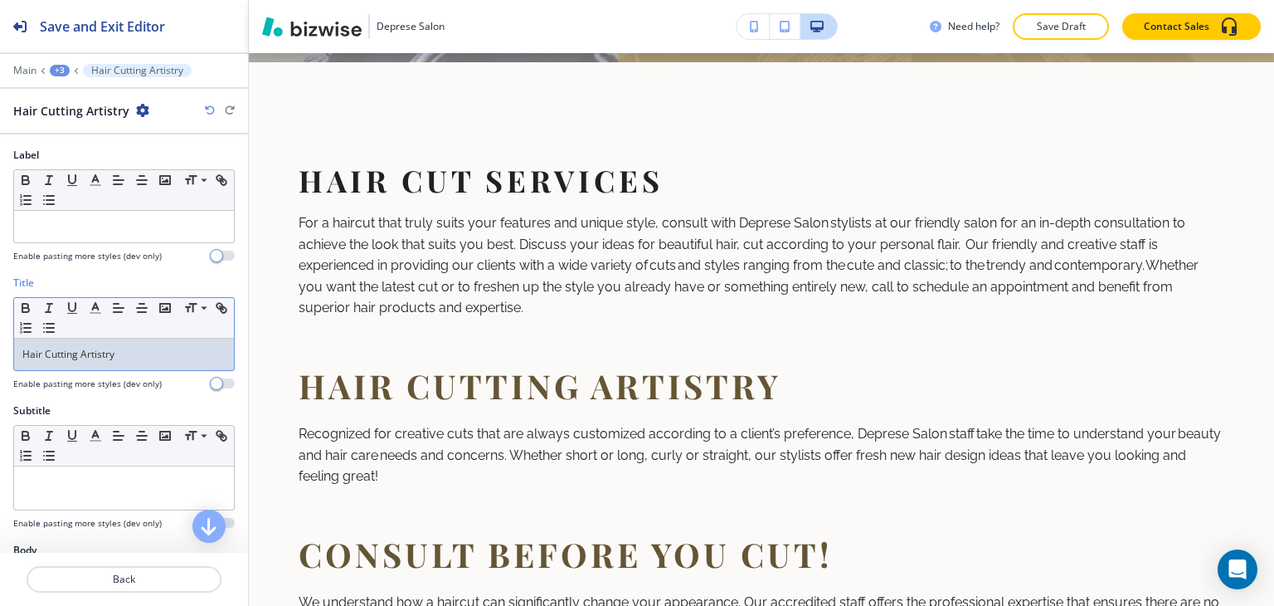
click at [121, 361] on div "Hair Cutting Artistry" at bounding box center [124, 354] width 220 height 32
click at [197, 329] on span at bounding box center [202, 331] width 37 height 20
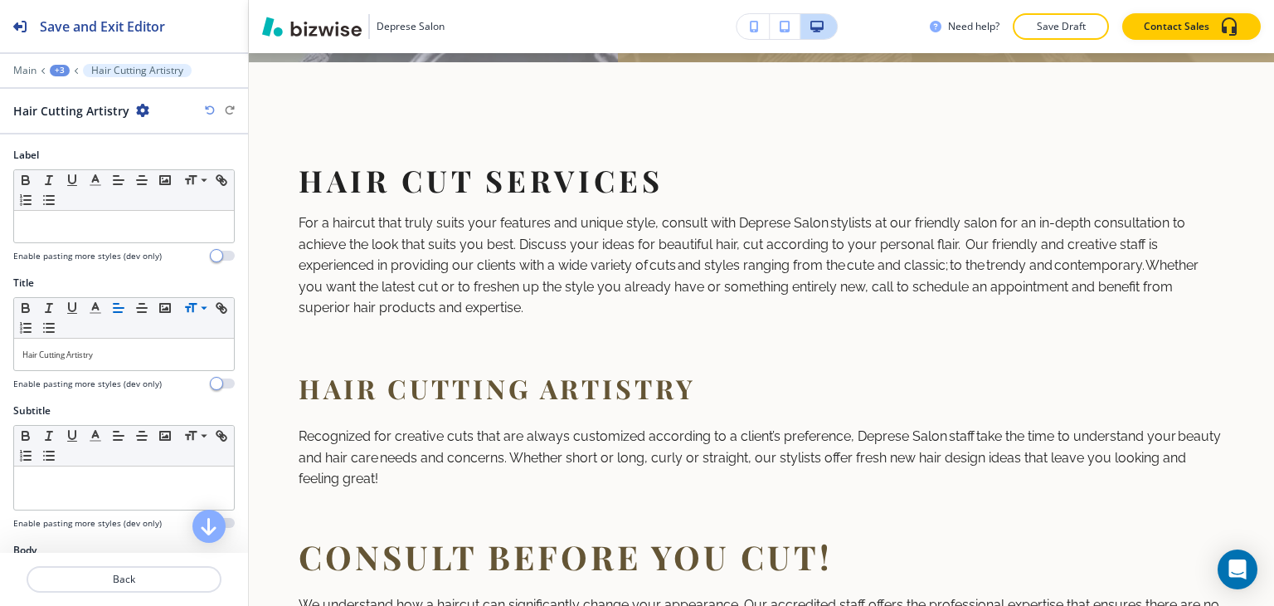
click at [56, 64] on div "Main +3 Hair Cutting Artistry" at bounding box center [123, 70] width 221 height 13
click at [56, 66] on div "+3" at bounding box center [60, 71] width 20 height 12
click at [85, 149] on p "Hair Cut Services" at bounding box center [103, 155] width 85 height 15
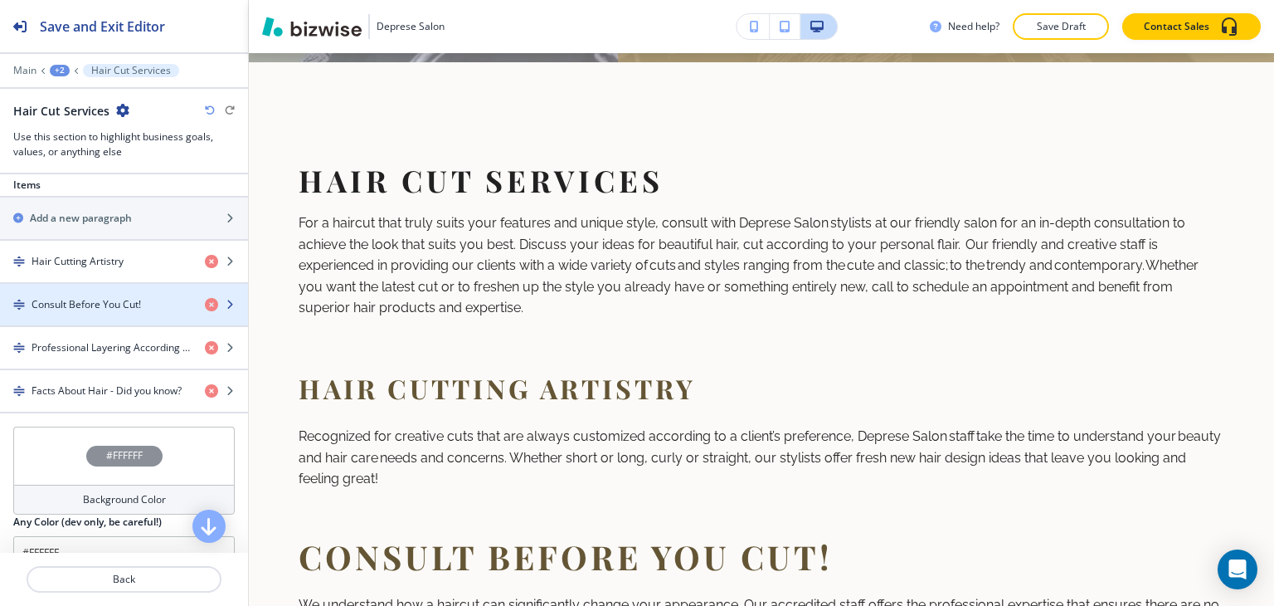
click at [105, 312] on h4 "Consult Before You Cut!" at bounding box center [86, 304] width 109 height 15
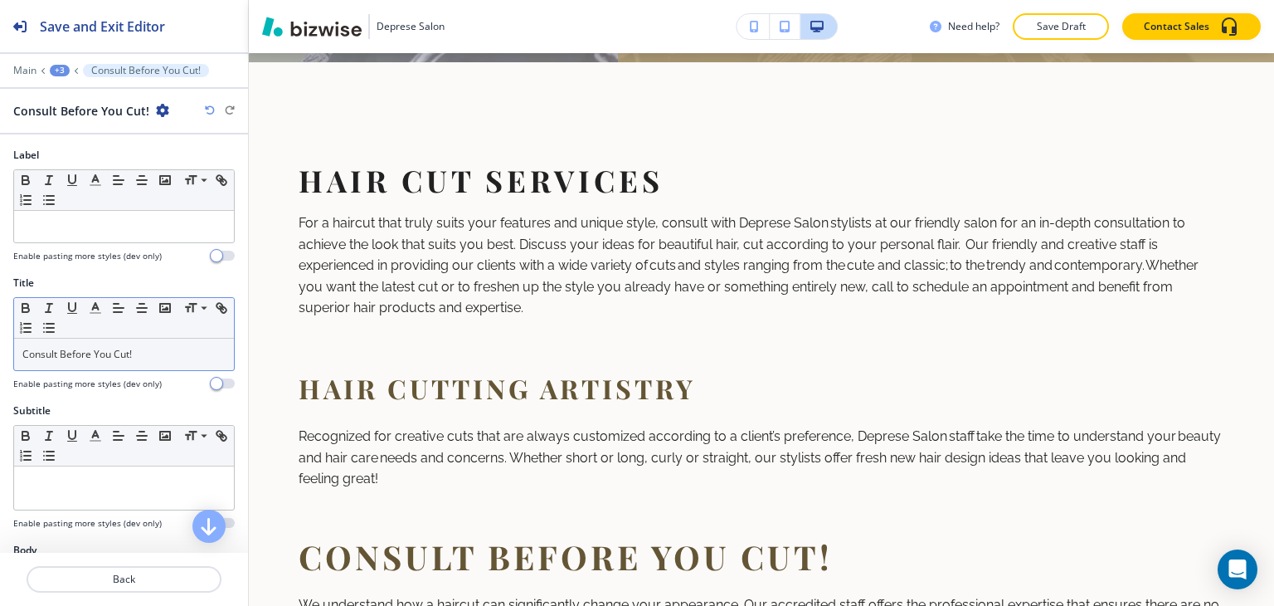
click at [143, 359] on div "Consult Before You Cut!" at bounding box center [124, 354] width 220 height 32
click at [194, 329] on span at bounding box center [202, 331] width 37 height 20
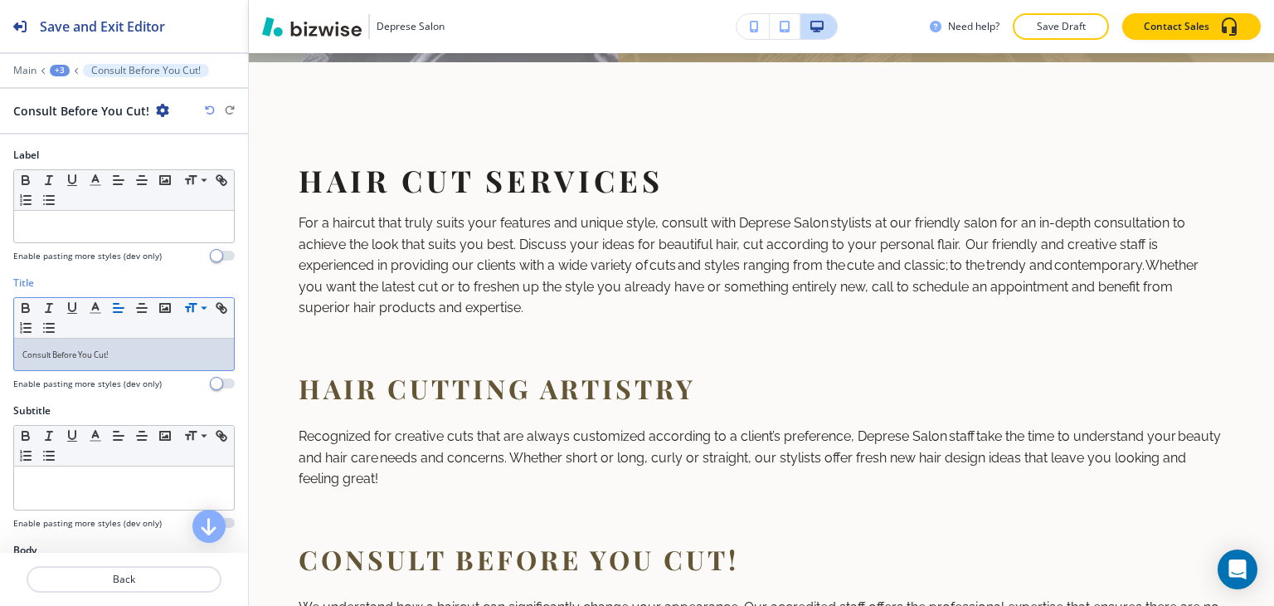
click at [61, 64] on div "Main +3 Consult Before You Cut!" at bounding box center [123, 70] width 221 height 13
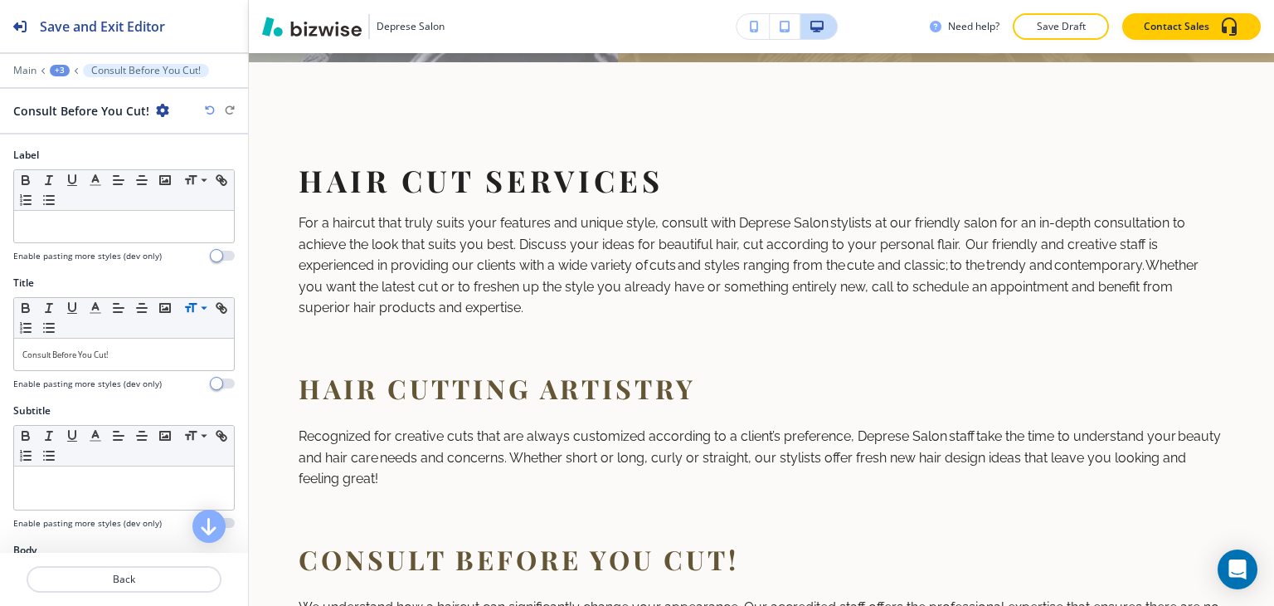
click at [60, 66] on div "+3" at bounding box center [60, 71] width 20 height 12
click at [119, 162] on p "Hair Cut Services" at bounding box center [103, 155] width 85 height 15
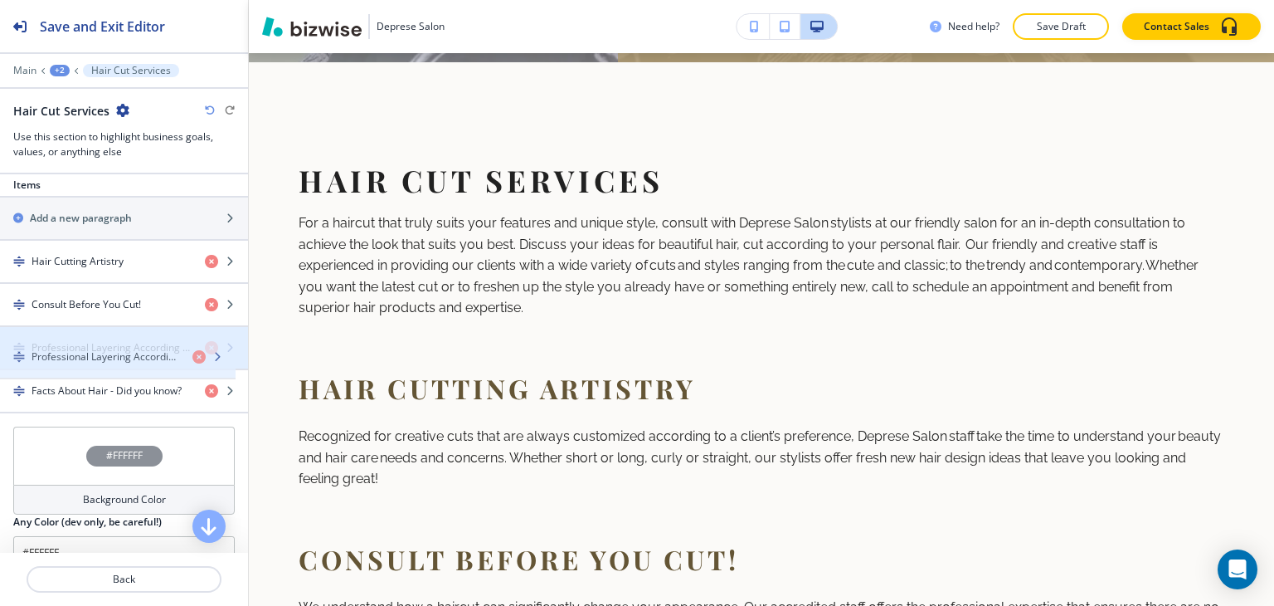
click at [97, 349] on h4 "Professional Layering According to Hair Texture and Face Shape" at bounding box center [112, 347] width 160 height 15
click at [97, 355] on h4 "Professional Layering According to Hair Texture and Face Shape" at bounding box center [112, 347] width 160 height 15
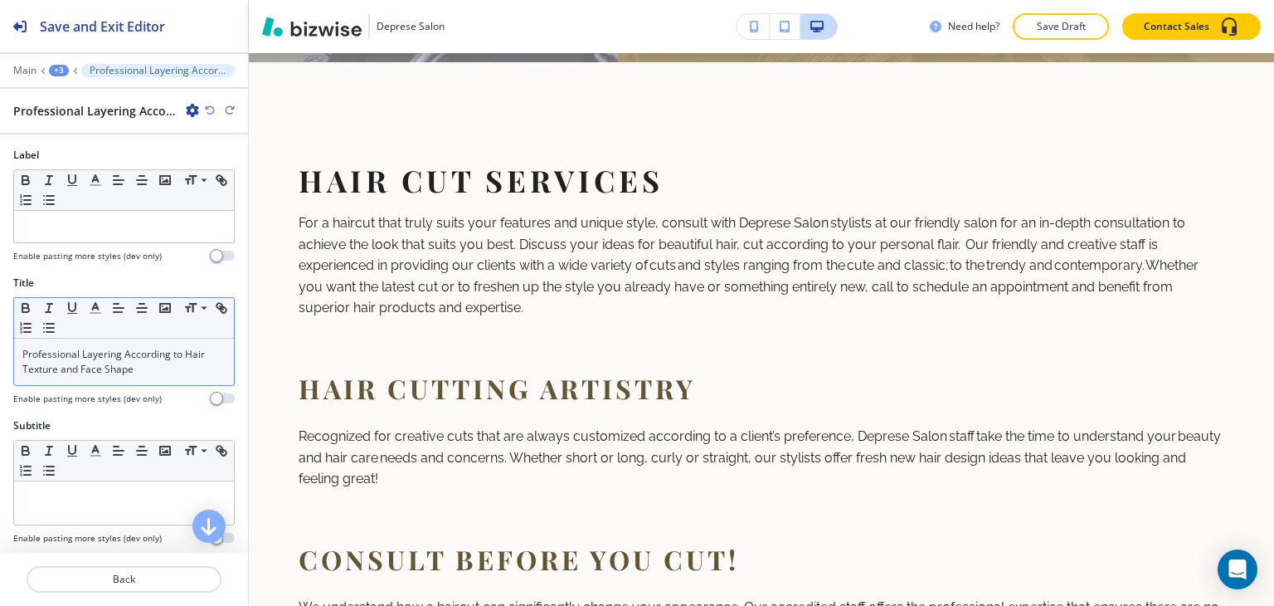
click at [109, 377] on div "Professional Layering According to Hair Texture and Face Shape" at bounding box center [124, 361] width 220 height 46
click at [155, 369] on p "Professional Layering According to Hair Texture and Face Shape" at bounding box center [123, 362] width 203 height 30
click at [201, 328] on span at bounding box center [202, 331] width 37 height 20
click at [55, 66] on div "+3" at bounding box center [59, 71] width 20 height 12
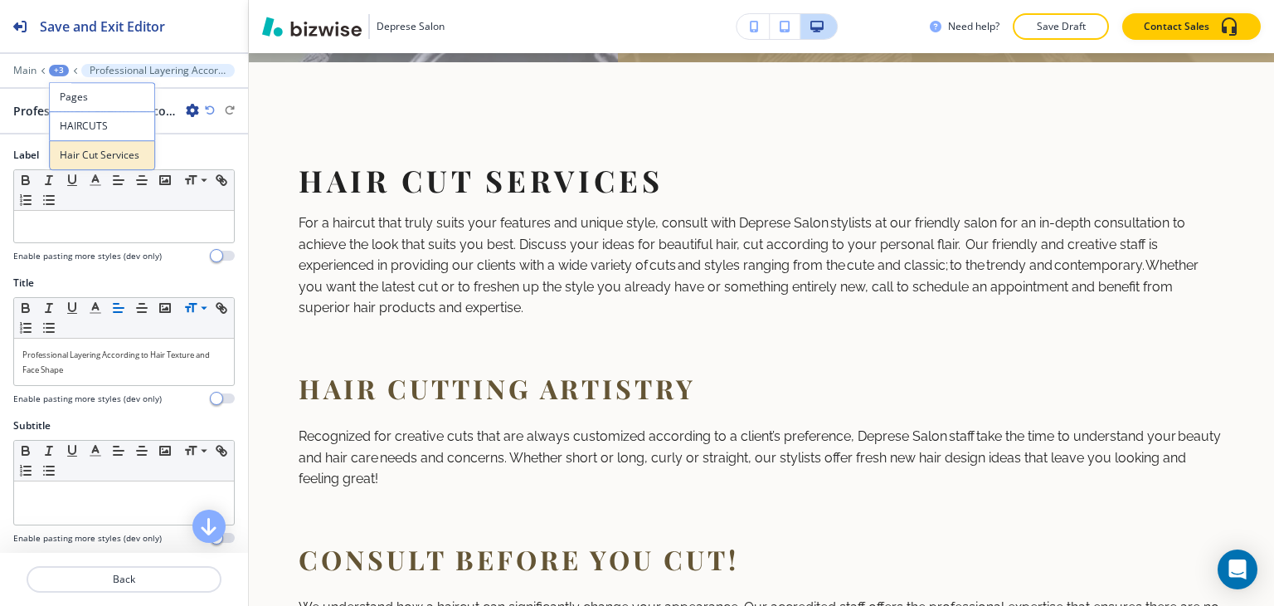
click at [95, 157] on p "Hair Cut Services" at bounding box center [102, 155] width 85 height 15
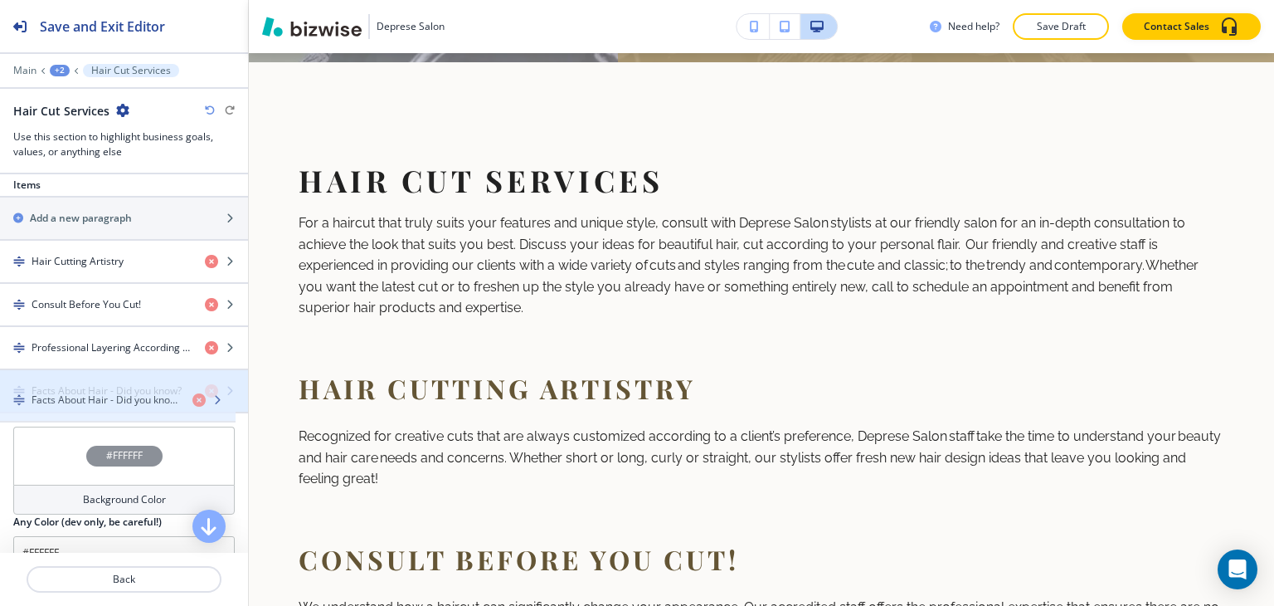
click at [80, 398] on h4 "Facts About Hair - Did you know?" at bounding box center [107, 390] width 150 height 15
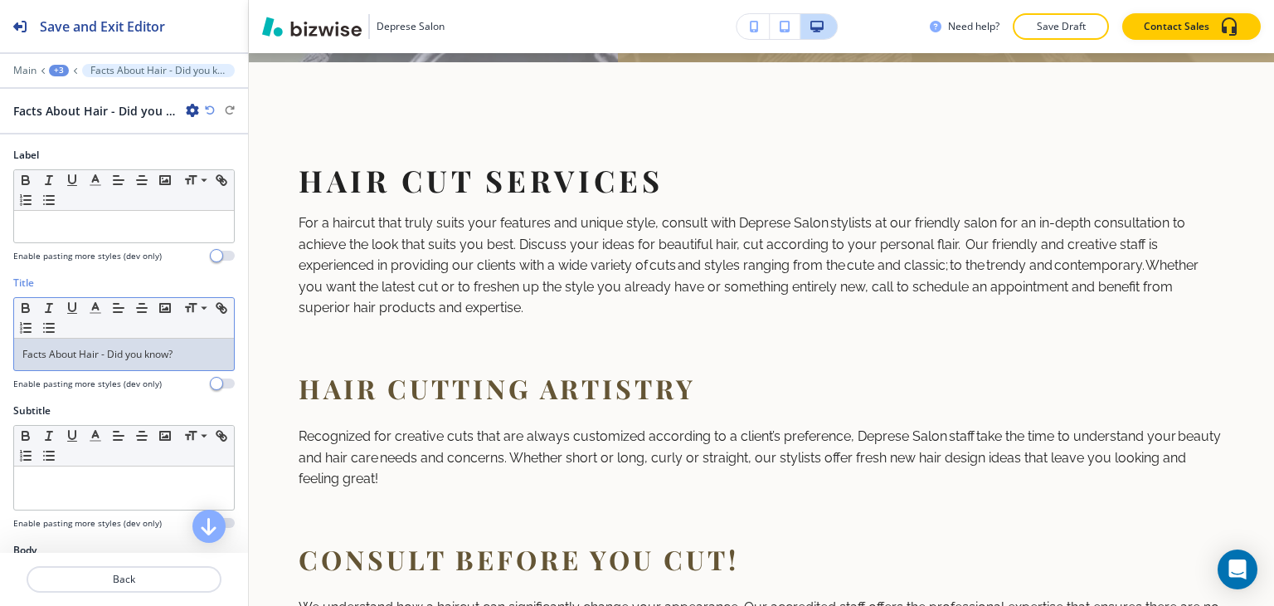
click at [101, 348] on p "Facts About Hair - Did you know?" at bounding box center [123, 354] width 203 height 15
click at [191, 323] on span at bounding box center [202, 331] width 37 height 20
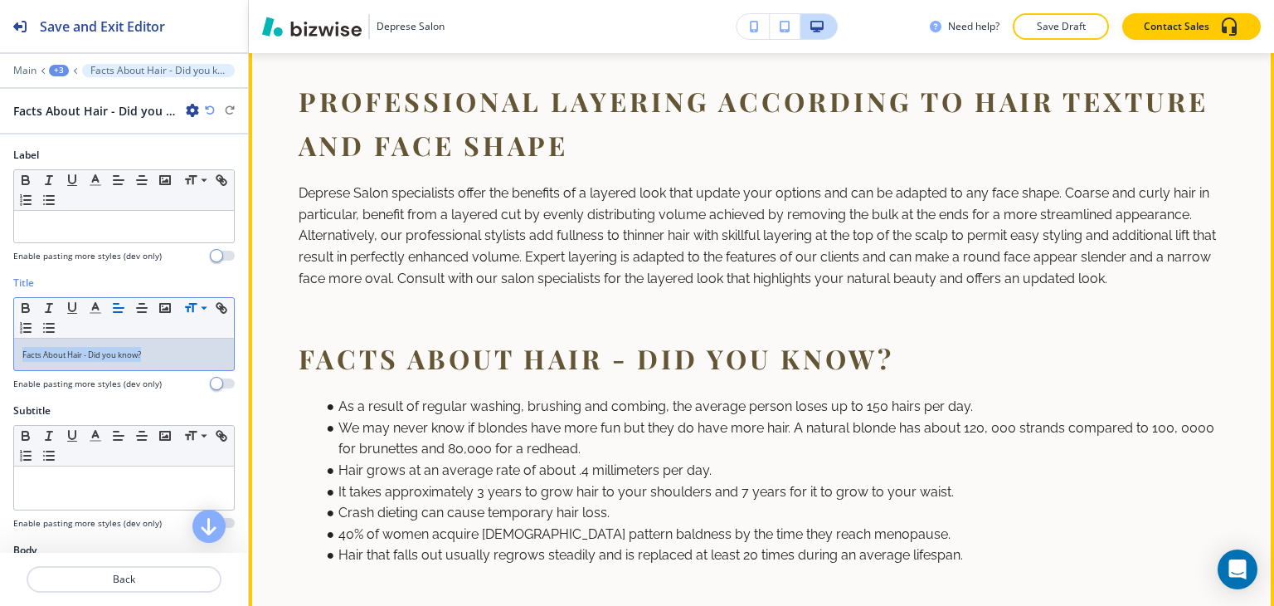
scroll to position [2487, 0]
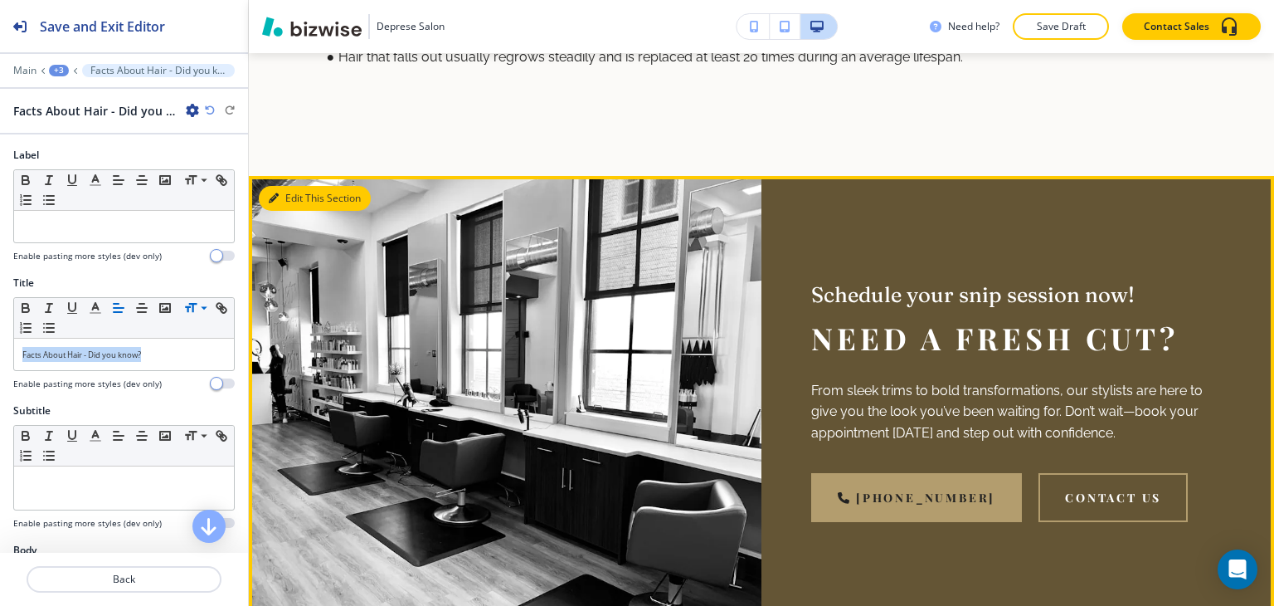
click at [294, 211] on button "Edit This Section" at bounding box center [315, 198] width 112 height 25
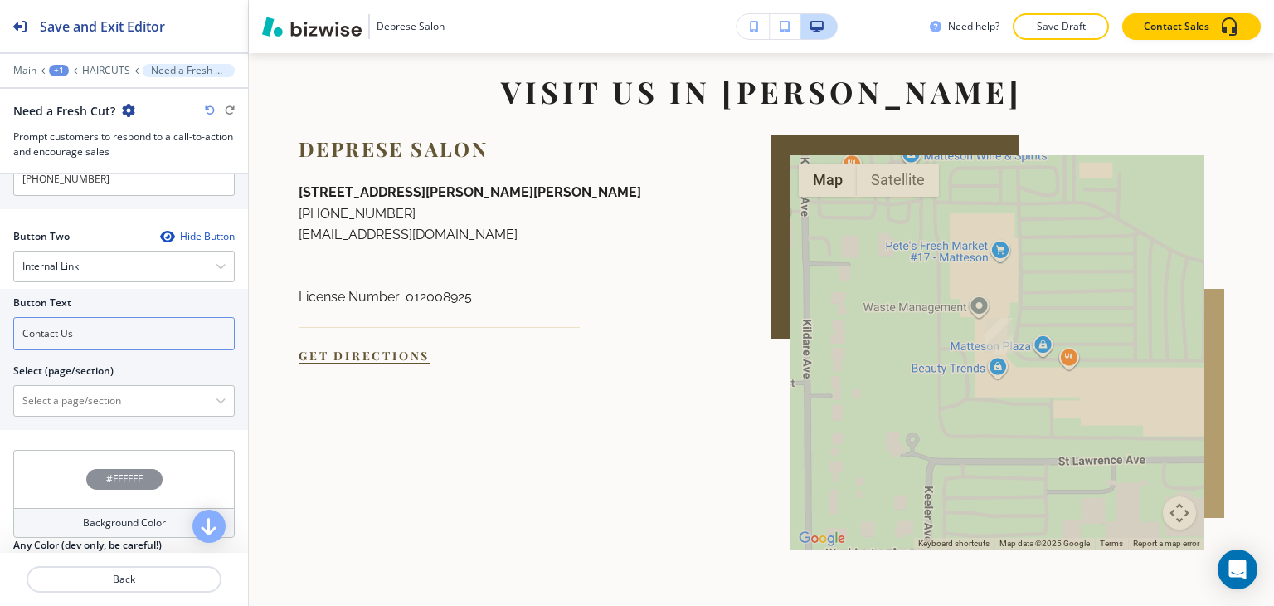
scroll to position [664, 0]
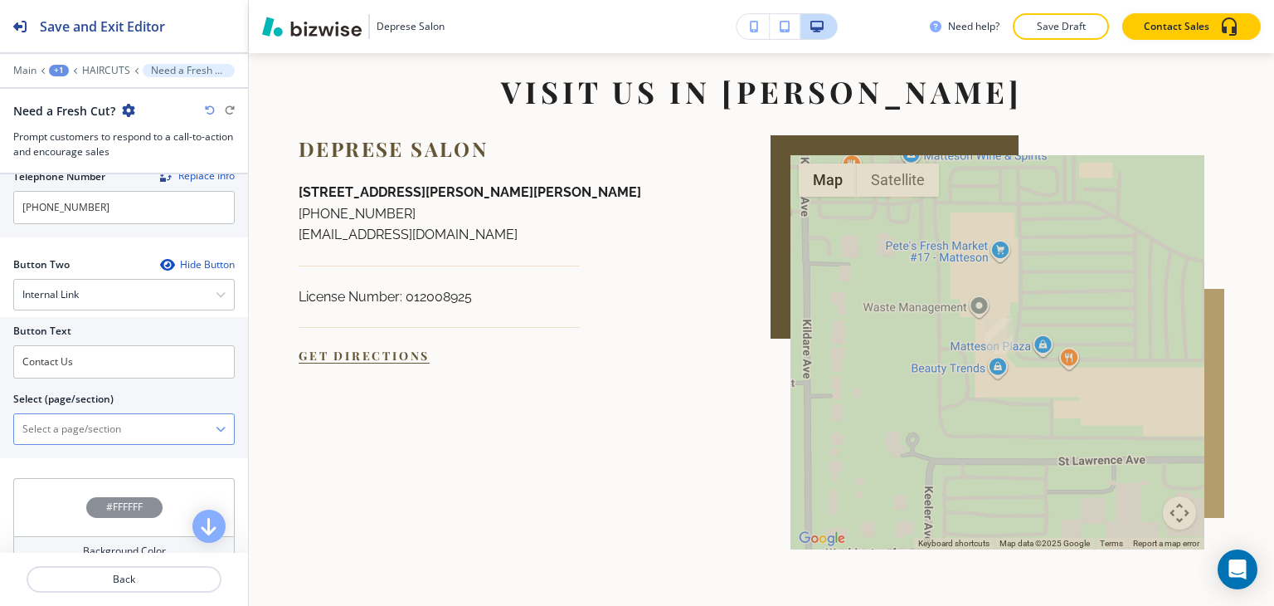
click at [80, 430] on \(page\/section\) "Manual Input" at bounding box center [115, 429] width 202 height 28
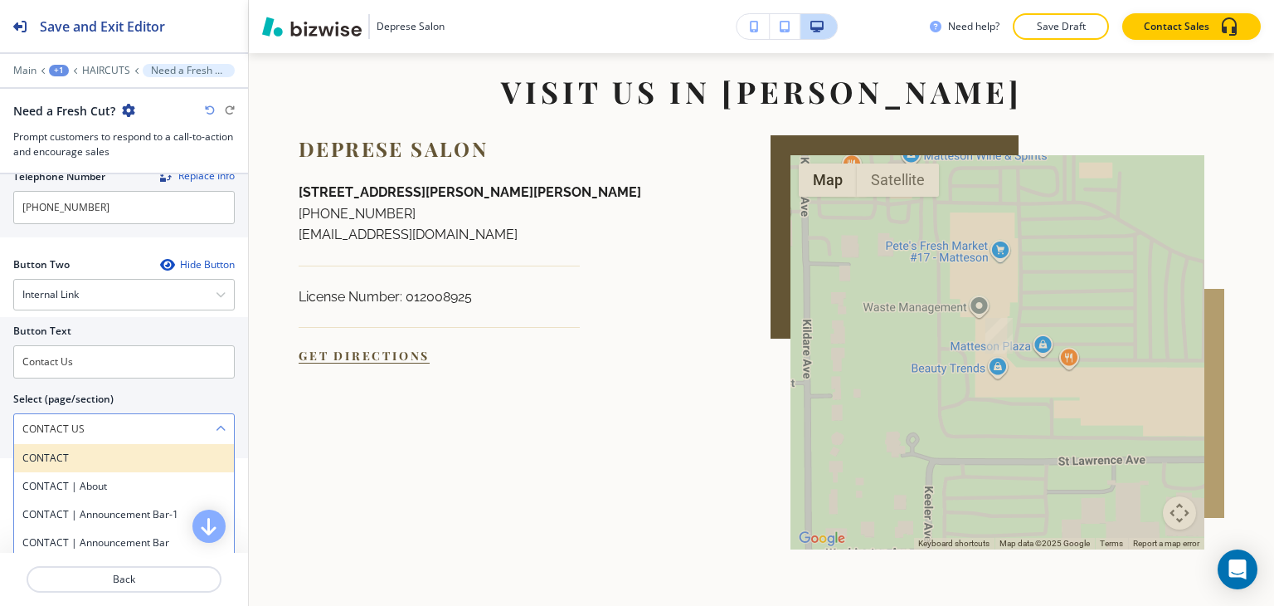
click at [83, 450] on h4 "CONTACT" at bounding box center [123, 457] width 203 height 15
type \(page\/section\) "CONTACT"
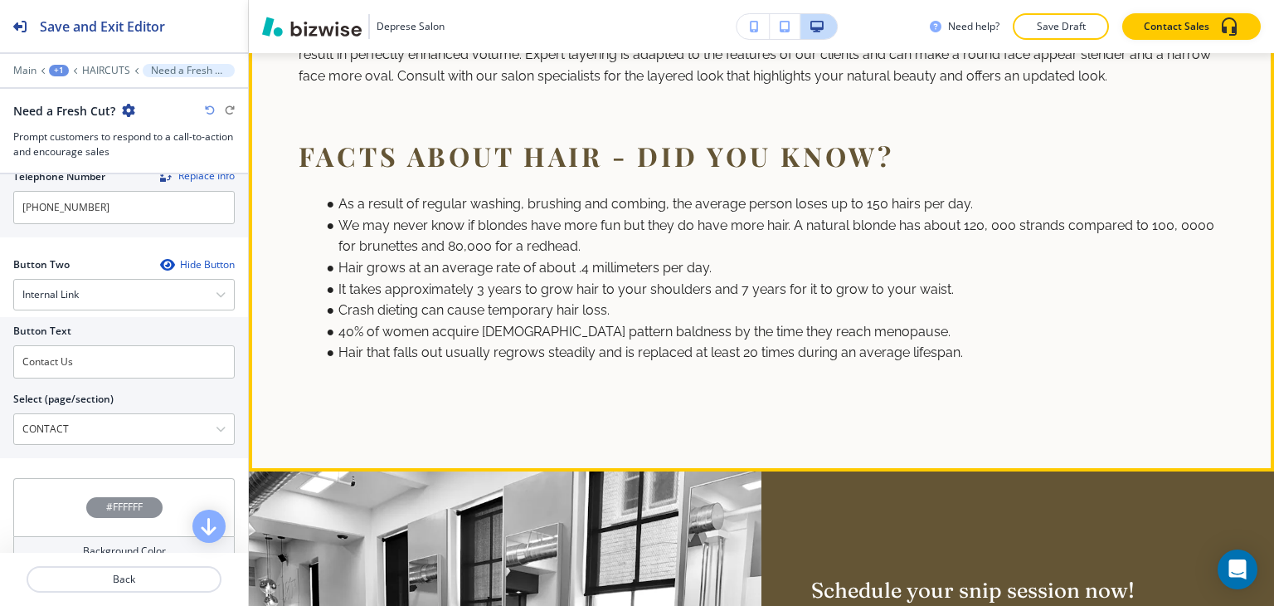
scroll to position [2056, 0]
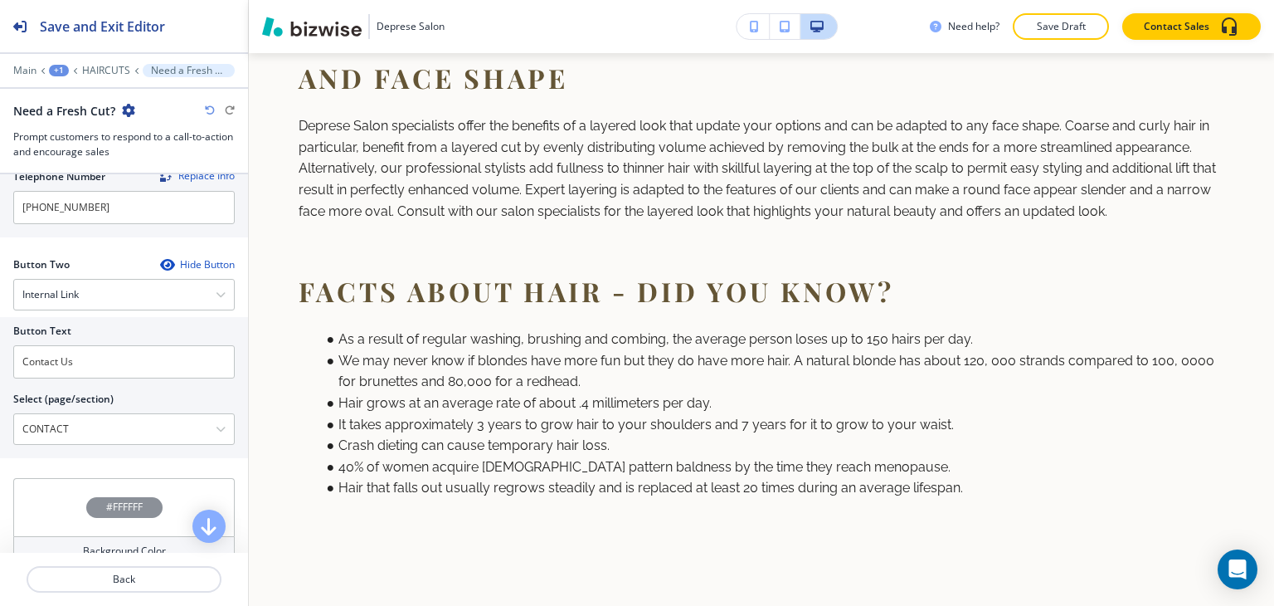
click at [66, 65] on div "+1" at bounding box center [59, 71] width 20 height 12
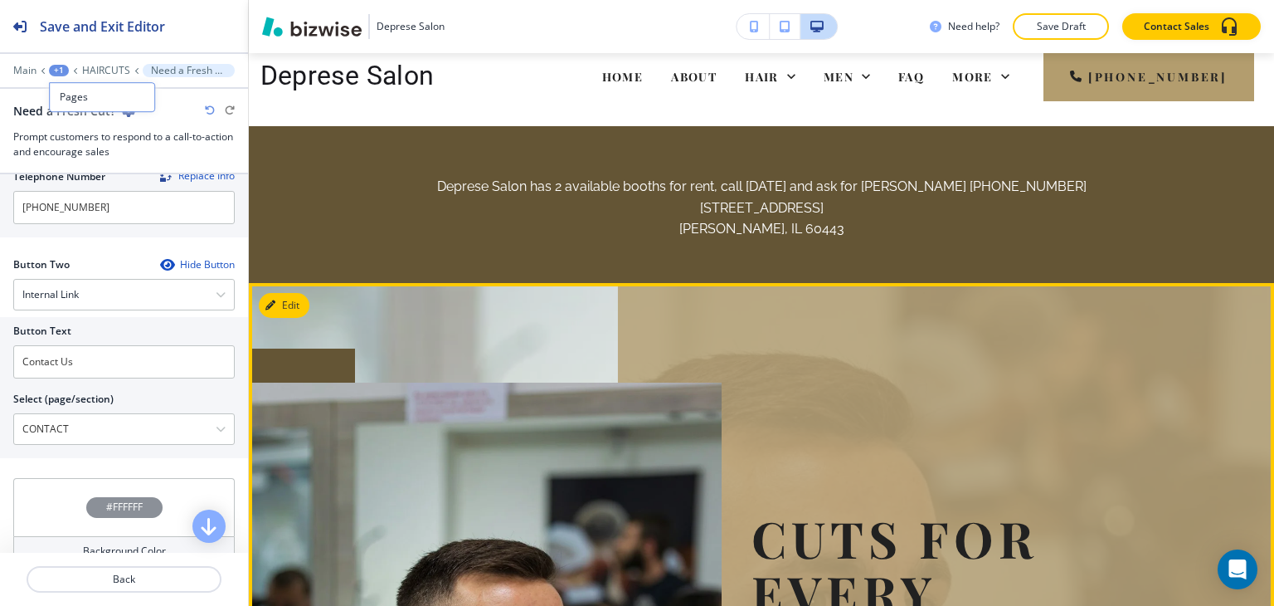
scroll to position [0, 0]
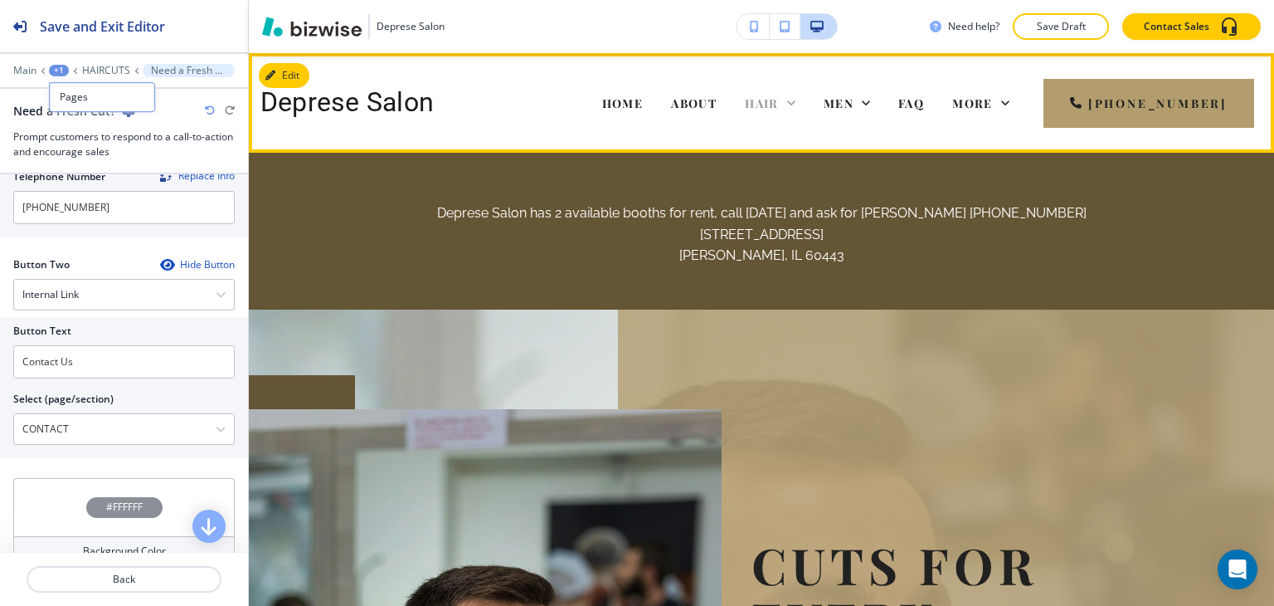
click at [800, 107] on icon at bounding box center [791, 103] width 17 height 17
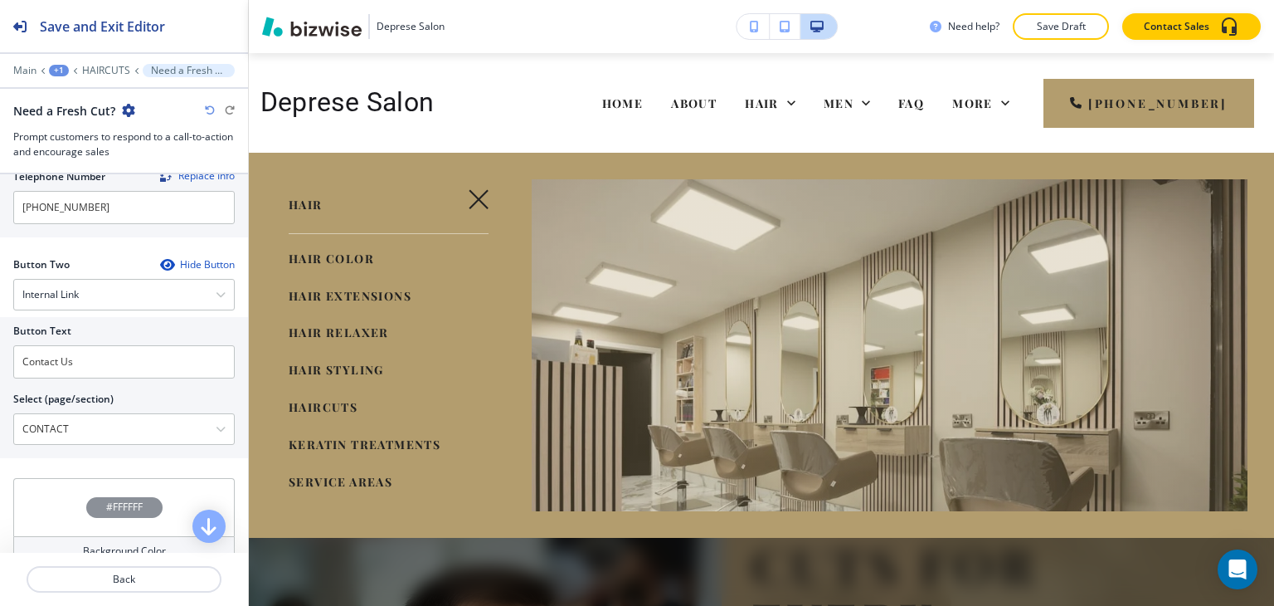
click at [385, 440] on span "KERATIN TREATMENTS" at bounding box center [365, 444] width 152 height 16
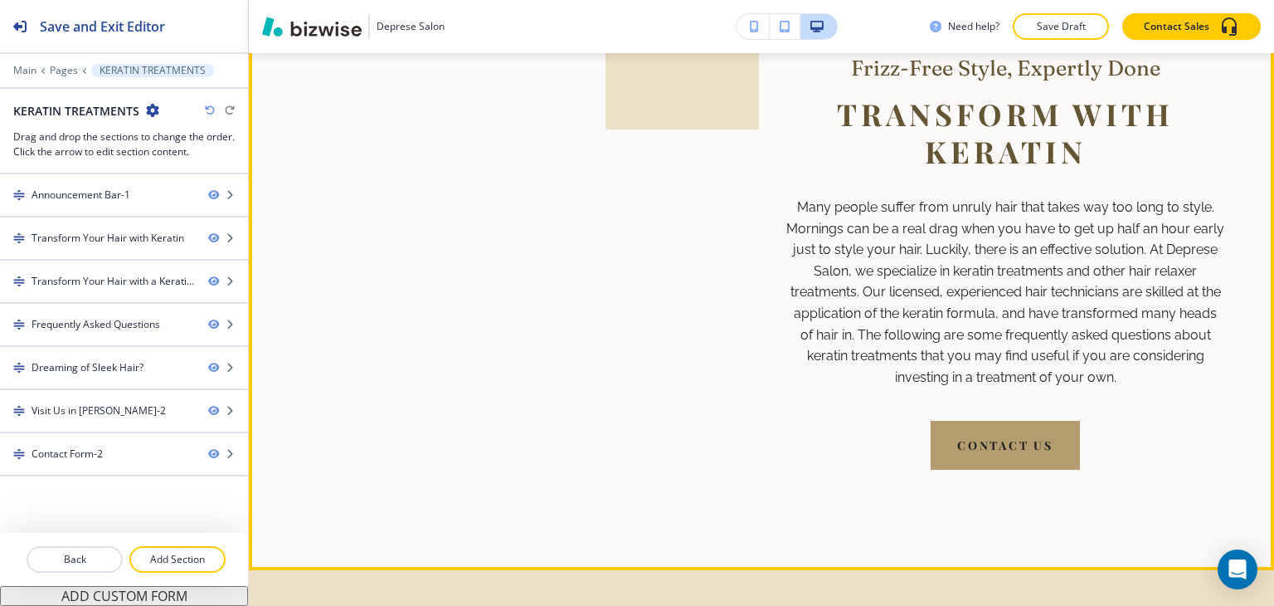
scroll to position [995, 0]
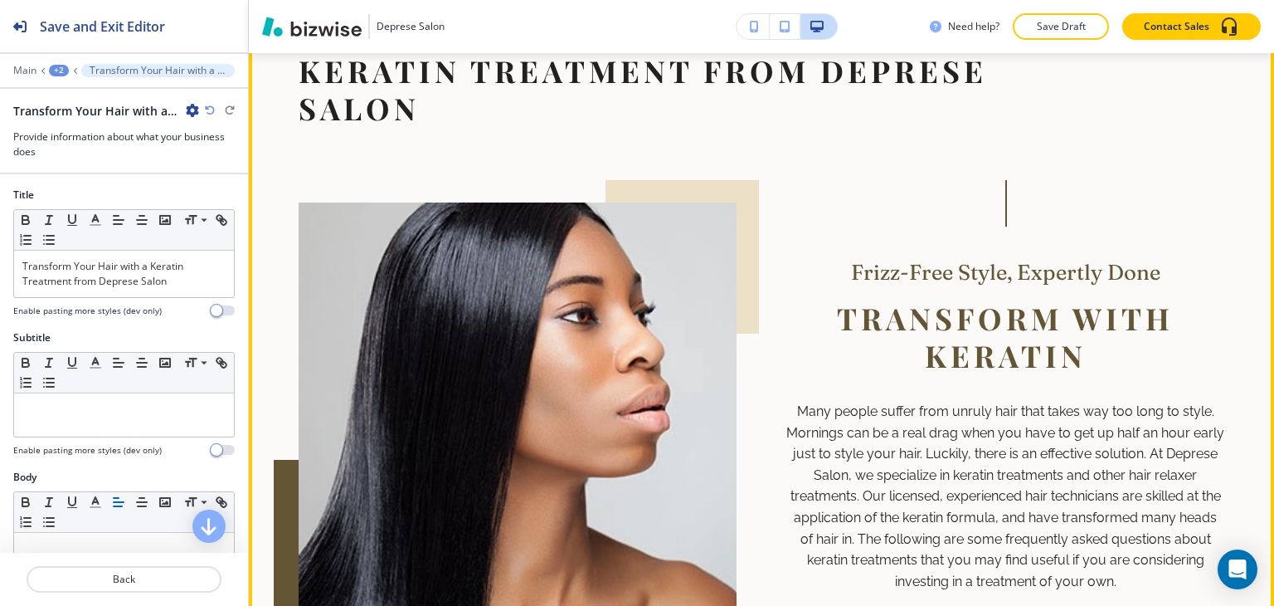
scroll to position [922, 0]
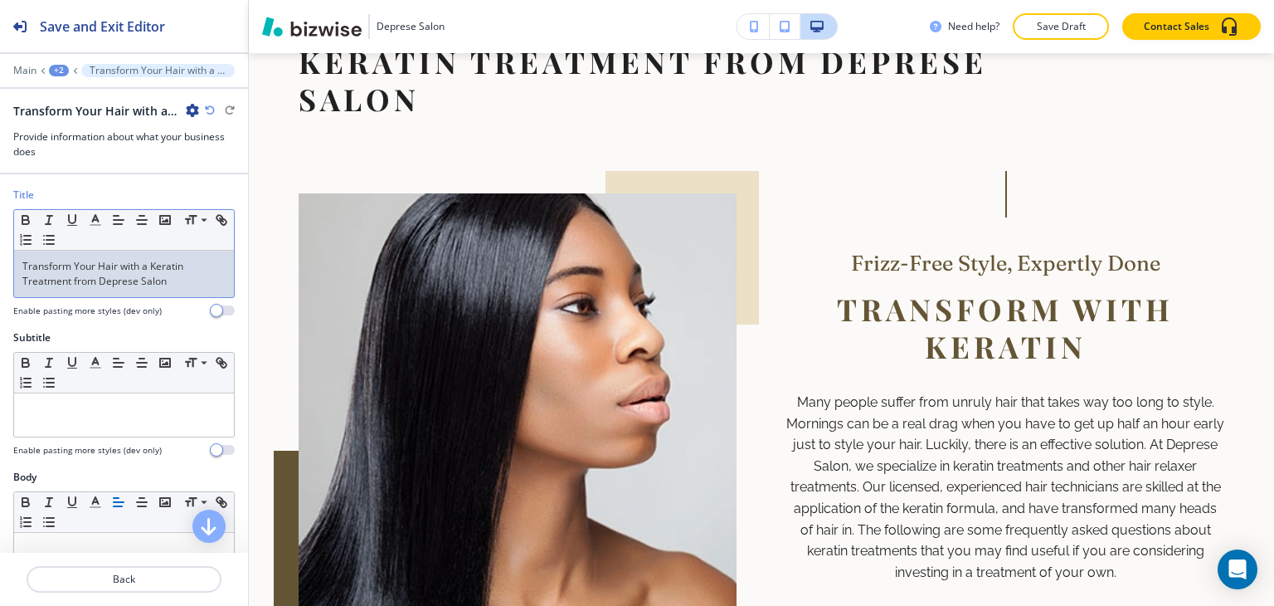
click at [56, 283] on p "Transform Your Hair with a Keratin Treatment from Deprese Salon" at bounding box center [123, 274] width 203 height 30
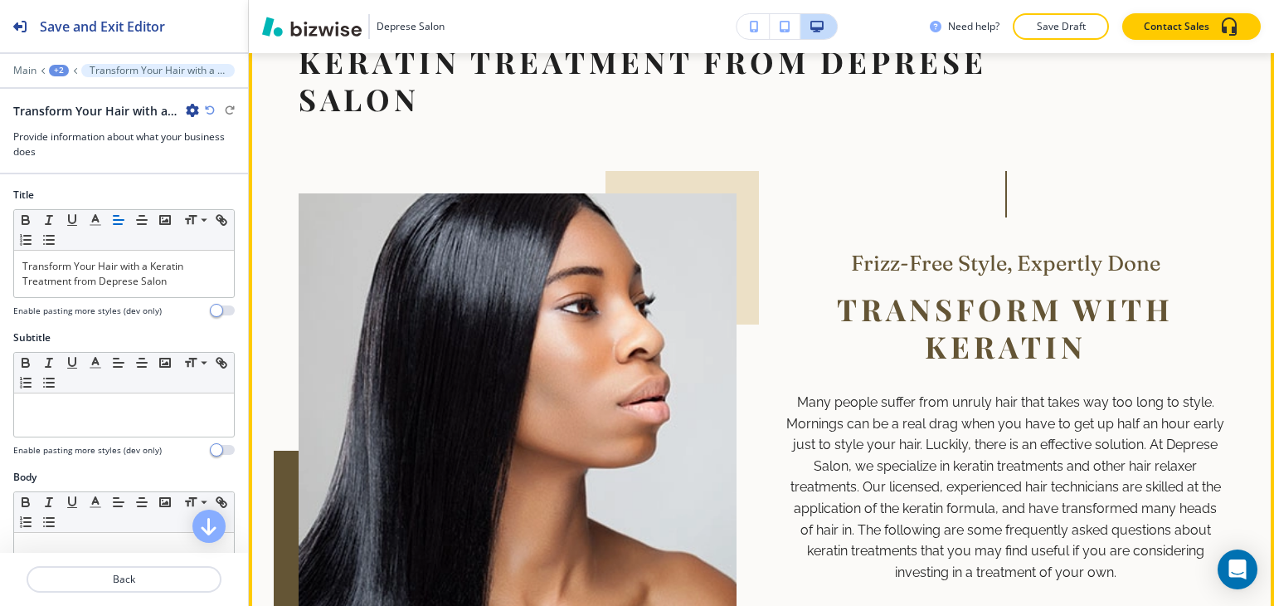
click at [332, 278] on div "Transform Your Hair with a Keratin Treatment from Deprese Salon Frizz-Free Styl…" at bounding box center [762, 399] width 926 height 786
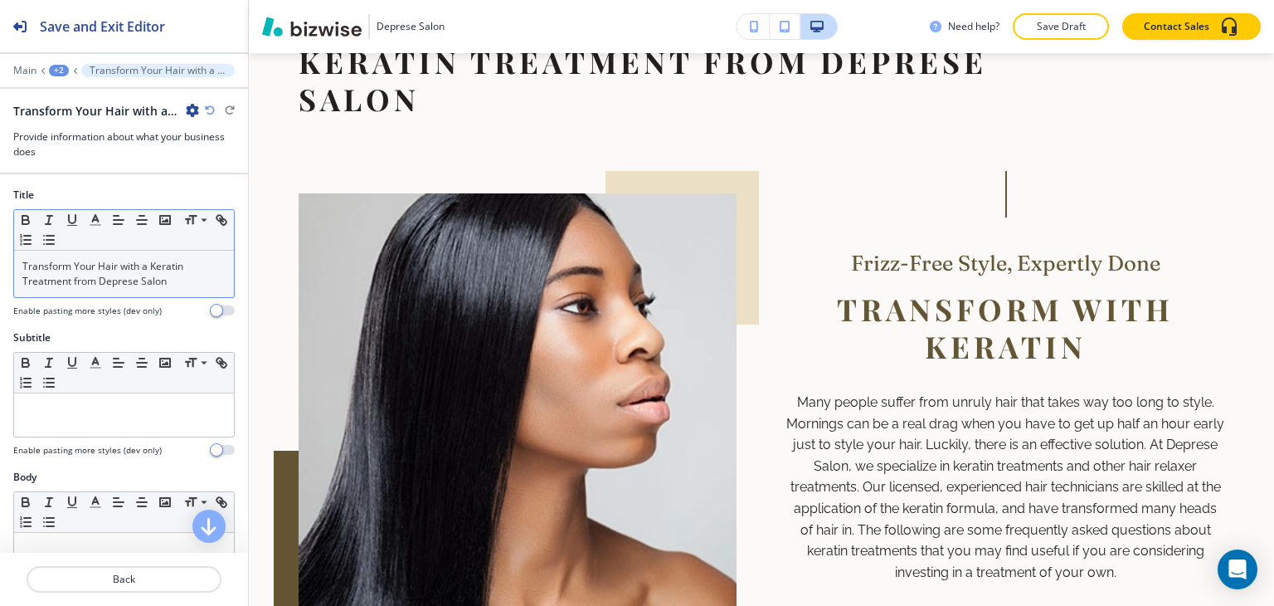
click at [119, 289] on div "Transform Your Hair with a Keratin Treatment from Deprese Salon" at bounding box center [124, 273] width 220 height 46
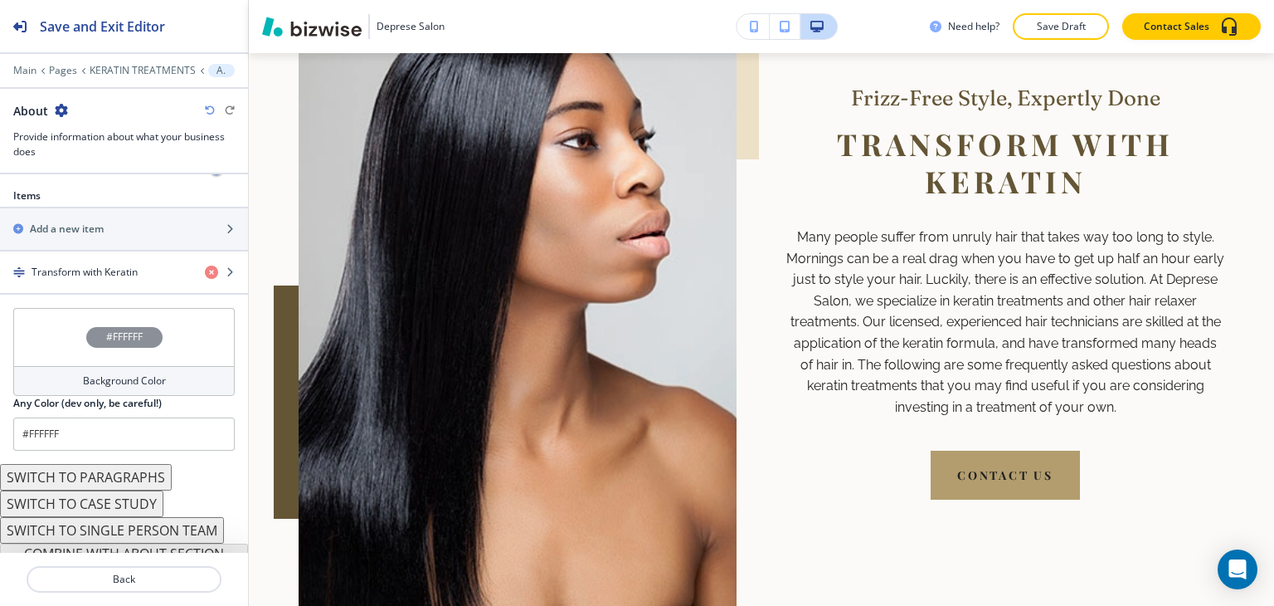
scroll to position [581, 0]
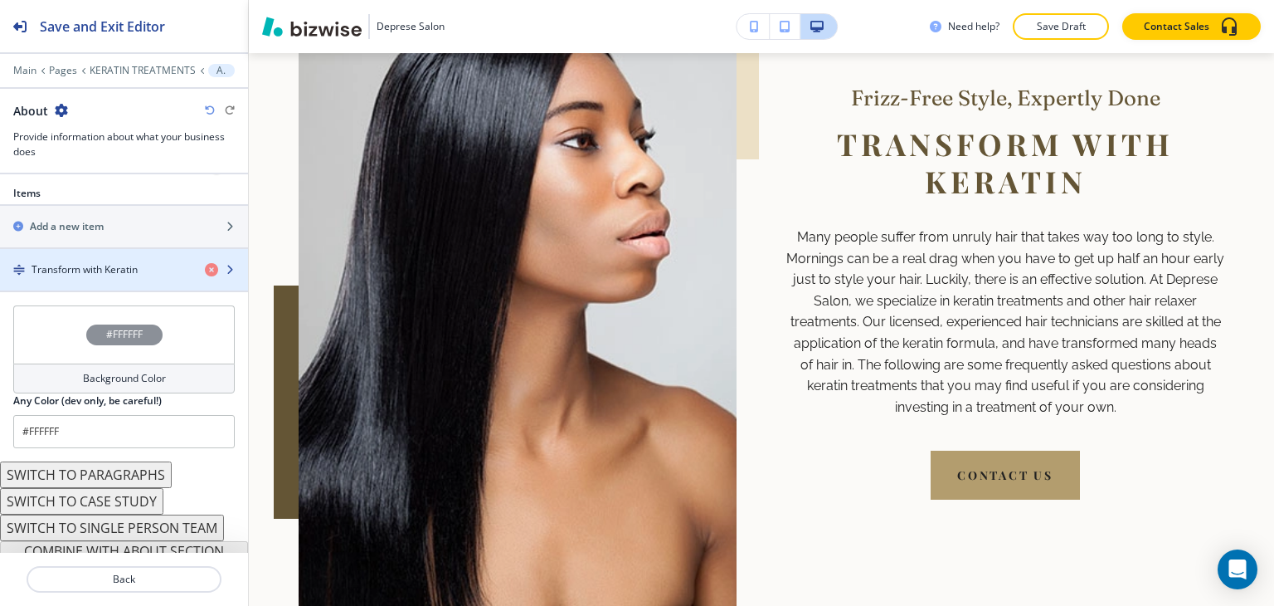
click at [111, 254] on div "button" at bounding box center [124, 255] width 248 height 13
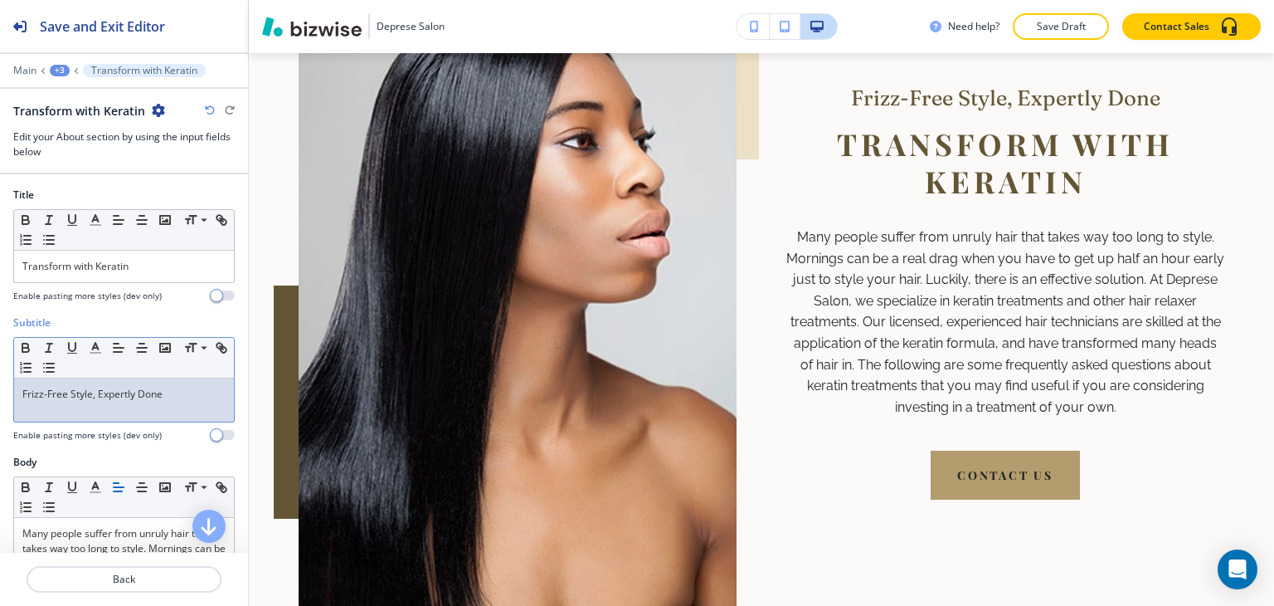
click at [124, 401] on div "Frizz-Free Style, Expertly Done" at bounding box center [124, 399] width 220 height 43
click at [162, 265] on p "Transform with Keratin" at bounding box center [123, 266] width 203 height 15
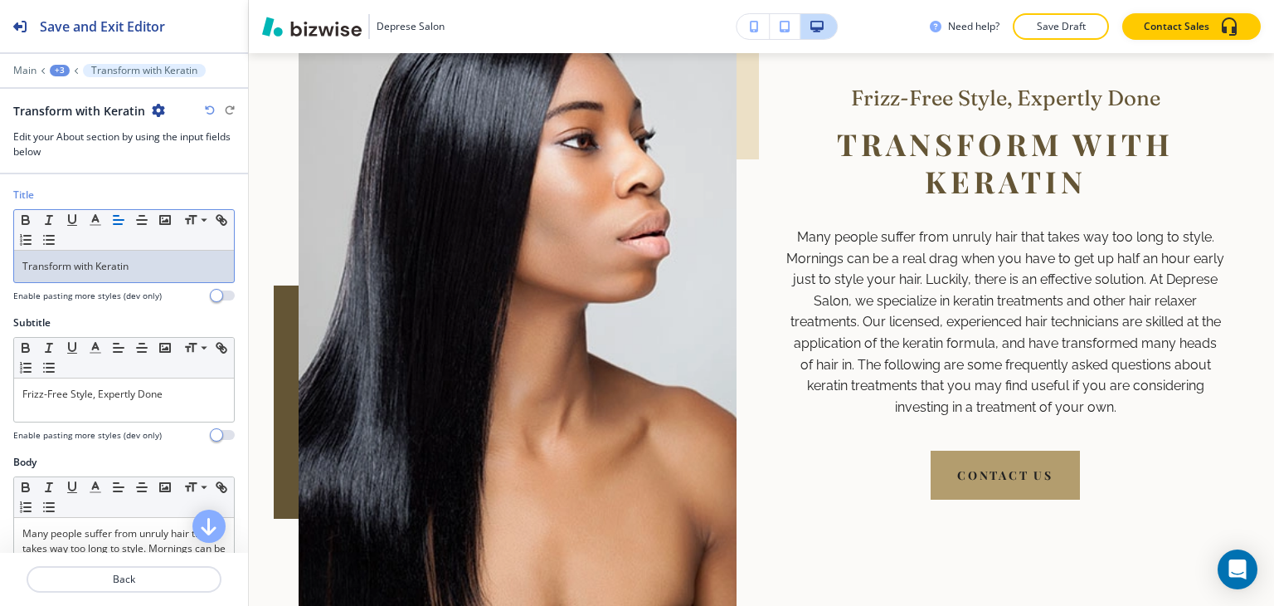
click at [162, 265] on p "Transform with Keratin" at bounding box center [123, 266] width 203 height 15
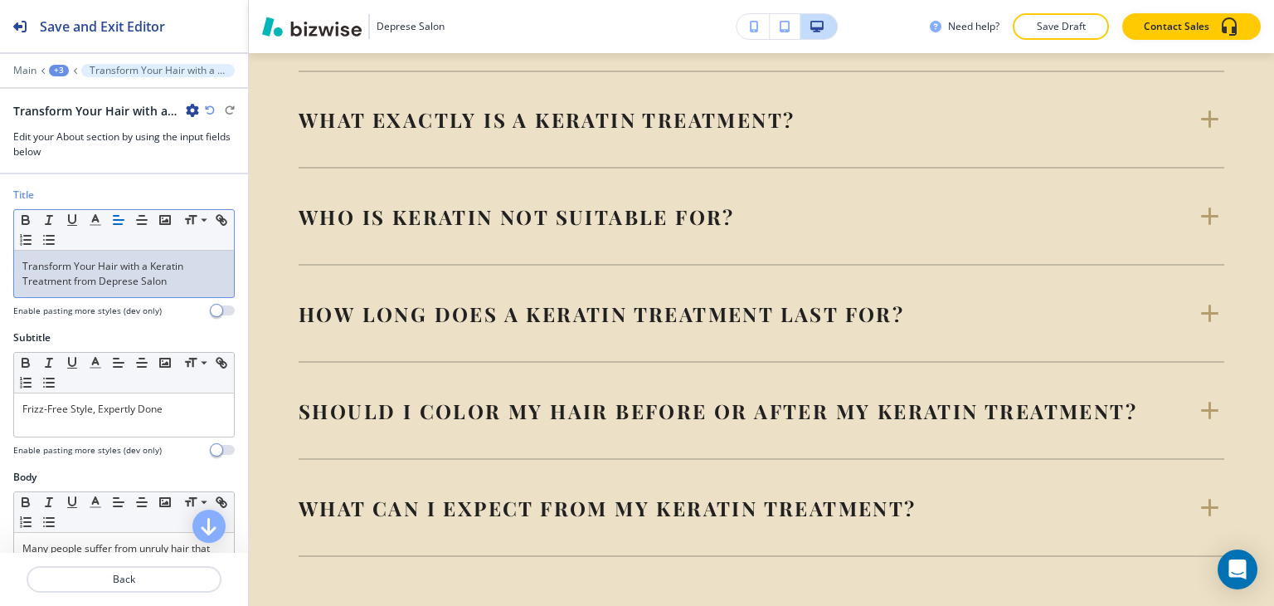
scroll to position [1751, 0]
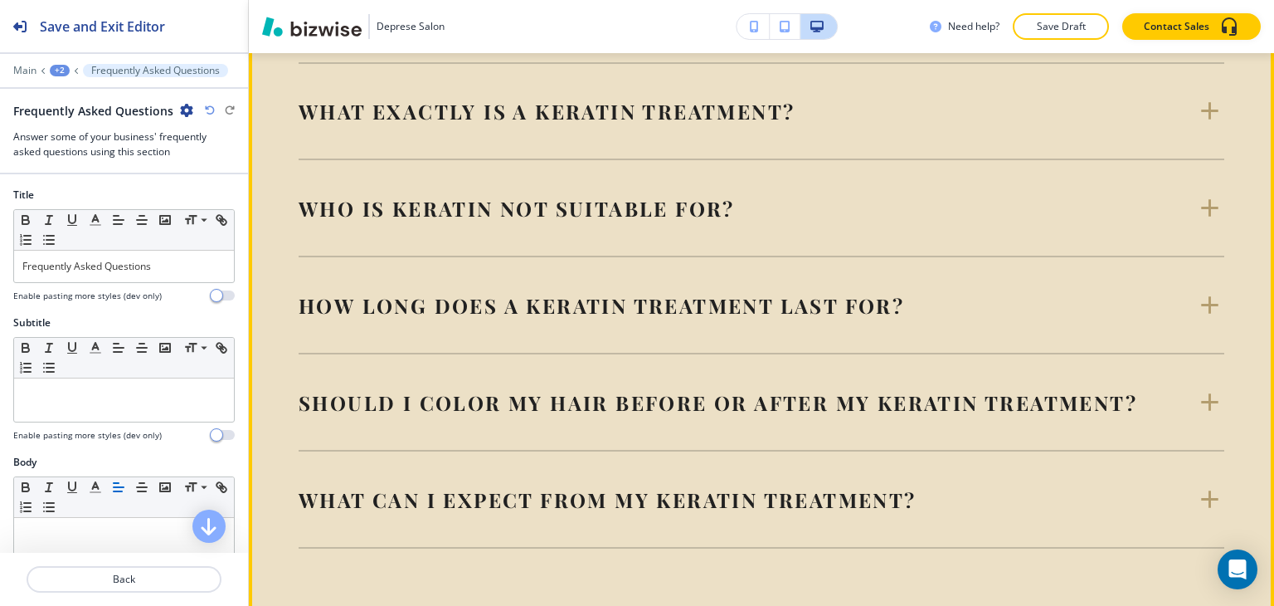
scroll to position [1732, 0]
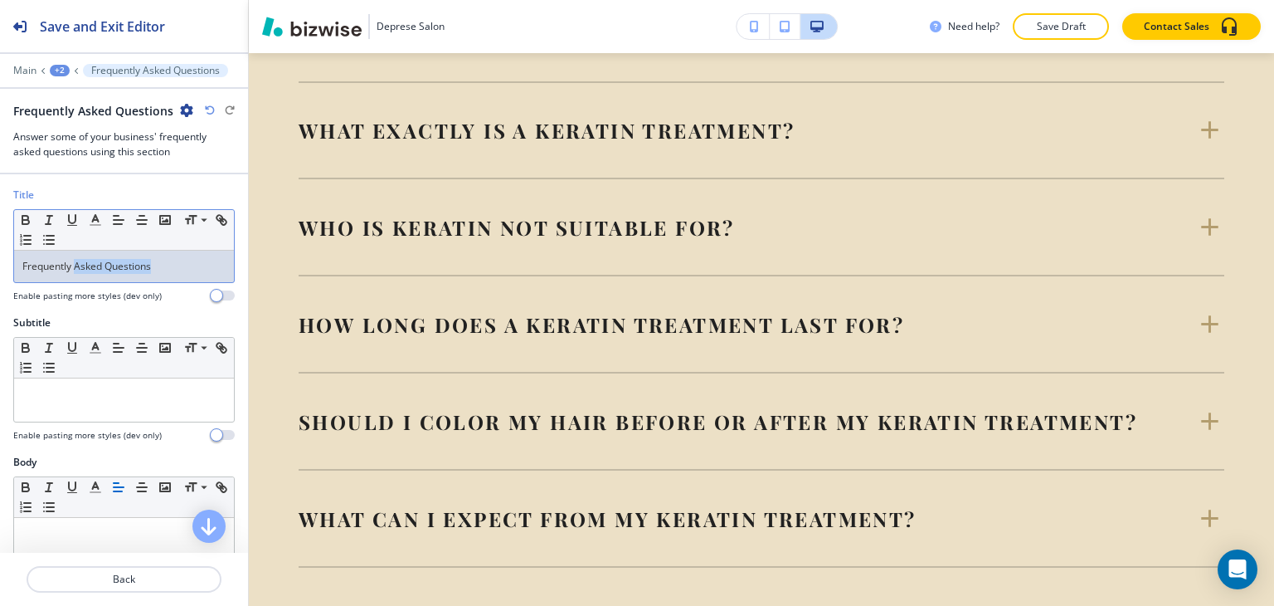
drag, startPoint x: 74, startPoint y: 258, endPoint x: 380, endPoint y: 342, distance: 317.3
click at [379, 342] on div "Save and Exit Editor Main +2 Frequently Asked Questions Frequently Asked Questi…" at bounding box center [637, 303] width 1274 height 606
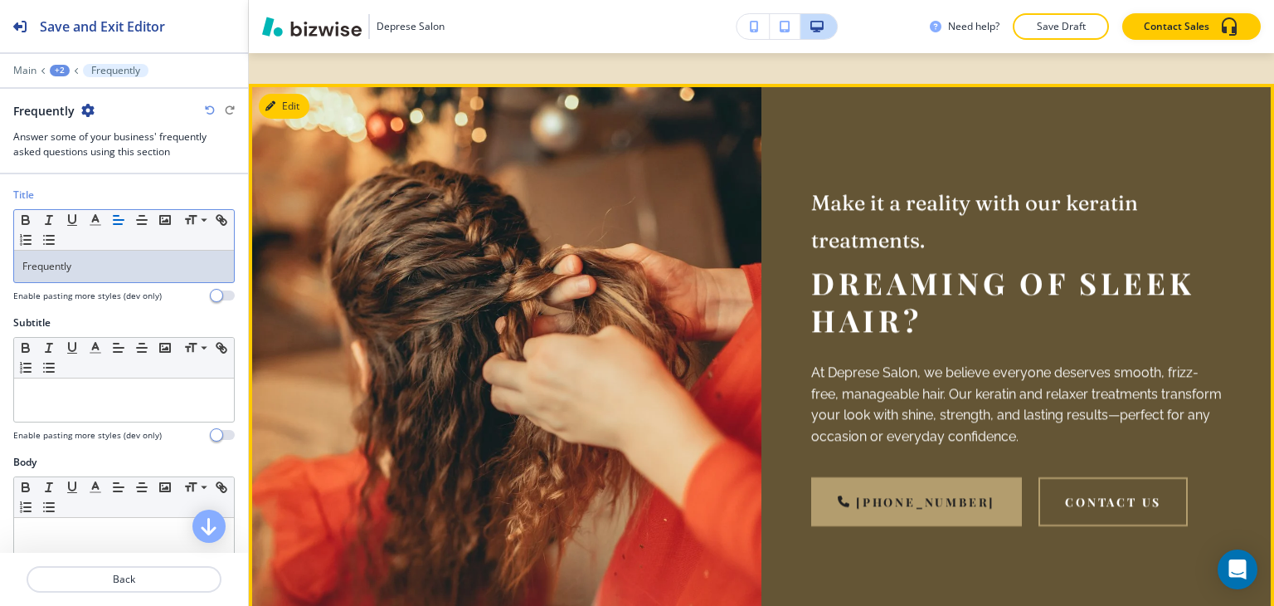
scroll to position [2313, 0]
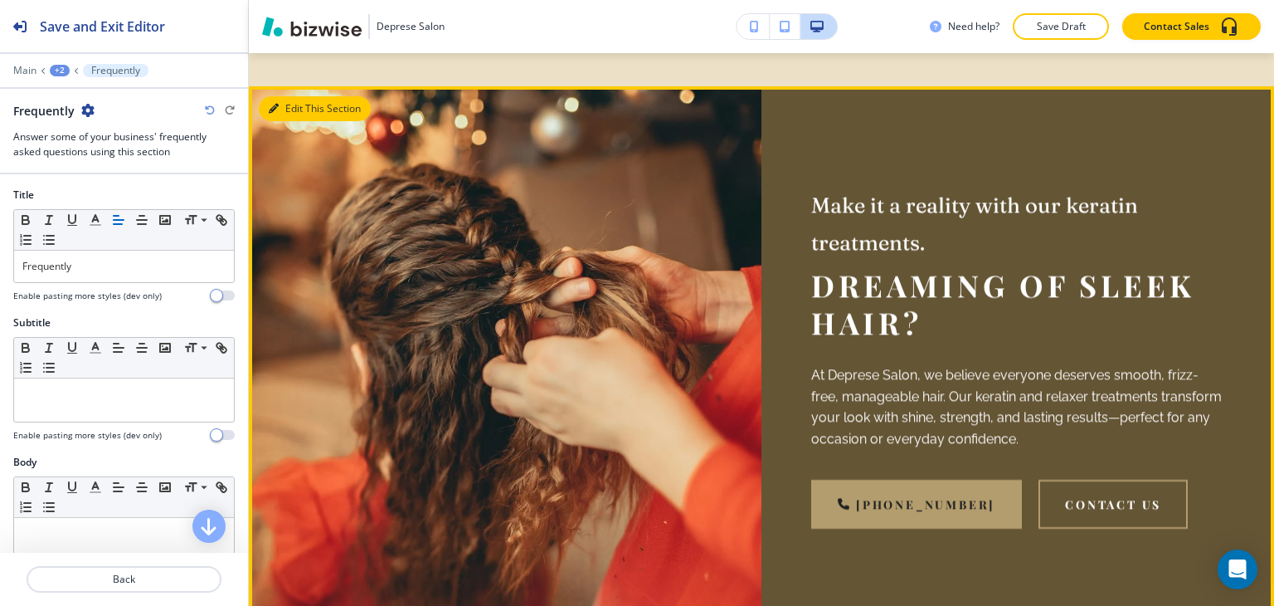
click at [289, 121] on button "Edit This Section" at bounding box center [315, 108] width 112 height 25
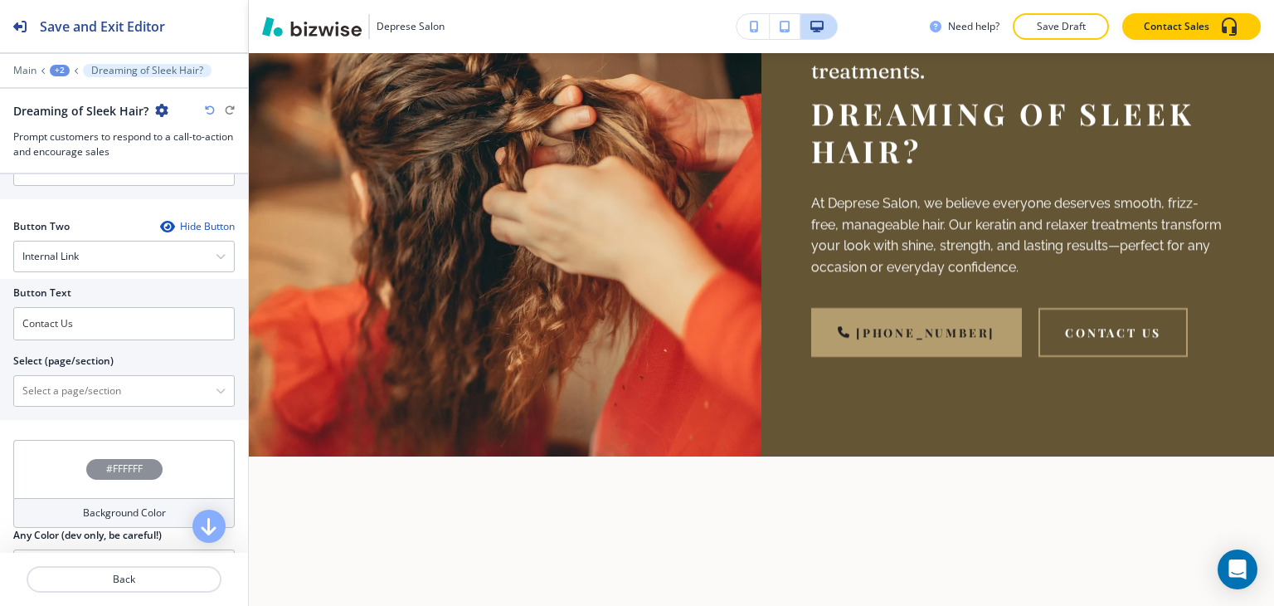
scroll to position [747, 0]
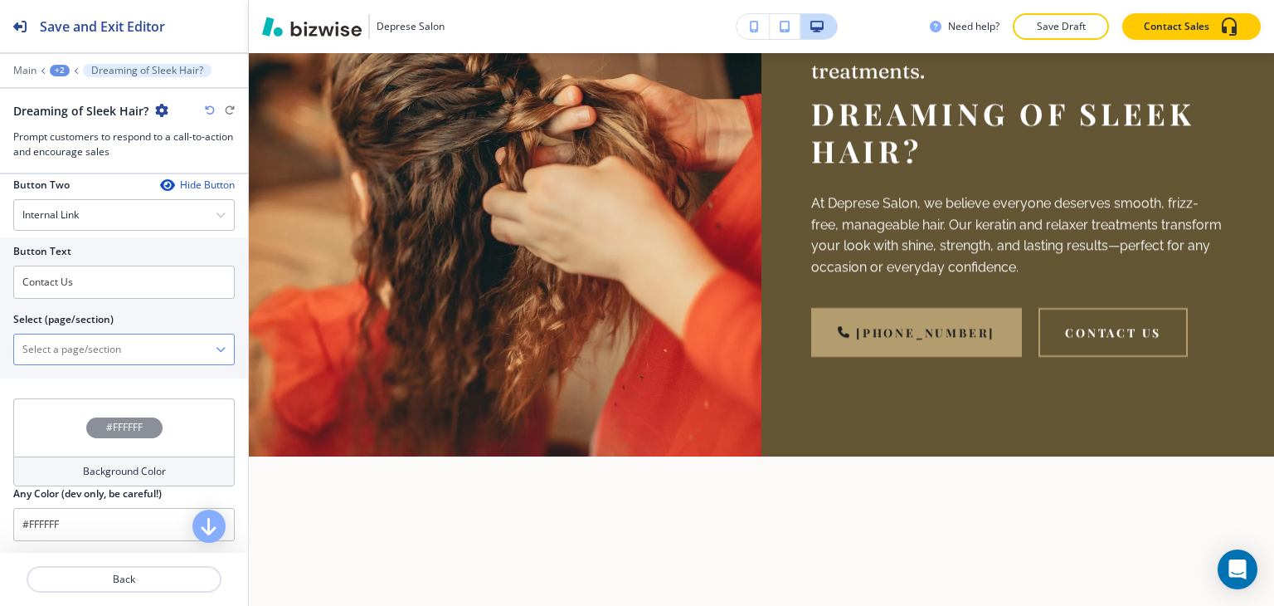
click at [59, 348] on \(page\/section\) "Manual Input" at bounding box center [115, 349] width 202 height 28
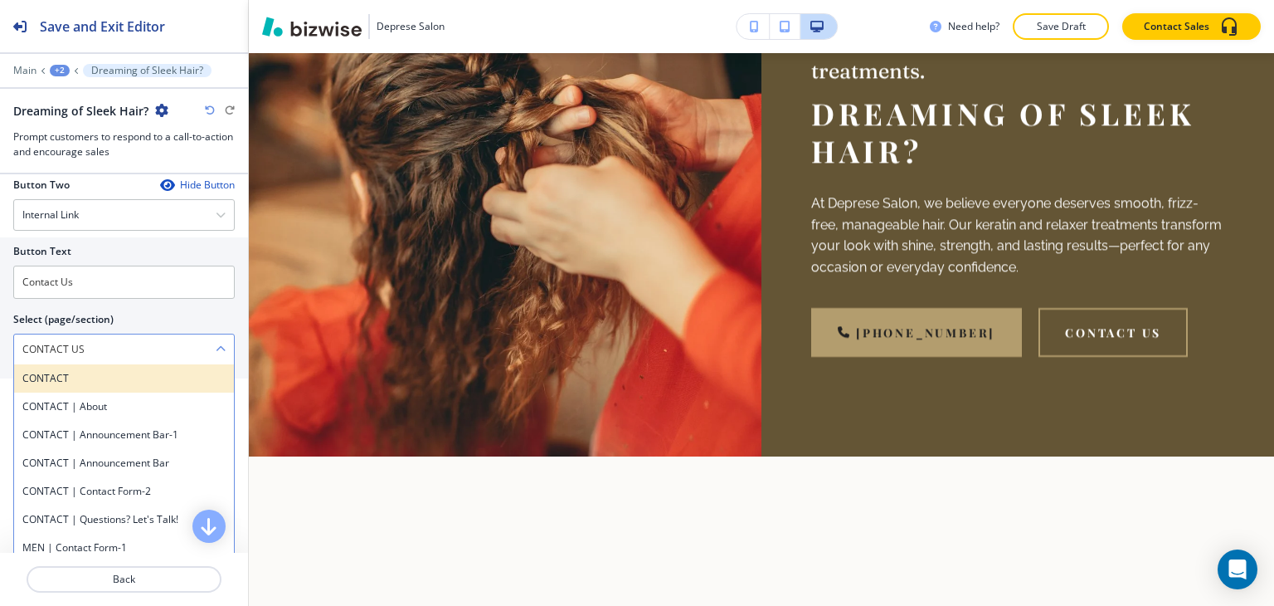
click at [60, 381] on h4 "CONTACT" at bounding box center [123, 378] width 203 height 15
type \(page\/section\) "CONTACT"
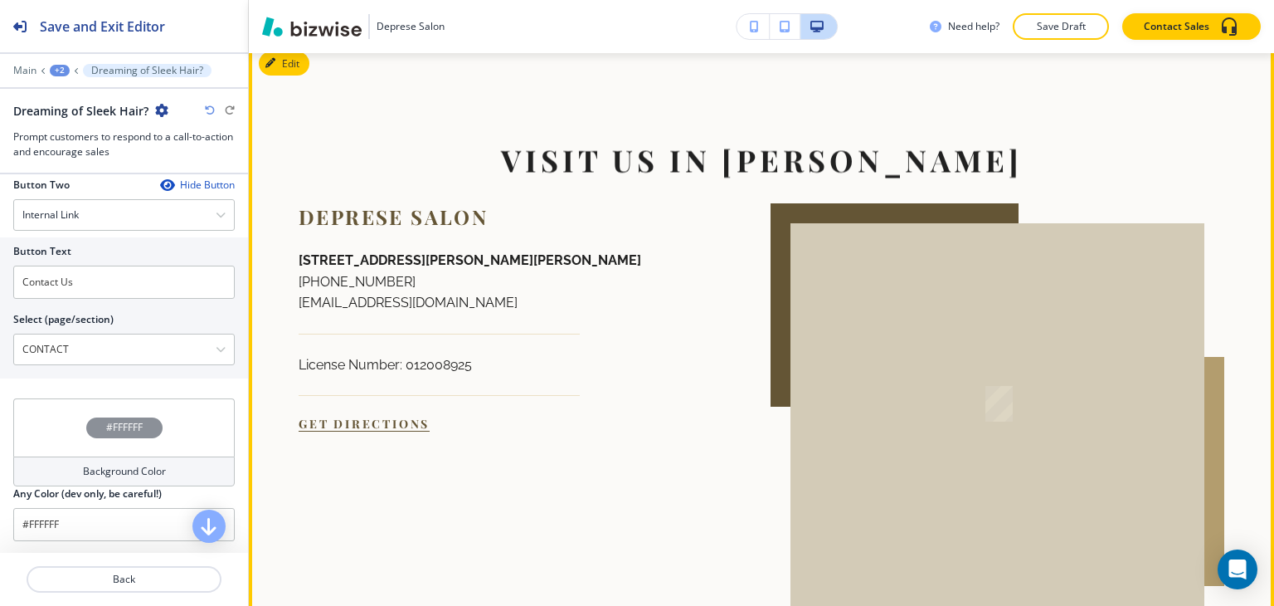
scroll to position [3314, 0]
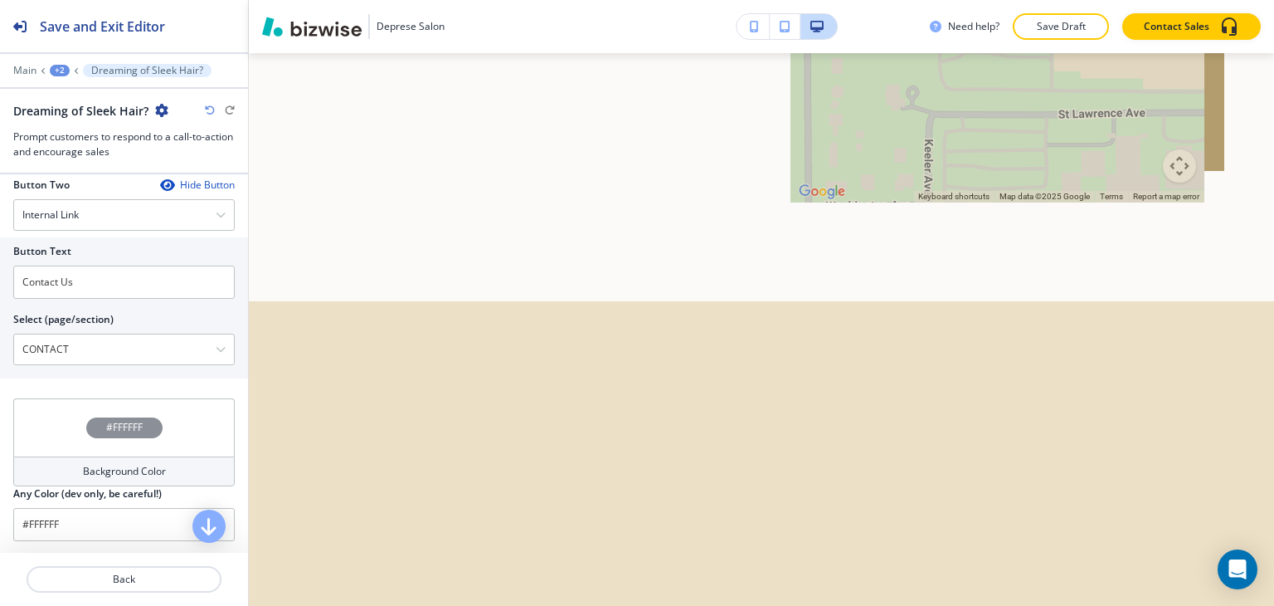
click at [63, 70] on div "+2" at bounding box center [60, 71] width 20 height 12
click at [74, 90] on p "Pages" at bounding box center [103, 97] width 85 height 15
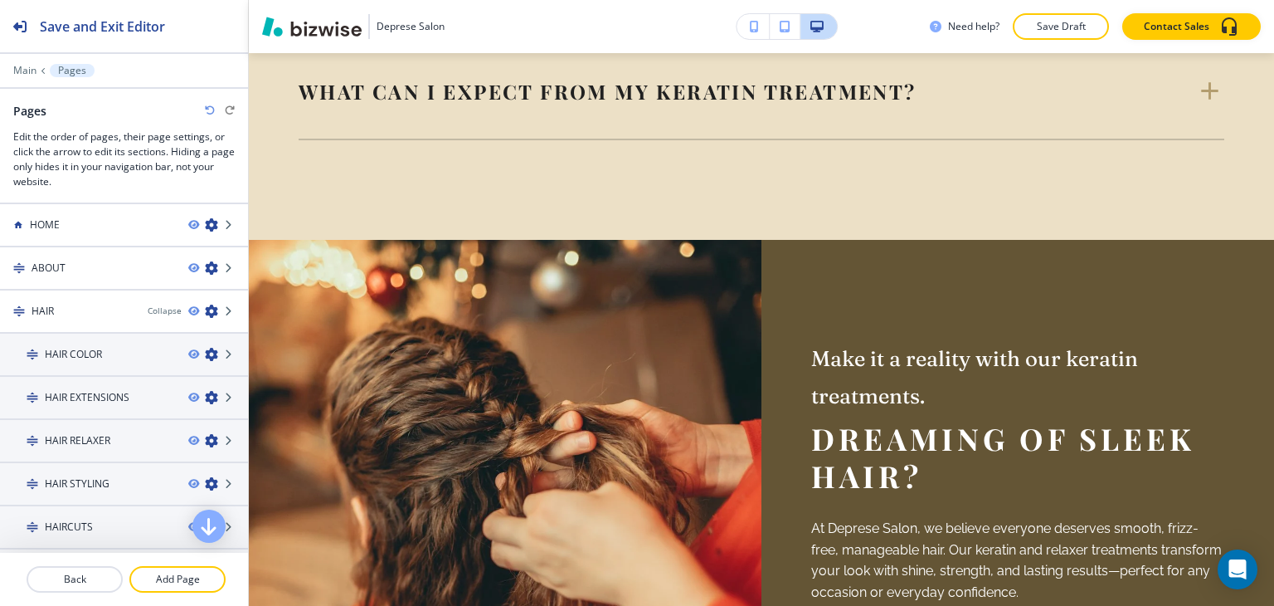
scroll to position [0, 0]
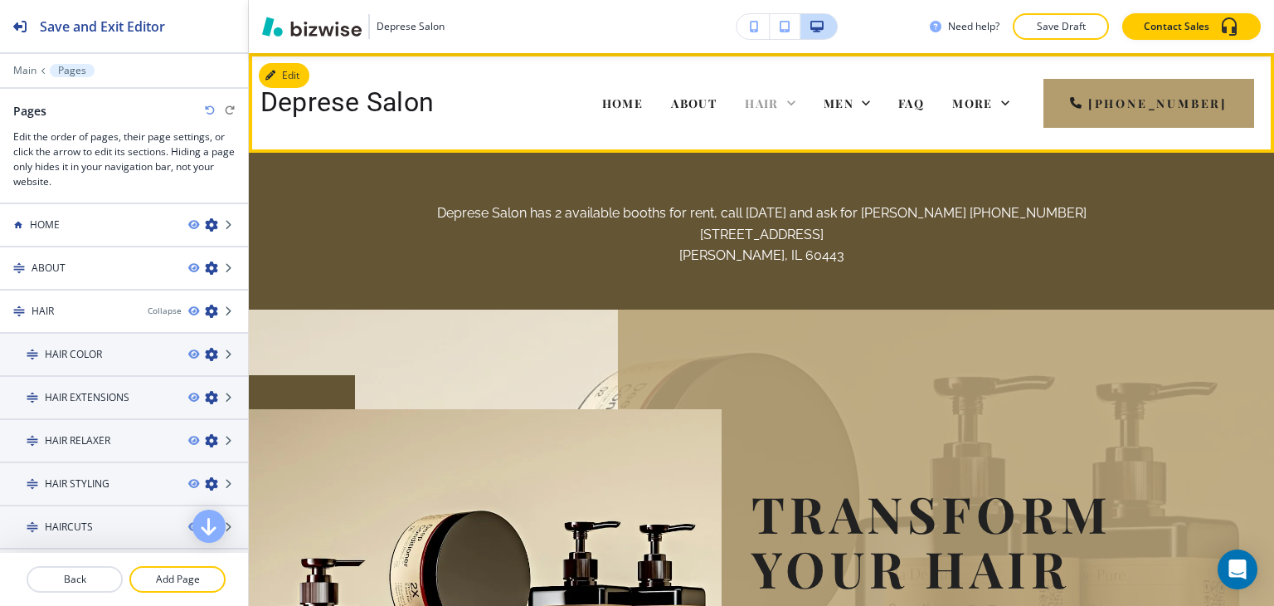
click at [800, 102] on icon at bounding box center [791, 103] width 17 height 17
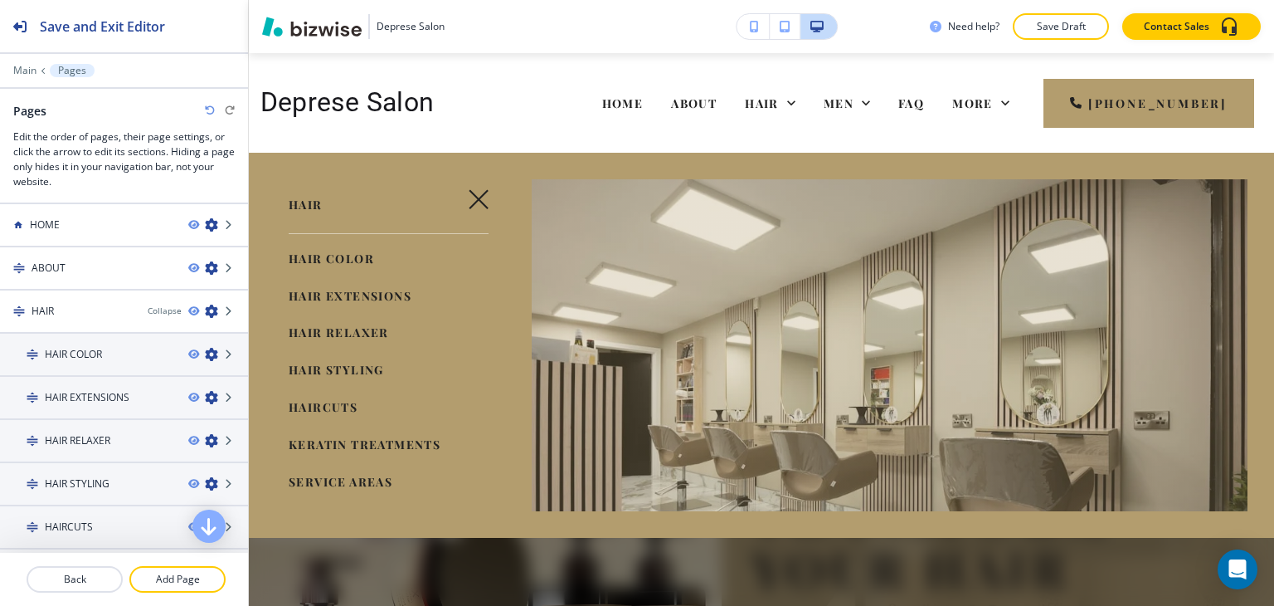
click at [325, 482] on span "SERVICE AREAS" at bounding box center [341, 482] width 104 height 16
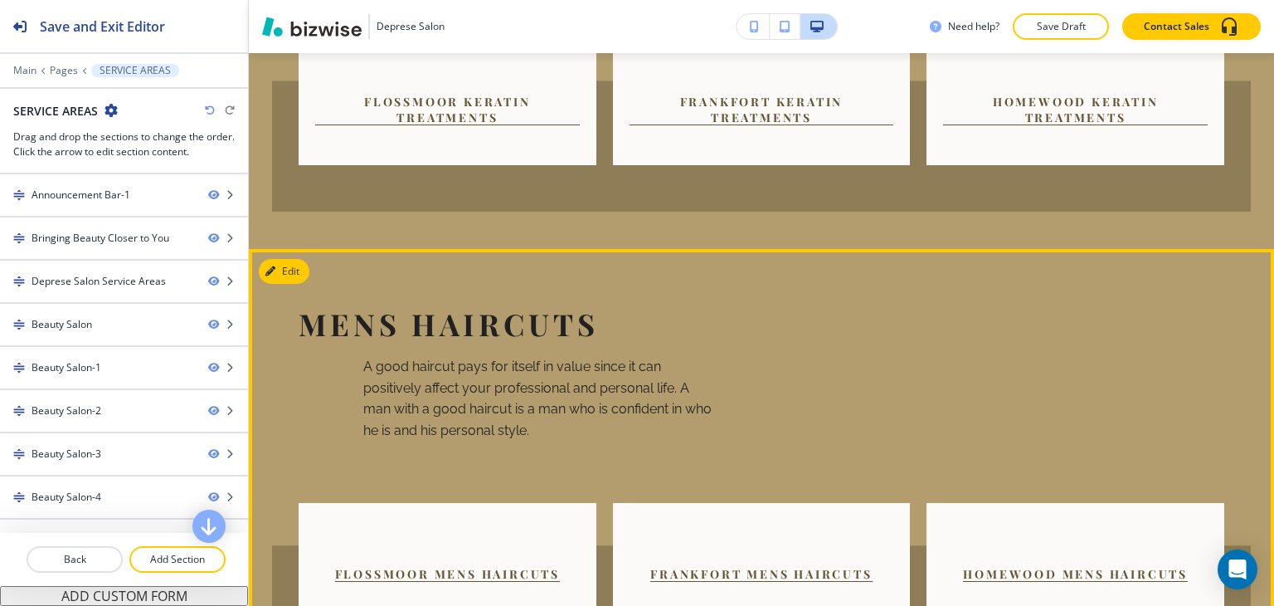
scroll to position [3733, 0]
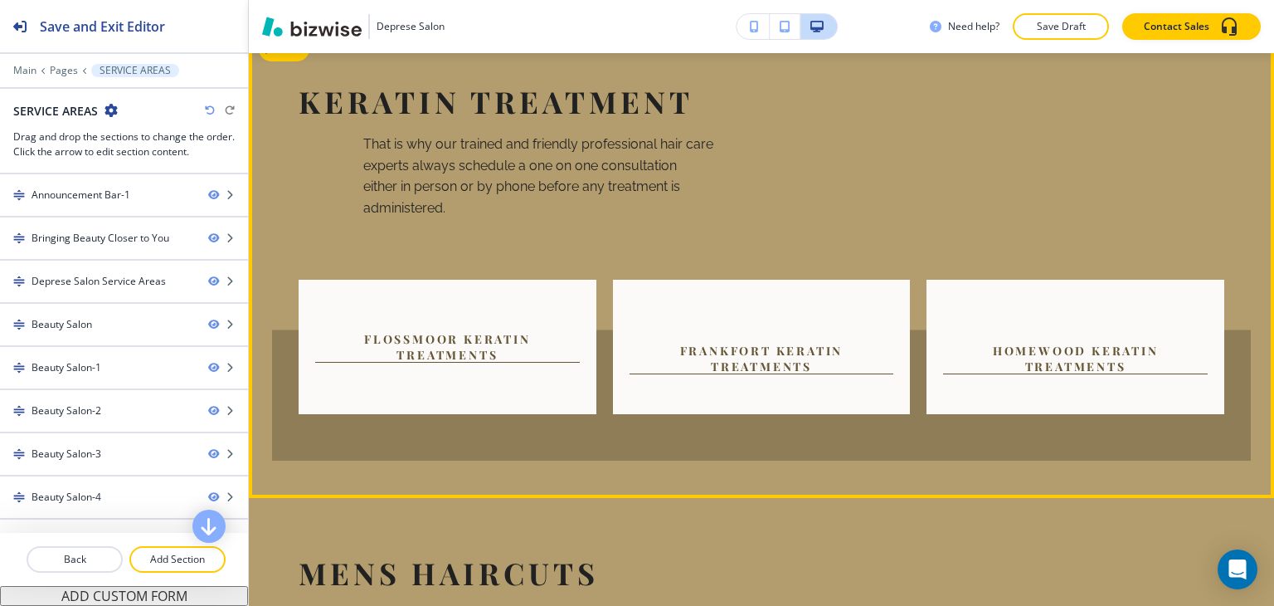
click at [409, 331] on button "Flossmoor Keratin Treatments" at bounding box center [447, 347] width 265 height 32
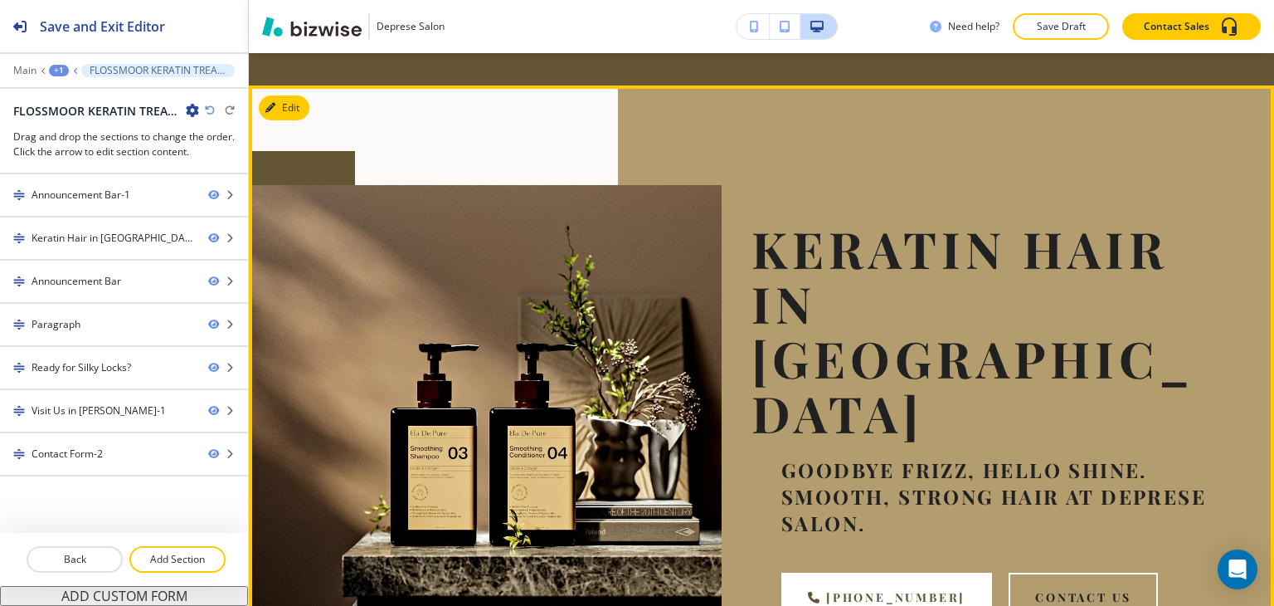
scroll to position [0, 0]
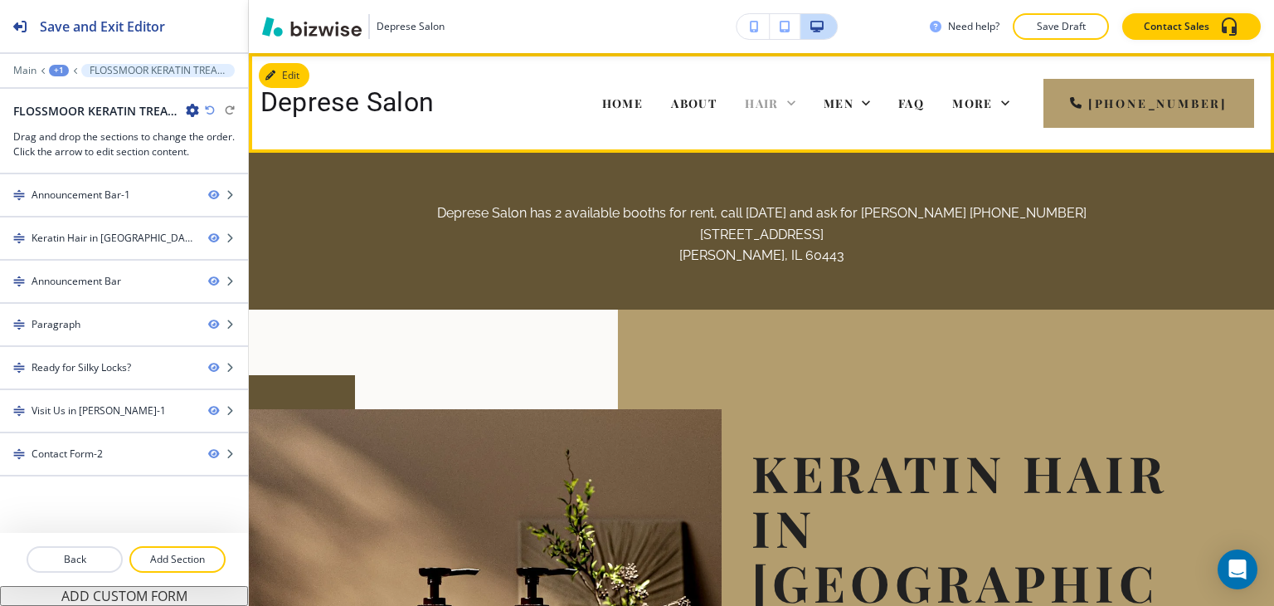
click at [800, 104] on icon at bounding box center [791, 103] width 17 height 17
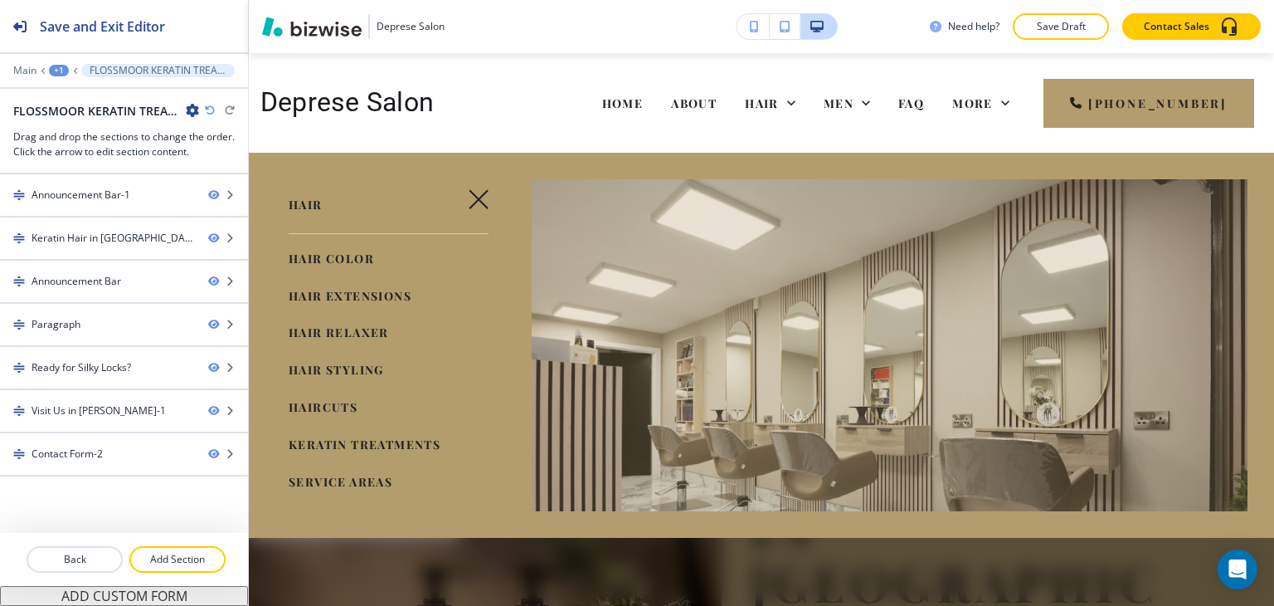
click at [320, 475] on span "SERVICE AREAS" at bounding box center [341, 482] width 104 height 16
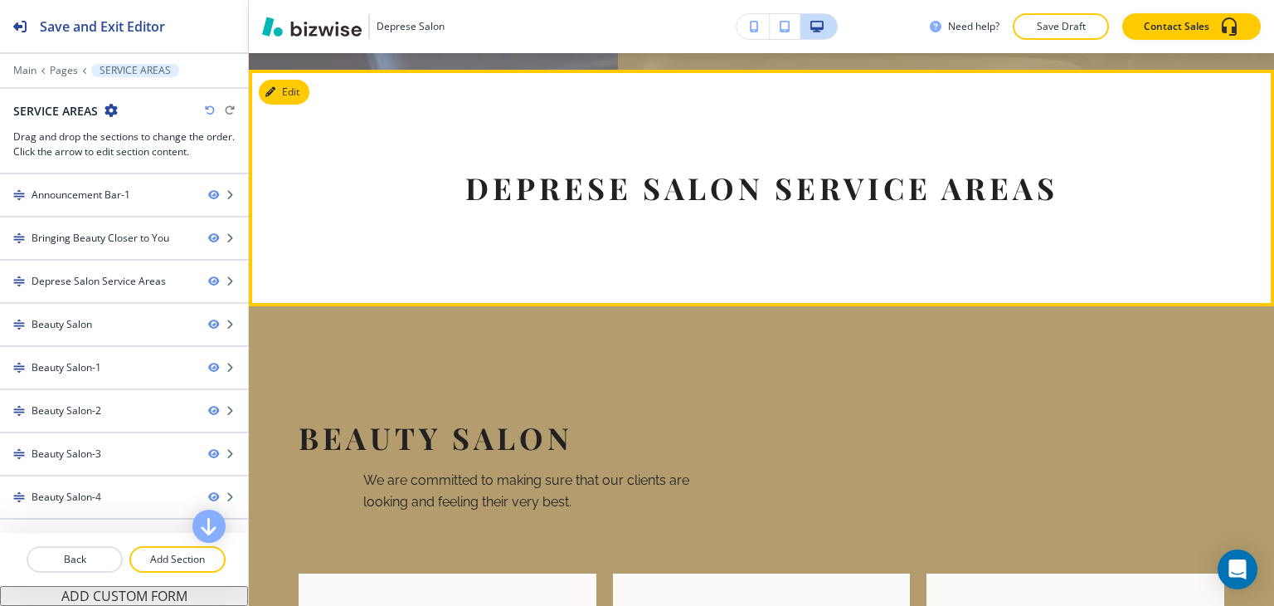
scroll to position [912, 0]
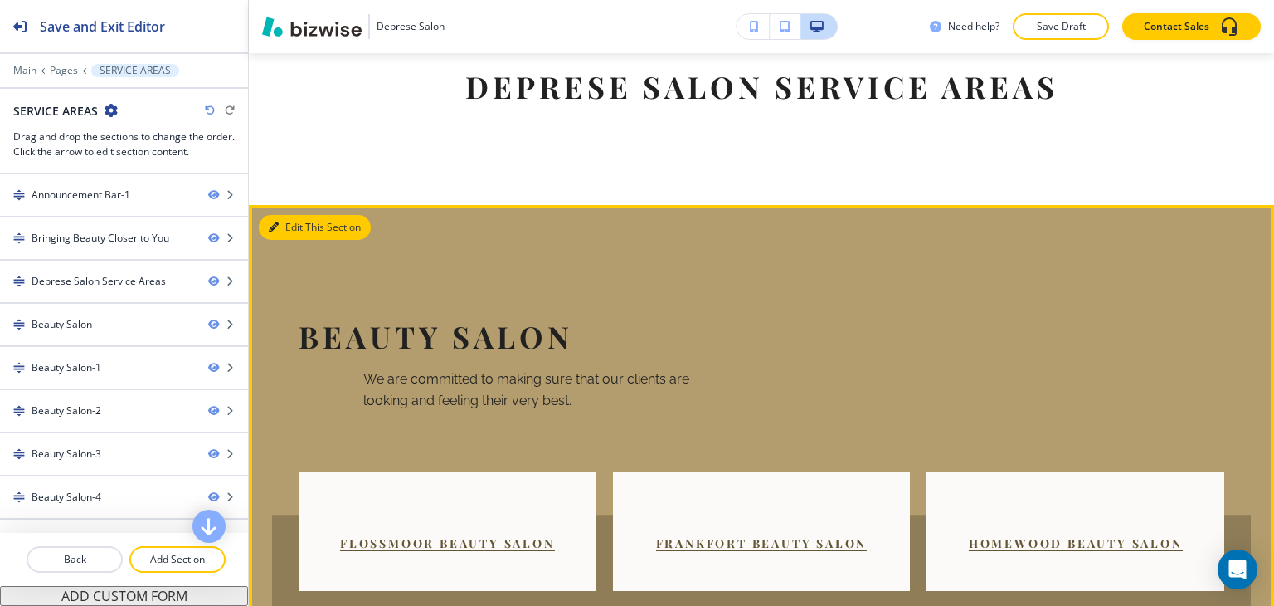
click at [292, 215] on button "Edit This Section" at bounding box center [315, 227] width 112 height 25
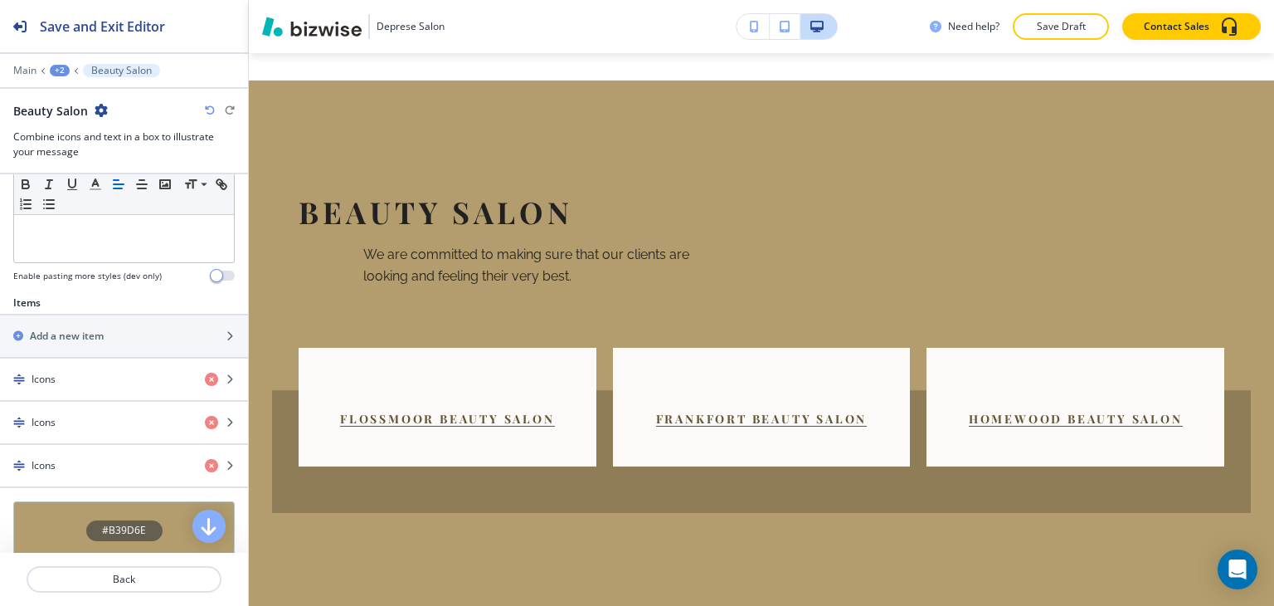
scroll to position [624, 0]
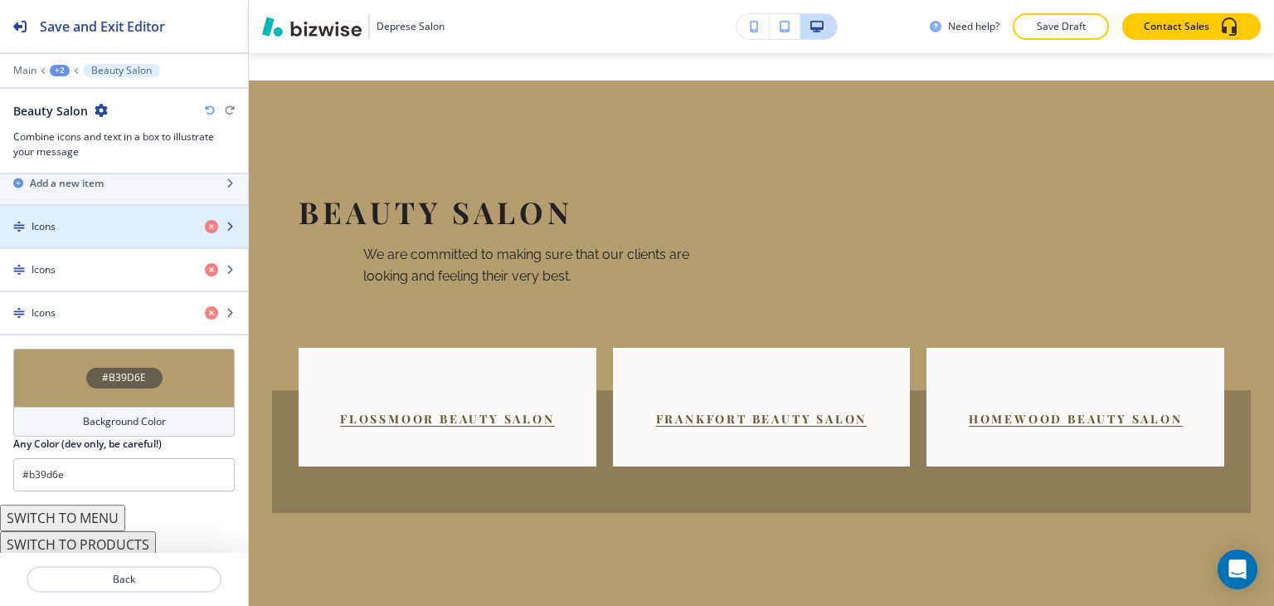
click at [84, 219] on div "Icons" at bounding box center [96, 226] width 192 height 15
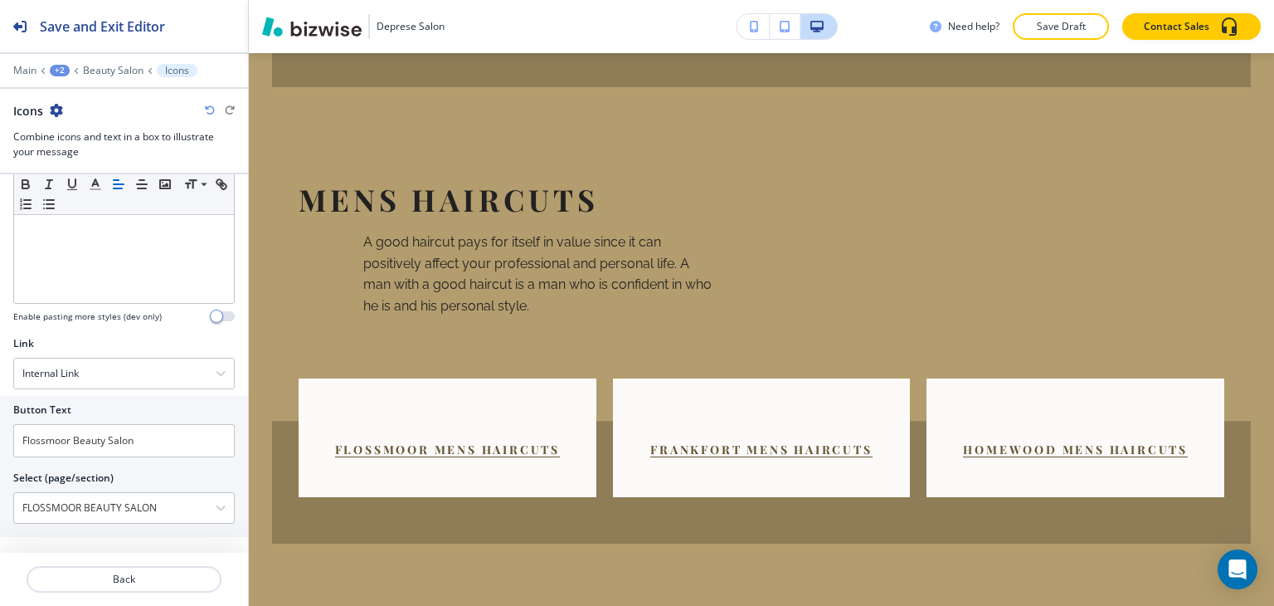
scroll to position [4604, 0]
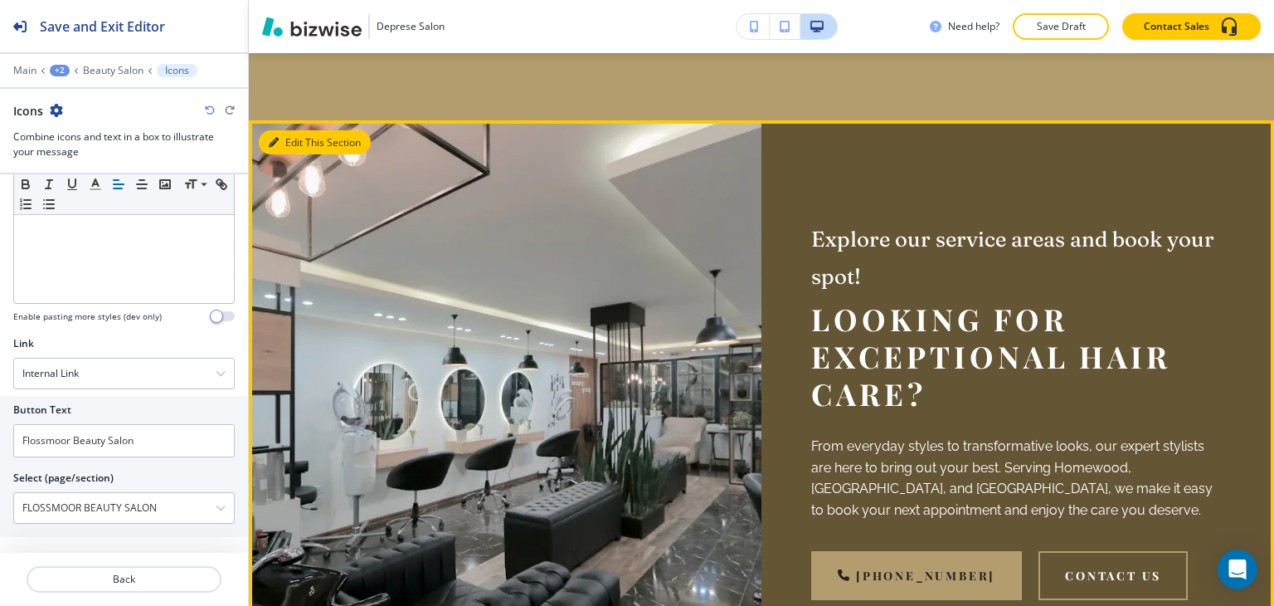
click at [277, 138] on icon "button" at bounding box center [274, 143] width 10 height 10
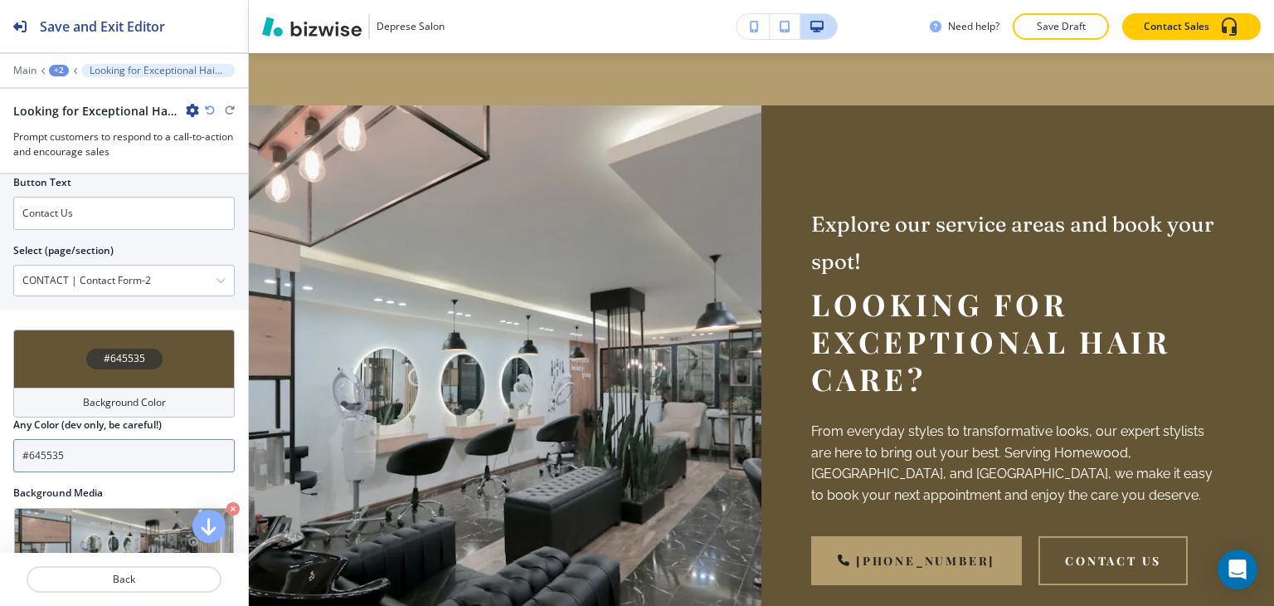
scroll to position [829, 0]
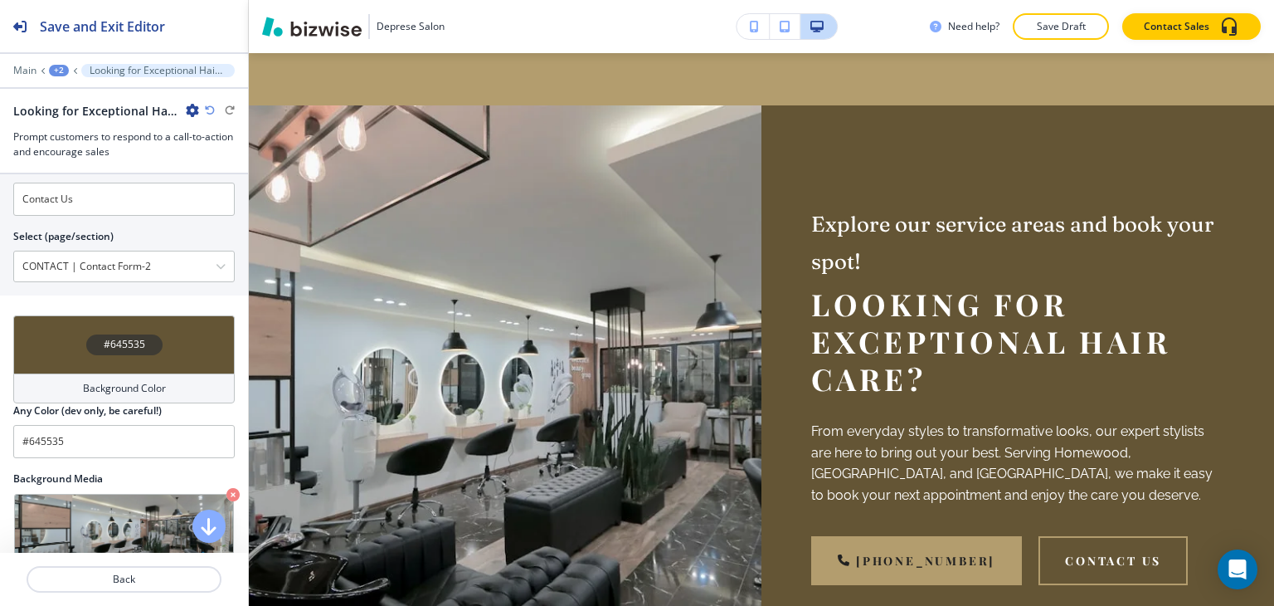
drag, startPoint x: 168, startPoint y: 259, endPoint x: 0, endPoint y: 265, distance: 167.7
click at [0, 265] on div "Button Text Contact Us Select (page/section) CONTACT | Contact Form-2 HOME HOME…" at bounding box center [124, 224] width 248 height 141
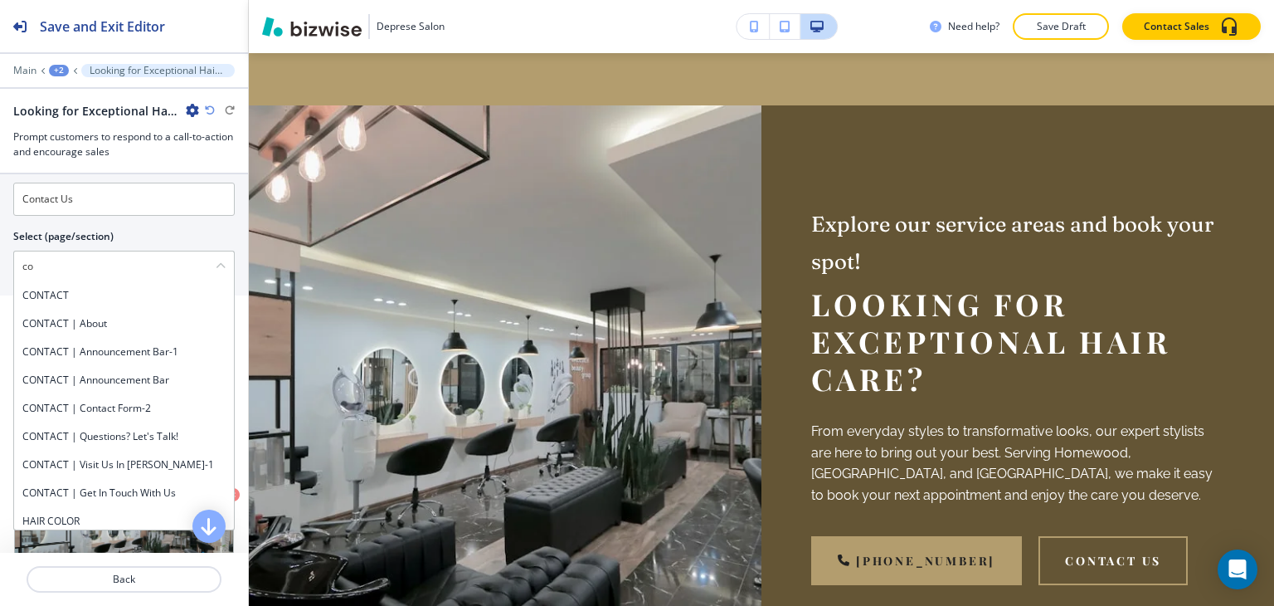
type \(page\/section\) "com"
drag, startPoint x: 84, startPoint y: 262, endPoint x: 0, endPoint y: 188, distance: 111.7
click at [0, 188] on div "Button Text Contact Us Select (page/section) com HOME CONTACT HOMEWOOD HAIRSTYL…" at bounding box center [124, 224] width 248 height 141
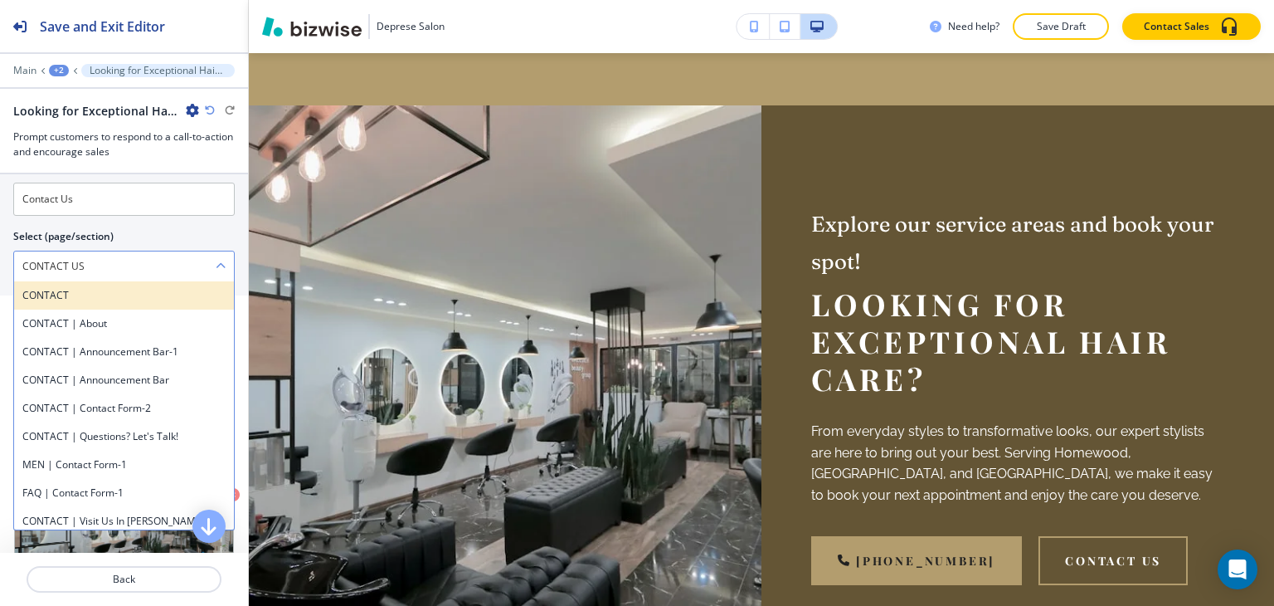
click at [76, 288] on h4 "CONTACT" at bounding box center [123, 295] width 203 height 15
type \(page\/section\) "CONTACT"
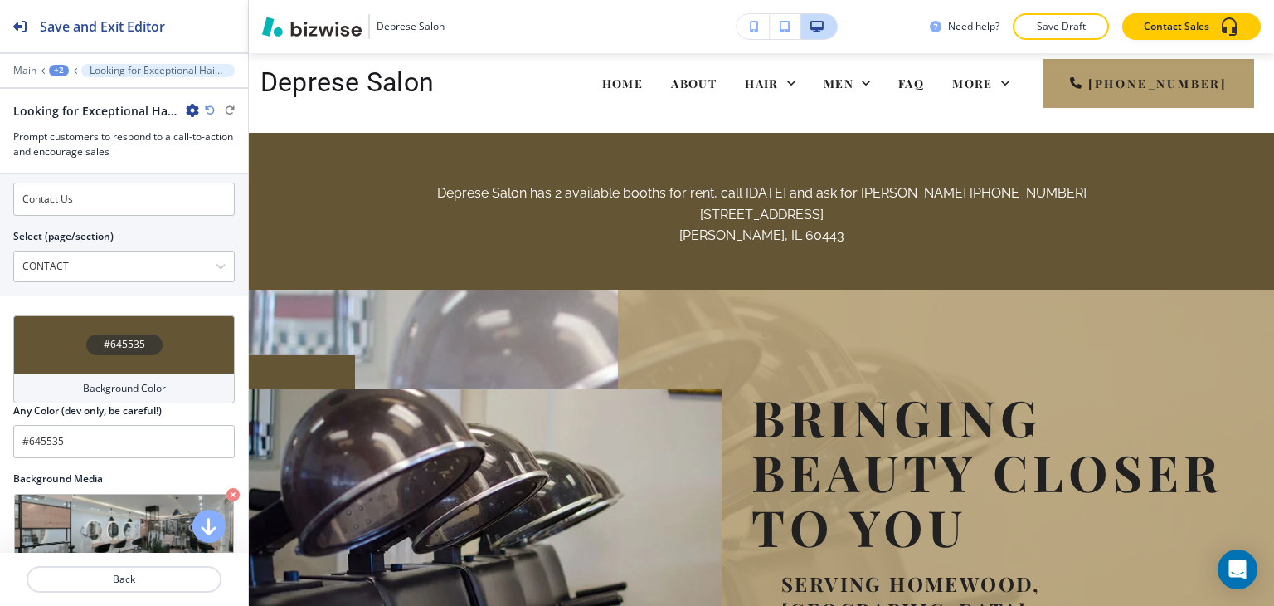
scroll to position [0, 0]
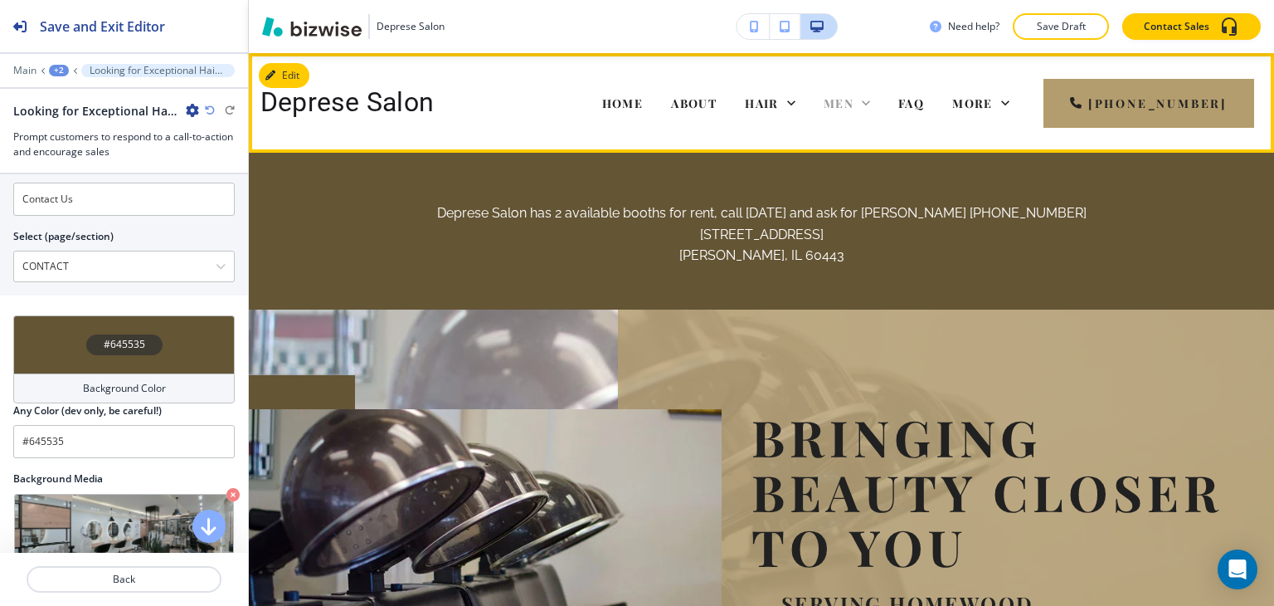
click at [854, 98] on span "MEN" at bounding box center [839, 103] width 30 height 16
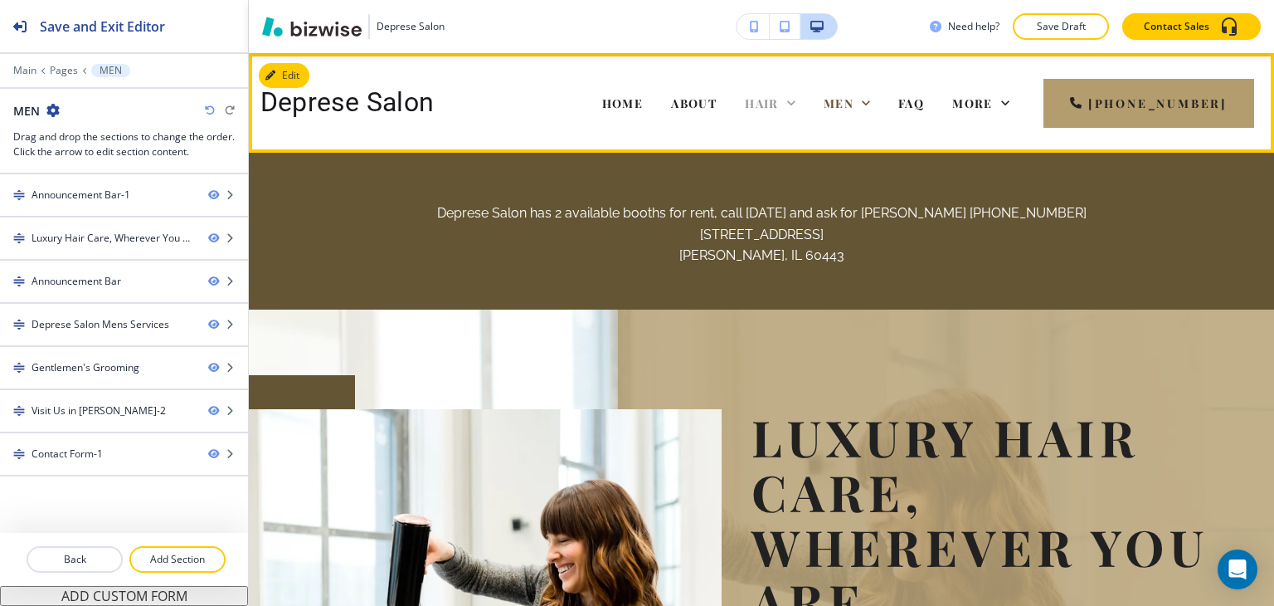
click at [779, 104] on span "HAIR" at bounding box center [762, 103] width 34 height 16
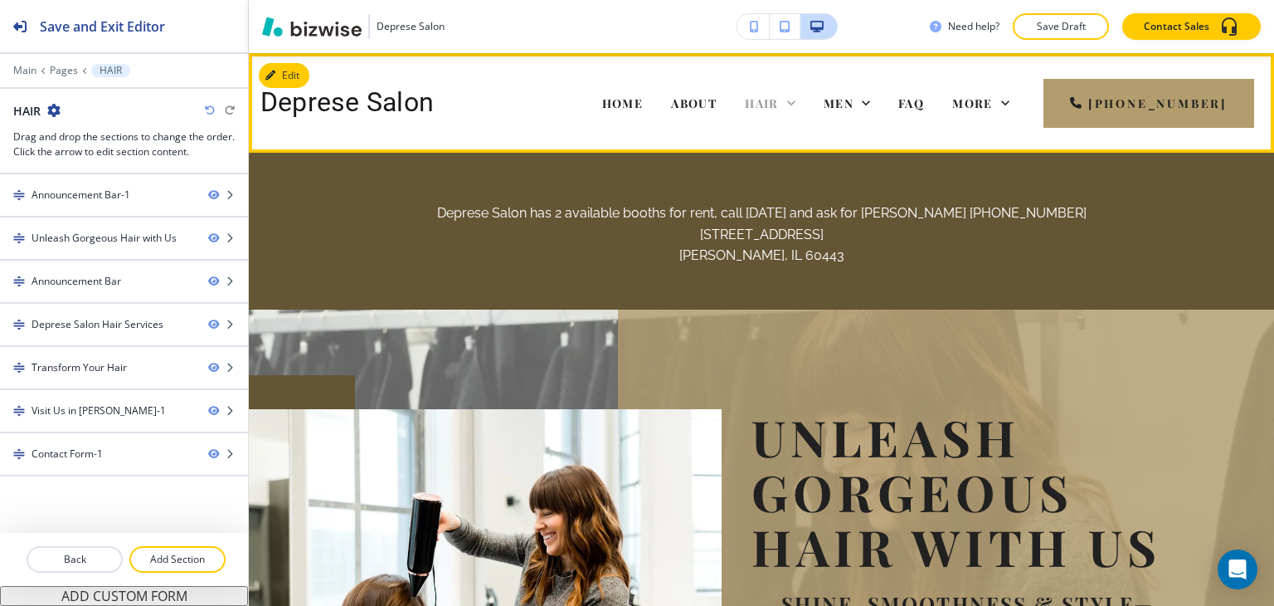
click at [800, 105] on icon at bounding box center [791, 103] width 17 height 17
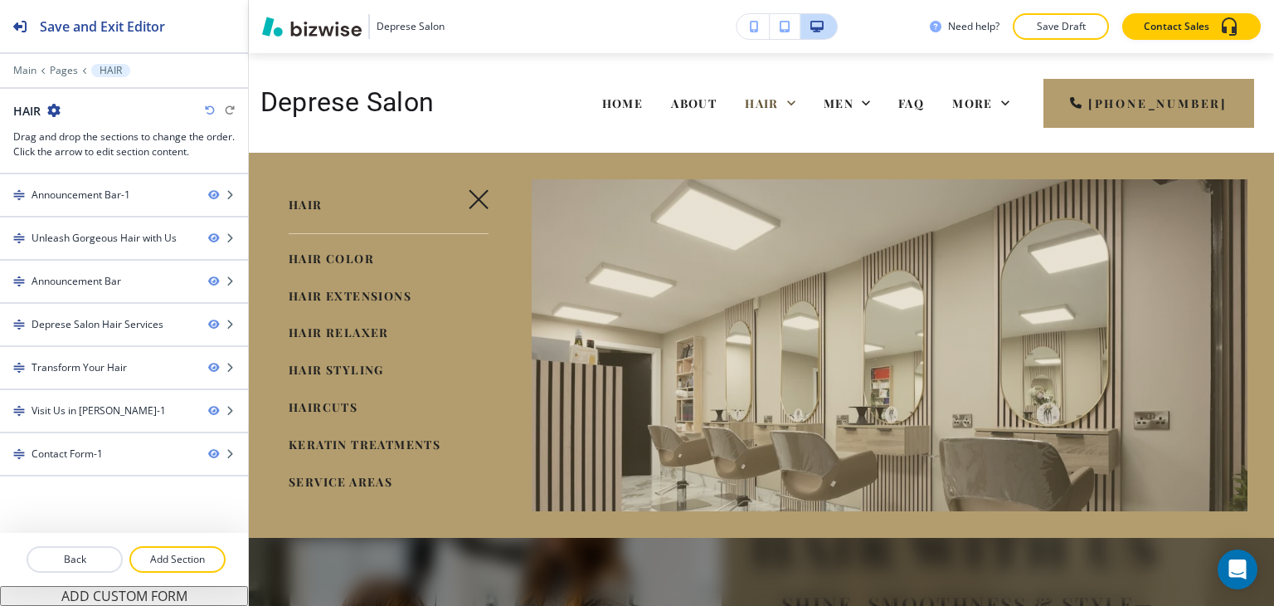
click at [347, 478] on span "SERVICE AREAS" at bounding box center [341, 482] width 104 height 16
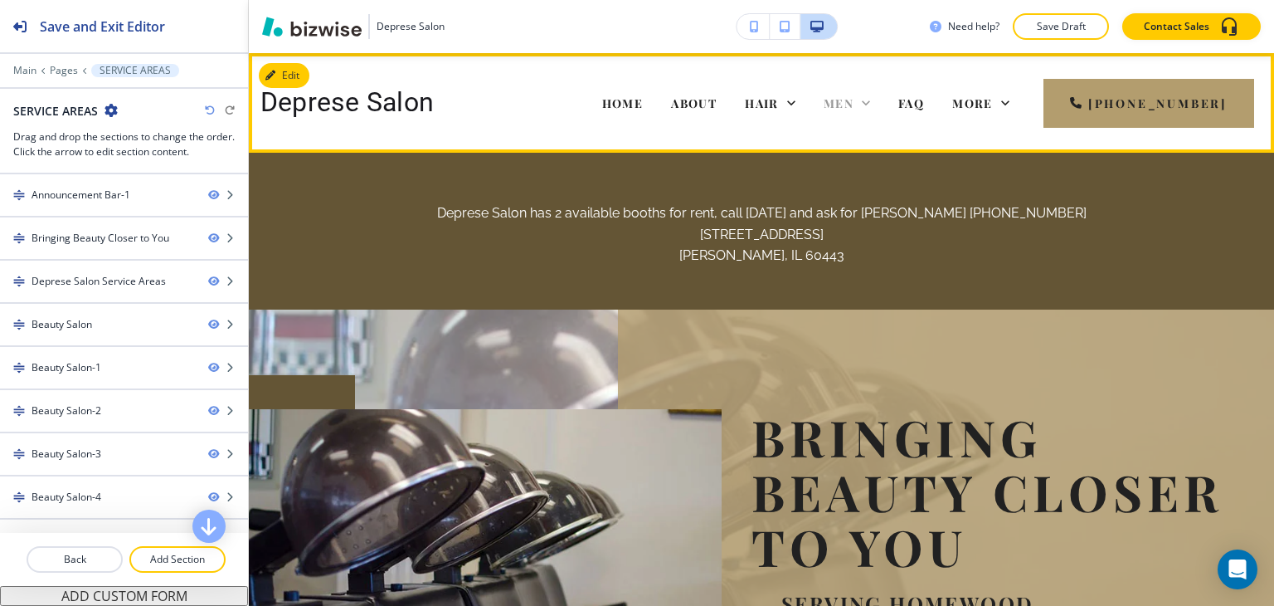
click at [854, 96] on span "MEN" at bounding box center [839, 103] width 30 height 16
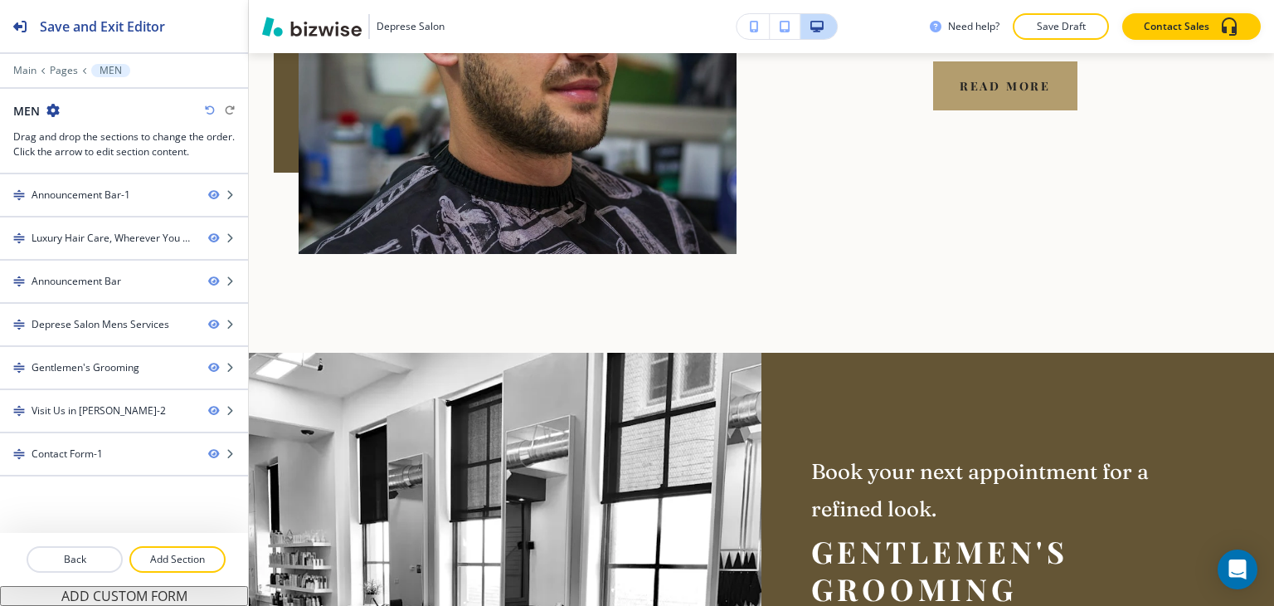
scroll to position [1659, 0]
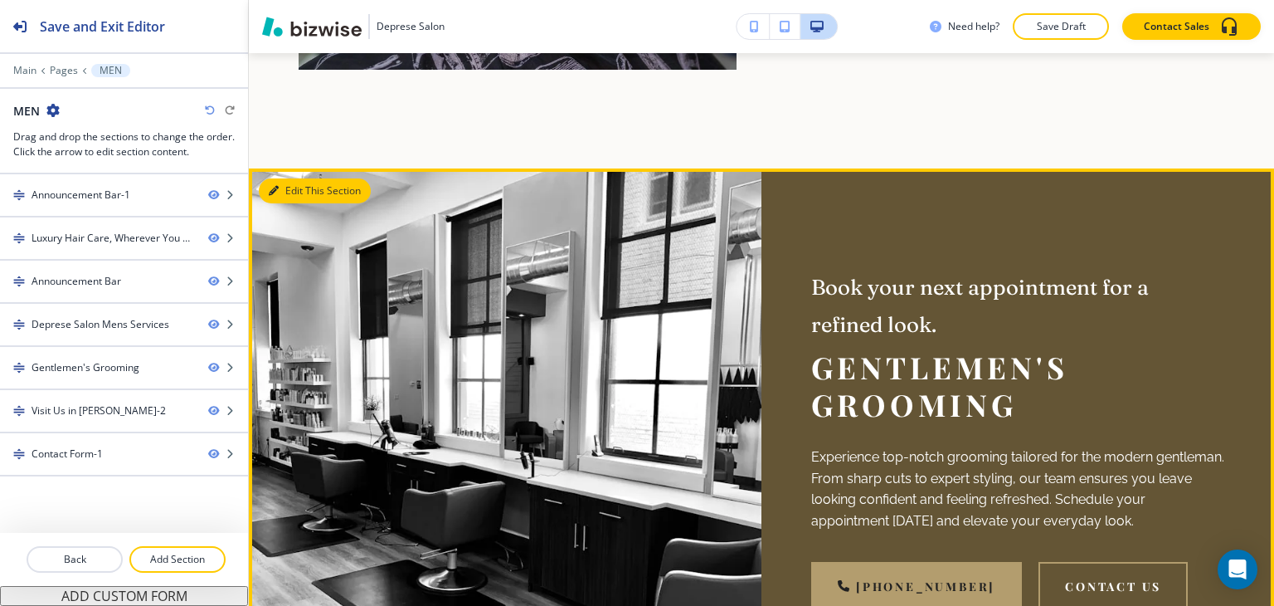
click at [278, 186] on icon "button" at bounding box center [274, 191] width 10 height 10
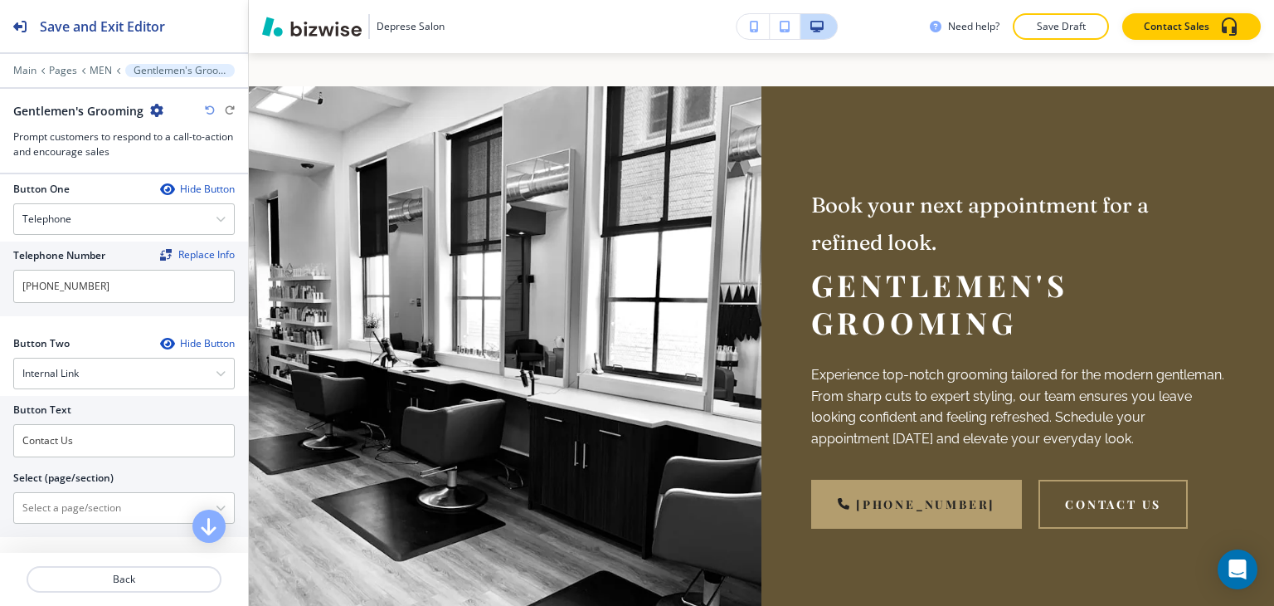
scroll to position [747, 0]
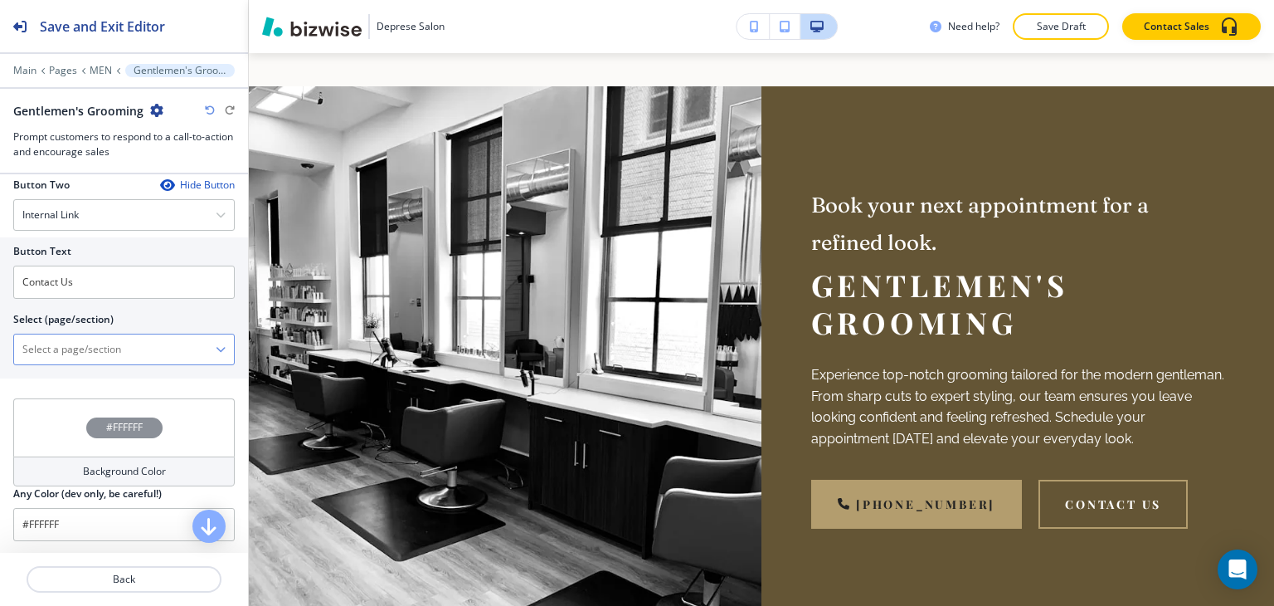
click at [137, 346] on \(page\/section\) "Manual Input" at bounding box center [115, 349] width 202 height 28
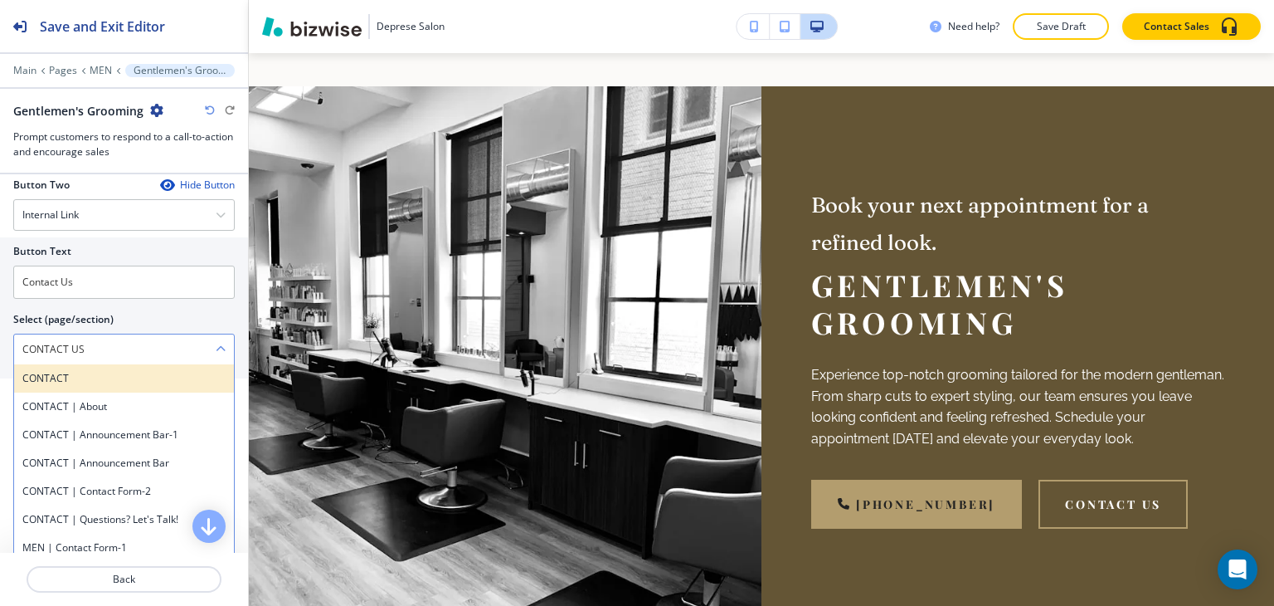
click at [118, 381] on h4 "CONTACT" at bounding box center [123, 378] width 203 height 15
type \(page\/section\) "CONTACT"
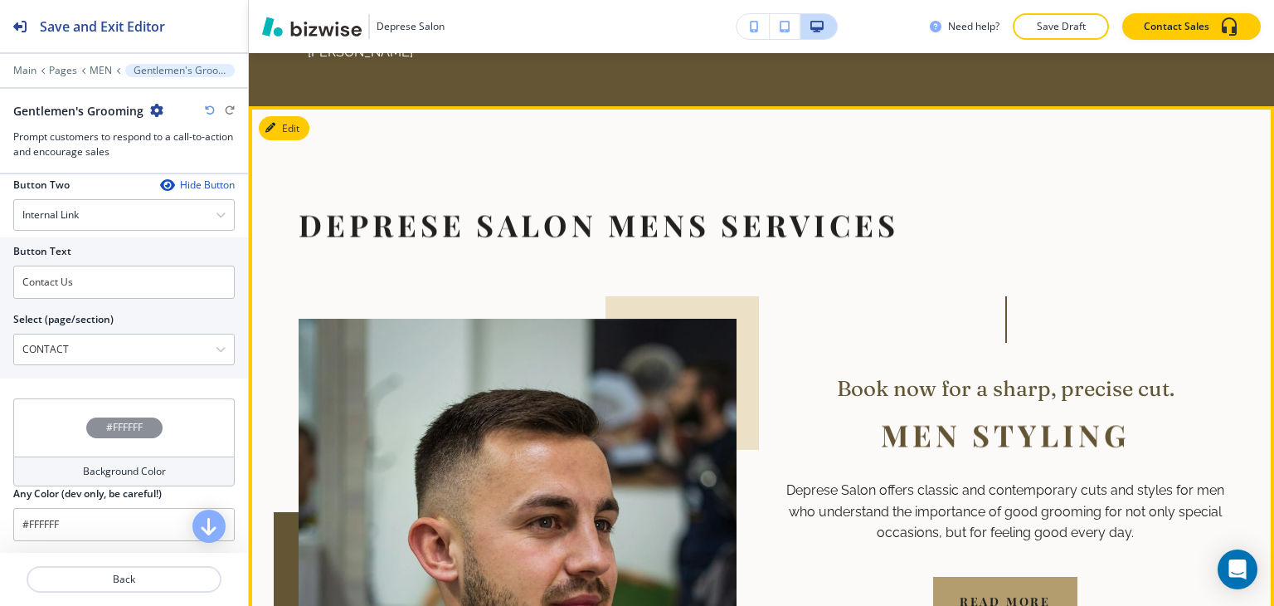
scroll to position [829, 0]
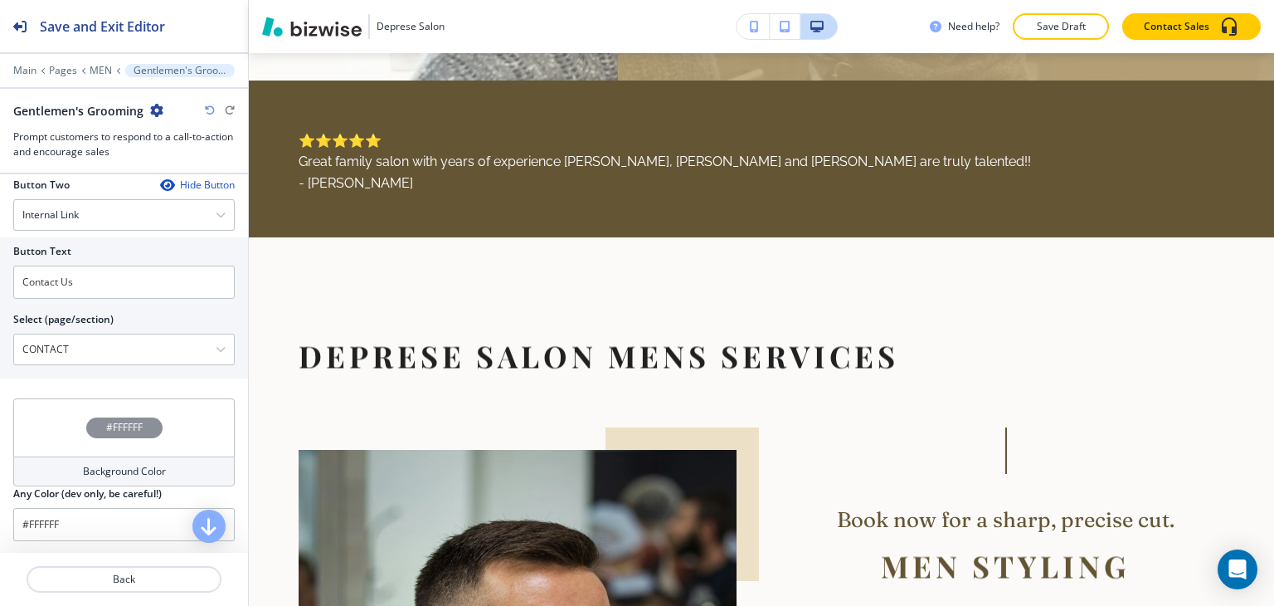
drag, startPoint x: 76, startPoint y: 335, endPoint x: 0, endPoint y: 312, distance: 79.8
click at [0, 312] on div "Button Text Contact Us Select (page/section) CONTACT CONTACT CONTACT | About CO…" at bounding box center [124, 307] width 248 height 141
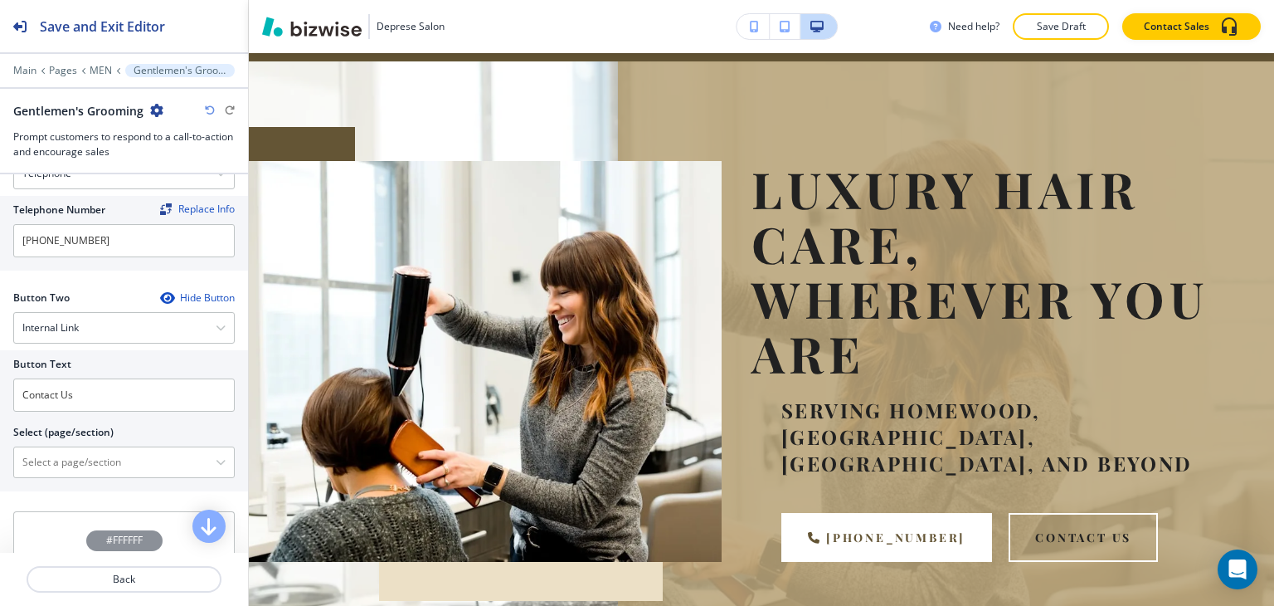
scroll to position [747, 0]
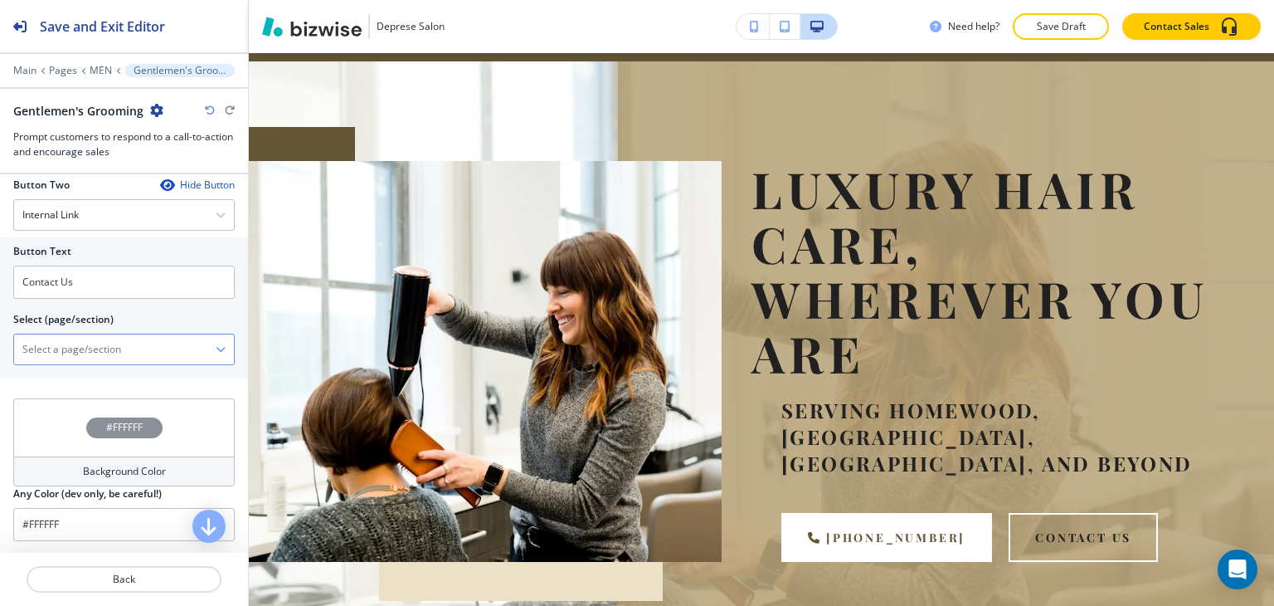
click at [51, 348] on \(page\/section\) "Manual Input" at bounding box center [115, 349] width 202 height 28
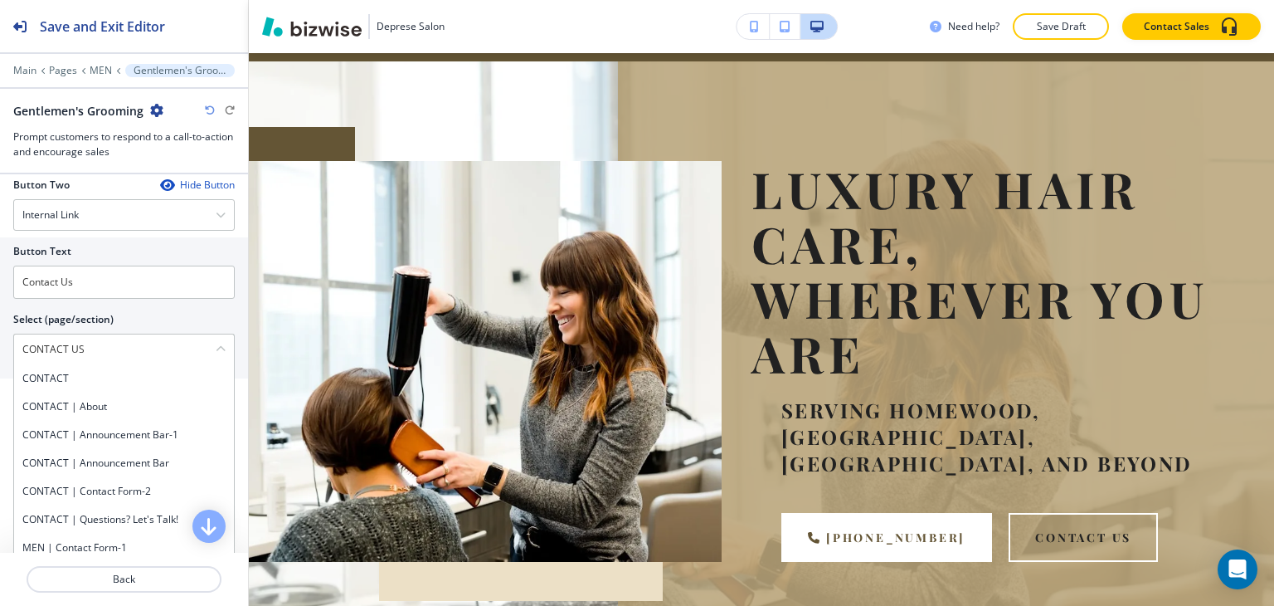
click at [56, 371] on h4 "CONTACT" at bounding box center [123, 378] width 203 height 15
type \(page\/section\) "CONTACT"
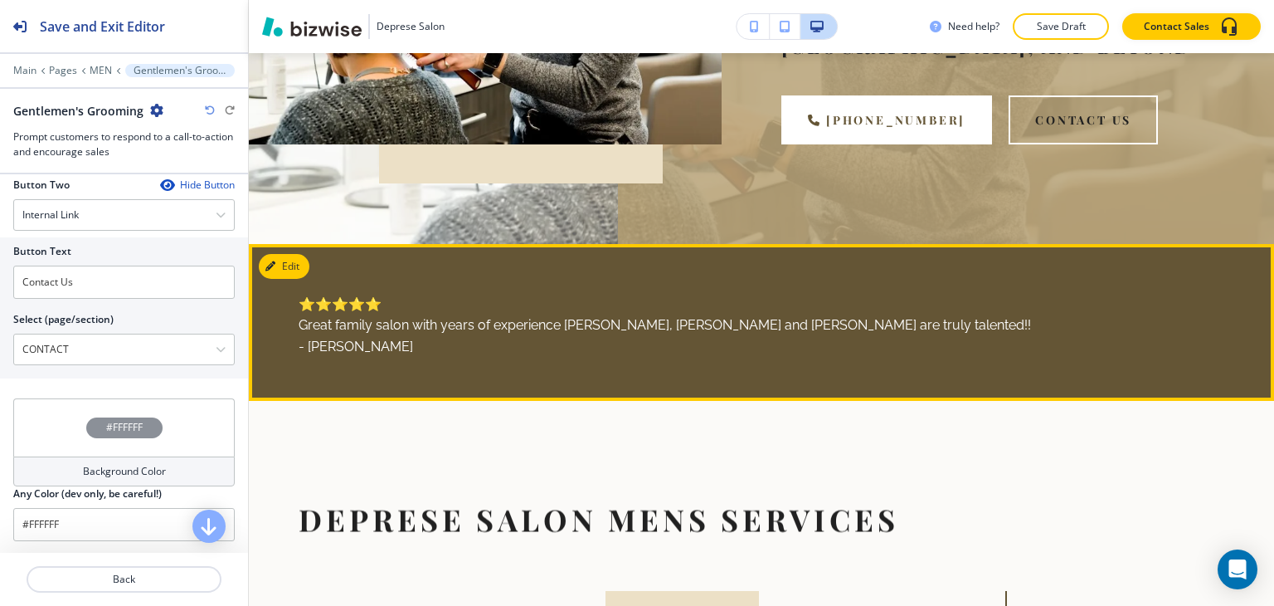
scroll to position [746, 0]
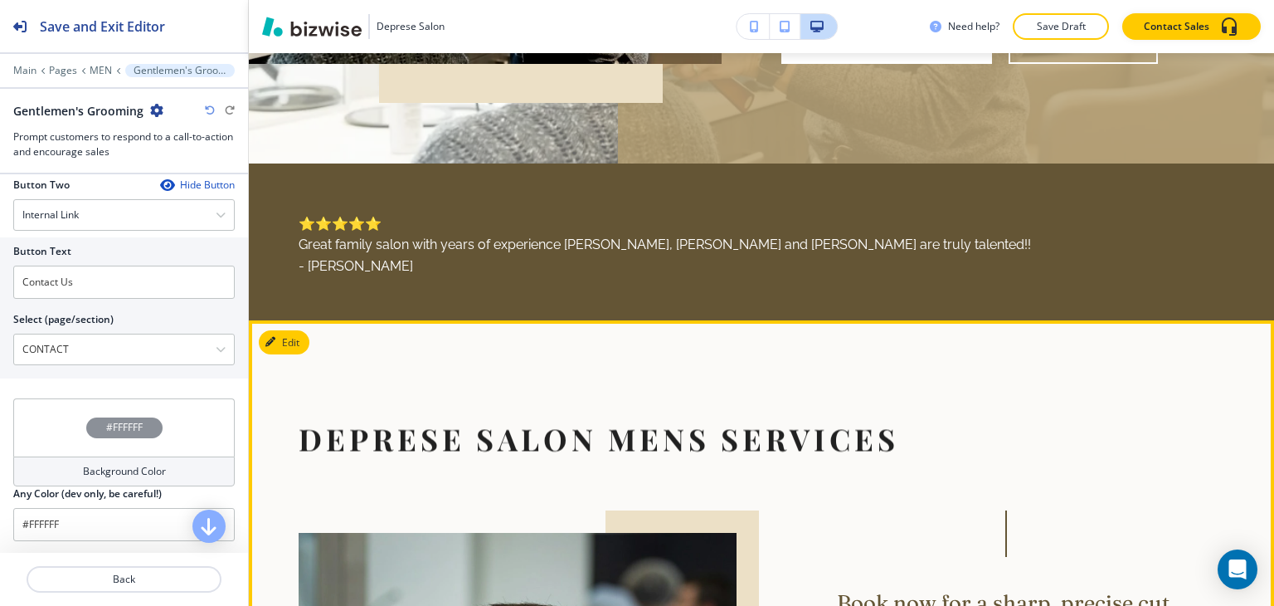
click at [302, 330] on button "Edit" at bounding box center [284, 342] width 51 height 25
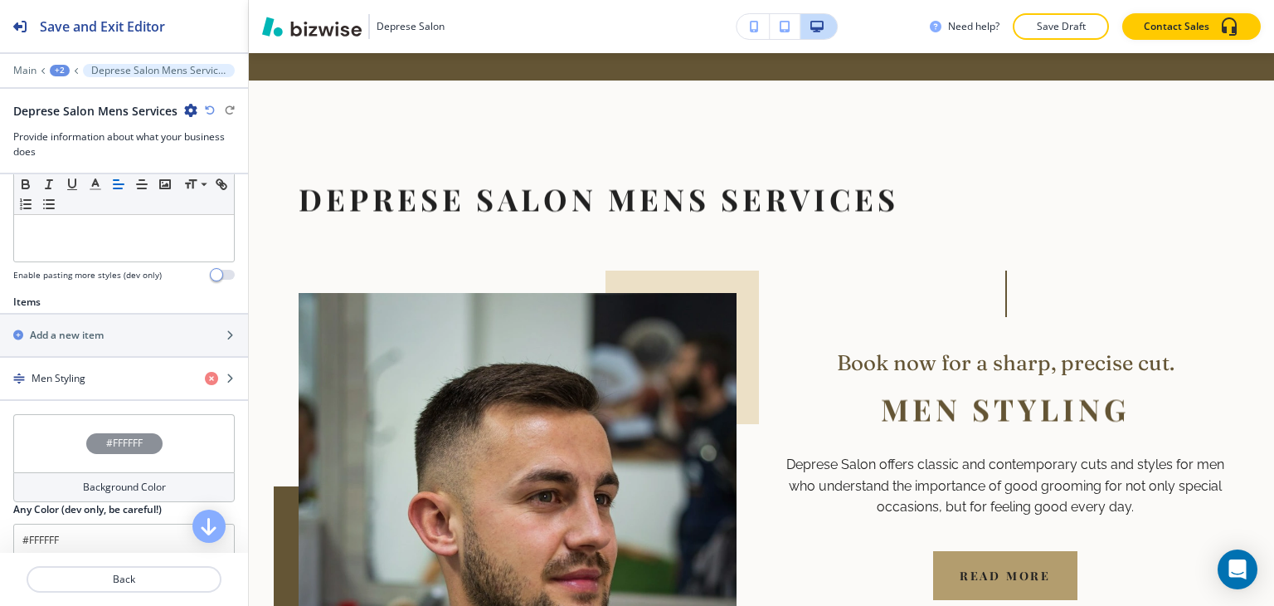
scroll to position [498, 0]
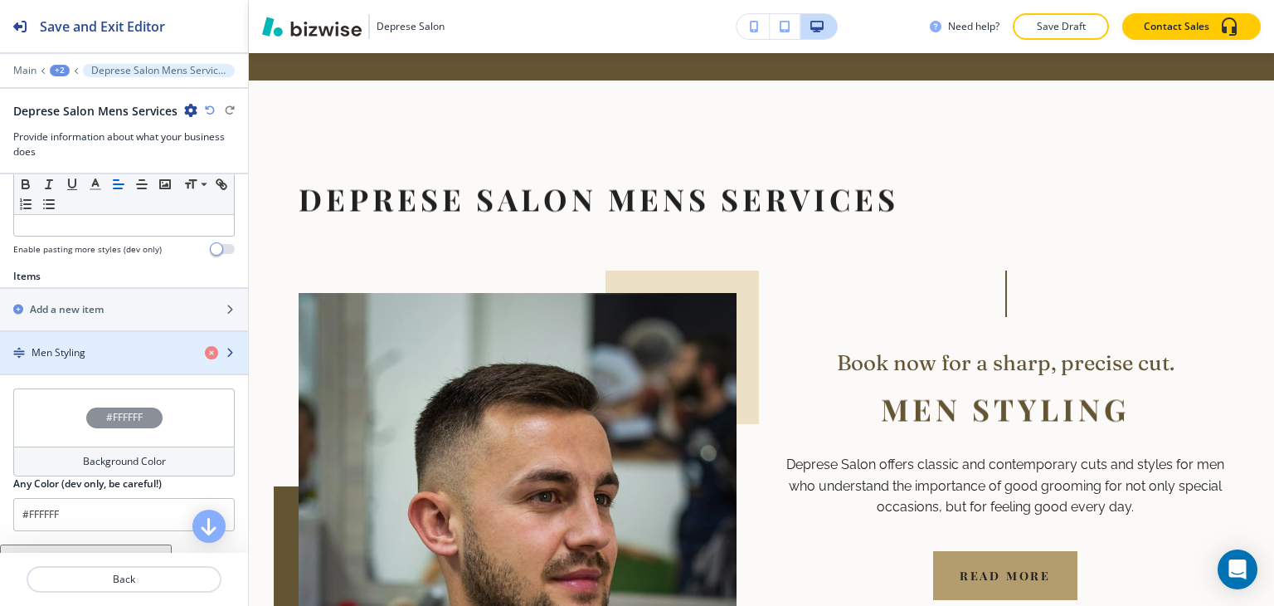
click at [100, 345] on div "Men Styling" at bounding box center [96, 352] width 192 height 15
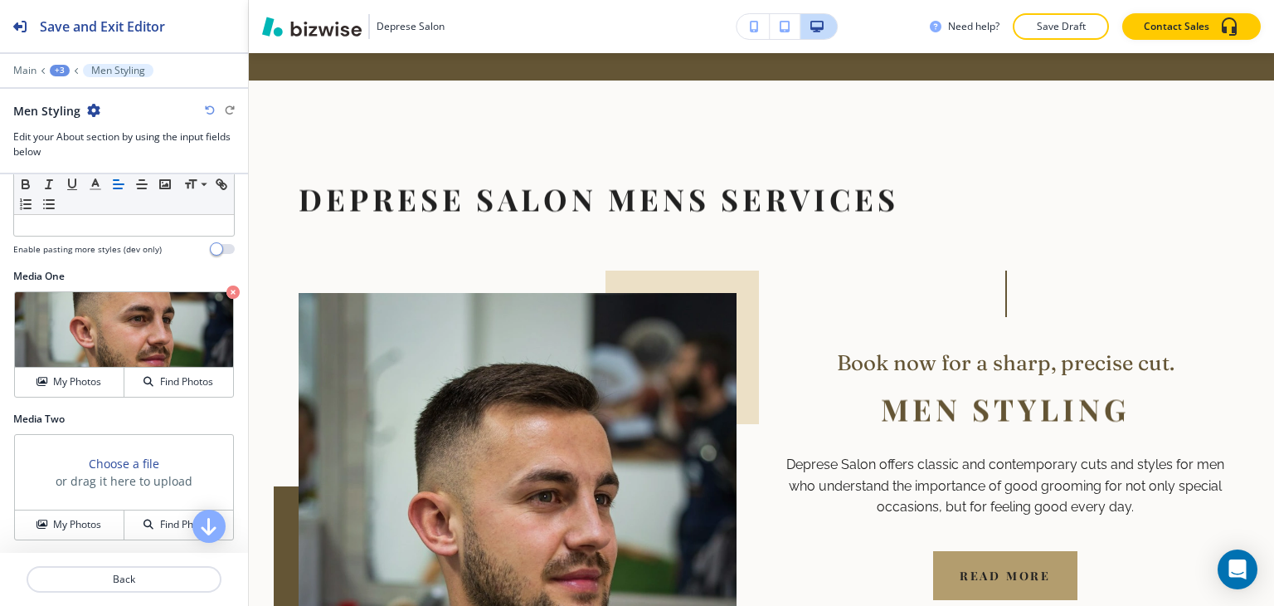
scroll to position [782, 0]
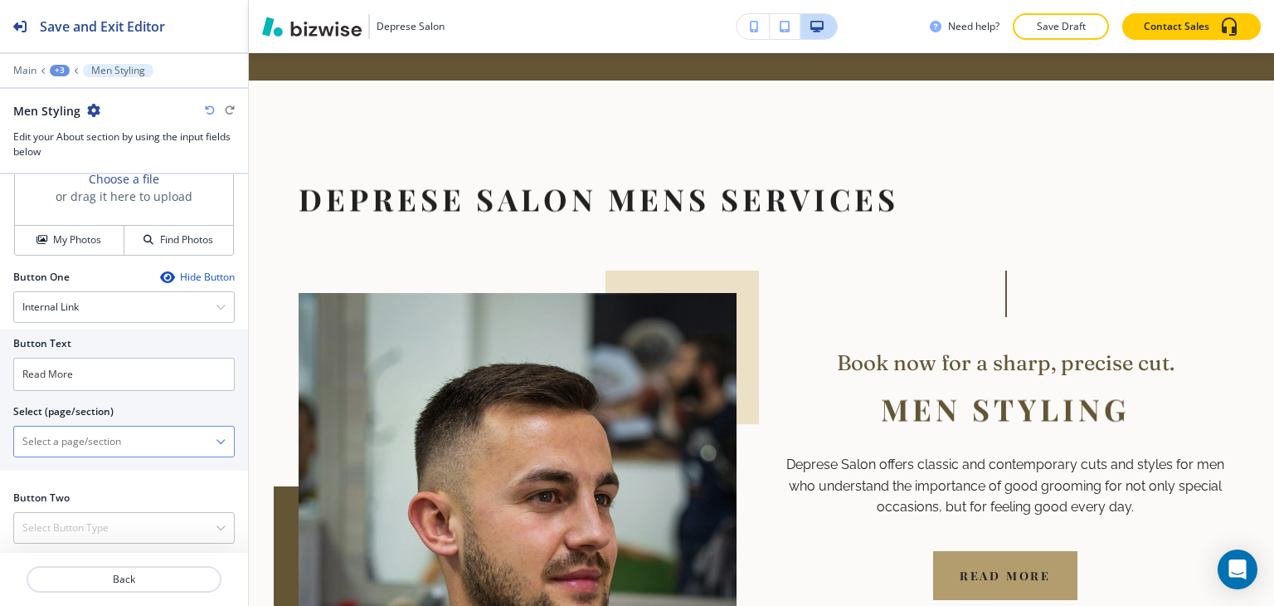
click at [80, 427] on \(page\/section\) "Manual Input" at bounding box center [115, 441] width 202 height 28
click at [71, 431] on \(page\/section\) "Manual Input" at bounding box center [115, 441] width 202 height 28
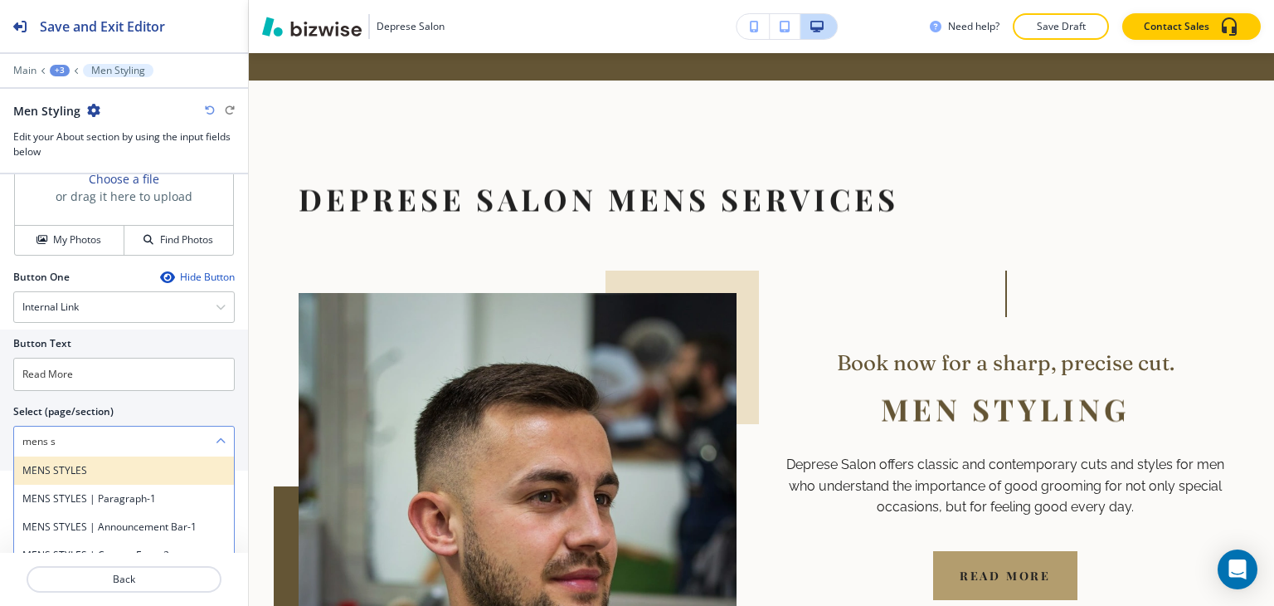
click at [74, 472] on h4 "MENS STYLES" at bounding box center [123, 470] width 203 height 15
type \(page\/section\) "MENS STYLES"
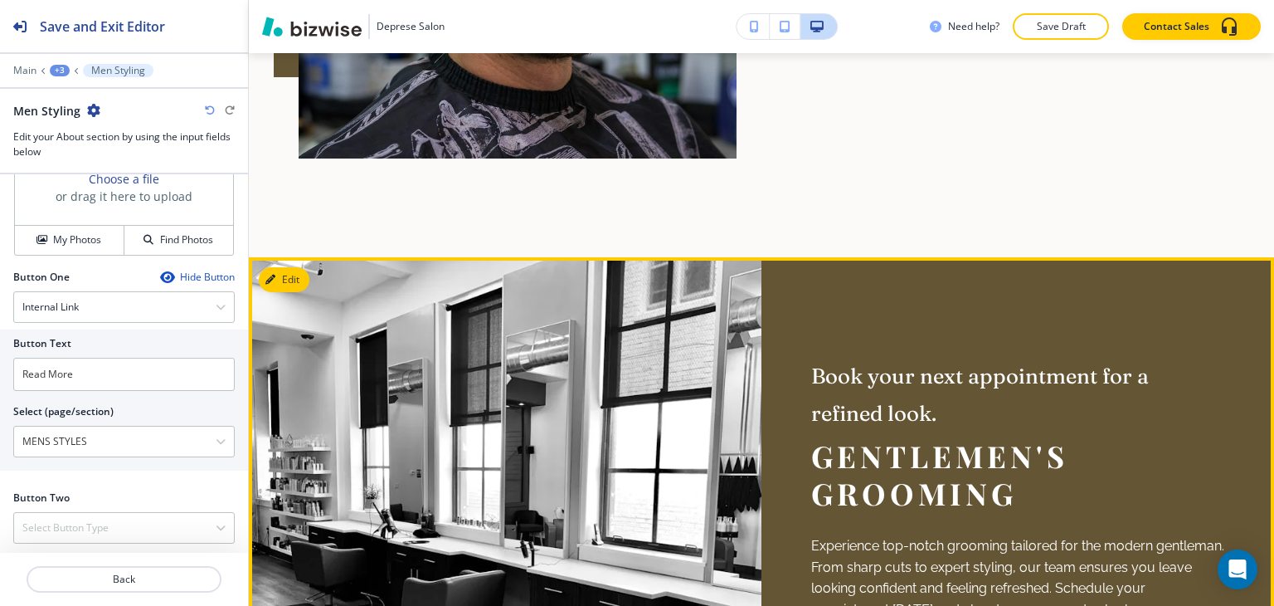
scroll to position [1566, 0]
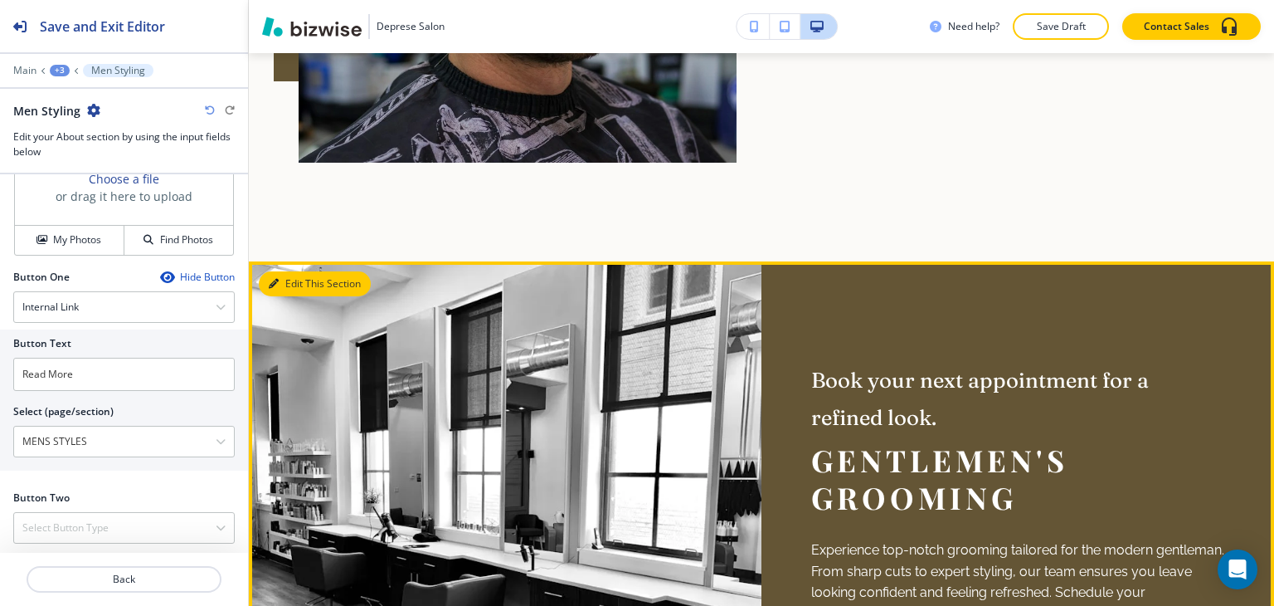
click at [286, 271] on button "Edit This Section" at bounding box center [315, 283] width 112 height 25
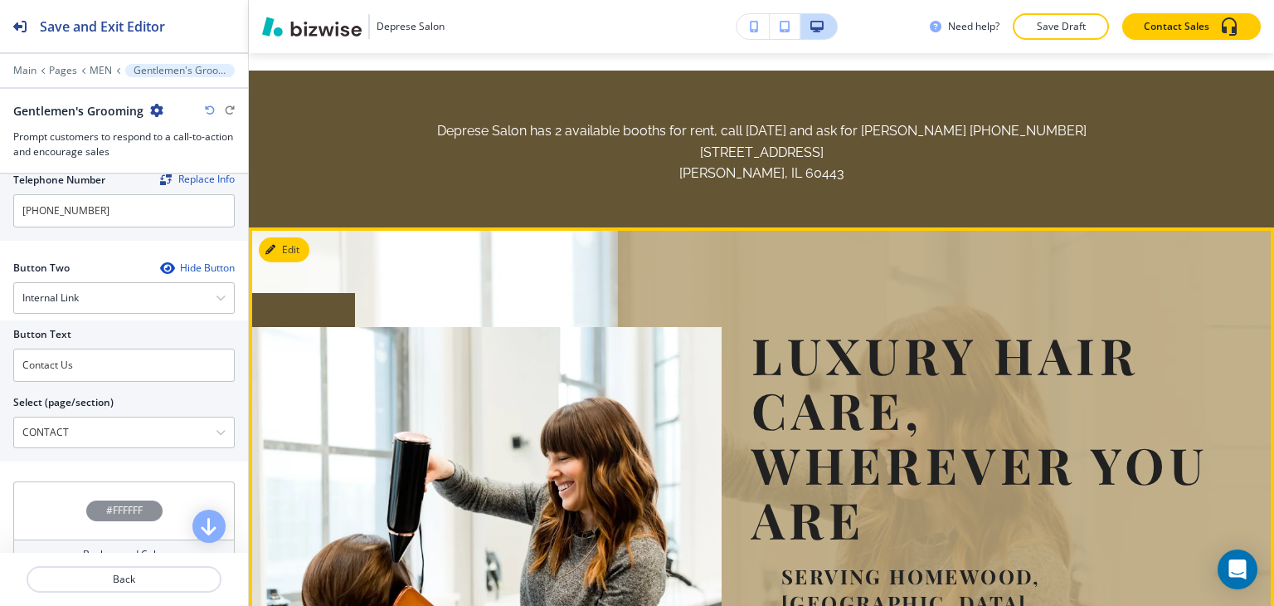
scroll to position [0, 0]
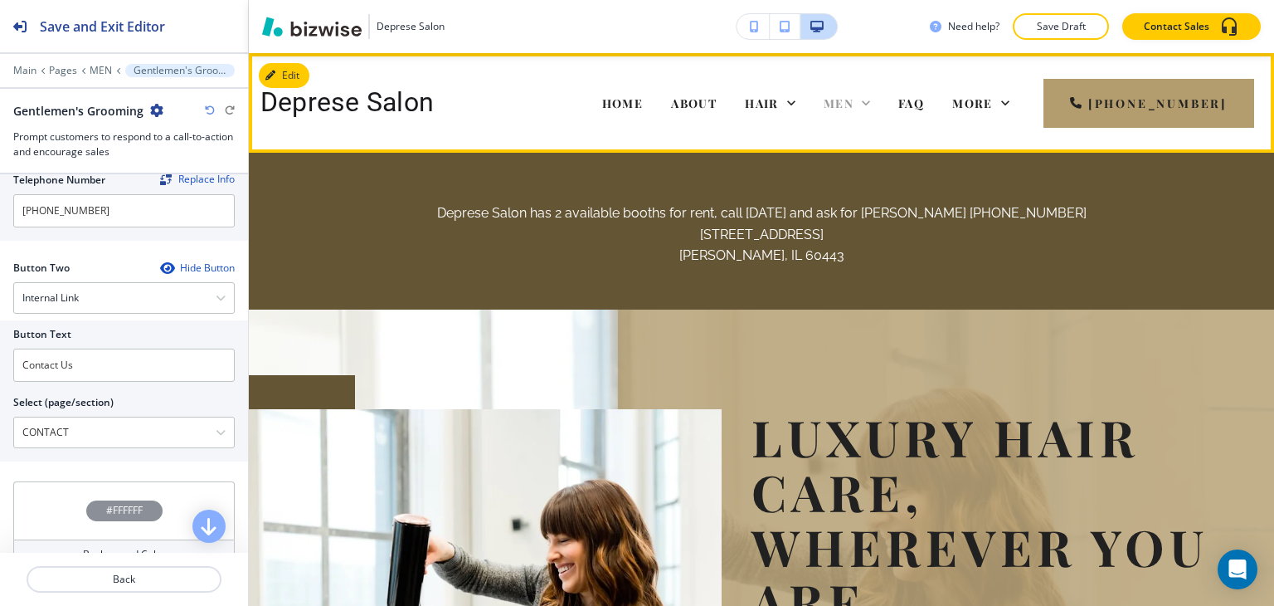
click at [874, 105] on icon at bounding box center [866, 103] width 17 height 17
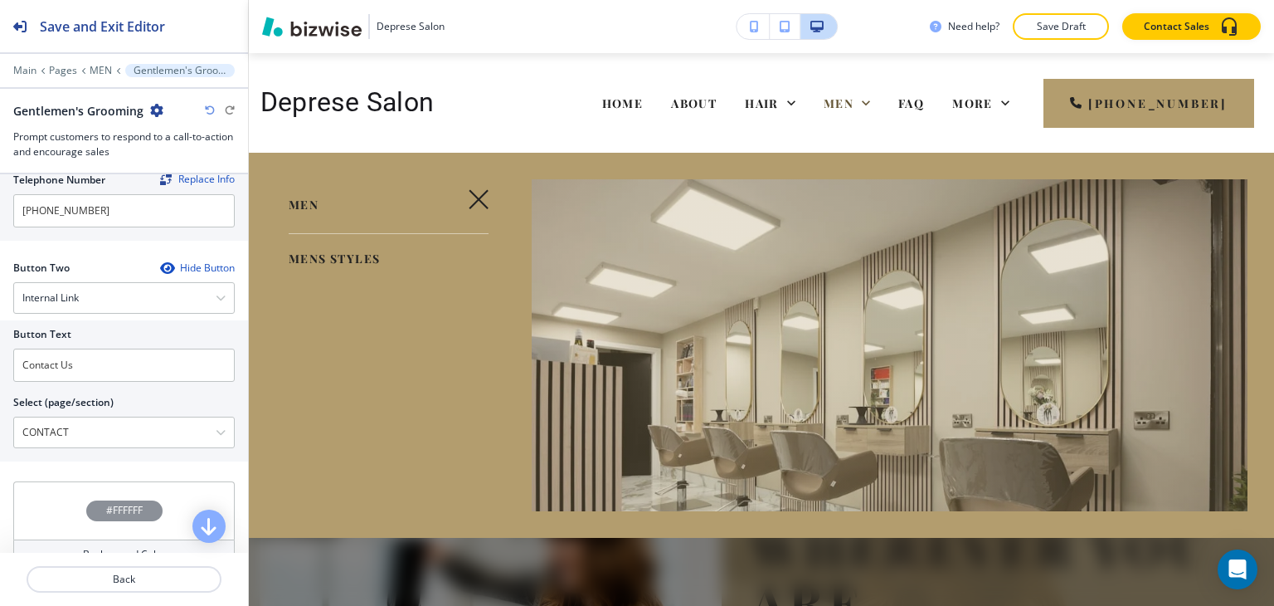
click at [304, 266] on link "MENS STYLES" at bounding box center [334, 259] width 91 height 27
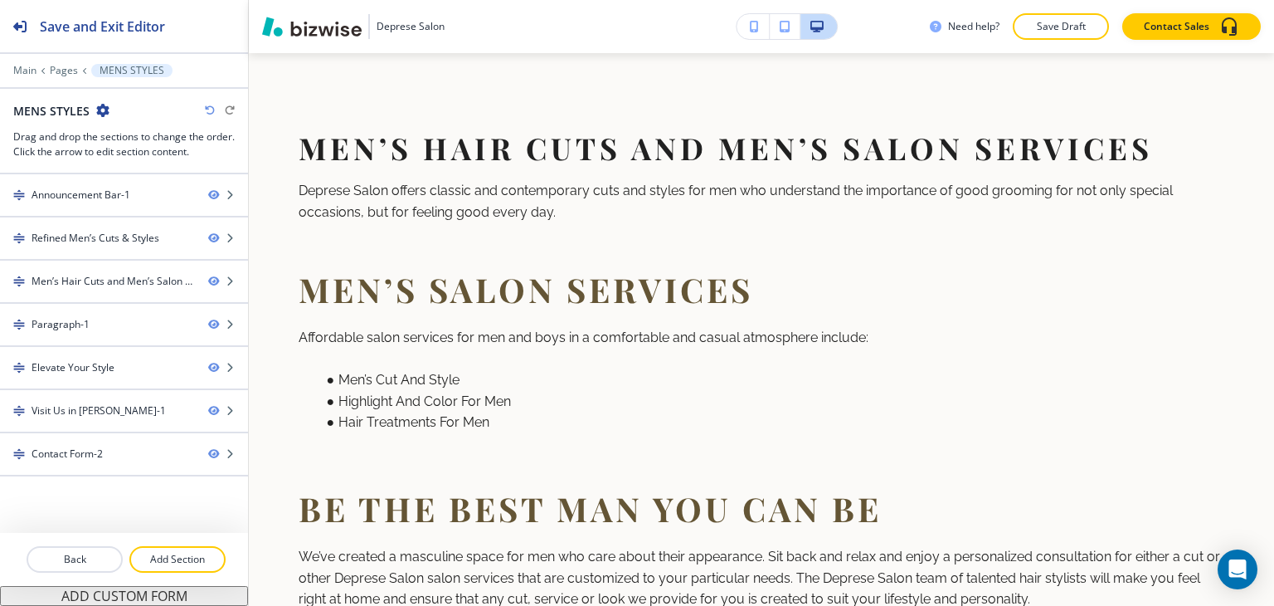
scroll to position [747, 0]
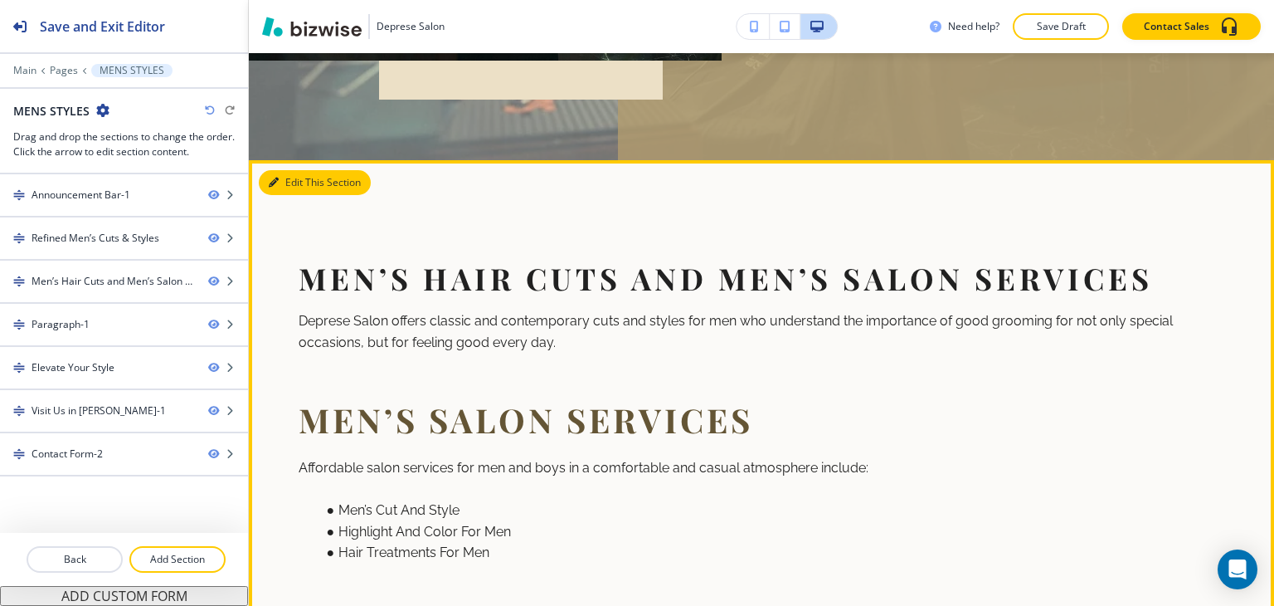
click at [269, 182] on icon "button" at bounding box center [274, 183] width 10 height 10
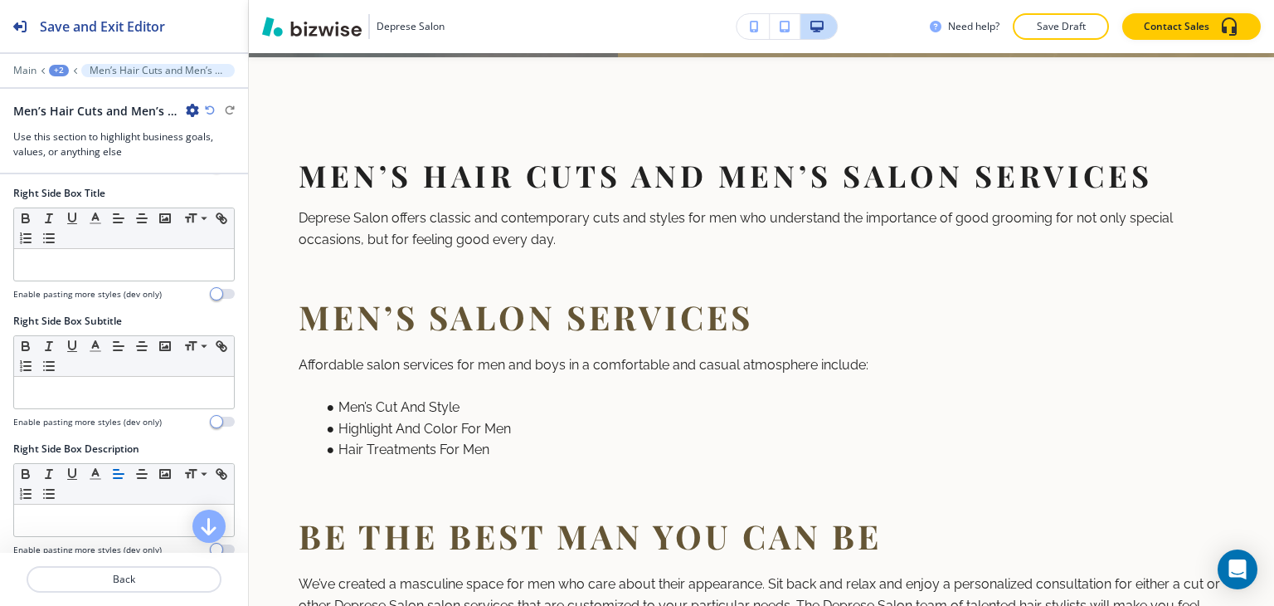
scroll to position [912, 0]
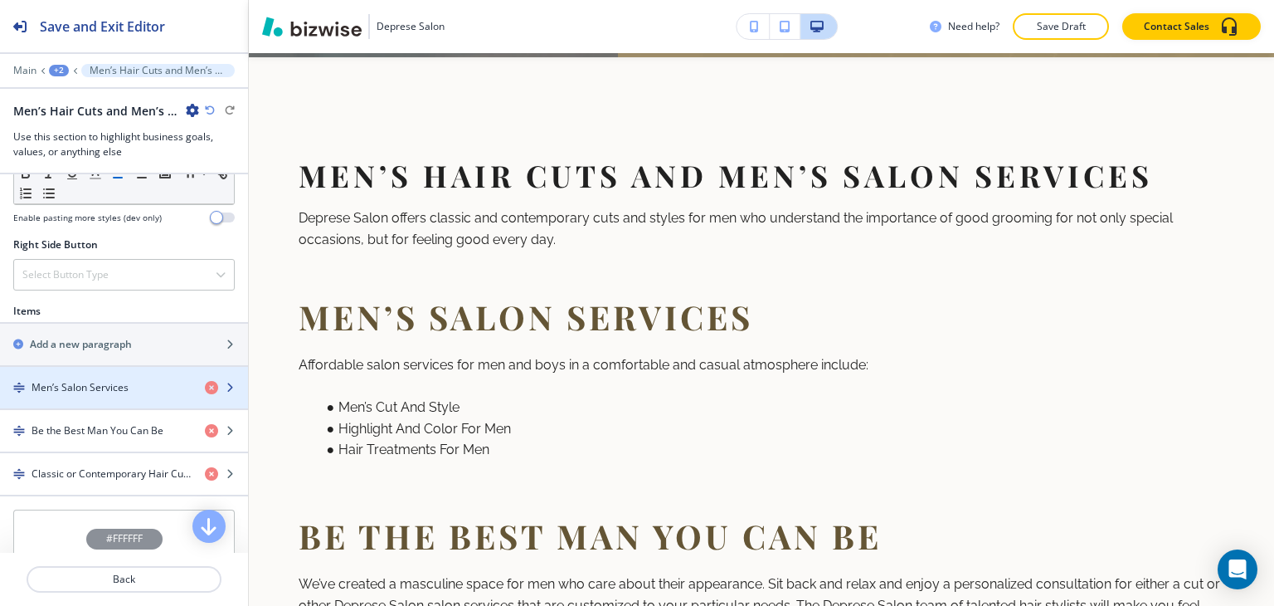
click at [82, 384] on h4 "Men’s Salon Services" at bounding box center [80, 387] width 97 height 15
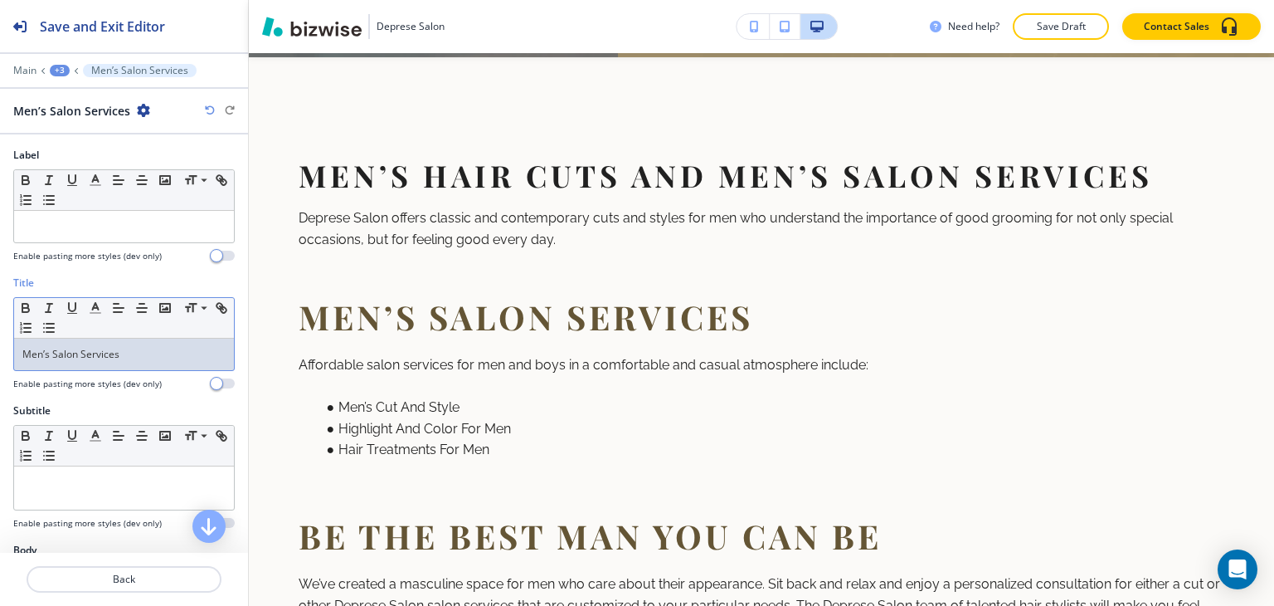
click at [95, 360] on div "Men’s Salon Services" at bounding box center [124, 354] width 220 height 32
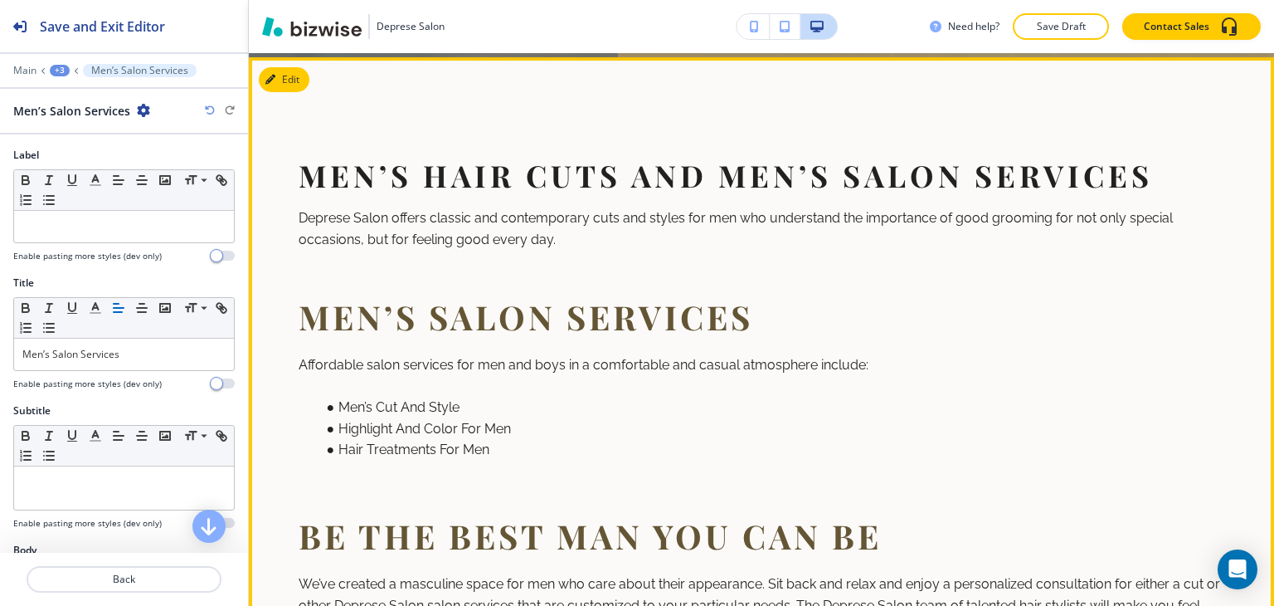
click at [445, 412] on li "Men’s Cut And Style" at bounding box center [594, 407] width 550 height 22
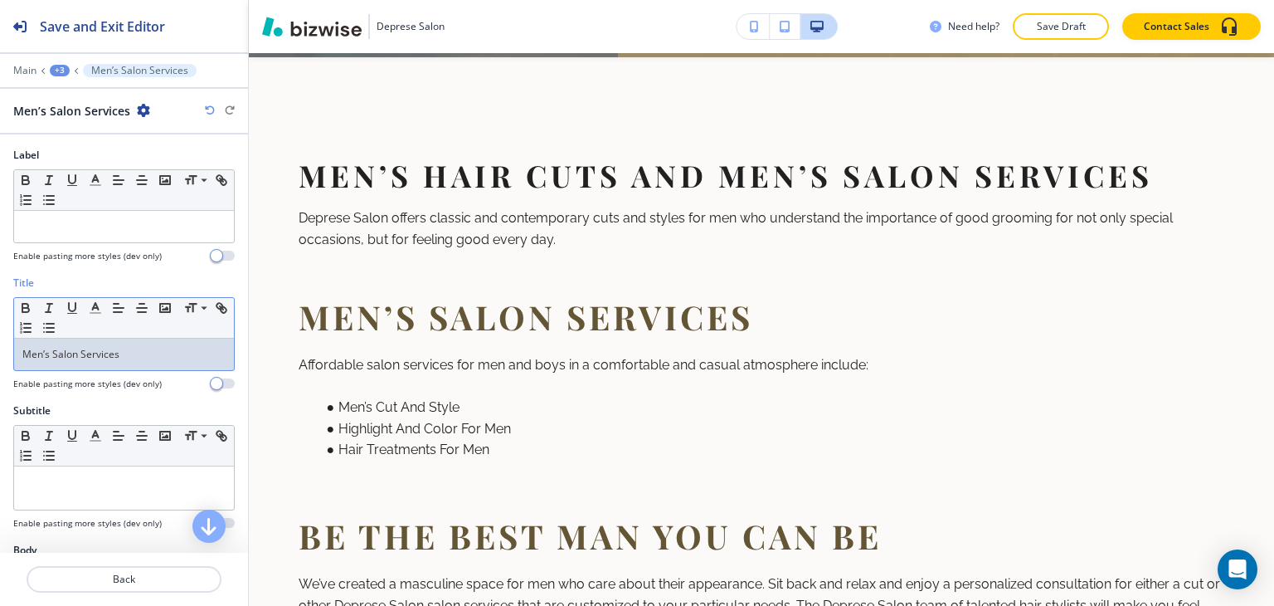
click at [114, 360] on div "Men’s Salon Services" at bounding box center [124, 354] width 220 height 32
click at [204, 327] on span at bounding box center [202, 331] width 37 height 20
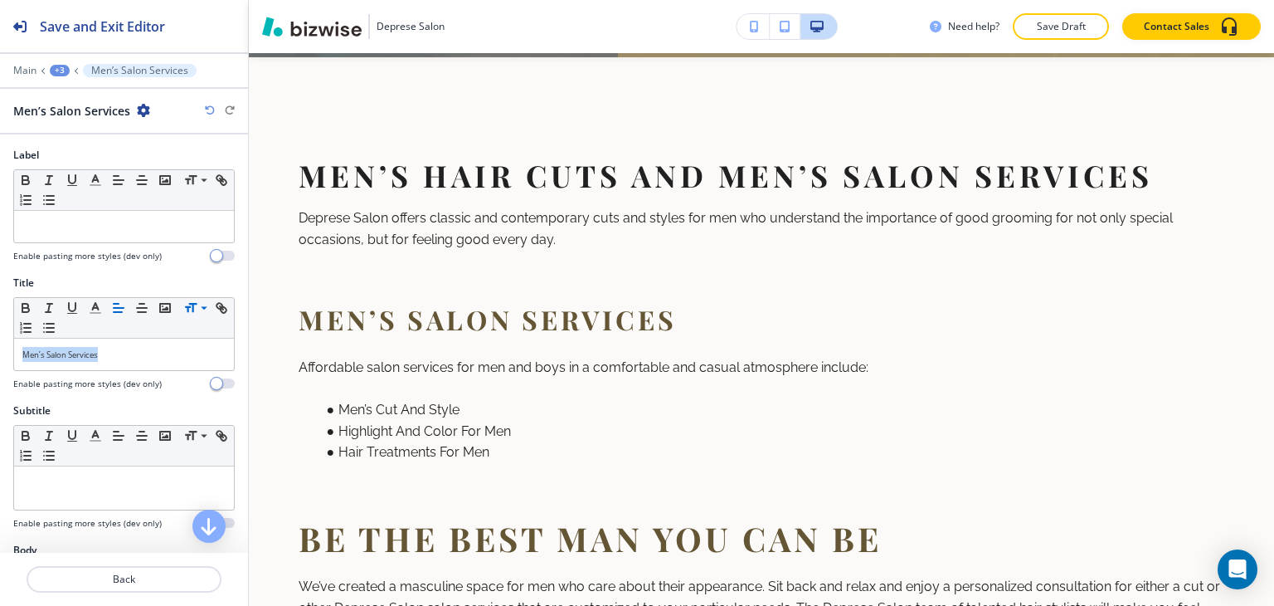
click at [52, 71] on div "+3" at bounding box center [60, 71] width 20 height 12
click at [80, 154] on p "Men’s Hair Cuts and Men’s Salon Services" at bounding box center [103, 155] width 85 height 15
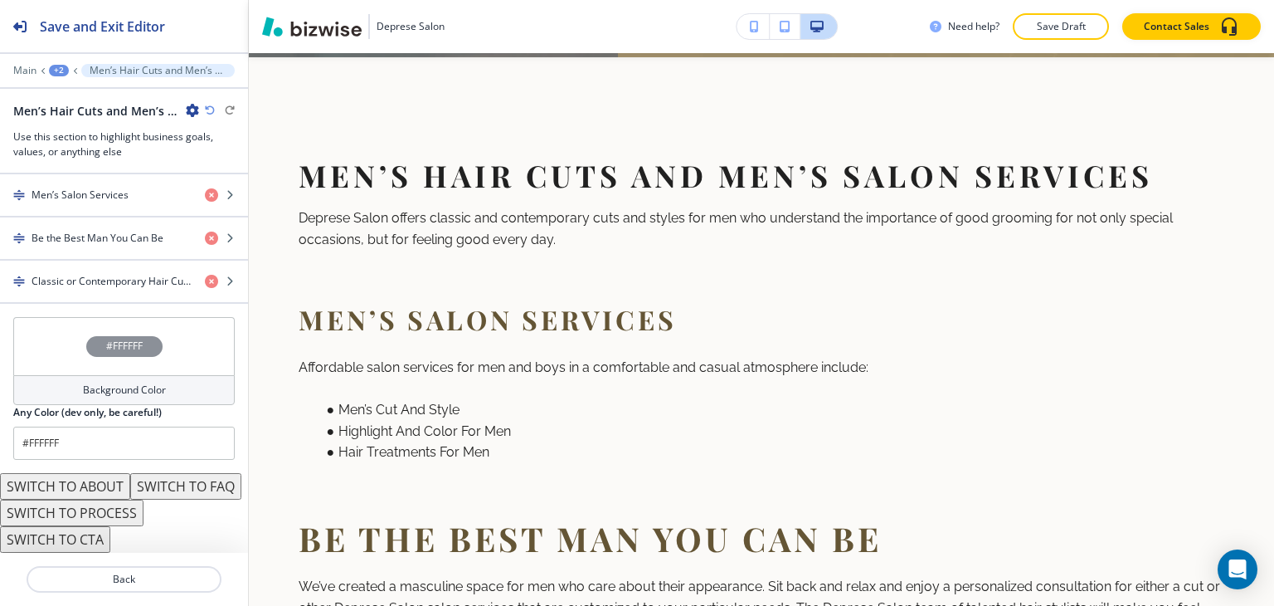
scroll to position [959, 0]
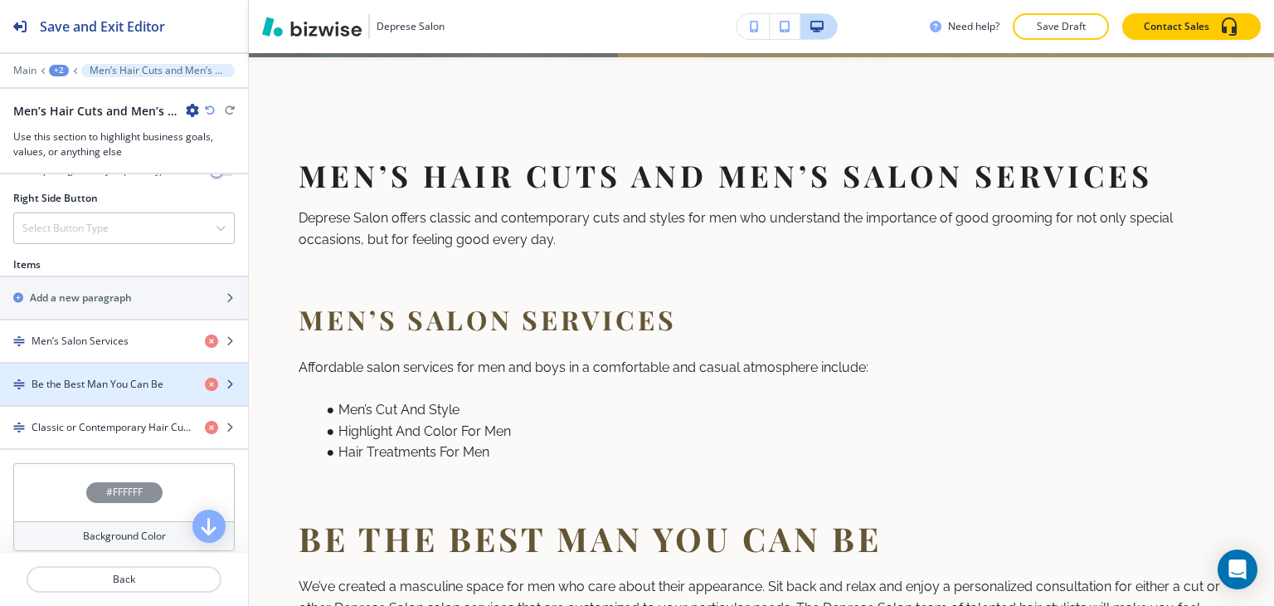
click at [52, 377] on h4 "Be the Best Man You Can Be" at bounding box center [98, 384] width 132 height 15
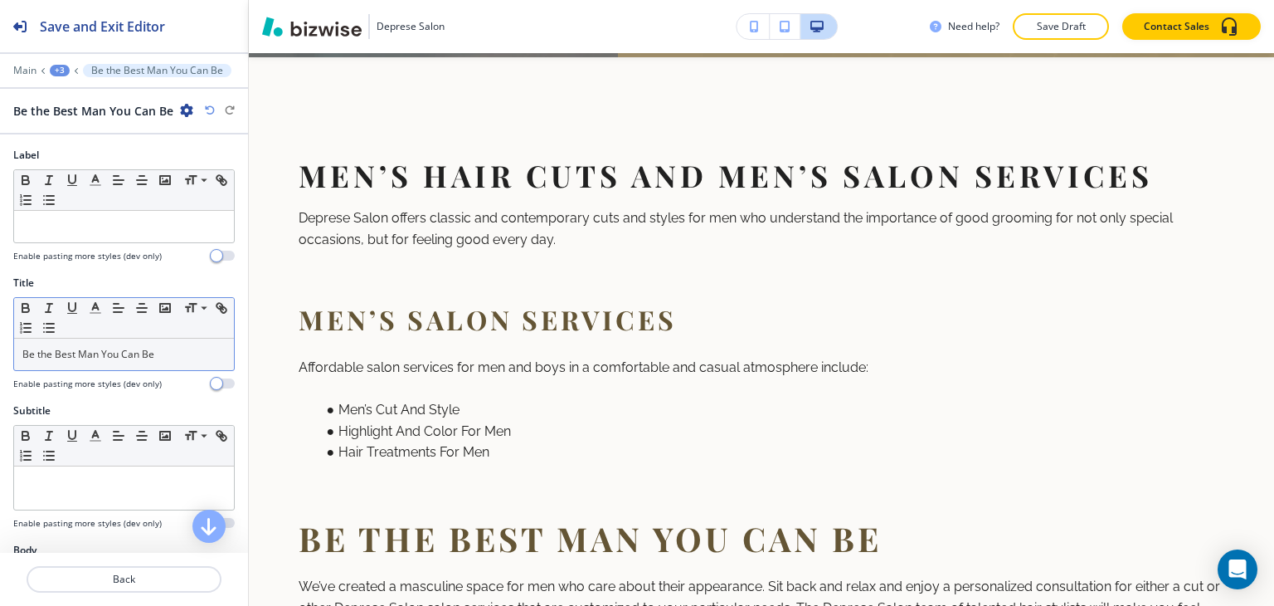
click at [84, 359] on p "Be the Best Man You Can Be" at bounding box center [123, 354] width 203 height 15
click at [202, 327] on span at bounding box center [202, 331] width 37 height 20
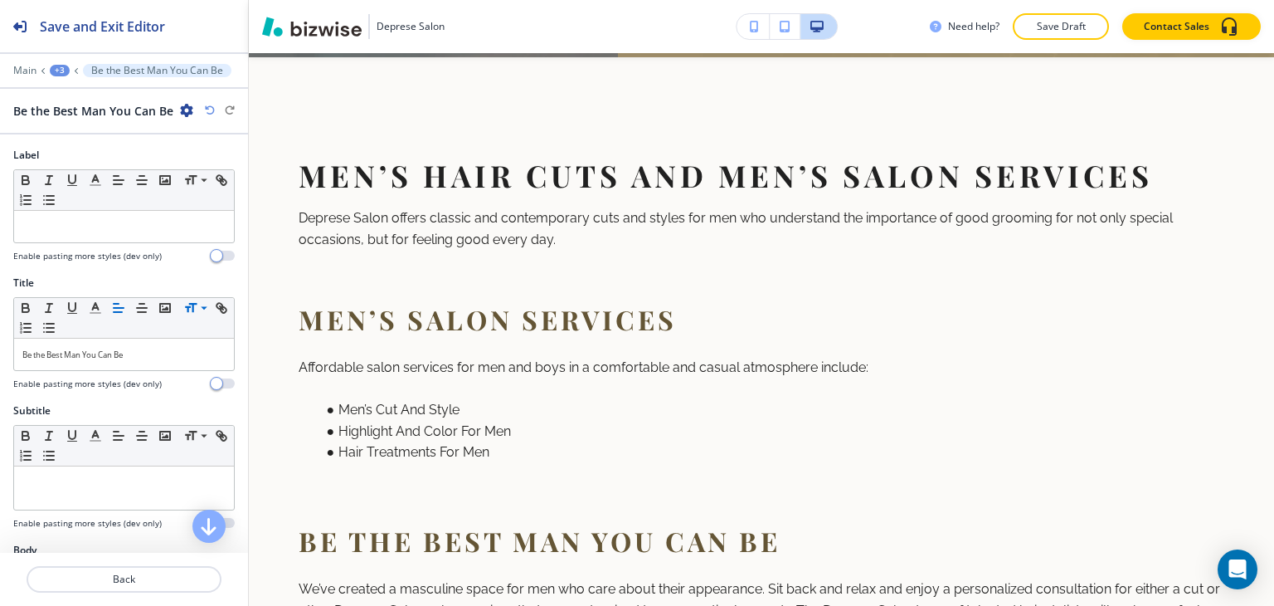
drag, startPoint x: 50, startPoint y: 54, endPoint x: 54, endPoint y: 61, distance: 8.5
click at [50, 56] on div at bounding box center [124, 59] width 248 height 10
click at [60, 66] on div "+3" at bounding box center [60, 71] width 20 height 12
click at [79, 153] on p "Men’s Hair Cuts and Men’s Salon Services" at bounding box center [103, 155] width 85 height 15
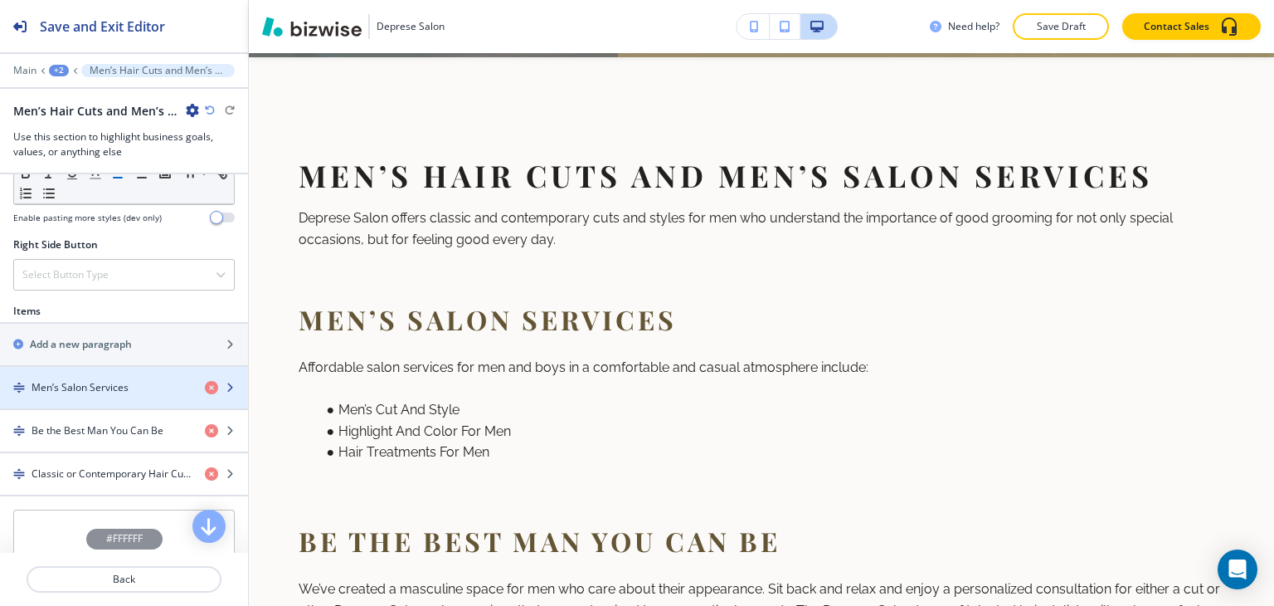
scroll to position [1125, 0]
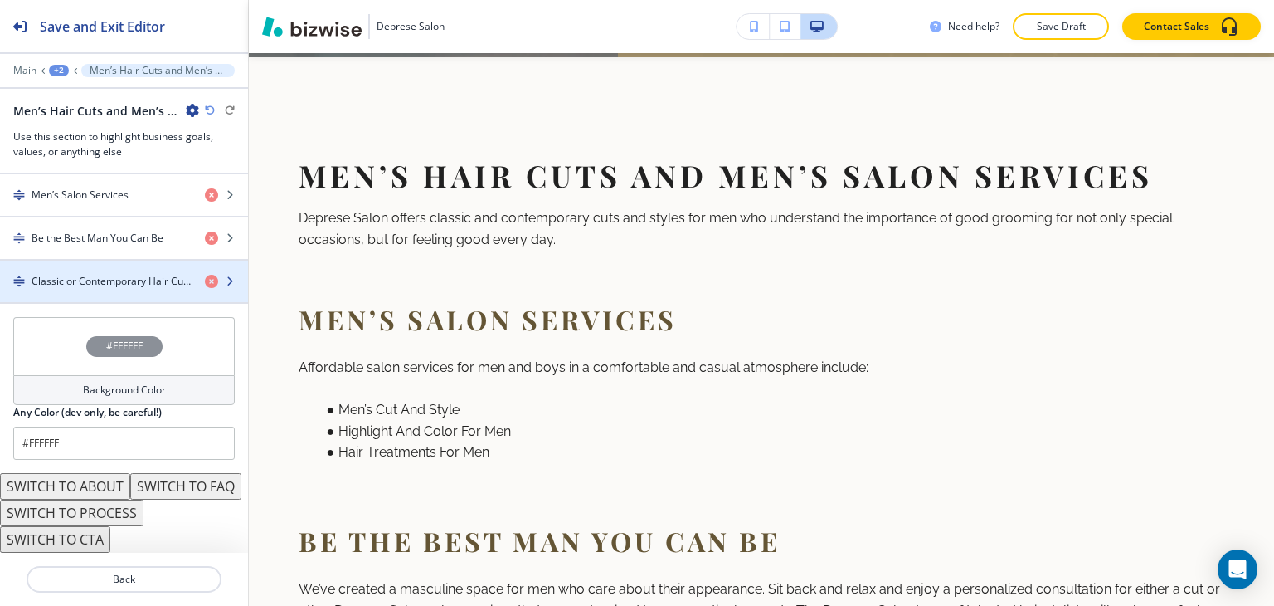
click at [106, 274] on h4 "Classic or Contemporary Hair Cuts: Which Kind of Man Are You?" at bounding box center [112, 281] width 160 height 15
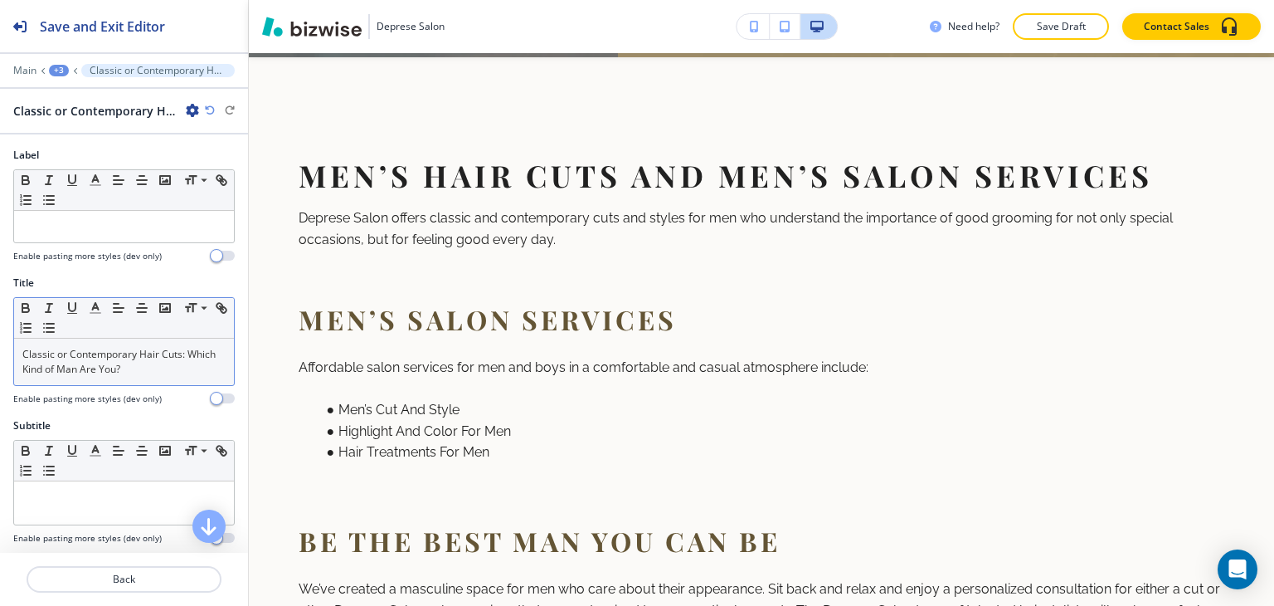
click at [88, 362] on p "Classic or Contemporary Hair Cuts: Which Kind of Man Are You?" at bounding box center [123, 362] width 203 height 30
click at [199, 327] on span at bounding box center [202, 331] width 37 height 20
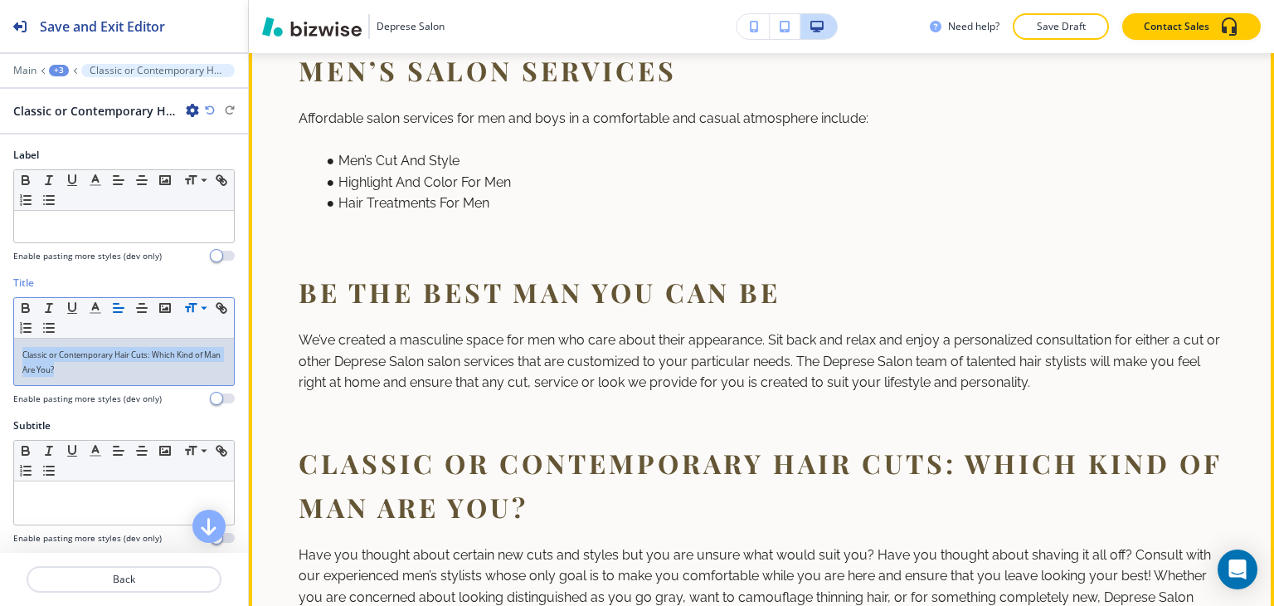
scroll to position [1513, 0]
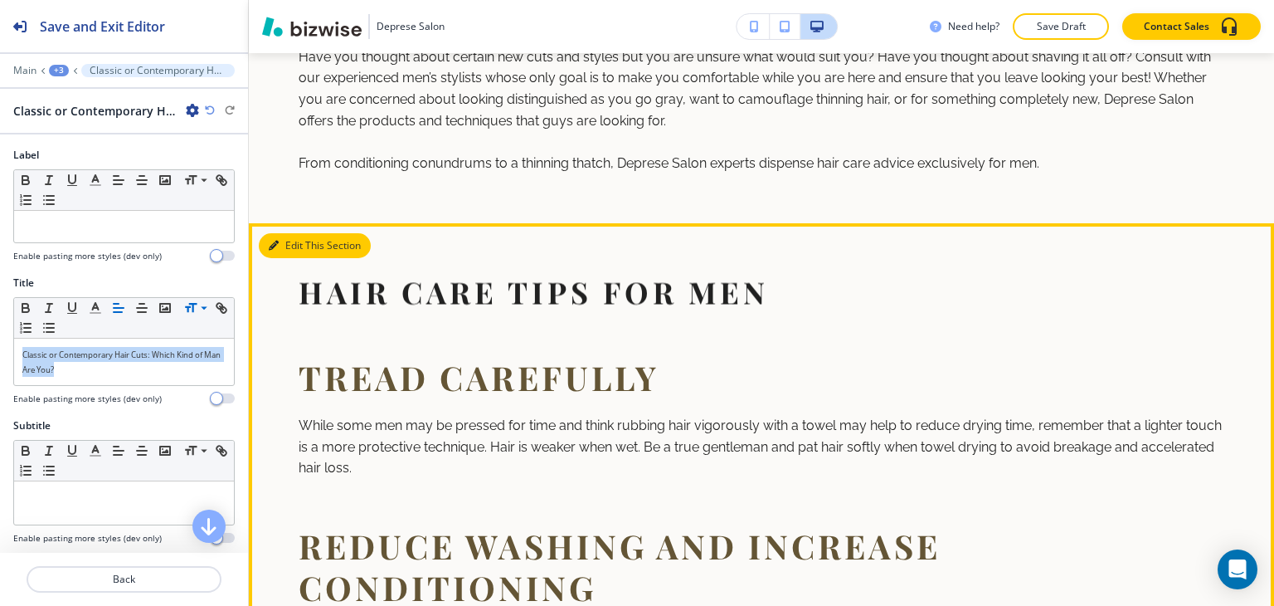
click at [303, 258] on button "Edit This Section" at bounding box center [315, 245] width 112 height 25
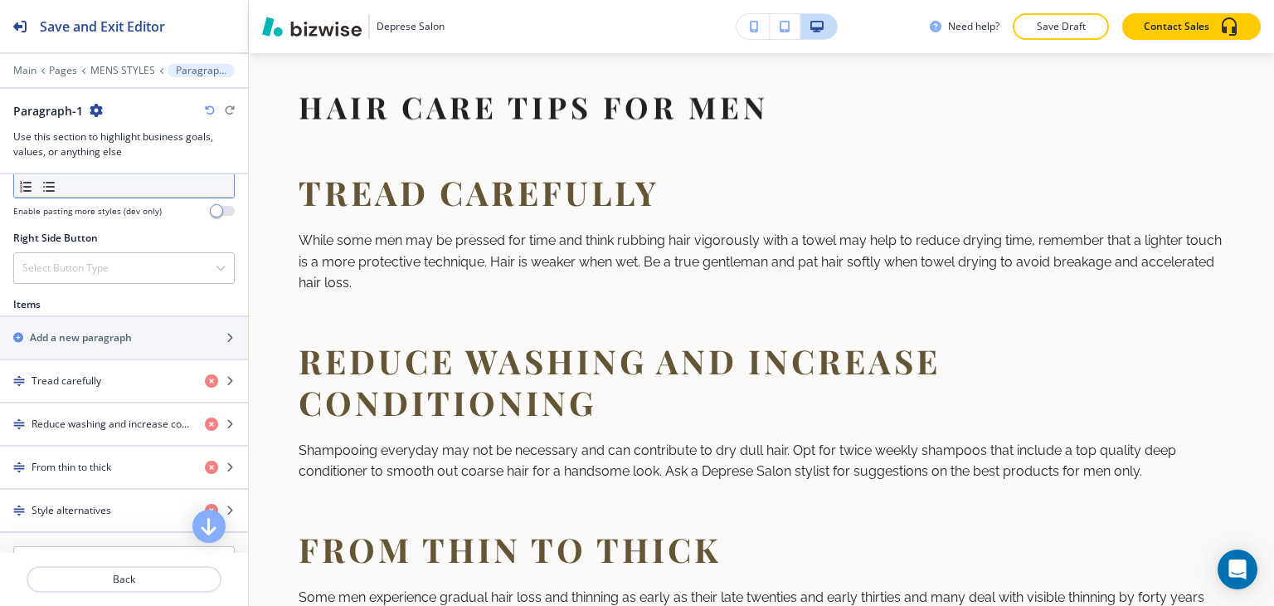
scroll to position [1078, 0]
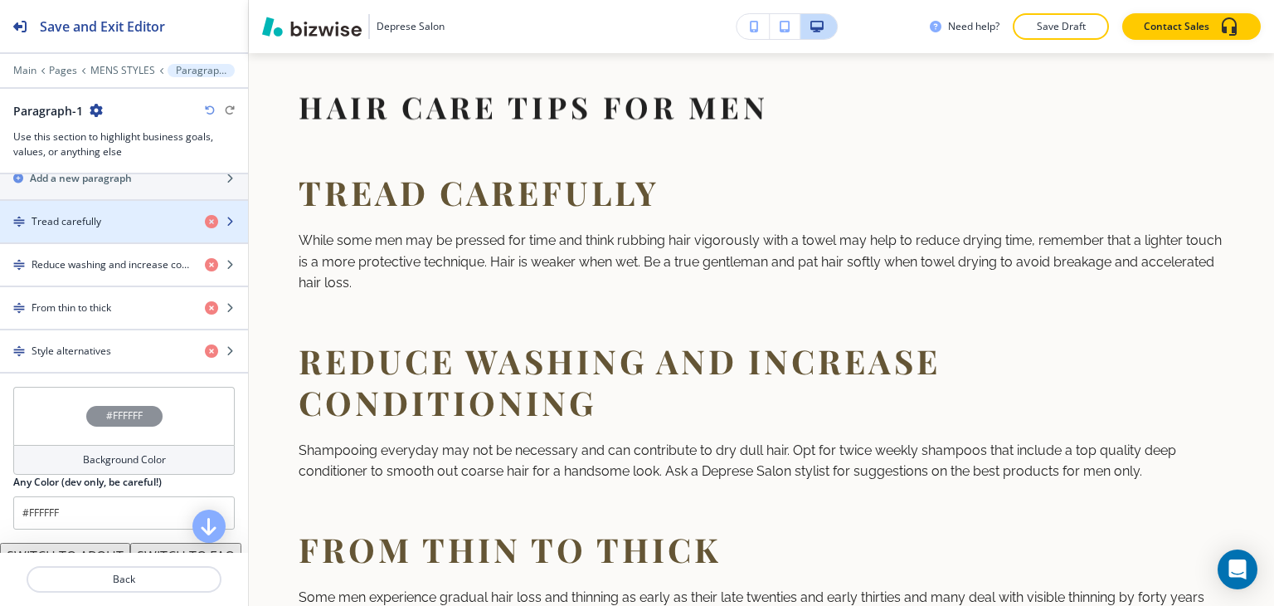
click at [114, 214] on div "Tread carefully" at bounding box center [96, 221] width 192 height 15
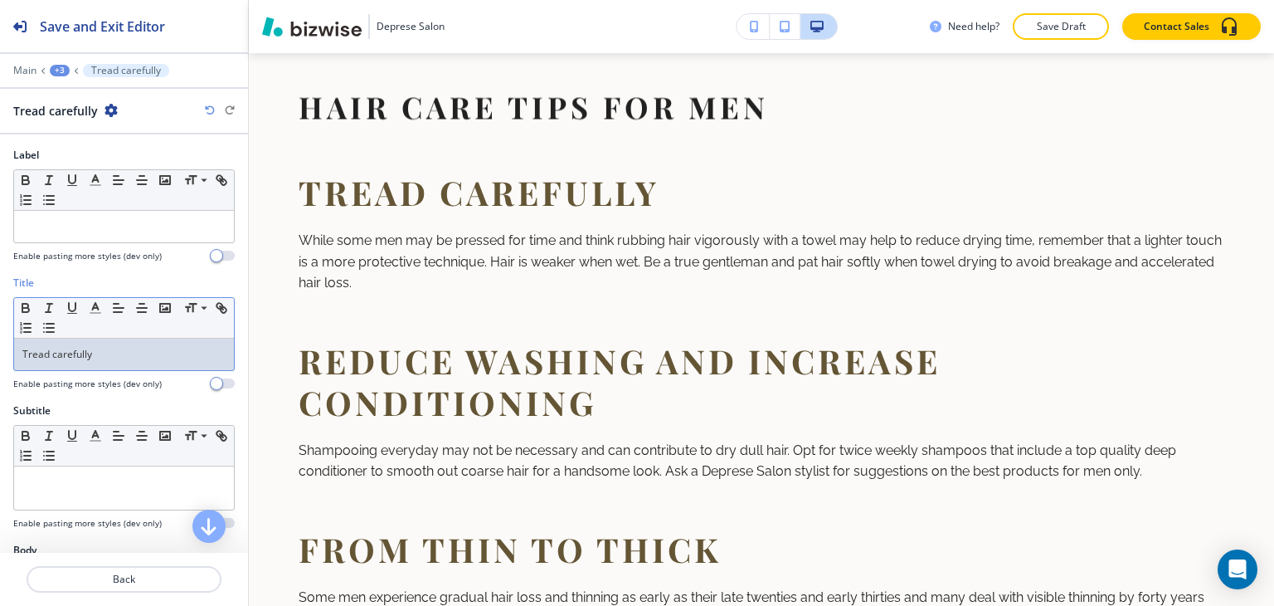
click at [119, 342] on div "Tread carefully" at bounding box center [124, 354] width 220 height 32
click at [206, 324] on span at bounding box center [202, 331] width 37 height 20
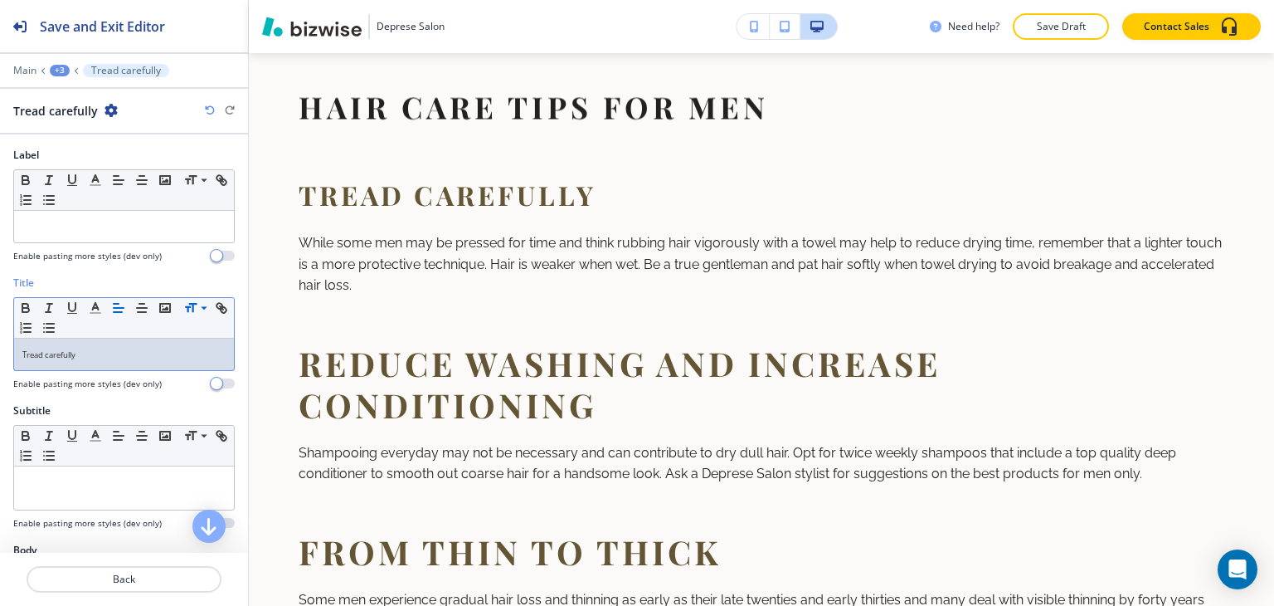
click at [60, 65] on div "+3" at bounding box center [60, 71] width 20 height 12
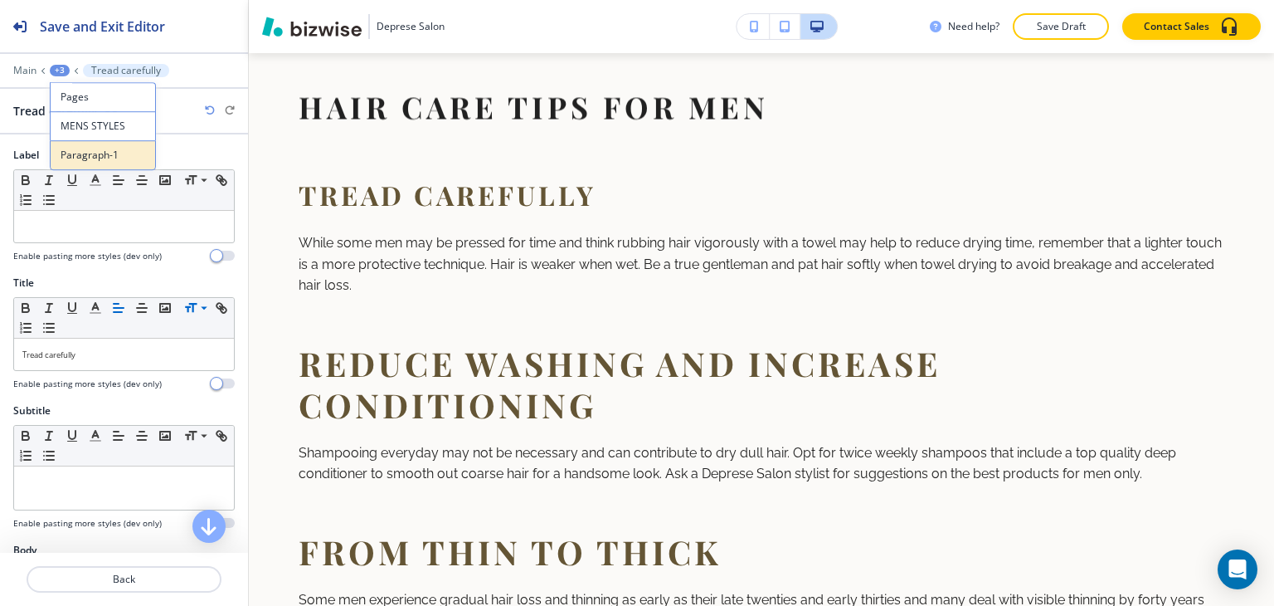
click at [67, 151] on p "Paragraph-1" at bounding box center [103, 155] width 85 height 15
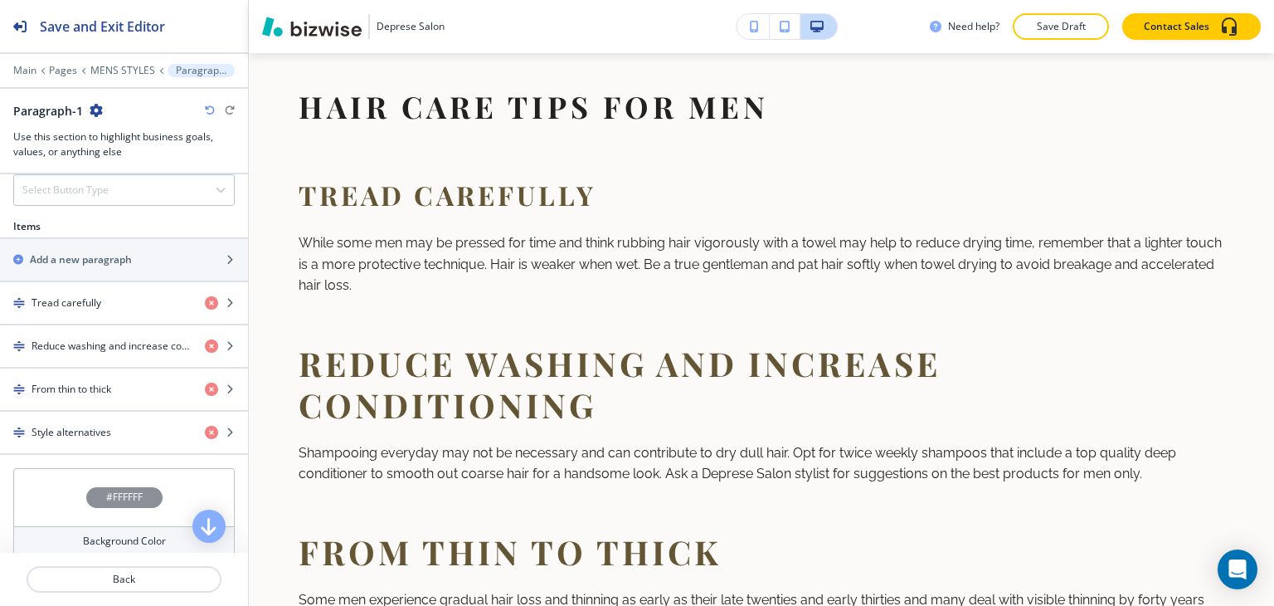
scroll to position [995, 0]
click at [109, 327] on div "button" at bounding box center [124, 333] width 248 height 13
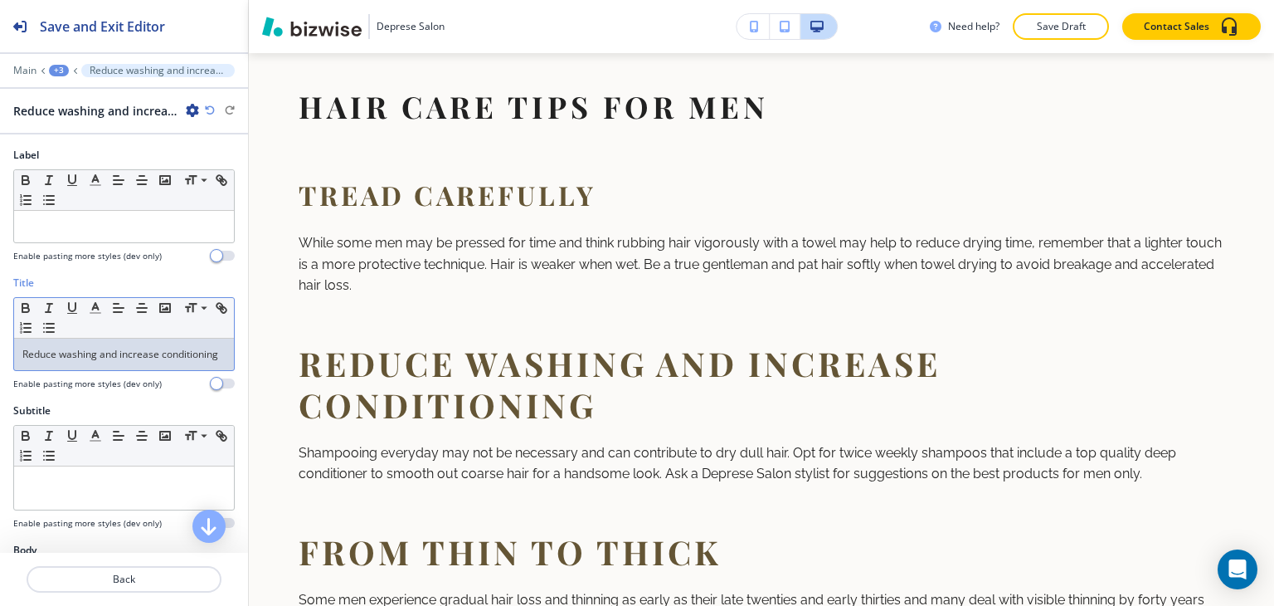
click at [101, 362] on p "Reduce washing and increase conditioning" at bounding box center [123, 354] width 203 height 15
click at [204, 331] on span at bounding box center [202, 331] width 37 height 20
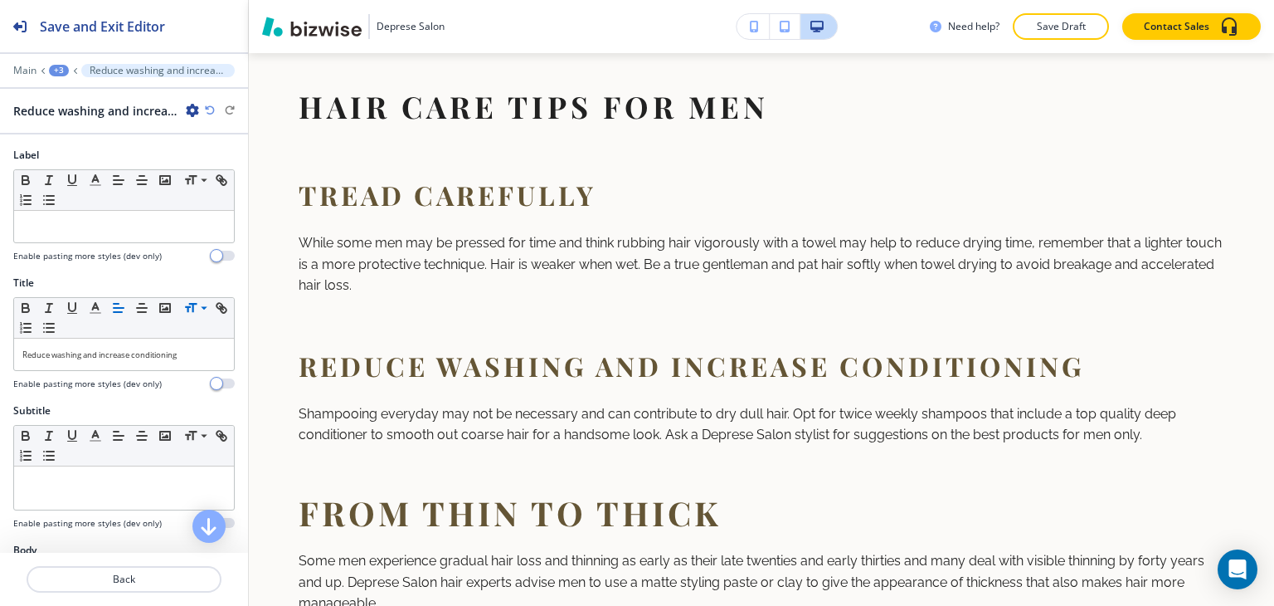
click at [53, 71] on div "+3" at bounding box center [59, 71] width 20 height 12
click at [123, 146] on button "Paragraph-1" at bounding box center [102, 155] width 106 height 30
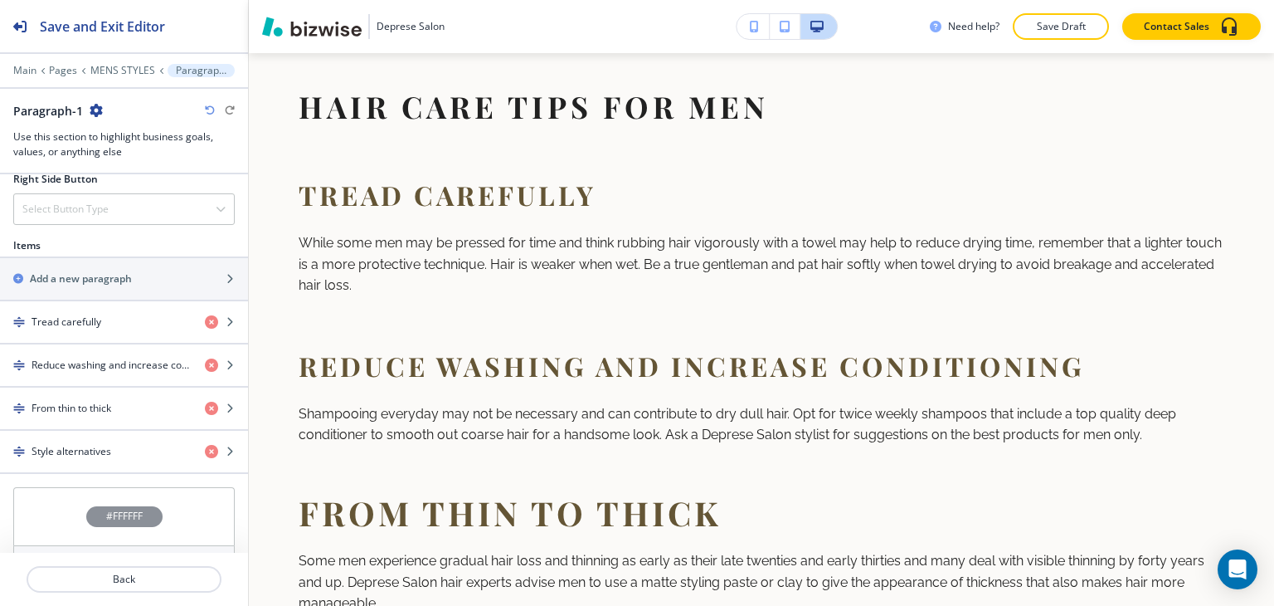
scroll to position [1161, 0]
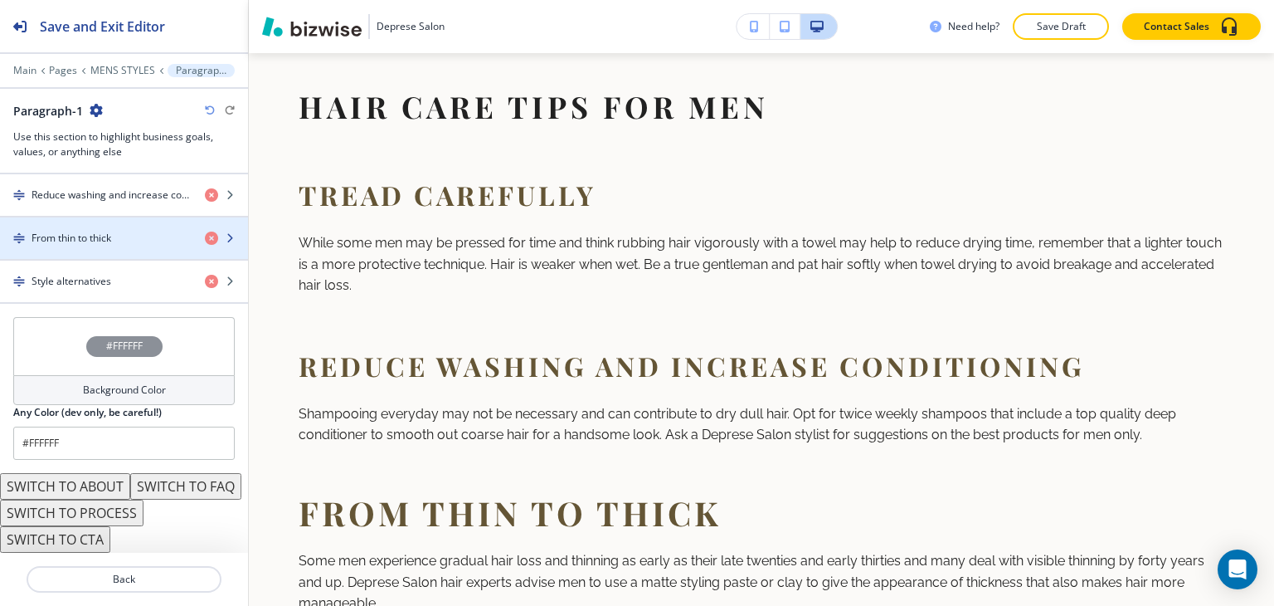
click at [109, 231] on h4 "From thin to thick" at bounding box center [72, 238] width 80 height 15
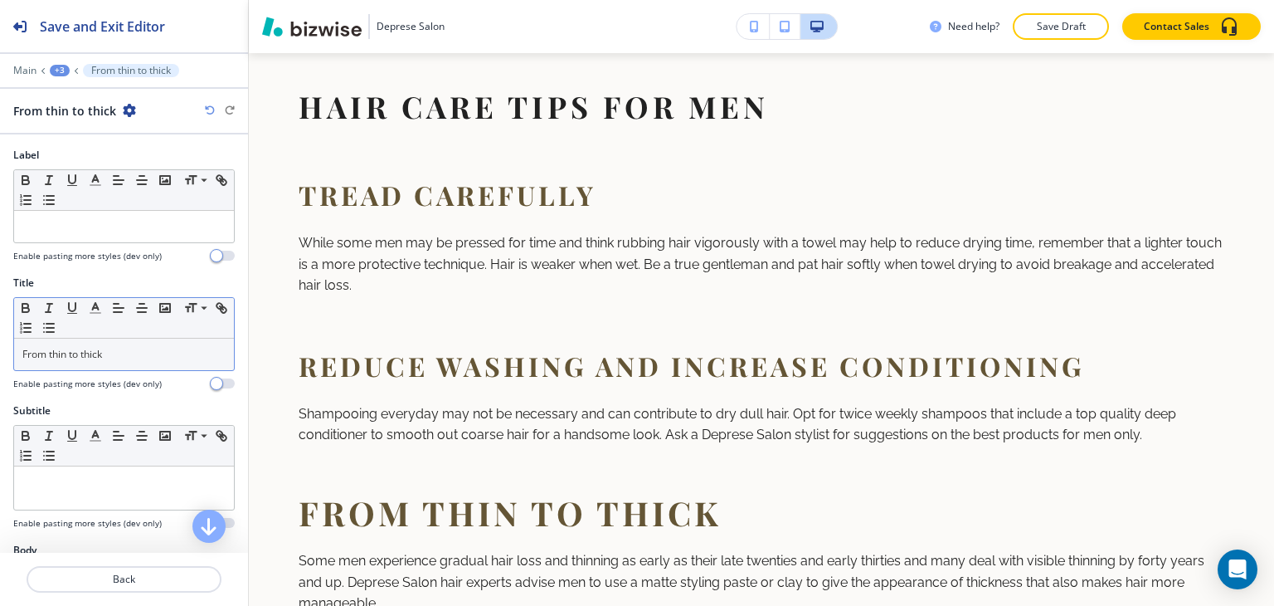
click at [95, 354] on p "From thin to thick" at bounding box center [123, 354] width 203 height 15
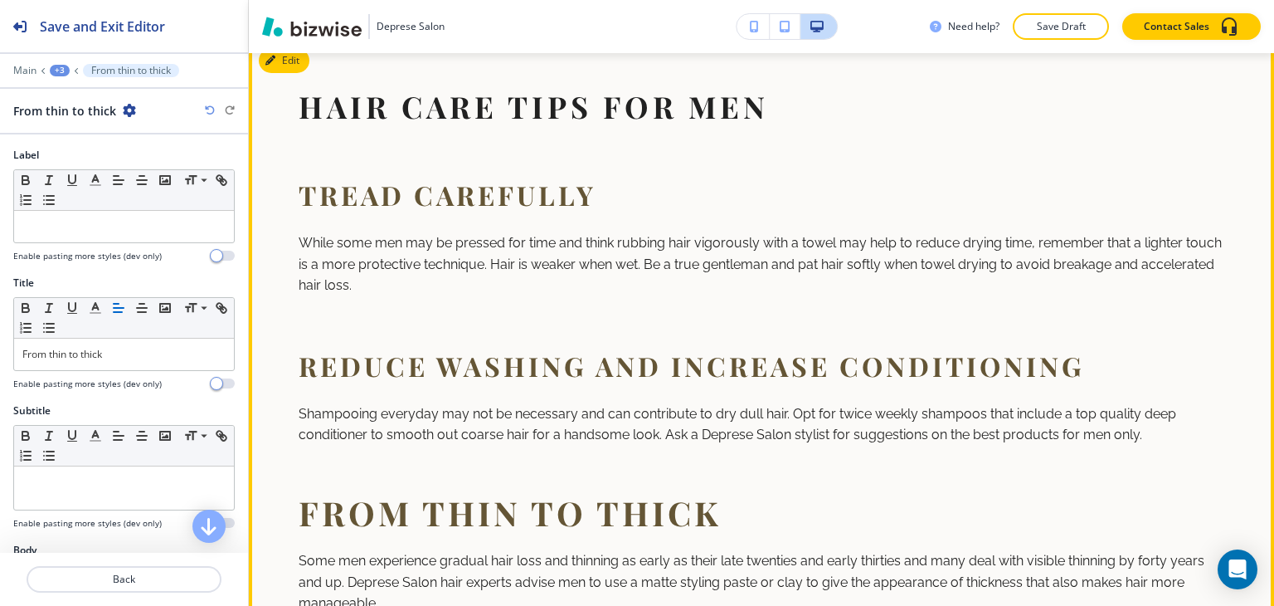
click at [340, 339] on div "Tread carefully While some men may be pressed for time and think rubbing hair v…" at bounding box center [762, 487] width 926 height 631
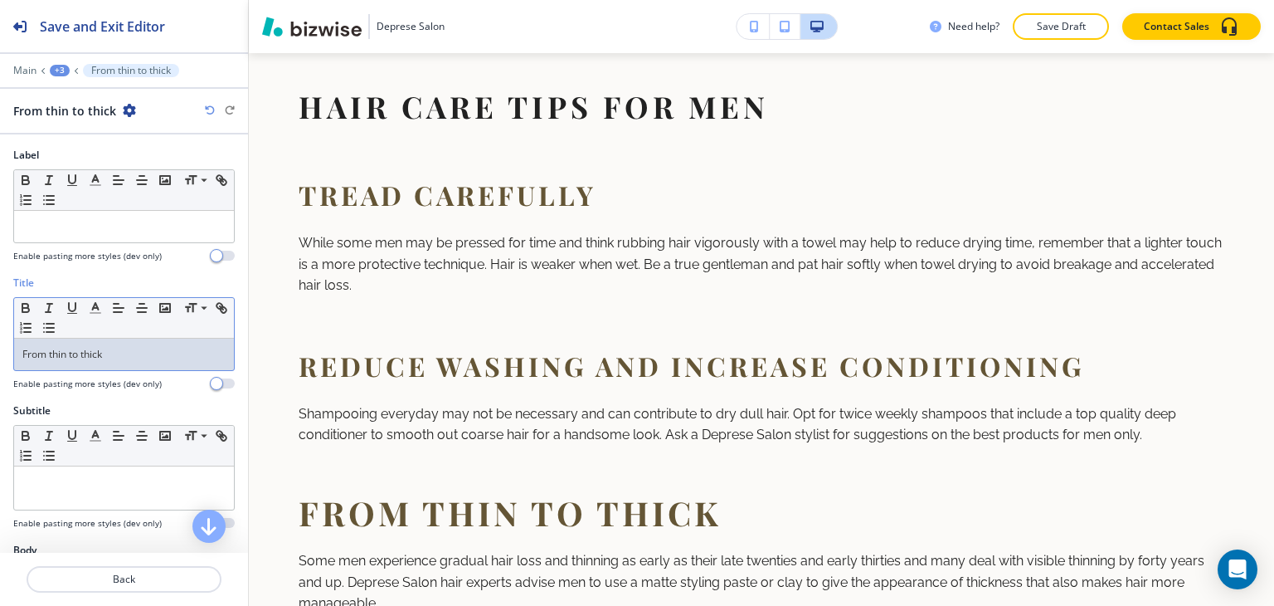
click at [164, 350] on p "From thin to thick" at bounding box center [123, 354] width 203 height 15
click at [205, 323] on span at bounding box center [202, 331] width 37 height 20
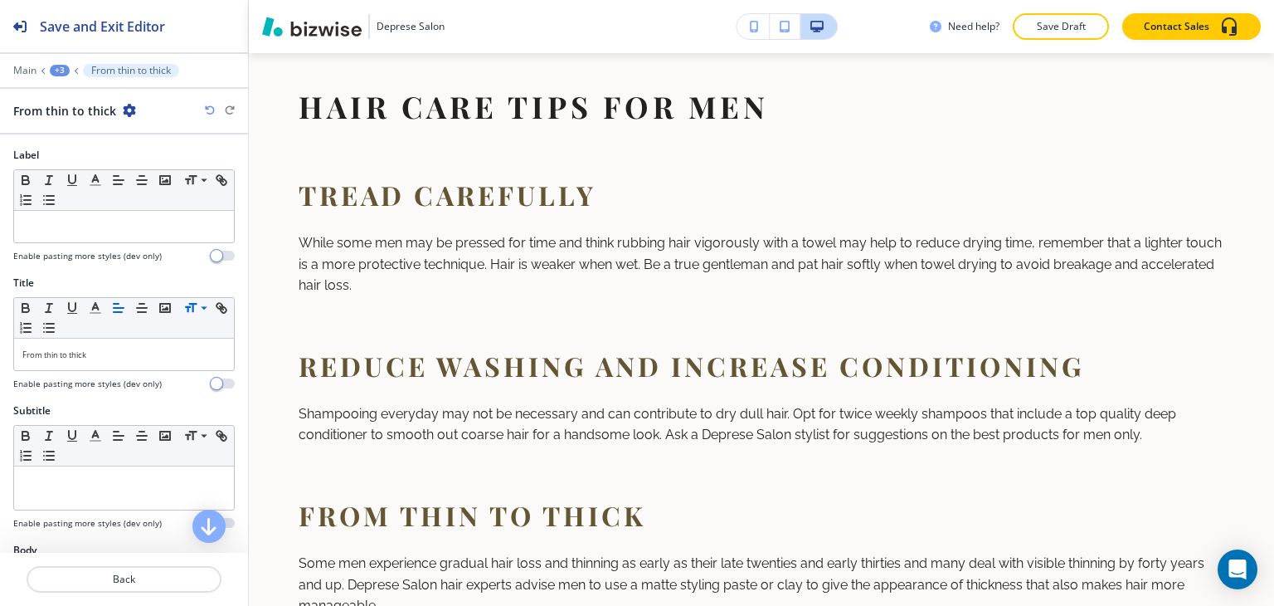
click at [56, 70] on div "+3" at bounding box center [60, 71] width 20 height 12
click at [81, 150] on p "Paragraph-1" at bounding box center [103, 155] width 85 height 15
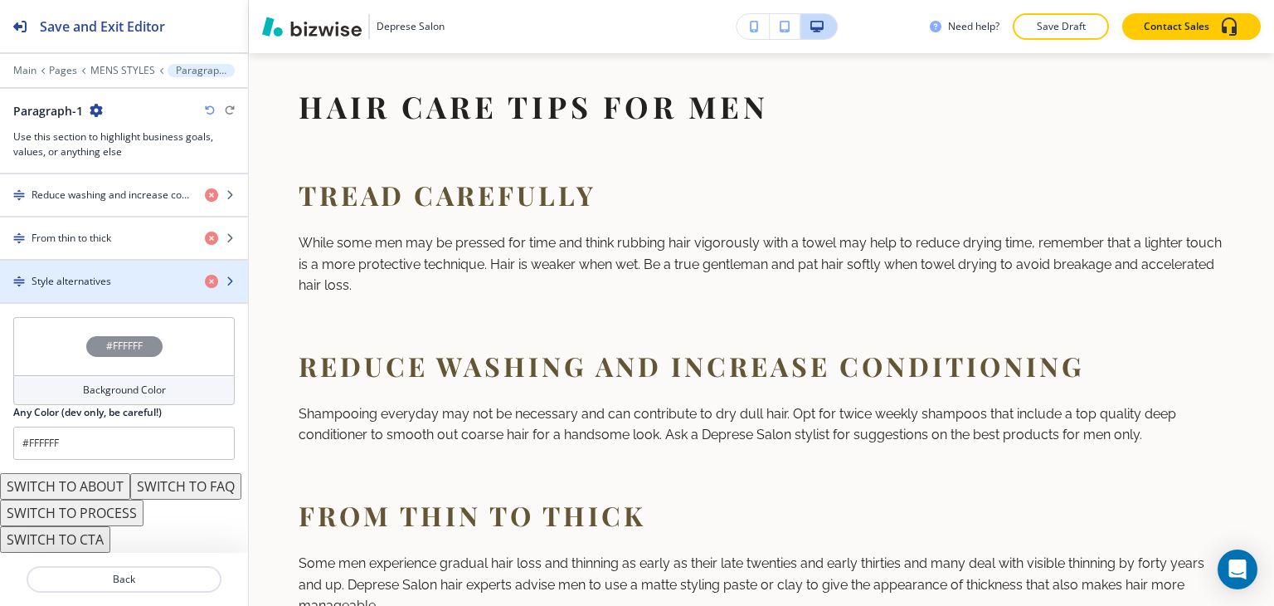
click at [84, 274] on h4 "Style alternatives" at bounding box center [72, 281] width 80 height 15
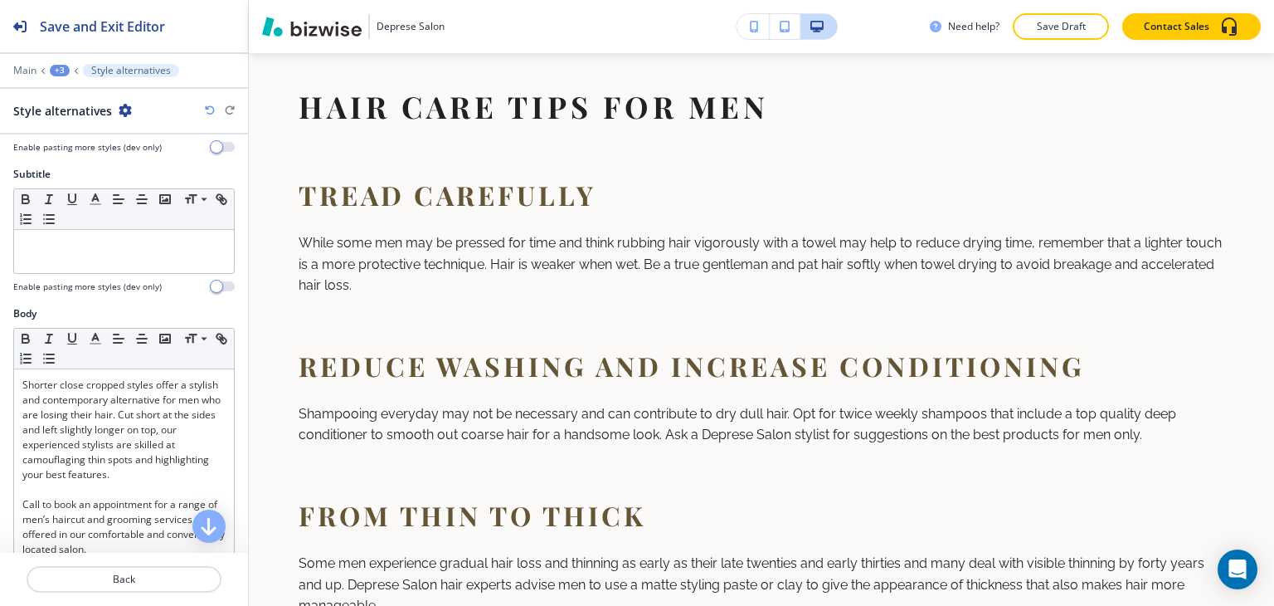
scroll to position [83, 0]
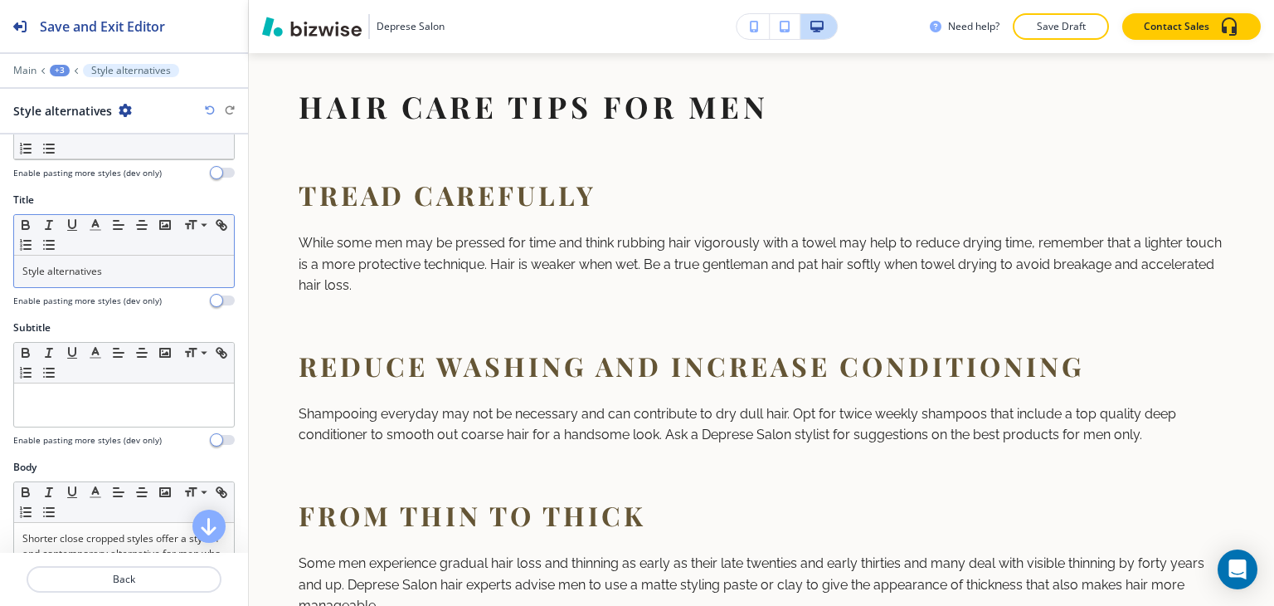
click at [173, 259] on div "Style alternatives" at bounding box center [124, 271] width 220 height 32
click at [199, 255] on span at bounding box center [202, 248] width 37 height 20
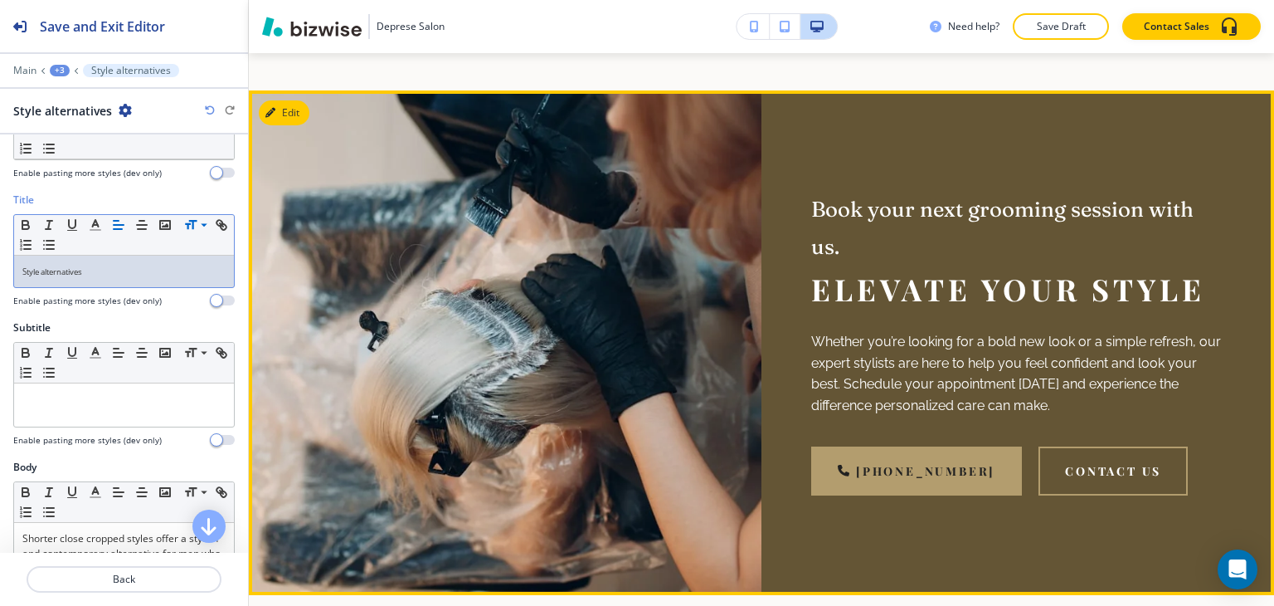
scroll to position [2444, 0]
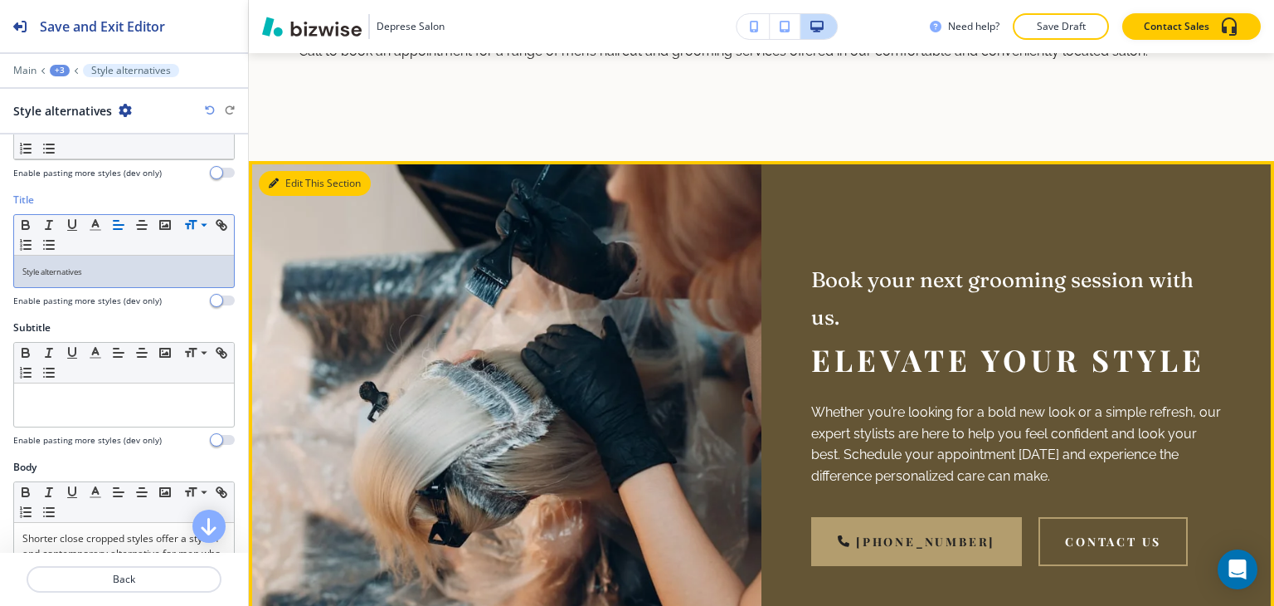
click at [289, 194] on button "Edit This Section" at bounding box center [315, 183] width 112 height 25
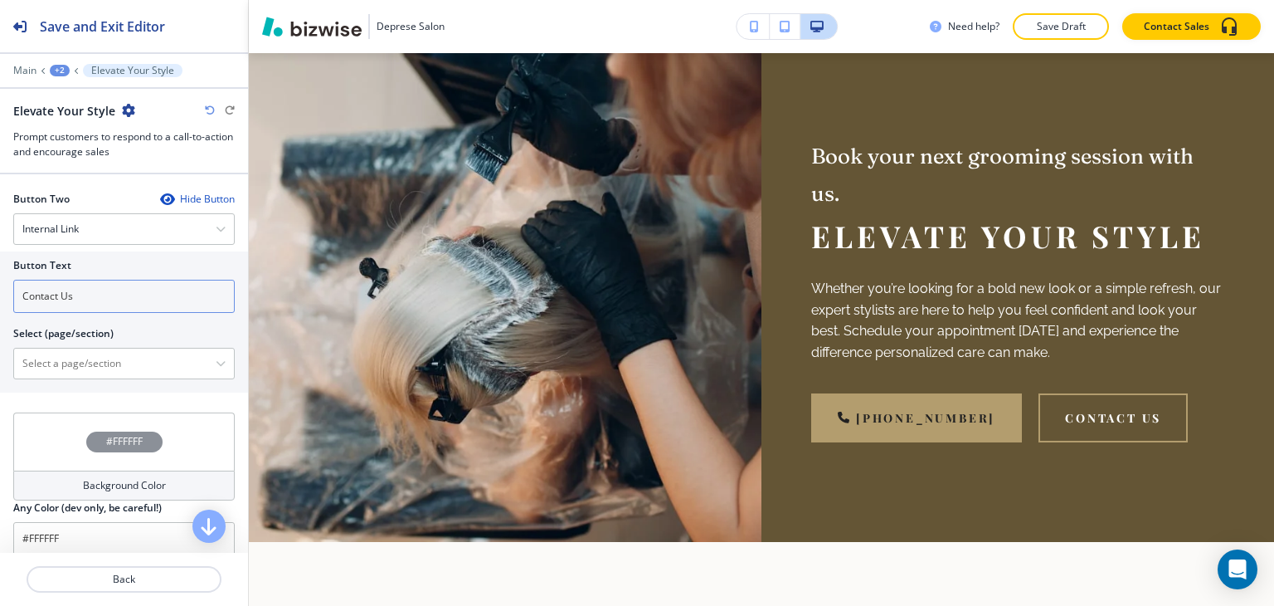
scroll to position [747, 0]
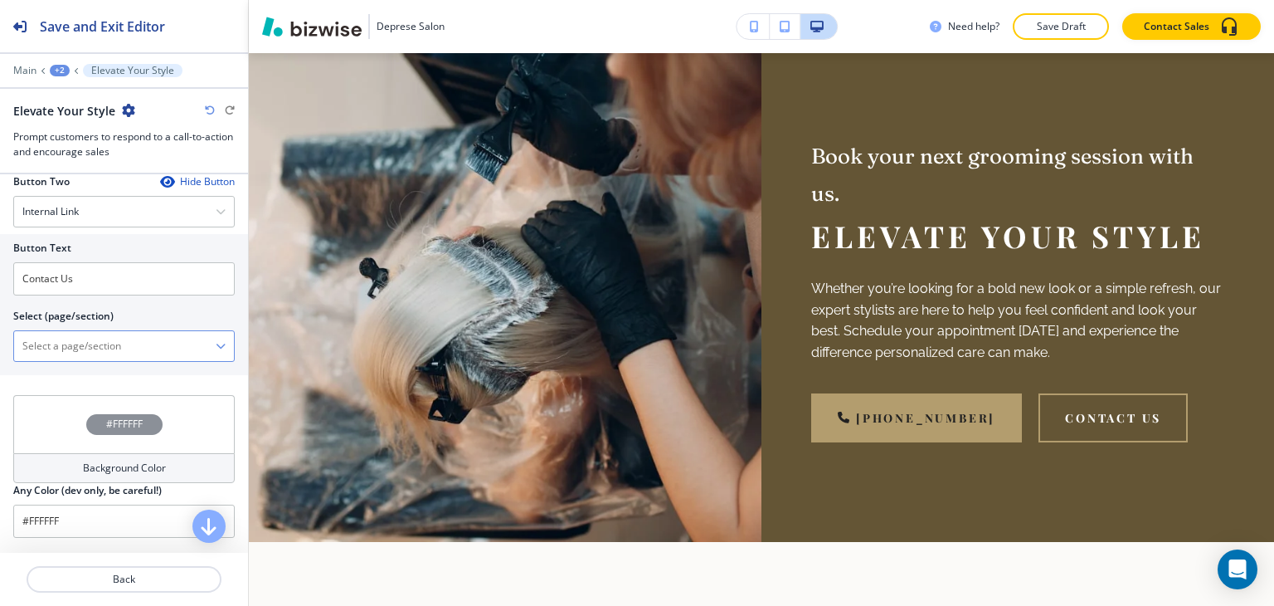
click at [85, 343] on \(page\/section\) "Manual Input" at bounding box center [115, 346] width 202 height 28
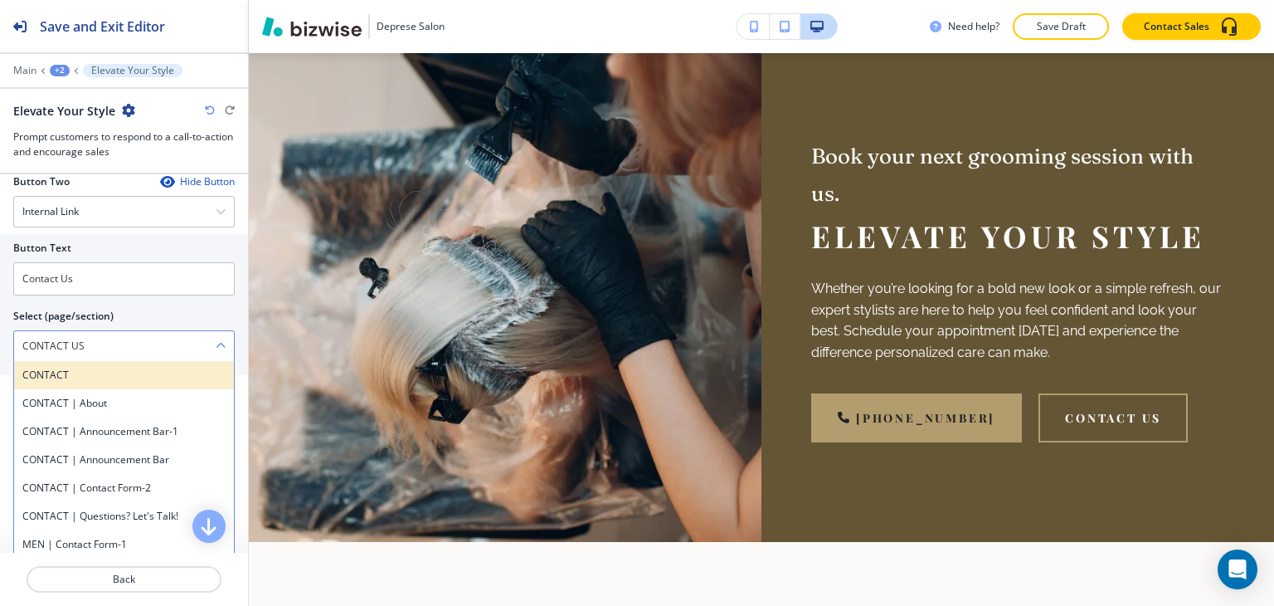
click at [61, 377] on h4 "CONTACT" at bounding box center [123, 374] width 203 height 15
type \(page\/section\) "CONTACT"
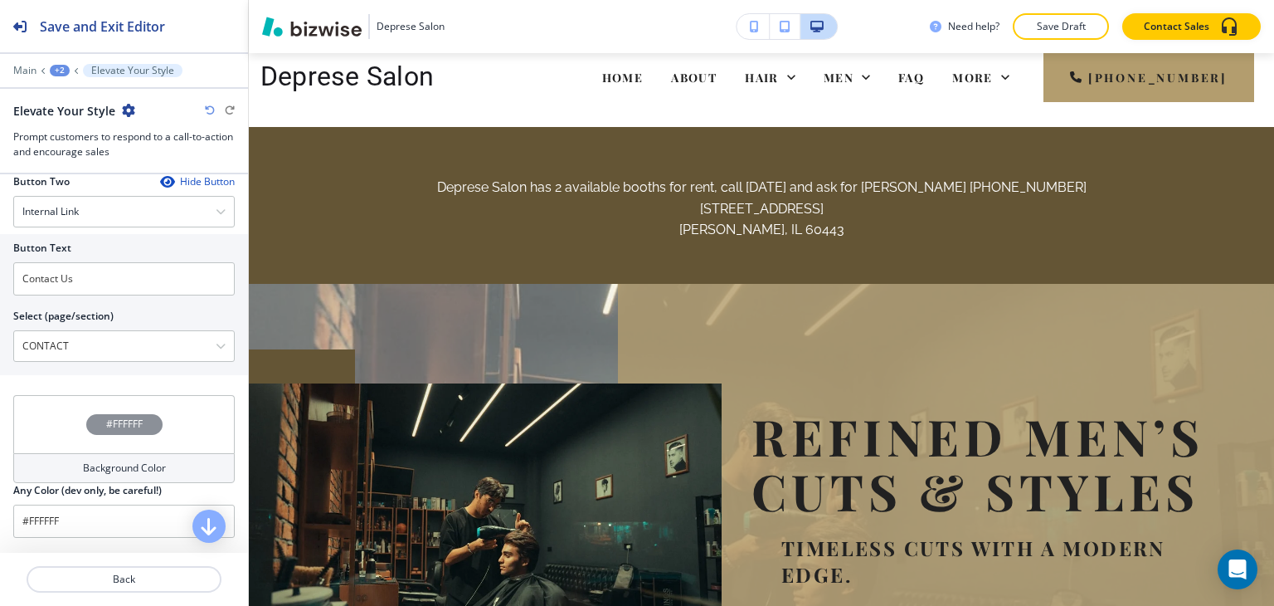
scroll to position [0, 0]
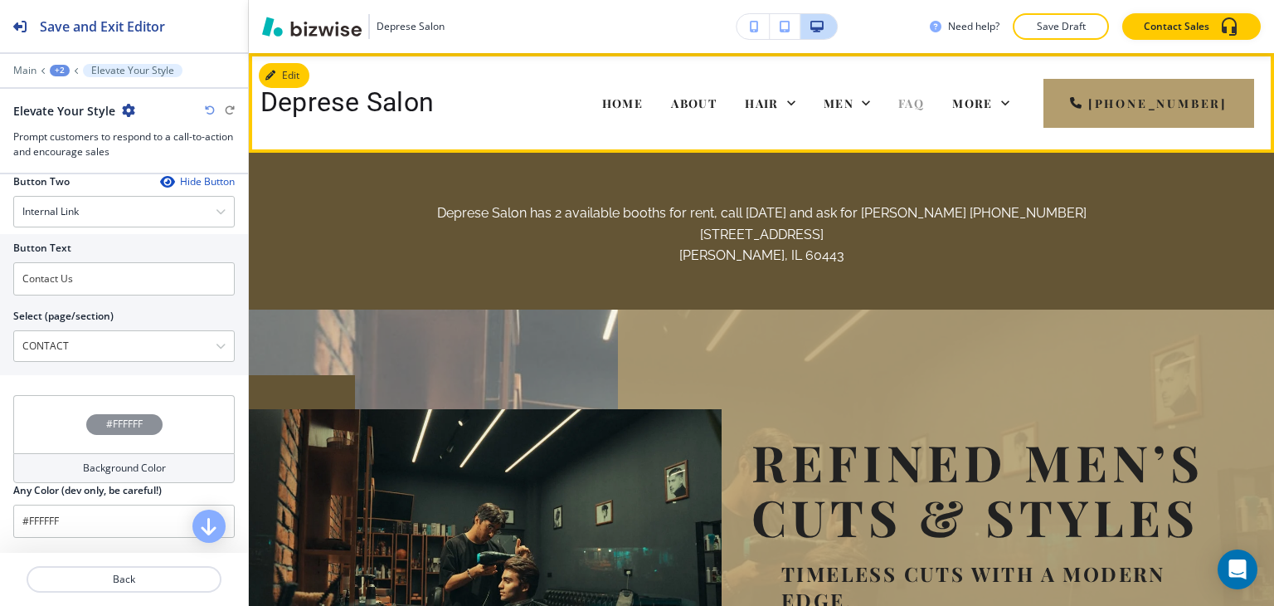
click at [924, 101] on span "FAQ" at bounding box center [911, 103] width 26 height 16
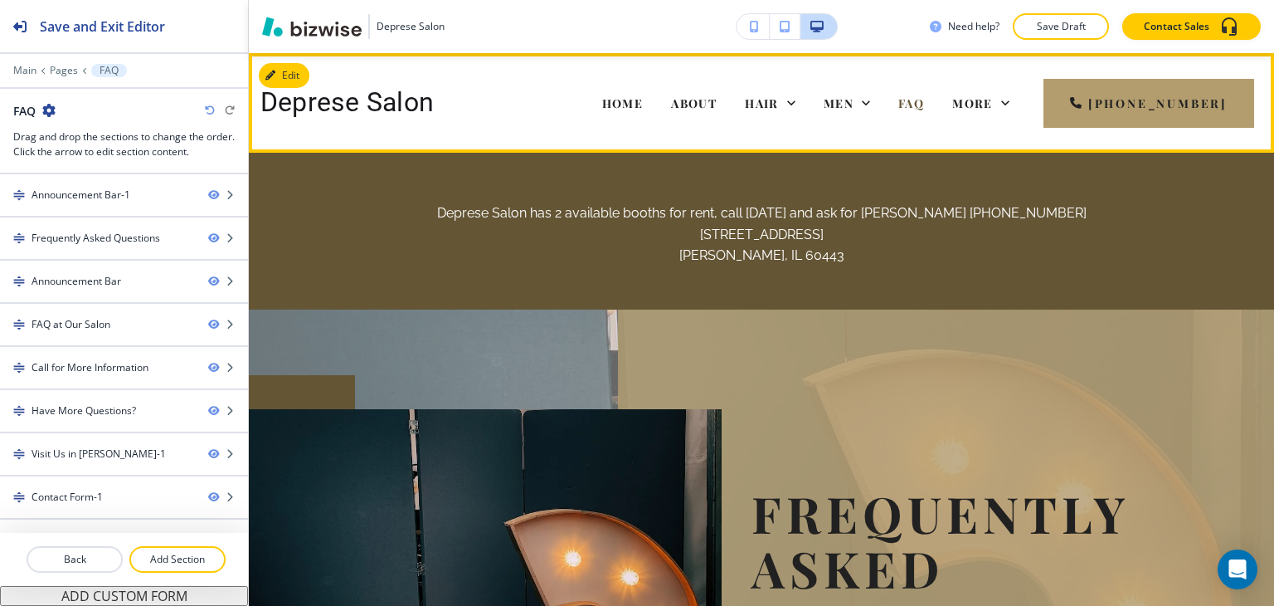
click at [875, 90] on div "MEN" at bounding box center [847, 103] width 75 height 66
click at [873, 101] on icon at bounding box center [866, 103] width 17 height 17
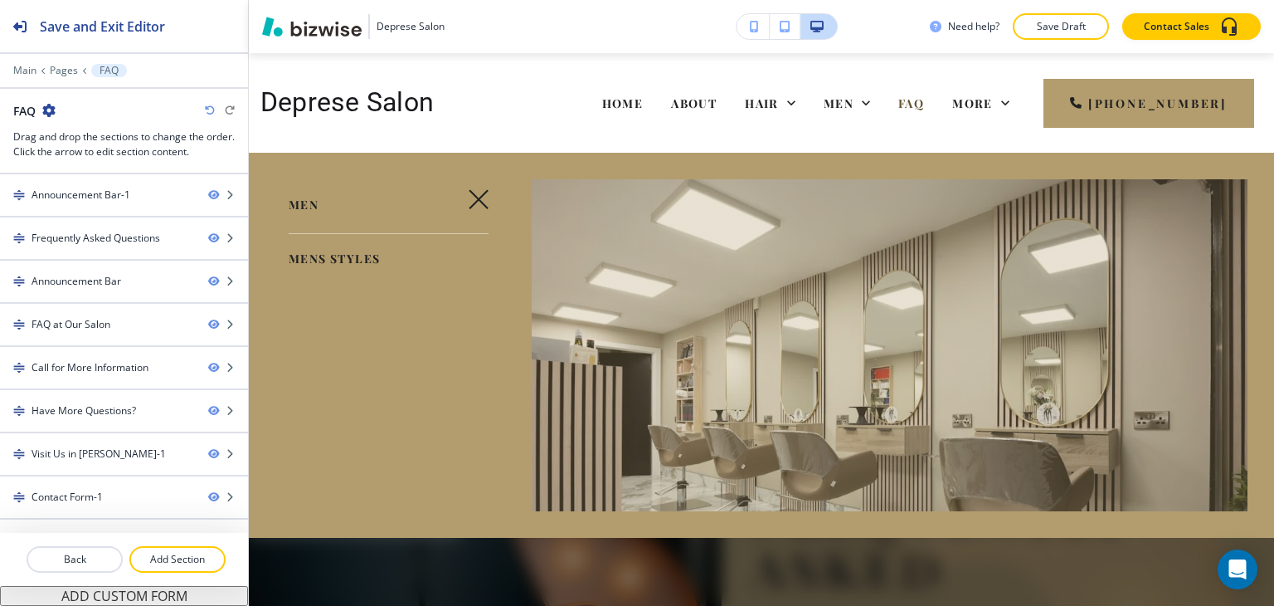
click at [369, 251] on span "MENS STYLES" at bounding box center [334, 258] width 91 height 16
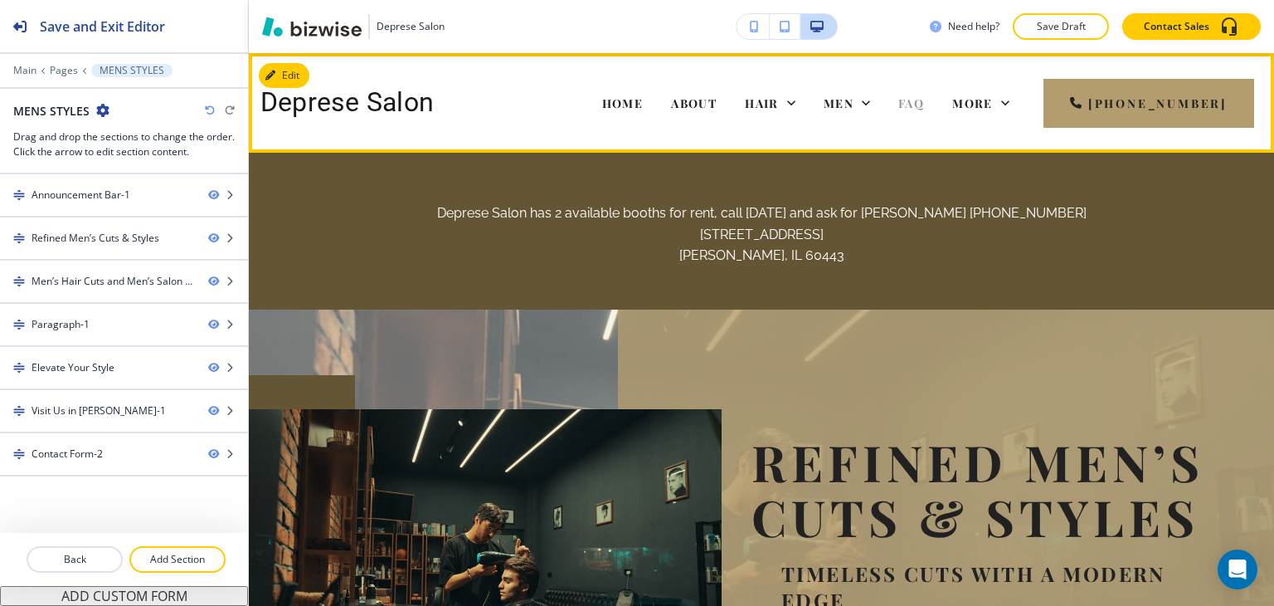
click at [924, 100] on span "FAQ" at bounding box center [911, 103] width 26 height 16
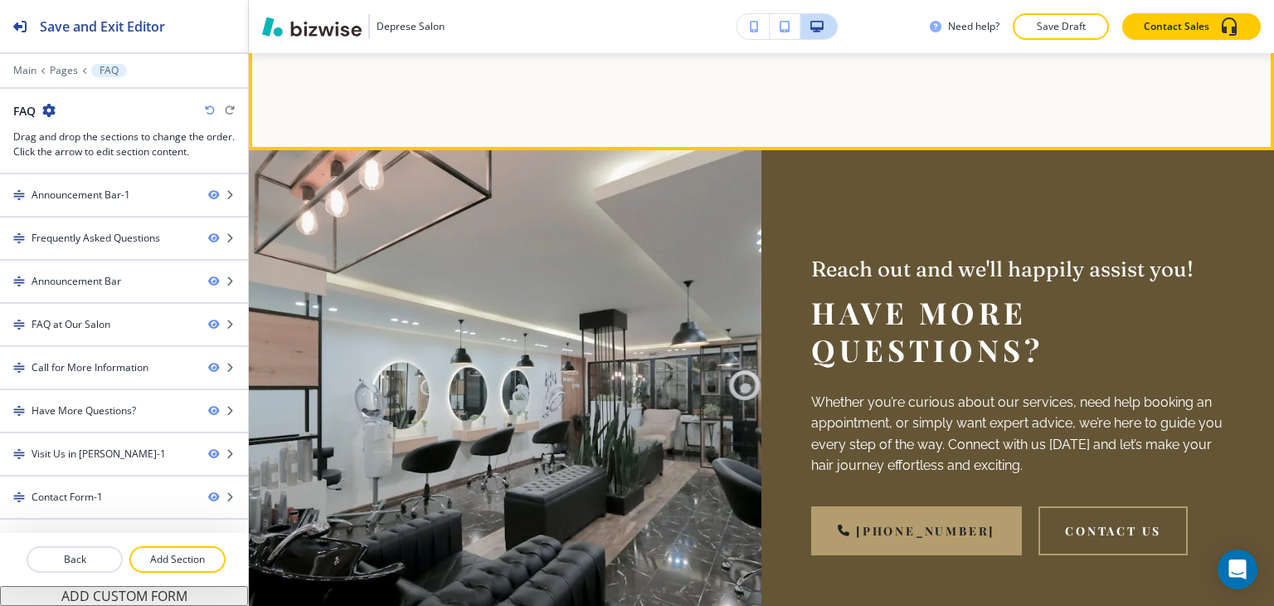
scroll to position [1908, 0]
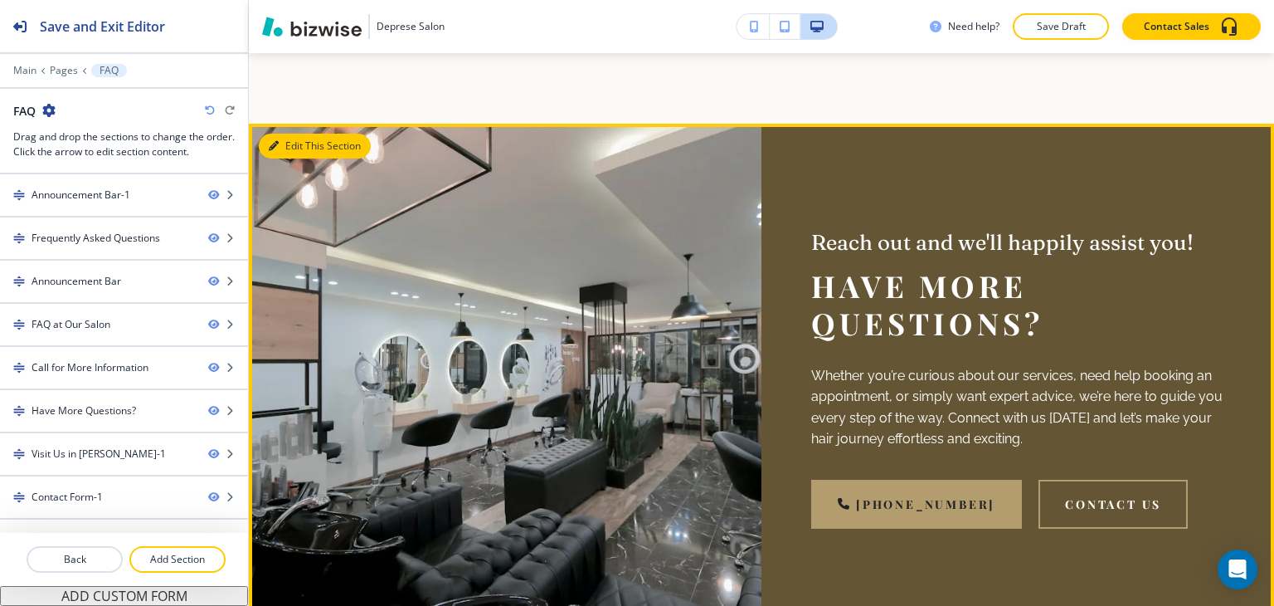
click at [289, 137] on button "Edit This Section" at bounding box center [315, 146] width 112 height 25
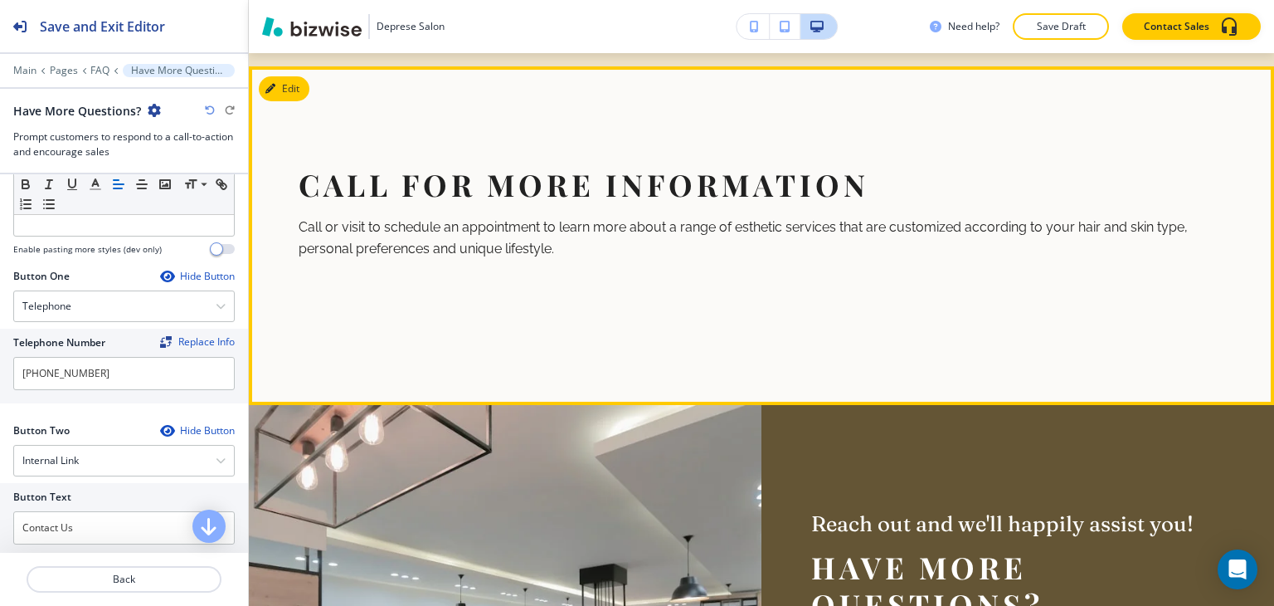
scroll to position [1837, 0]
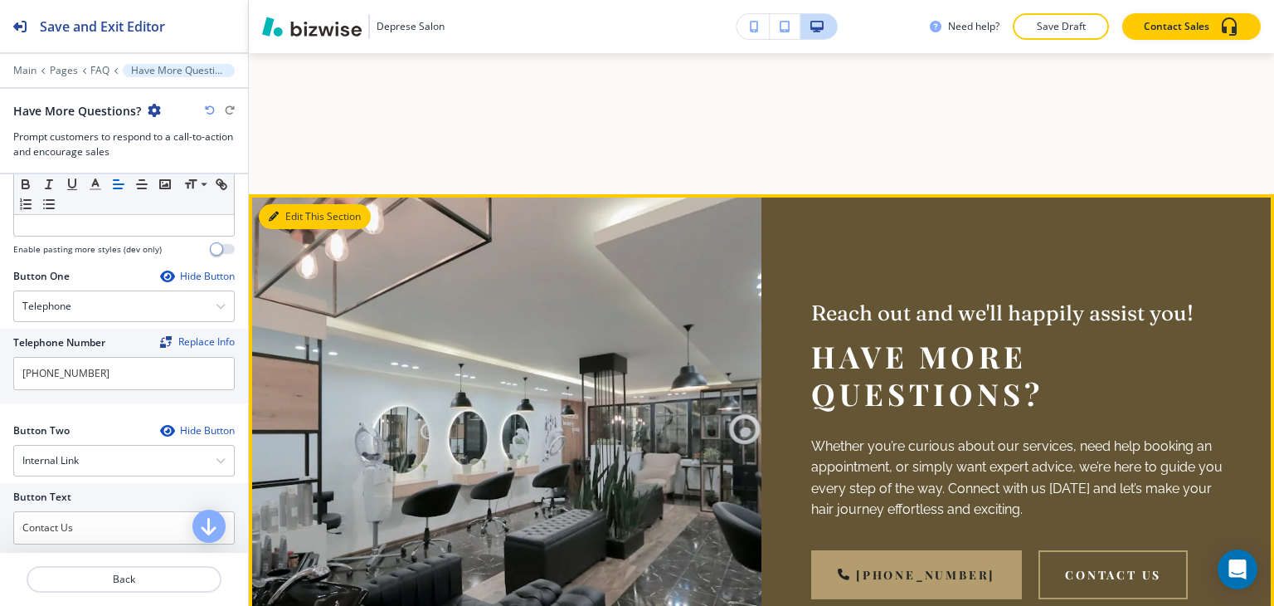
click at [285, 204] on button "Edit This Section" at bounding box center [315, 216] width 112 height 25
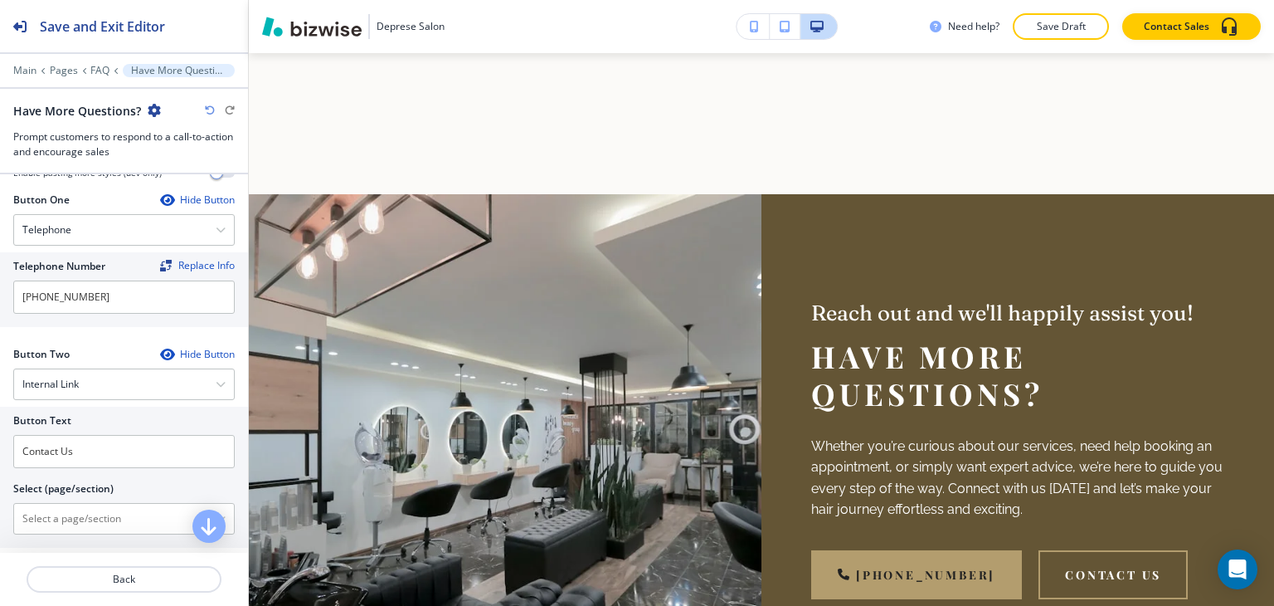
scroll to position [912, 0]
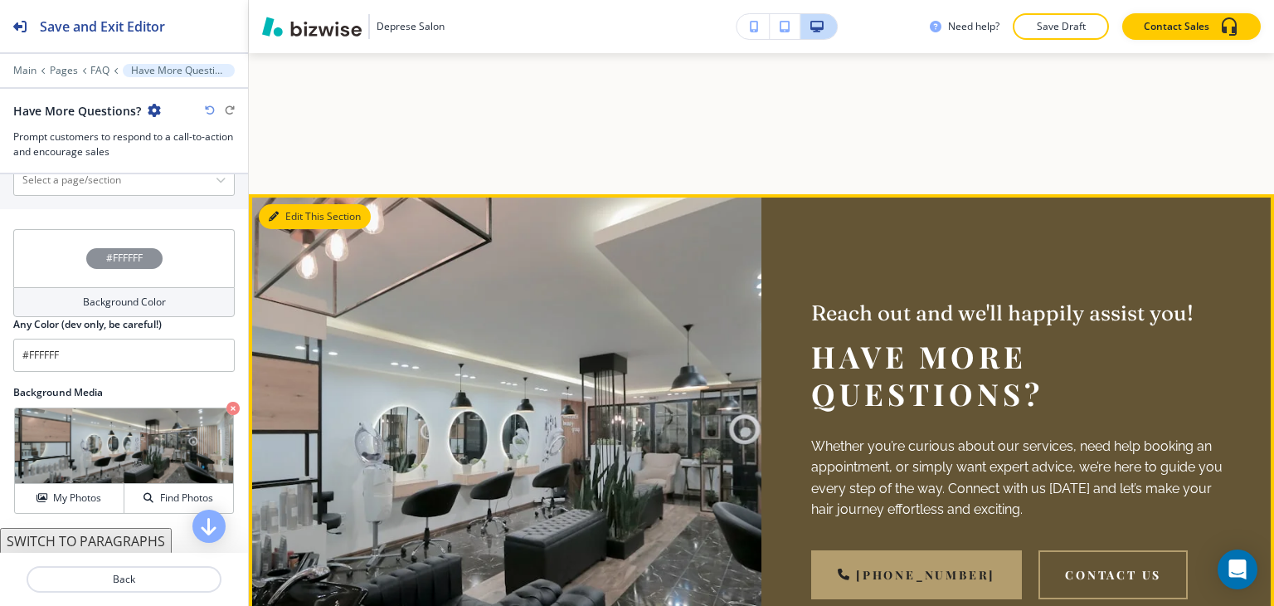
click at [302, 208] on button "Edit This Section" at bounding box center [315, 216] width 112 height 25
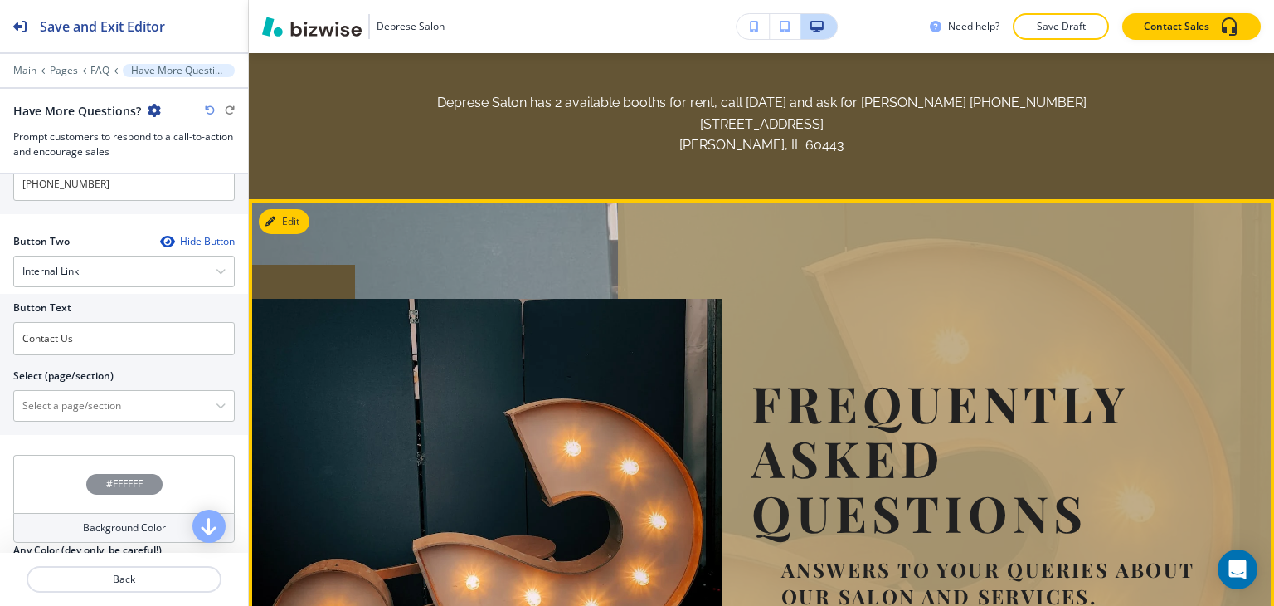
scroll to position [0, 0]
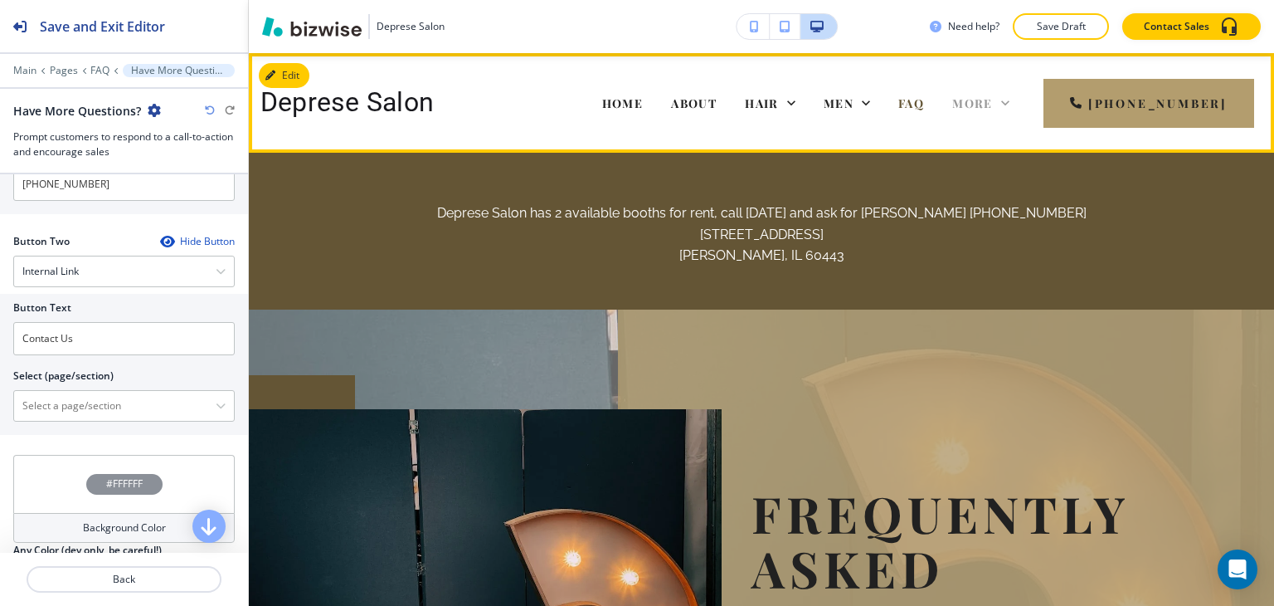
click at [993, 110] on span "More" at bounding box center [972, 103] width 41 height 16
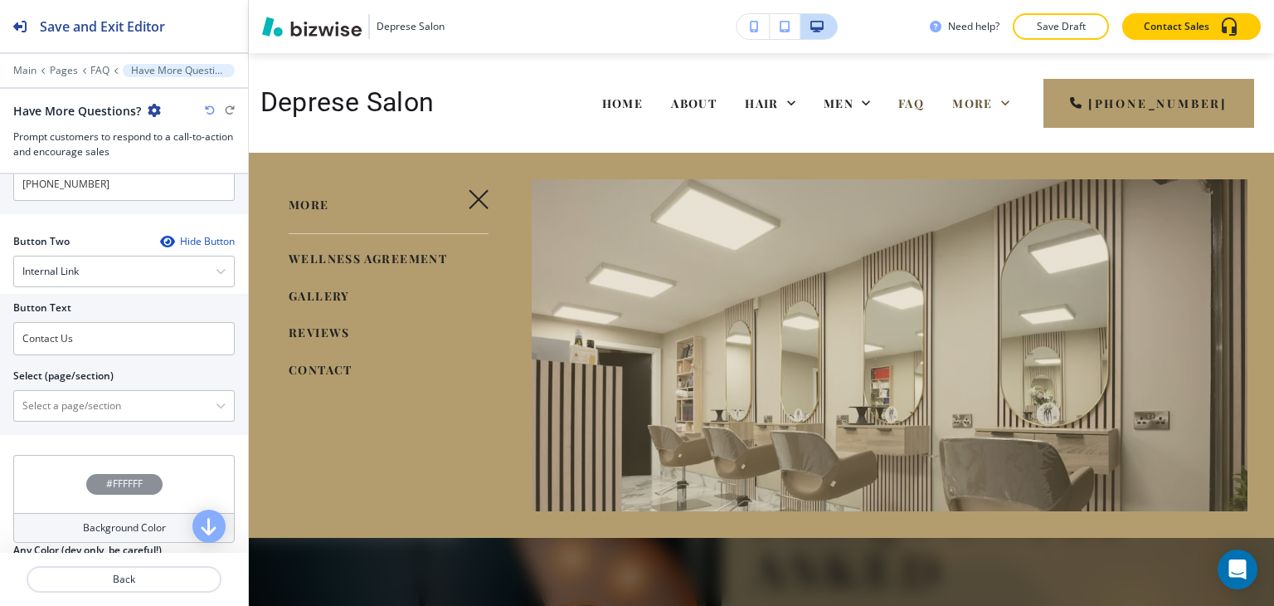
click at [322, 288] on span "GALLERY" at bounding box center [319, 296] width 61 height 16
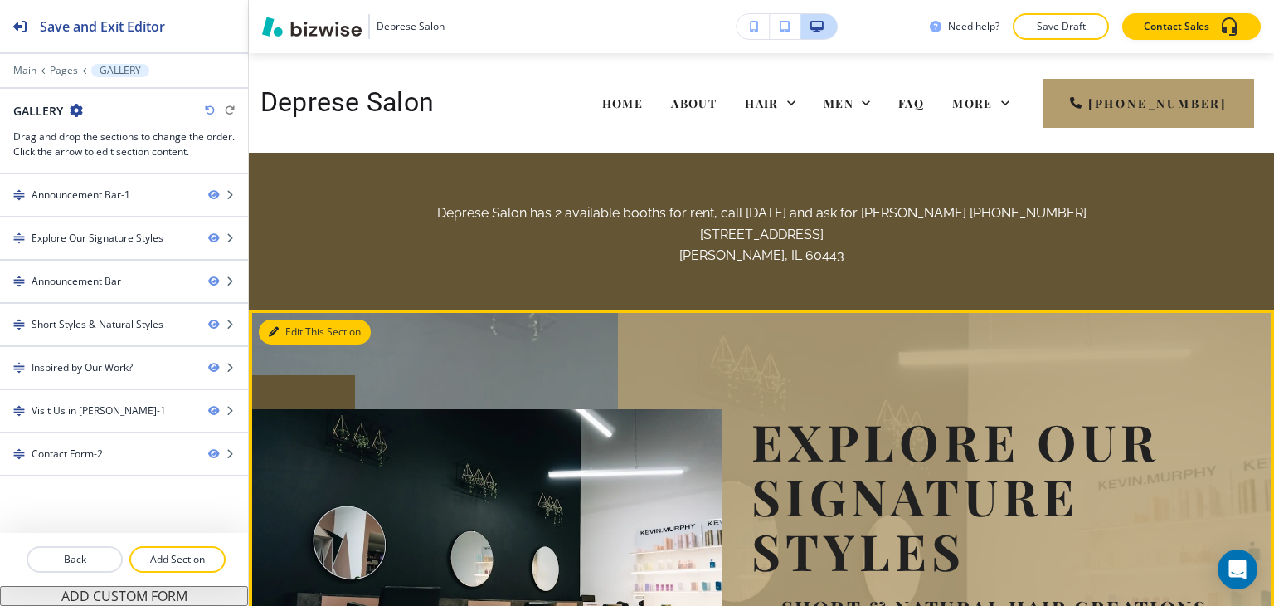
click at [293, 330] on button "Edit This Section" at bounding box center [315, 331] width 112 height 25
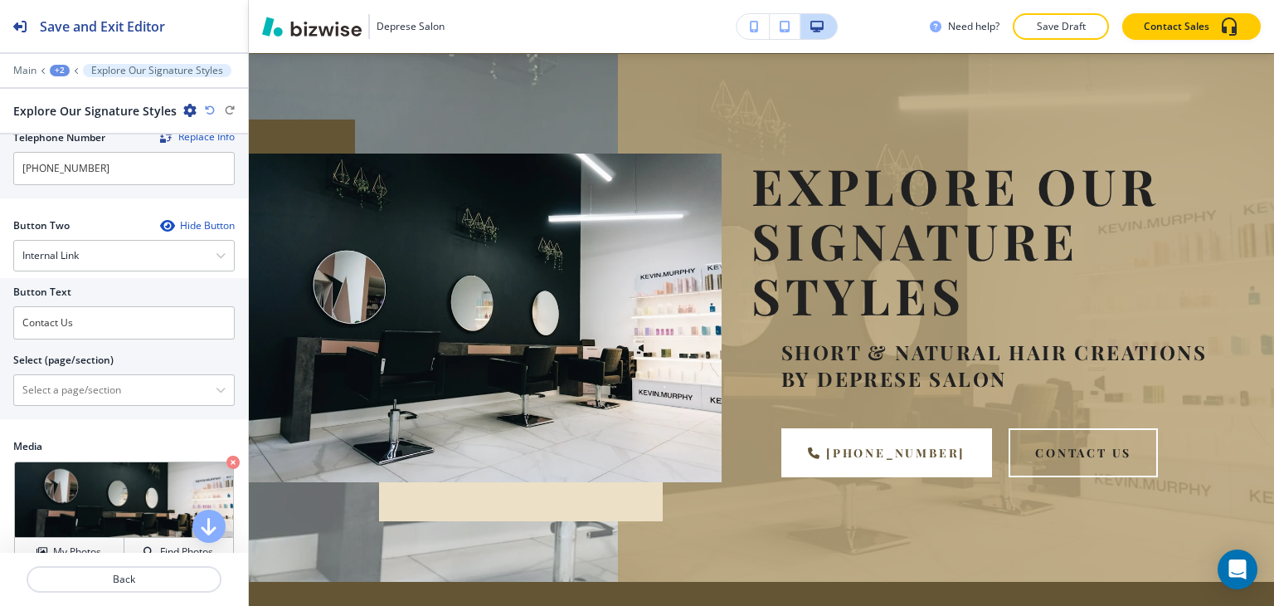
scroll to position [664, 0]
click at [133, 380] on \(page\/section\) "Manual Input" at bounding box center [115, 392] width 202 height 28
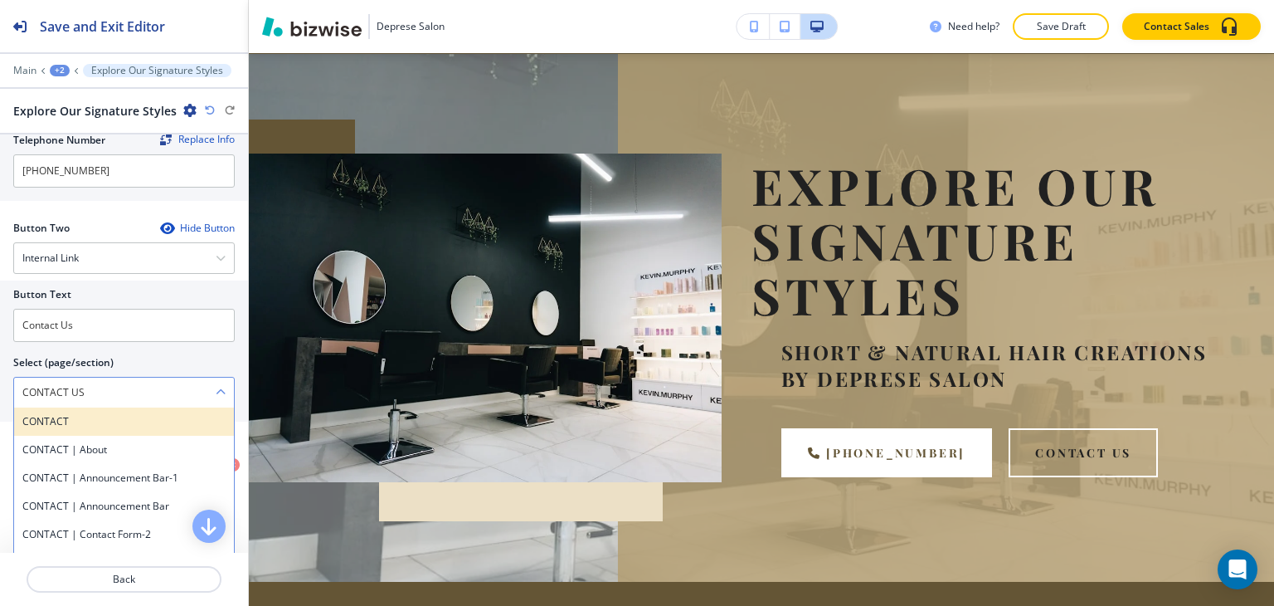
click at [122, 426] on div "CONTACT" at bounding box center [124, 421] width 220 height 28
type \(page\/section\) "CONTACT"
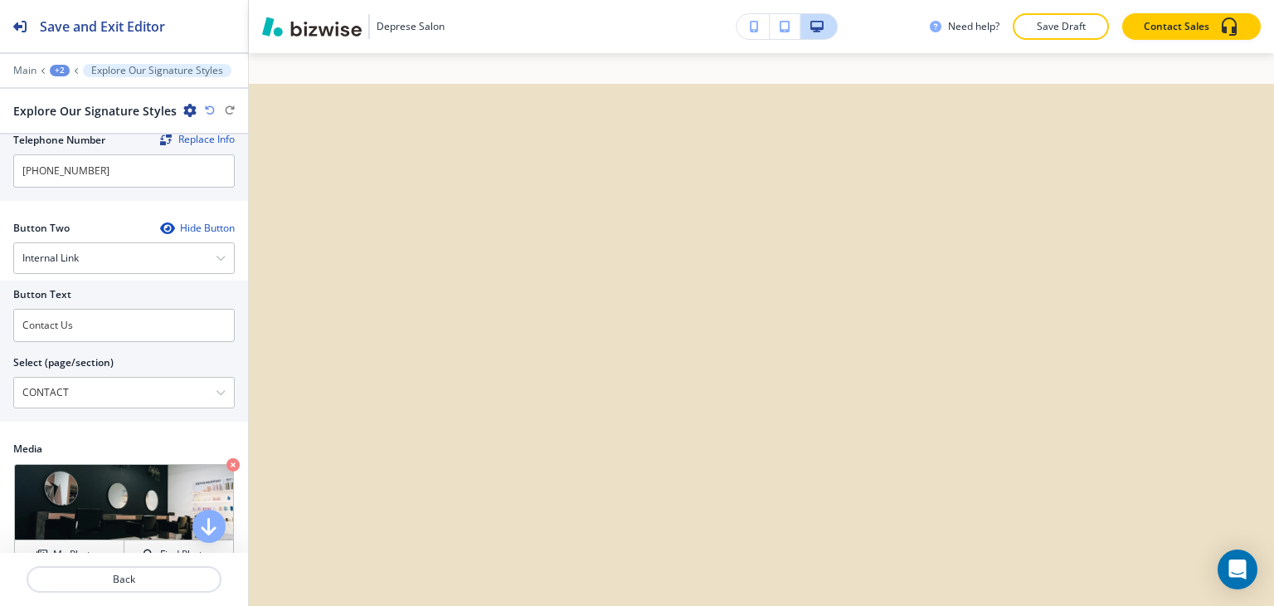
scroll to position [2246, 0]
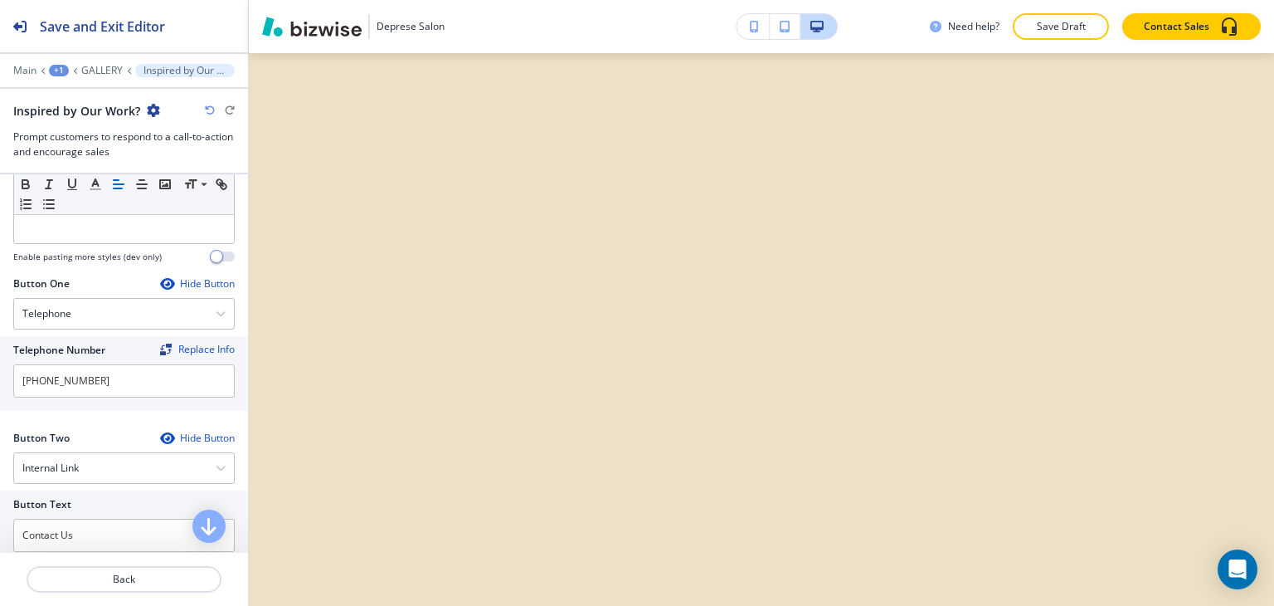
scroll to position [664, 0]
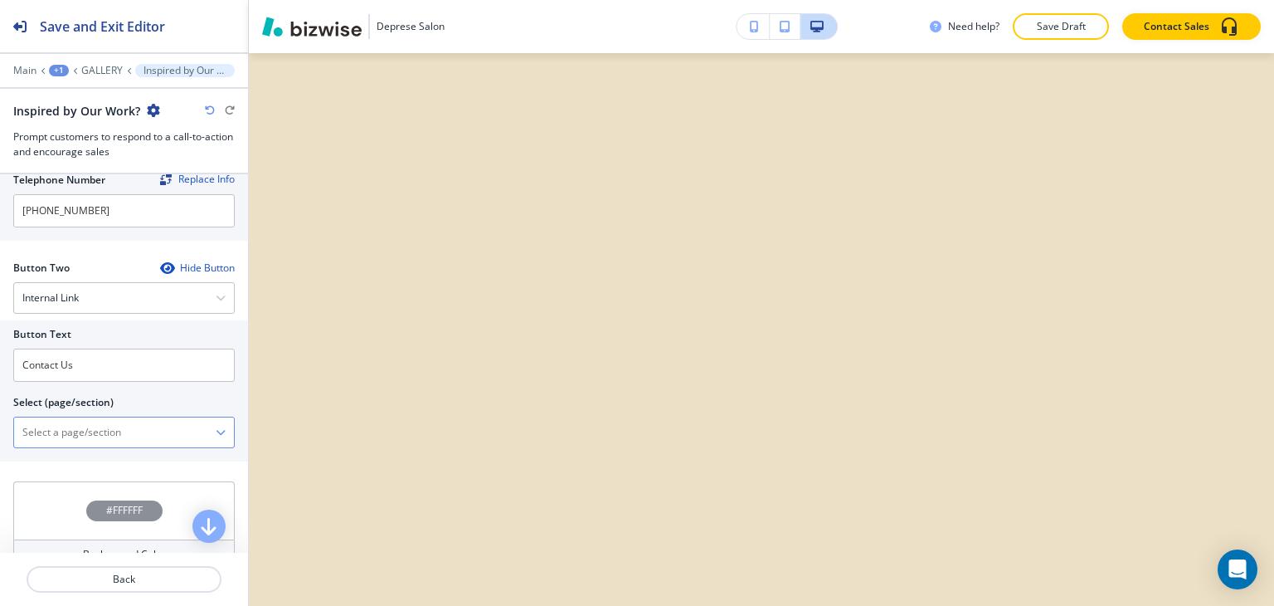
click at [59, 429] on \(page\/section\) "Manual Input" at bounding box center [115, 432] width 202 height 28
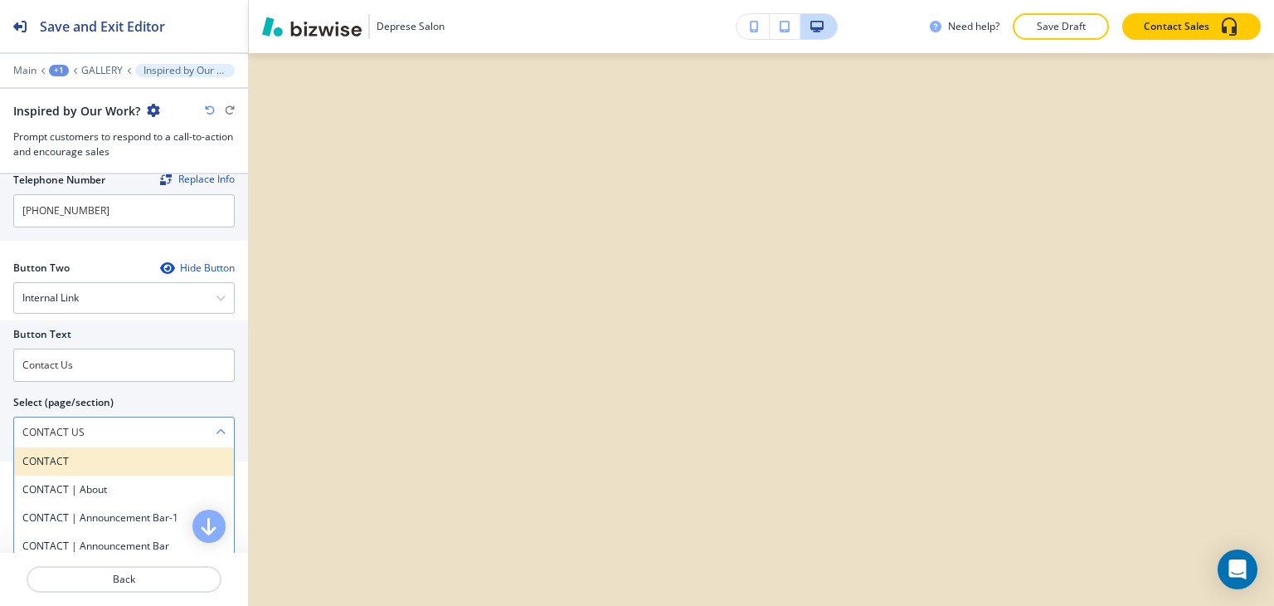
click at [95, 466] on div "CONTACT" at bounding box center [124, 461] width 220 height 28
type \(page\/section\) "CONTACT"
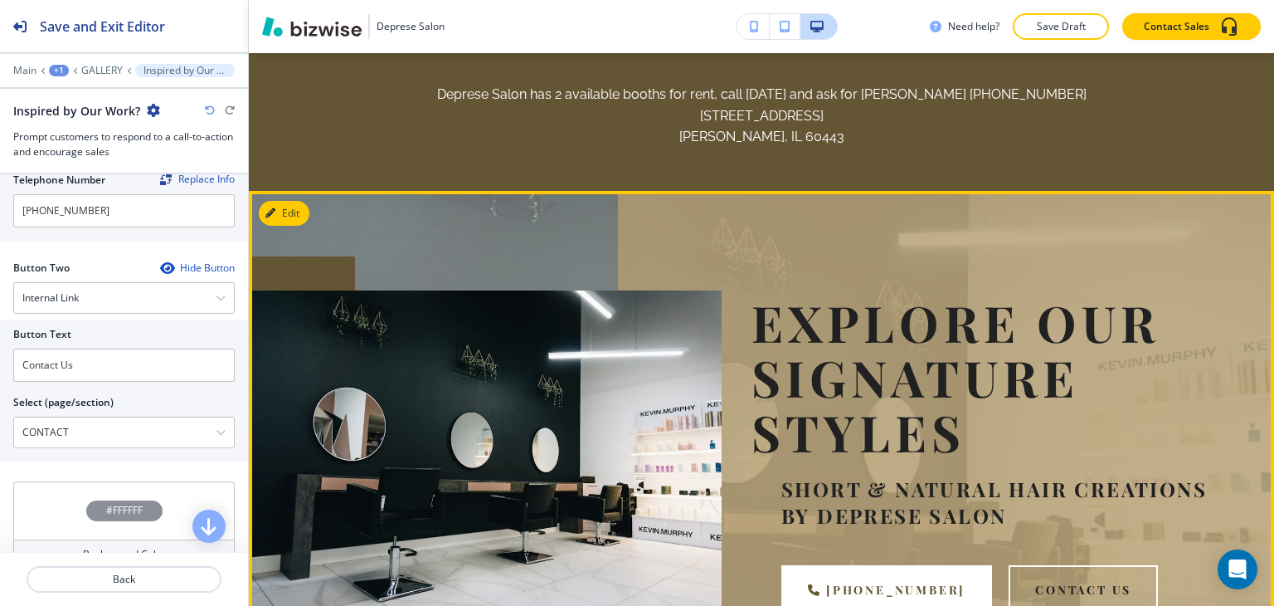
scroll to position [0, 0]
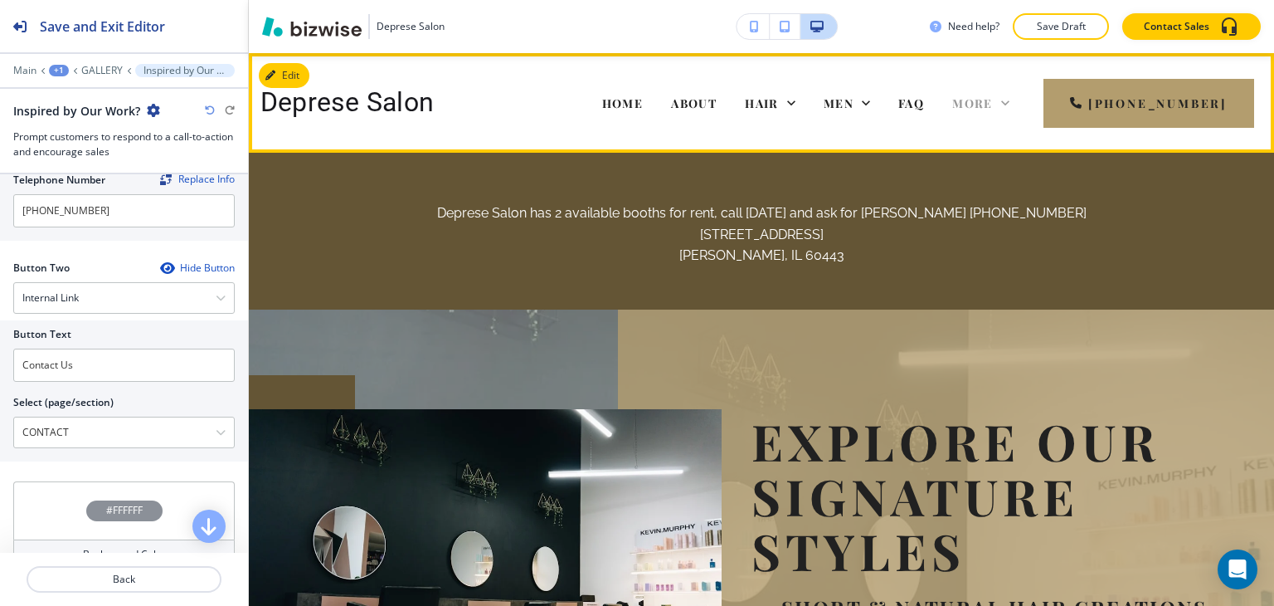
click at [1014, 103] on icon at bounding box center [1005, 103] width 17 height 17
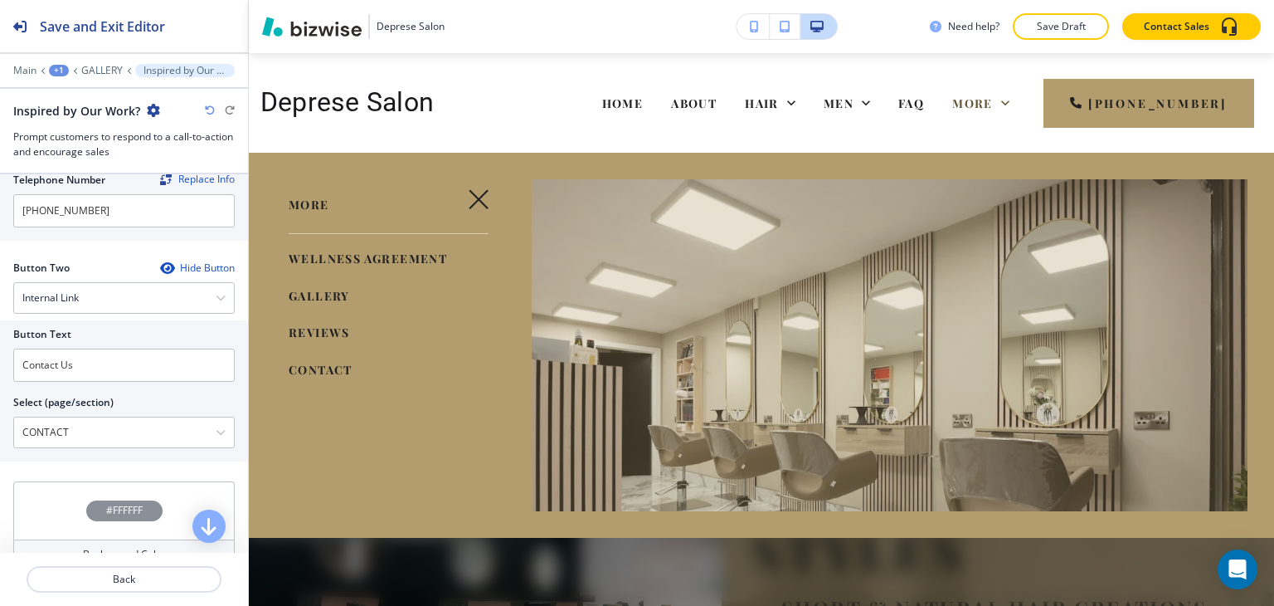
click at [318, 339] on span "REVIEWS" at bounding box center [319, 332] width 61 height 16
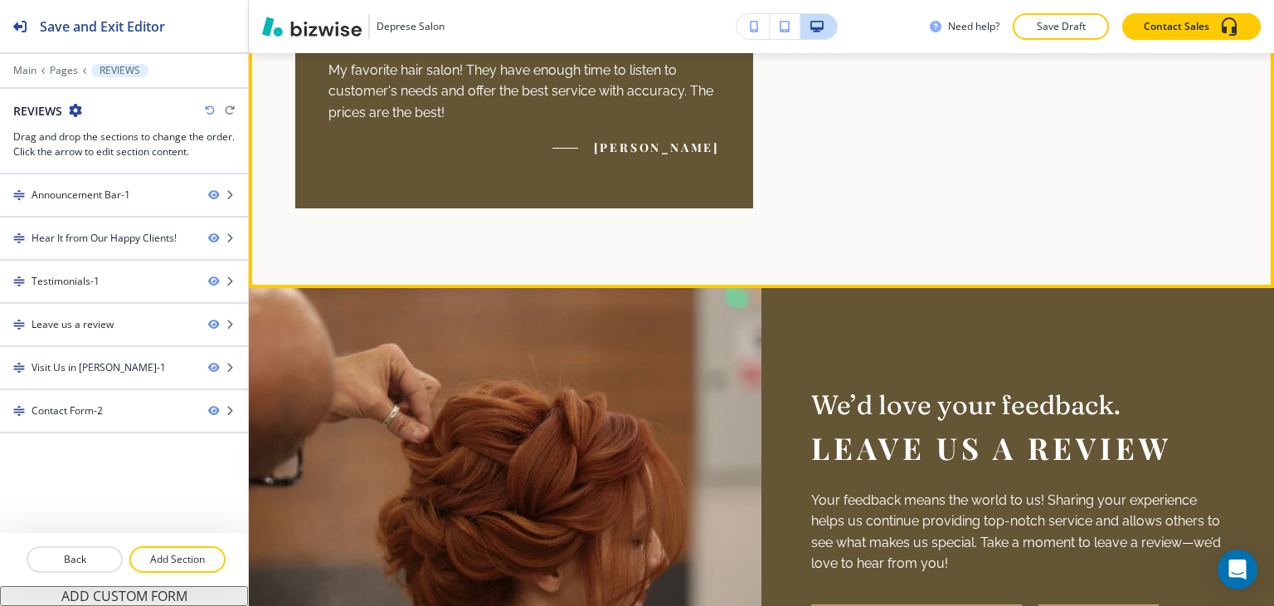
scroll to position [1493, 0]
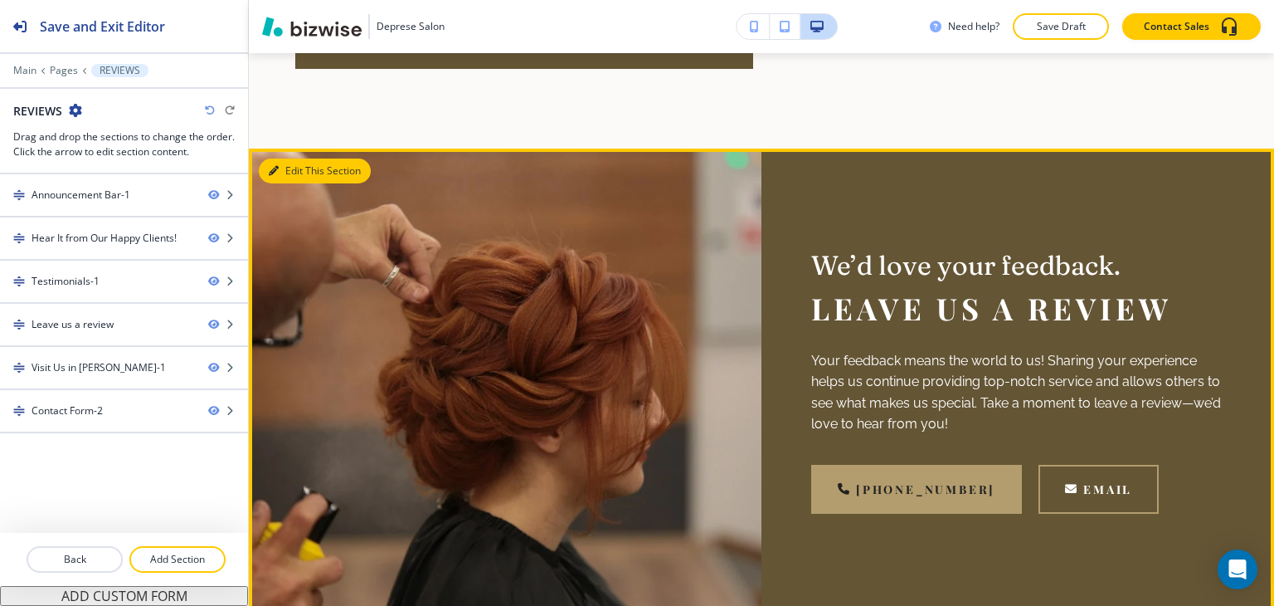
click at [270, 162] on button "Edit This Section" at bounding box center [315, 170] width 112 height 25
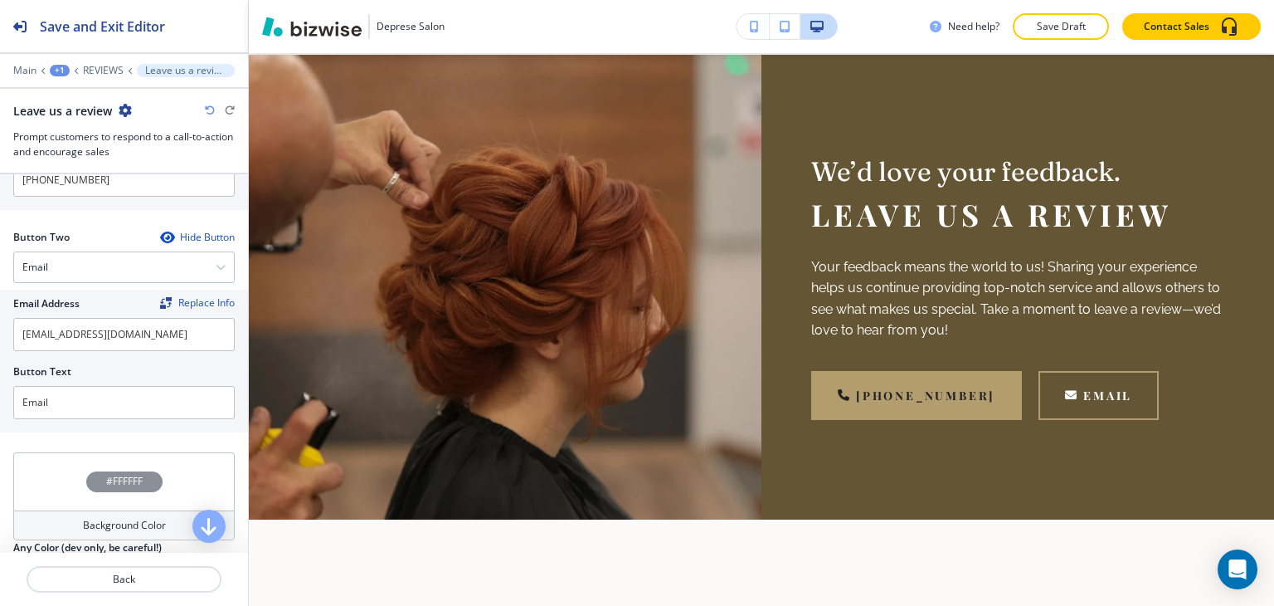
scroll to position [664, 0]
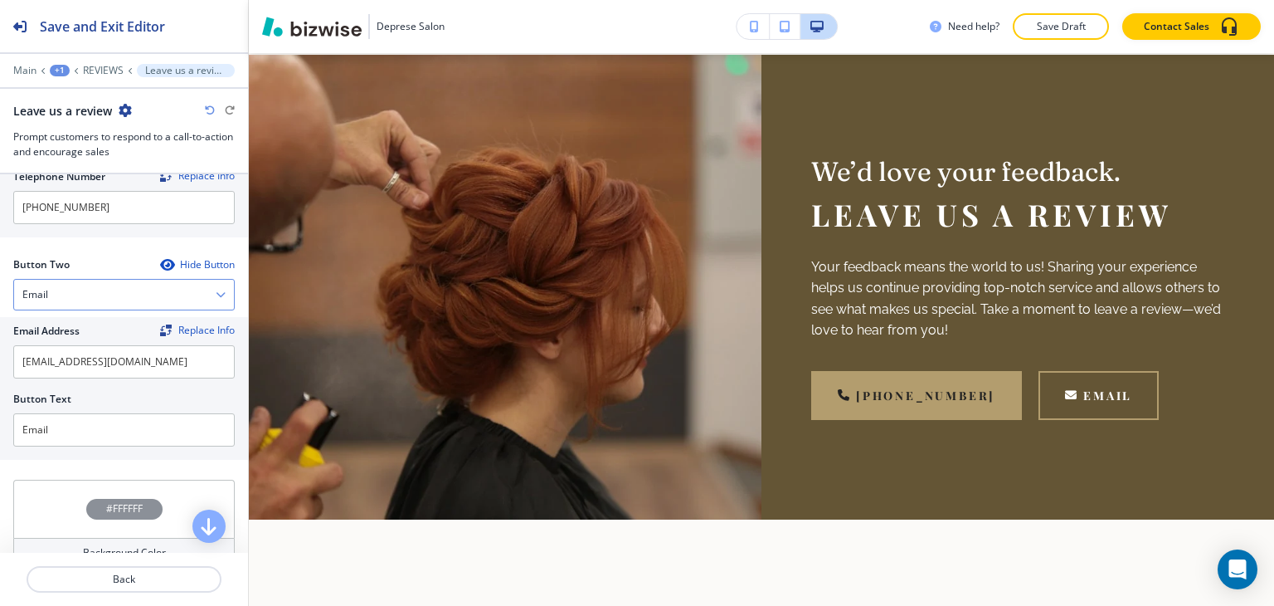
click at [136, 283] on div "Email" at bounding box center [124, 295] width 220 height 30
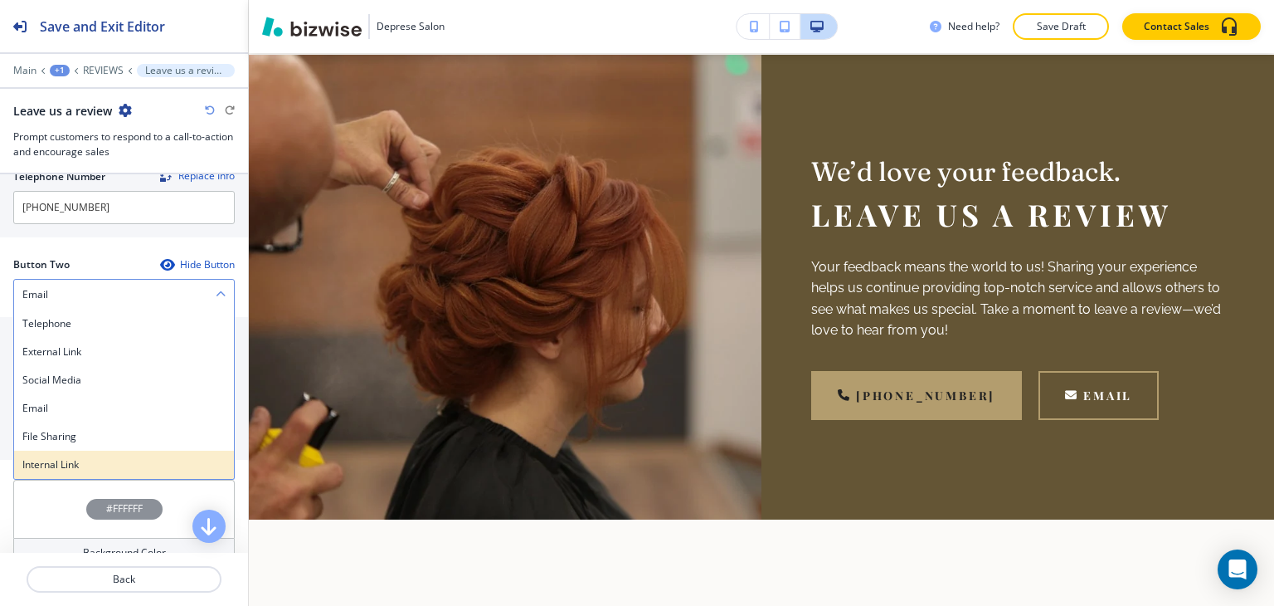
click at [80, 465] on h4 "Internal Link" at bounding box center [123, 464] width 203 height 15
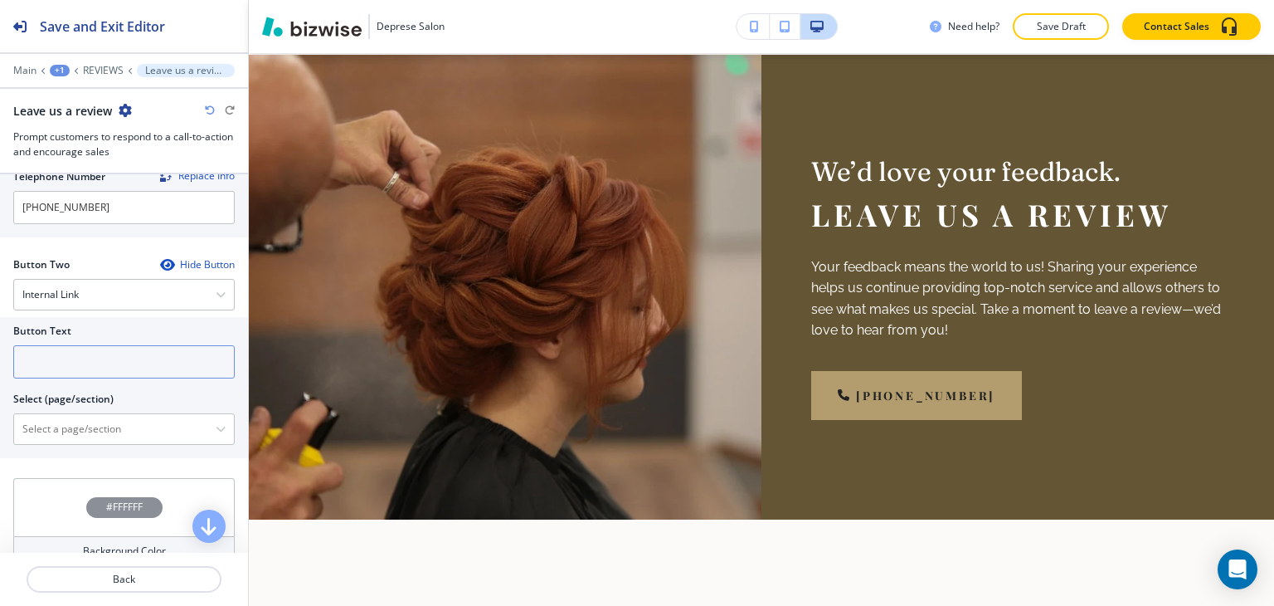
click at [57, 355] on input "text" at bounding box center [123, 361] width 221 height 33
type input "Contat Us"
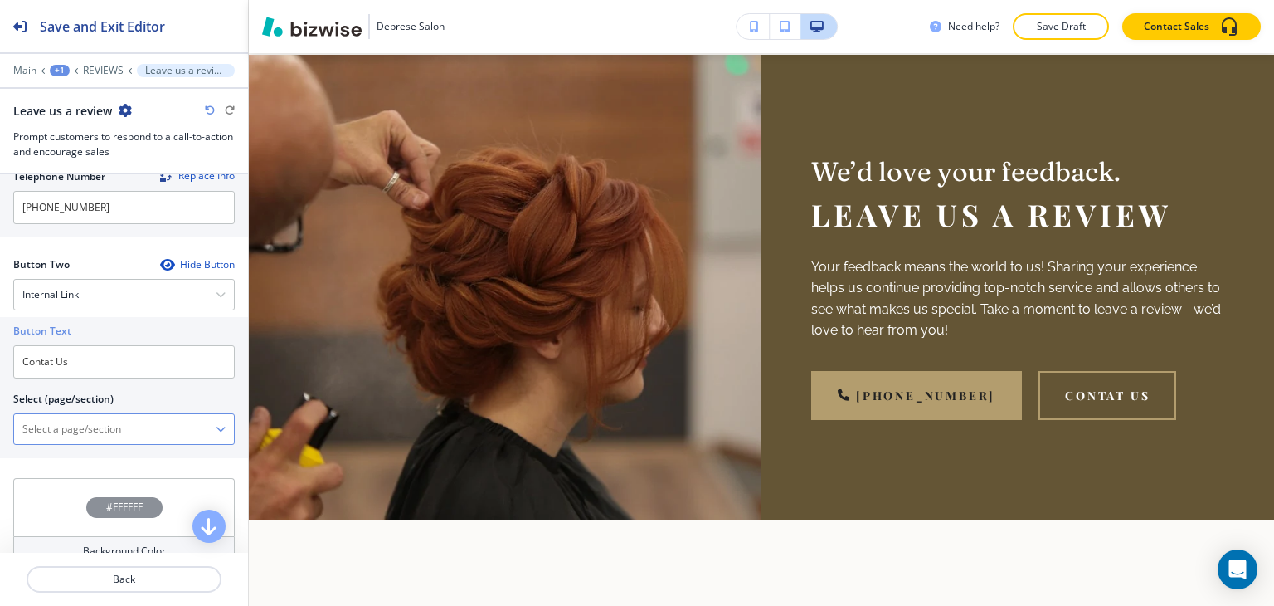
click at [33, 417] on \(page\/section\) "Manual Input" at bounding box center [115, 429] width 202 height 28
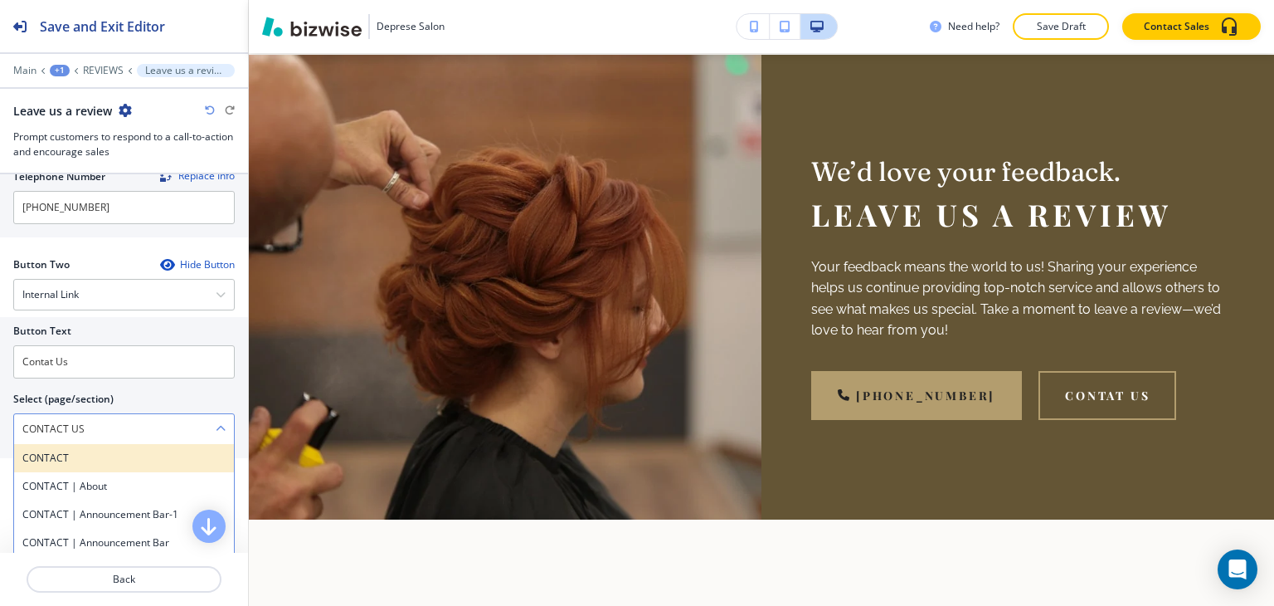
click at [95, 456] on h4 "CONTACT" at bounding box center [123, 457] width 203 height 15
type \(page\/section\) "CONTACT"
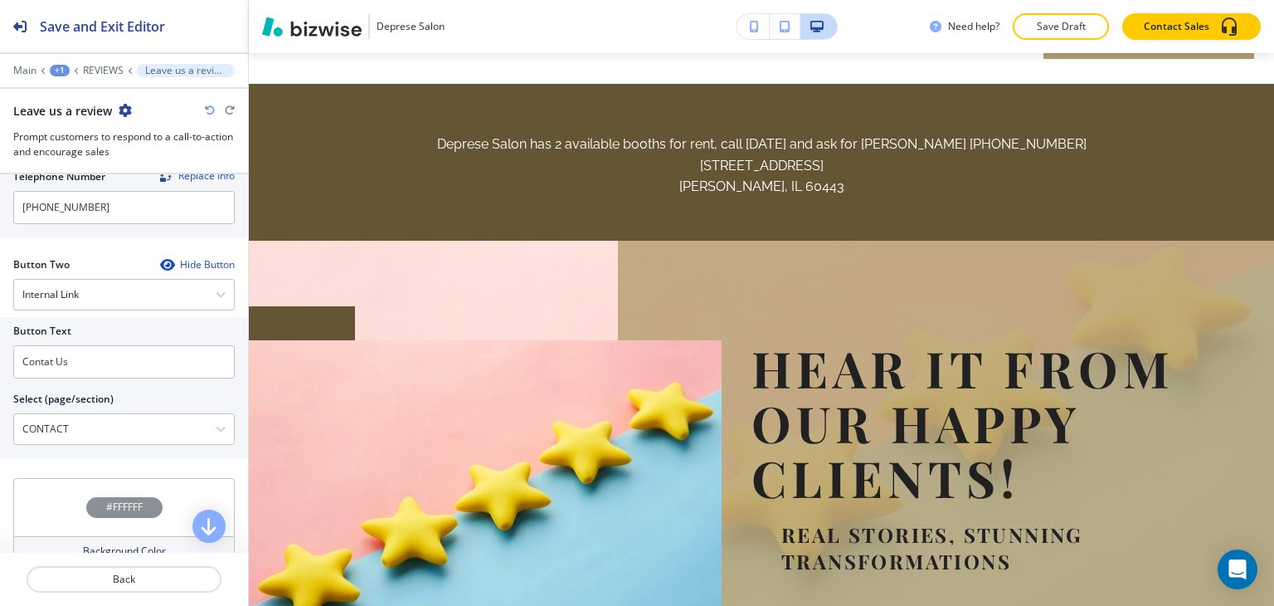
scroll to position [0, 0]
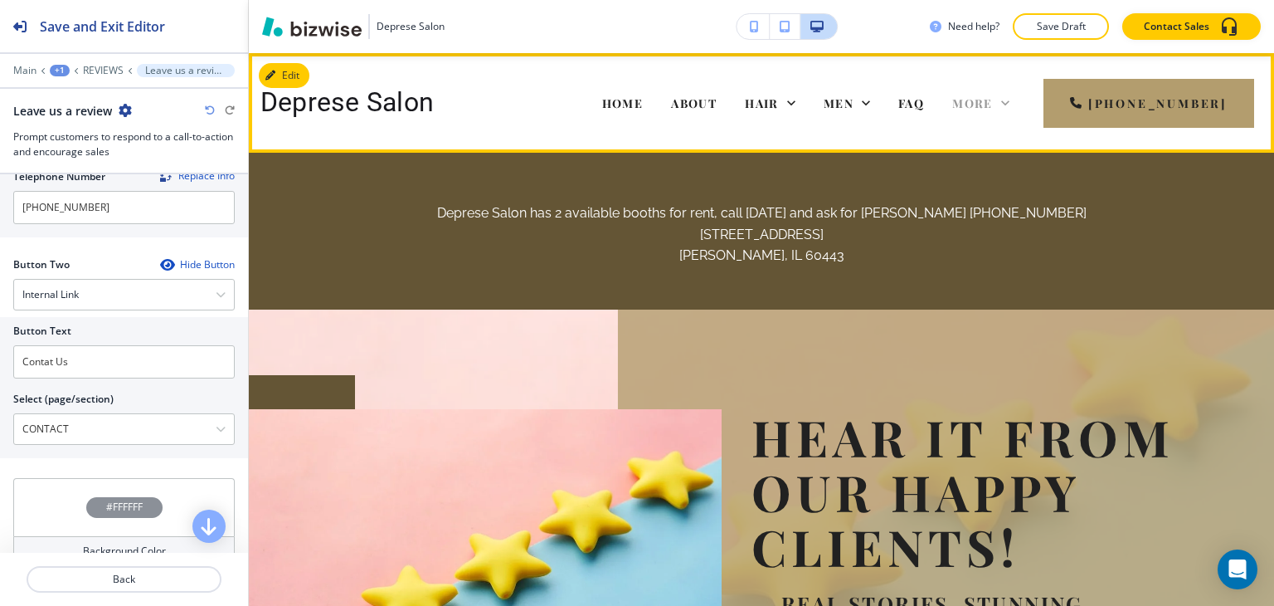
click at [1014, 109] on icon at bounding box center [1005, 103] width 17 height 17
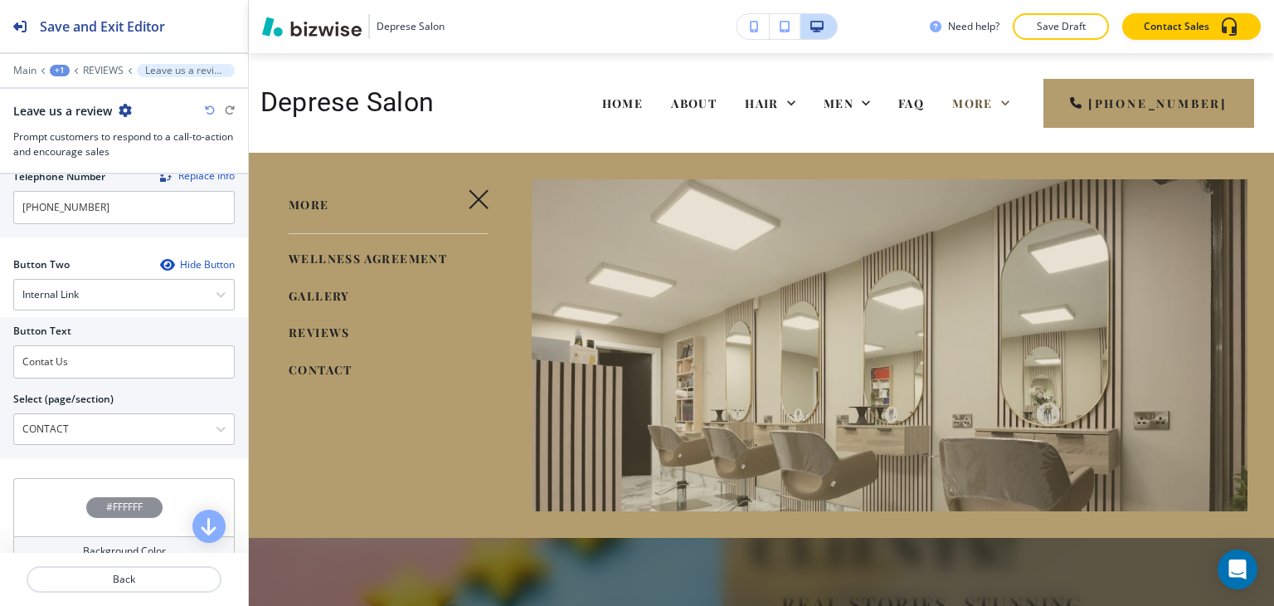
click at [289, 376] on span "CONTACT" at bounding box center [321, 370] width 64 height 16
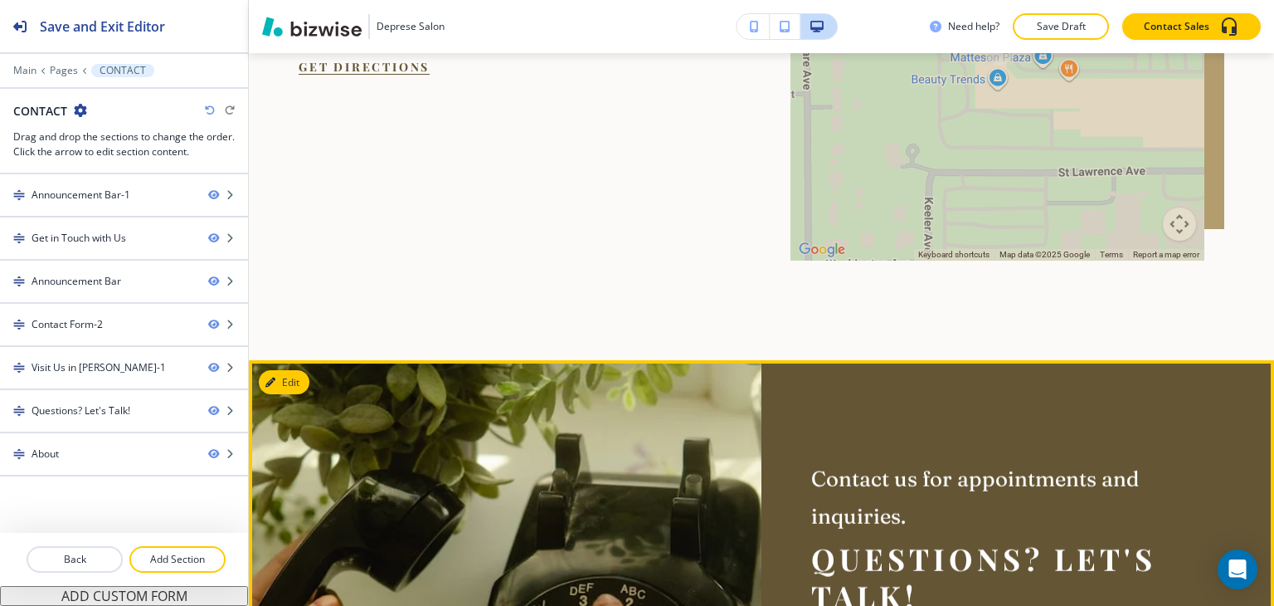
scroll to position [2405, 0]
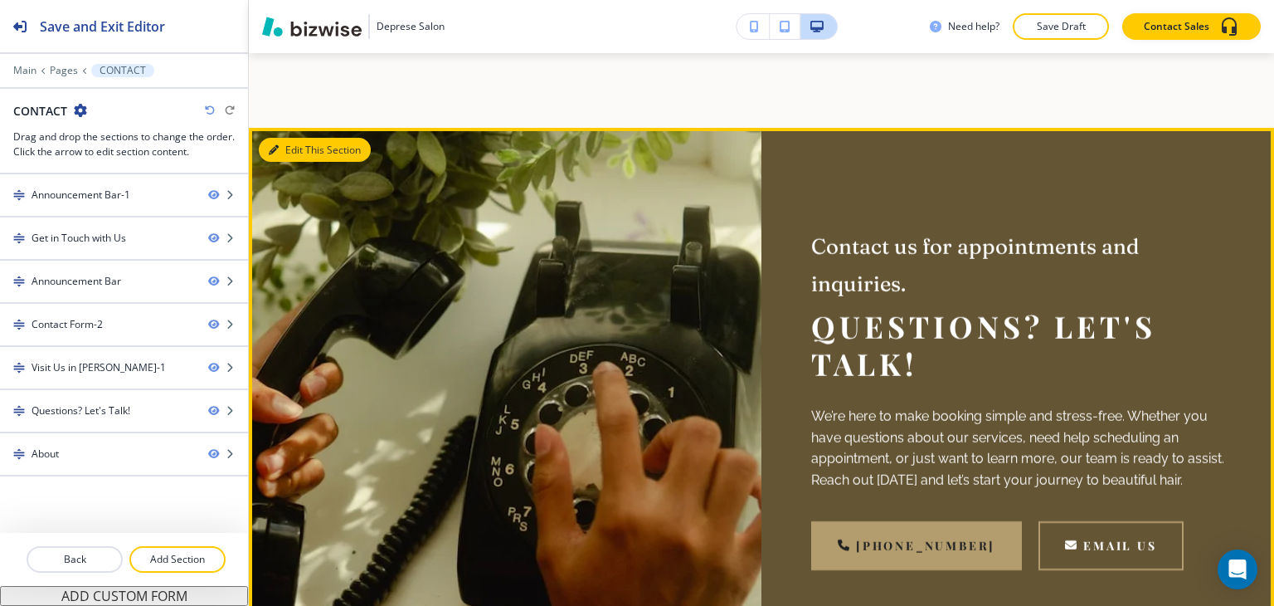
click at [287, 163] on button "Edit This Section" at bounding box center [315, 150] width 112 height 25
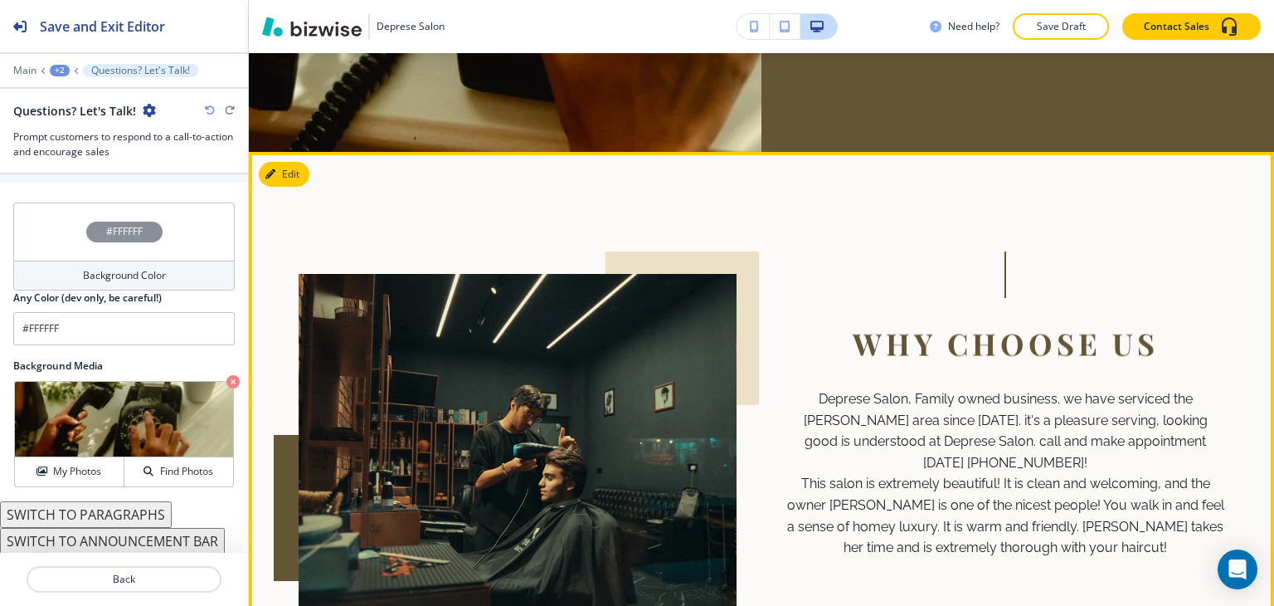
scroll to position [2824, 0]
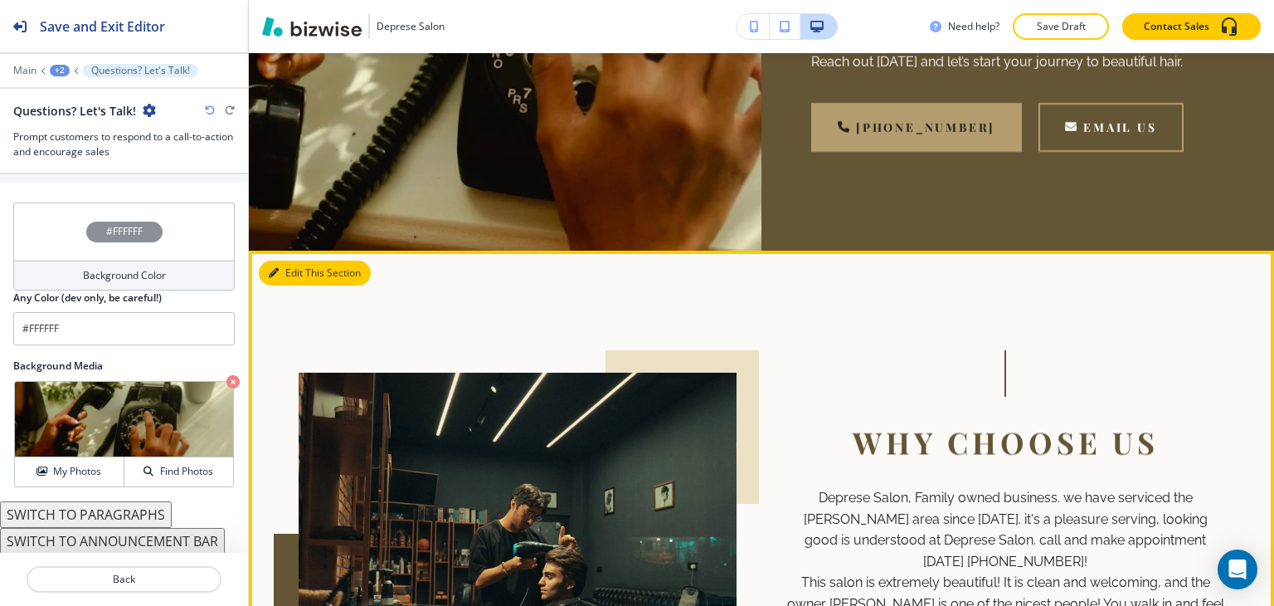
click at [294, 285] on button "Edit This Section" at bounding box center [315, 272] width 112 height 25
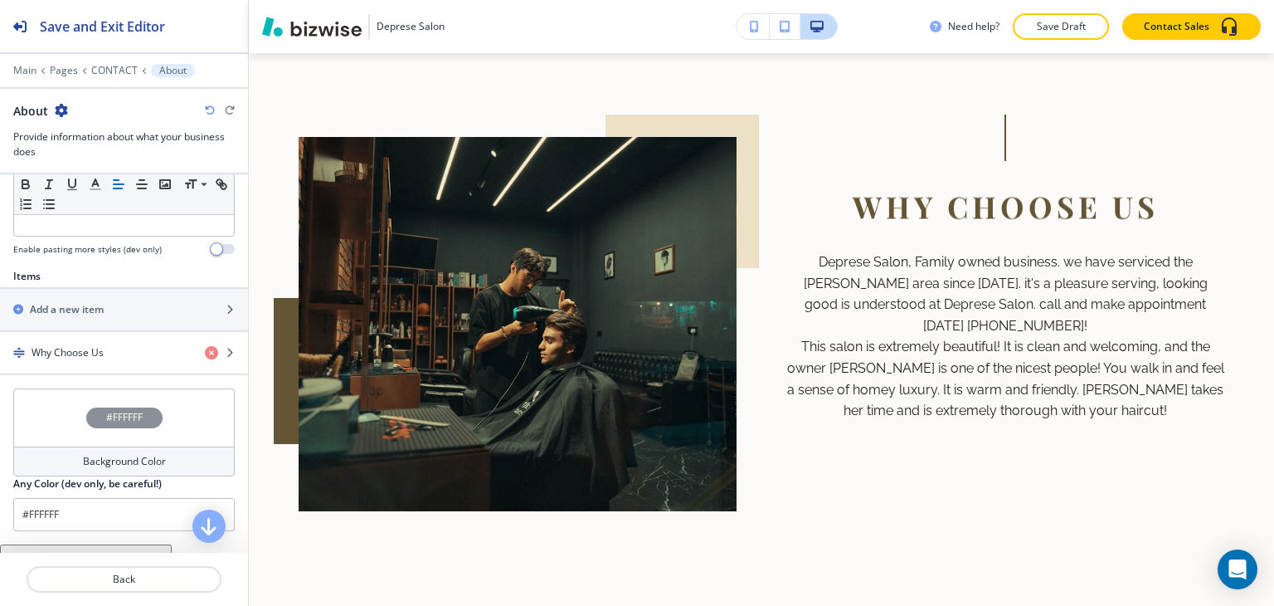
scroll to position [599, 0]
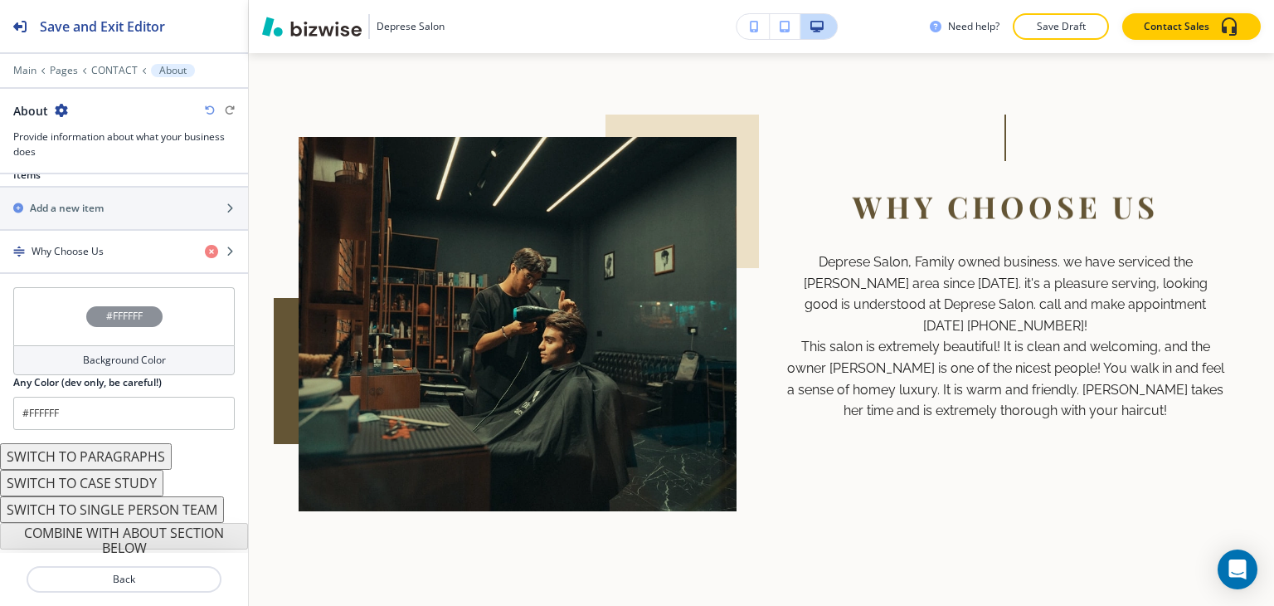
click at [136, 309] on h4 "#FFFFFF" at bounding box center [124, 316] width 36 height 15
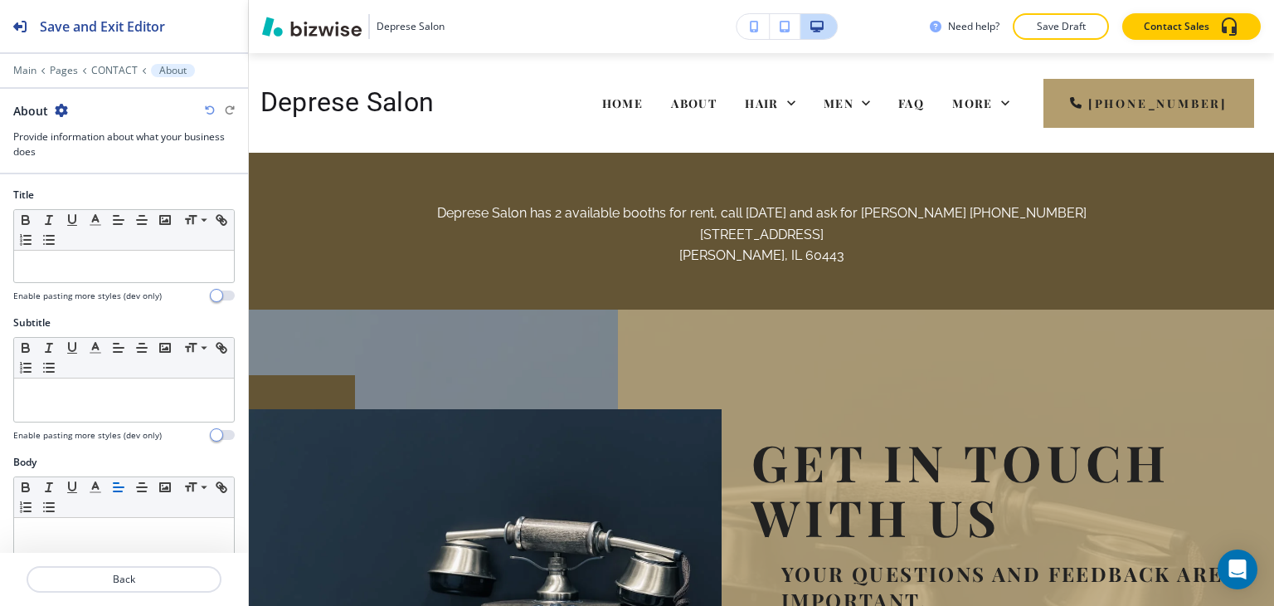
scroll to position [3059, 0]
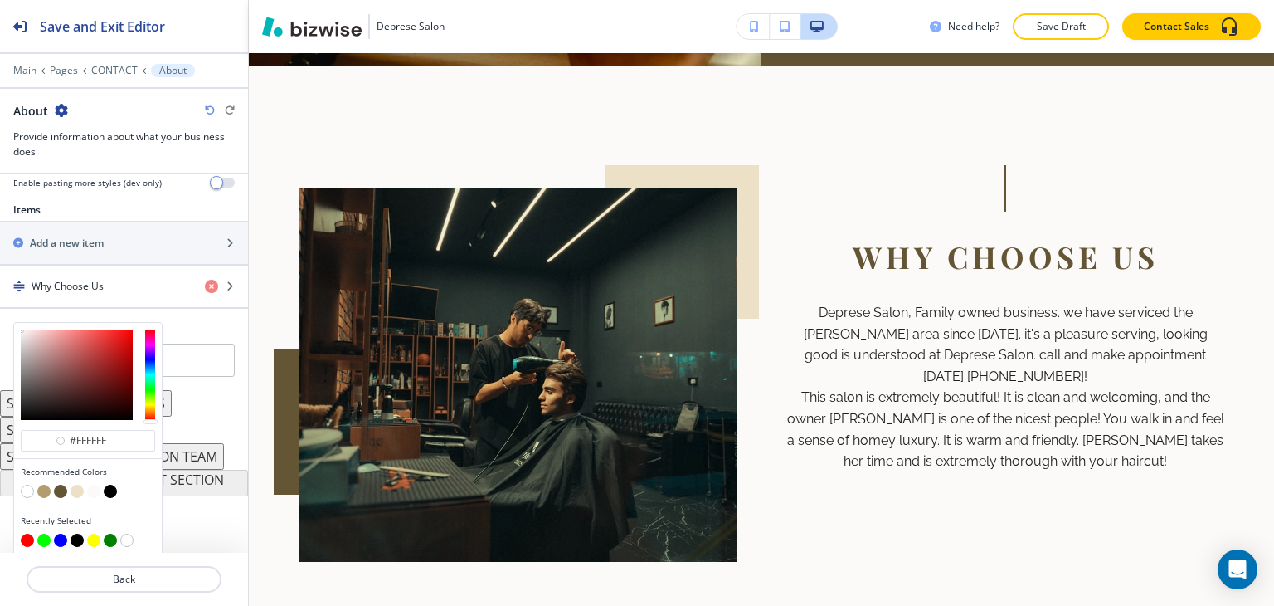
click at [79, 486] on button "button" at bounding box center [77, 490] width 13 height 13
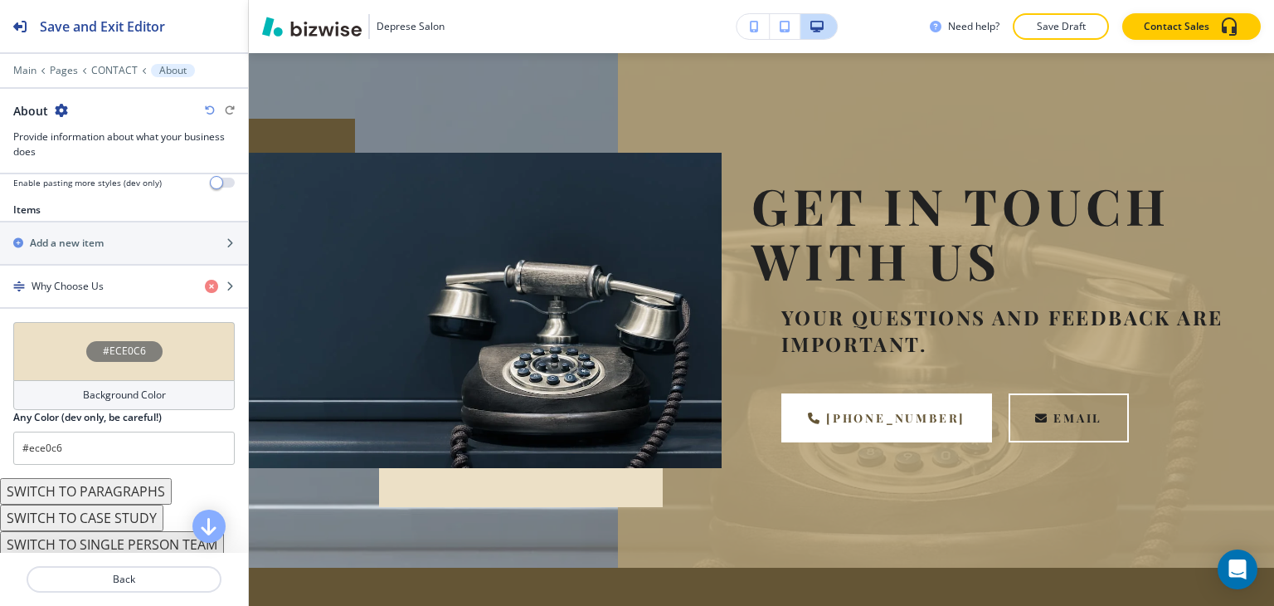
scroll to position [0, 0]
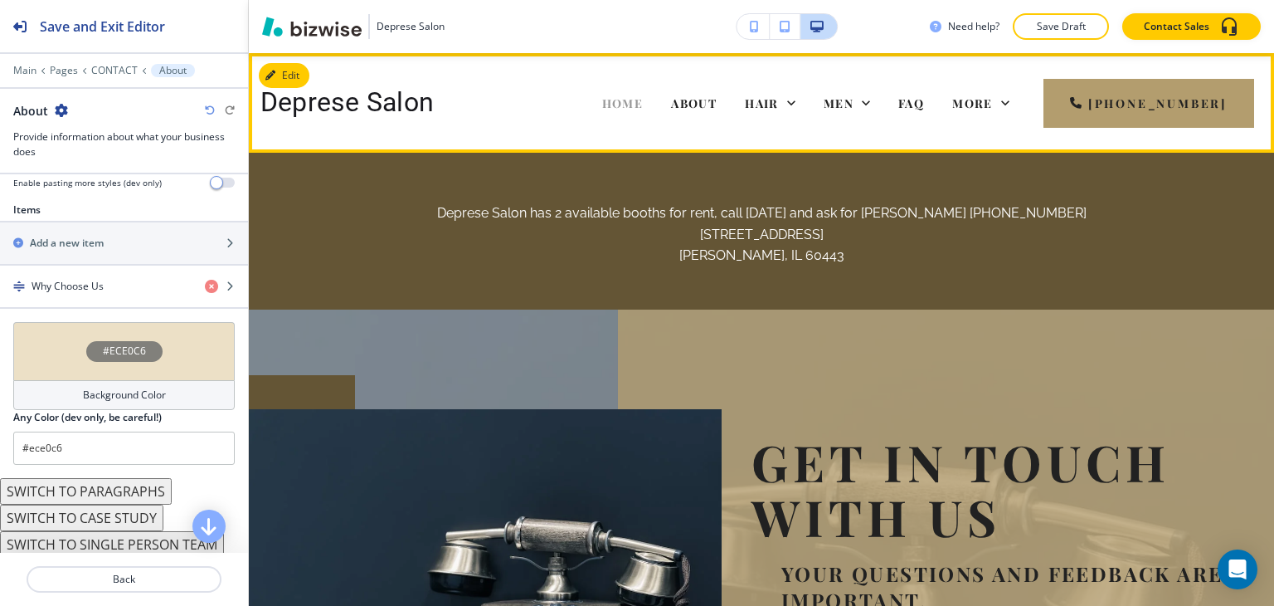
click at [631, 106] on span "HOME" at bounding box center [622, 103] width 41 height 16
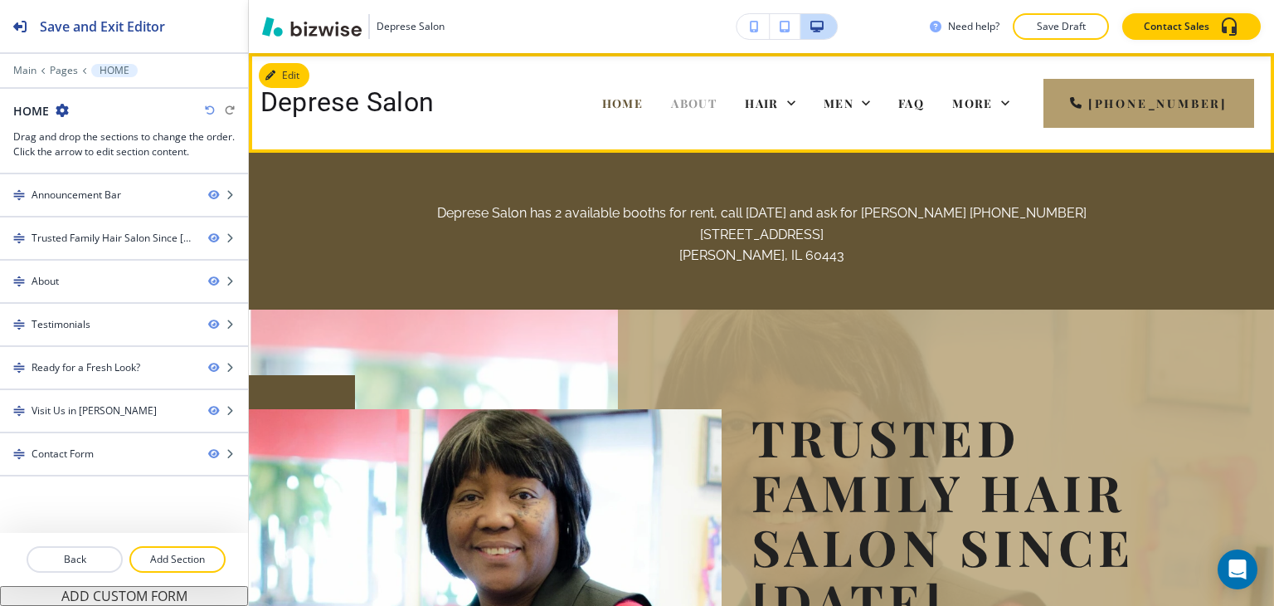
click at [707, 107] on span "ABOUT" at bounding box center [694, 103] width 46 height 16
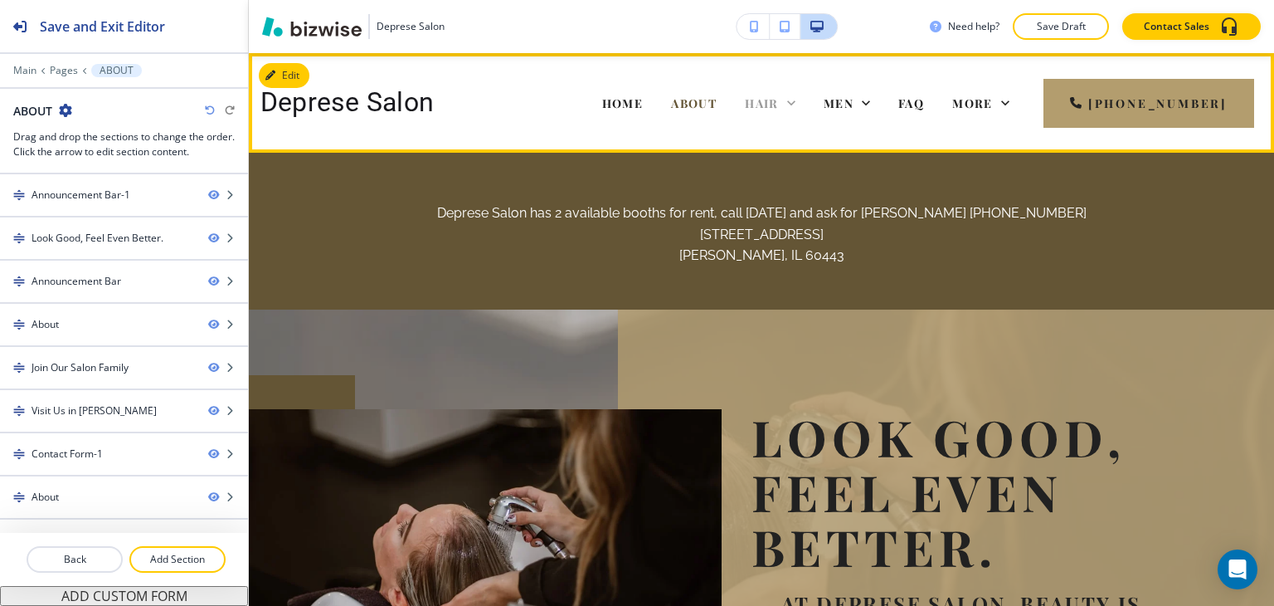
click at [776, 107] on span "HAIR" at bounding box center [762, 103] width 34 height 16
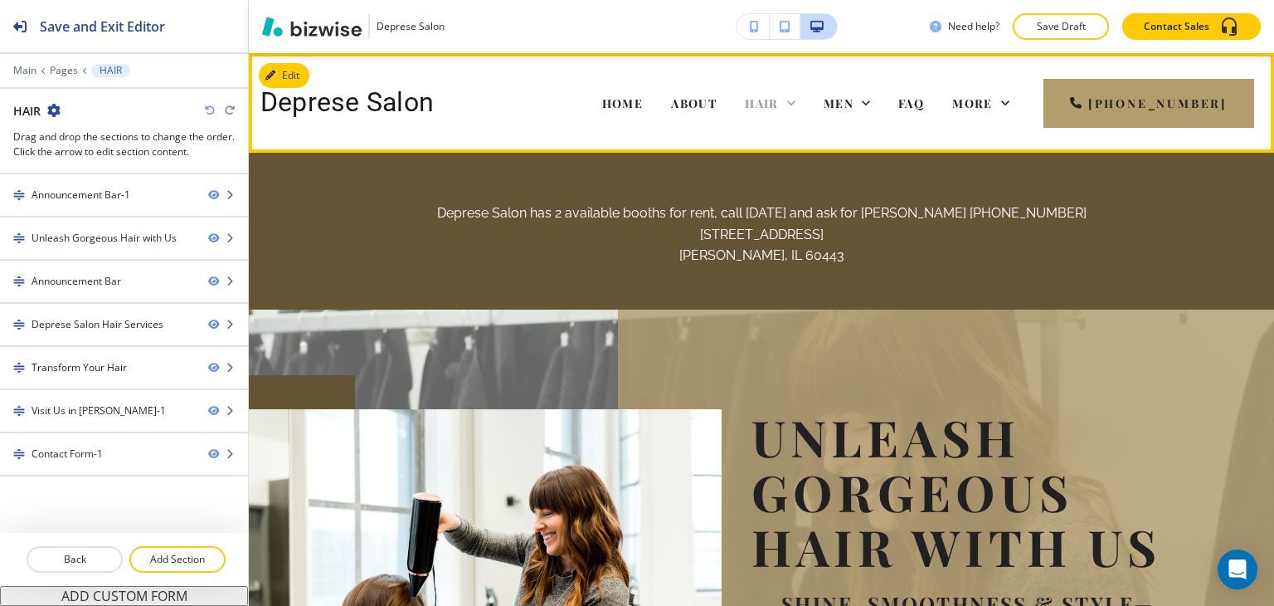
click at [800, 102] on icon at bounding box center [791, 103] width 17 height 17
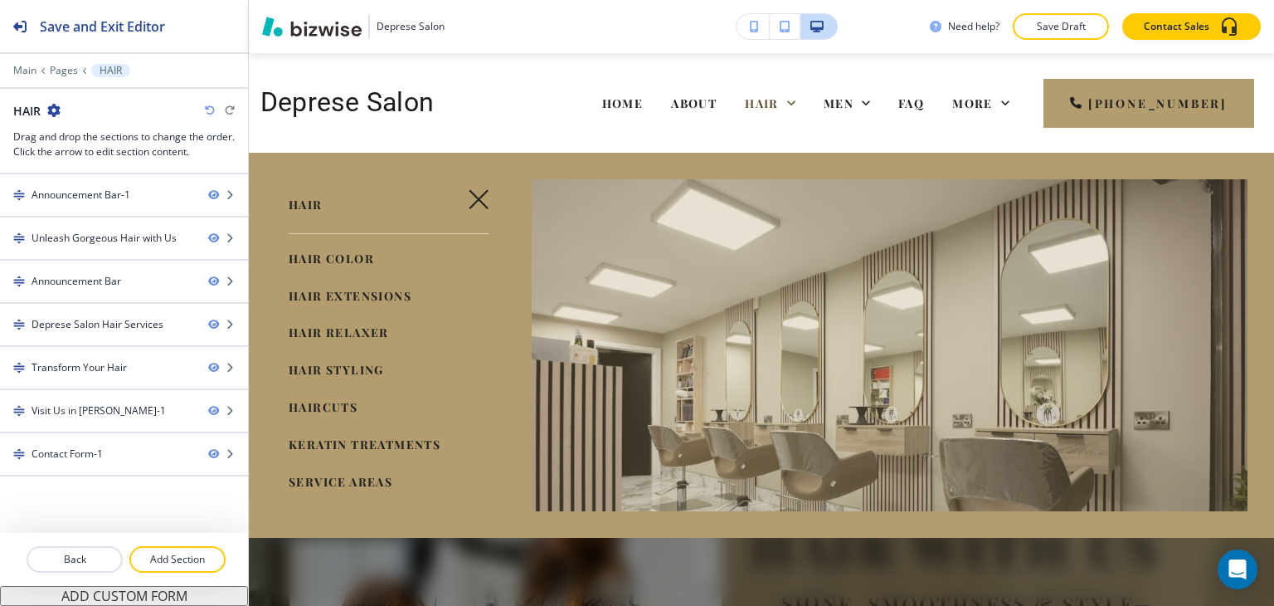
click at [352, 259] on span "HAIR COLOR" at bounding box center [331, 258] width 85 height 16
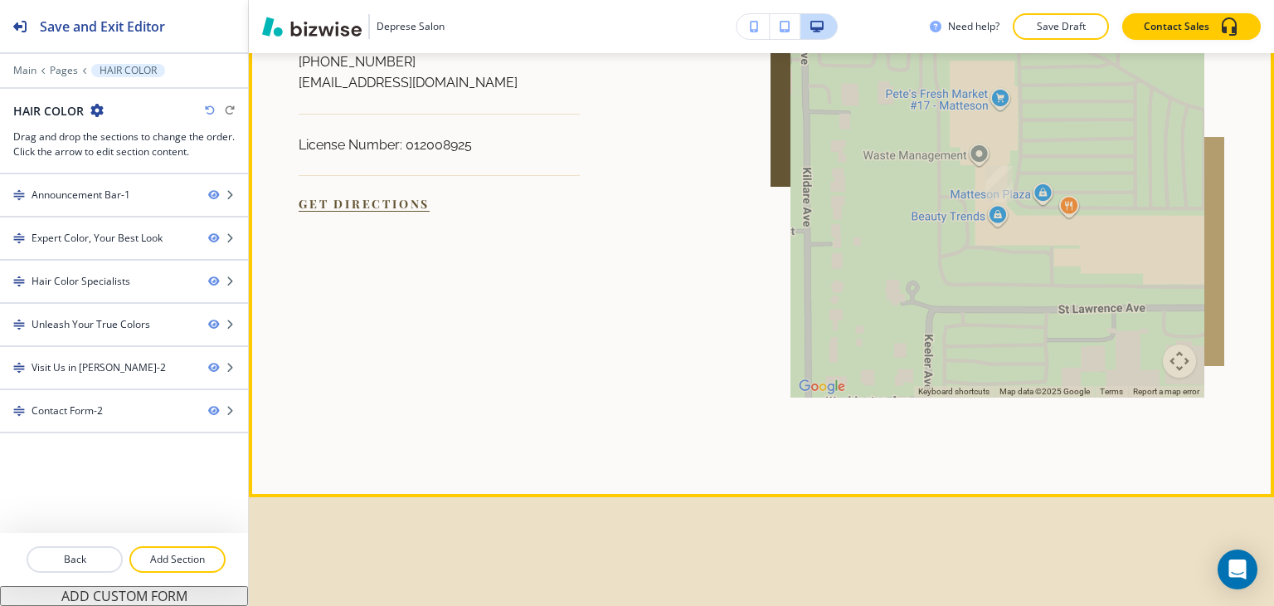
scroll to position [3567, 0]
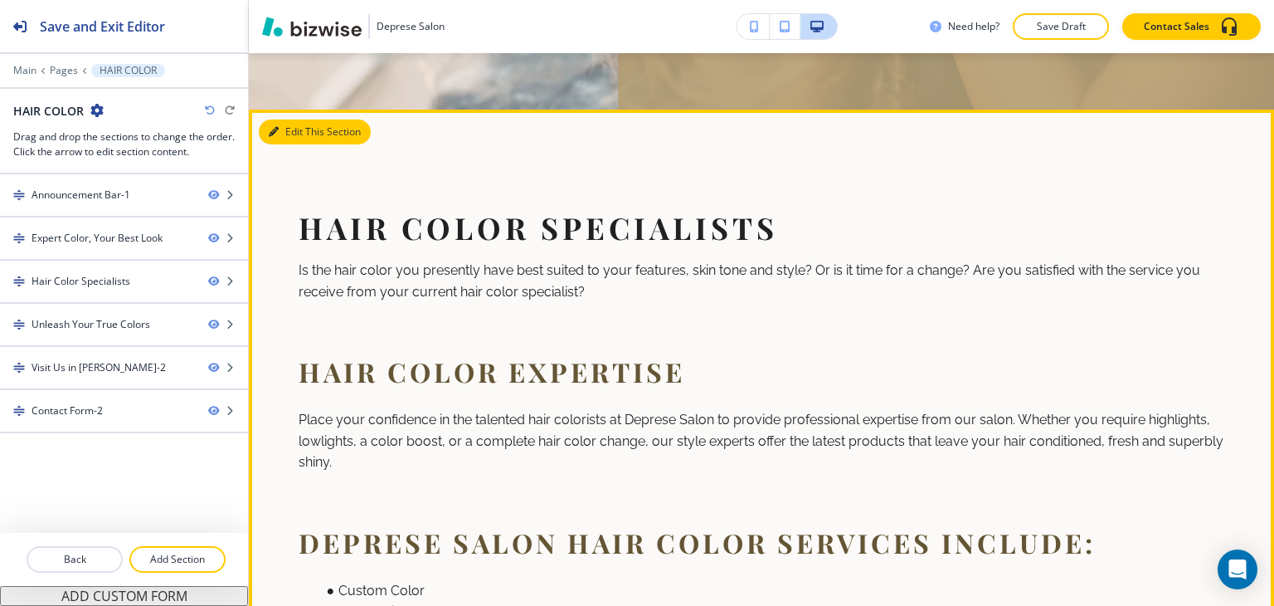
click at [294, 130] on button "Edit This Section" at bounding box center [315, 131] width 112 height 25
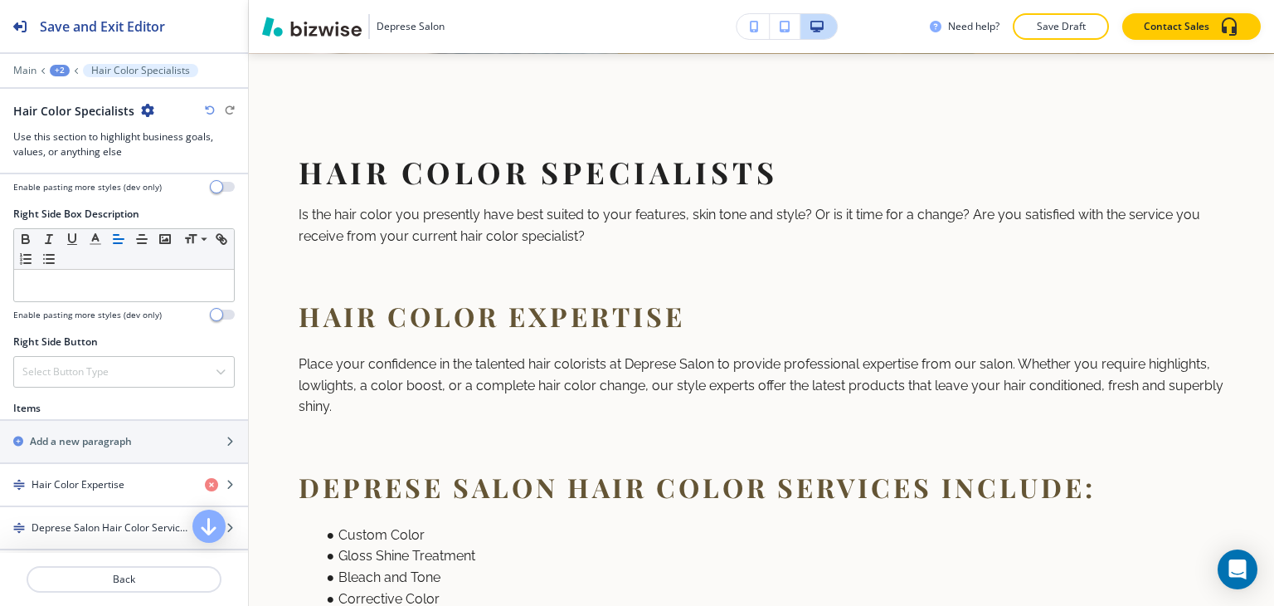
scroll to position [912, 0]
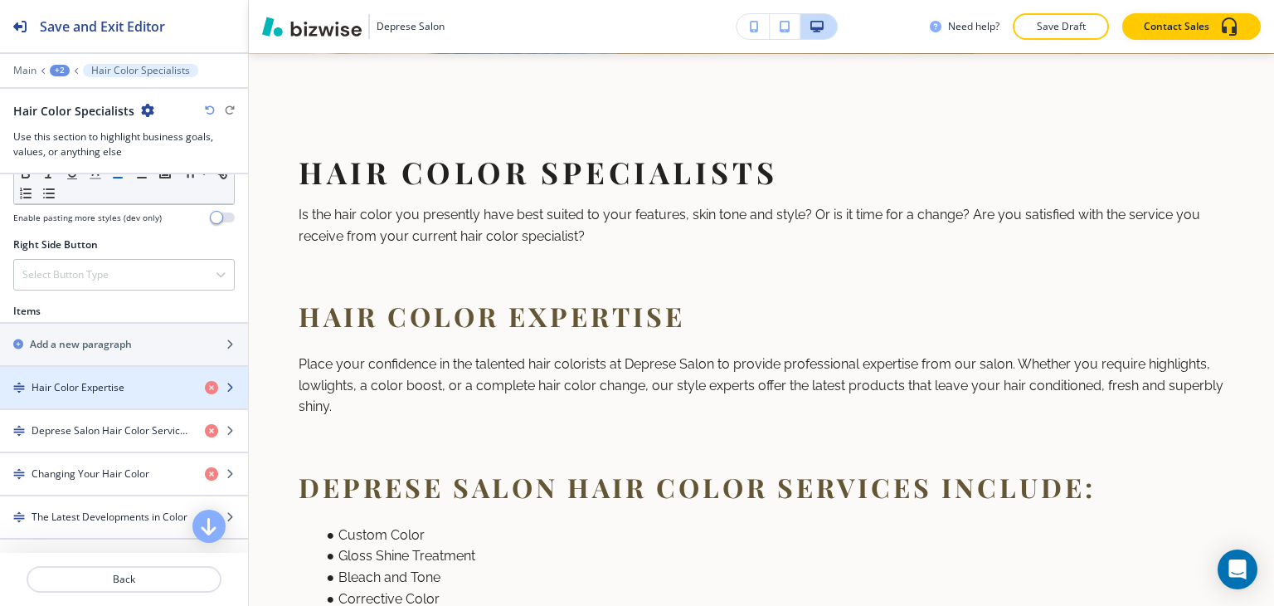
click at [118, 380] on h4 "Hair Color Expertise" at bounding box center [78, 387] width 93 height 15
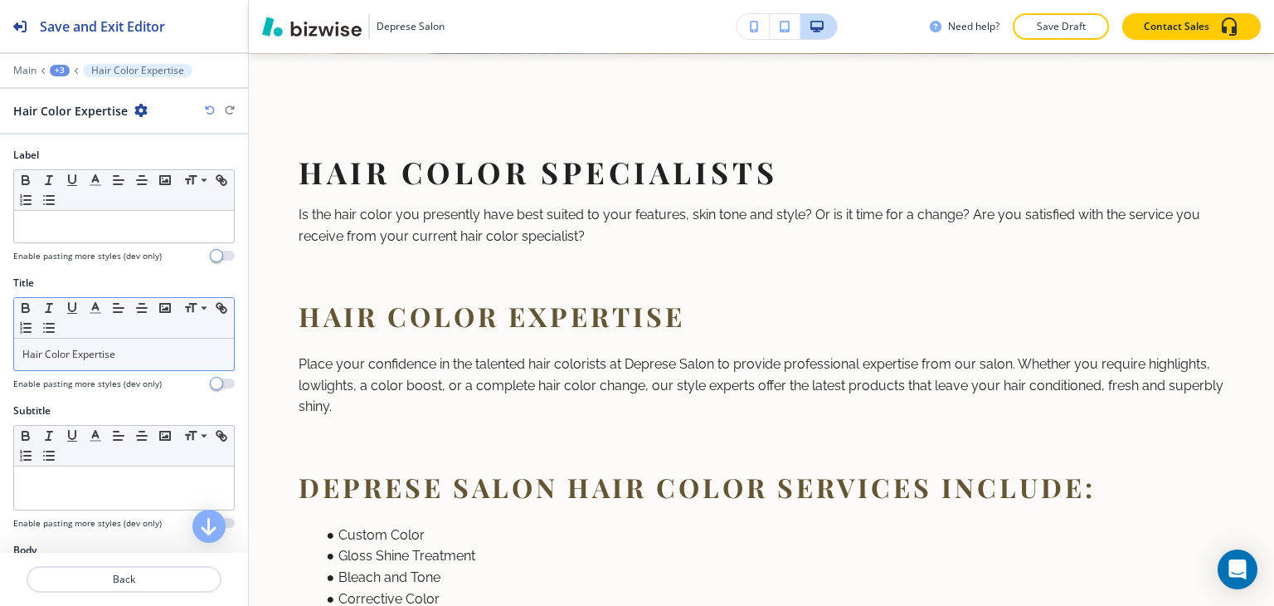
click at [143, 347] on p "Hair Color Expertise" at bounding box center [123, 354] width 203 height 15
click at [196, 323] on span at bounding box center [202, 331] width 37 height 20
click at [186, 334] on div "Small Normal Large Huge" at bounding box center [124, 318] width 220 height 41
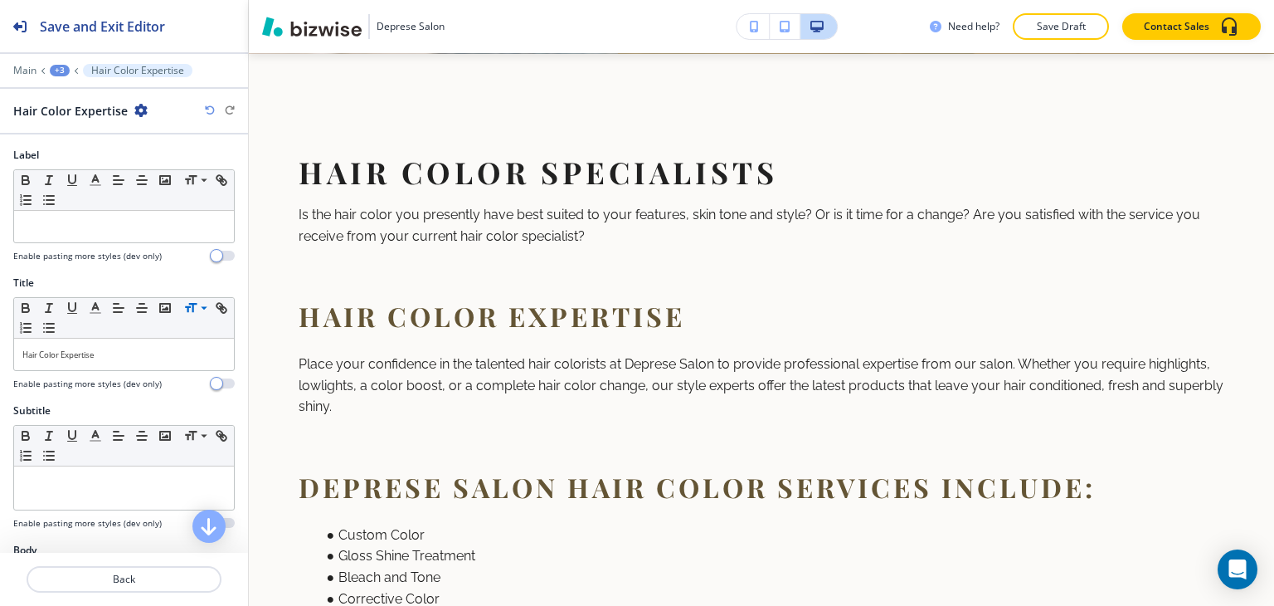
click at [60, 75] on div "+3" at bounding box center [60, 71] width 20 height 12
click at [90, 153] on p "Hair Color Specialists" at bounding box center [103, 155] width 85 height 15
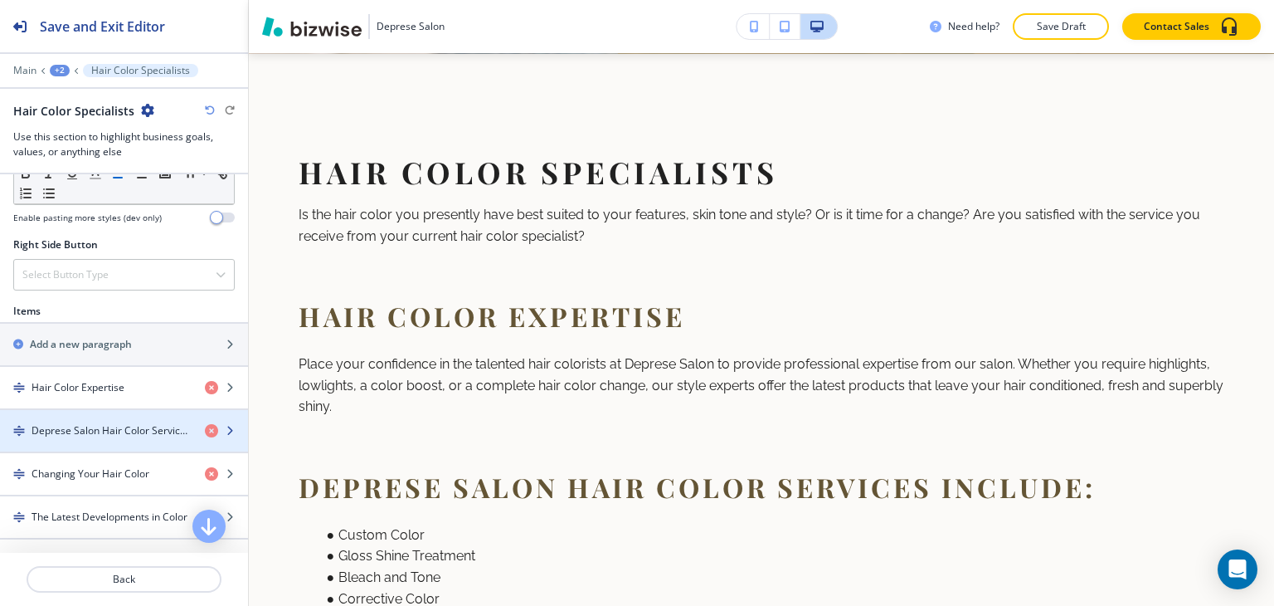
click at [129, 423] on h4 "Deprese Salon Hair Color Services Include:" at bounding box center [112, 430] width 160 height 15
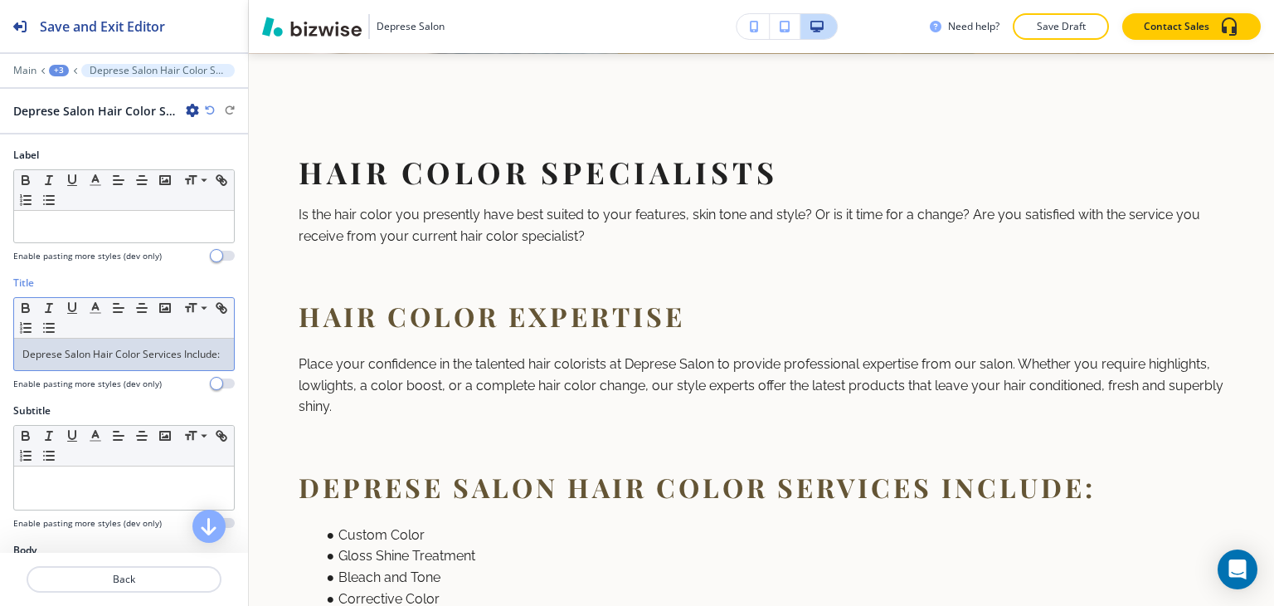
click at [104, 362] on p "Deprese Salon Hair Color Services Include:" at bounding box center [123, 354] width 203 height 15
click at [103, 362] on p "Deprese Salon Hair Color Services Include:" at bounding box center [123, 354] width 203 height 15
click at [197, 333] on span at bounding box center [202, 331] width 37 height 20
click at [192, 349] on p "Deprese Salon Hair Color Services Include:" at bounding box center [123, 354] width 203 height 15
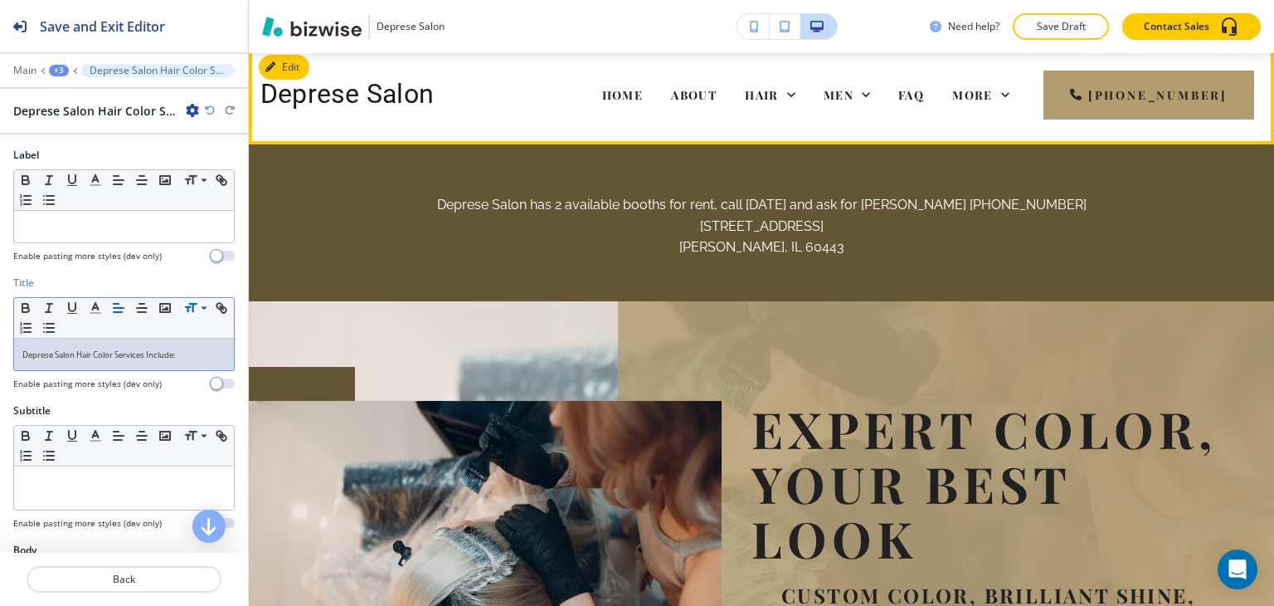
scroll to position [0, 0]
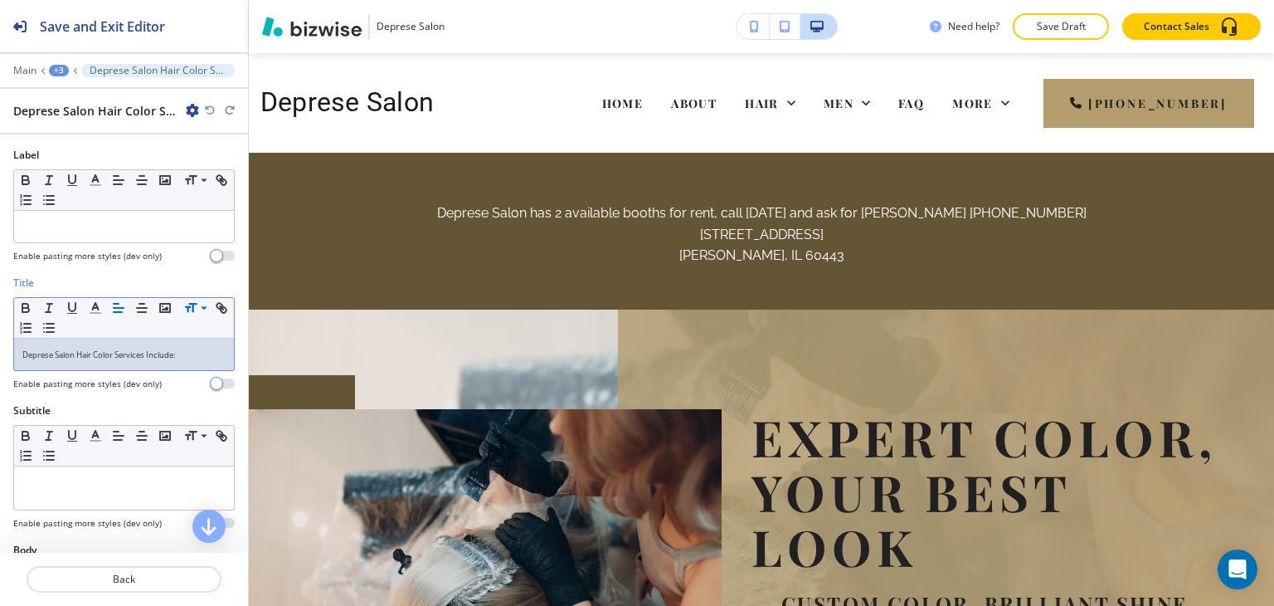
click at [1043, 21] on p "Save Draft" at bounding box center [1060, 26] width 53 height 15
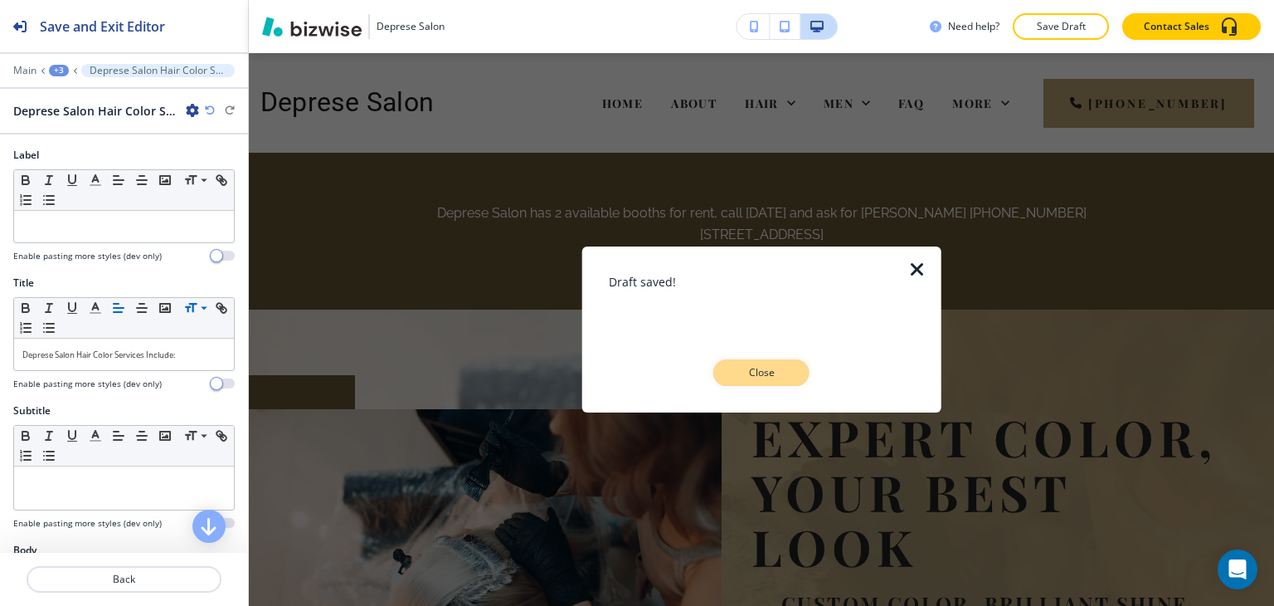
click at [763, 374] on p "Close" at bounding box center [761, 372] width 53 height 15
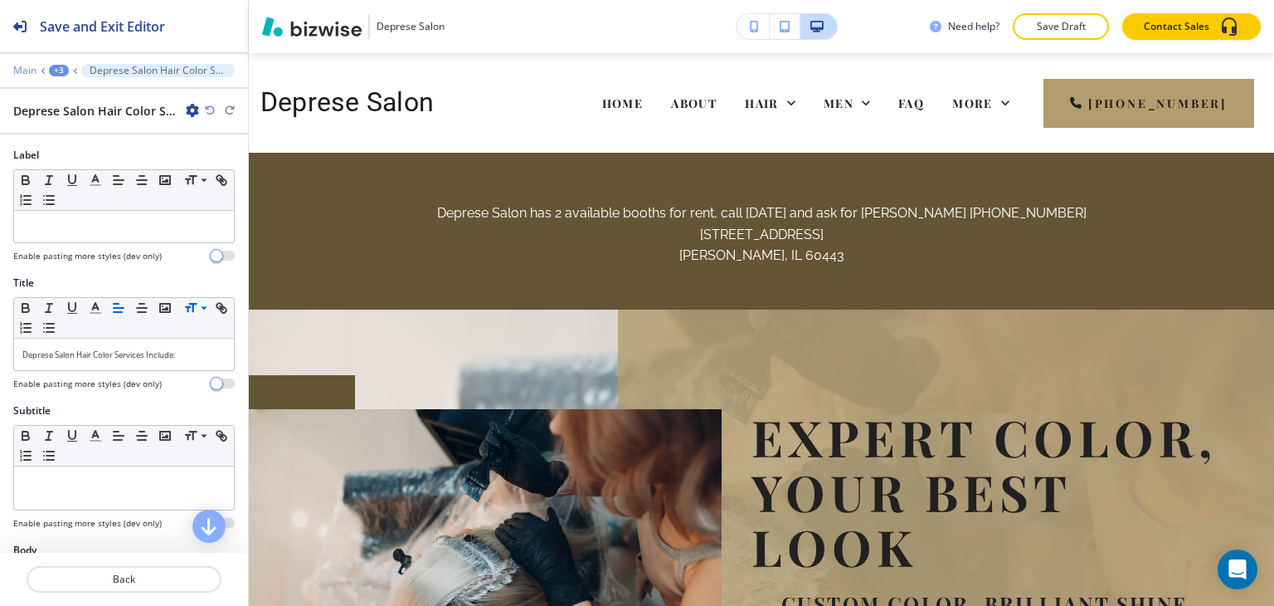
click at [23, 73] on p "Main" at bounding box center [24, 71] width 23 height 12
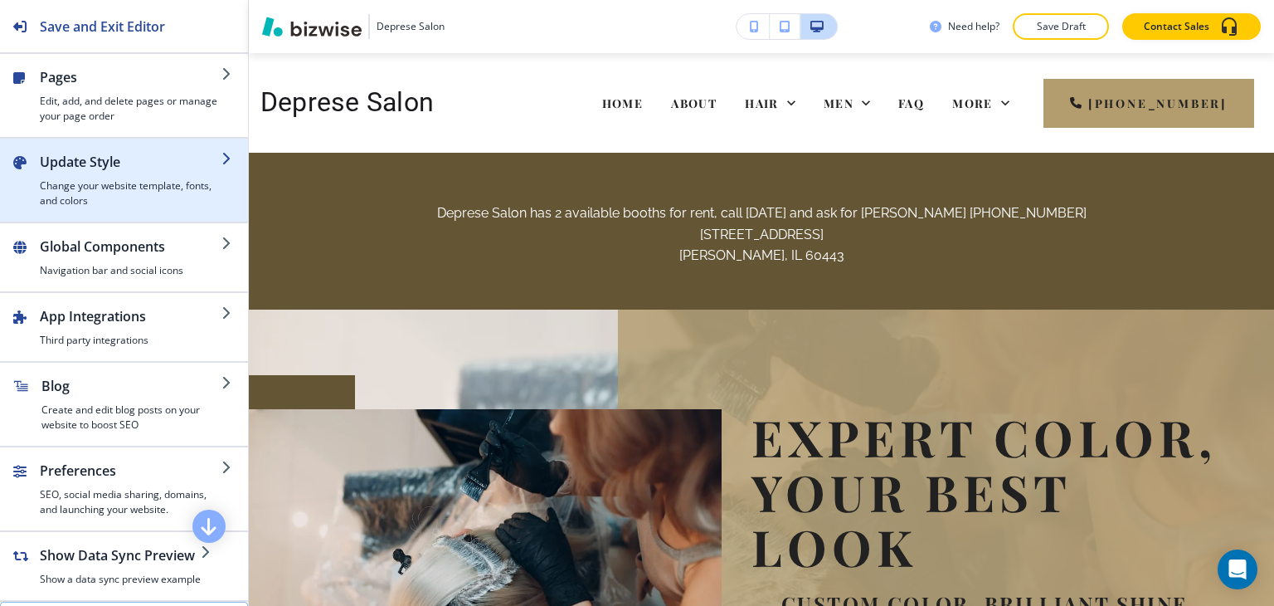
click at [116, 168] on h2 "Update Style" at bounding box center [131, 162] width 182 height 20
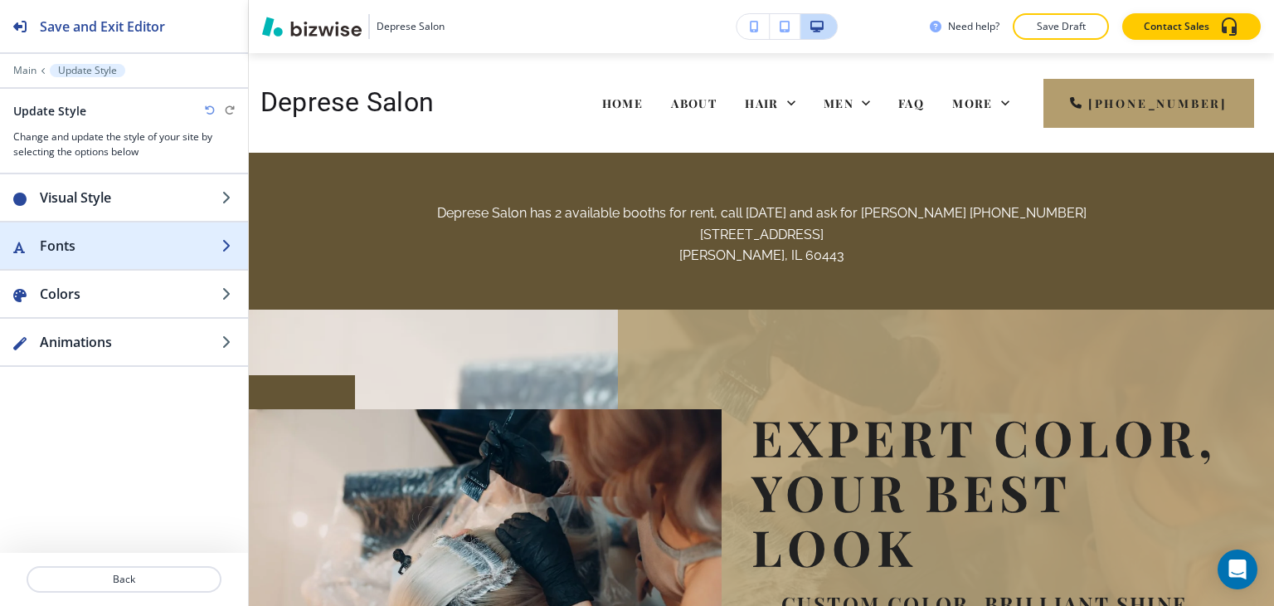
click at [116, 248] on h2 "Fonts" at bounding box center [131, 246] width 182 height 20
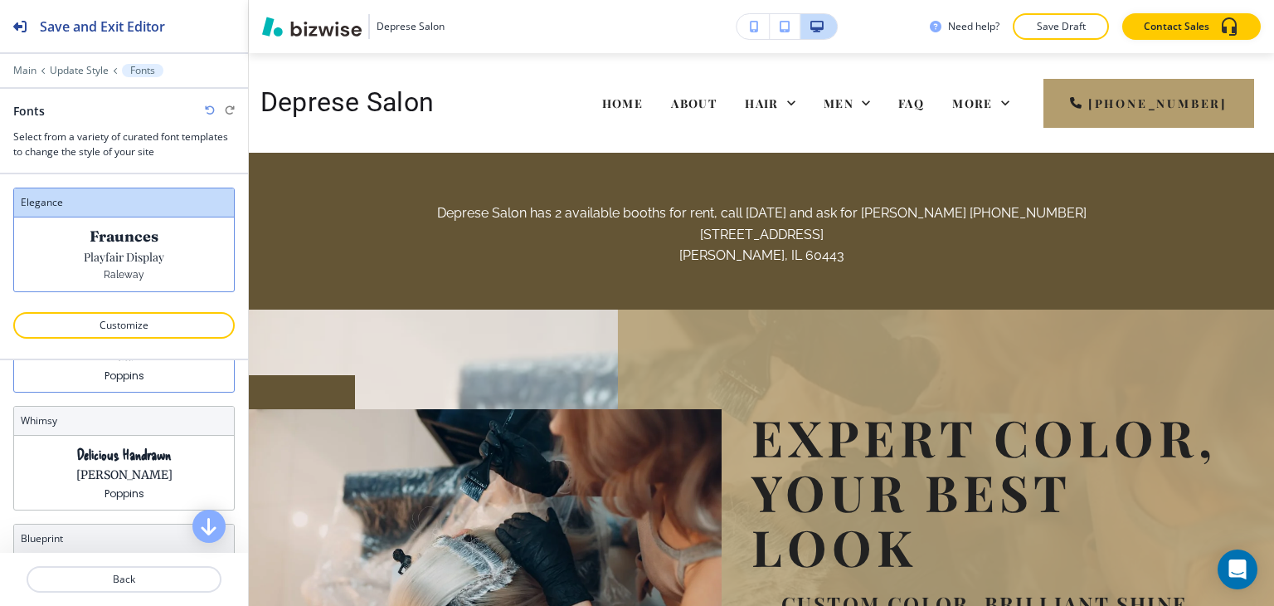
scroll to position [335, 0]
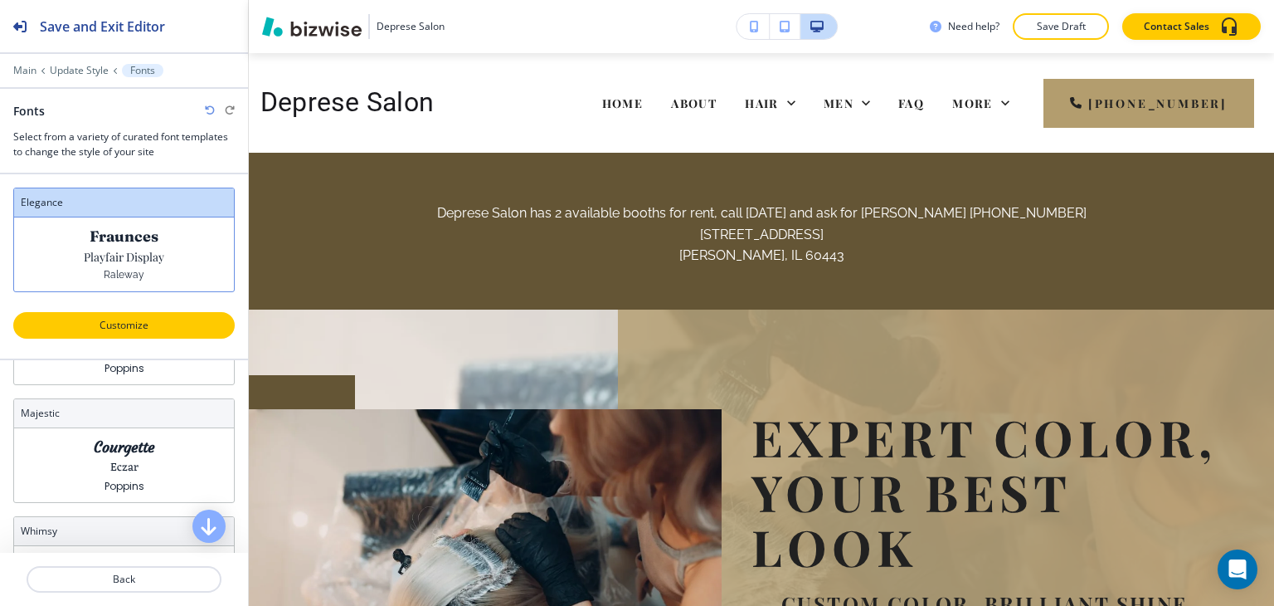
click at [152, 321] on p "Customize" at bounding box center [124, 325] width 178 height 15
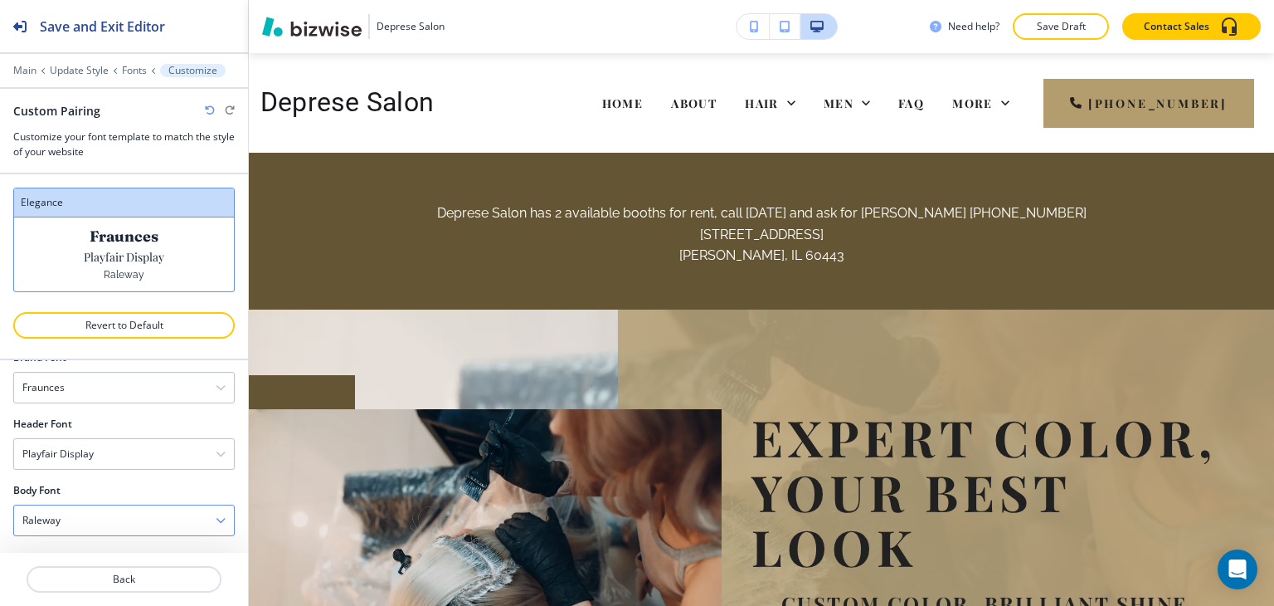
scroll to position [15, 0]
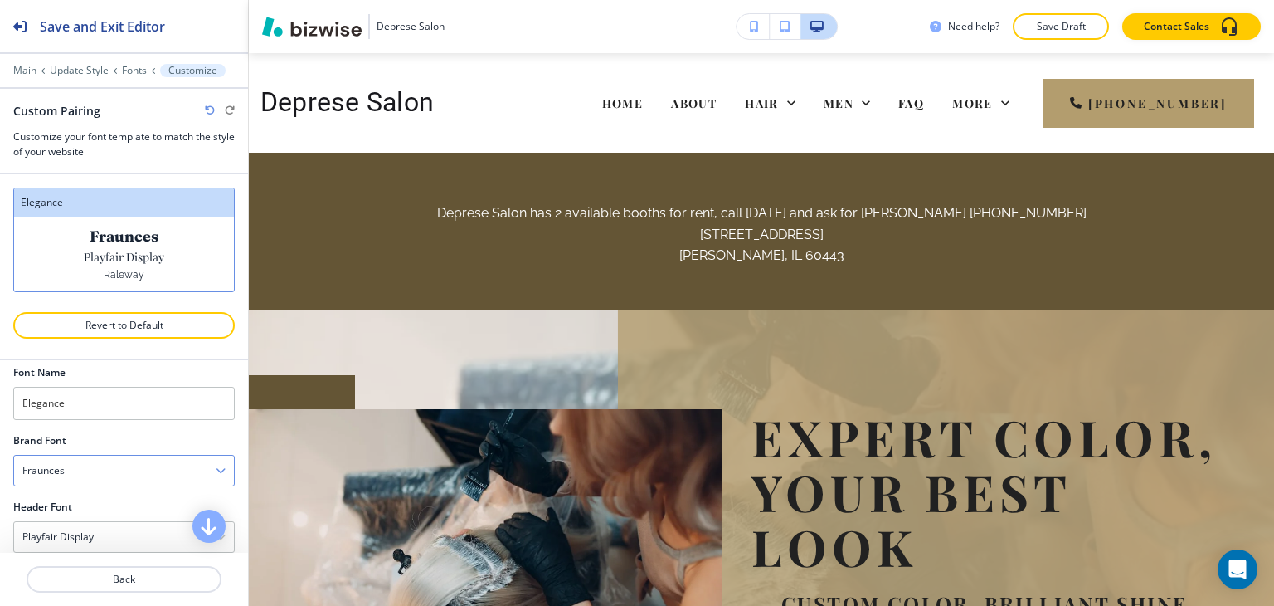
click at [132, 472] on div "Fraunces" at bounding box center [124, 470] width 220 height 30
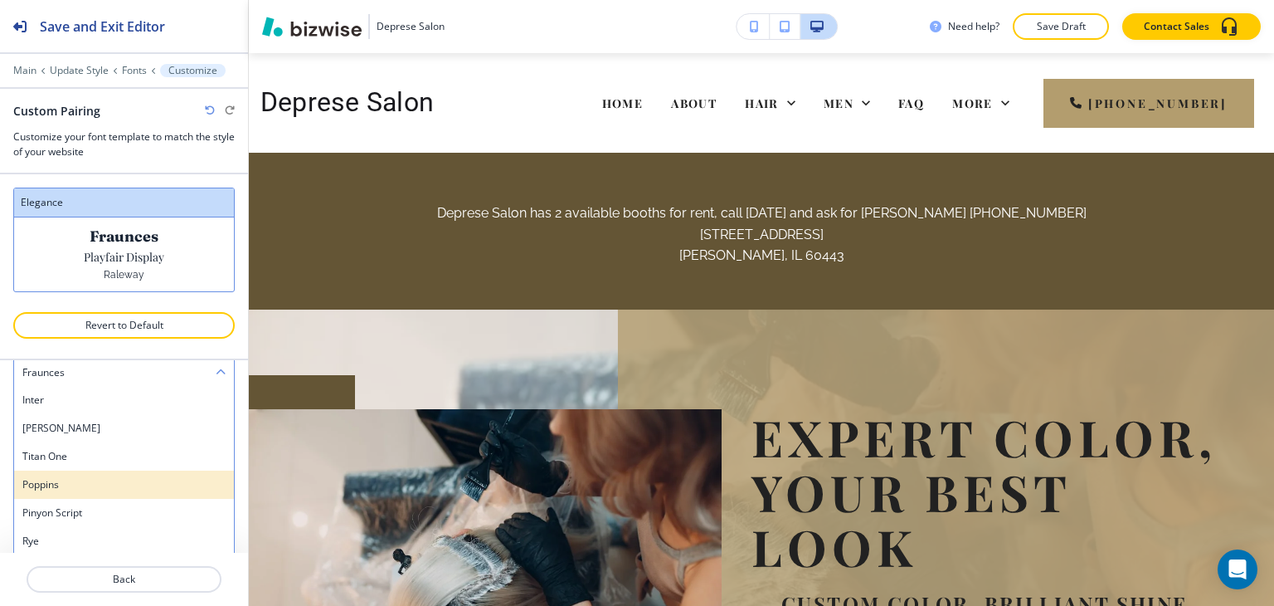
click at [102, 490] on div "Poppins" at bounding box center [124, 484] width 220 height 28
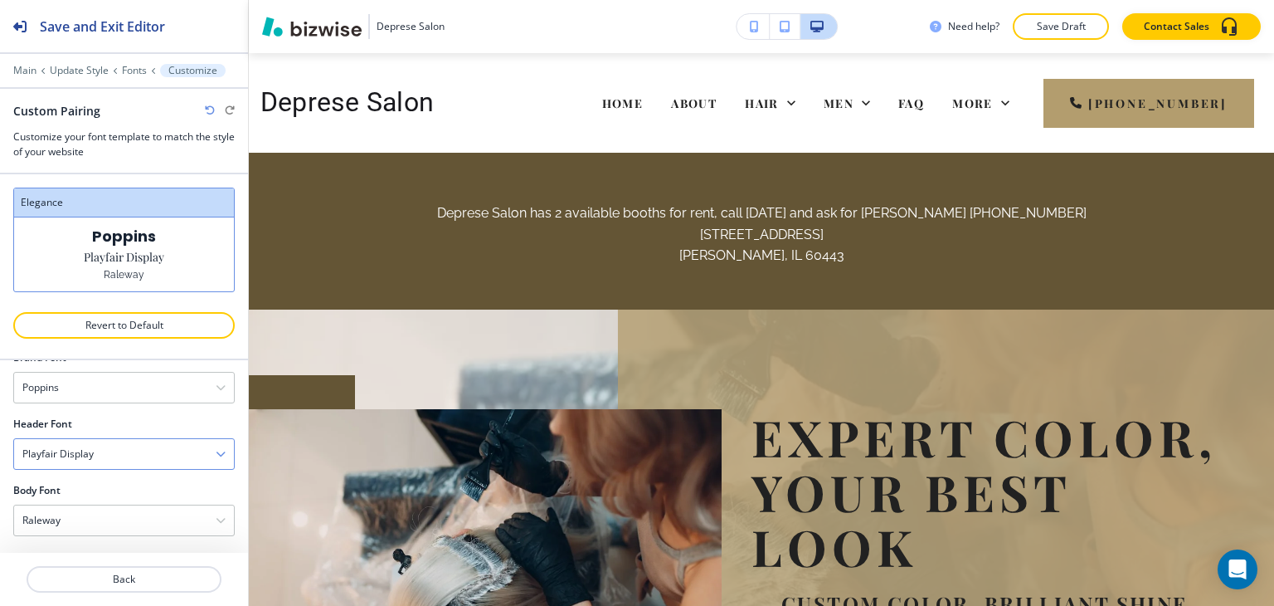
click at [139, 451] on div "Playfair Display" at bounding box center [124, 454] width 220 height 30
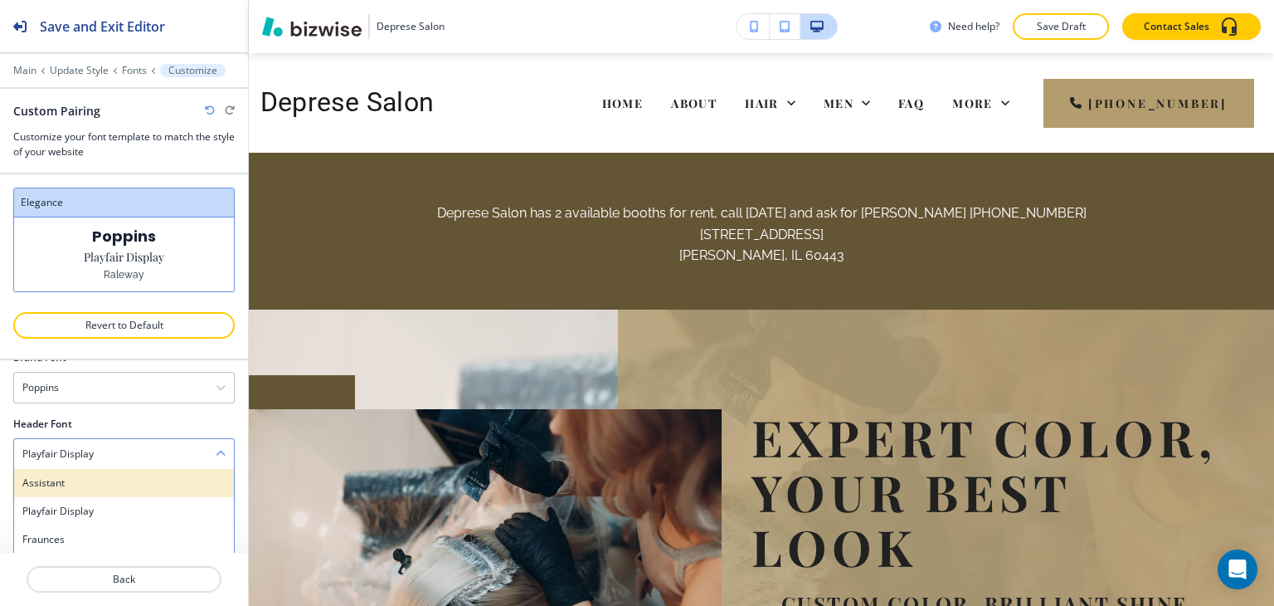
click at [123, 475] on h4 "Assistant" at bounding box center [123, 482] width 203 height 15
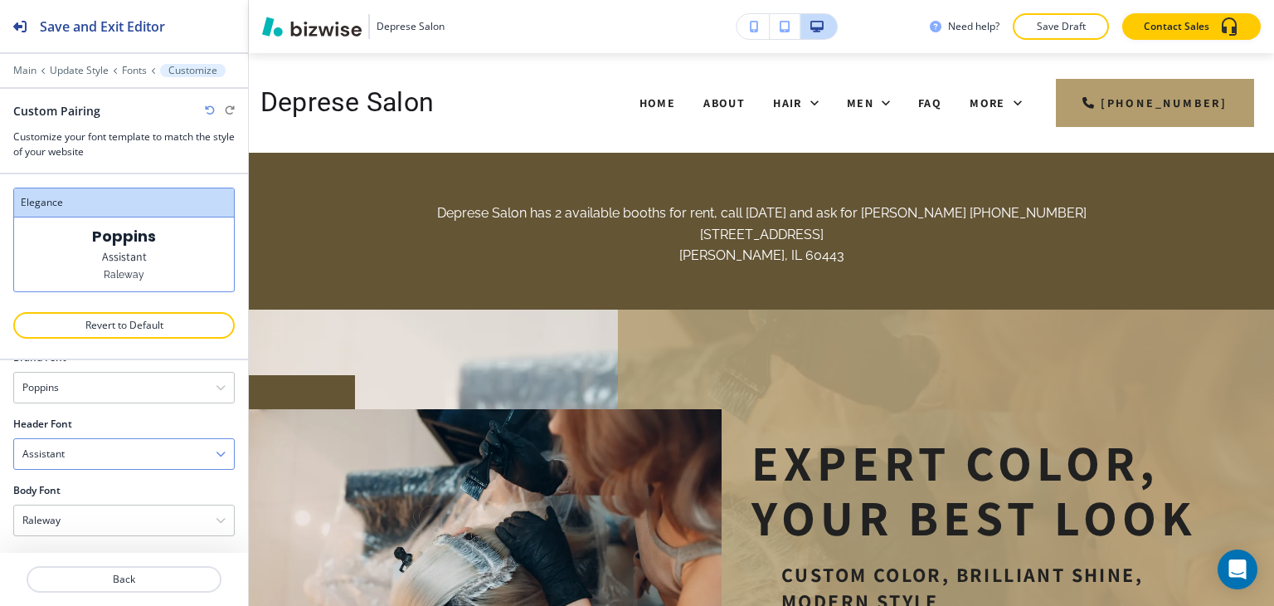
click at [111, 455] on div "Assistant" at bounding box center [124, 454] width 220 height 30
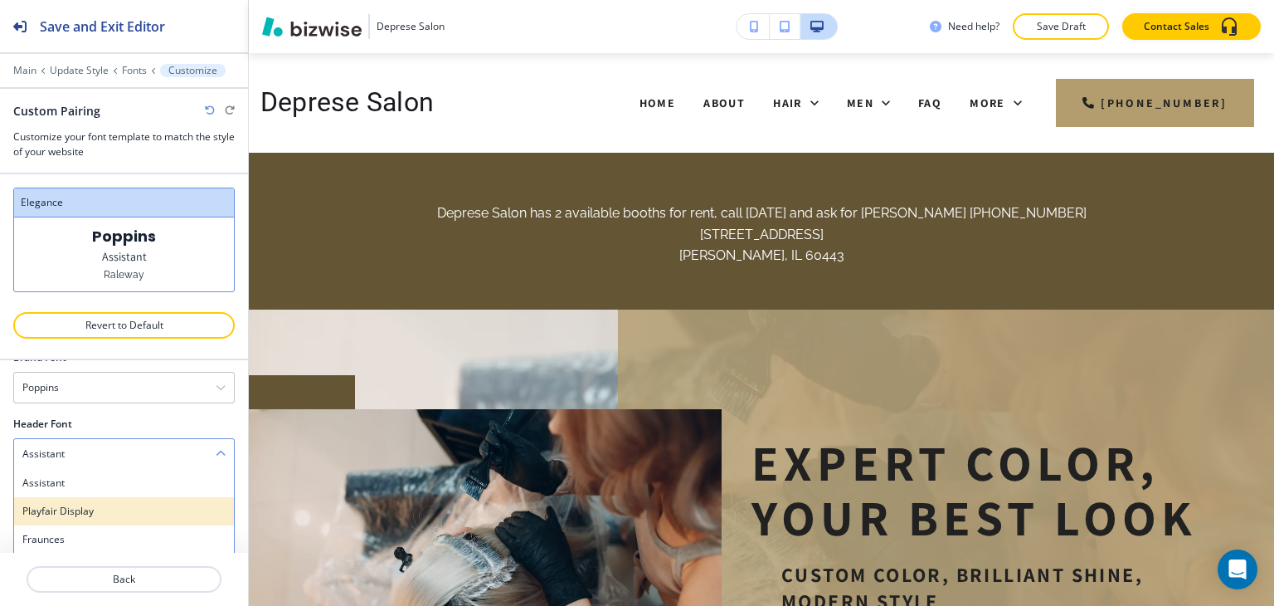
click at [98, 503] on h4 "Playfair Display" at bounding box center [123, 510] width 203 height 15
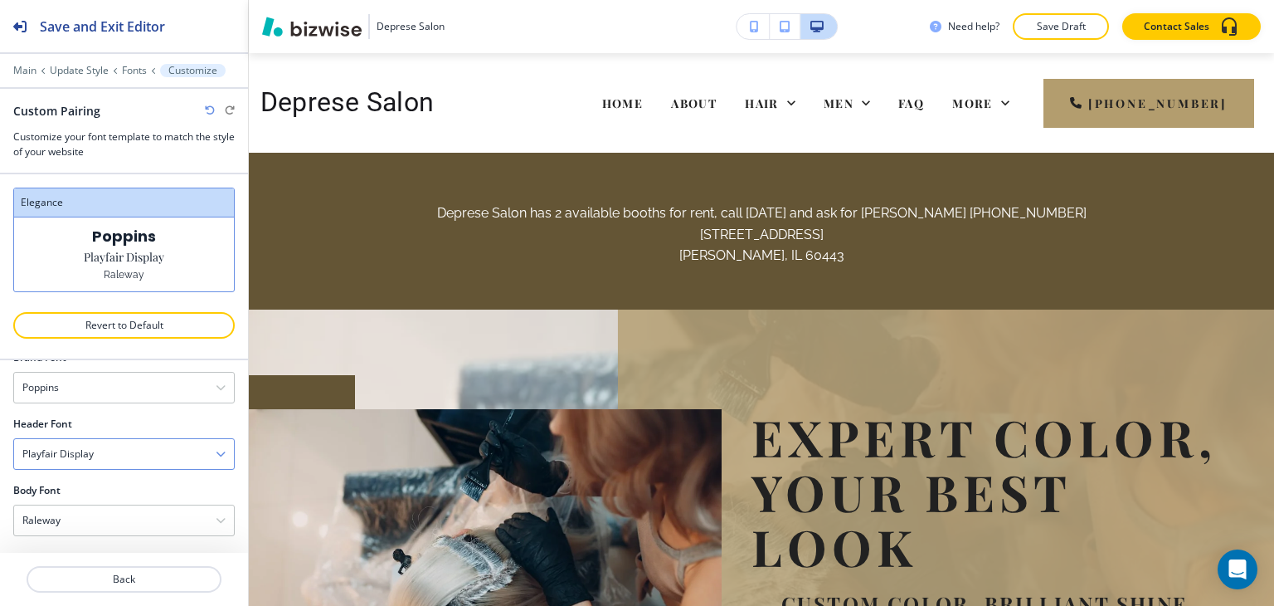
click at [154, 451] on div "Playfair Display" at bounding box center [124, 454] width 220 height 30
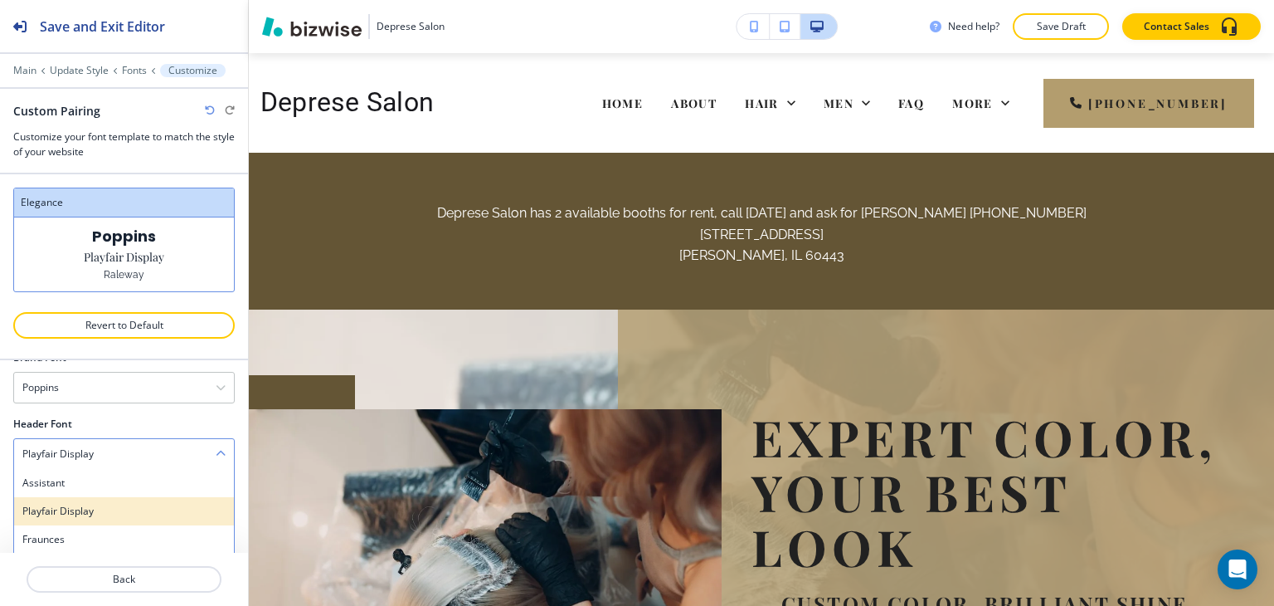
scroll to position [83, 0]
click at [163, 386] on div "Poppins" at bounding box center [124, 387] width 220 height 30
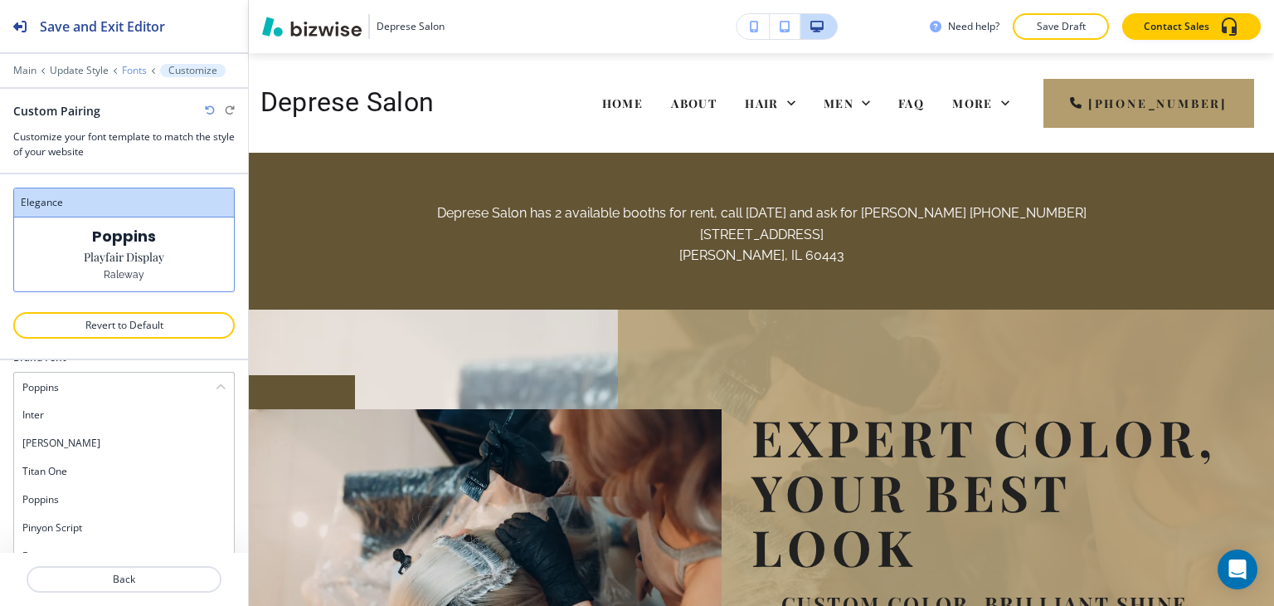
click at [142, 73] on p "Fonts" at bounding box center [134, 71] width 25 height 12
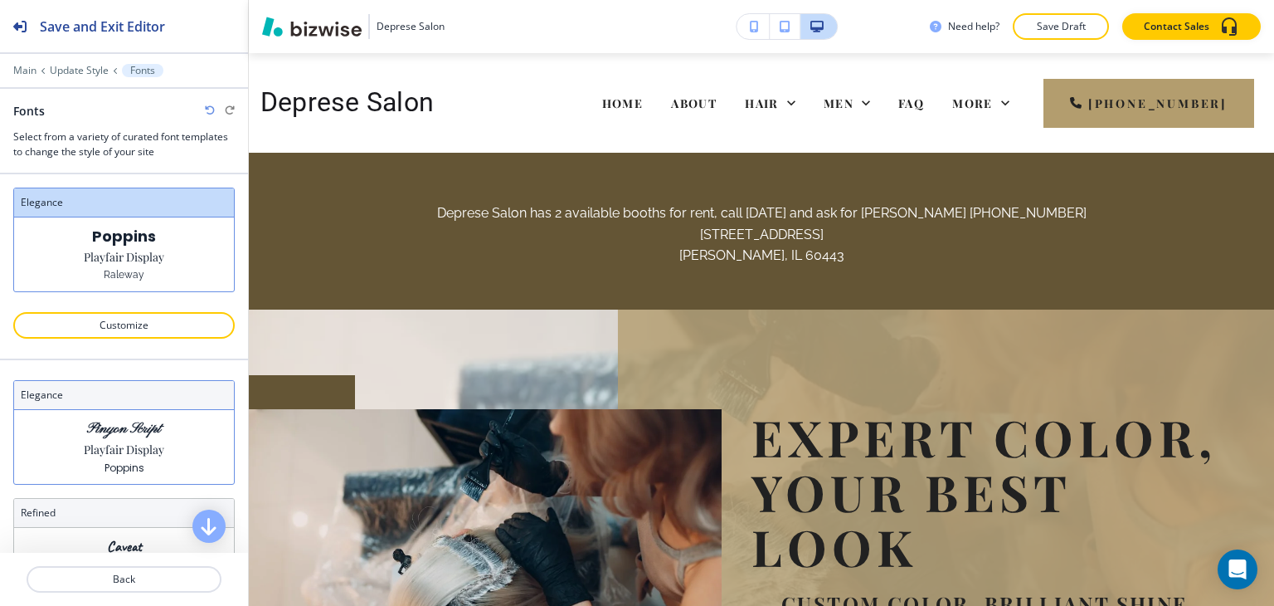
click at [143, 452] on p "Playfair Display" at bounding box center [124, 448] width 80 height 17
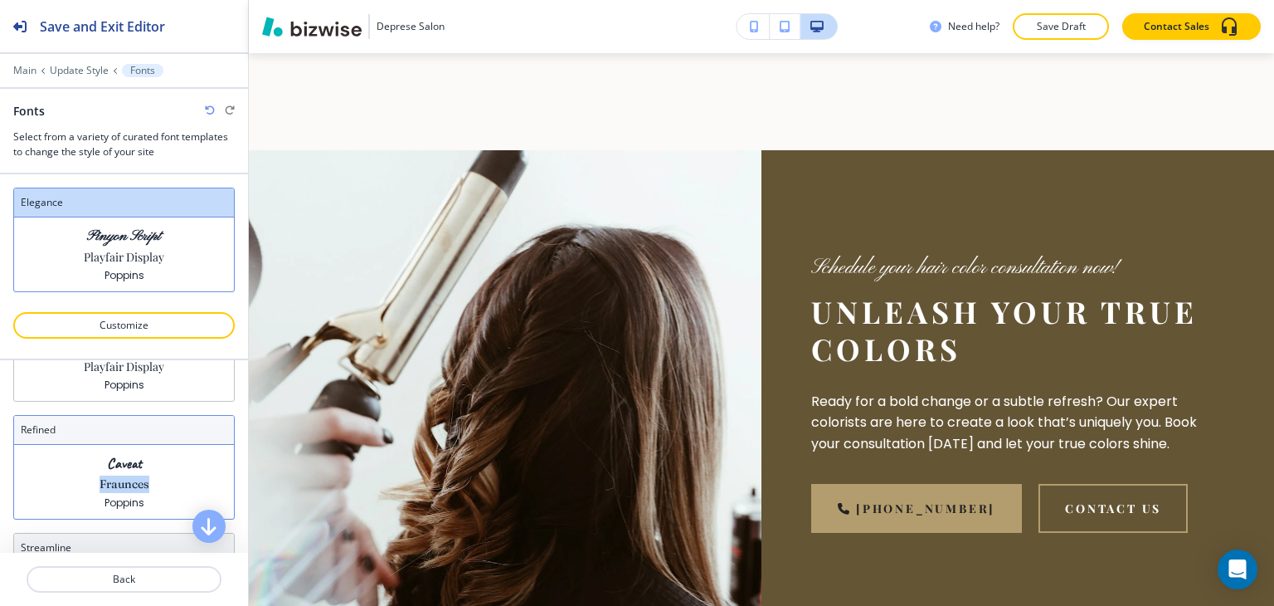
click at [143, 463] on div "Caveat Fraunces Poppins" at bounding box center [124, 482] width 220 height 74
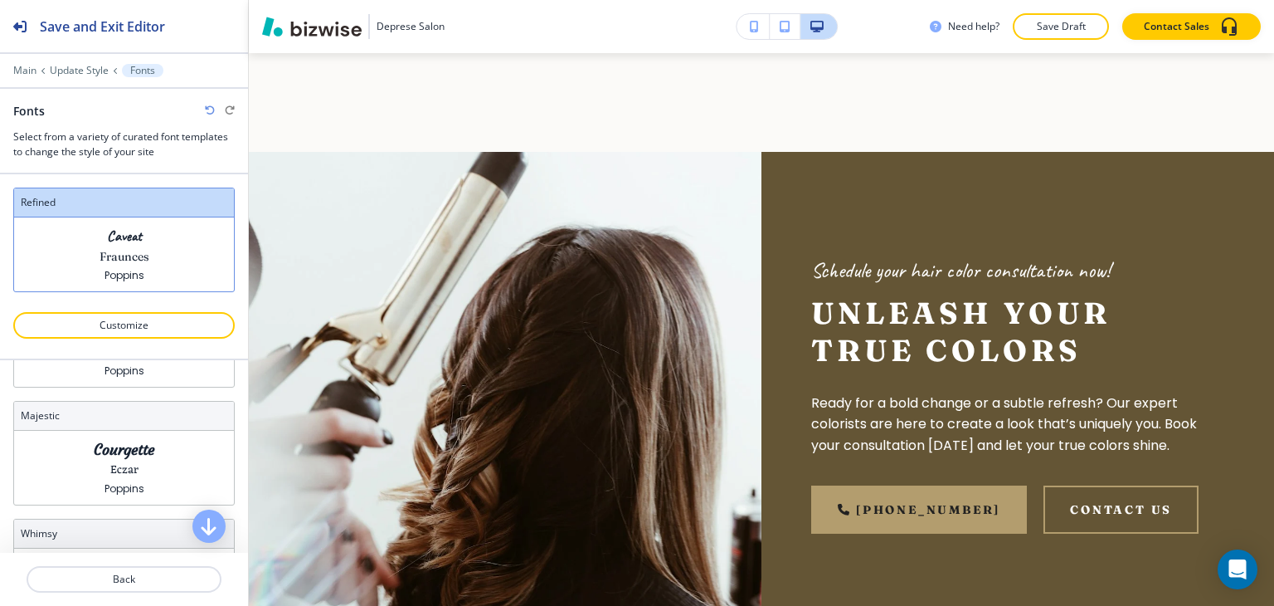
scroll to position [332, 0]
click at [146, 460] on div "Courgette Eczar Poppins" at bounding box center [124, 468] width 220 height 74
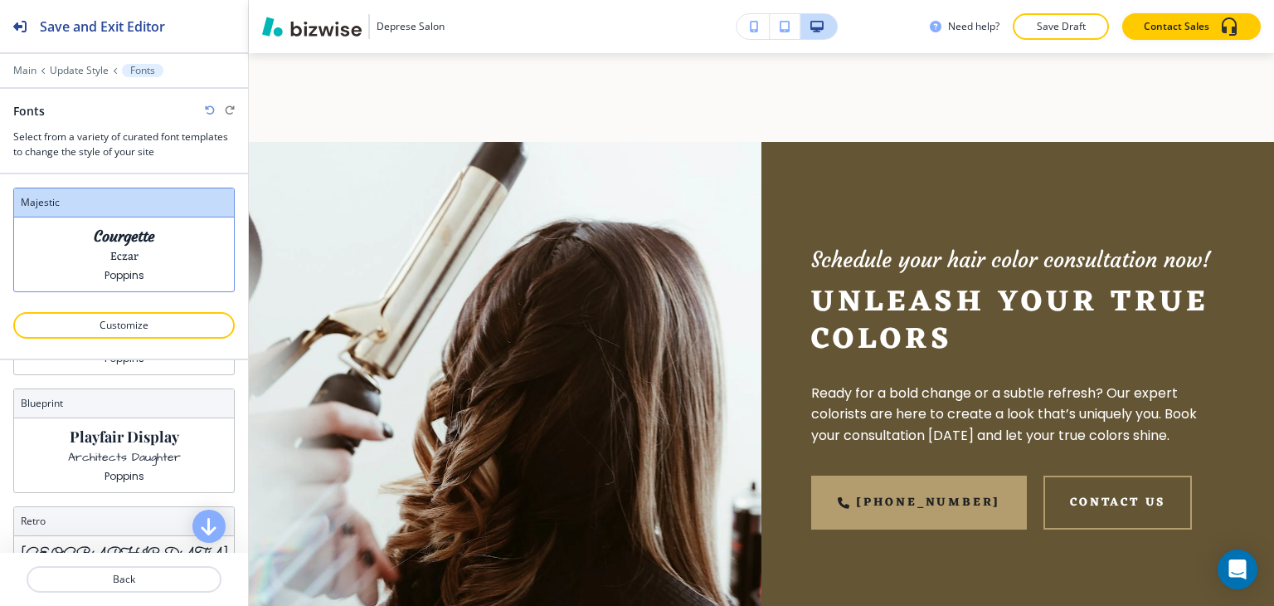
scroll to position [666, 0]
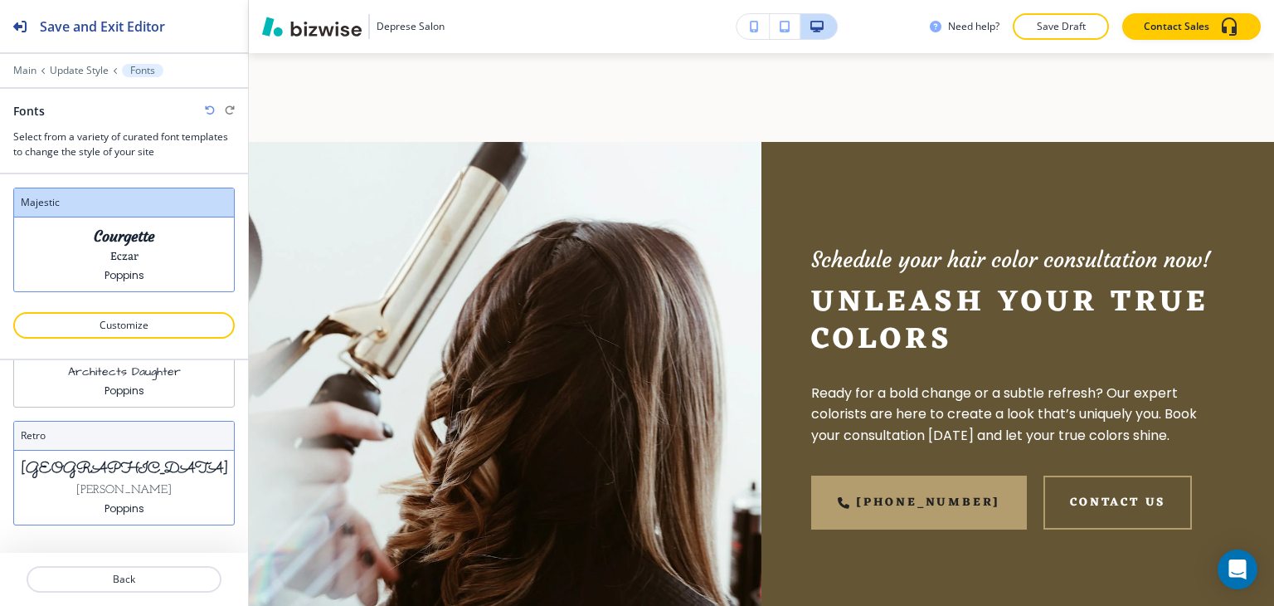
click at [143, 482] on p "Josefin Slab" at bounding box center [123, 489] width 95 height 17
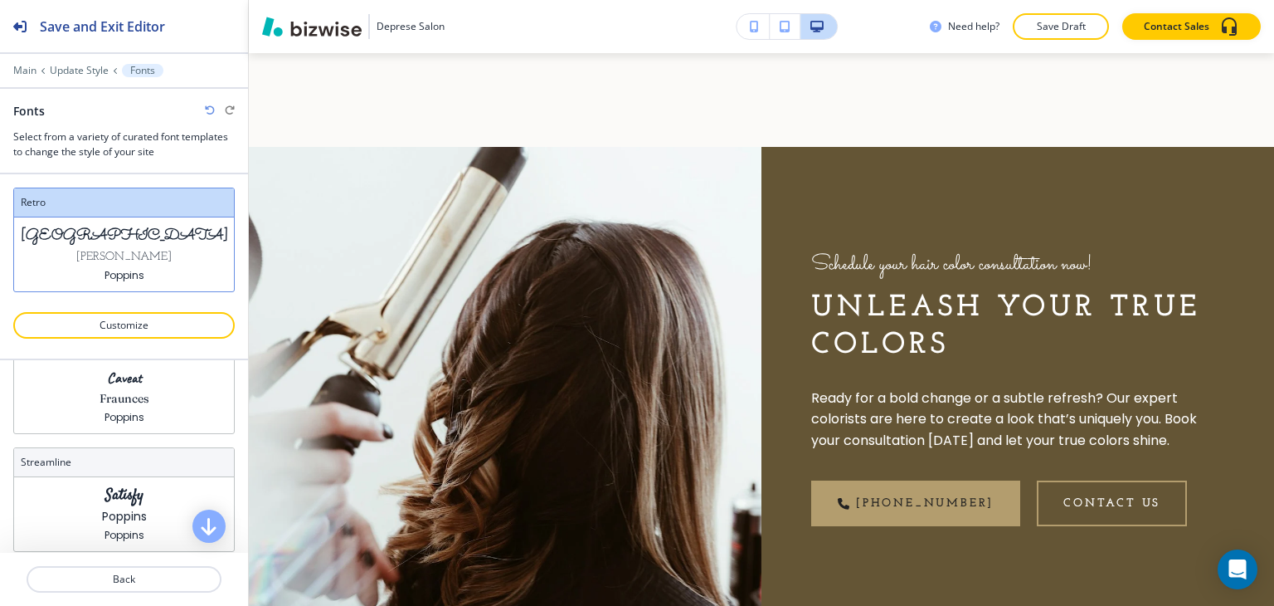
scroll to position [0, 0]
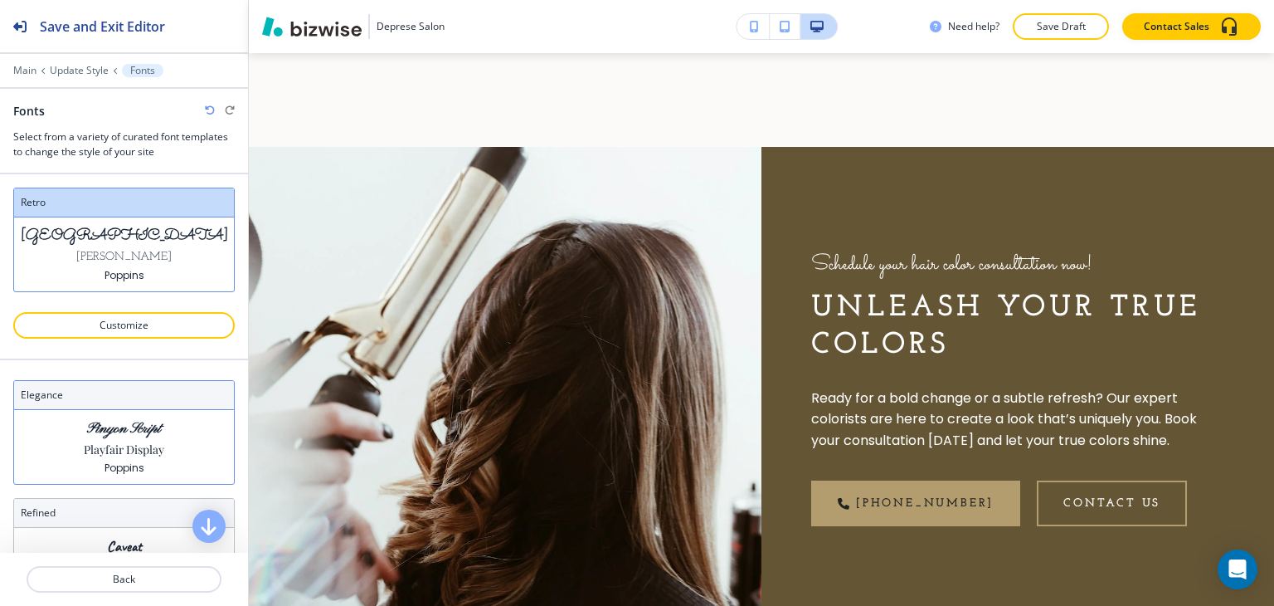
click at [148, 447] on p "Playfair Display" at bounding box center [124, 448] width 80 height 17
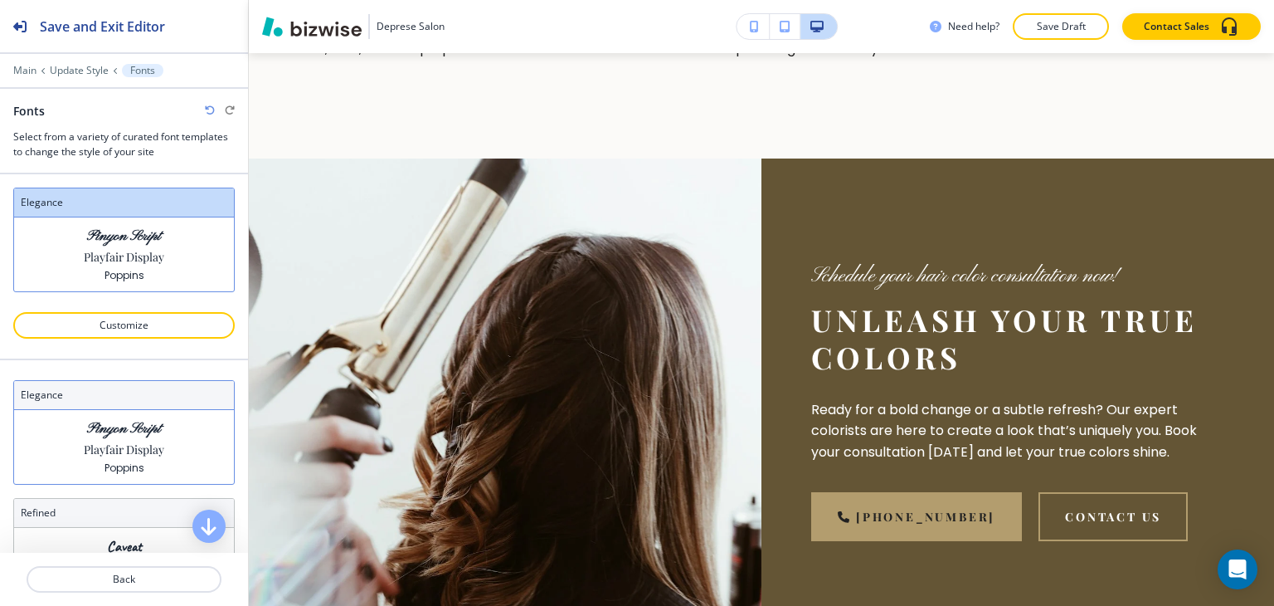
scroll to position [2654, 0]
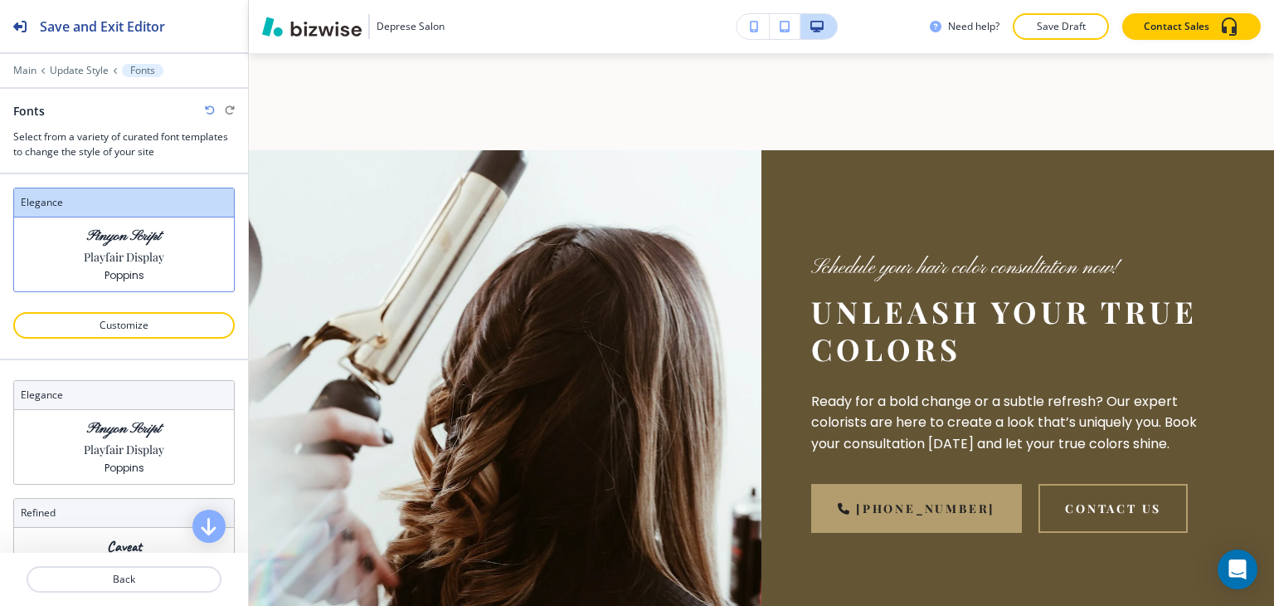
click at [212, 110] on icon "button" at bounding box center [210, 110] width 10 height 10
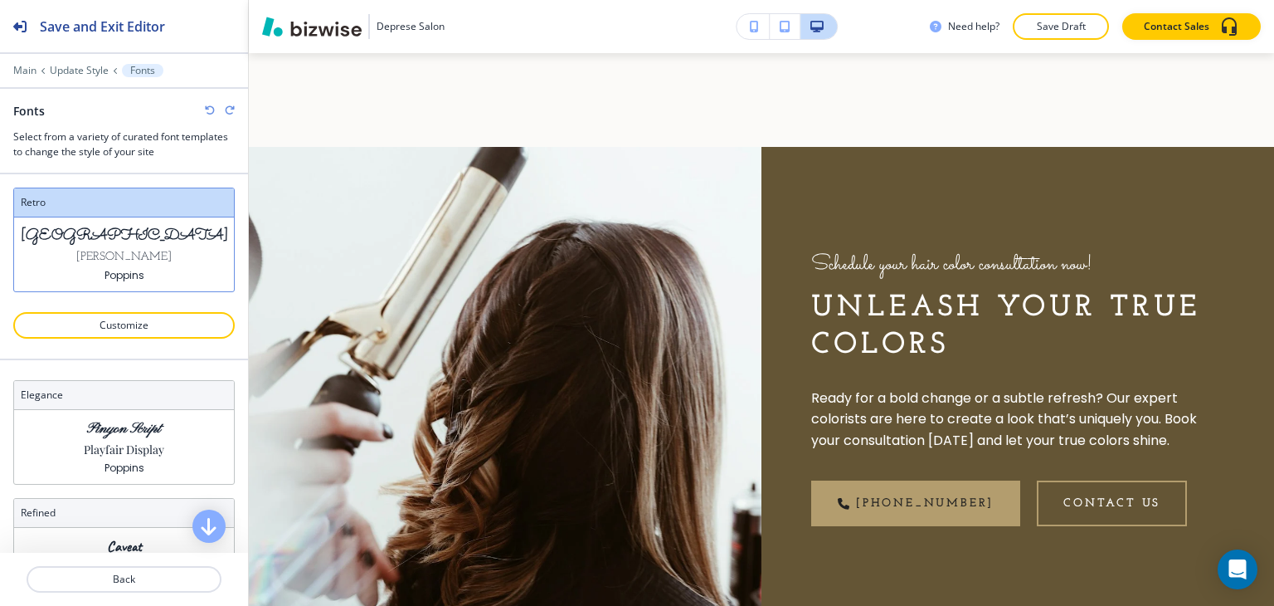
click at [212, 110] on icon "button" at bounding box center [210, 110] width 10 height 10
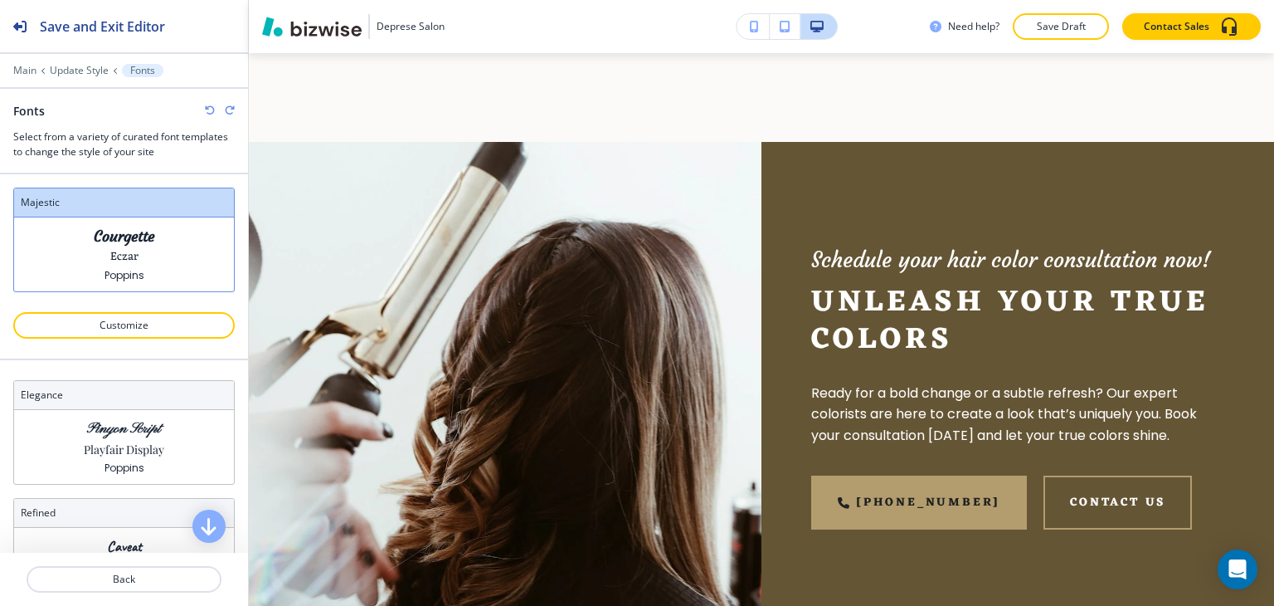
click at [212, 110] on icon "button" at bounding box center [210, 110] width 10 height 10
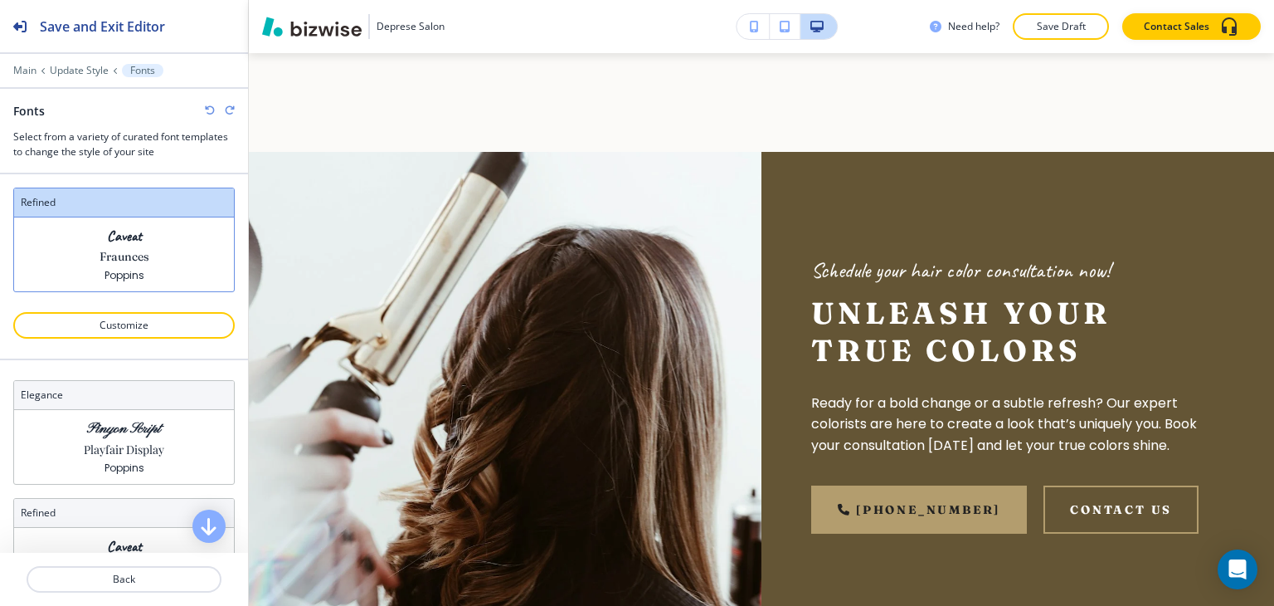
click at [212, 110] on icon "button" at bounding box center [210, 110] width 10 height 10
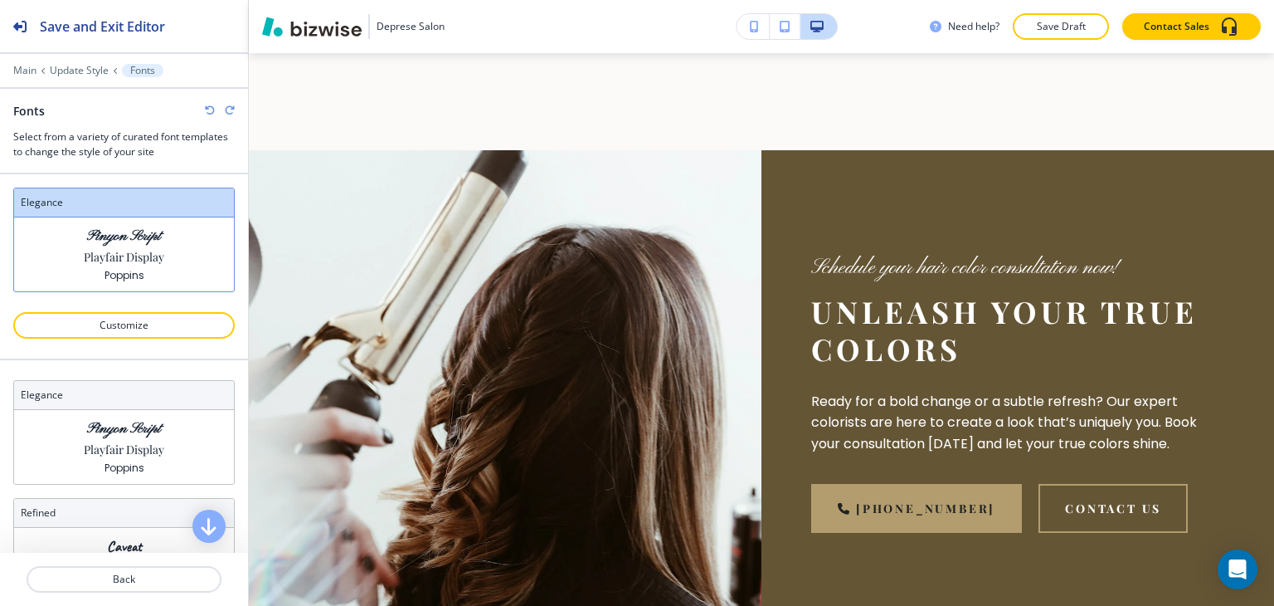
click at [212, 110] on icon "button" at bounding box center [210, 110] width 10 height 10
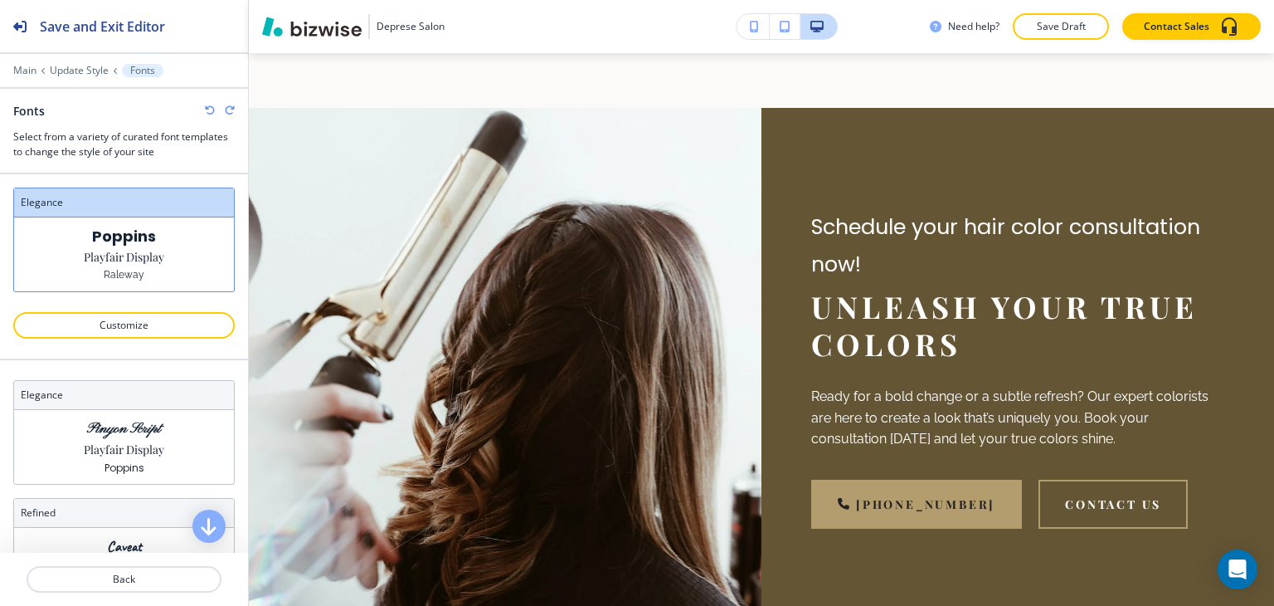
click at [212, 110] on icon "button" at bounding box center [210, 110] width 10 height 10
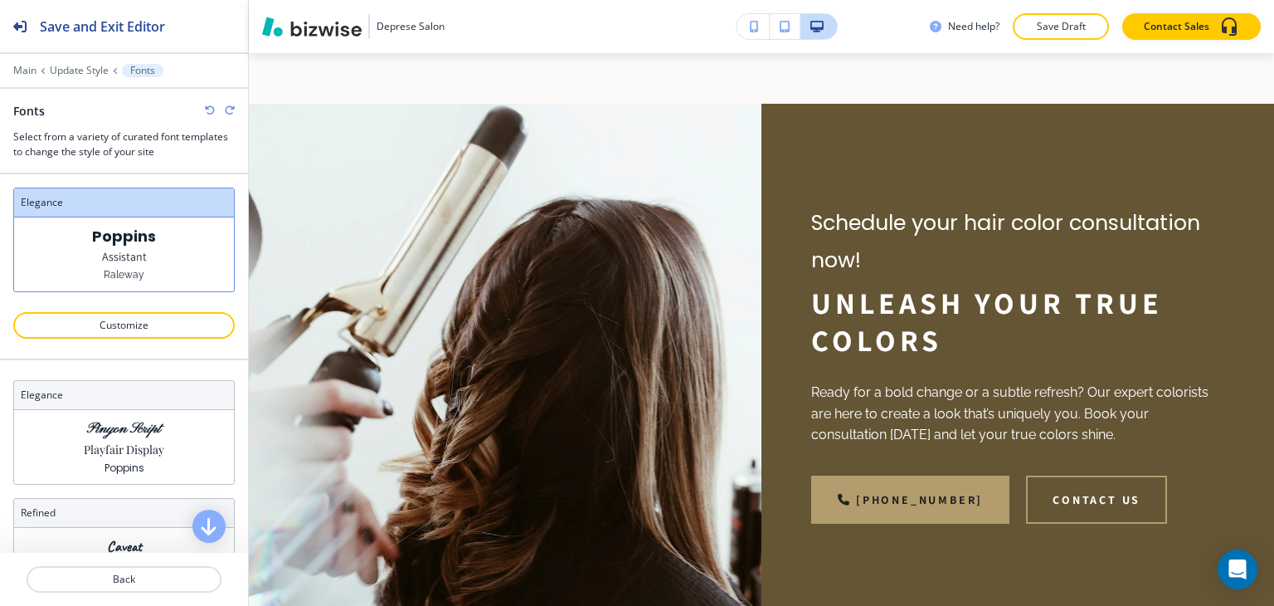
scroll to position [2646, 0]
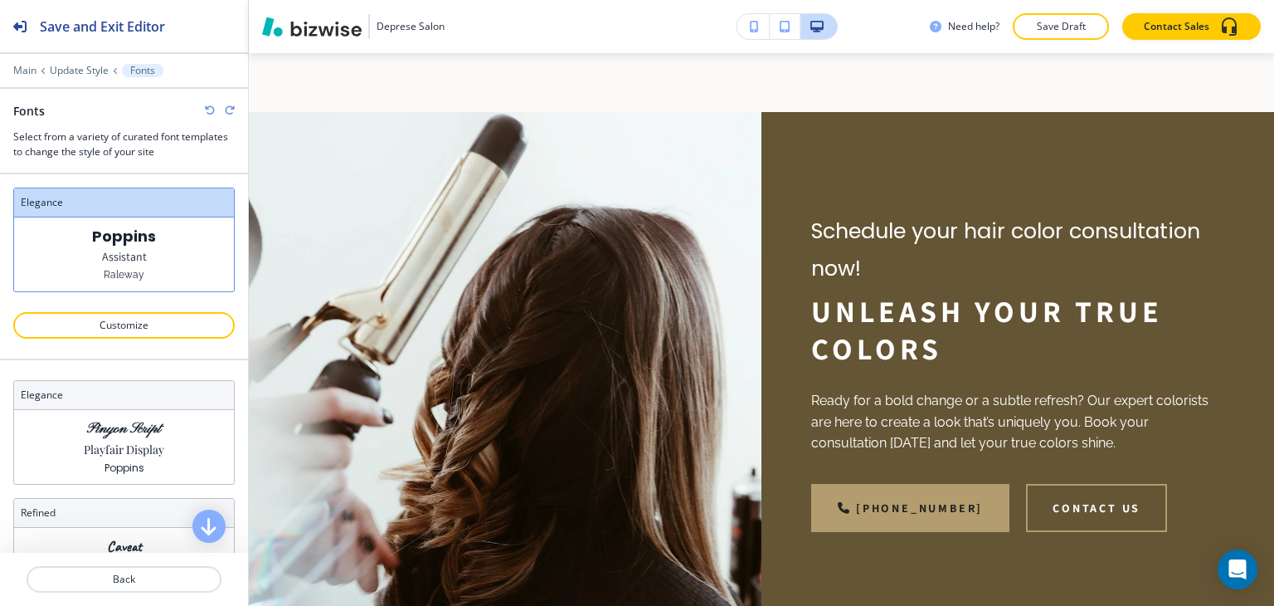
click at [212, 110] on icon "button" at bounding box center [210, 110] width 10 height 10
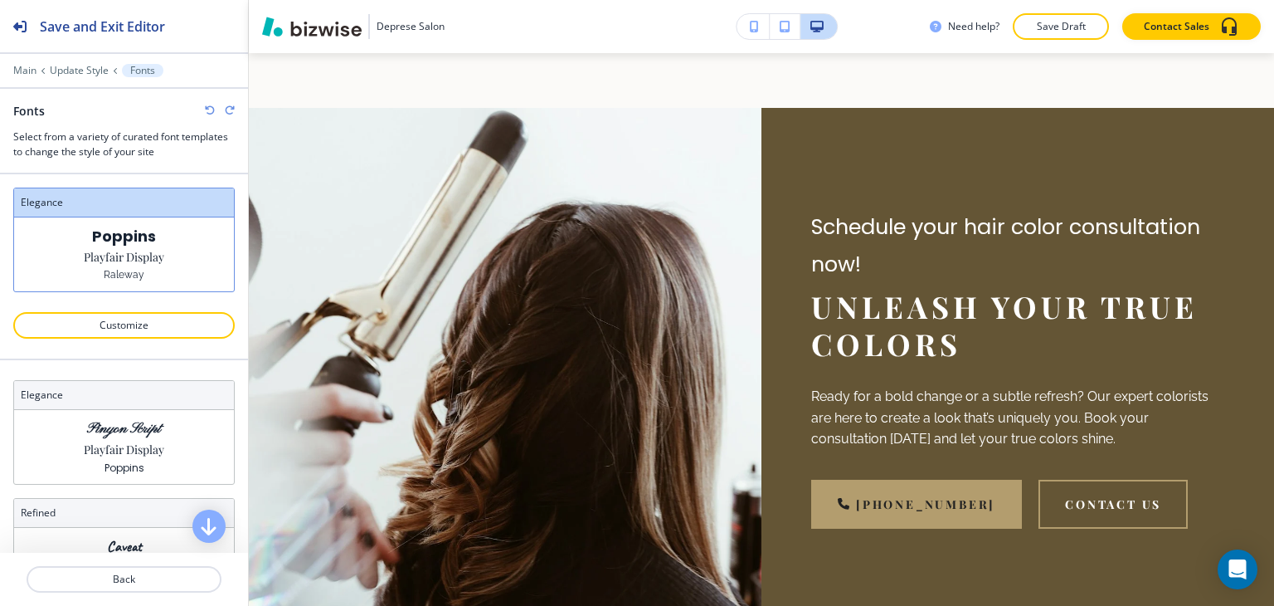
click at [212, 110] on icon "button" at bounding box center [210, 110] width 10 height 10
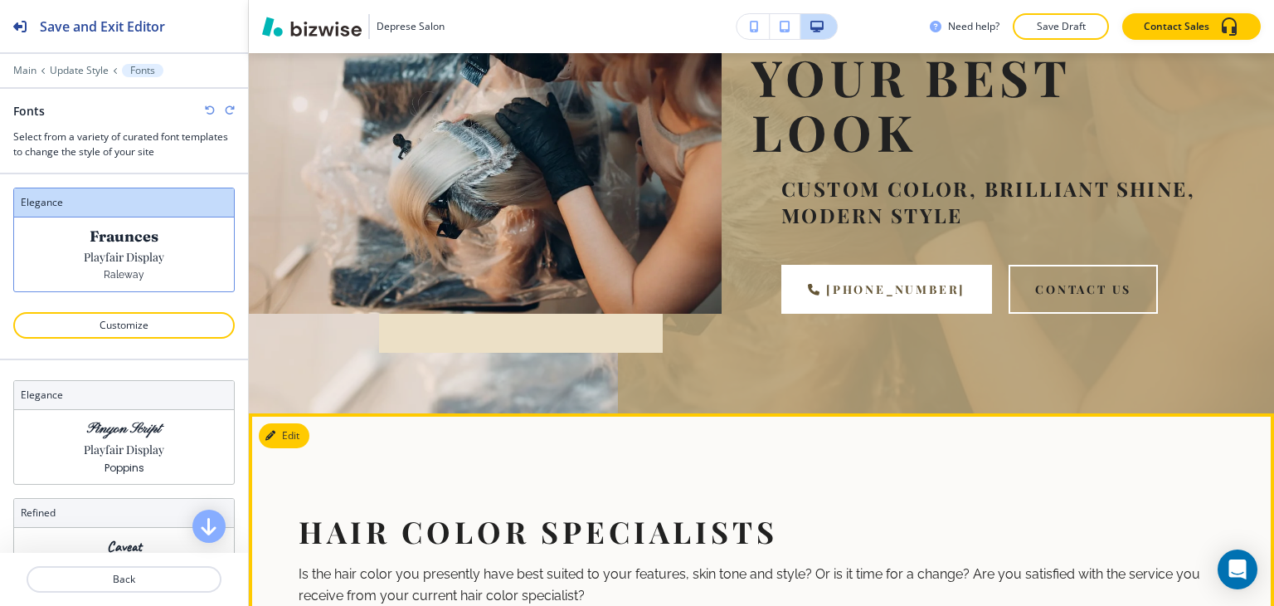
scroll to position [0, 0]
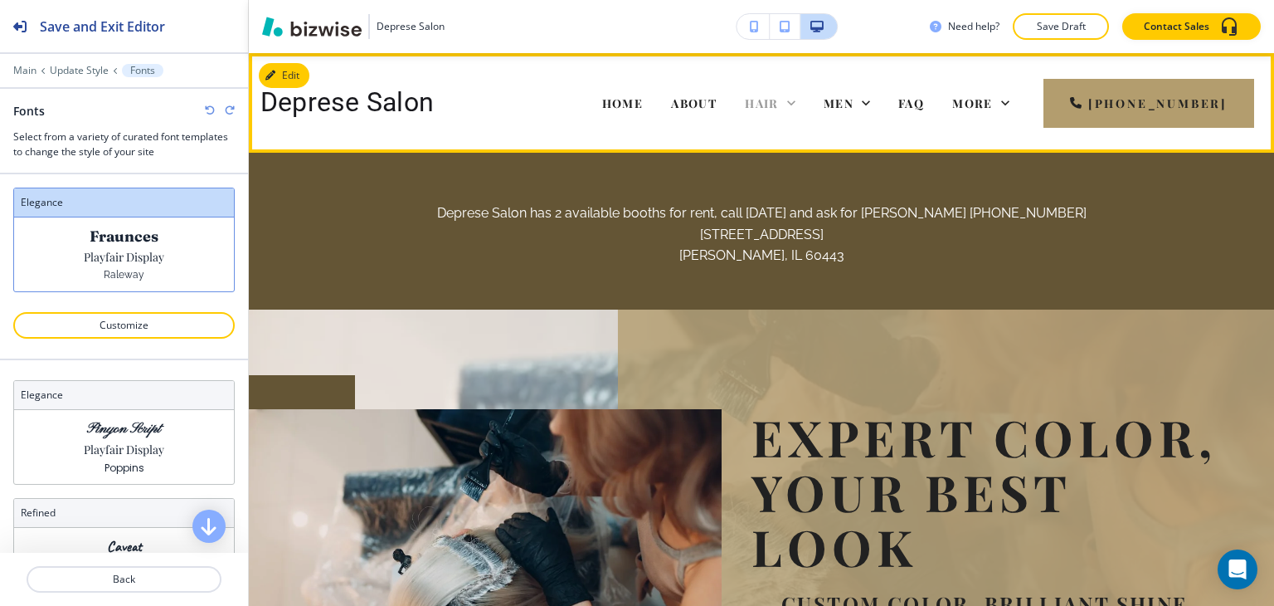
click at [800, 103] on icon at bounding box center [791, 103] width 17 height 17
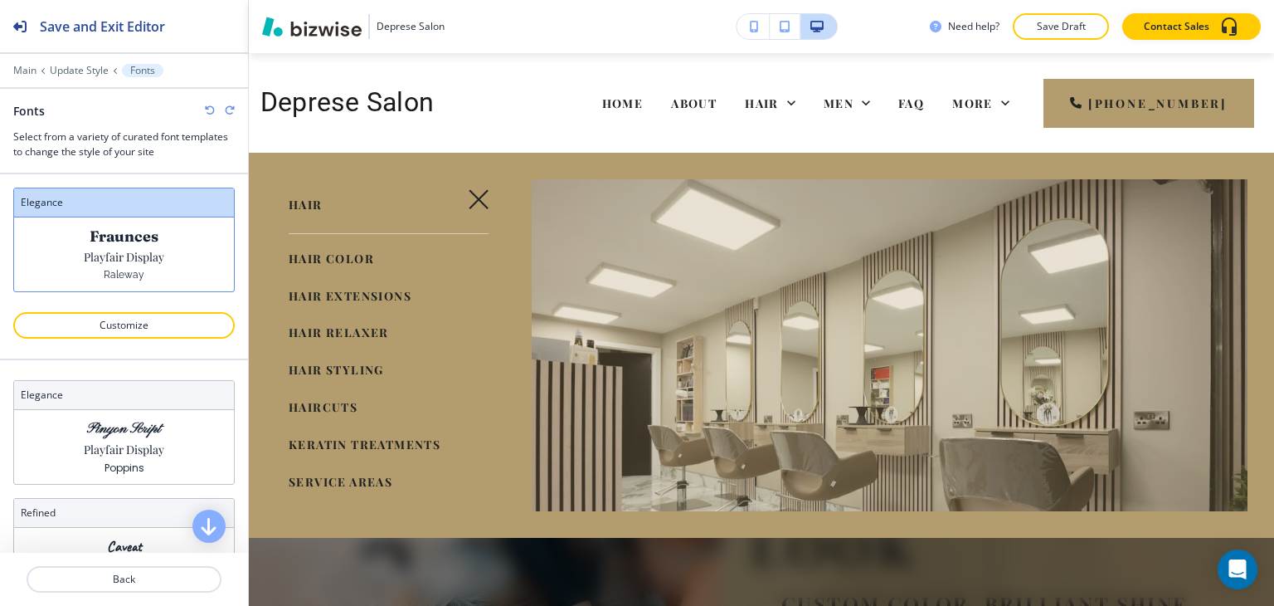
click at [348, 298] on span "HAIR EXTENSIONS" at bounding box center [350, 296] width 123 height 16
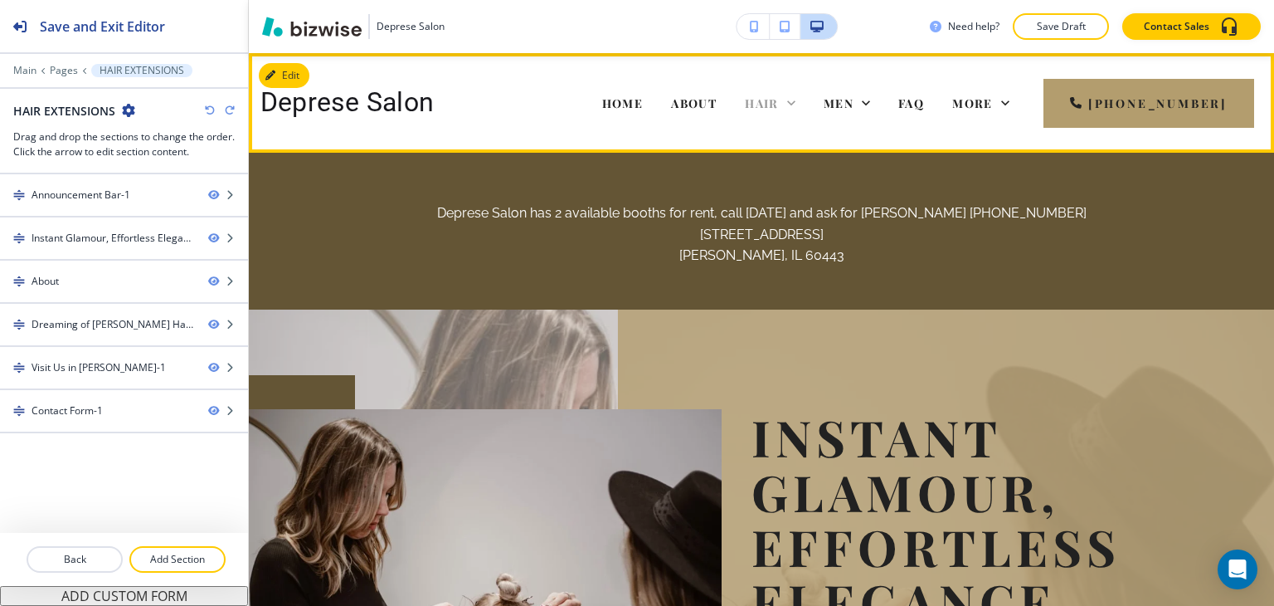
click at [779, 105] on span "HAIR" at bounding box center [762, 103] width 34 height 16
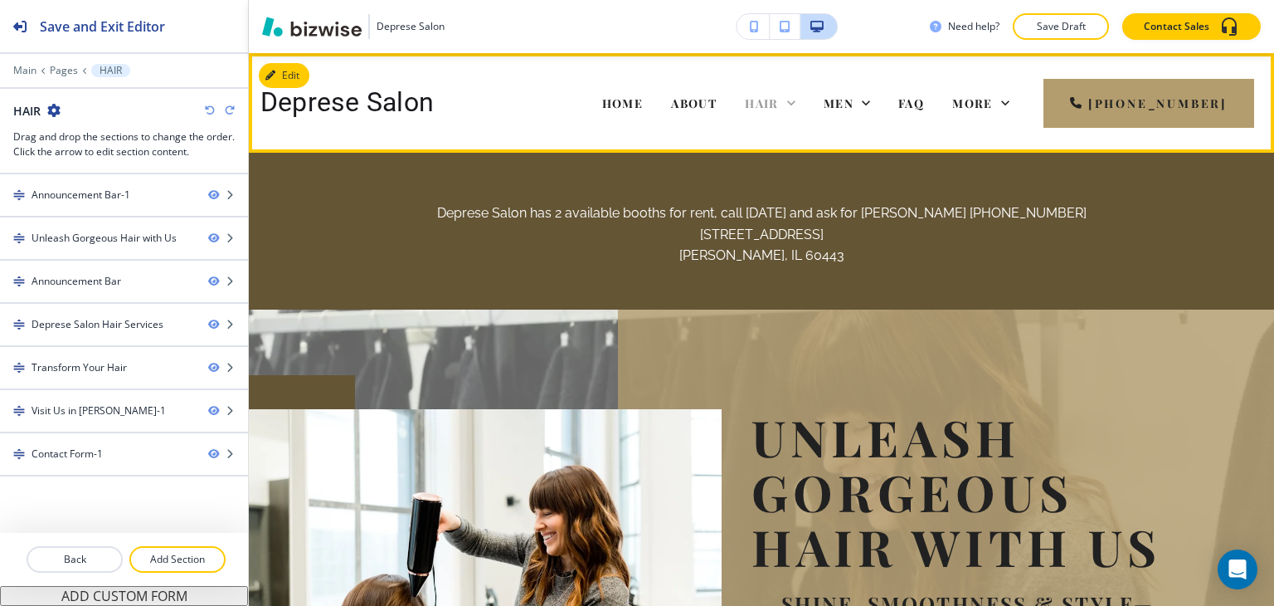
click at [795, 105] on icon at bounding box center [791, 102] width 8 height 5
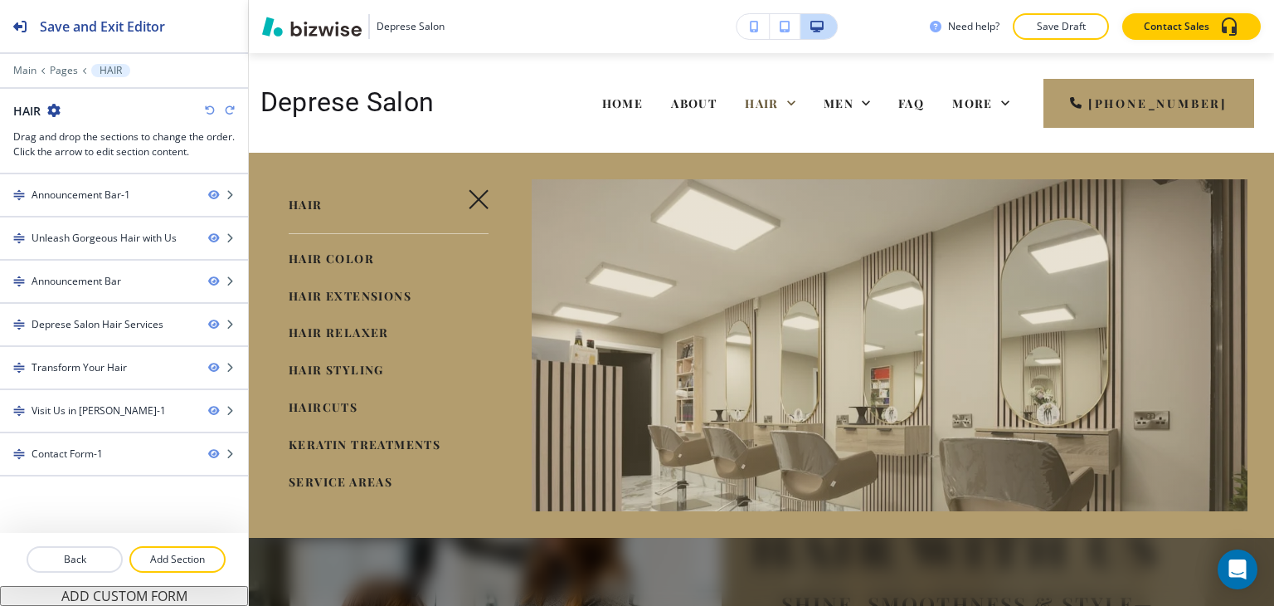
click at [370, 336] on span "HAIR RELAXER" at bounding box center [339, 332] width 100 height 16
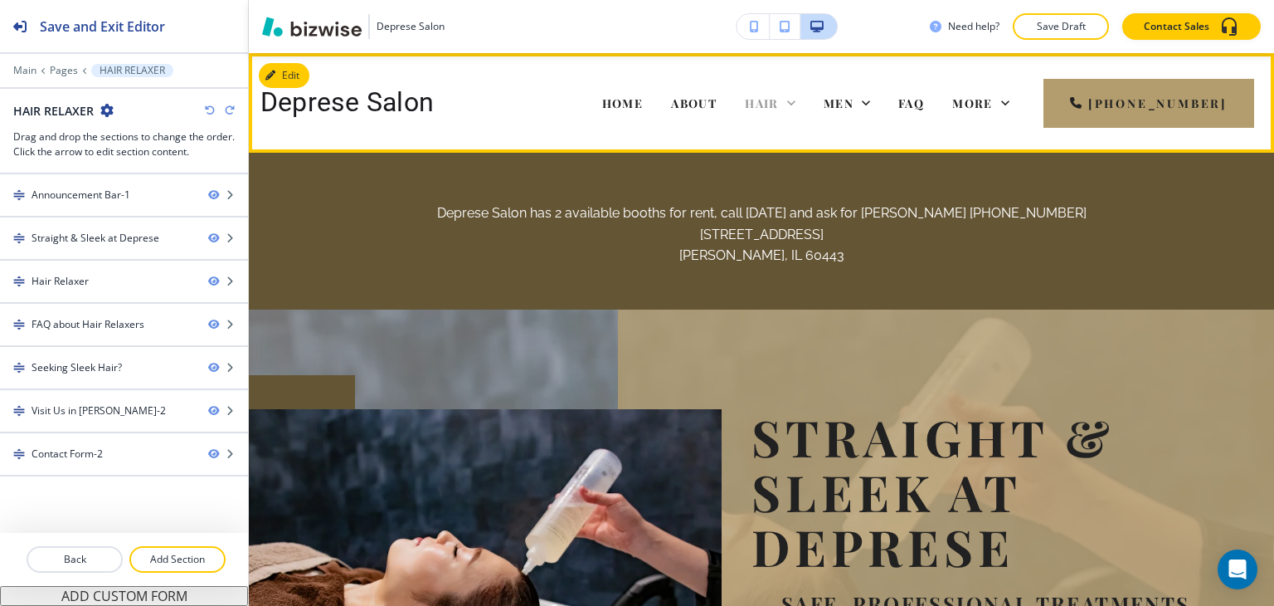
click at [800, 103] on icon at bounding box center [791, 103] width 17 height 17
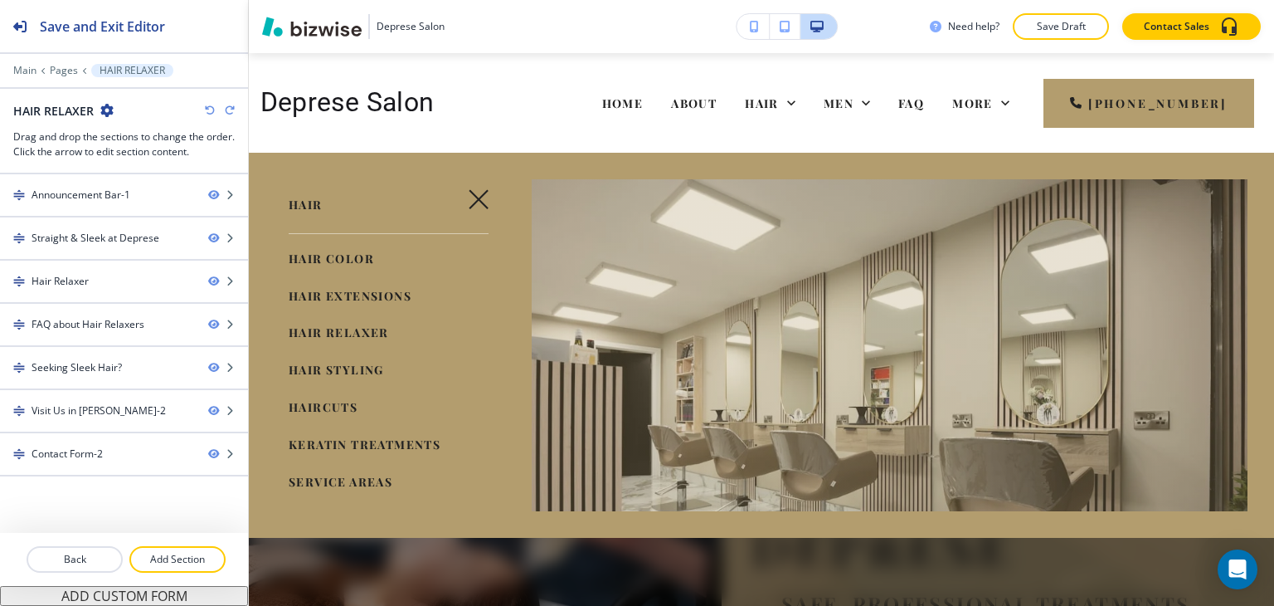
click at [348, 406] on span "HAIRCUTS" at bounding box center [323, 407] width 69 height 16
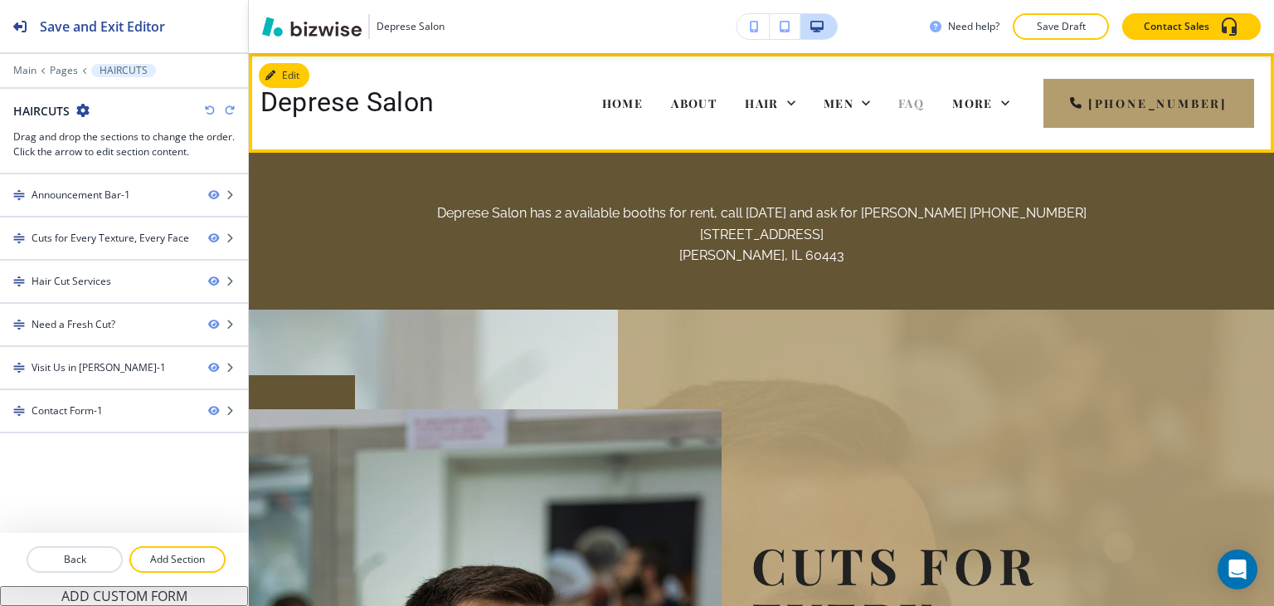
click at [924, 107] on span "FAQ" at bounding box center [911, 103] width 26 height 16
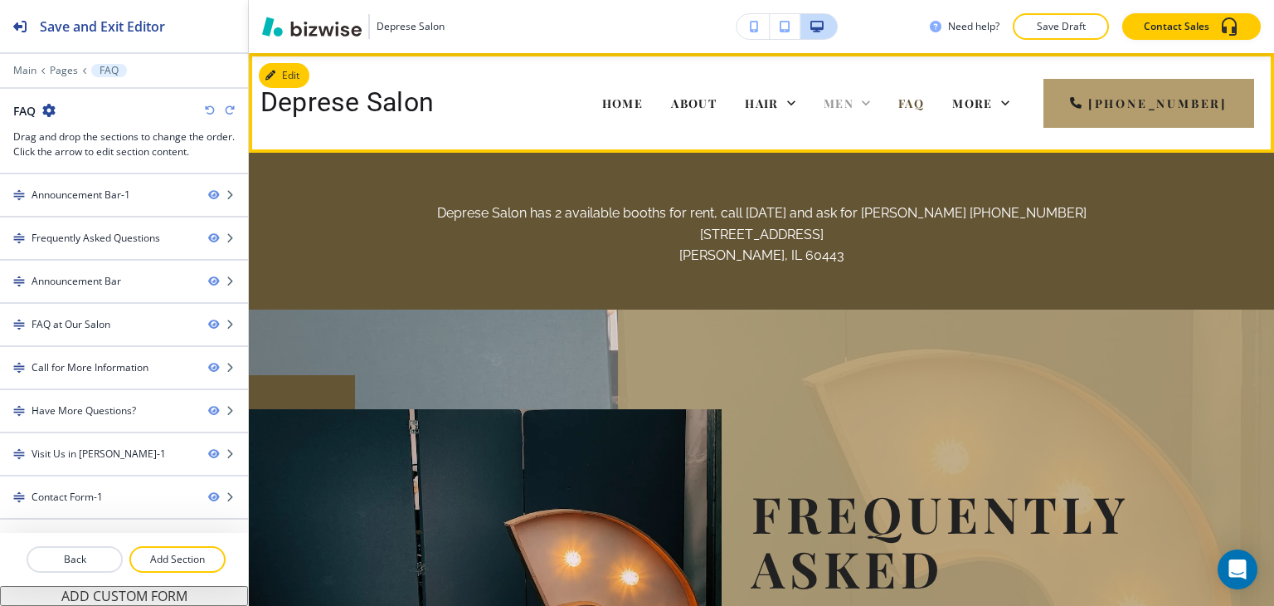
click at [854, 101] on span "MEN" at bounding box center [839, 103] width 30 height 16
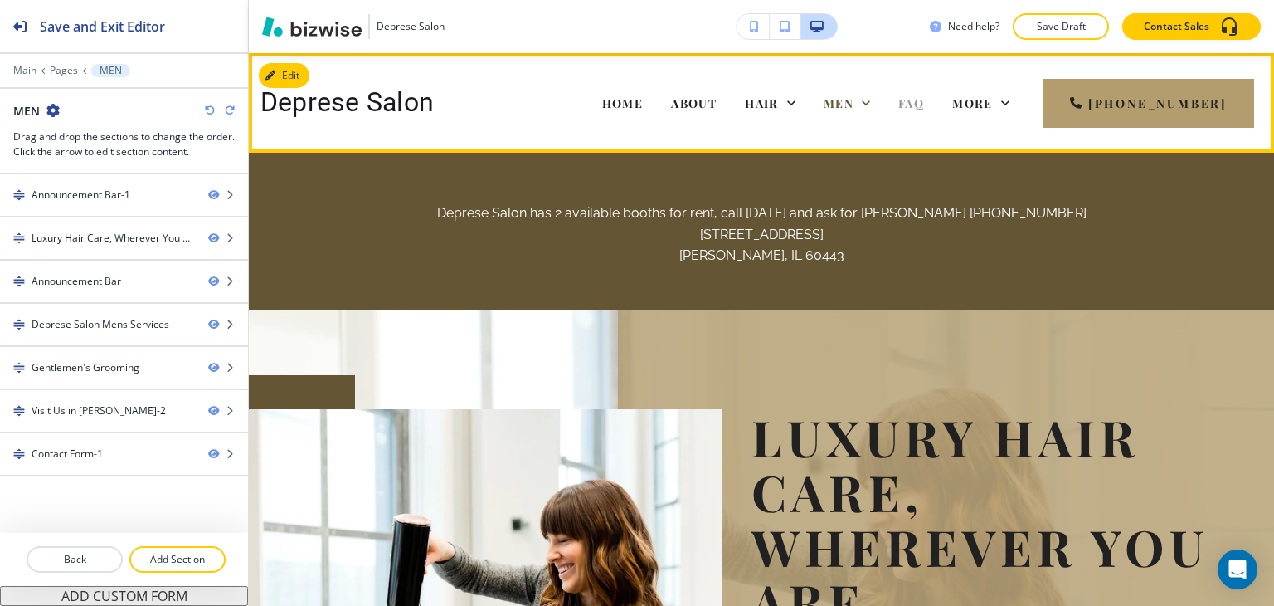
click at [924, 107] on span "FAQ" at bounding box center [911, 103] width 26 height 16
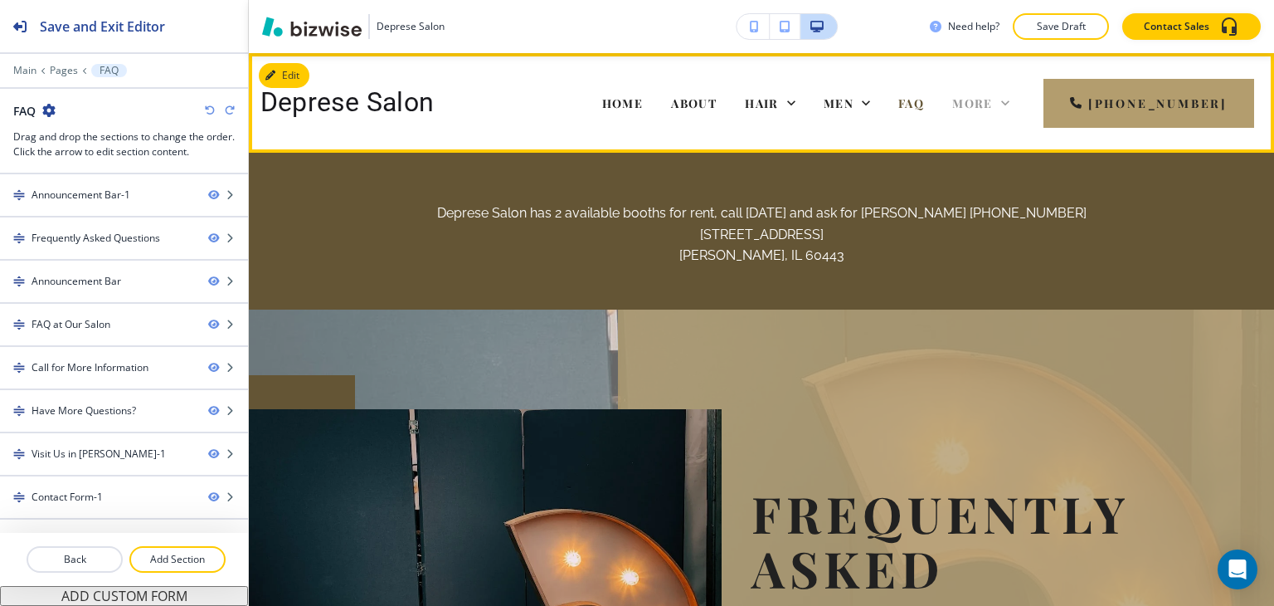
click at [1014, 100] on icon at bounding box center [1005, 103] width 17 height 17
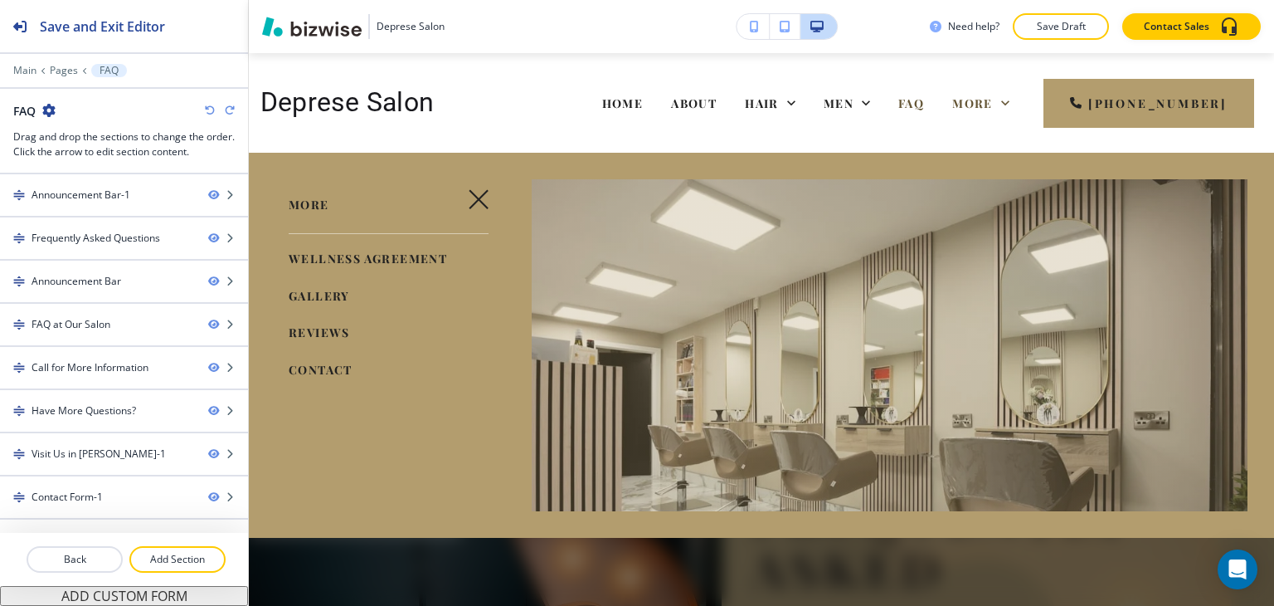
click at [430, 254] on span "WELLNESS AGREEMENT" at bounding box center [368, 258] width 158 height 16
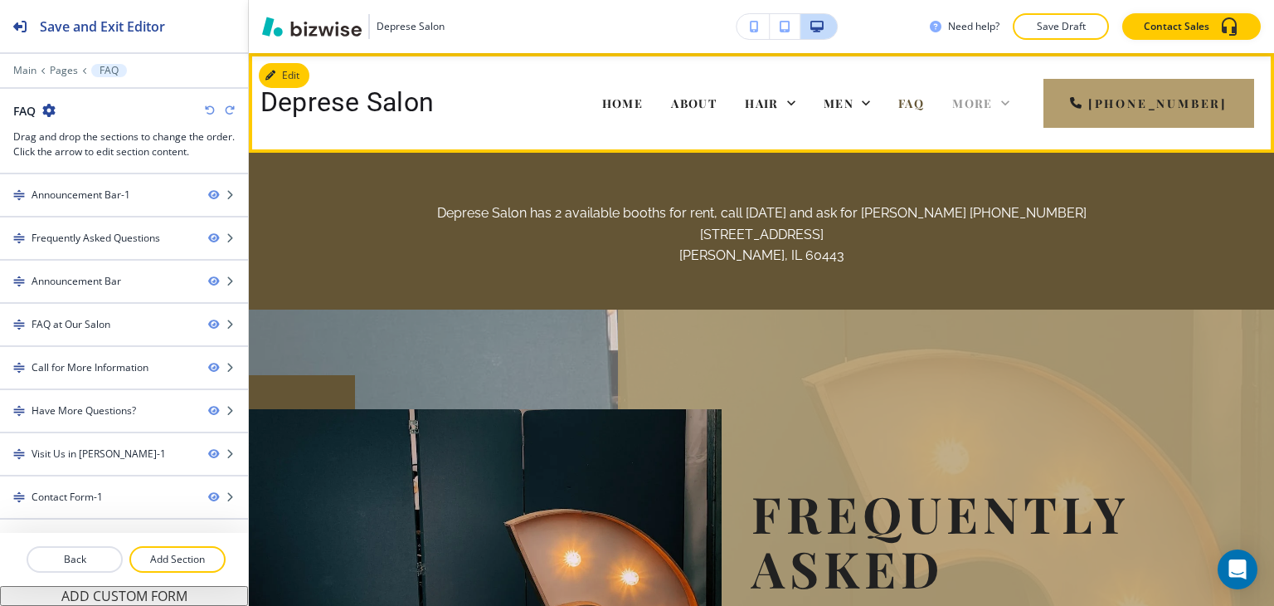
click at [993, 102] on span "More" at bounding box center [972, 103] width 41 height 16
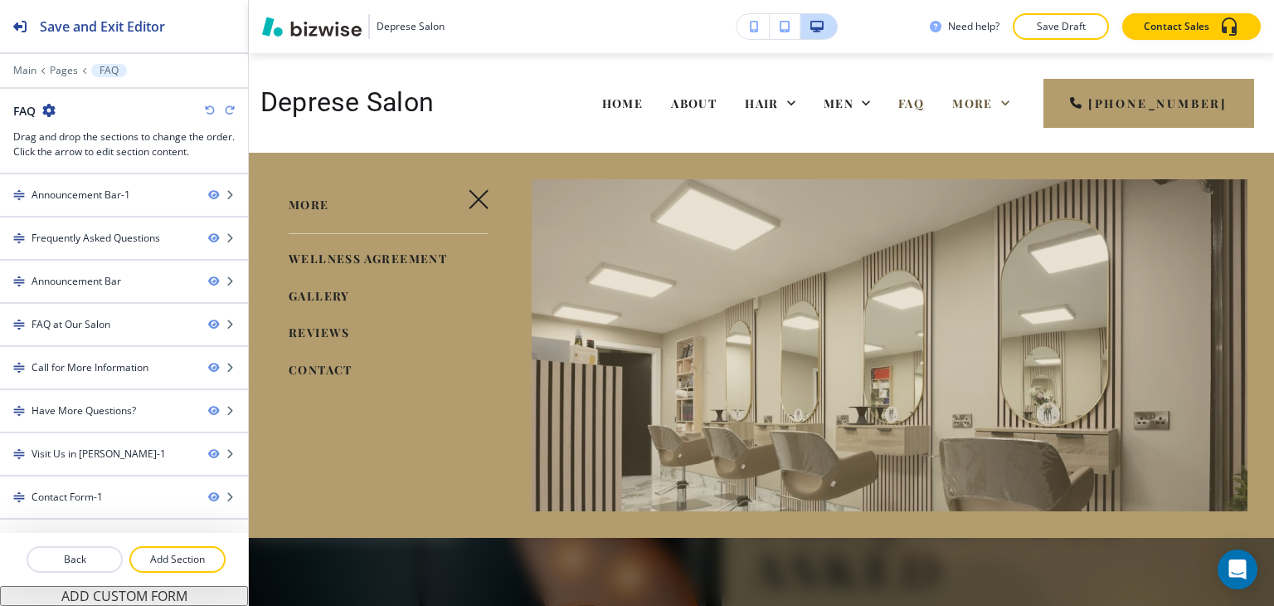
click at [319, 294] on span "GALLERY" at bounding box center [319, 296] width 61 height 16
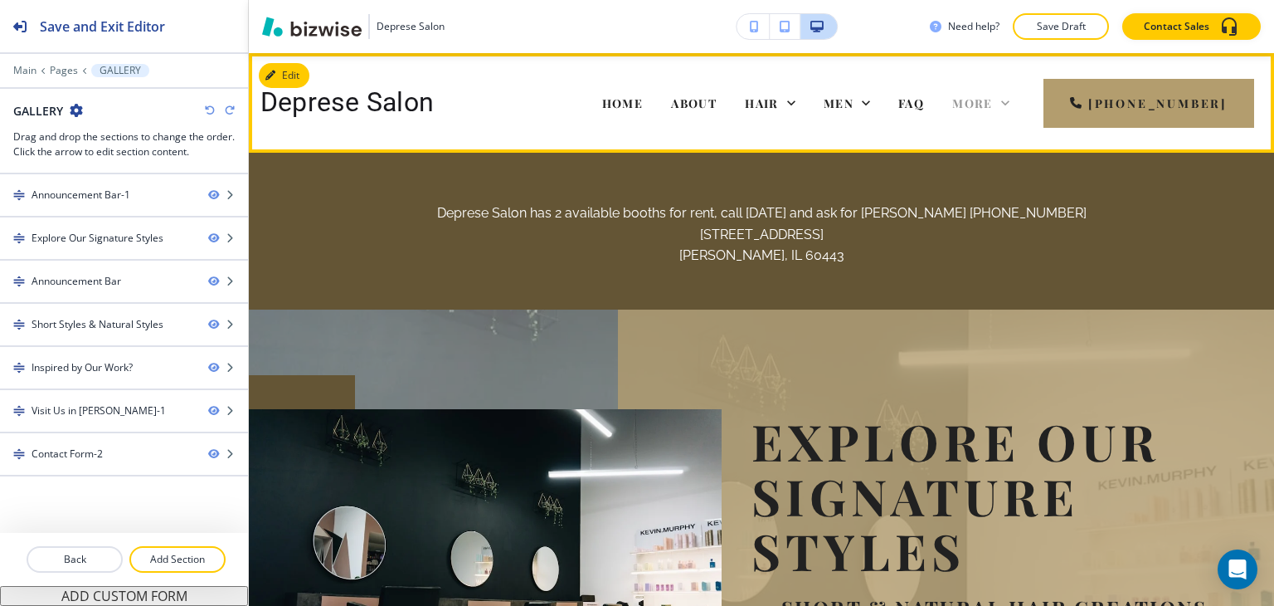
click at [989, 101] on span "More" at bounding box center [972, 103] width 41 height 16
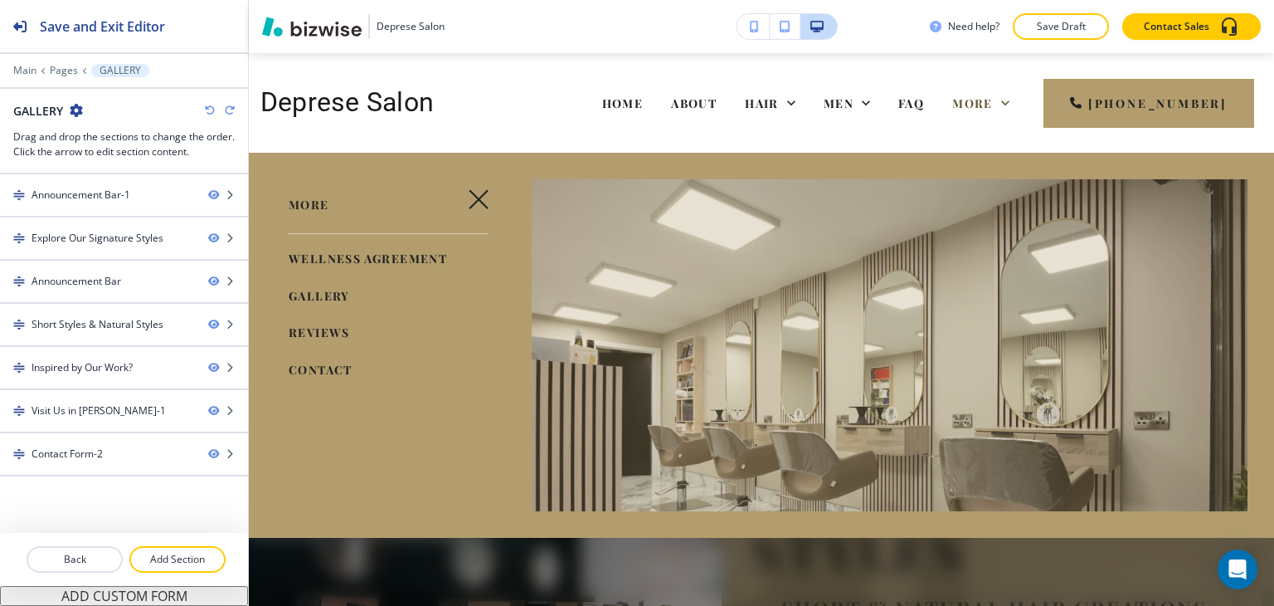
click at [309, 367] on span "CONTACT" at bounding box center [321, 370] width 64 height 16
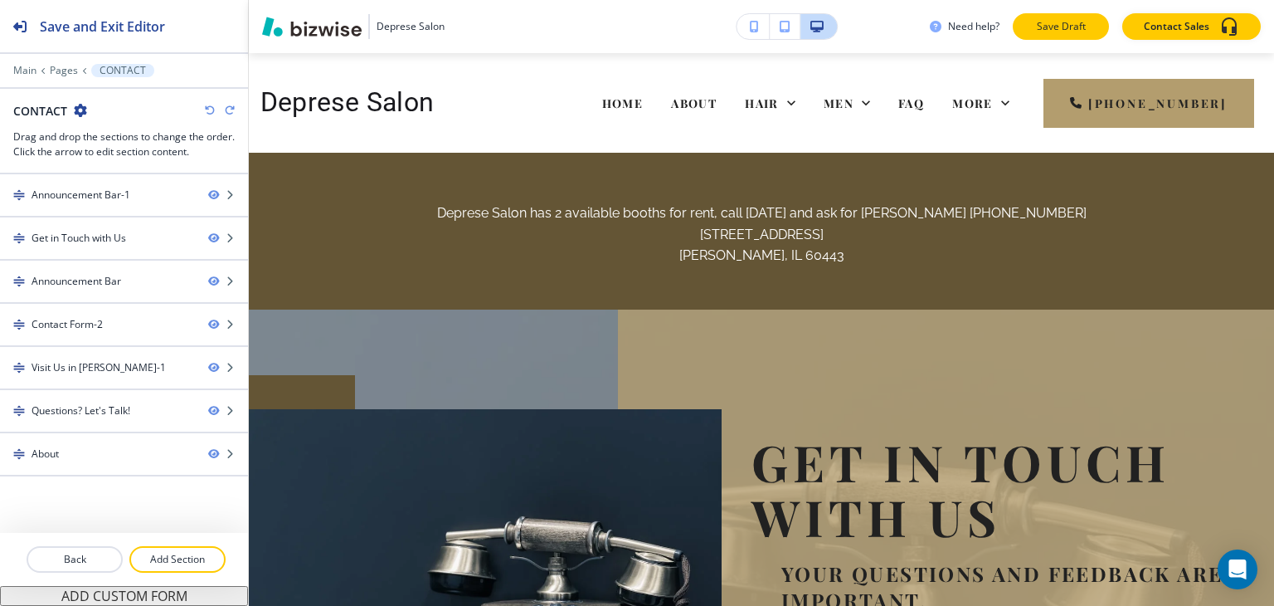
click at [1047, 23] on p "Save Draft" at bounding box center [1060, 26] width 53 height 15
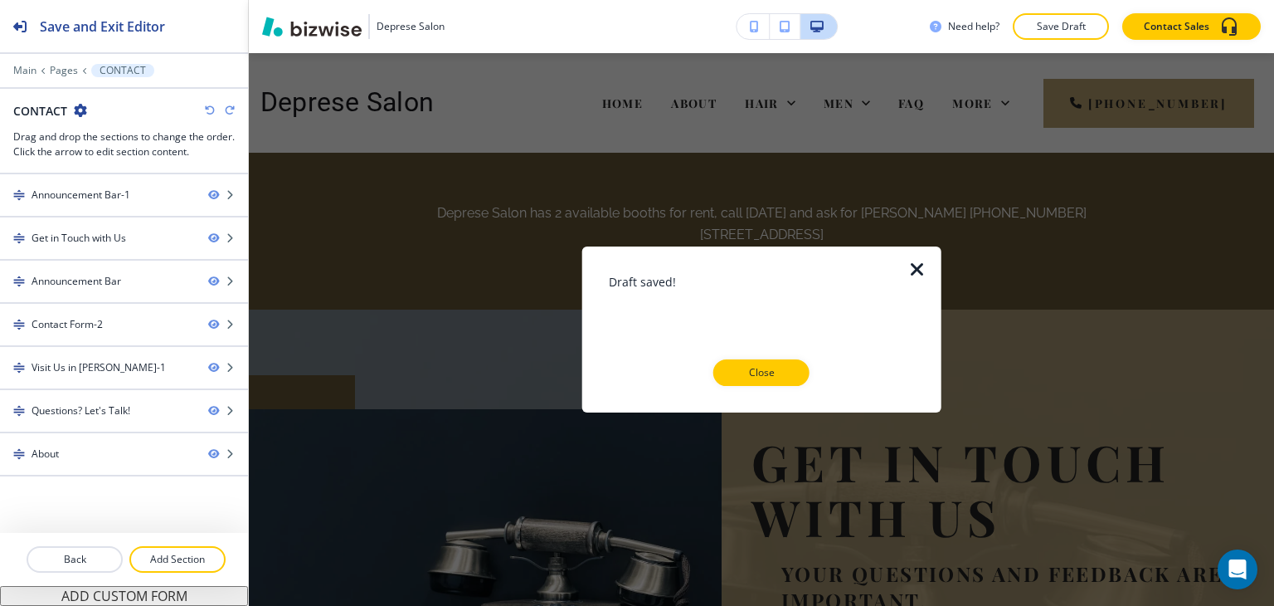
click at [774, 370] on p "Close" at bounding box center [761, 372] width 53 height 15
